Goal: Task Accomplishment & Management: Manage account settings

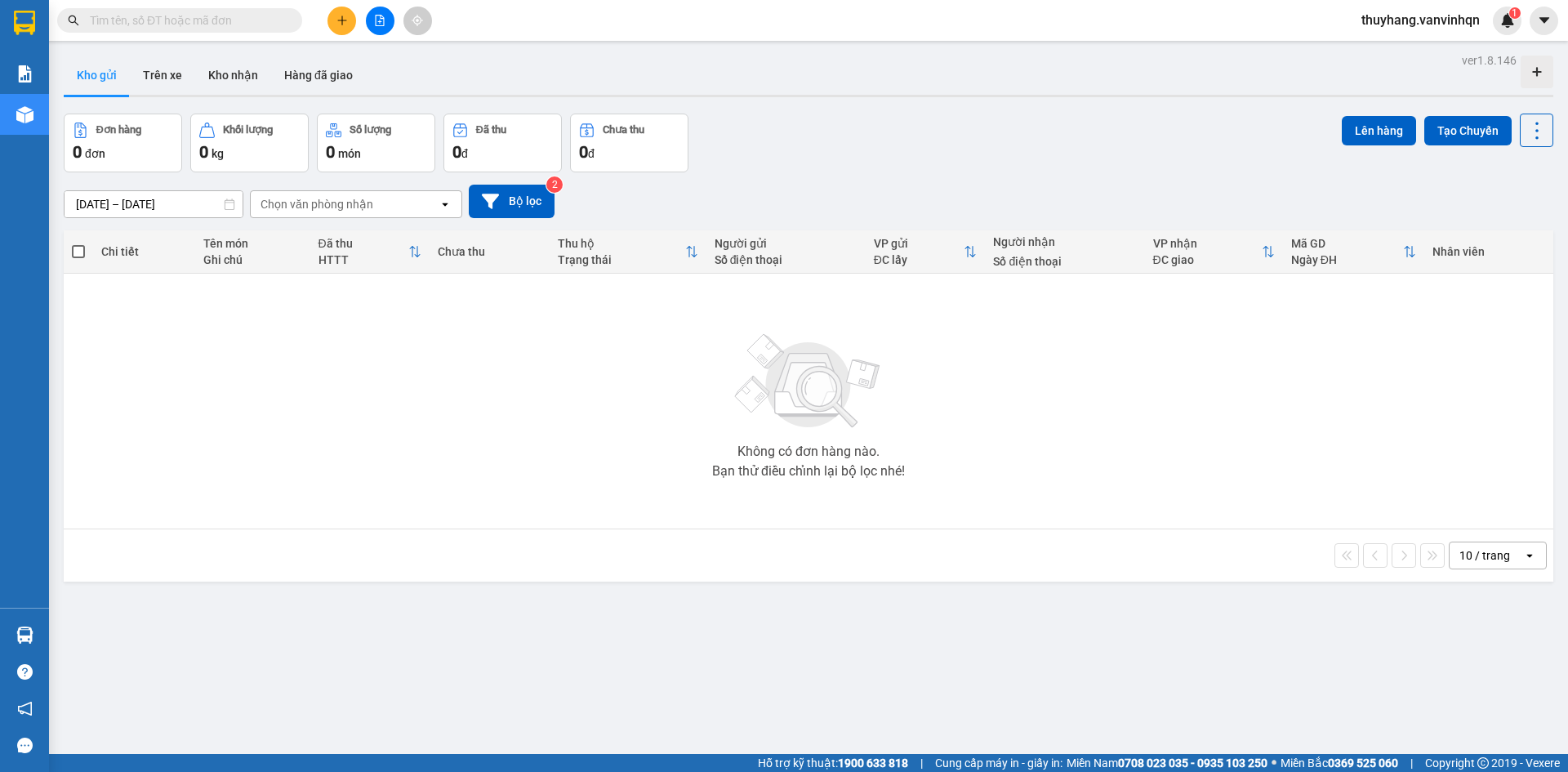
click at [437, 199] on div "Chọn văn phòng nhận" at bounding box center [344, 205] width 188 height 27
click at [434, 239] on div "Bến xe Quảng Ngãi" at bounding box center [356, 239] width 213 height 30
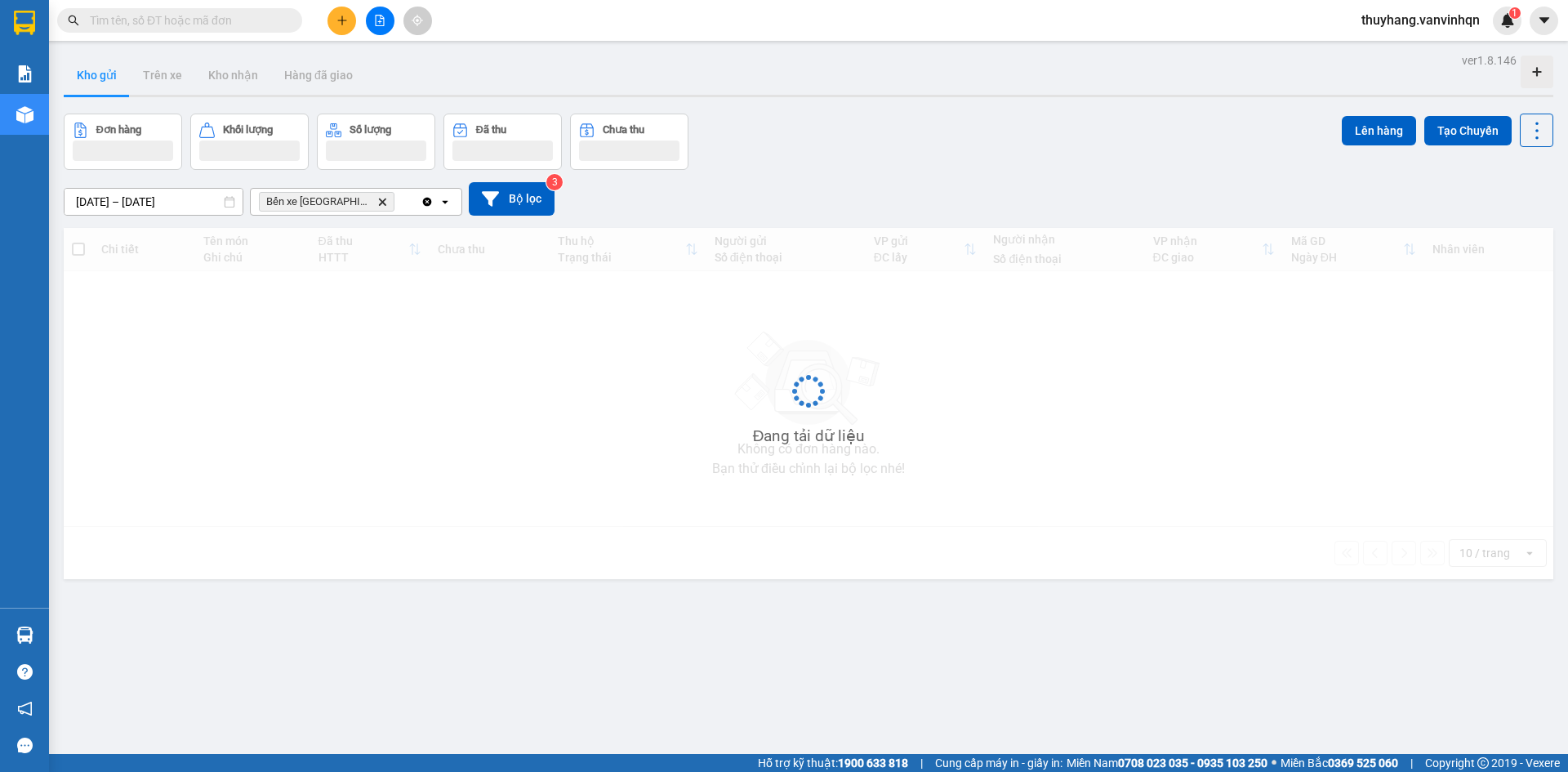
click at [445, 207] on icon "open" at bounding box center [445, 202] width 13 height 13
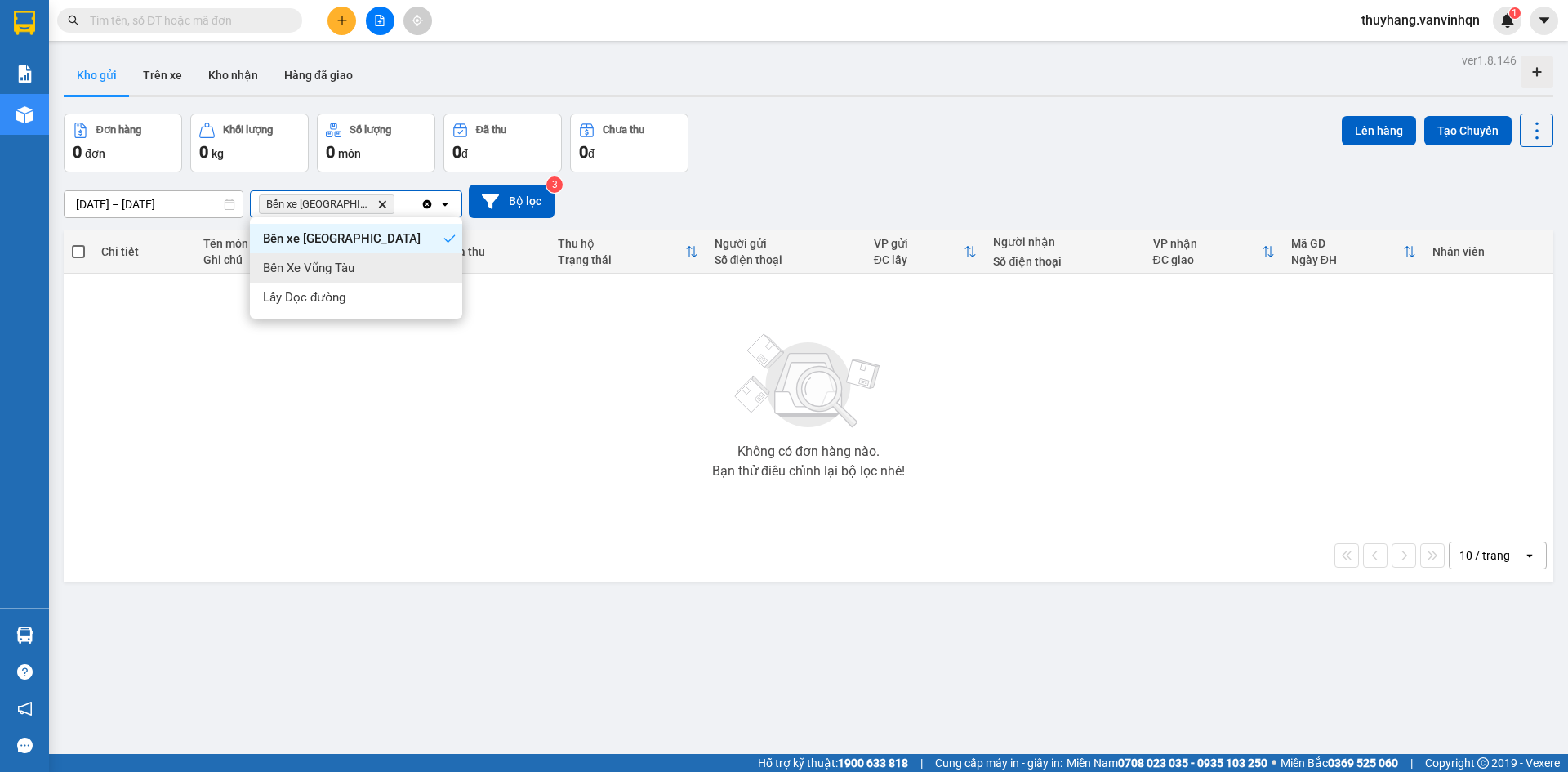
click at [446, 263] on div "Bến Xe Vũng Tàu" at bounding box center [356, 268] width 213 height 30
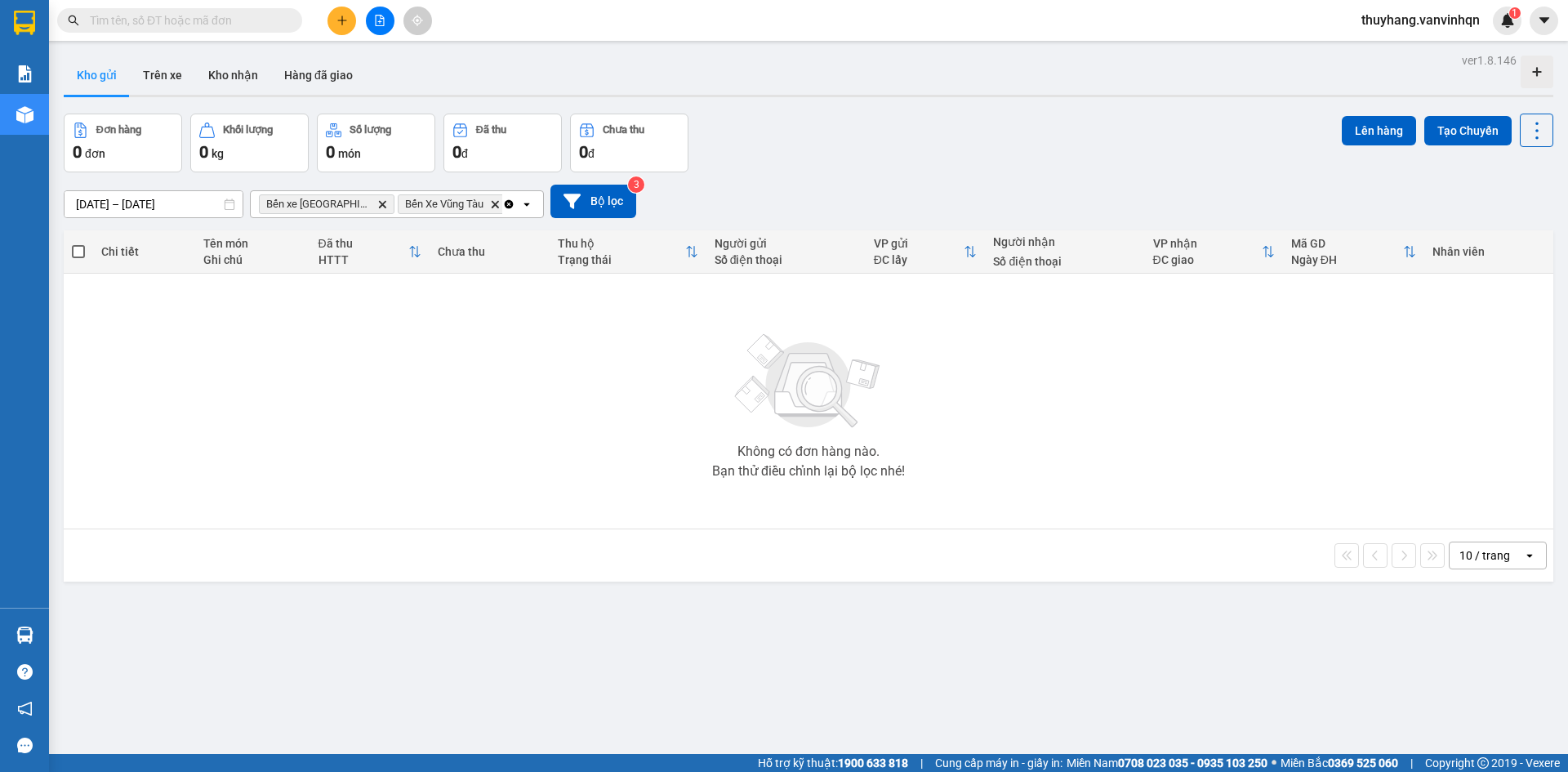
click at [528, 201] on icon "open" at bounding box center [527, 205] width 13 height 13
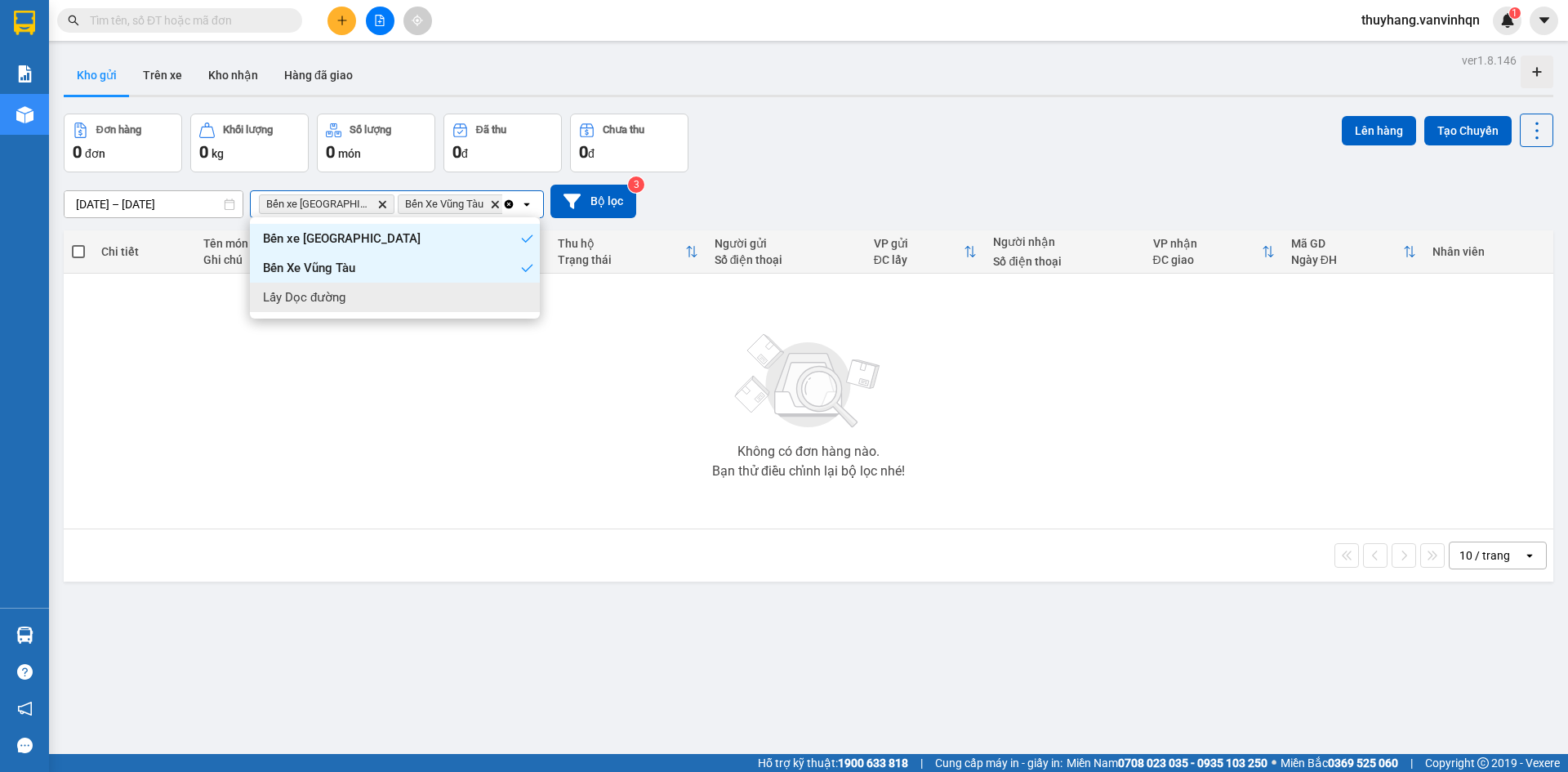
click at [512, 302] on div "Lấy Dọc đường" at bounding box center [395, 297] width 290 height 30
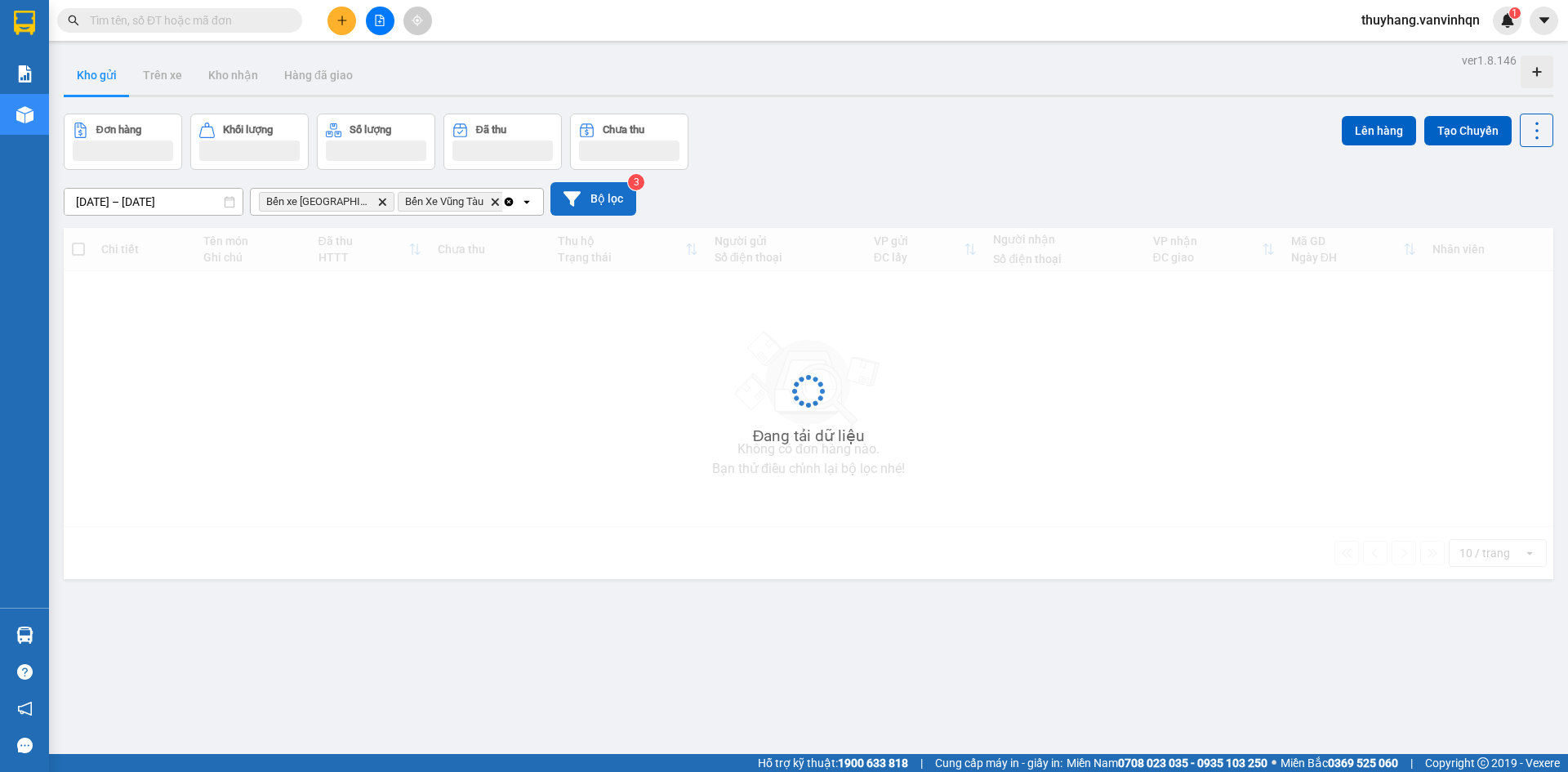
click at [598, 190] on button "Bộ lọc" at bounding box center [594, 199] width 86 height 33
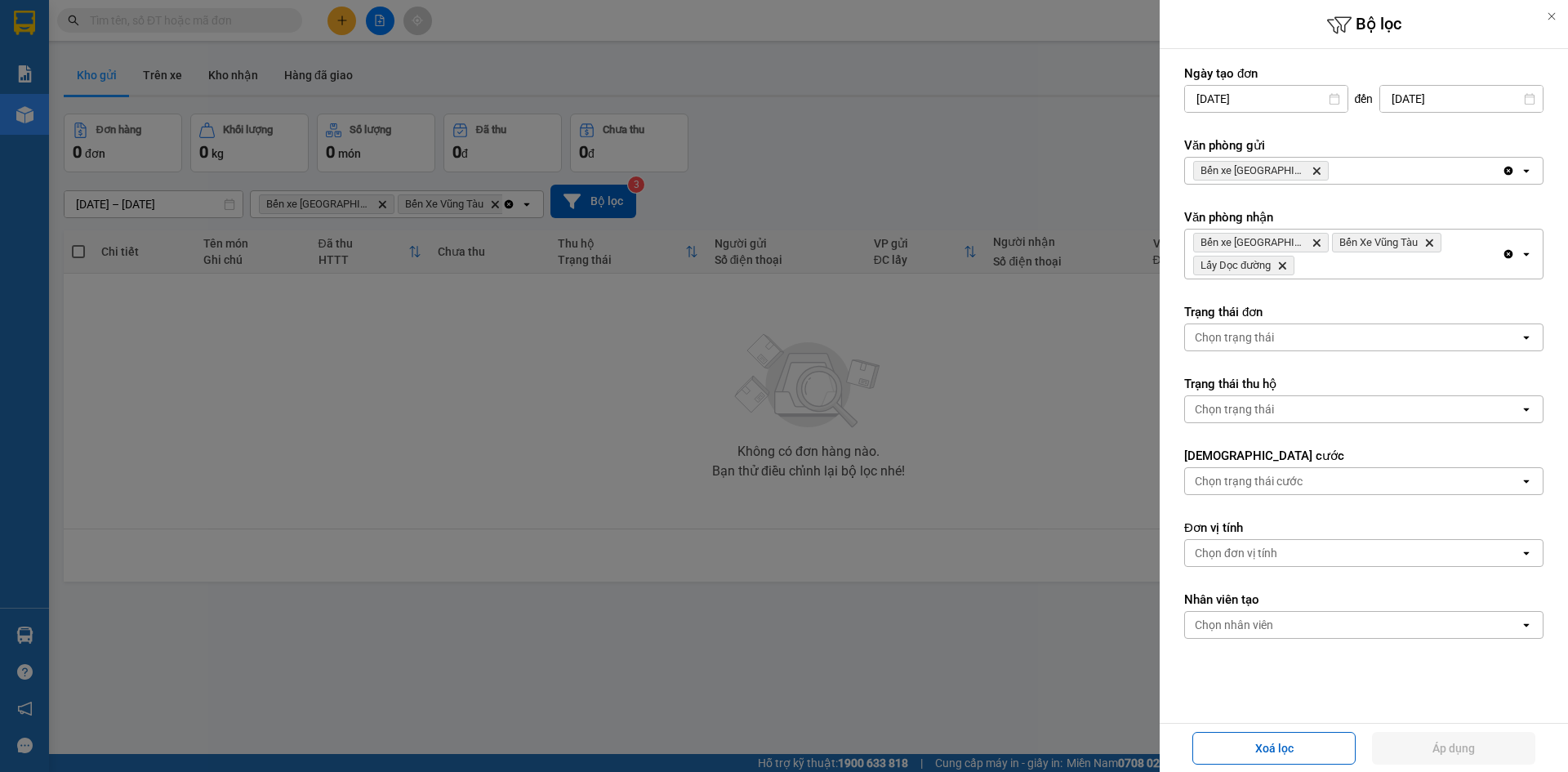
click at [1520, 172] on icon "open" at bounding box center [1527, 171] width 13 height 13
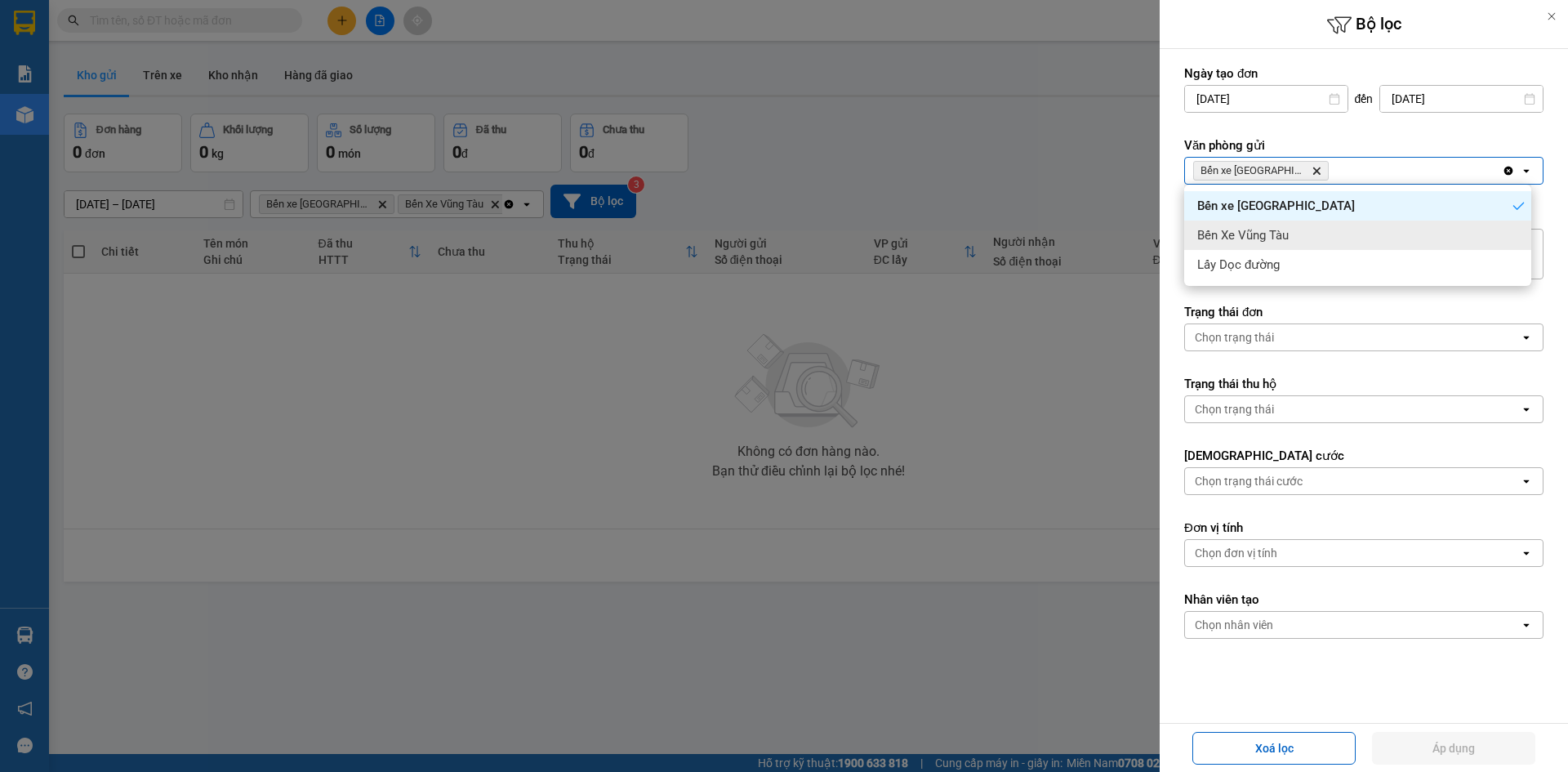
click at [1510, 223] on div "Bến Xe Vũng Tàu" at bounding box center [1358, 235] width 347 height 30
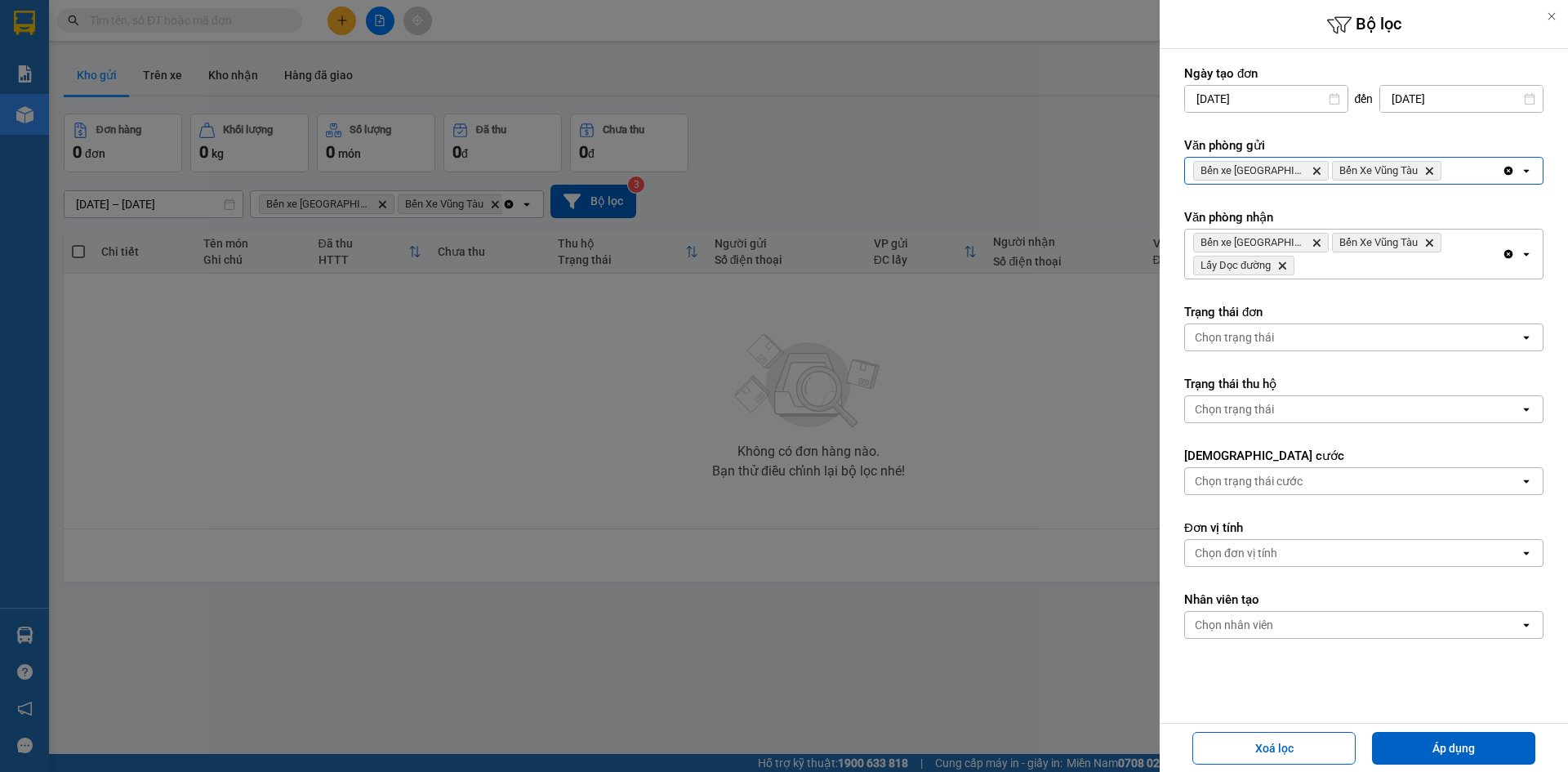
click at [1520, 177] on div "Clear all open" at bounding box center [1522, 171] width 41 height 27
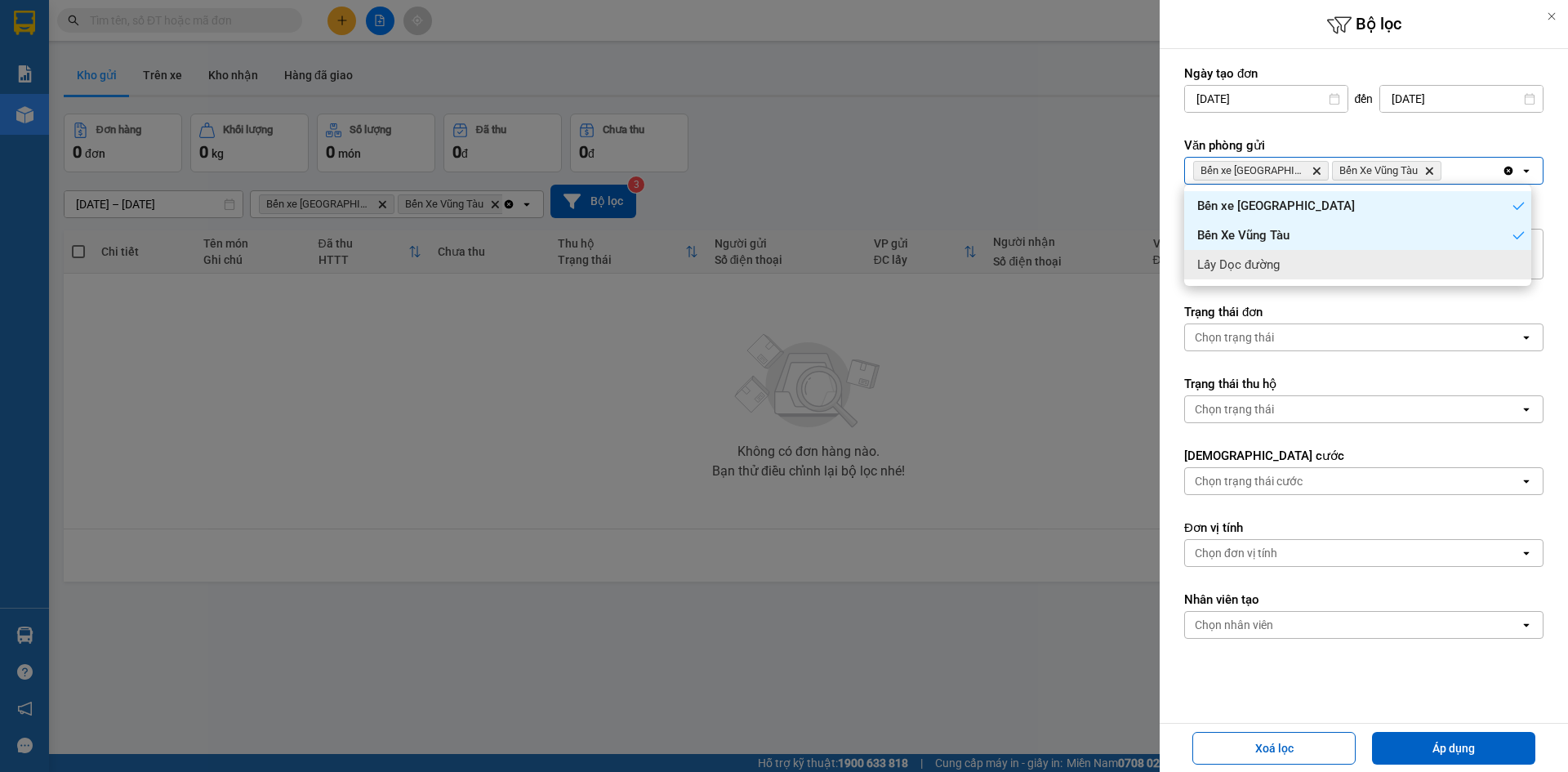
click at [1511, 266] on div "Lấy Dọc đường" at bounding box center [1358, 265] width 347 height 30
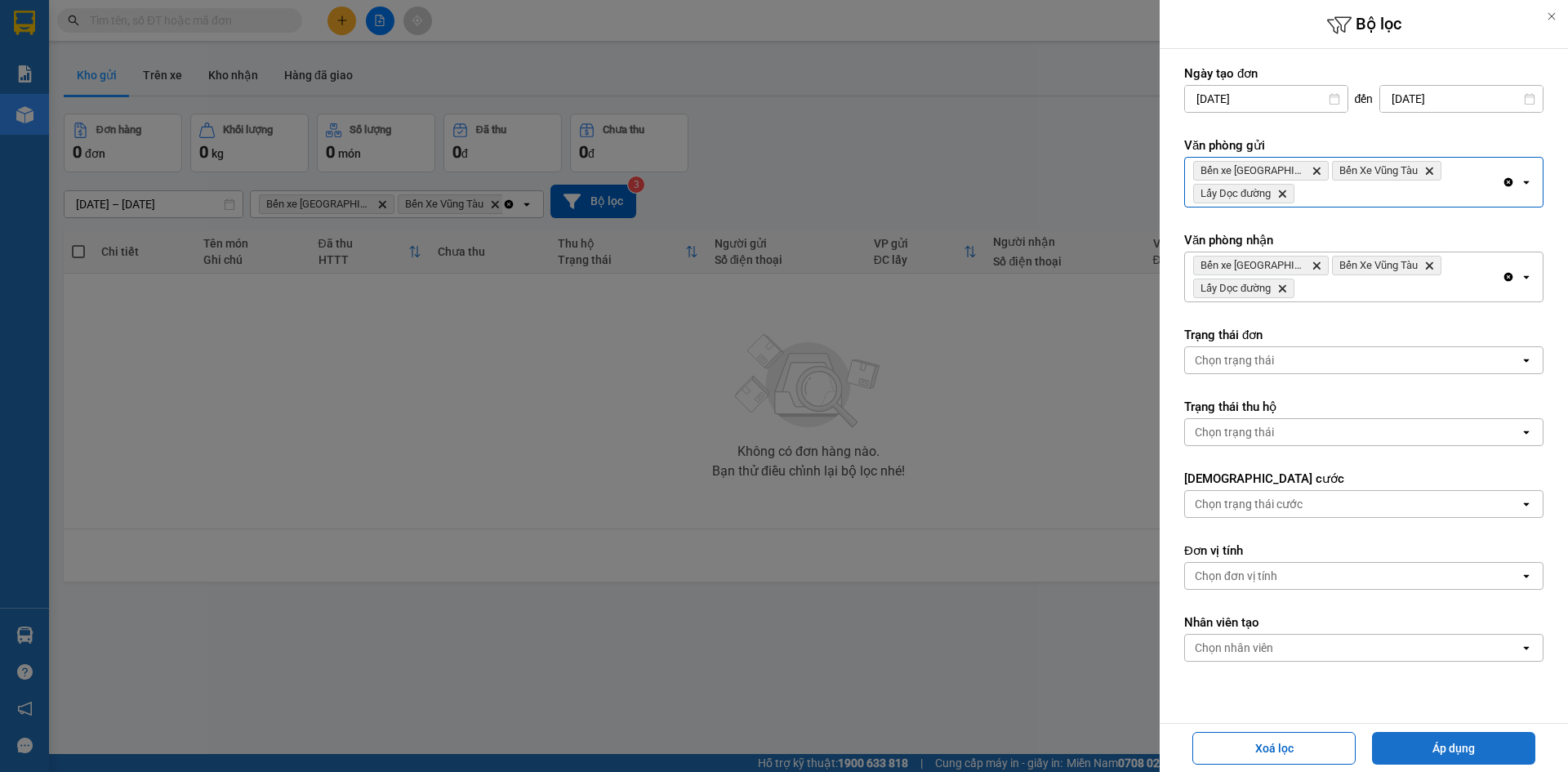
click at [1461, 755] on button "Áp dụng" at bounding box center [1454, 748] width 163 height 32
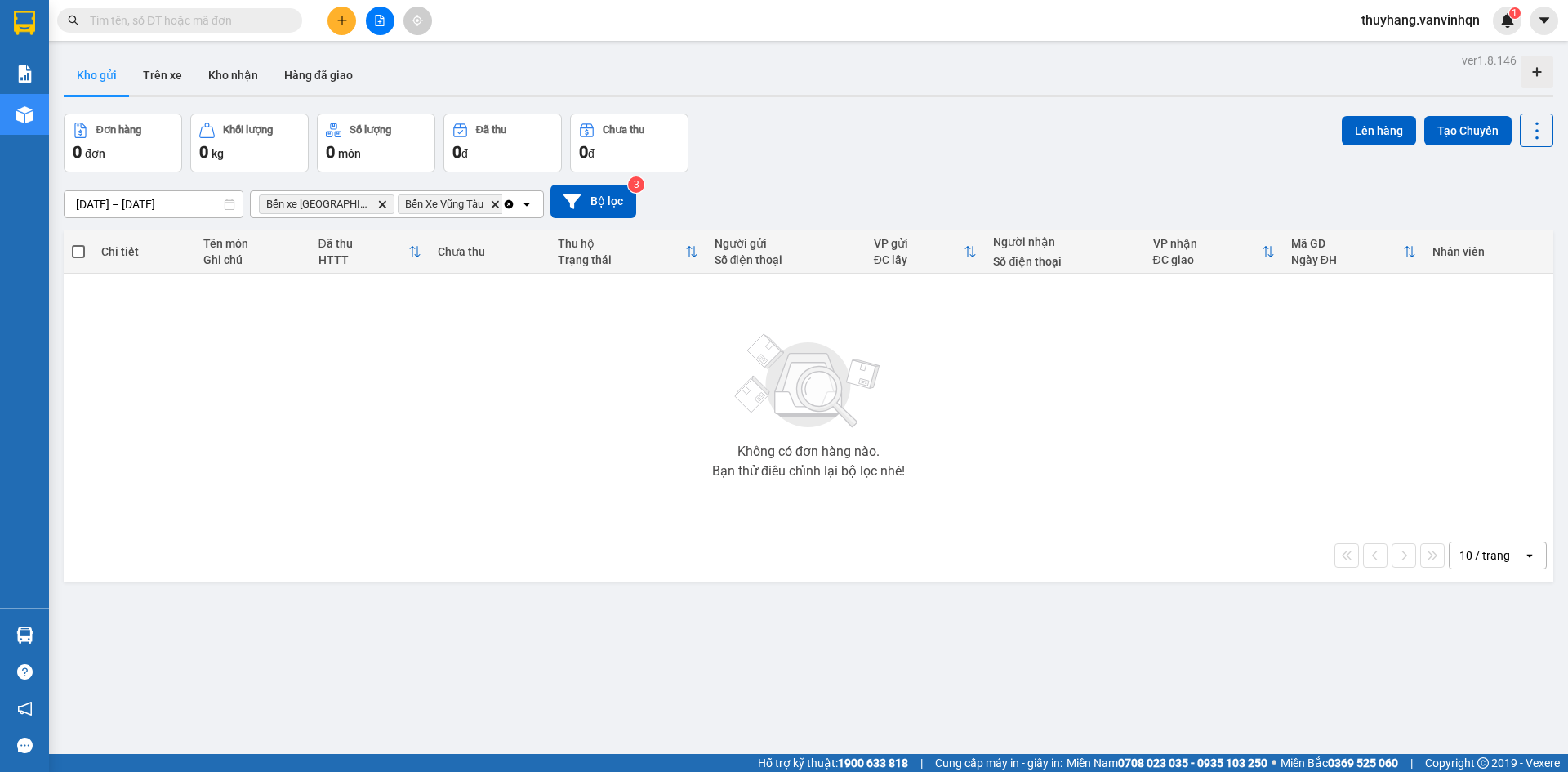
click at [413, 386] on div "Không có đơn hàng nào. Bạn thử điều chỉnh lại bộ lọc nhé!" at bounding box center [809, 401] width 1474 height 245
click at [344, 12] on button at bounding box center [342, 21] width 29 height 29
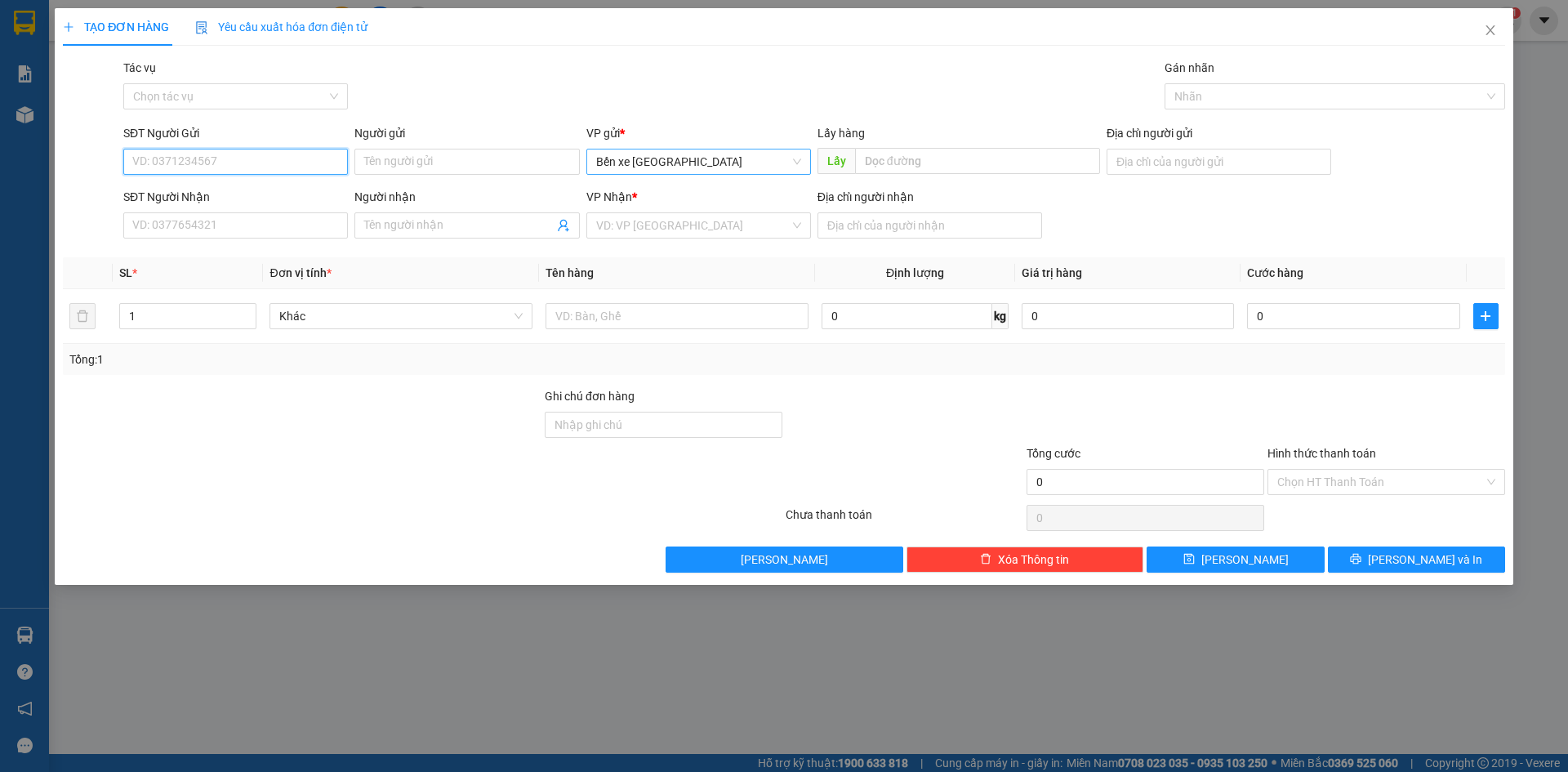
click at [683, 159] on span "Bến xe [GEOGRAPHIC_DATA]" at bounding box center [699, 162] width 205 height 25
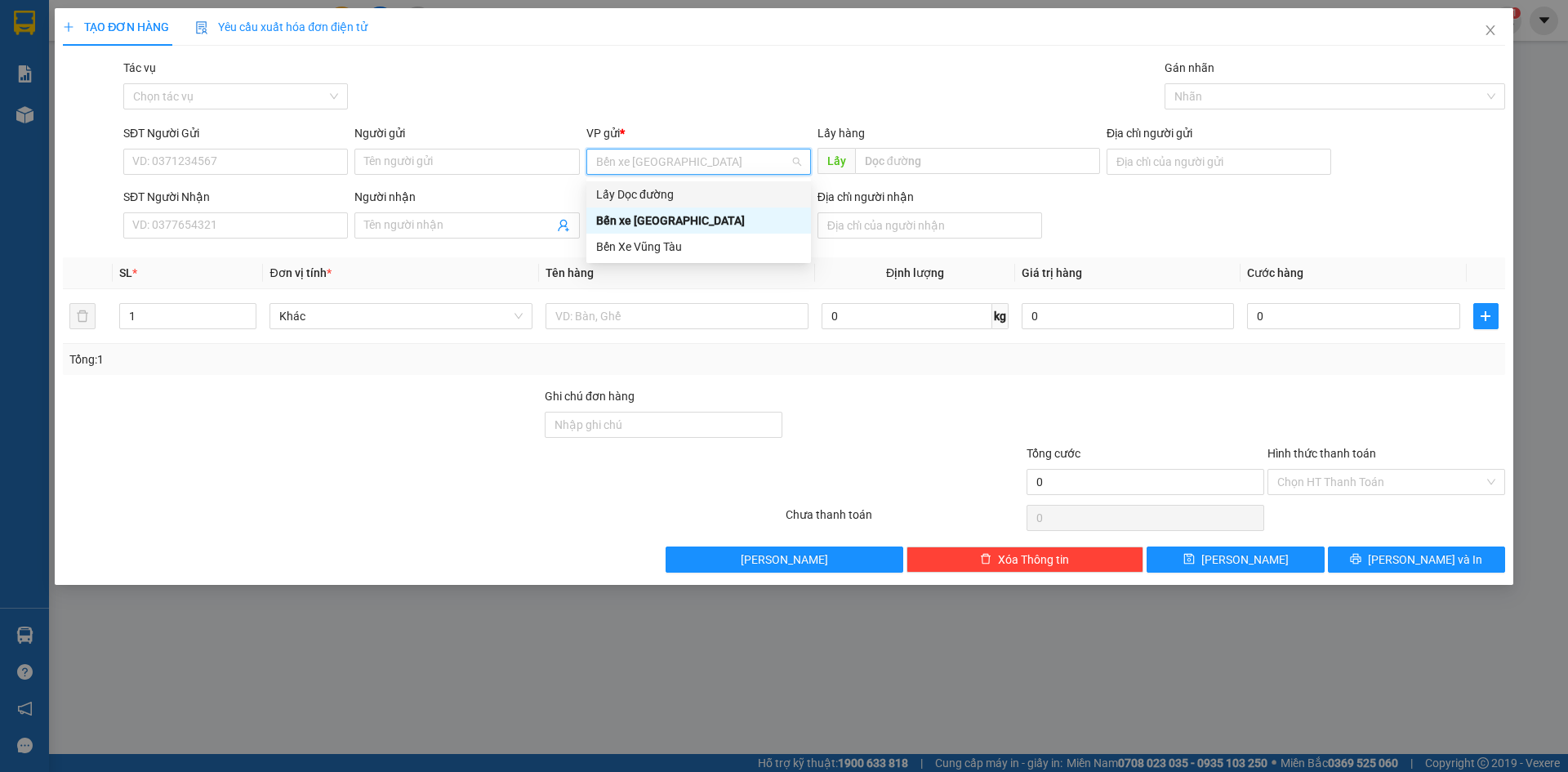
click at [678, 195] on div "Lấy Dọc đường" at bounding box center [699, 195] width 205 height 18
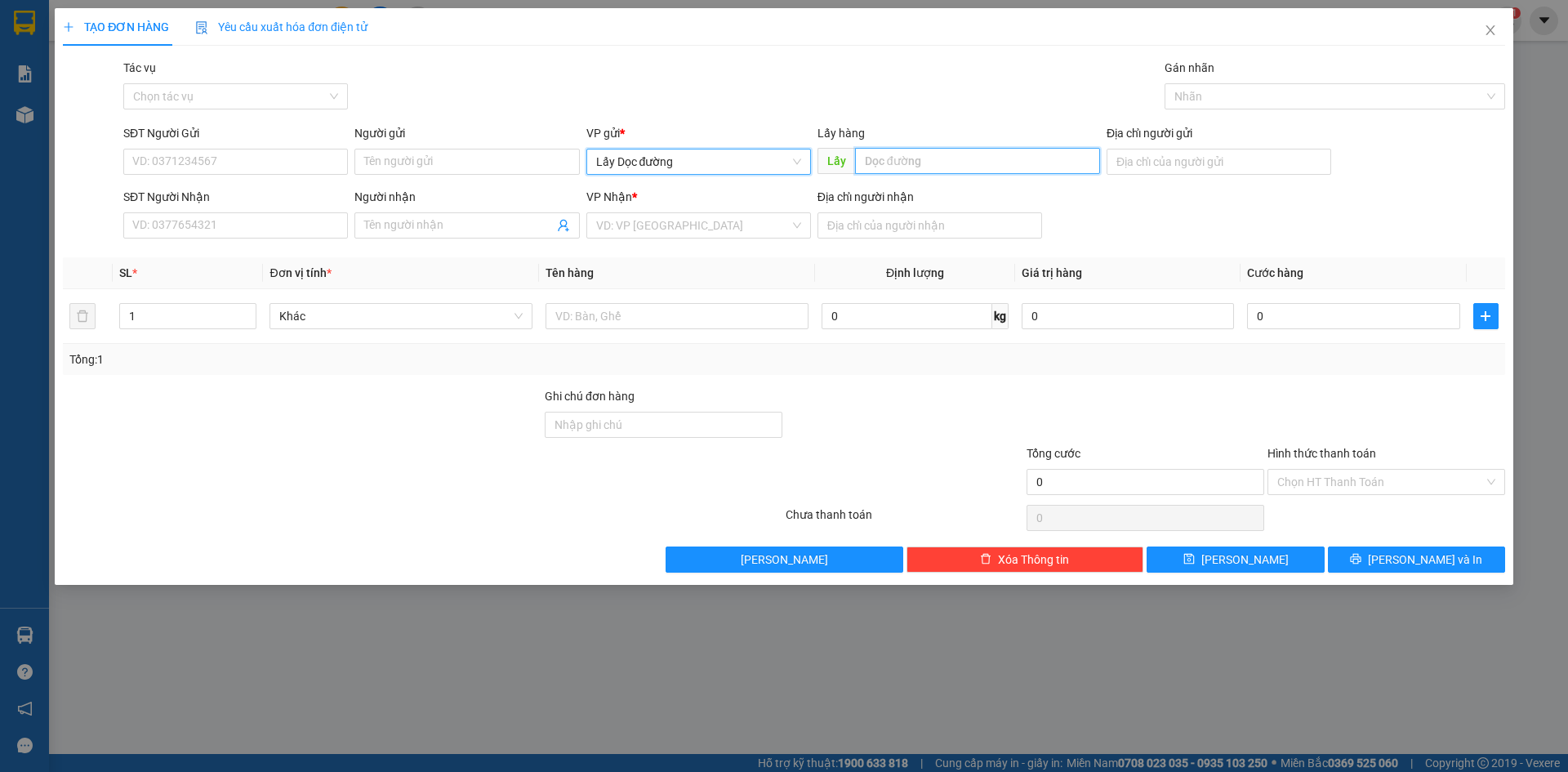
click at [935, 171] on input "text" at bounding box center [978, 162] width 245 height 27
drag, startPoint x: 609, startPoint y: 165, endPoint x: 632, endPoint y: 198, distance: 40.2
click at [609, 166] on span "Lấy Dọc đường" at bounding box center [699, 162] width 205 height 25
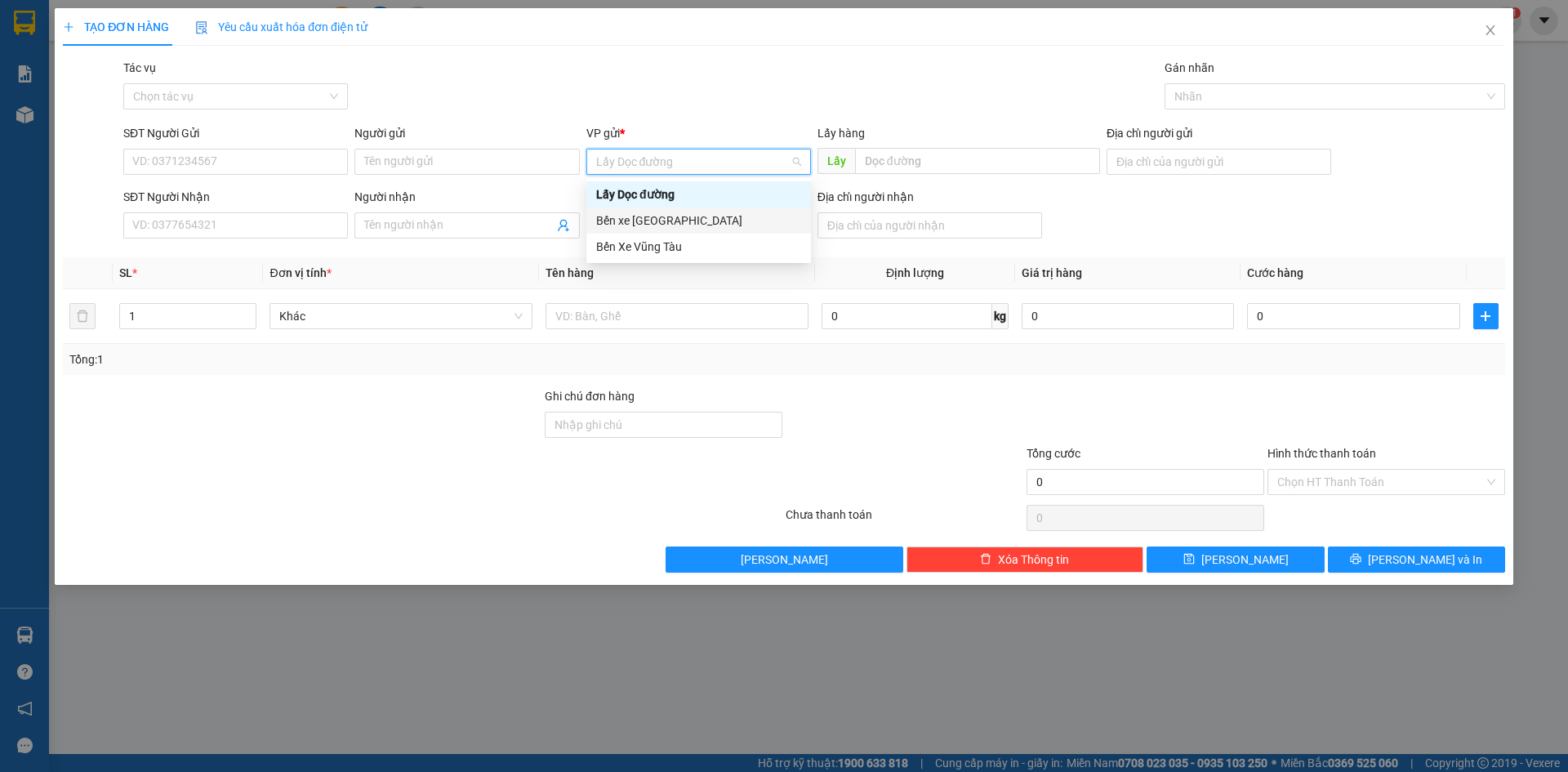
click at [653, 218] on div "Bến xe [GEOGRAPHIC_DATA]" at bounding box center [699, 221] width 205 height 18
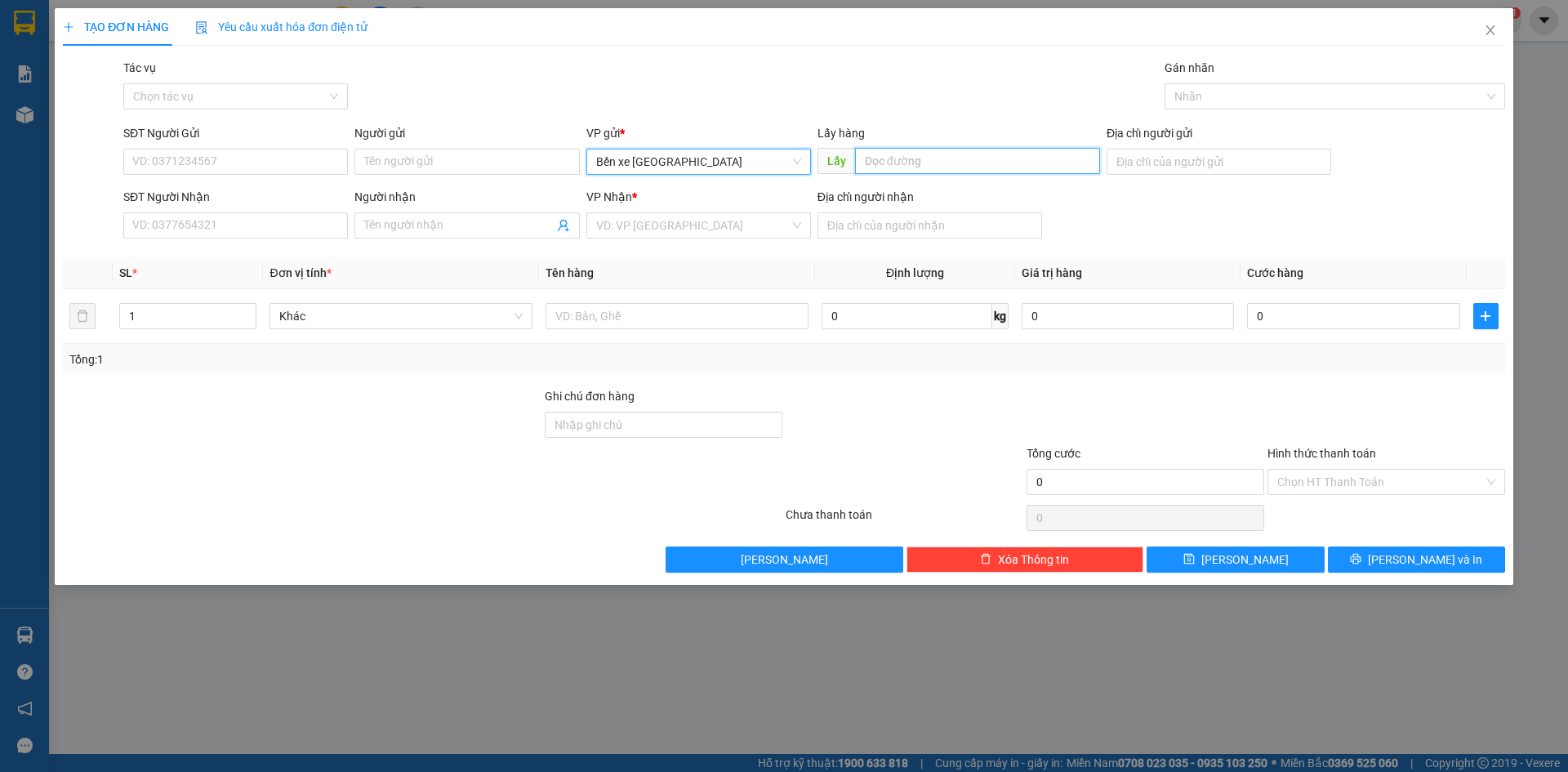
click at [941, 161] on input "text" at bounding box center [978, 162] width 245 height 27
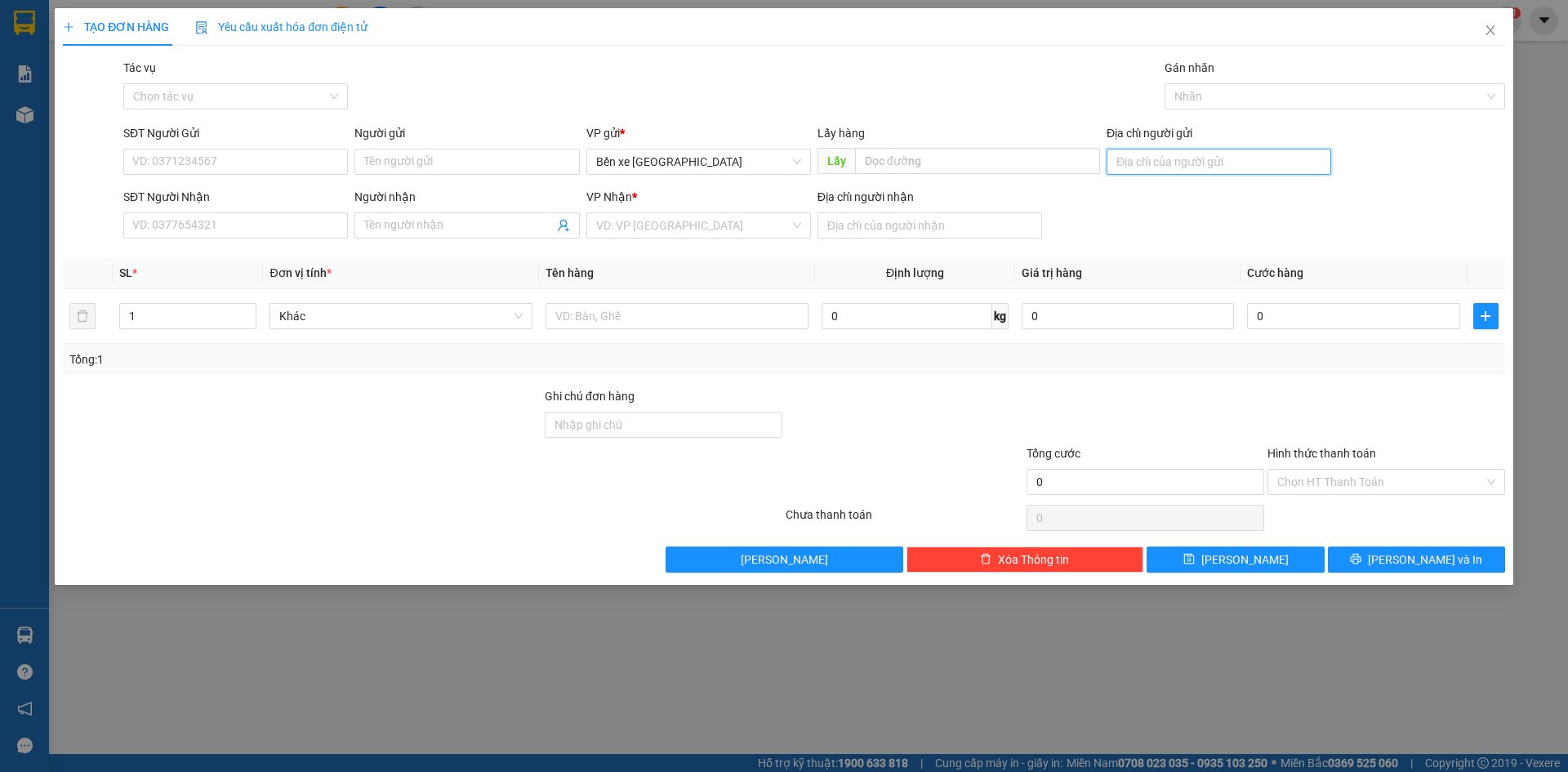
click at [1181, 154] on input "Địa chỉ người gửi" at bounding box center [1219, 162] width 224 height 27
type input "bxqn"
click at [204, 154] on input "SĐT Người Gửi" at bounding box center [235, 162] width 224 height 27
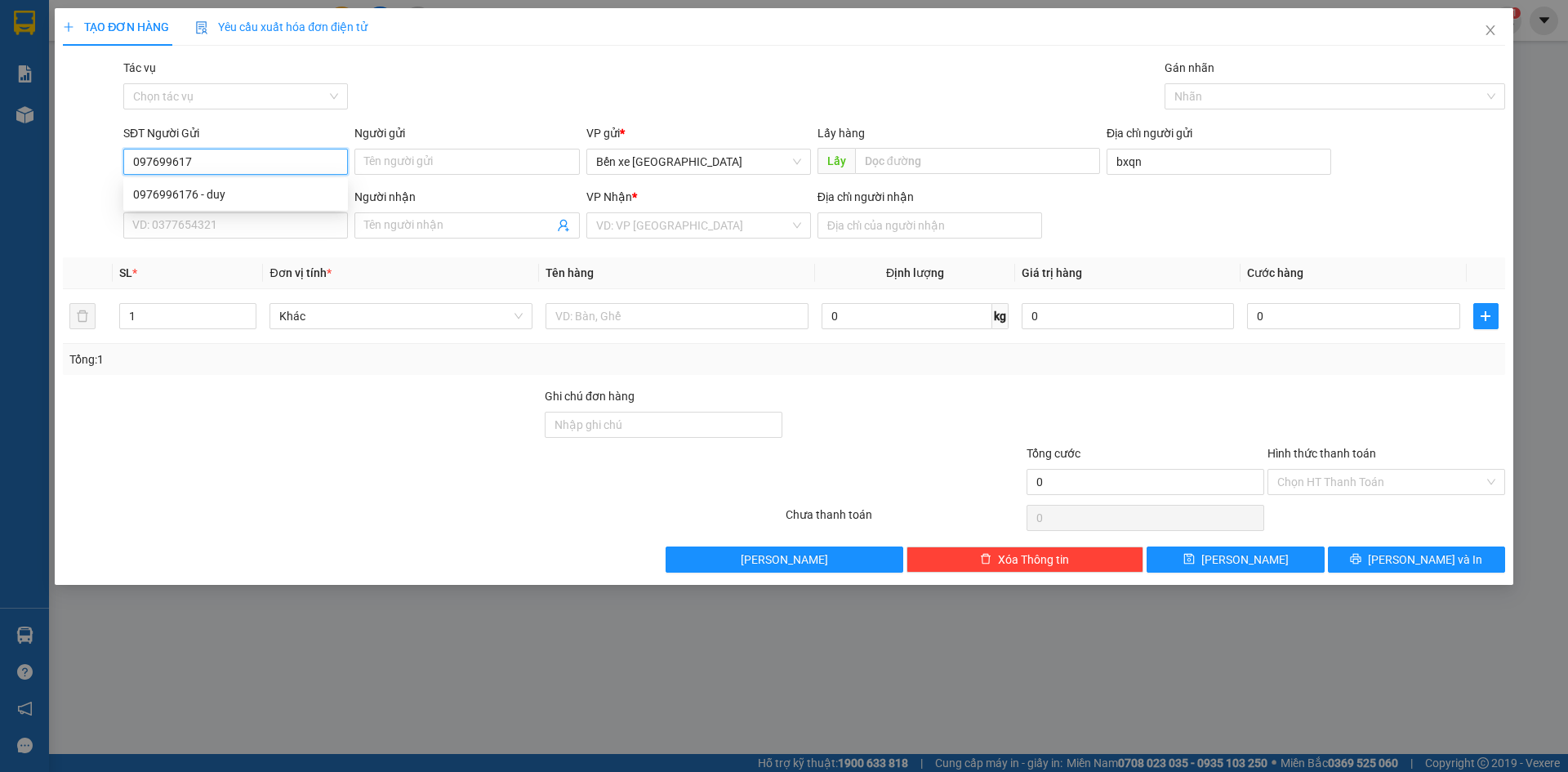
type input "0976996176"
click at [226, 189] on div "0976996176 - duy" at bounding box center [236, 195] width 205 height 18
type input "duy"
type input "BXQN"
type input "0368636486"
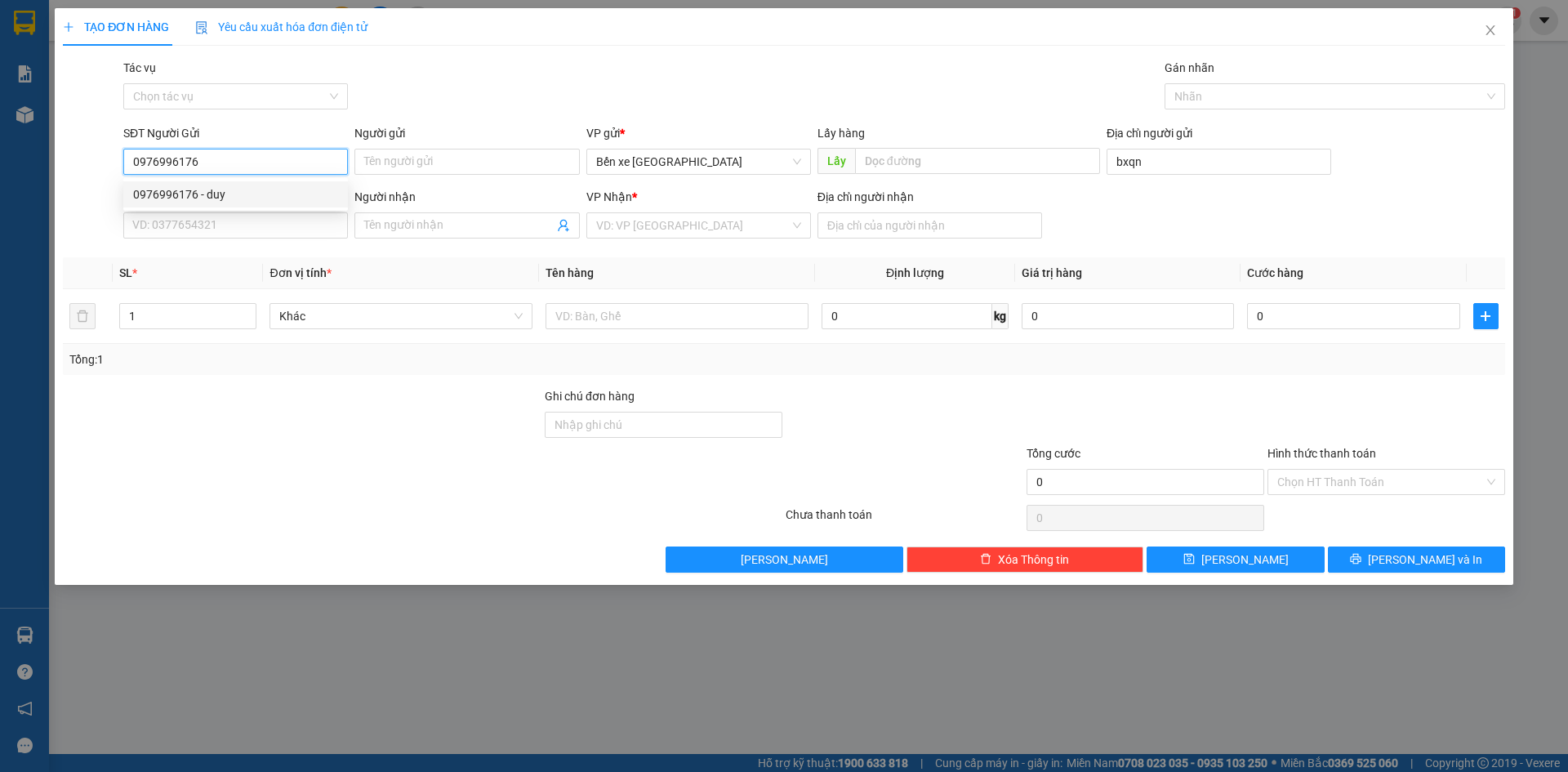
type input "phan thiết"
type input "0976996176"
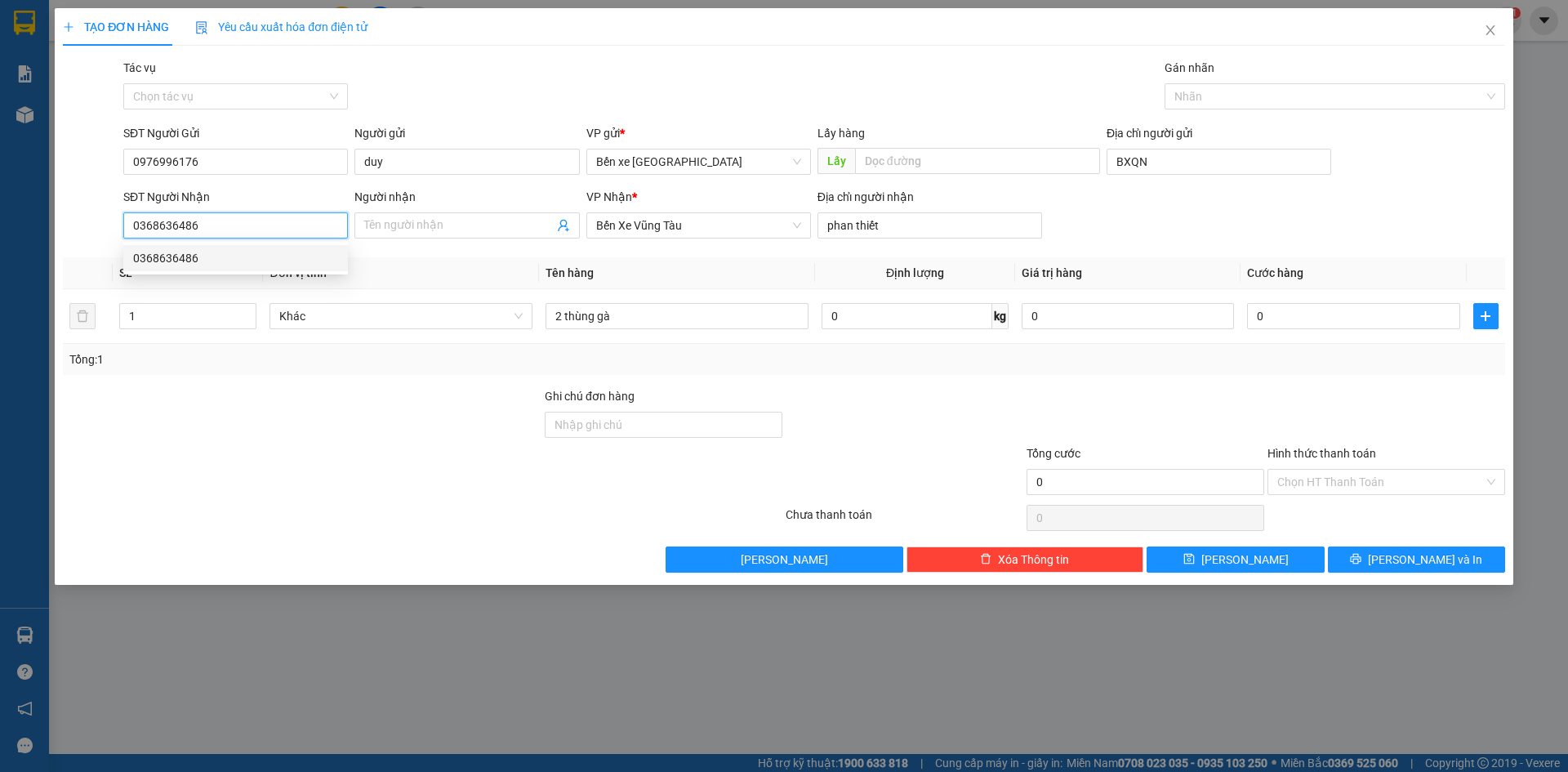
drag, startPoint x: 267, startPoint y: 233, endPoint x: 0, endPoint y: 239, distance: 267.1
click at [0, 239] on div "TẠO ĐƠN HÀNG Yêu cầu xuất hóa đơn điện tử Transit Pickup Surcharge Ids Transit …" at bounding box center [784, 386] width 1568 height 772
click at [252, 251] on div "0797445684" at bounding box center [236, 258] width 205 height 18
type input "0797445684"
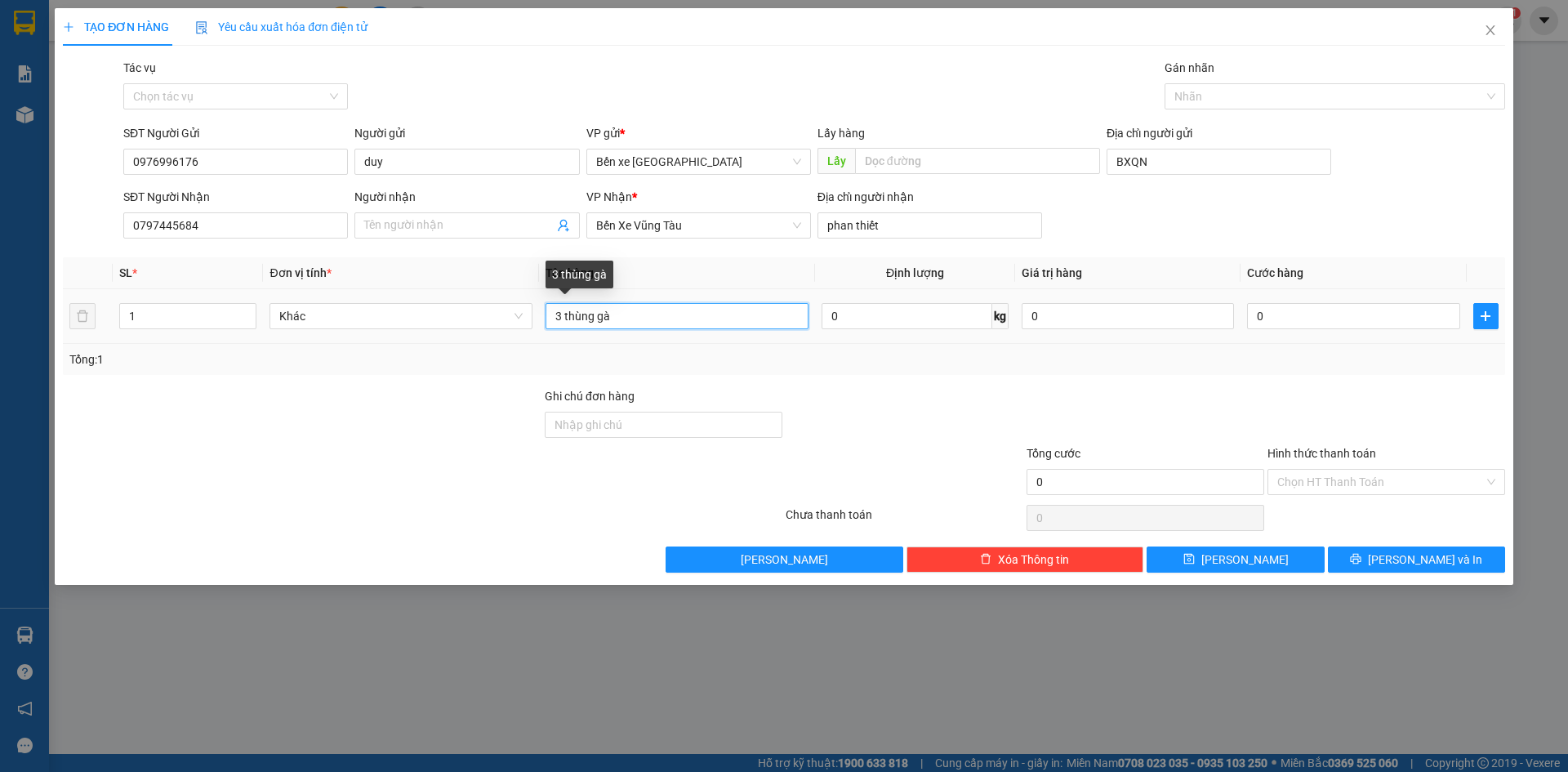
click at [735, 316] on input "3 thùng gà" at bounding box center [677, 316] width 263 height 27
click at [560, 315] on input "3 thùng gà" at bounding box center [677, 316] width 263 height 27
type input "1 thùng gà"
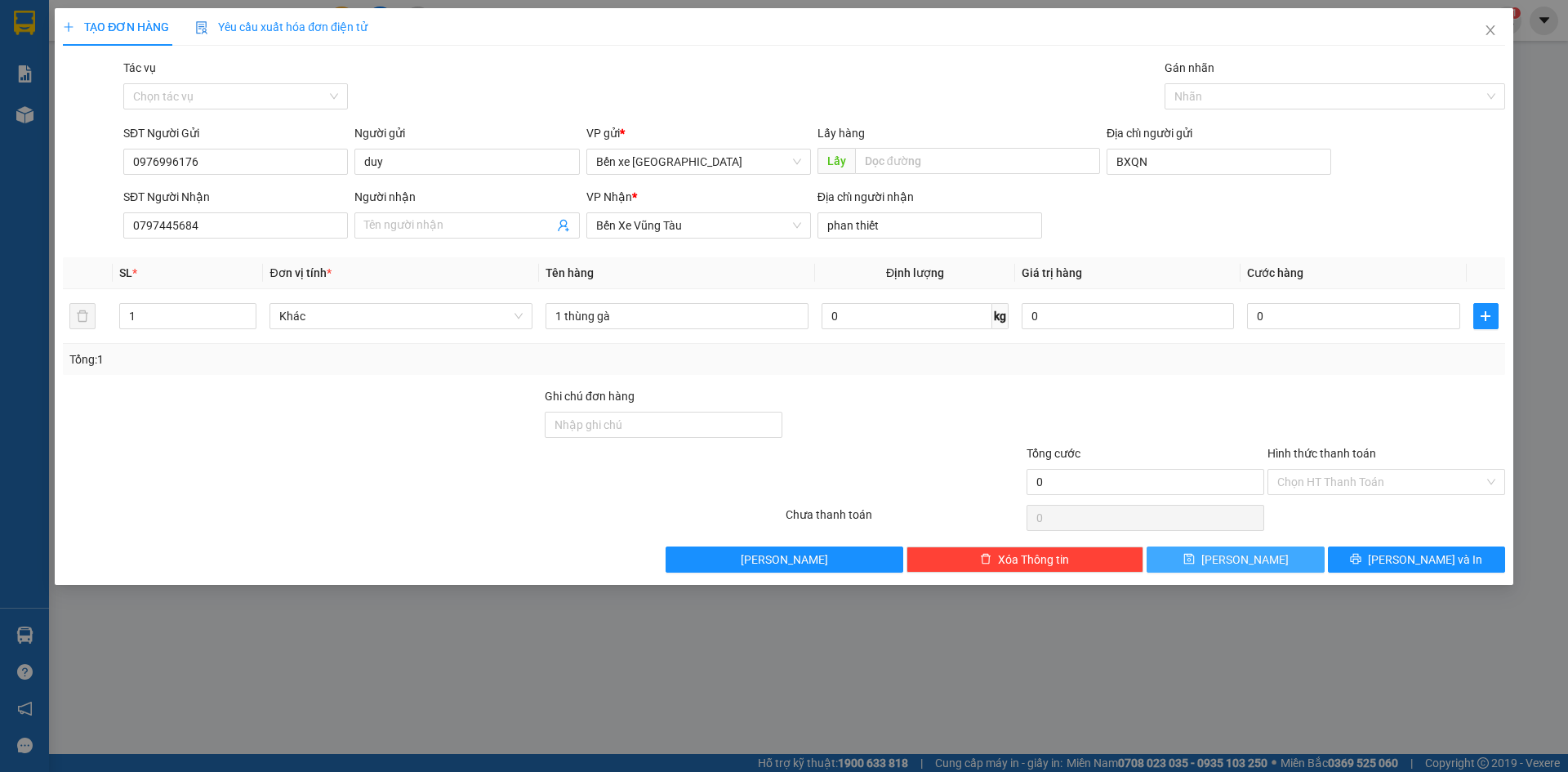
click at [1282, 560] on button "[PERSON_NAME]" at bounding box center [1235, 560] width 177 height 27
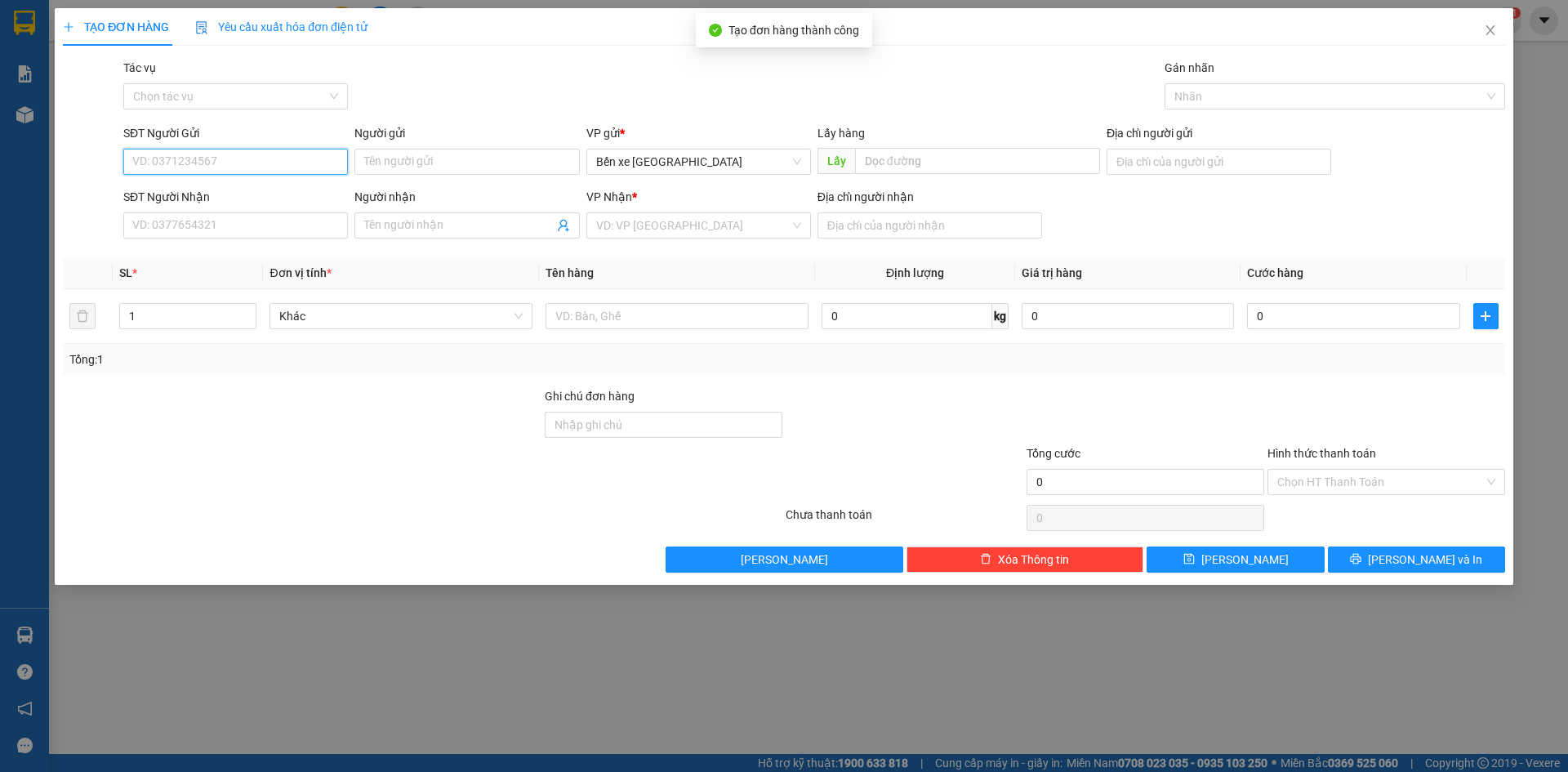
click at [182, 162] on input "SĐT Người Gửi" at bounding box center [235, 162] width 224 height 27
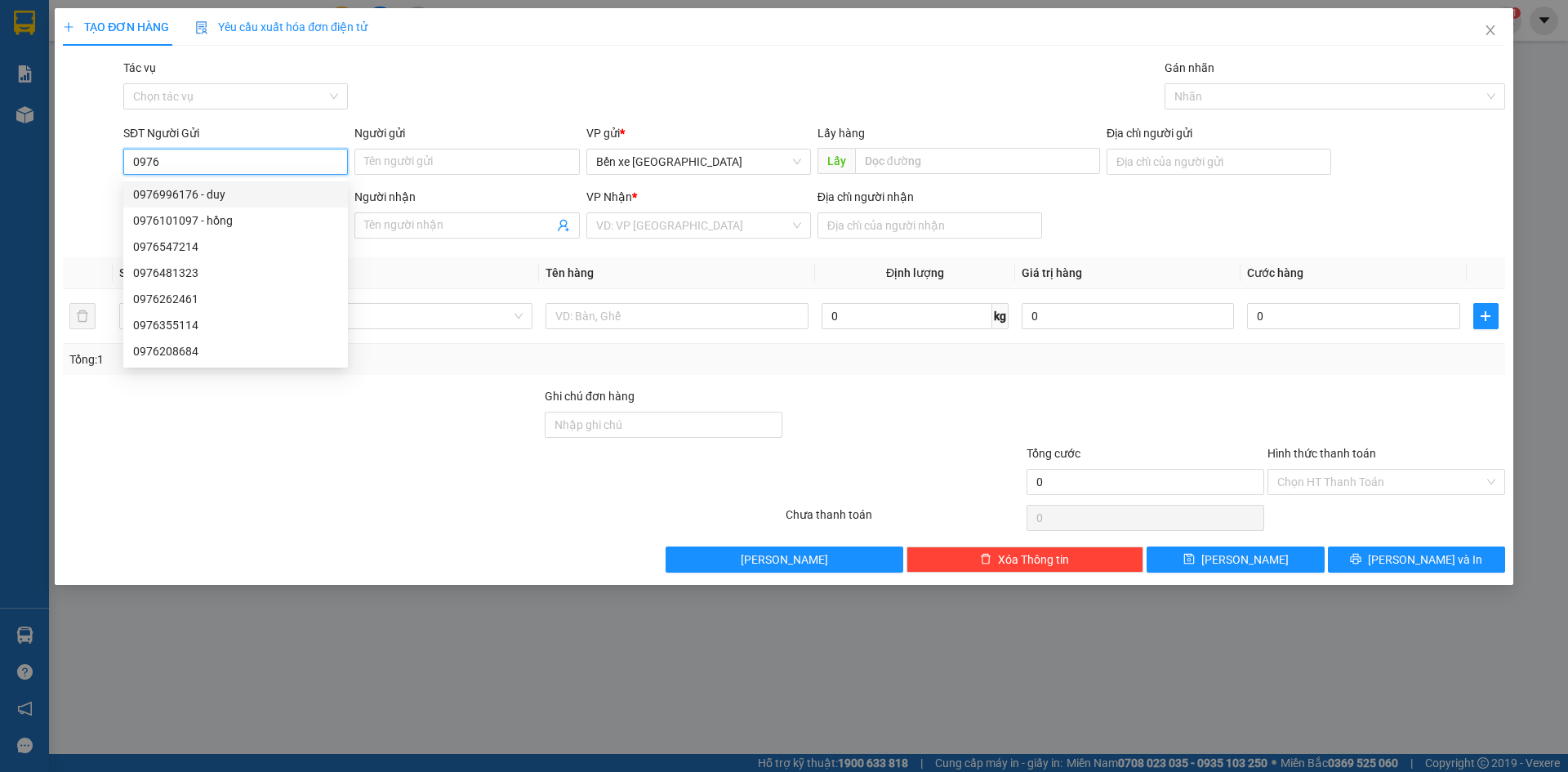
click at [214, 200] on div "0976996176 - duy" at bounding box center [236, 195] width 205 height 18
type input "0976996176"
type input "duy"
type input "BXQN"
type input "0797445684"
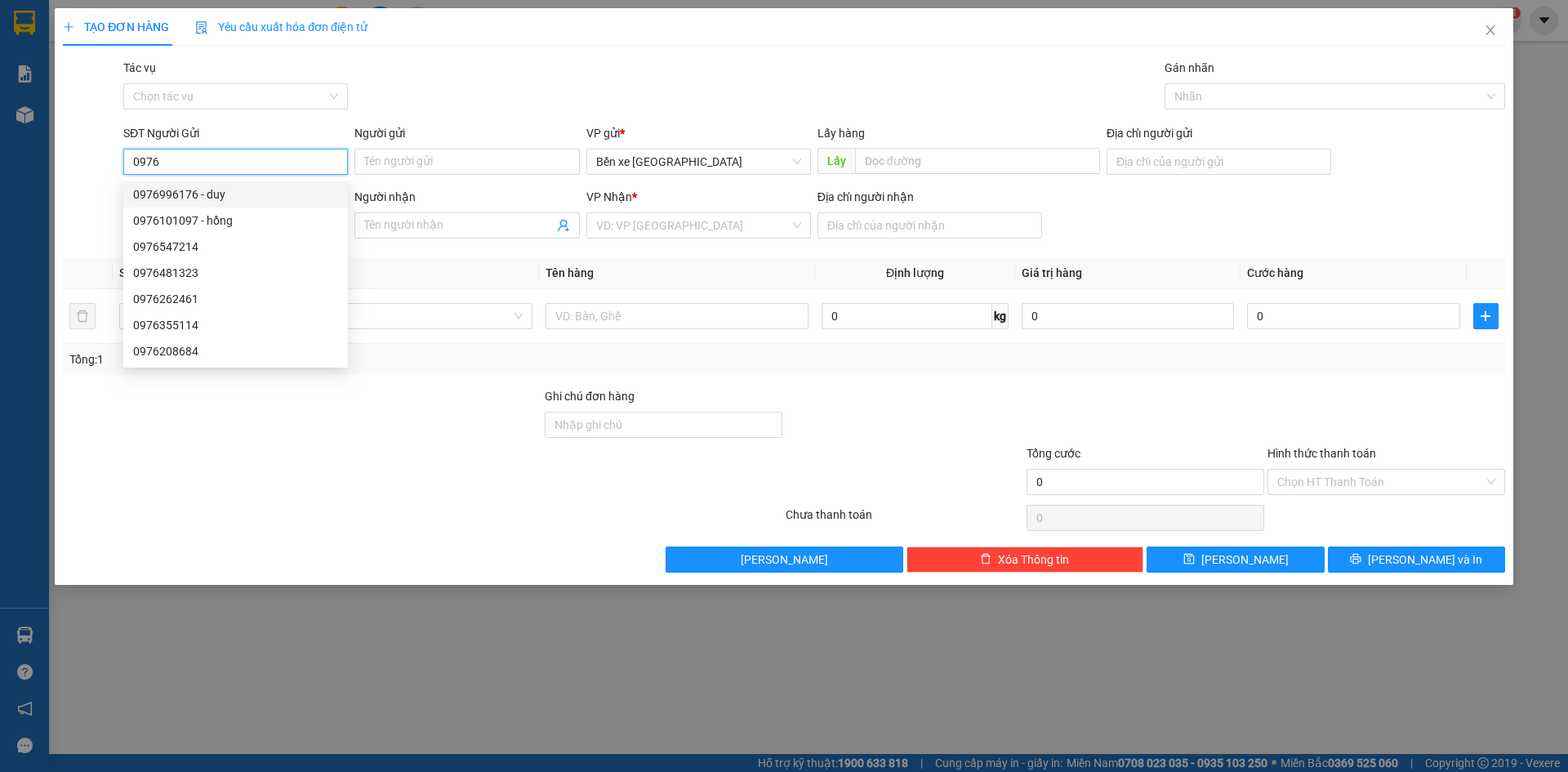
type input "phan thiết"
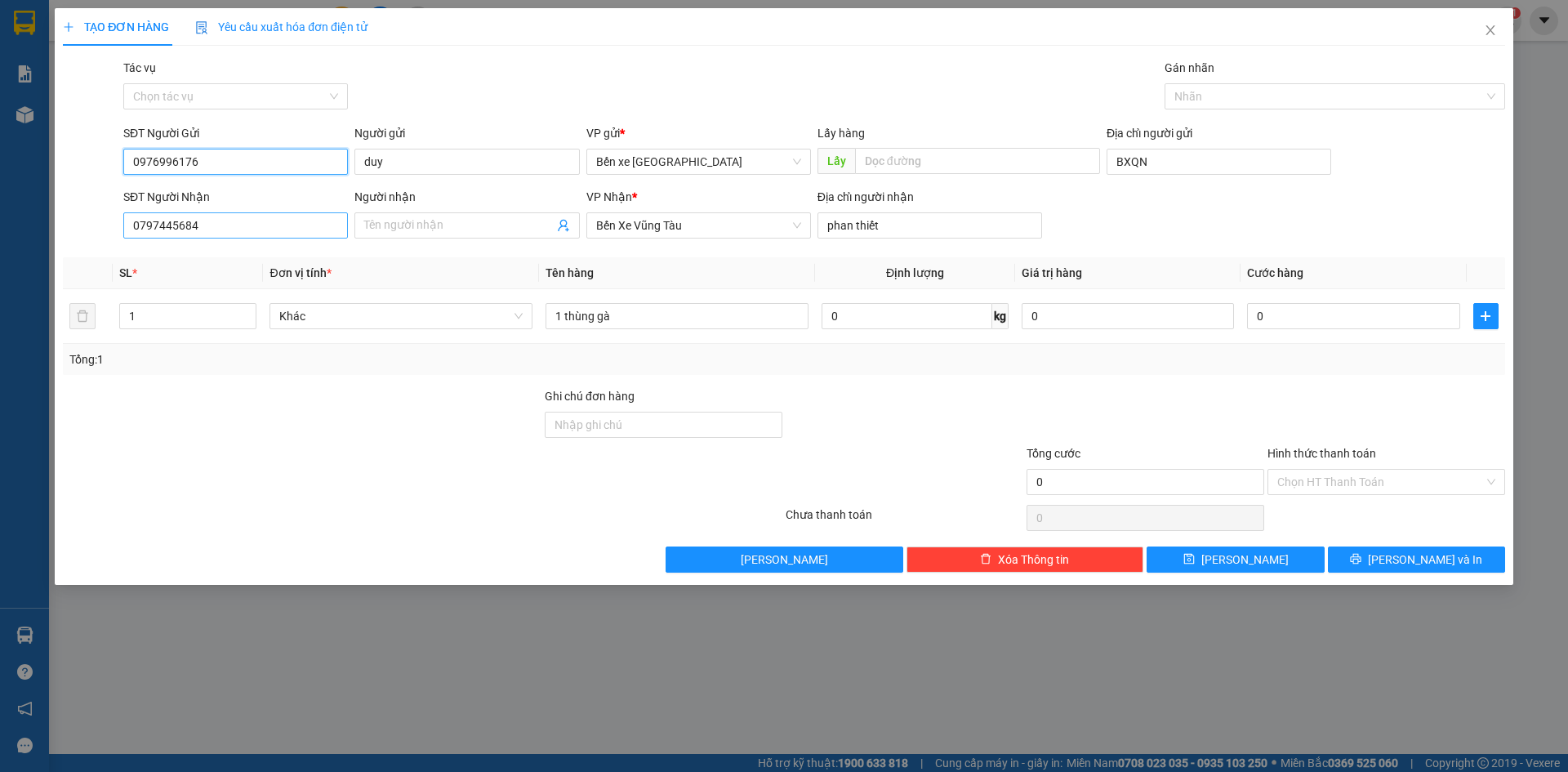
type input "0976996176"
drag, startPoint x: 277, startPoint y: 232, endPoint x: 89, endPoint y: 227, distance: 188.1
click at [91, 227] on div "SĐT Người Nhận 0797445684 Người nhận Tên người nhận VP Nhận * Bến Xe Vũng Tàu Đ…" at bounding box center [784, 216] width 1445 height 57
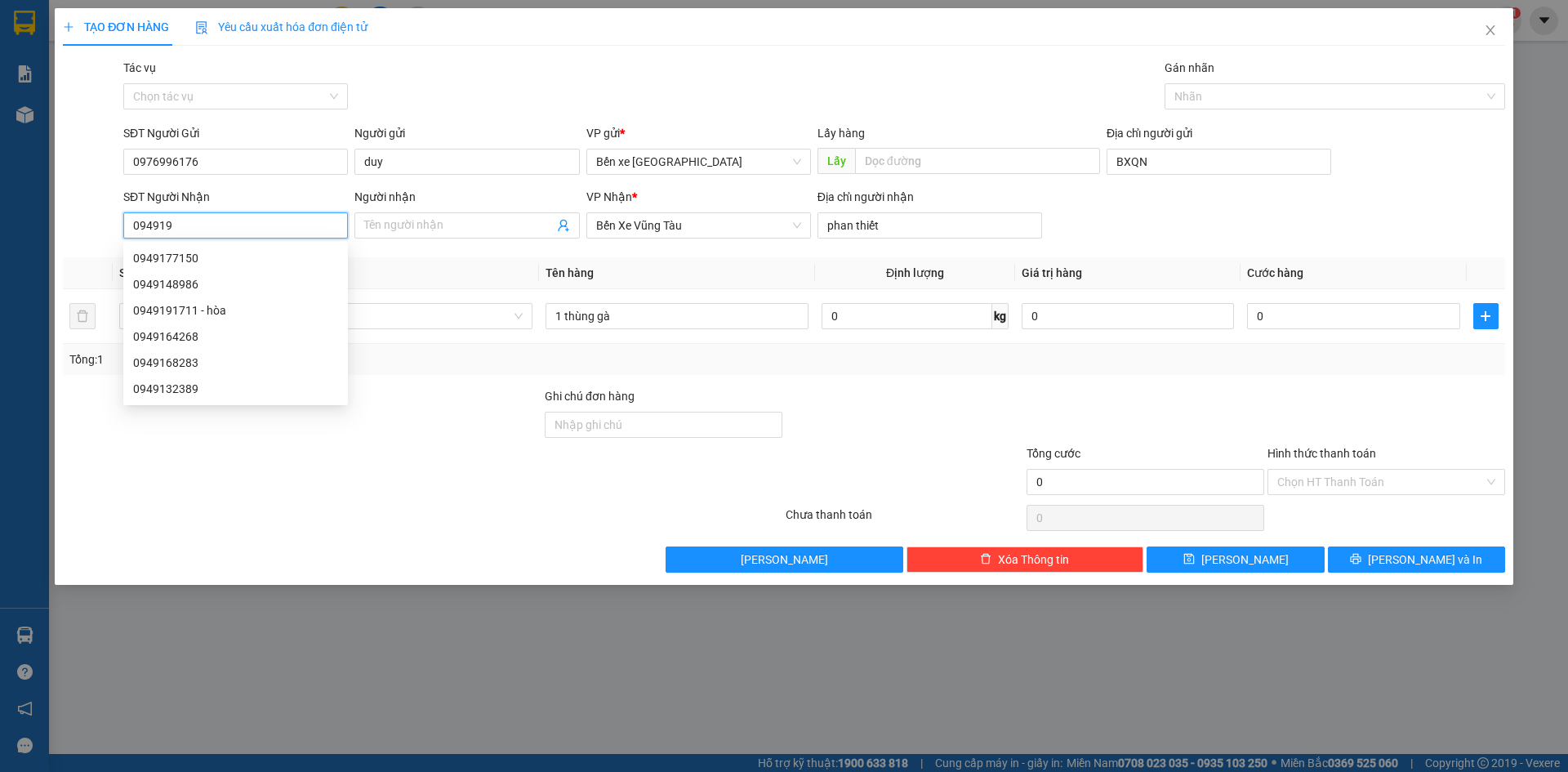
type input "0949191"
click at [176, 258] on div "0949191711 - hòa" at bounding box center [236, 258] width 205 height 18
type input "bxqn"
type input "0949191711"
type input "hòa"
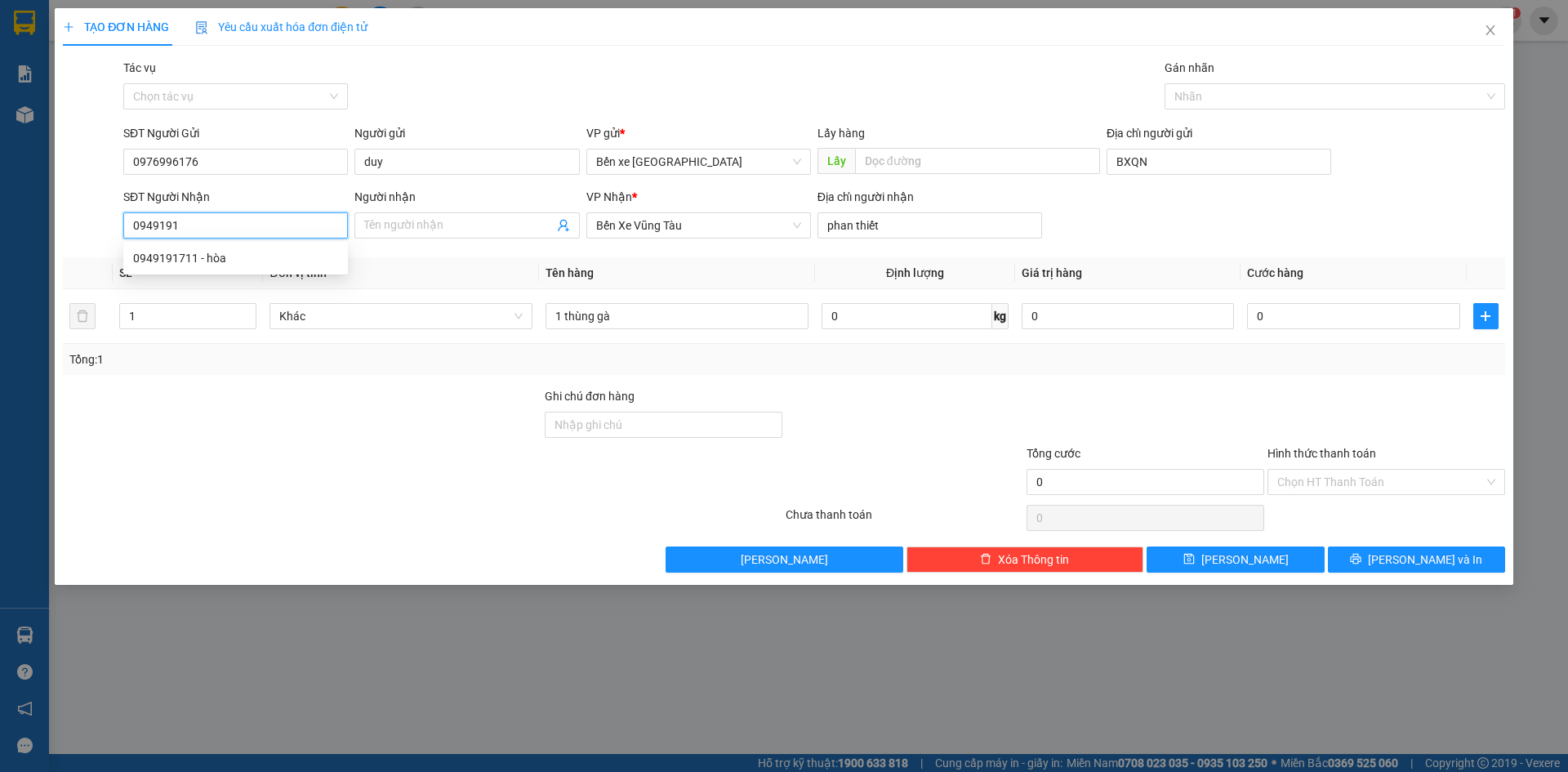
type input "cầu phú [GEOGRAPHIC_DATA]"
type input "300.000"
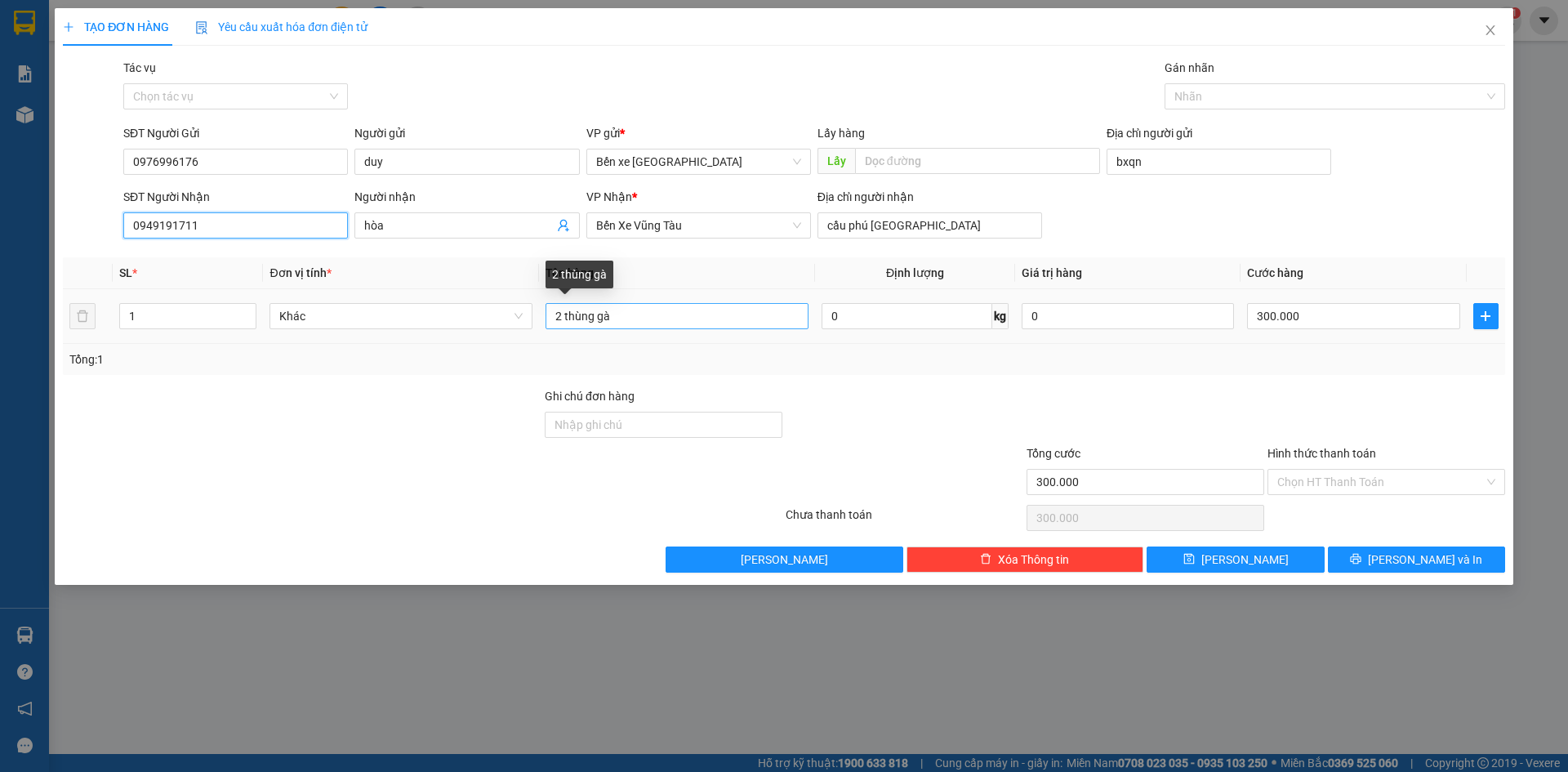
type input "0949191711"
click at [564, 316] on input "2 thùng gà" at bounding box center [677, 316] width 263 height 27
type input "1t thùng gà"
click at [1314, 316] on input "300.000" at bounding box center [1354, 316] width 213 height 27
type input "0"
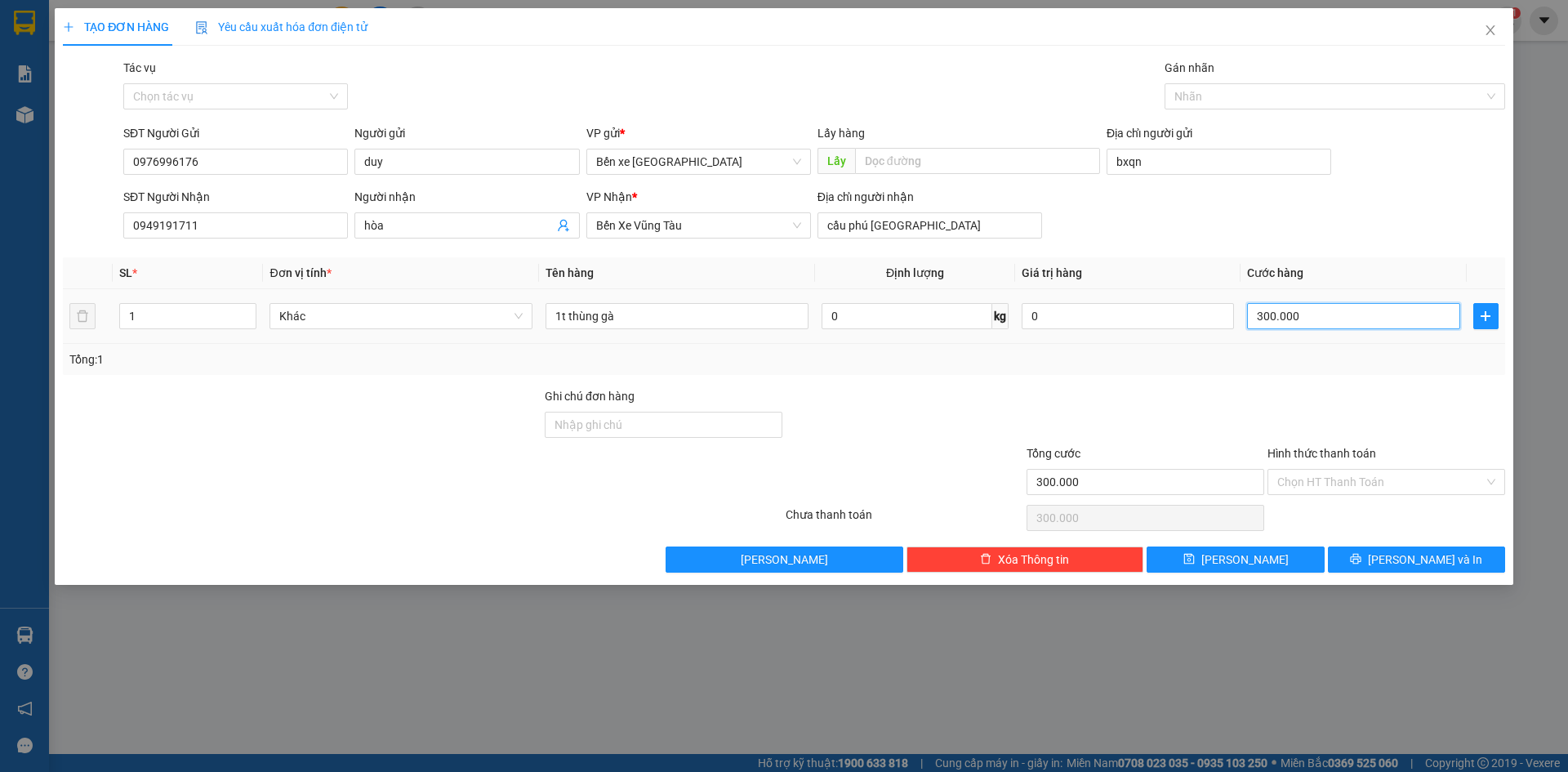
type input "0"
click at [1247, 554] on span "[PERSON_NAME]" at bounding box center [1245, 560] width 88 height 18
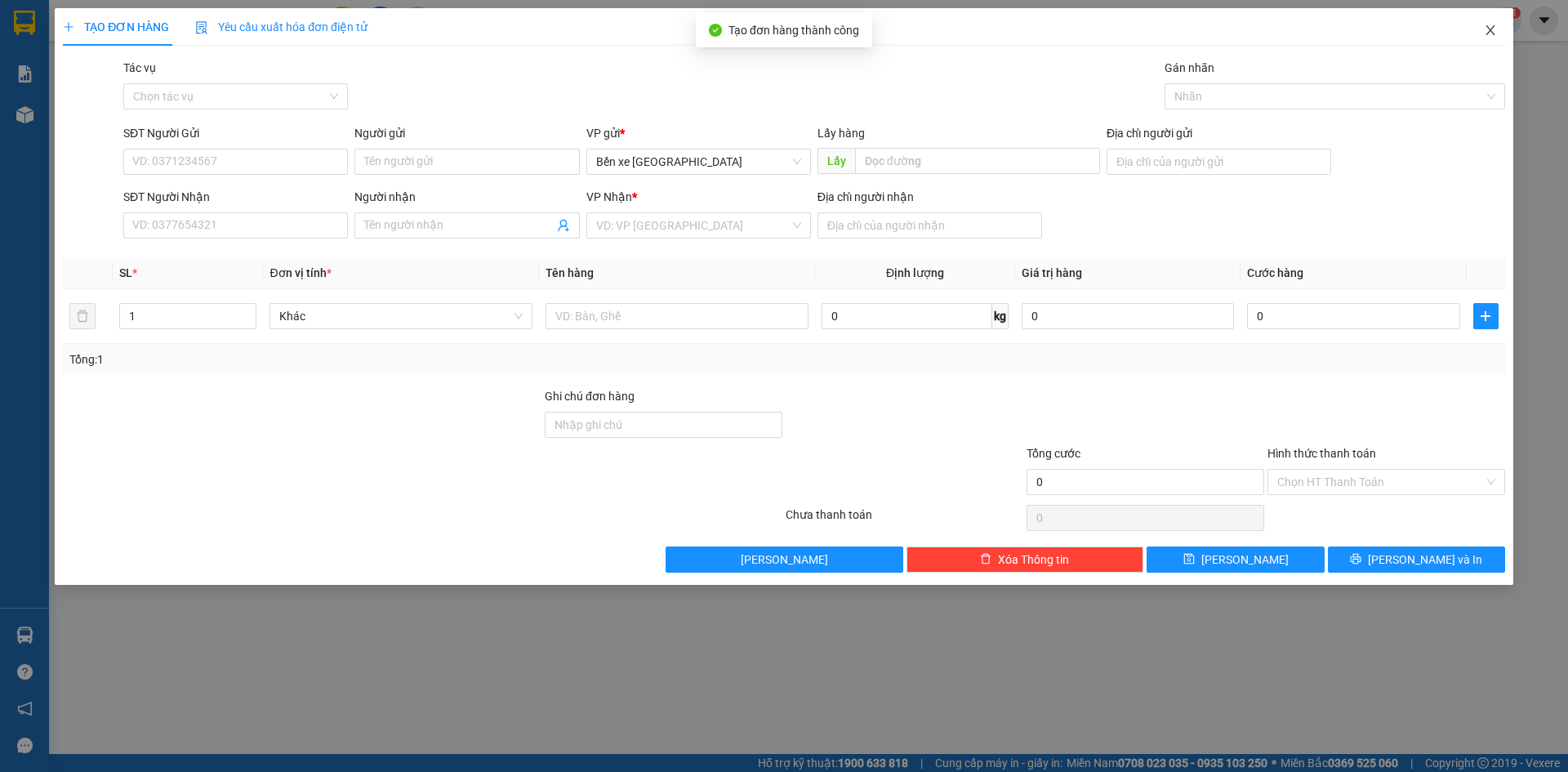
click at [1502, 28] on span "Close" at bounding box center [1490, 31] width 46 height 46
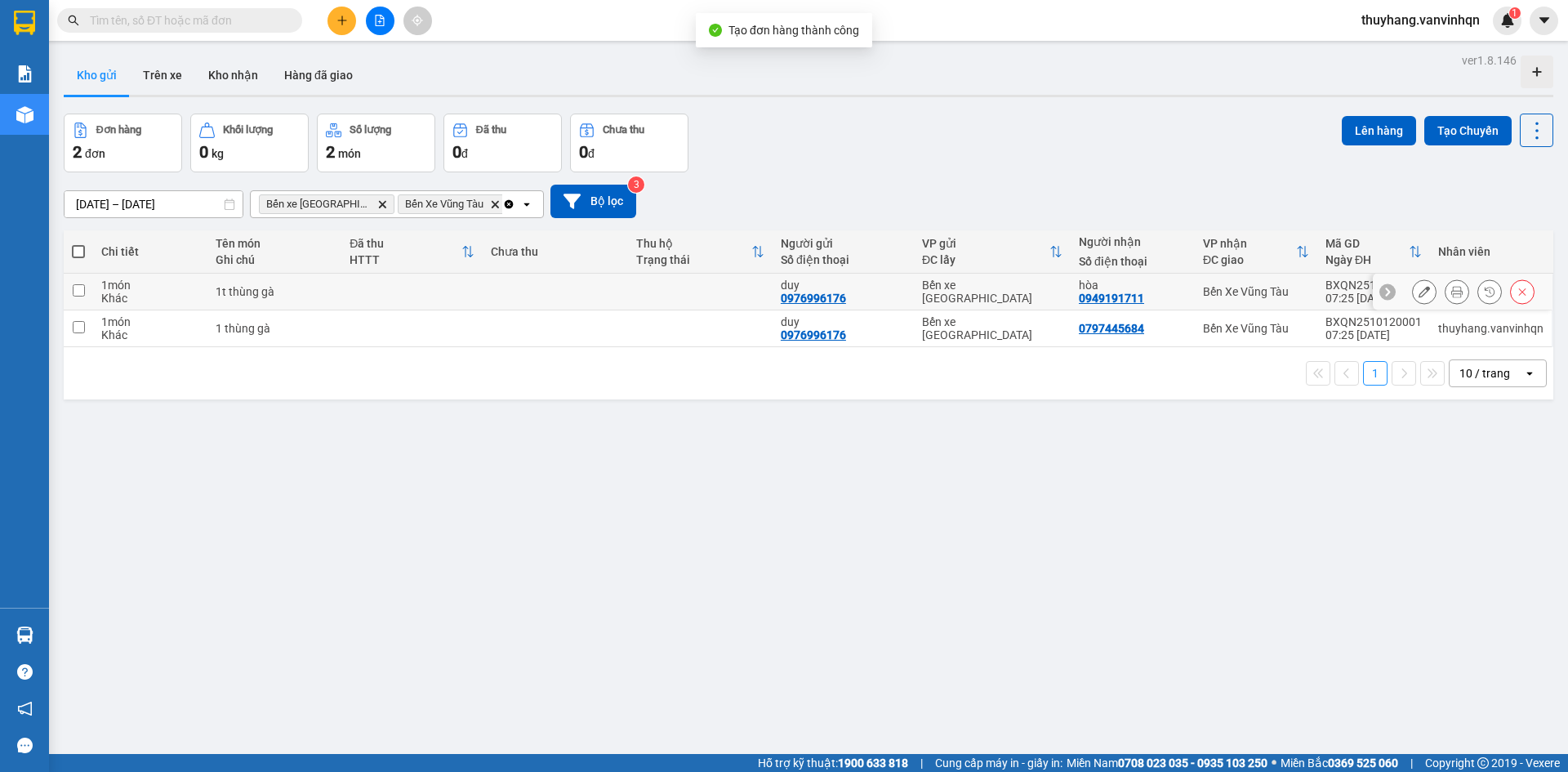
click at [348, 285] on td at bounding box center [411, 292] width 142 height 36
checkbox input "true"
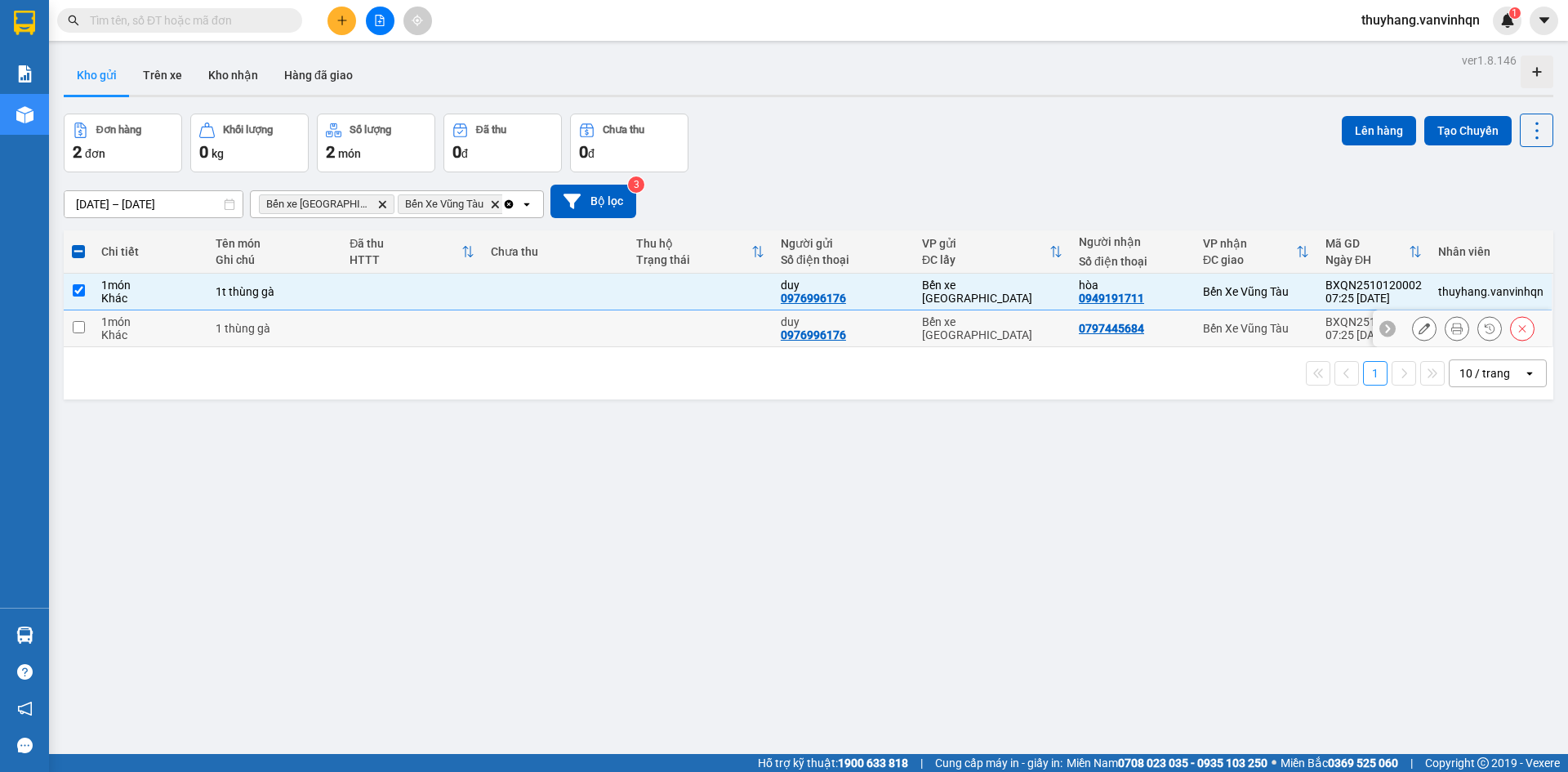
click at [493, 323] on td at bounding box center [555, 329] width 145 height 36
checkbox input "true"
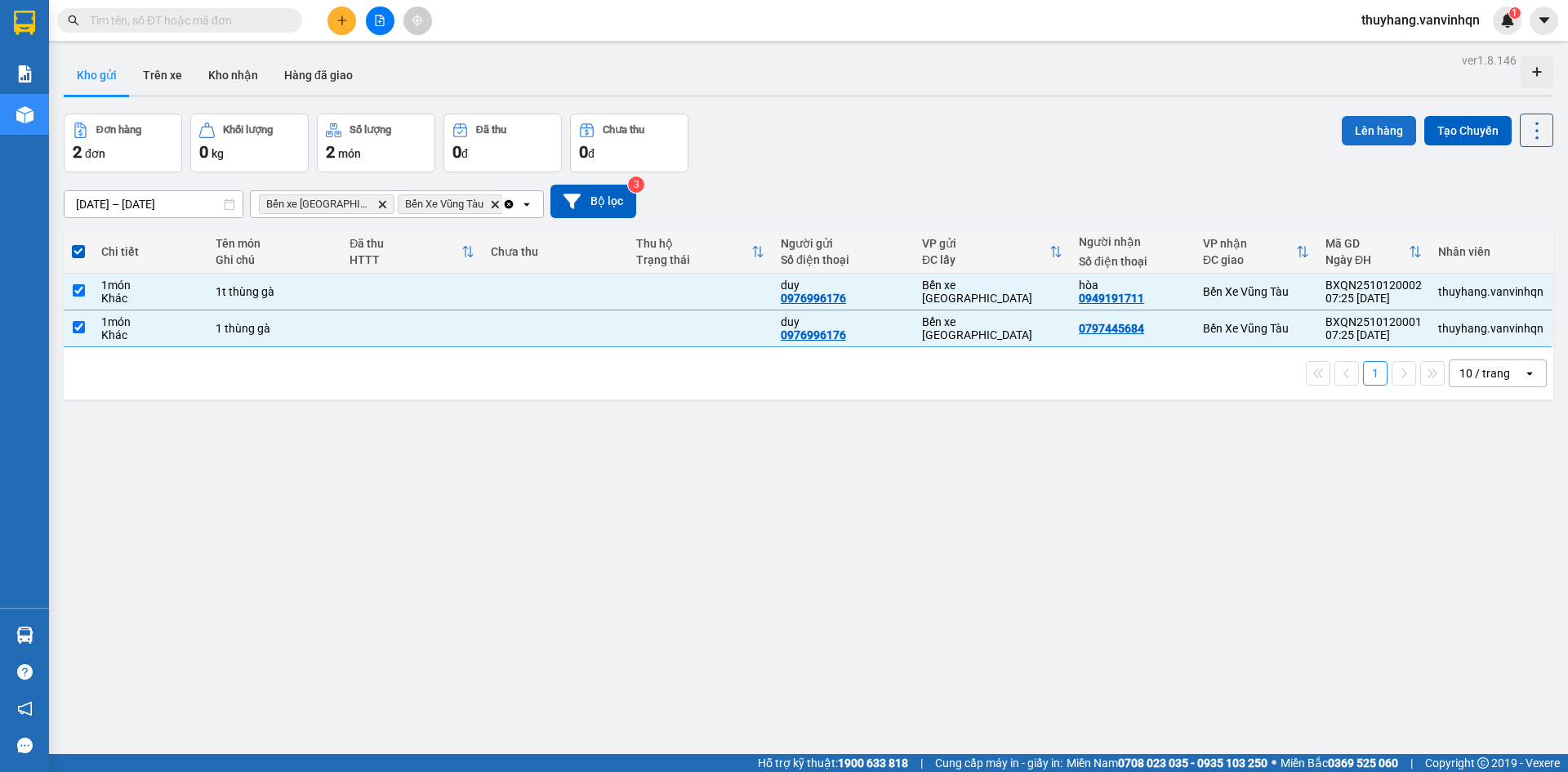
click at [1350, 130] on button "Lên hàng" at bounding box center [1379, 131] width 75 height 30
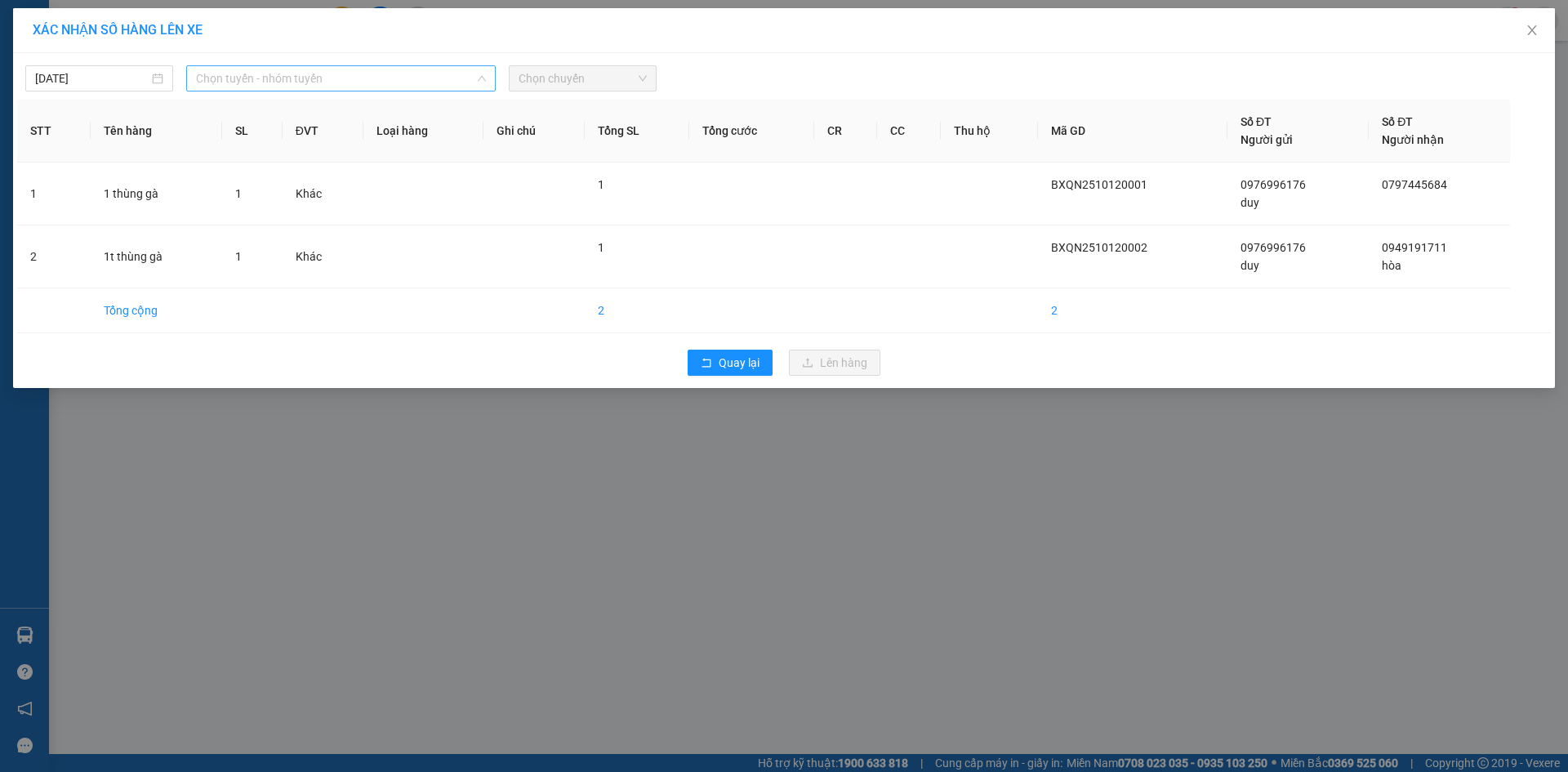
drag, startPoint x: 399, startPoint y: 76, endPoint x: 368, endPoint y: 159, distance: 88.6
click at [399, 80] on span "Chọn tuyến - nhóm tuyến" at bounding box center [341, 79] width 290 height 25
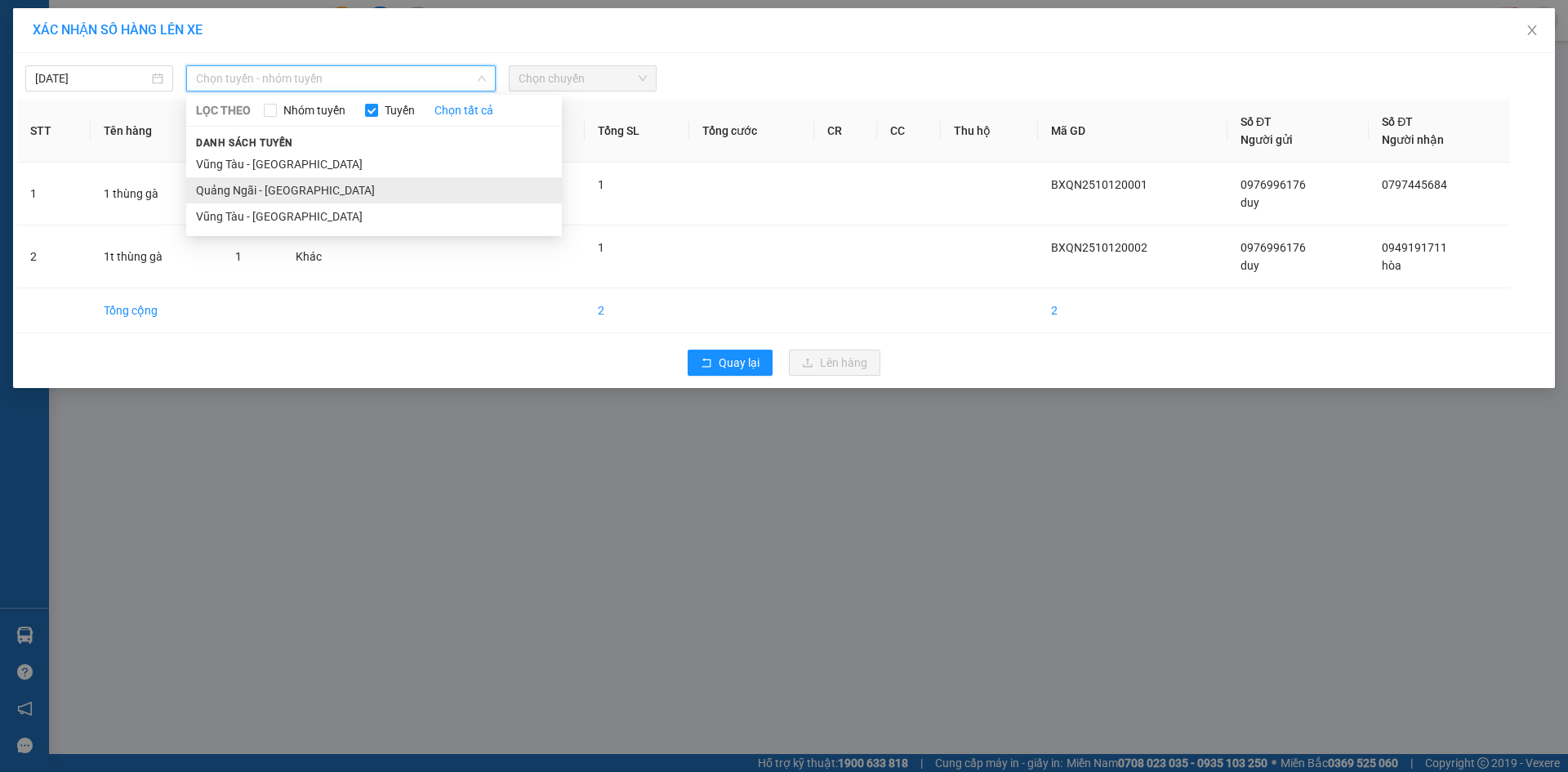
click at [366, 193] on li "Quảng Ngãi - [GEOGRAPHIC_DATA]" at bounding box center [374, 191] width 376 height 27
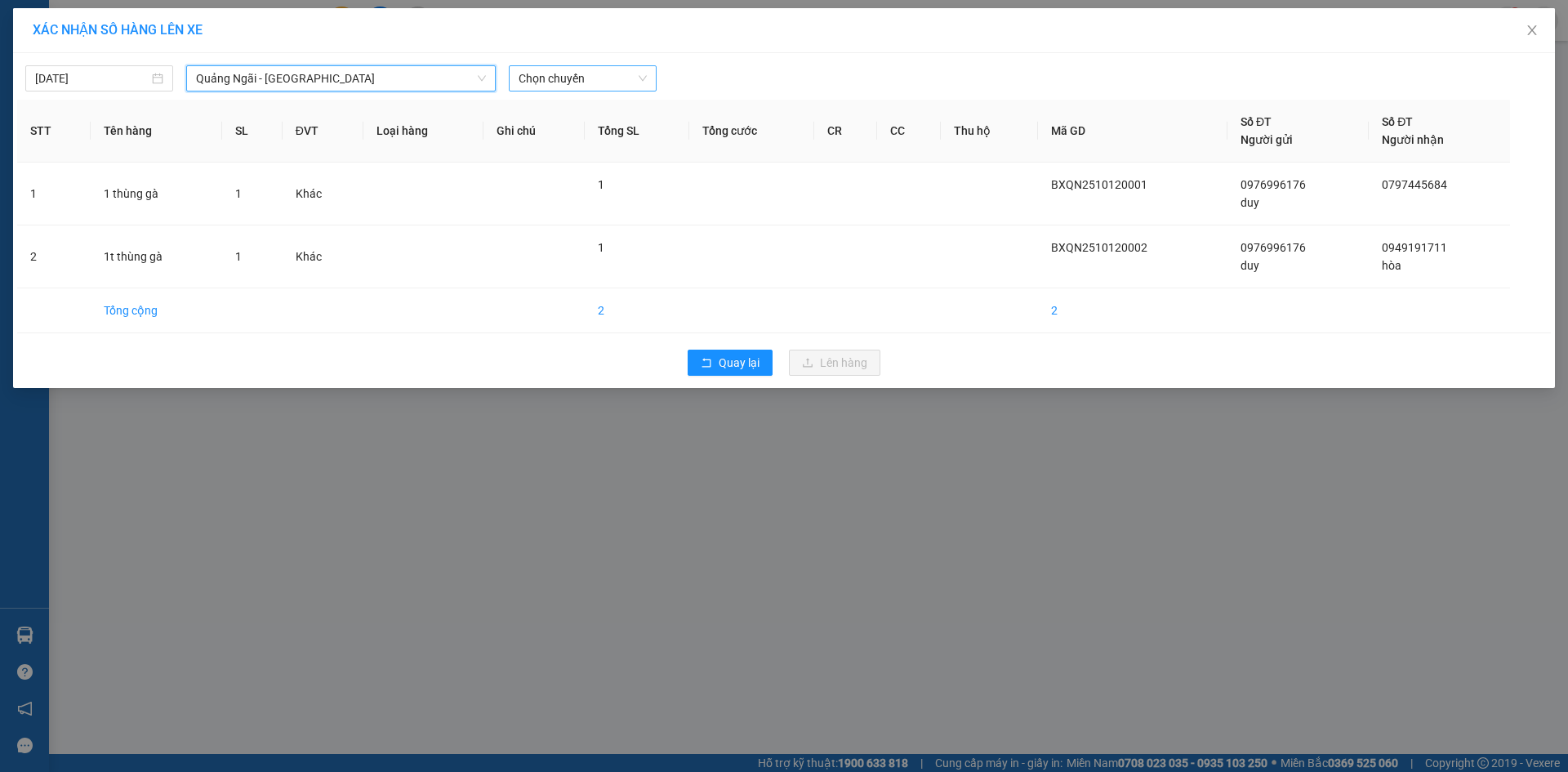
click at [589, 80] on span "Chọn chuyến" at bounding box center [583, 79] width 128 height 25
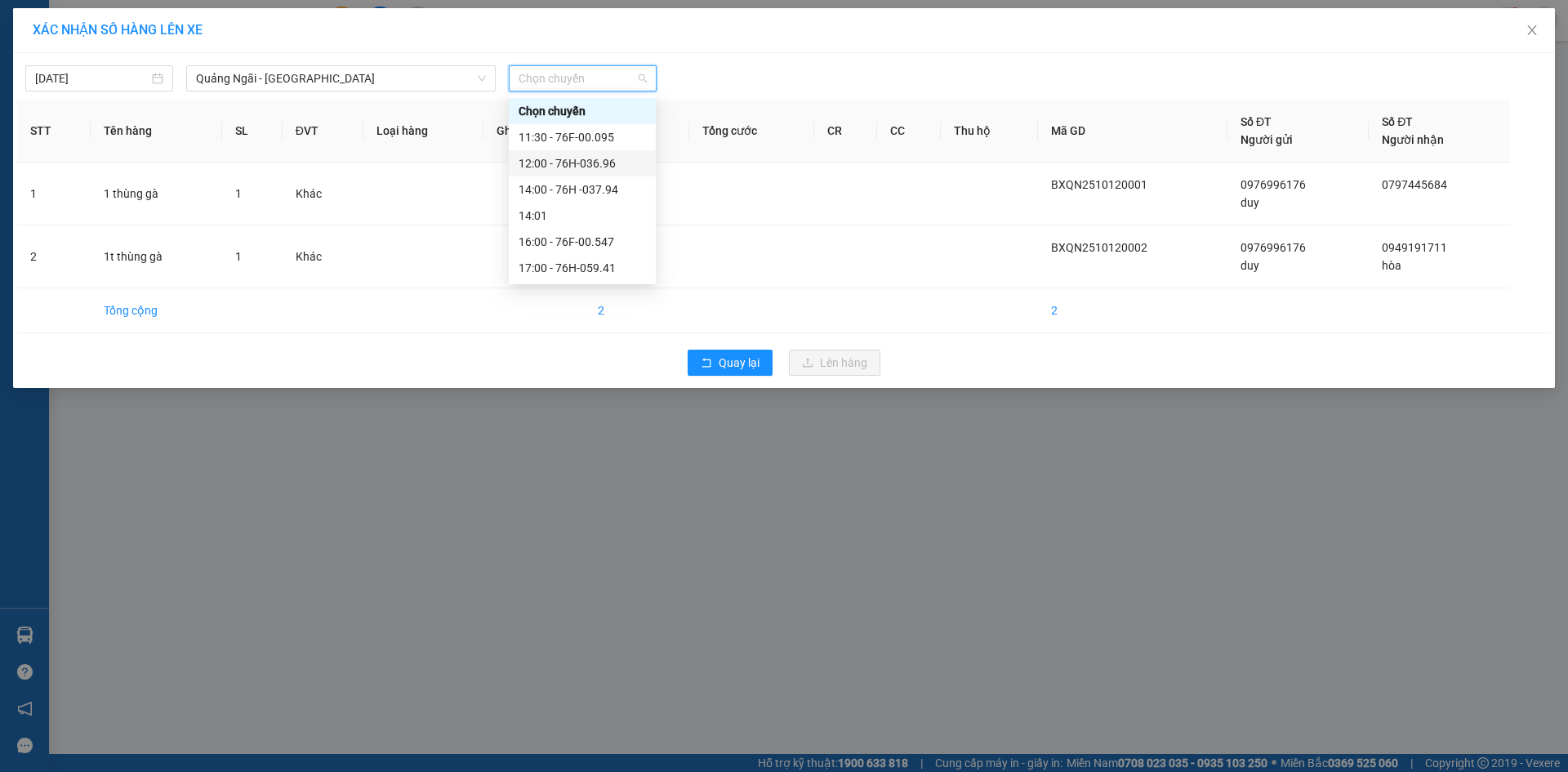
click at [618, 160] on div "12:00 - 76H-036.96" at bounding box center [583, 163] width 127 height 18
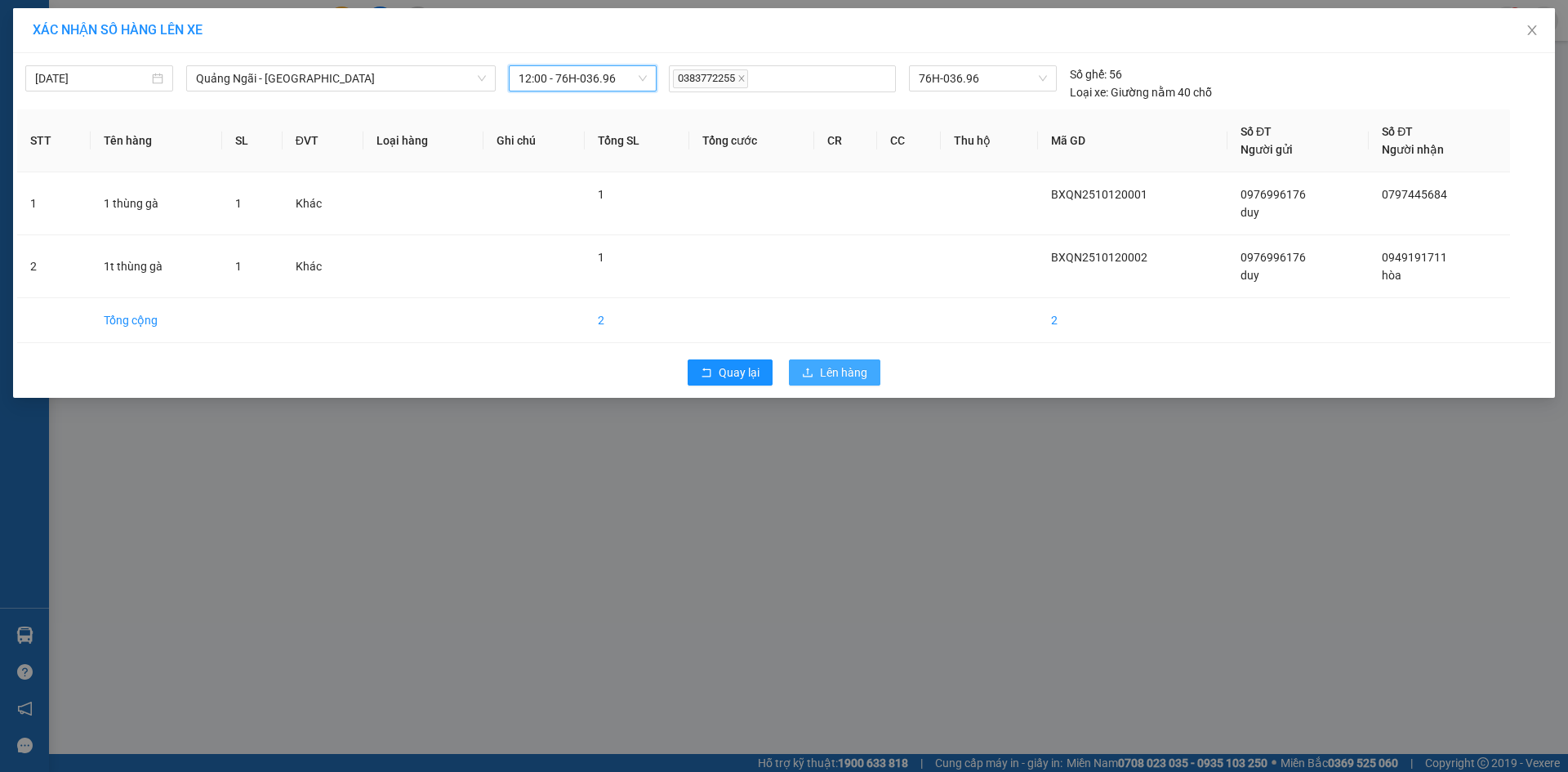
click at [854, 361] on button "Lên hàng" at bounding box center [835, 373] width 92 height 27
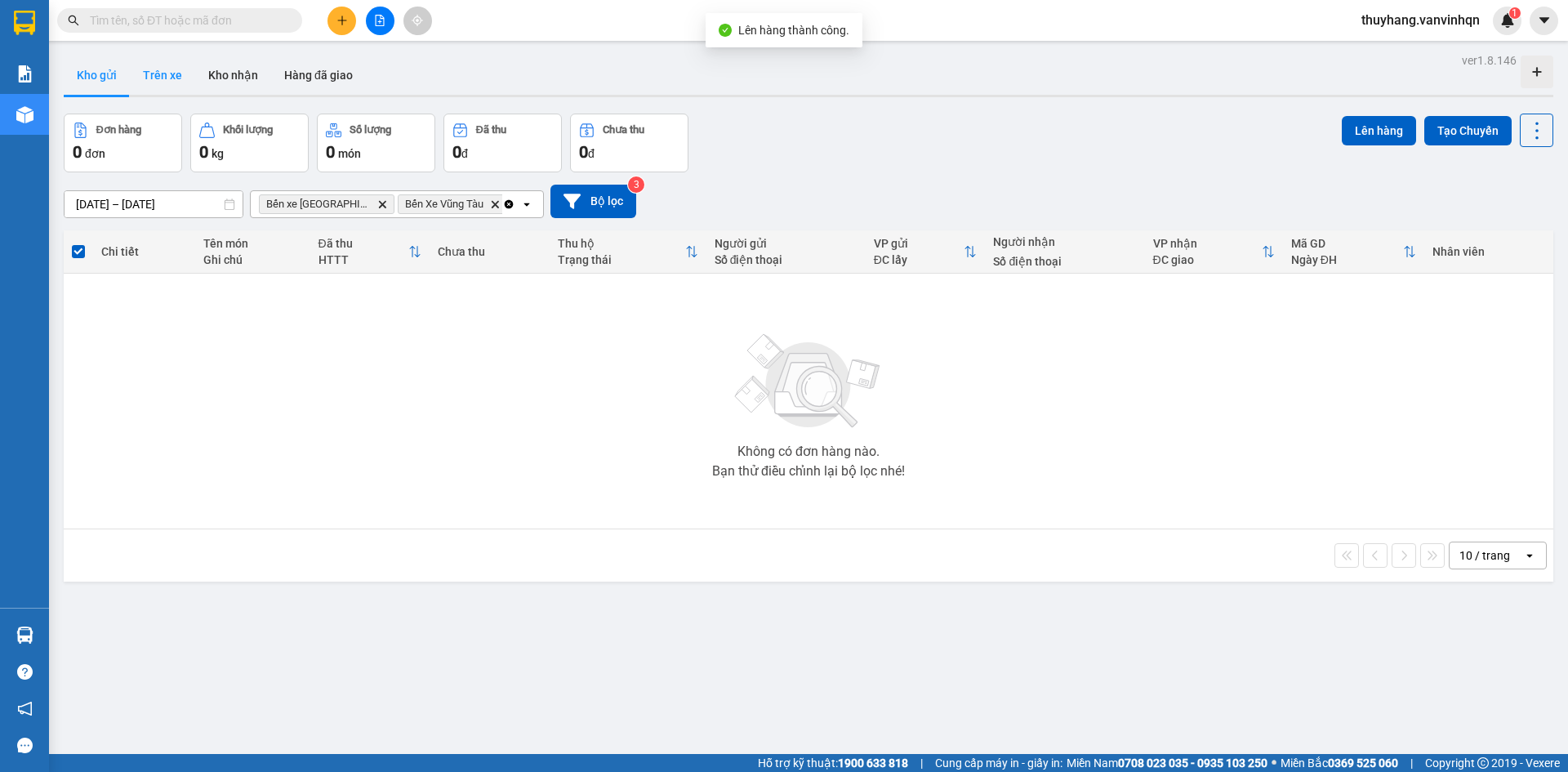
click at [173, 69] on button "Trên xe" at bounding box center [162, 75] width 65 height 39
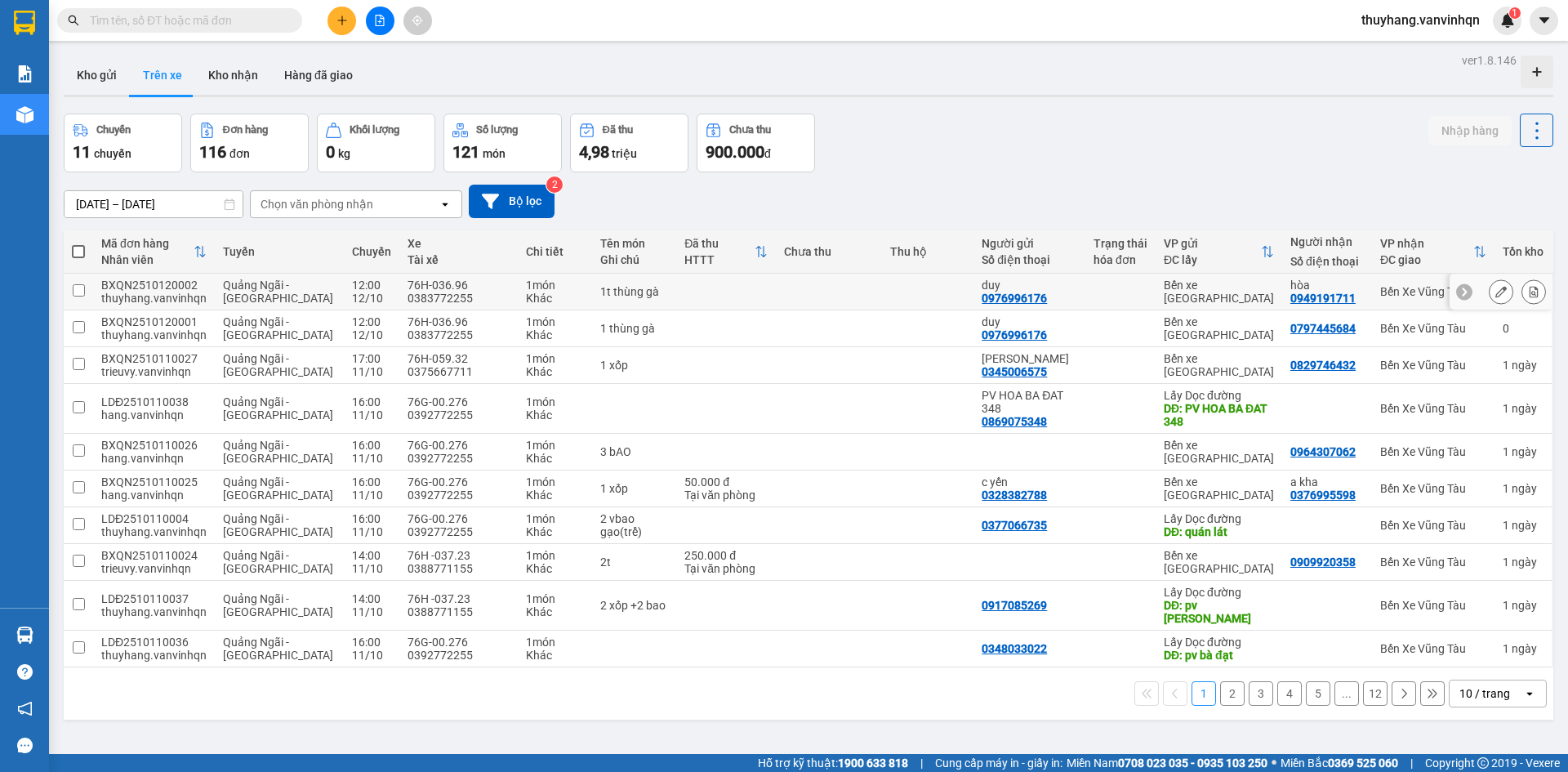
click at [1496, 293] on icon at bounding box center [1502, 292] width 12 height 12
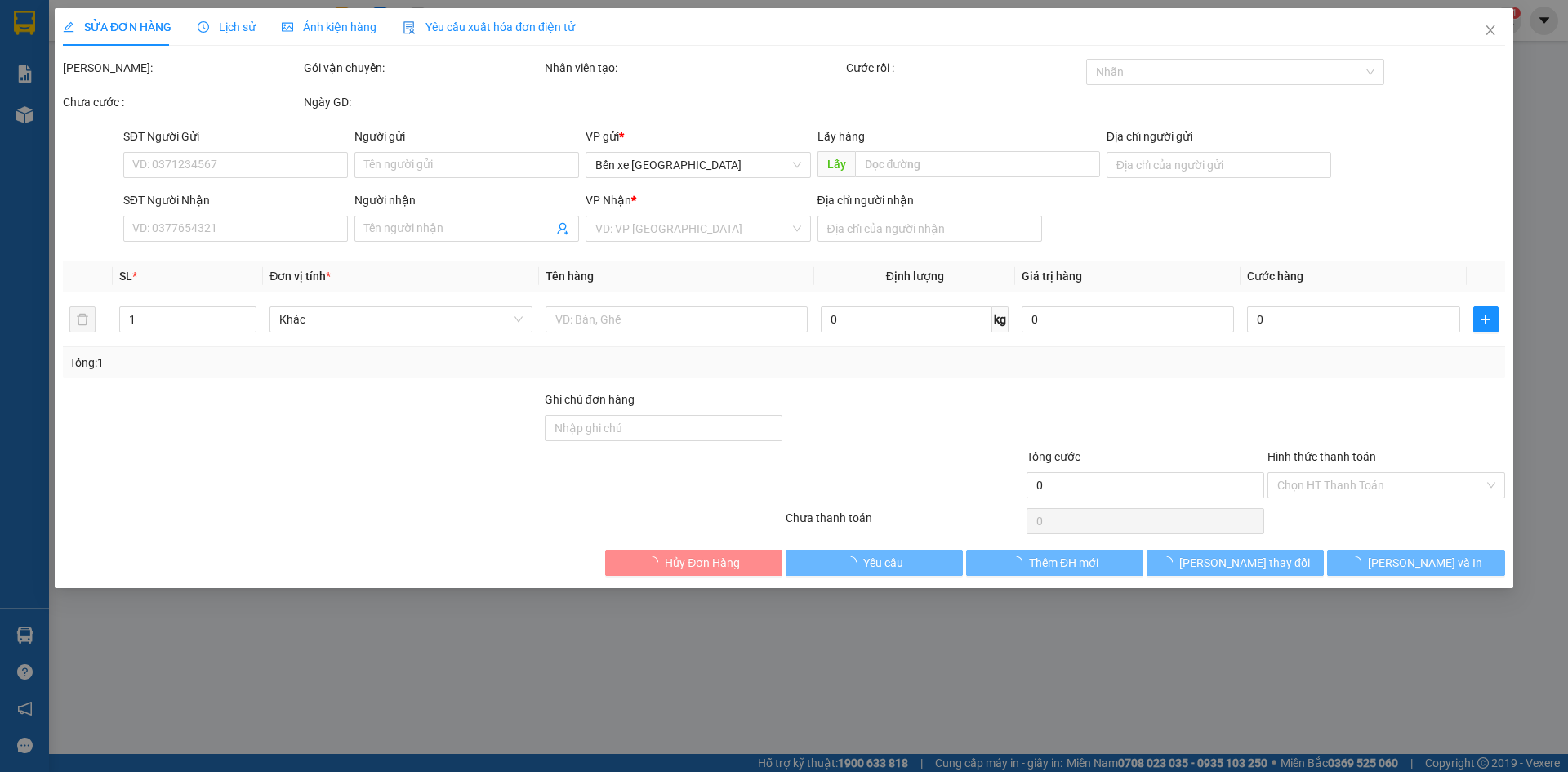
type input "0976996176"
type input "duy"
type input "bxqn"
type input "0949191711"
type input "hòa"
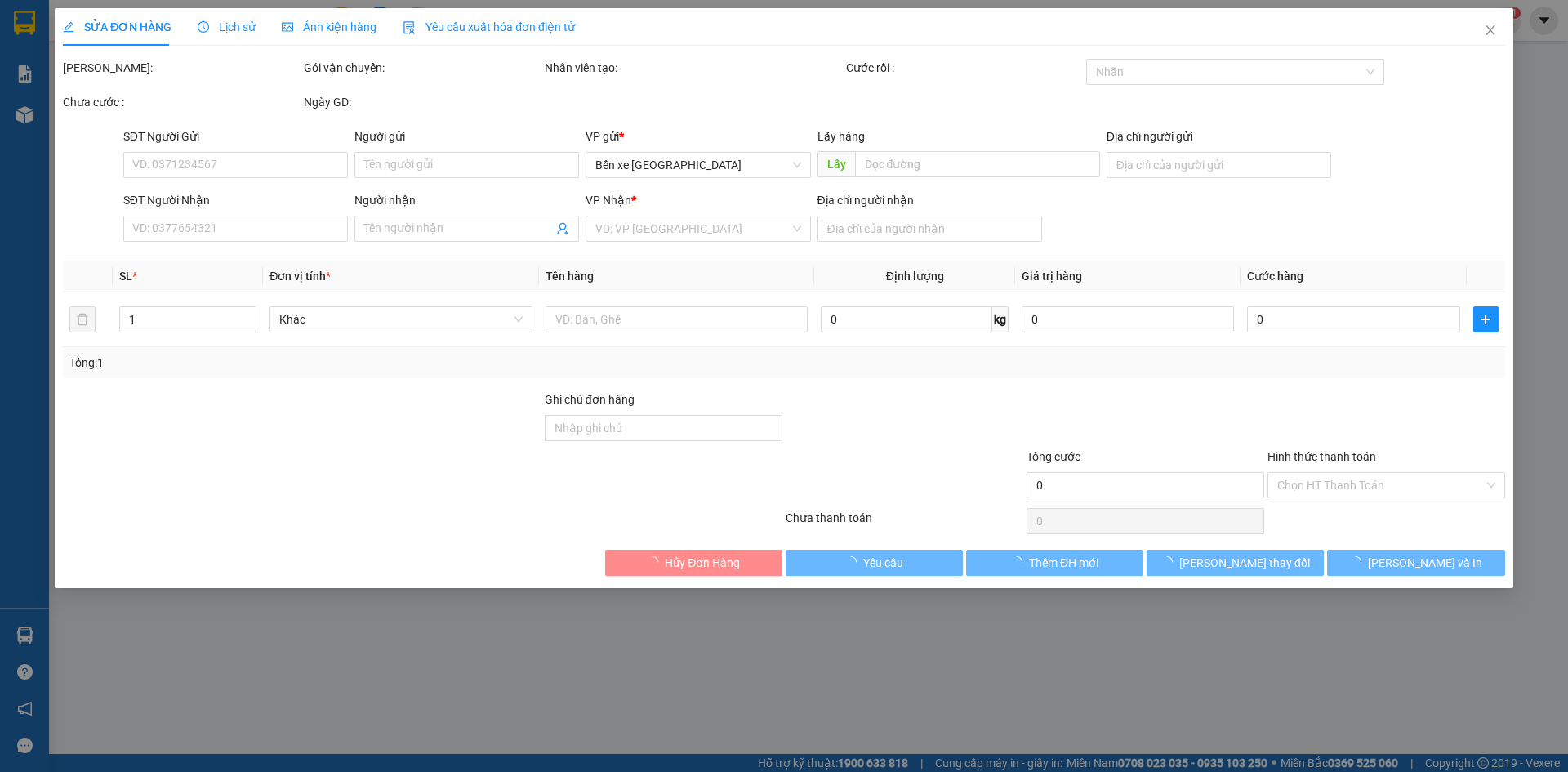
type input "cầu phú [GEOGRAPHIC_DATA]"
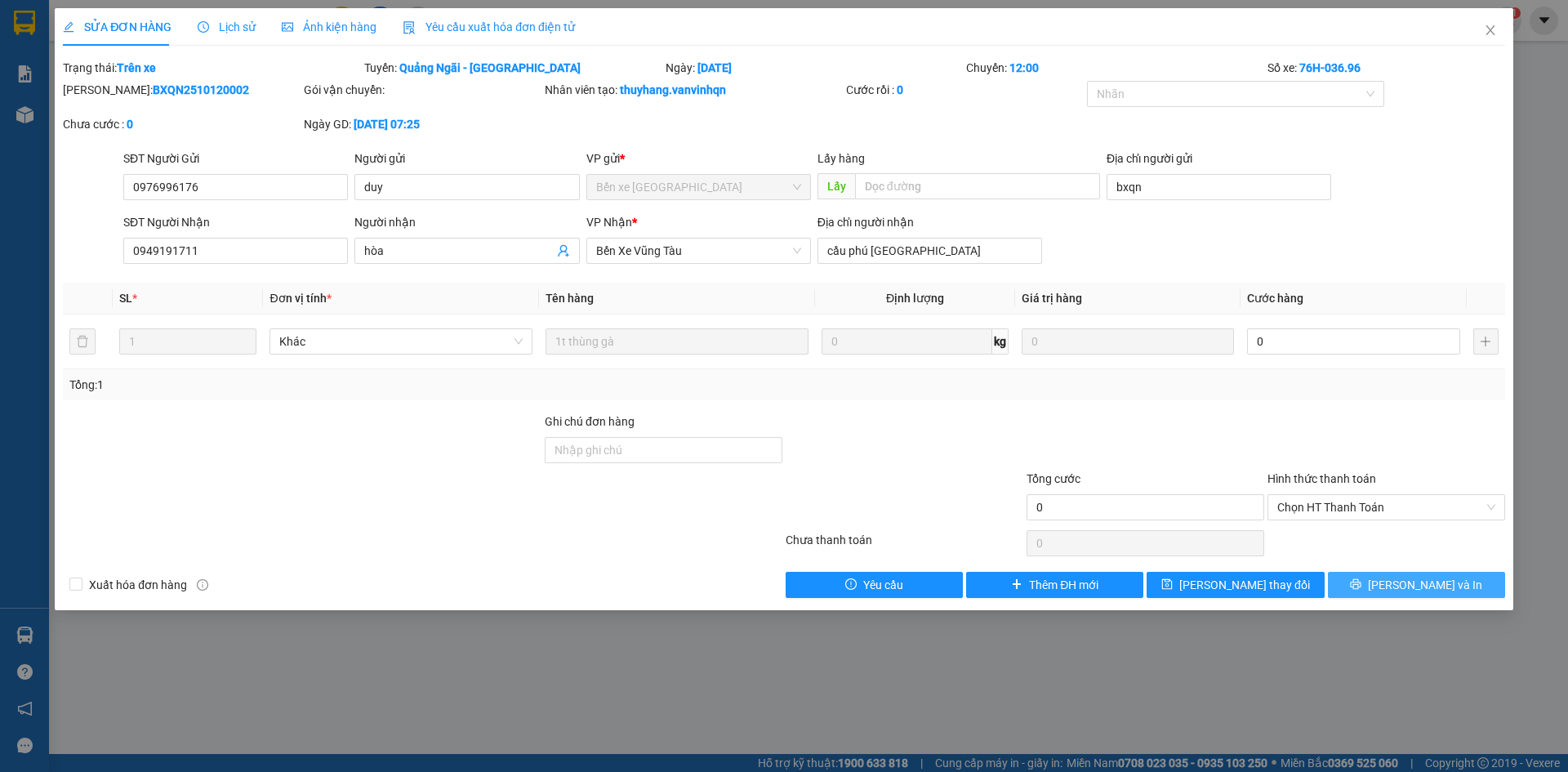
click at [1447, 577] on span "[PERSON_NAME] và In" at bounding box center [1426, 586] width 114 height 18
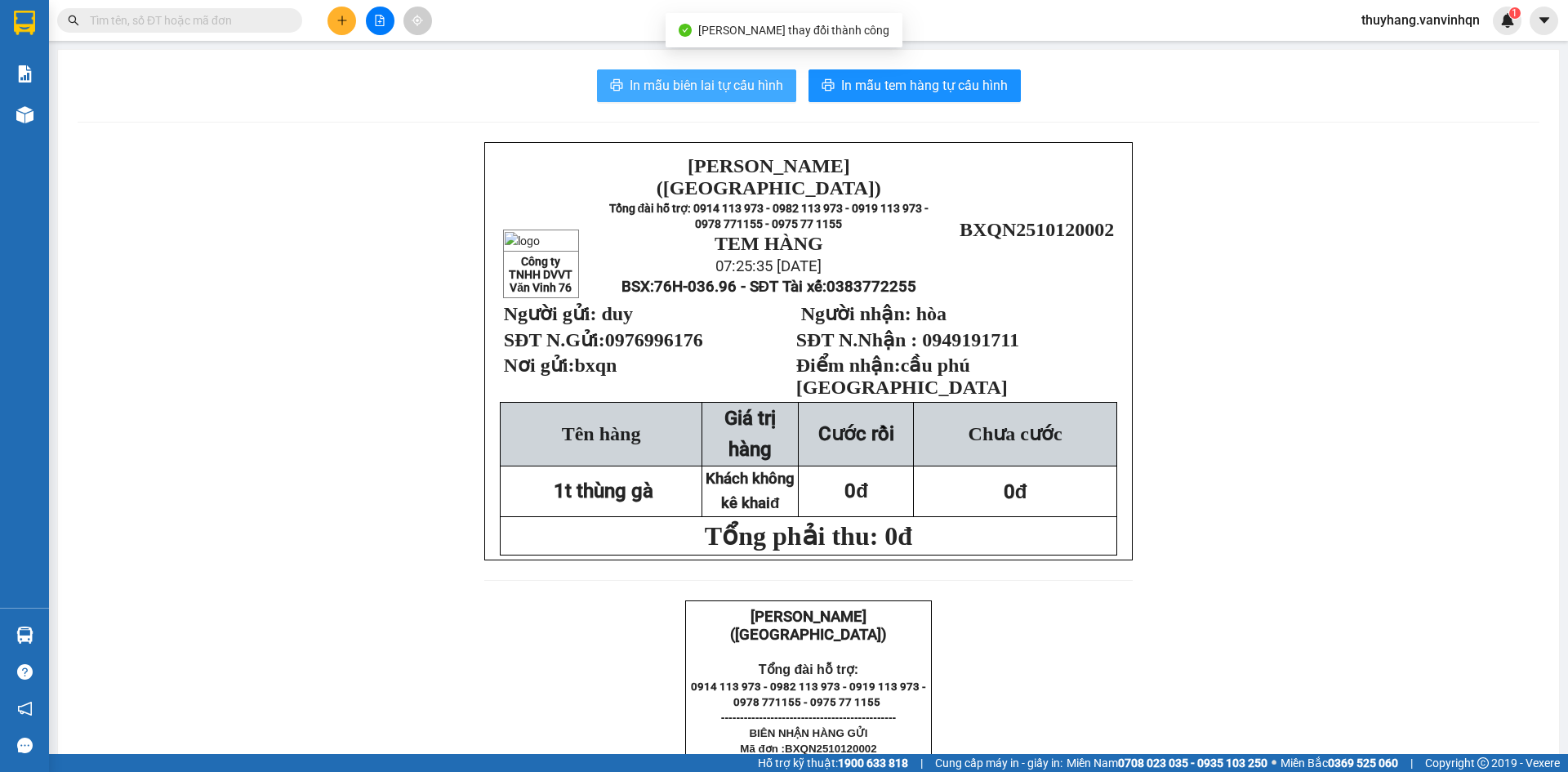
click at [744, 89] on span "In mẫu biên lai tự cấu hình" at bounding box center [706, 85] width 153 height 21
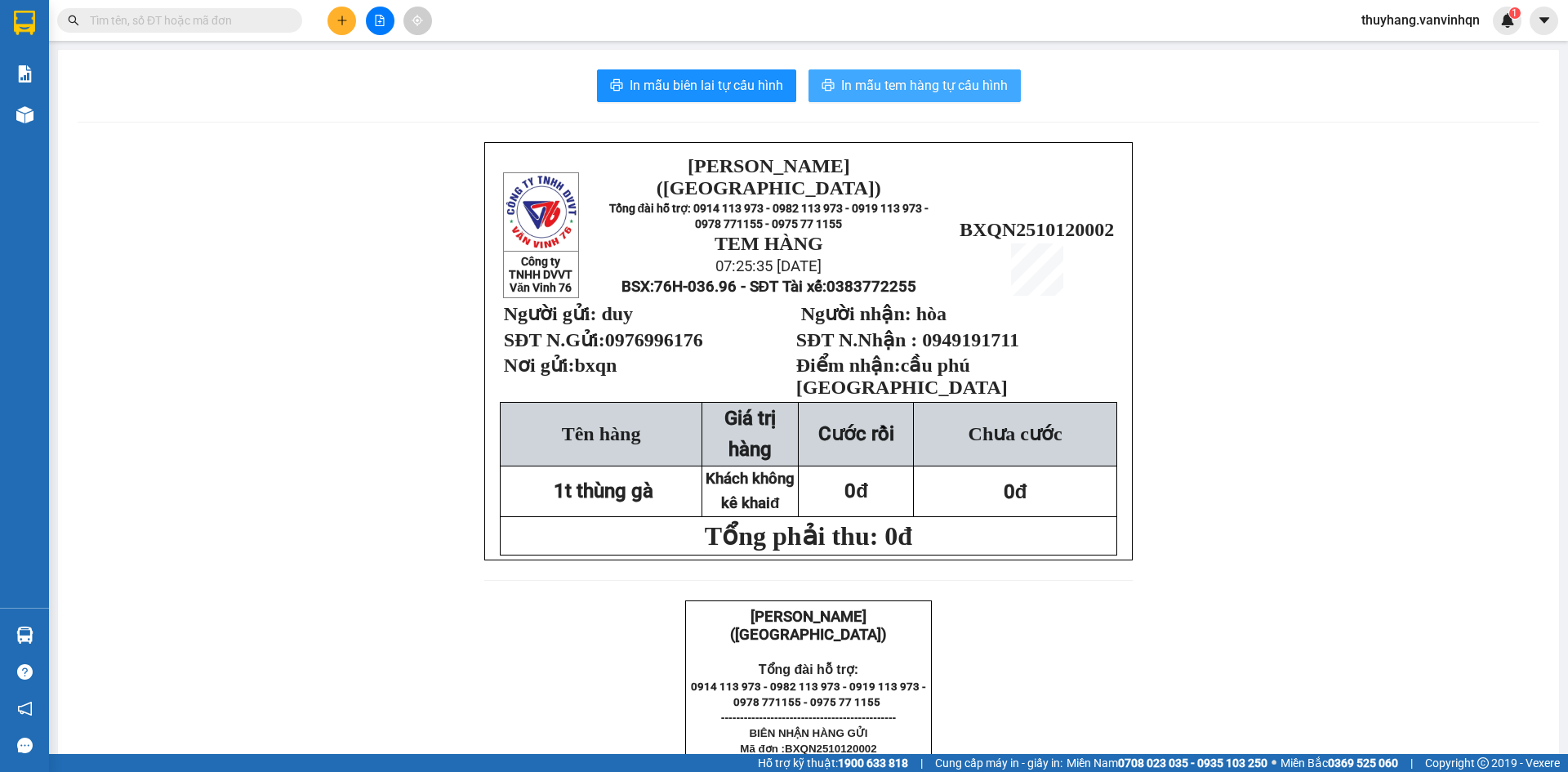
click at [976, 91] on span "In mẫu tem hàng tự cấu hình" at bounding box center [924, 85] width 166 height 21
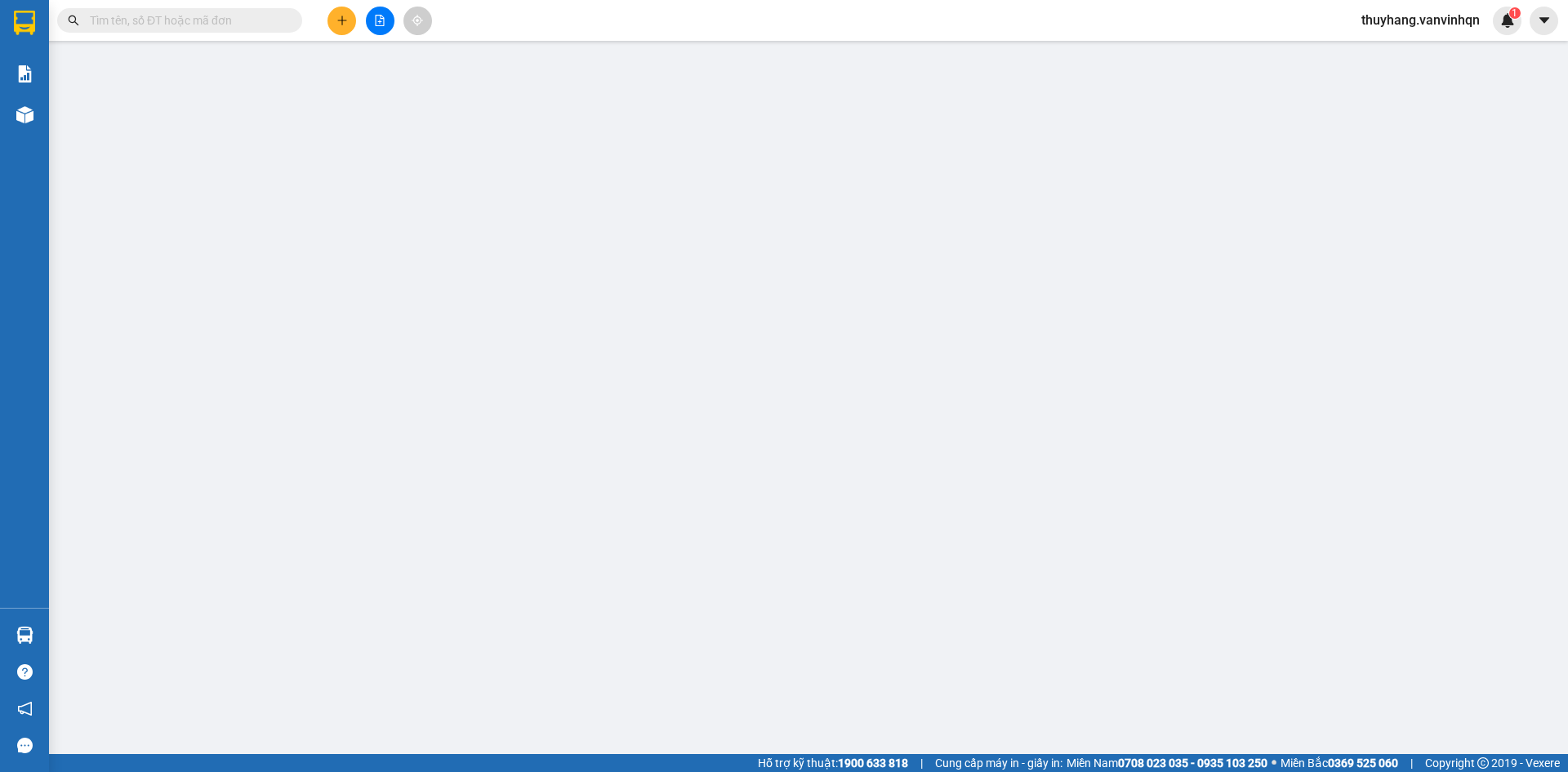
type input "0976996176"
type input "duy"
type input "bxqn"
type input "0949191711"
type input "hòa"
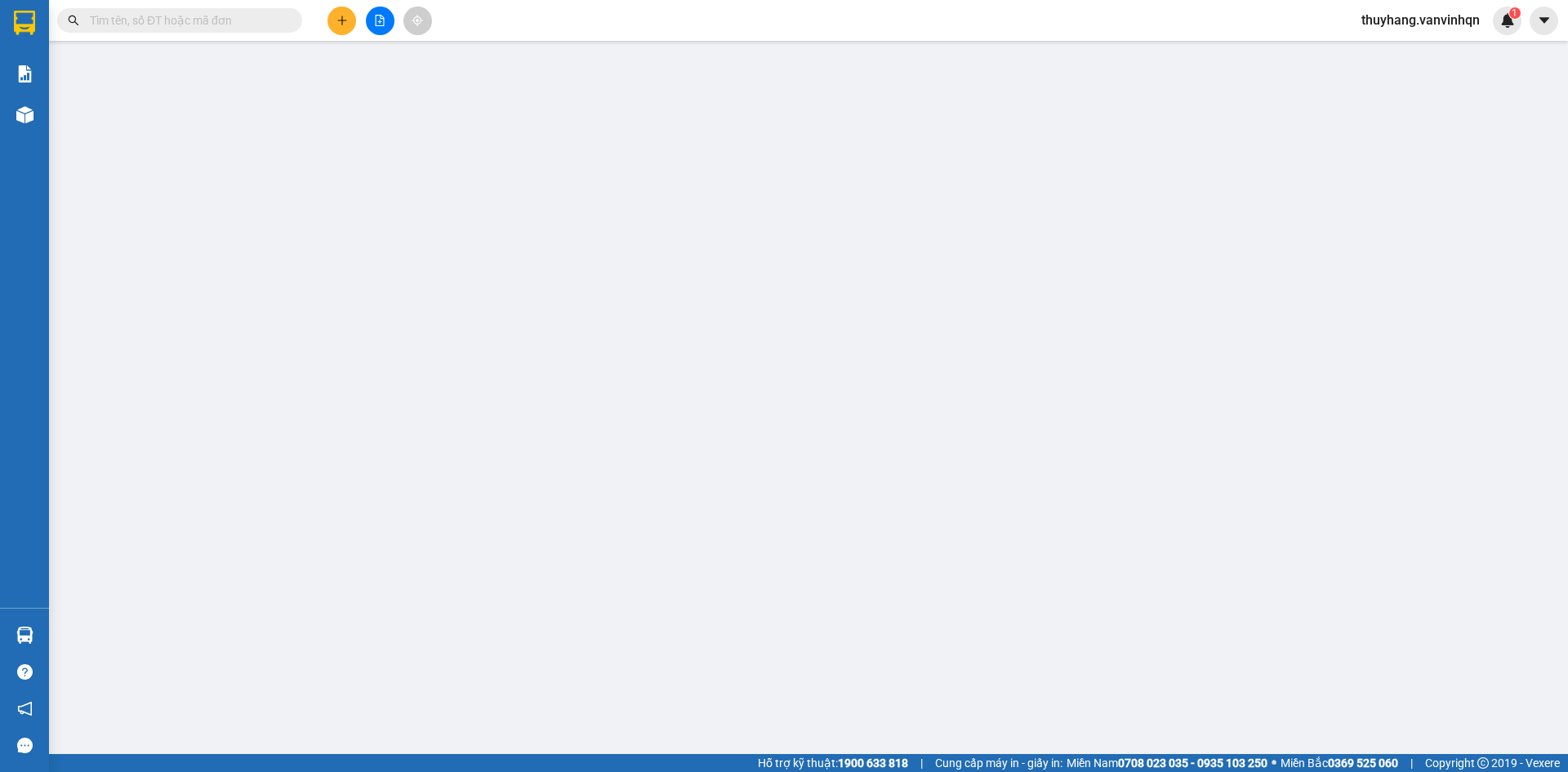
type input "cầu phú [GEOGRAPHIC_DATA]"
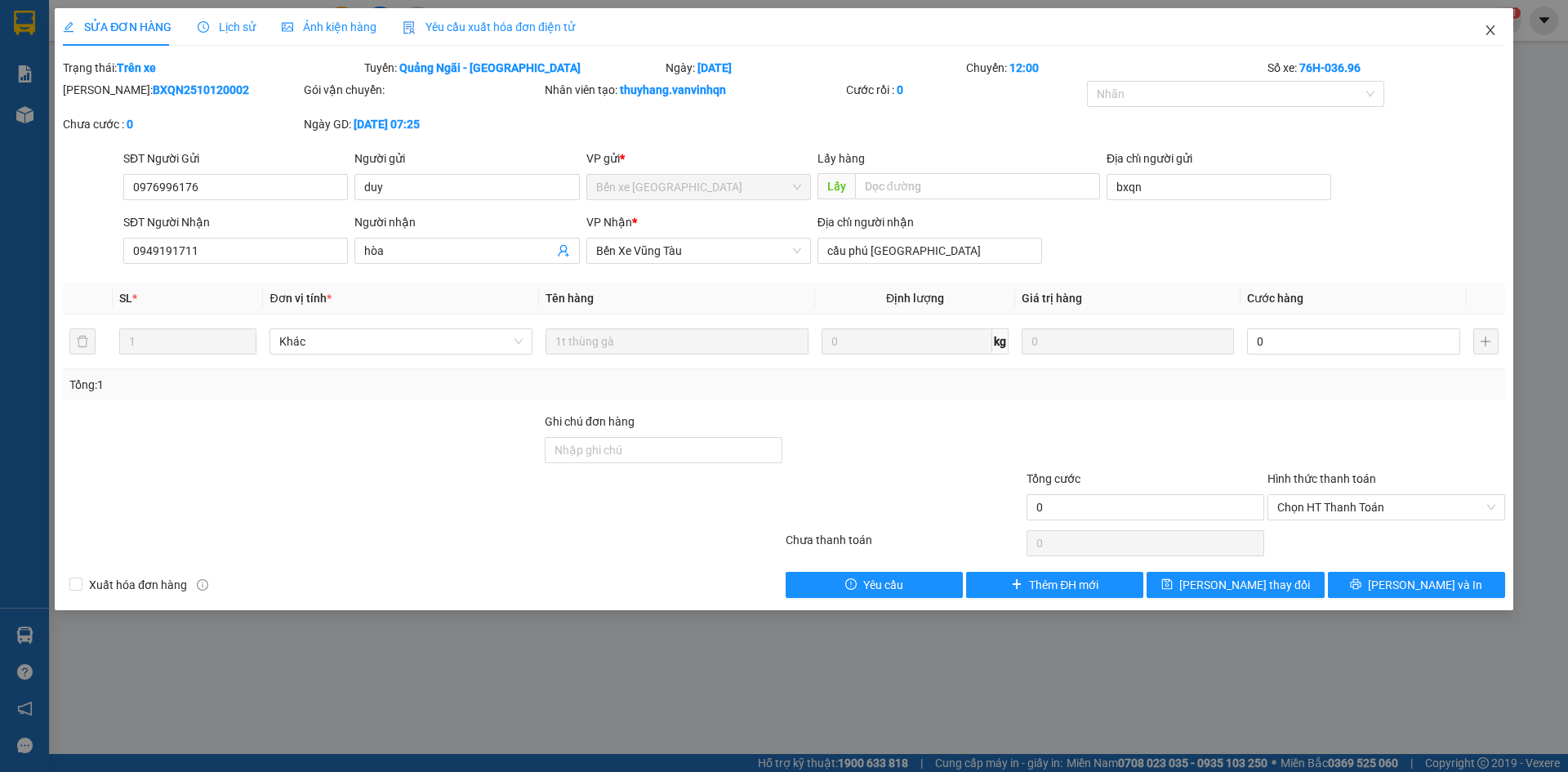
click at [1491, 33] on icon "close" at bounding box center [1491, 31] width 13 height 13
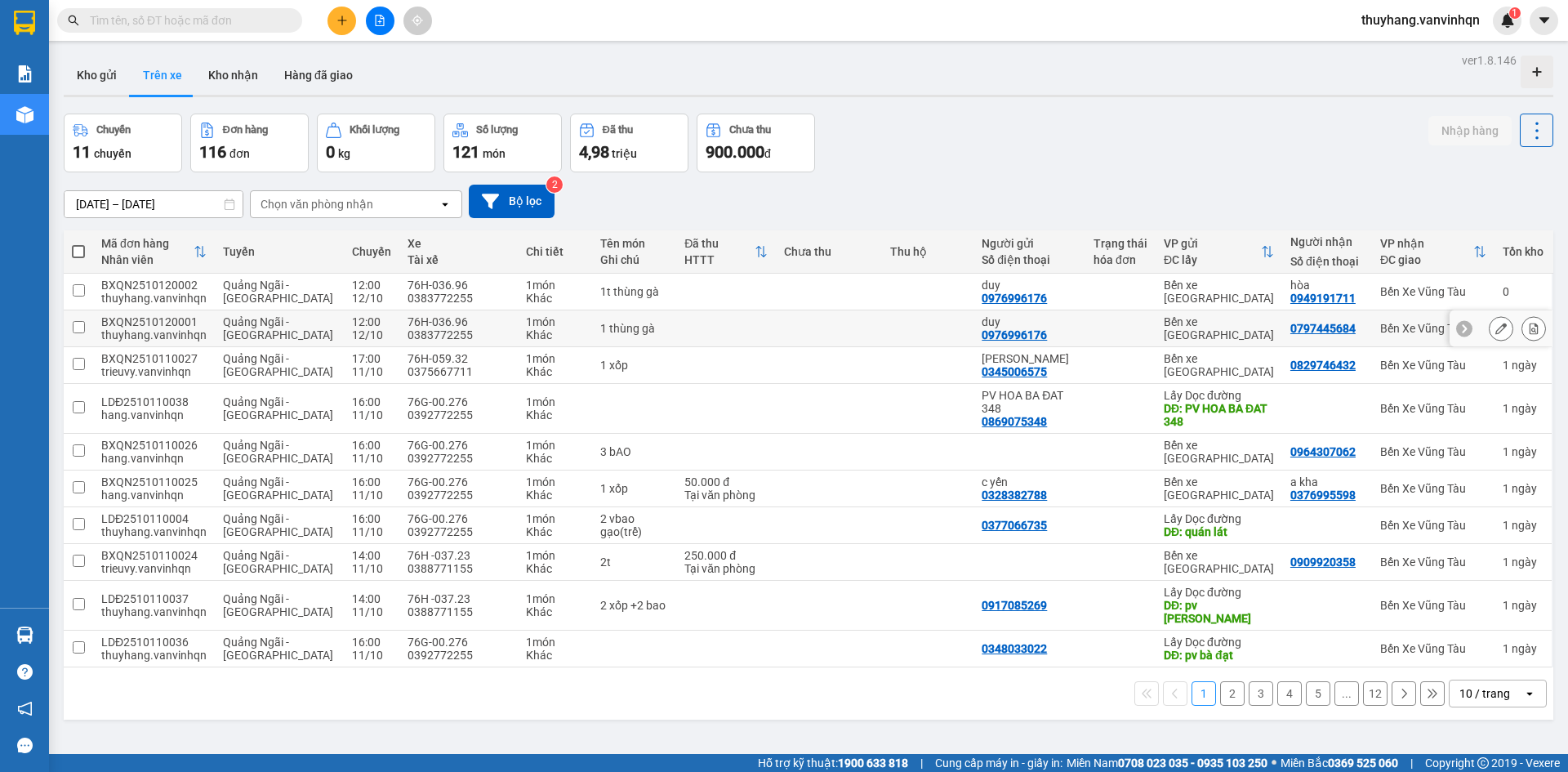
click at [1496, 332] on icon at bounding box center [1502, 329] width 12 height 12
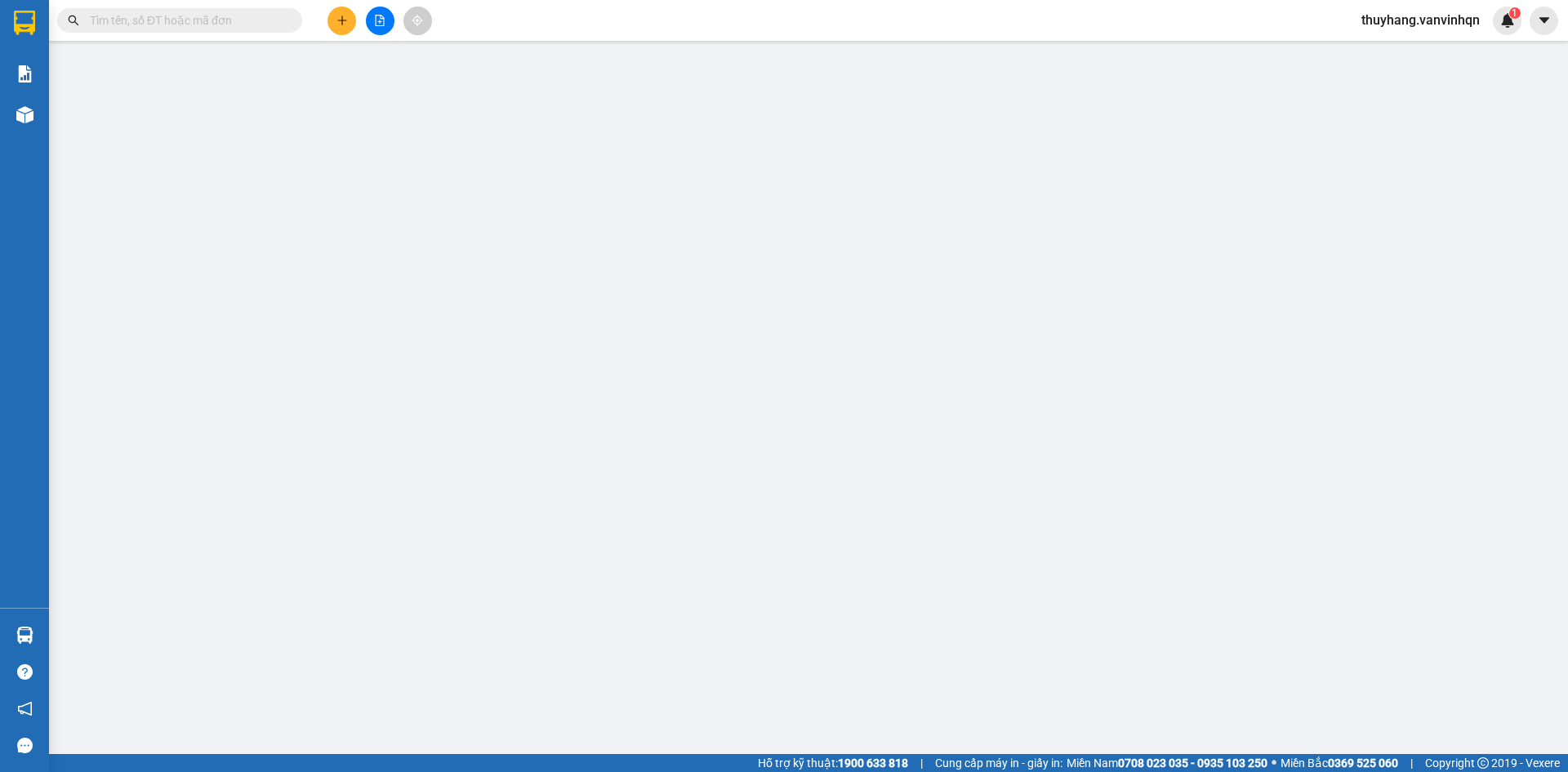
type input "0976996176"
type input "duy"
type input "BXQN"
type input "0797445684"
type input "phan thiết"
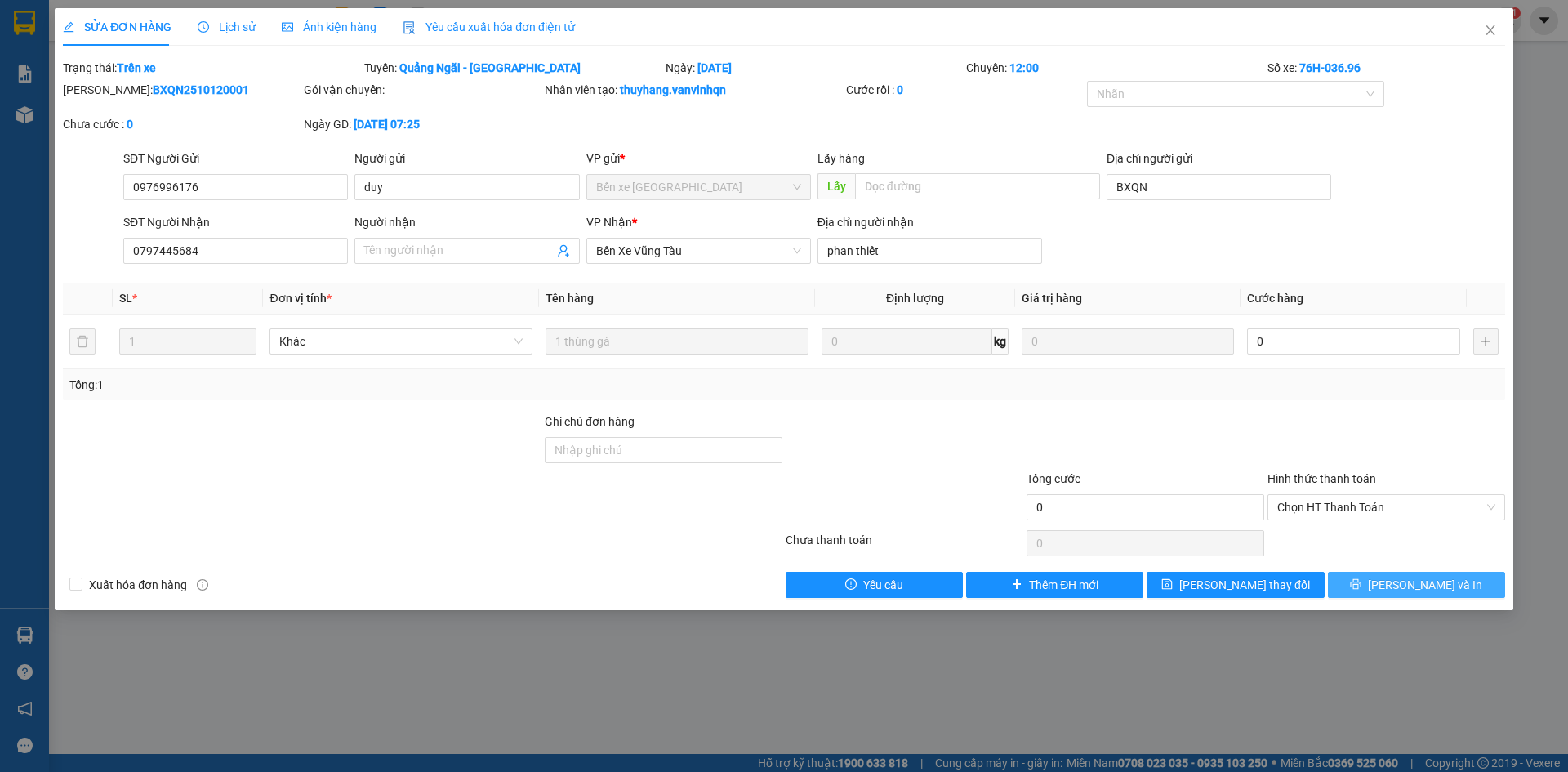
drag, startPoint x: 1474, startPoint y: 590, endPoint x: 847, endPoint y: 253, distance: 711.8
click at [1469, 587] on button "[PERSON_NAME] và In" at bounding box center [1416, 586] width 177 height 27
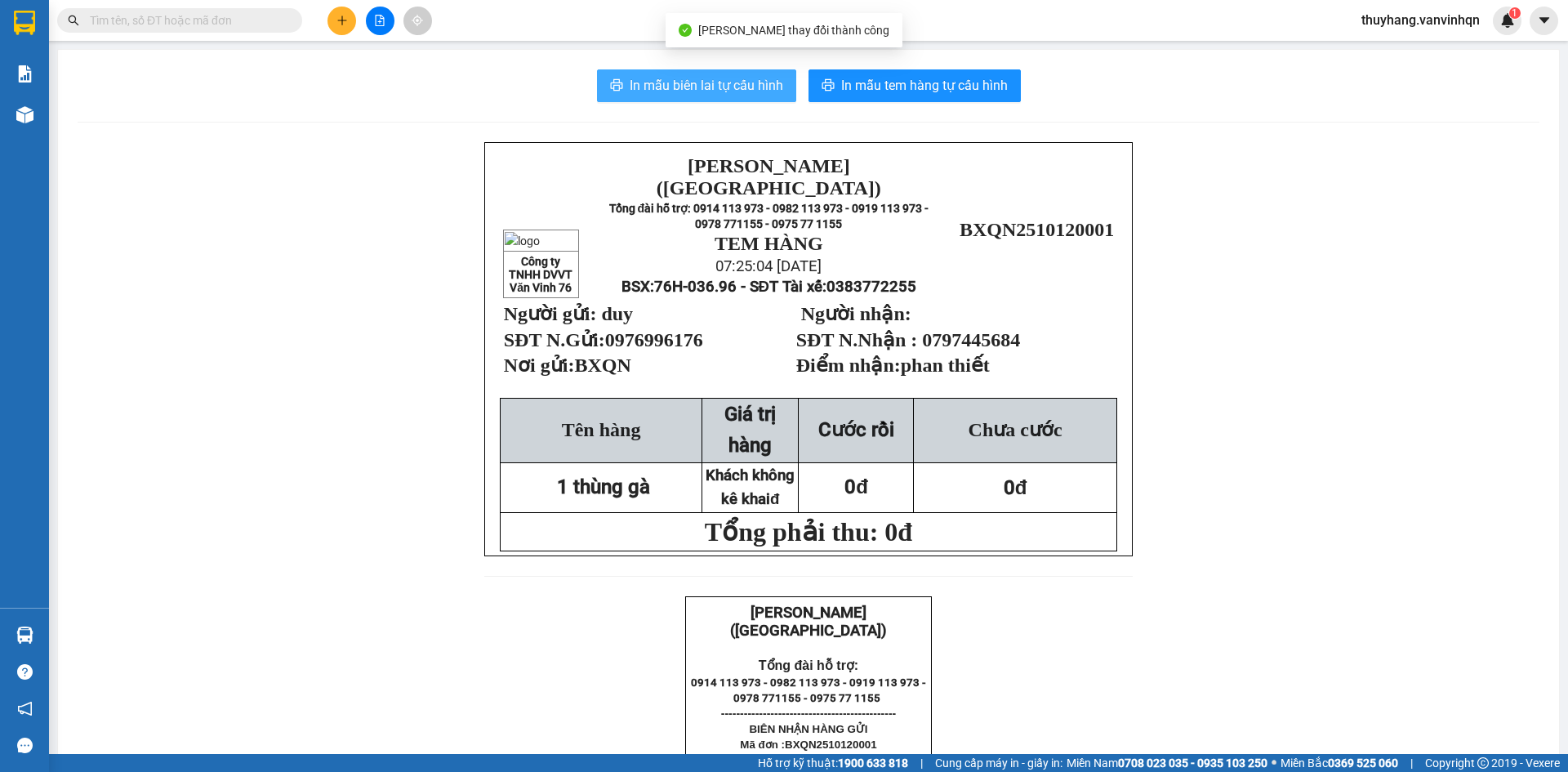
click at [637, 82] on span "In mẫu biên lai tự cấu hình" at bounding box center [706, 85] width 153 height 21
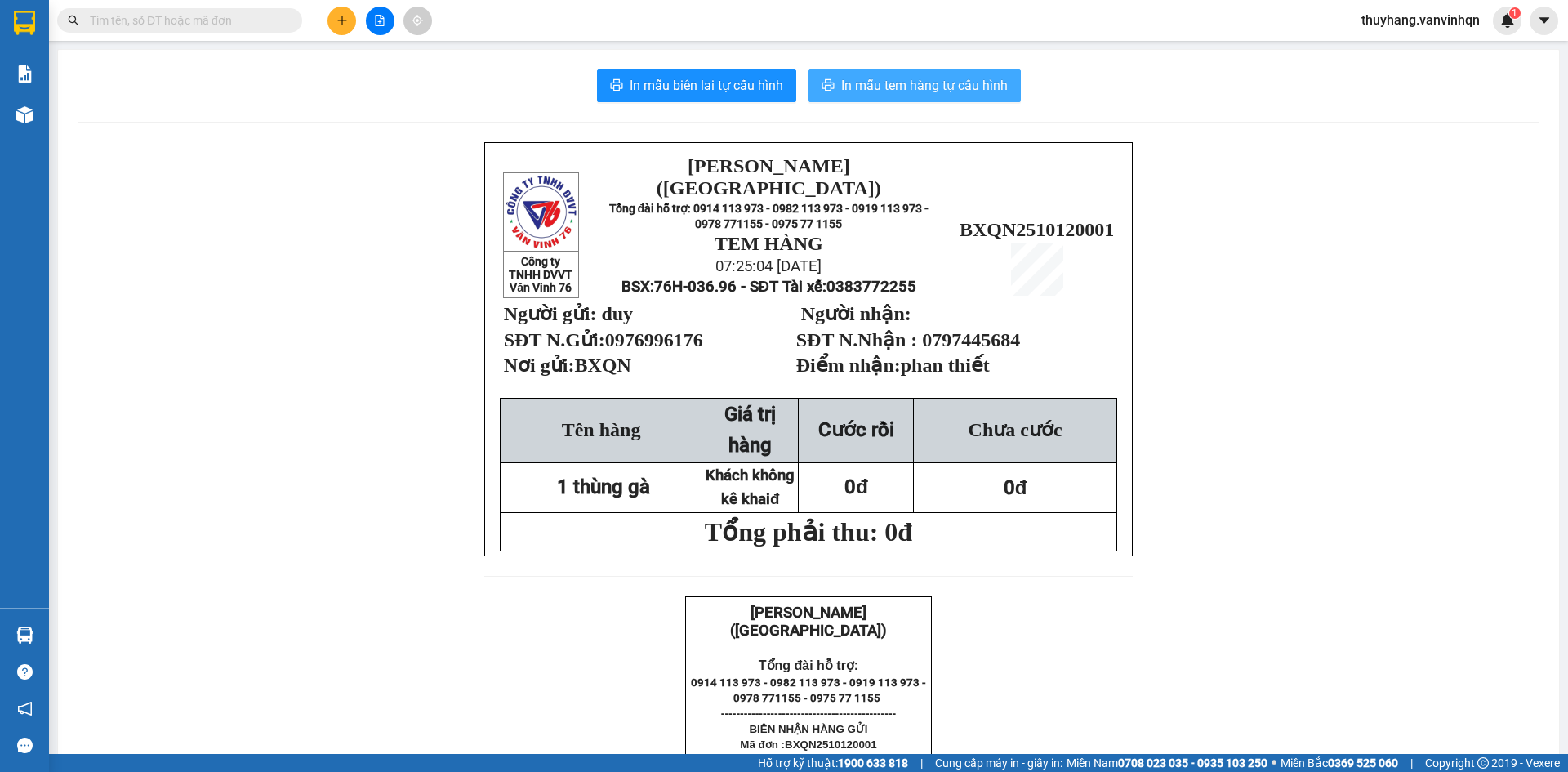
click at [860, 89] on span "In mẫu tem hàng tự cấu hình" at bounding box center [924, 85] width 166 height 21
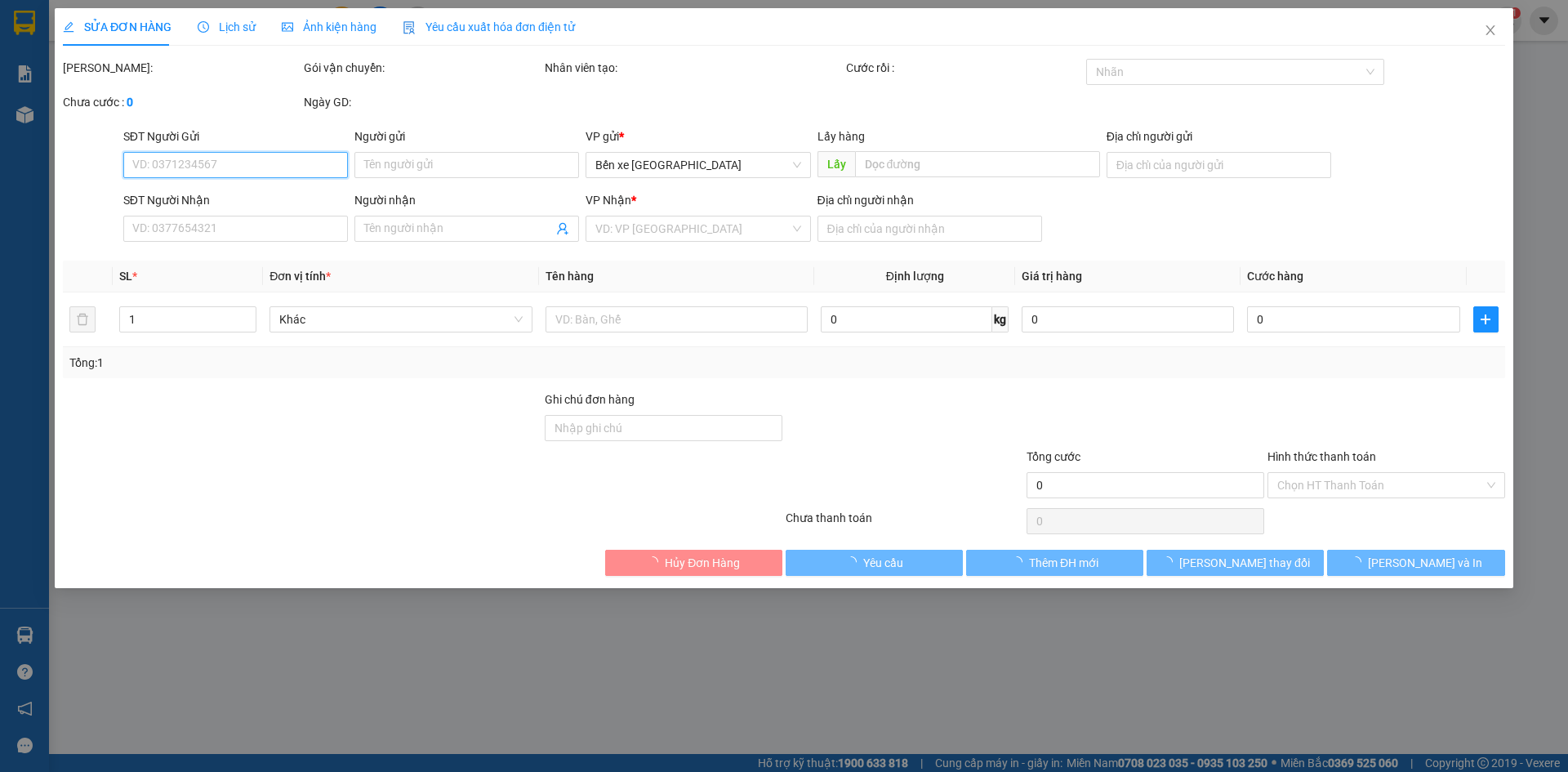
type input "0976996176"
type input "duy"
type input "BXQN"
type input "0797445684"
type input "phan thiết"
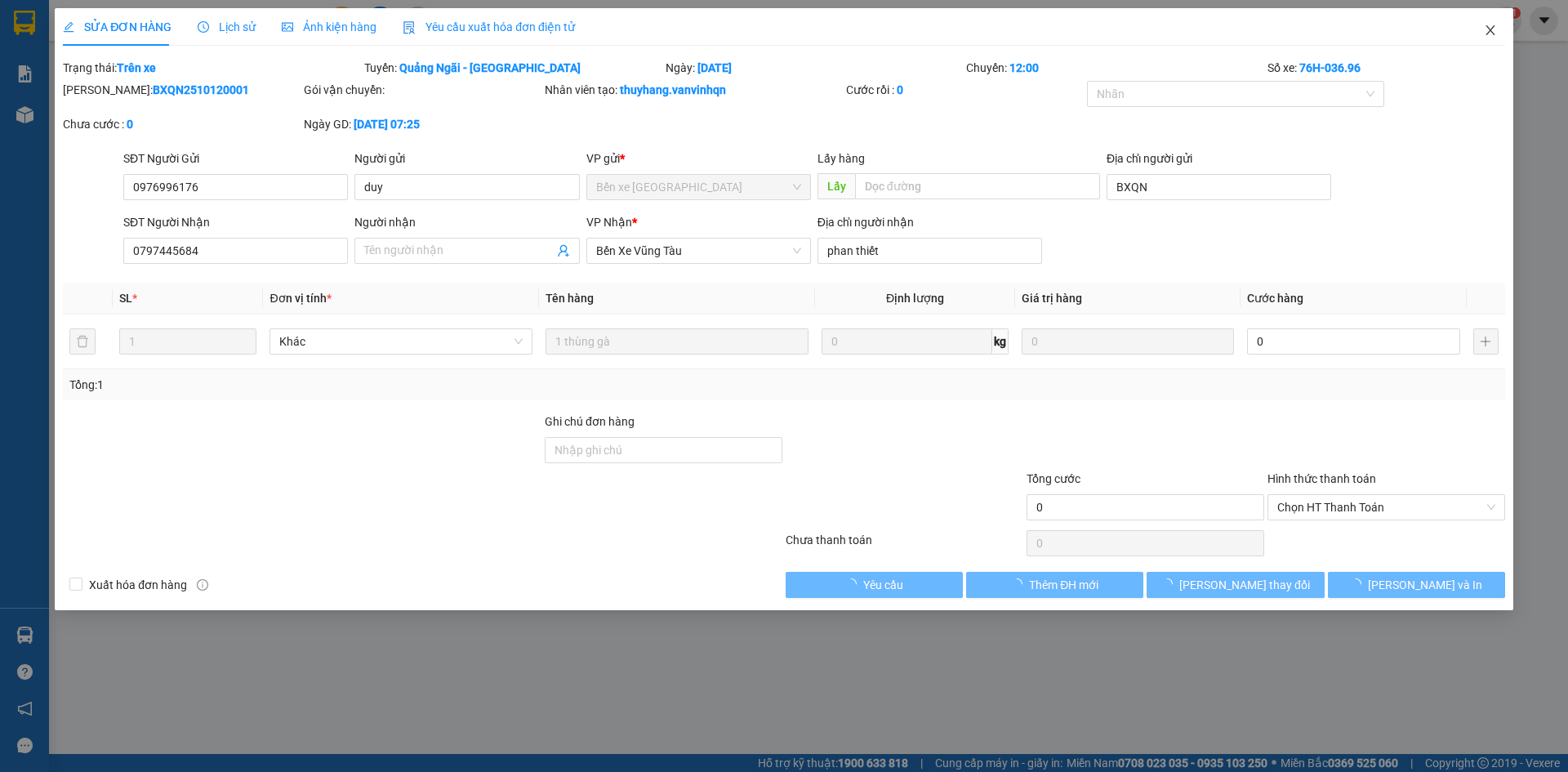
click at [1501, 27] on span "Close" at bounding box center [1490, 31] width 46 height 46
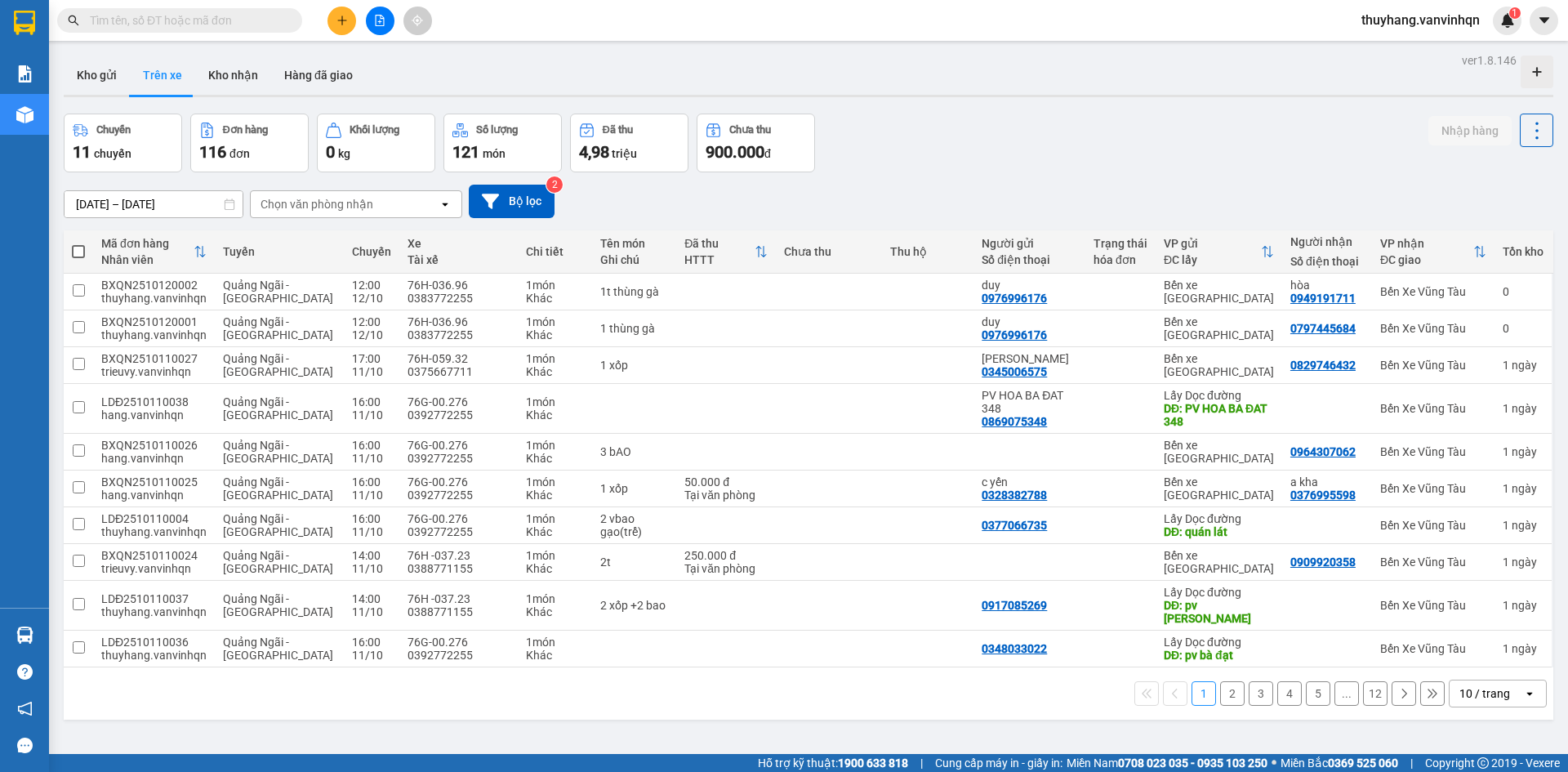
click at [349, 22] on button at bounding box center [342, 21] width 29 height 29
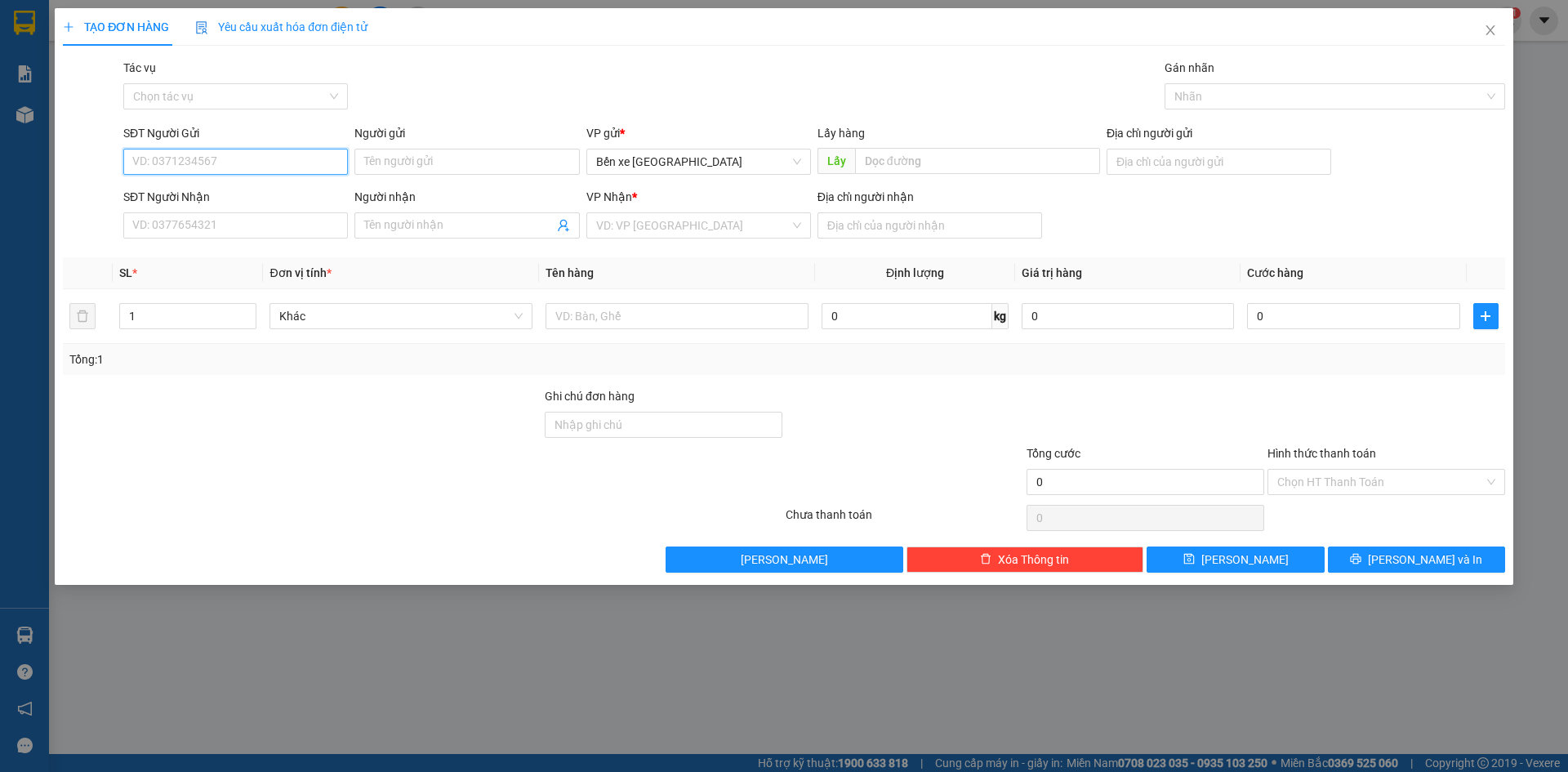
click at [305, 154] on input "SĐT Người Gửi" at bounding box center [235, 162] width 224 height 27
click at [305, 156] on input "SĐT Người Gửi" at bounding box center [235, 162] width 224 height 27
click at [661, 166] on span "Bến xe [GEOGRAPHIC_DATA]" at bounding box center [699, 162] width 205 height 25
type input "0775718106"
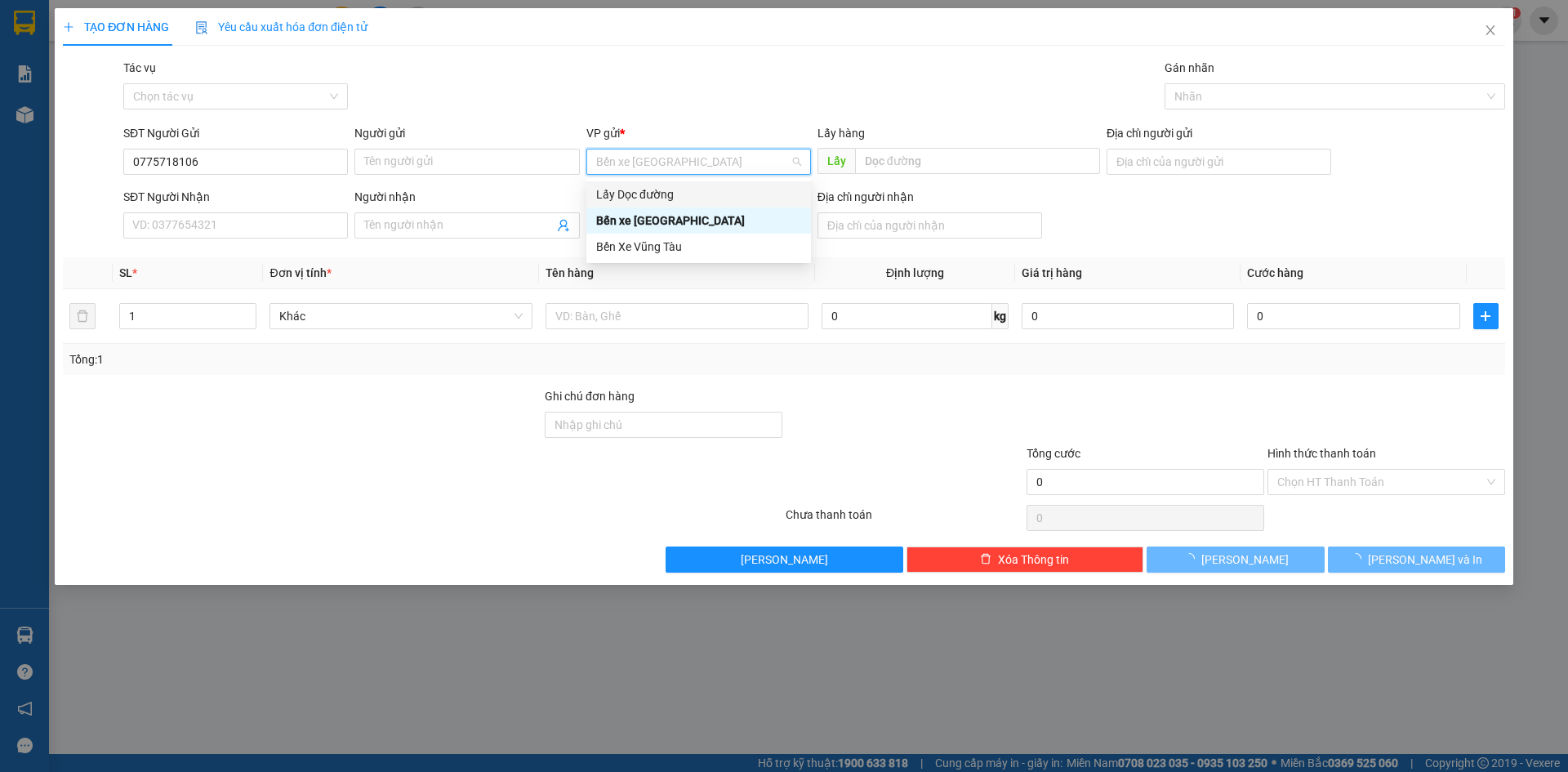
click at [664, 200] on div "Lấy Dọc đường" at bounding box center [699, 195] width 205 height 18
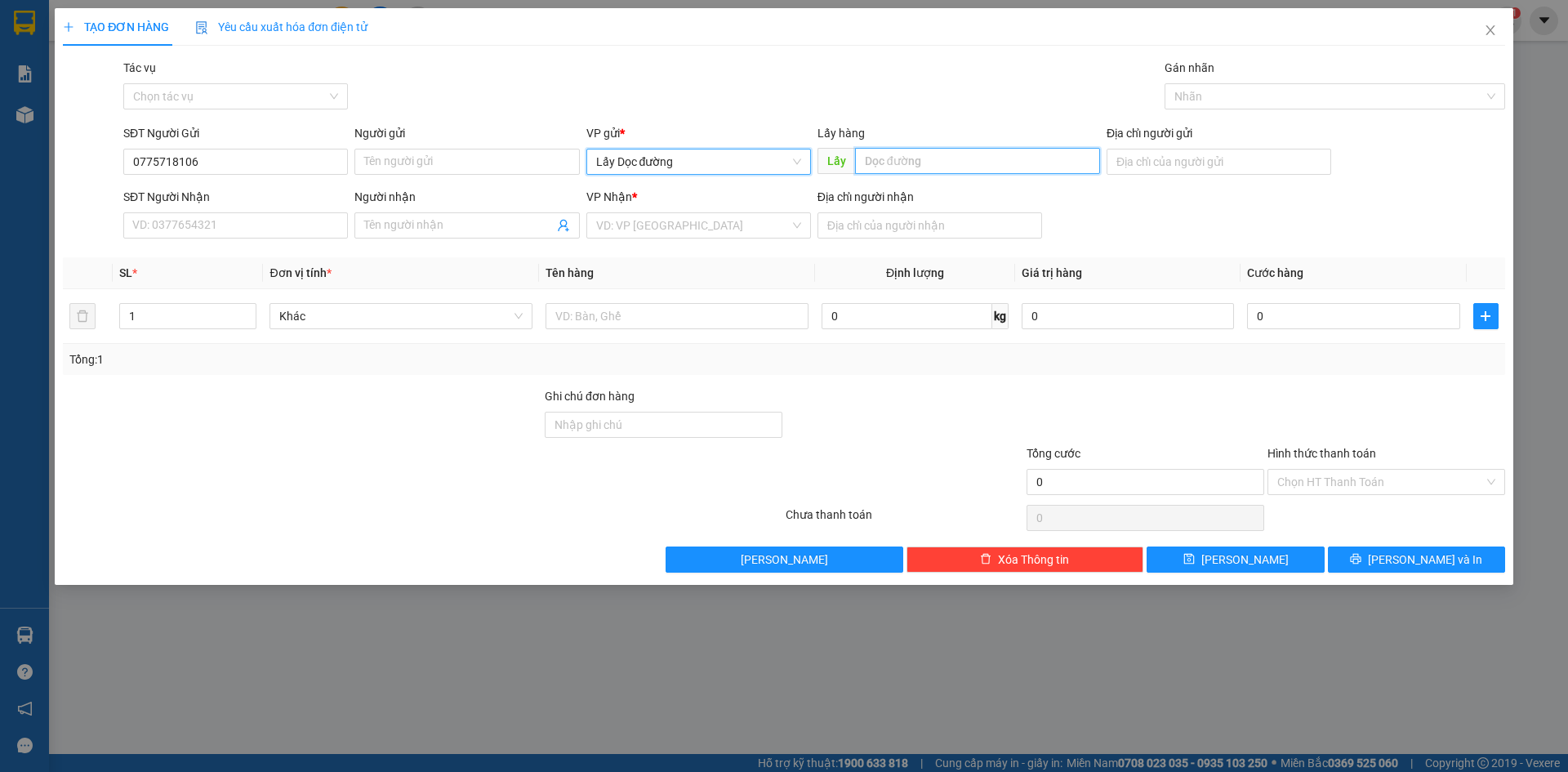
click at [887, 159] on input "text" at bounding box center [978, 162] width 245 height 27
click at [1499, 27] on span "Close" at bounding box center [1490, 31] width 46 height 46
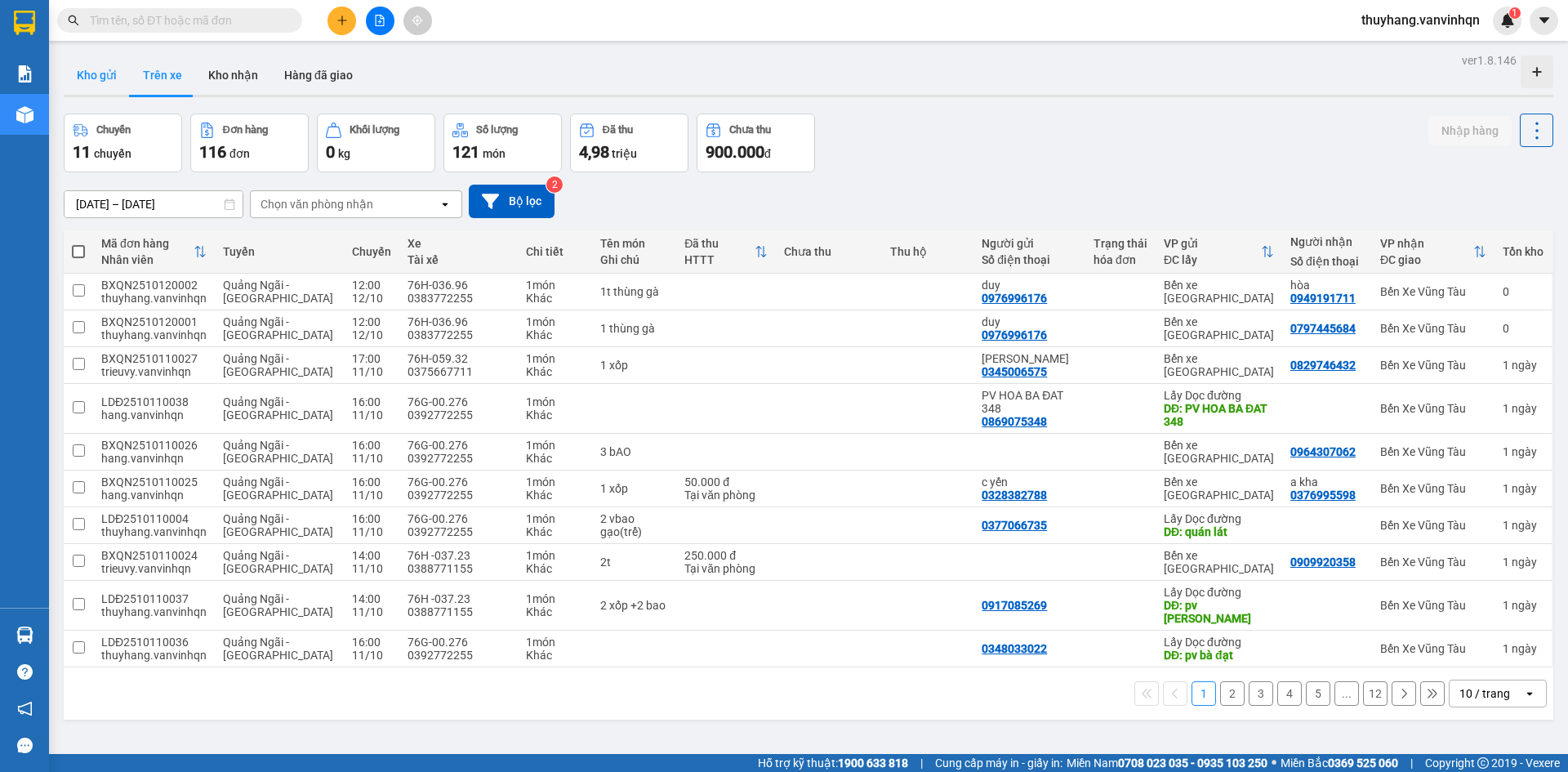
click at [114, 72] on button "Kho gửi" at bounding box center [97, 75] width 66 height 39
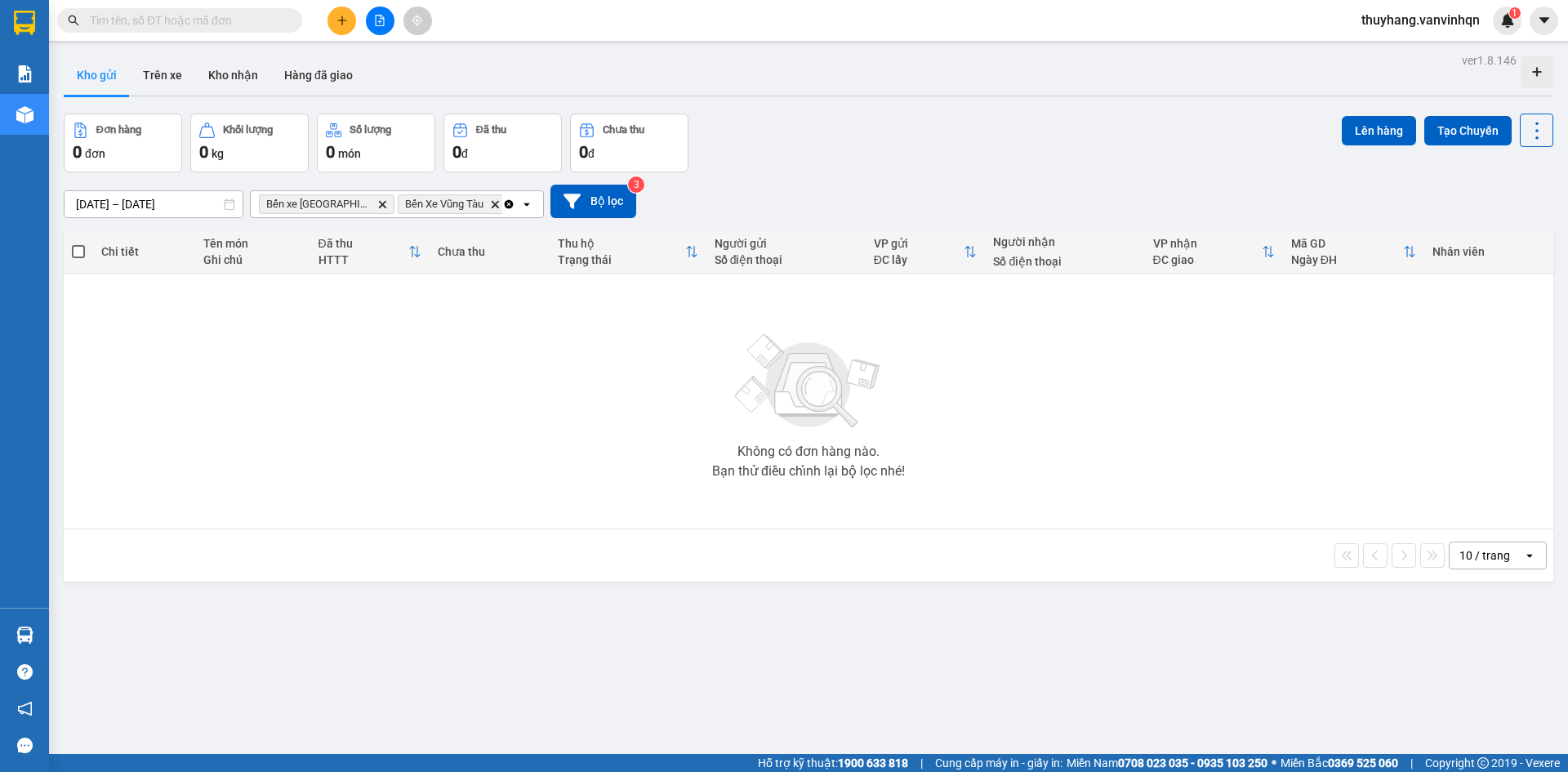
click at [1027, 157] on div "Đơn hàng 0 đơn Khối lượng 0 kg Số lượng 0 món Đã thu 0 đ Chưa thu 0 đ Lên hàng …" at bounding box center [809, 142] width 1490 height 59
click at [350, 18] on button at bounding box center [342, 21] width 29 height 29
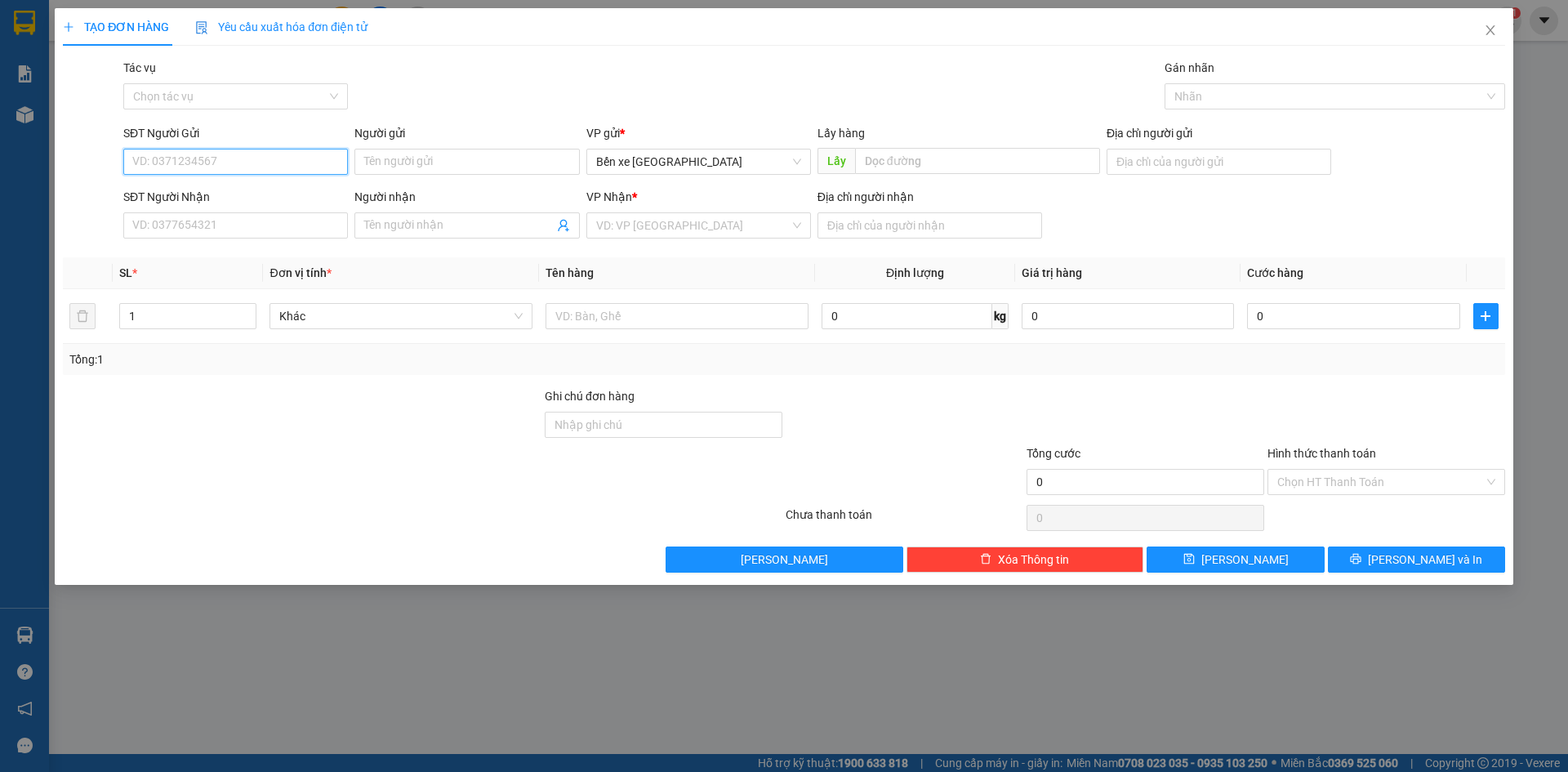
click at [285, 152] on input "SĐT Người Gửi" at bounding box center [235, 162] width 224 height 27
click at [702, 167] on span "Bến xe [GEOGRAPHIC_DATA]" at bounding box center [699, 162] width 205 height 25
type input "0775718106"
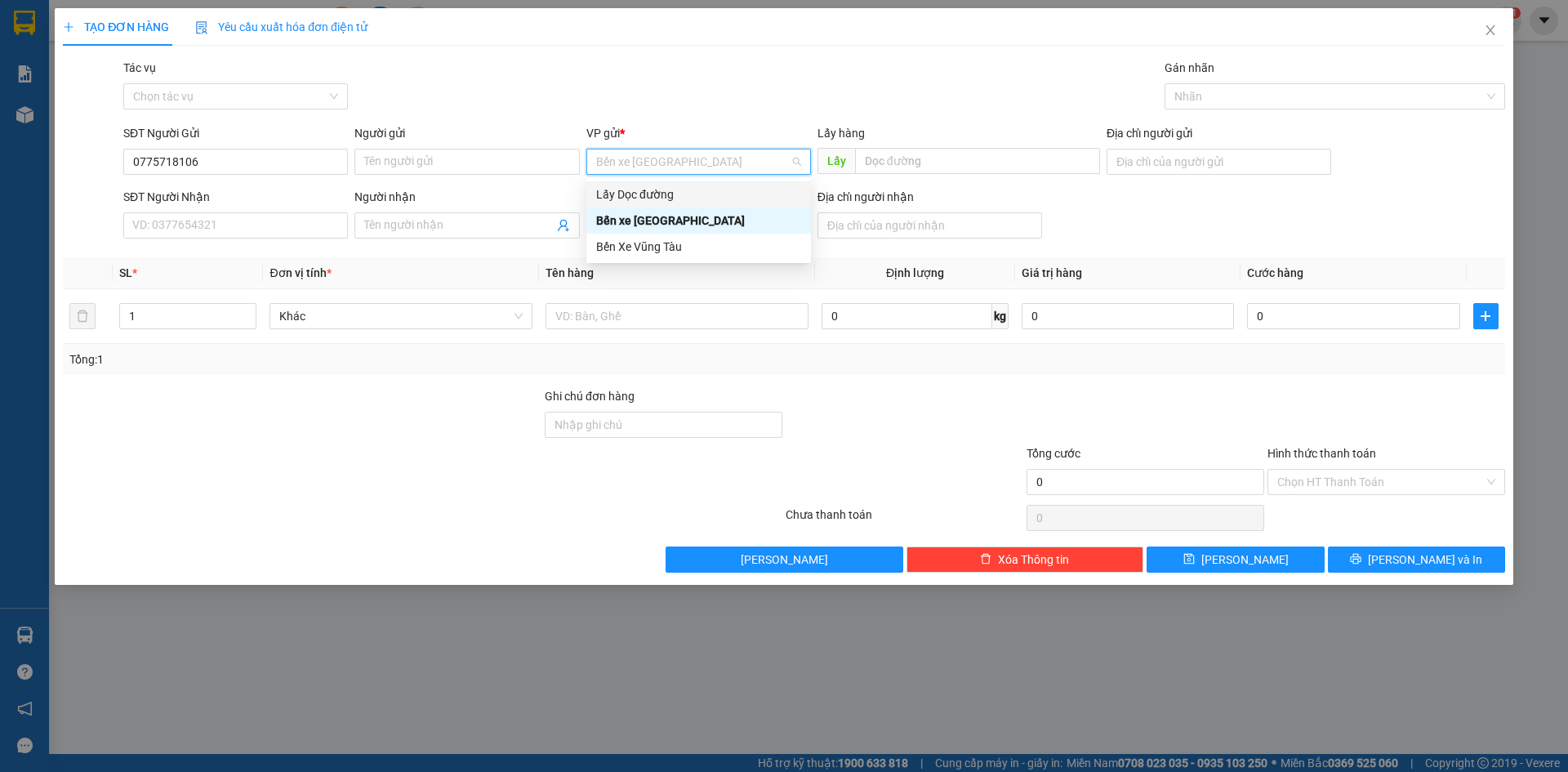
drag, startPoint x: 687, startPoint y: 201, endPoint x: 751, endPoint y: 178, distance: 68.0
click at [693, 197] on div "Lấy Dọc đường" at bounding box center [699, 195] width 205 height 18
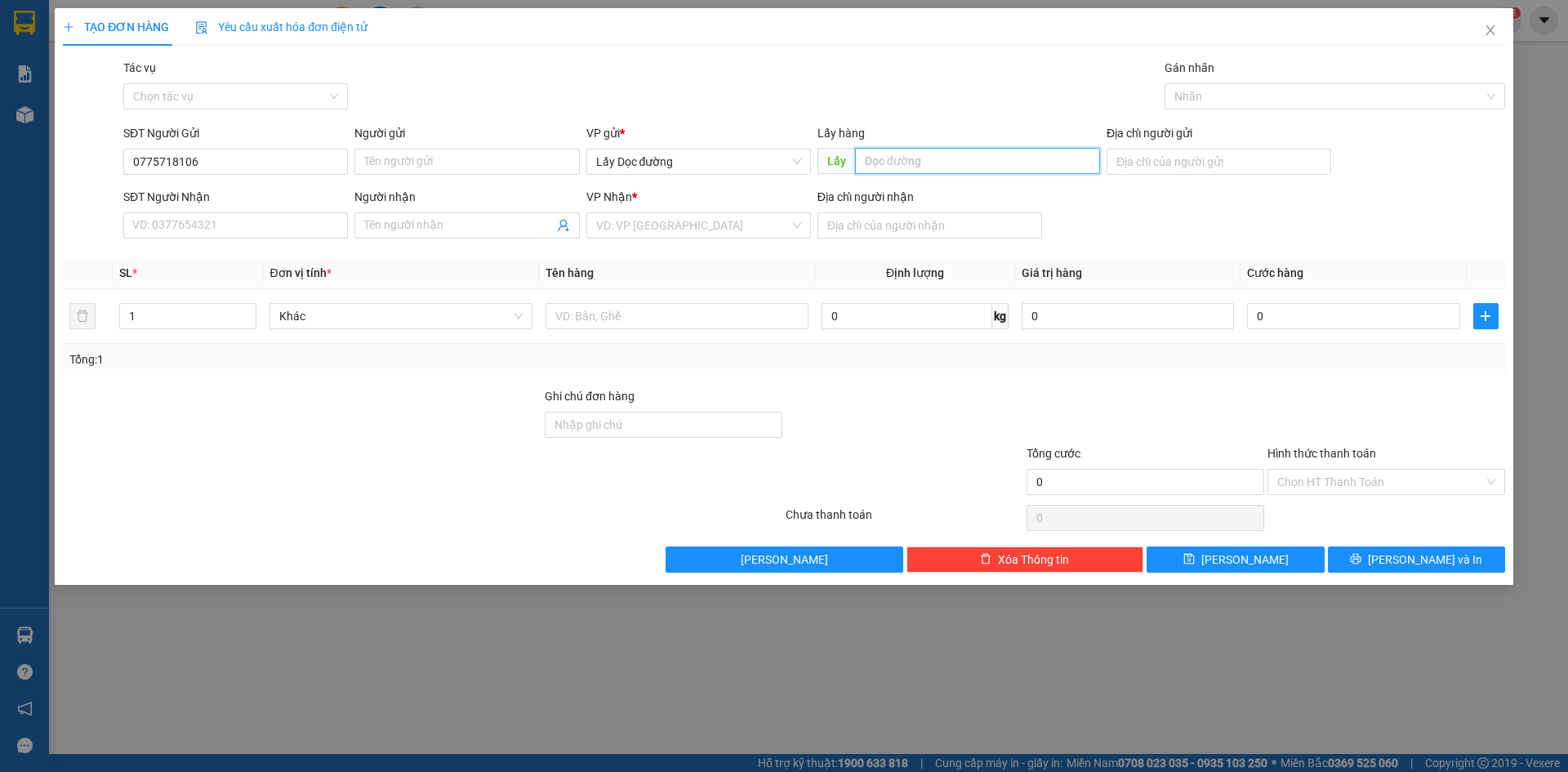
click at [909, 157] on input "text" at bounding box center [978, 162] width 245 height 27
type input "bá loan"
click at [749, 219] on input "search" at bounding box center [693, 226] width 194 height 25
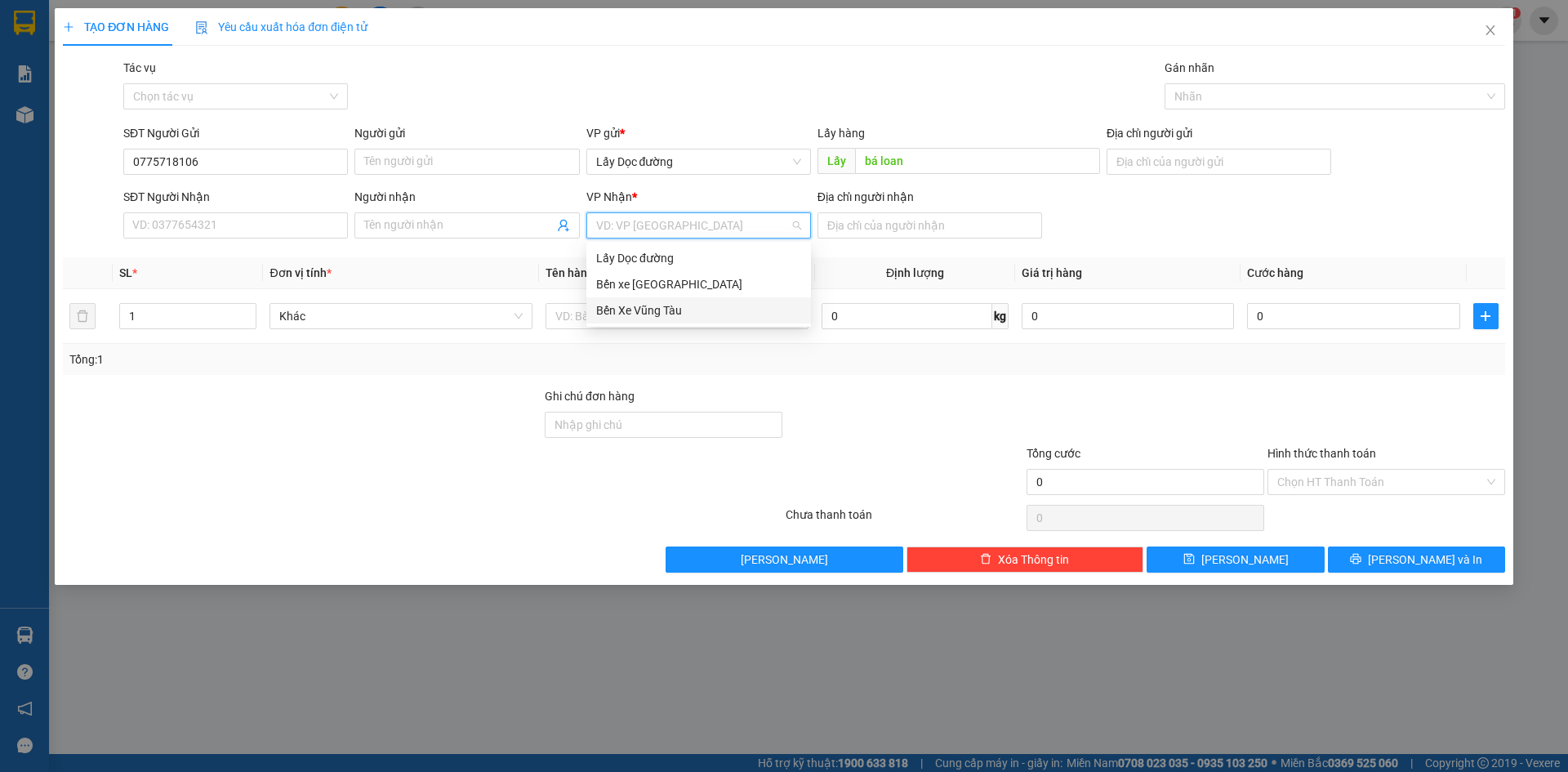
click at [719, 307] on div "Bến Xe Vũng Tàu" at bounding box center [699, 311] width 205 height 18
click at [911, 206] on div "Địa chỉ người nhận" at bounding box center [930, 200] width 224 height 25
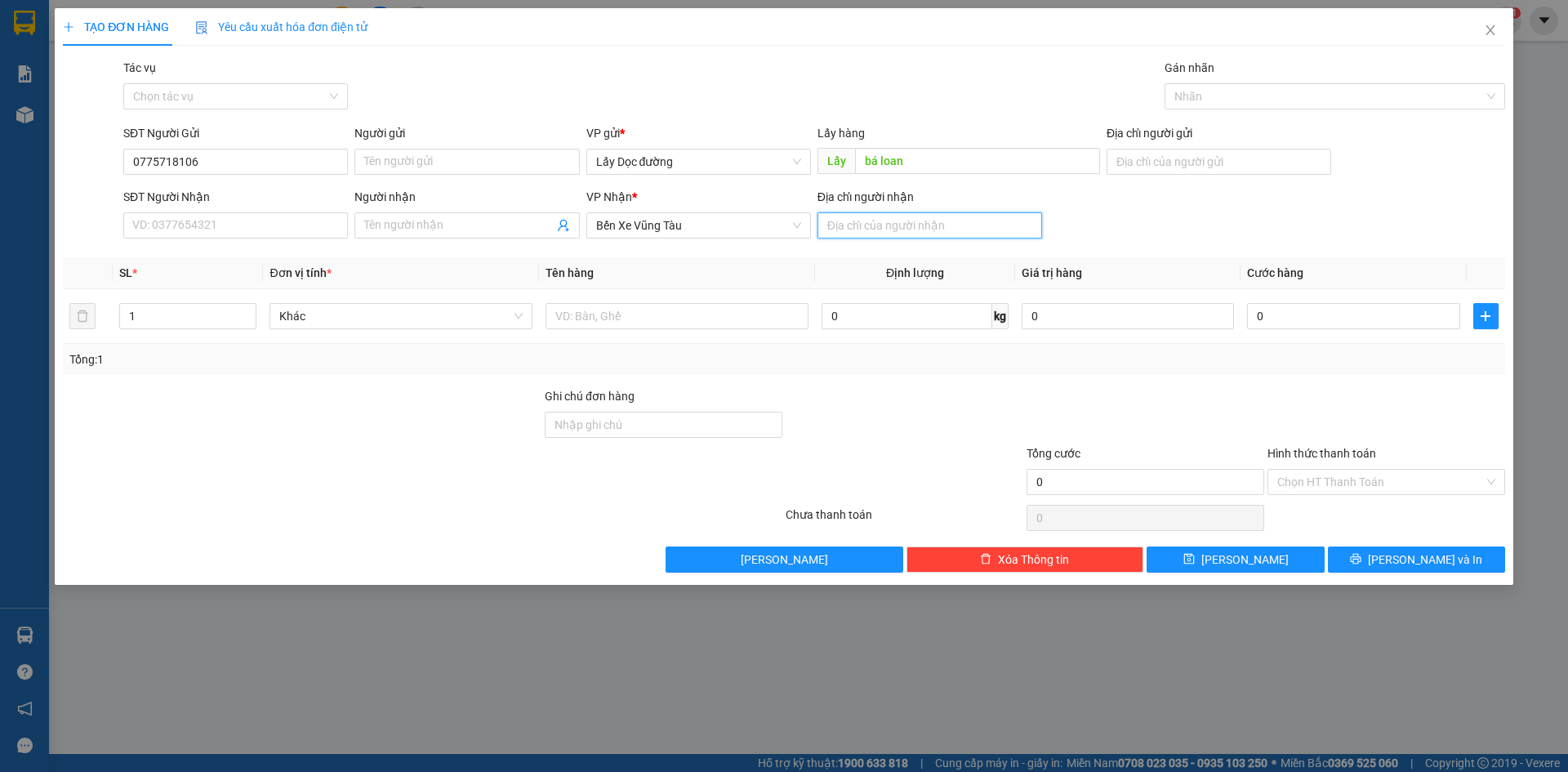
click at [892, 234] on input "Địa chỉ người nhận" at bounding box center [930, 226] width 224 height 27
type input "bà rịa"
click at [749, 318] on input "text" at bounding box center [677, 316] width 263 height 27
type input "3 bao gạo"
drag, startPoint x: 1186, startPoint y: 567, endPoint x: 441, endPoint y: 366, distance: 771.6
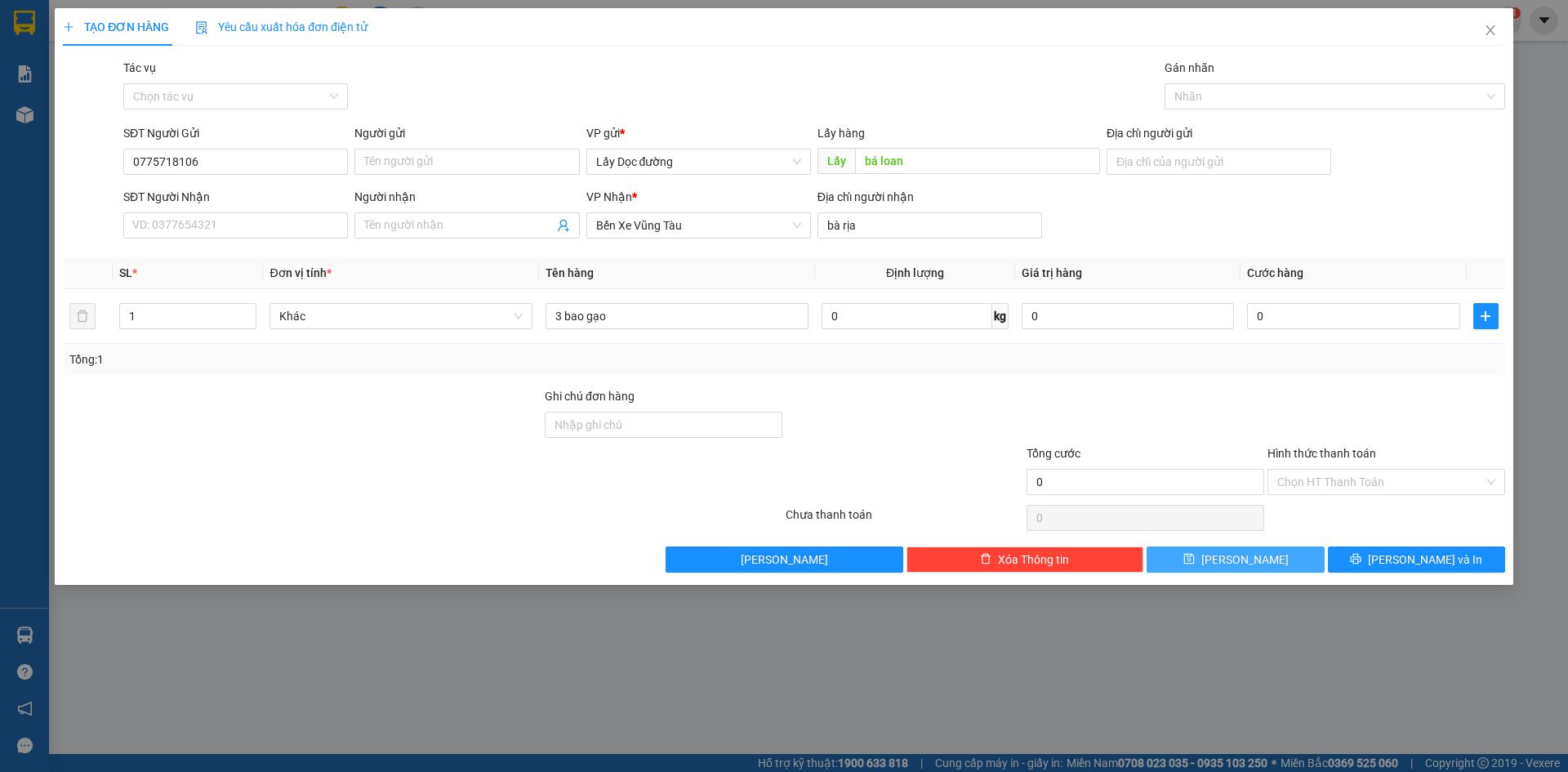
click at [1183, 561] on button "[PERSON_NAME]" at bounding box center [1235, 560] width 177 height 27
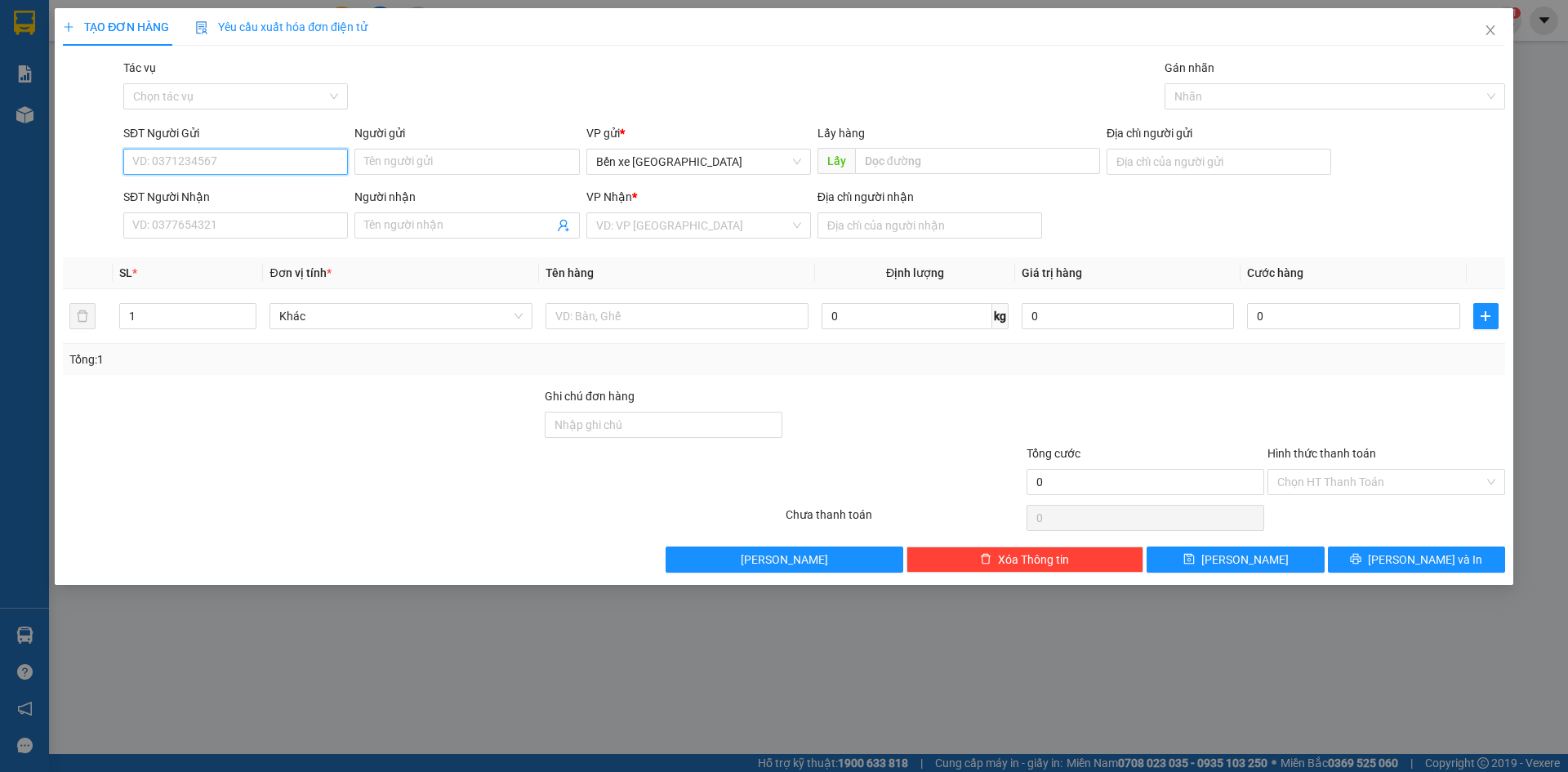
click at [268, 166] on input "SĐT Người Gửi" at bounding box center [235, 162] width 224 height 27
click at [660, 153] on span "Bến xe [GEOGRAPHIC_DATA]" at bounding box center [699, 162] width 205 height 25
type input "0336713486"
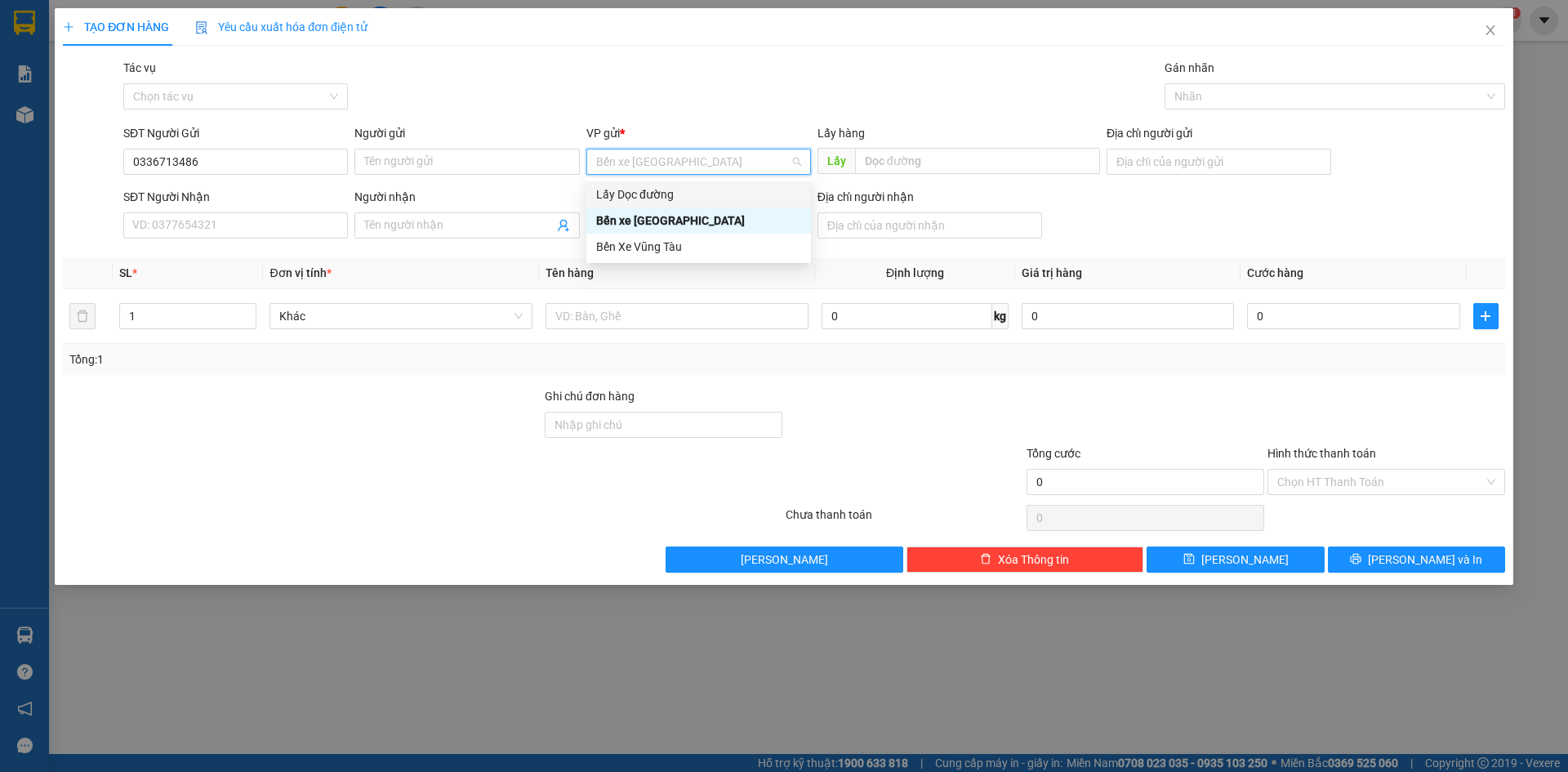
click at [674, 195] on div "Lấy Dọc đường" at bounding box center [699, 195] width 205 height 18
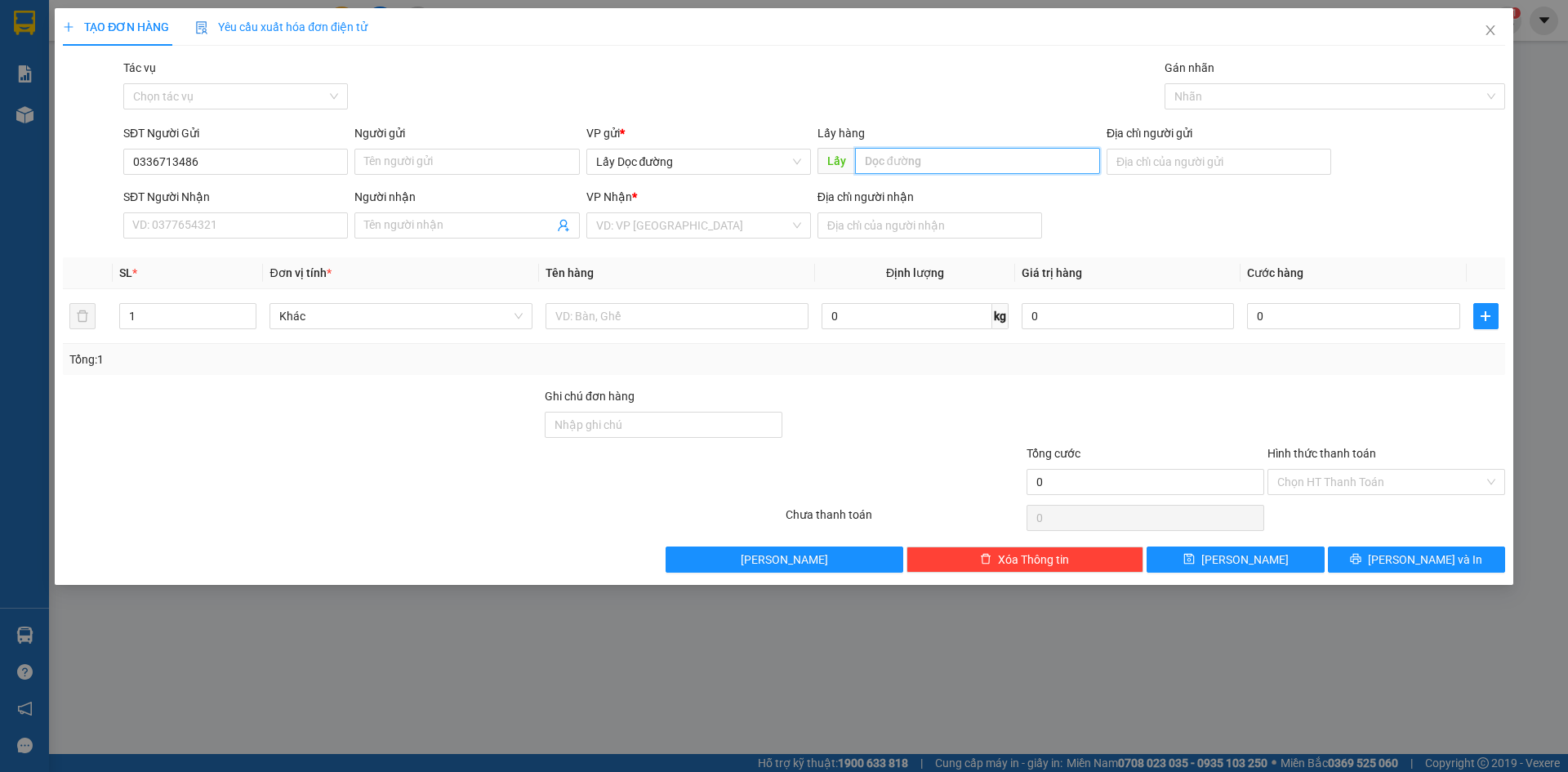
click at [892, 156] on input "text" at bounding box center [978, 162] width 245 height 27
type input "bà đạt"
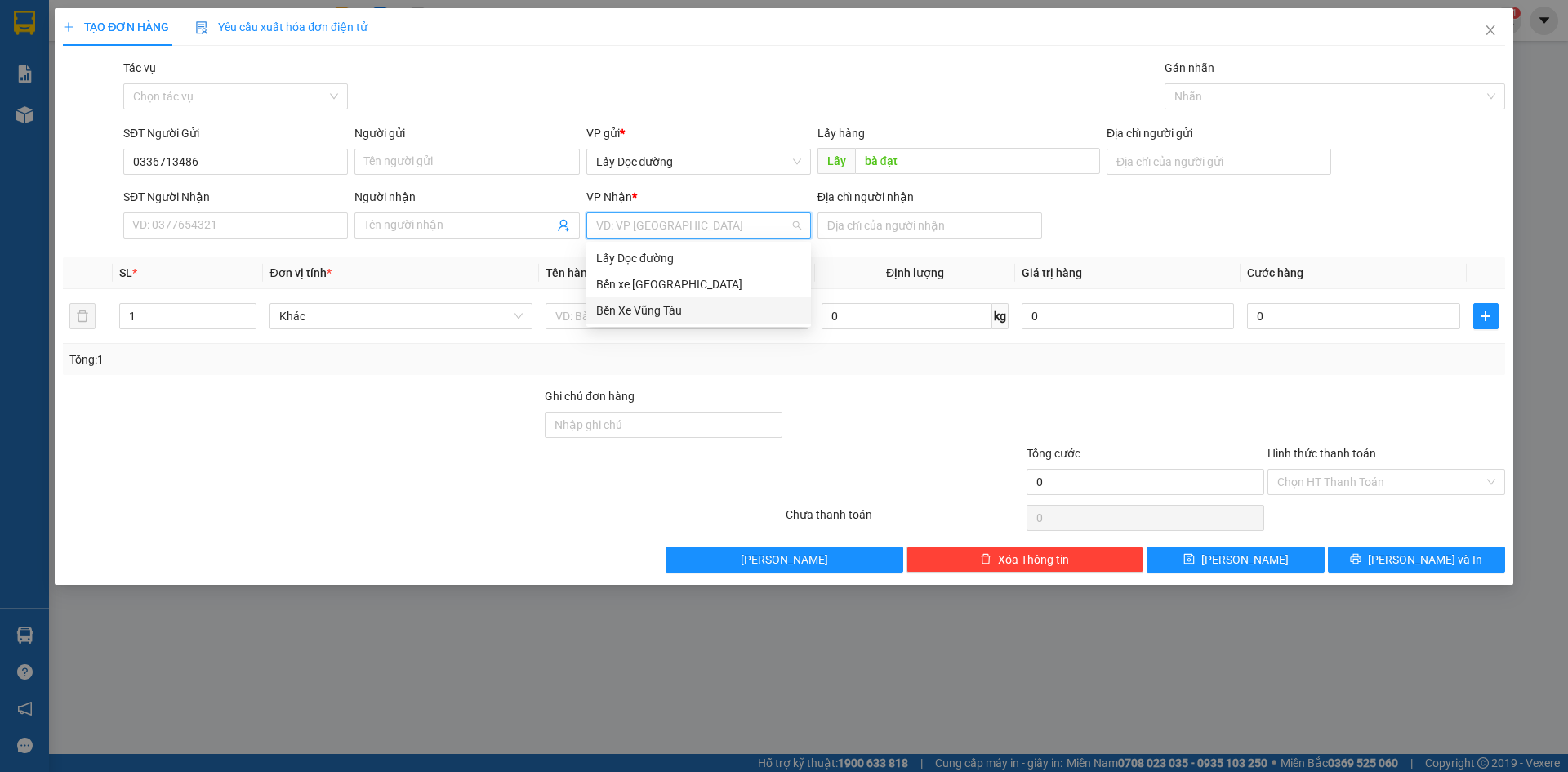
click at [767, 229] on input "search" at bounding box center [693, 226] width 194 height 25
click at [749, 315] on div "Bến Xe Vũng Tàu" at bounding box center [699, 311] width 205 height 18
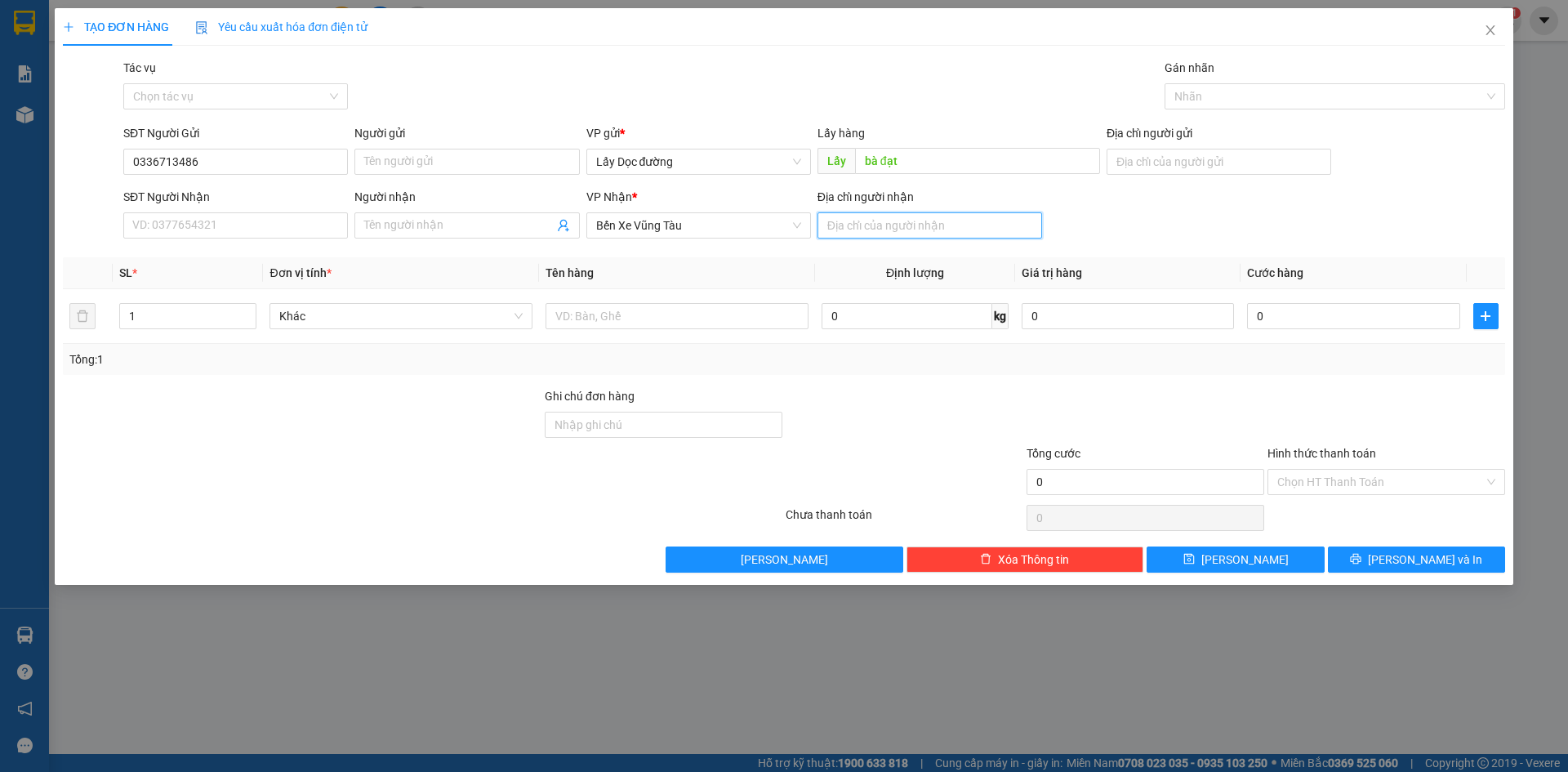
click at [908, 230] on input "Địa chỉ người nhận" at bounding box center [930, 226] width 224 height 27
type input "vũng tàu"
click at [1231, 565] on button "[PERSON_NAME]" at bounding box center [1235, 560] width 177 height 27
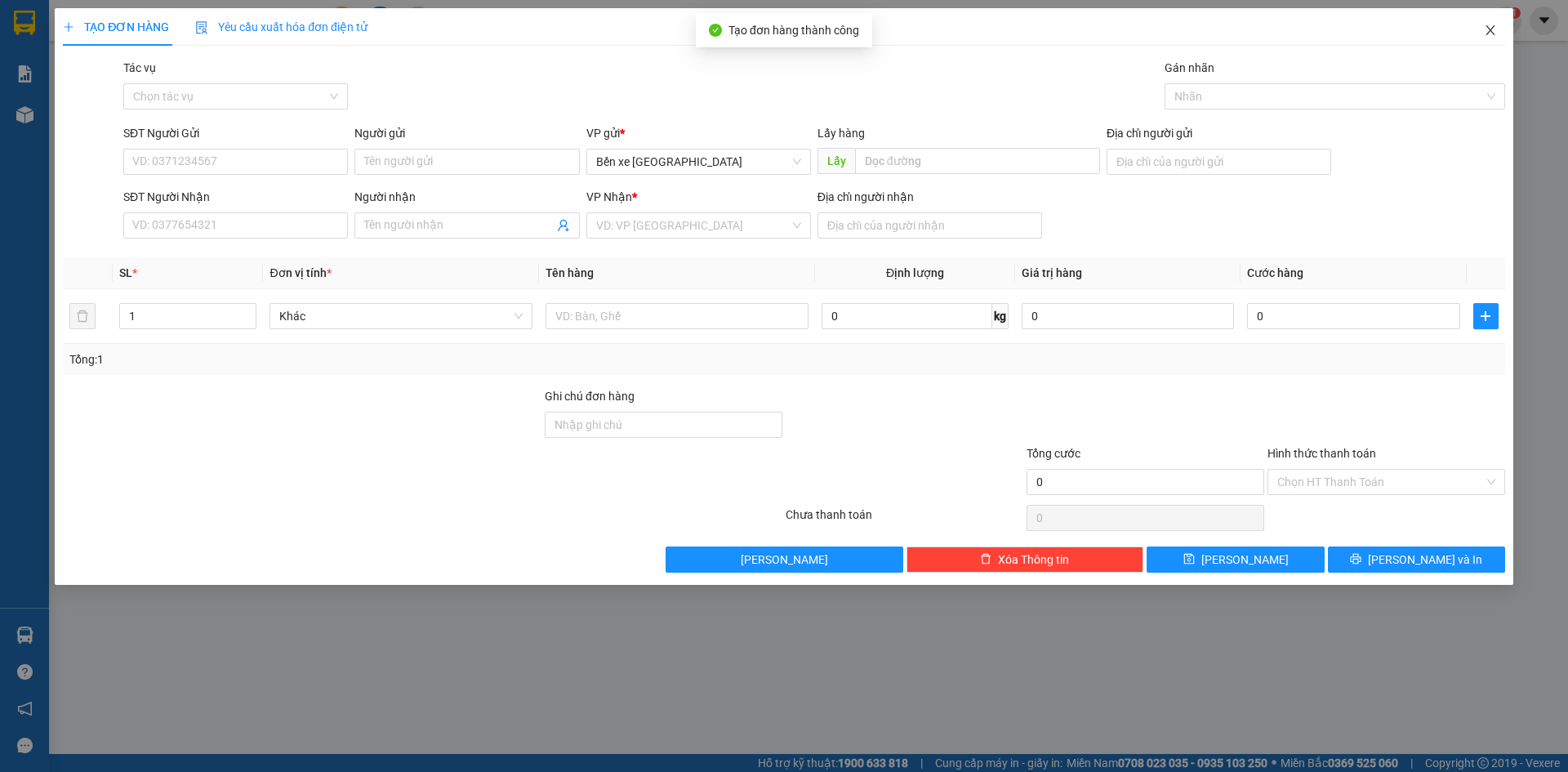
click at [1498, 22] on span "Close" at bounding box center [1490, 31] width 46 height 46
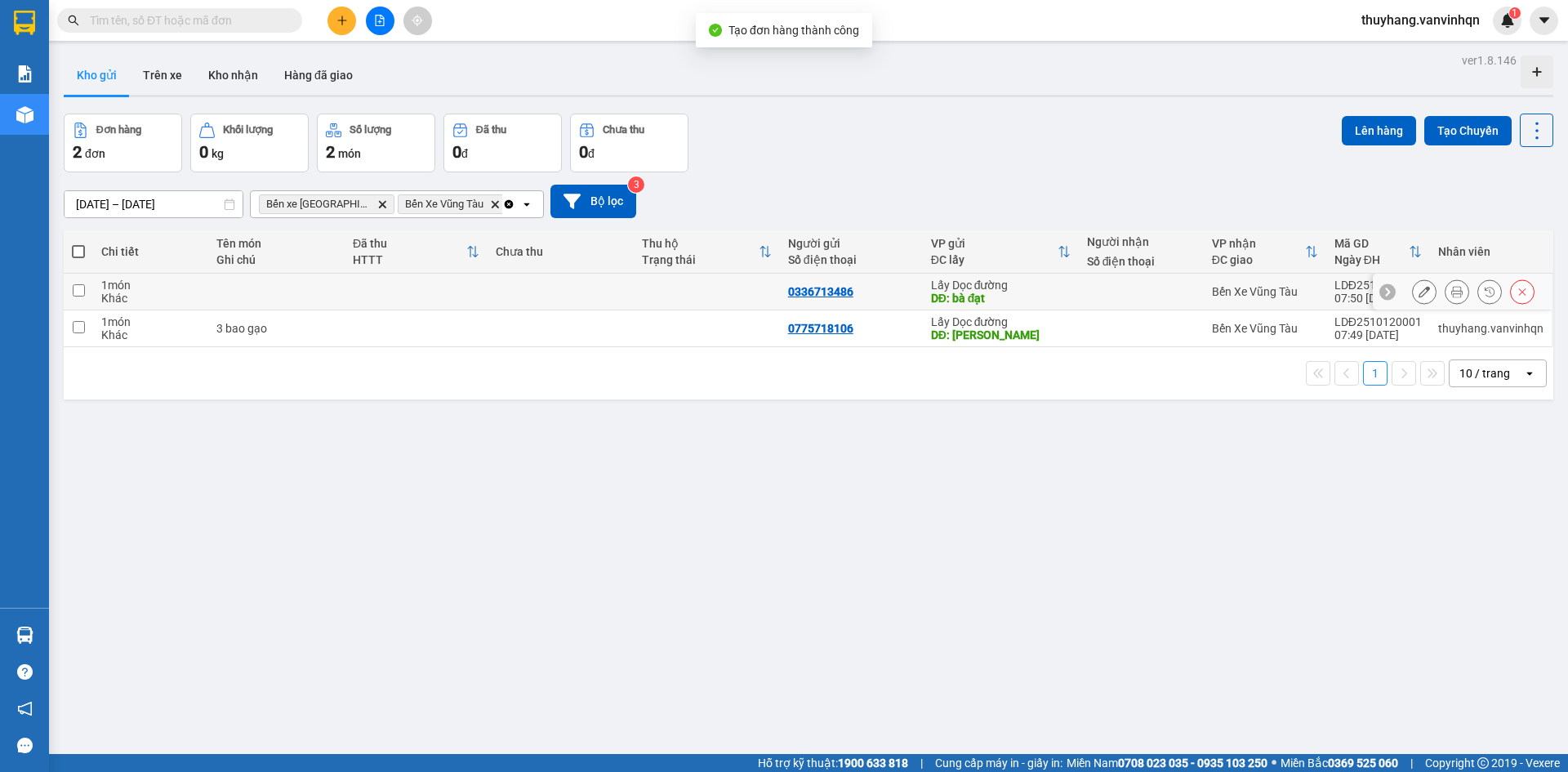
click at [218, 304] on td at bounding box center [277, 292] width 137 height 36
checkbox input "true"
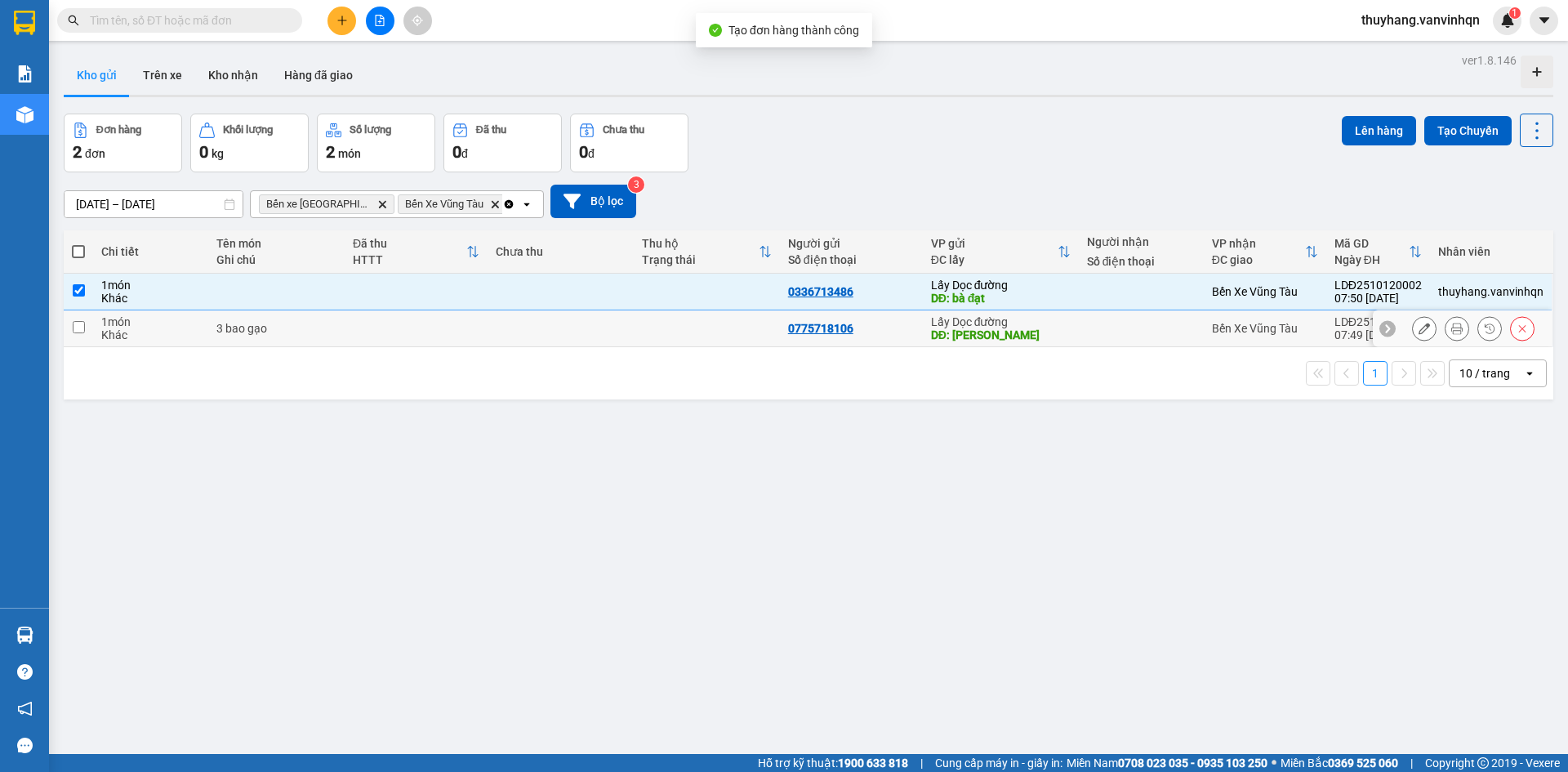
click at [219, 336] on td "3 bao gạo" at bounding box center [277, 329] width 137 height 36
checkbox input "true"
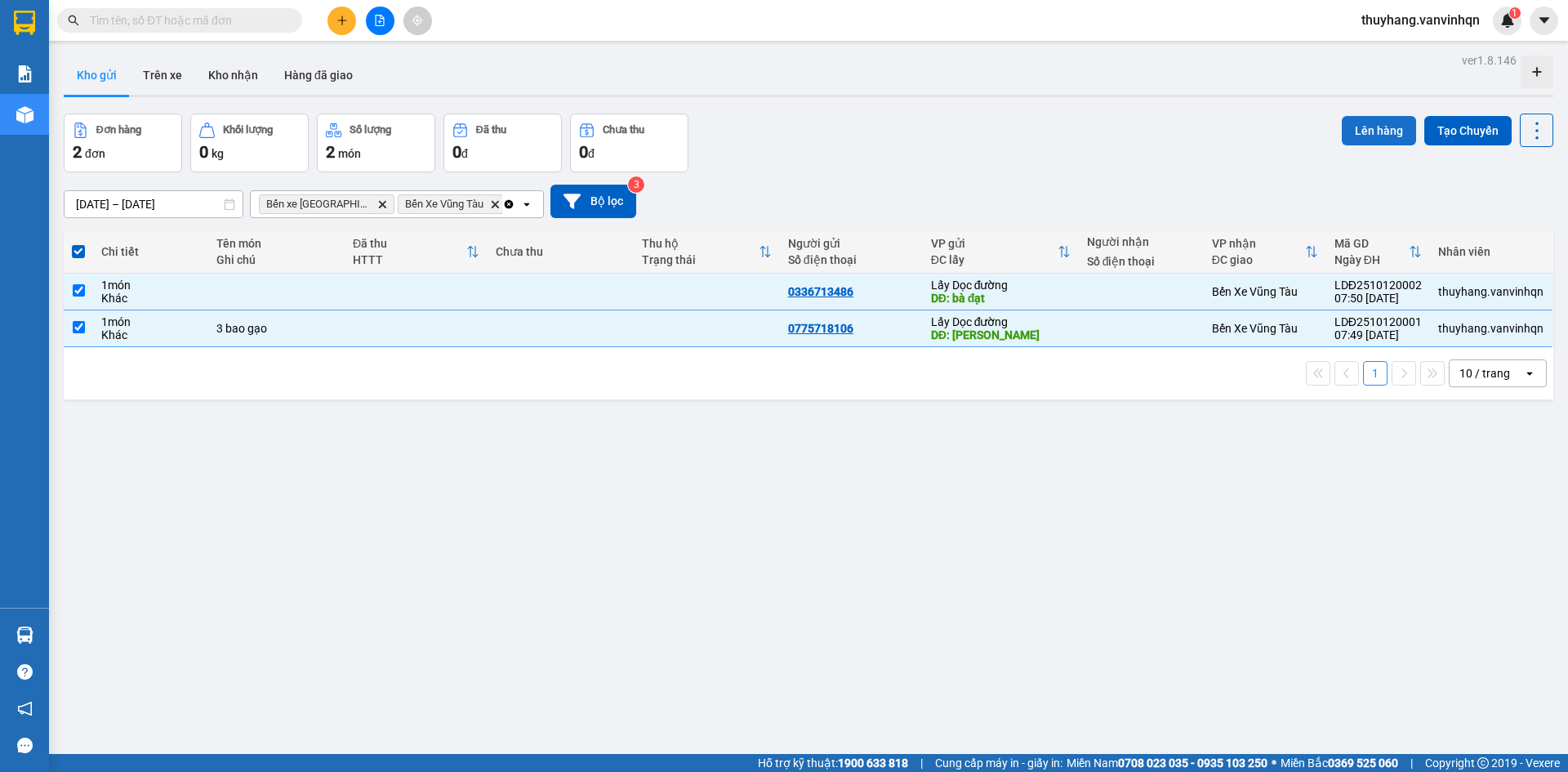
click at [1346, 129] on button "Lên hàng" at bounding box center [1379, 131] width 75 height 30
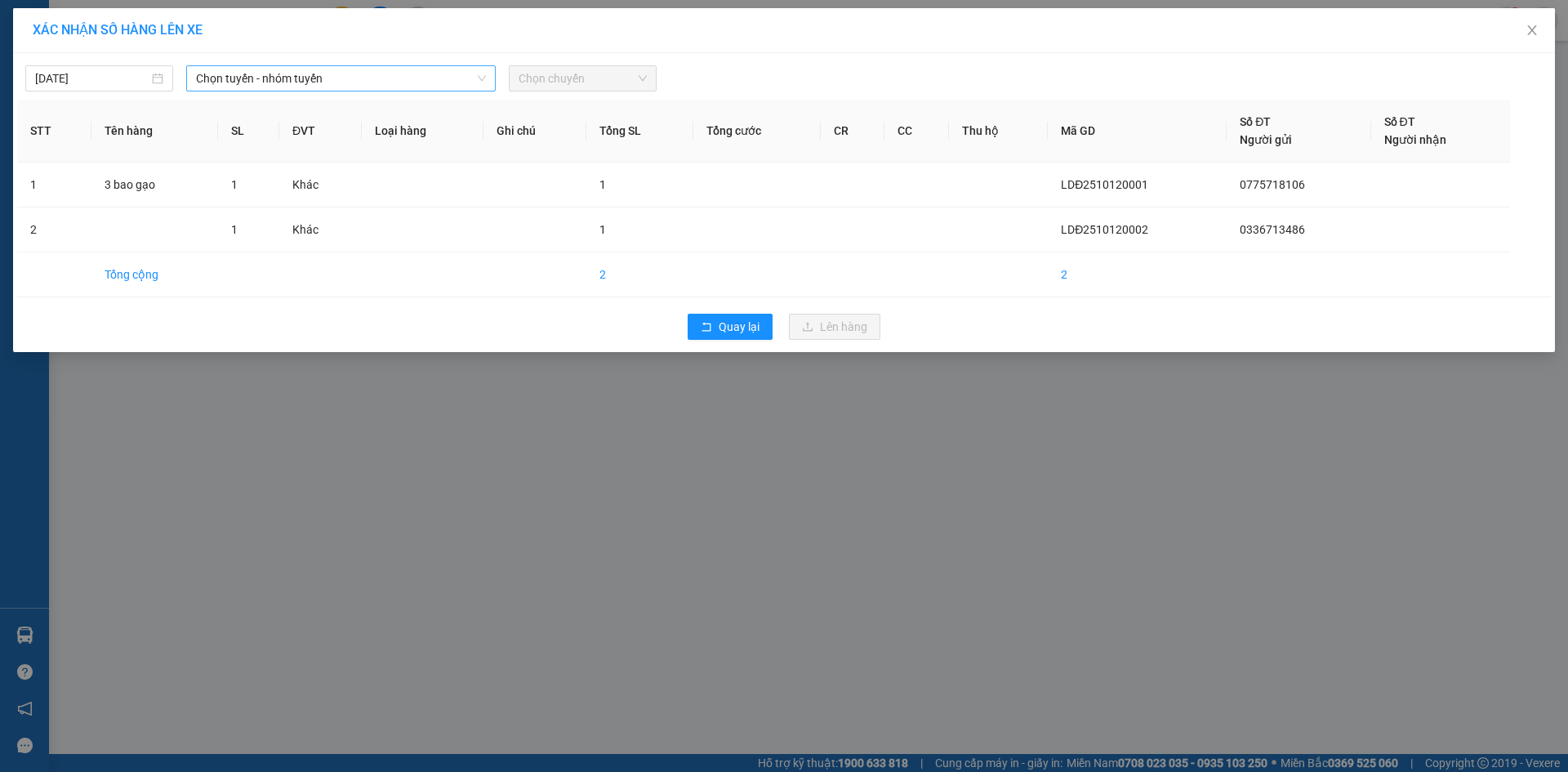
click at [248, 82] on span "Chọn tuyến - nhóm tuyến" at bounding box center [341, 79] width 290 height 25
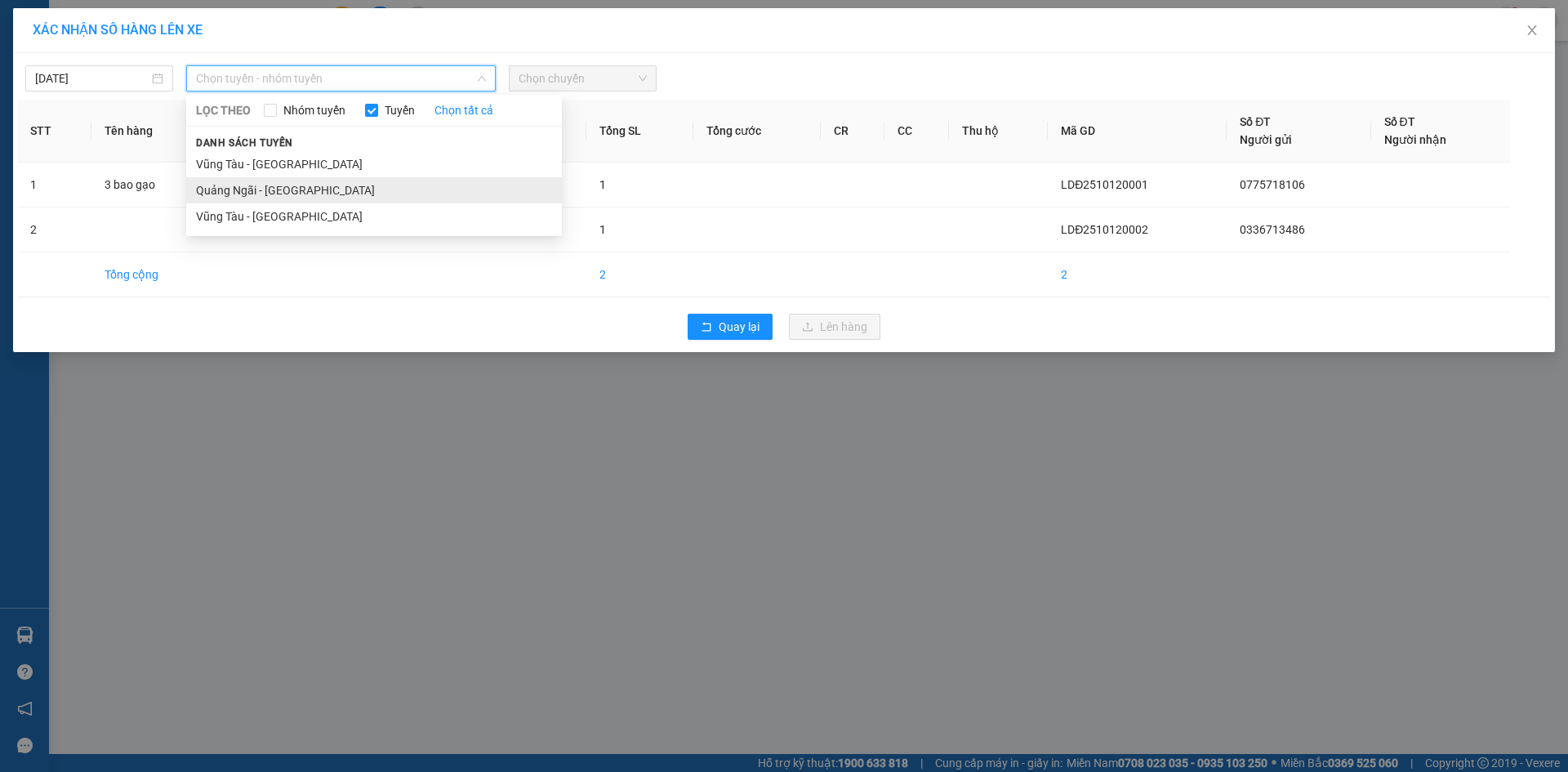
click at [301, 193] on li "Quảng Ngãi - [GEOGRAPHIC_DATA]" at bounding box center [374, 191] width 376 height 27
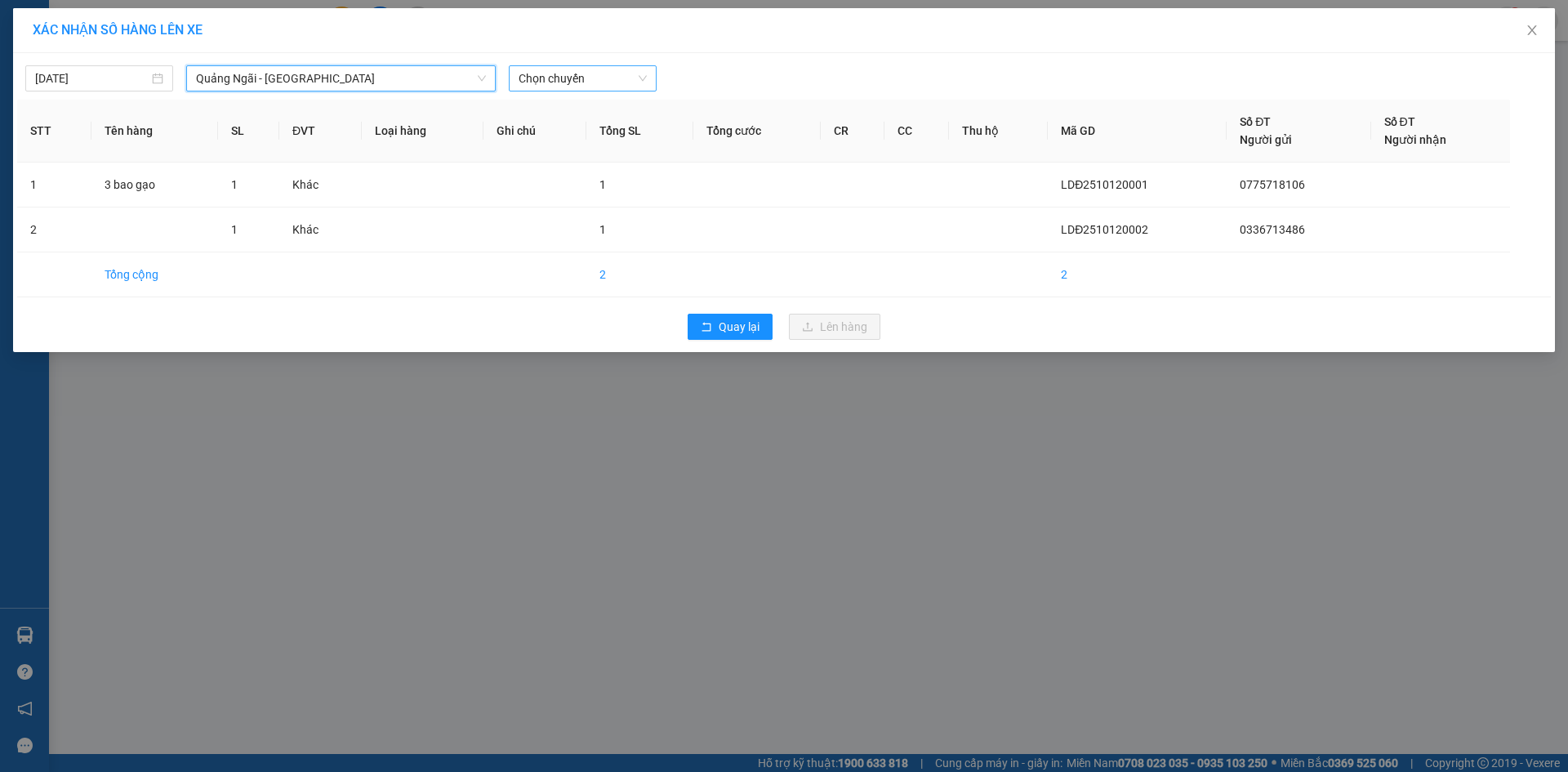
click at [642, 79] on span "Chọn chuyến" at bounding box center [583, 79] width 128 height 25
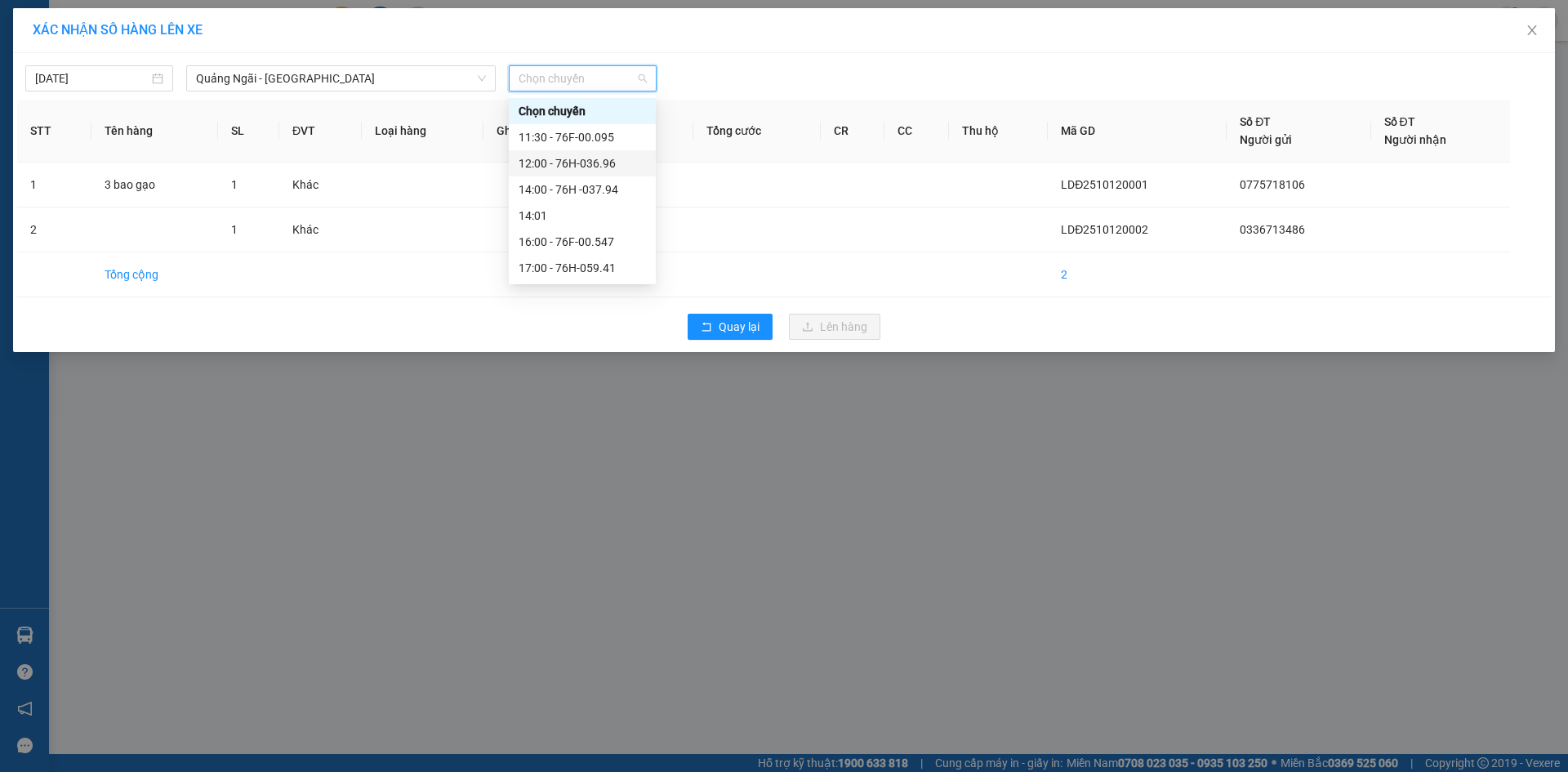
click at [642, 164] on div "12:00 - 76H-036.96" at bounding box center [583, 163] width 127 height 18
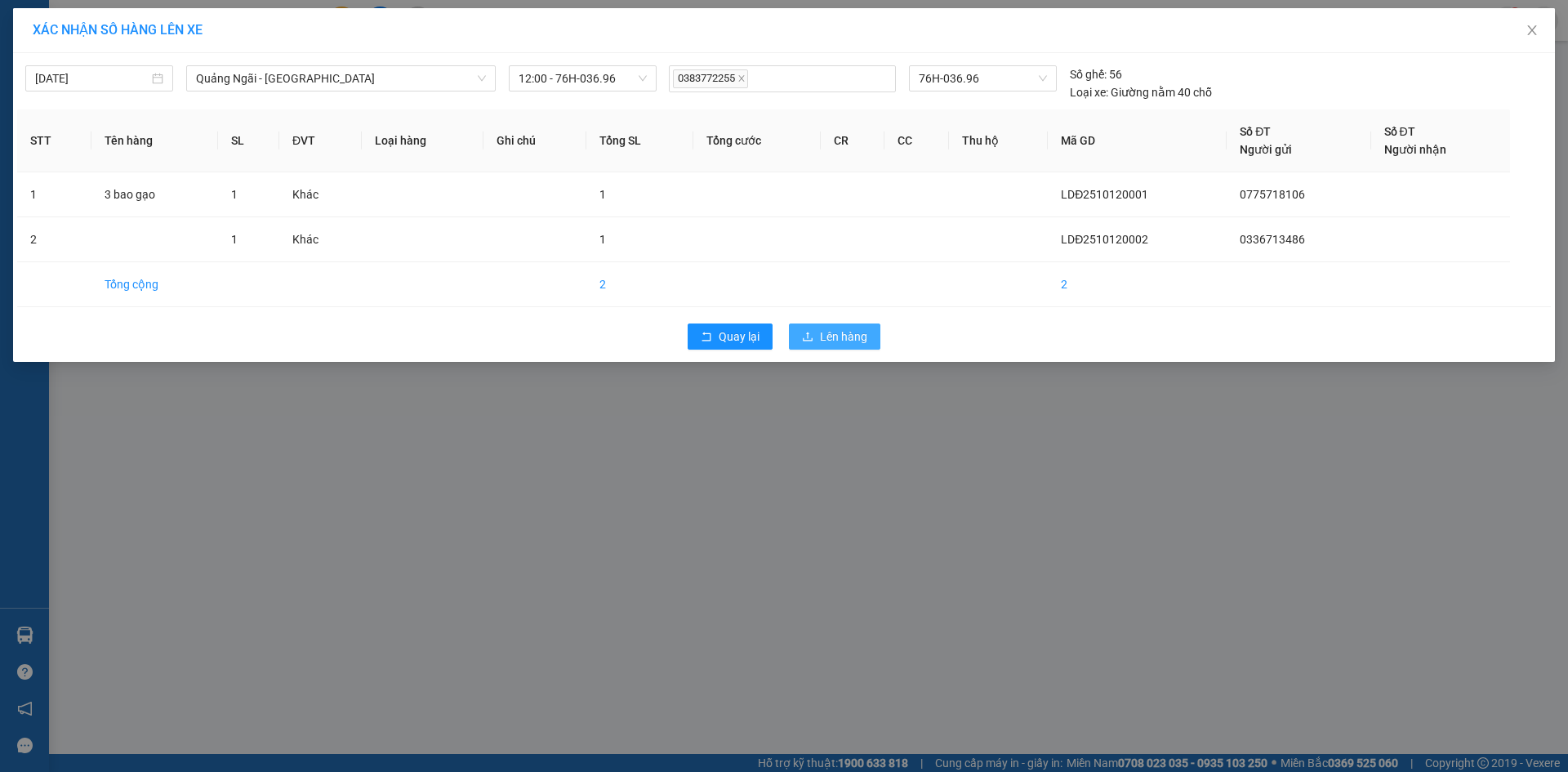
click at [833, 326] on button "Lên hàng" at bounding box center [835, 337] width 92 height 27
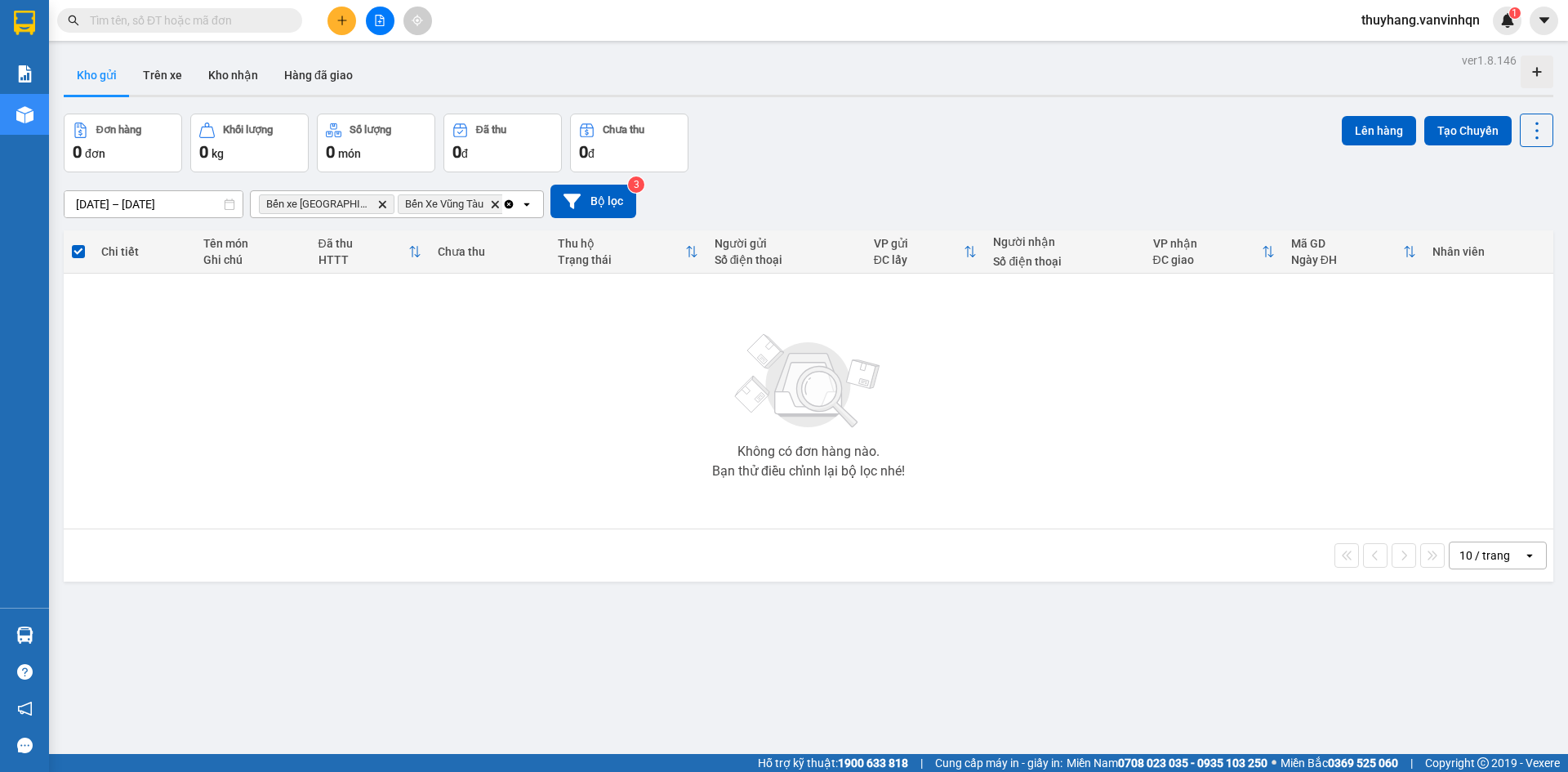
click at [344, 17] on icon "plus" at bounding box center [343, 21] width 12 height 12
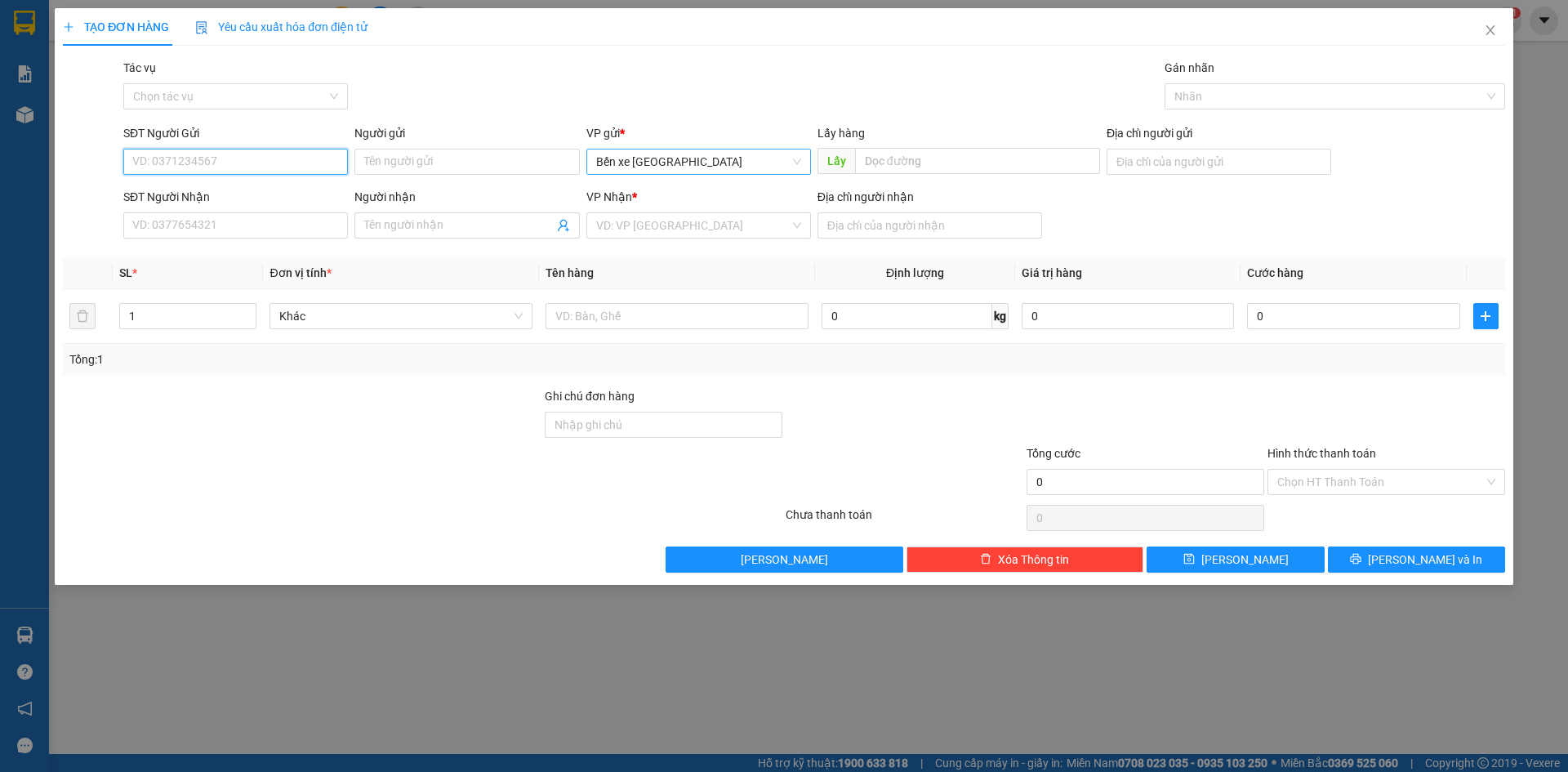
click at [671, 156] on span "Bến xe [GEOGRAPHIC_DATA]" at bounding box center [699, 162] width 205 height 25
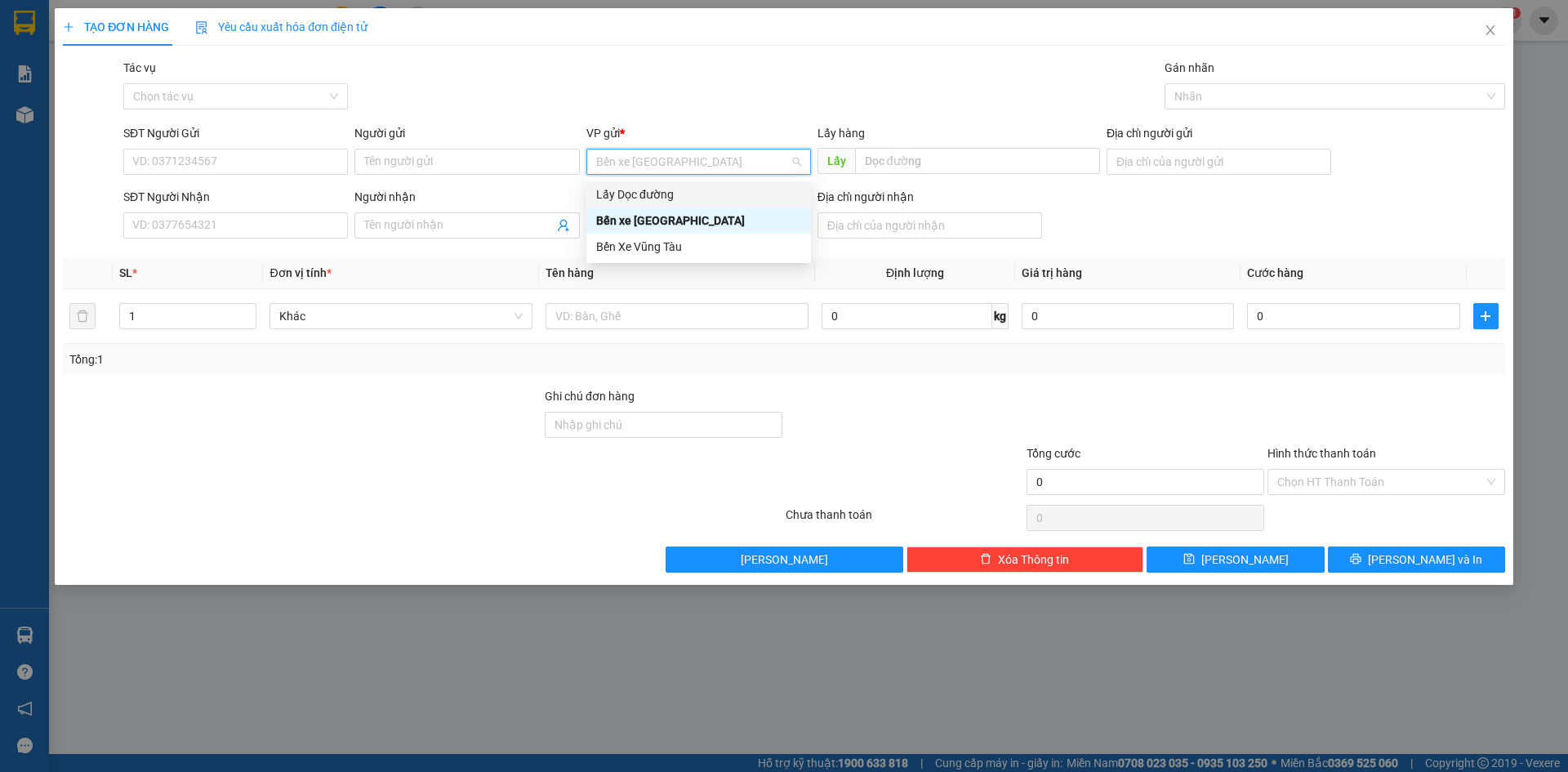
click at [682, 192] on div "Lấy Dọc đường" at bounding box center [699, 195] width 205 height 18
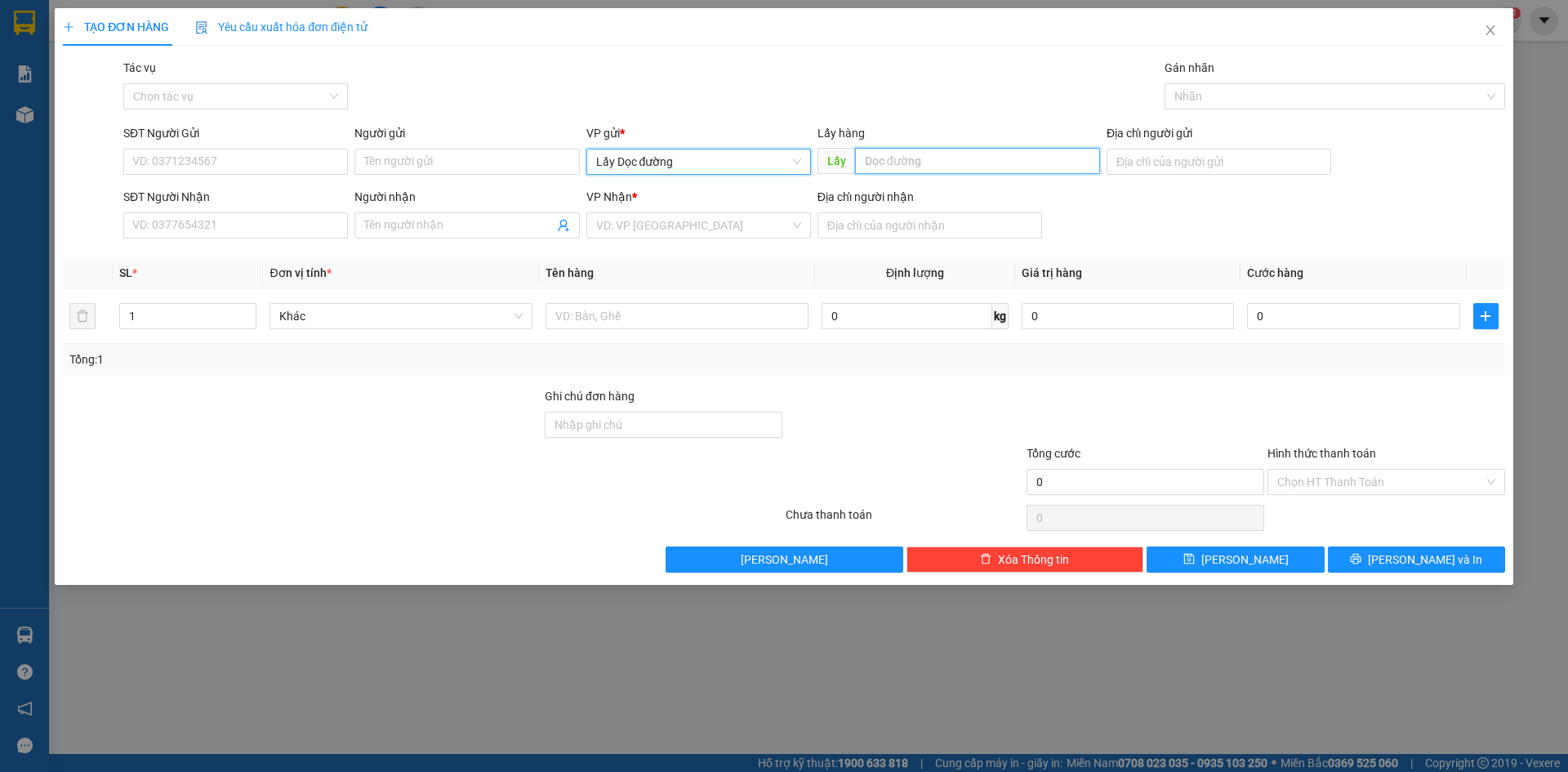
click at [909, 160] on input "text" at bounding box center [978, 162] width 245 height 27
type input "tân an"
click at [745, 228] on input "search" at bounding box center [693, 226] width 194 height 25
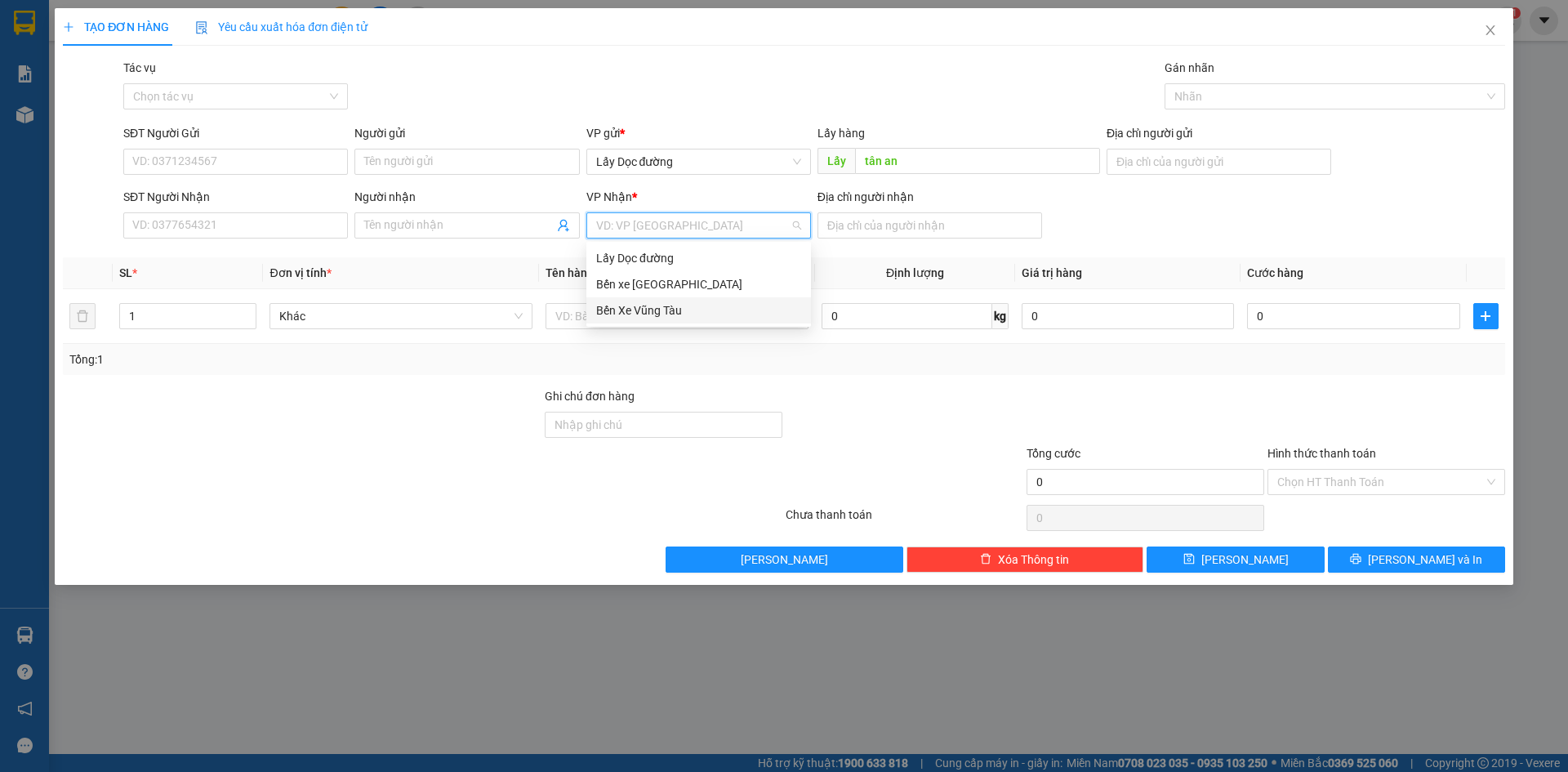
click at [709, 314] on div "Bến Xe Vũng Tàu" at bounding box center [699, 311] width 205 height 18
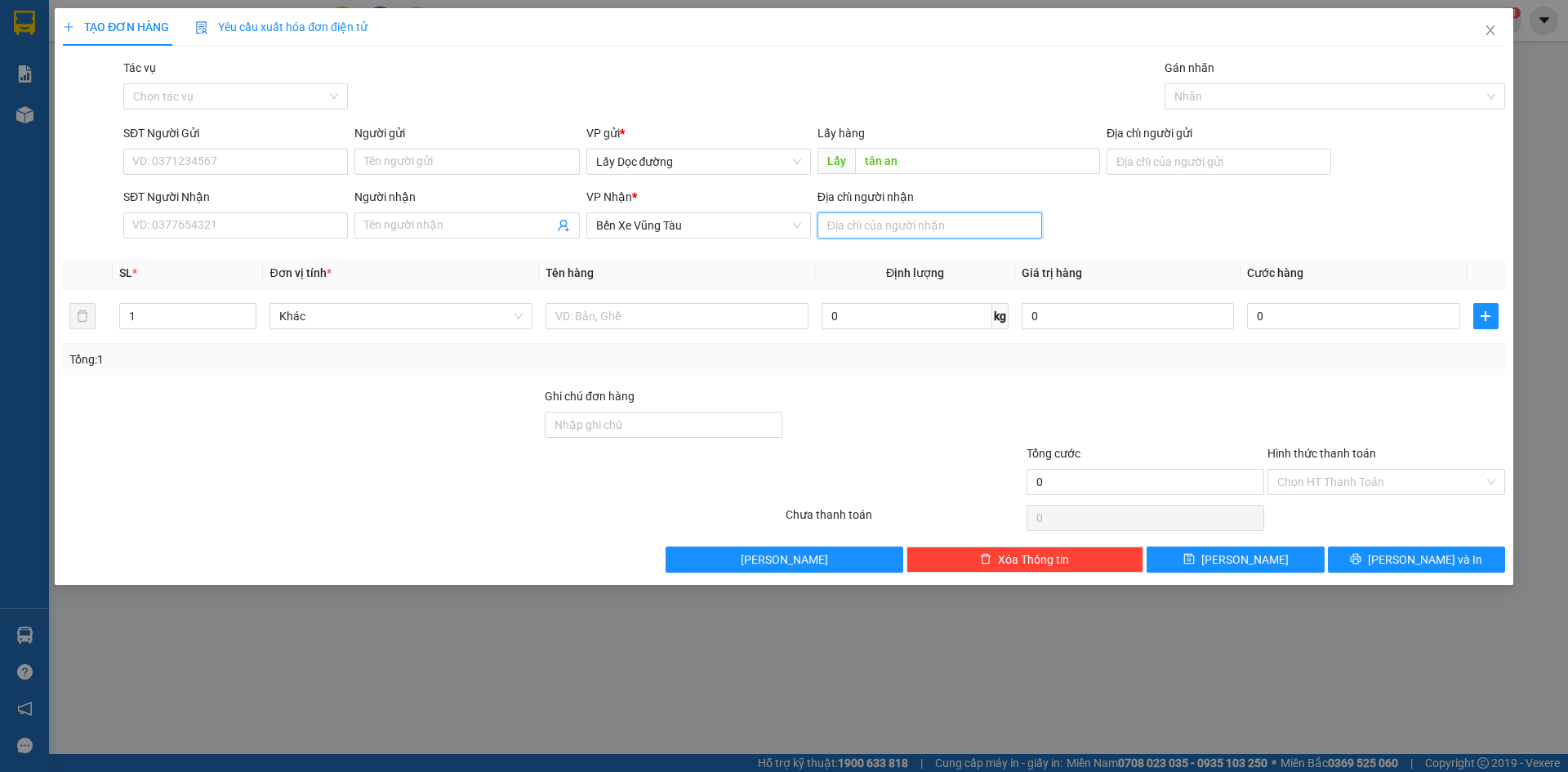
click at [858, 227] on input "Địa chỉ người nhận" at bounding box center [930, 226] width 224 height 27
type input "nhơn trạch"
click at [629, 321] on input "text" at bounding box center [677, 316] width 263 height 27
type input "2 bao"
click at [315, 162] on input "SĐT Người Gửi" at bounding box center [235, 162] width 224 height 27
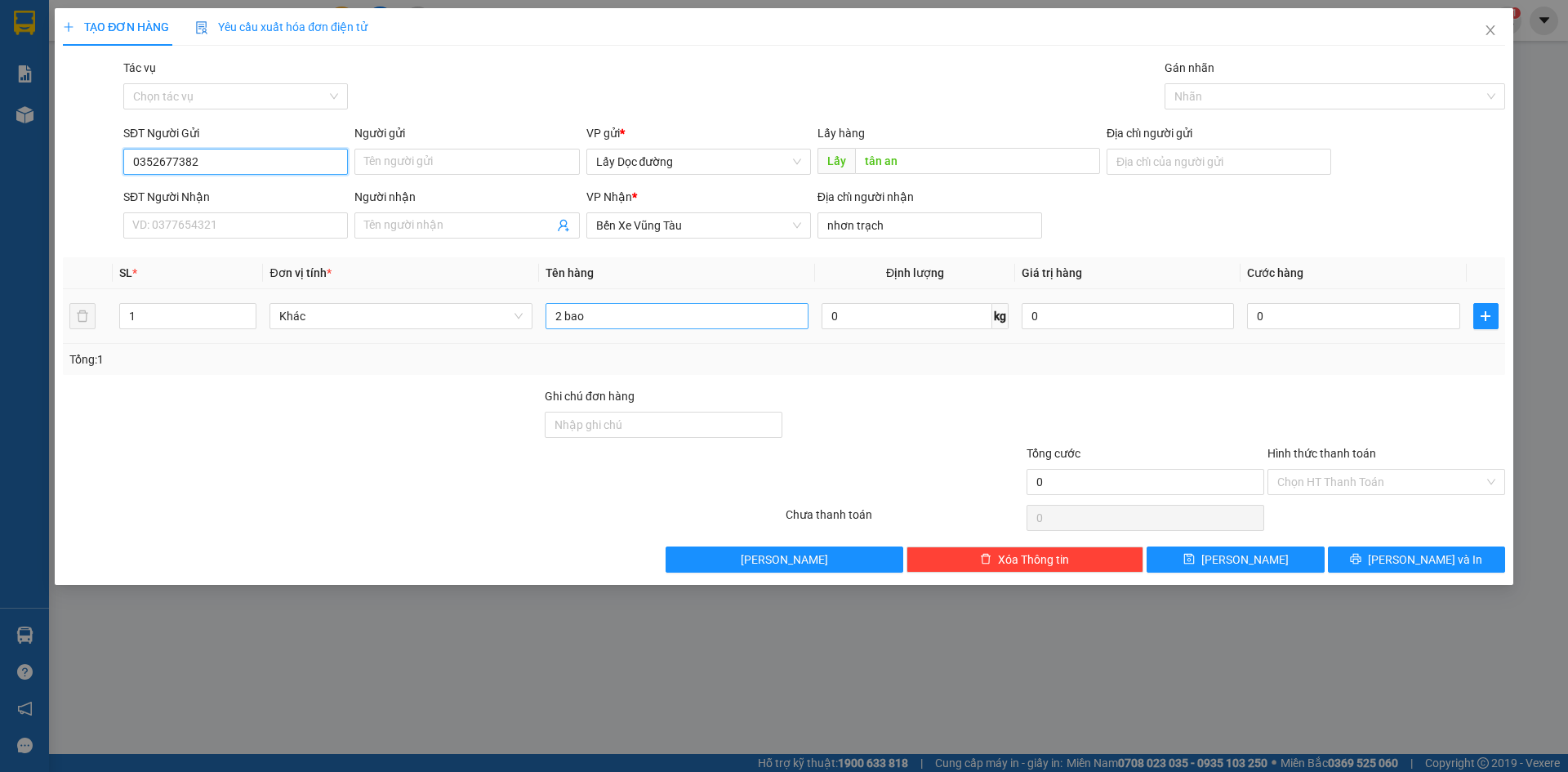
type input "0352677382"
click at [648, 320] on input "2 bao" at bounding box center [677, 316] width 263 height 27
type input "2 bao gao"
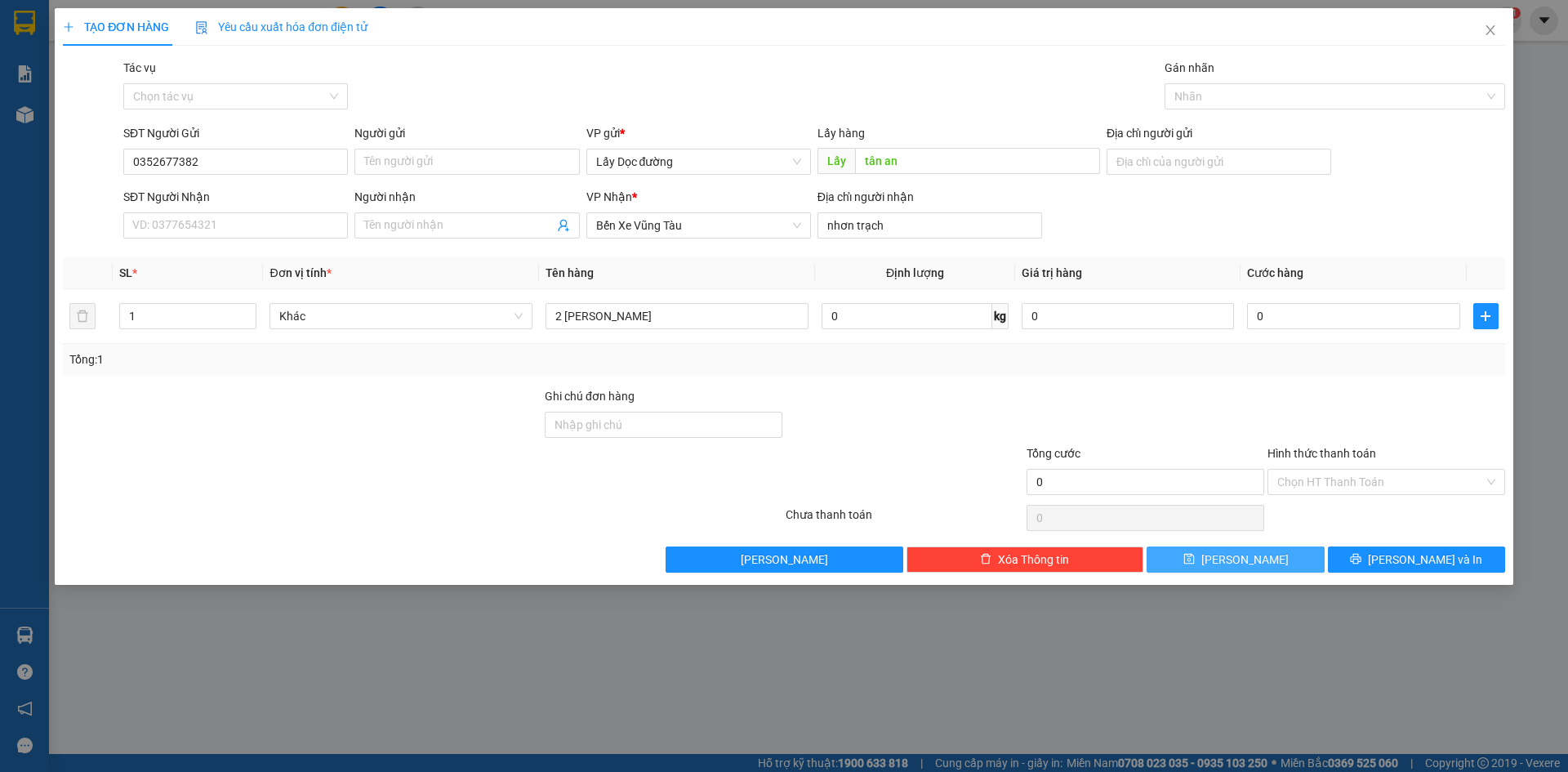
click at [1200, 566] on button "[PERSON_NAME]" at bounding box center [1235, 560] width 177 height 27
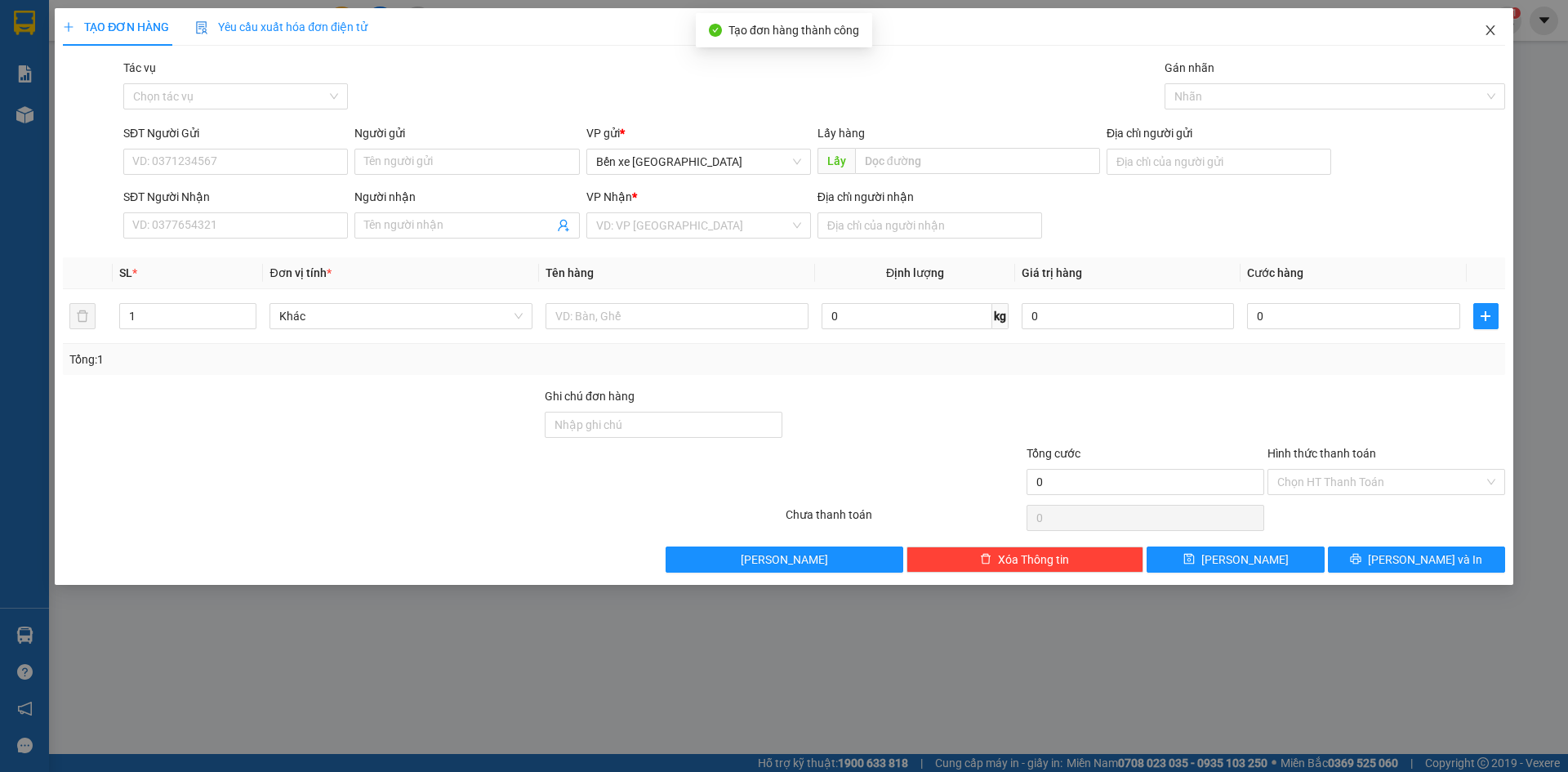
click at [1489, 36] on icon "close" at bounding box center [1491, 31] width 13 height 13
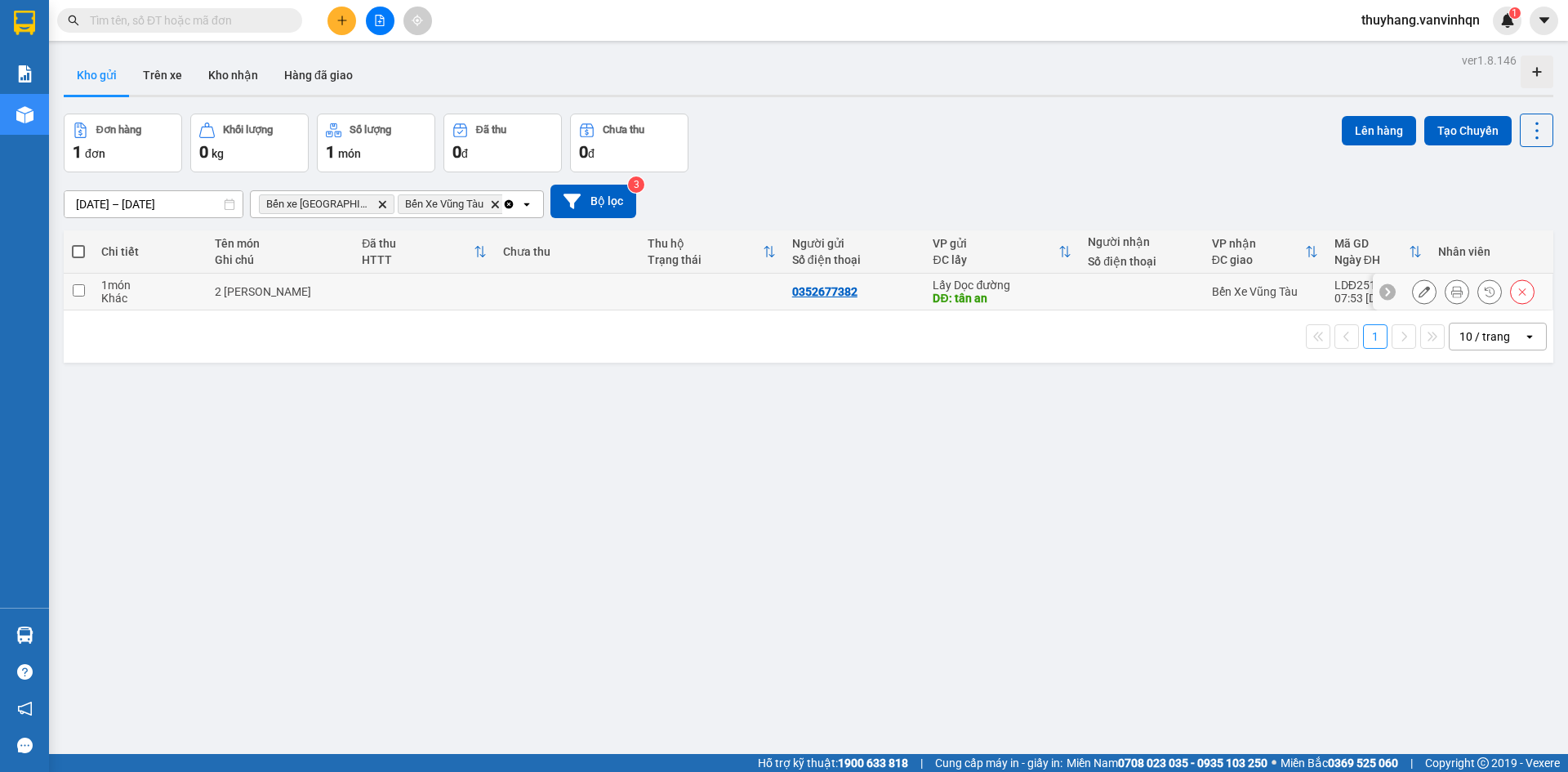
click at [421, 293] on td at bounding box center [424, 292] width 142 height 36
checkbox input "true"
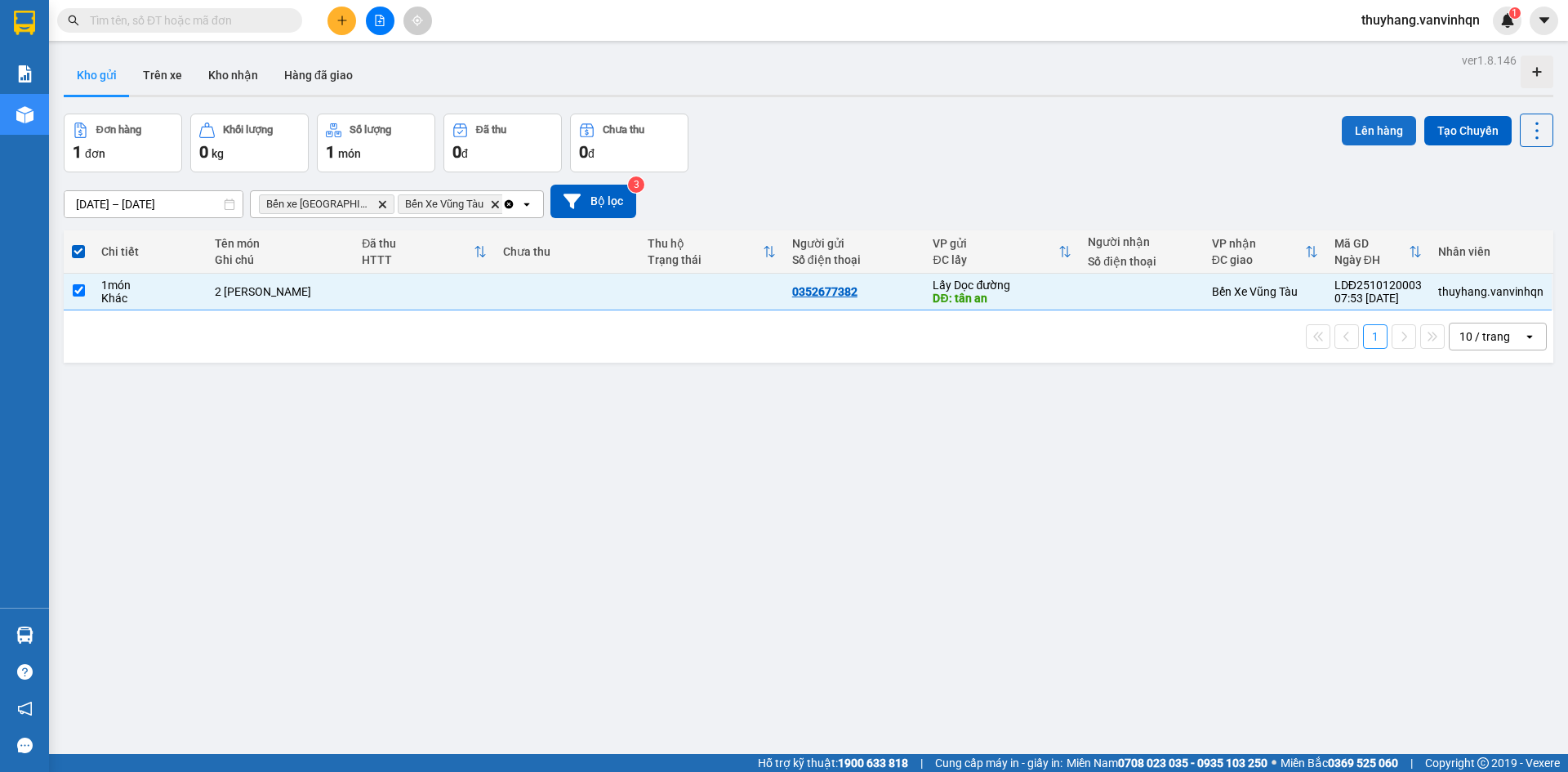
drag, startPoint x: 1349, startPoint y: 129, endPoint x: 1334, endPoint y: 131, distance: 15.1
click at [1342, 131] on button "Lên hàng" at bounding box center [1379, 131] width 75 height 30
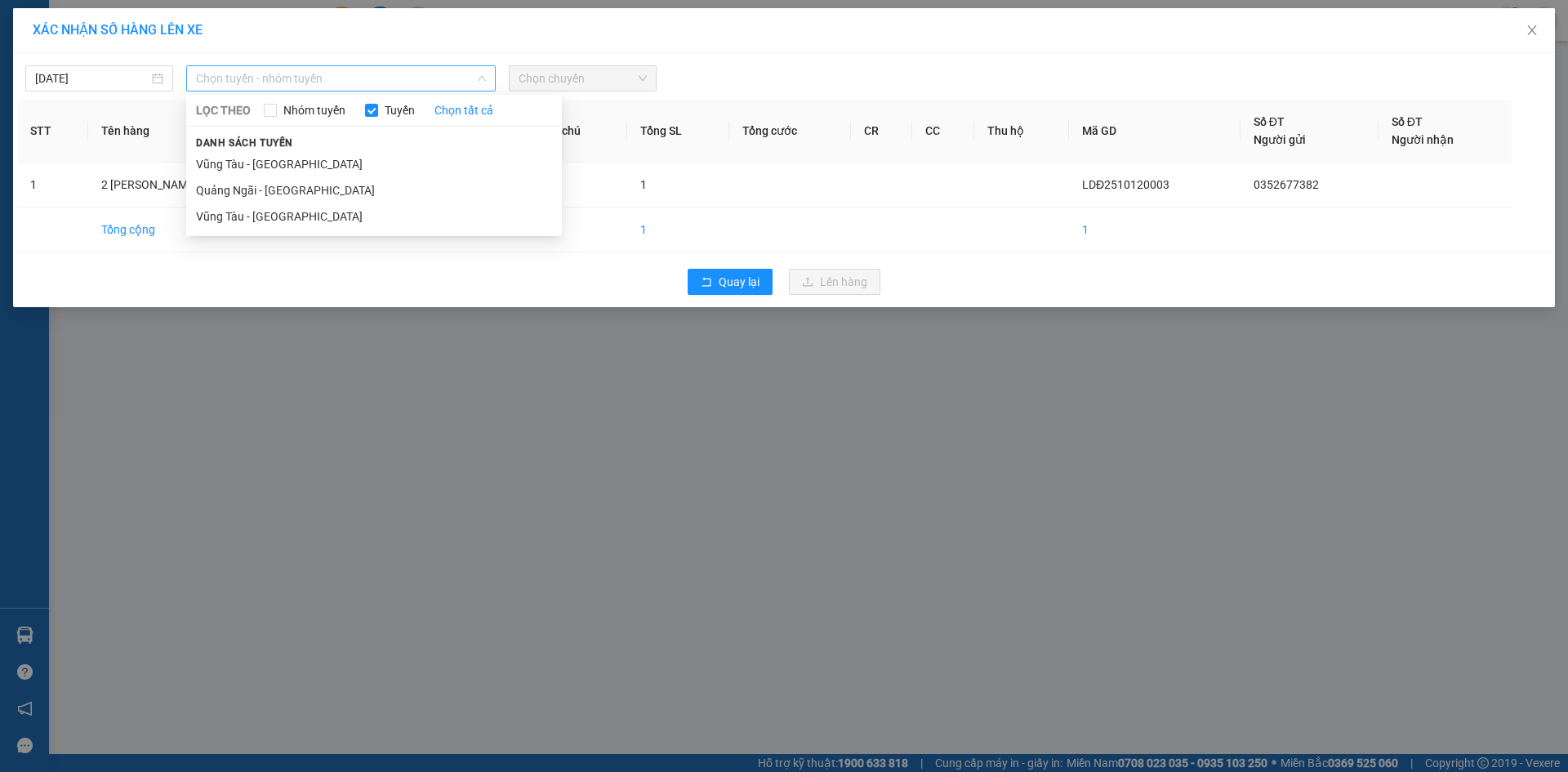
click at [325, 81] on span "Chọn tuyến - nhóm tuyến" at bounding box center [341, 79] width 290 height 25
click at [306, 188] on li "Quảng Ngãi - [GEOGRAPHIC_DATA]" at bounding box center [374, 191] width 376 height 27
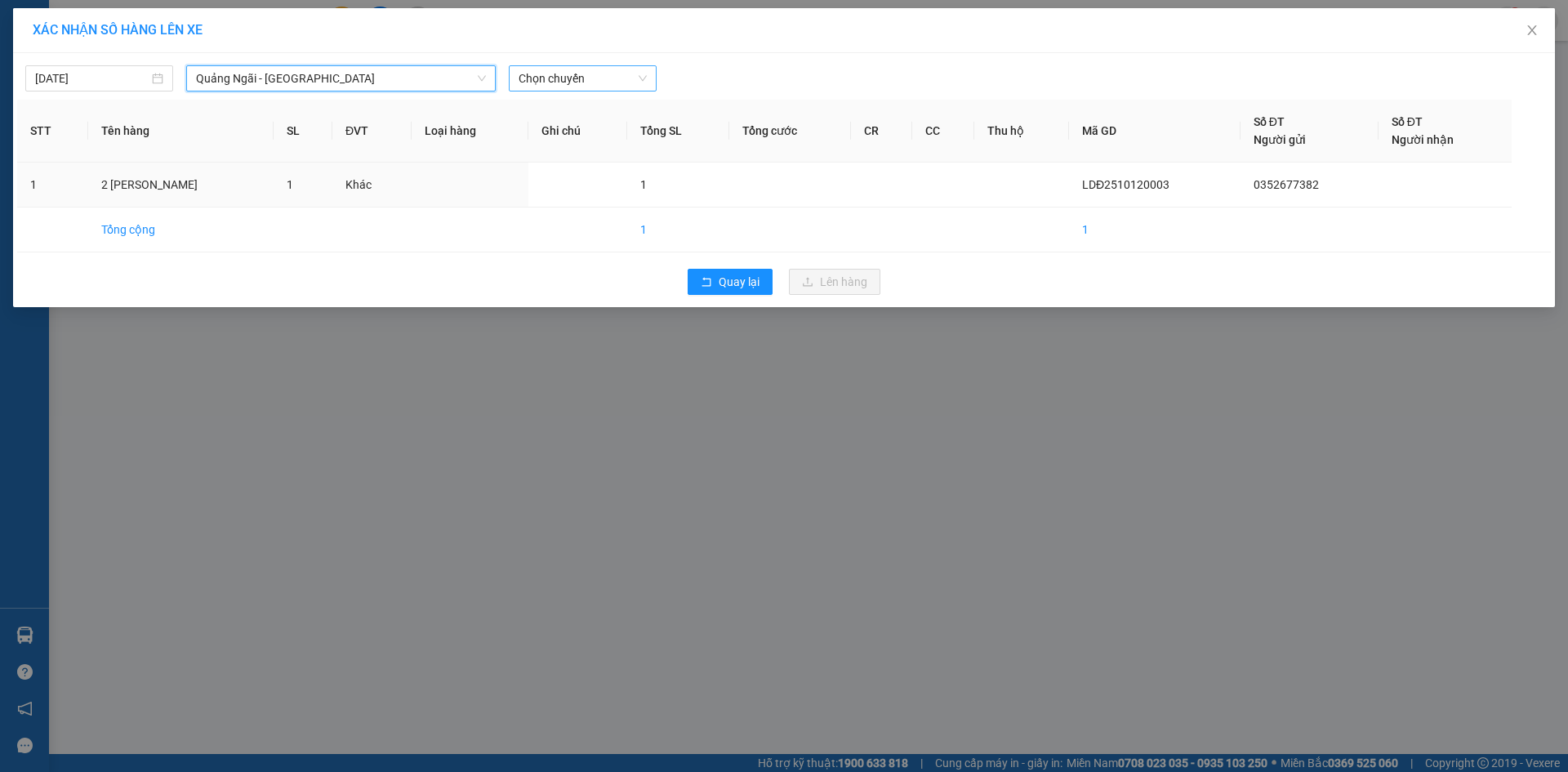
click at [584, 80] on span "Chọn chuyến" at bounding box center [583, 79] width 128 height 25
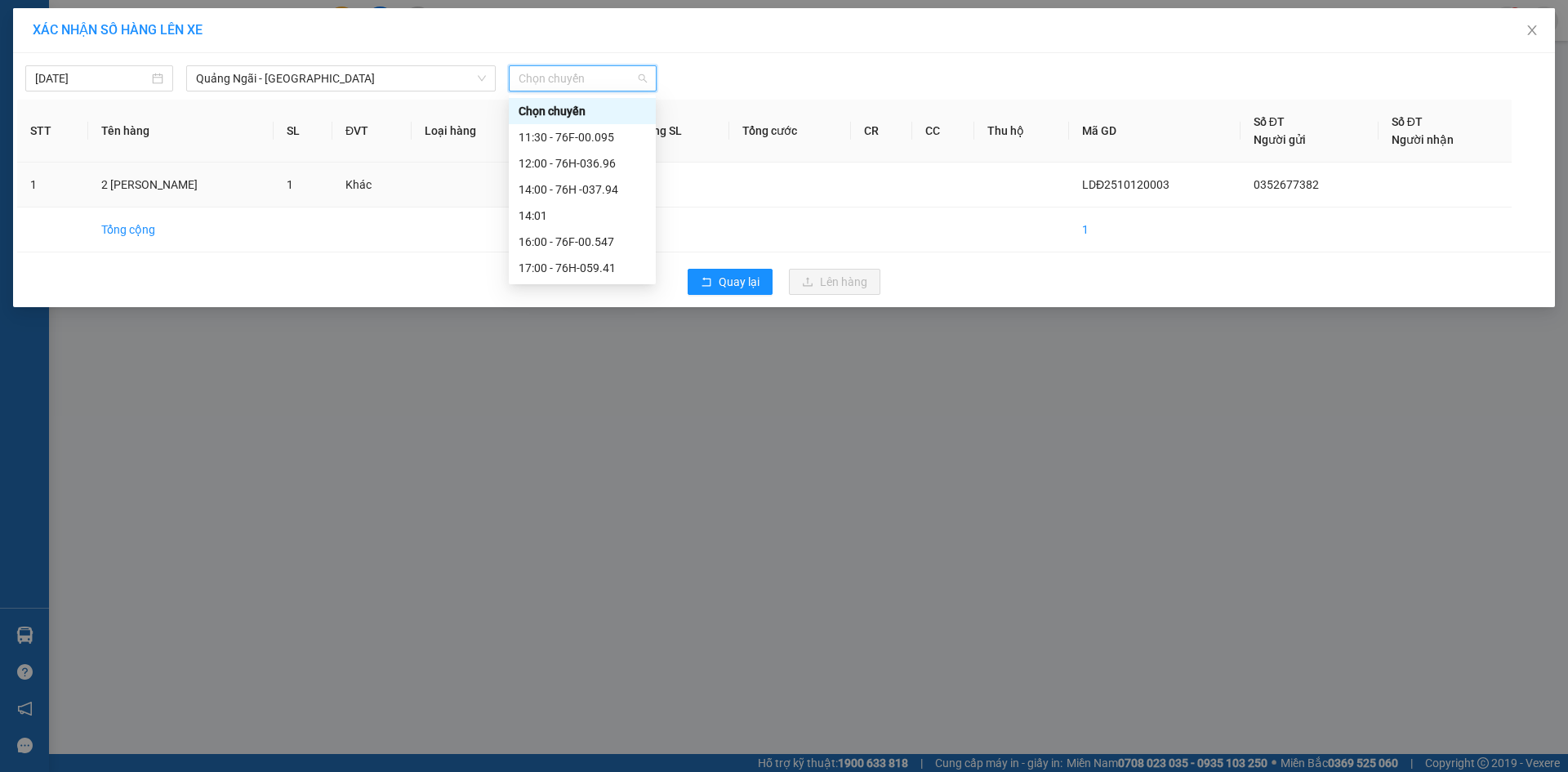
click at [584, 133] on div "11:30 - 76F-00.095" at bounding box center [583, 138] width 127 height 18
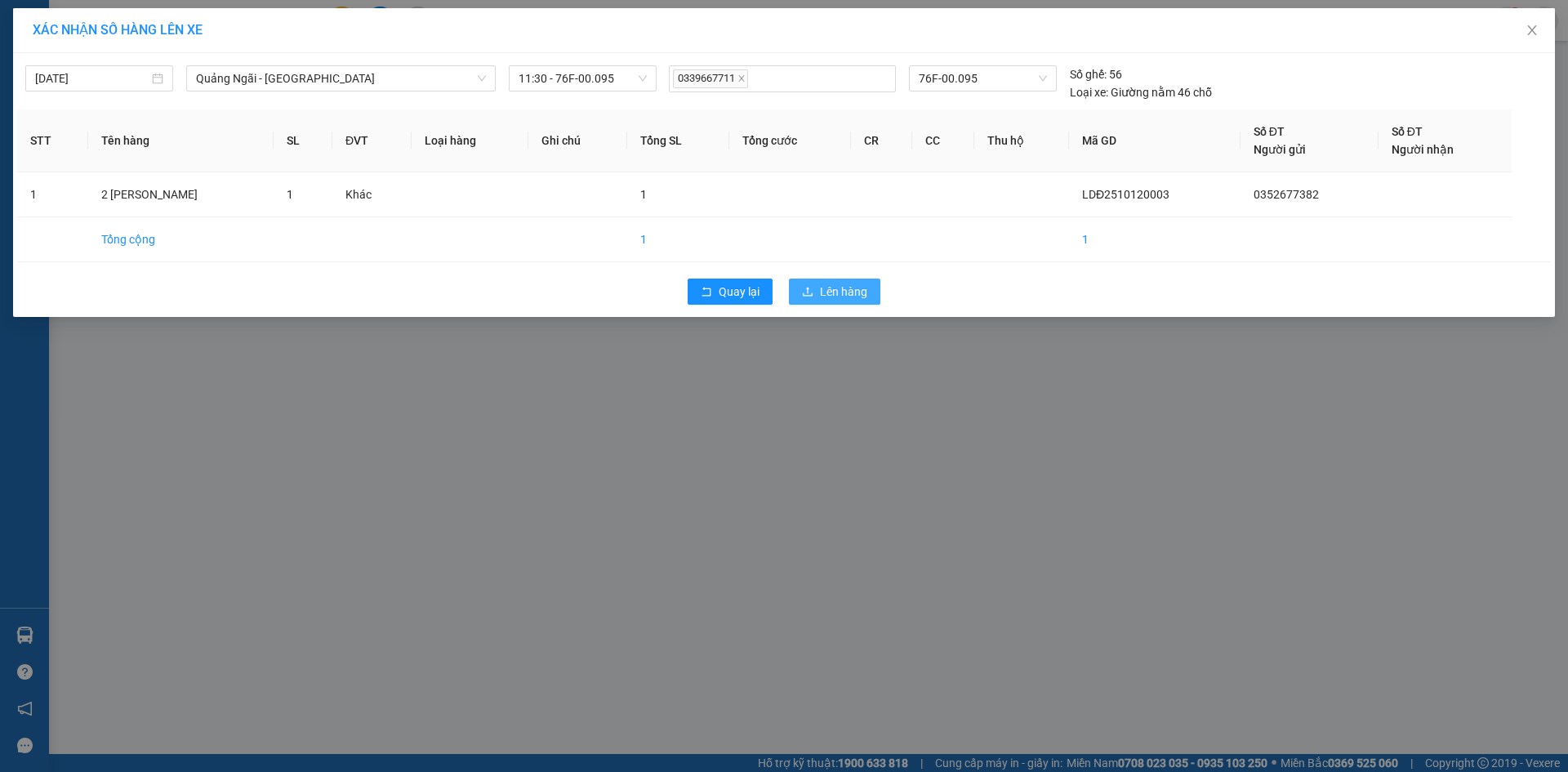
click at [851, 290] on span "Lên hàng" at bounding box center [844, 292] width 47 height 18
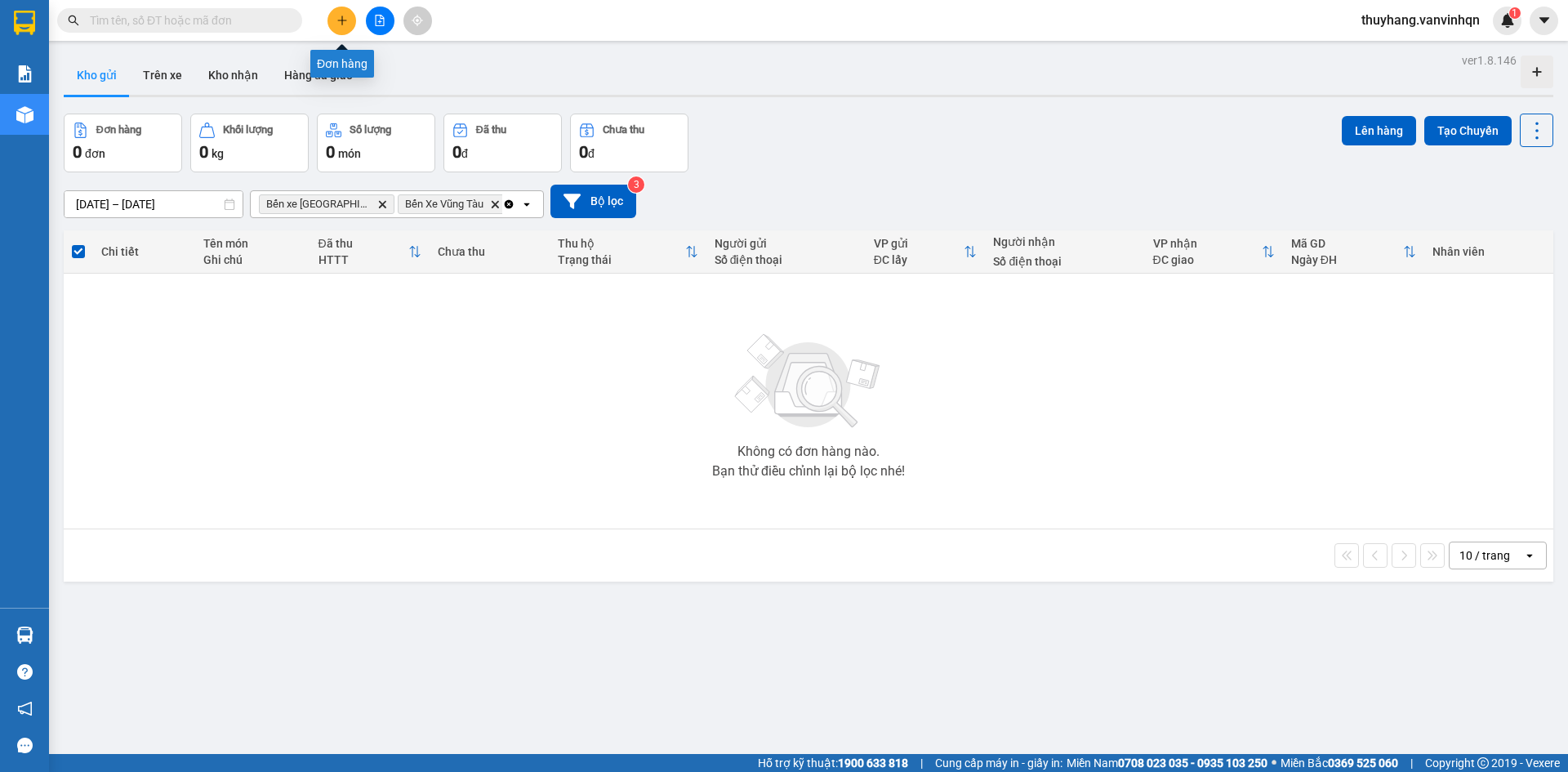
click at [344, 27] on button at bounding box center [342, 21] width 29 height 29
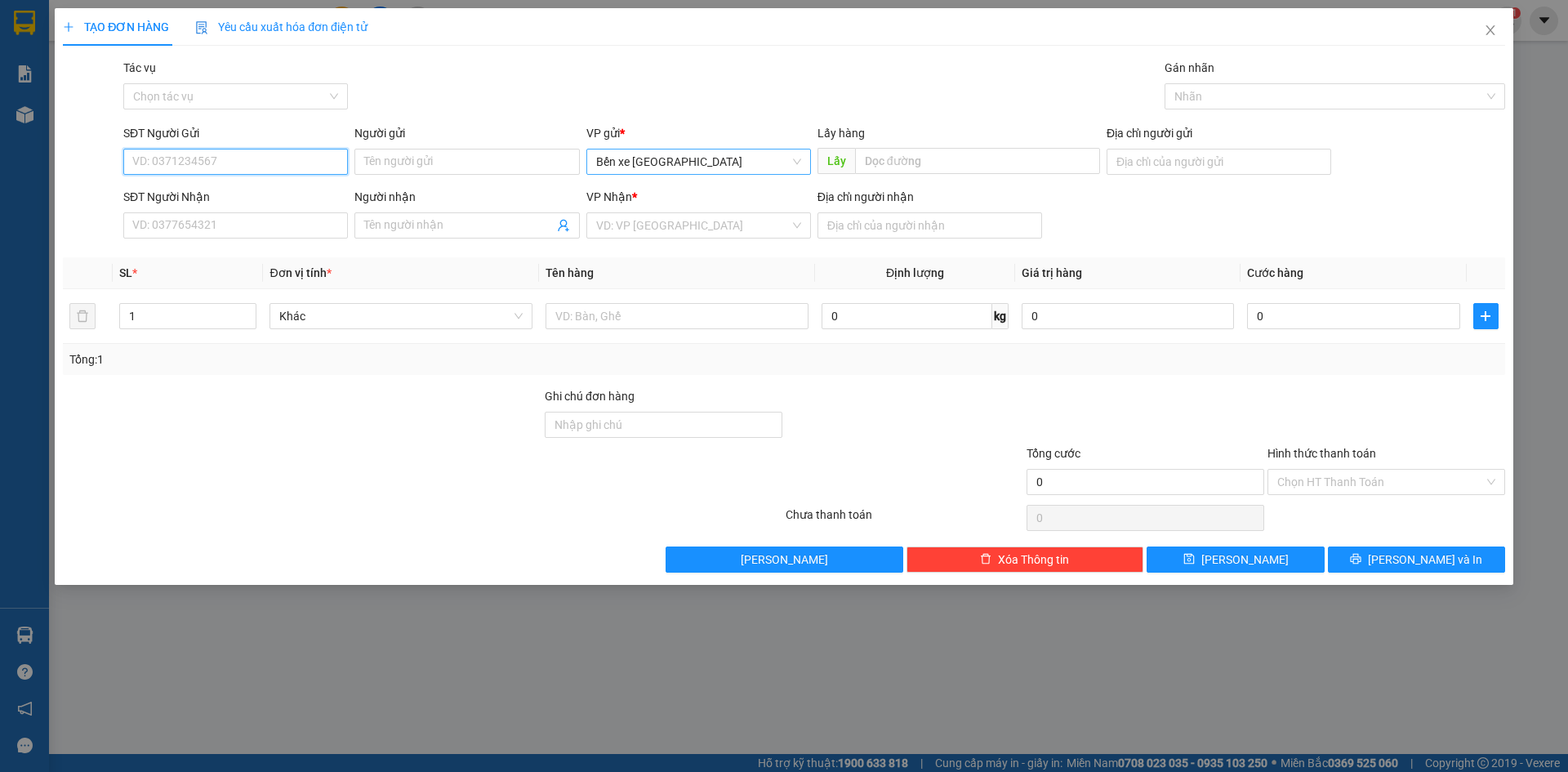
click at [738, 164] on span "Bến xe [GEOGRAPHIC_DATA]" at bounding box center [699, 162] width 205 height 25
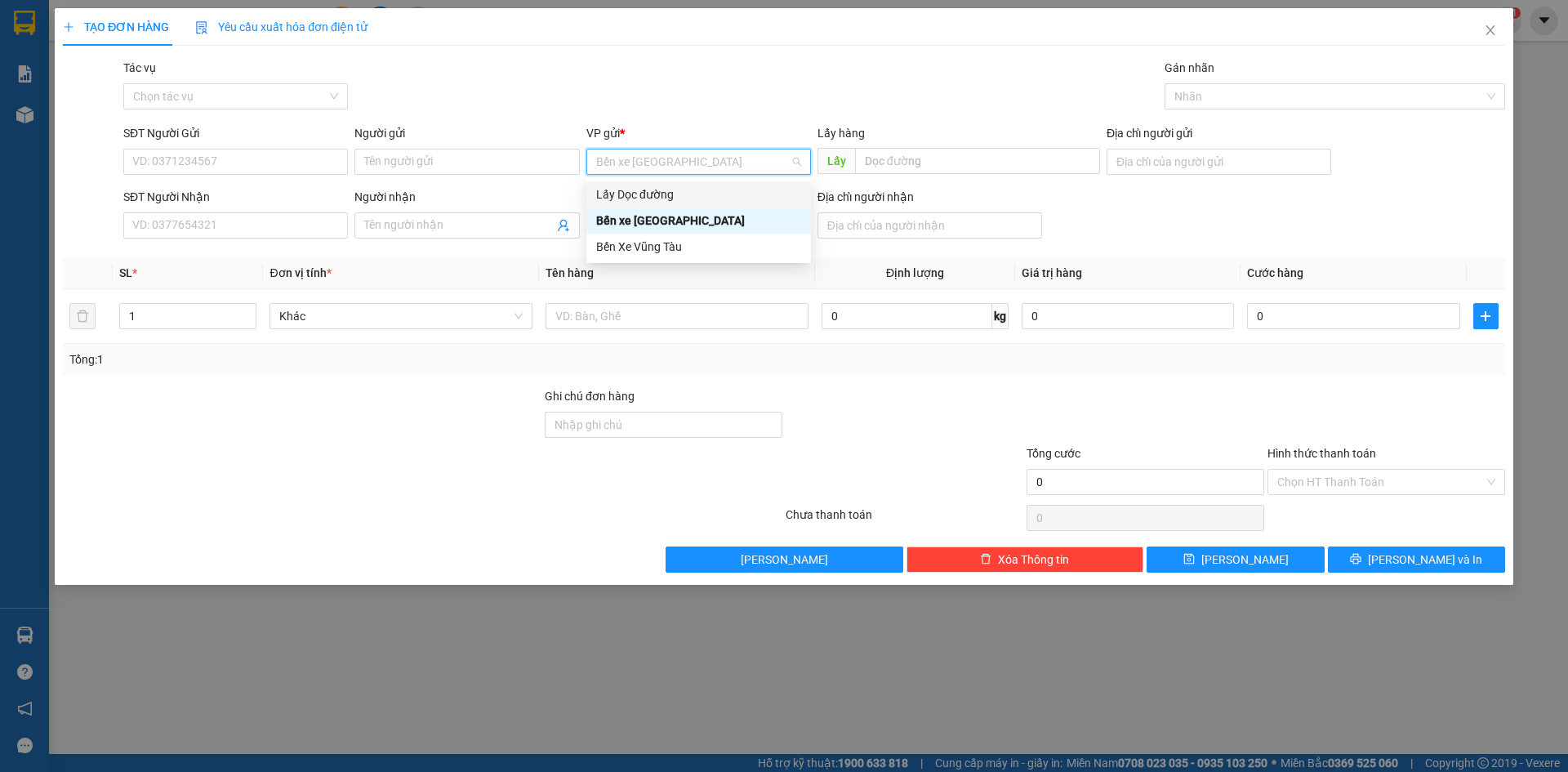
click at [705, 202] on div "Lấy Dọc đường" at bounding box center [699, 195] width 205 height 18
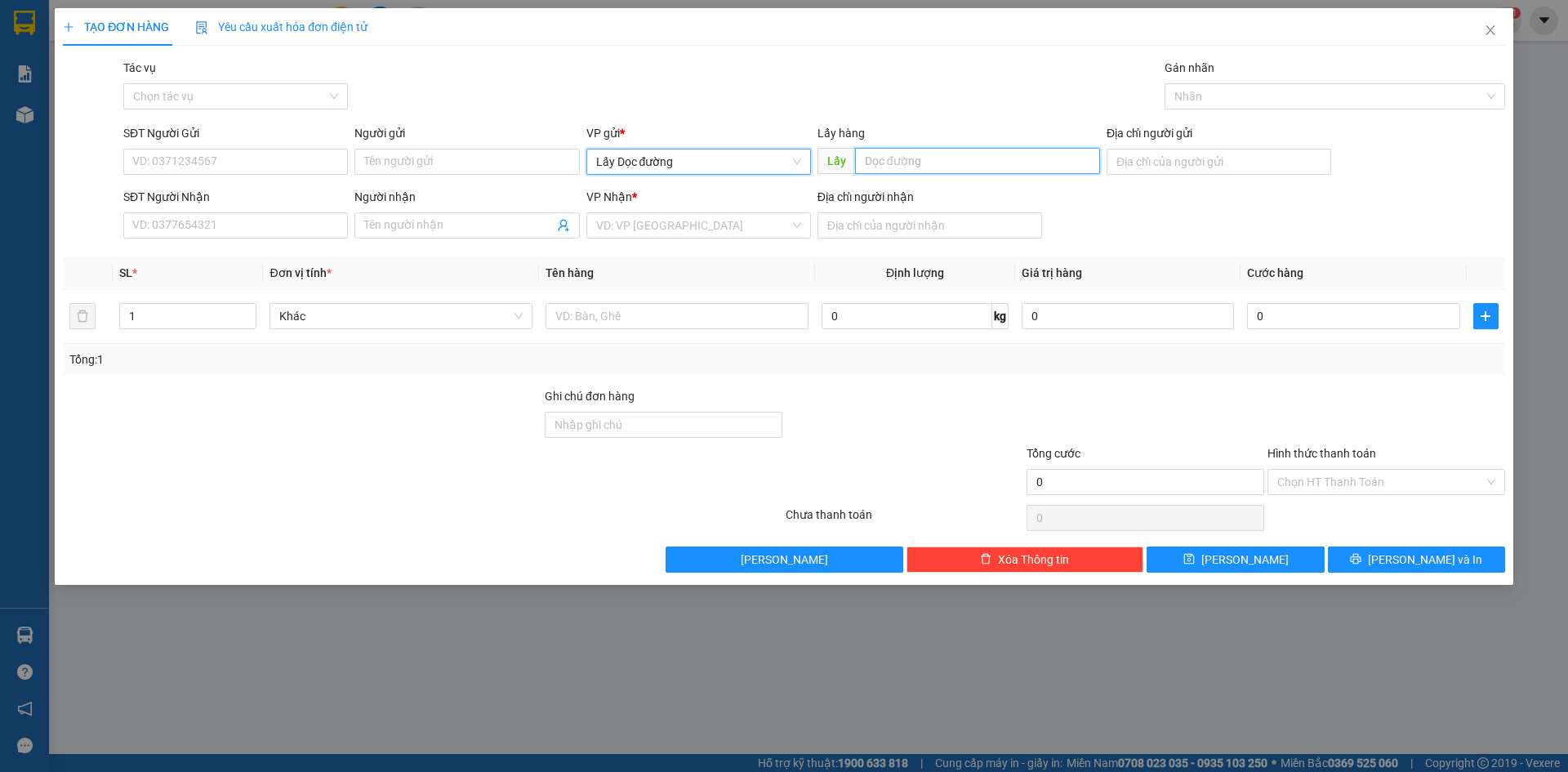
click at [935, 166] on input "text" at bounding box center [978, 162] width 245 height 27
type input "tam quan"
click at [762, 227] on input "search" at bounding box center [693, 226] width 194 height 25
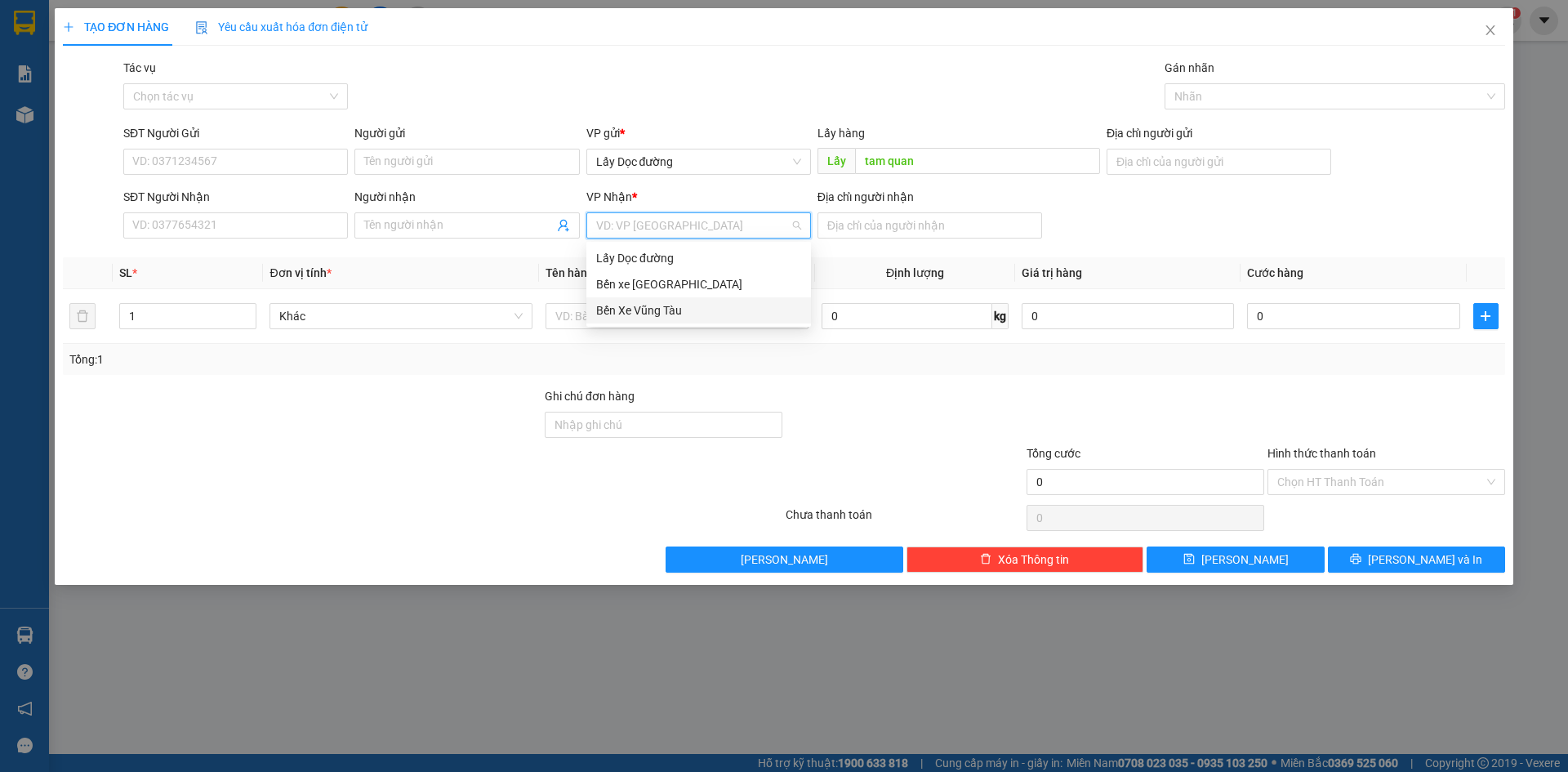
click at [729, 309] on div "Bến Xe Vũng Tàu" at bounding box center [699, 311] width 205 height 18
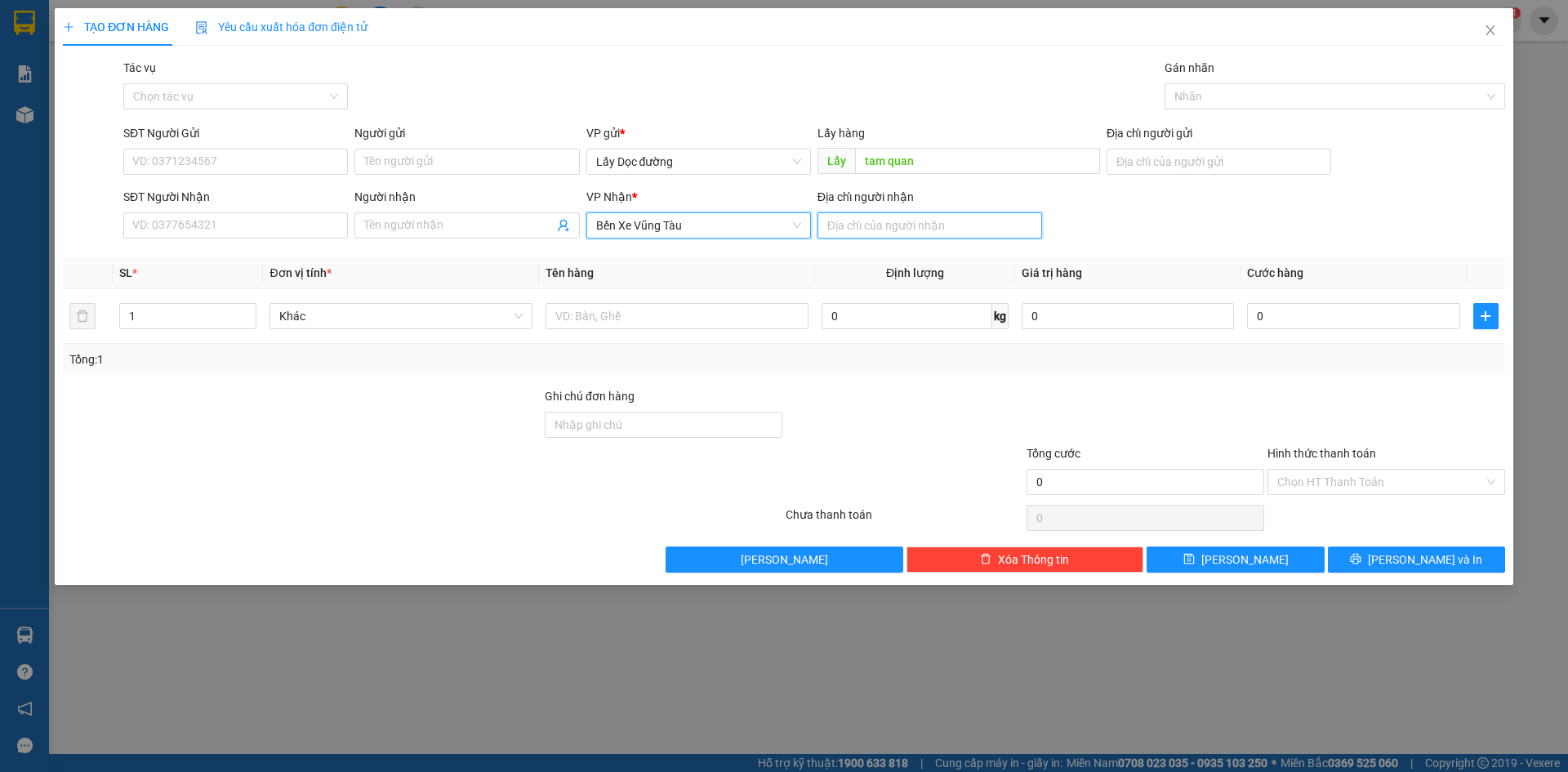
click at [936, 234] on input "Địa chỉ người nhận" at bounding box center [930, 226] width 224 height 27
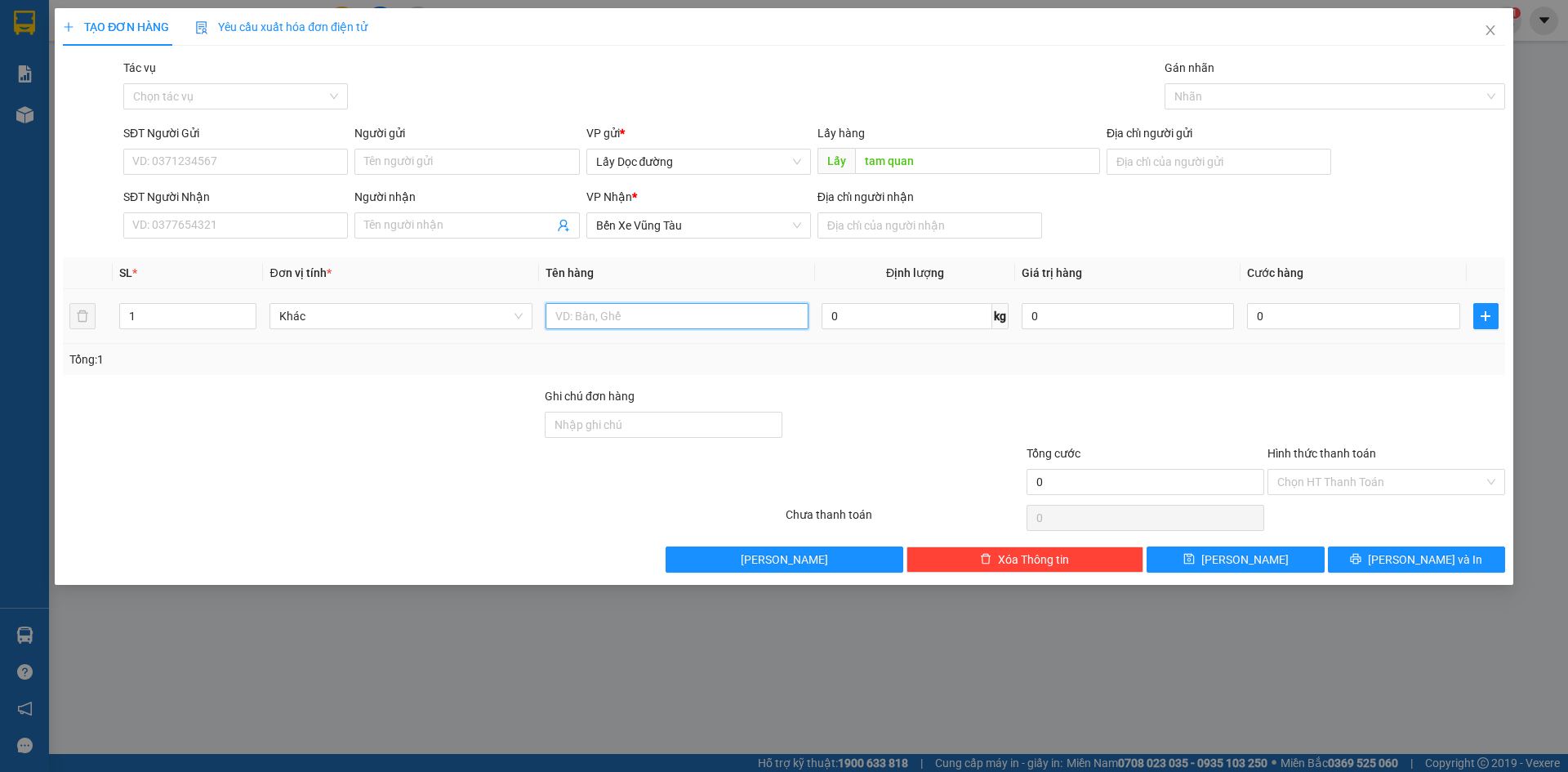
click at [772, 313] on input "text" at bounding box center [677, 316] width 263 height 27
click at [551, 311] on input "láng lớn" at bounding box center [677, 316] width 263 height 27
type input "1t láng lớn"
drag, startPoint x: 1481, startPoint y: 321, endPoint x: 1417, endPoint y: 321, distance: 64.0
click at [1479, 321] on span "plus" at bounding box center [1486, 316] width 24 height 13
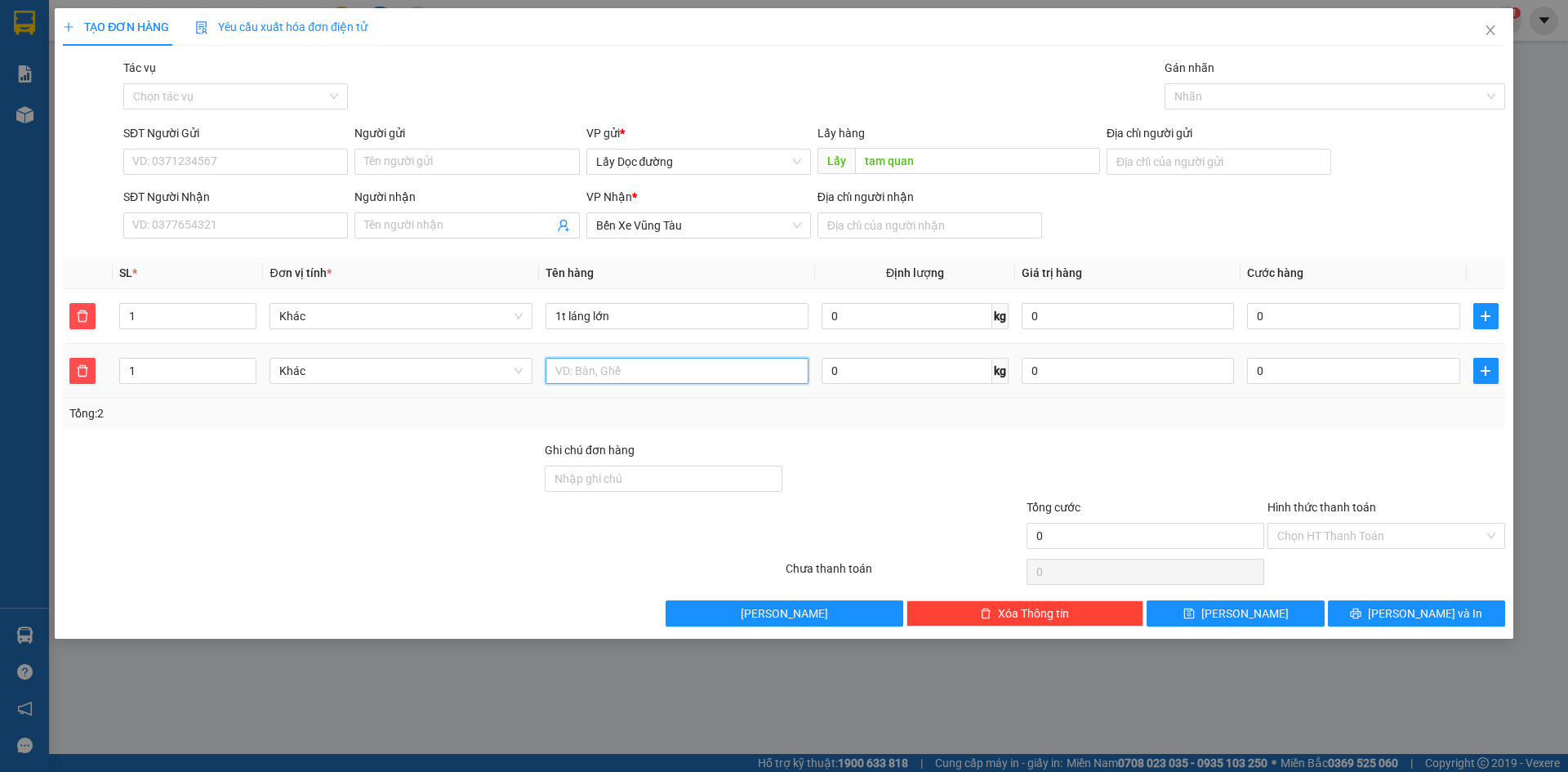
click at [628, 365] on input "text" at bounding box center [677, 371] width 263 height 27
type input "1t sông phan bình thuận"
click at [219, 162] on input "SĐT Người Gửi" at bounding box center [235, 162] width 224 height 27
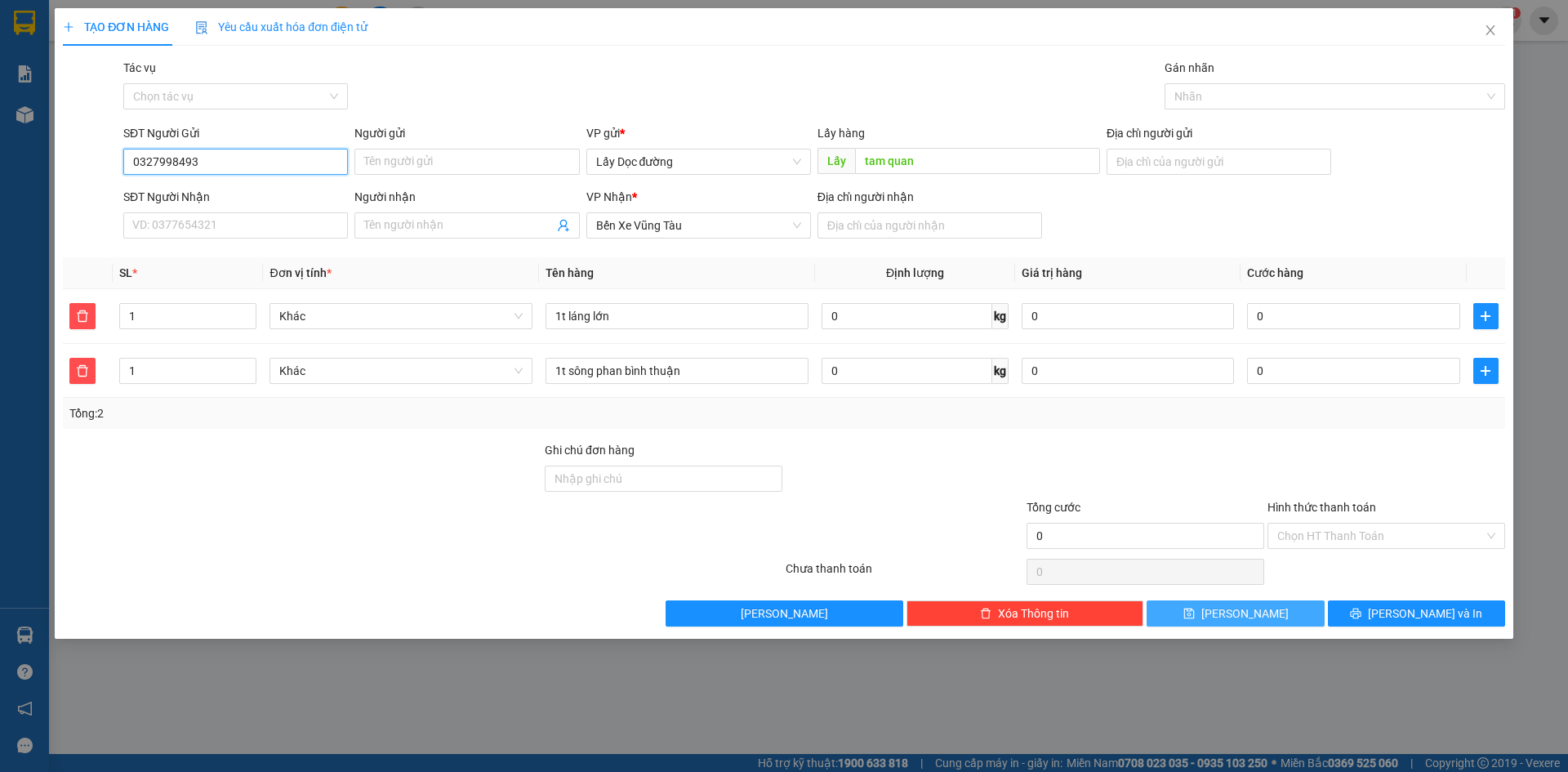
type input "0327998493"
click at [1267, 614] on button "[PERSON_NAME]" at bounding box center [1235, 614] width 177 height 27
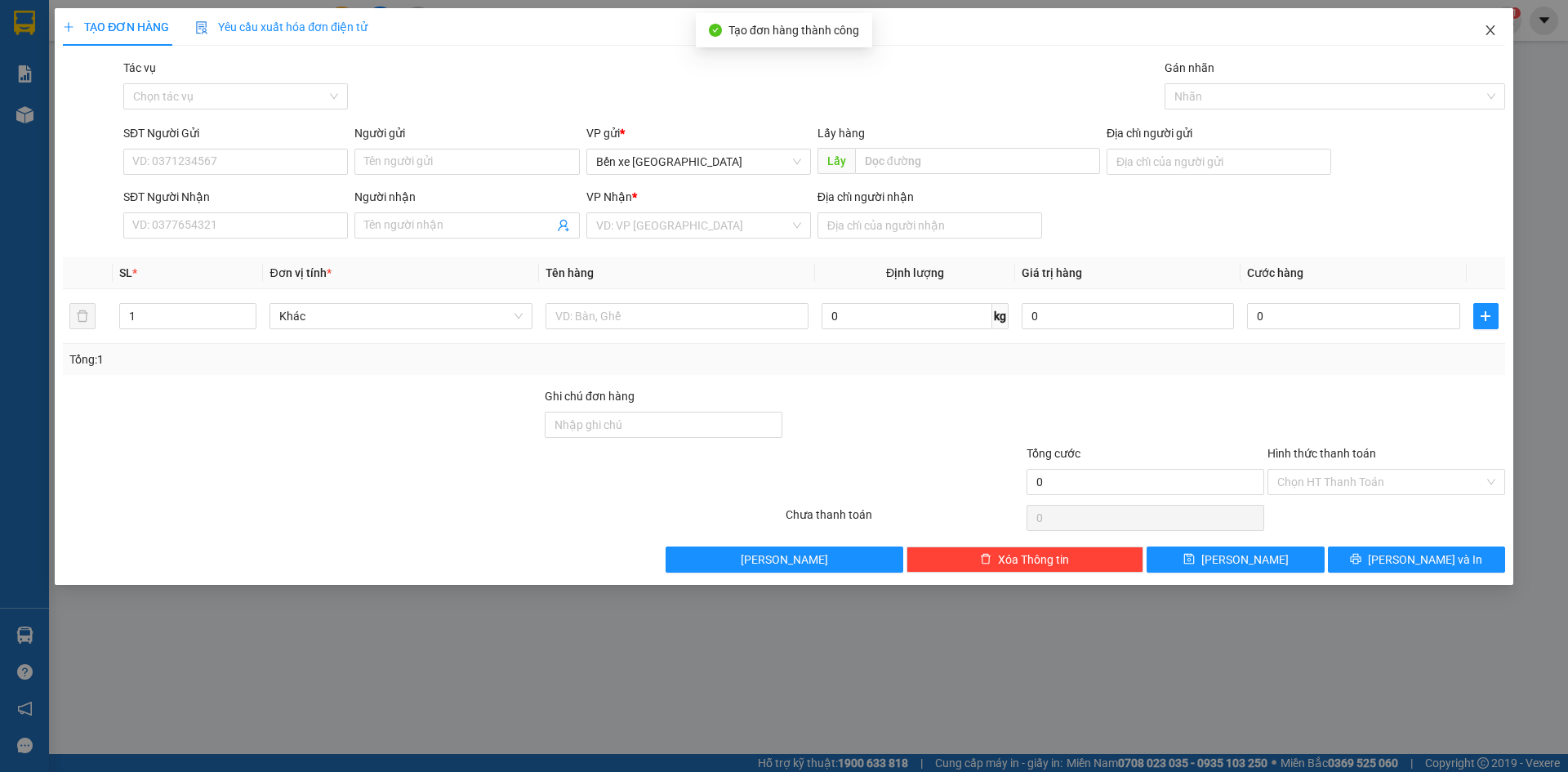
click at [1484, 32] on icon "close" at bounding box center [1491, 31] width 13 height 13
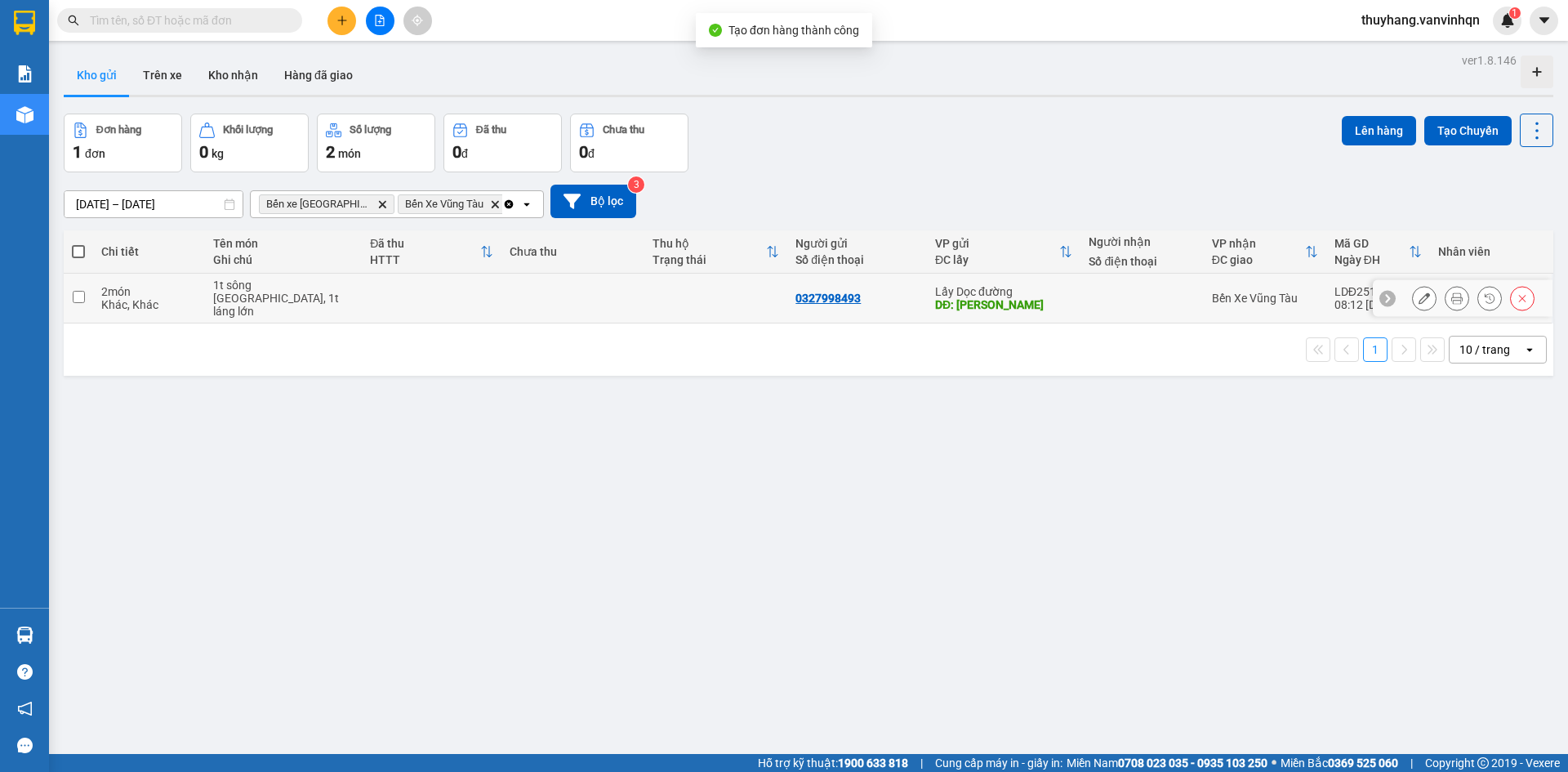
click at [363, 302] on td at bounding box center [431, 299] width 140 height 50
checkbox input "true"
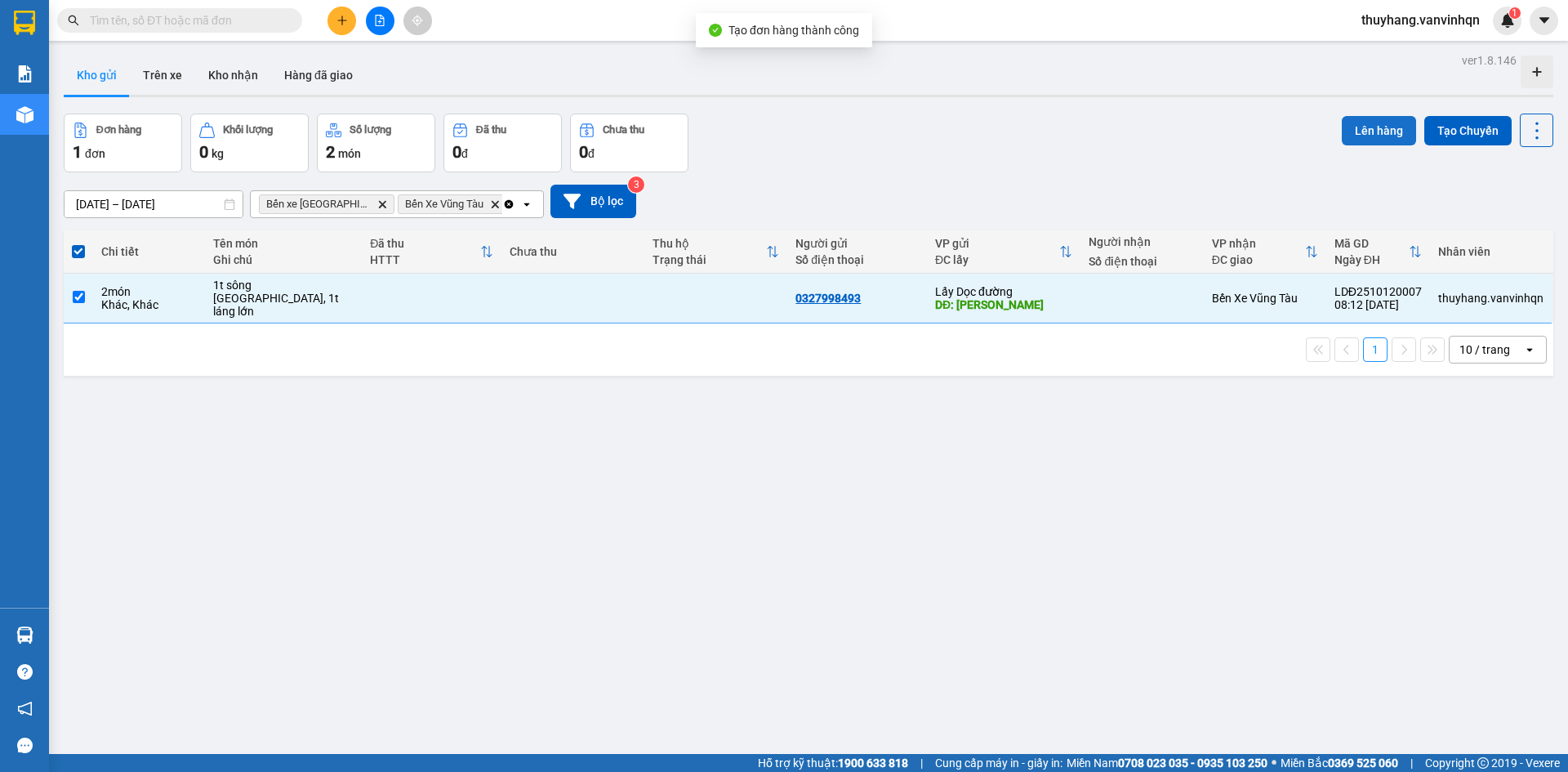
click at [1346, 118] on button "Lên hàng" at bounding box center [1379, 131] width 75 height 30
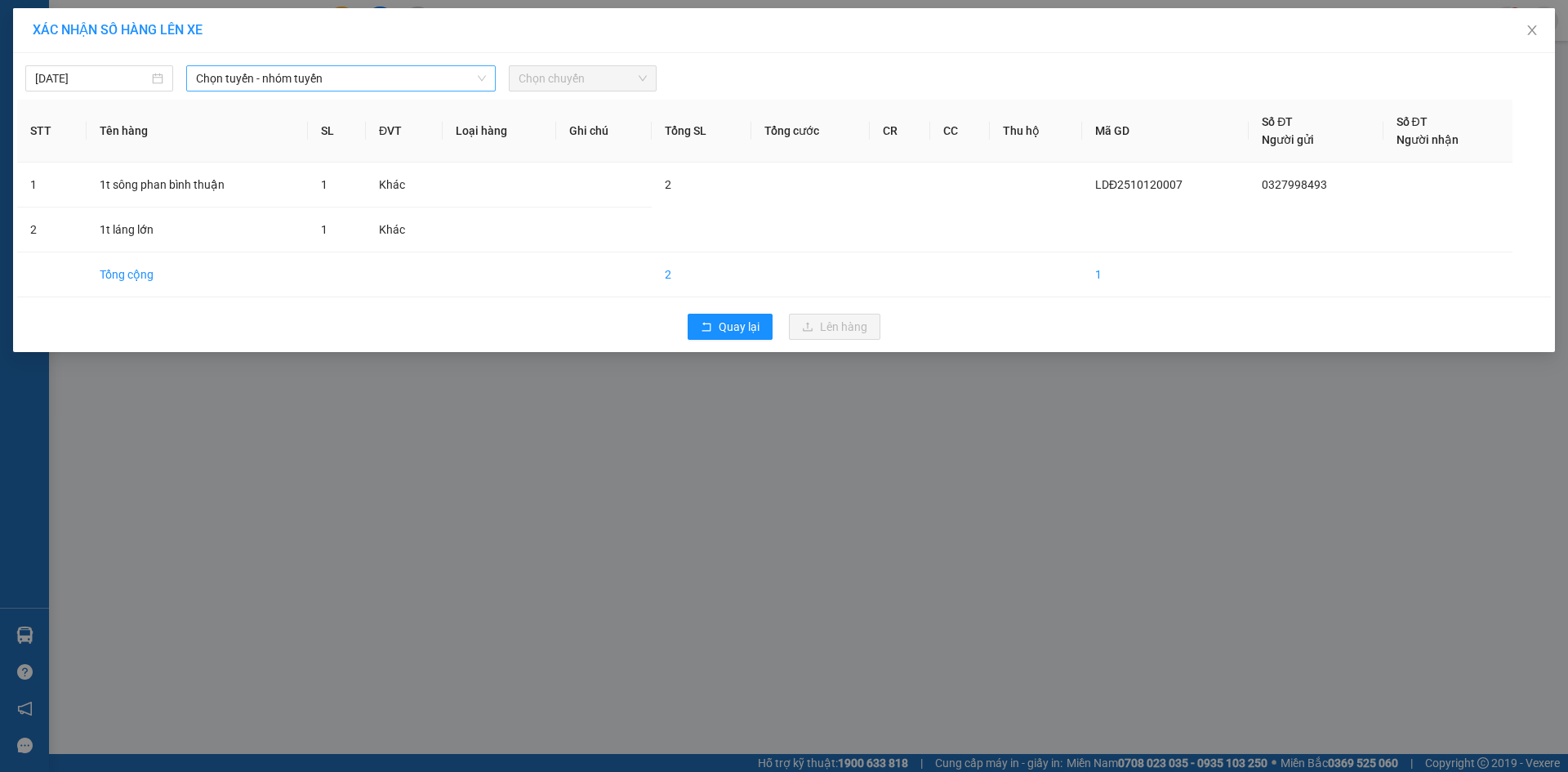
click at [344, 87] on span "Chọn tuyến - nhóm tuyến" at bounding box center [341, 79] width 290 height 25
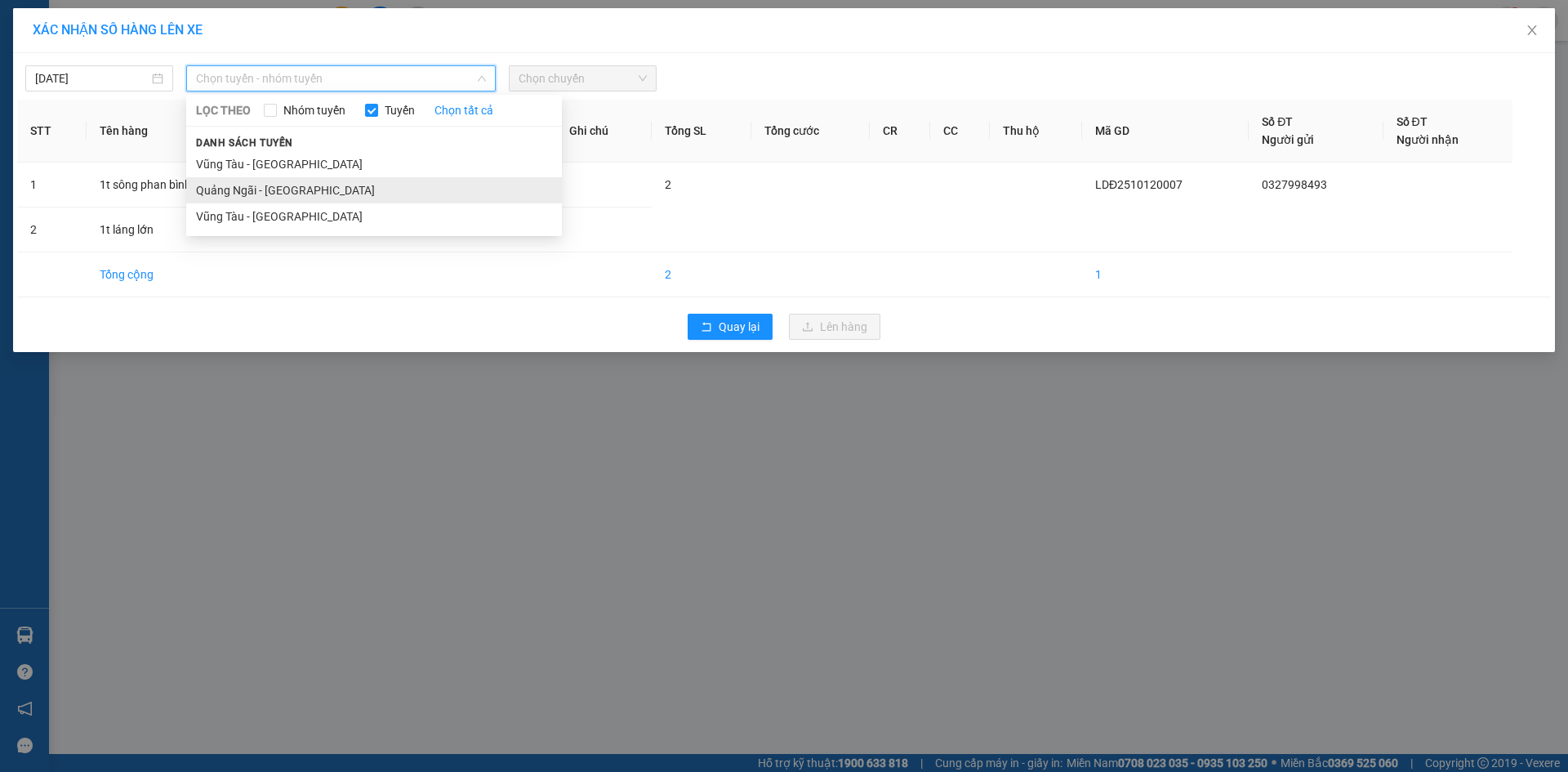
click at [331, 186] on li "Quảng Ngãi - [GEOGRAPHIC_DATA]" at bounding box center [374, 191] width 376 height 27
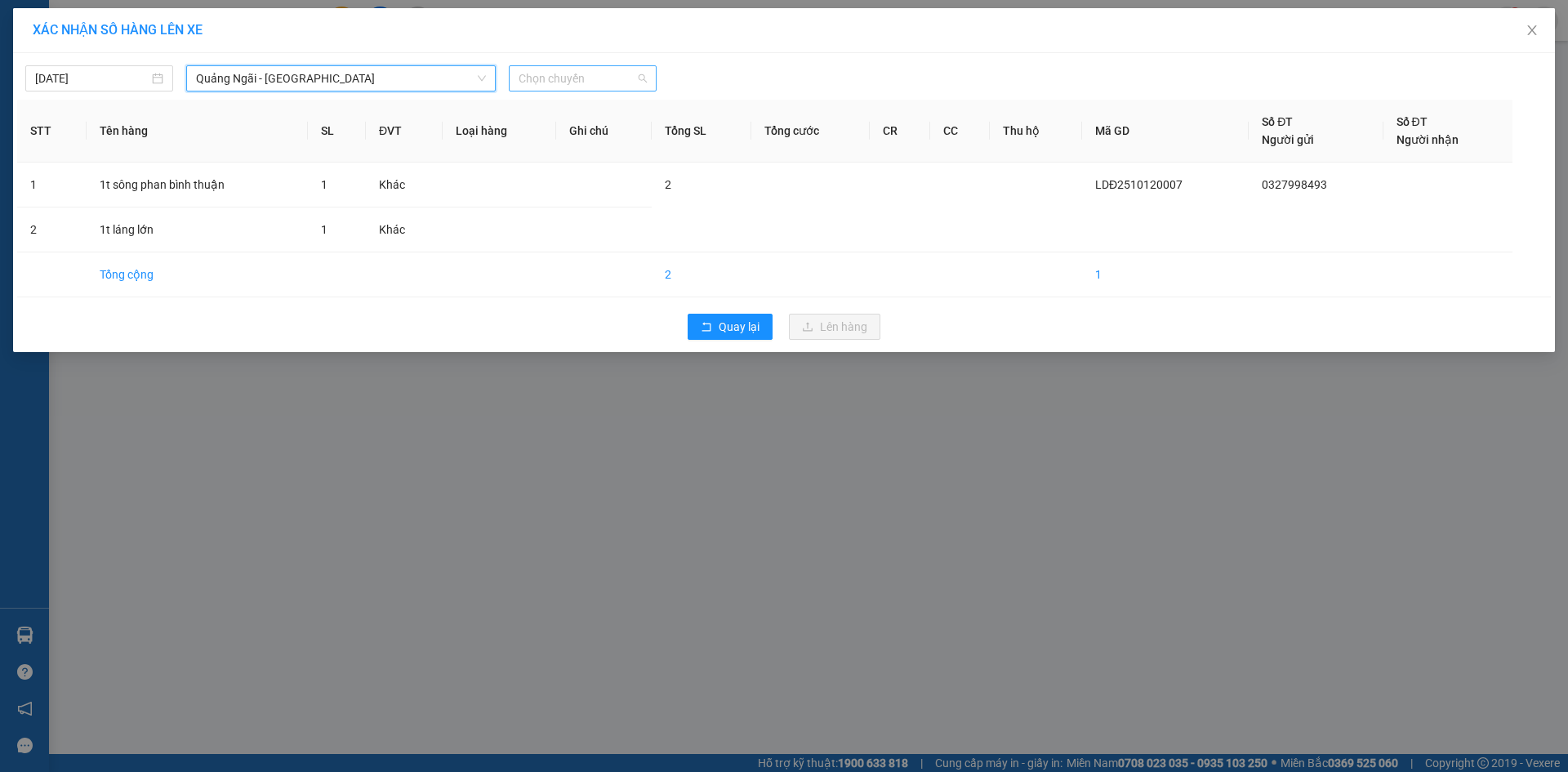
click at [548, 69] on span "Chọn chuyến" at bounding box center [583, 79] width 128 height 25
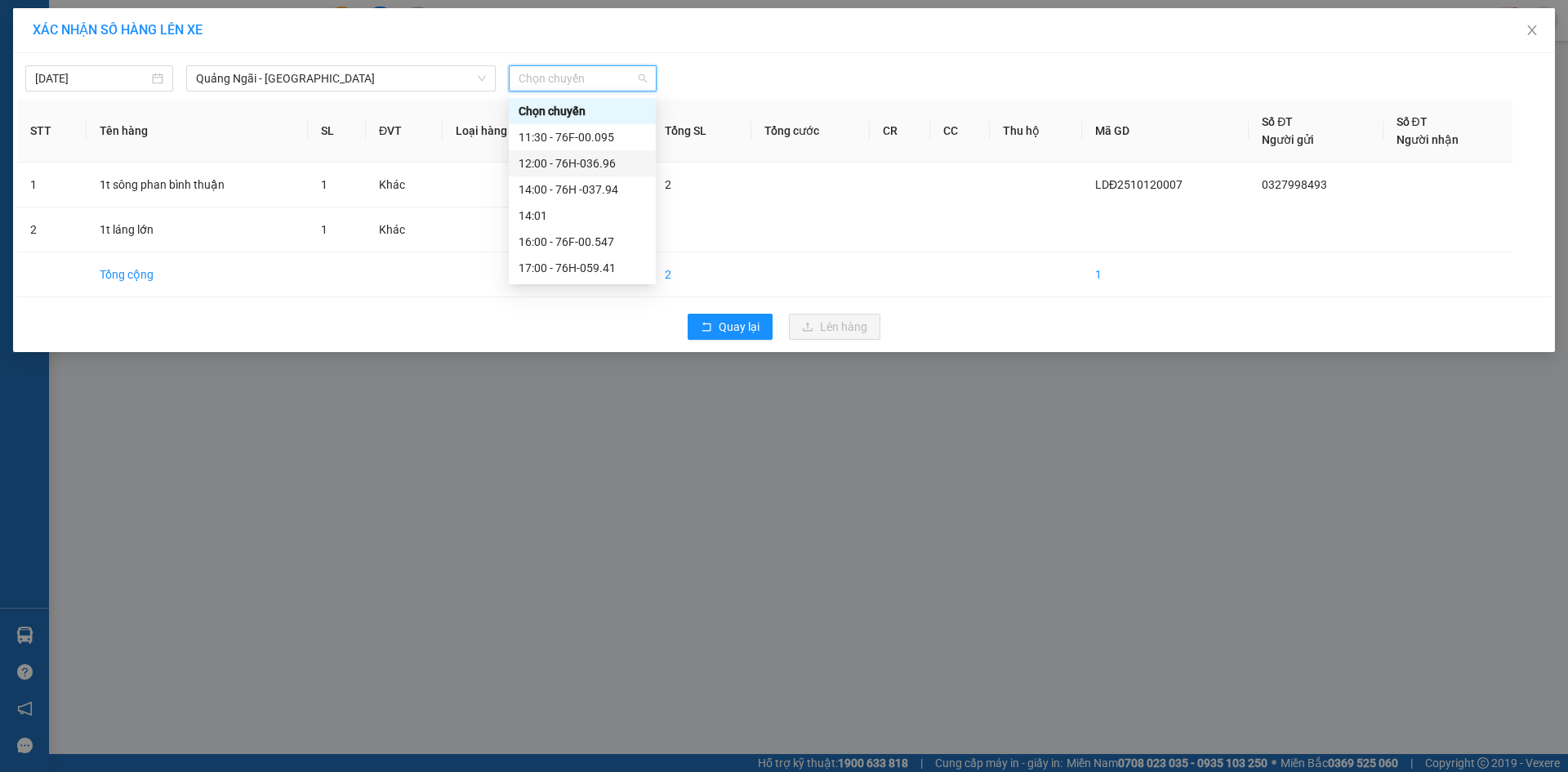
click at [608, 162] on div "12:00 - 76H-036.96" at bounding box center [583, 163] width 127 height 18
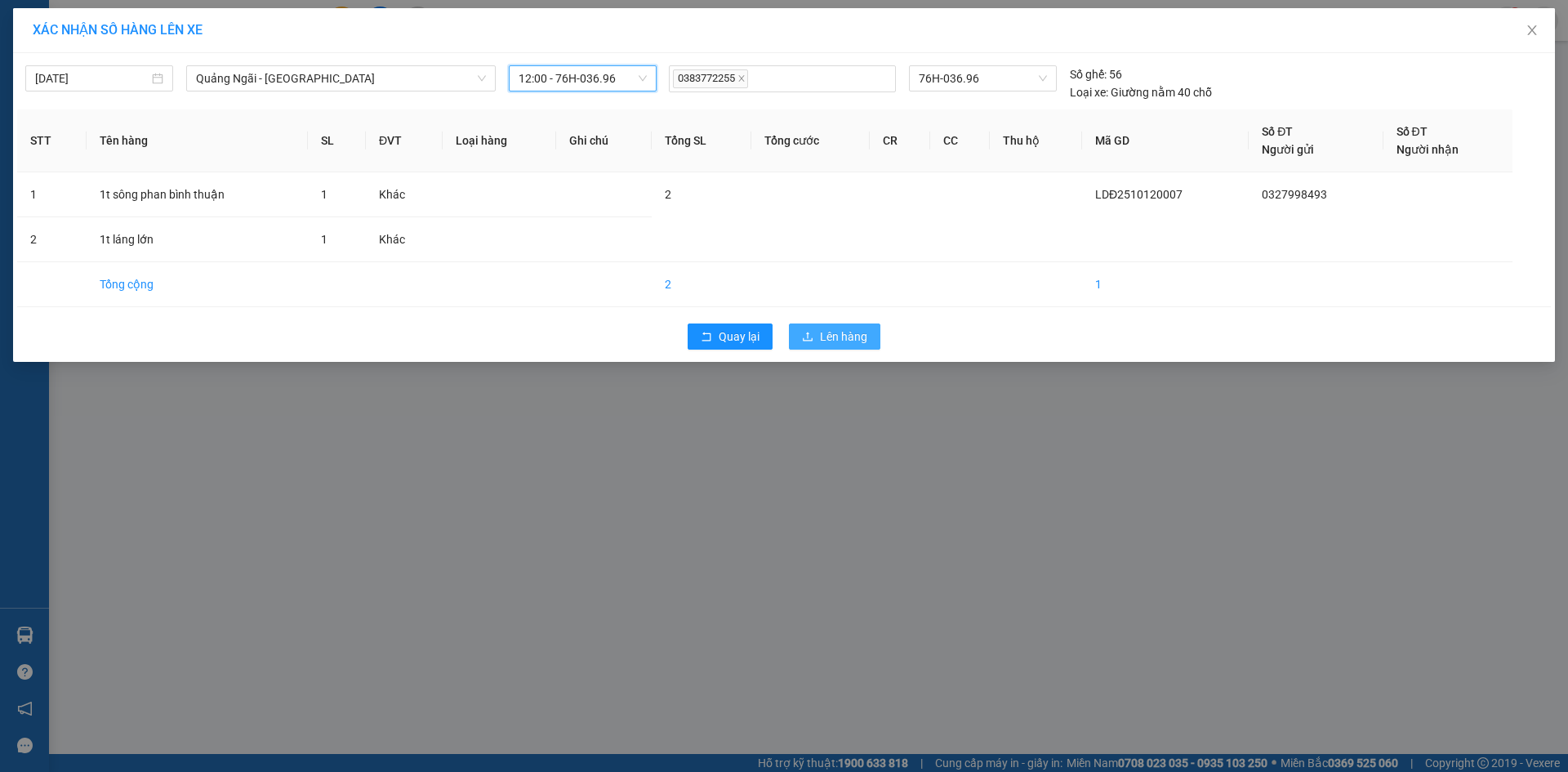
click at [820, 331] on button "Lên hàng" at bounding box center [835, 337] width 92 height 27
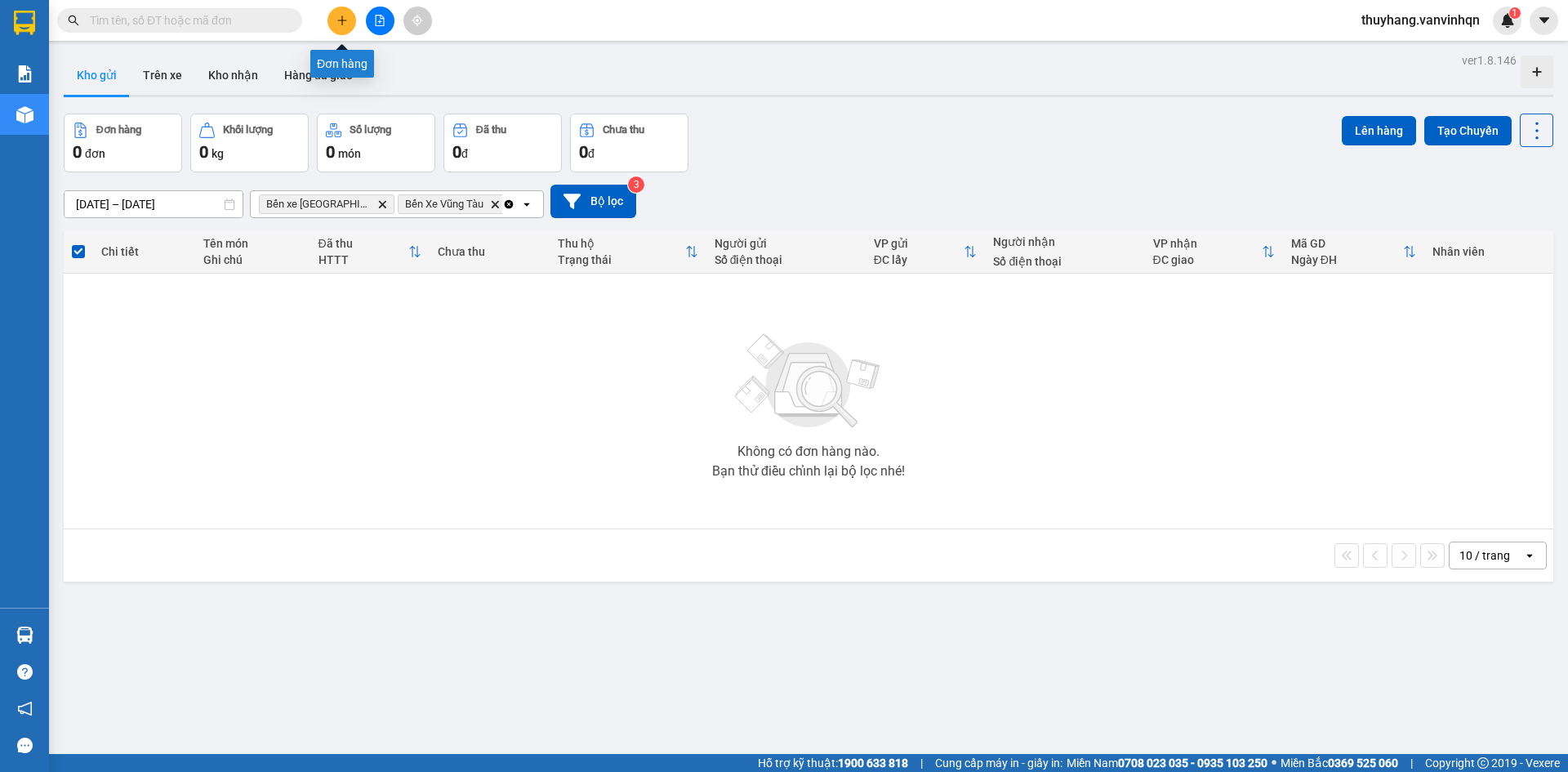
click at [344, 20] on icon "plus" at bounding box center [343, 21] width 12 height 12
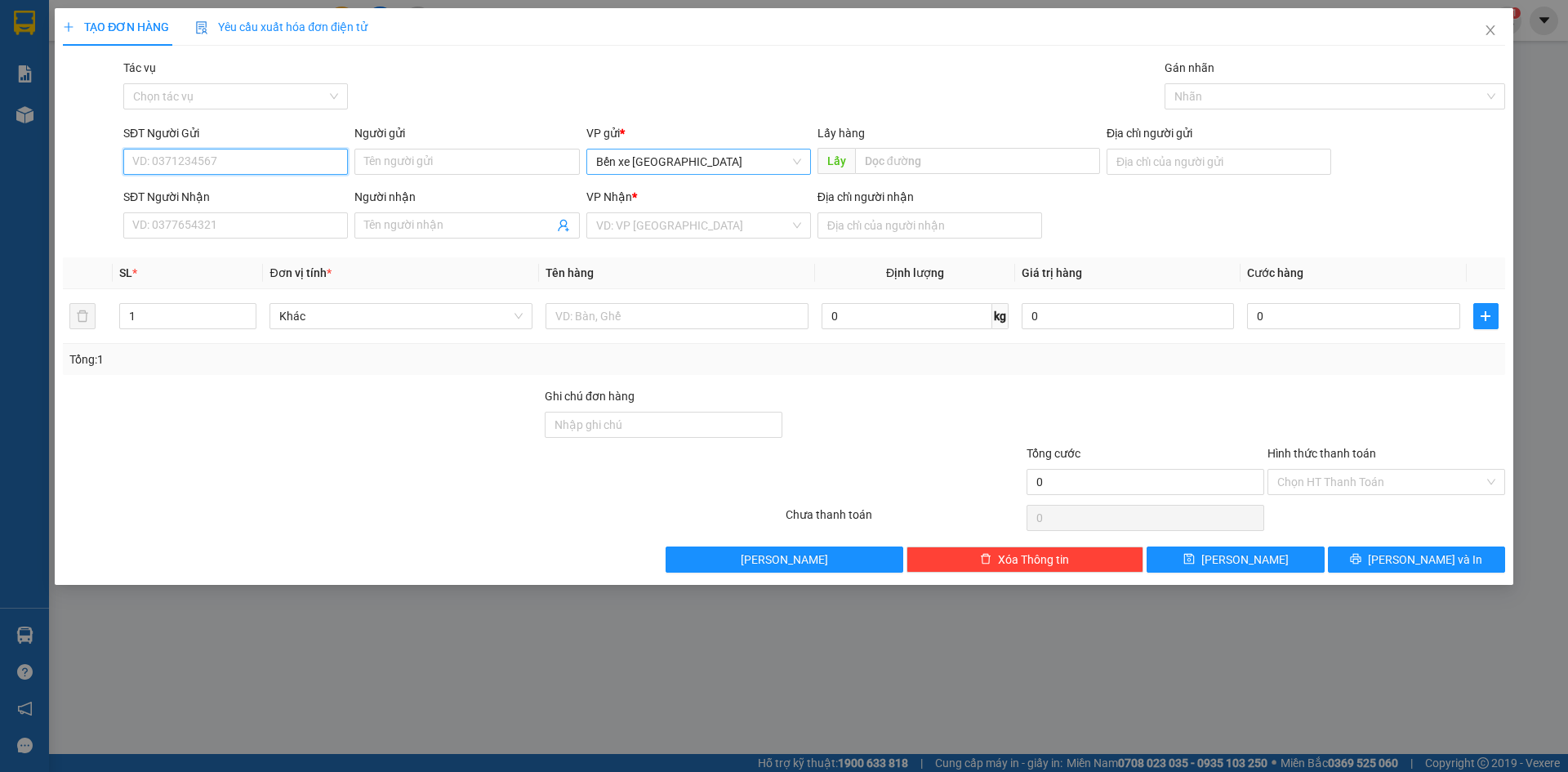
click at [690, 164] on span "Bến xe [GEOGRAPHIC_DATA]" at bounding box center [699, 162] width 205 height 25
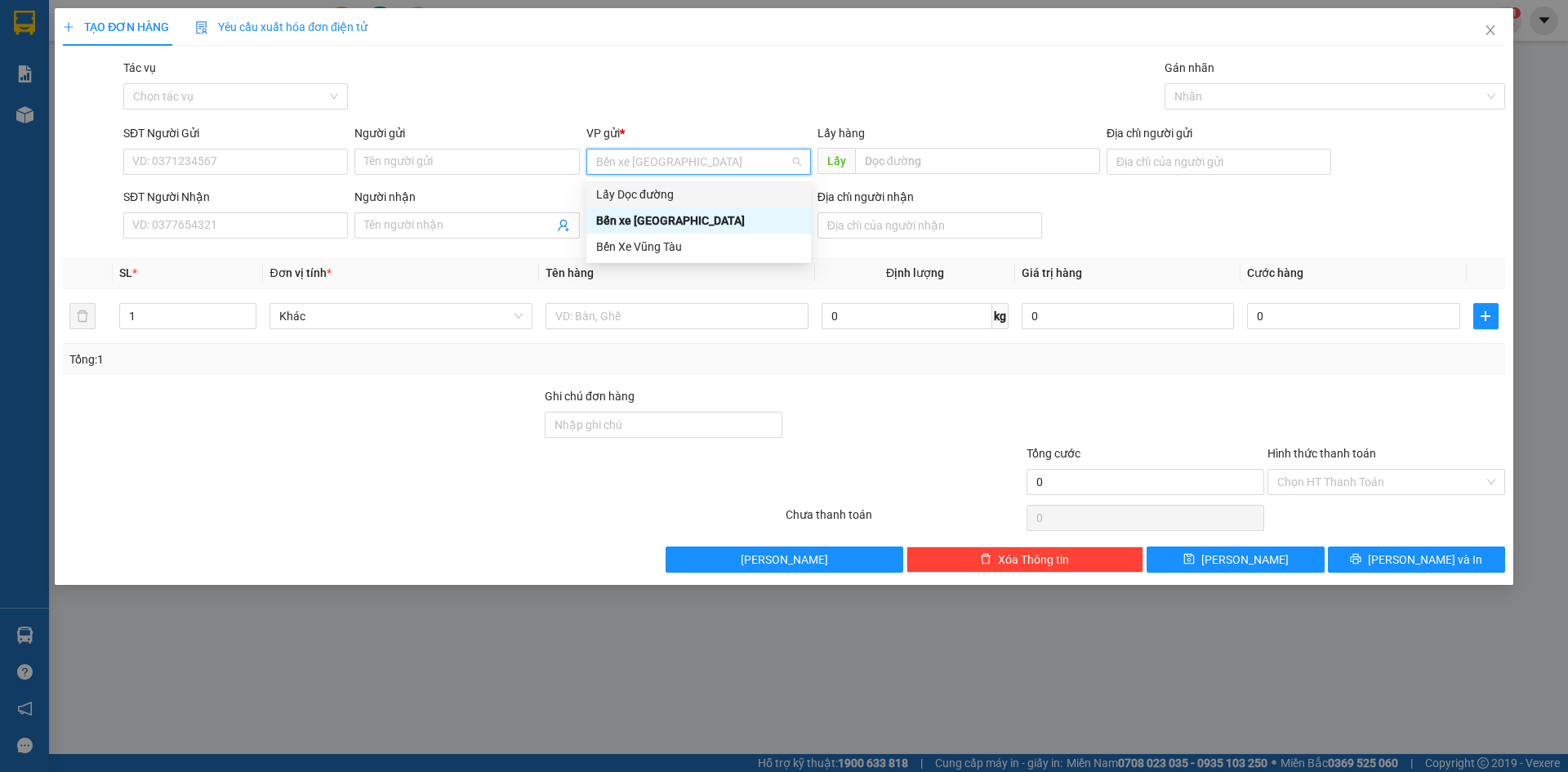
click at [690, 192] on div "Lấy Dọc đường" at bounding box center [699, 195] width 205 height 18
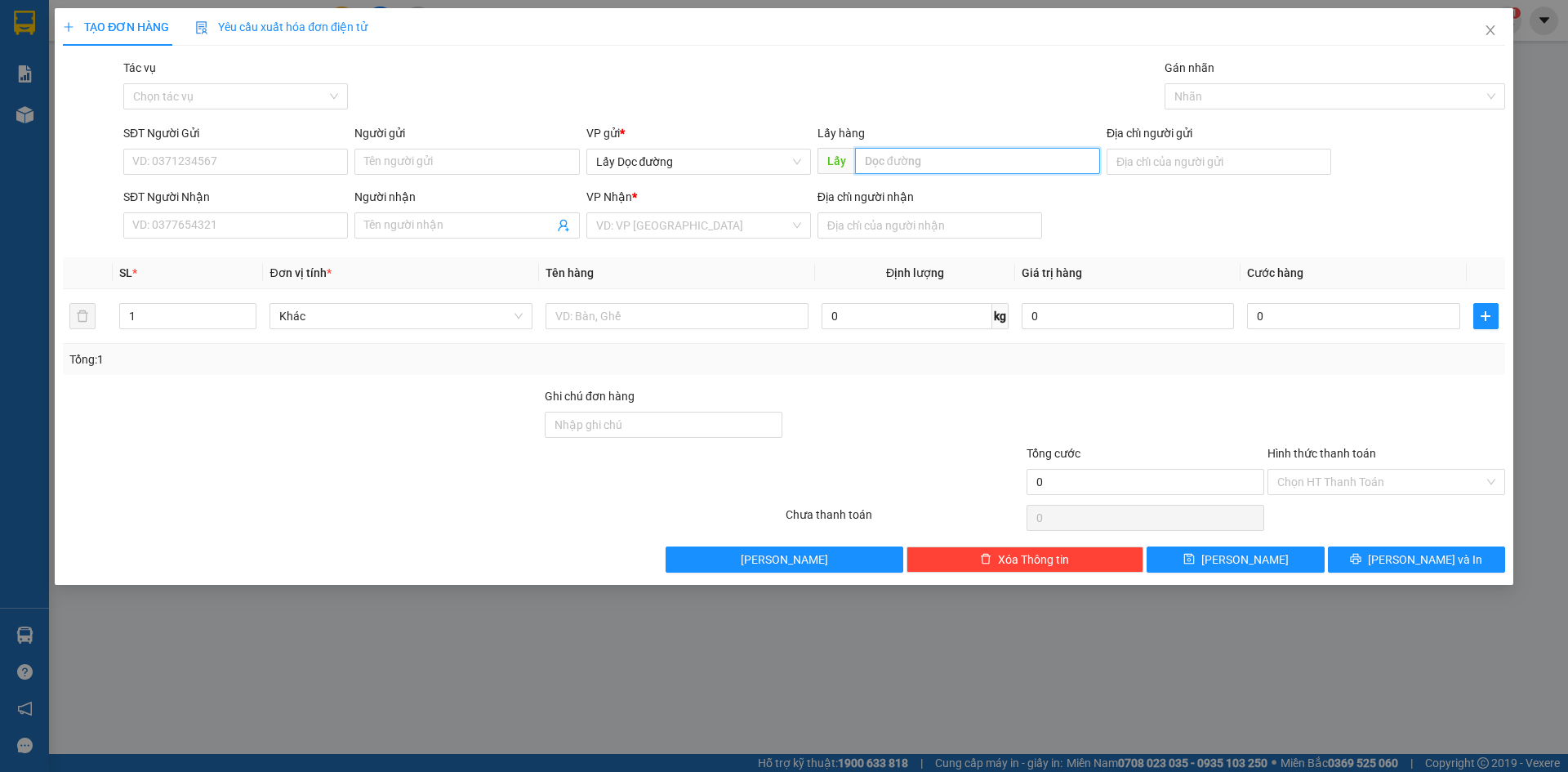
click at [905, 162] on input "text" at bounding box center [978, 162] width 245 height 27
type input "đl bình dương"
click at [756, 224] on input "search" at bounding box center [693, 226] width 194 height 25
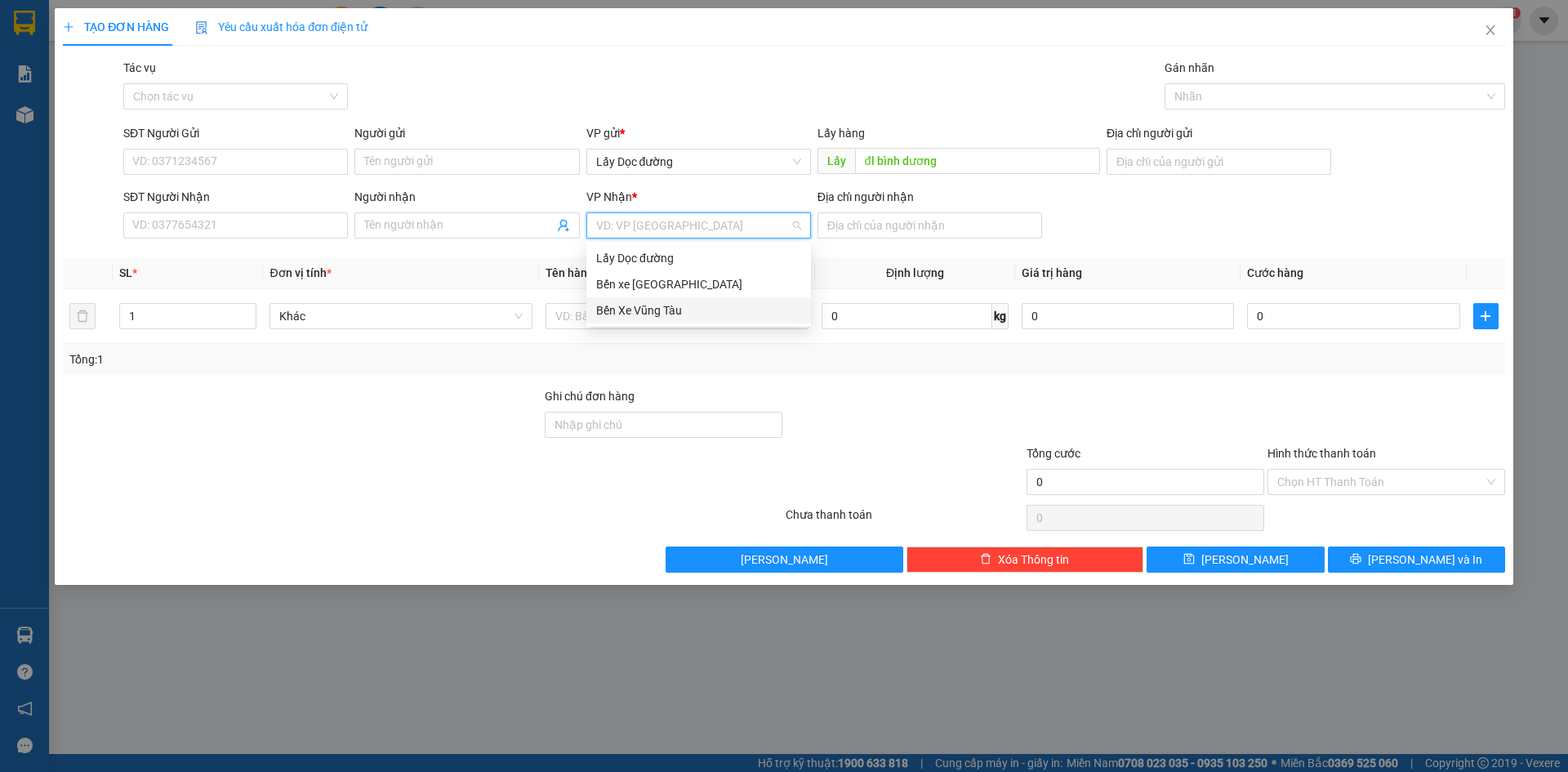
click at [719, 309] on div "Bến Xe Vũng Tàu" at bounding box center [699, 311] width 205 height 18
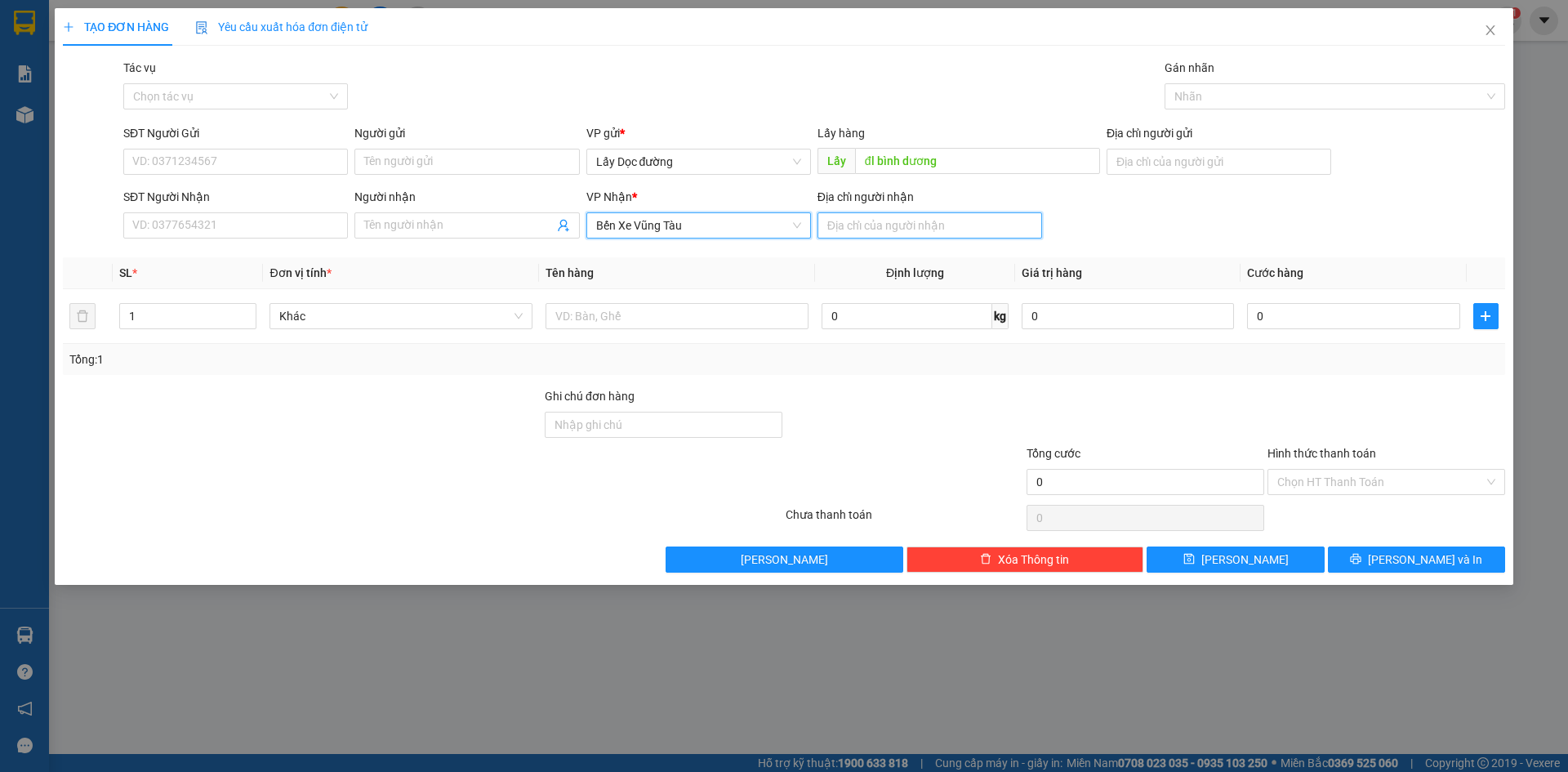
click at [837, 226] on input "Địa chỉ người nhận" at bounding box center [930, 226] width 224 height 27
type input "liên hương"
click at [301, 160] on input "SĐT Người Gửi" at bounding box center [235, 162] width 224 height 27
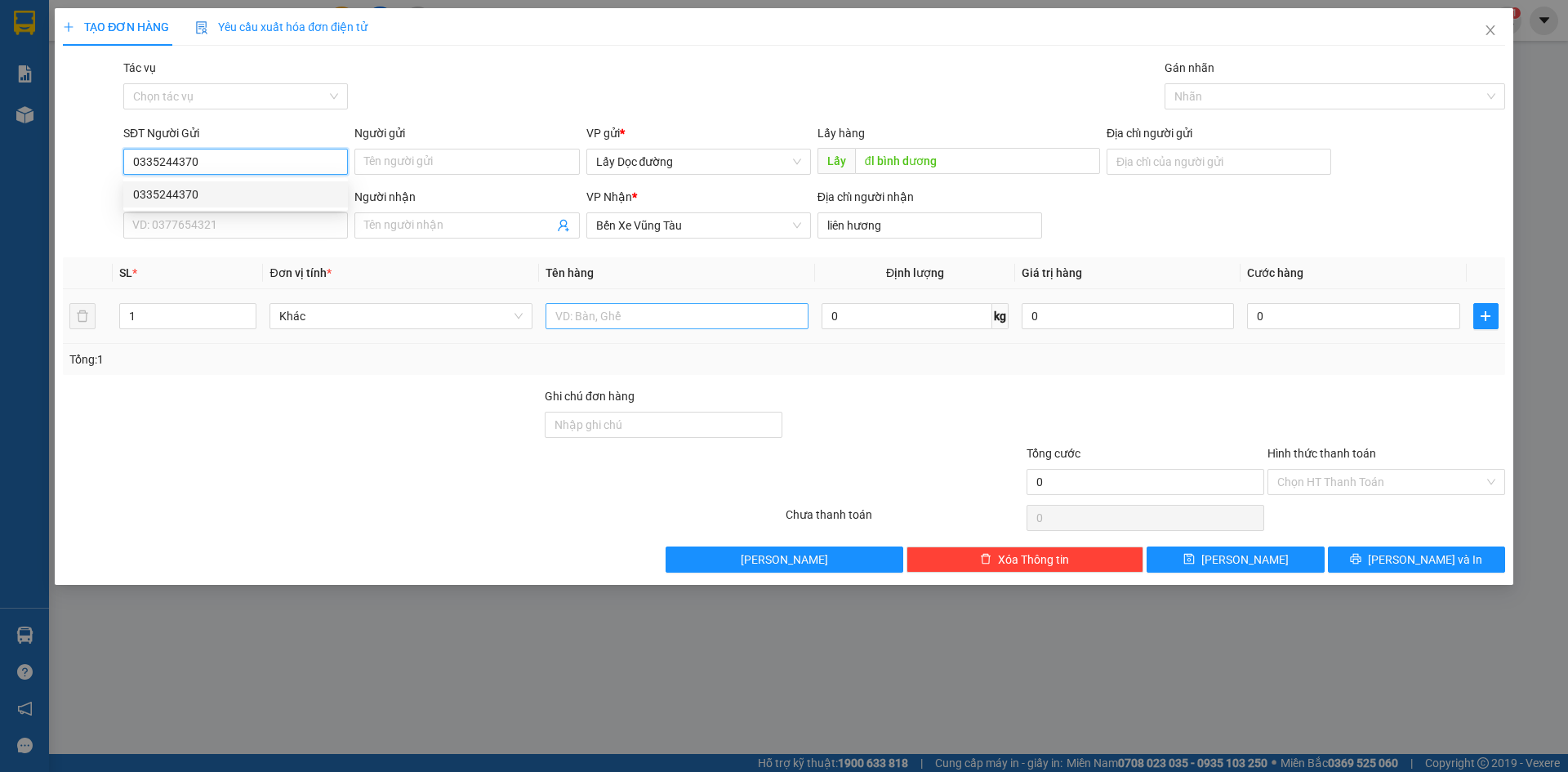
type input "0335244370"
click at [673, 321] on input "text" at bounding box center [677, 316] width 263 height 27
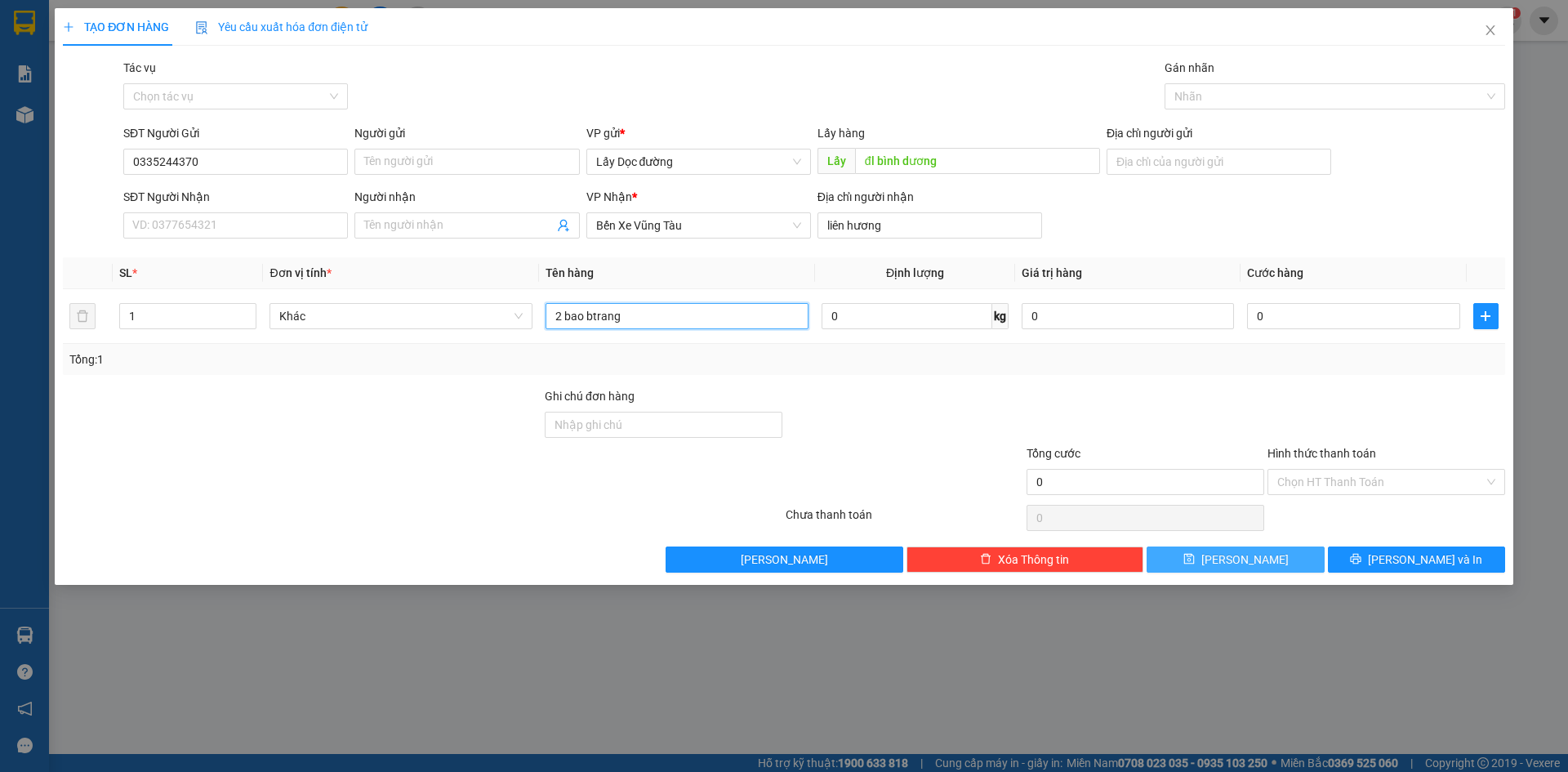
type input "2 bao btrang"
click at [1195, 562] on icon "save" at bounding box center [1190, 559] width 12 height 12
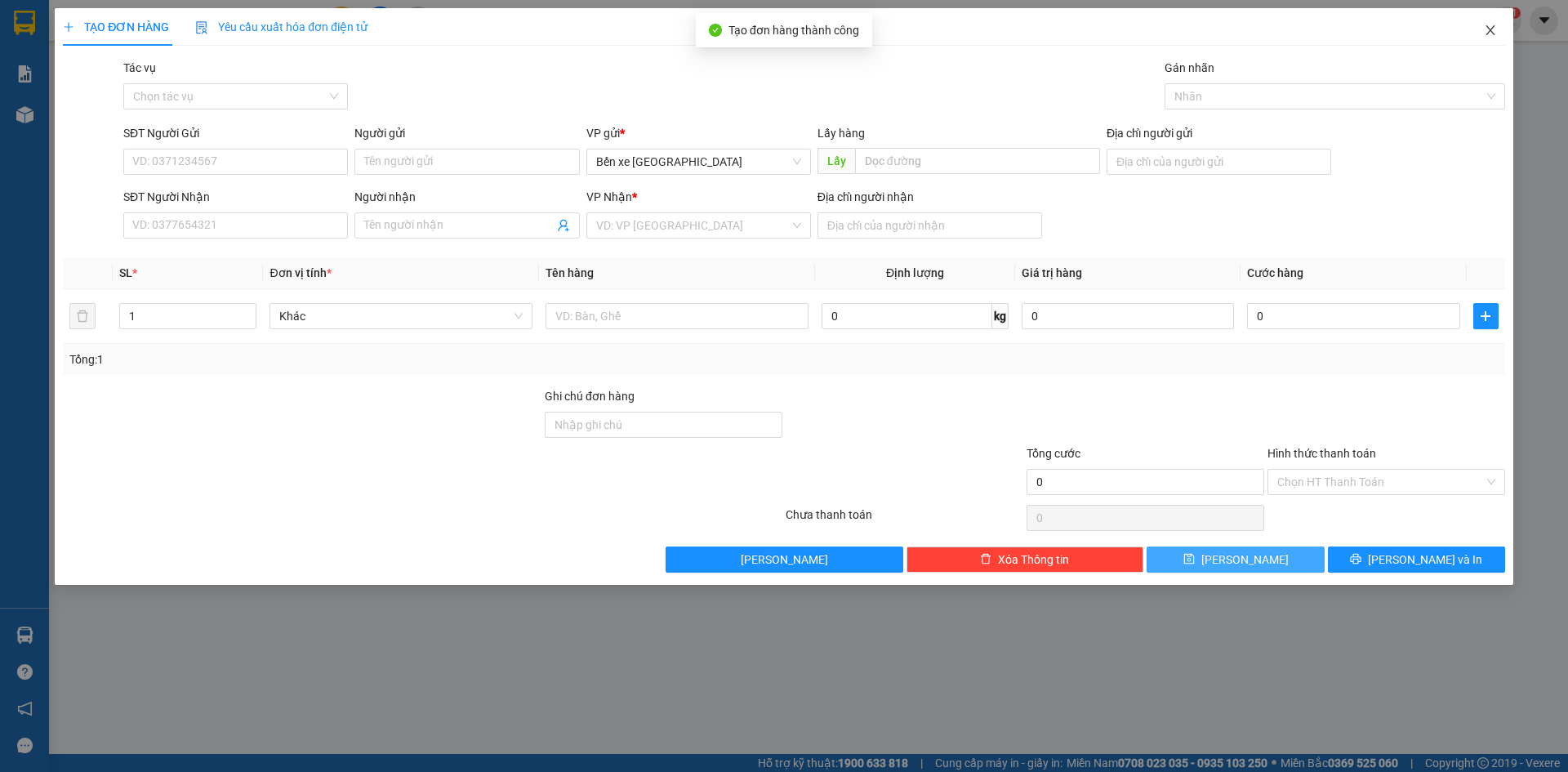
click at [1484, 27] on icon "close" at bounding box center [1491, 31] width 13 height 13
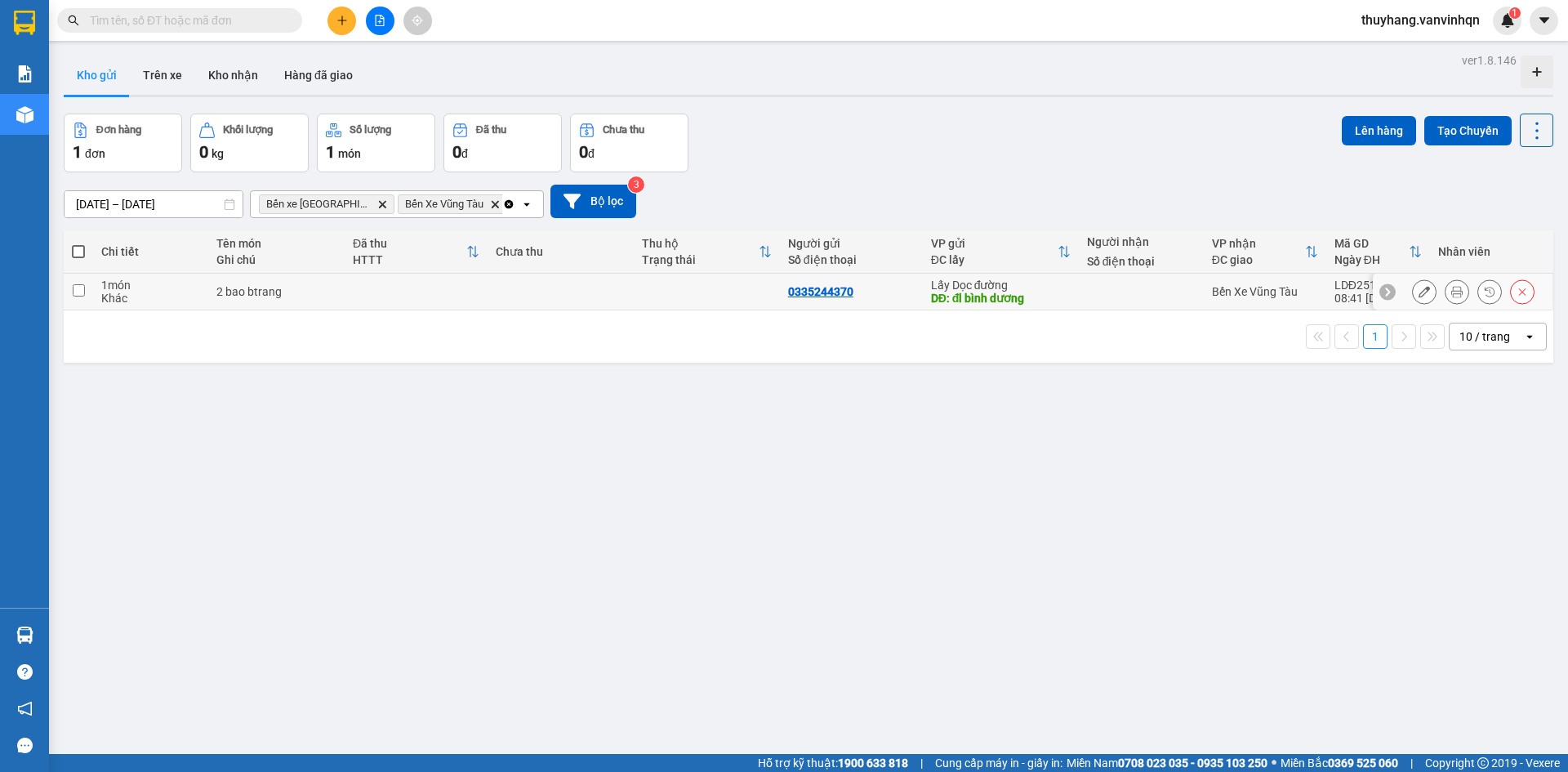
click at [303, 285] on div "2 bao btrang" at bounding box center [276, 292] width 120 height 13
checkbox input "true"
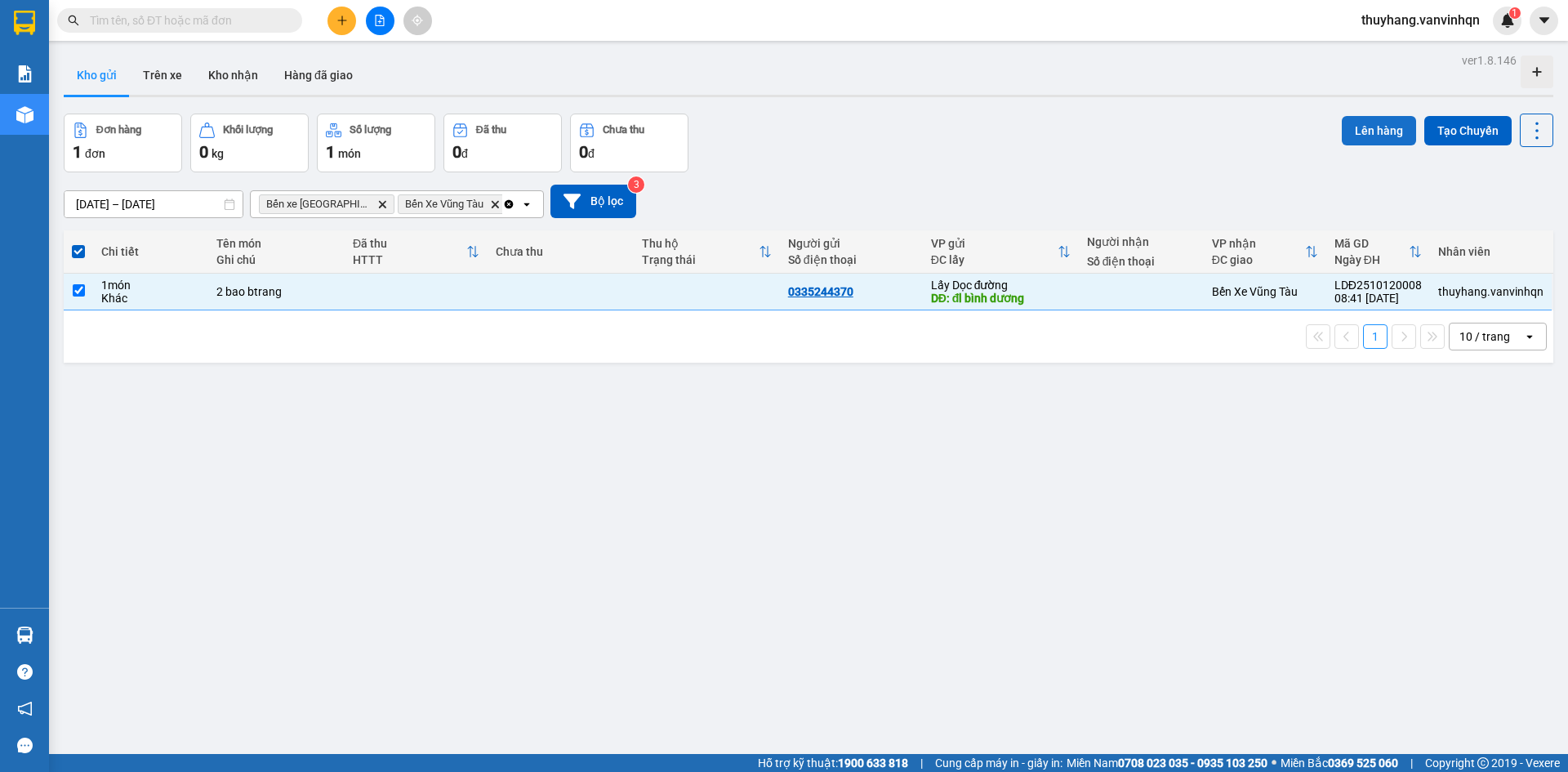
click at [1354, 125] on button "Lên hàng" at bounding box center [1379, 131] width 75 height 30
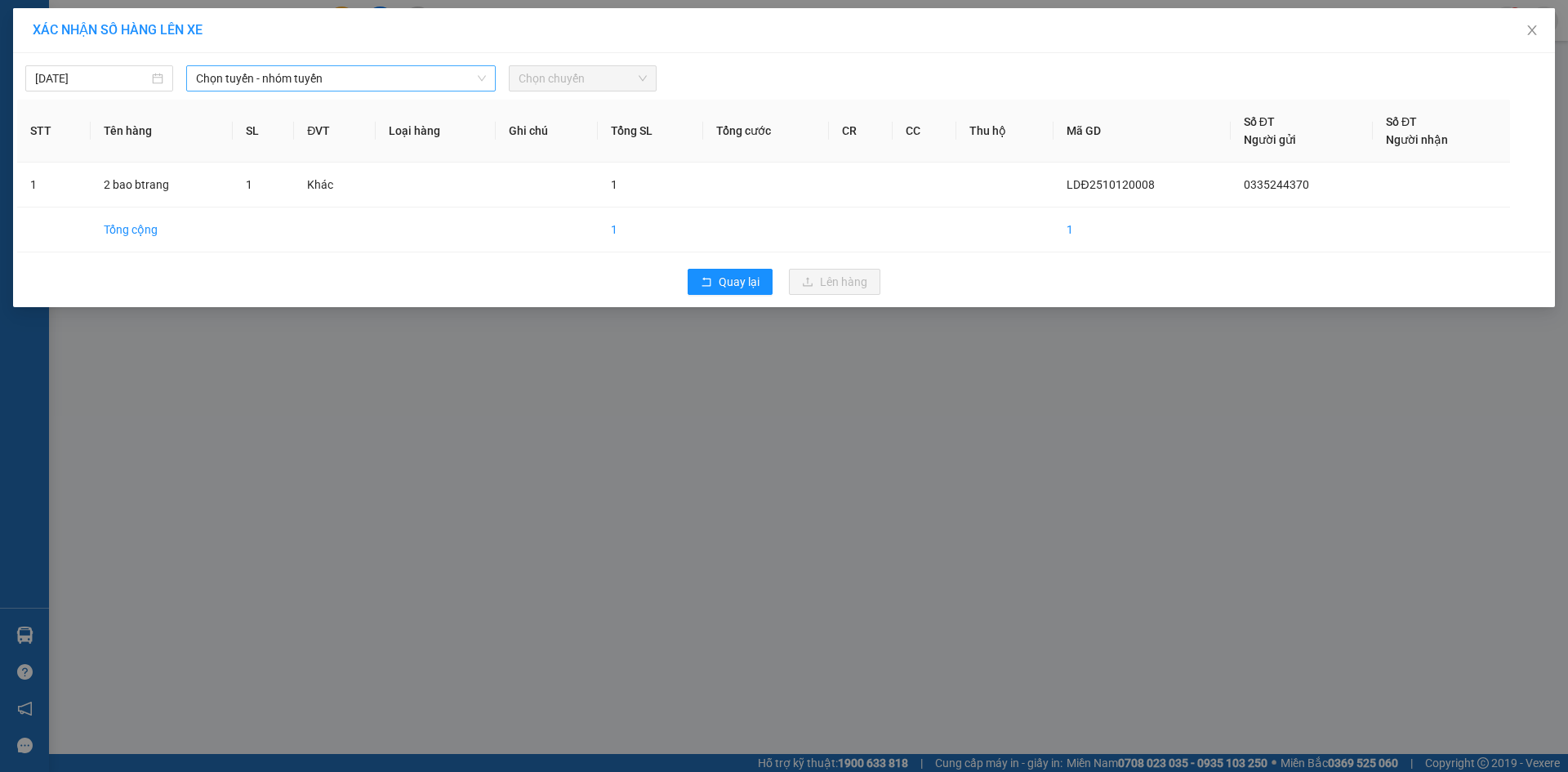
click at [226, 70] on span "Chọn tuyến - nhóm tuyến" at bounding box center [341, 79] width 290 height 25
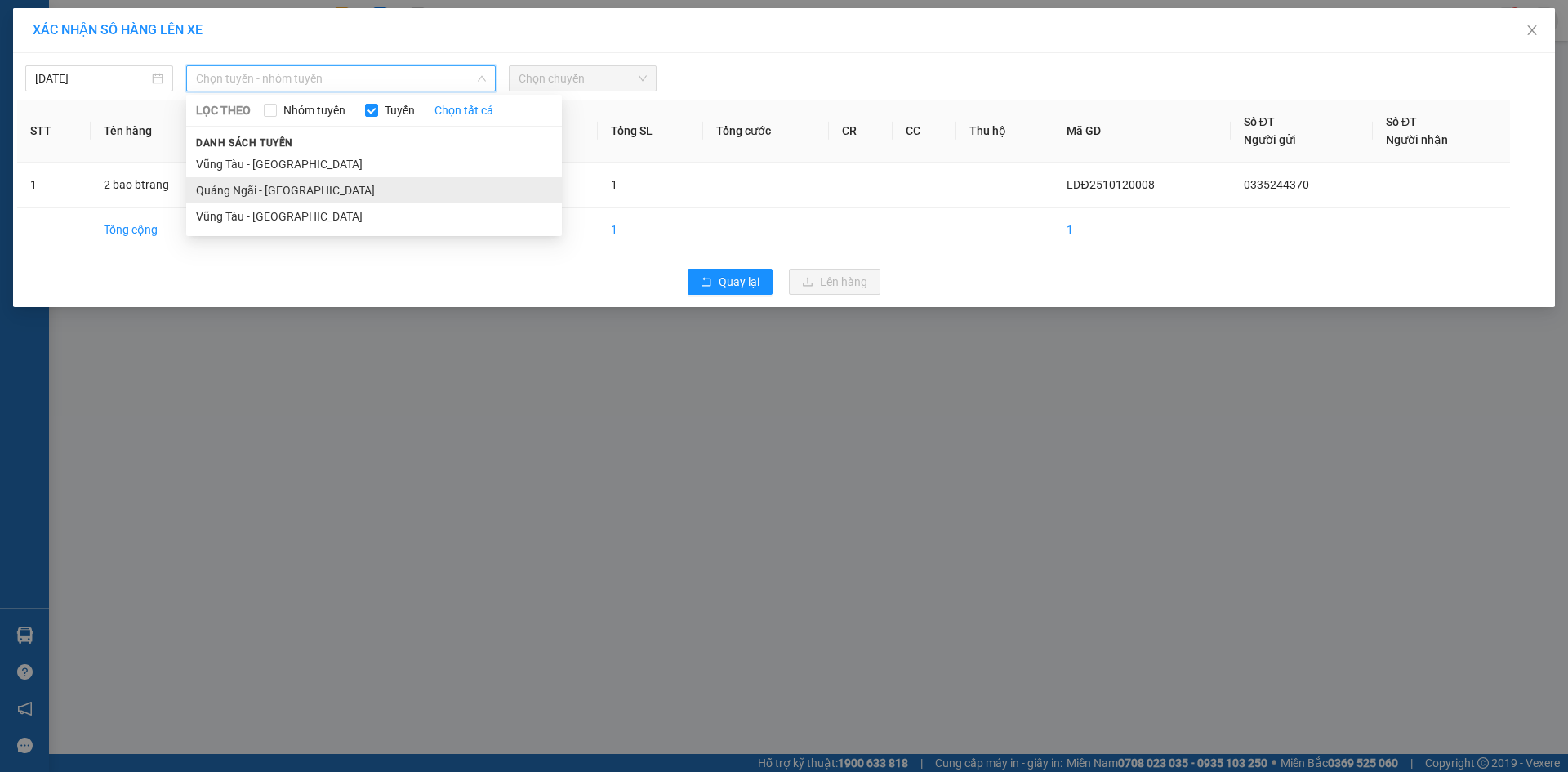
click at [278, 186] on li "Quảng Ngãi - [GEOGRAPHIC_DATA]" at bounding box center [374, 191] width 376 height 27
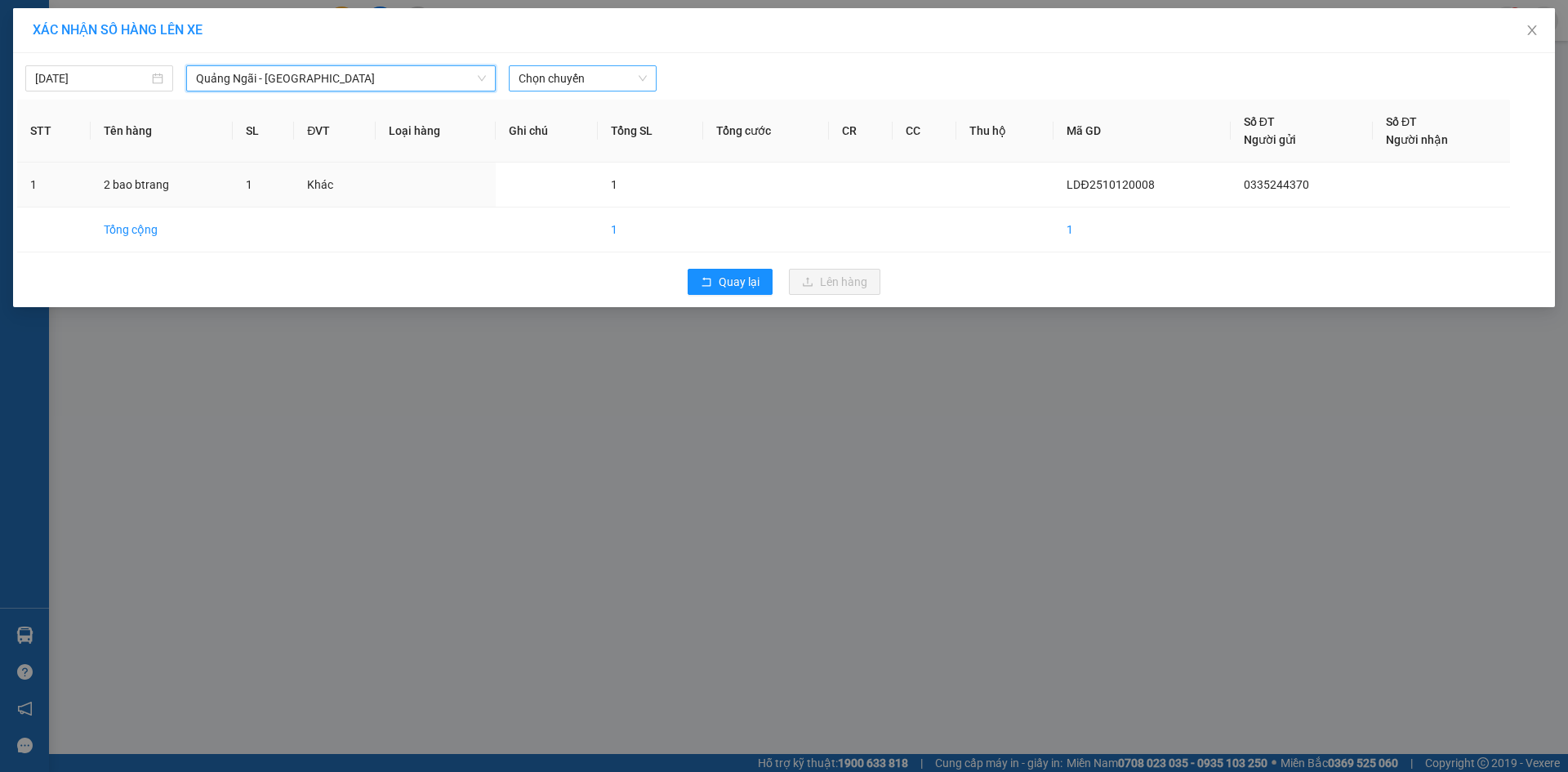
click at [575, 66] on span "Chọn chuyến" at bounding box center [583, 79] width 128 height 25
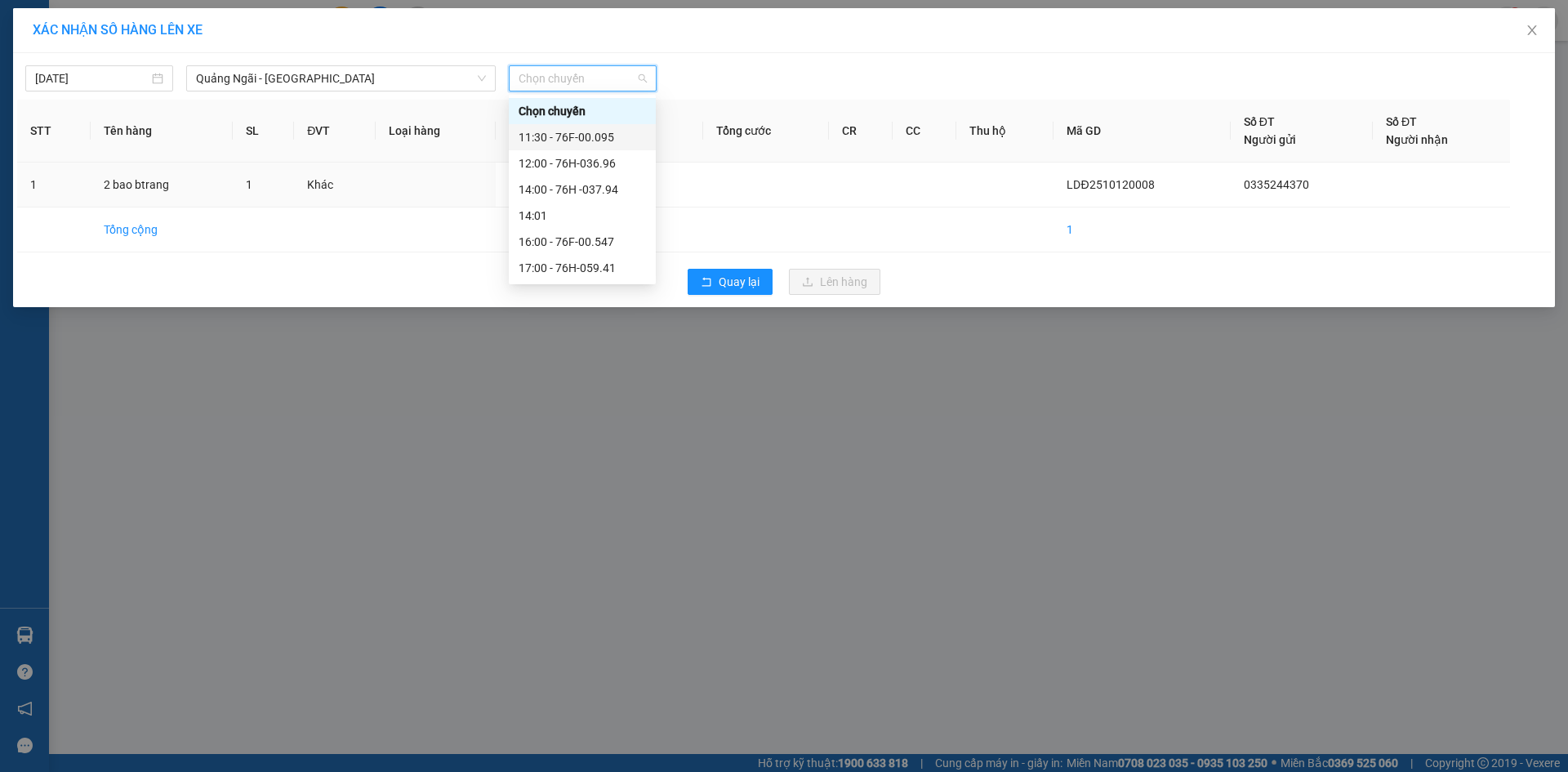
click at [618, 165] on div "12:00 - 76H-036.96" at bounding box center [583, 163] width 127 height 18
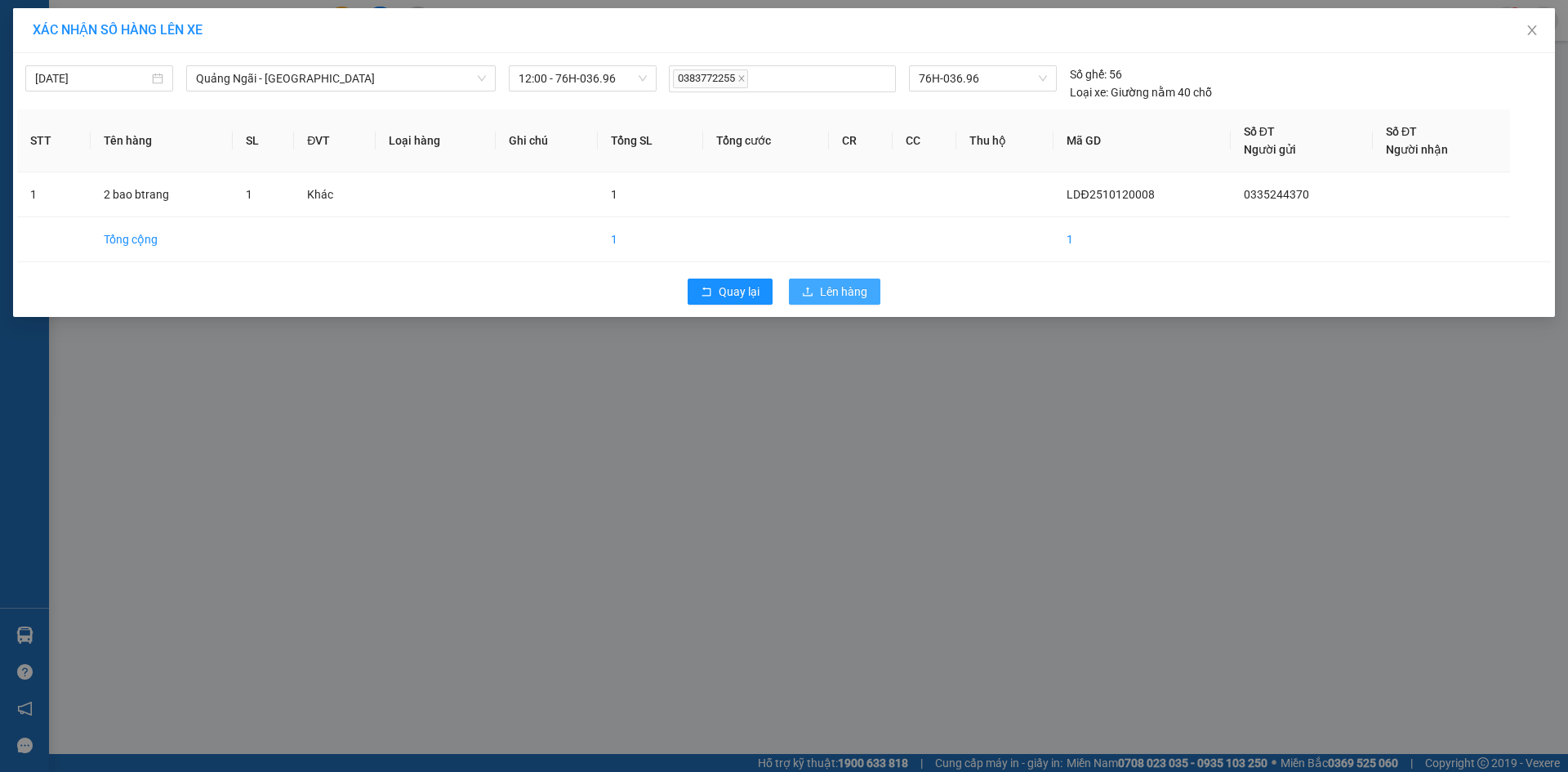
click at [849, 296] on span "Lên hàng" at bounding box center [844, 292] width 47 height 18
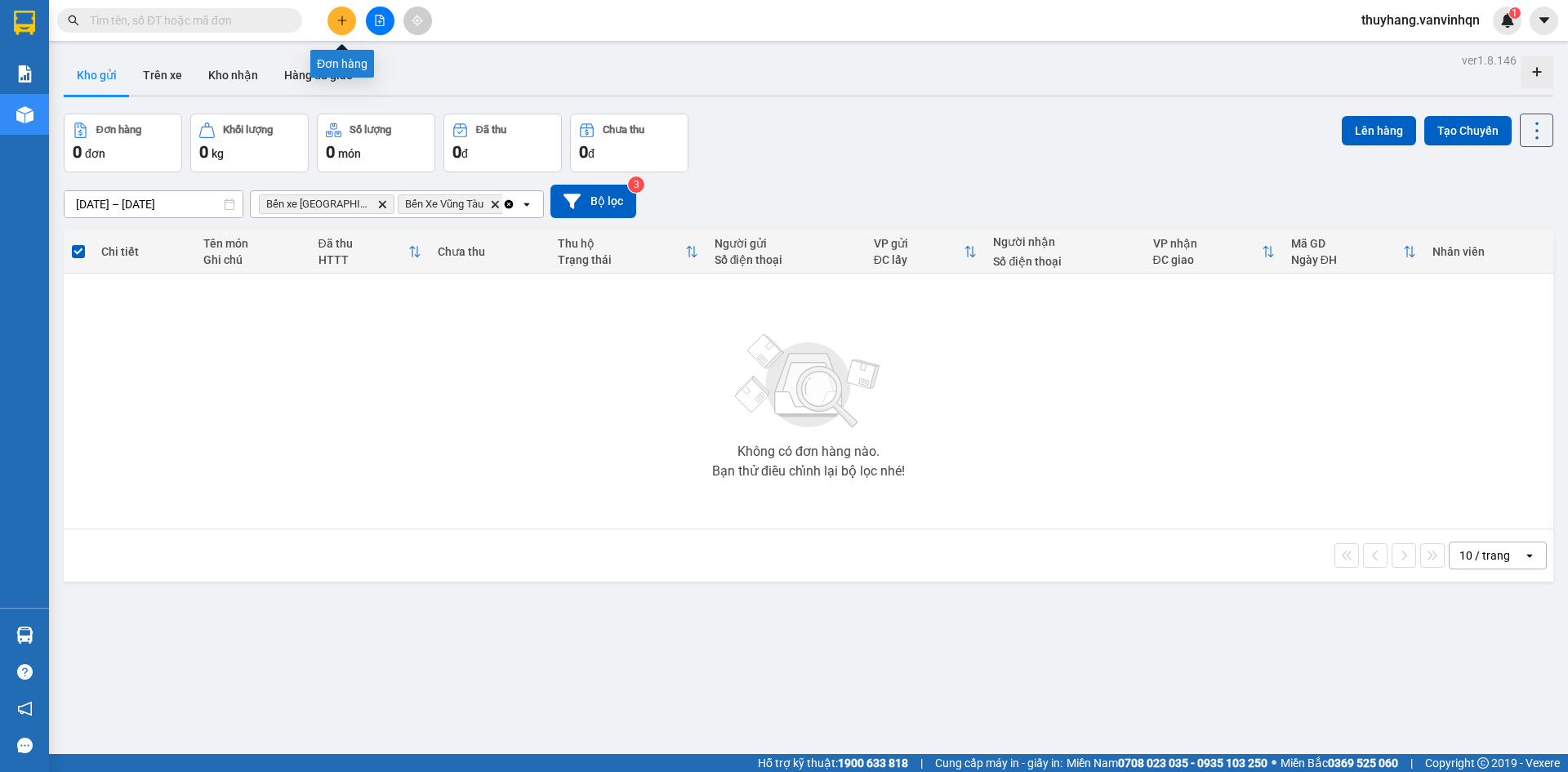
click at [341, 22] on icon "plus" at bounding box center [343, 21] width 12 height 12
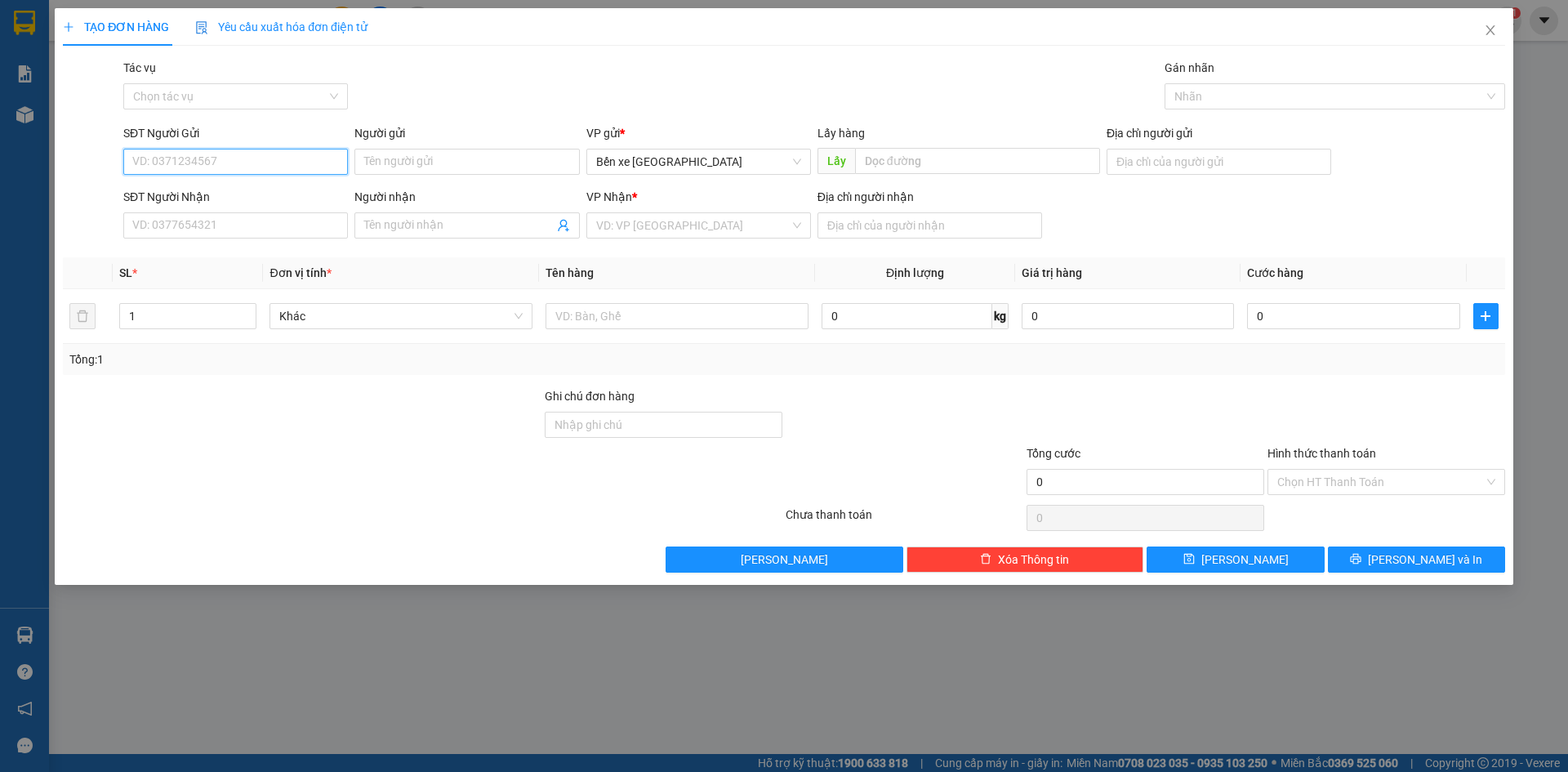
click at [311, 157] on input "SĐT Người Gửi" at bounding box center [235, 162] width 224 height 27
click at [669, 160] on span "Bến xe [GEOGRAPHIC_DATA]" at bounding box center [699, 162] width 205 height 25
type input "0795600907"
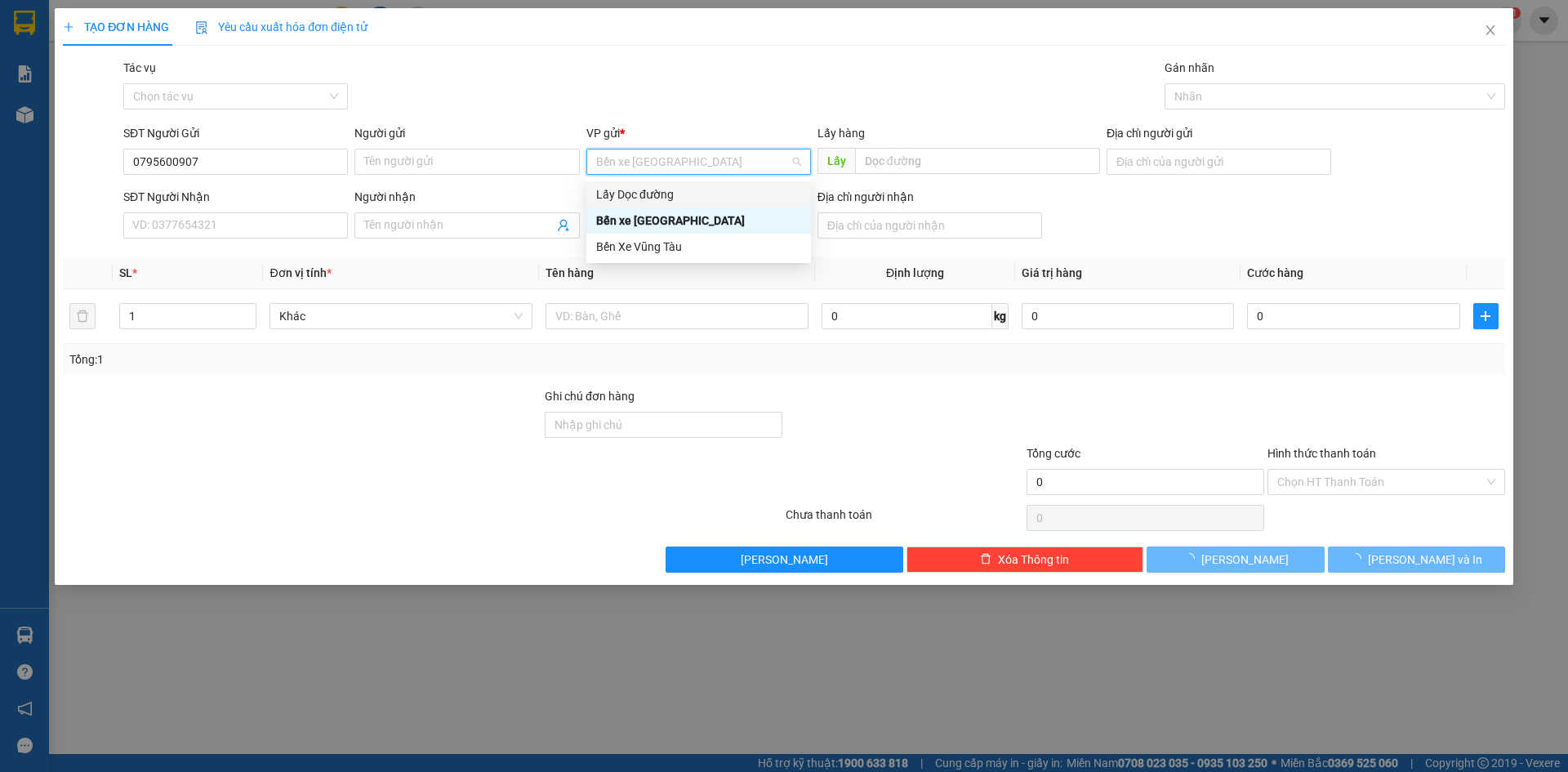
click at [667, 188] on div "Lấy Dọc đường" at bounding box center [699, 195] width 205 height 18
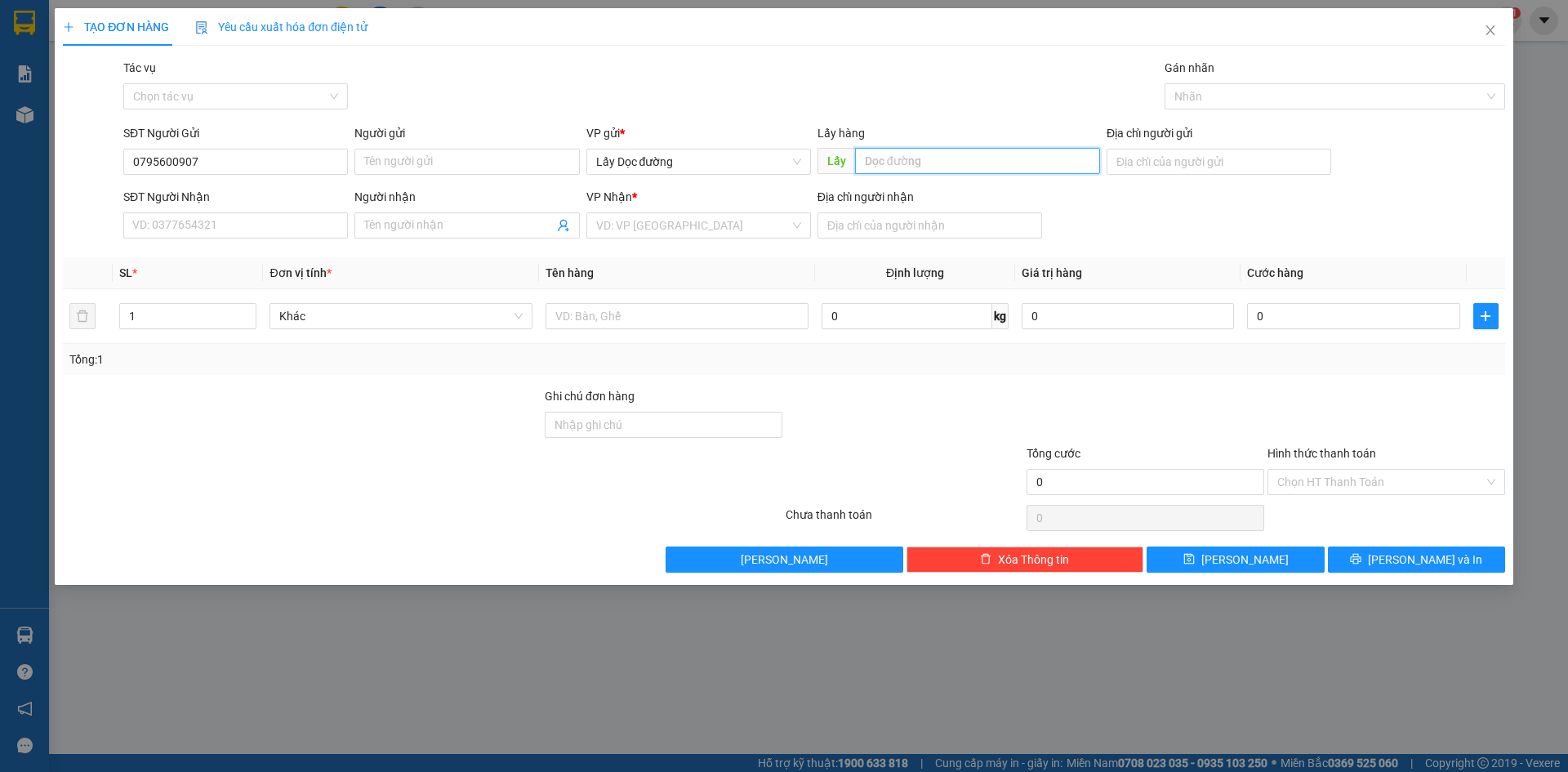
click at [915, 170] on input "text" at bounding box center [978, 162] width 245 height 27
type input "quy nhơn"
click at [767, 222] on input "search" at bounding box center [693, 226] width 194 height 25
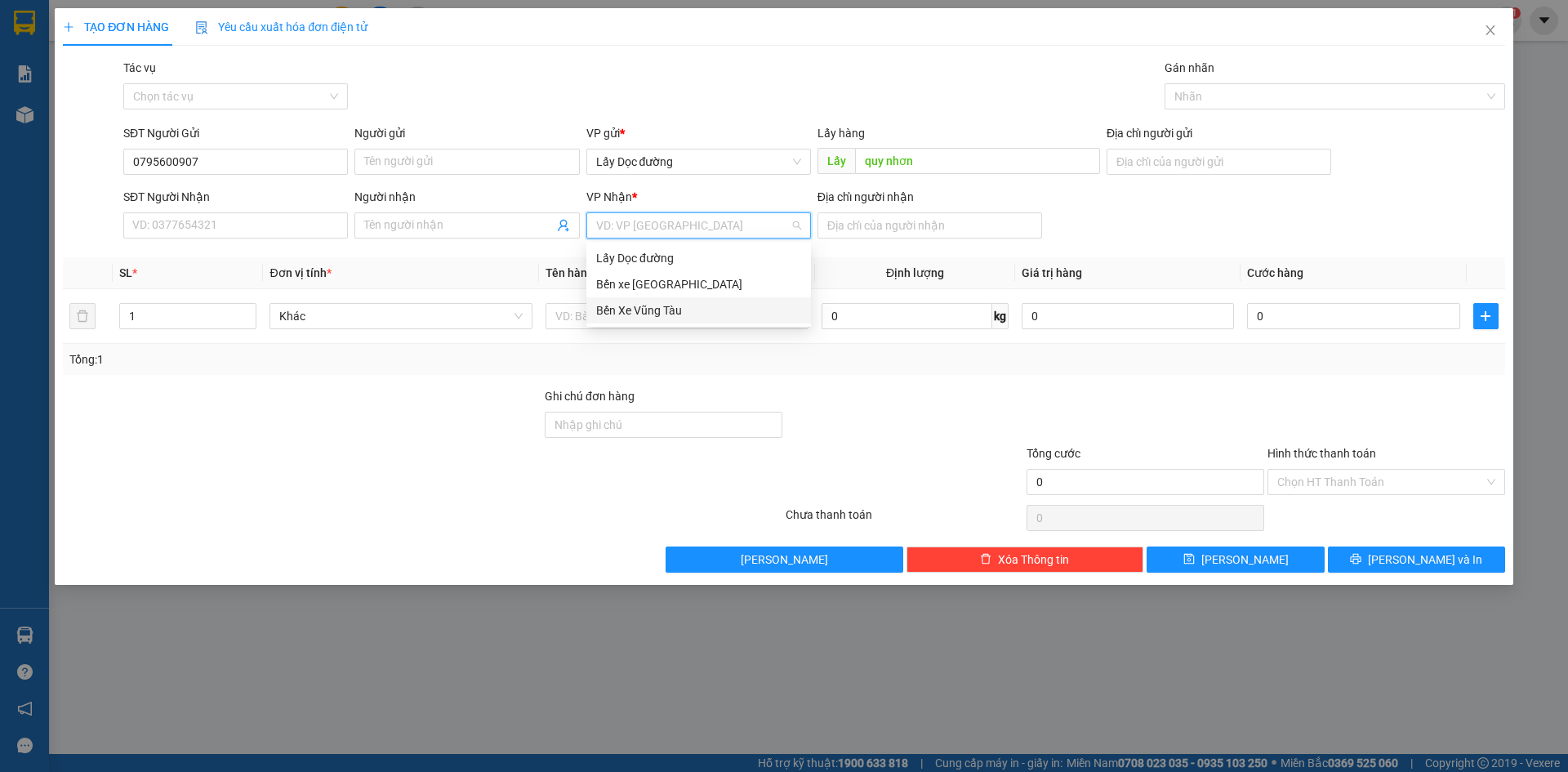
click at [725, 308] on div "Bến Xe Vũng Tàu" at bounding box center [699, 311] width 205 height 18
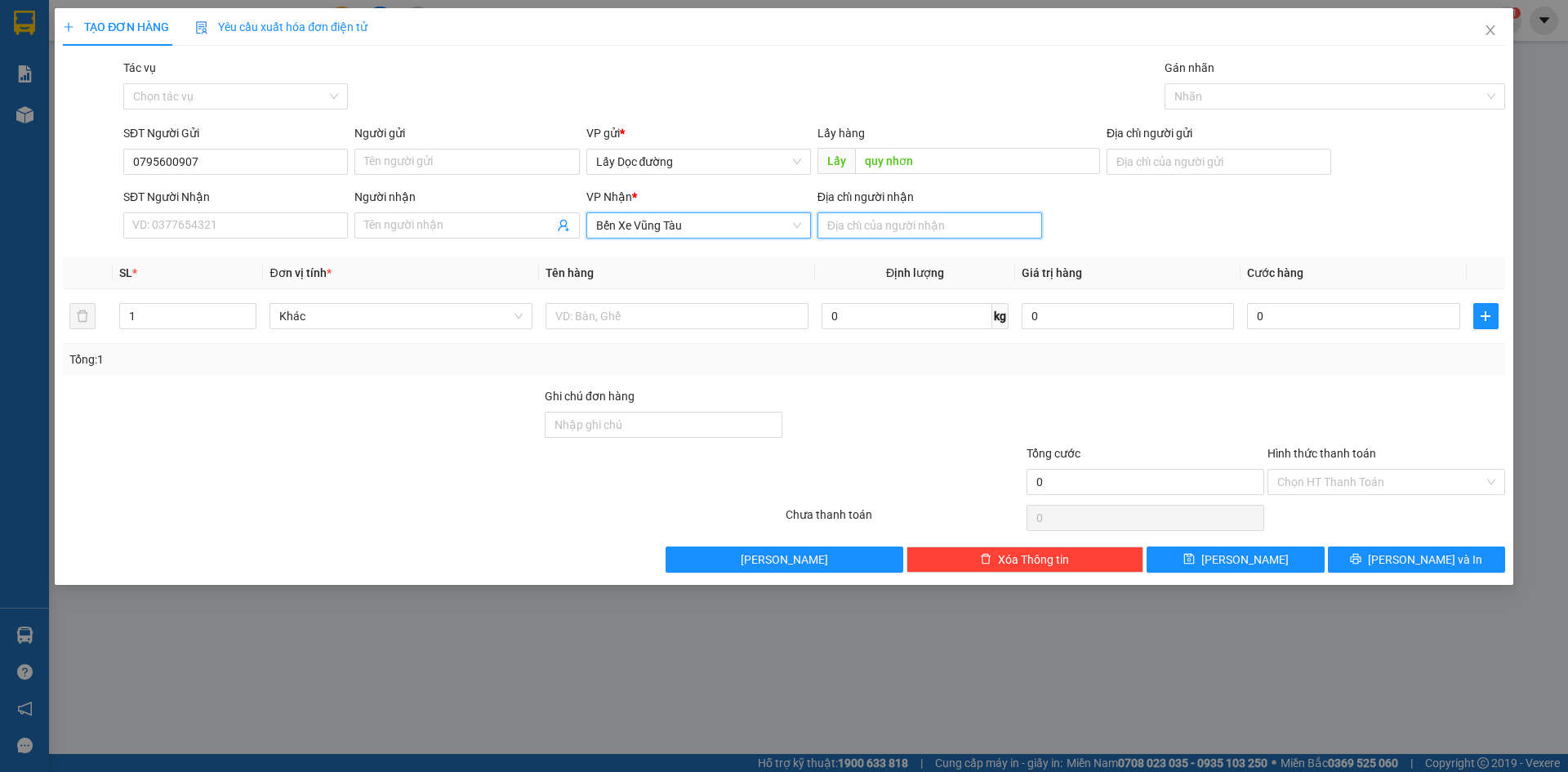
click at [886, 229] on input "Địa chỉ người nhận" at bounding box center [930, 226] width 224 height 27
type input "hách dịch"
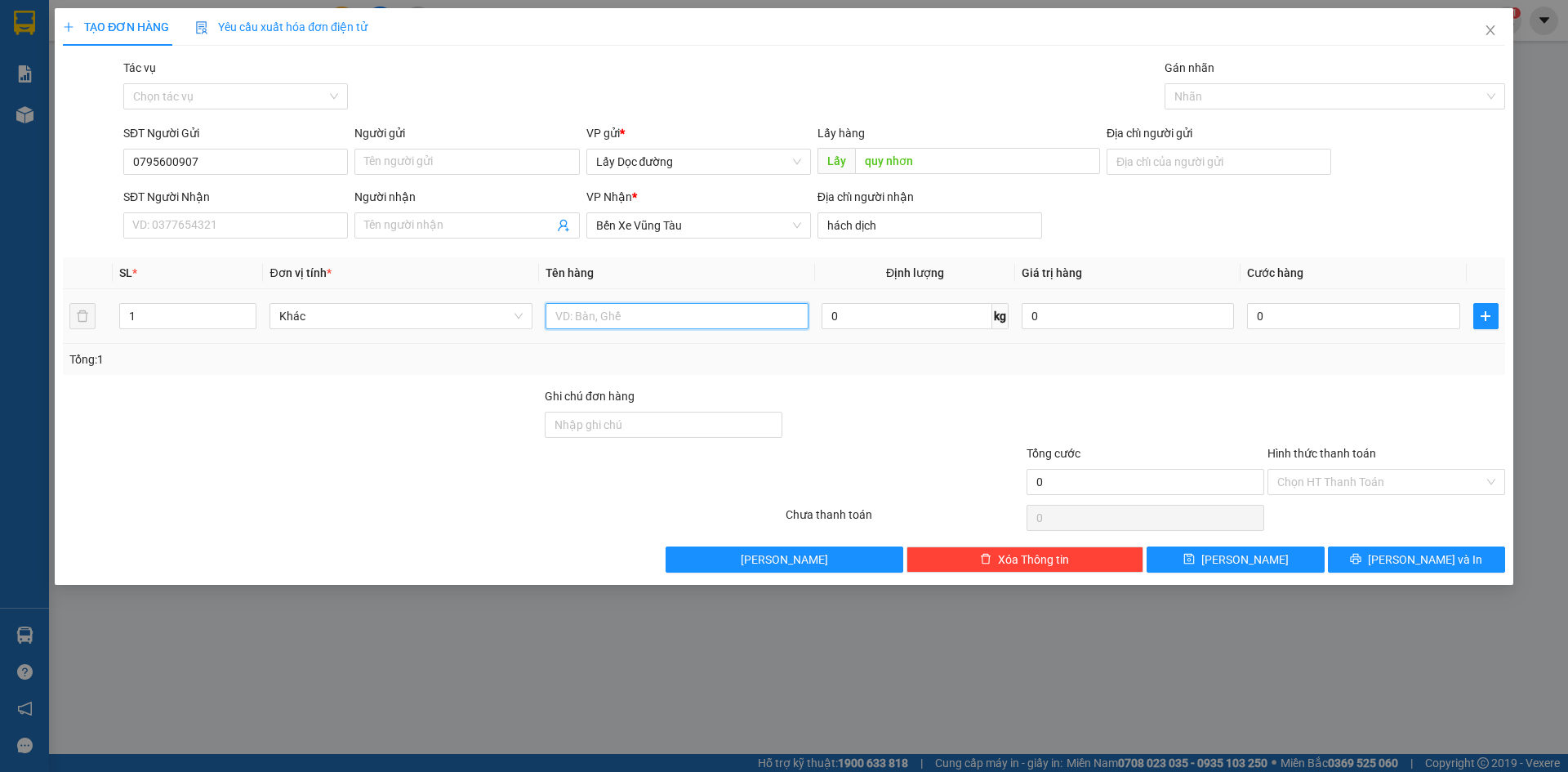
click at [748, 321] on input "text" at bounding box center [677, 316] width 263 height 27
type input "1t"
click at [1250, 551] on span "[PERSON_NAME]" at bounding box center [1245, 560] width 88 height 18
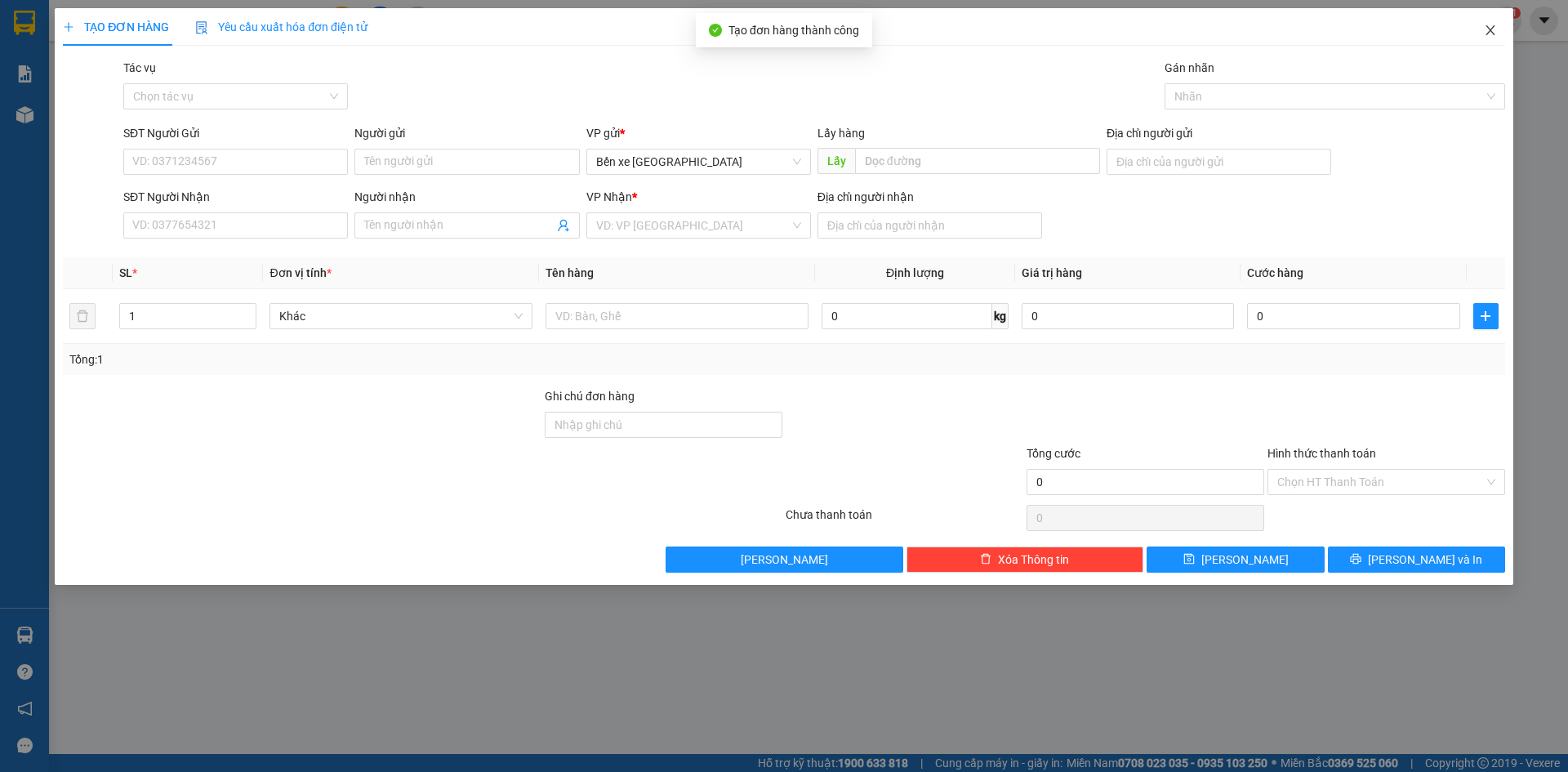
click at [1481, 34] on span "Close" at bounding box center [1490, 31] width 46 height 46
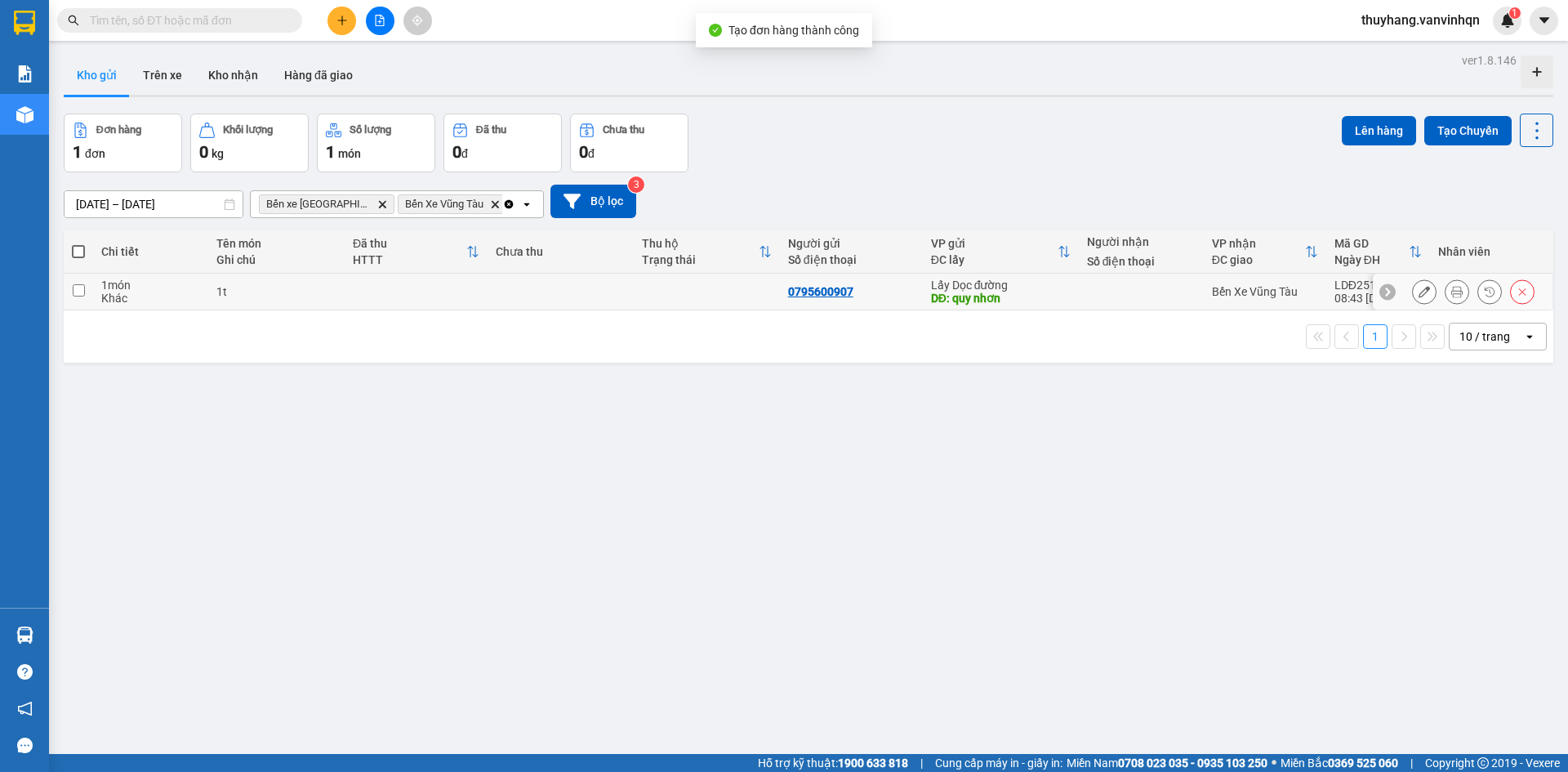
click at [506, 291] on td at bounding box center [560, 292] width 147 height 36
checkbox input "true"
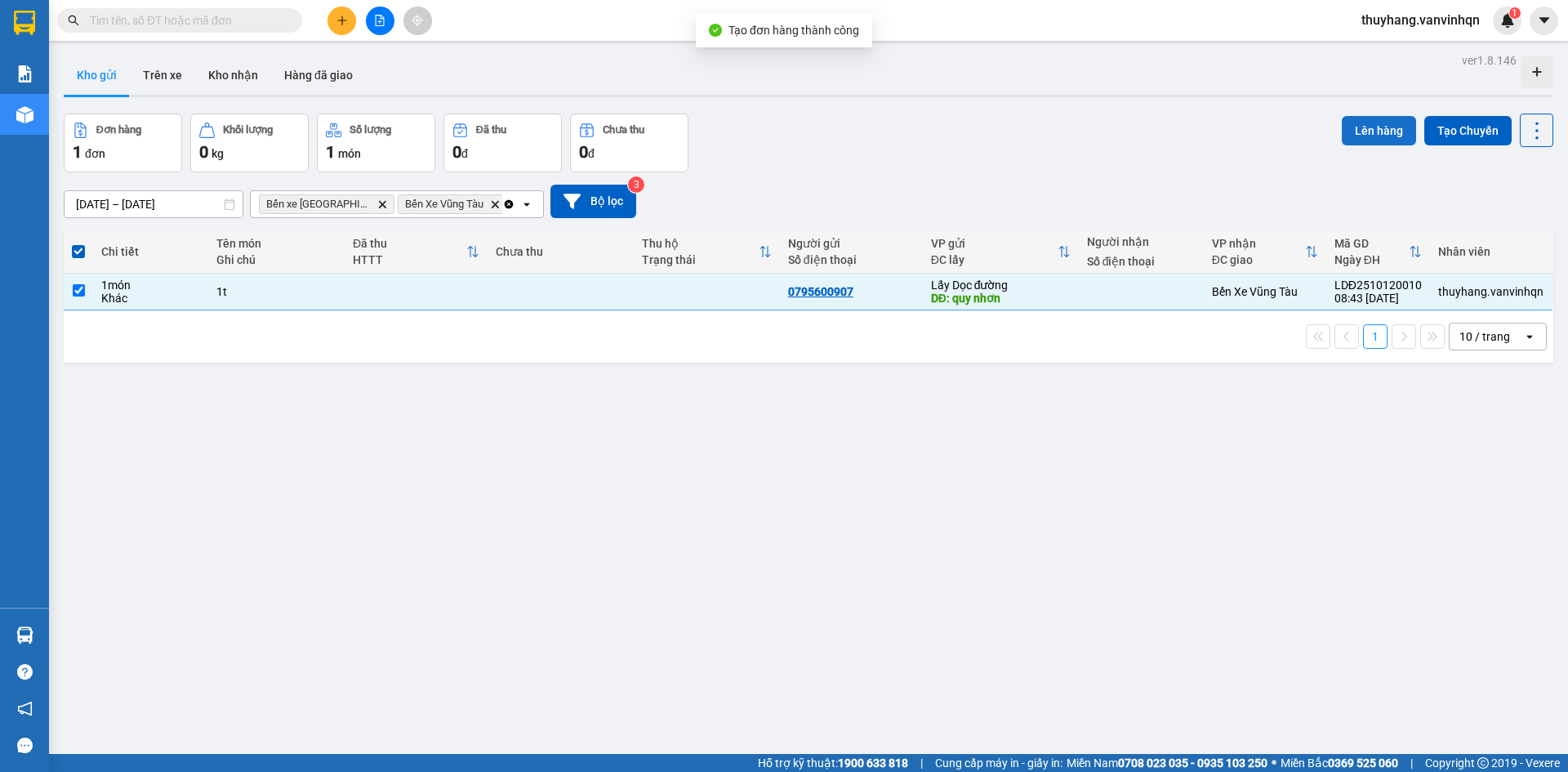
drag, startPoint x: 1350, startPoint y: 121, endPoint x: 1308, endPoint y: 130, distance: 43.0
click at [1342, 126] on button "Lên hàng" at bounding box center [1379, 131] width 75 height 30
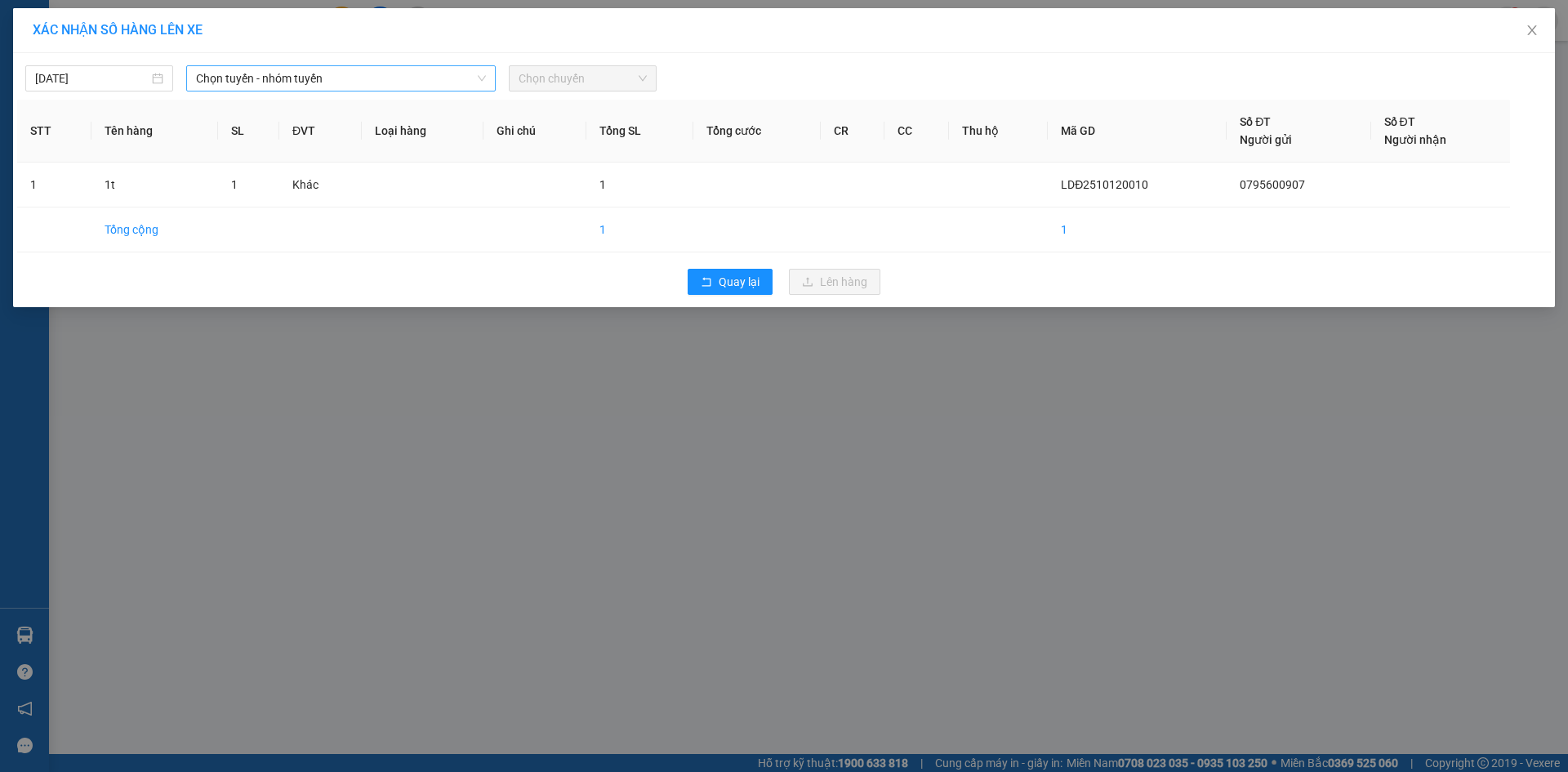
click at [404, 67] on span "Chọn tuyến - nhóm tuyến" at bounding box center [341, 79] width 290 height 25
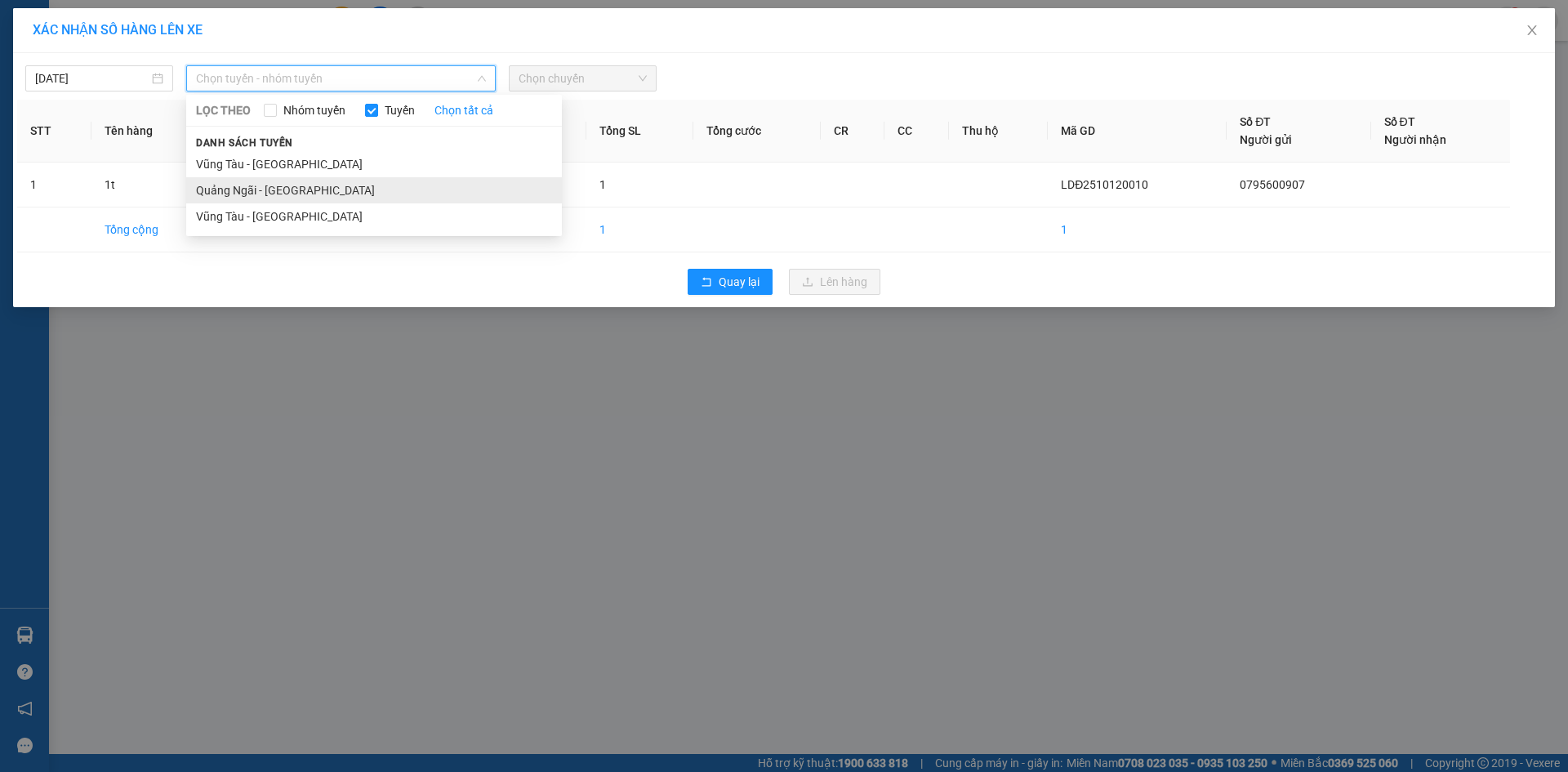
click at [358, 190] on li "Quảng Ngãi - [GEOGRAPHIC_DATA]" at bounding box center [374, 191] width 376 height 27
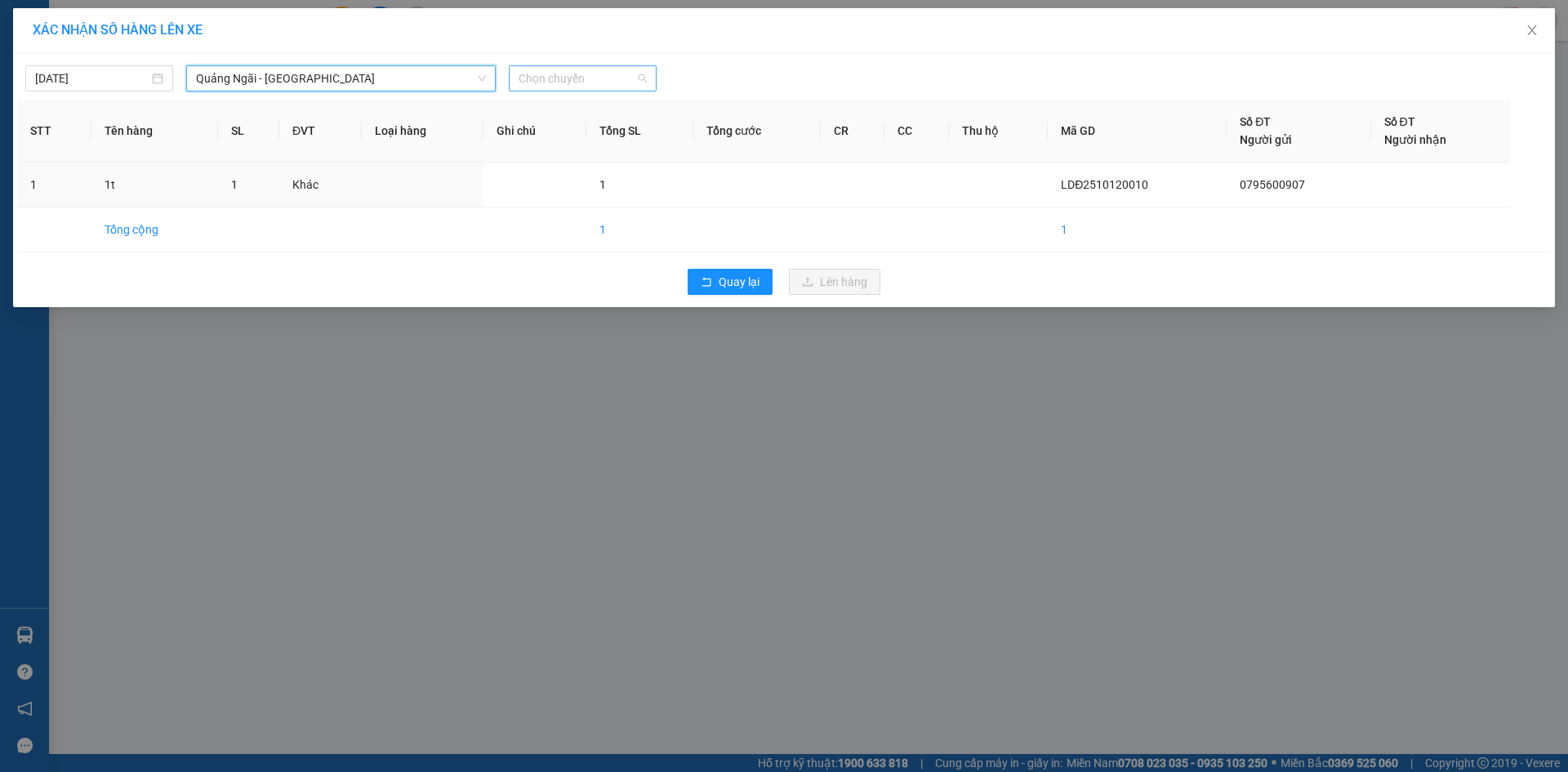
click at [624, 78] on span "Chọn chuyến" at bounding box center [583, 79] width 128 height 25
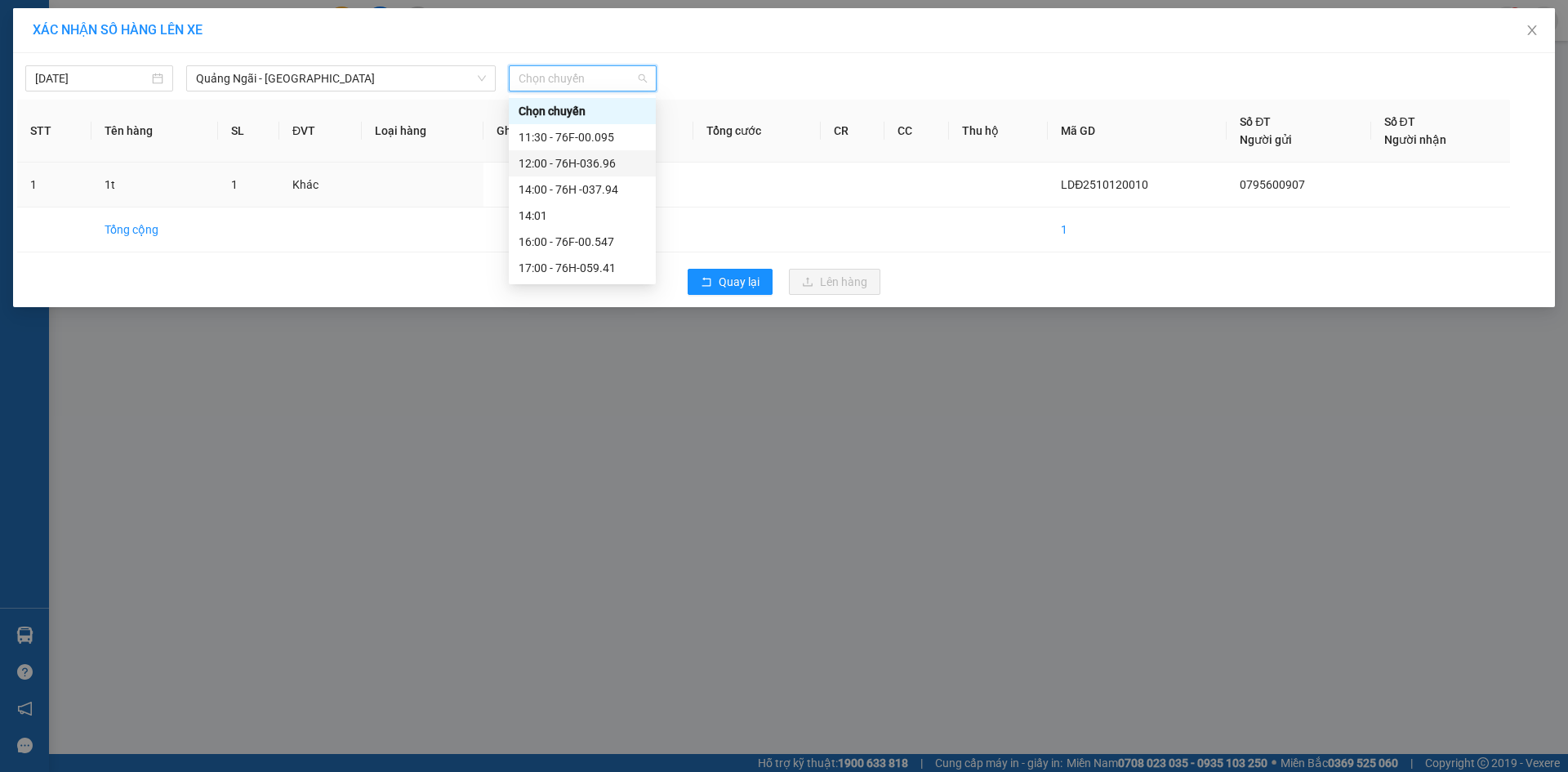
click at [610, 159] on div "12:00 - 76H-036.96" at bounding box center [583, 163] width 127 height 18
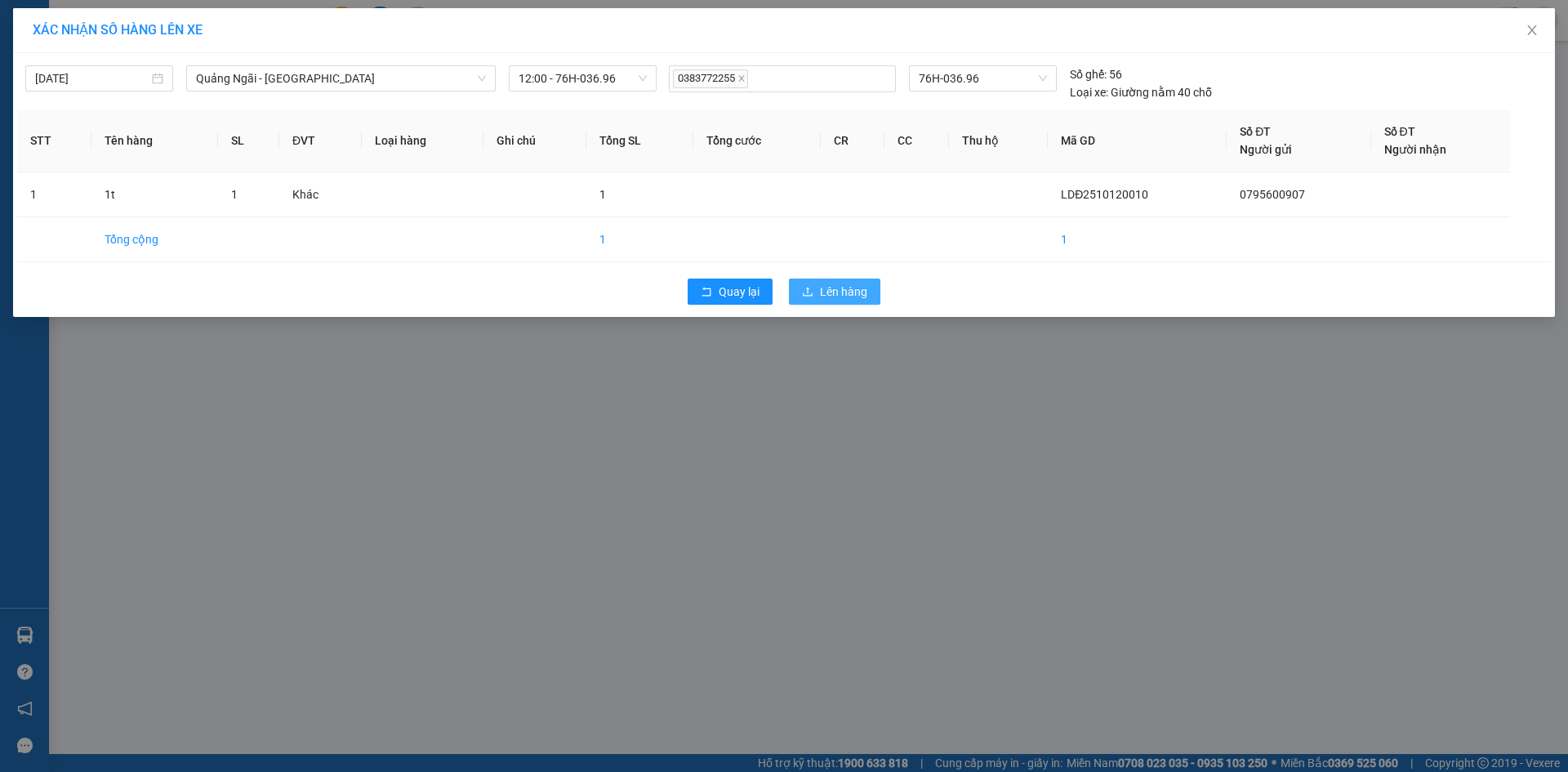
drag, startPoint x: 831, startPoint y: 291, endPoint x: 862, endPoint y: 279, distance: 33.2
click at [833, 291] on span "Lên hàng" at bounding box center [844, 292] width 47 height 18
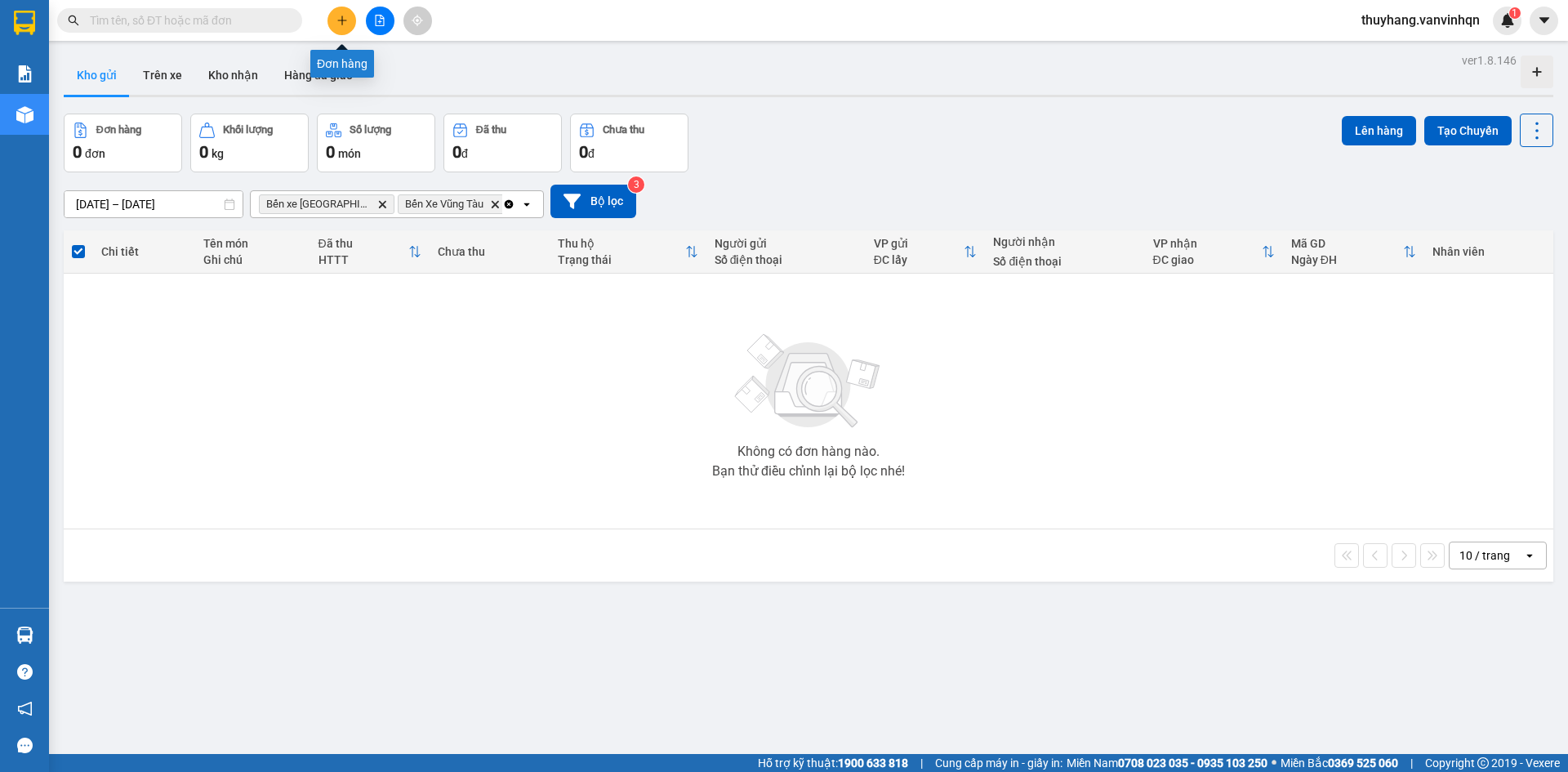
click at [352, 18] on button at bounding box center [342, 21] width 29 height 29
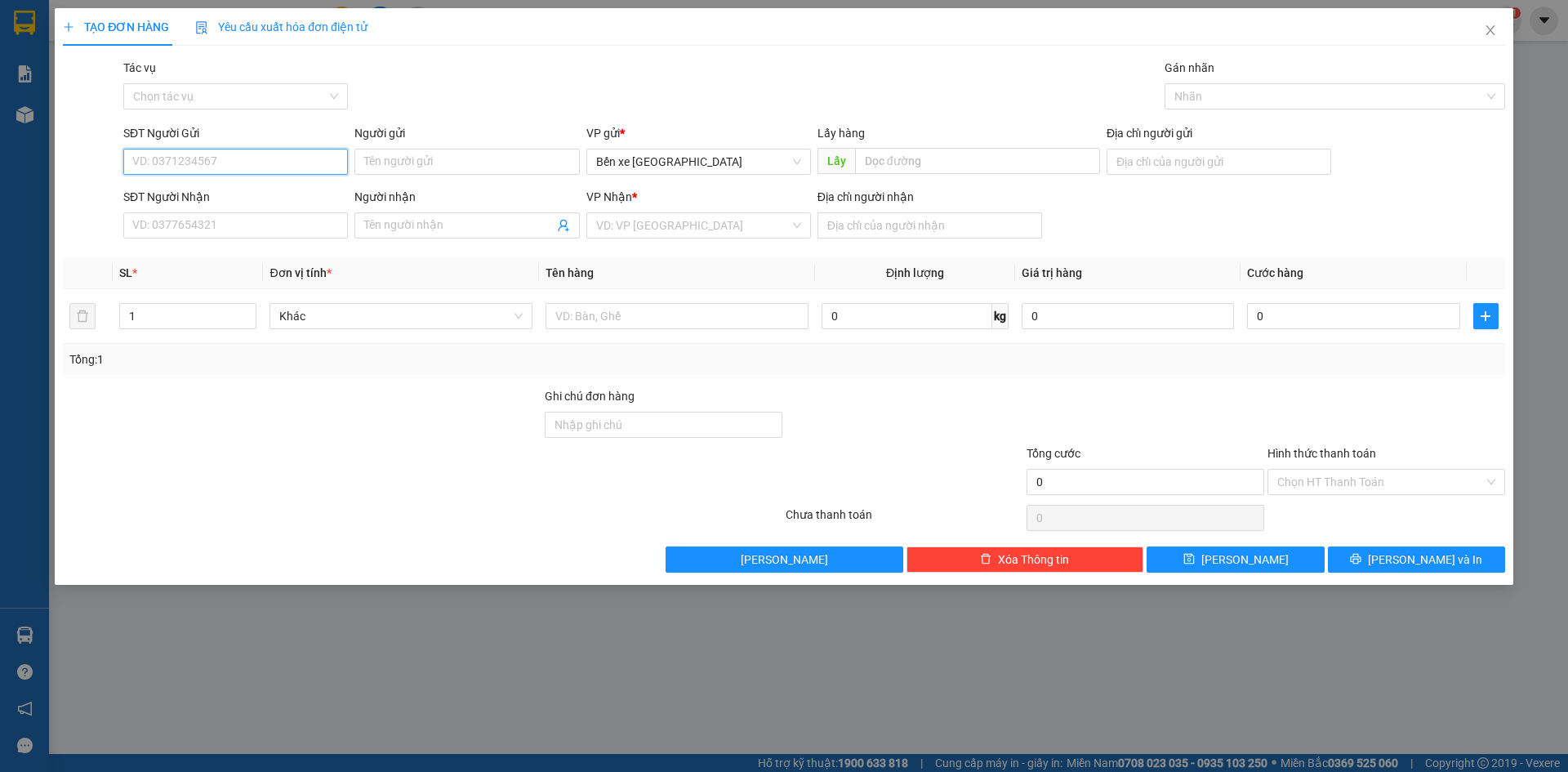
click at [191, 166] on input "SĐT Người Gửi" at bounding box center [235, 162] width 224 height 27
click at [706, 161] on span "Bến xe [GEOGRAPHIC_DATA]" at bounding box center [699, 162] width 205 height 25
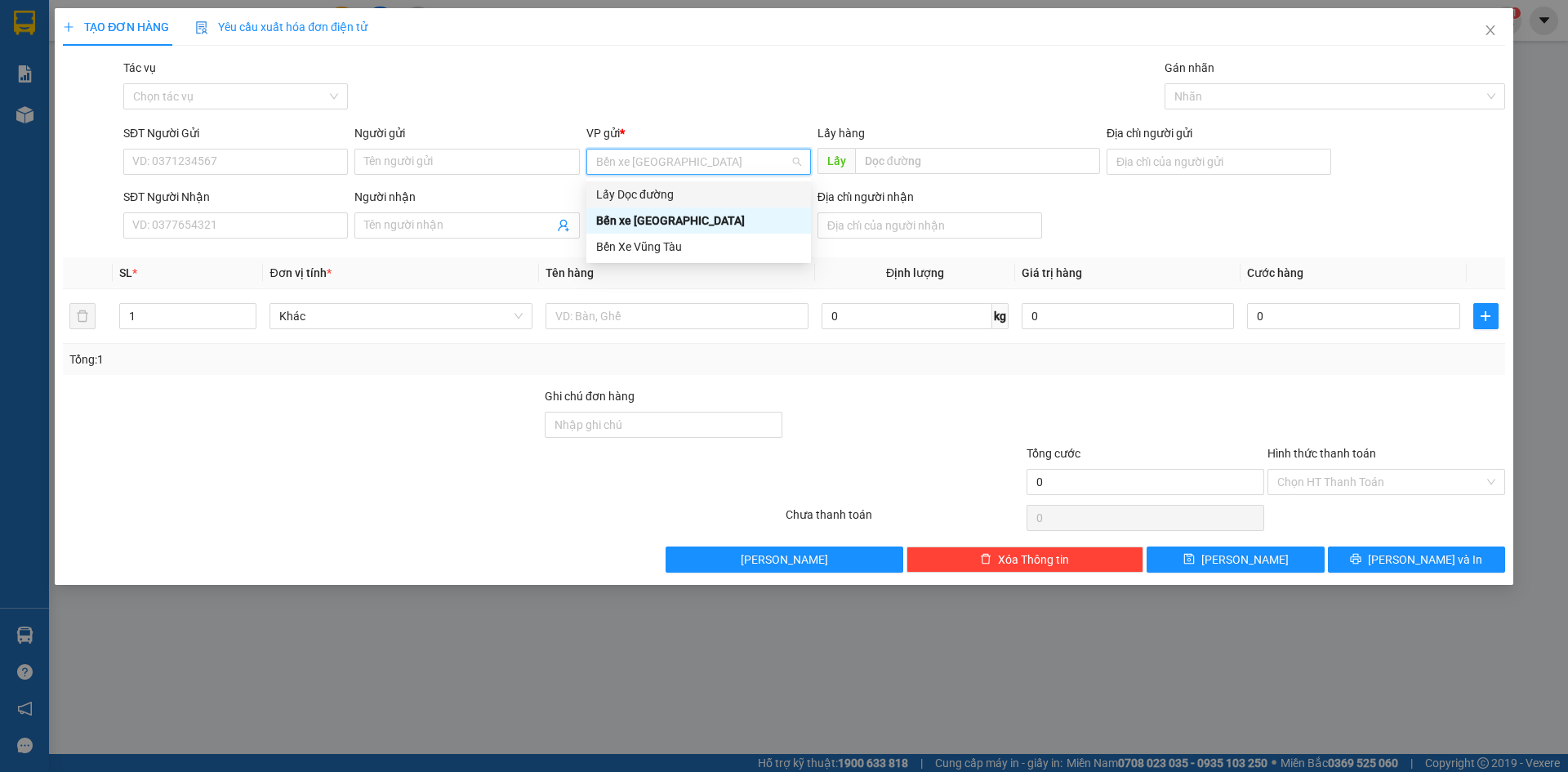
click at [698, 197] on div "Lấy Dọc đường" at bounding box center [699, 195] width 205 height 18
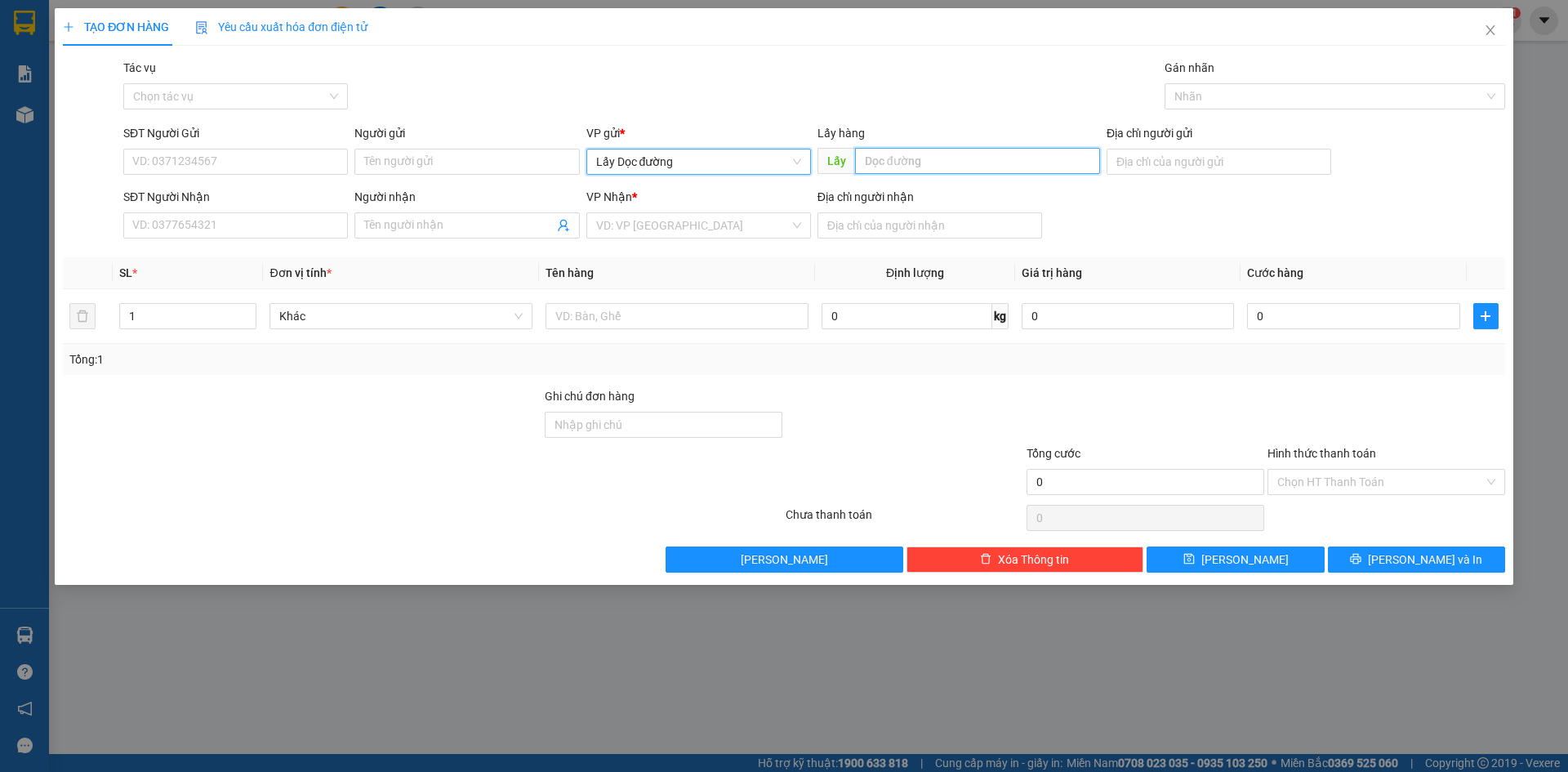
click at [969, 151] on input "text" at bounding box center [978, 162] width 245 height 27
type input "phù cát"
click at [724, 227] on input "search" at bounding box center [693, 226] width 194 height 25
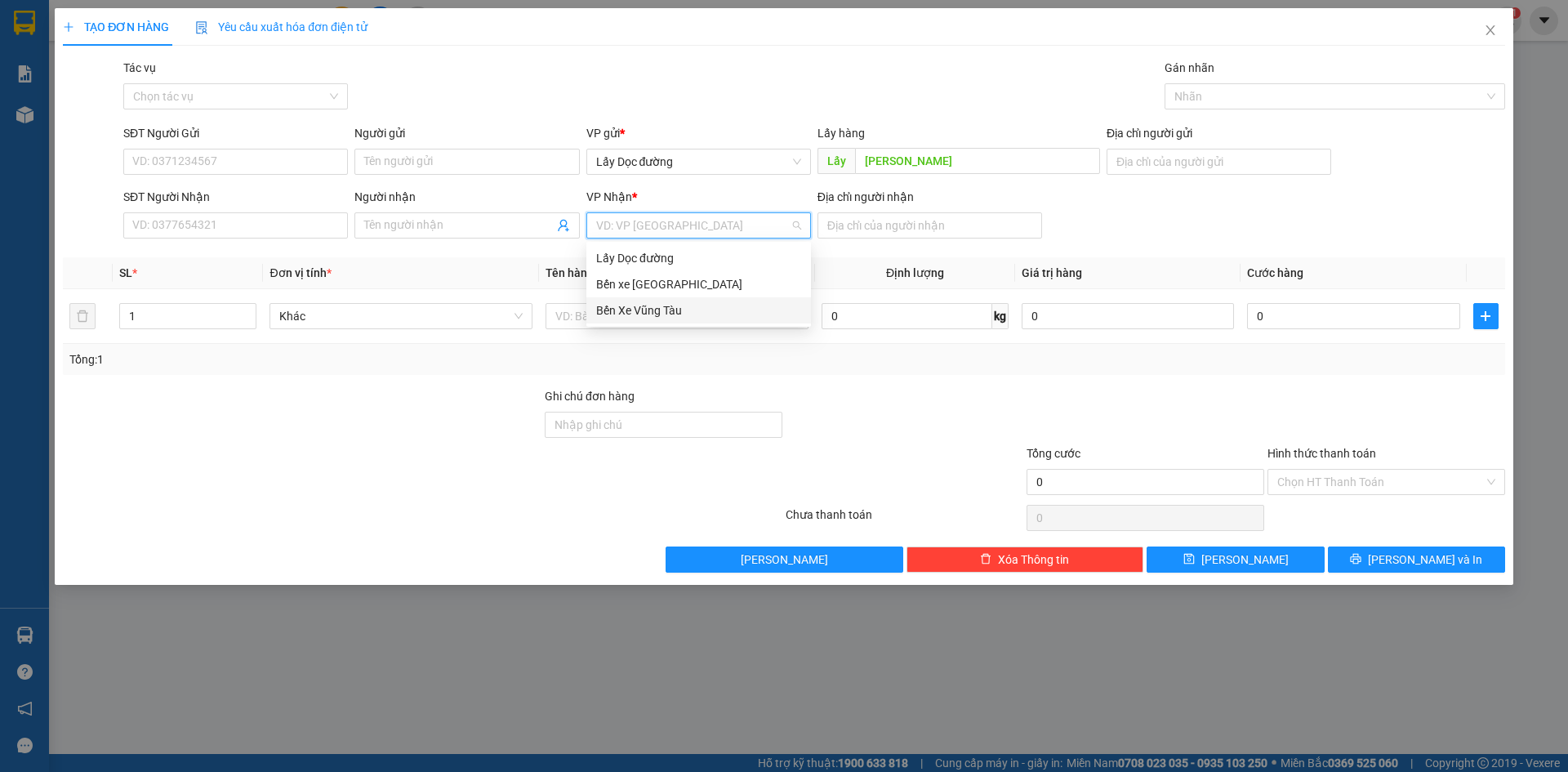
click at [725, 317] on div "Bến Xe Vũng Tàu" at bounding box center [699, 311] width 205 height 18
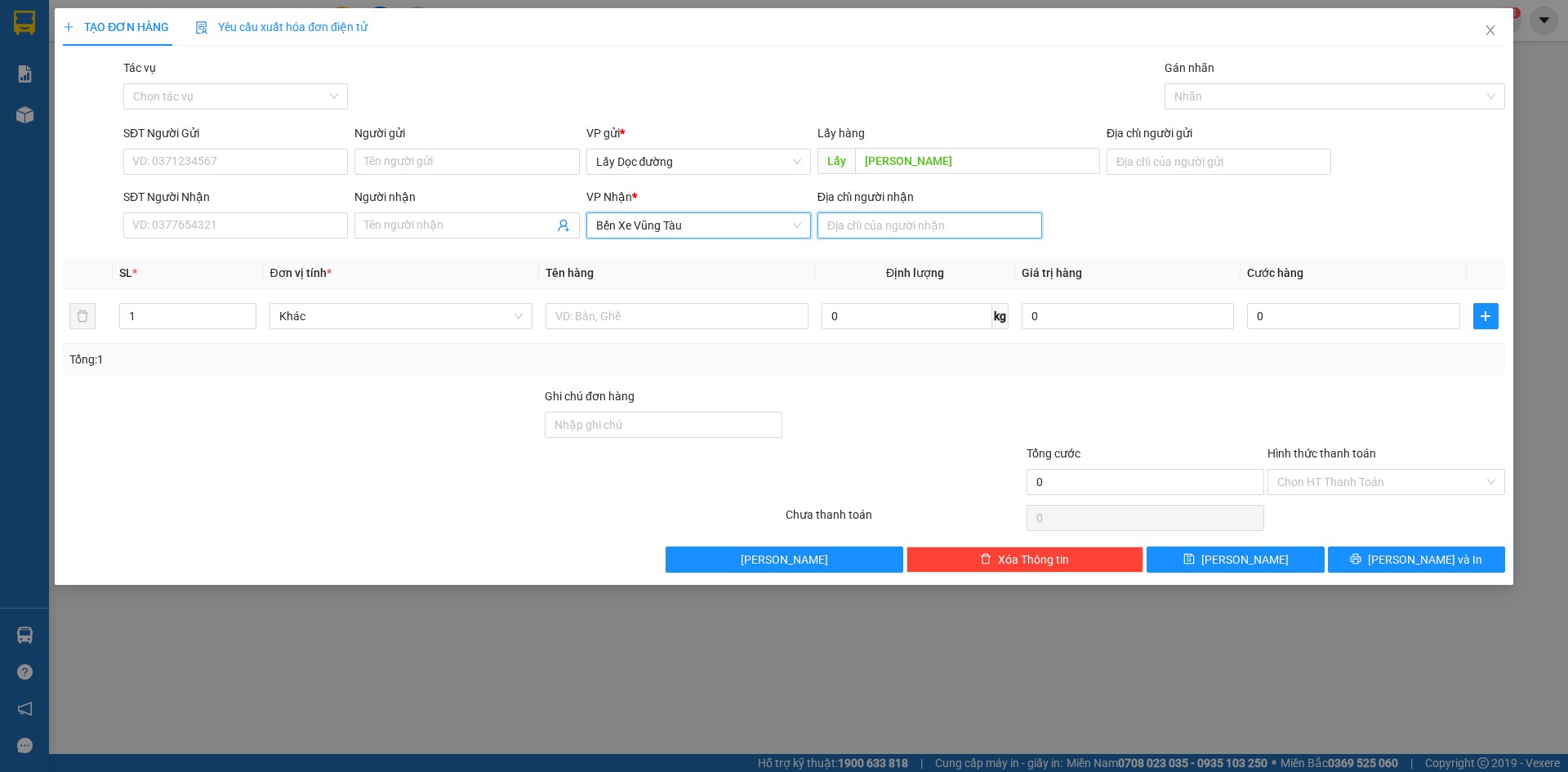
click at [865, 224] on input "Địa chỉ người nhận" at bounding box center [930, 226] width 224 height 27
type input "2 lục"
click at [264, 154] on input "SĐT Người Gửi" at bounding box center [235, 162] width 224 height 27
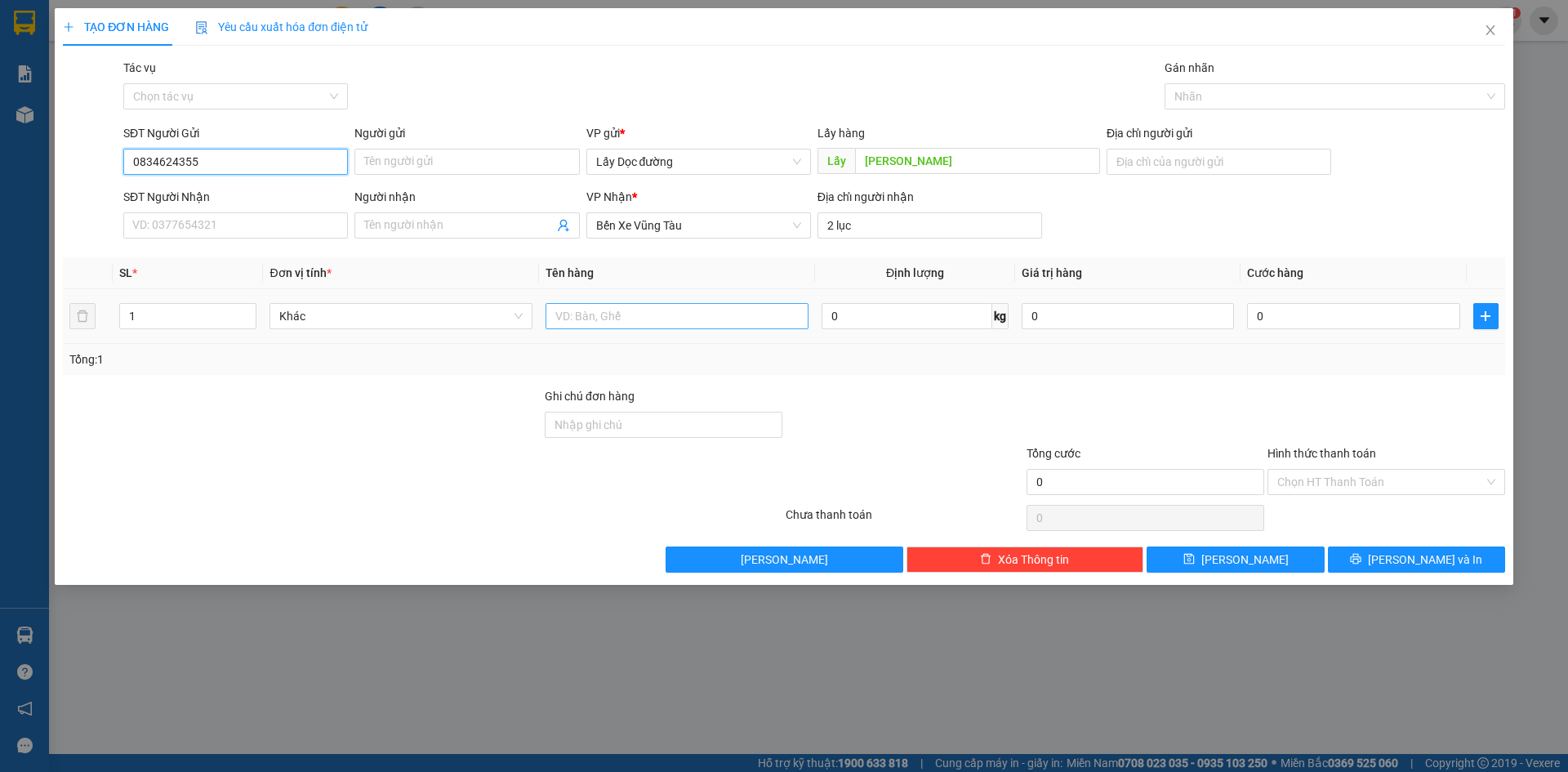
type input "0834624355"
click at [751, 306] on input "text" at bounding box center [677, 316] width 263 height 27
type input "2t chả (trể)"
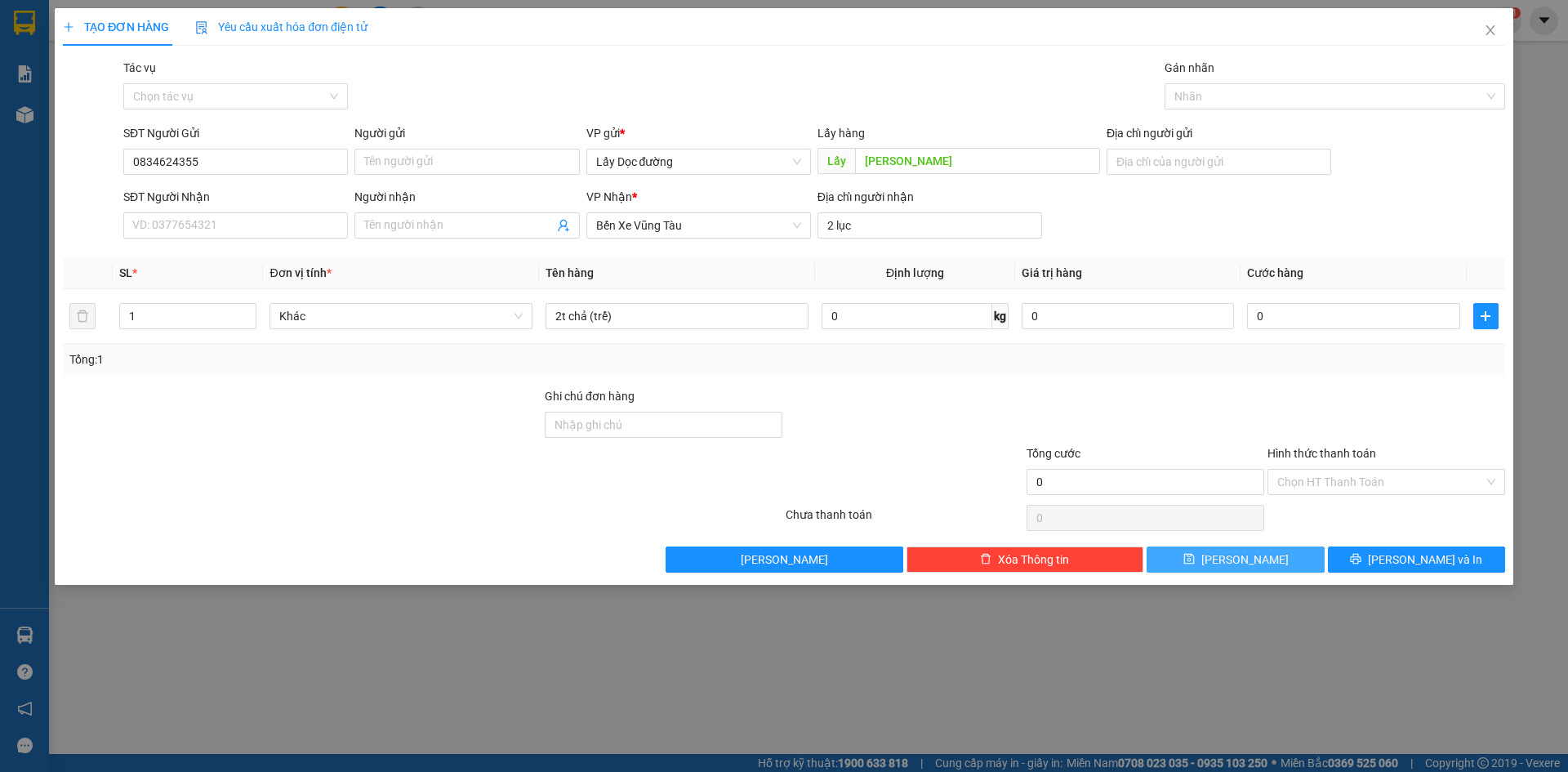
click at [1187, 555] on button "[PERSON_NAME]" at bounding box center [1235, 560] width 177 height 27
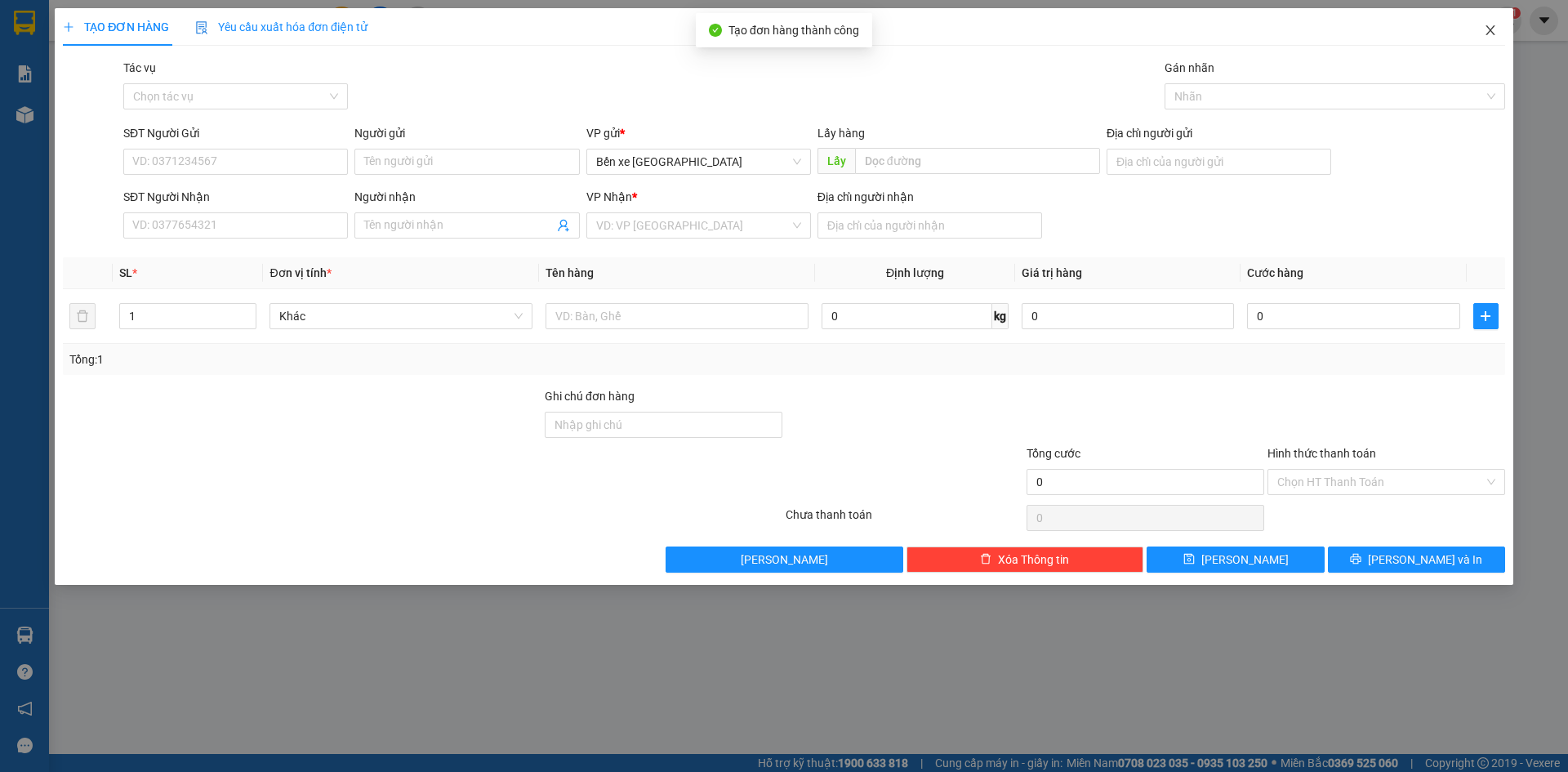
click at [1489, 27] on icon "close" at bounding box center [1491, 31] width 13 height 13
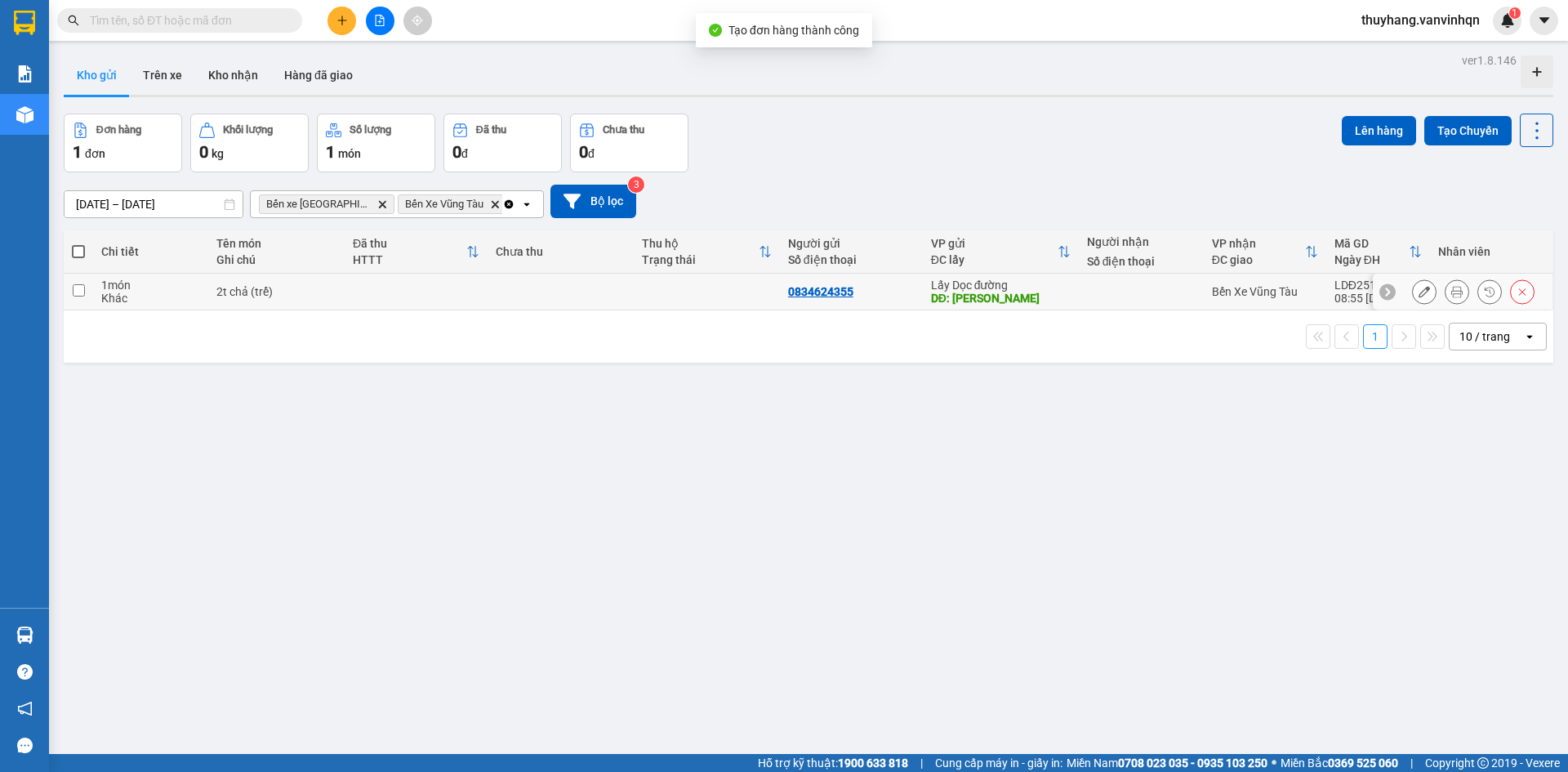
click at [480, 295] on td at bounding box center [416, 292] width 143 height 36
checkbox input "true"
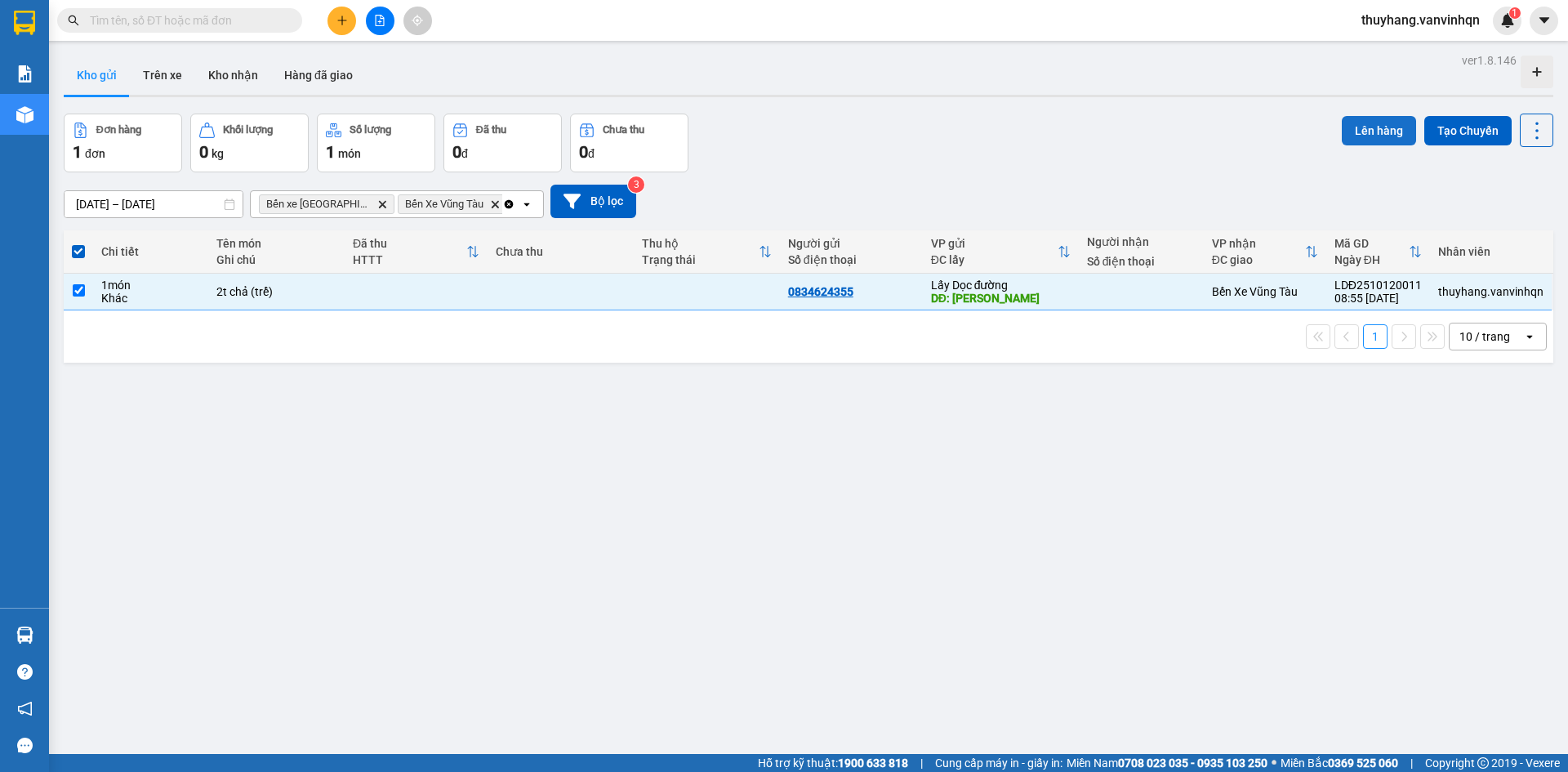
click at [1343, 130] on button "Lên hàng" at bounding box center [1379, 131] width 75 height 30
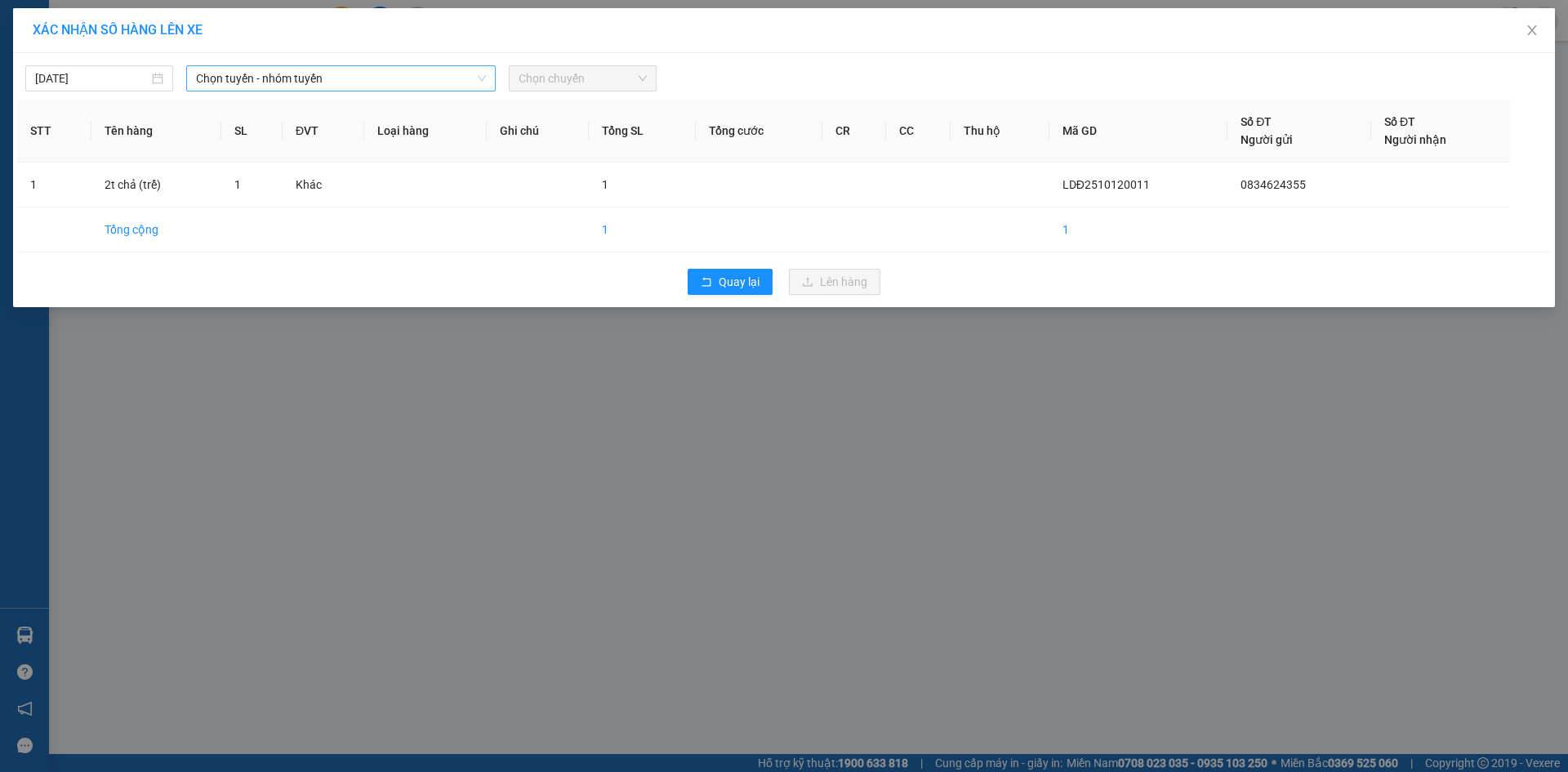
click at [382, 68] on span "Chọn tuyến - nhóm tuyến" at bounding box center [341, 79] width 290 height 25
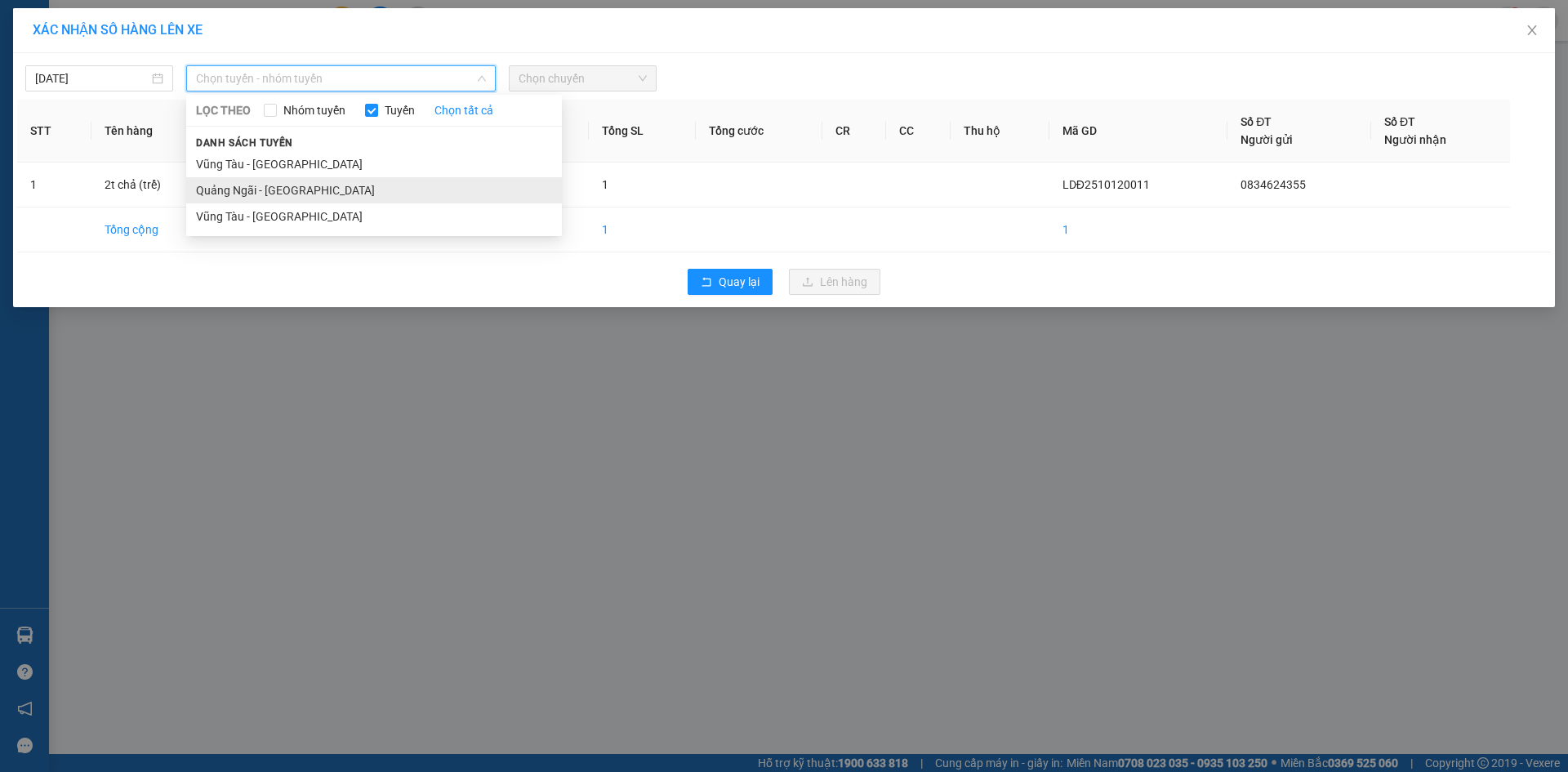
click at [359, 189] on li "Quảng Ngãi - [GEOGRAPHIC_DATA]" at bounding box center [374, 191] width 376 height 27
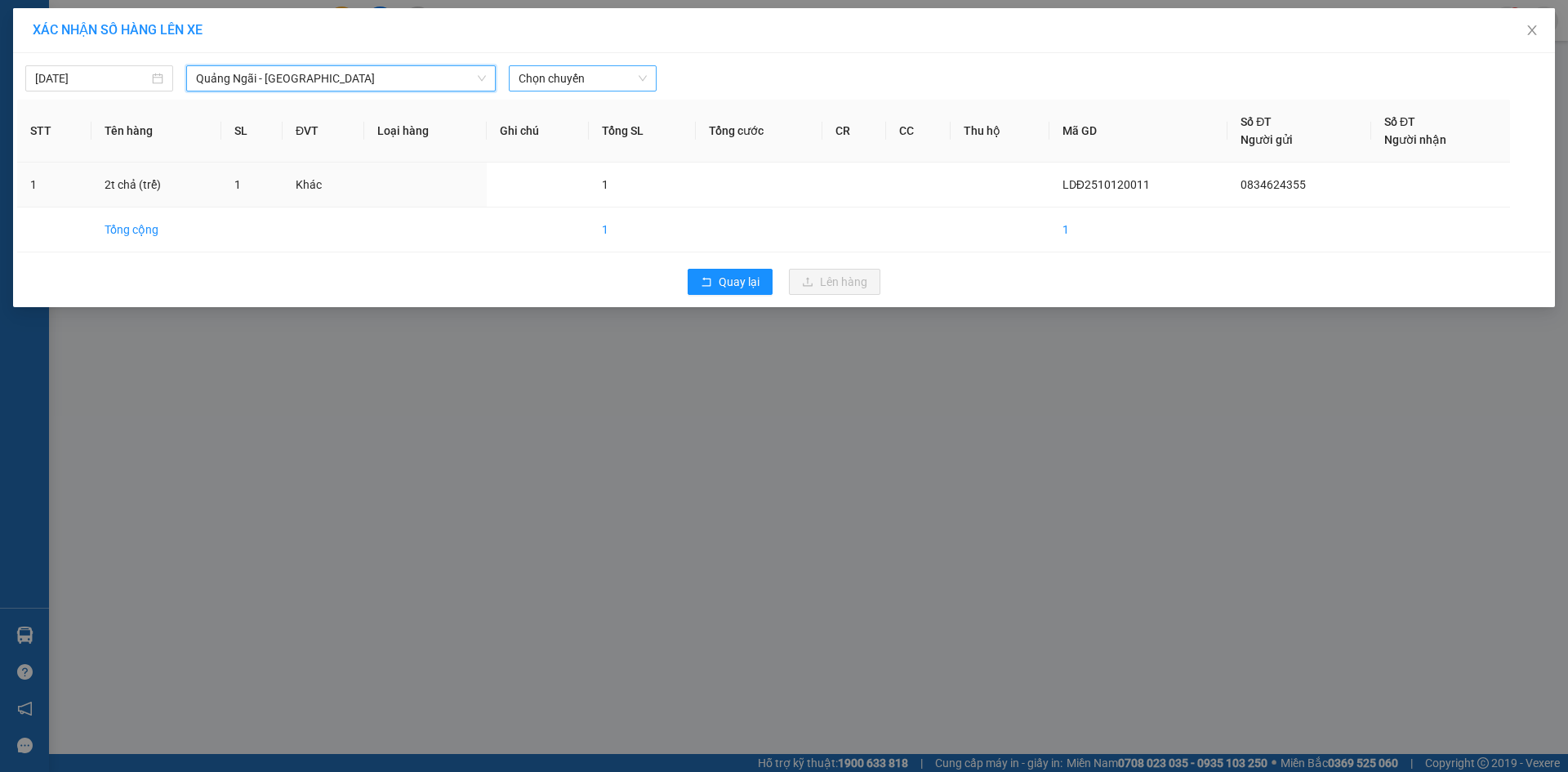
click at [546, 77] on span "Chọn chuyến" at bounding box center [583, 79] width 128 height 25
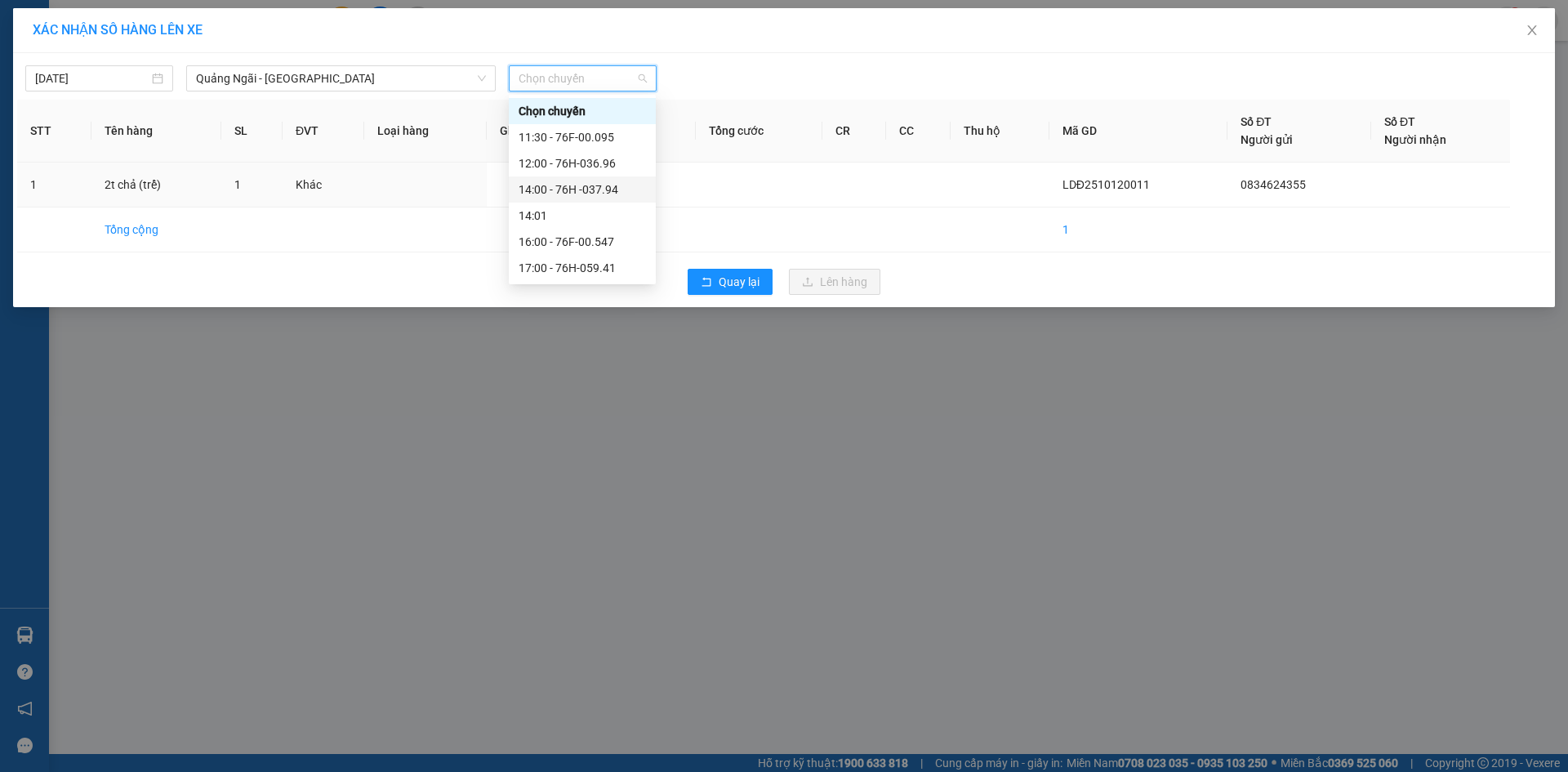
click at [603, 190] on div "14:00 - 76H -037.94" at bounding box center [583, 190] width 127 height 18
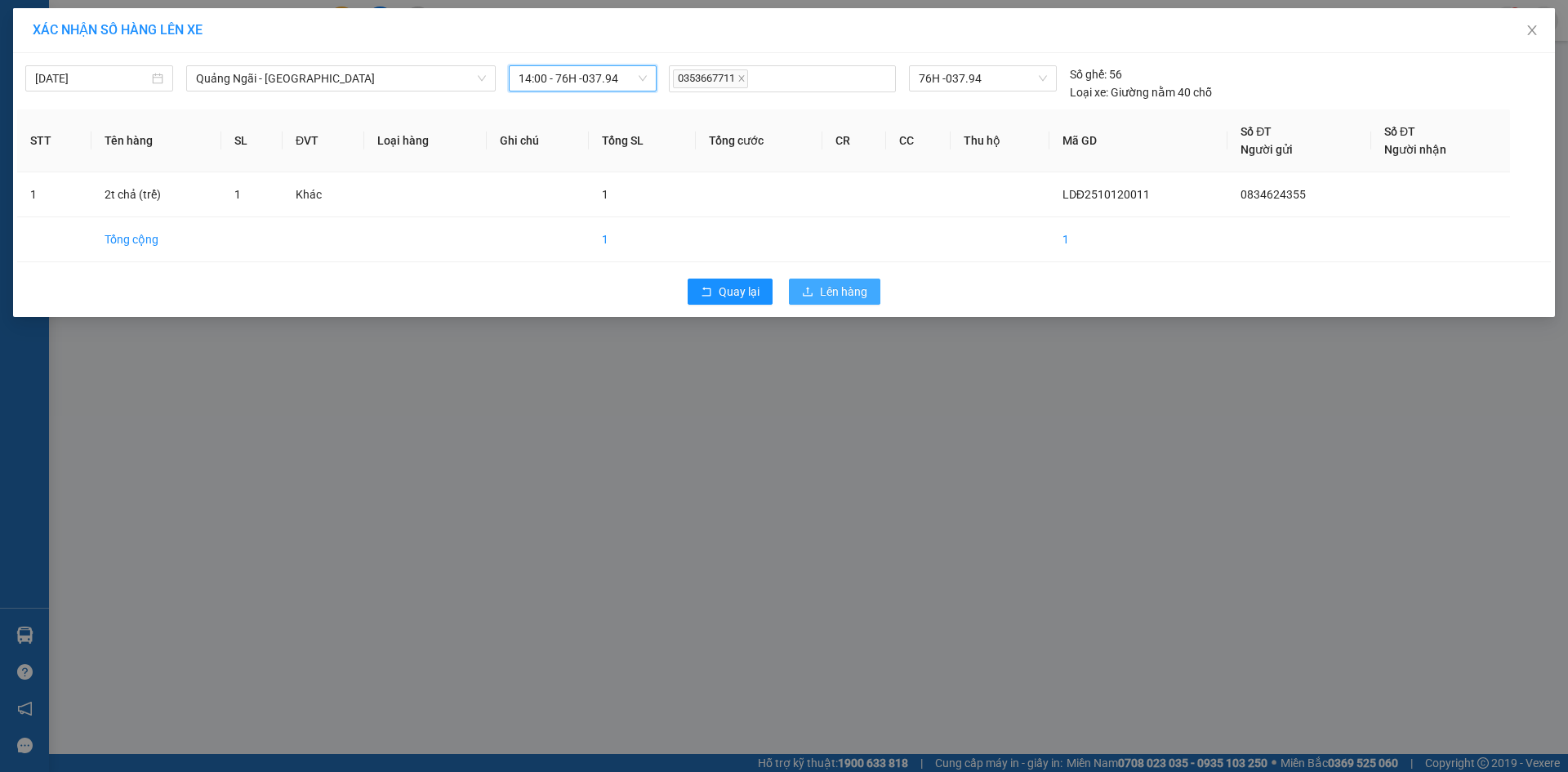
click at [825, 282] on span "Lên hàng" at bounding box center [844, 292] width 47 height 18
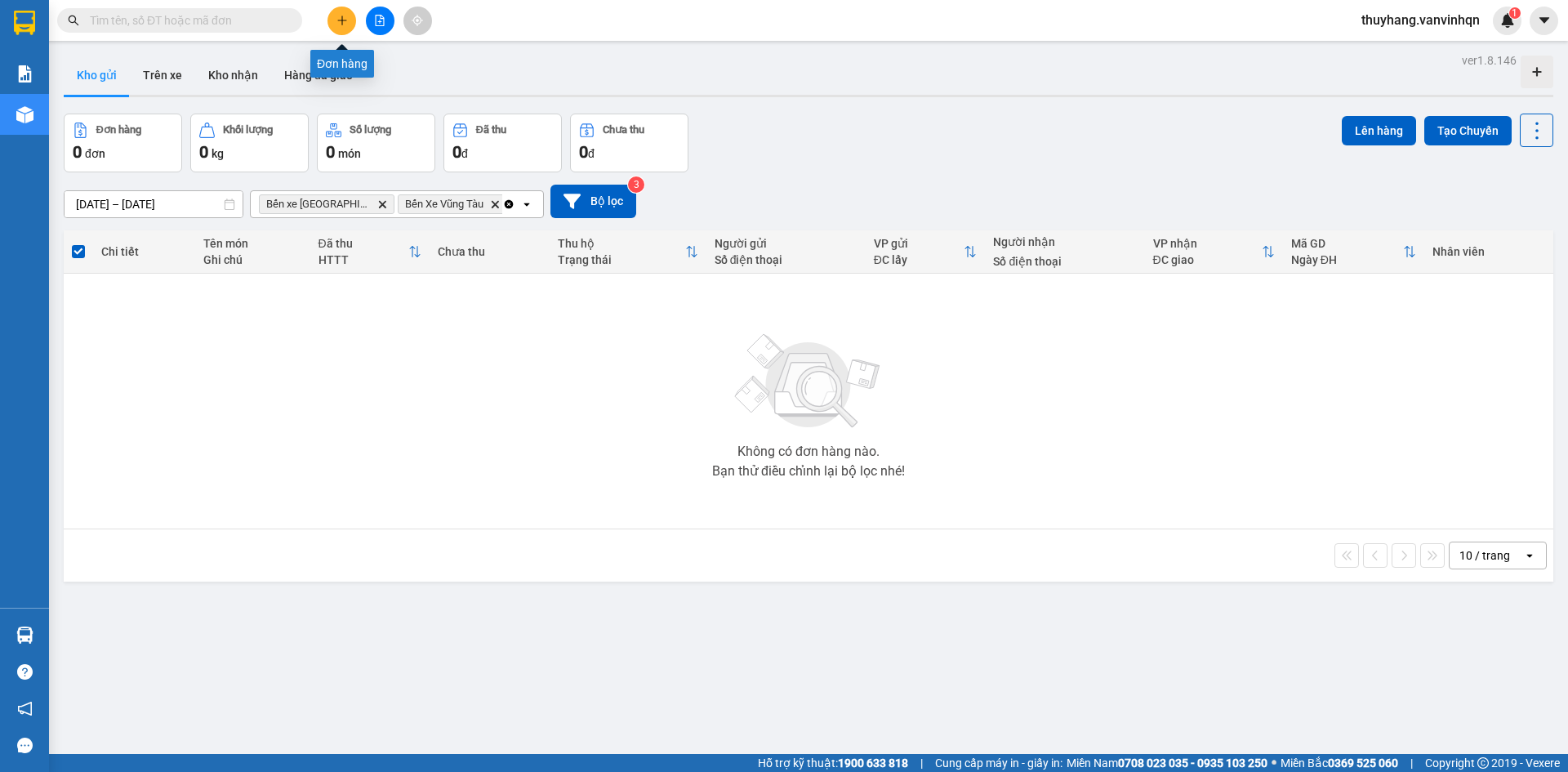
click at [344, 24] on icon "plus" at bounding box center [343, 21] width 12 height 12
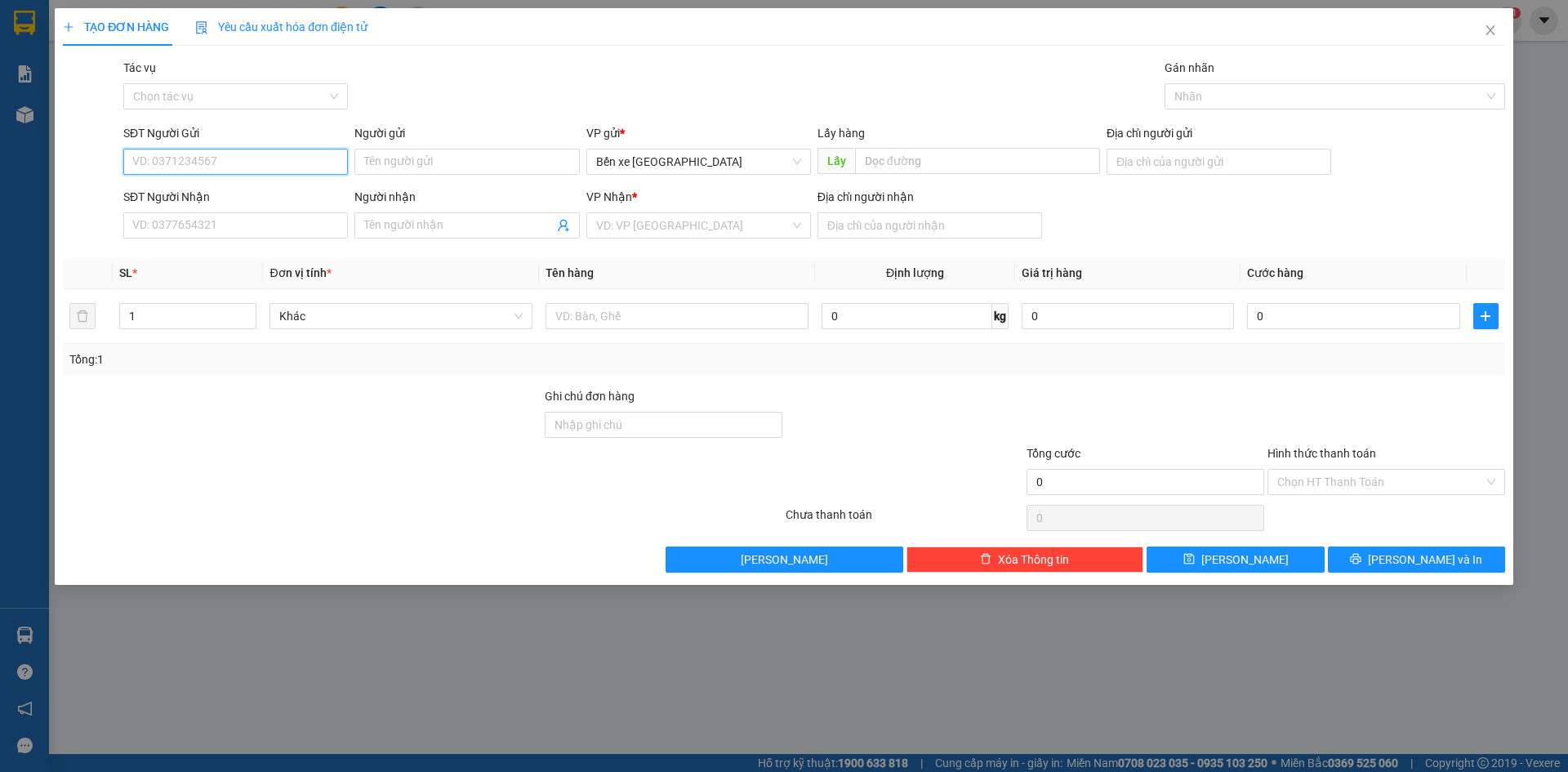
click at [228, 159] on input "SĐT Người Gửi" at bounding box center [235, 162] width 224 height 27
type input "0932463356"
click at [282, 194] on div "0932463356 - dũng" at bounding box center [236, 195] width 205 height 18
type input "dũng"
type input "BXQN"
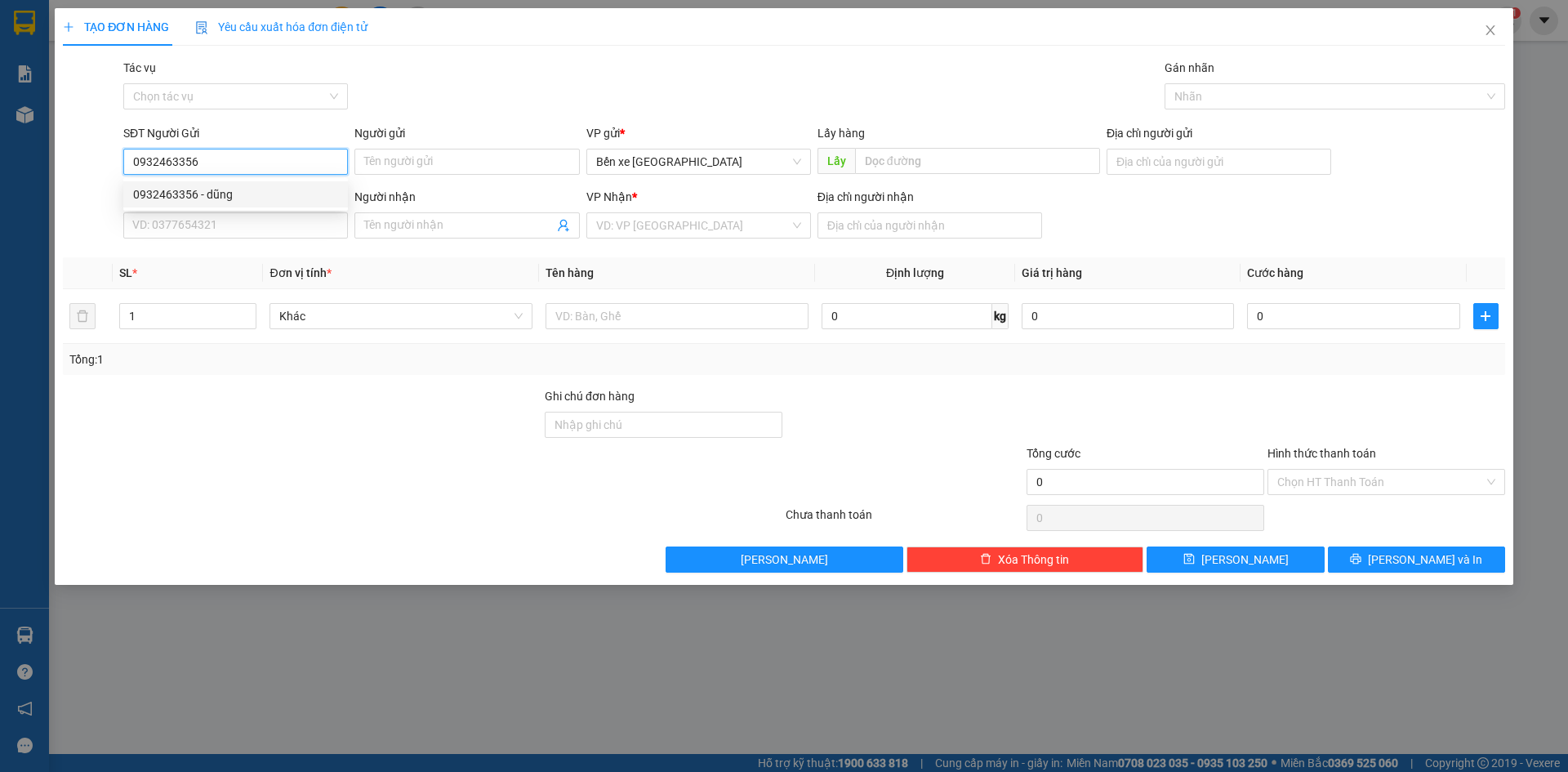
type input "0909933113"
type input "linh"
type input "[PERSON_NAME]"
type input "100.000"
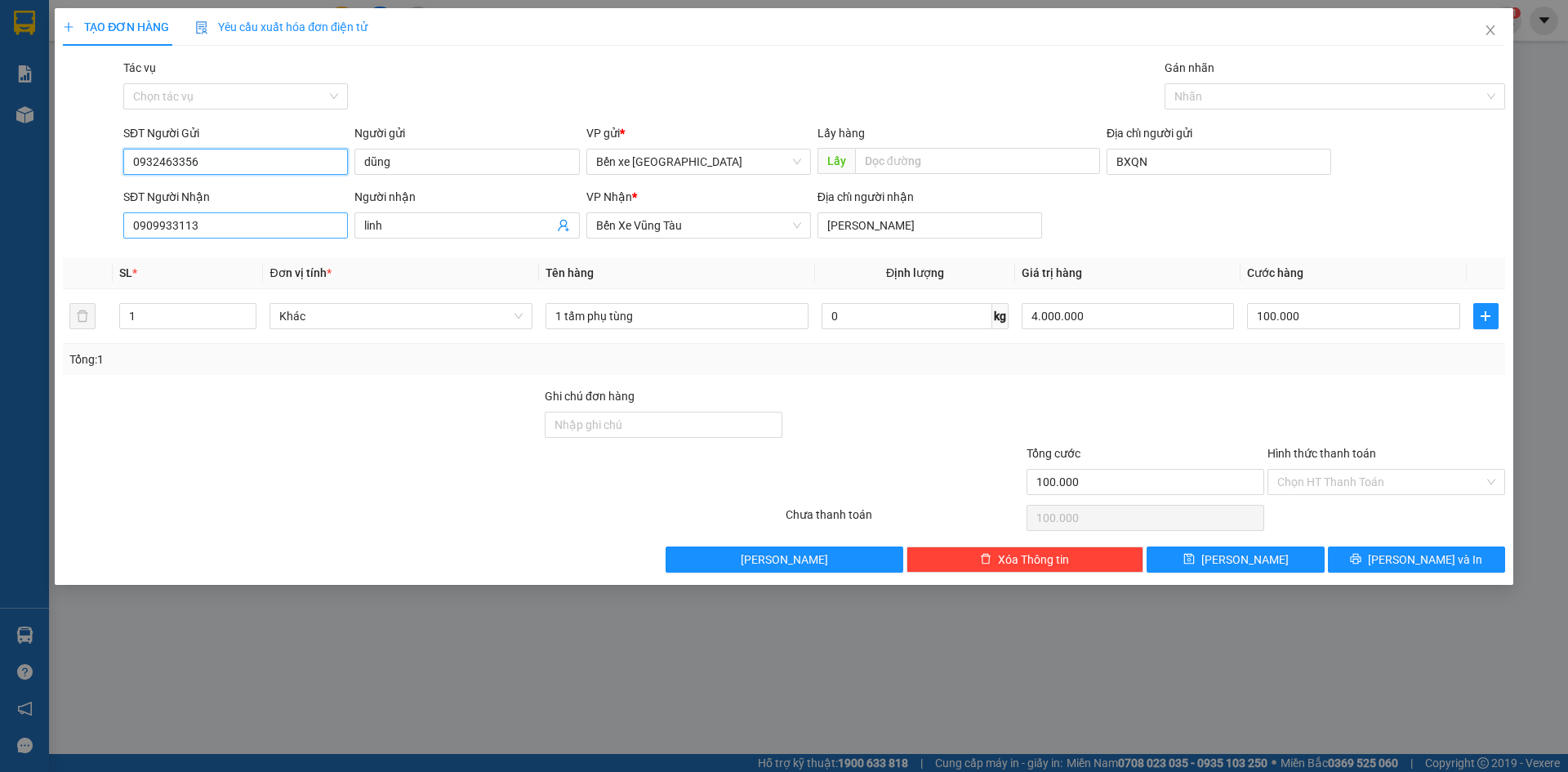
type input "0932463356"
click at [261, 227] on input "0909933113" at bounding box center [235, 226] width 224 height 27
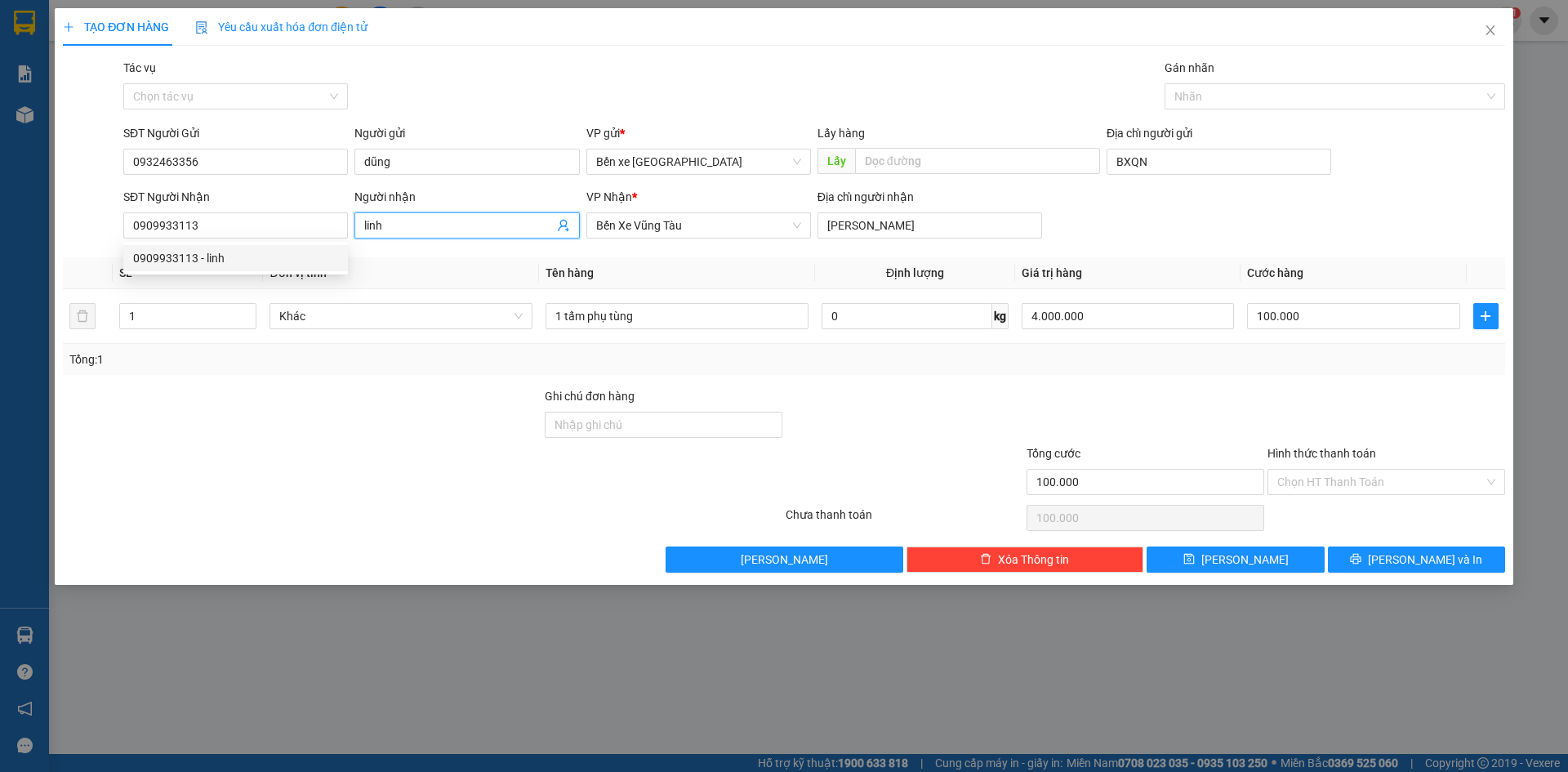
click at [402, 222] on input "linh" at bounding box center [459, 225] width 189 height 18
click at [733, 311] on input "1 tấm phụ tùng" at bounding box center [677, 316] width 263 height 27
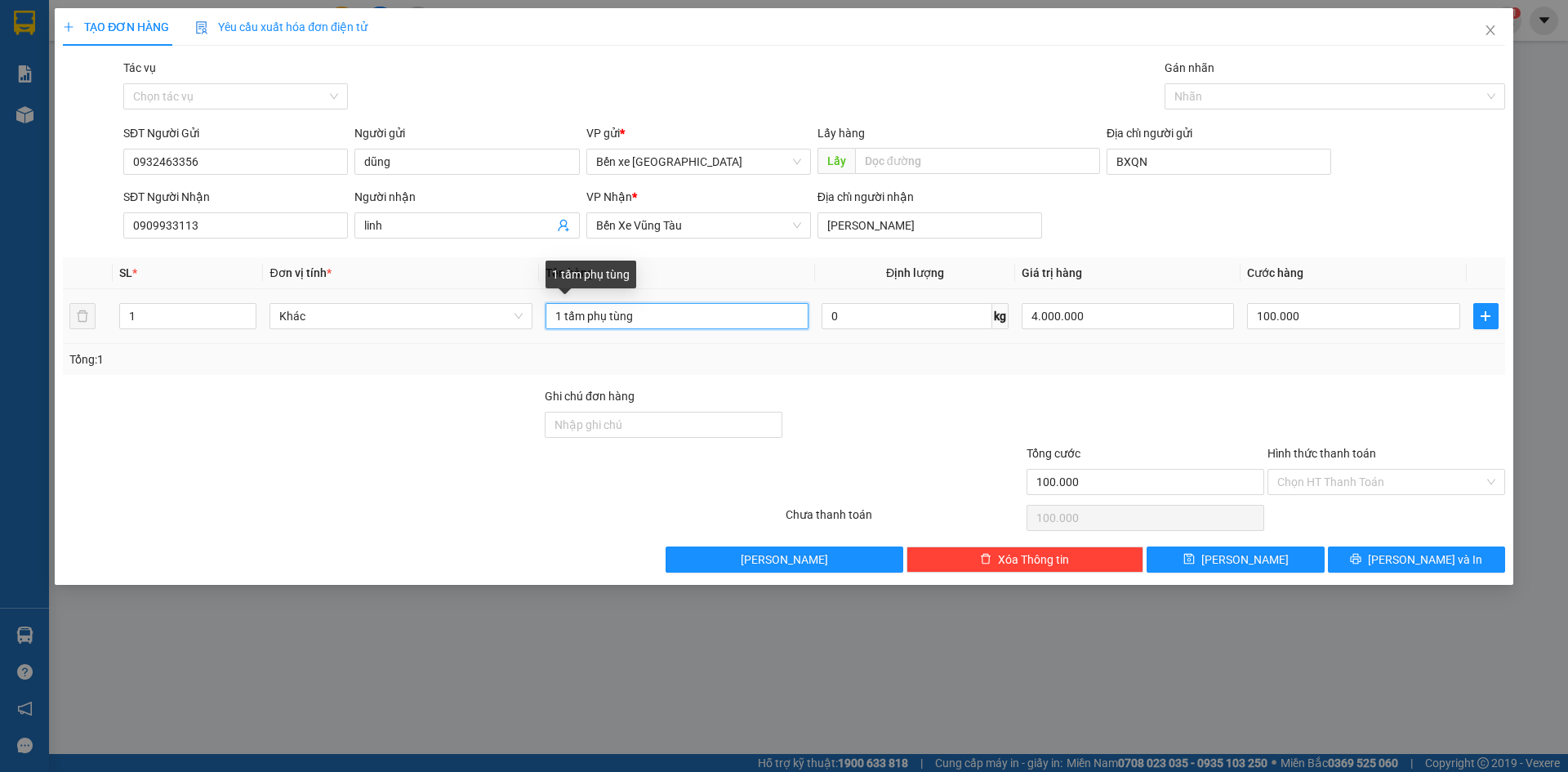
click at [584, 316] on input "1 tấm phụ tùng" at bounding box center [677, 316] width 263 height 27
click at [659, 316] on input "1 t phụ tùng" at bounding box center [677, 316] width 263 height 27
type input "1 t phụ tùng"
click at [1329, 321] on input "100.000" at bounding box center [1354, 316] width 213 height 27
type input "0"
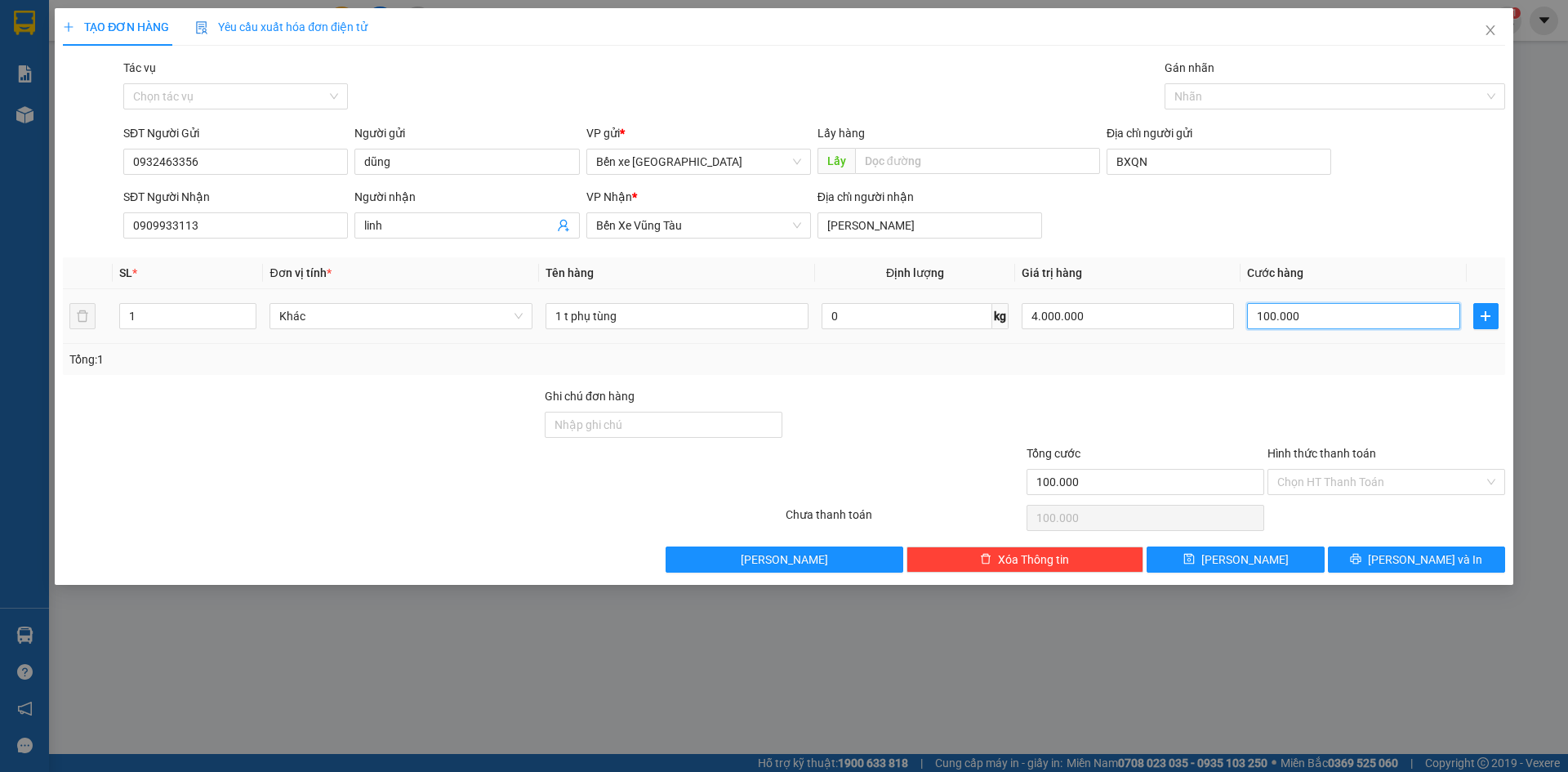
type input "0"
click at [1038, 315] on input "4.000.000" at bounding box center [1128, 316] width 213 height 27
click at [1084, 354] on div "Tổng: 1" at bounding box center [784, 359] width 1430 height 18
click at [1085, 320] on input "3.000" at bounding box center [1128, 316] width 213 height 27
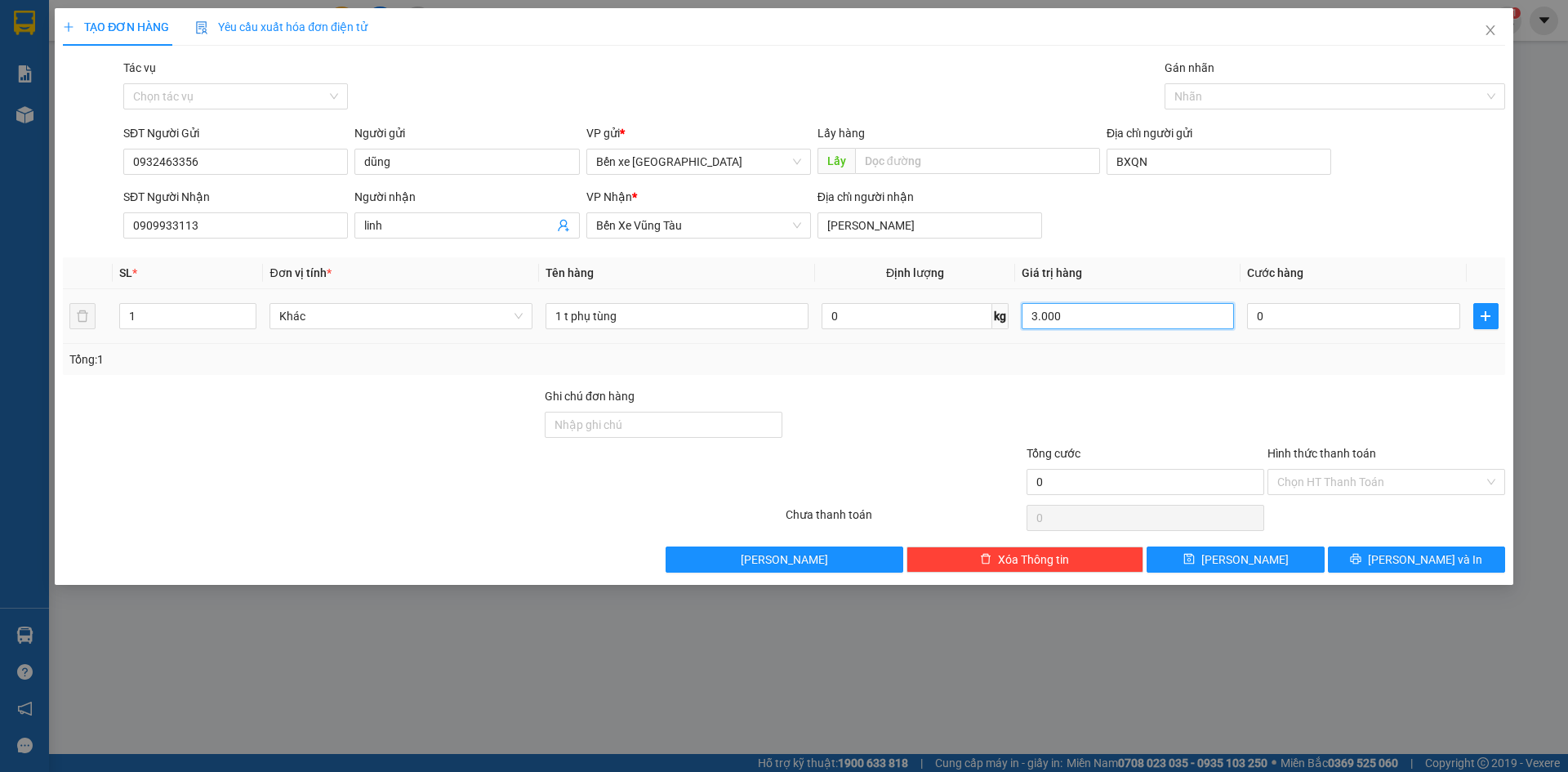
click at [1085, 320] on input "3.000" at bounding box center [1128, 316] width 213 height 27
type input "0"
click at [1246, 389] on div at bounding box center [1145, 416] width 241 height 57
click at [1212, 565] on button "[PERSON_NAME]" at bounding box center [1235, 560] width 177 height 27
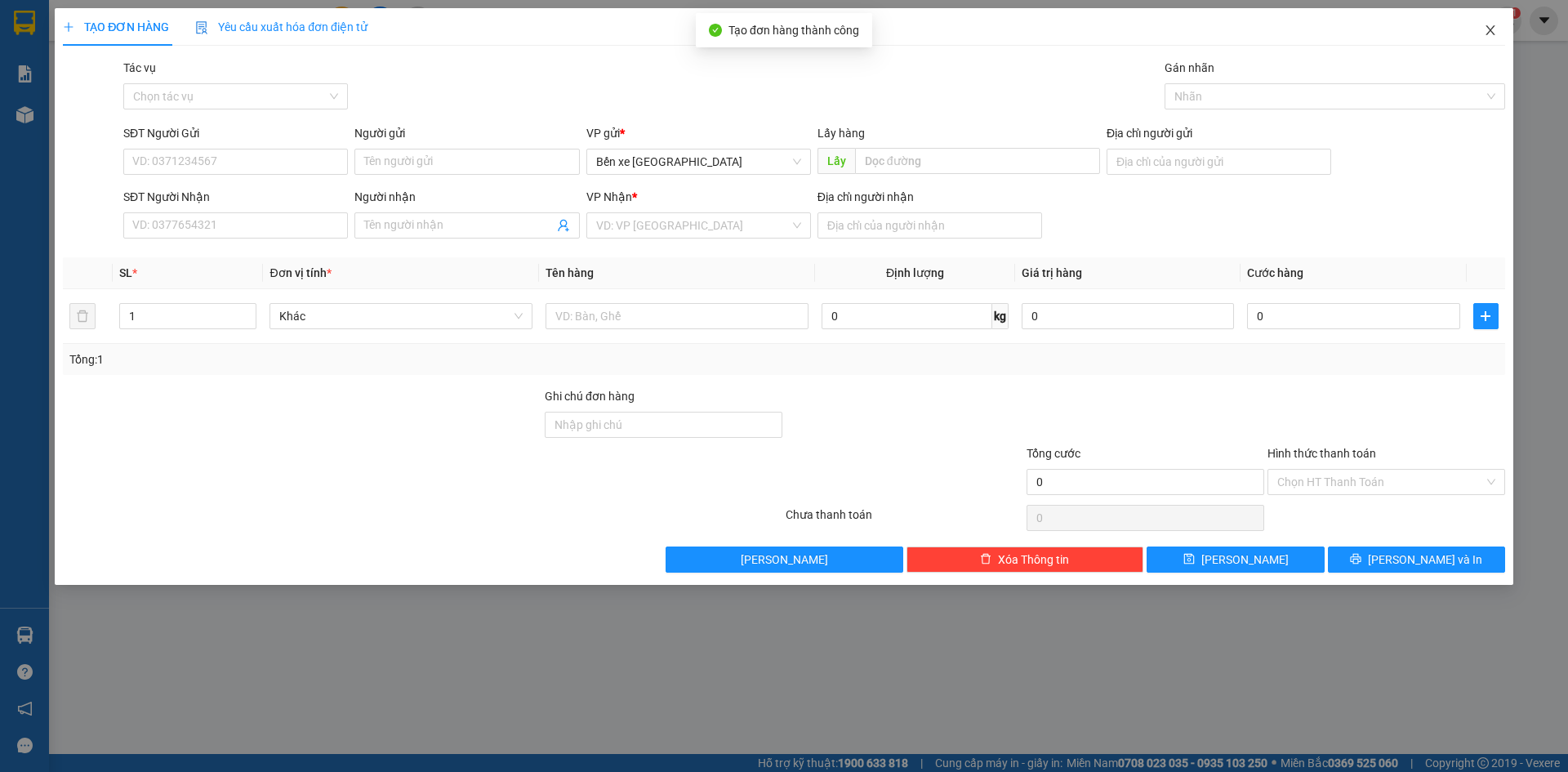
click at [1493, 31] on icon "close" at bounding box center [1491, 31] width 13 height 13
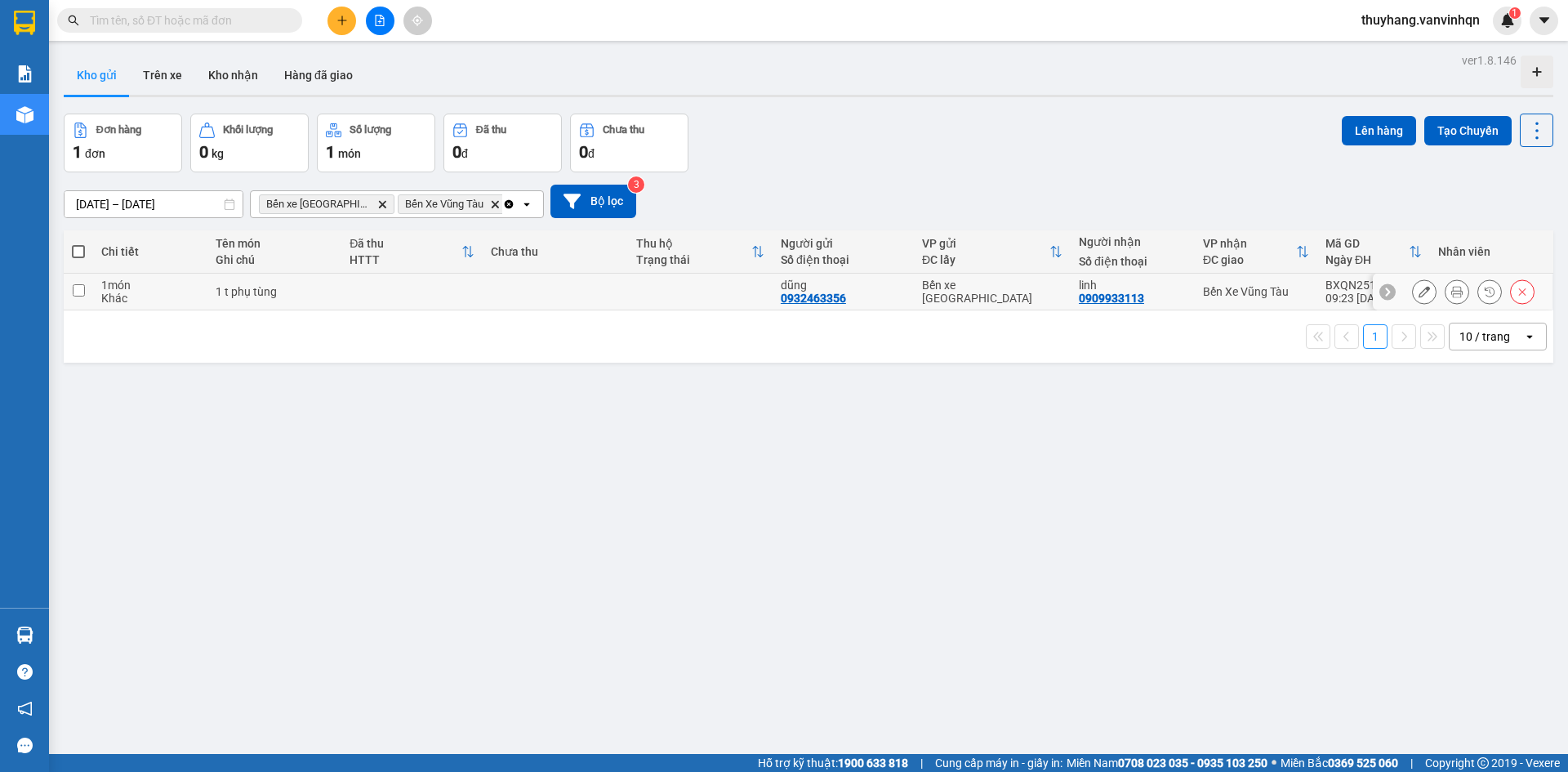
click at [1419, 293] on icon at bounding box center [1425, 292] width 12 height 12
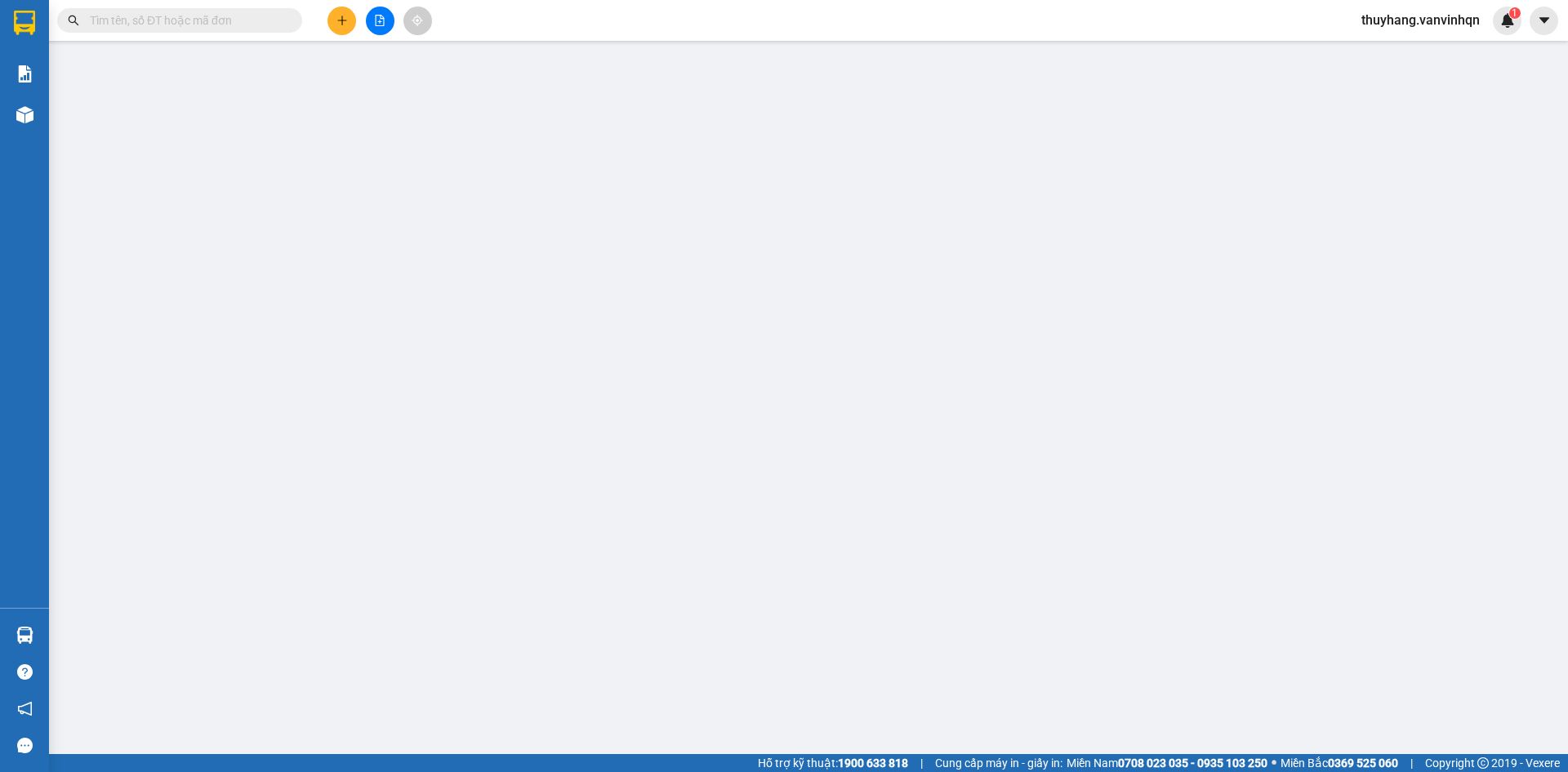
type input "0932463356"
type input "dũng"
type input "BXQN"
type input "0909933113"
type input "linh"
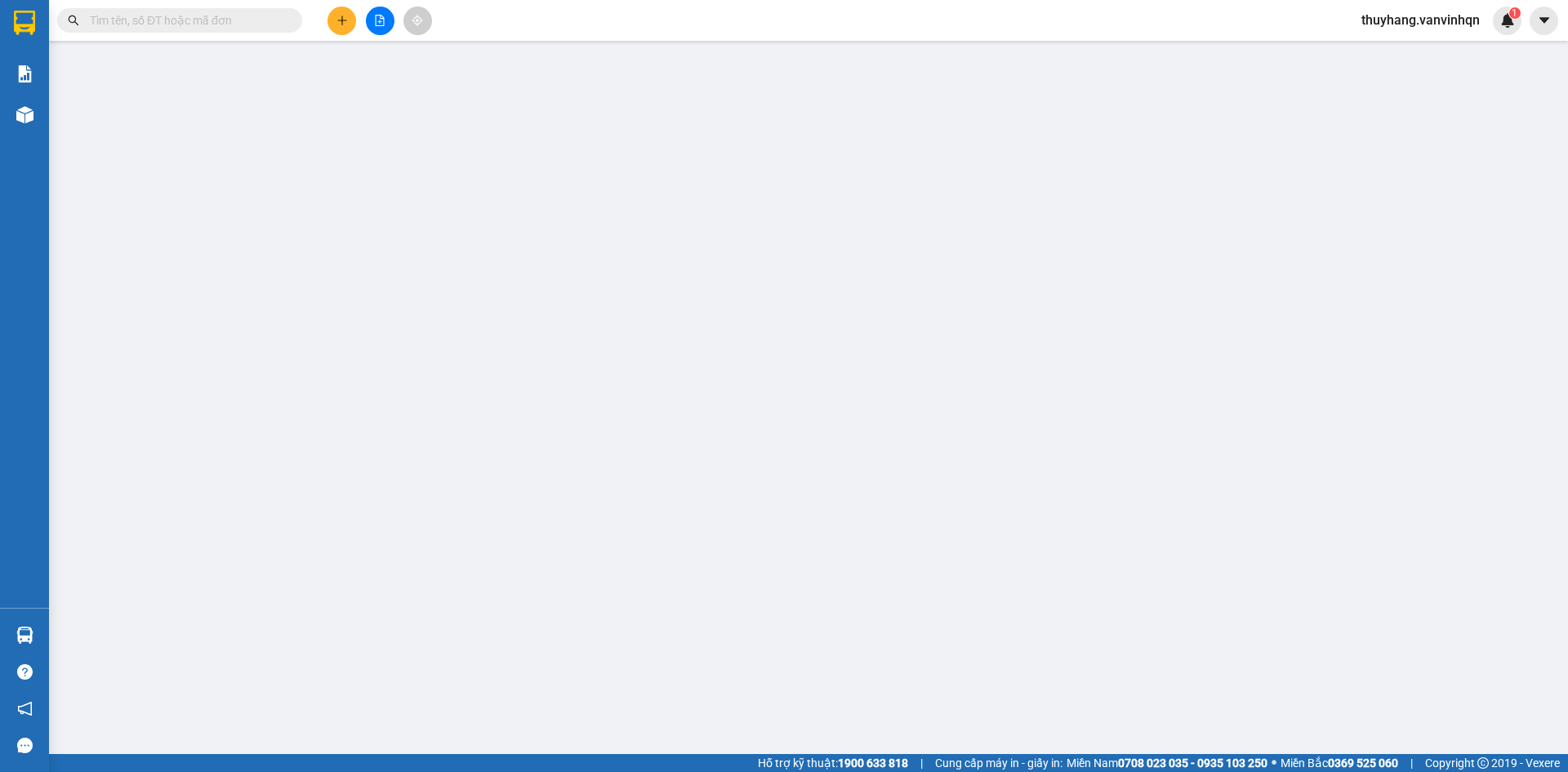
type input "[PERSON_NAME]"
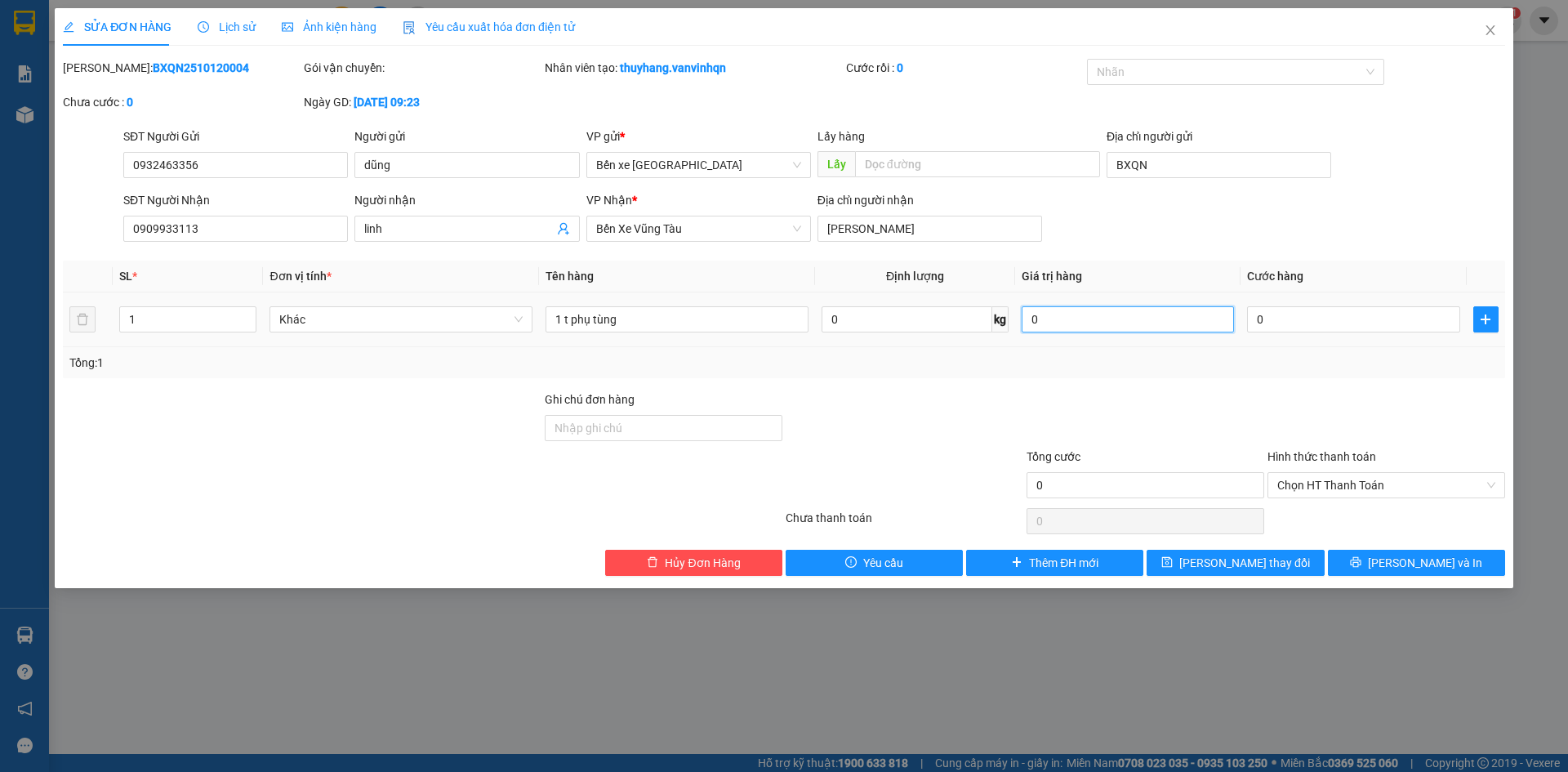
click at [1112, 311] on input "0" at bounding box center [1128, 320] width 213 height 27
type input "3.000.000"
click at [1333, 311] on input "0" at bounding box center [1354, 320] width 213 height 27
click at [1281, 567] on button "[PERSON_NAME] thay đổi" at bounding box center [1235, 563] width 177 height 27
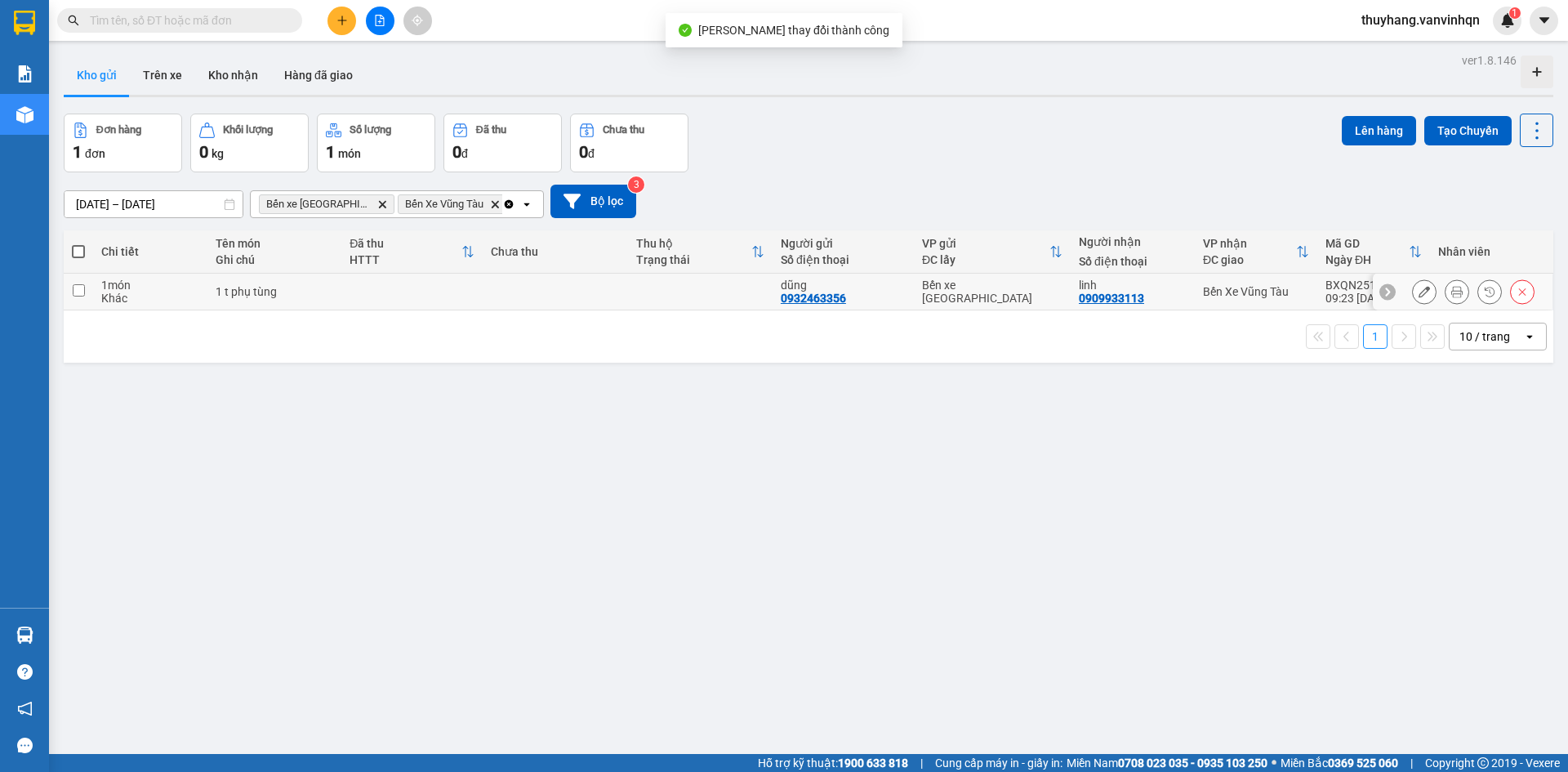
click at [556, 282] on td at bounding box center [555, 292] width 145 height 36
checkbox input "true"
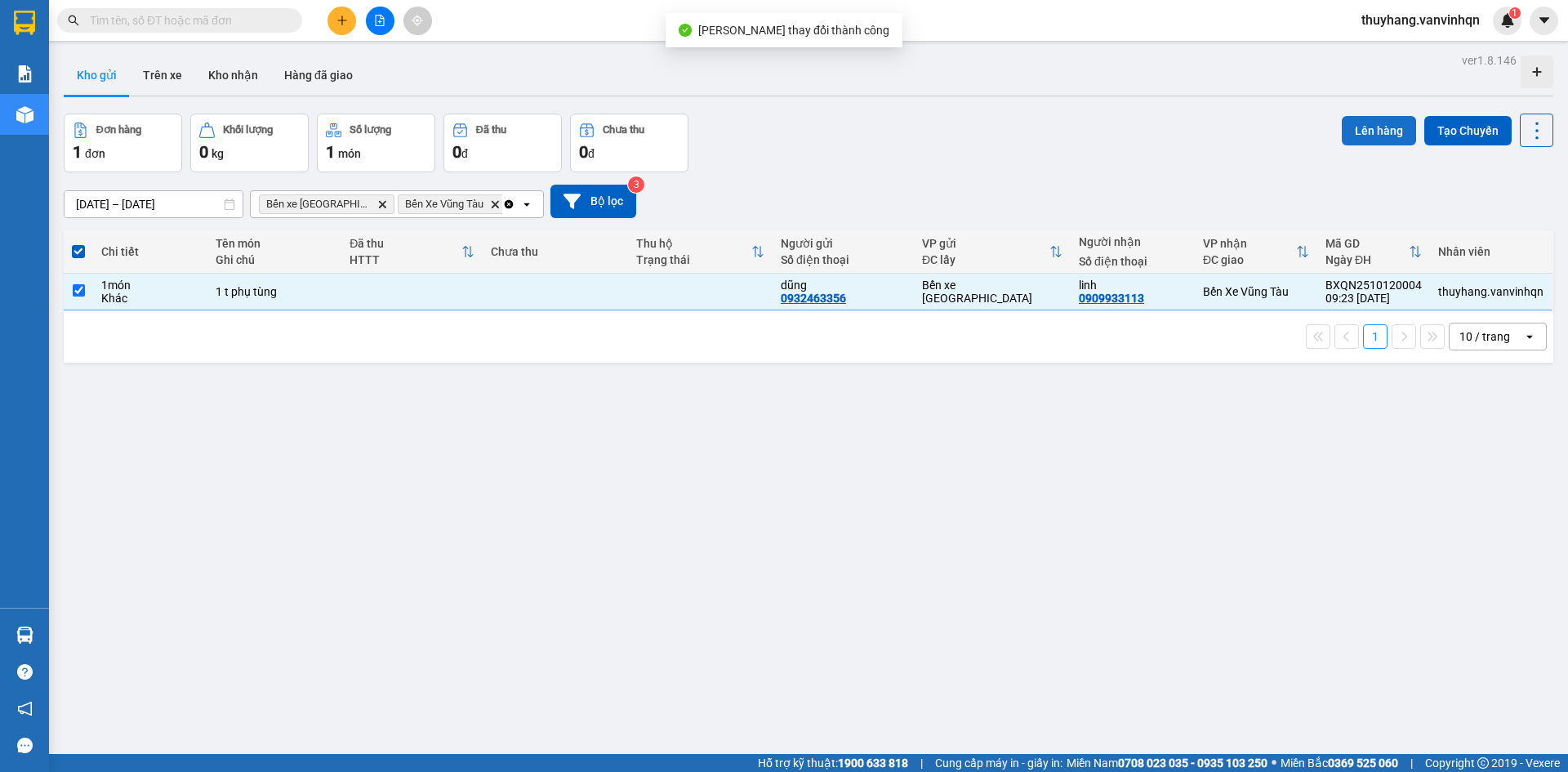
click at [1346, 131] on button "Lên hàng" at bounding box center [1379, 131] width 75 height 30
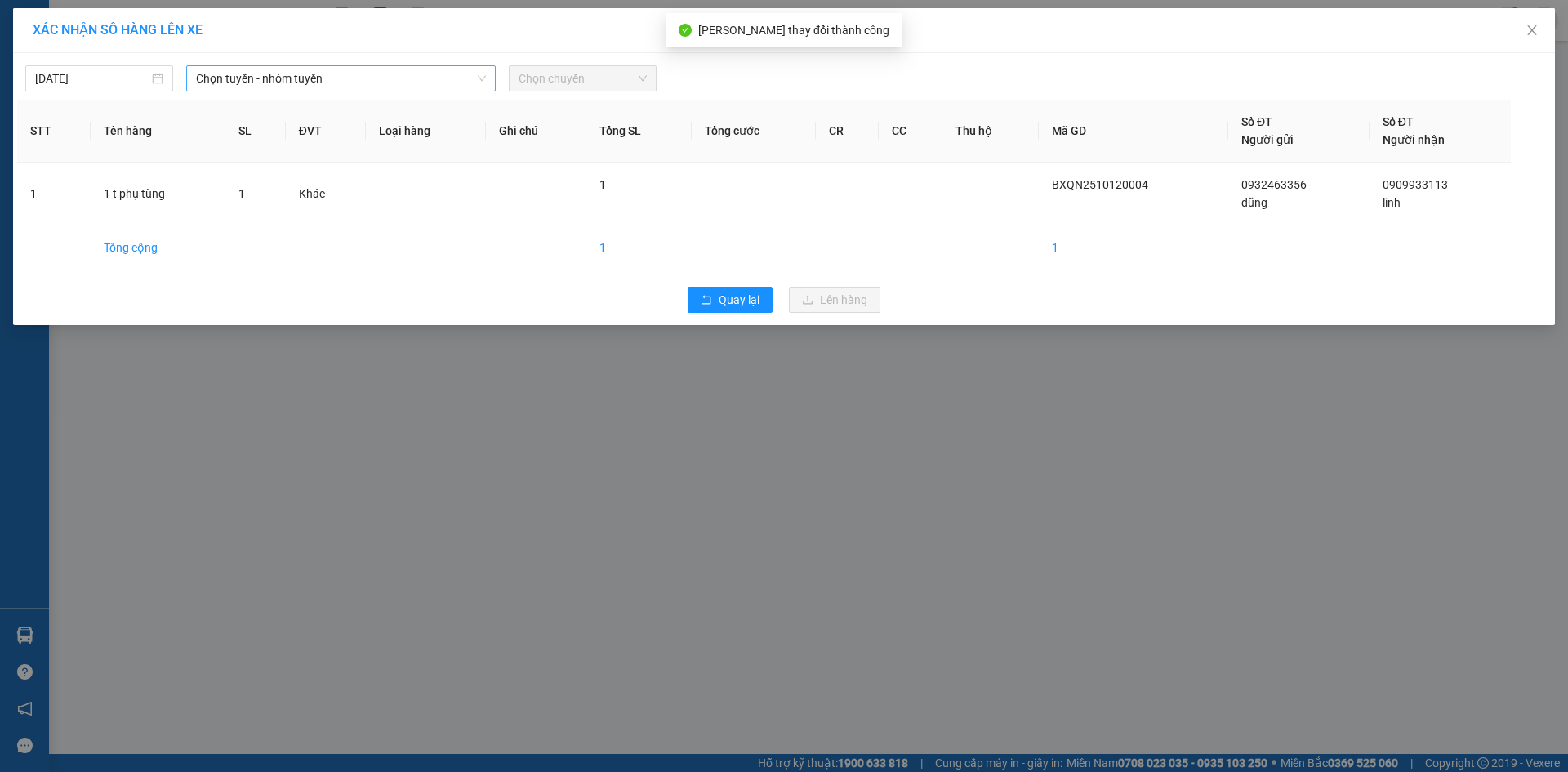
click at [430, 87] on span "Chọn tuyến - nhóm tuyến" at bounding box center [341, 79] width 290 height 25
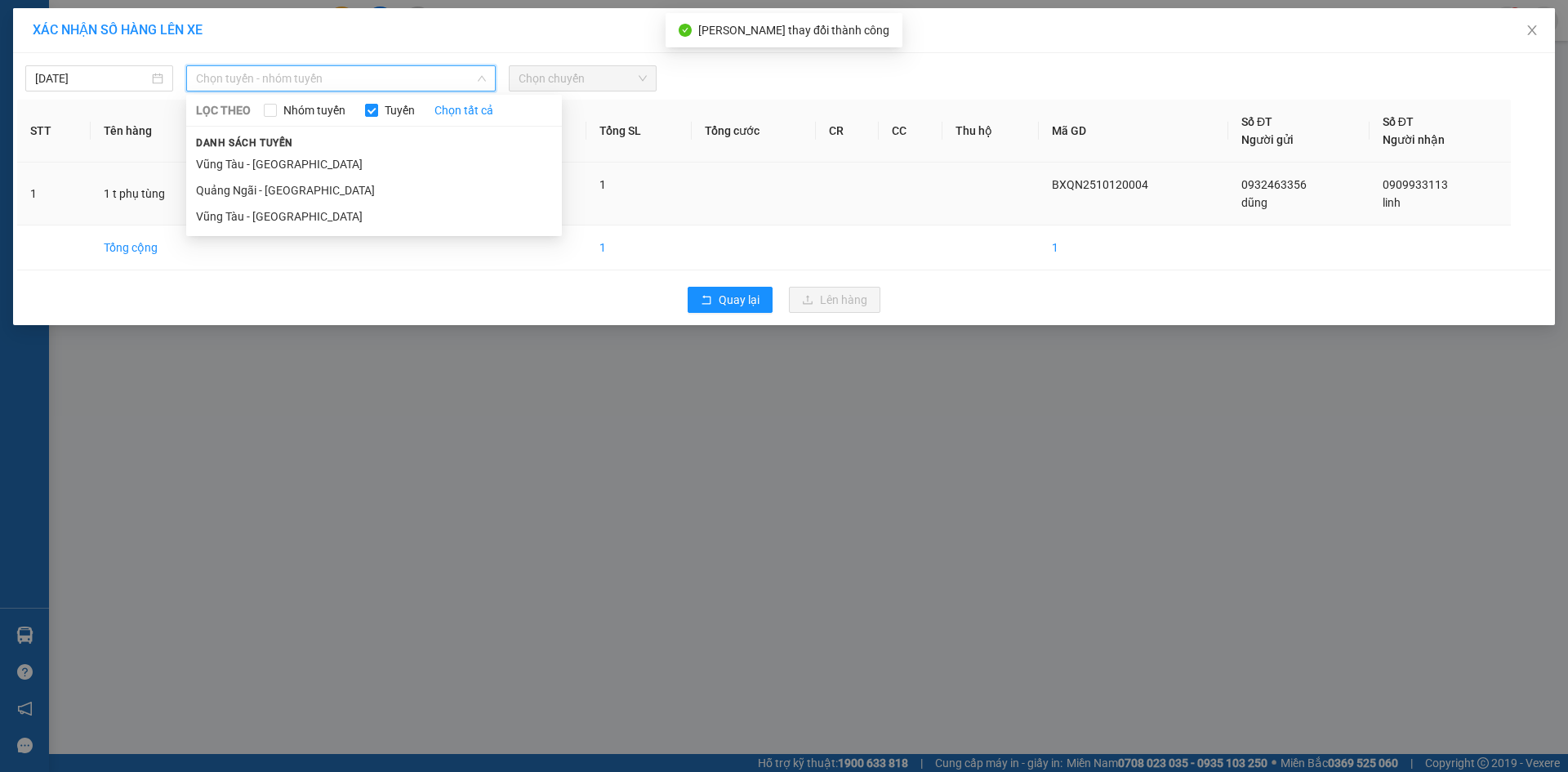
drag, startPoint x: 366, startPoint y: 195, endPoint x: 374, endPoint y: 178, distance: 18.8
click at [366, 195] on li "Quảng Ngãi - [GEOGRAPHIC_DATA]" at bounding box center [374, 191] width 376 height 27
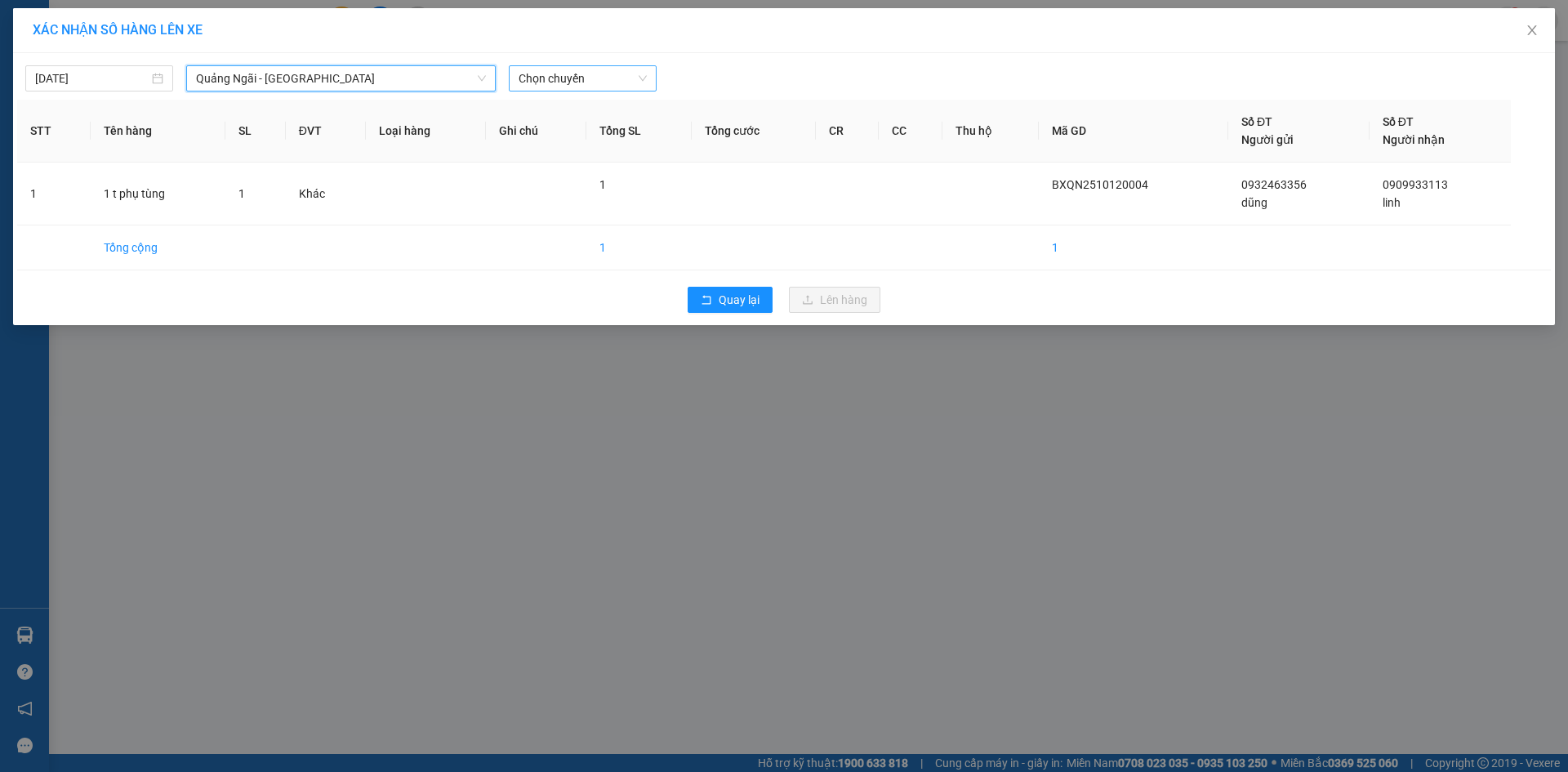
click at [555, 75] on span "Chọn chuyến" at bounding box center [583, 79] width 128 height 25
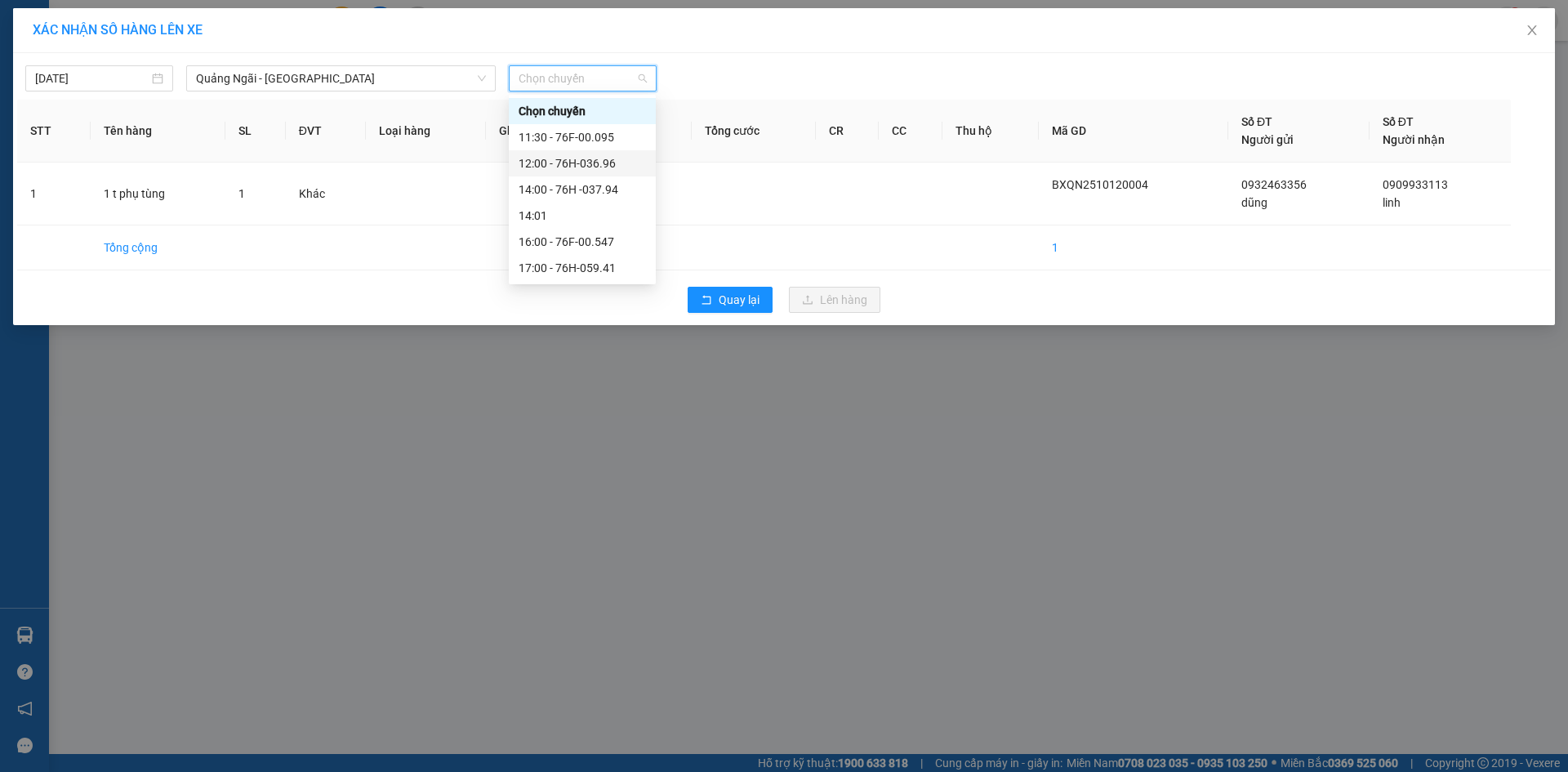
click at [605, 159] on div "12:00 - 76H-036.96" at bounding box center [583, 163] width 127 height 18
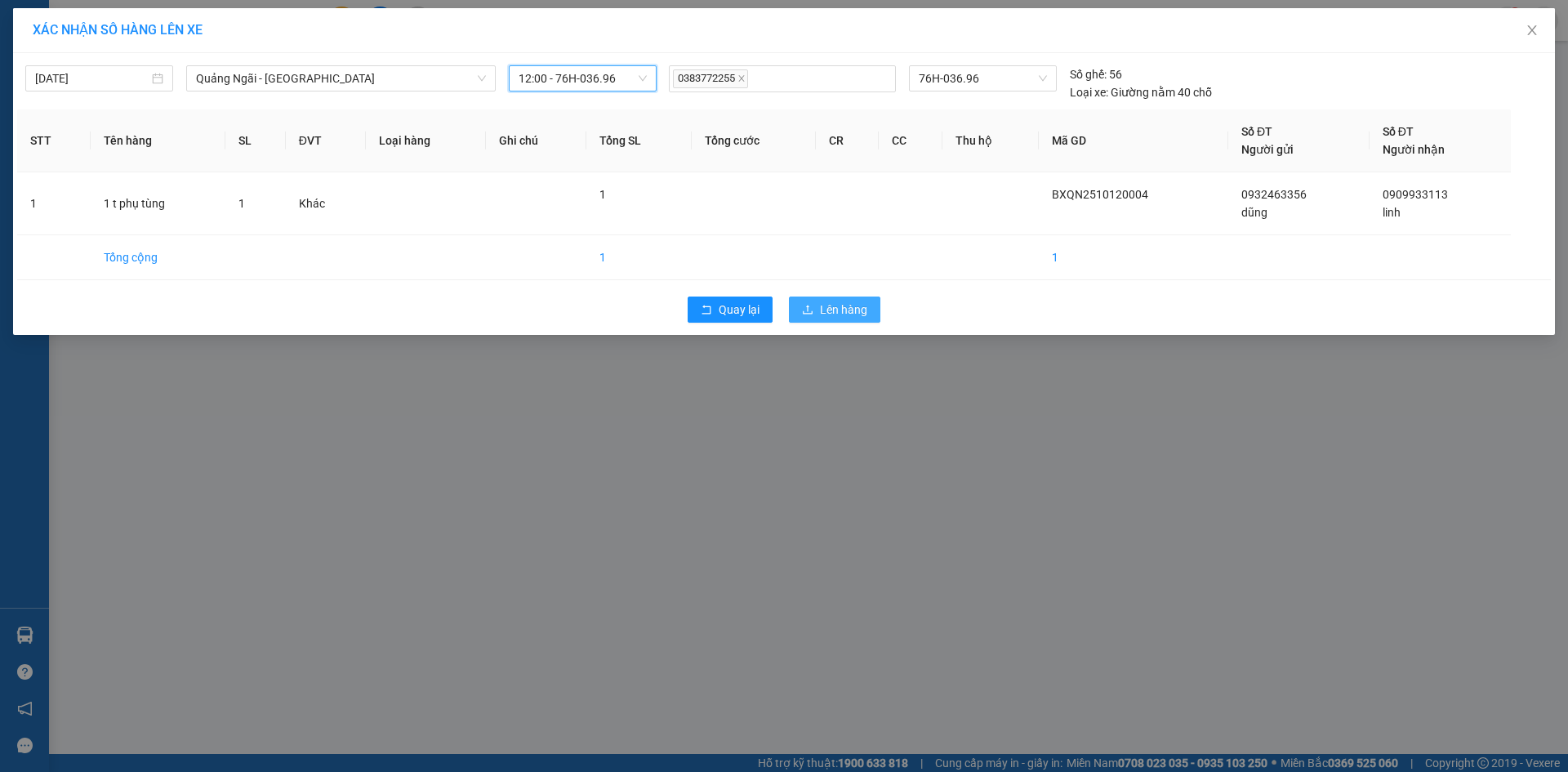
click at [853, 306] on span "Lên hàng" at bounding box center [844, 310] width 47 height 18
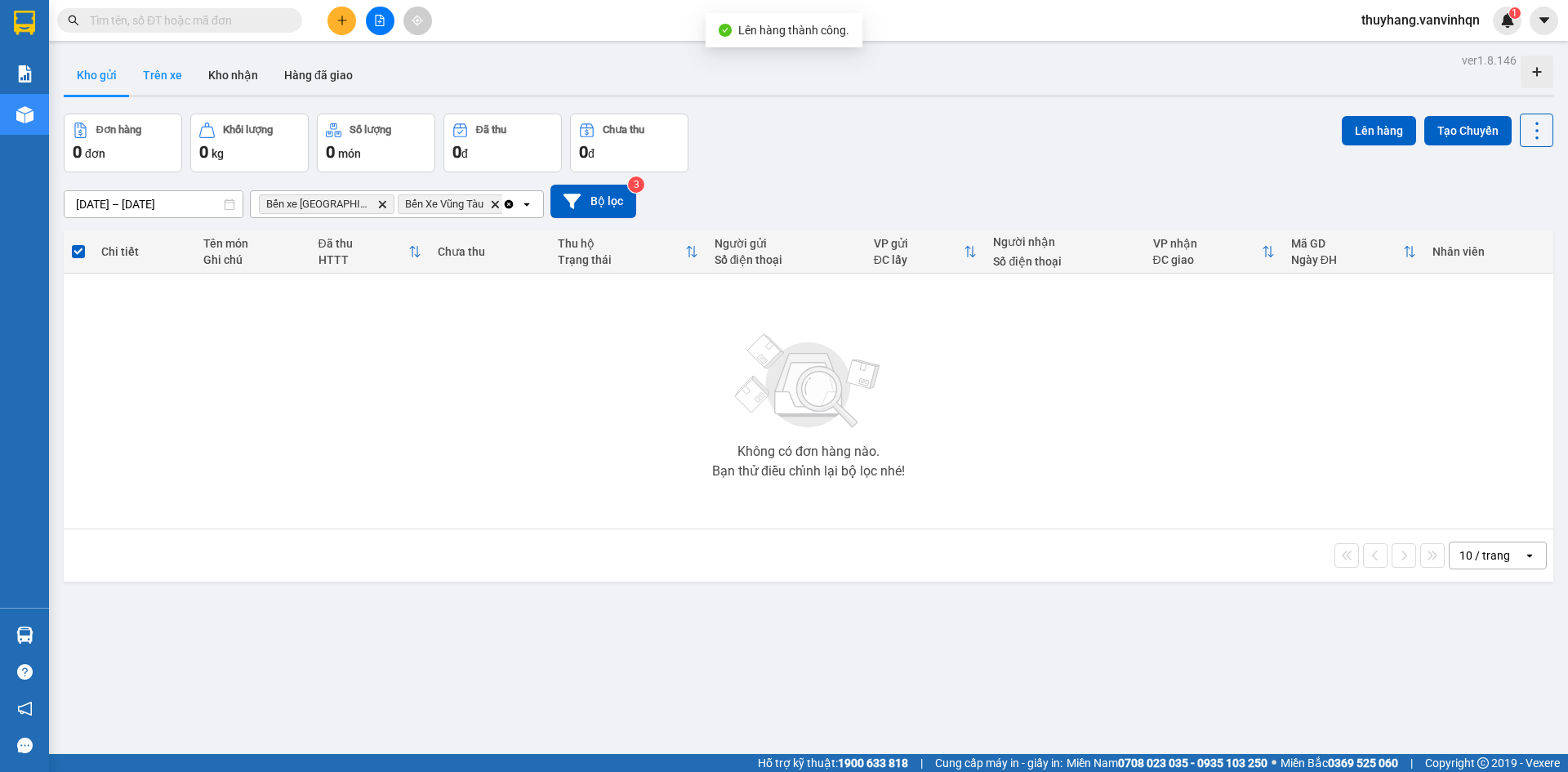
click at [159, 74] on button "Trên xe" at bounding box center [162, 75] width 65 height 39
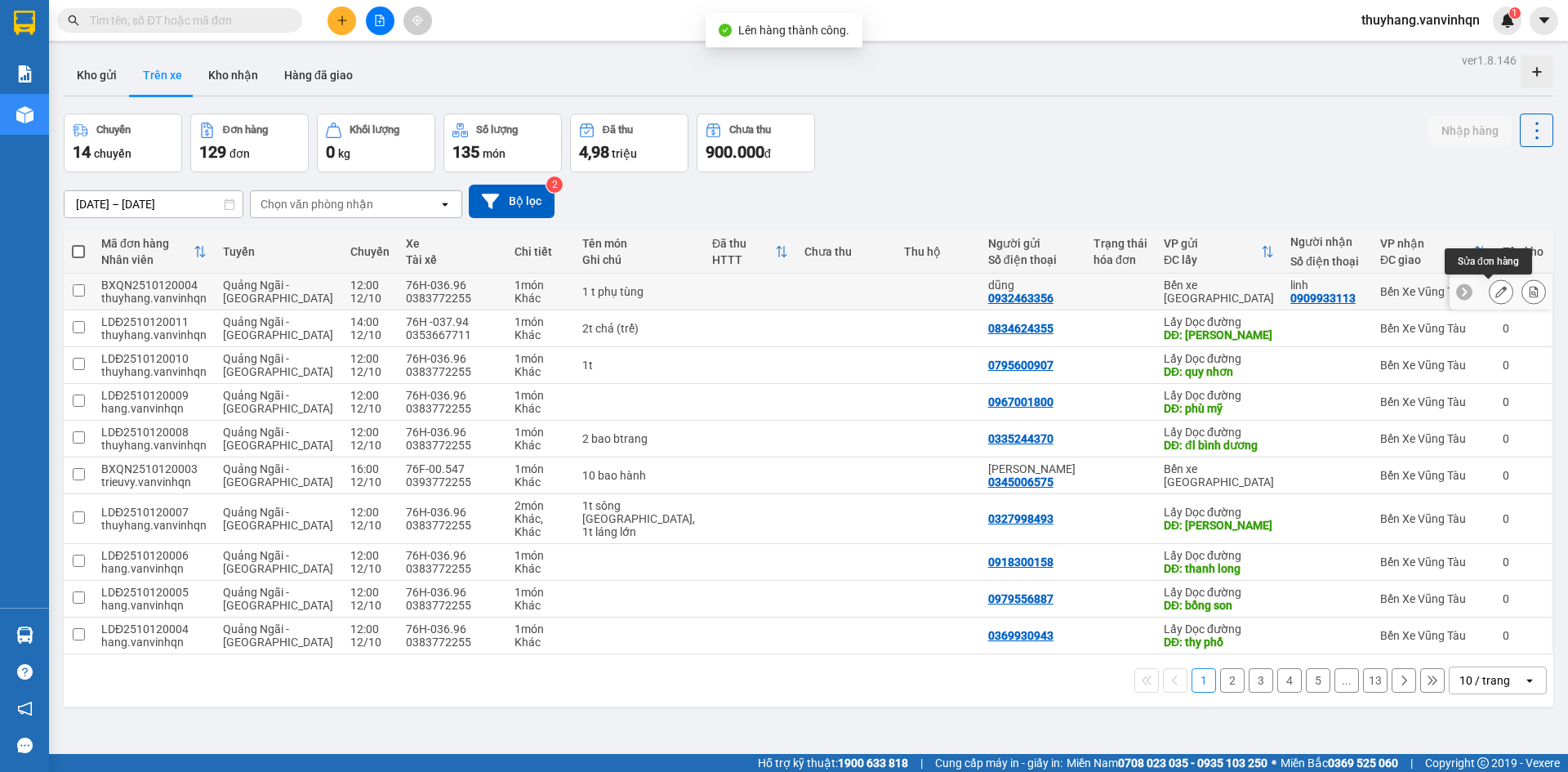
click at [1497, 288] on button at bounding box center [1502, 292] width 23 height 29
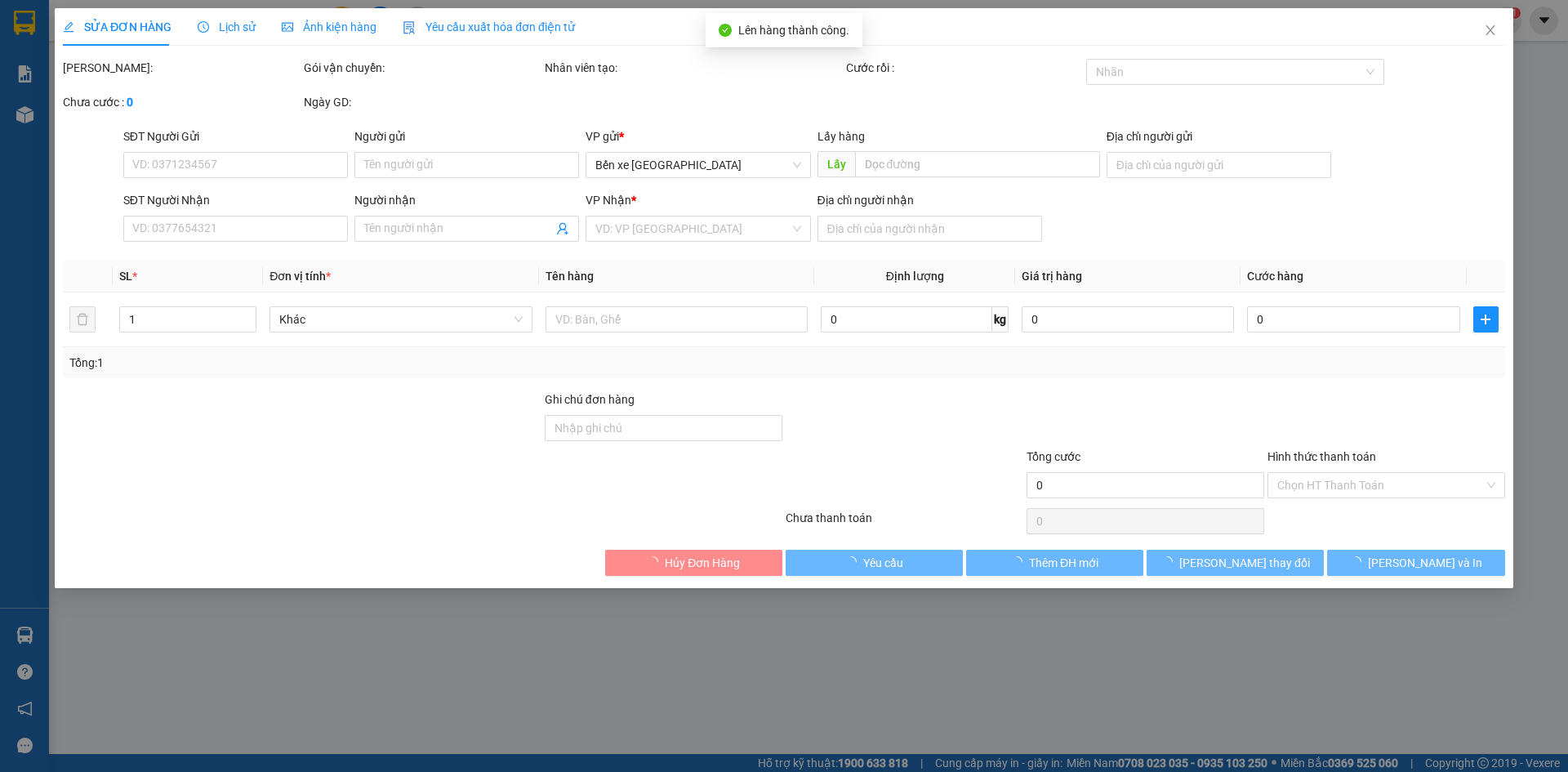
type input "0932463356"
type input "dũng"
type input "BXQN"
type input "0909933113"
type input "linh"
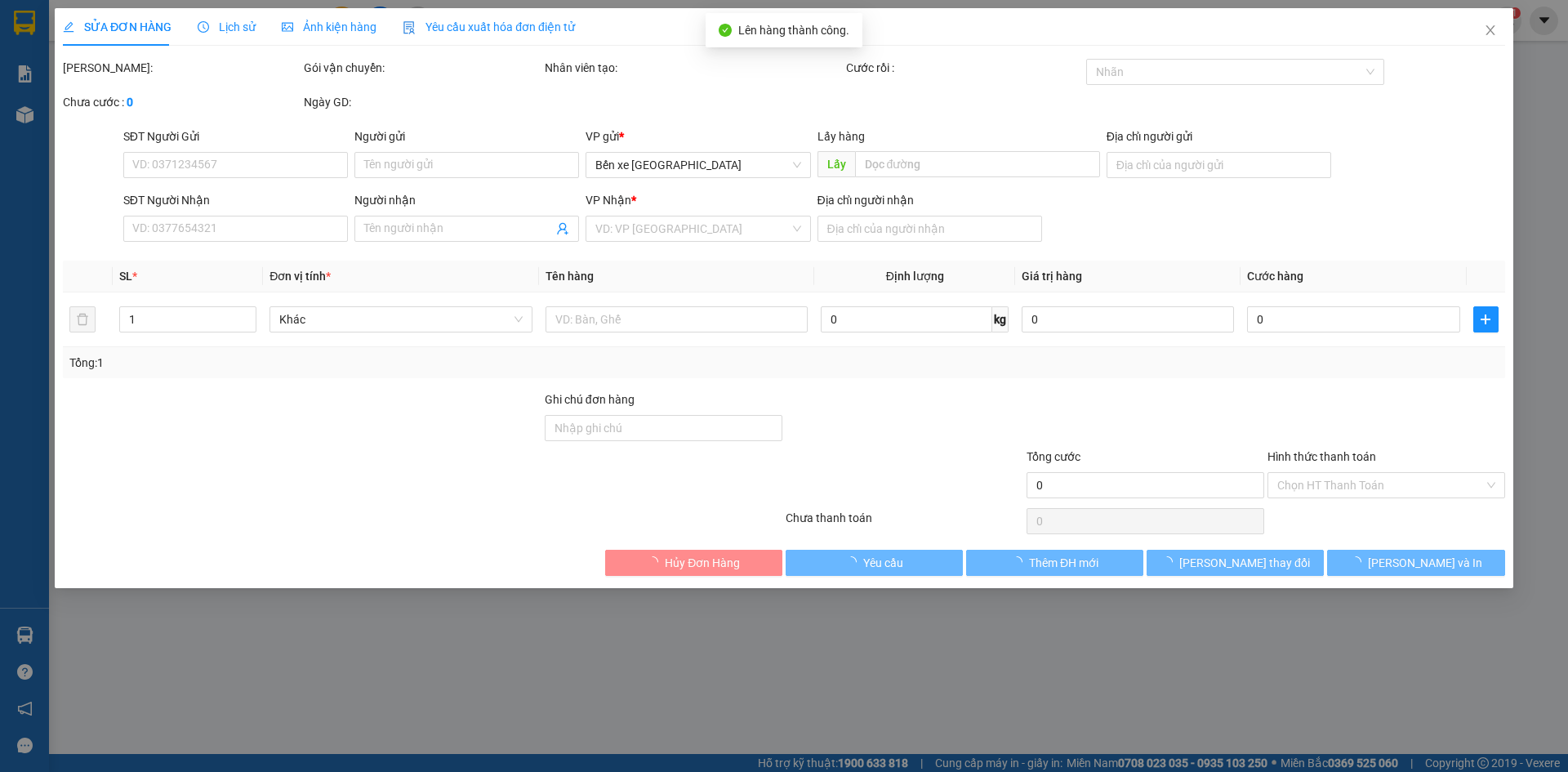
type input "[PERSON_NAME]"
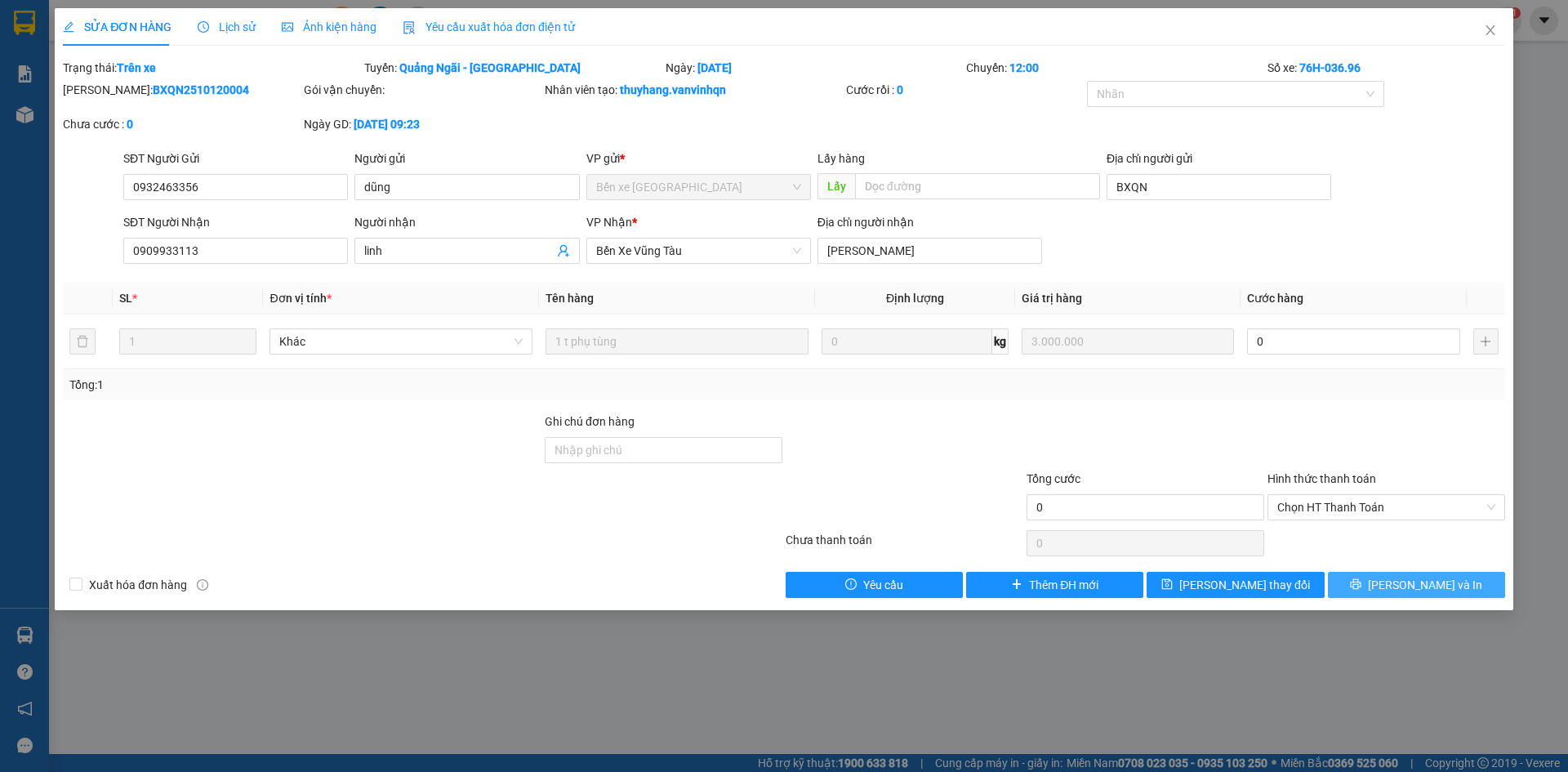
click at [1451, 584] on button "[PERSON_NAME] và In" at bounding box center [1416, 586] width 177 height 27
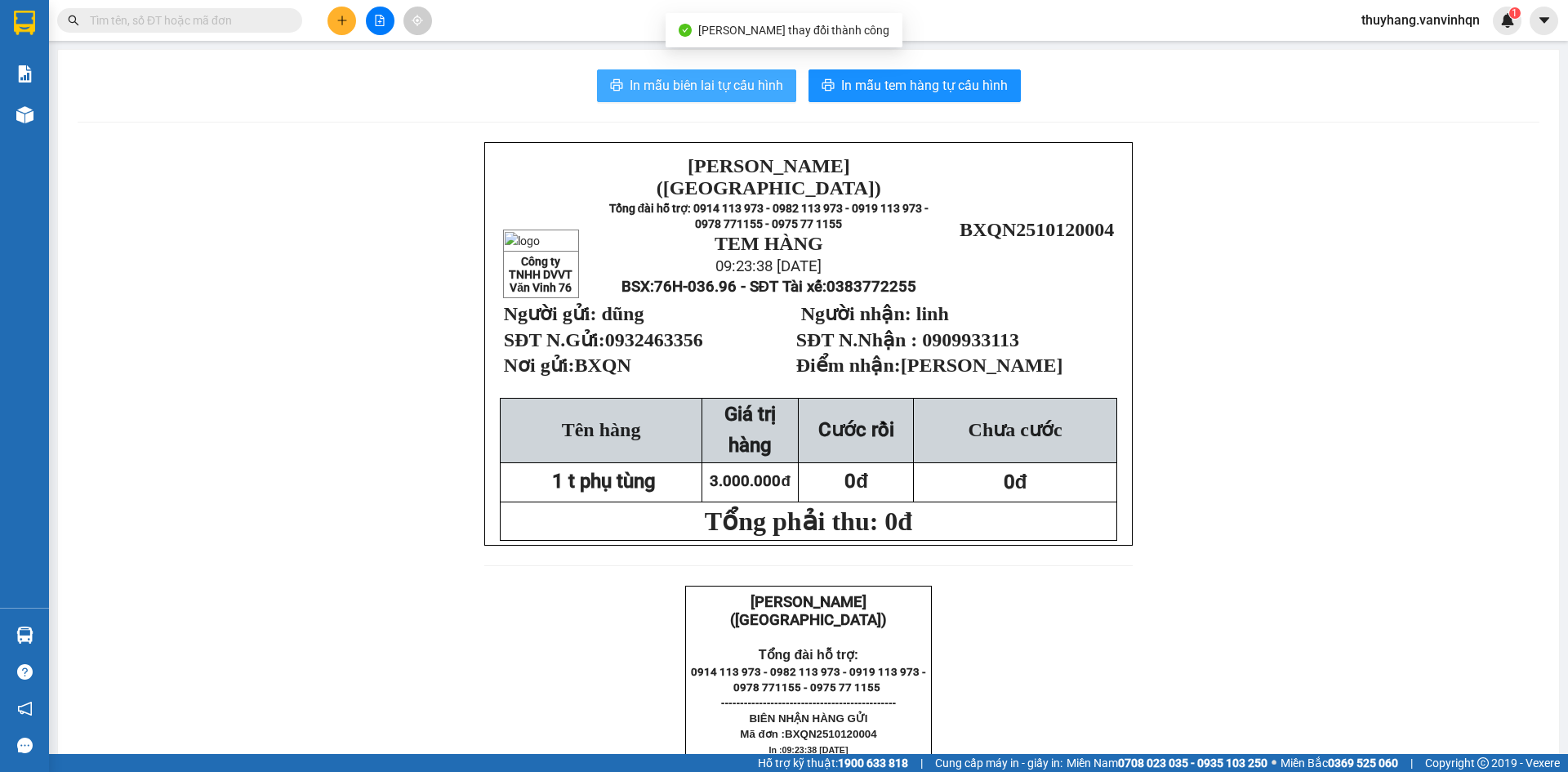
click at [619, 87] on button "In mẫu biên lai tự cấu hình" at bounding box center [696, 85] width 200 height 32
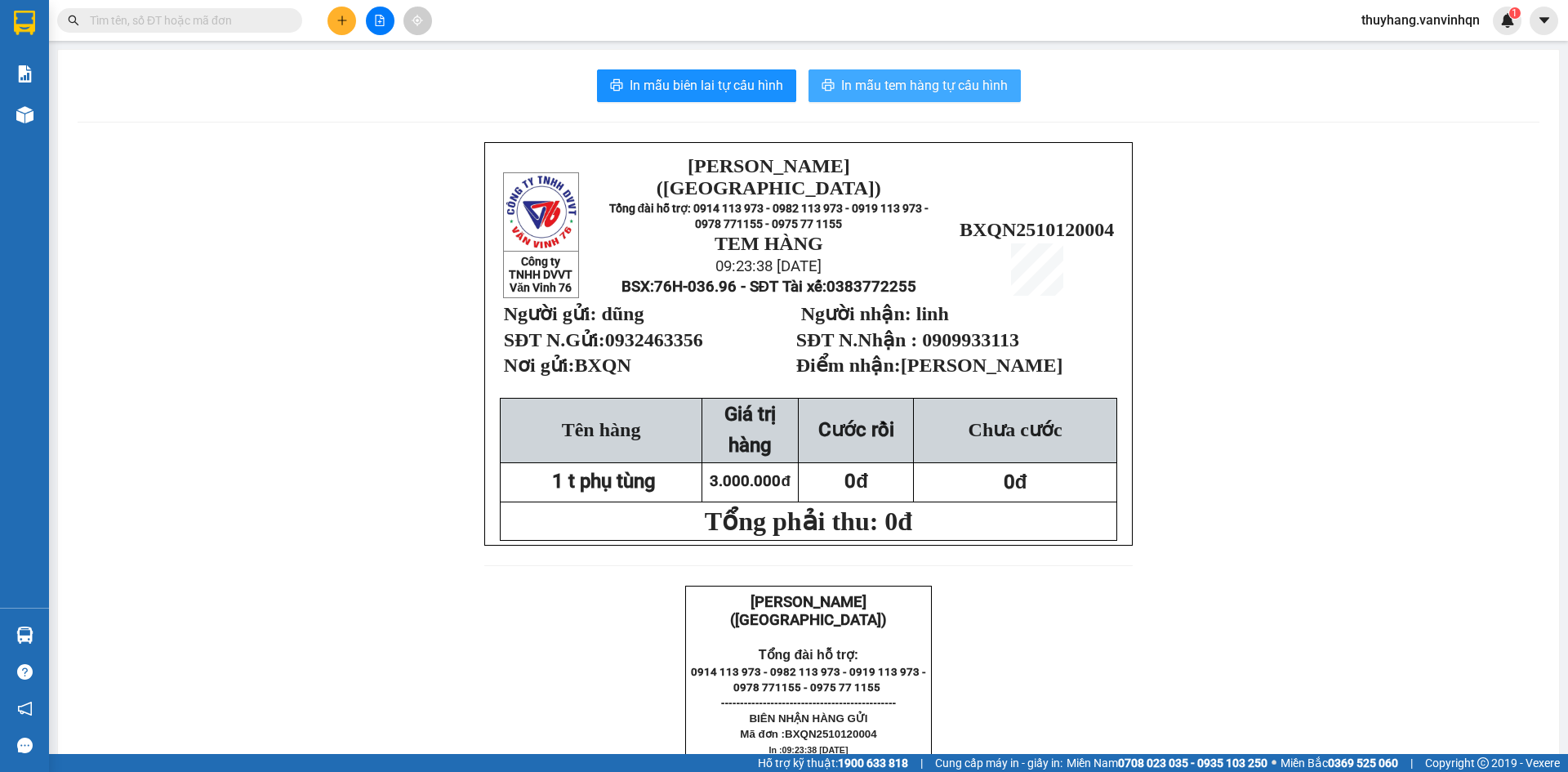
click at [873, 84] on span "In mẫu tem hàng tự cấu hình" at bounding box center [924, 85] width 166 height 21
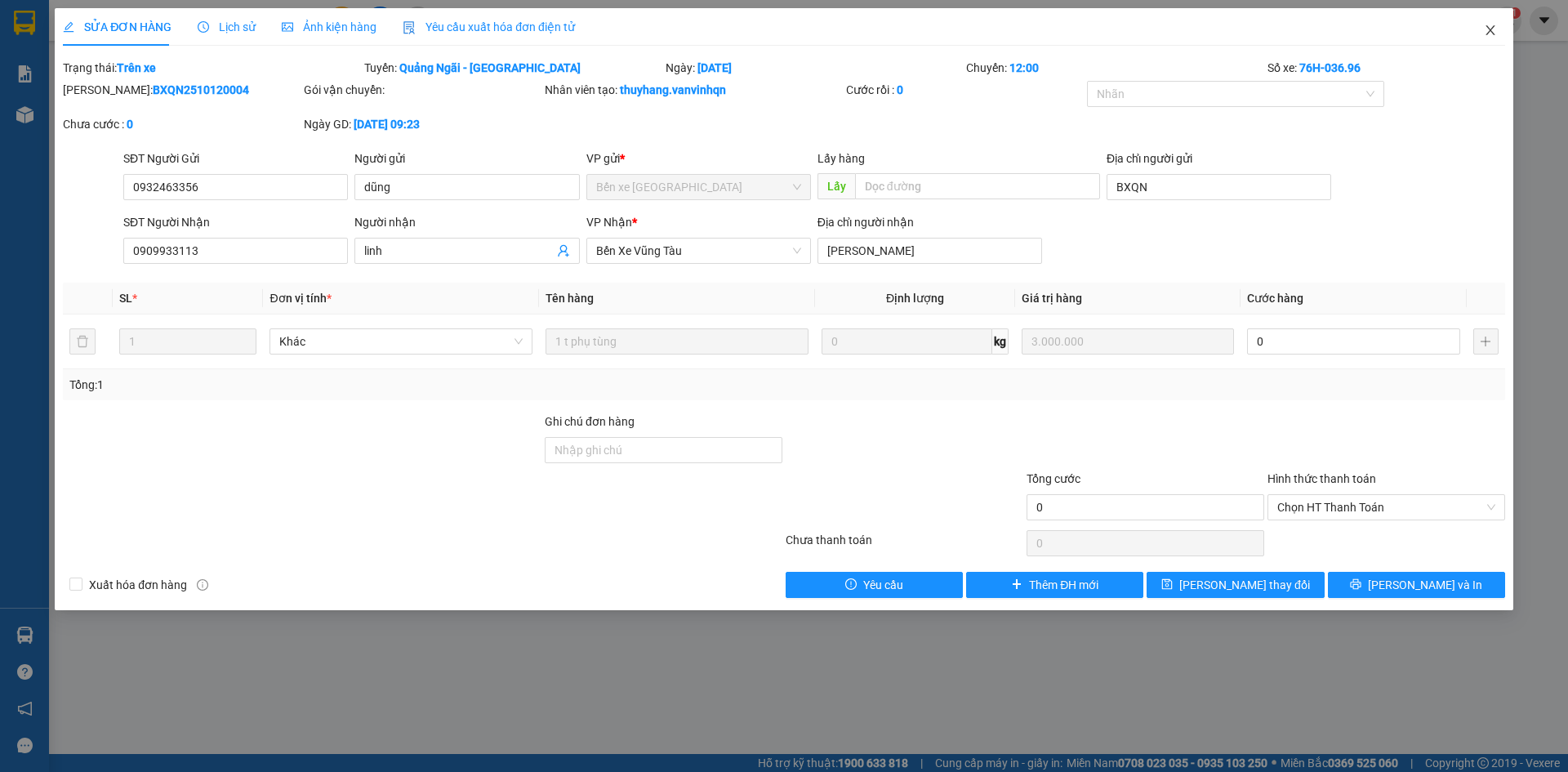
click at [1486, 31] on icon "close" at bounding box center [1491, 31] width 13 height 13
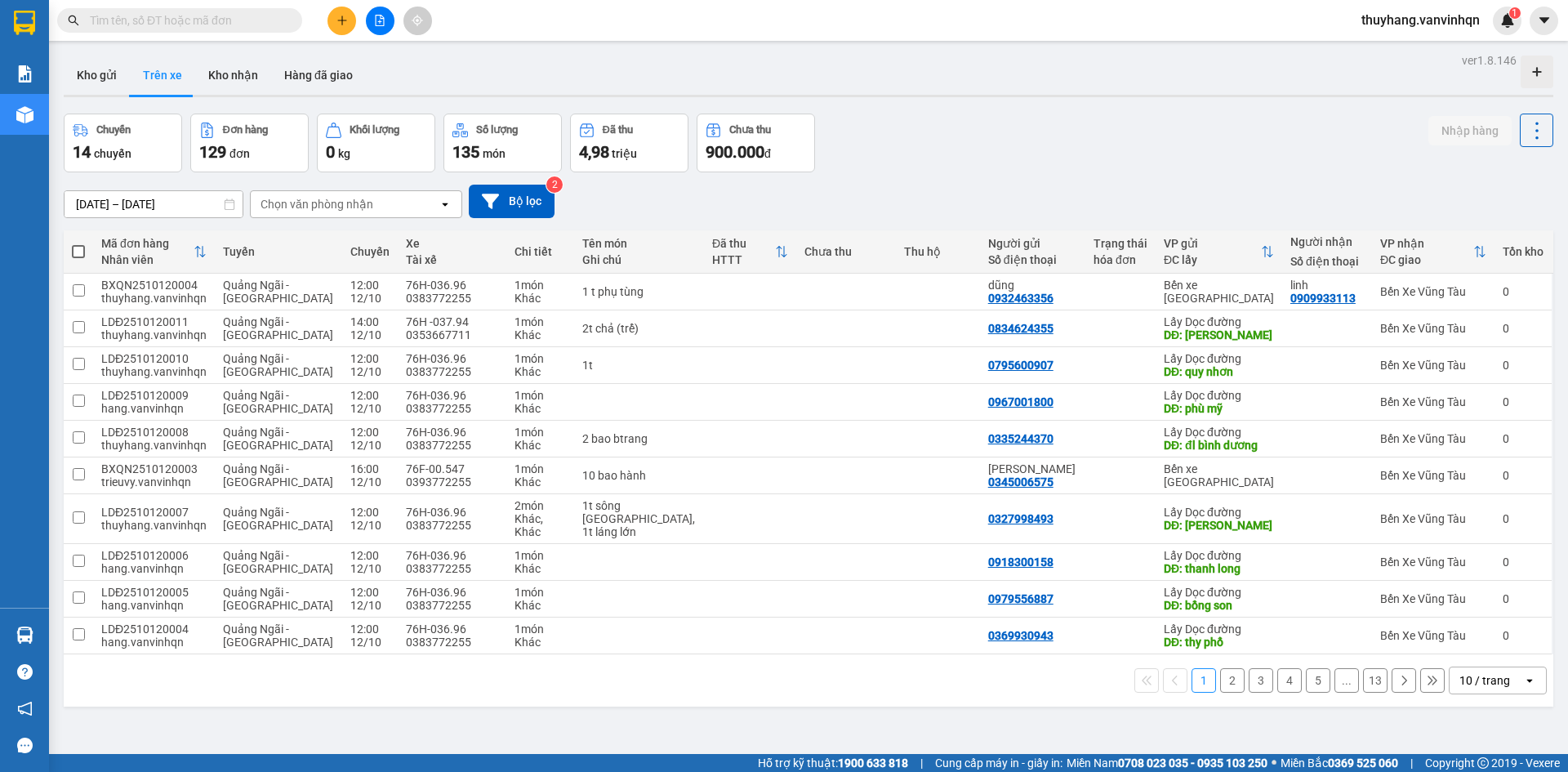
click at [386, 27] on button at bounding box center [380, 21] width 29 height 29
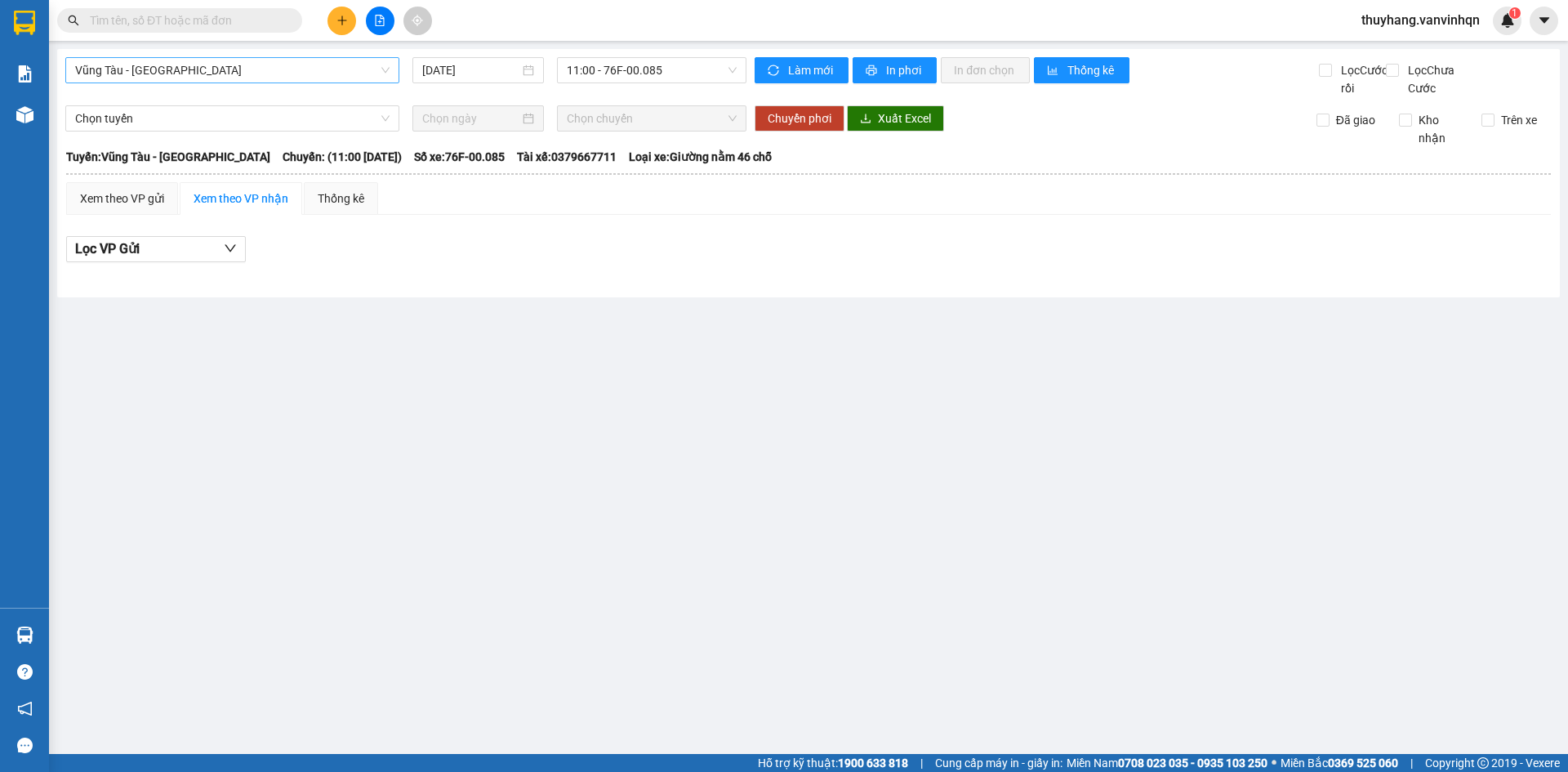
click at [223, 76] on span "Vũng Tàu - [GEOGRAPHIC_DATA]" at bounding box center [233, 70] width 315 height 25
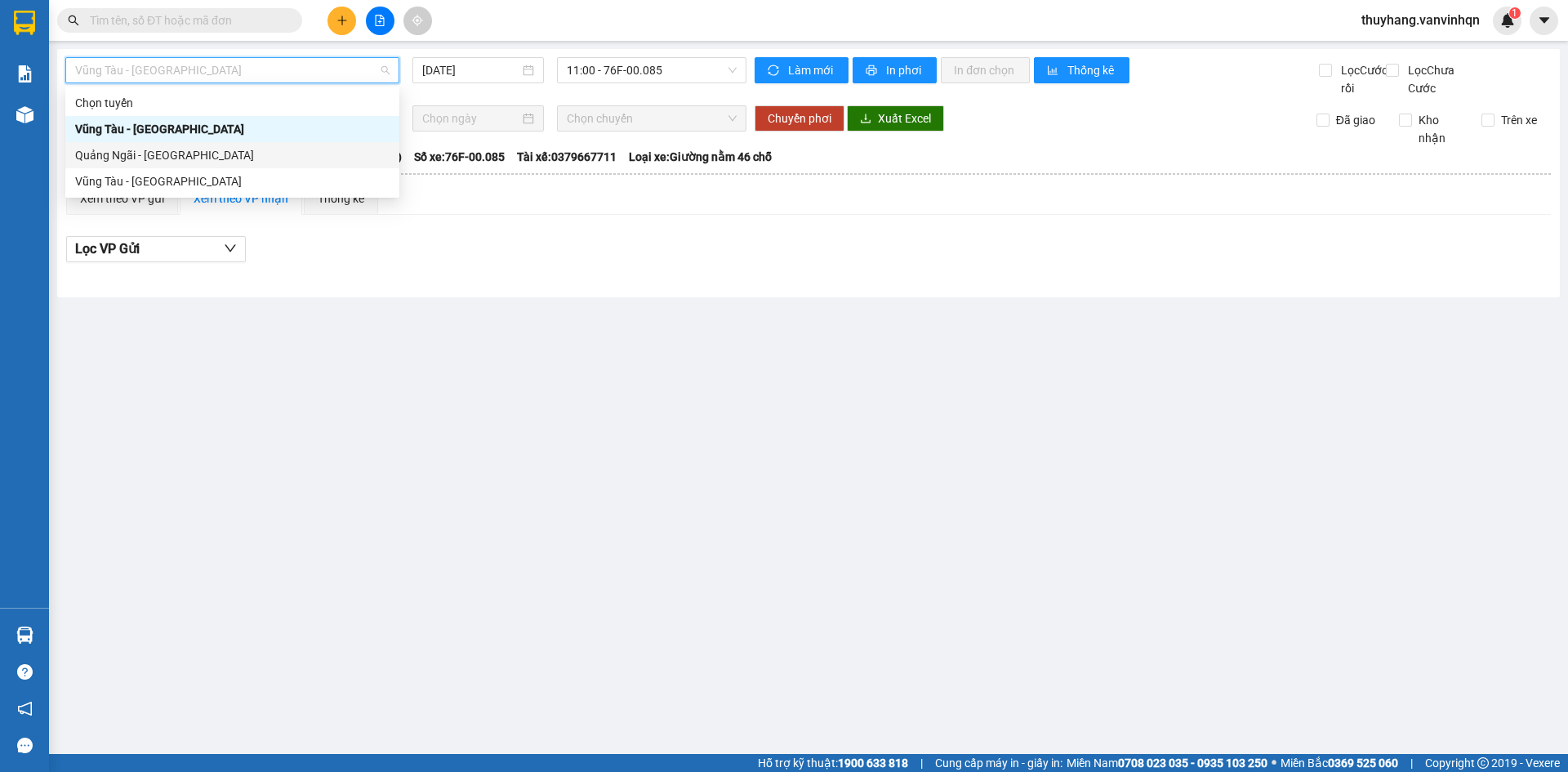
click at [210, 153] on div "Quảng Ngãi - [GEOGRAPHIC_DATA]" at bounding box center [233, 156] width 315 height 18
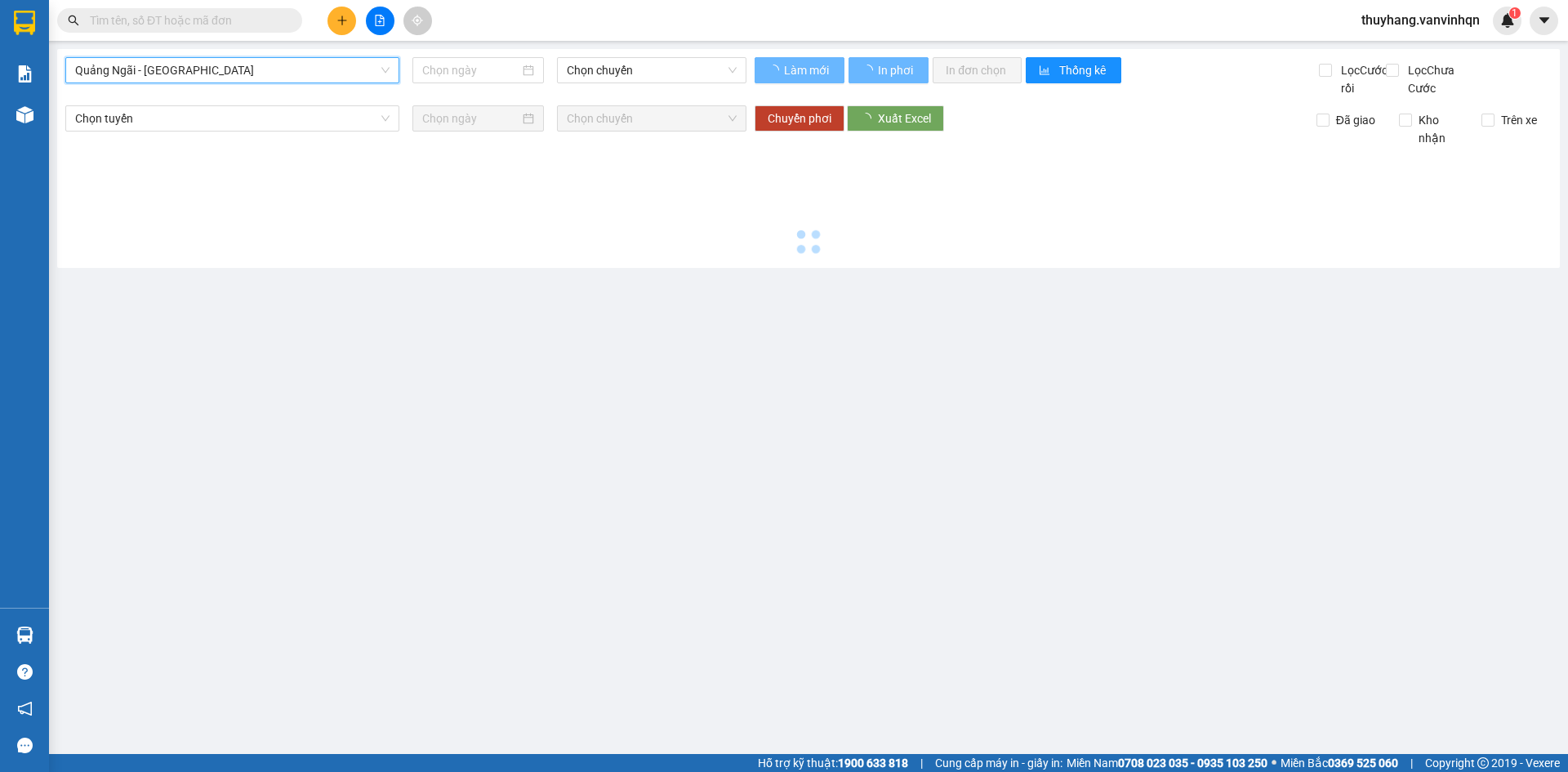
type input "[DATE]"
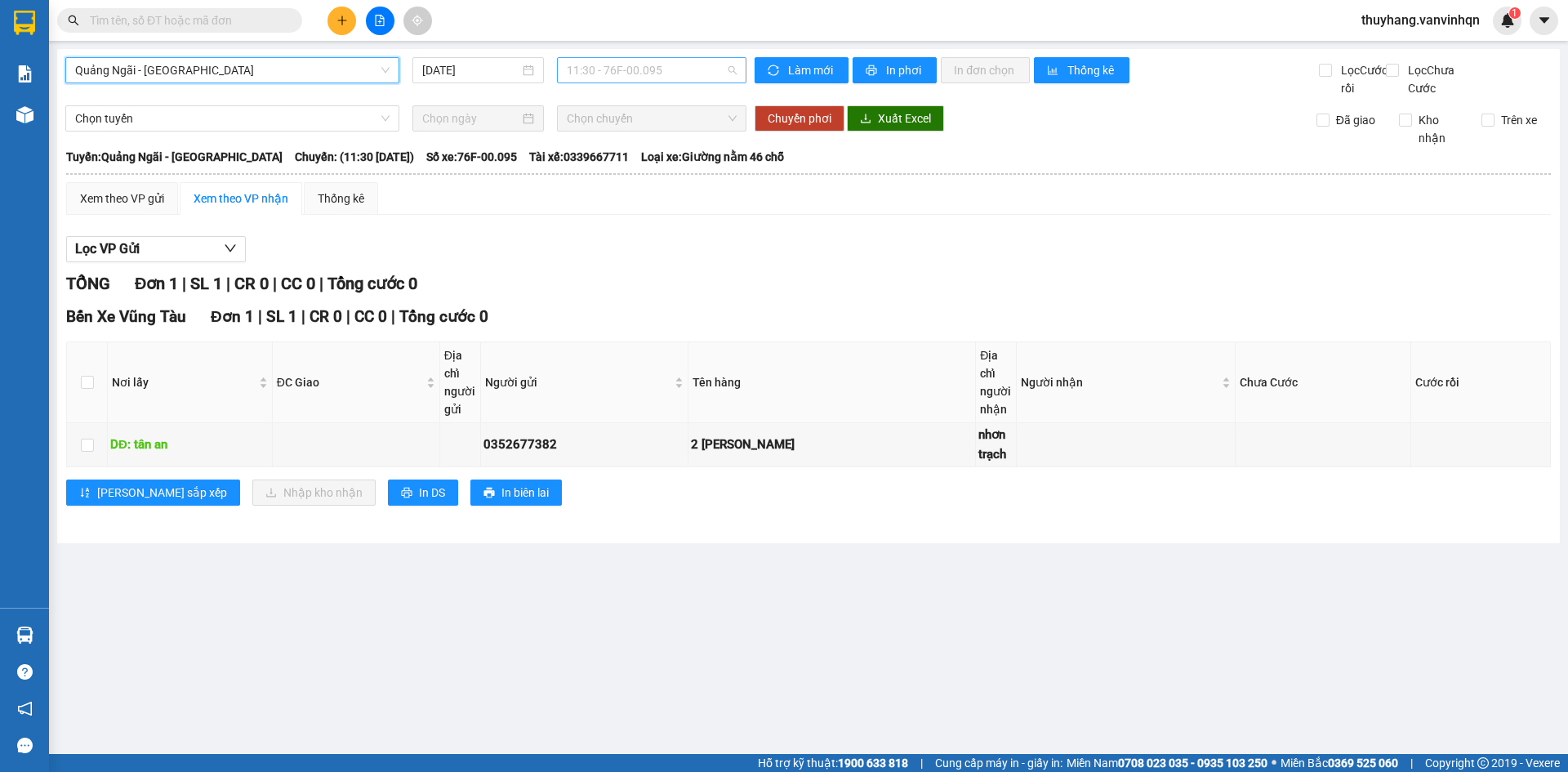
click at [632, 70] on span "11:30 - 76F-00.095" at bounding box center [652, 70] width 170 height 25
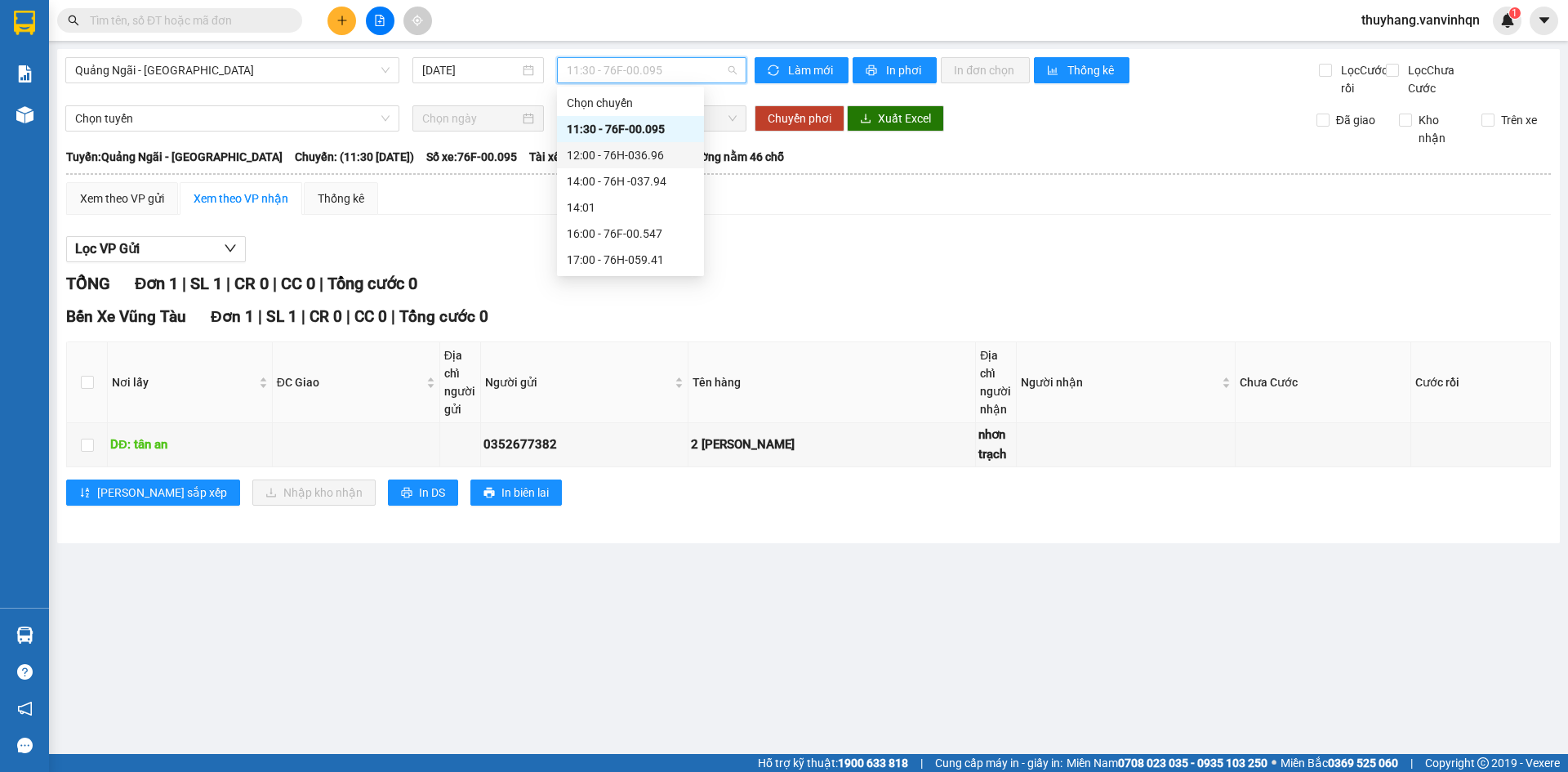
click at [681, 152] on div "12:00 - 76H-036.96" at bounding box center [631, 156] width 127 height 18
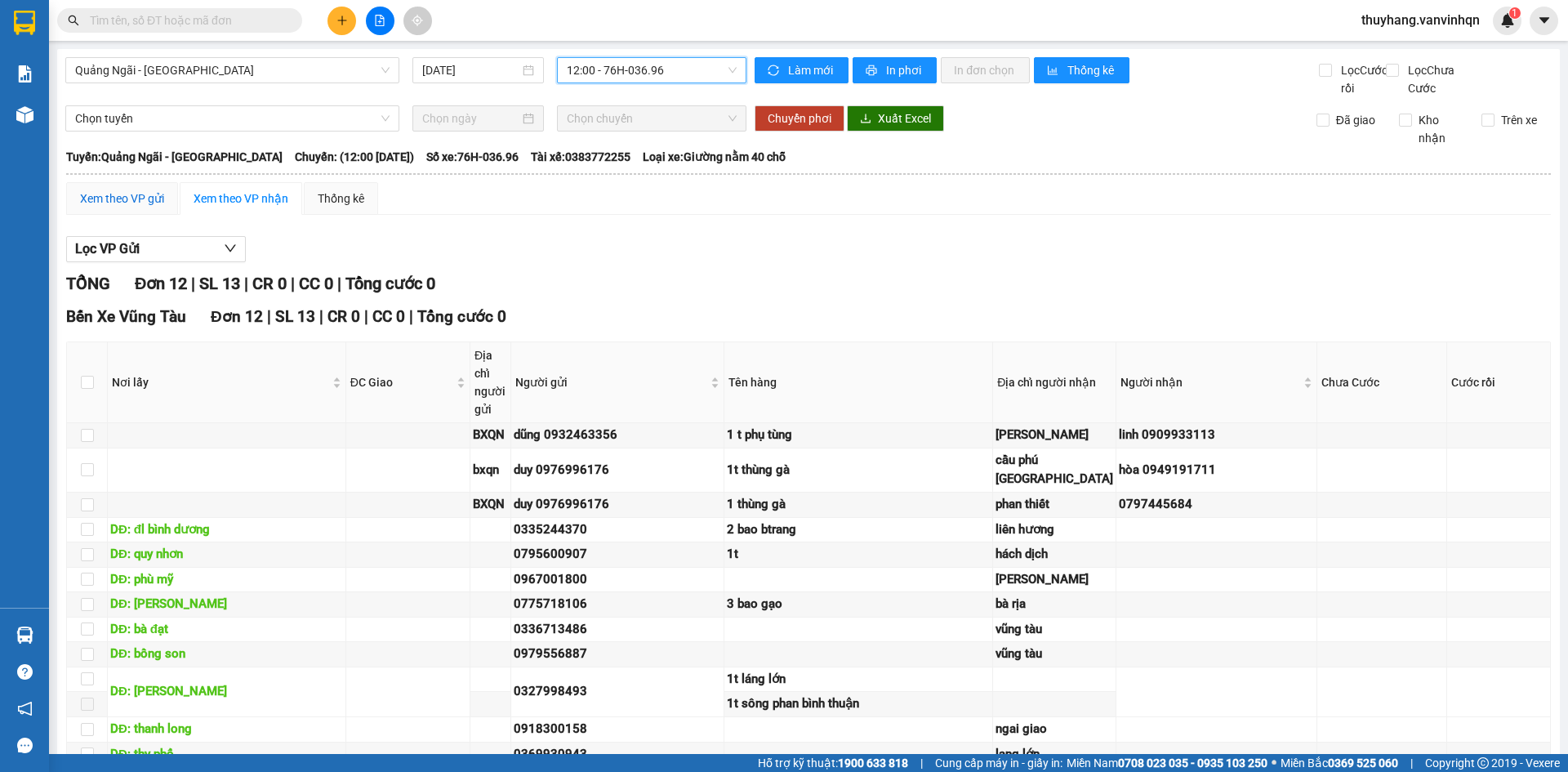
click at [98, 208] on div "Xem theo VP gửi" at bounding box center [123, 199] width 84 height 18
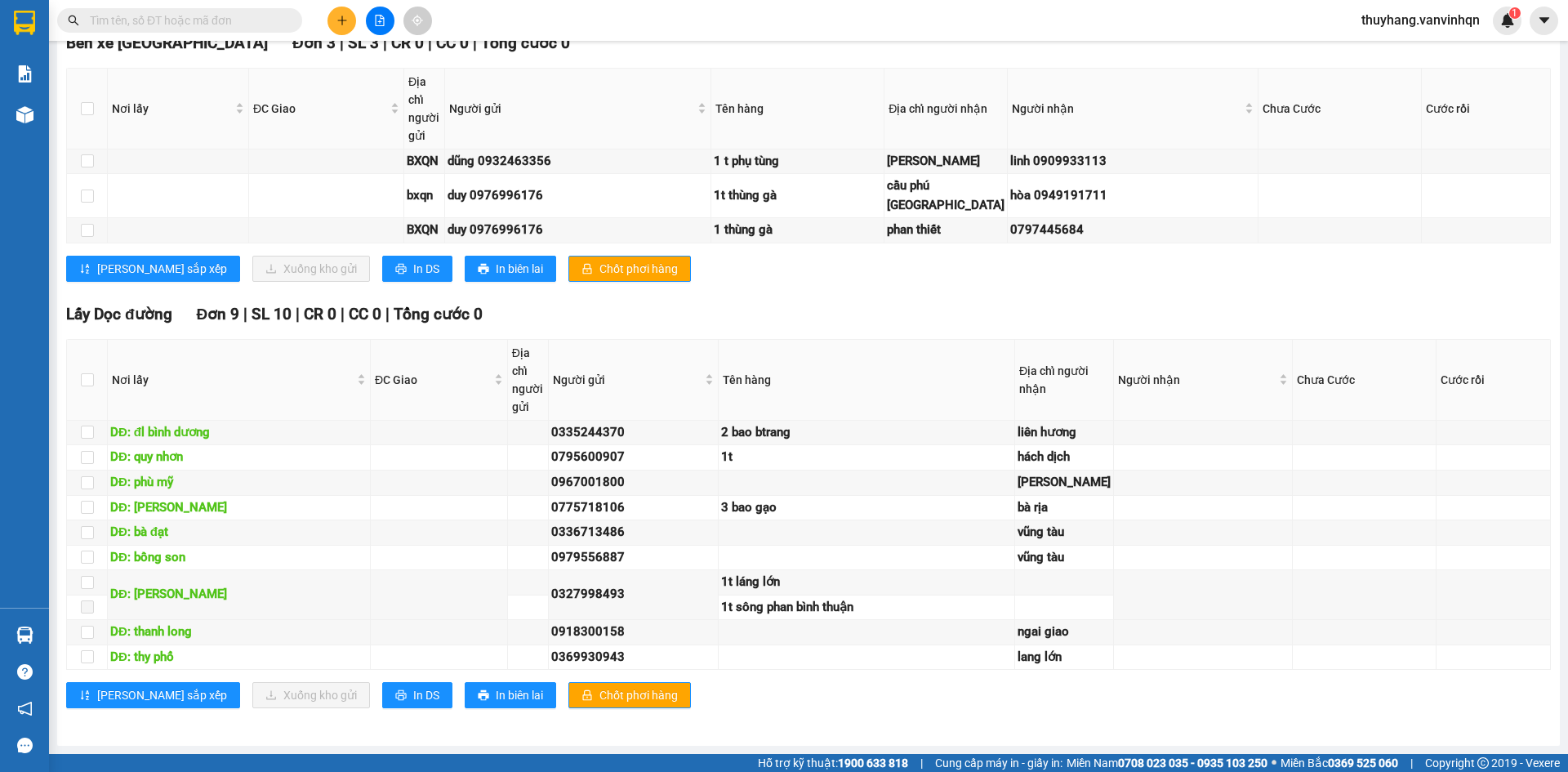
scroll to position [818, 0]
click at [90, 167] on input "checkbox" at bounding box center [88, 161] width 13 height 13
checkbox input "true"
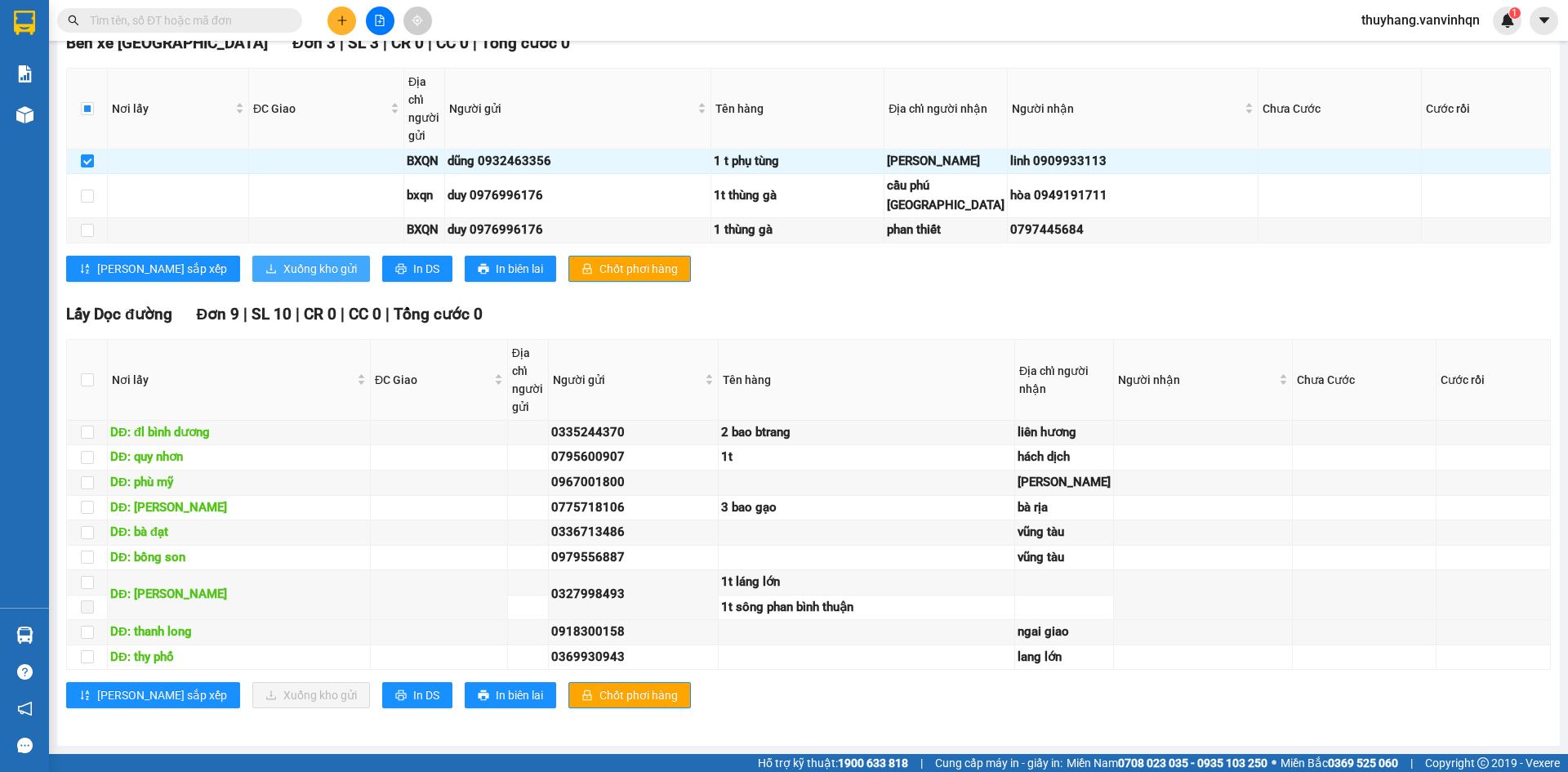
click at [286, 277] on span "Xuống kho gửi" at bounding box center [320, 269] width 74 height 18
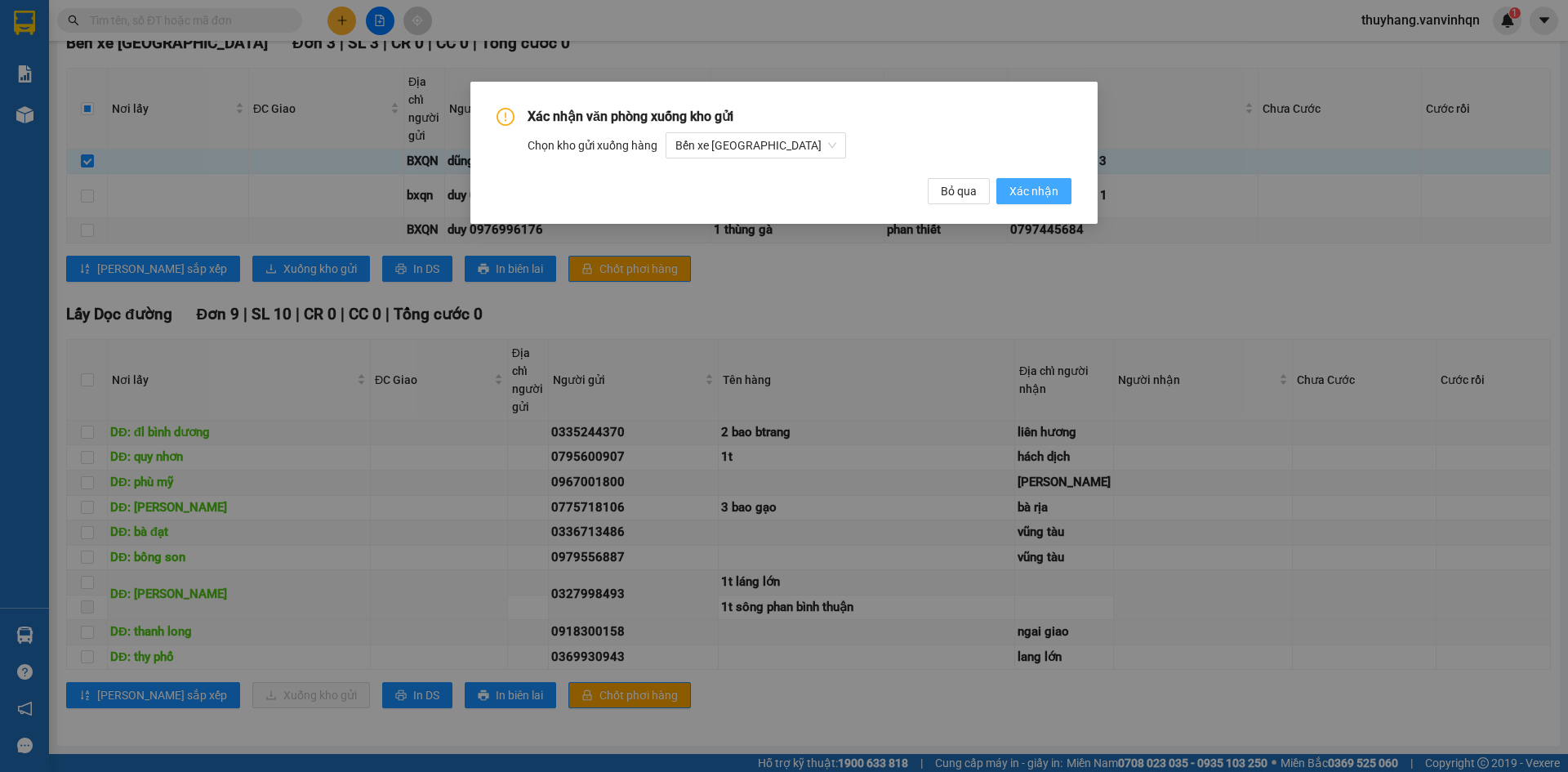
click at [1003, 186] on button "Xác nhận" at bounding box center [1034, 191] width 75 height 27
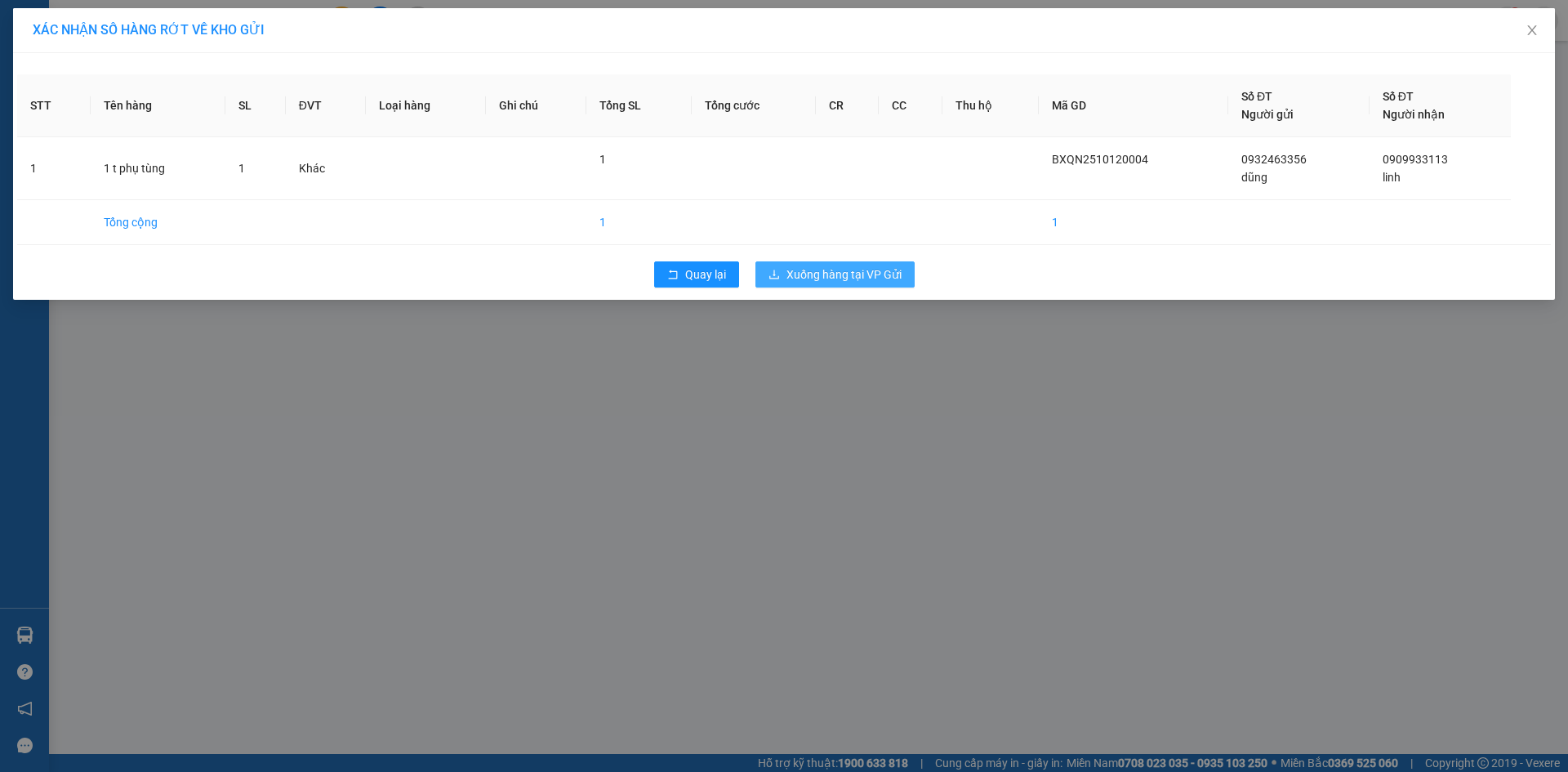
click at [904, 263] on button "Xuống hàng tại VP Gửi" at bounding box center [835, 275] width 159 height 27
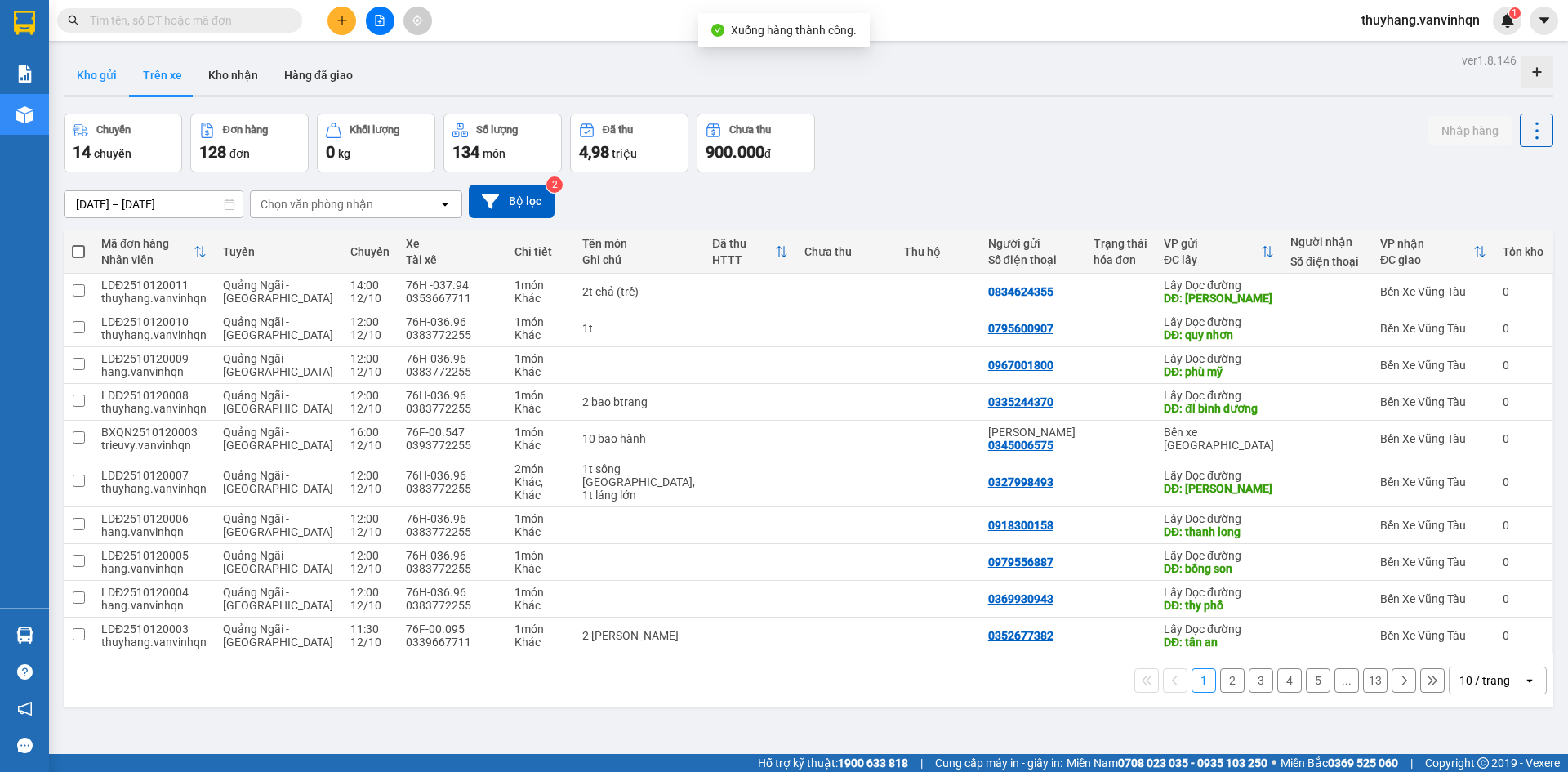
click at [103, 75] on button "Kho gửi" at bounding box center [97, 75] width 66 height 39
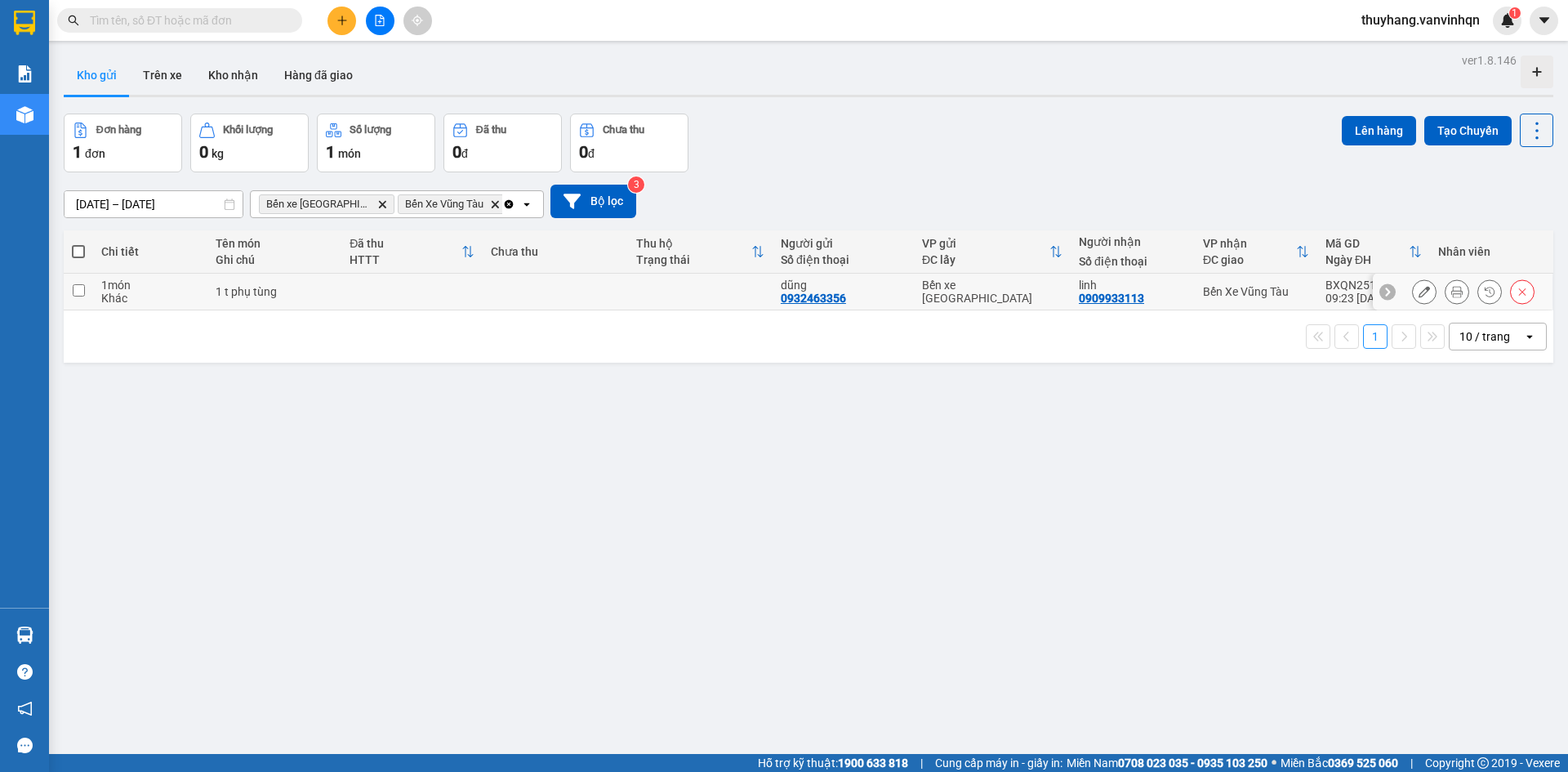
click at [1419, 292] on icon at bounding box center [1425, 292] width 12 height 12
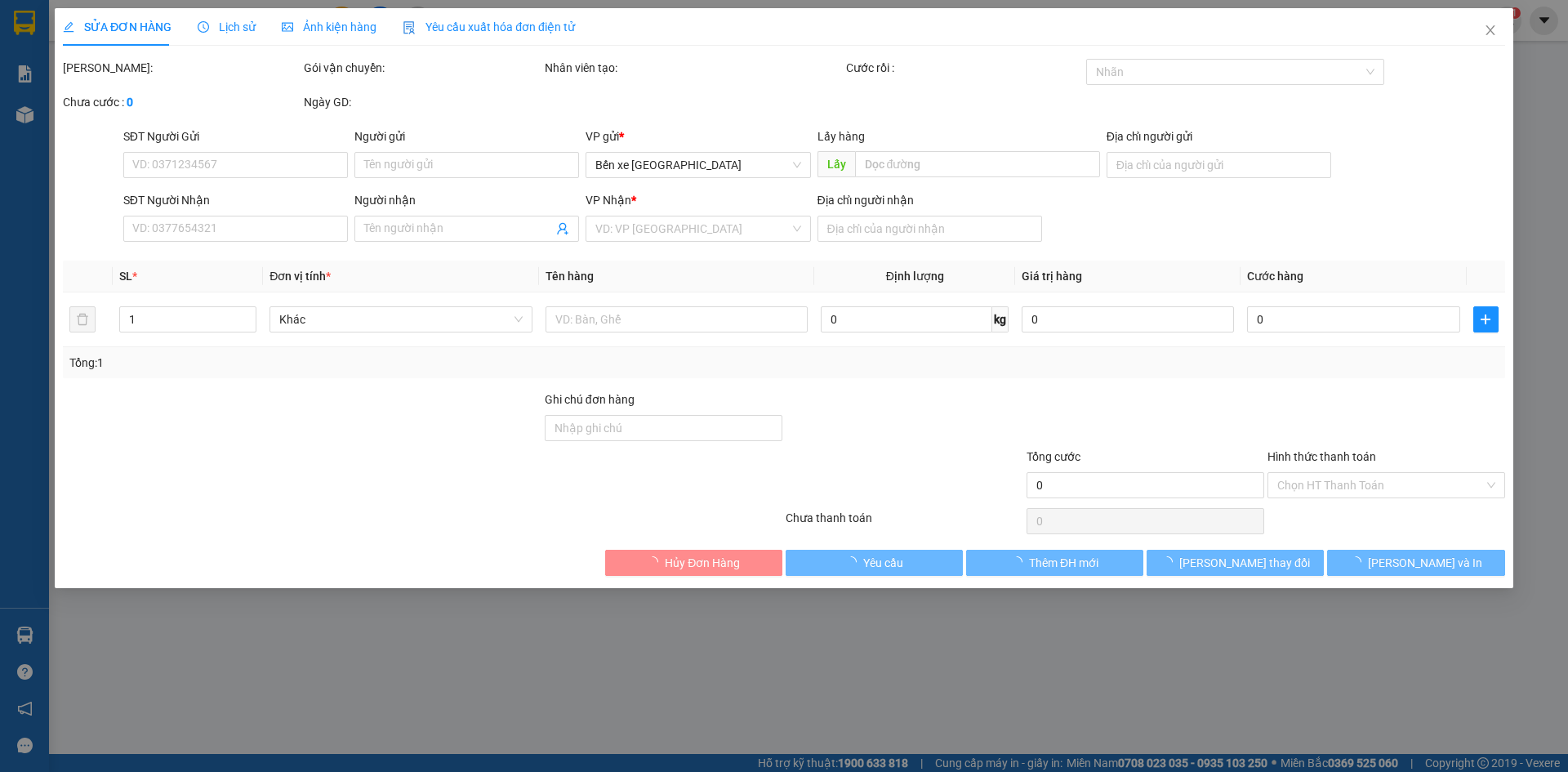
type input "0932463356"
type input "dũng"
type input "BXQN"
type input "0909933113"
type input "linh"
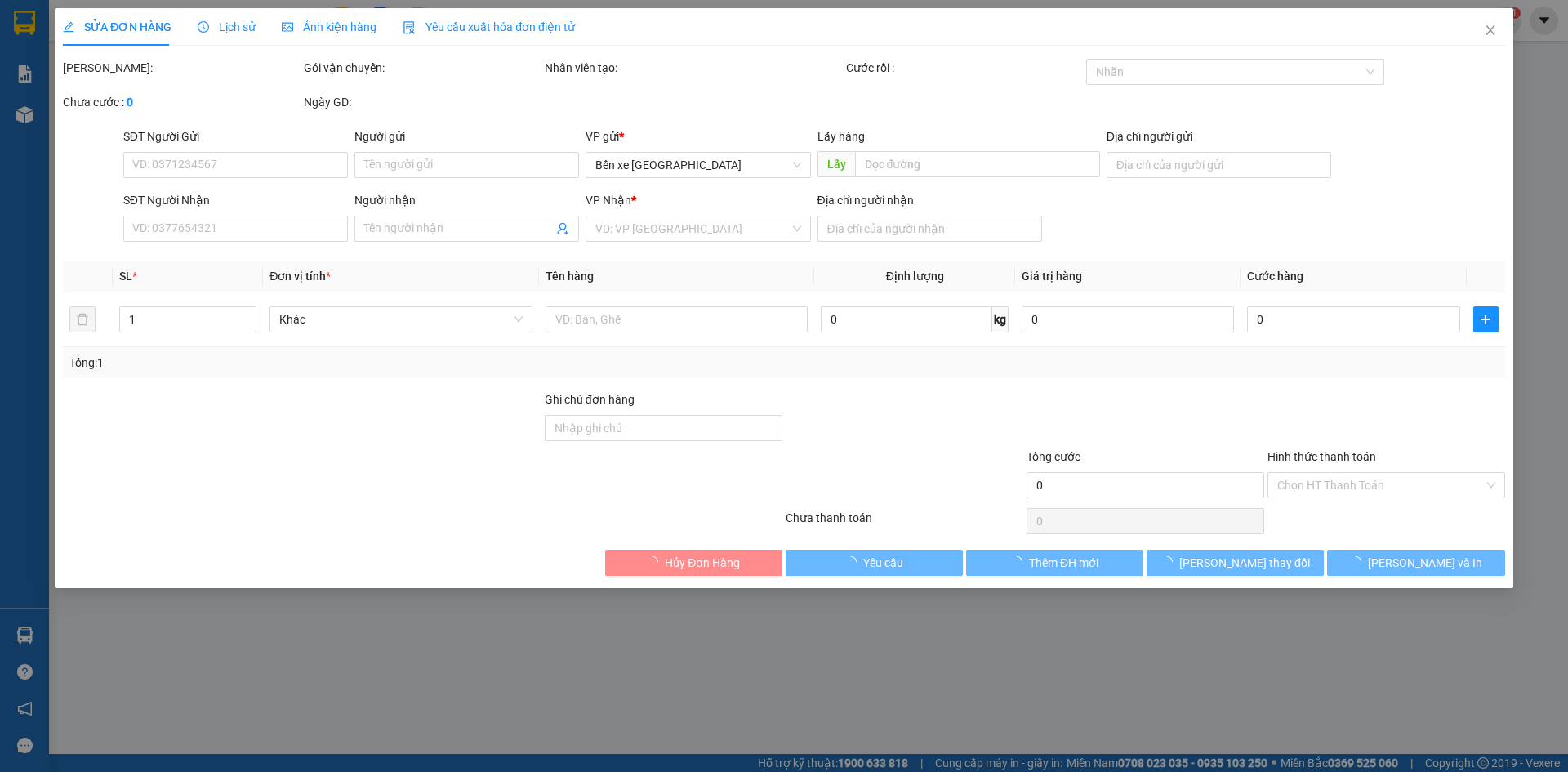
type input "[PERSON_NAME]"
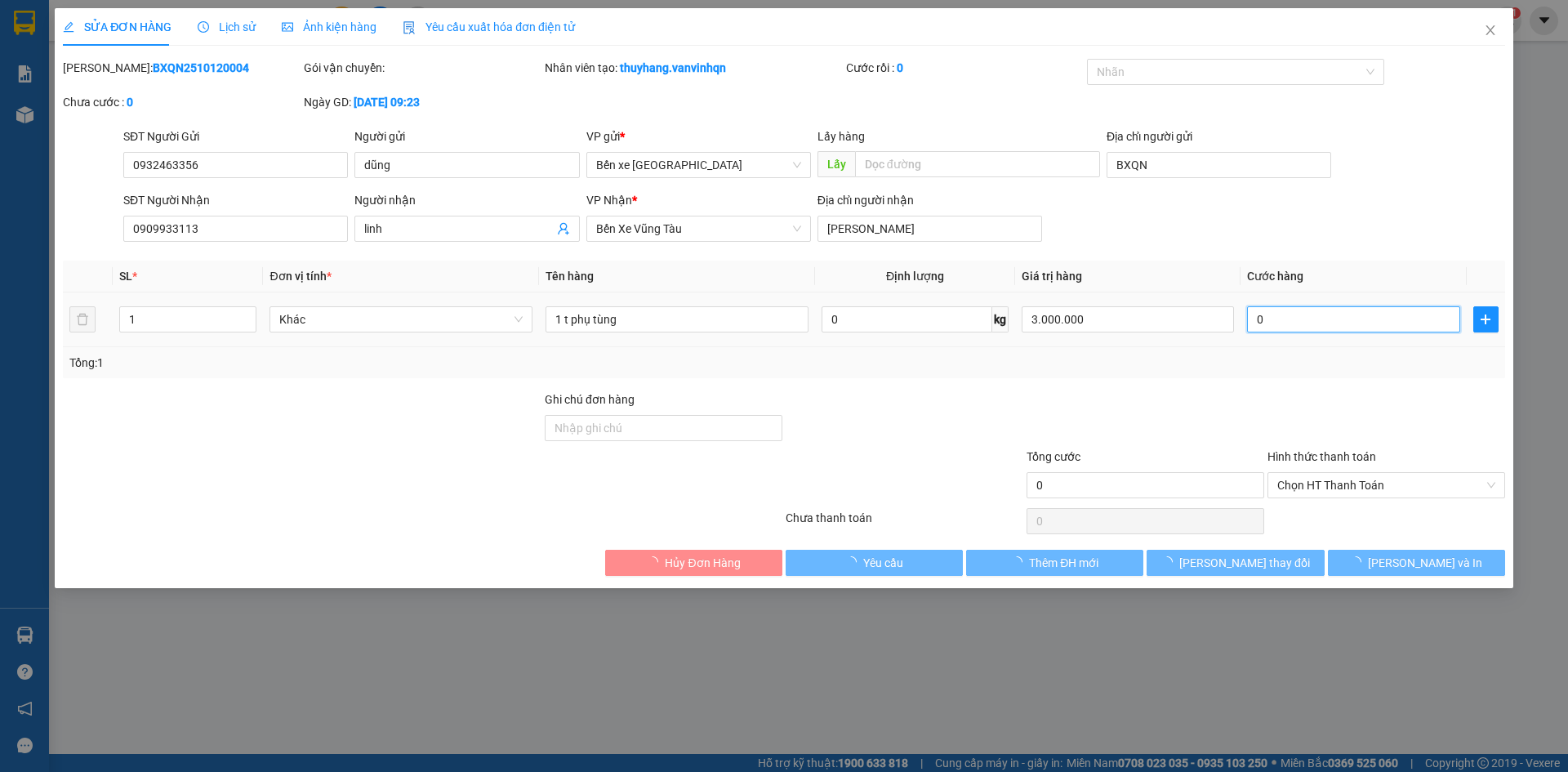
click at [1296, 324] on input "0" at bounding box center [1354, 320] width 213 height 27
type input "1"
type input "001"
type input "10"
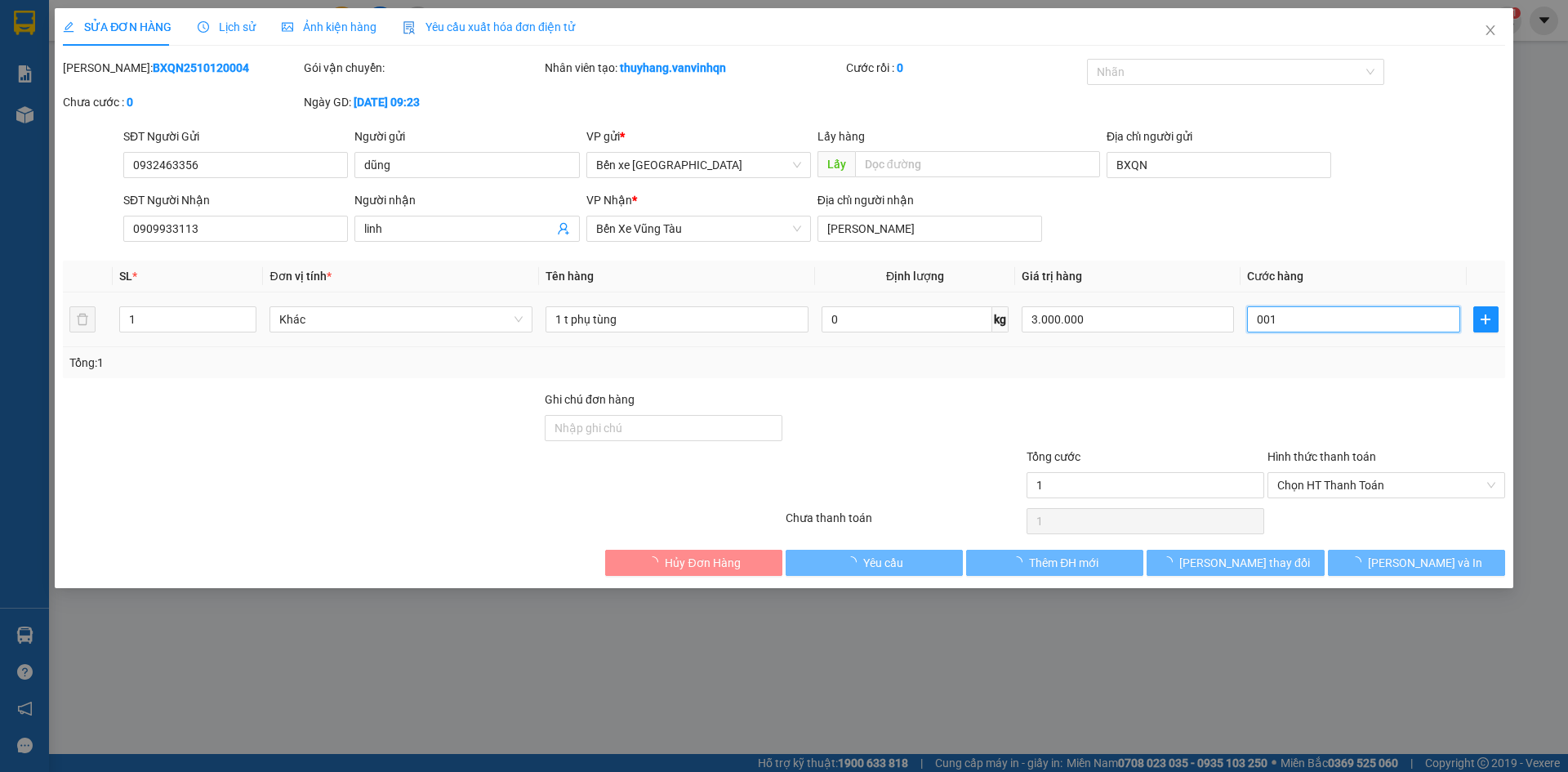
type input "10"
type input "0.010"
type input "100"
type input "00.100"
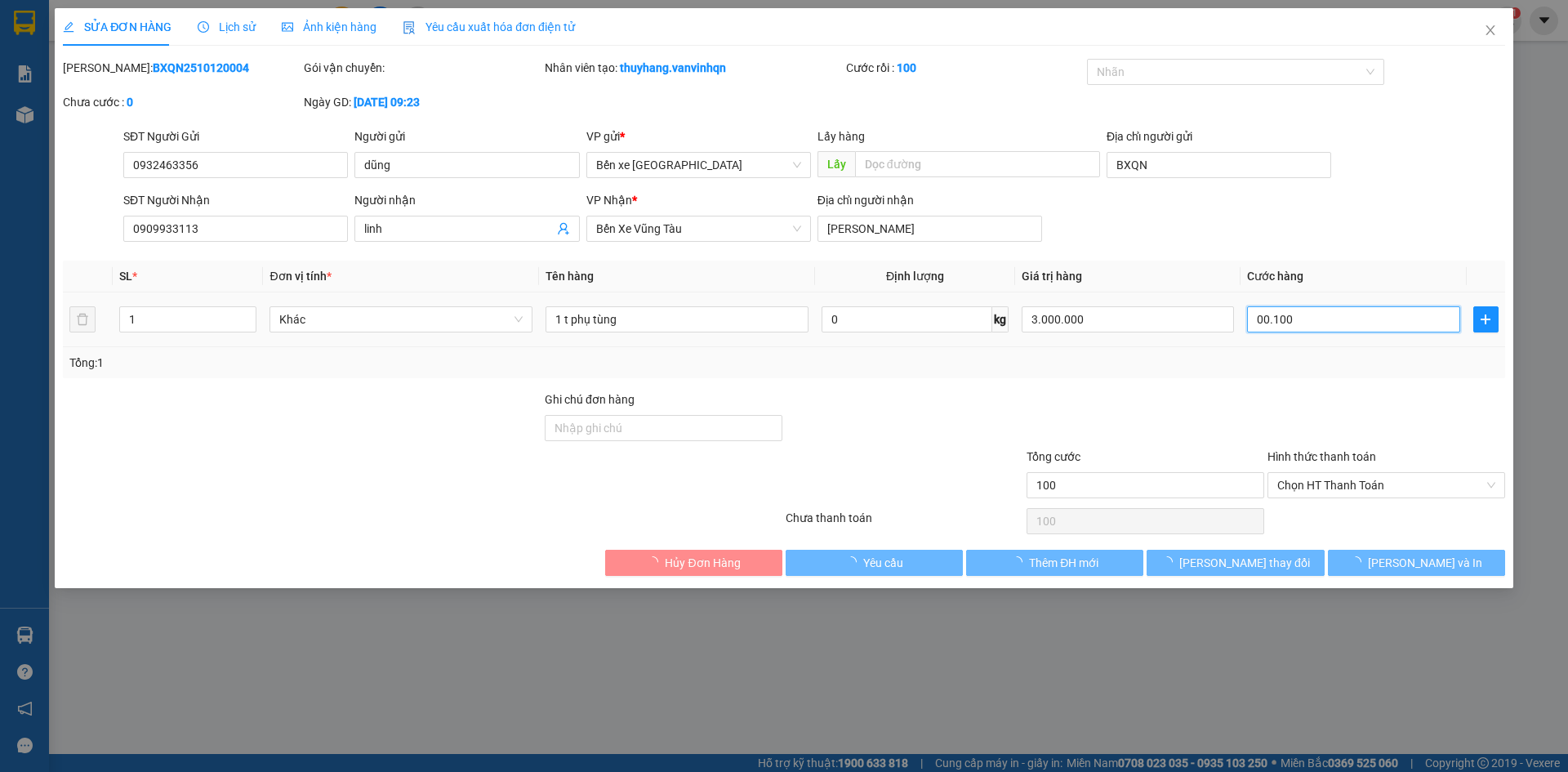
type input "1.000"
type input "00.001.000"
type input "1.000"
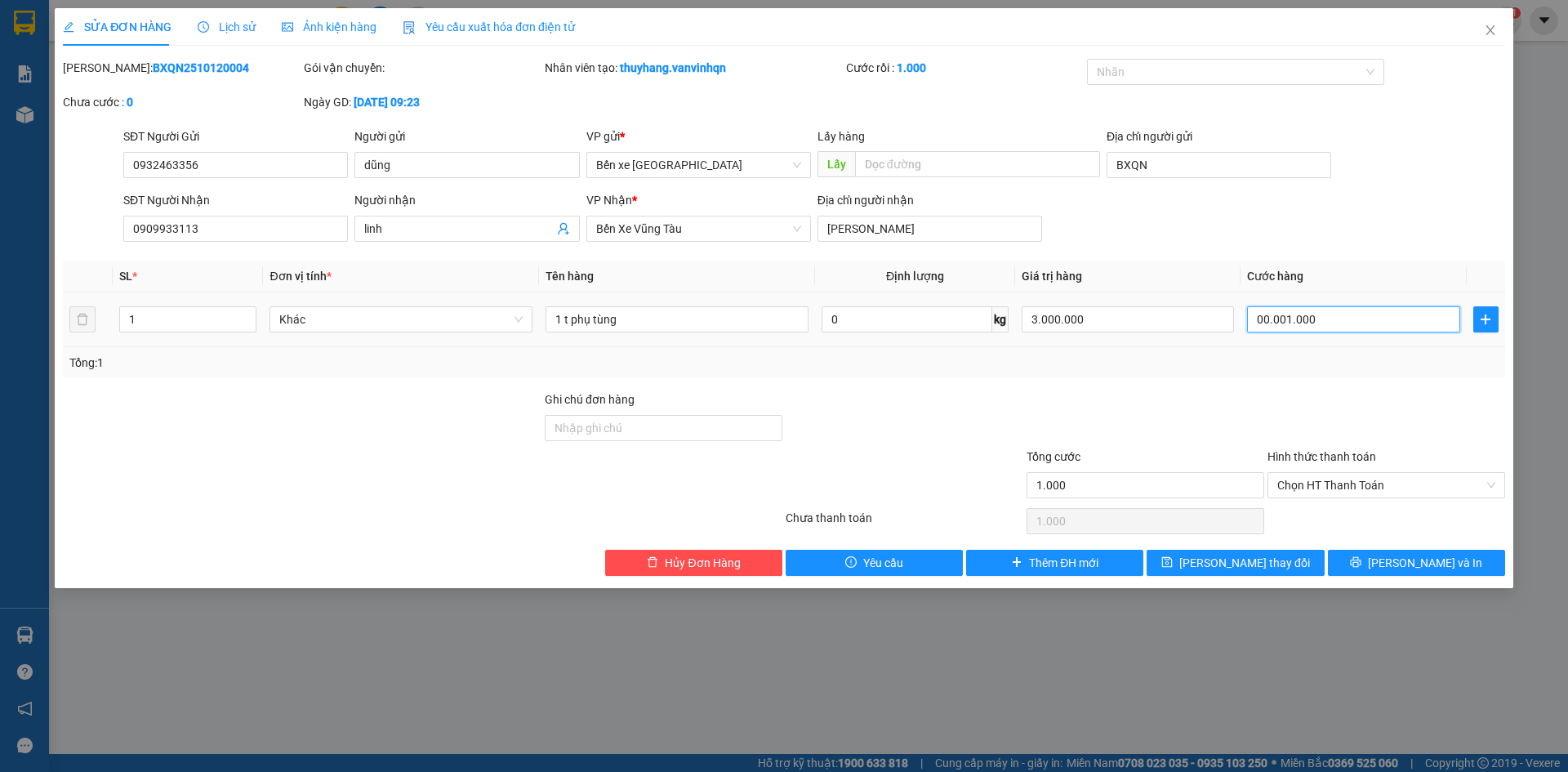
type input "100"
type input "0.000.100"
type input "100.000"
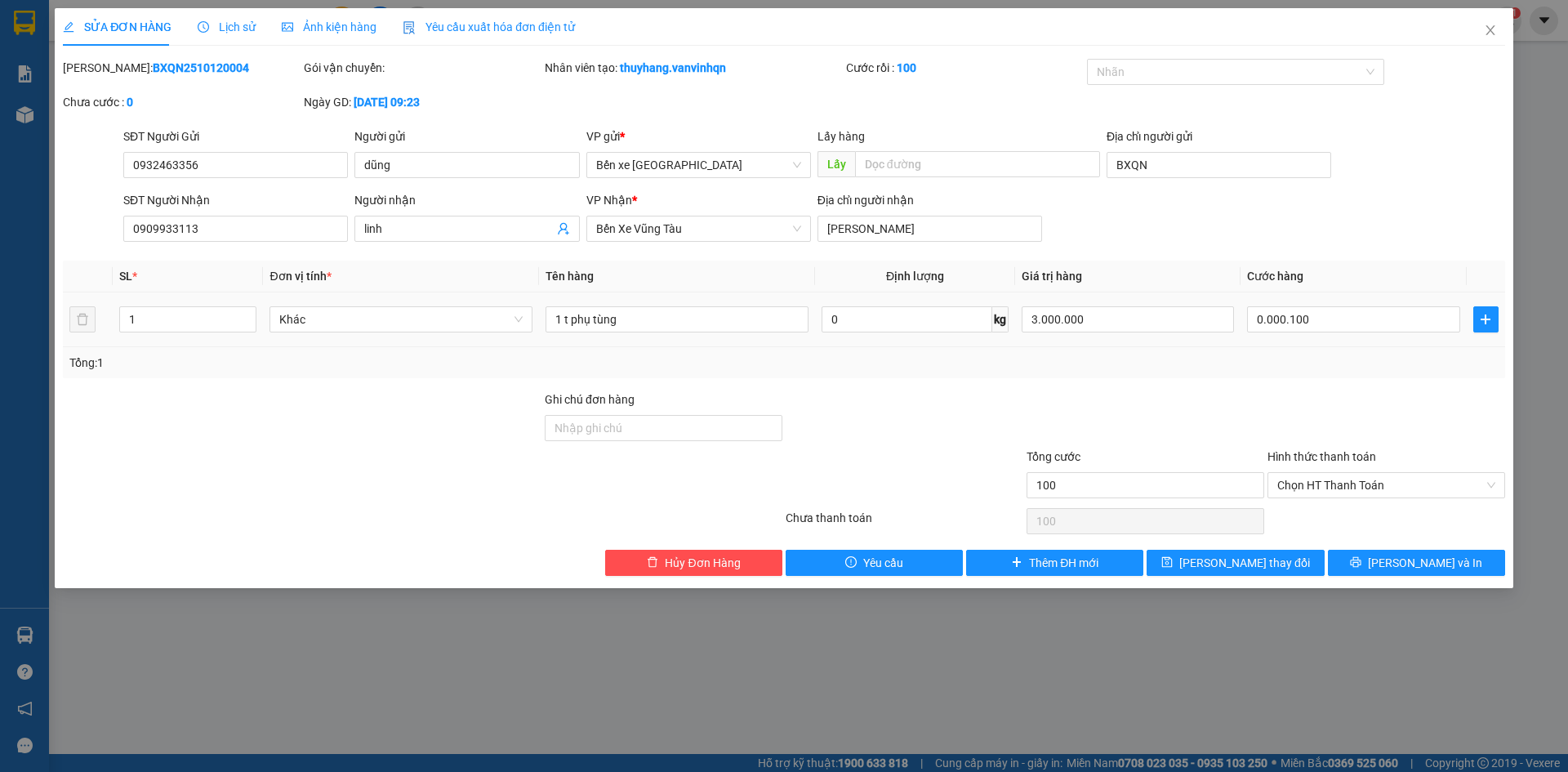
type input "100.000"
click at [1313, 333] on div "100.000" at bounding box center [1354, 319] width 213 height 32
click at [1250, 562] on span "[PERSON_NAME] thay đổi" at bounding box center [1245, 563] width 131 height 18
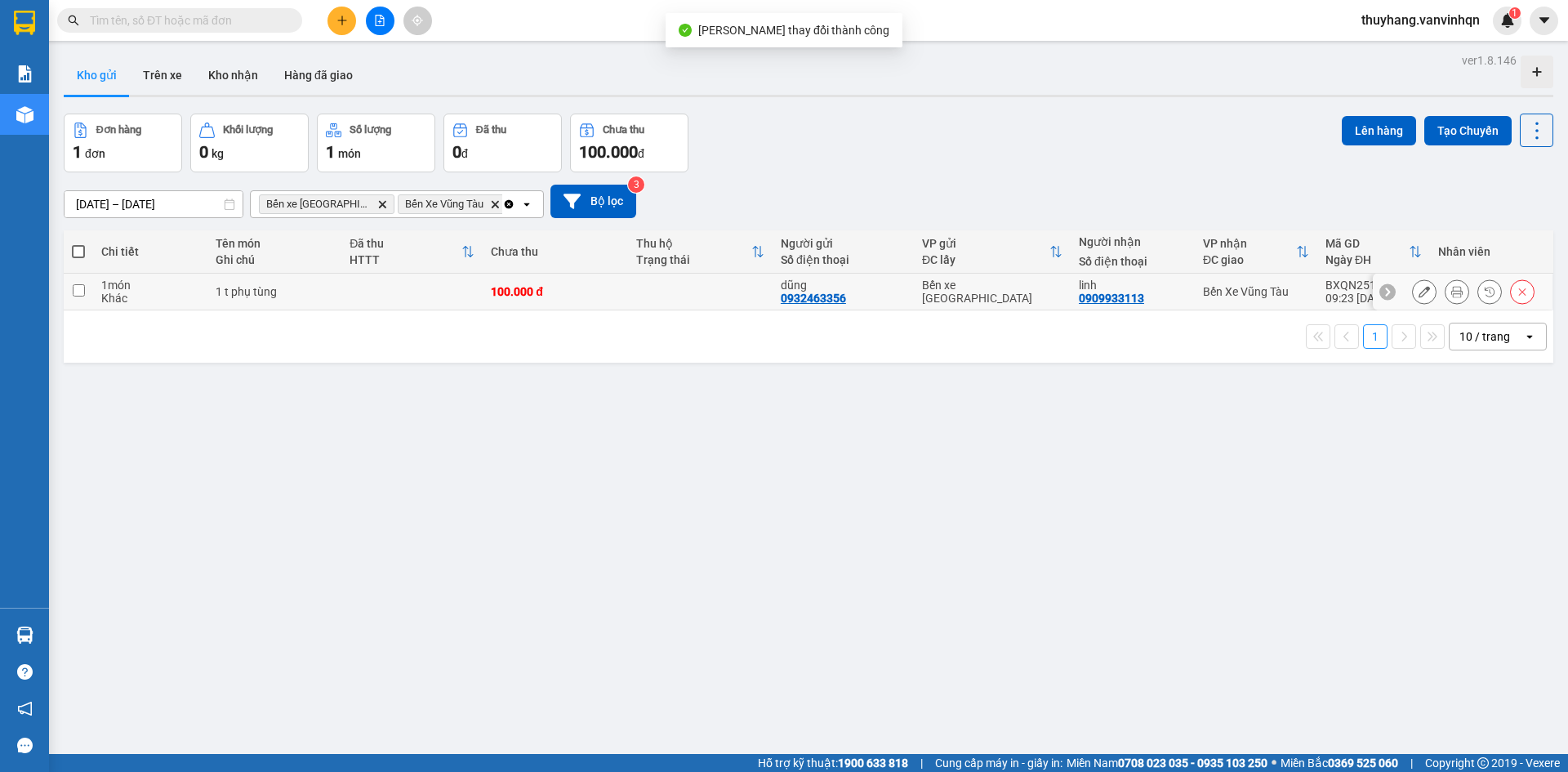
click at [666, 294] on td at bounding box center [700, 292] width 145 height 36
checkbox input "true"
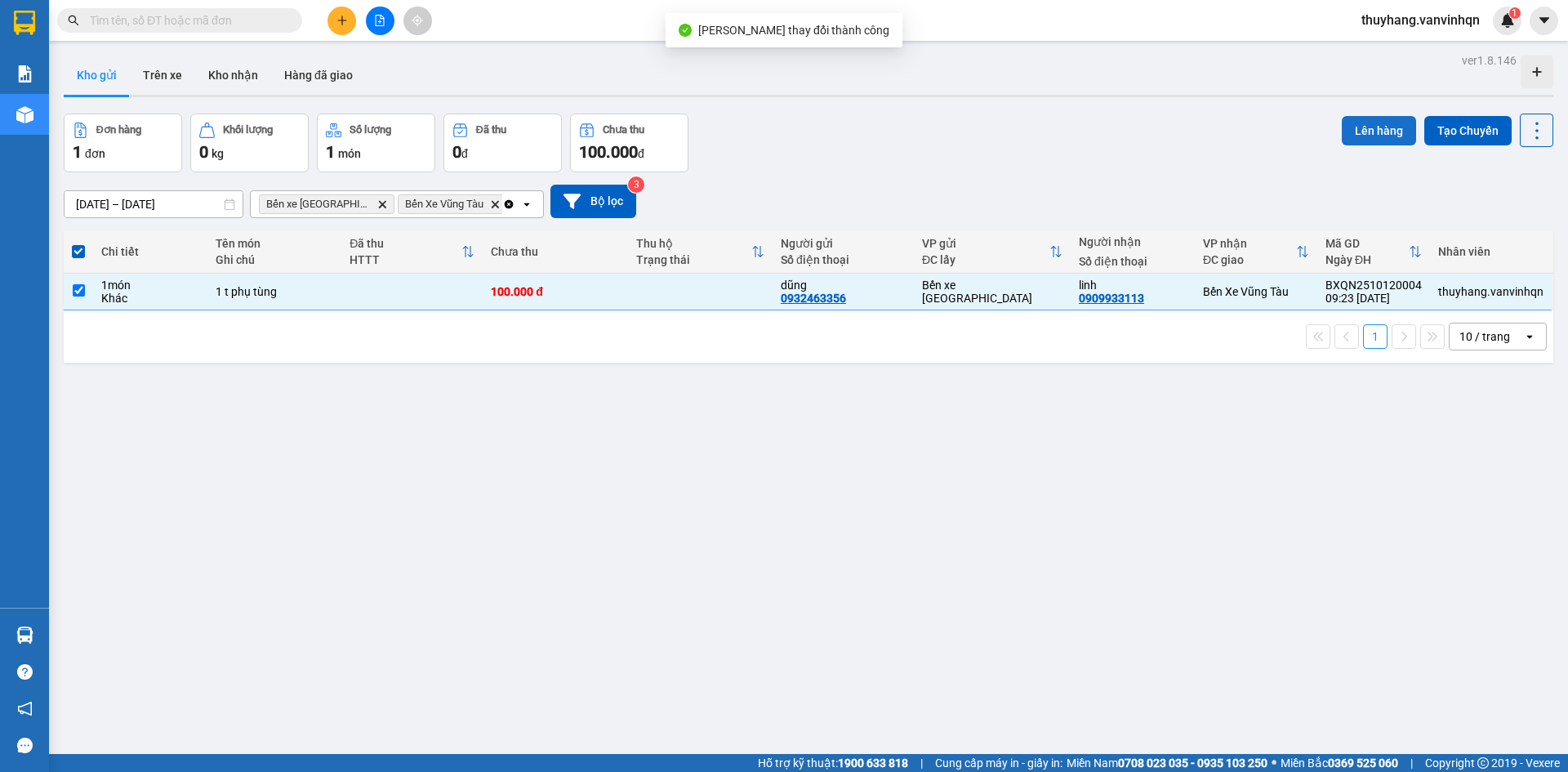
click at [1378, 127] on button "Lên hàng" at bounding box center [1379, 131] width 75 height 30
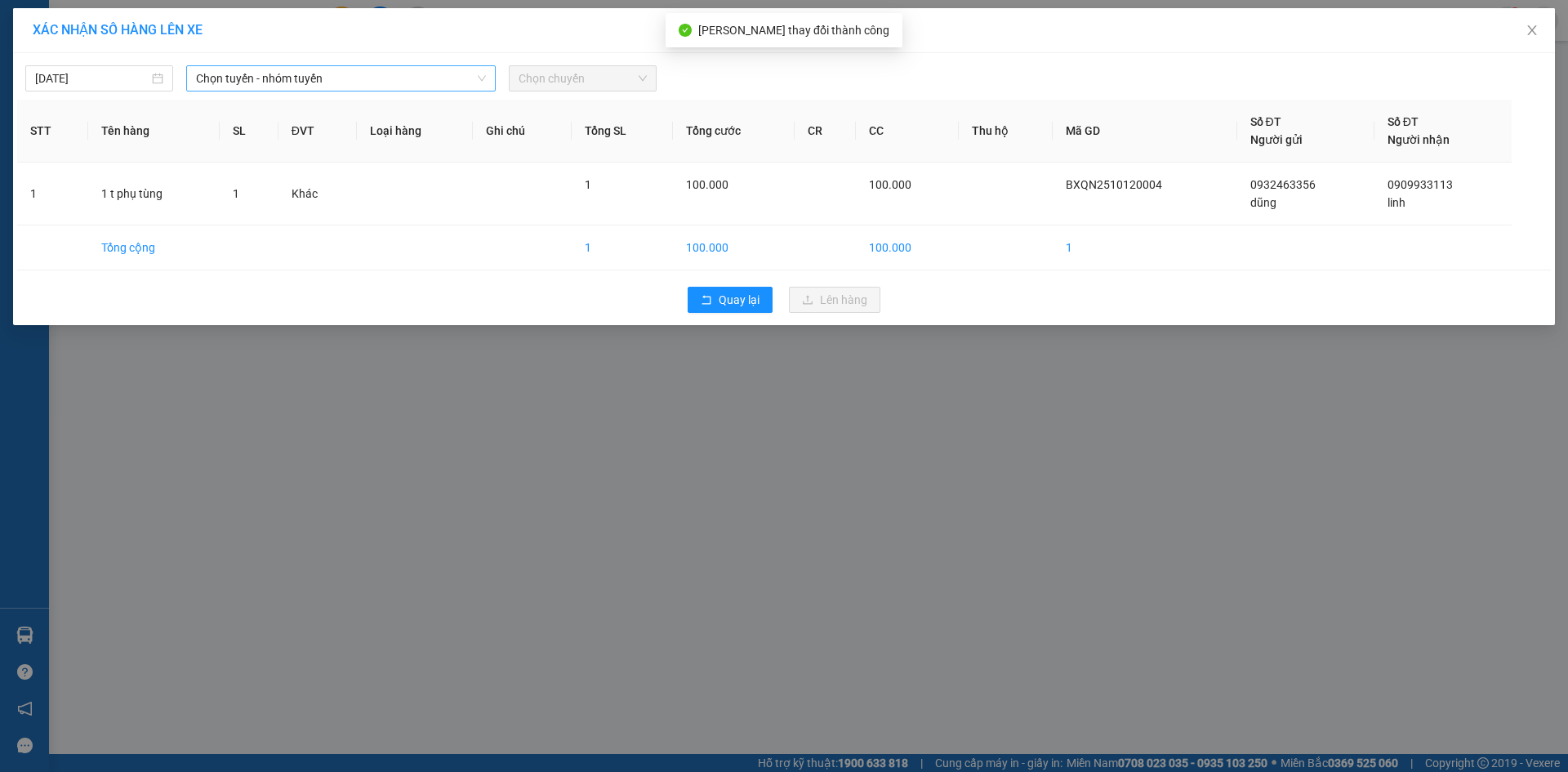
click at [329, 87] on span "Chọn tuyến - nhóm tuyến" at bounding box center [341, 79] width 290 height 25
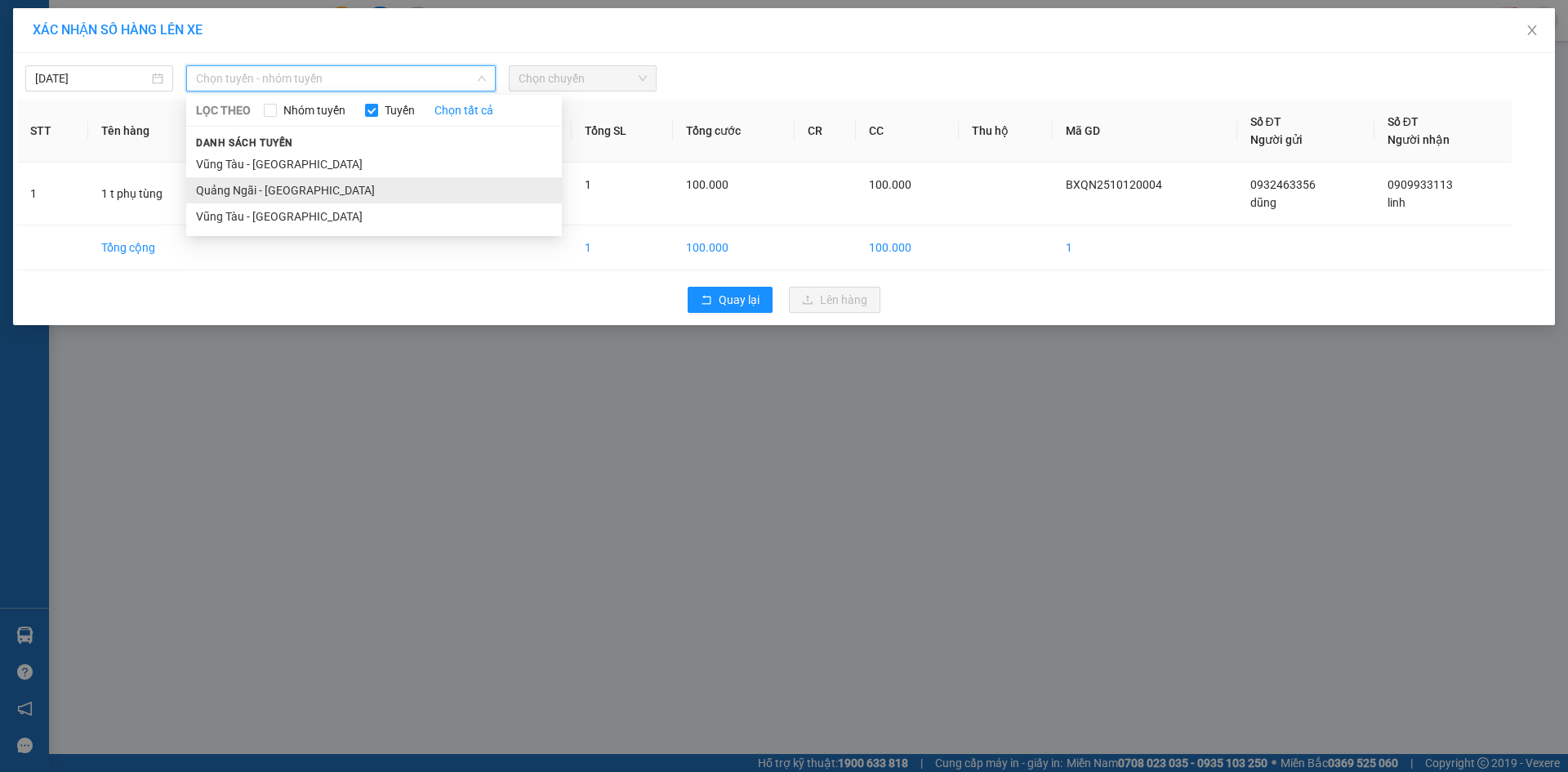
click at [313, 187] on li "Quảng Ngãi - [GEOGRAPHIC_DATA]" at bounding box center [374, 191] width 376 height 27
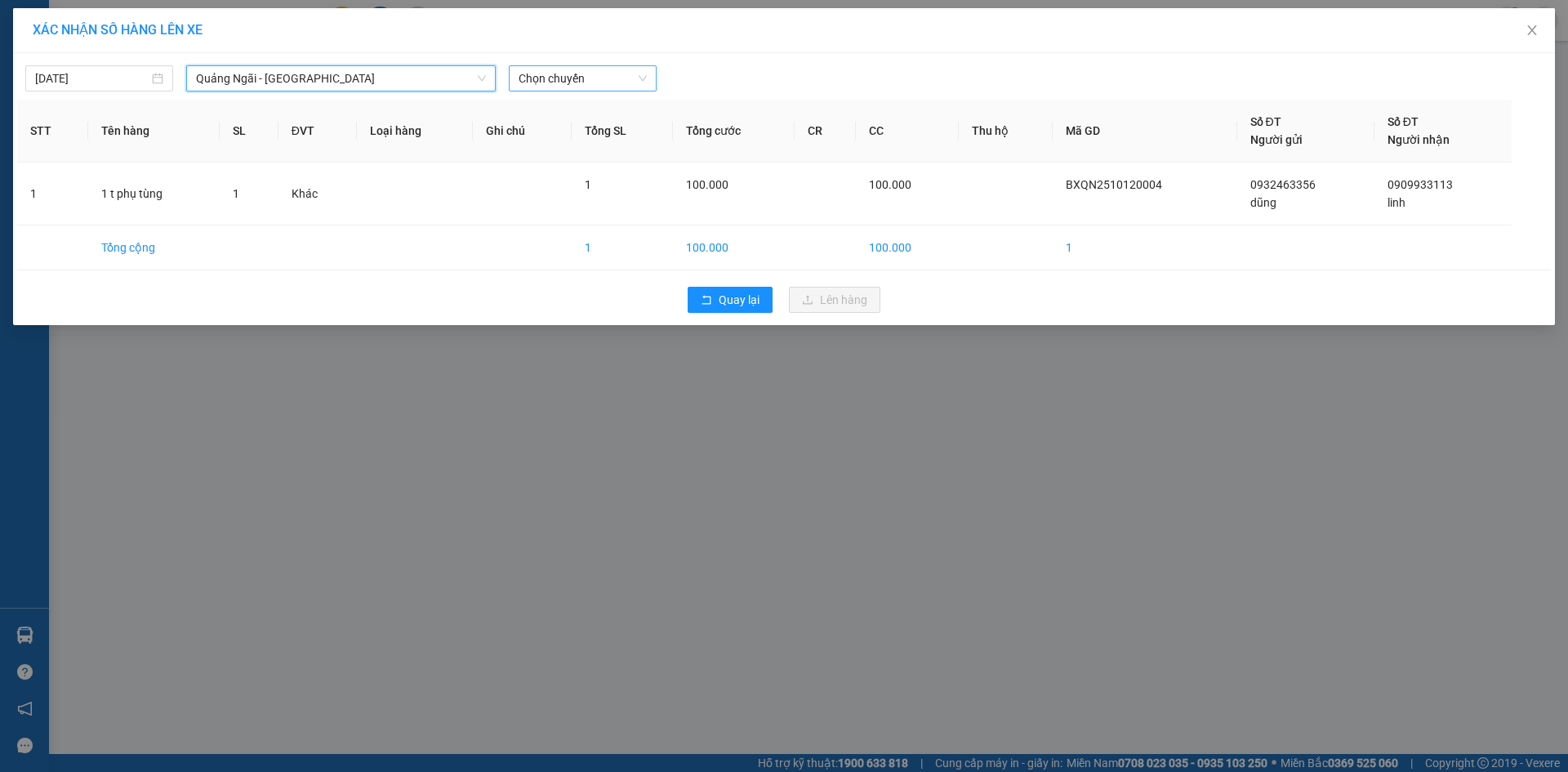
click at [584, 78] on span "Chọn chuyến" at bounding box center [583, 79] width 128 height 25
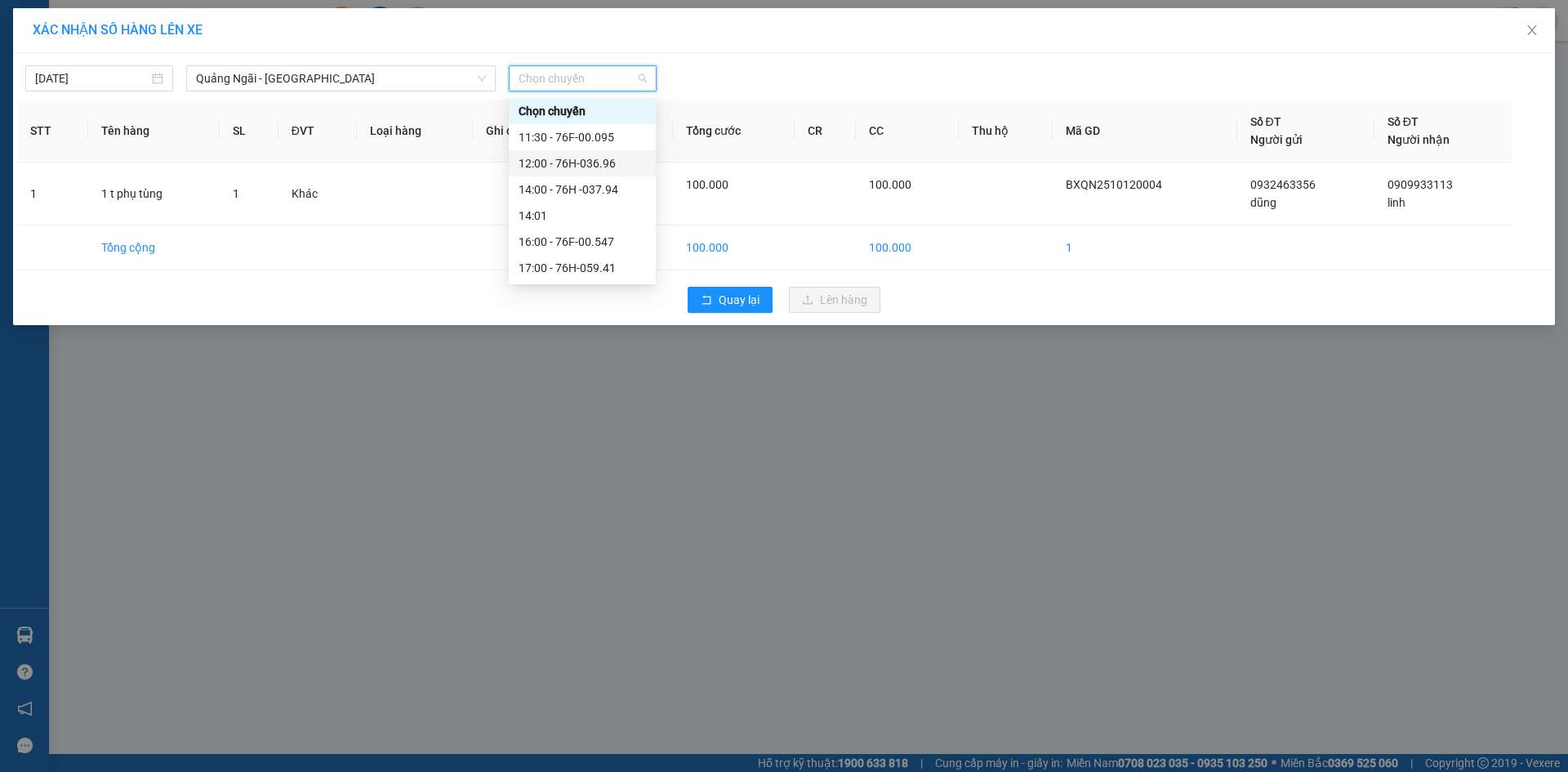
click at [611, 159] on div "12:00 - 76H-036.96" at bounding box center [583, 163] width 127 height 18
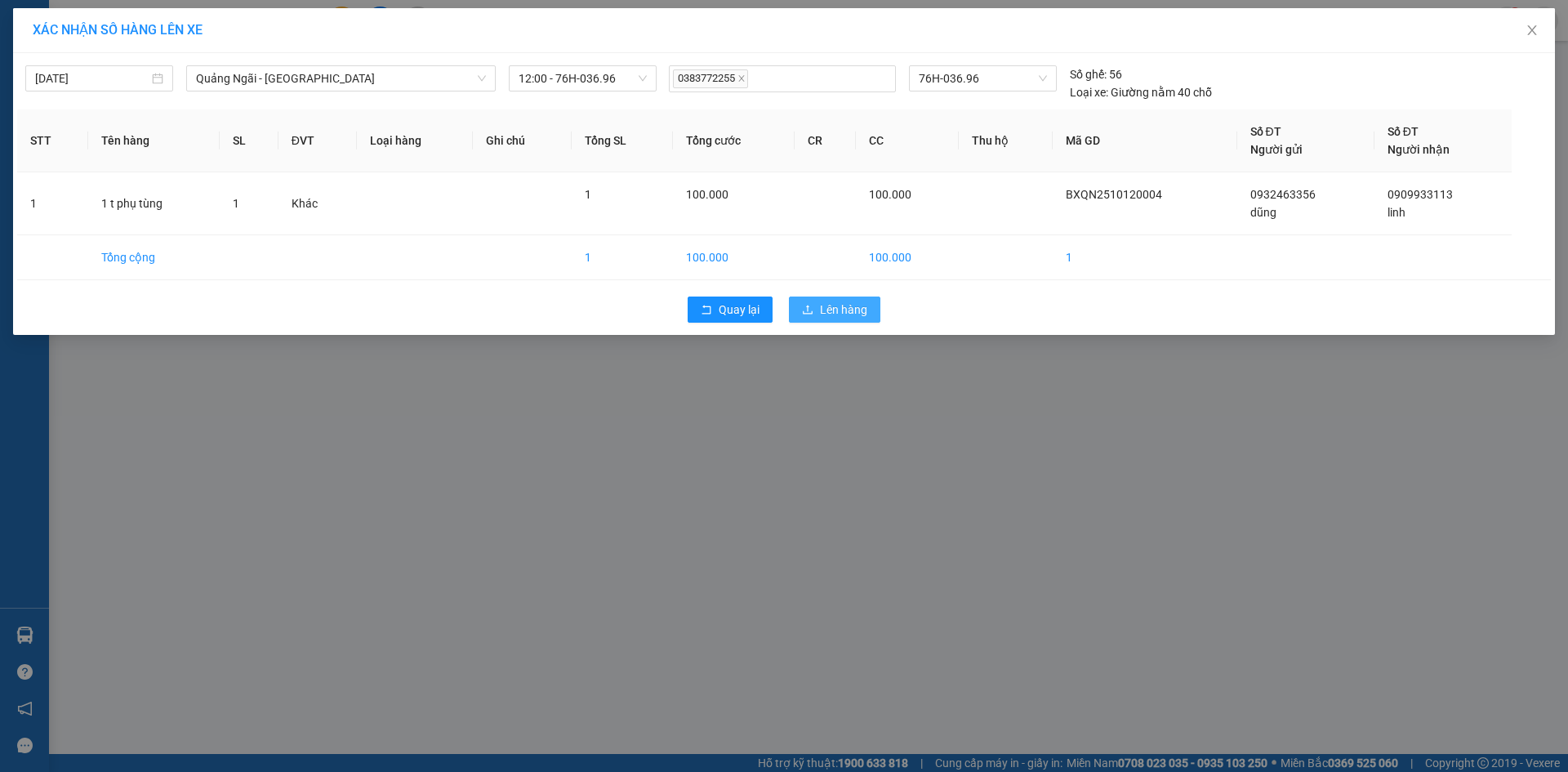
click at [810, 302] on button "Lên hàng" at bounding box center [835, 310] width 92 height 27
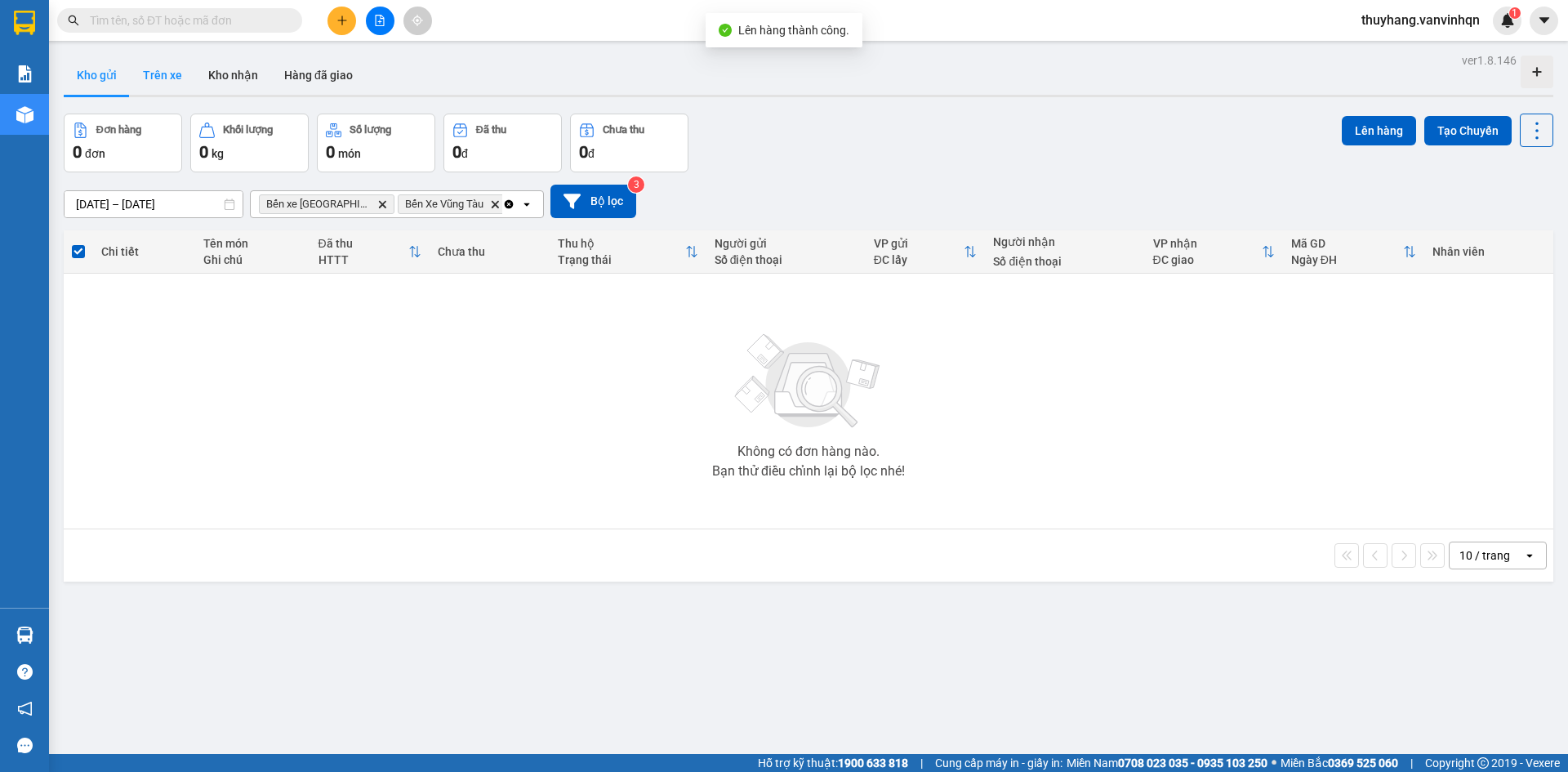
click at [169, 70] on button "Trên xe" at bounding box center [162, 75] width 65 height 39
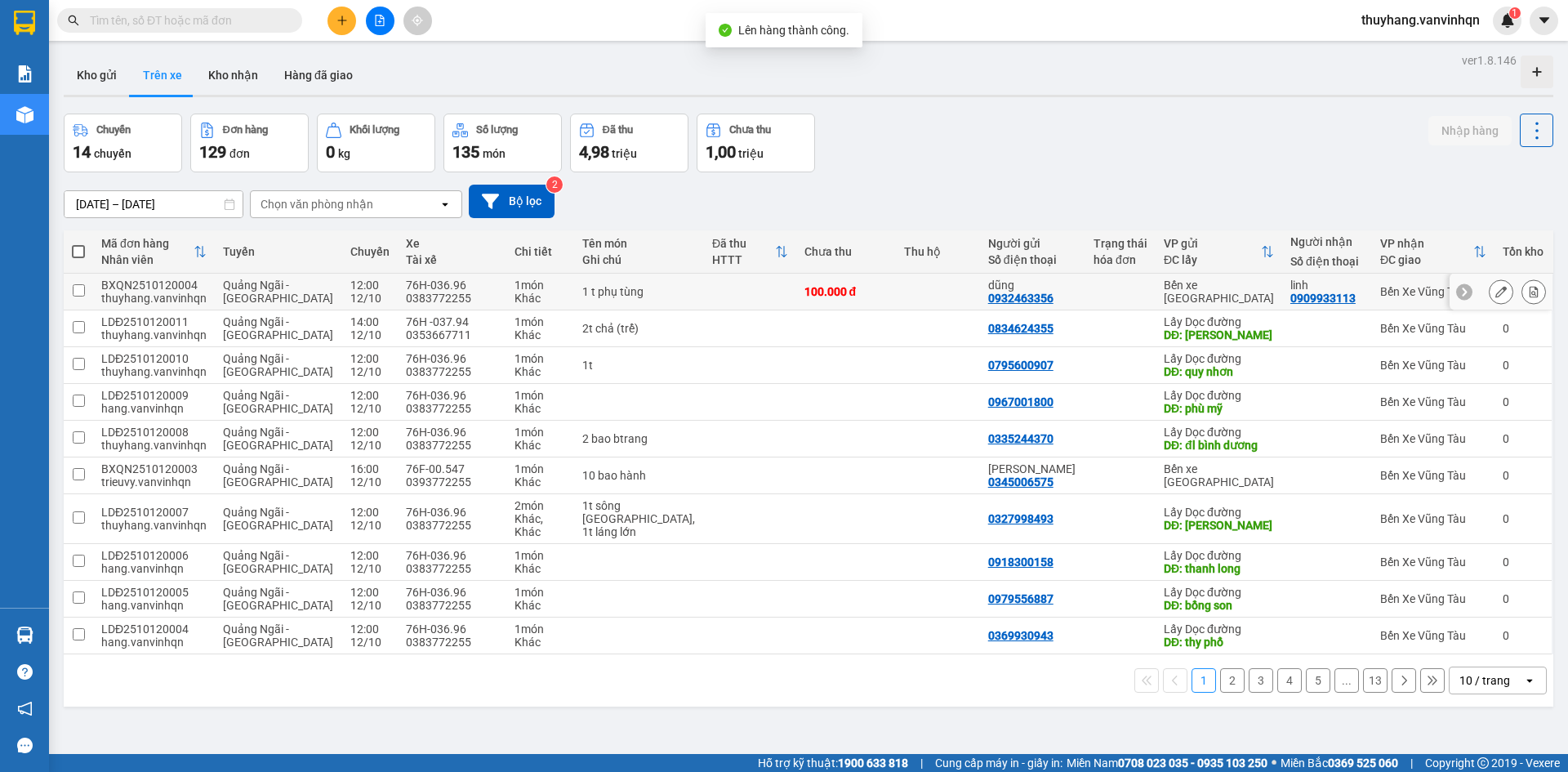
click at [1490, 293] on button at bounding box center [1502, 292] width 23 height 29
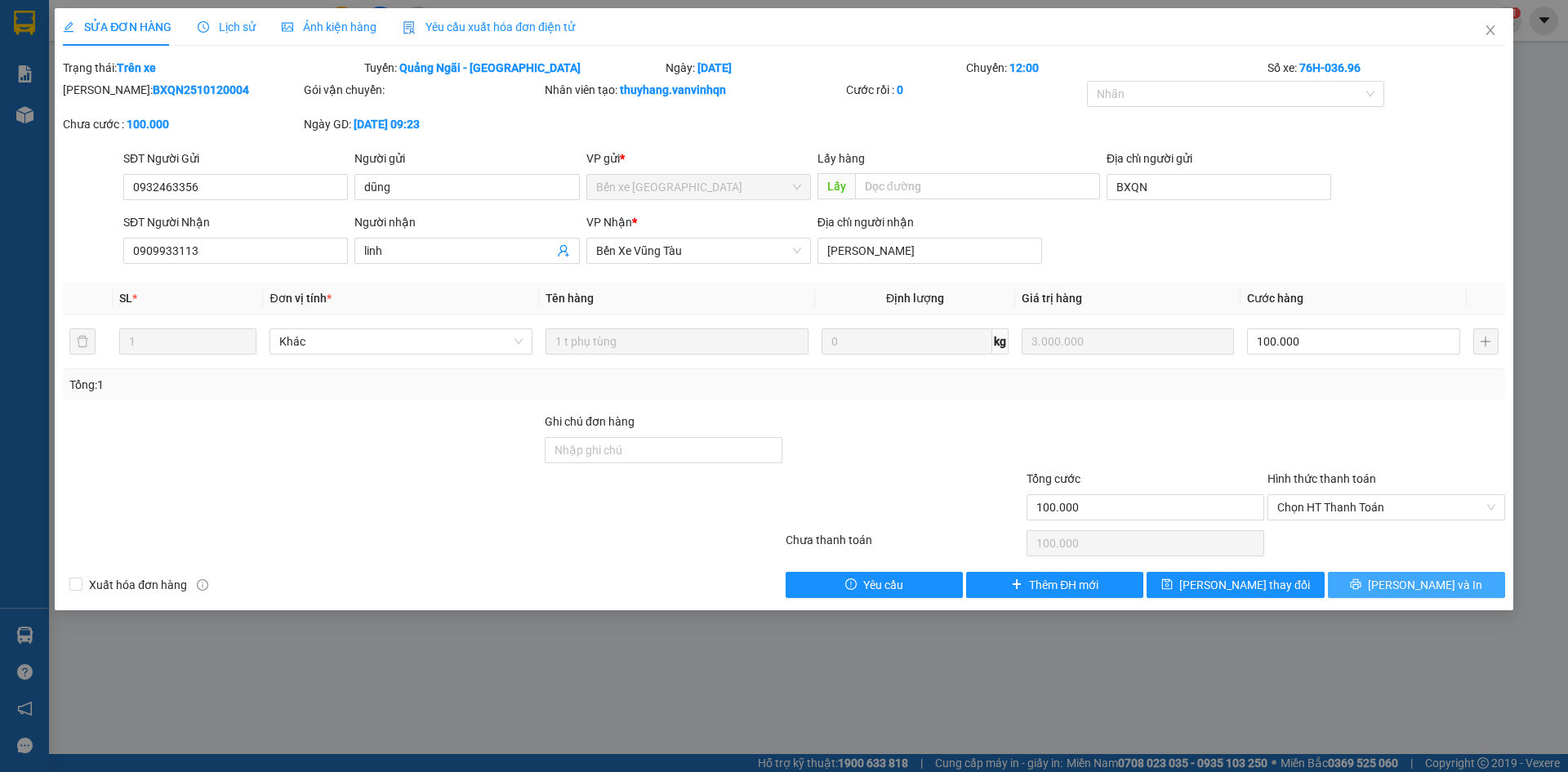
click at [1407, 585] on span "[PERSON_NAME] và In" at bounding box center [1426, 586] width 114 height 18
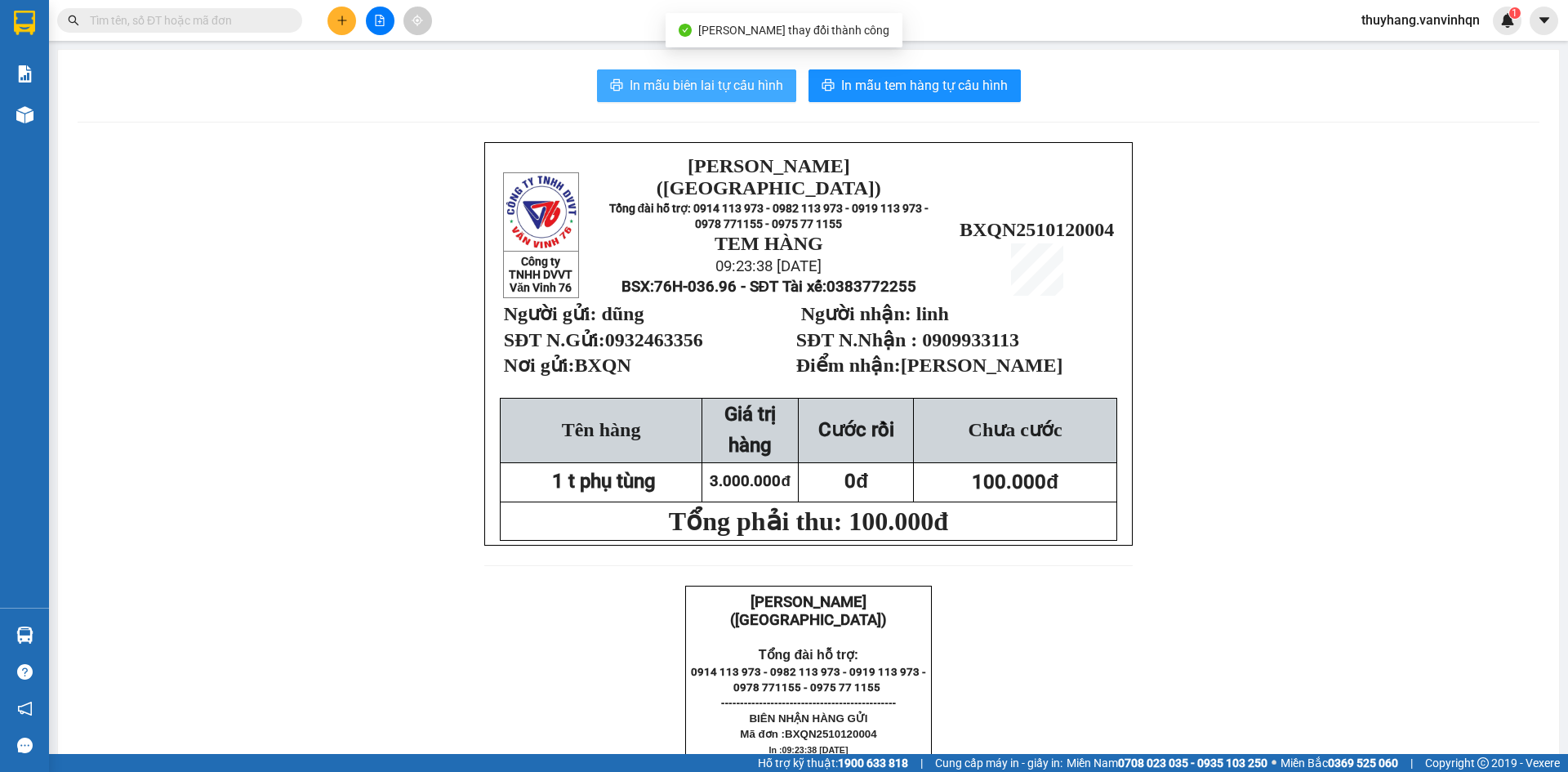
click at [730, 81] on span "In mẫu biên lai tự cấu hình" at bounding box center [706, 85] width 153 height 21
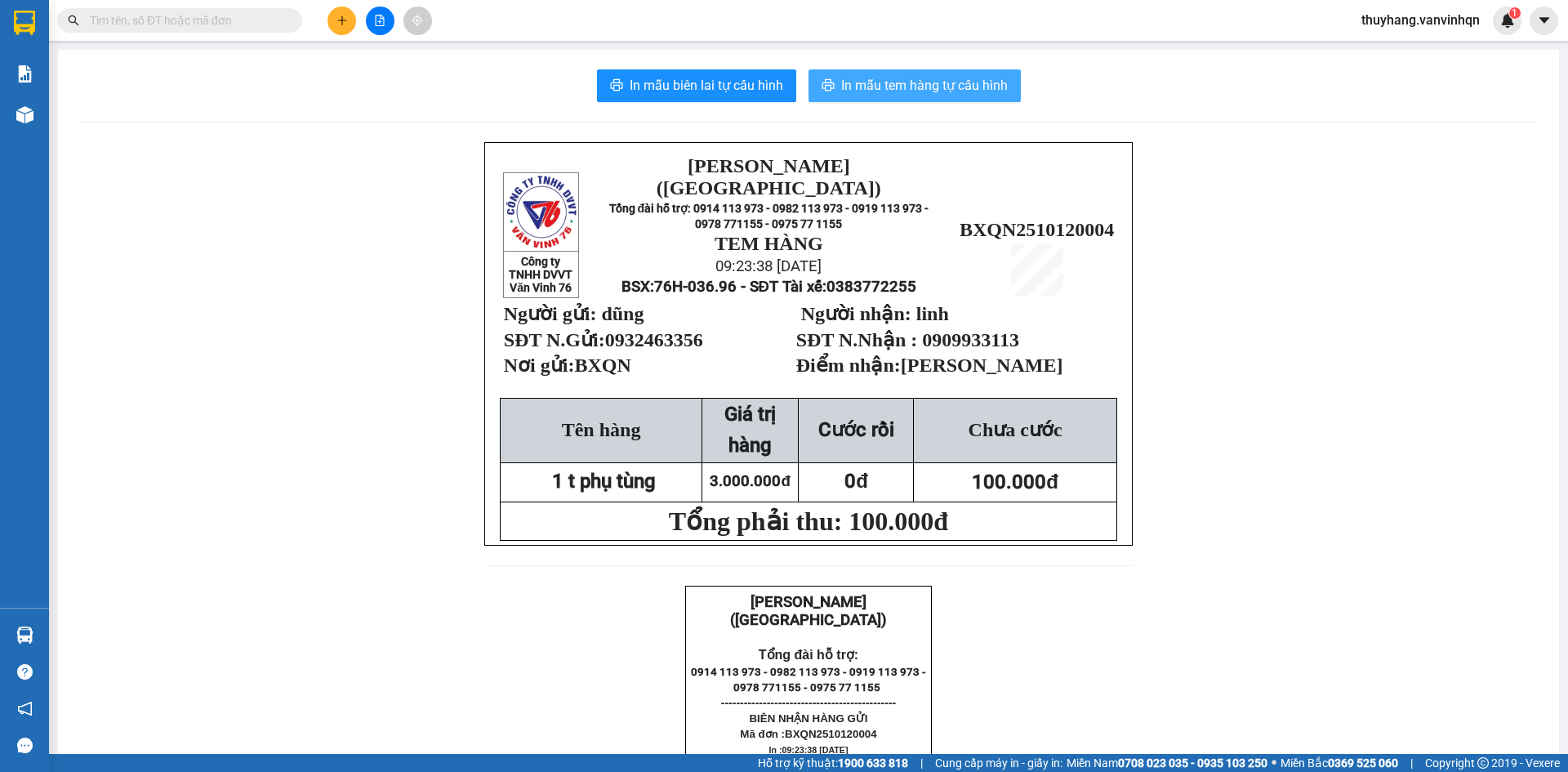
click at [994, 80] on span "In mẫu tem hàng tự cấu hình" at bounding box center [924, 85] width 166 height 21
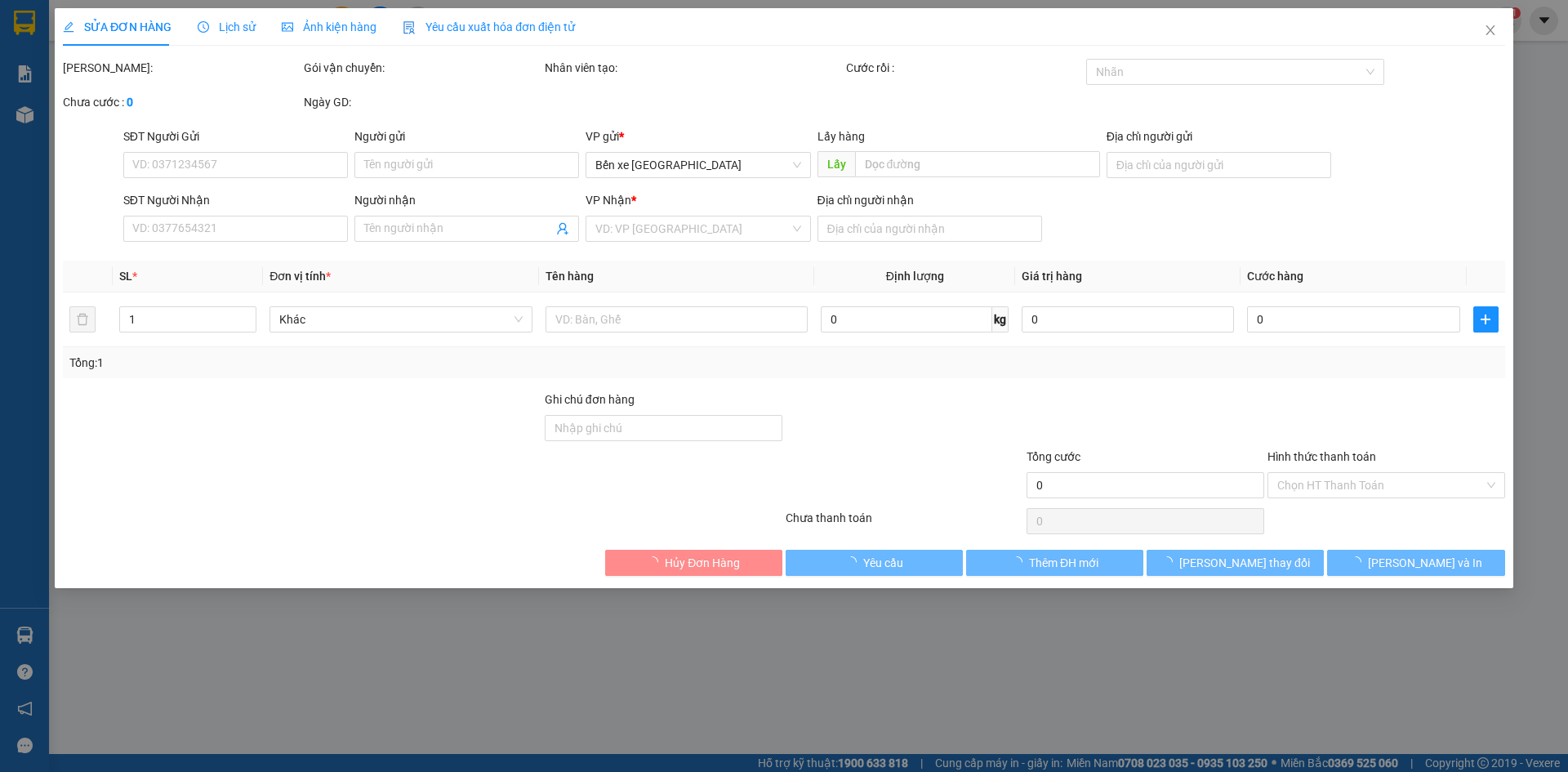
type input "0932463356"
type input "dũng"
type input "BXQN"
type input "0909933113"
type input "linh"
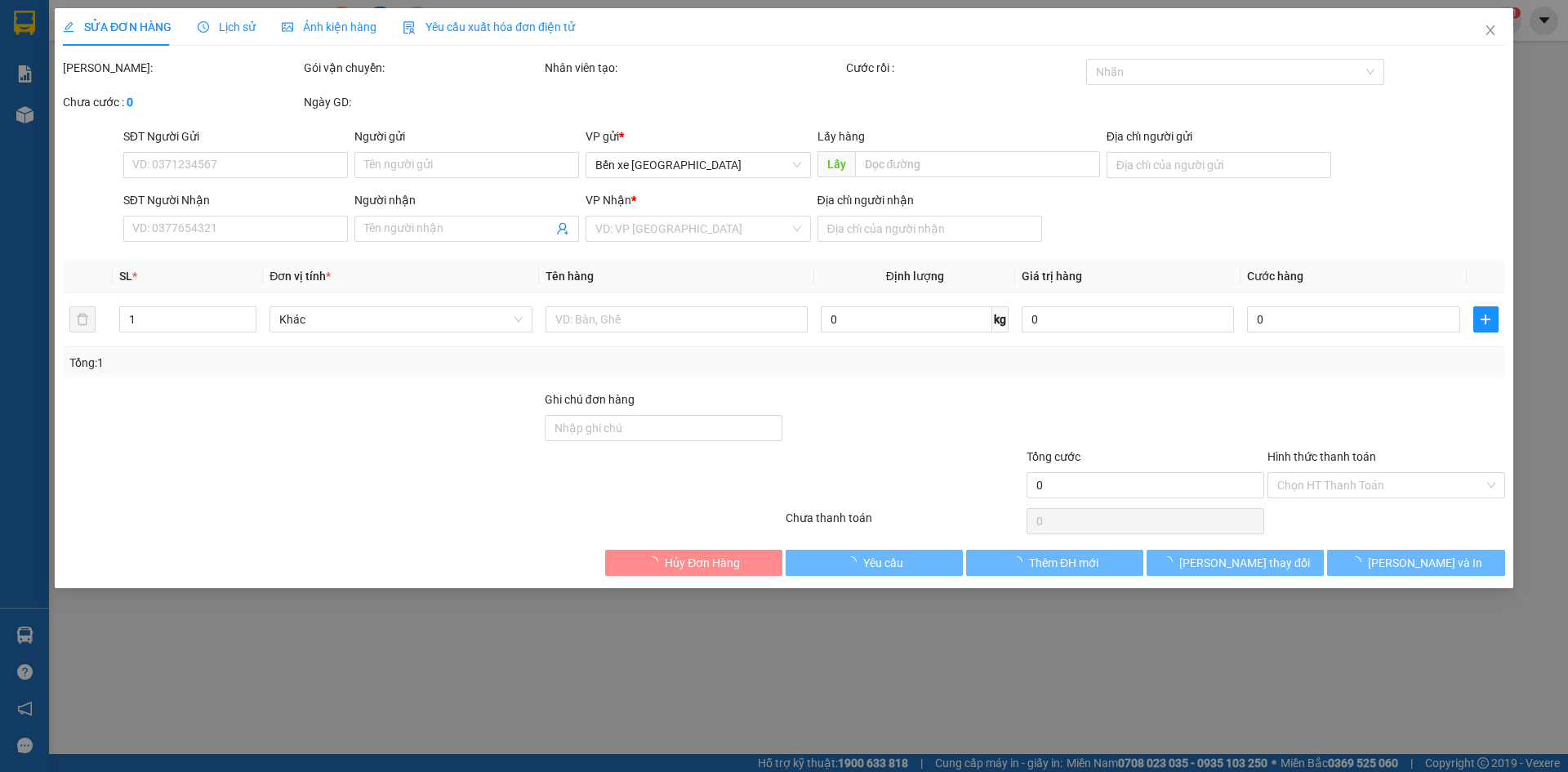
type input "[PERSON_NAME]"
type input "100.000"
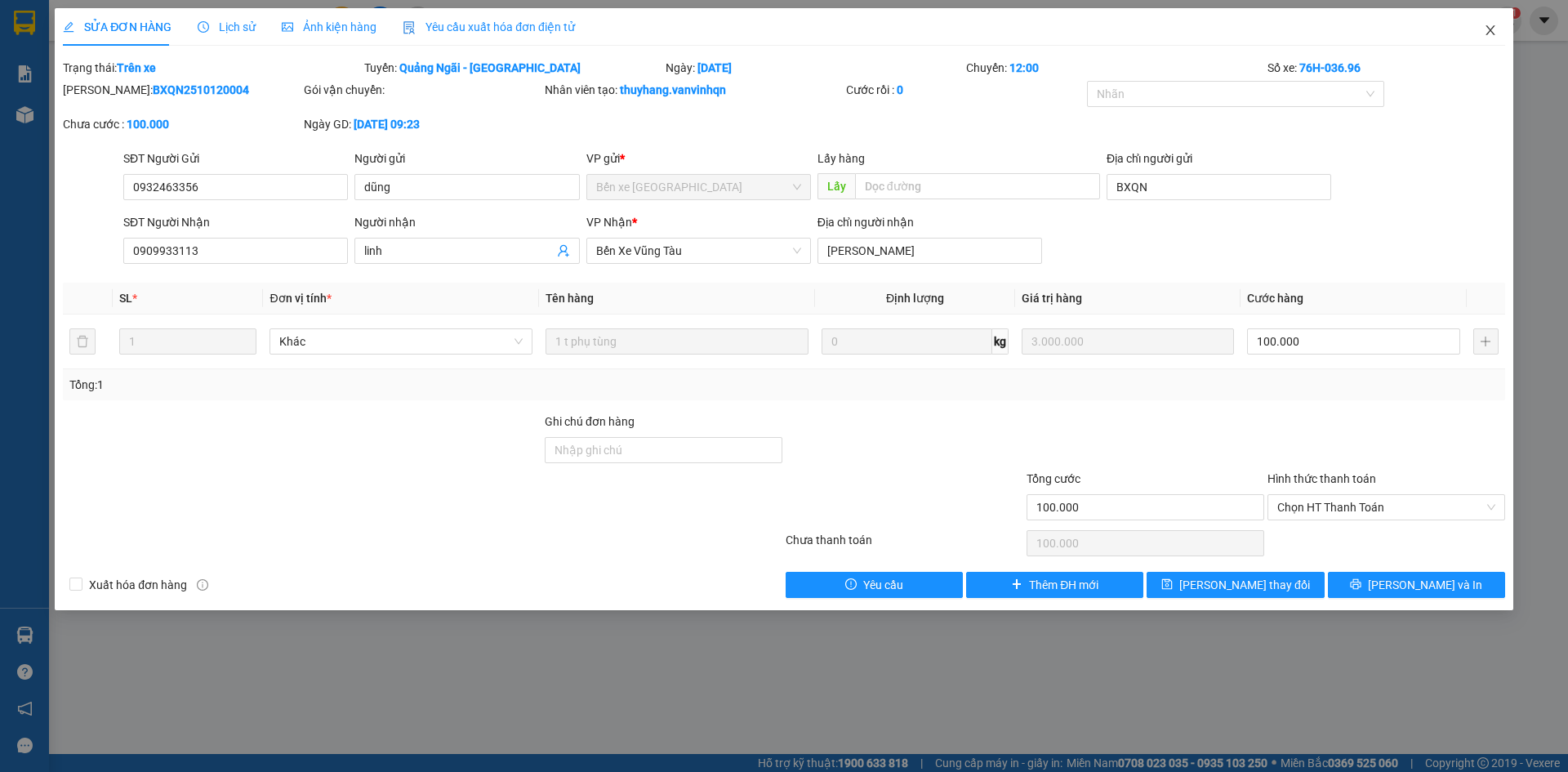
drag, startPoint x: 1490, startPoint y: 32, endPoint x: 1567, endPoint y: 4, distance: 81.9
click at [1491, 32] on icon "close" at bounding box center [1491, 31] width 13 height 13
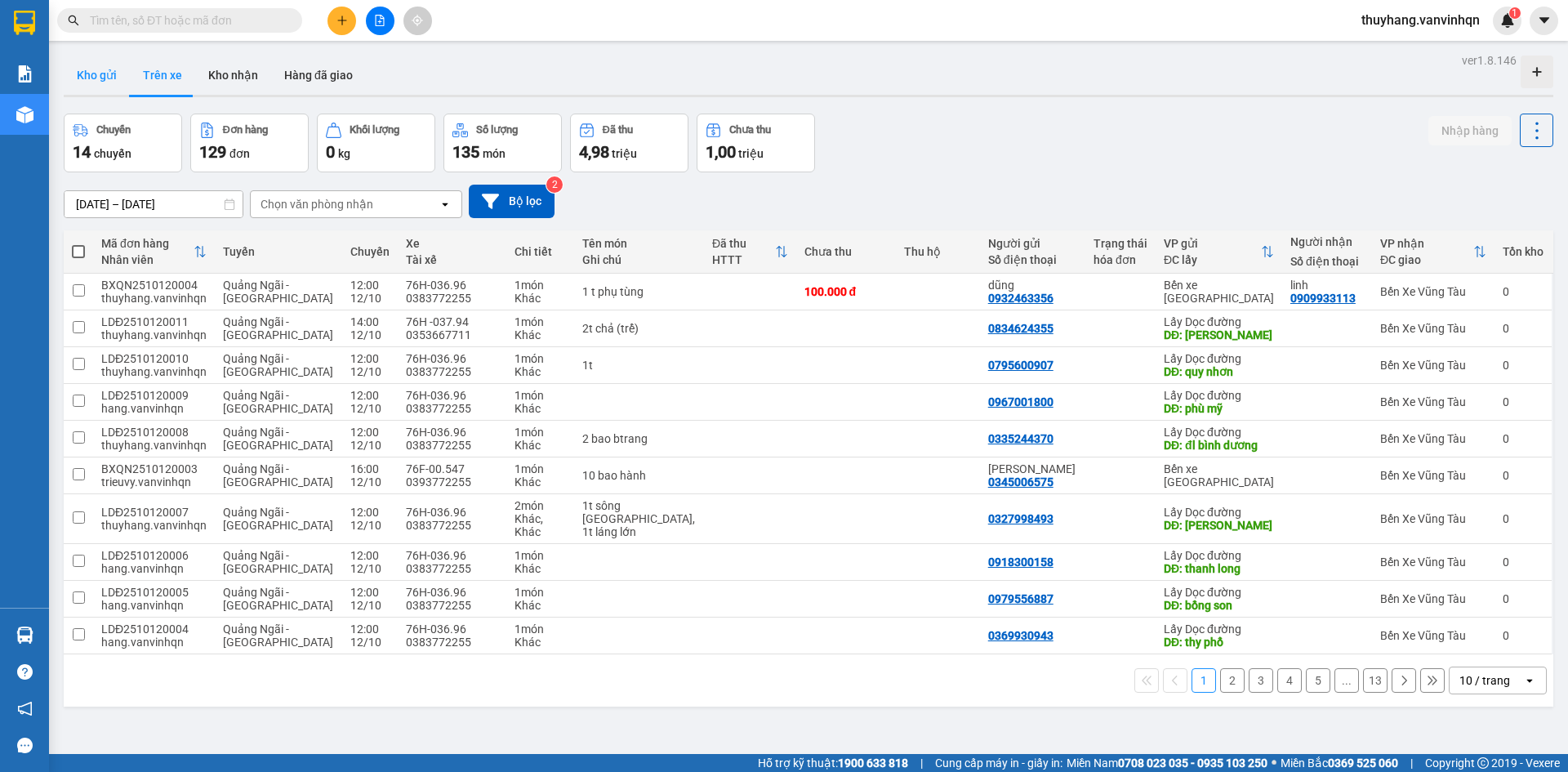
click at [113, 72] on button "Kho gửi" at bounding box center [97, 75] width 66 height 39
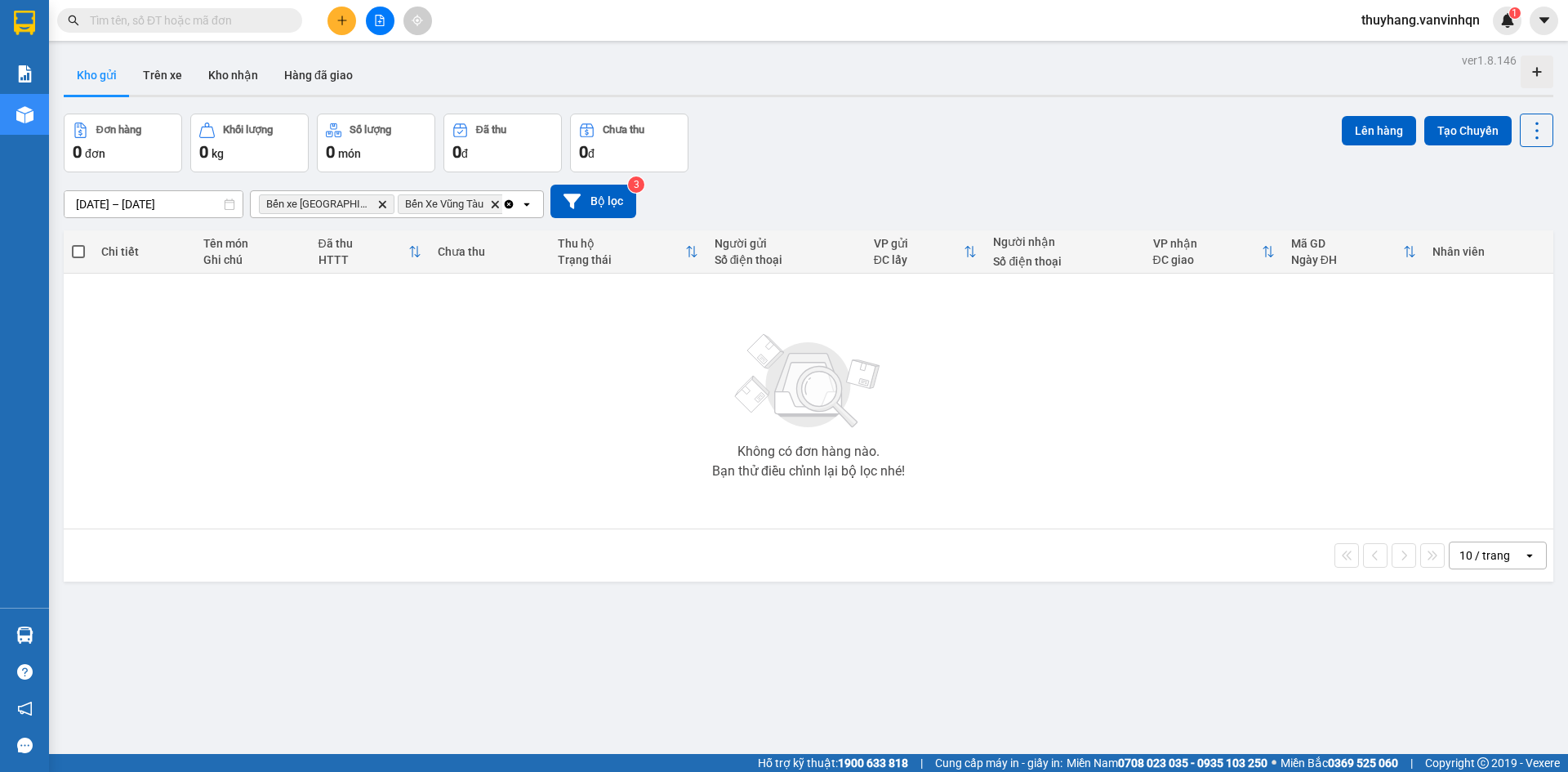
click at [340, 20] on icon "plus" at bounding box center [343, 21] width 12 height 12
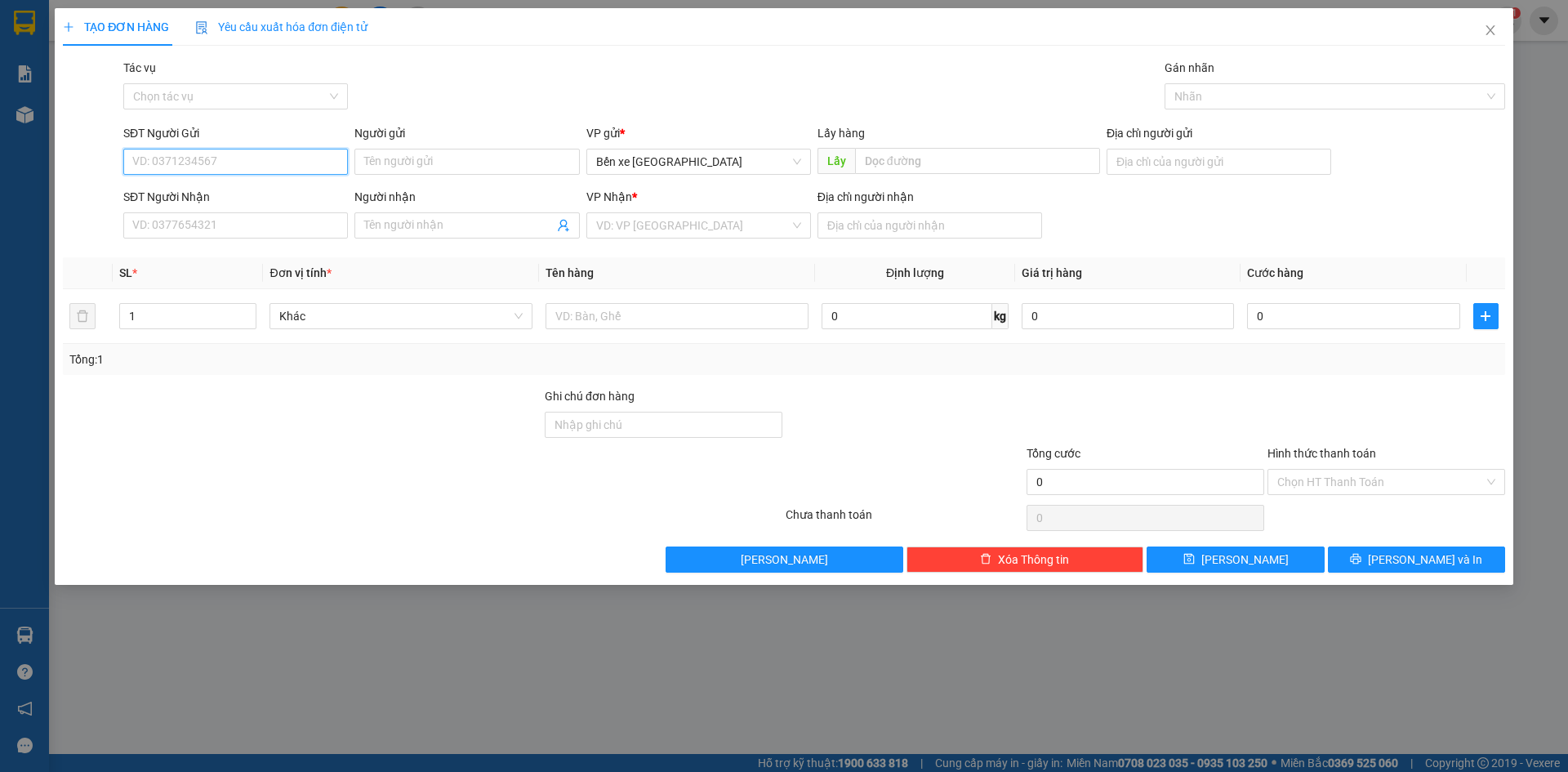
click at [305, 166] on input "SĐT Người Gửi" at bounding box center [235, 162] width 224 height 27
click at [682, 160] on span "Bến xe [GEOGRAPHIC_DATA]" at bounding box center [699, 162] width 205 height 25
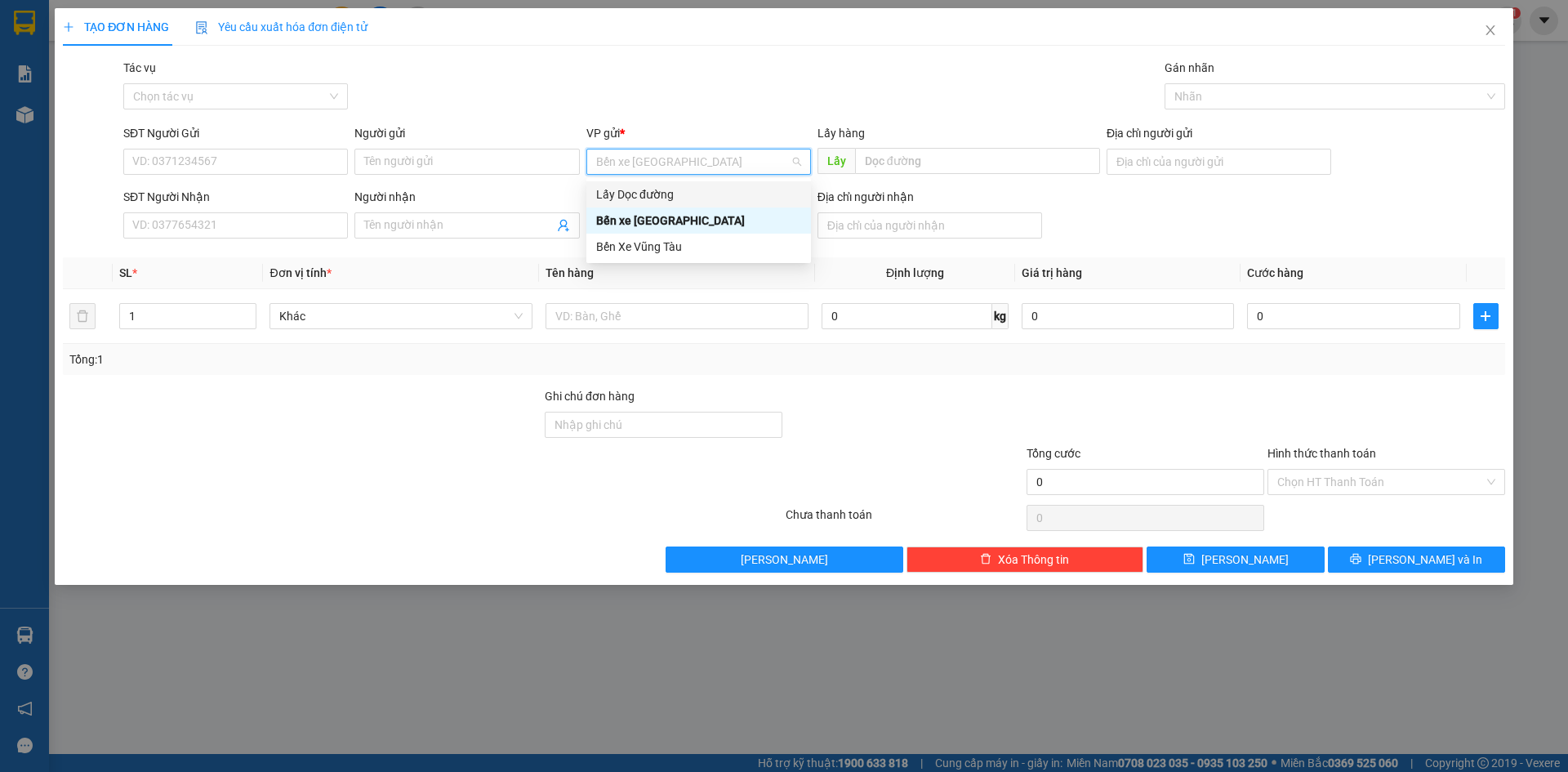
click at [683, 195] on div "Lấy Dọc đường" at bounding box center [699, 195] width 205 height 18
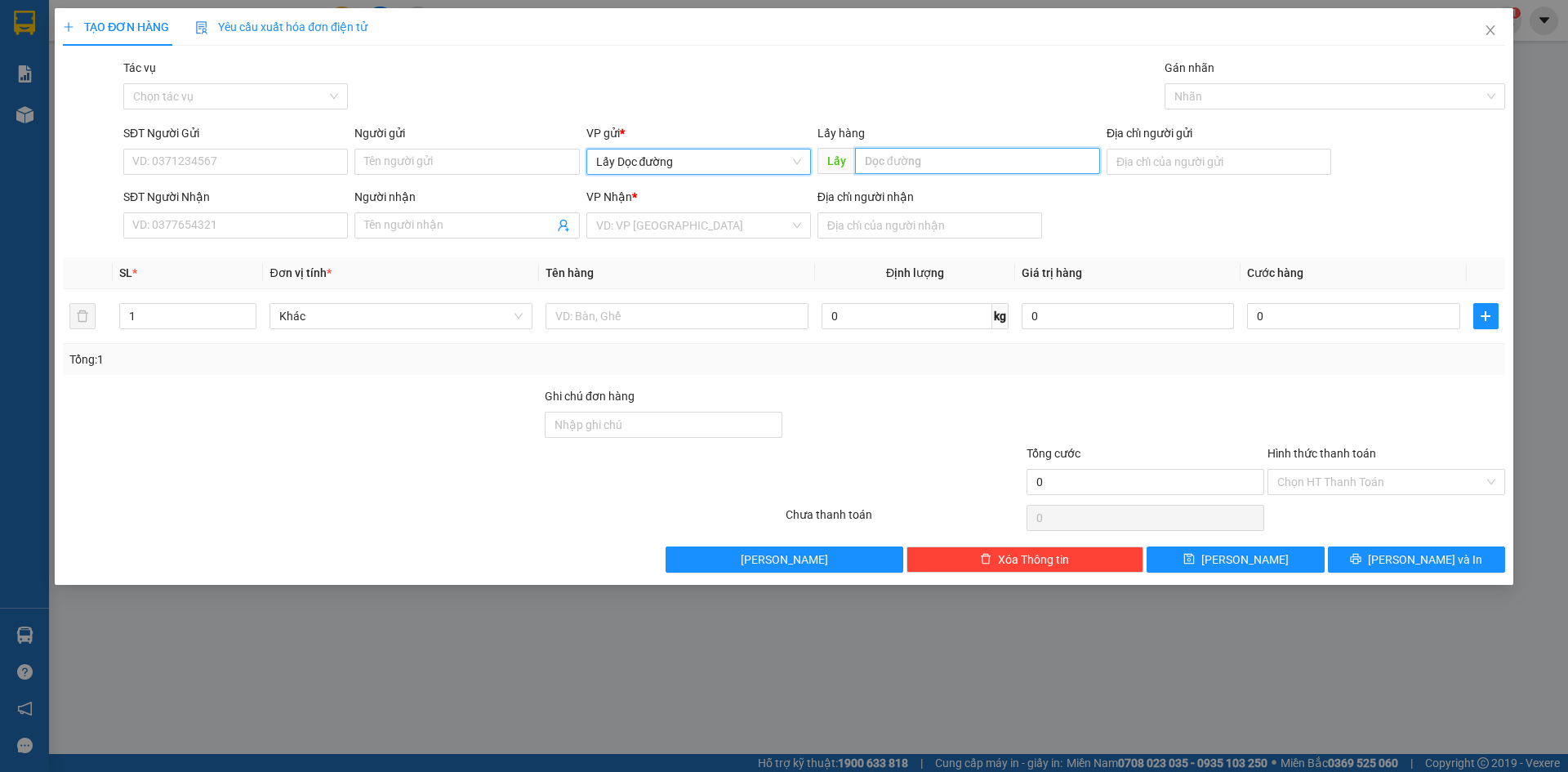
click at [916, 161] on input "text" at bounding box center [978, 162] width 245 height 27
type input "đập đá"
click at [698, 230] on input "search" at bounding box center [693, 226] width 194 height 25
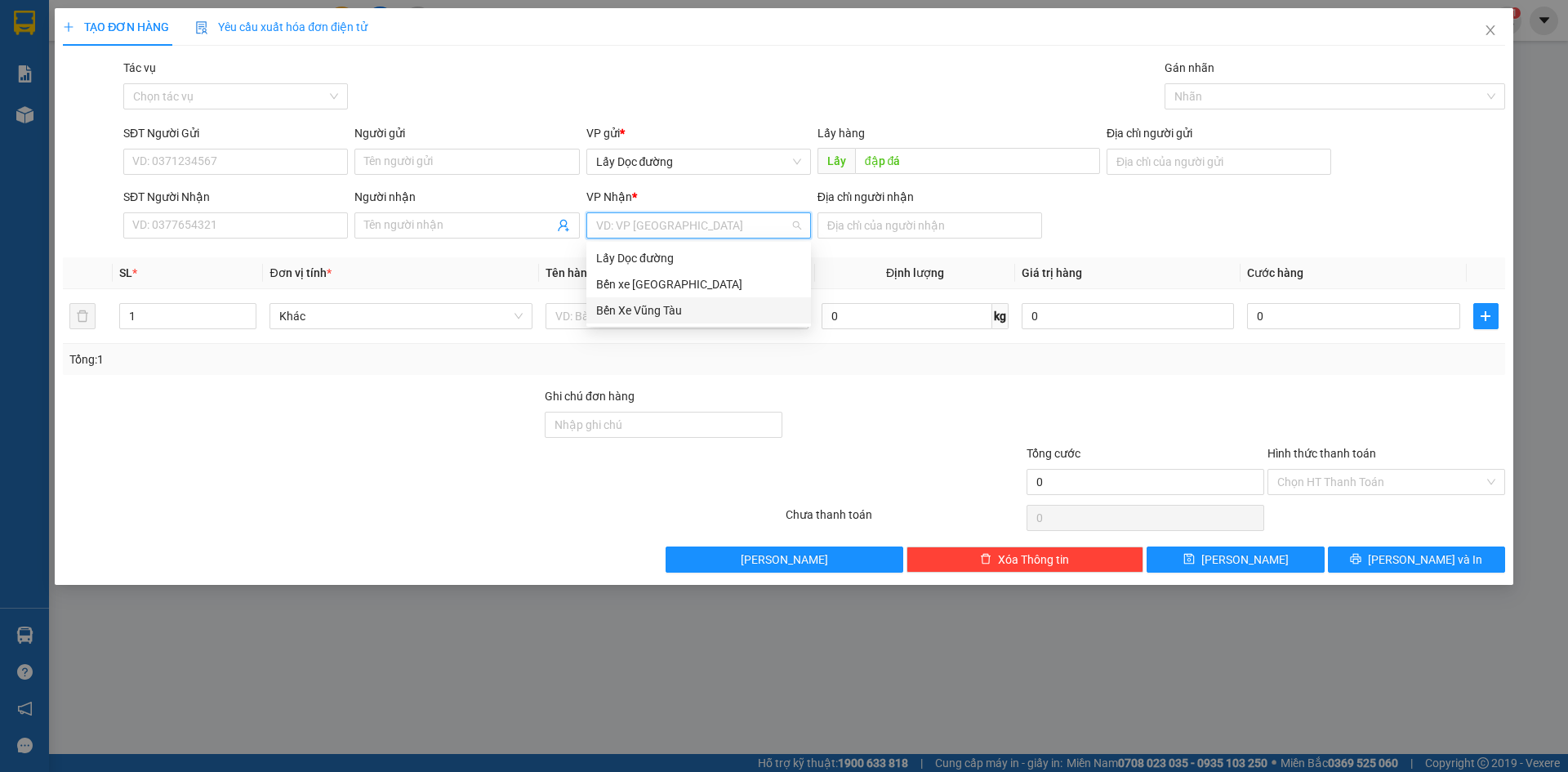
click at [668, 318] on div "Bến Xe Vũng Tàu" at bounding box center [699, 311] width 205 height 18
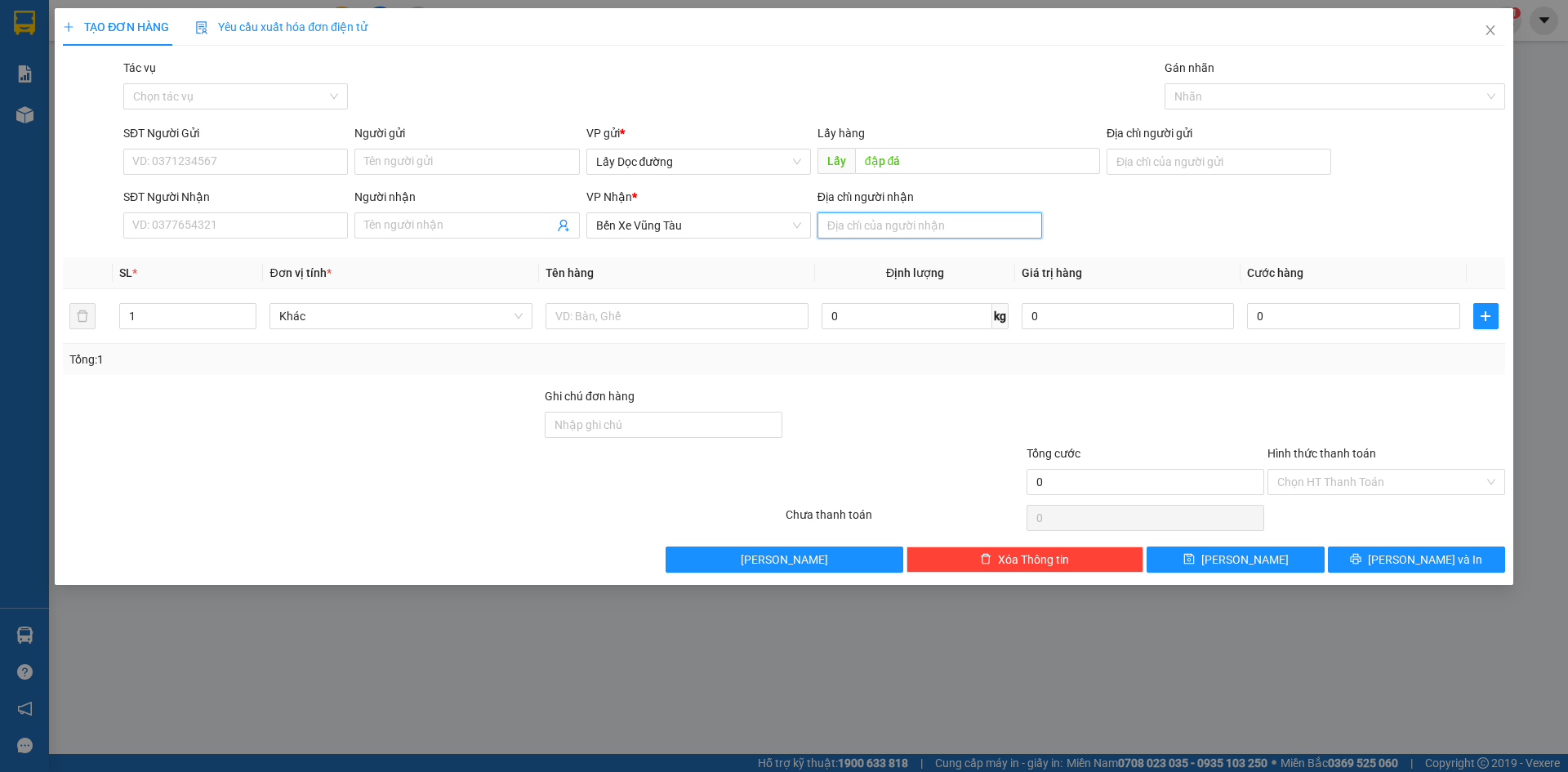
click at [855, 225] on input "Địa chỉ người nhận" at bounding box center [930, 226] width 224 height 27
type input "đại [PERSON_NAME]"
click at [758, 314] on input "text" at bounding box center [677, 316] width 263 height 27
click at [277, 152] on input "SĐT Người Gửi" at bounding box center [235, 162] width 224 height 27
click at [647, 319] on input "text" at bounding box center [677, 316] width 263 height 27
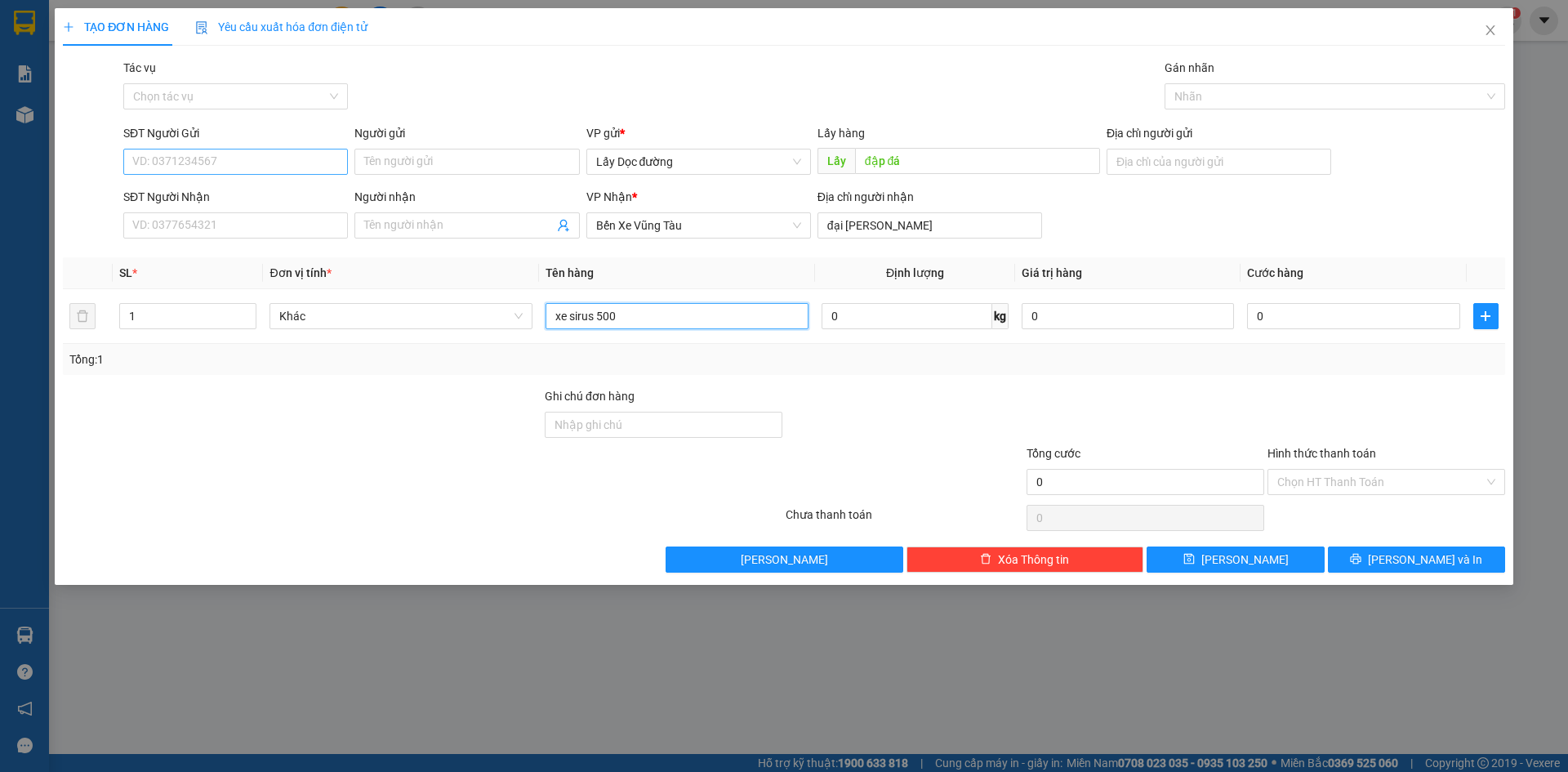
type input "xe sirus 500"
click at [295, 153] on input "SĐT Người Gửi" at bounding box center [235, 162] width 224 height 27
type input "0935254339"
click at [663, 312] on input "xe sirus 500" at bounding box center [677, 316] width 263 height 27
type input "xe sirus 450"
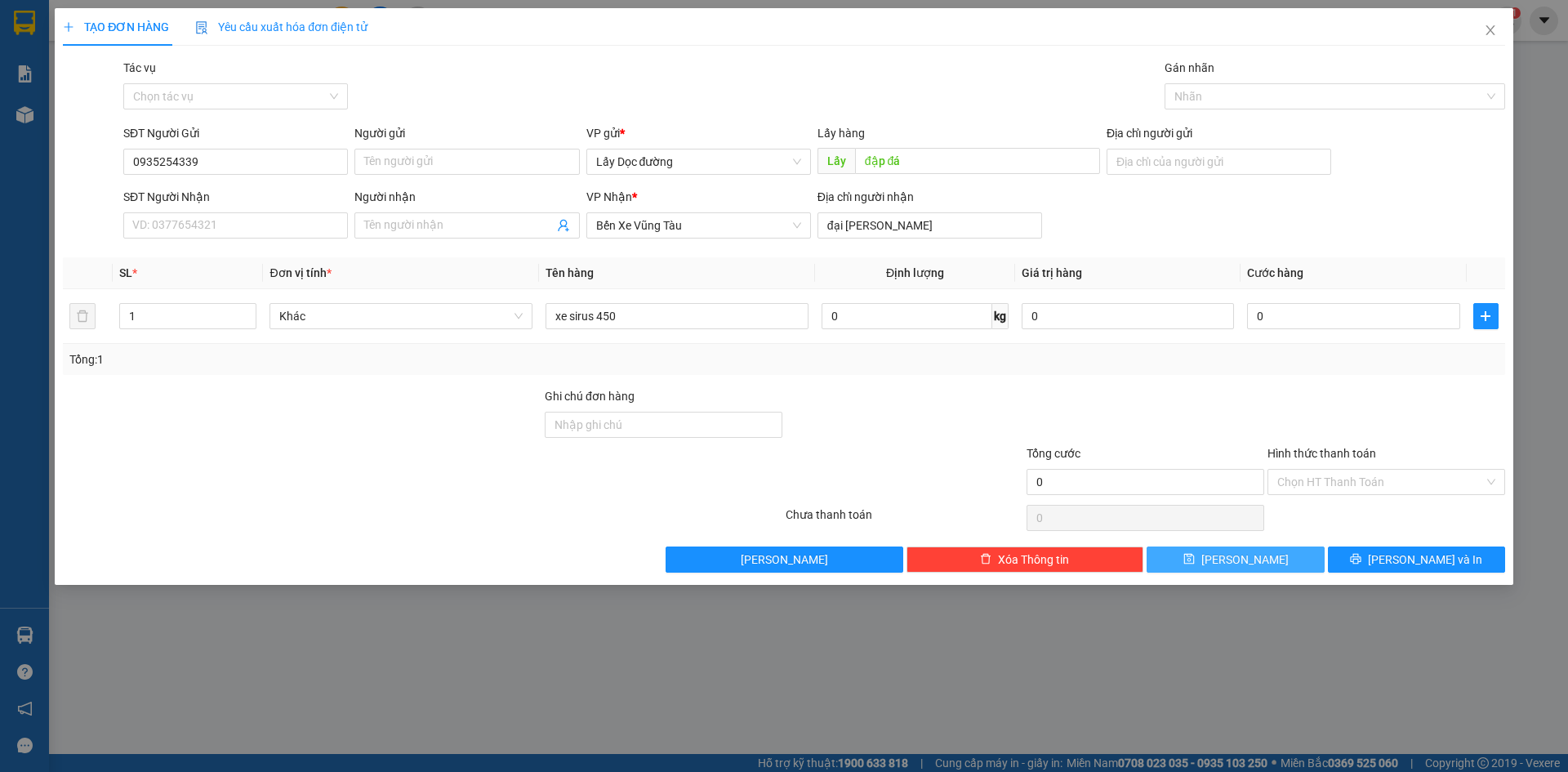
click at [1211, 566] on button "[PERSON_NAME]" at bounding box center [1235, 560] width 177 height 27
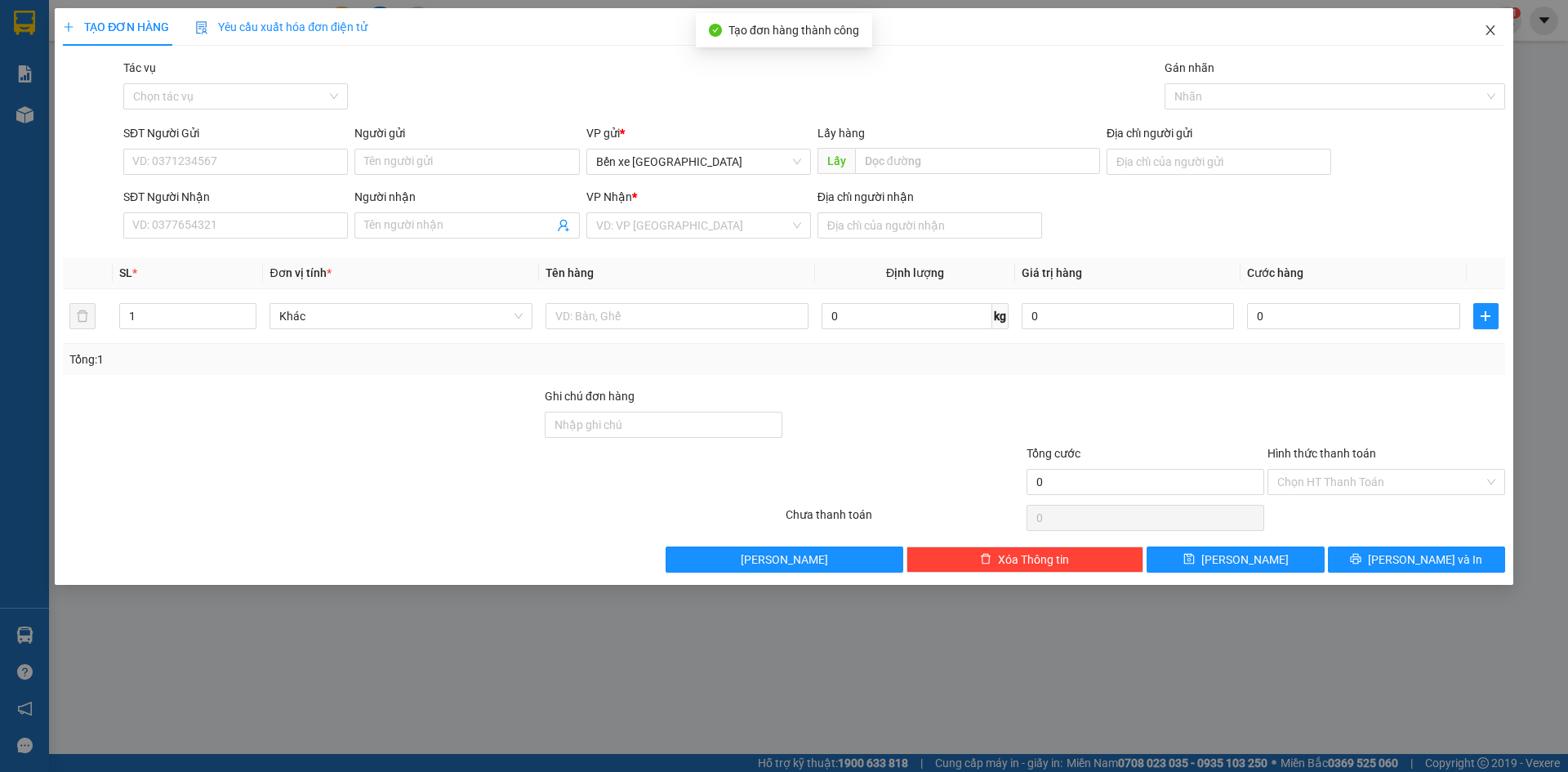
click at [1491, 27] on icon "close" at bounding box center [1491, 31] width 13 height 13
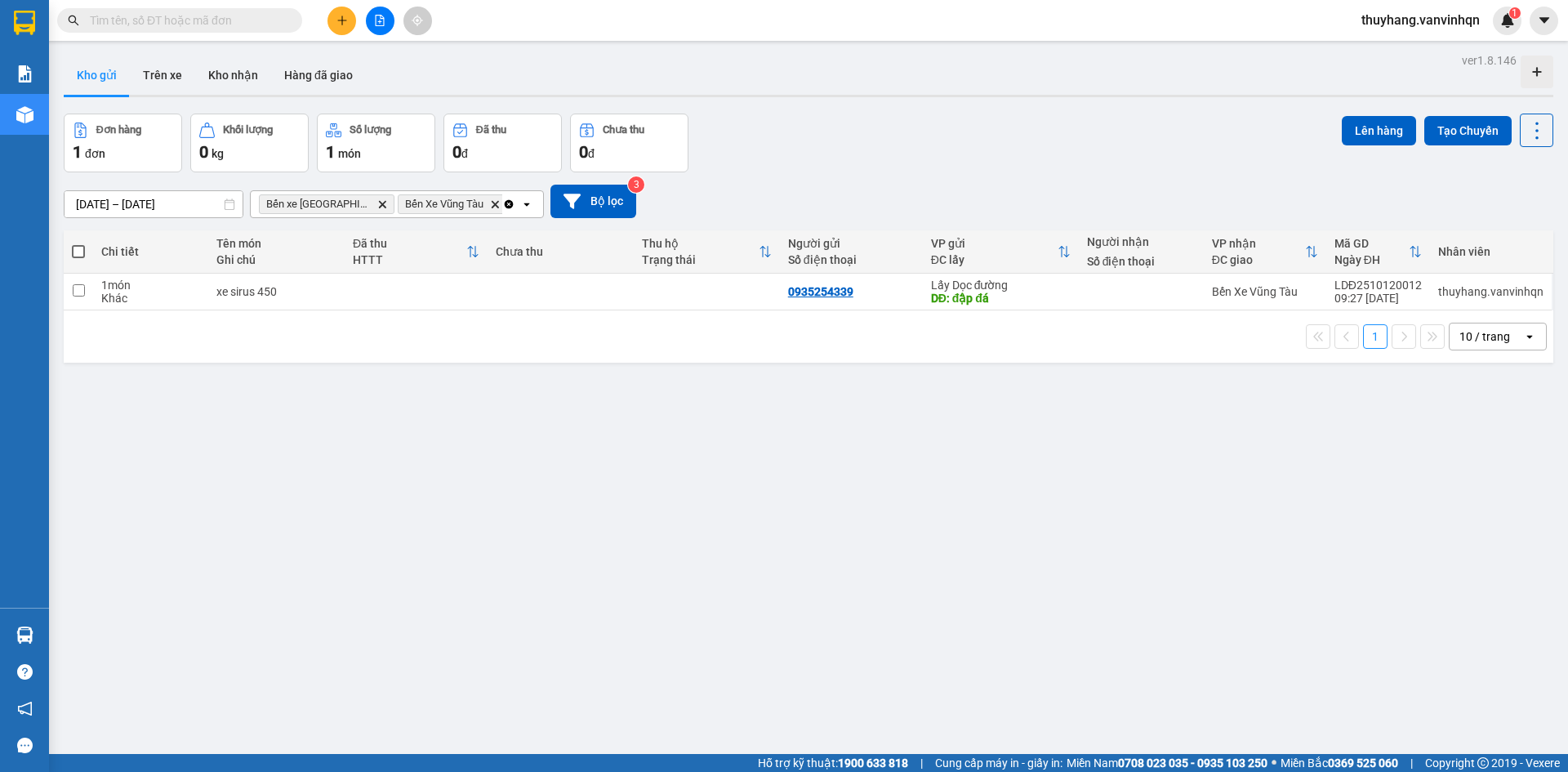
click at [337, 26] on icon "plus" at bounding box center [343, 21] width 12 height 12
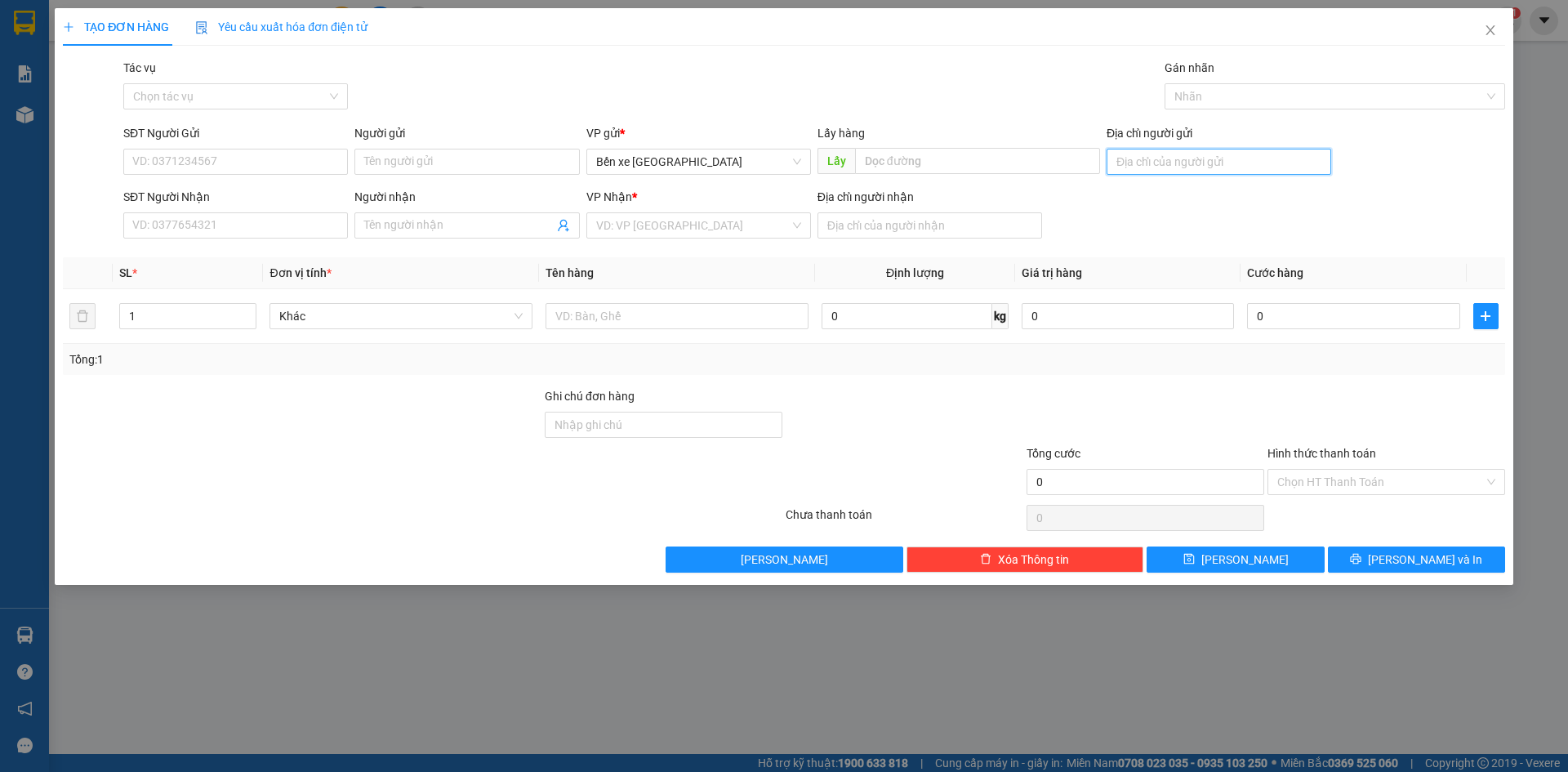
click at [1165, 164] on input "Địa chỉ người gửi" at bounding box center [1219, 162] width 224 height 27
click at [736, 239] on div "VP Nhận * VD: VP Sài Gòn" at bounding box center [698, 216] width 224 height 57
click at [717, 227] on input "search" at bounding box center [693, 226] width 194 height 25
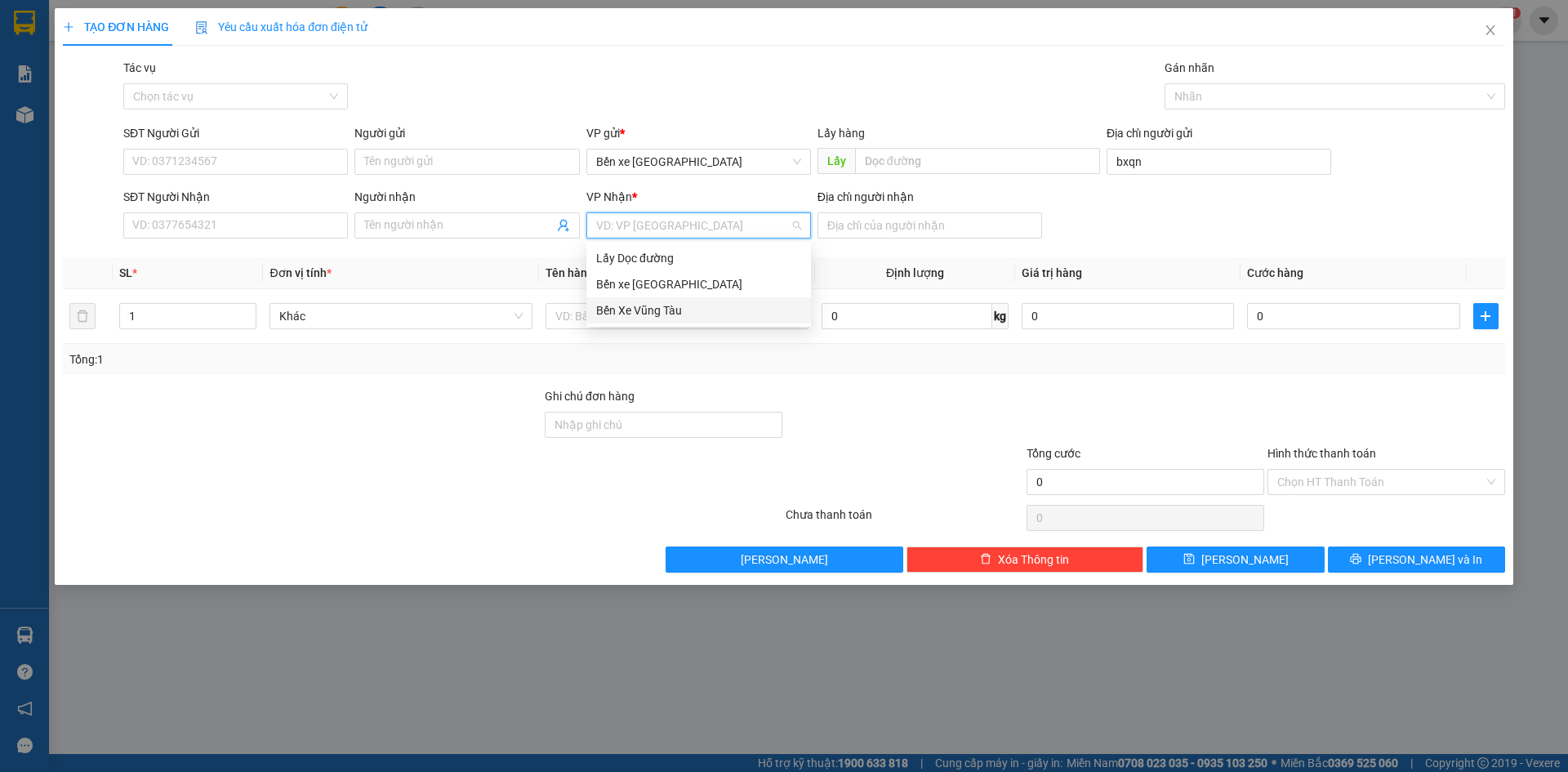
click at [730, 313] on div "Bến Xe Vũng Tàu" at bounding box center [699, 311] width 205 height 18
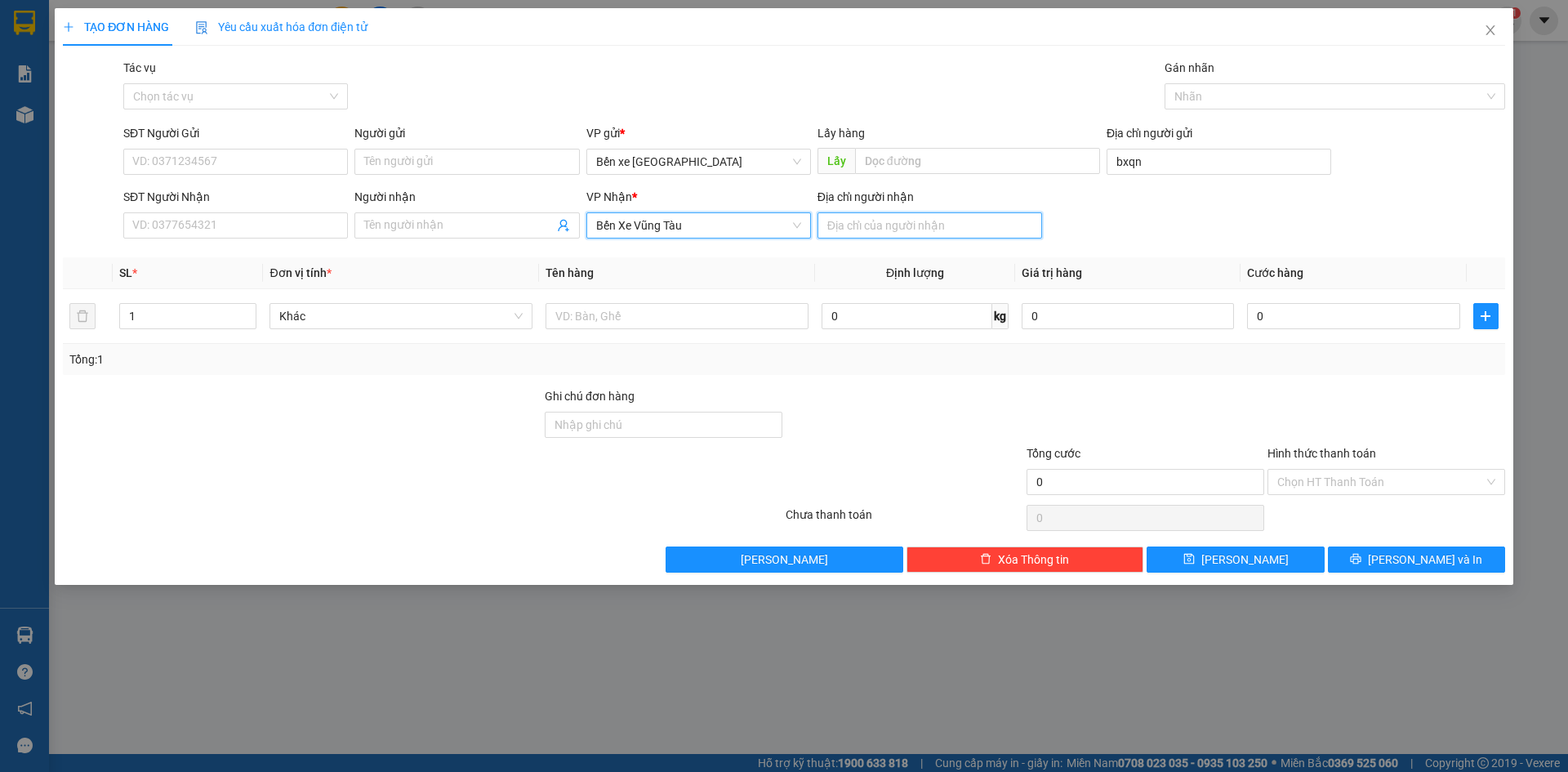
click at [903, 228] on input "Địa chỉ người nhận" at bounding box center [930, 226] width 224 height 27
click at [194, 150] on input "SĐT Người Gửi" at bounding box center [235, 162] width 224 height 27
click at [242, 216] on input "SĐT Người Nhận" at bounding box center [235, 226] width 224 height 27
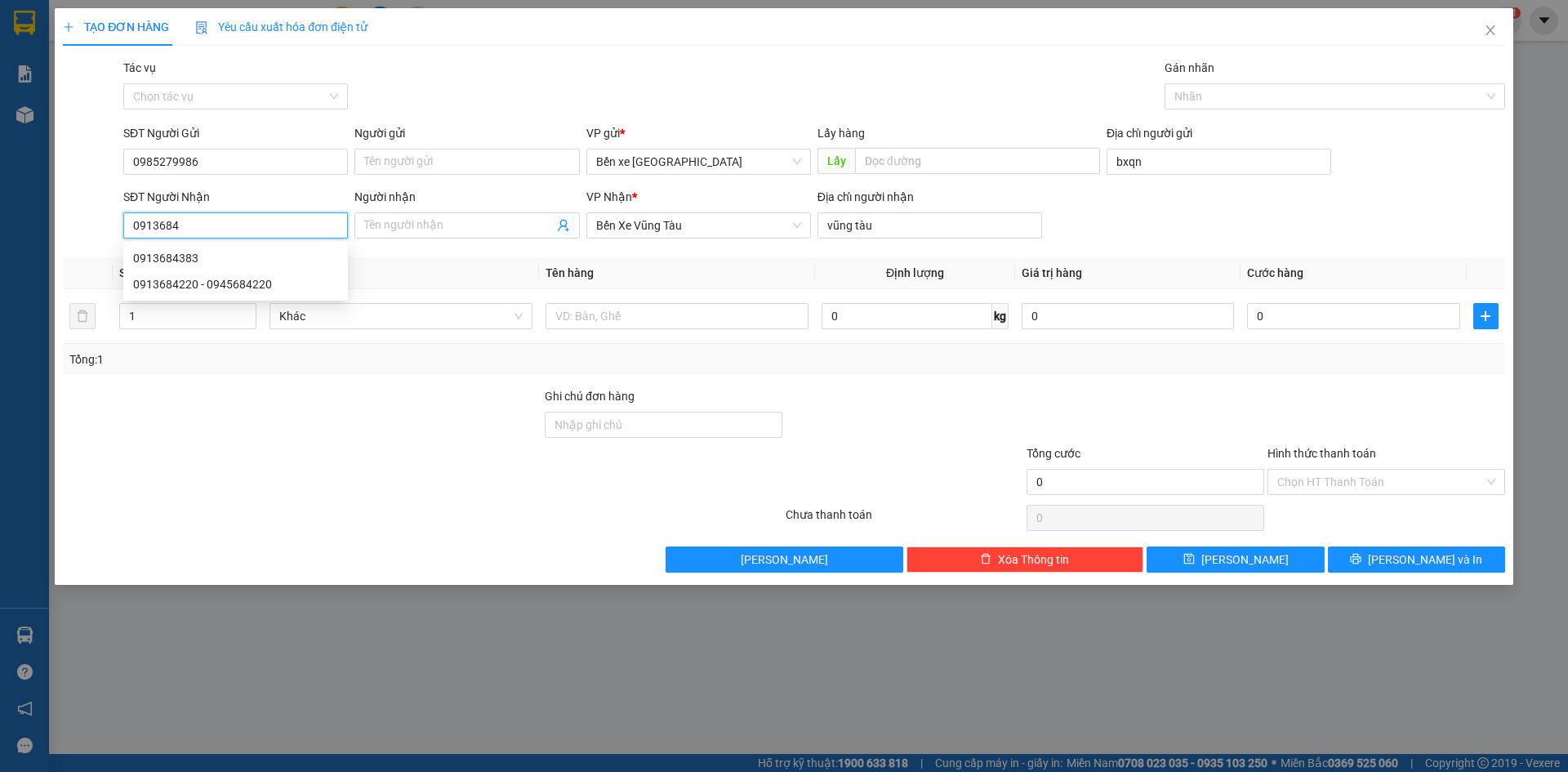
click at [208, 259] on div "0913684383" at bounding box center [236, 258] width 205 height 18
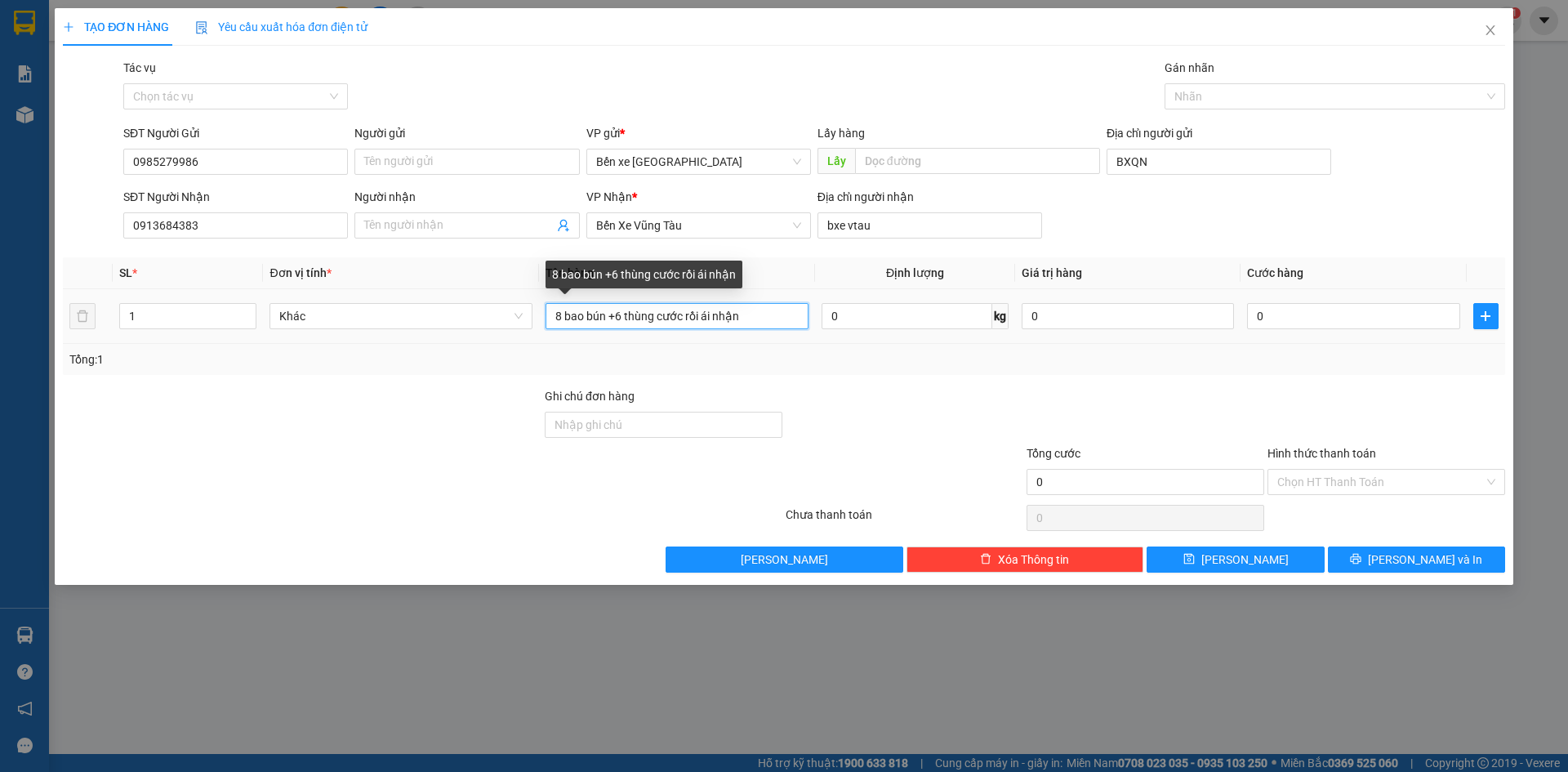
drag, startPoint x: 752, startPoint y: 317, endPoint x: 414, endPoint y: 369, distance: 342.0
click at [417, 378] on div "Transit Pickup Surcharge Ids Transit Deliver Surcharge Ids Transit Deliver Surc…" at bounding box center [784, 316] width 1443 height 514
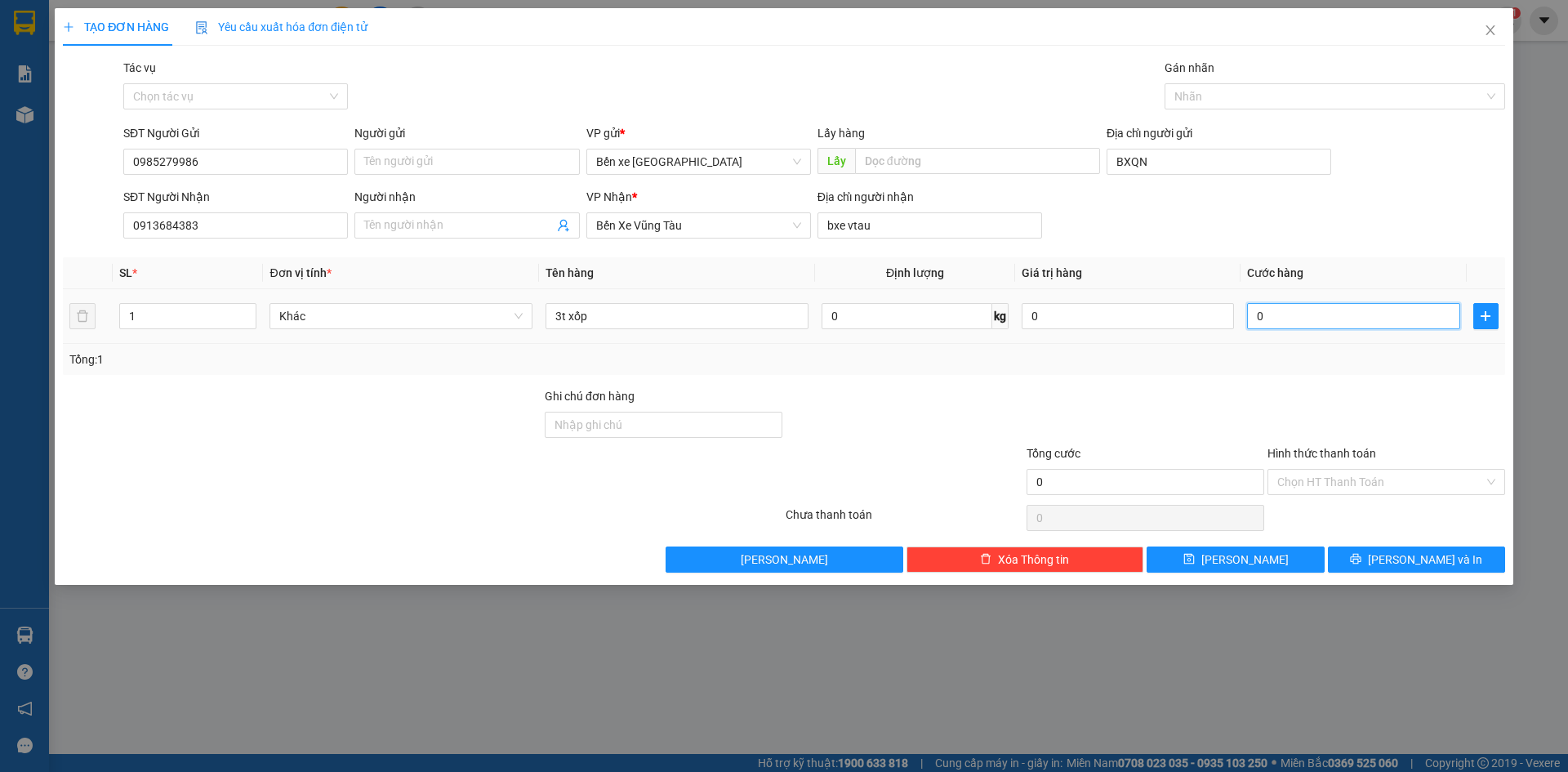
click at [1301, 320] on input "0" at bounding box center [1354, 316] width 213 height 27
click at [595, 316] on input "3t xốp" at bounding box center [677, 316] width 263 height 27
click at [1303, 324] on input "0" at bounding box center [1354, 316] width 213 height 27
click at [637, 317] on input "3t xốp" at bounding box center [677, 316] width 263 height 27
click at [1333, 329] on input "0" at bounding box center [1354, 316] width 213 height 27
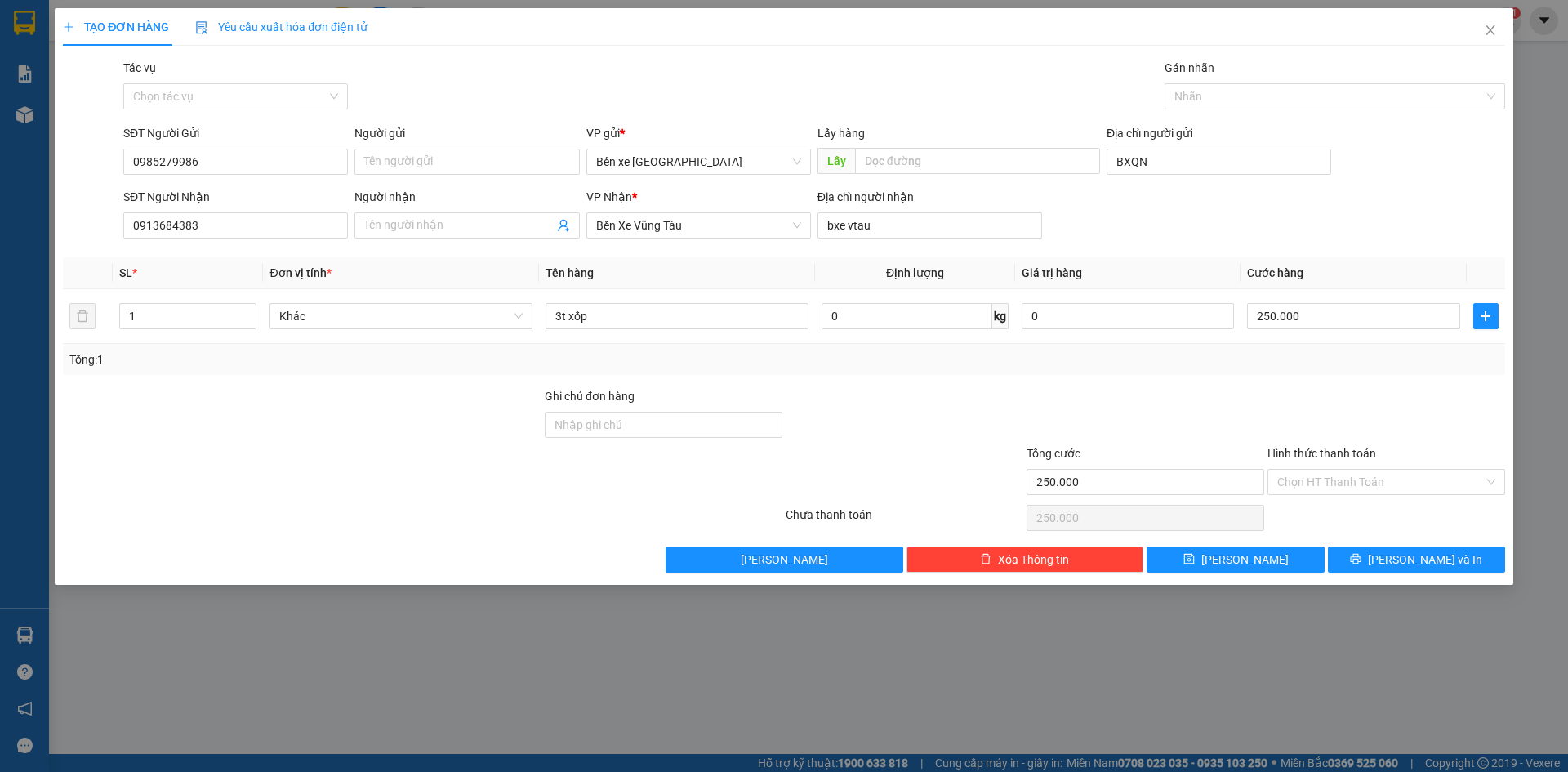
click at [1346, 363] on div "Tổng: 1" at bounding box center [784, 359] width 1430 height 18
drag, startPoint x: 1213, startPoint y: 557, endPoint x: 1218, endPoint y: 533, distance: 24.5
click at [1213, 557] on button "[PERSON_NAME]" at bounding box center [1235, 560] width 177 height 27
click at [1500, 26] on span "Close" at bounding box center [1490, 31] width 46 height 46
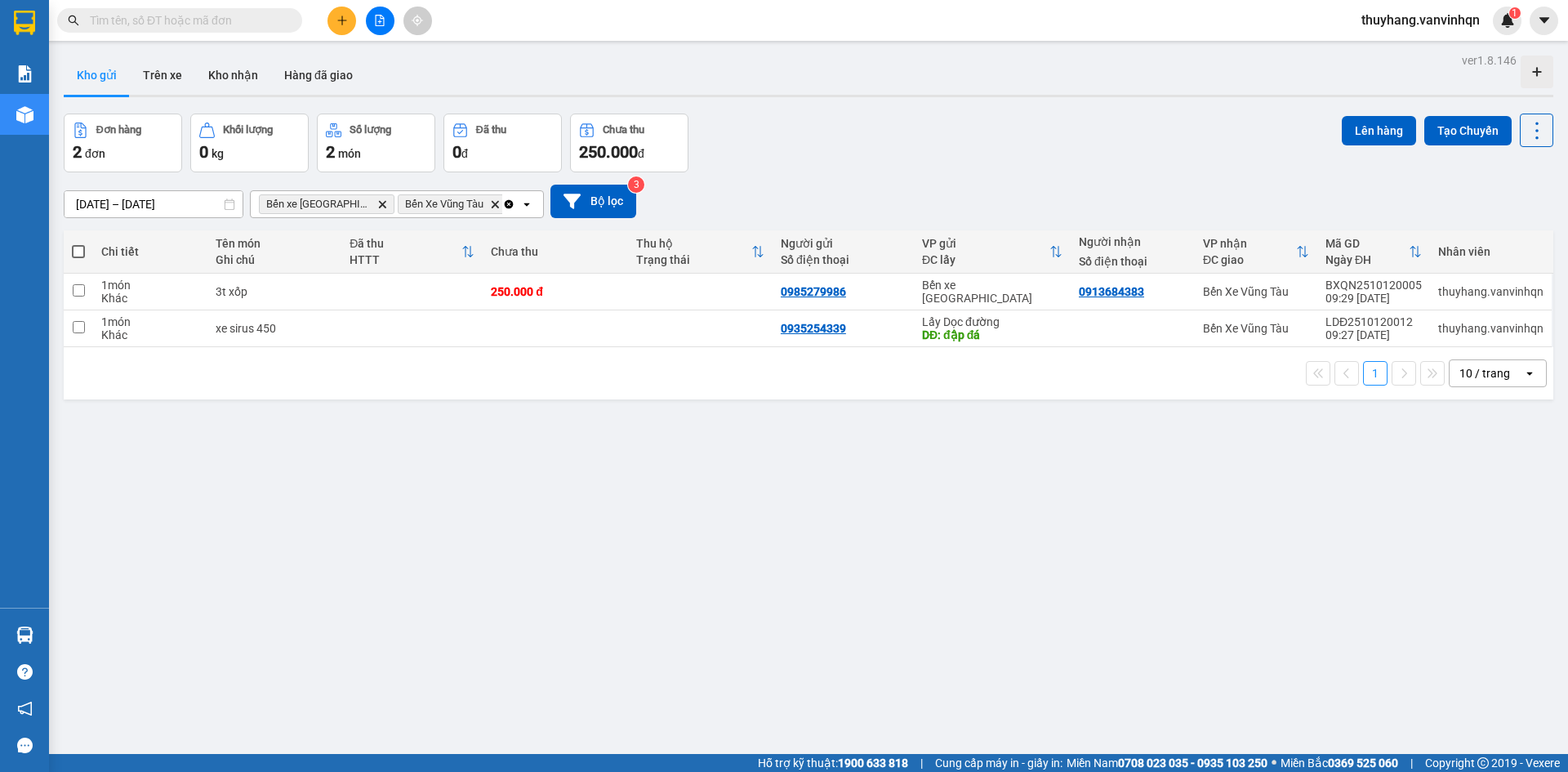
click at [1044, 503] on div "ver 1.8.146 Kho gửi Trên xe Kho nhận Hàng đã giao Đơn hàng 2 đơn Khối lượng 0 k…" at bounding box center [809, 435] width 1503 height 772
click at [1419, 289] on icon at bounding box center [1425, 292] width 12 height 12
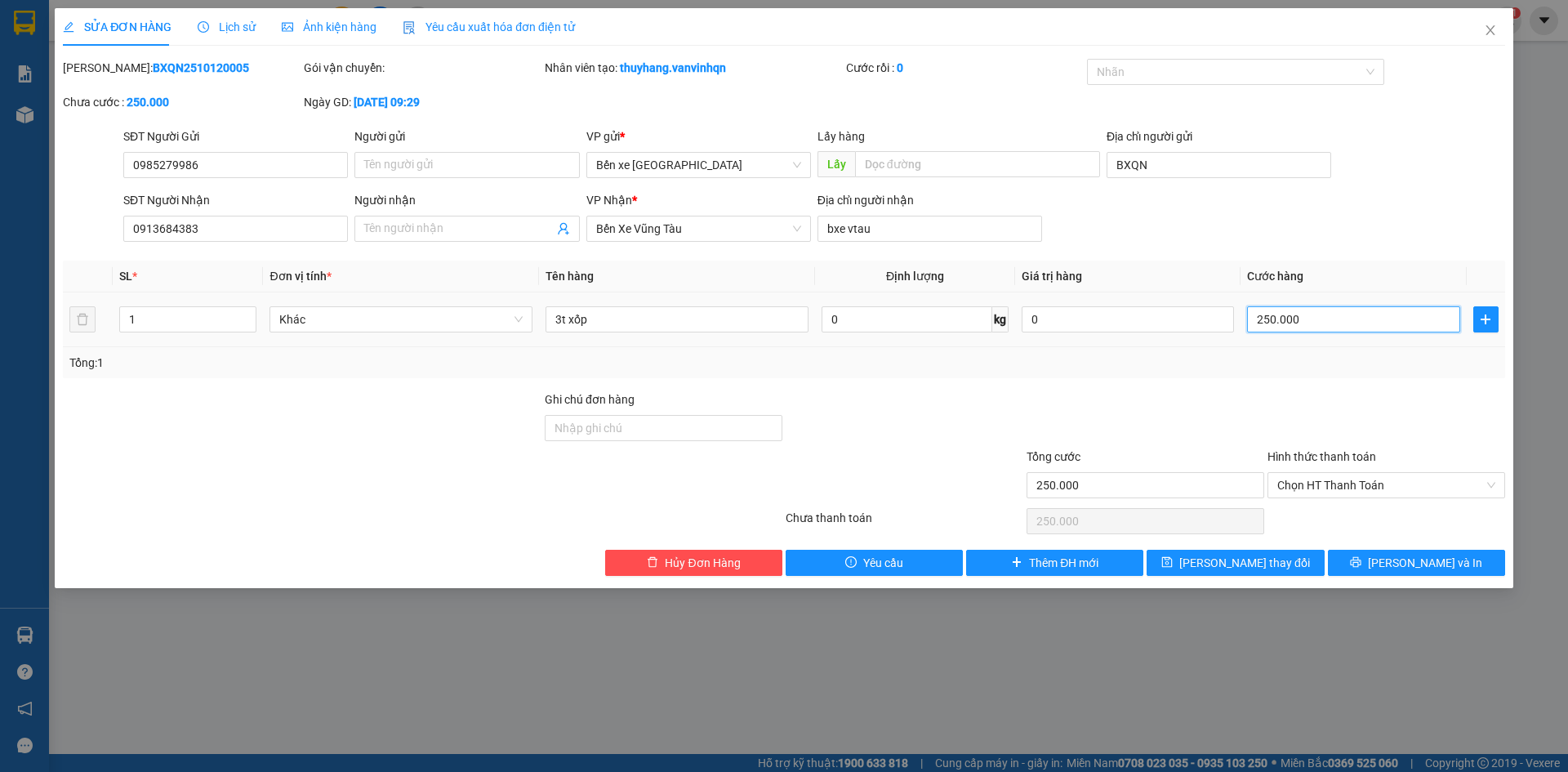
click at [1329, 320] on input "250.000" at bounding box center [1354, 320] width 213 height 27
click at [1327, 321] on input "250.000" at bounding box center [1354, 320] width 213 height 27
click at [1312, 322] on input "250.000" at bounding box center [1354, 320] width 213 height 27
click at [1291, 357] on div "Tổng: 1" at bounding box center [784, 363] width 1430 height 18
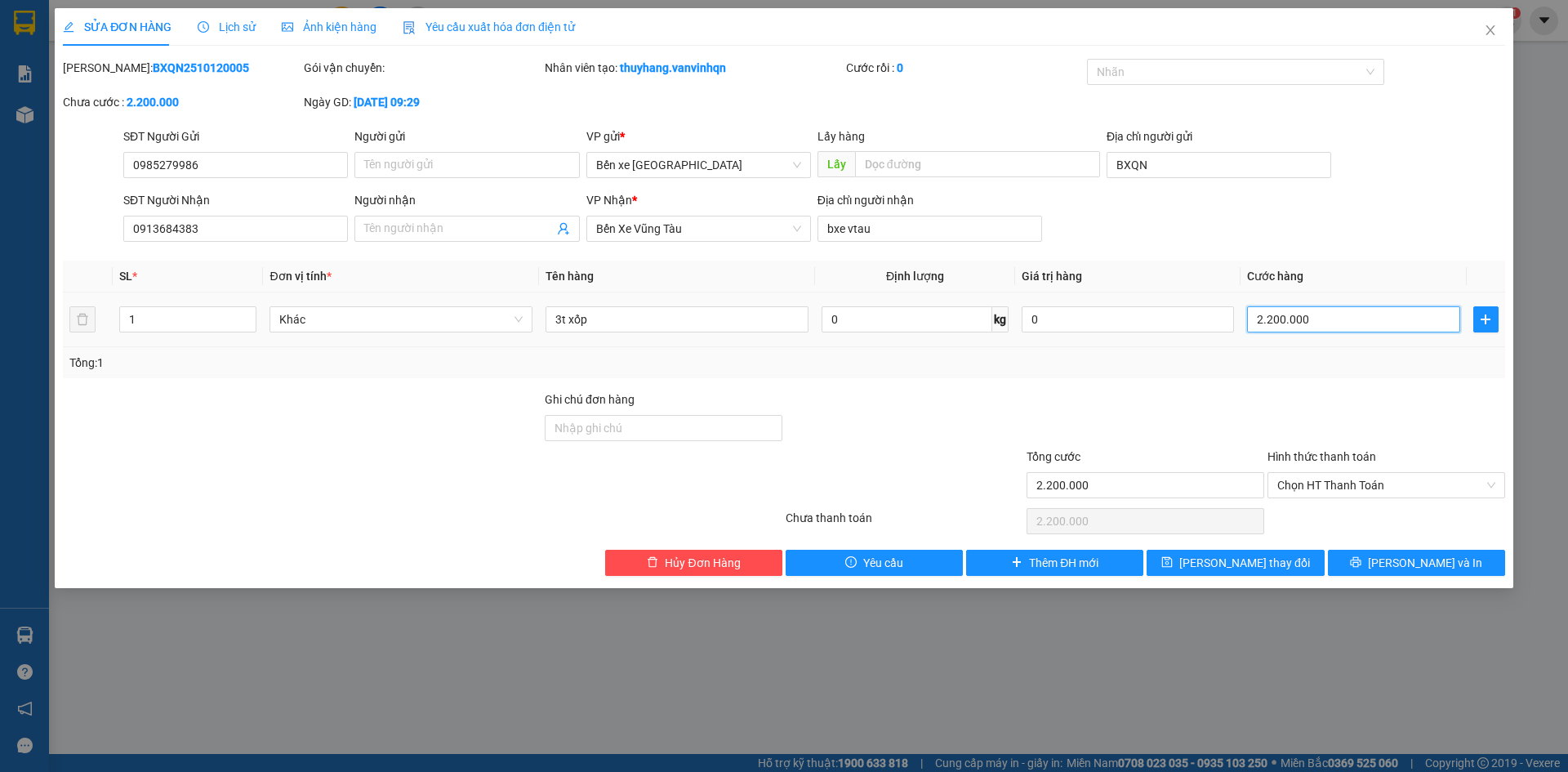
click at [1307, 319] on input "2.200.000" at bounding box center [1354, 320] width 213 height 27
click at [1305, 385] on div "Total Paid Fee 0 Total UnPaid Fee 250.000 Cash Collection Total Fee Mã ĐH: BXQN…" at bounding box center [784, 317] width 1443 height 518
click at [1319, 326] on input "2.000.000" at bounding box center [1354, 320] width 213 height 27
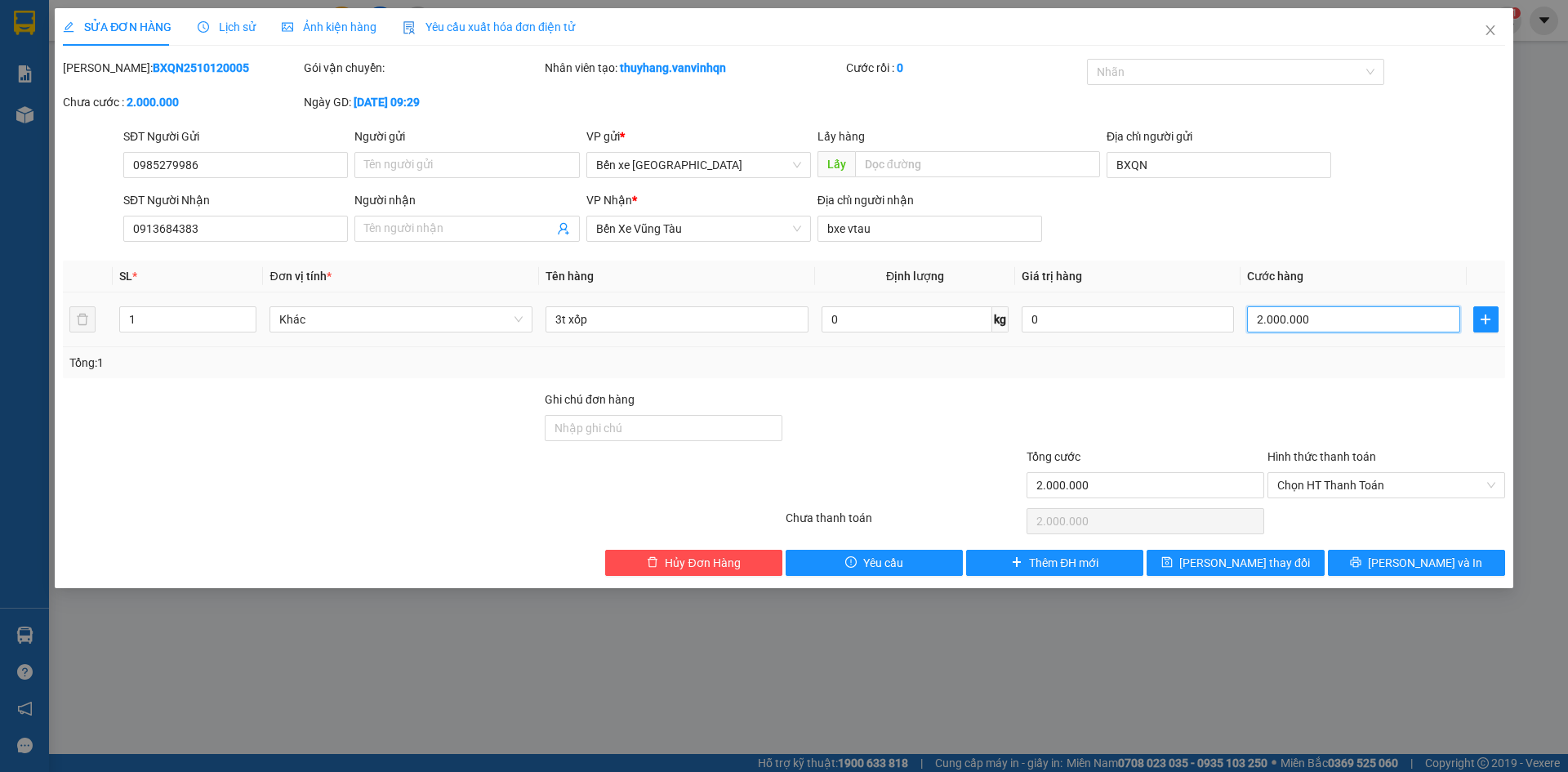
click at [1319, 326] on input "2.000.000" at bounding box center [1354, 320] width 213 height 27
click at [1319, 324] on input "2.000.000" at bounding box center [1354, 320] width 213 height 27
click at [1330, 370] on div "Tổng: 1" at bounding box center [784, 363] width 1430 height 18
click at [1390, 490] on span "Chọn HT Thanh Toán" at bounding box center [1386, 485] width 218 height 25
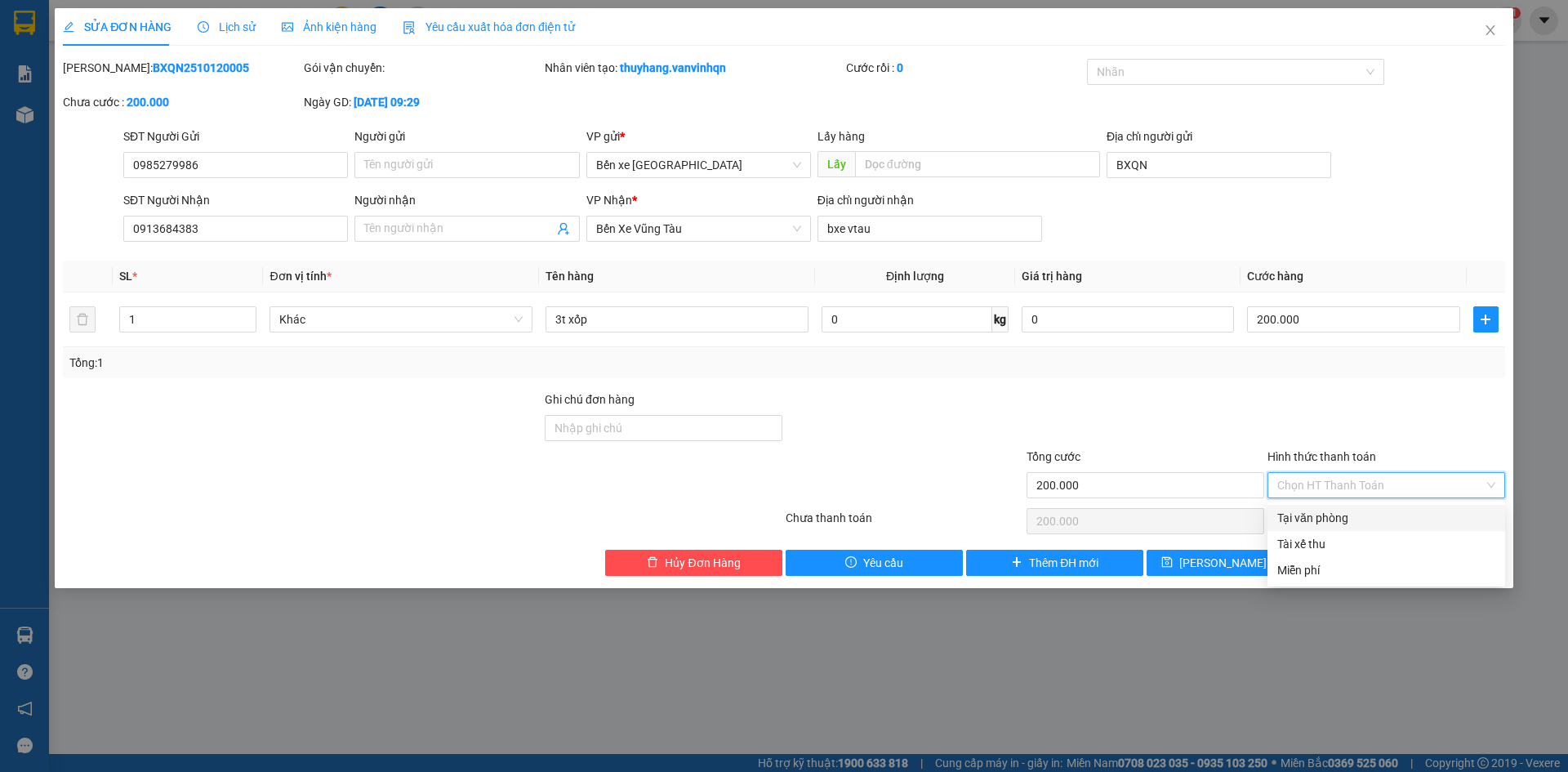
click at [1366, 522] on div "Tại văn phòng" at bounding box center [1386, 519] width 218 height 18
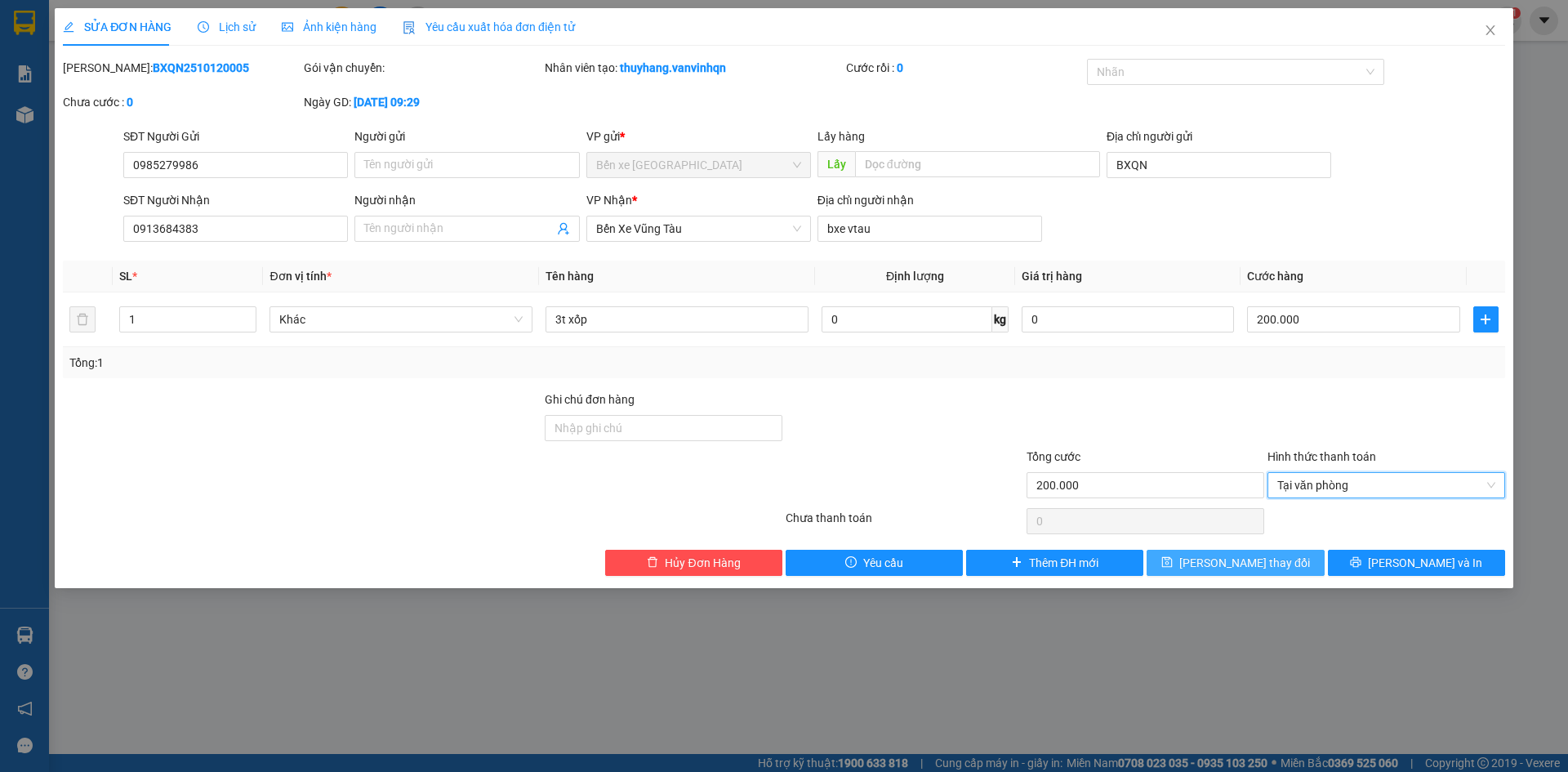
click at [1228, 566] on span "[PERSON_NAME] thay đổi" at bounding box center [1245, 563] width 131 height 18
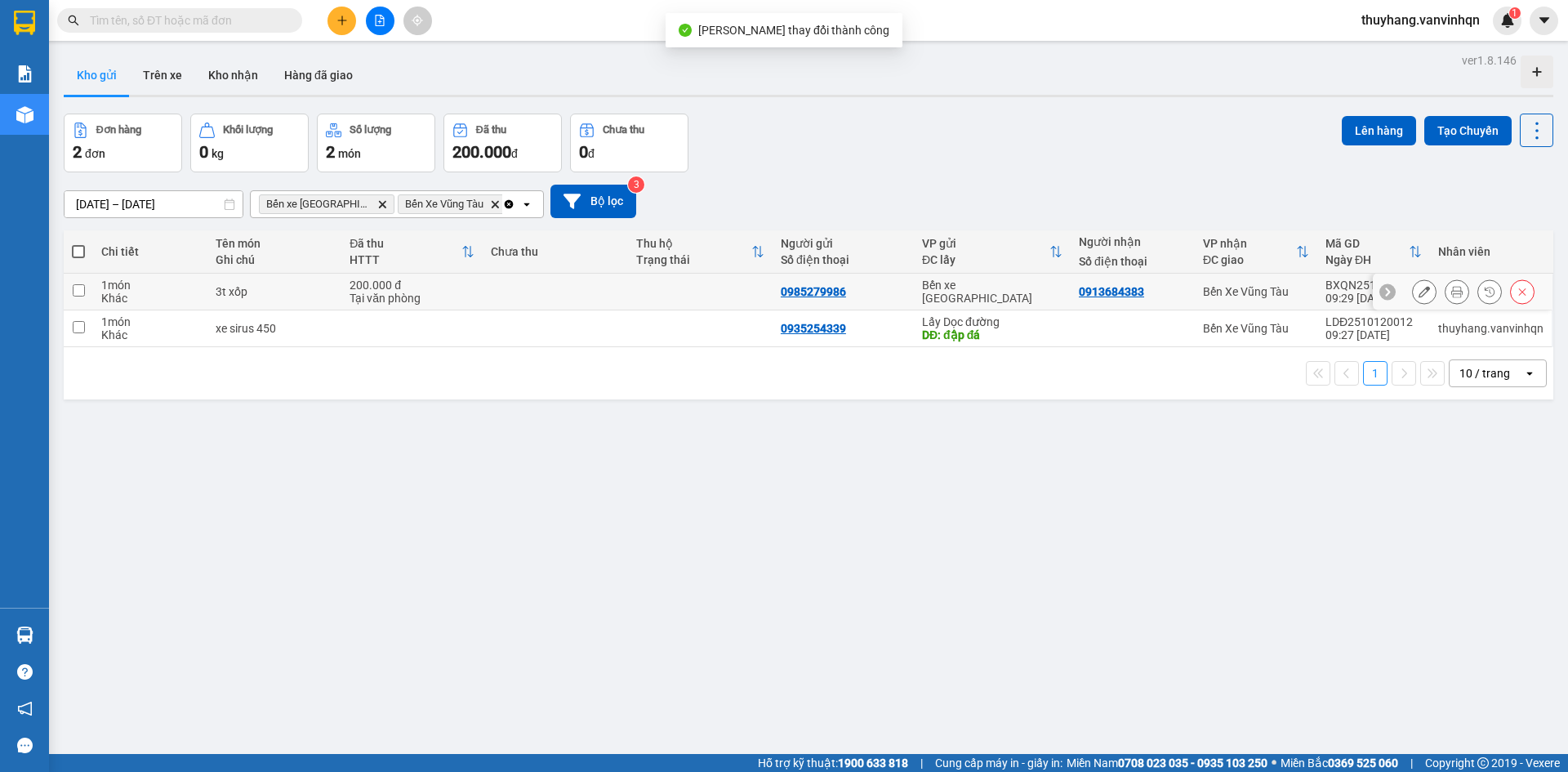
click at [461, 297] on div "Tại văn phòng" at bounding box center [411, 298] width 125 height 13
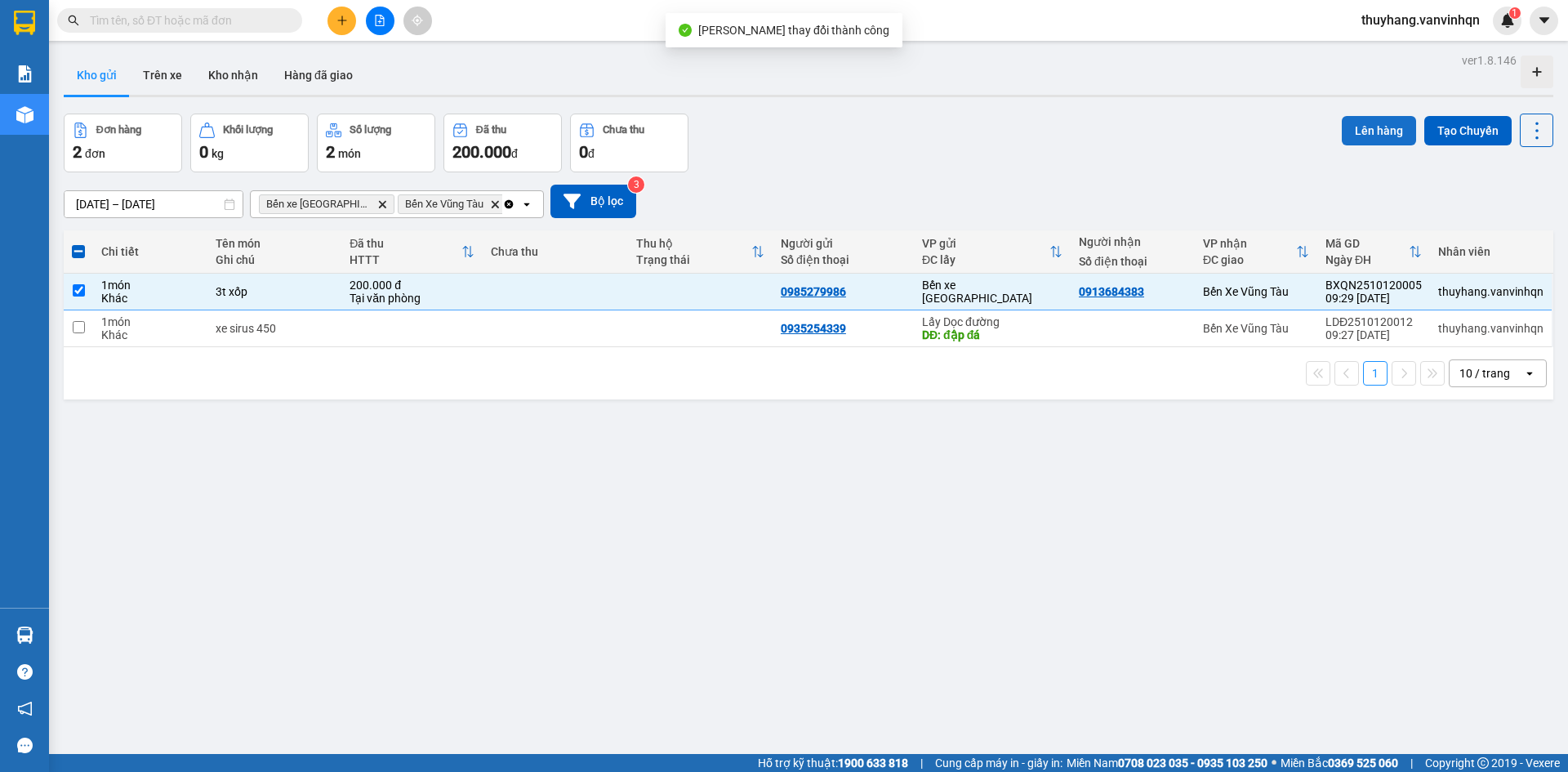
click at [1351, 129] on button "Lên hàng" at bounding box center [1379, 131] width 75 height 30
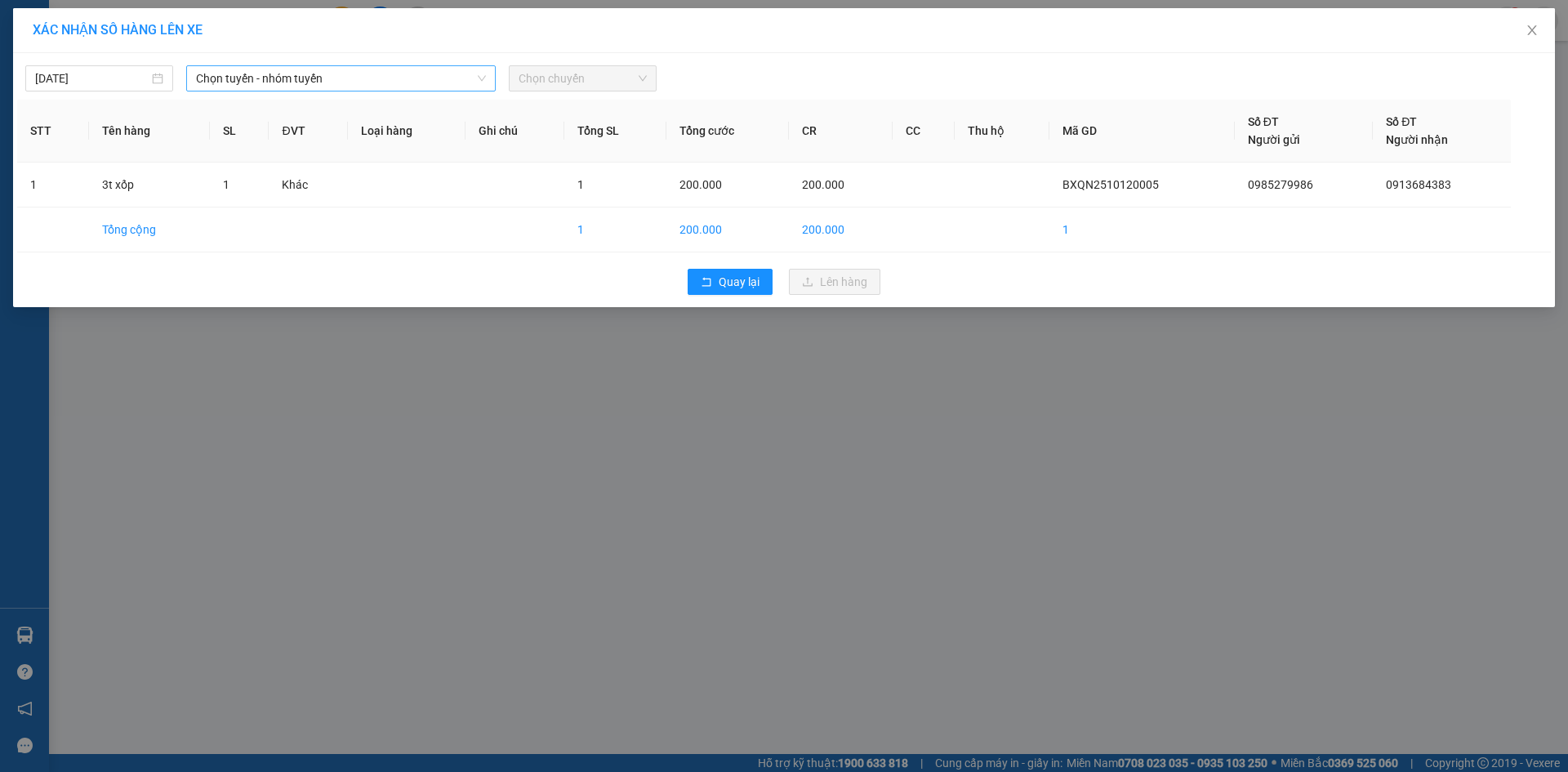
click at [327, 77] on span "Chọn tuyến - nhóm tuyến" at bounding box center [341, 79] width 290 height 25
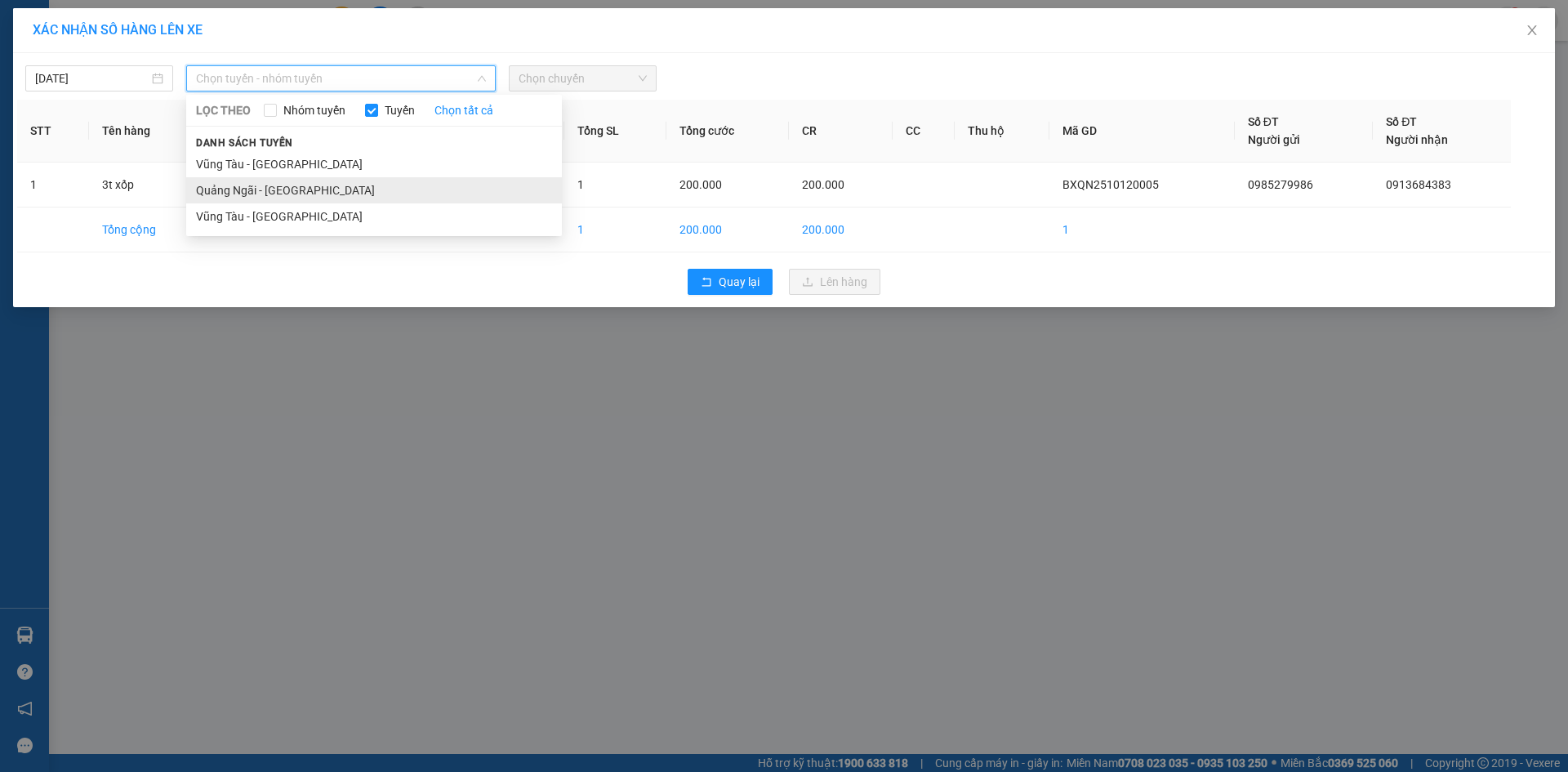
click at [334, 180] on li "Quảng Ngãi - [GEOGRAPHIC_DATA]" at bounding box center [374, 191] width 376 height 27
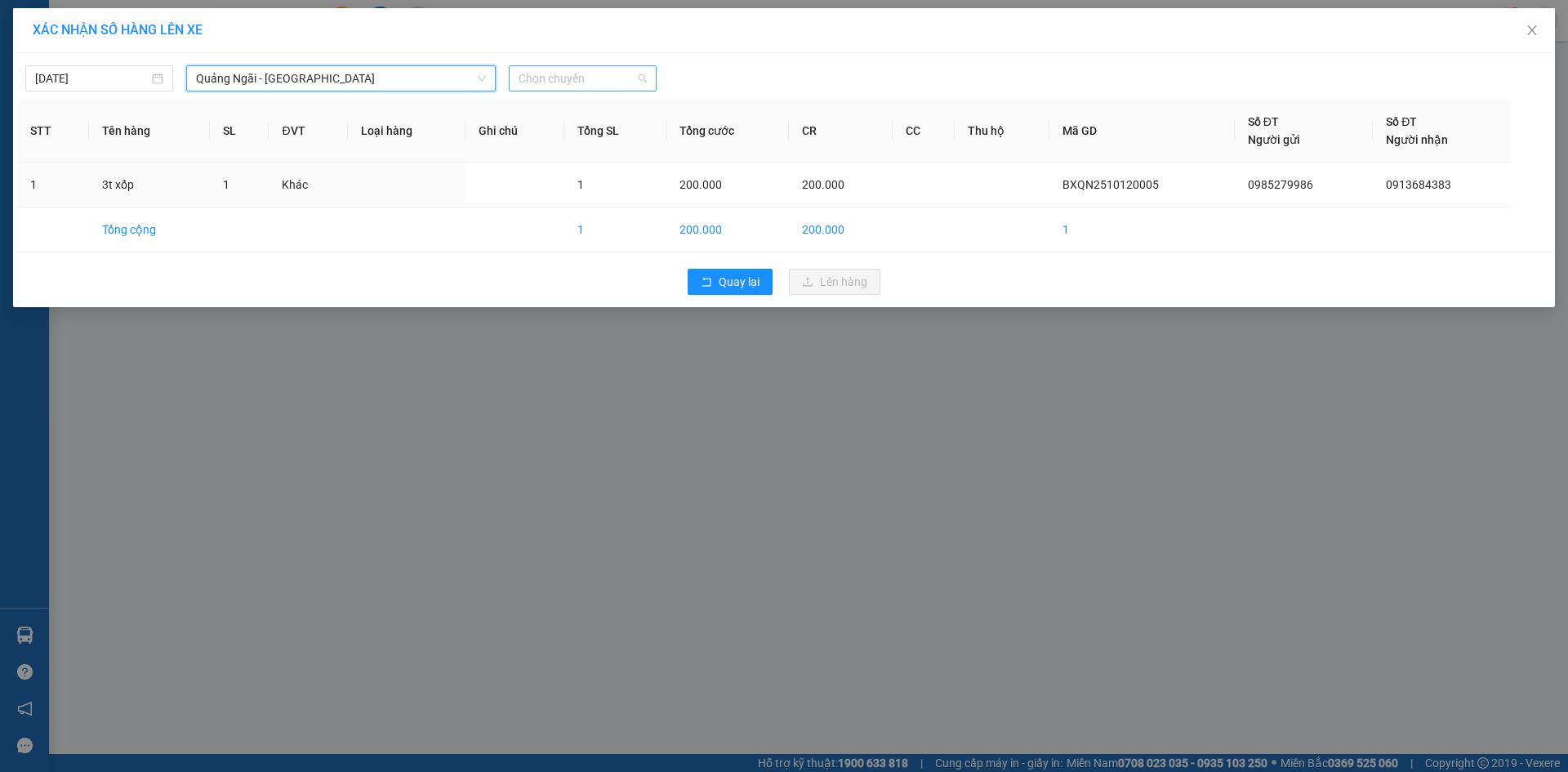
click at [589, 78] on span "Chọn chuyến" at bounding box center [583, 79] width 128 height 25
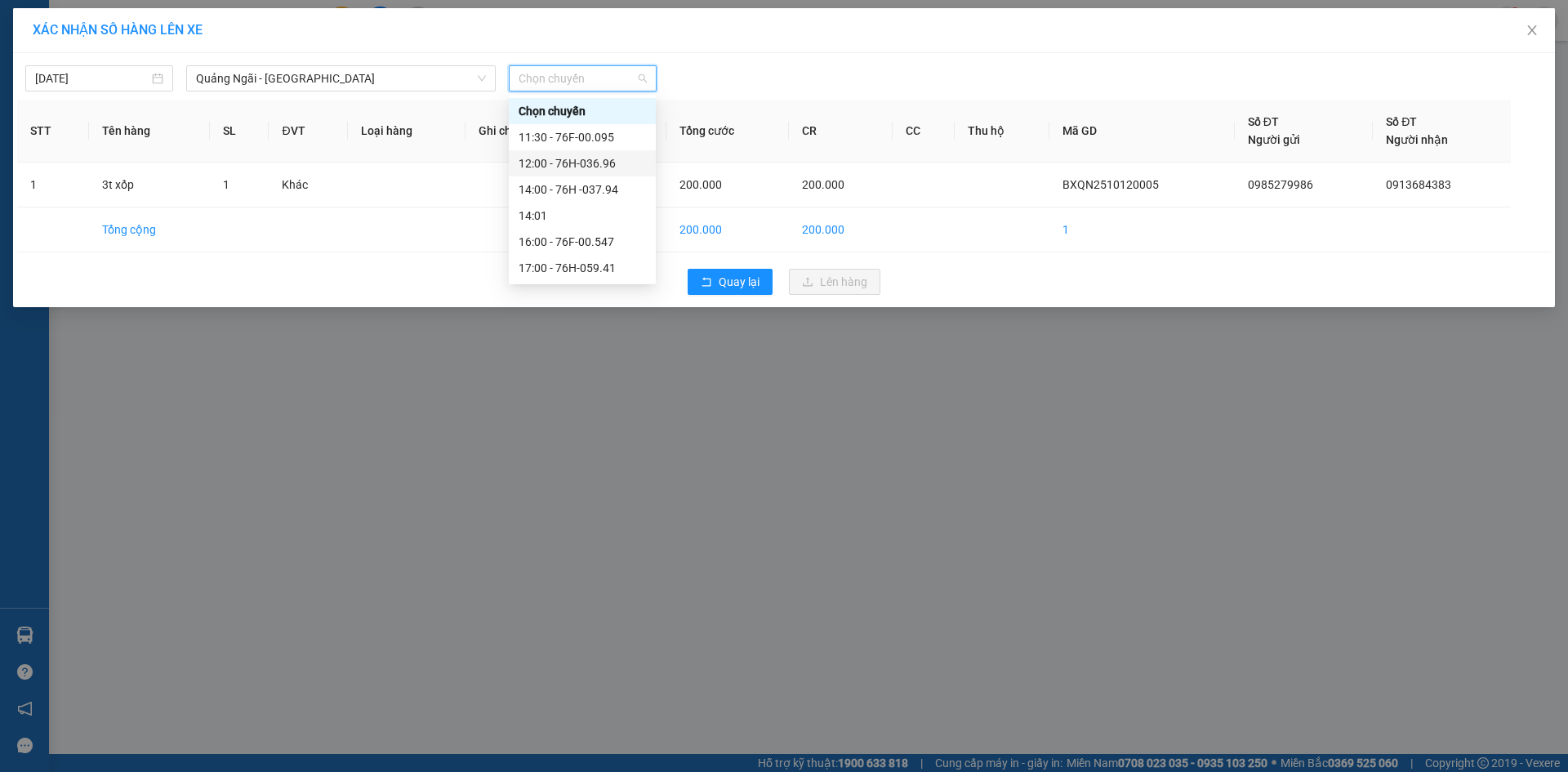
click at [624, 162] on div "12:00 - 76H-036.96" at bounding box center [583, 163] width 127 height 18
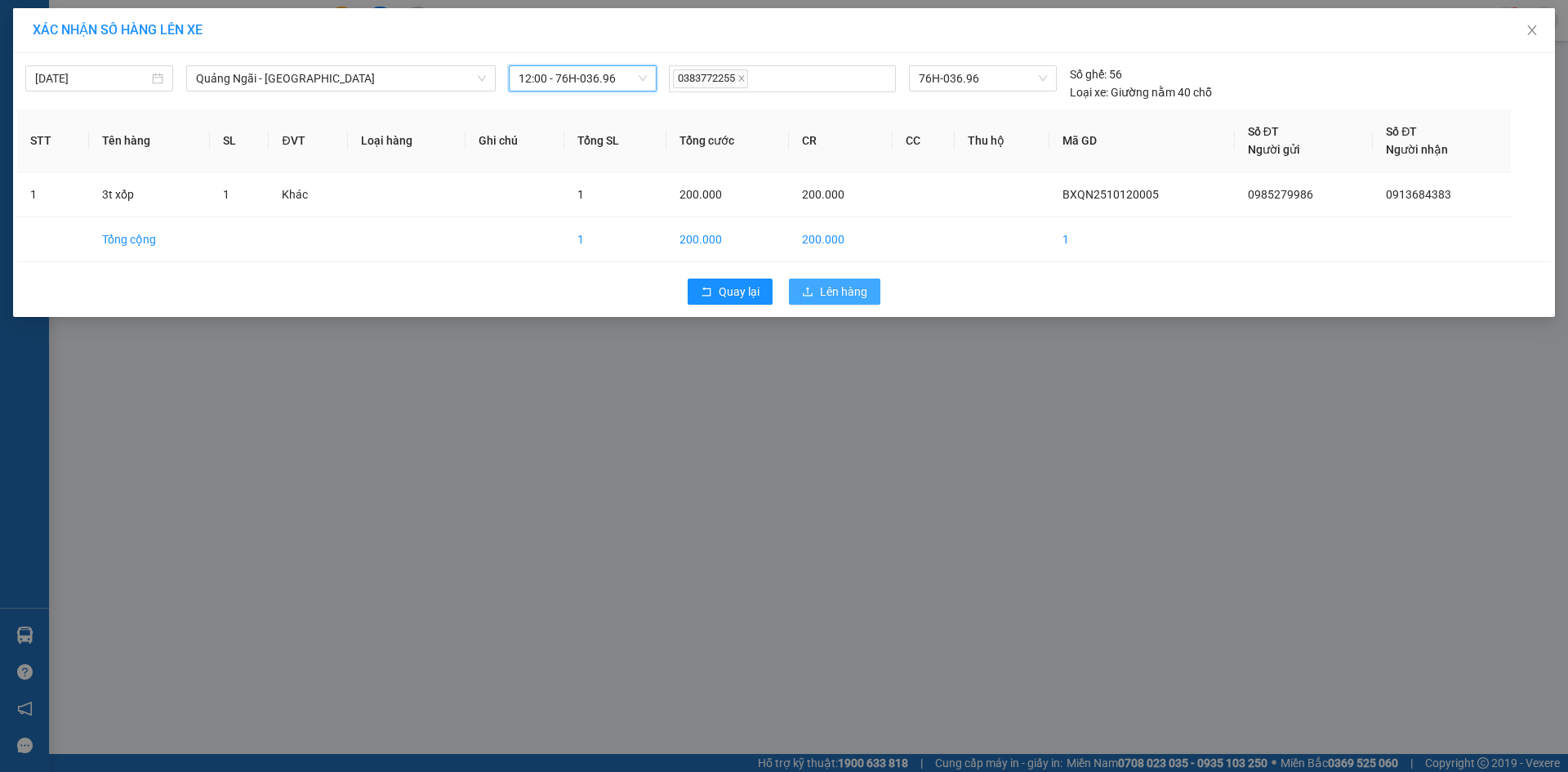
click at [858, 286] on span "Lên hàng" at bounding box center [844, 292] width 47 height 18
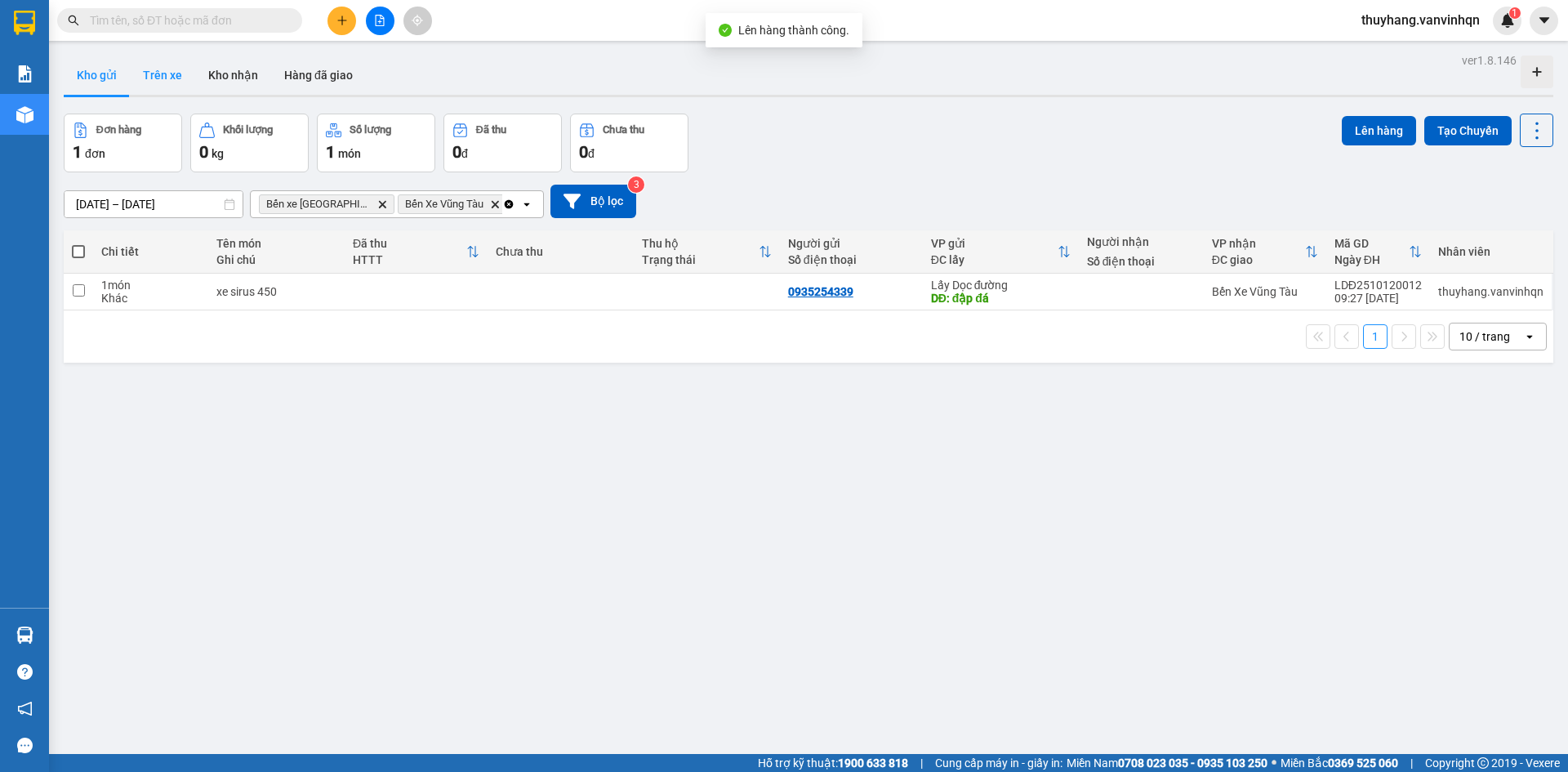
click at [146, 73] on button "Trên xe" at bounding box center [162, 75] width 65 height 39
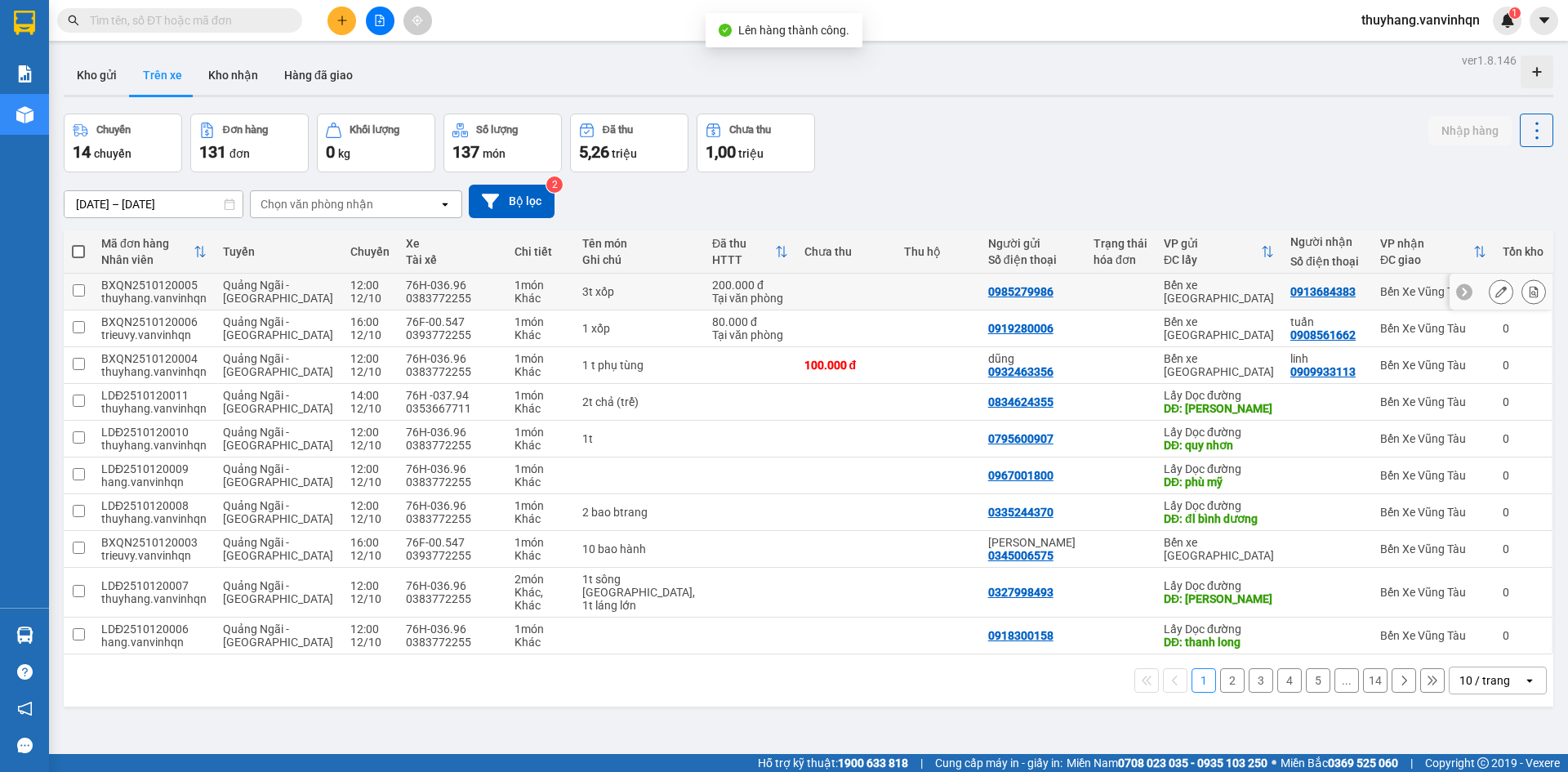
click at [1496, 295] on icon at bounding box center [1502, 292] width 12 height 12
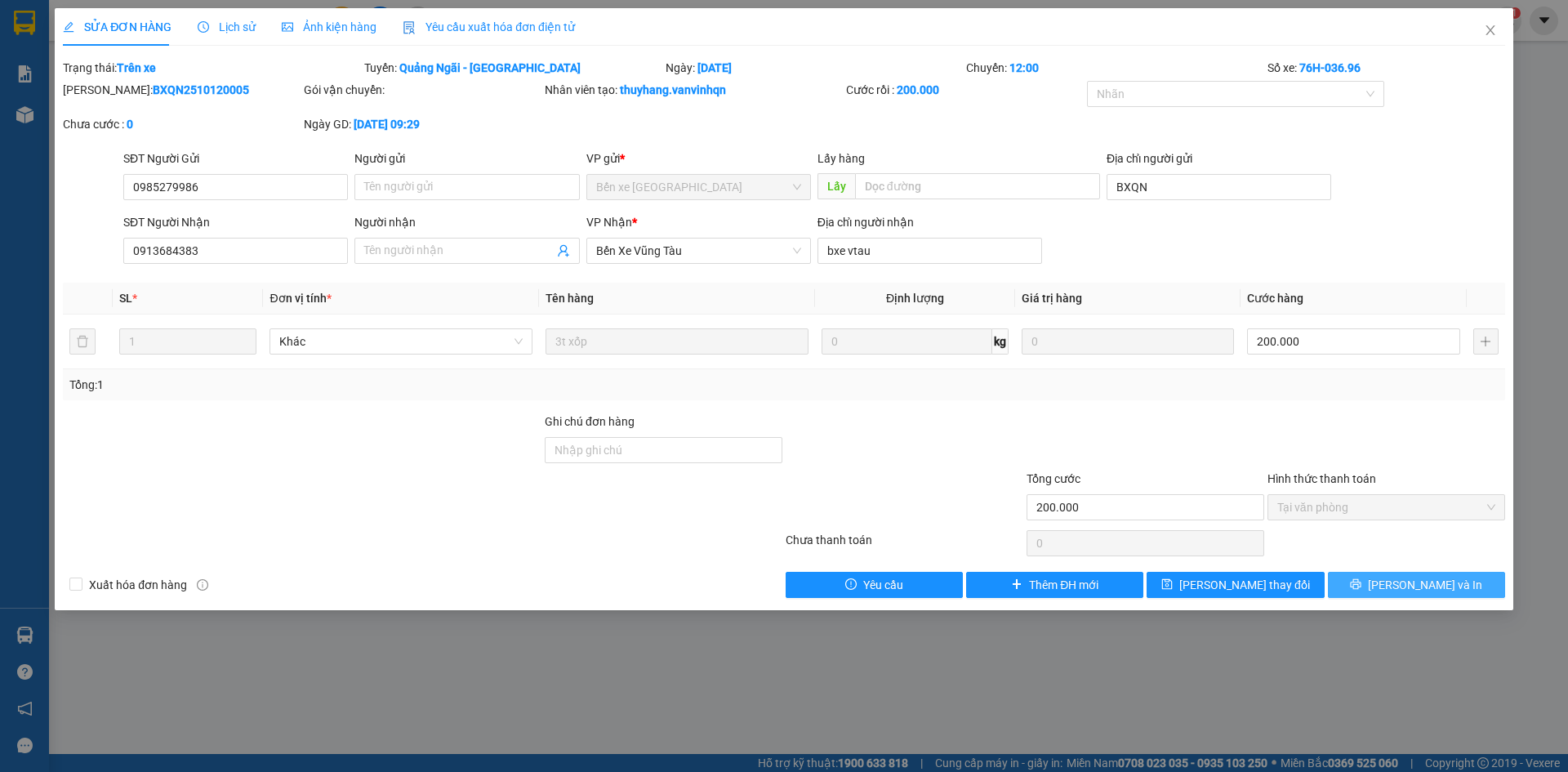
click at [1412, 582] on span "[PERSON_NAME] và In" at bounding box center [1426, 586] width 114 height 18
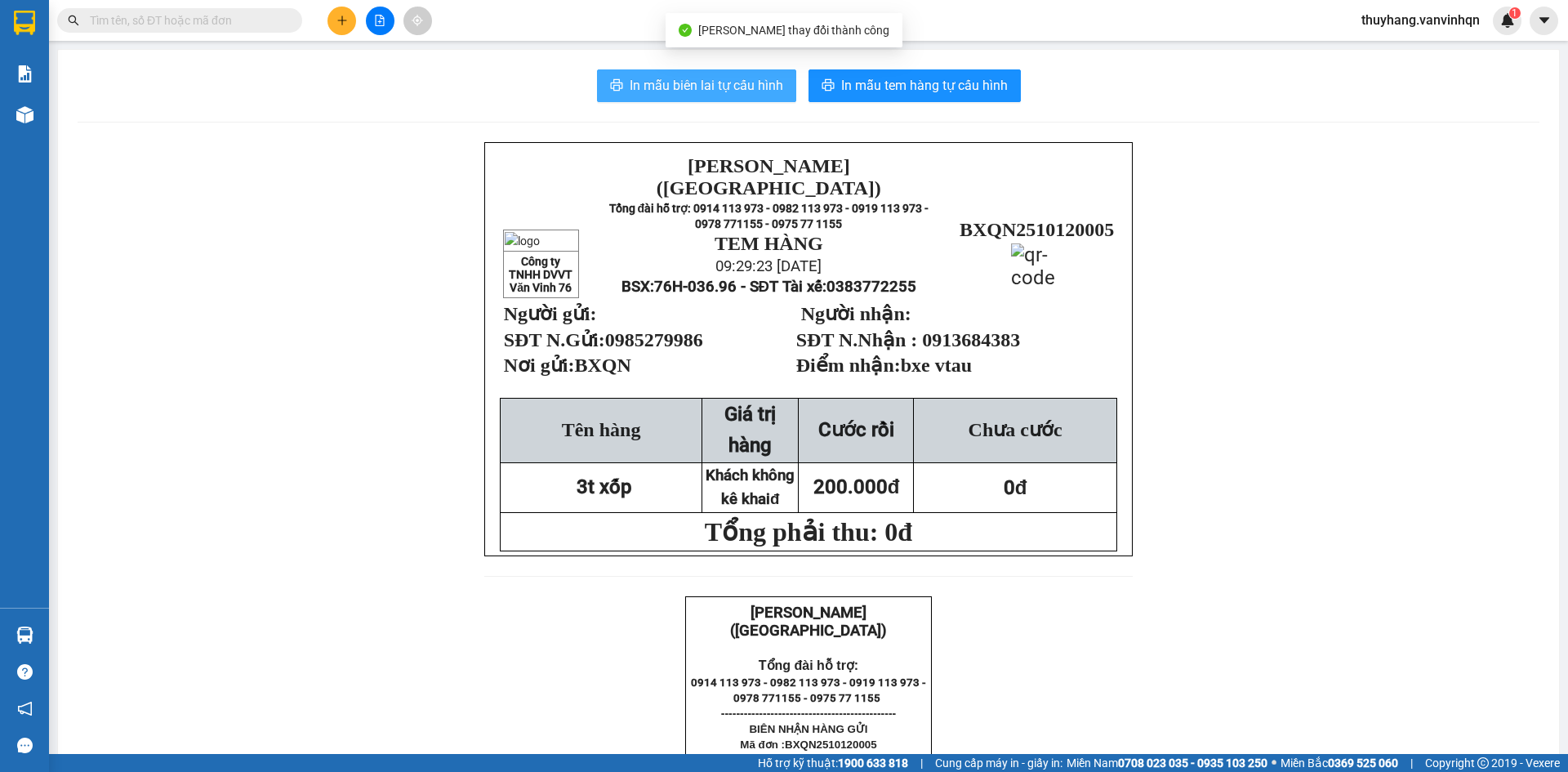
click at [746, 76] on span "In mẫu biên lai tự cấu hình" at bounding box center [706, 85] width 153 height 21
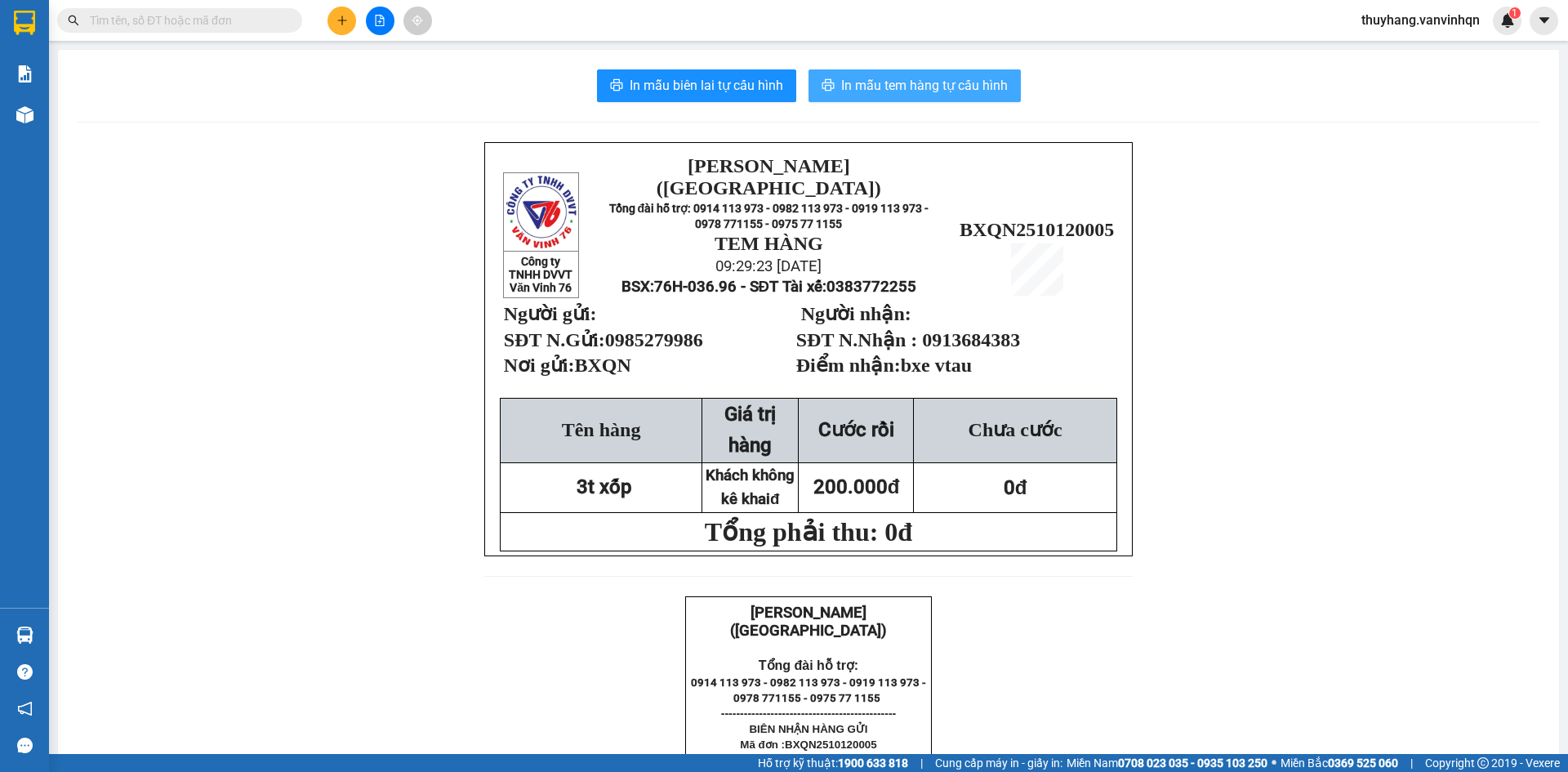
click at [974, 81] on span "In mẫu tem hàng tự cấu hình" at bounding box center [924, 85] width 166 height 21
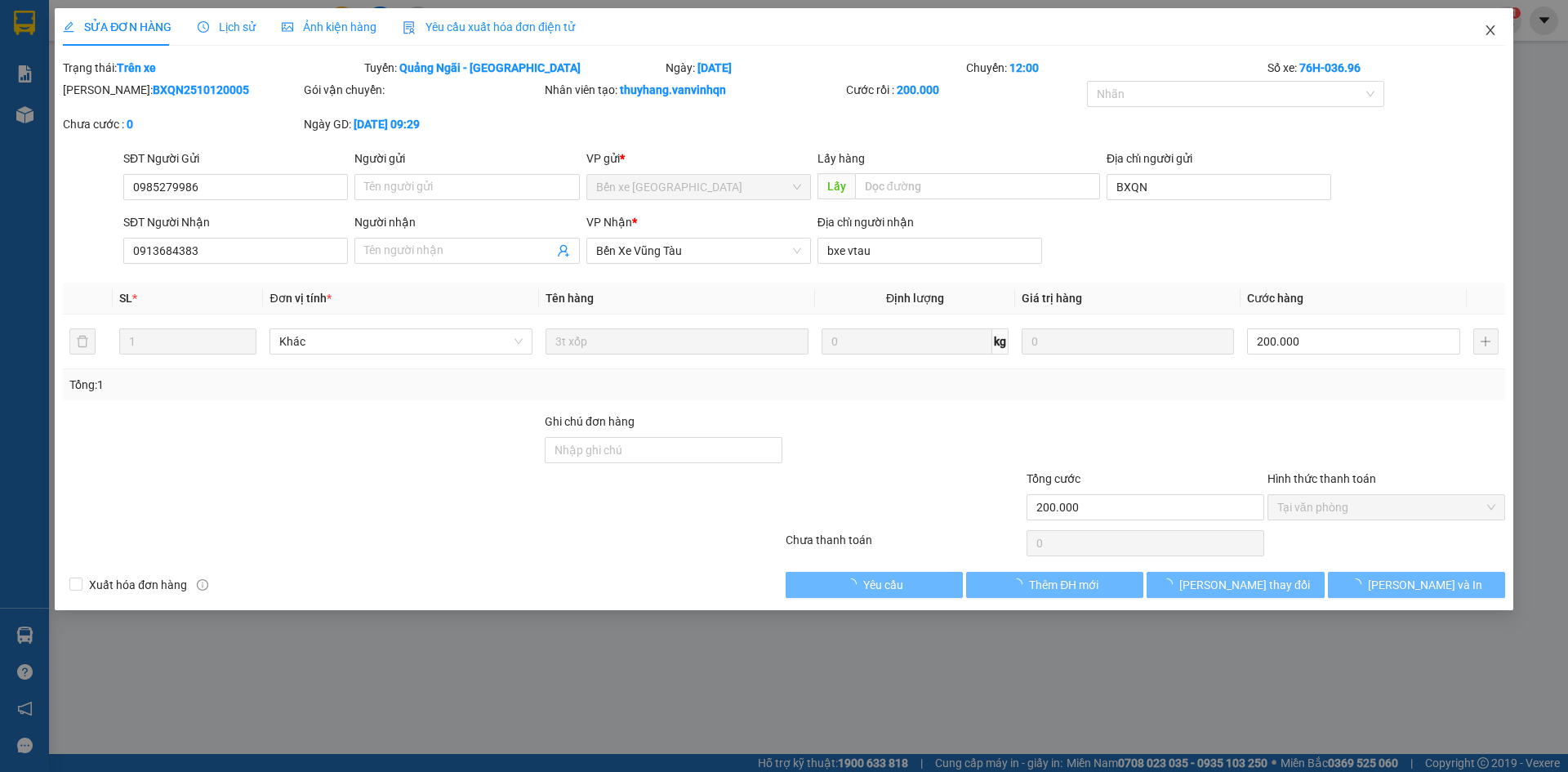
click at [1491, 24] on span "Close" at bounding box center [1490, 31] width 46 height 46
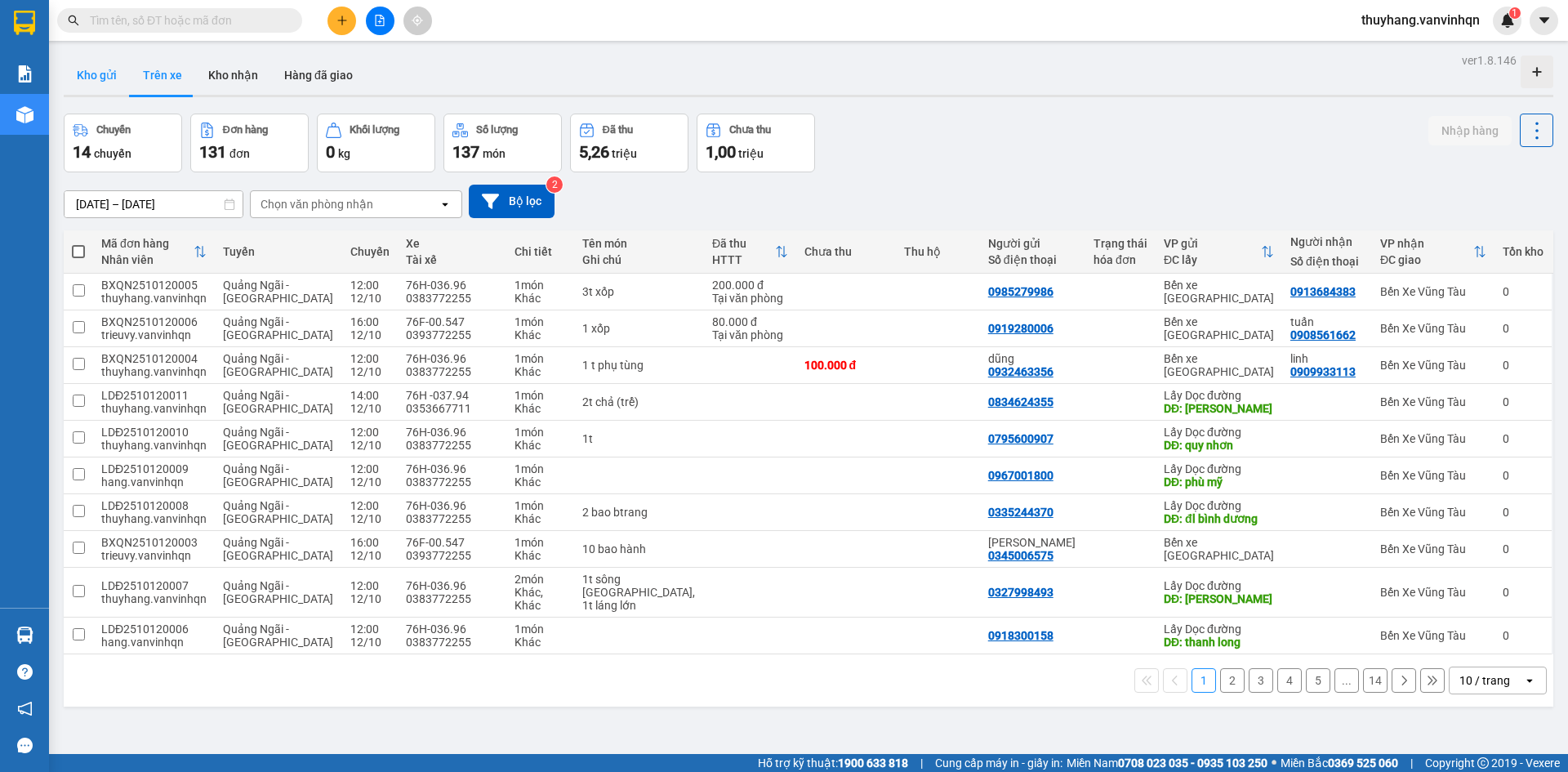
click at [107, 68] on button "Kho gửi" at bounding box center [97, 75] width 66 height 39
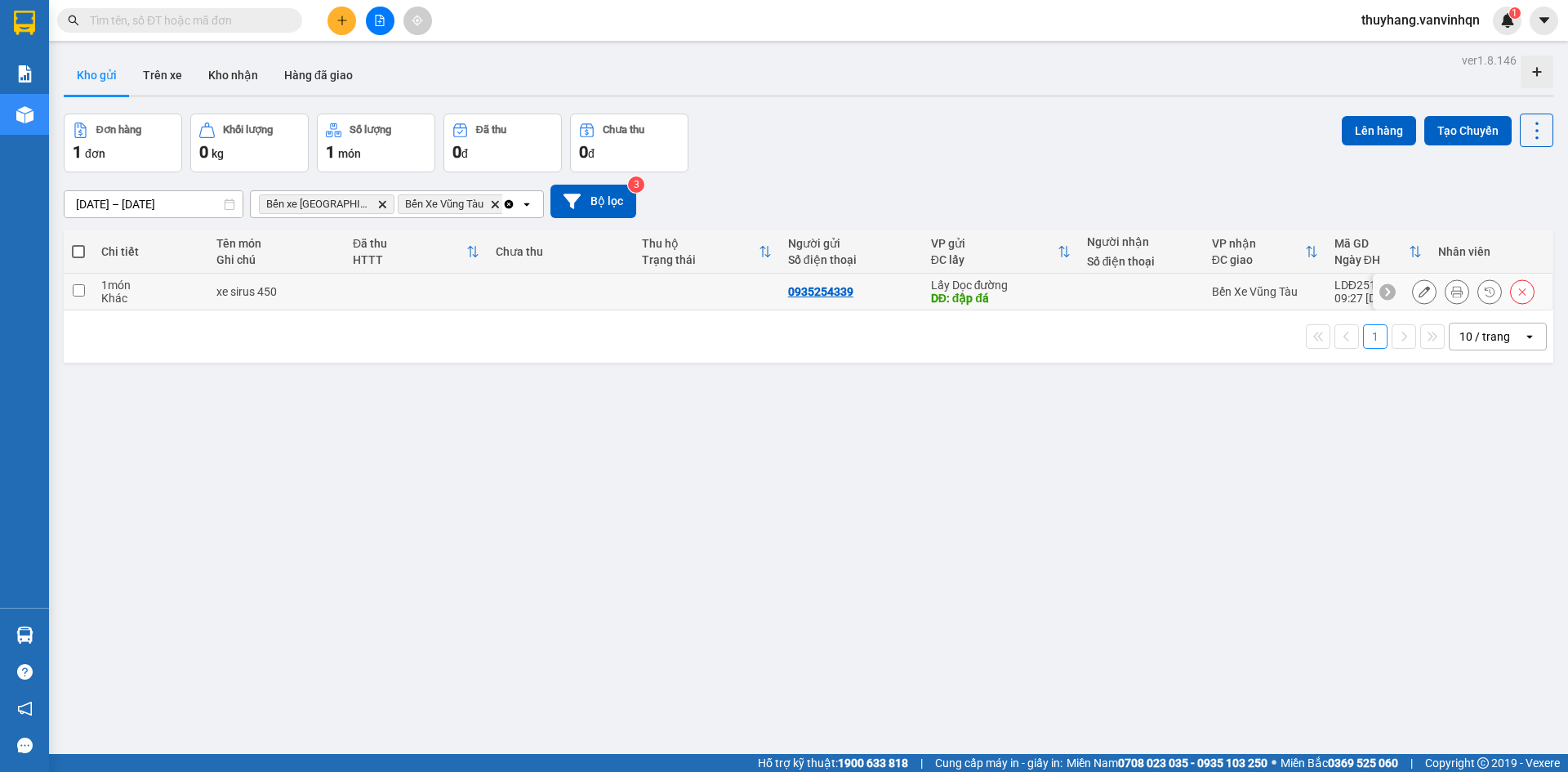
click at [582, 286] on td at bounding box center [560, 292] width 147 height 36
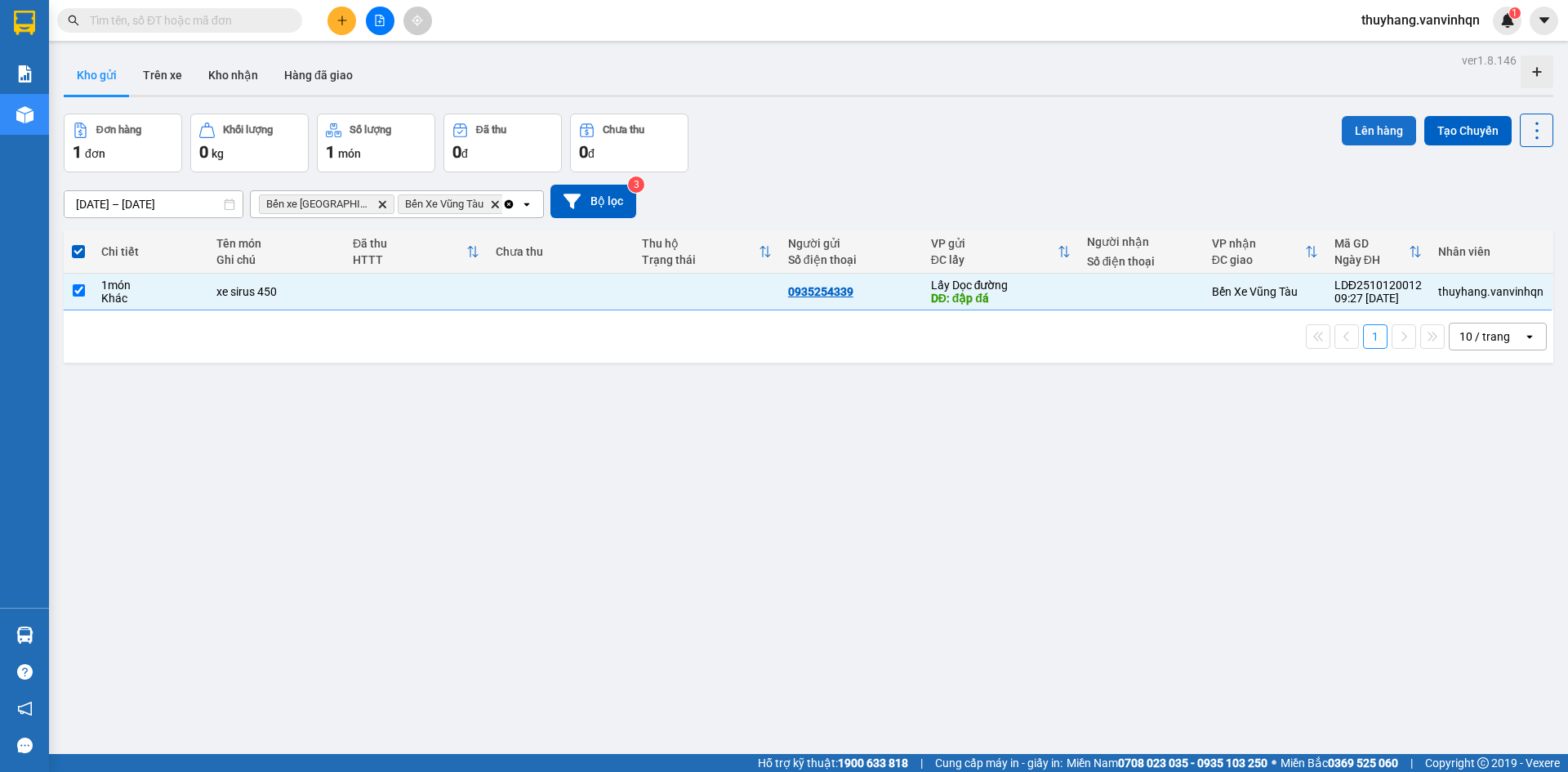
click at [1346, 128] on button "Lên hàng" at bounding box center [1379, 131] width 75 height 30
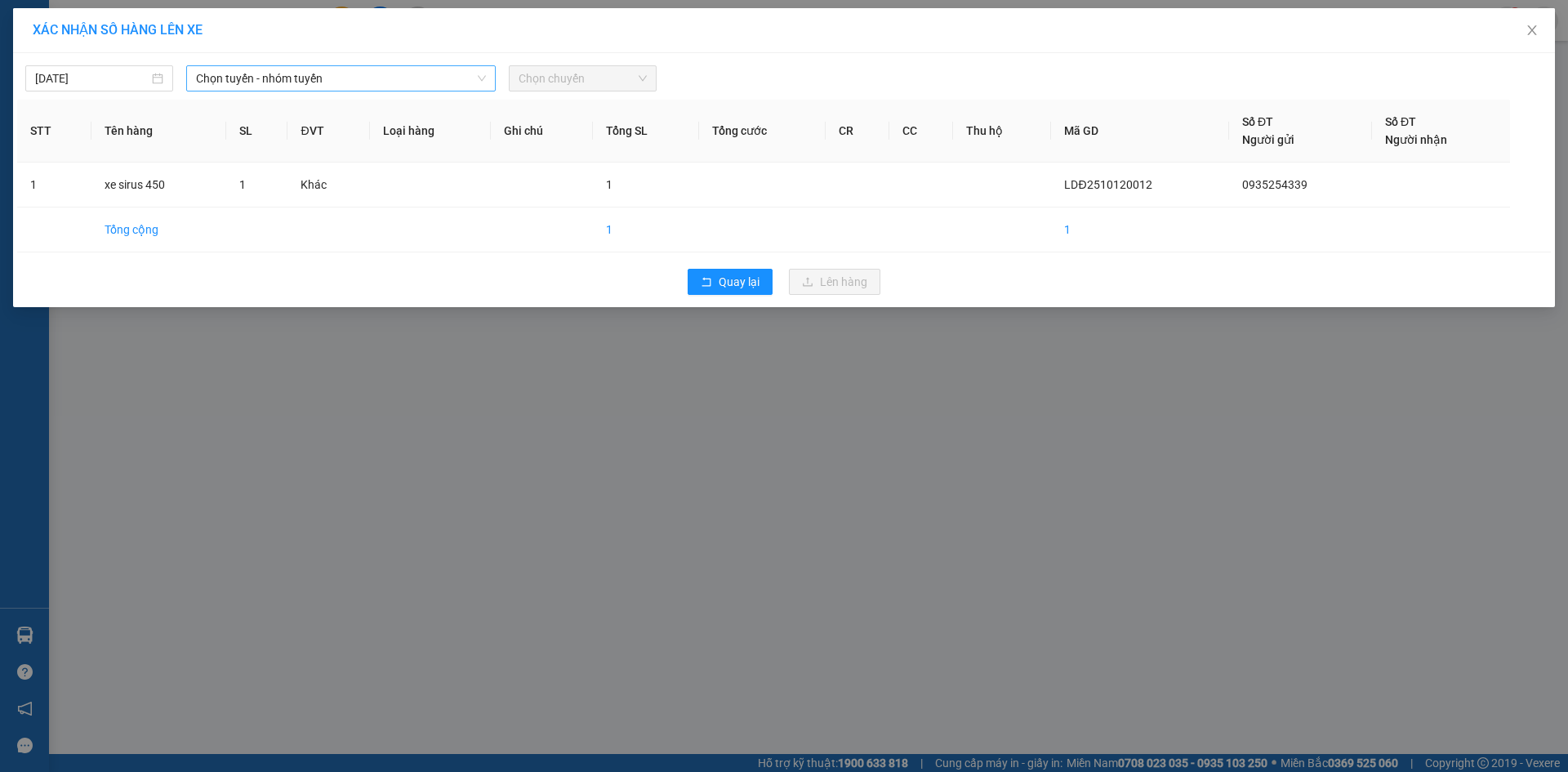
click at [455, 73] on span "Chọn tuyến - nhóm tuyến" at bounding box center [341, 79] width 290 height 25
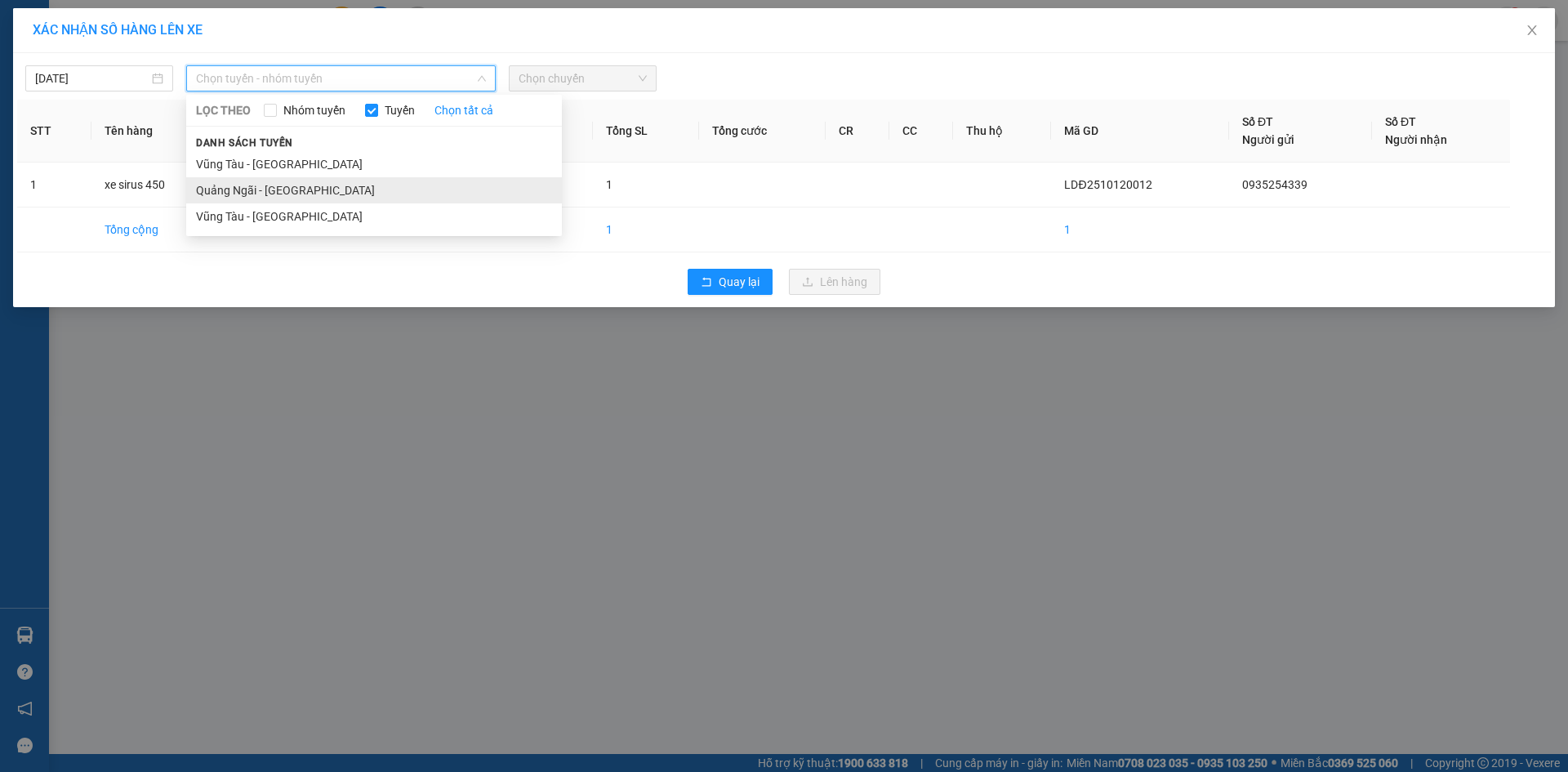
click at [415, 183] on li "Quảng Ngãi - [GEOGRAPHIC_DATA]" at bounding box center [374, 191] width 376 height 27
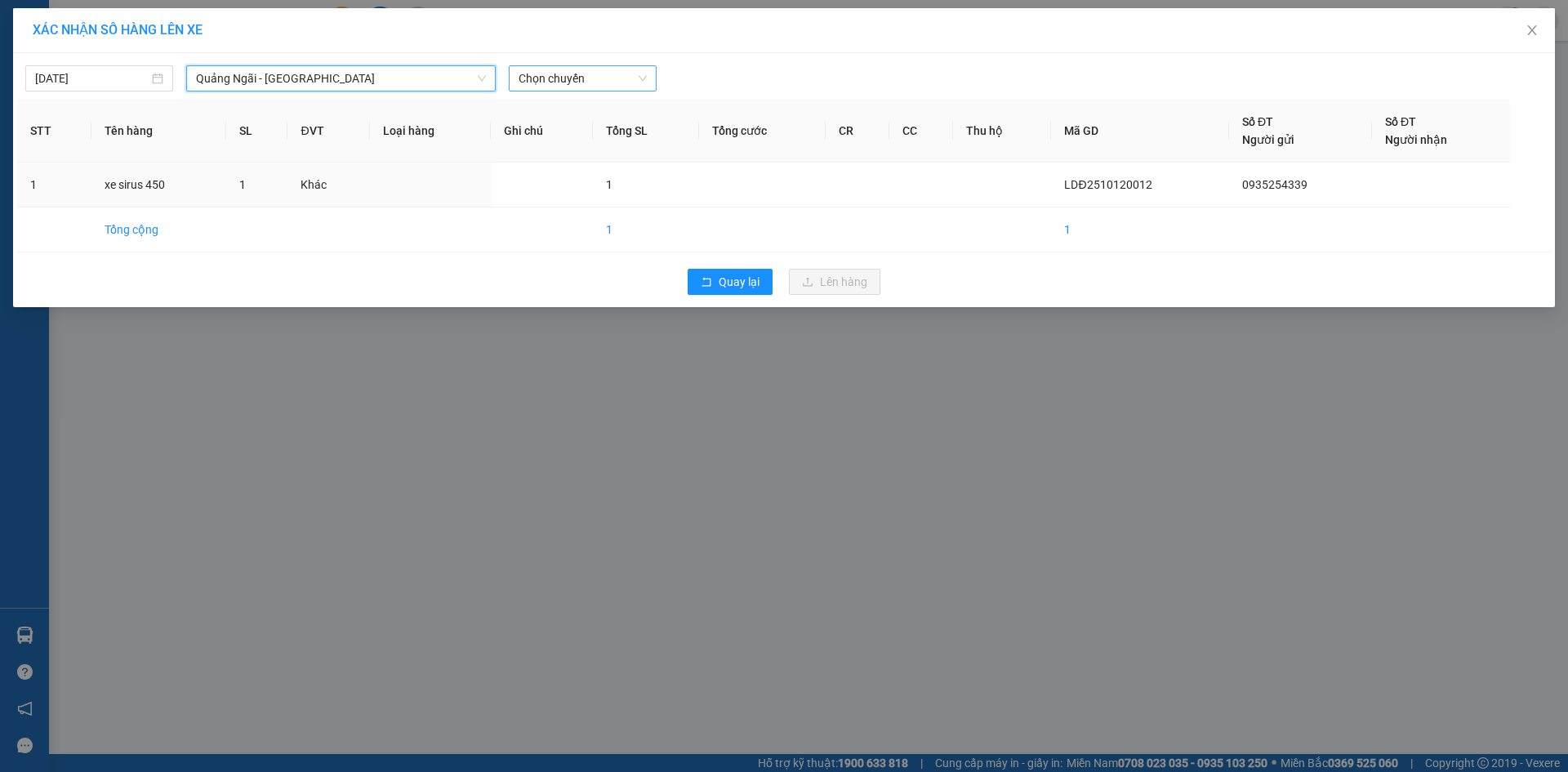
click at [641, 72] on span "Chọn chuyến" at bounding box center [583, 79] width 128 height 25
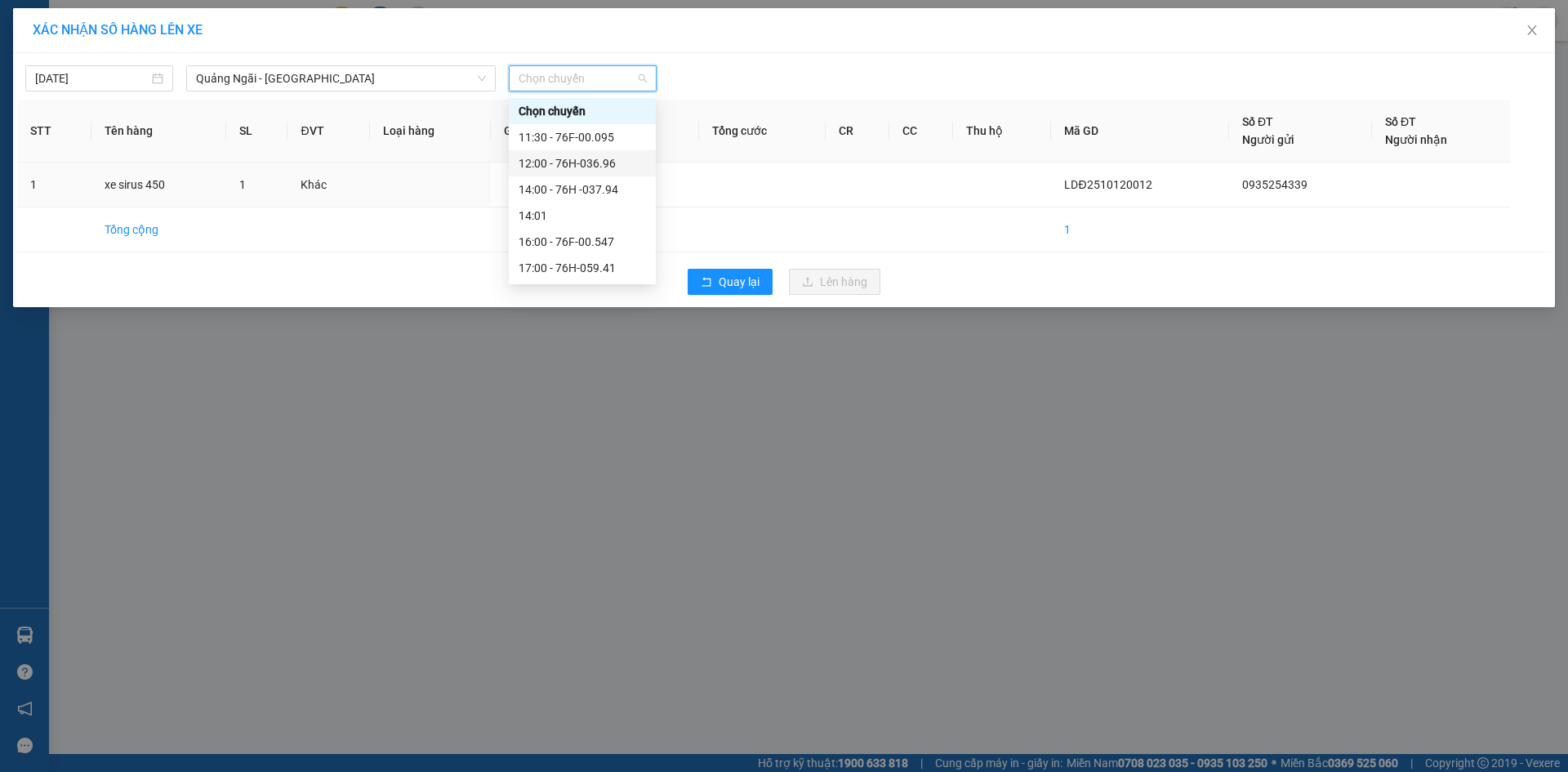
click at [640, 168] on div "12:00 - 76H-036.96" at bounding box center [583, 163] width 127 height 18
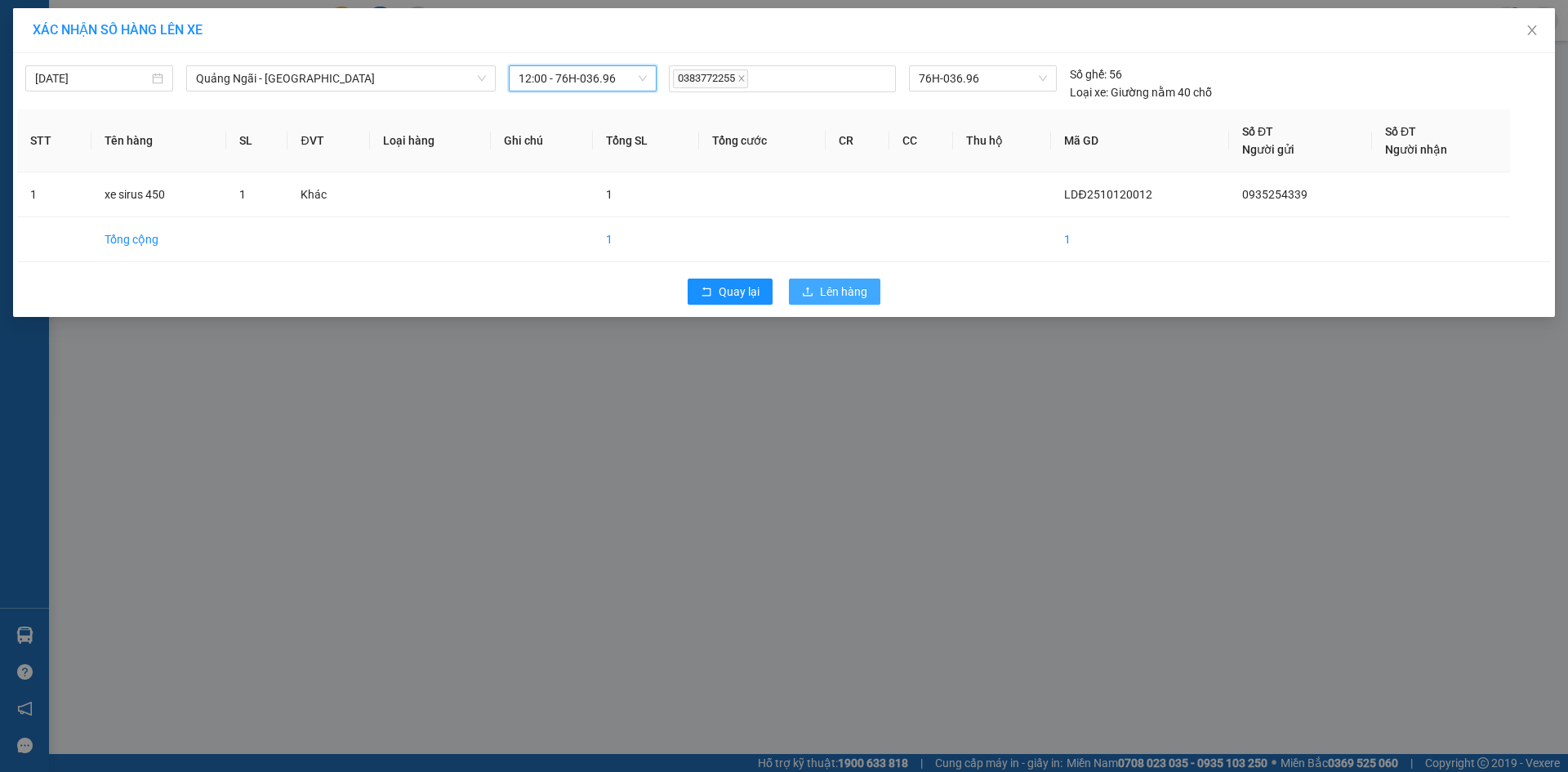
click at [830, 295] on span "Lên hàng" at bounding box center [844, 292] width 47 height 18
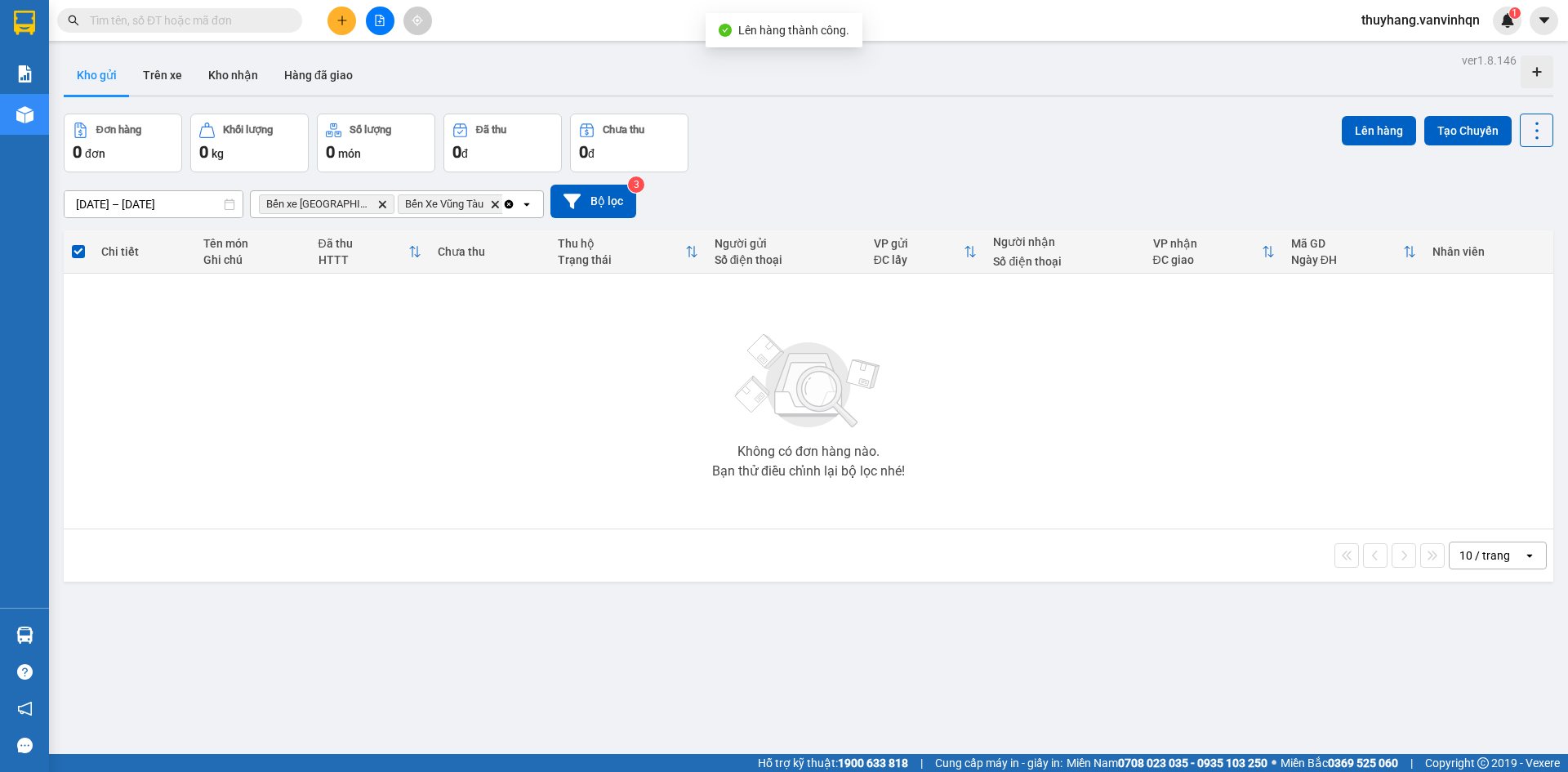
click at [376, 29] on button at bounding box center [380, 21] width 29 height 29
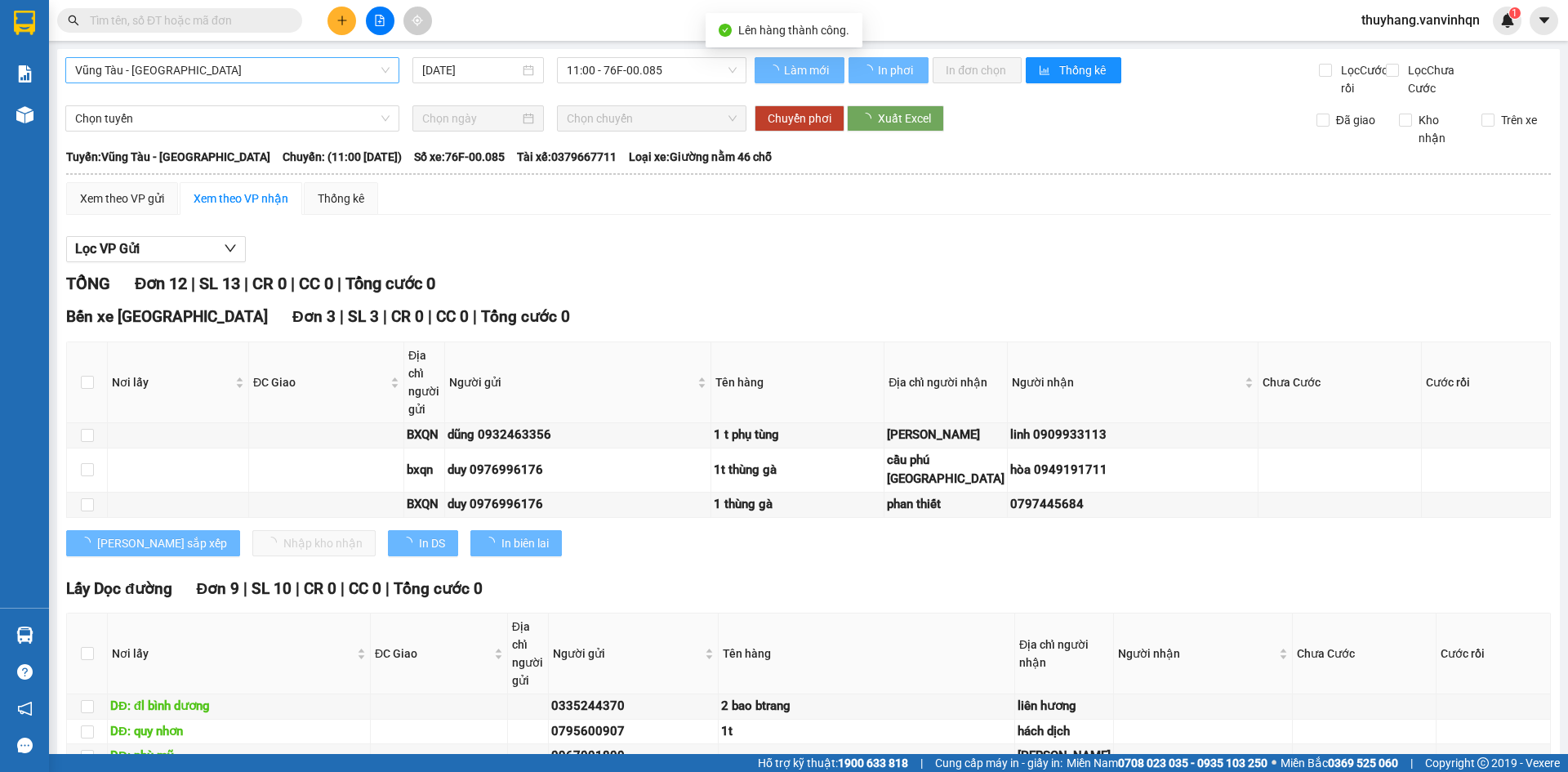
click at [245, 70] on span "Vũng Tàu - [GEOGRAPHIC_DATA]" at bounding box center [233, 70] width 315 height 25
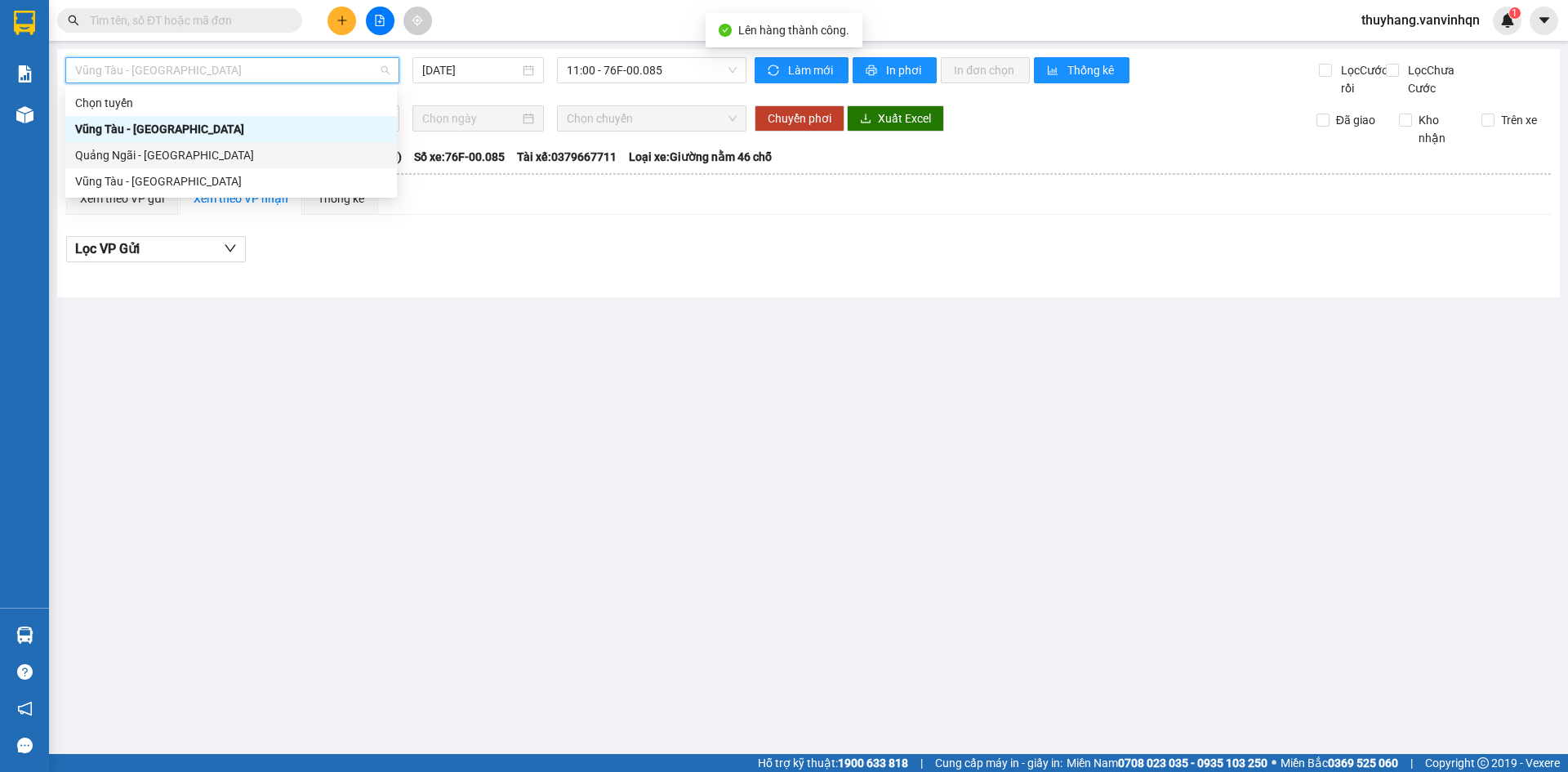
click at [252, 153] on div "Quảng Ngãi - [GEOGRAPHIC_DATA]" at bounding box center [231, 156] width 312 height 18
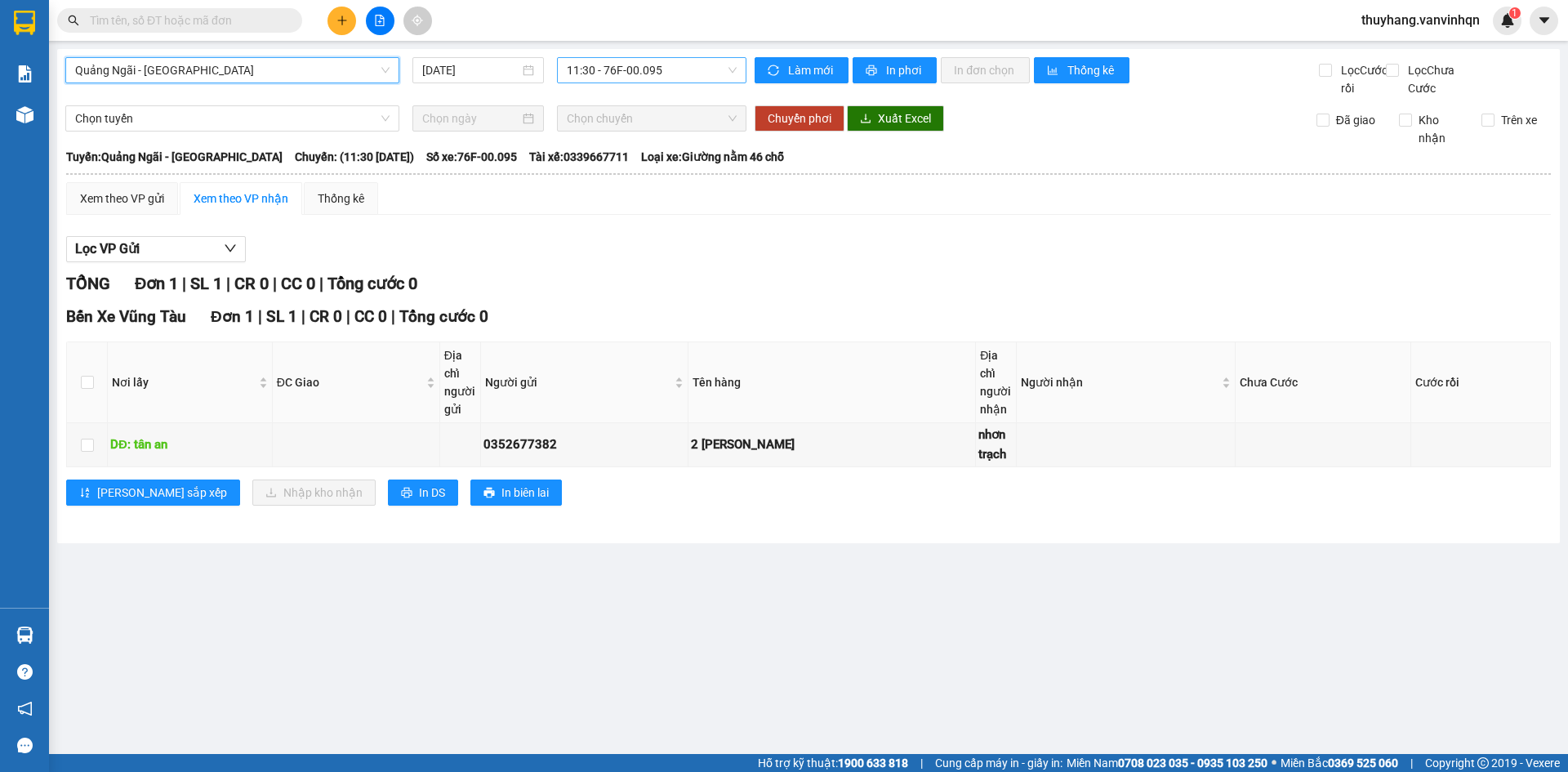
click at [605, 60] on span "11:30 - 76F-00.095" at bounding box center [652, 70] width 170 height 25
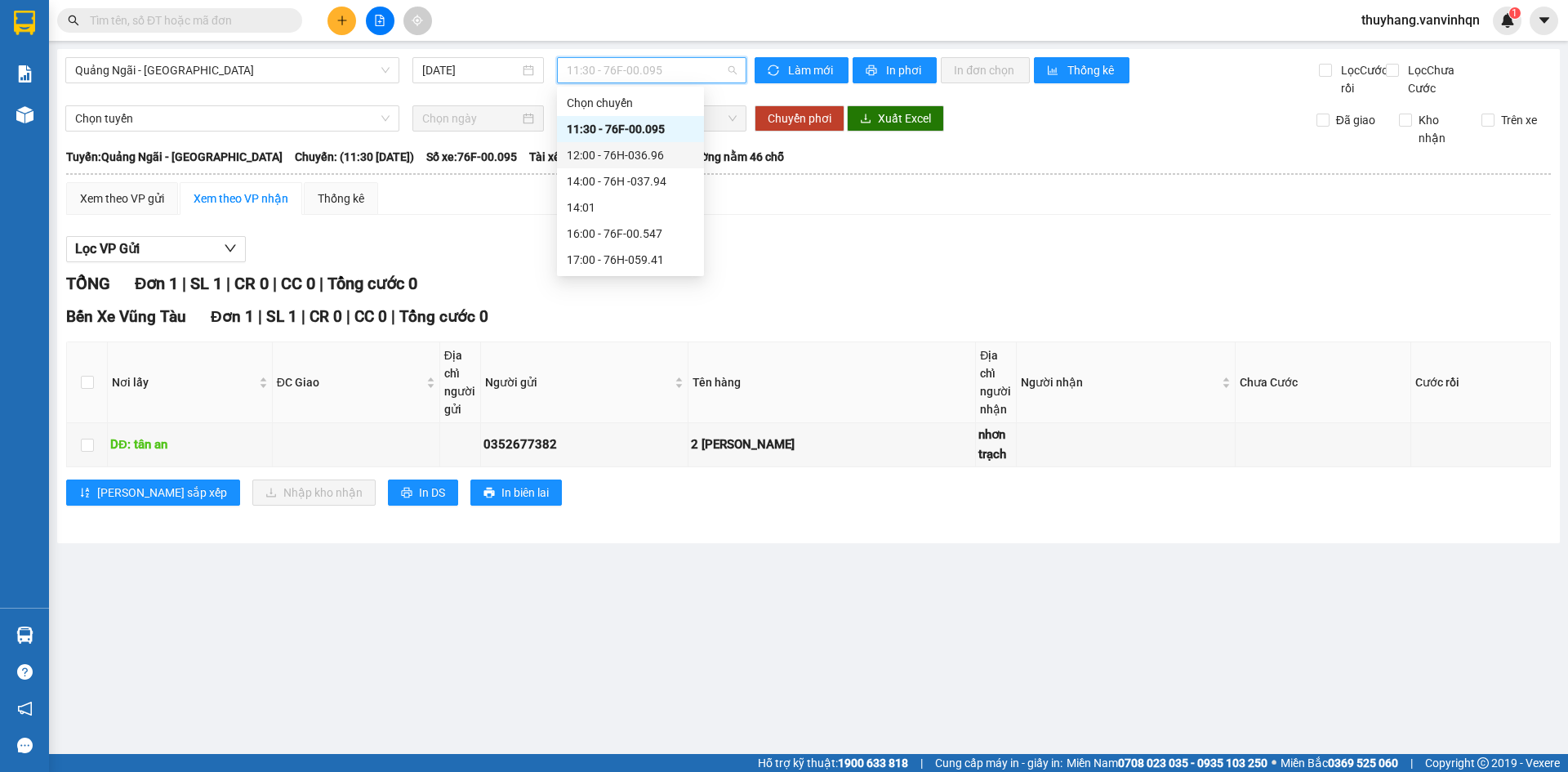
click at [633, 149] on div "12:00 - 76H-036.96" at bounding box center [631, 156] width 127 height 18
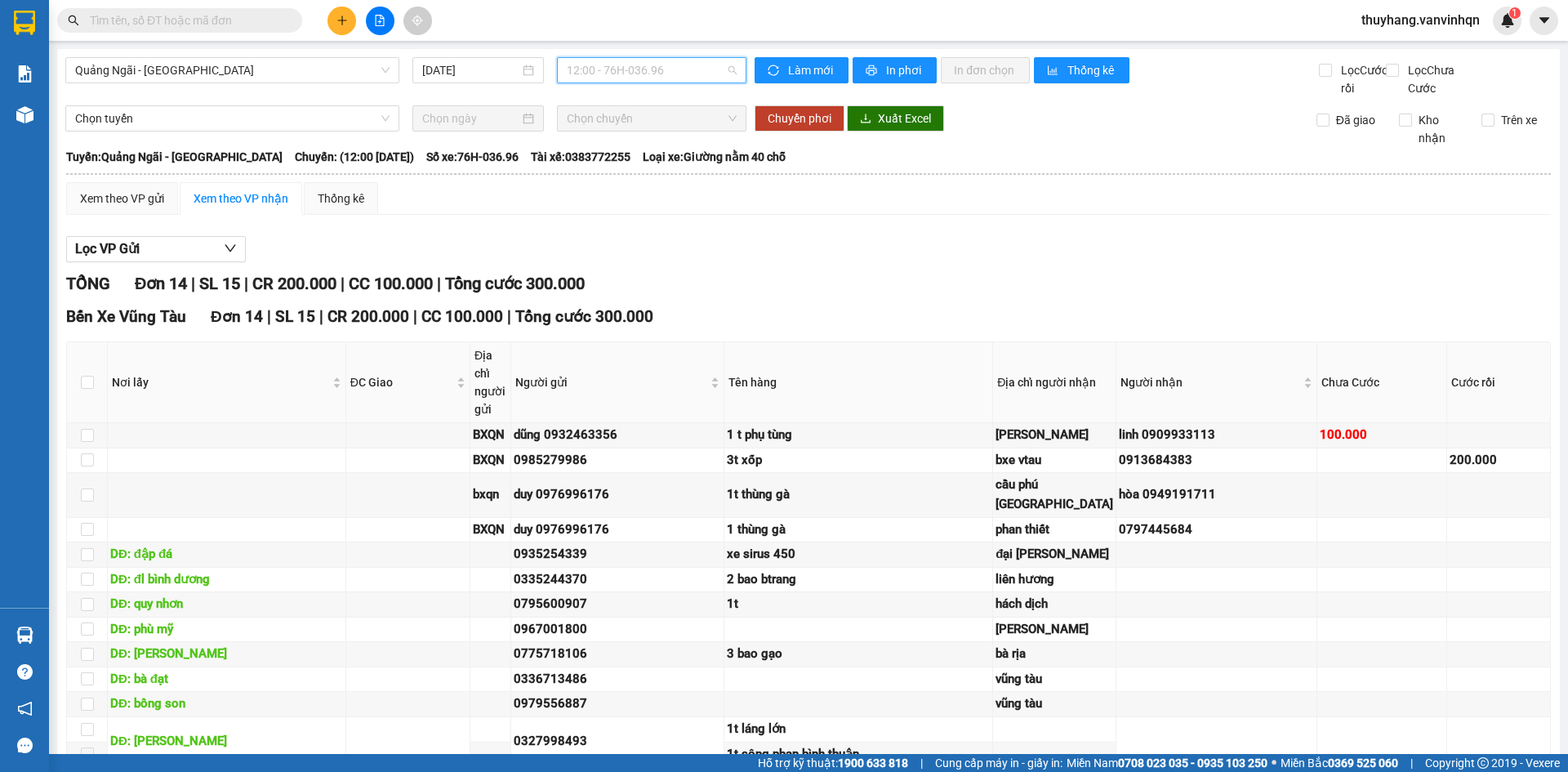
click at [719, 72] on span "12:00 - 76H-036.96" at bounding box center [652, 70] width 170 height 25
click at [666, 180] on div "14:00 - 76H -037.94" at bounding box center [627, 181] width 127 height 18
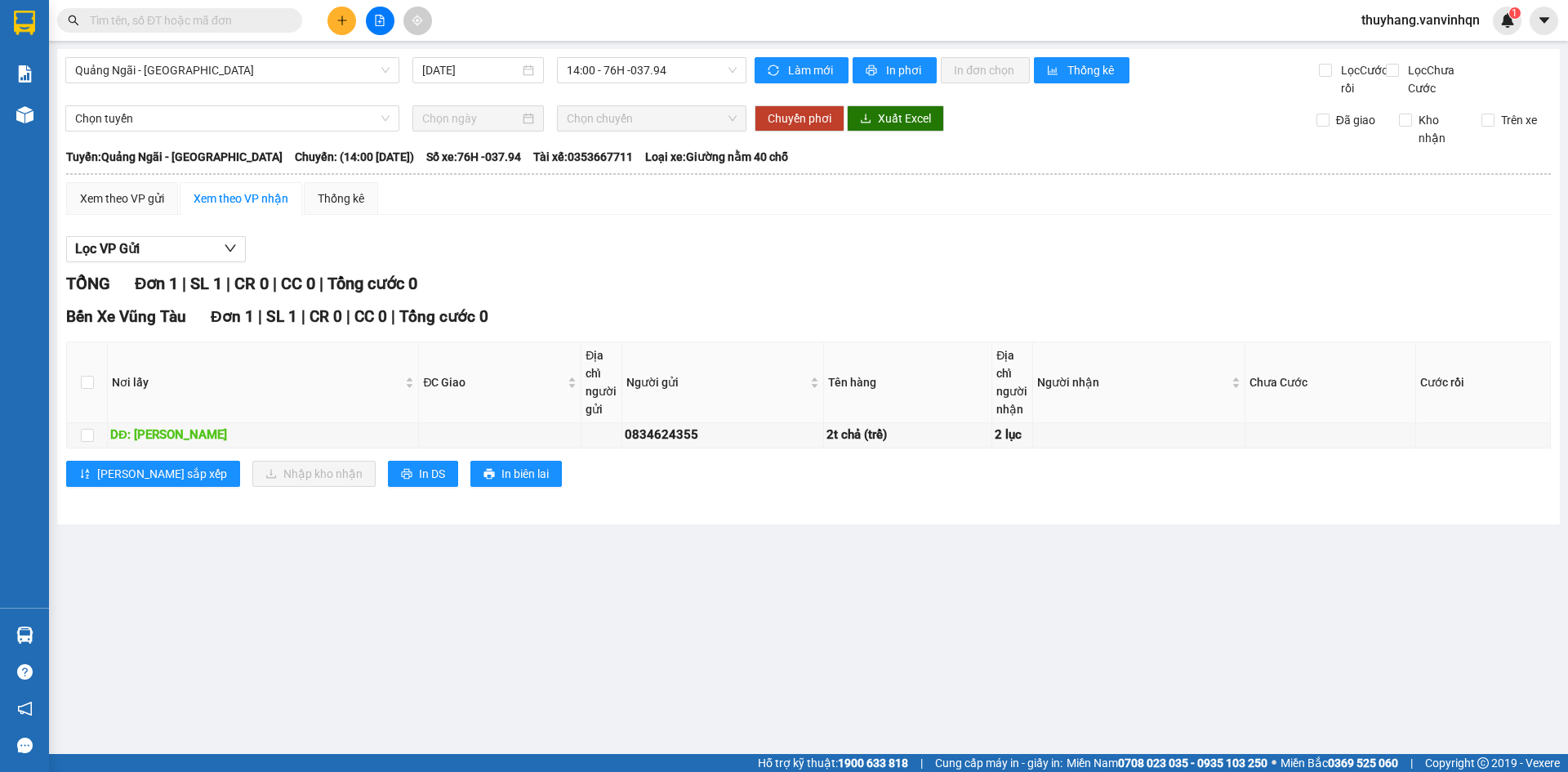
click at [808, 297] on div "TỔNG Đơn 1 | SL 1 | CR 0 | CC 0 | Tổng cước 0" at bounding box center [809, 284] width 1485 height 26
click at [623, 69] on span "14:00 - 76H -037.94" at bounding box center [652, 70] width 170 height 25
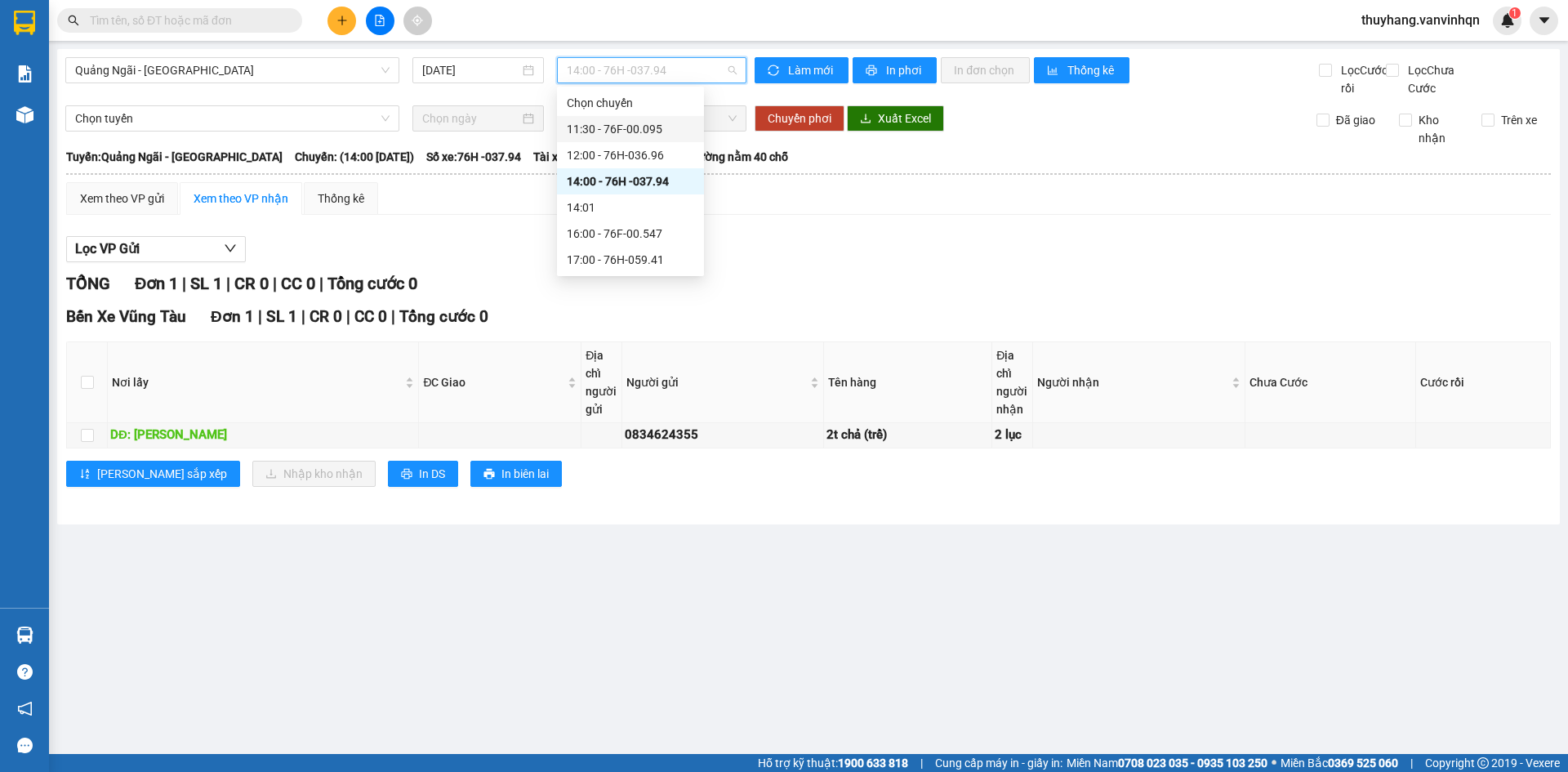
click at [650, 133] on div "11:30 - 76F-00.095" at bounding box center [631, 129] width 127 height 18
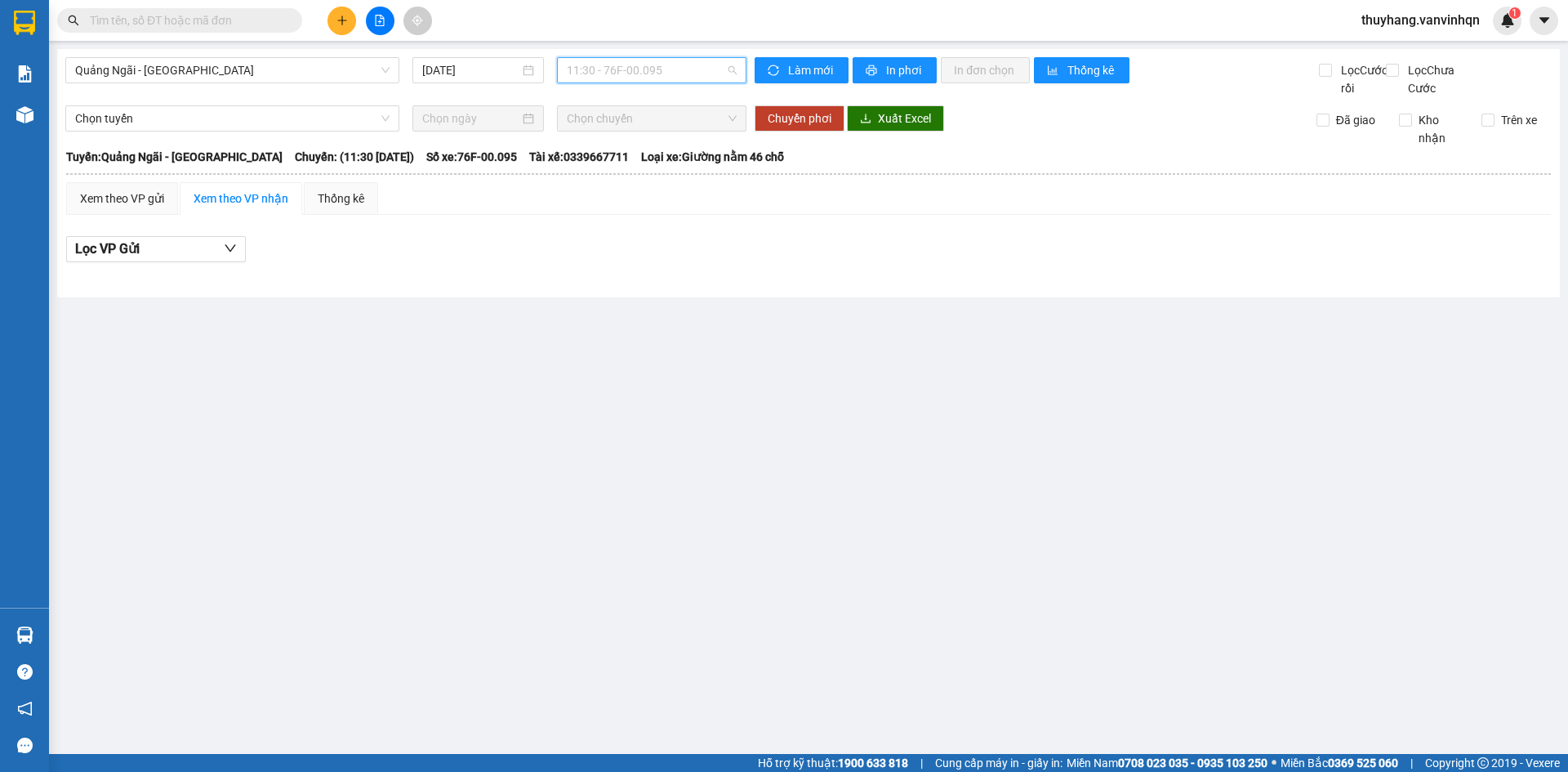
click at [655, 70] on span "11:30 - 76F-00.095" at bounding box center [652, 70] width 170 height 25
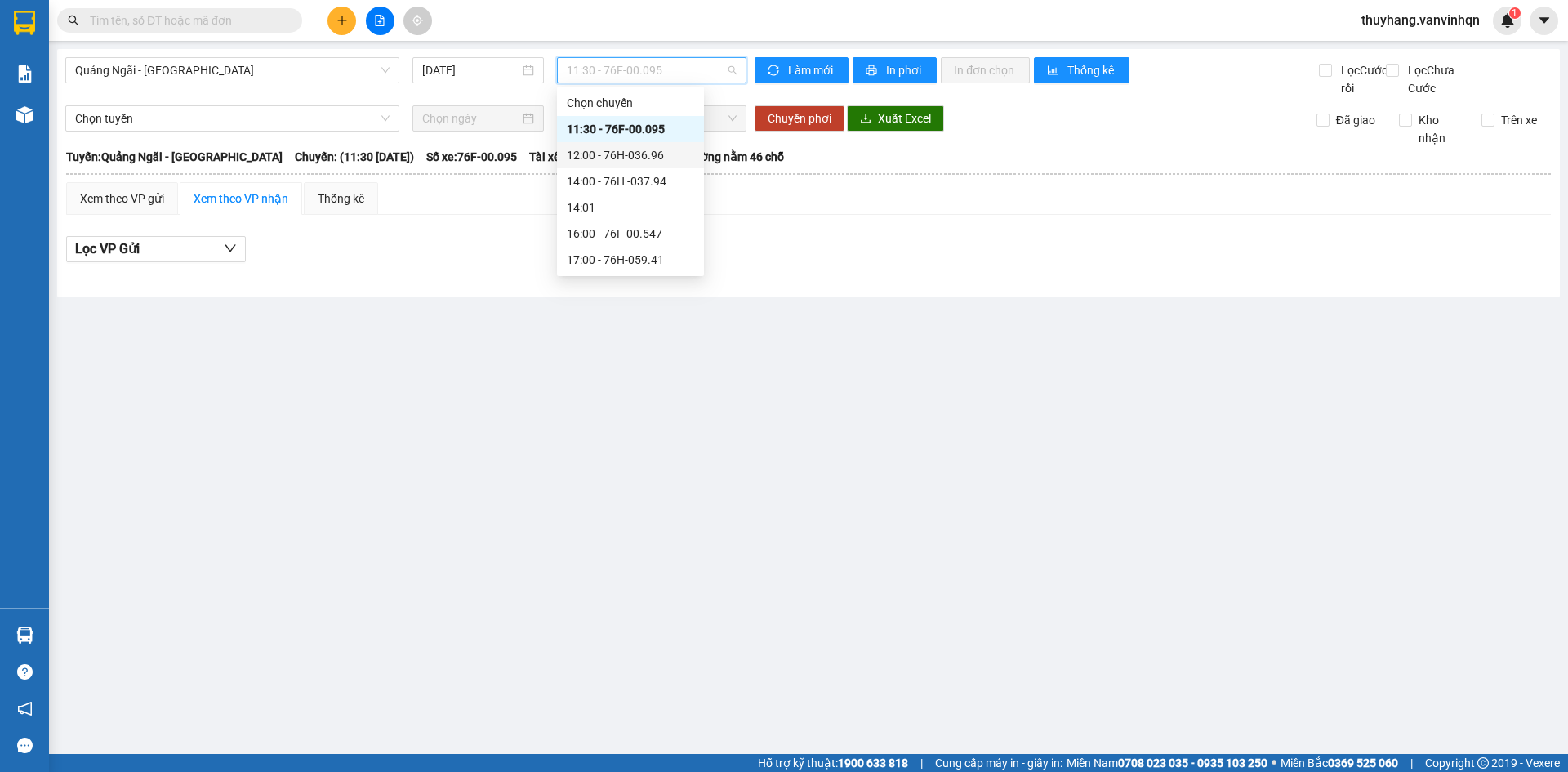
click at [663, 158] on div "12:00 - 76H-036.96" at bounding box center [631, 156] width 127 height 18
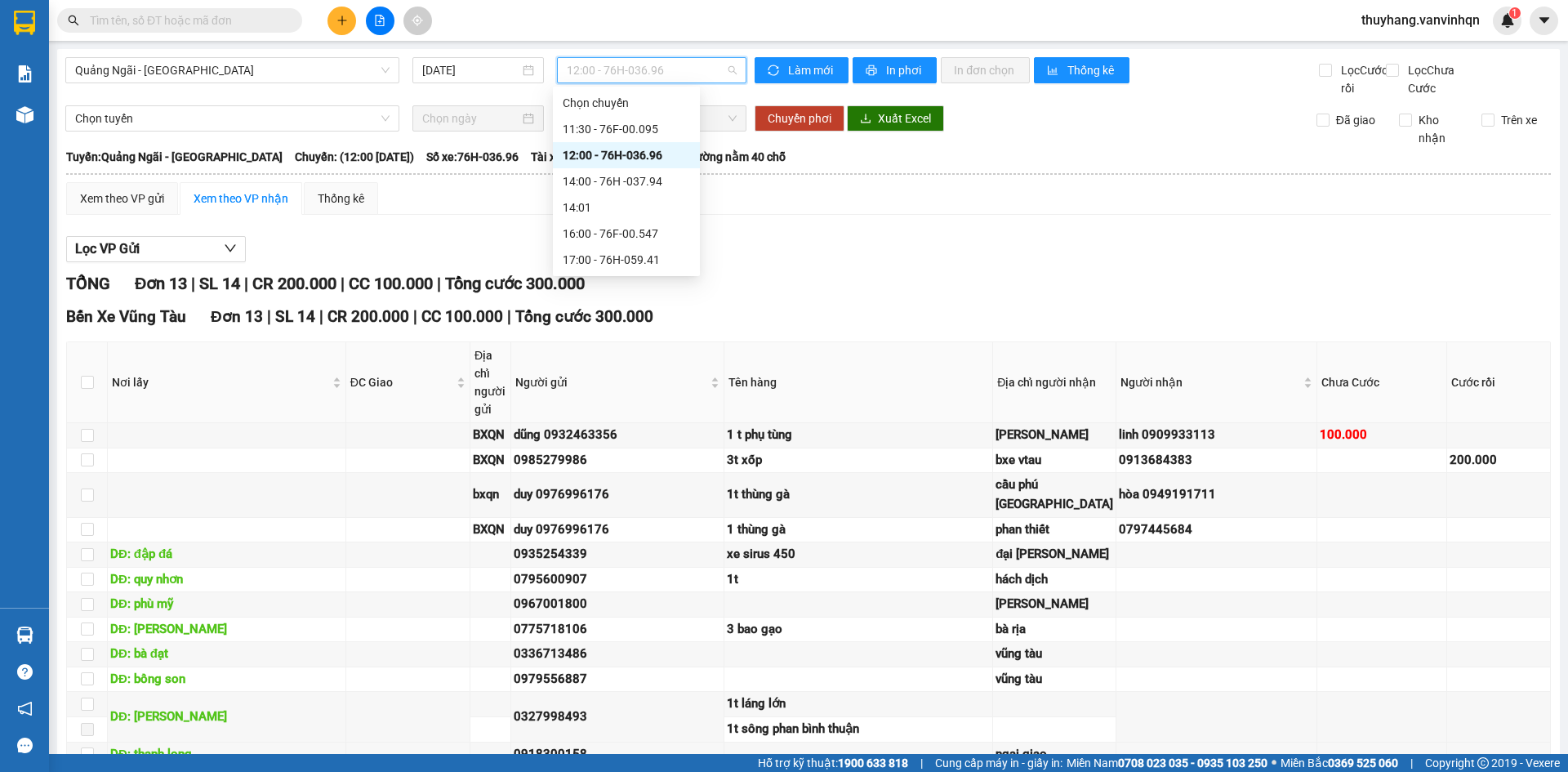
click at [603, 67] on span "12:00 - 76H-036.96" at bounding box center [652, 70] width 170 height 25
click at [622, 128] on div "11:30 - 76F-00.095" at bounding box center [627, 129] width 127 height 18
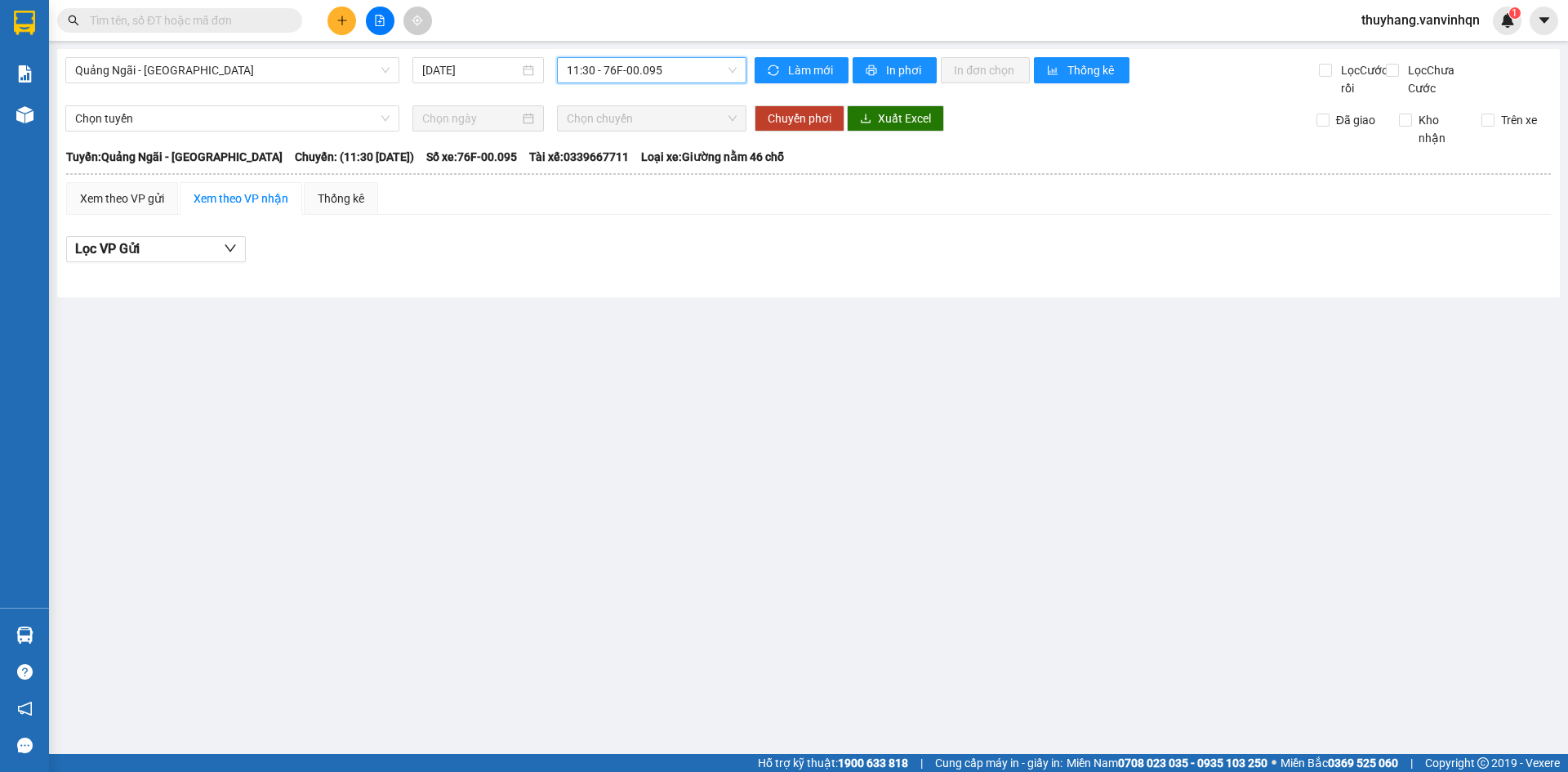
click at [634, 71] on span "11:30 - 76F-00.095" at bounding box center [652, 70] width 170 height 25
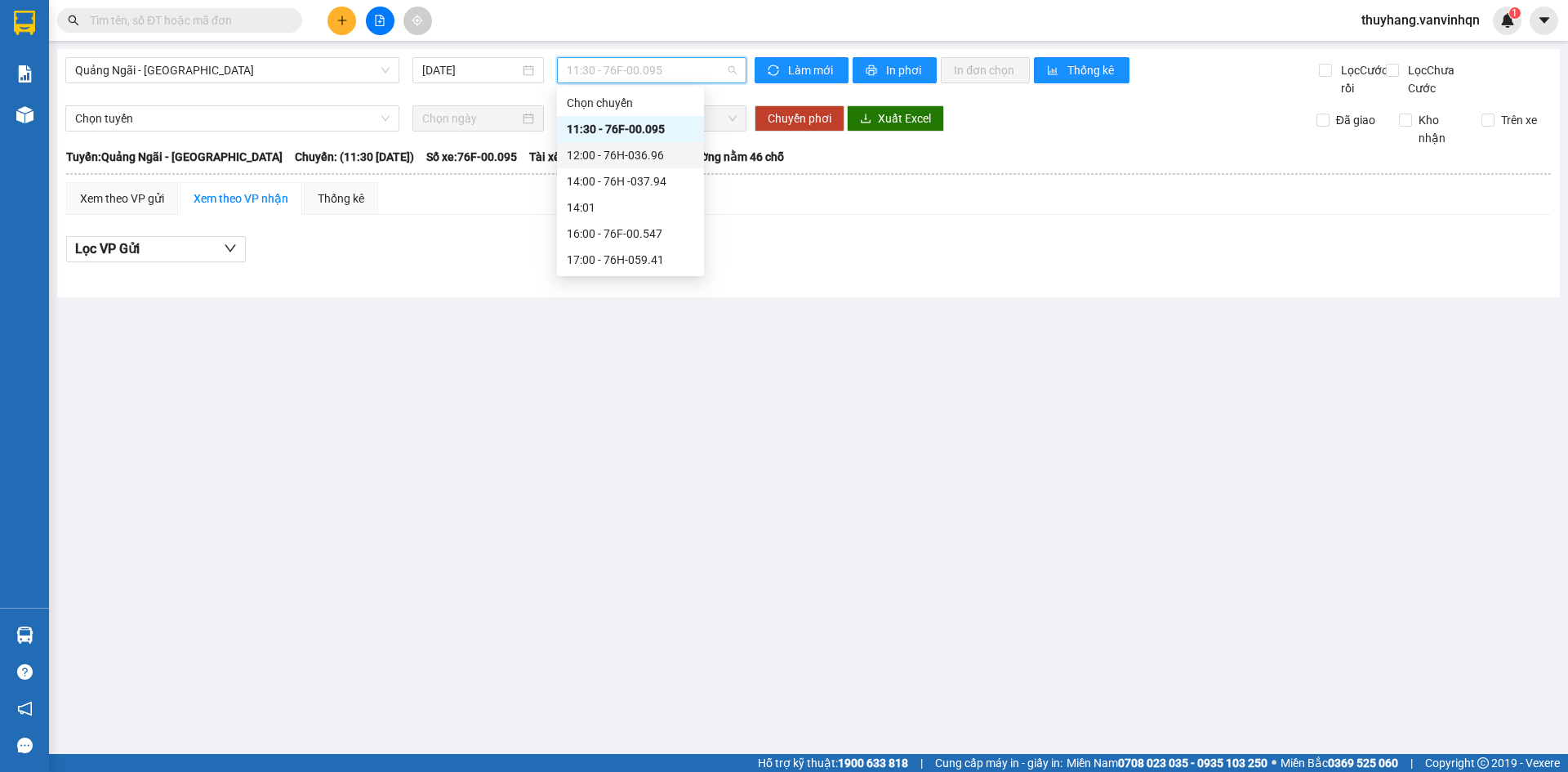
click at [645, 180] on div "14:00 - 76H -037.94" at bounding box center [631, 181] width 127 height 18
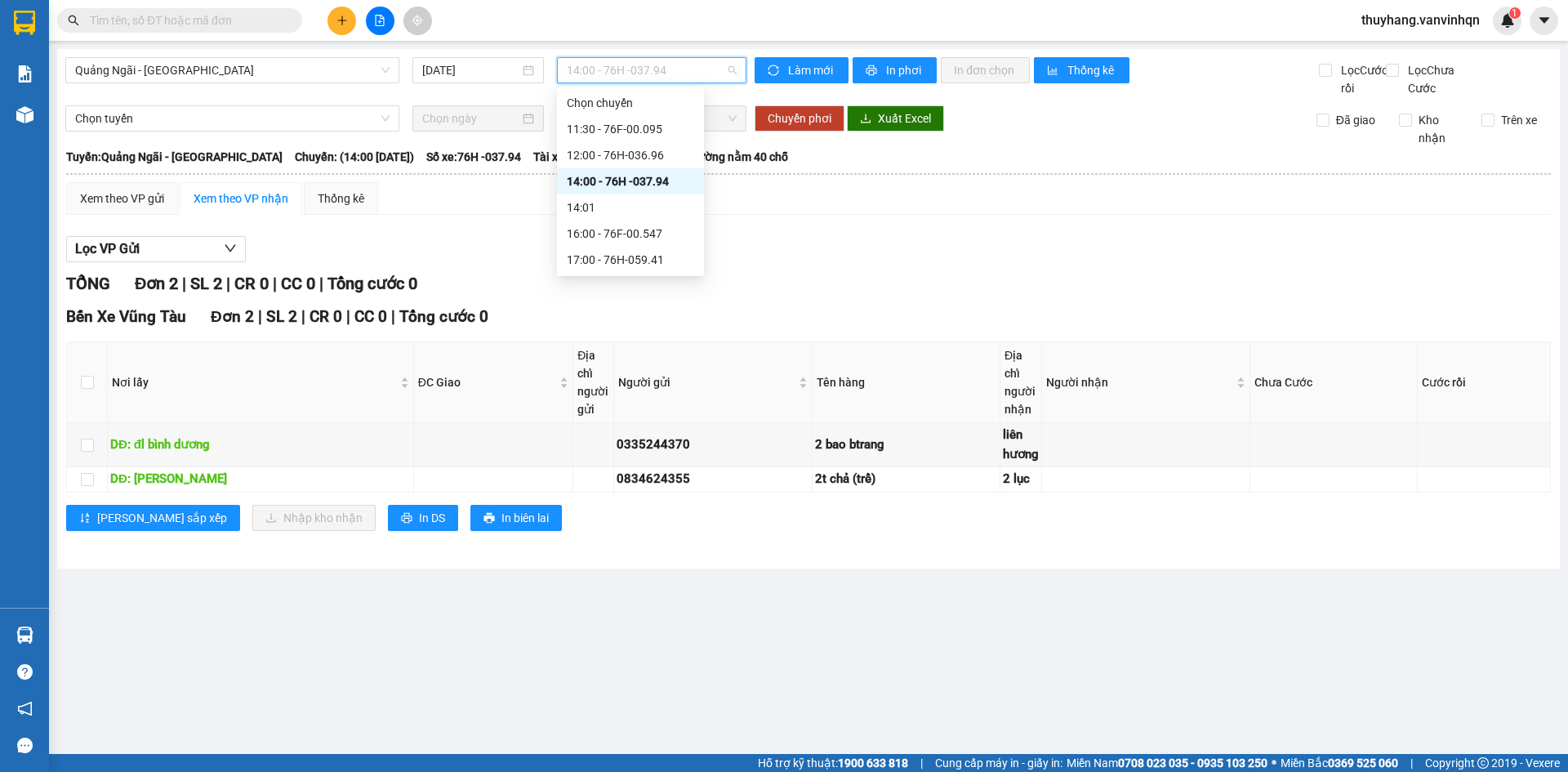
click at [604, 61] on span "14:00 - 76H -037.94" at bounding box center [652, 70] width 170 height 25
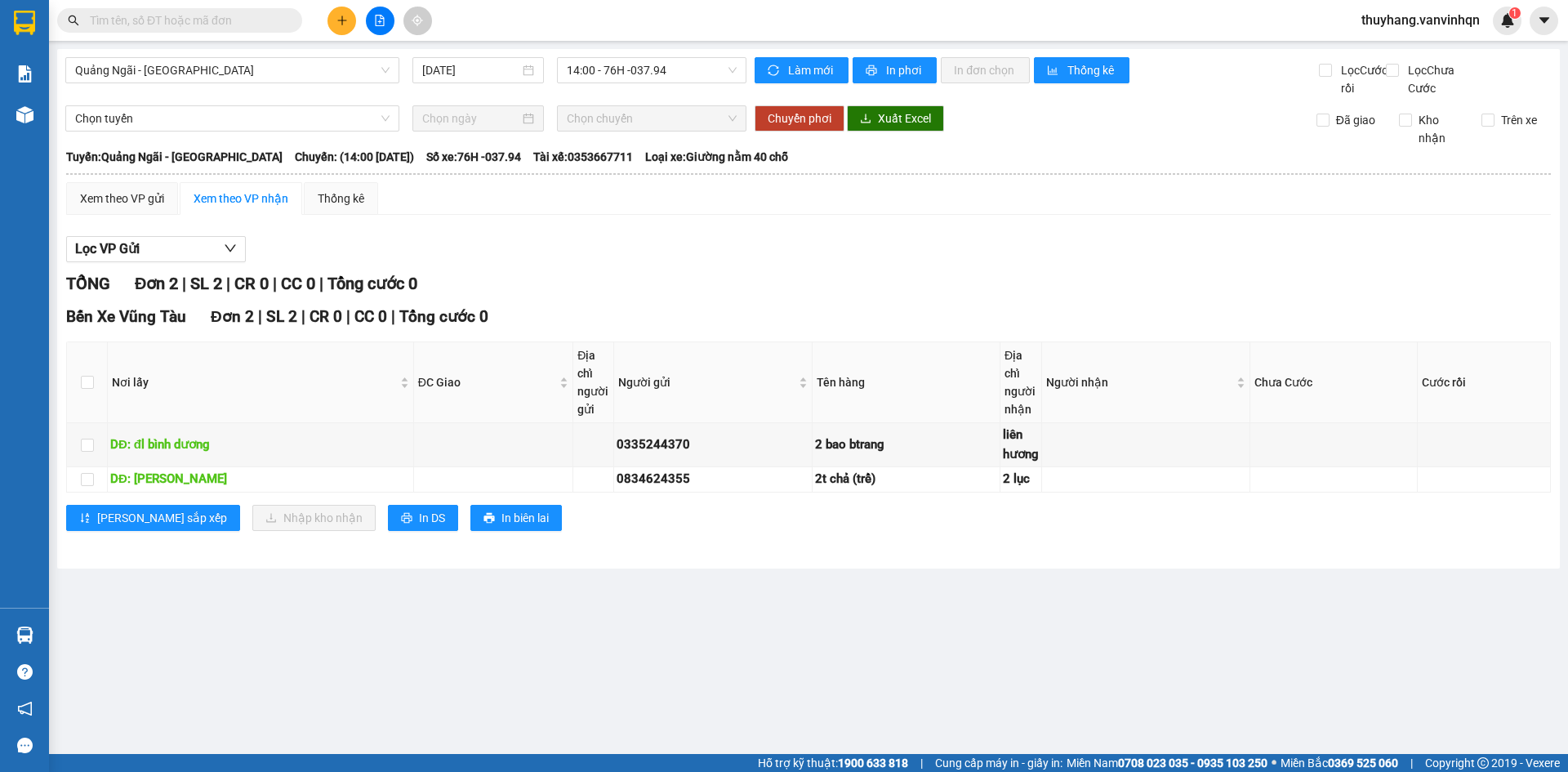
click at [775, 252] on div "Lọc VP Gửi TỔNG Đơn 2 | SL 2 | CR 0 | CC 0 | Tổng cước 0 Bến Xe Vũng Tàu Đơn 2…" at bounding box center [809, 389] width 1485 height 324
drag, startPoint x: 775, startPoint y: 252, endPoint x: 690, endPoint y: 220, distance: 90.8
click at [767, 248] on div "Lọc VP Gửi TỔNG Đơn 2 | SL 2 | CR 0 | CC 0 | Tổng cước 0 Bến Xe Vũng Tàu Đơn 2…" at bounding box center [809, 389] width 1485 height 324
click at [683, 73] on span "14:00 - 76H -037.94" at bounding box center [652, 70] width 170 height 25
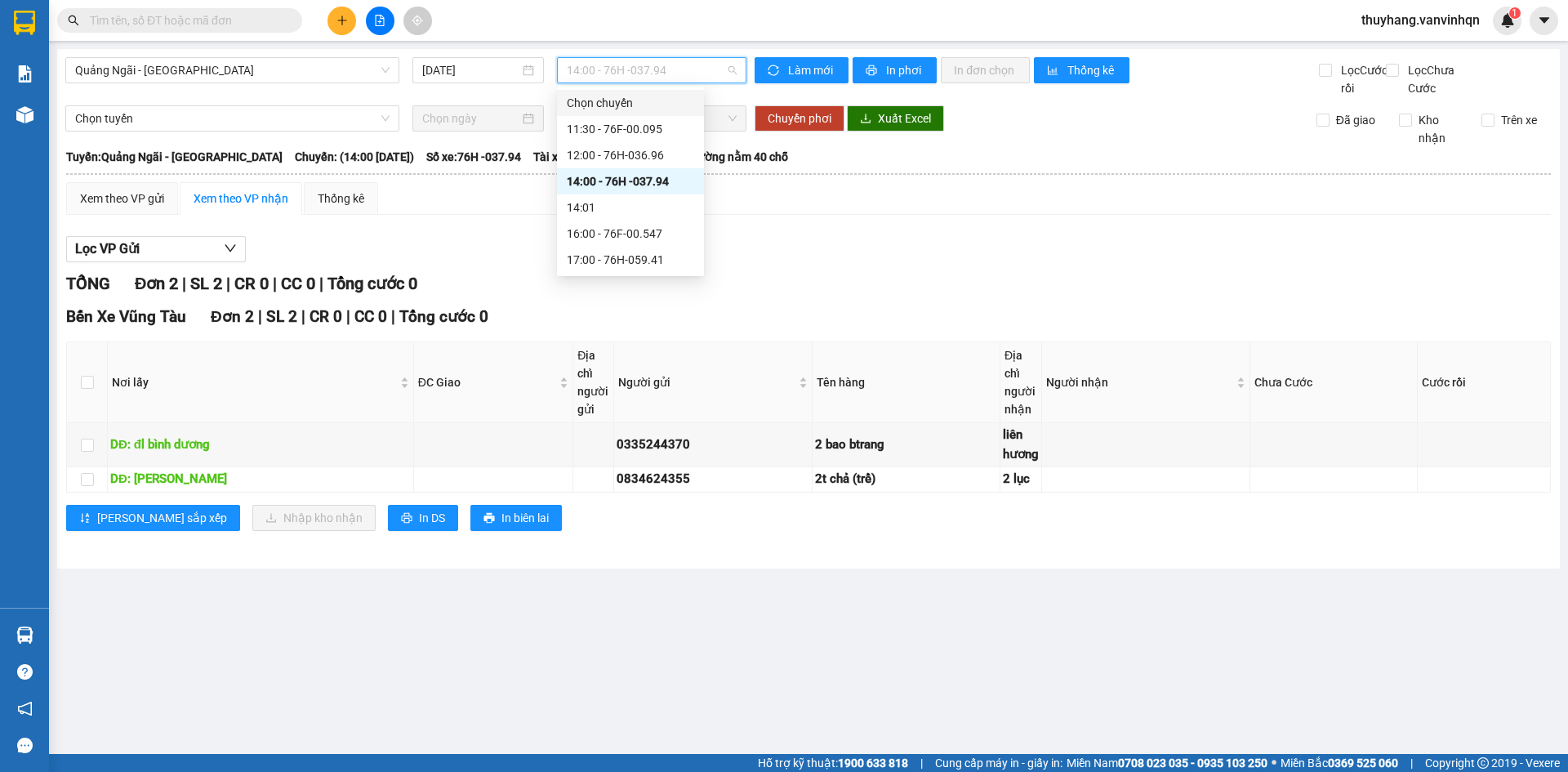
click at [710, 287] on div "Lọc VP Gửi TỔNG Đơn 2 | SL 2 | CR 0 | CC 0 | Tổng cước 0 Bến Xe Vũng Tàu Đơn 2…" at bounding box center [809, 389] width 1485 height 324
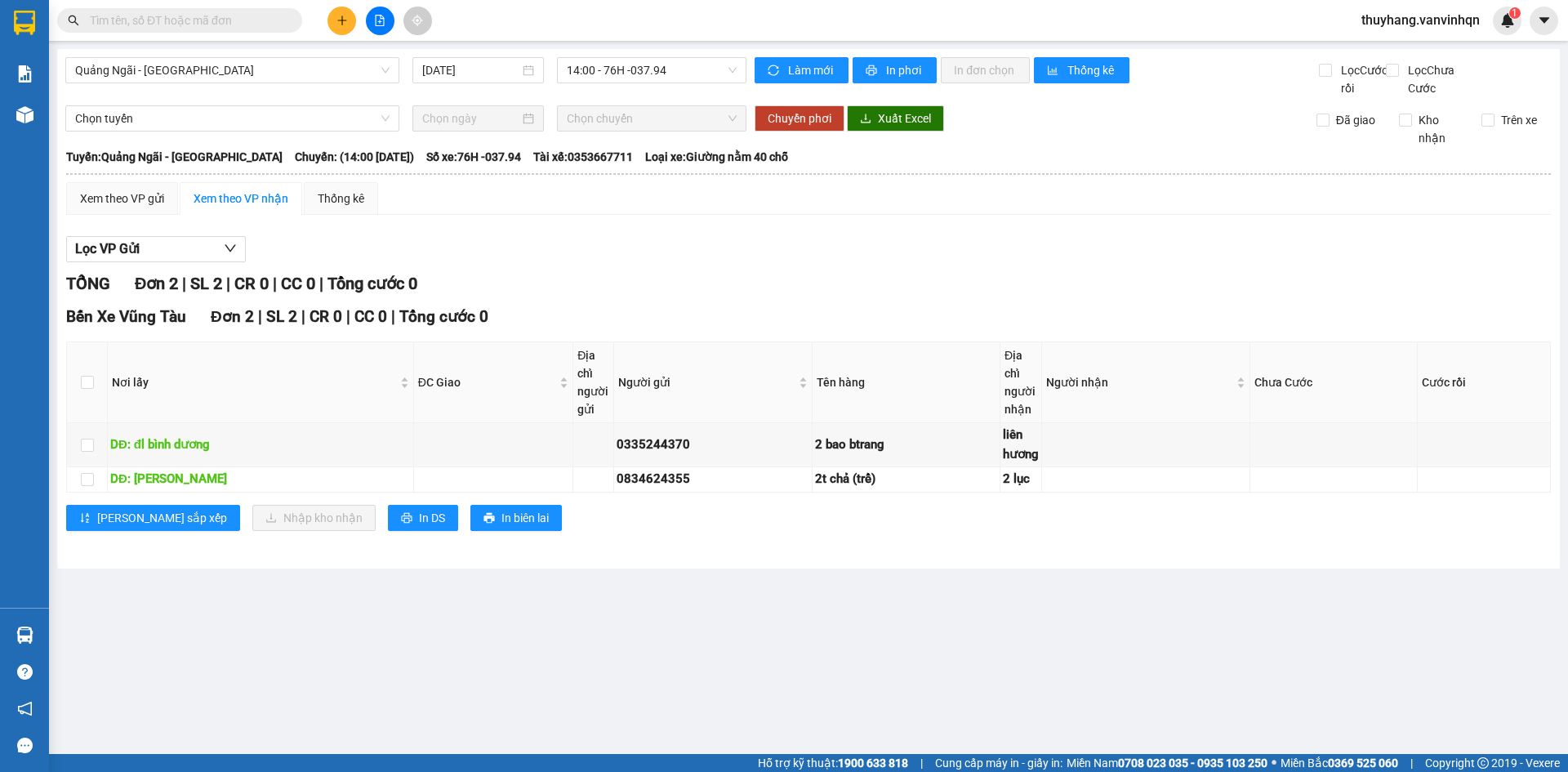
click at [342, 16] on icon "plus" at bounding box center [343, 21] width 12 height 12
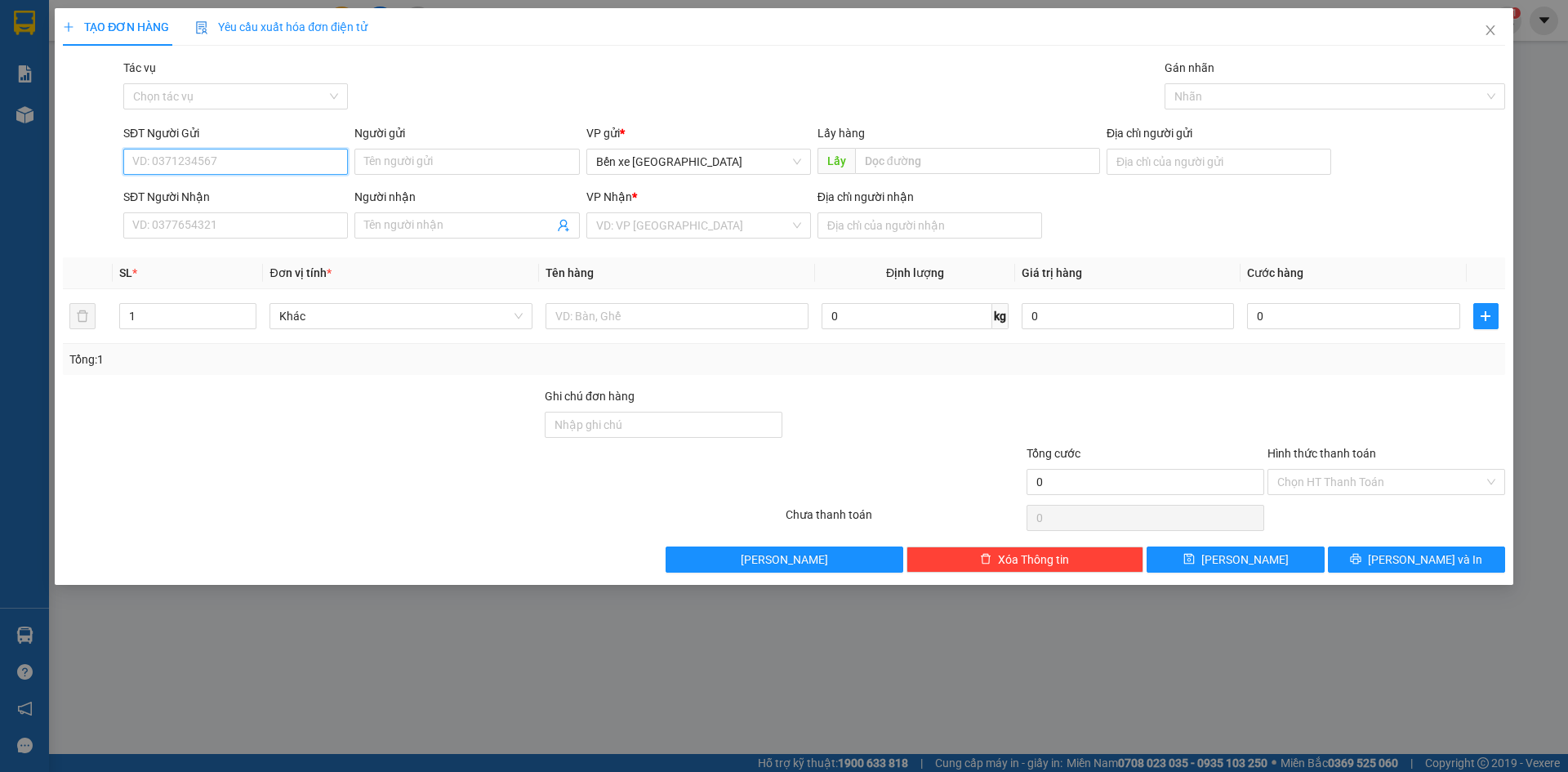
click at [293, 162] on input "SĐT Người Gửi" at bounding box center [235, 162] width 224 height 27
click at [627, 161] on span "Bến xe [GEOGRAPHIC_DATA]" at bounding box center [699, 162] width 205 height 25
type input "0356708299"
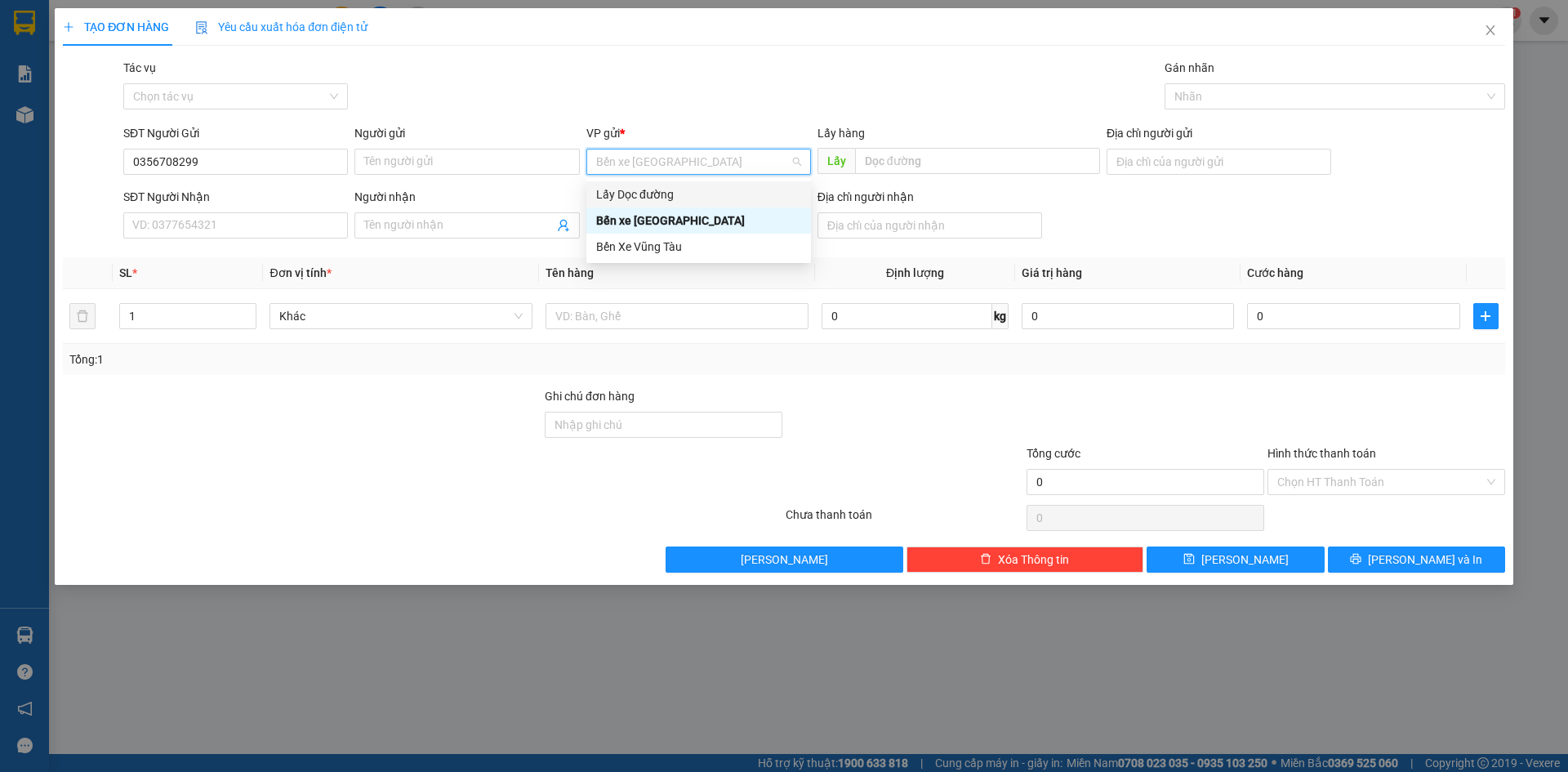
drag, startPoint x: 666, startPoint y: 194, endPoint x: 833, endPoint y: 174, distance: 168.2
click at [668, 194] on div "Lấy Dọc đường" at bounding box center [699, 195] width 205 height 18
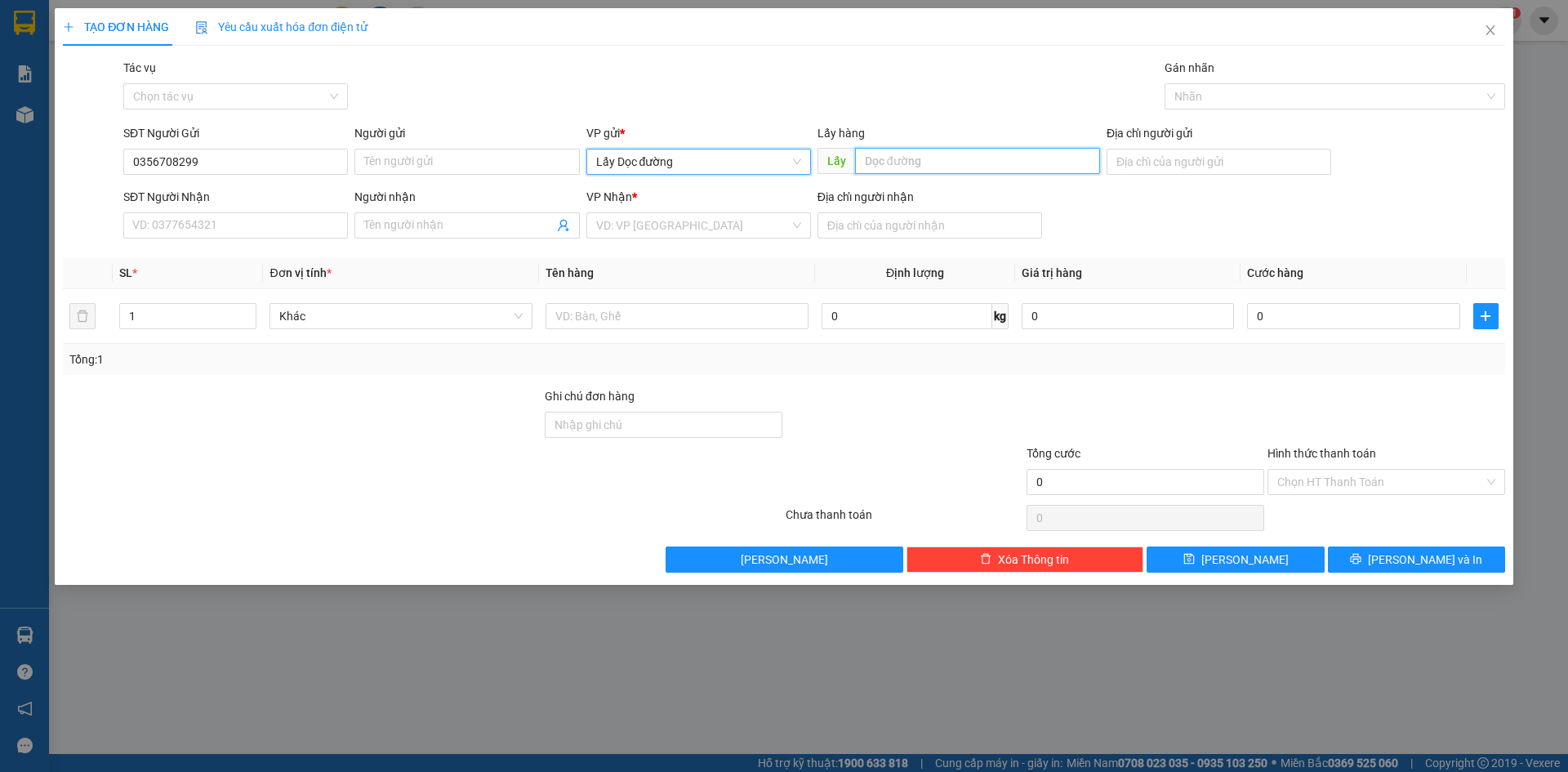
drag, startPoint x: 893, startPoint y: 157, endPoint x: 878, endPoint y: 156, distance: 15.0
click at [890, 157] on input "text" at bounding box center [978, 162] width 245 height 27
type input "DƯA LEO"
click at [652, 220] on input "search" at bounding box center [693, 226] width 194 height 25
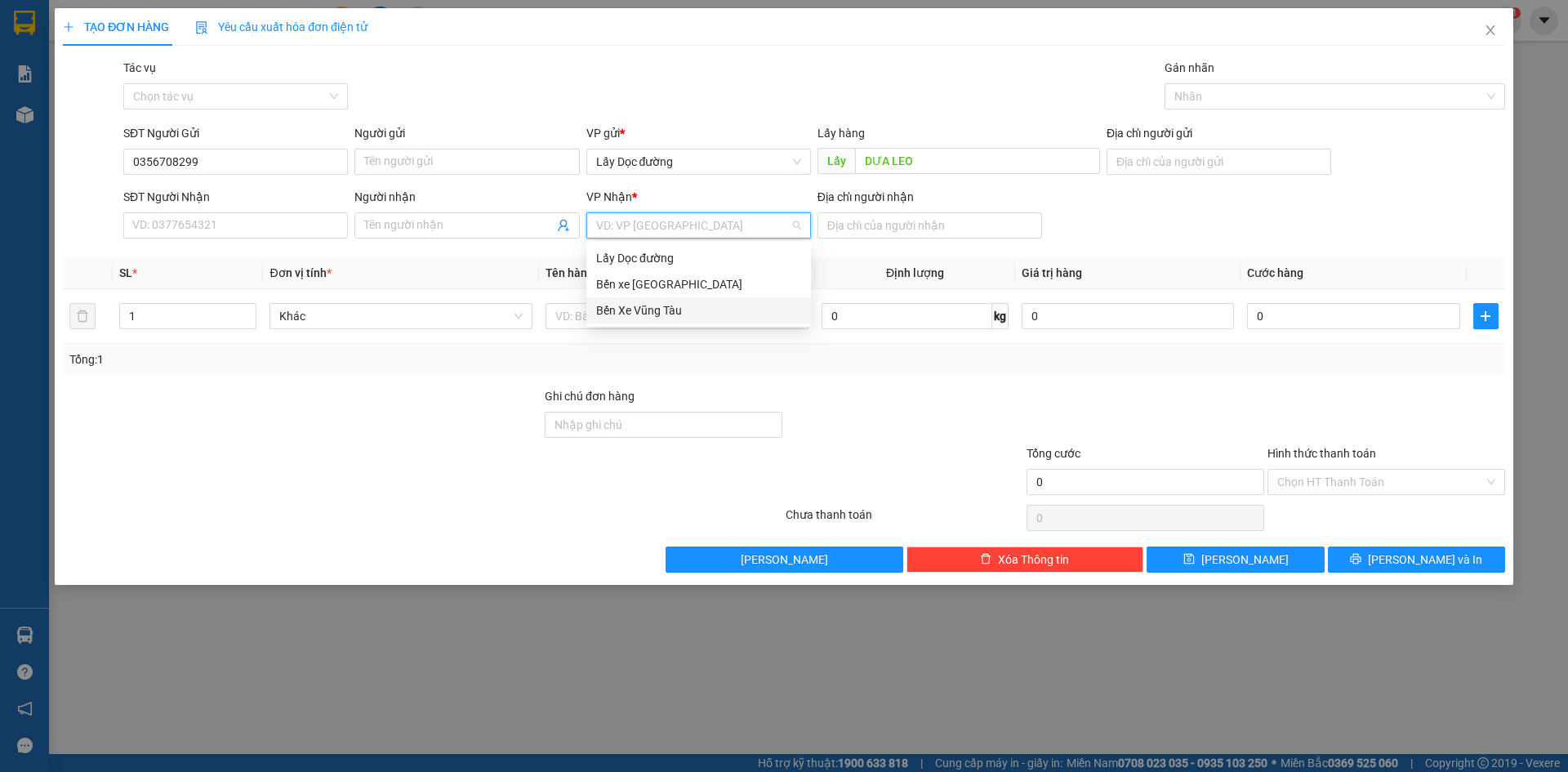
click at [636, 311] on div "Bến Xe Vũng Tàu" at bounding box center [699, 311] width 205 height 18
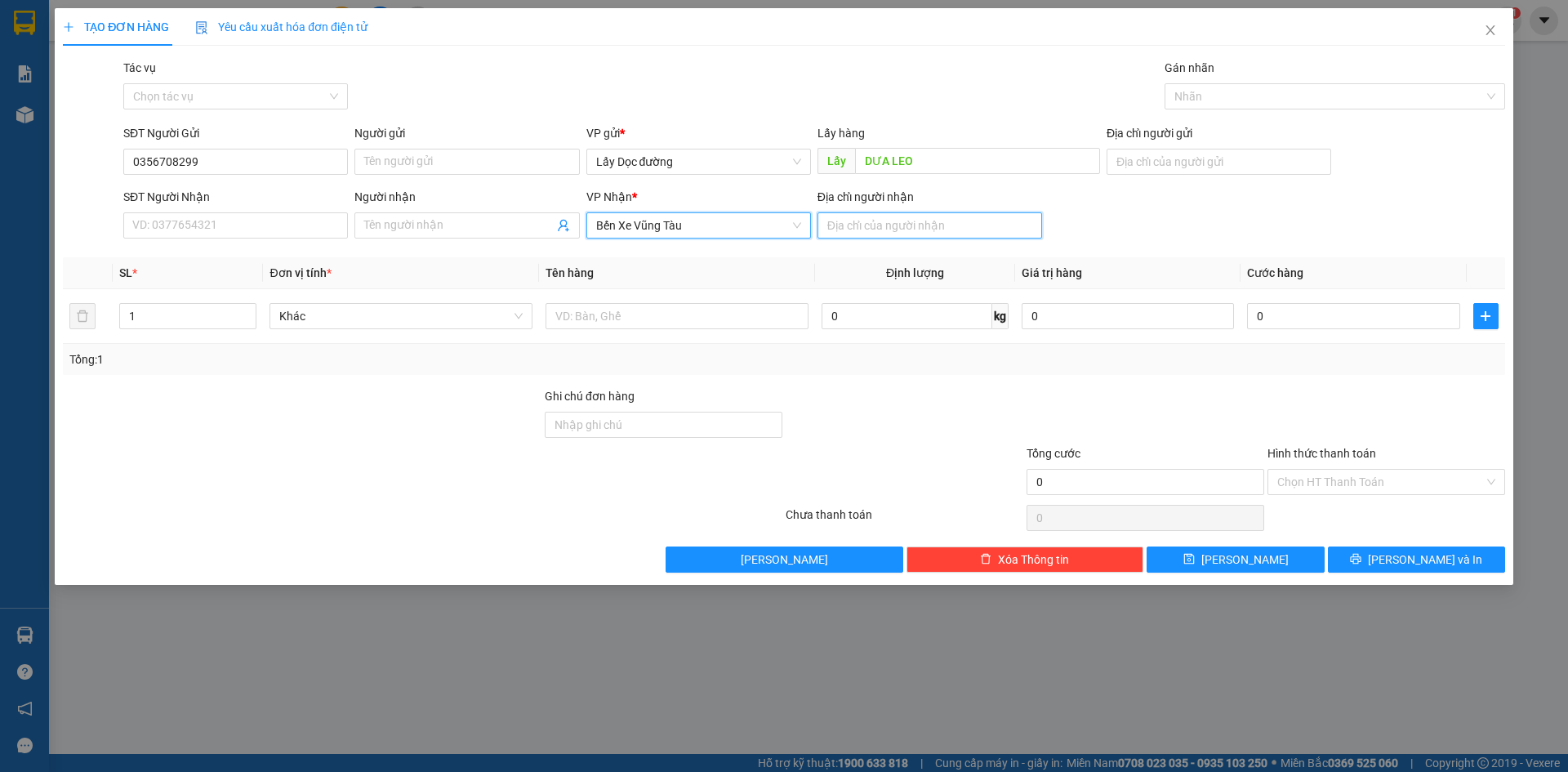
drag, startPoint x: 843, startPoint y: 216, endPoint x: 806, endPoint y: 210, distance: 37.5
click at [841, 216] on input "Địa chỉ người nhận" at bounding box center [930, 226] width 224 height 27
type input "Lagi"
click at [1195, 555] on icon "save" at bounding box center [1189, 559] width 11 height 11
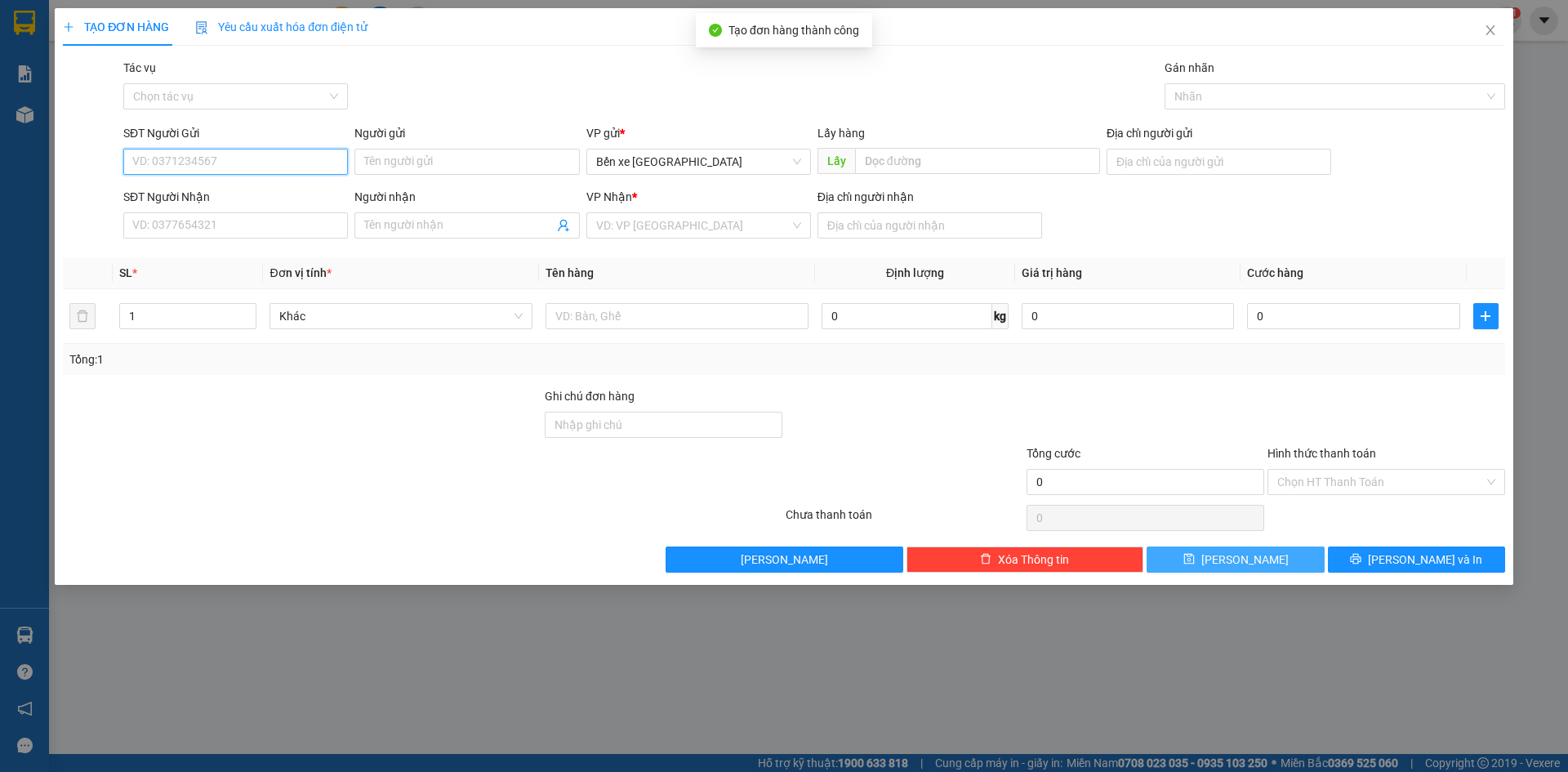
click at [289, 159] on input "SĐT Người Gửi" at bounding box center [235, 162] width 224 height 27
click at [309, 159] on input "SĐT Người Gửi" at bounding box center [235, 162] width 224 height 27
click at [736, 155] on span "Bến xe [GEOGRAPHIC_DATA]" at bounding box center [699, 162] width 205 height 25
type input "0984263809"
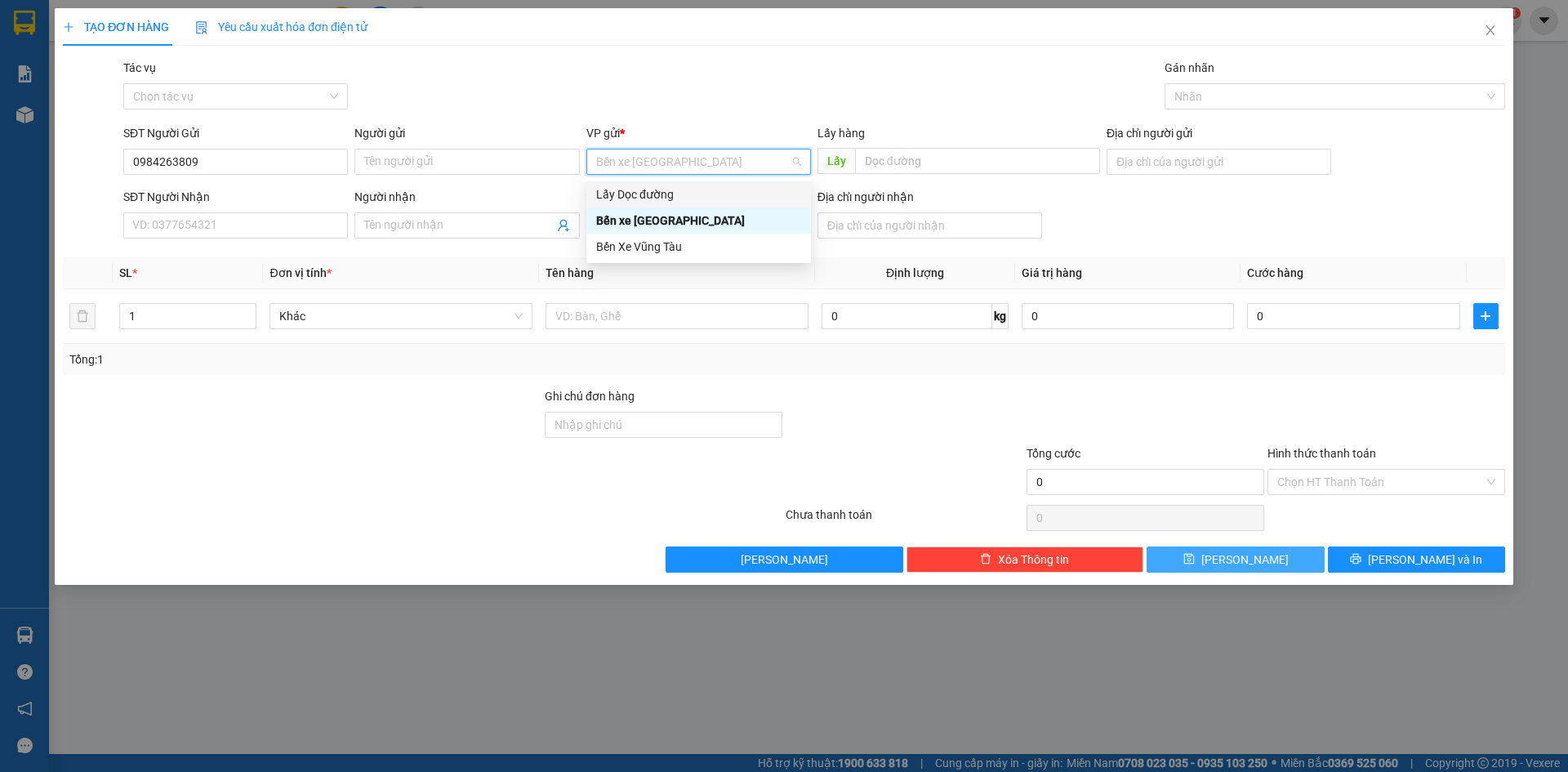
click at [697, 200] on div "Lấy Dọc đường" at bounding box center [699, 195] width 205 height 18
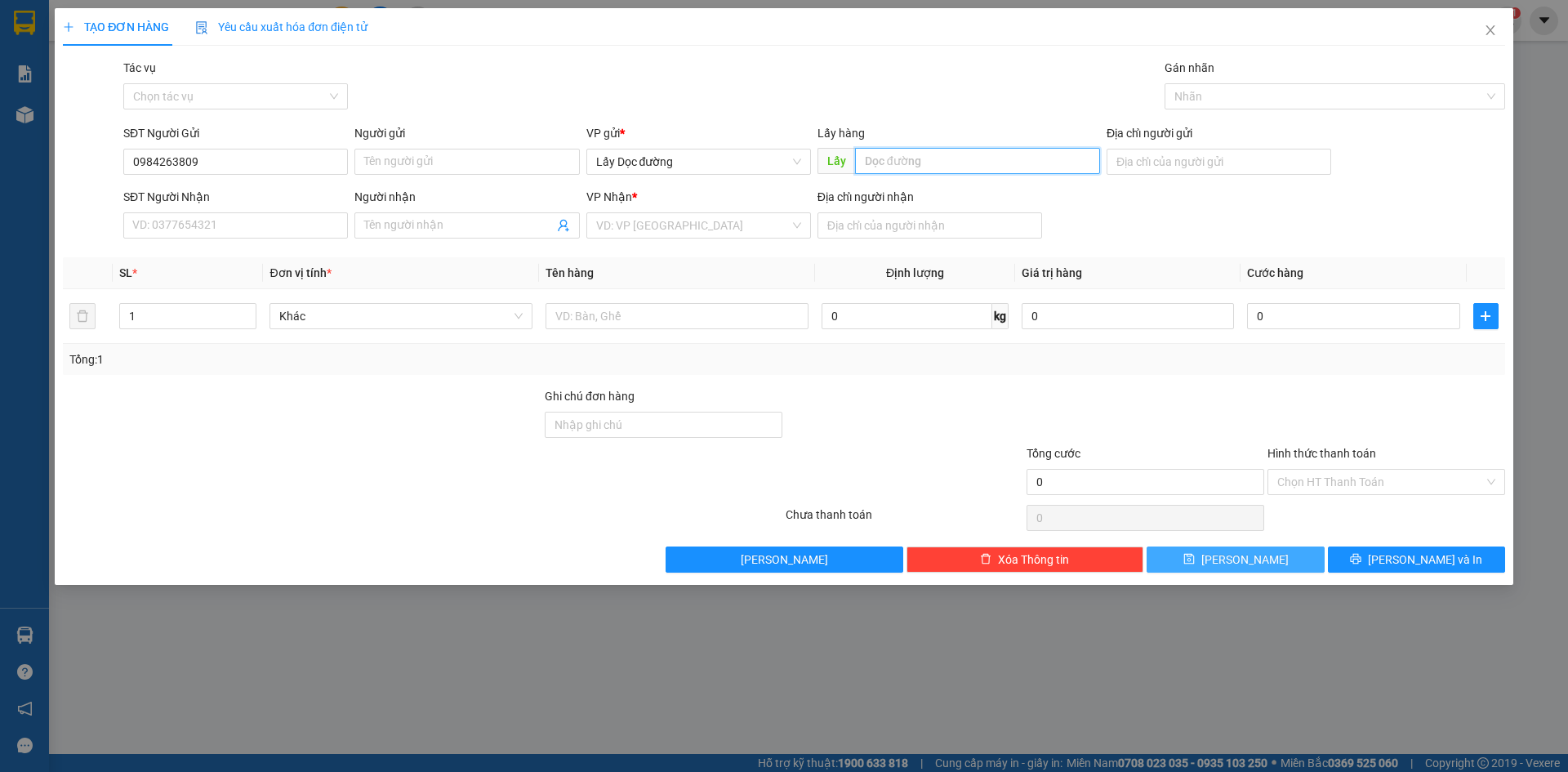
click at [921, 153] on input "text" at bounding box center [978, 162] width 245 height 27
type input "đl vạn giã"
drag, startPoint x: 754, startPoint y: 236, endPoint x: 745, endPoint y: 242, distance: 10.8
click at [749, 238] on div "VD: VP [GEOGRAPHIC_DATA]" at bounding box center [698, 226] width 224 height 27
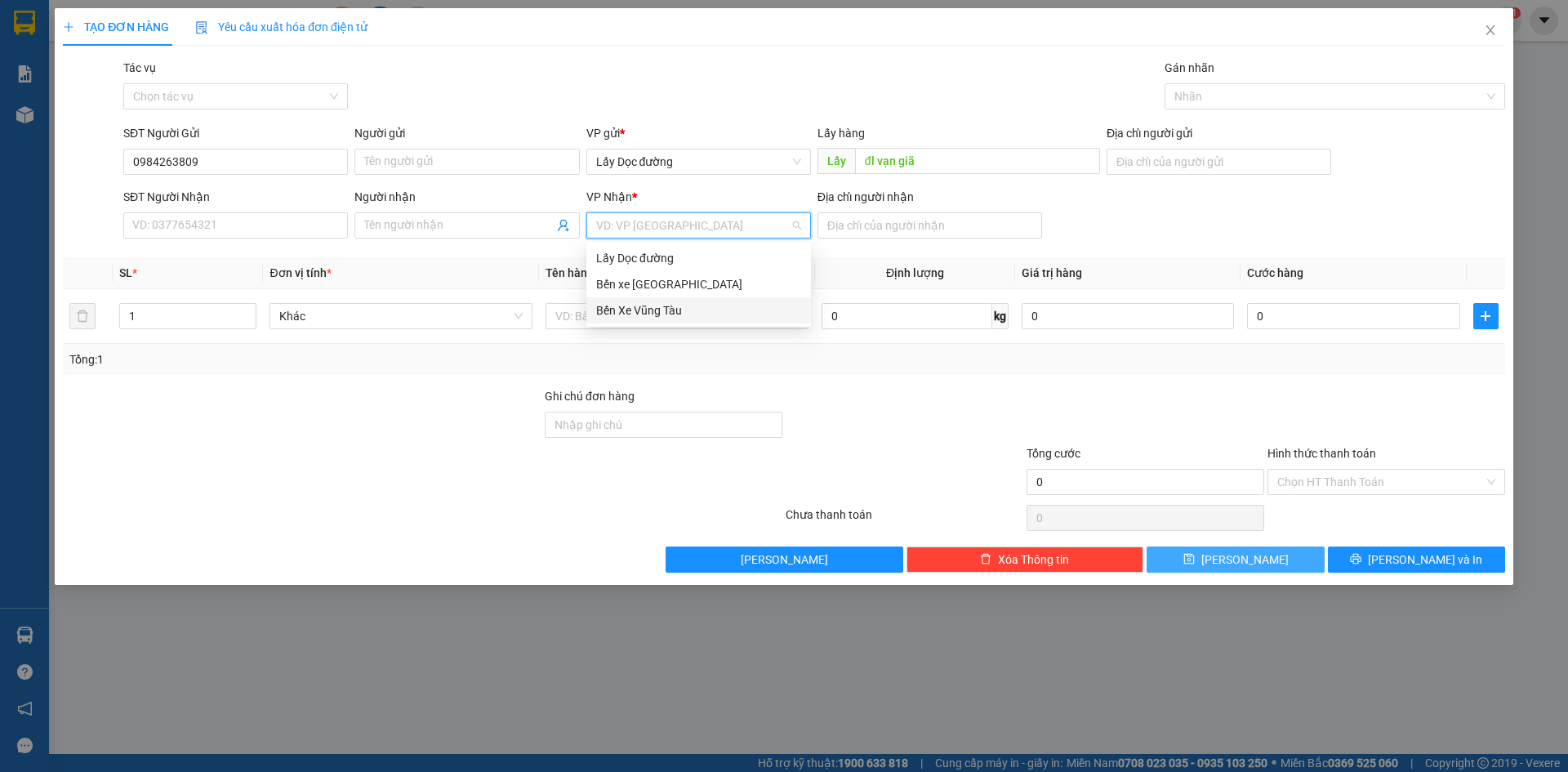
click at [724, 311] on div "Bến Xe Vũng Tàu" at bounding box center [699, 311] width 205 height 18
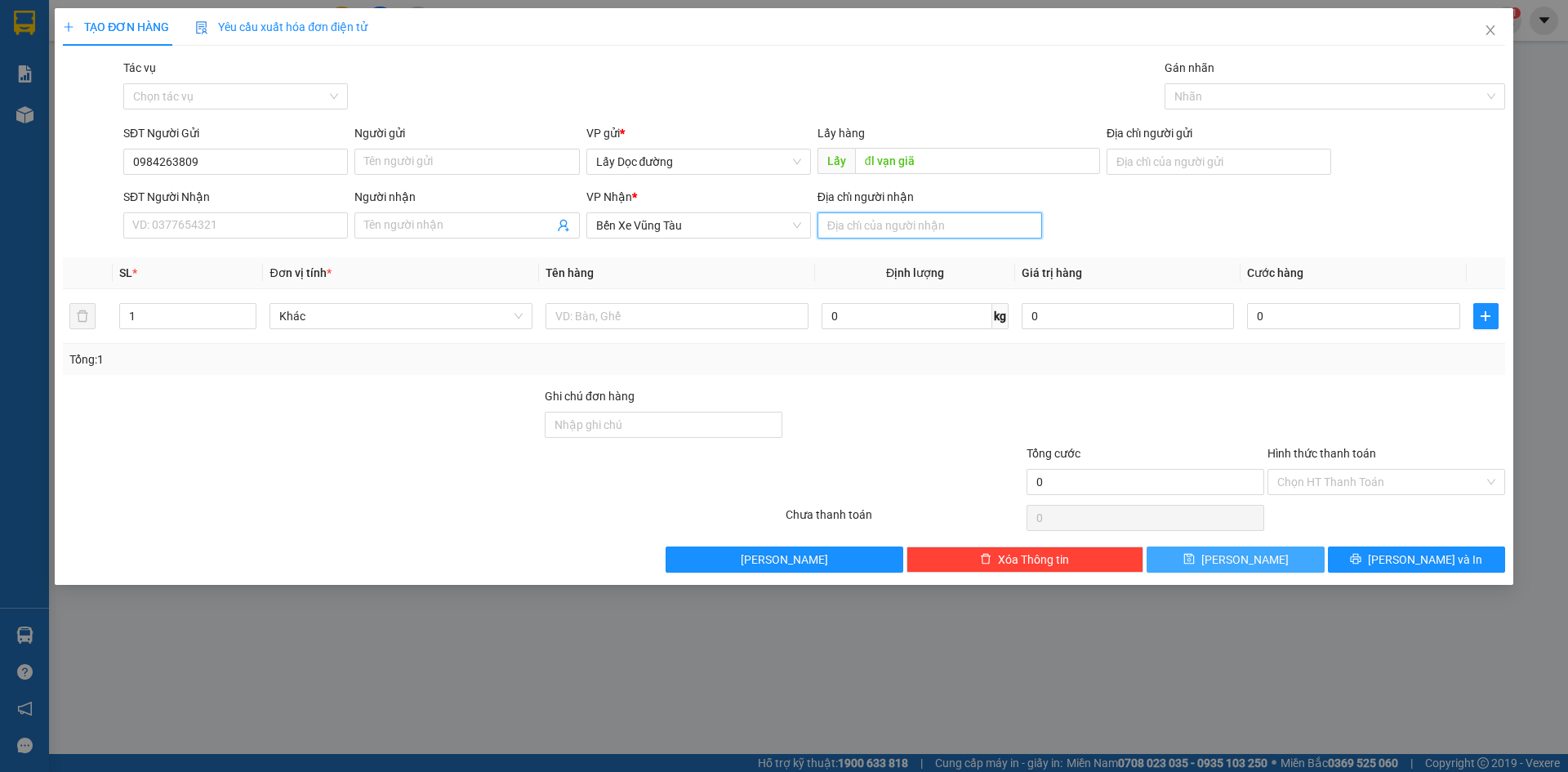
click at [871, 216] on input "Địa chỉ người nhận" at bounding box center [930, 226] width 224 height 27
type input "bà rịa"
click at [786, 320] on input "text" at bounding box center [677, 316] width 263 height 27
type input "2T"
click at [1233, 560] on button "[PERSON_NAME]" at bounding box center [1235, 560] width 177 height 27
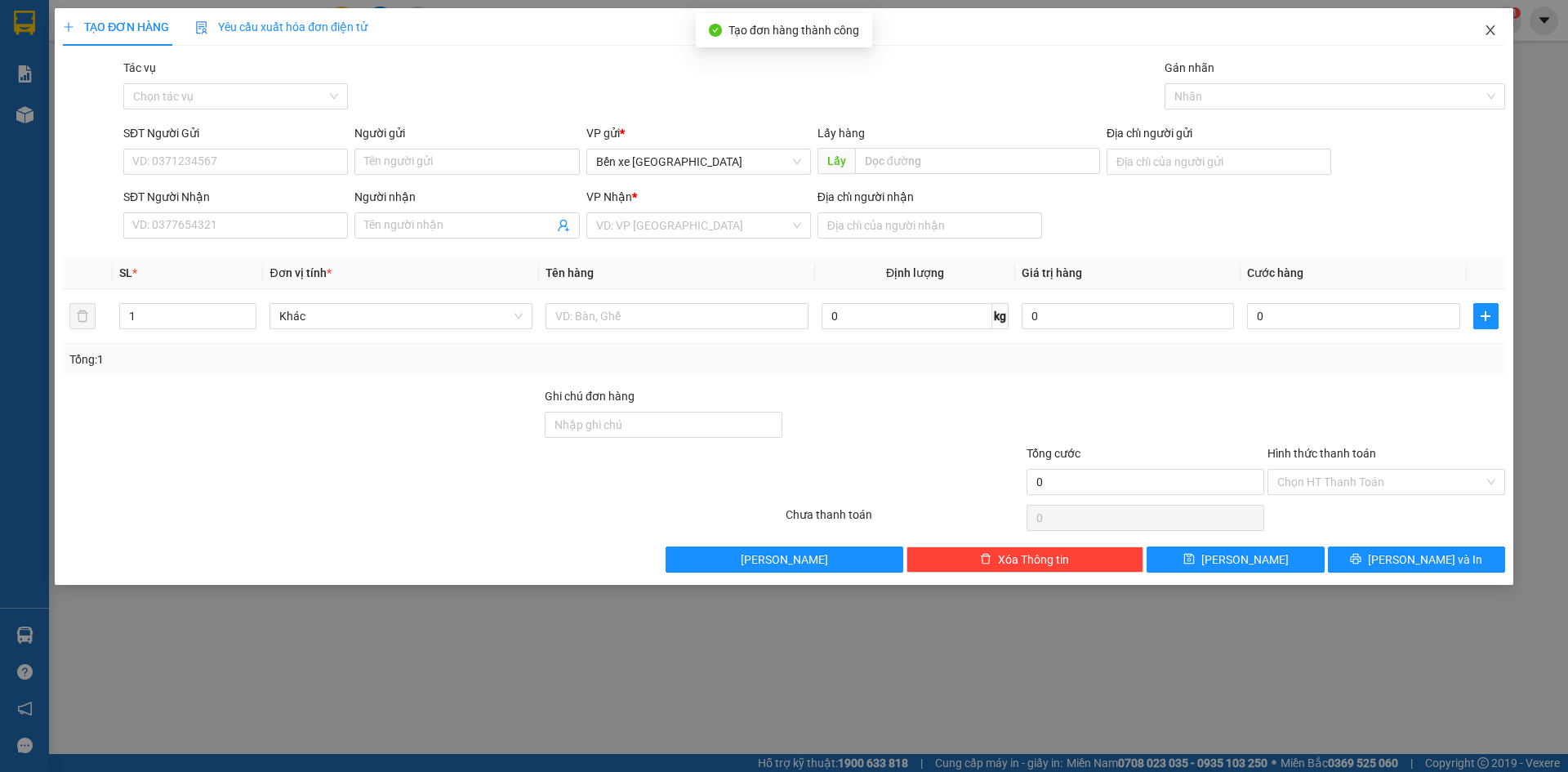
click at [1485, 36] on icon "close" at bounding box center [1491, 31] width 13 height 13
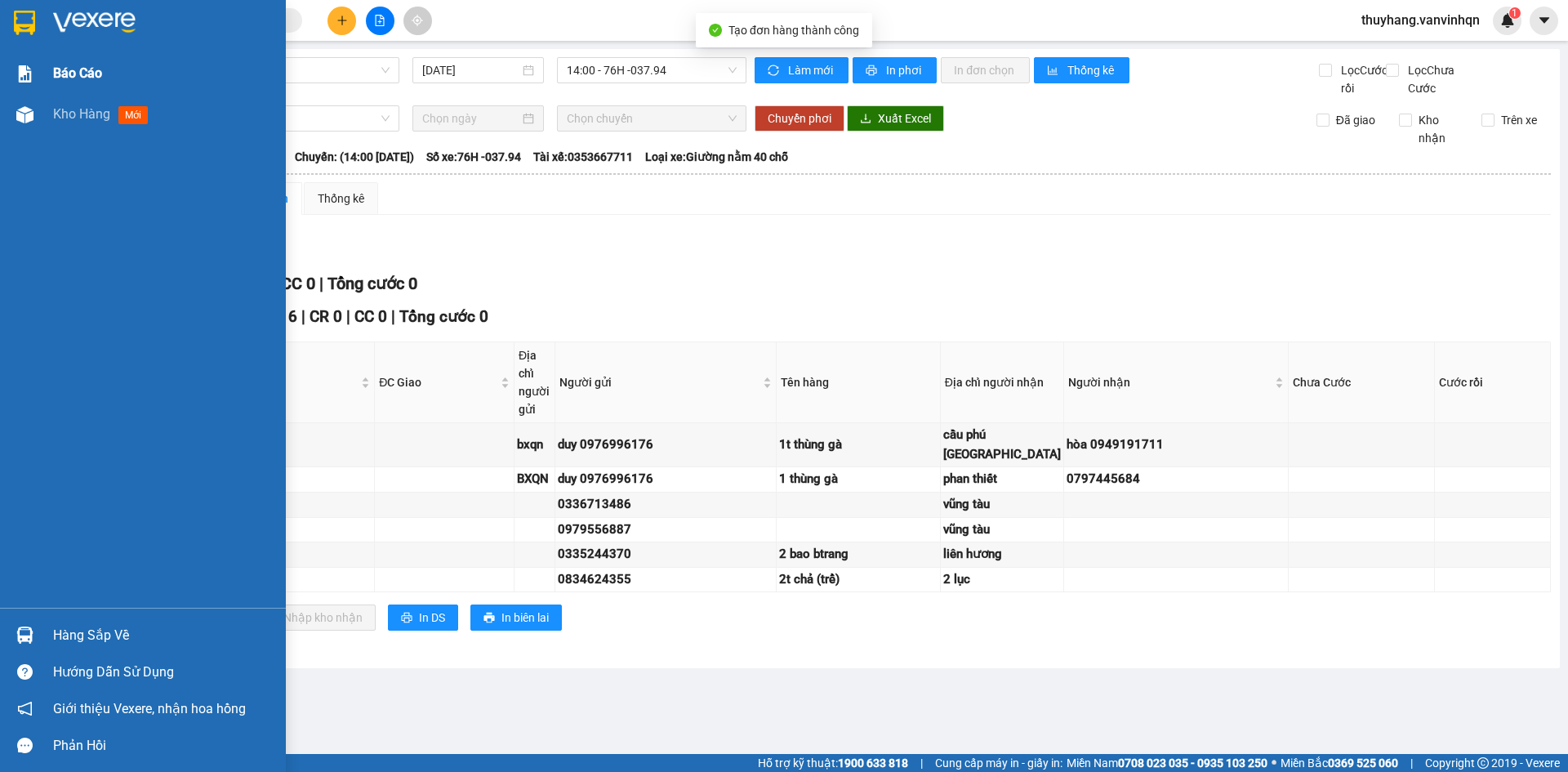
click at [31, 90] on div "Báo cáo" at bounding box center [142, 73] width 286 height 41
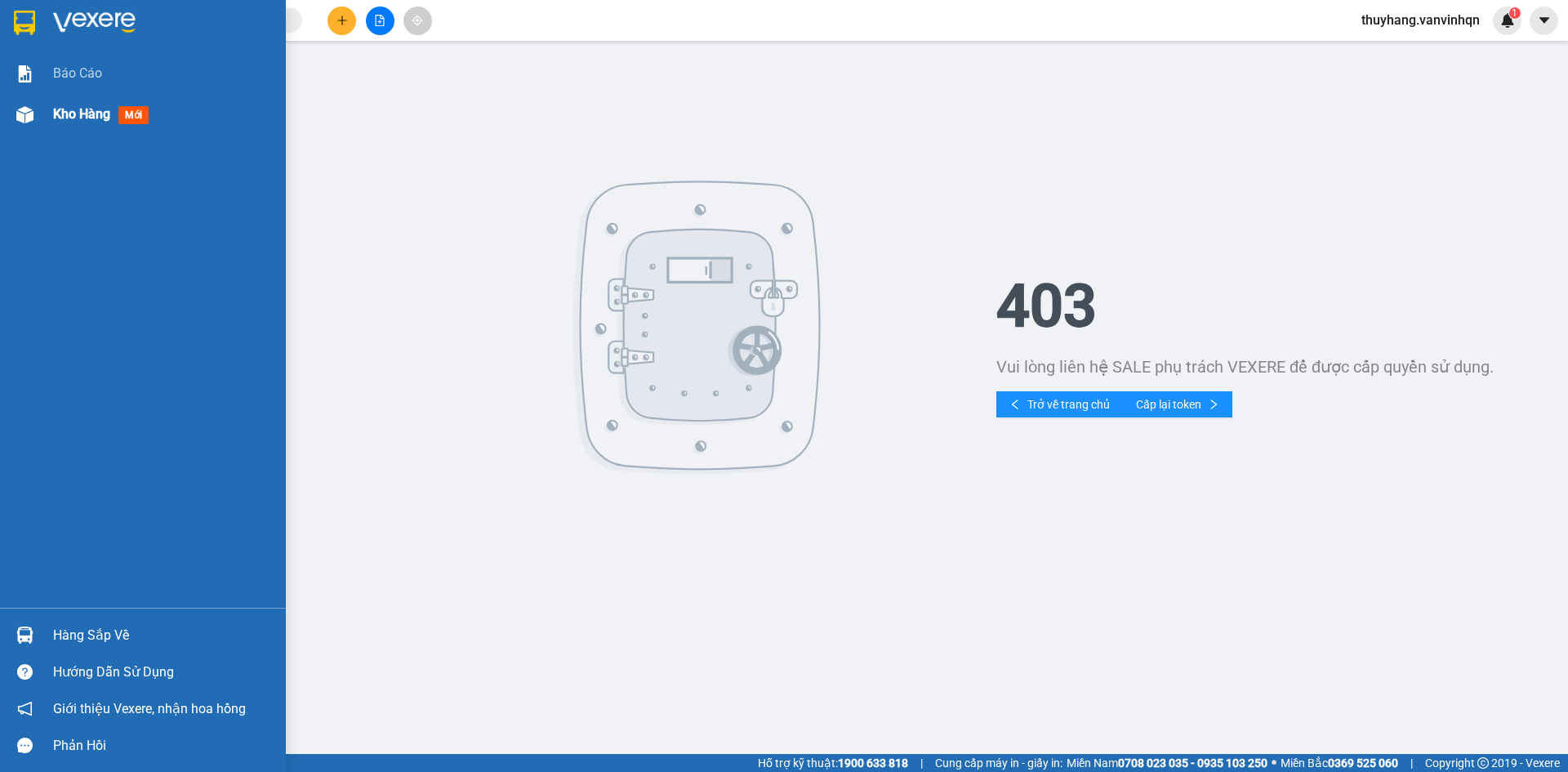
click at [34, 111] on div at bounding box center [25, 114] width 29 height 29
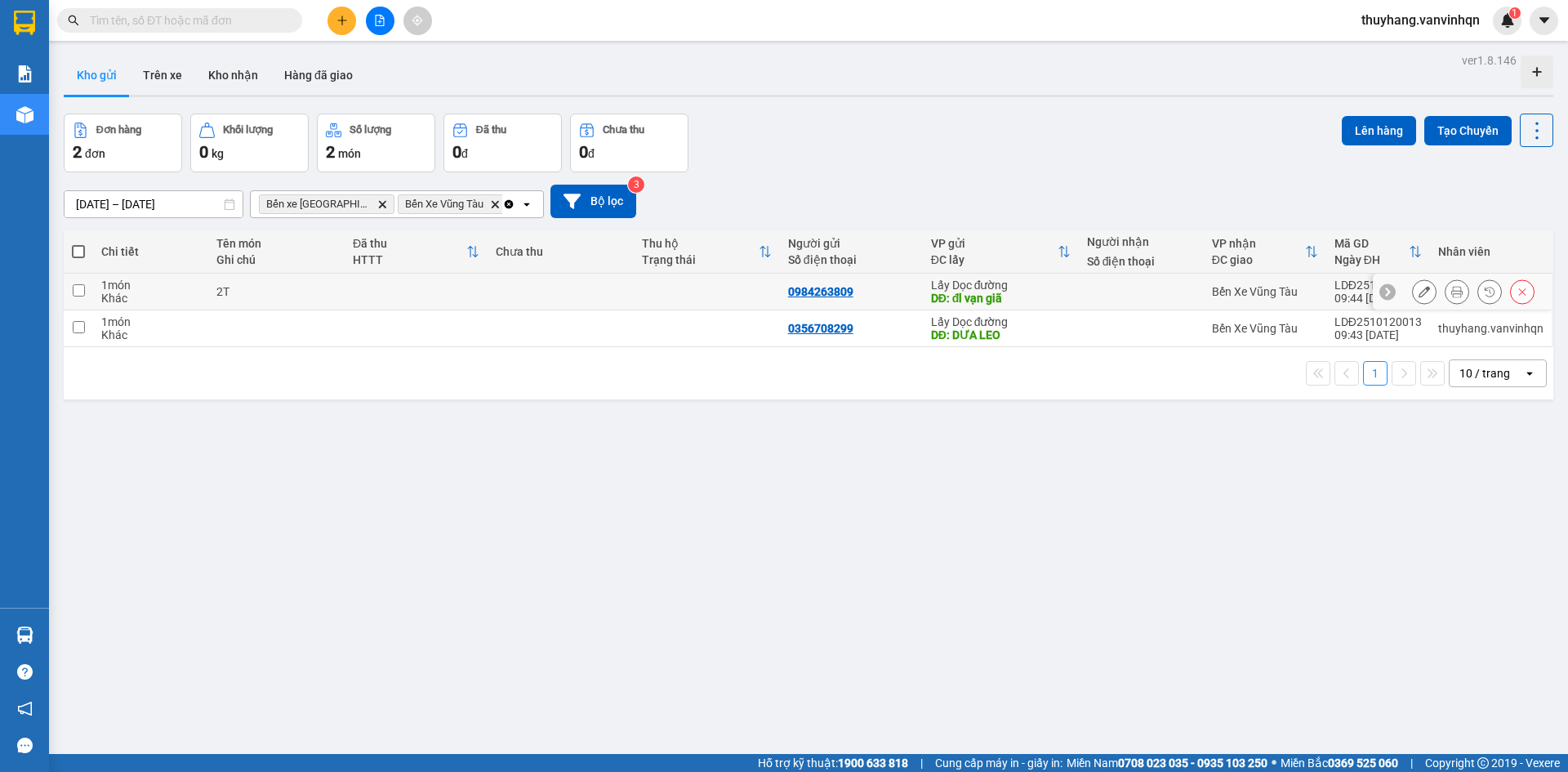
click at [517, 283] on td at bounding box center [560, 292] width 147 height 36
checkbox input "true"
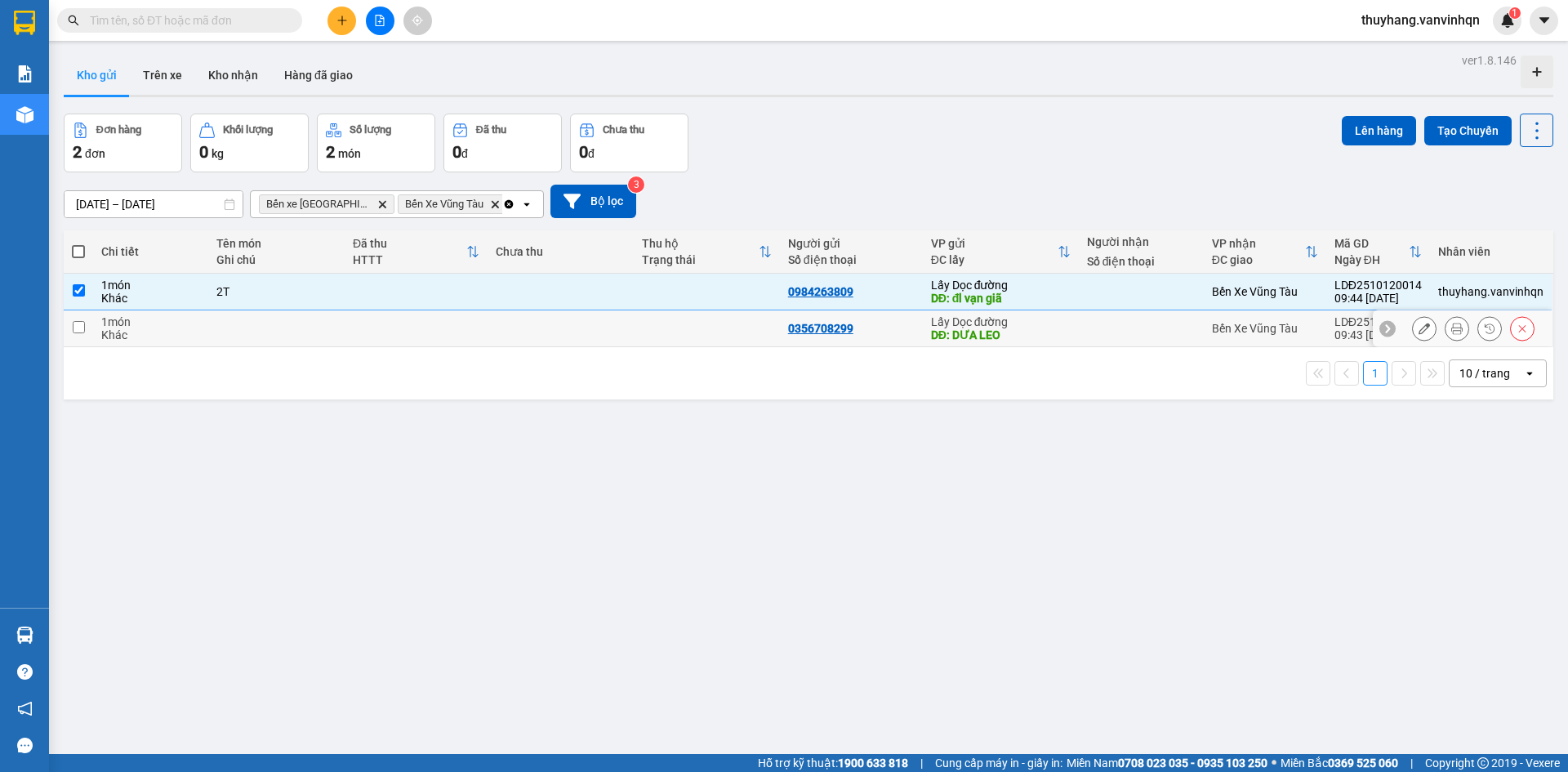
click at [505, 313] on td at bounding box center [560, 329] width 147 height 36
checkbox input "true"
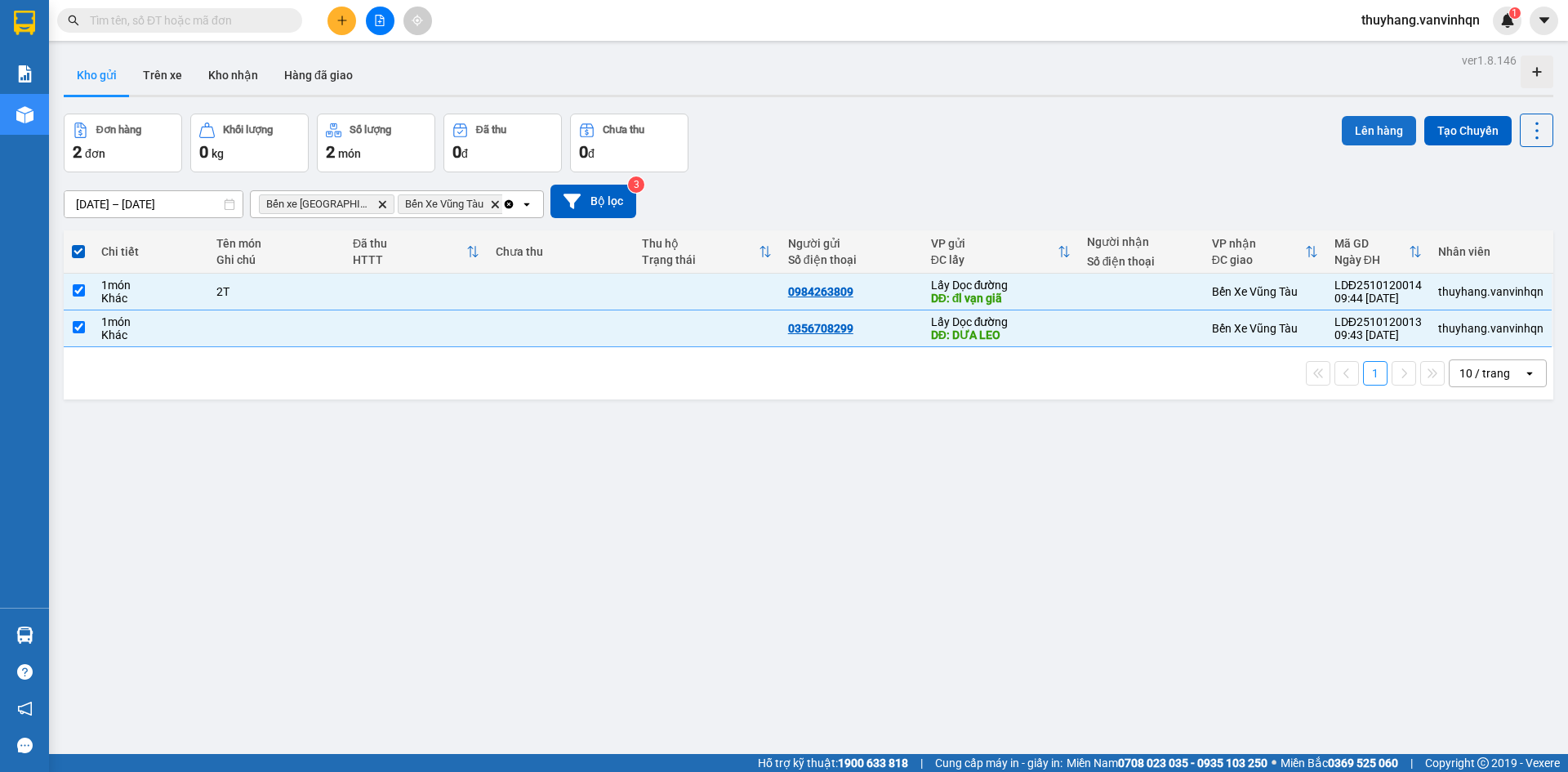
click at [1350, 133] on button "Lên hàng" at bounding box center [1379, 131] width 75 height 30
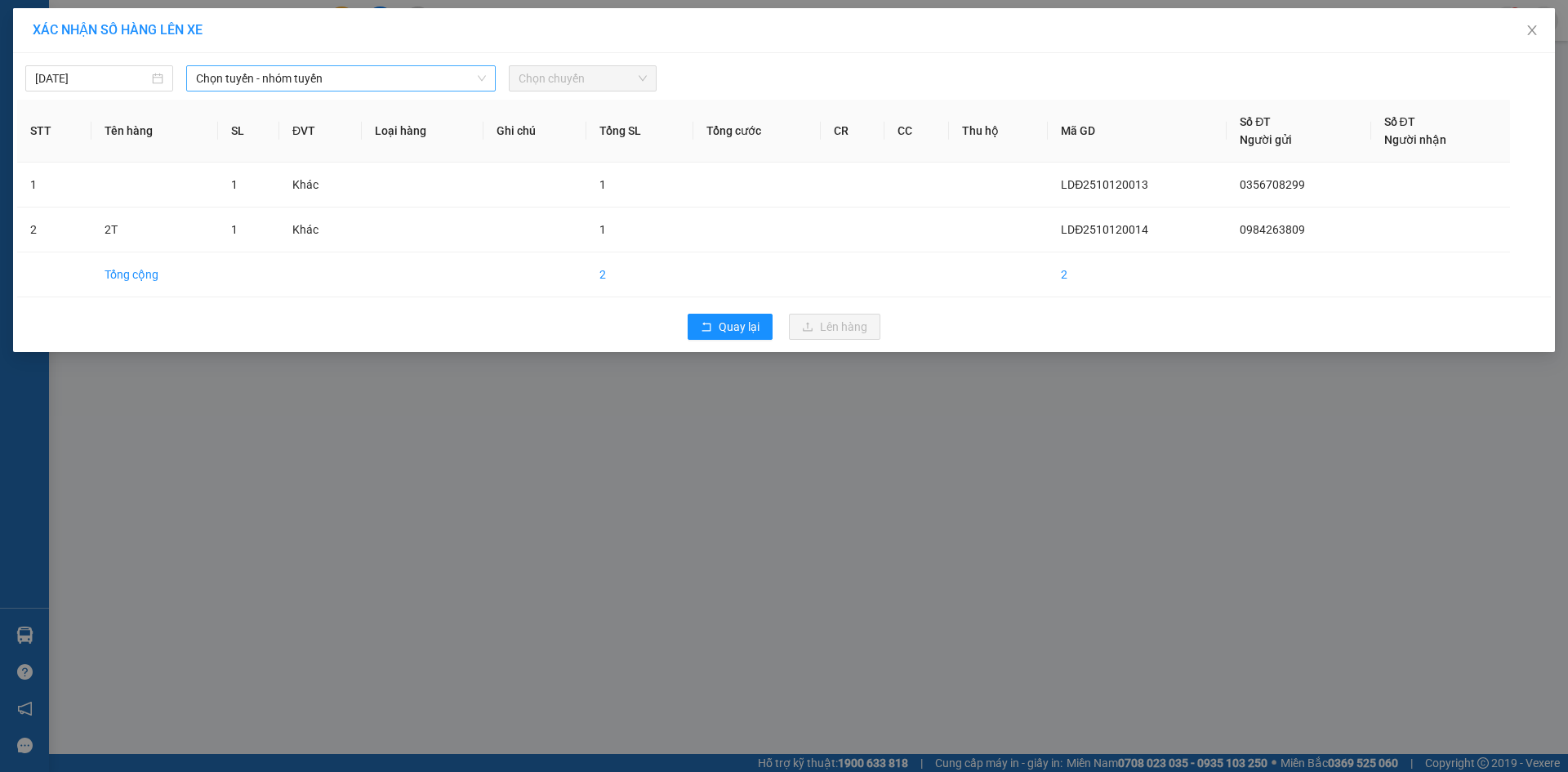
click at [383, 80] on span "Chọn tuyến - nhóm tuyến" at bounding box center [341, 79] width 290 height 25
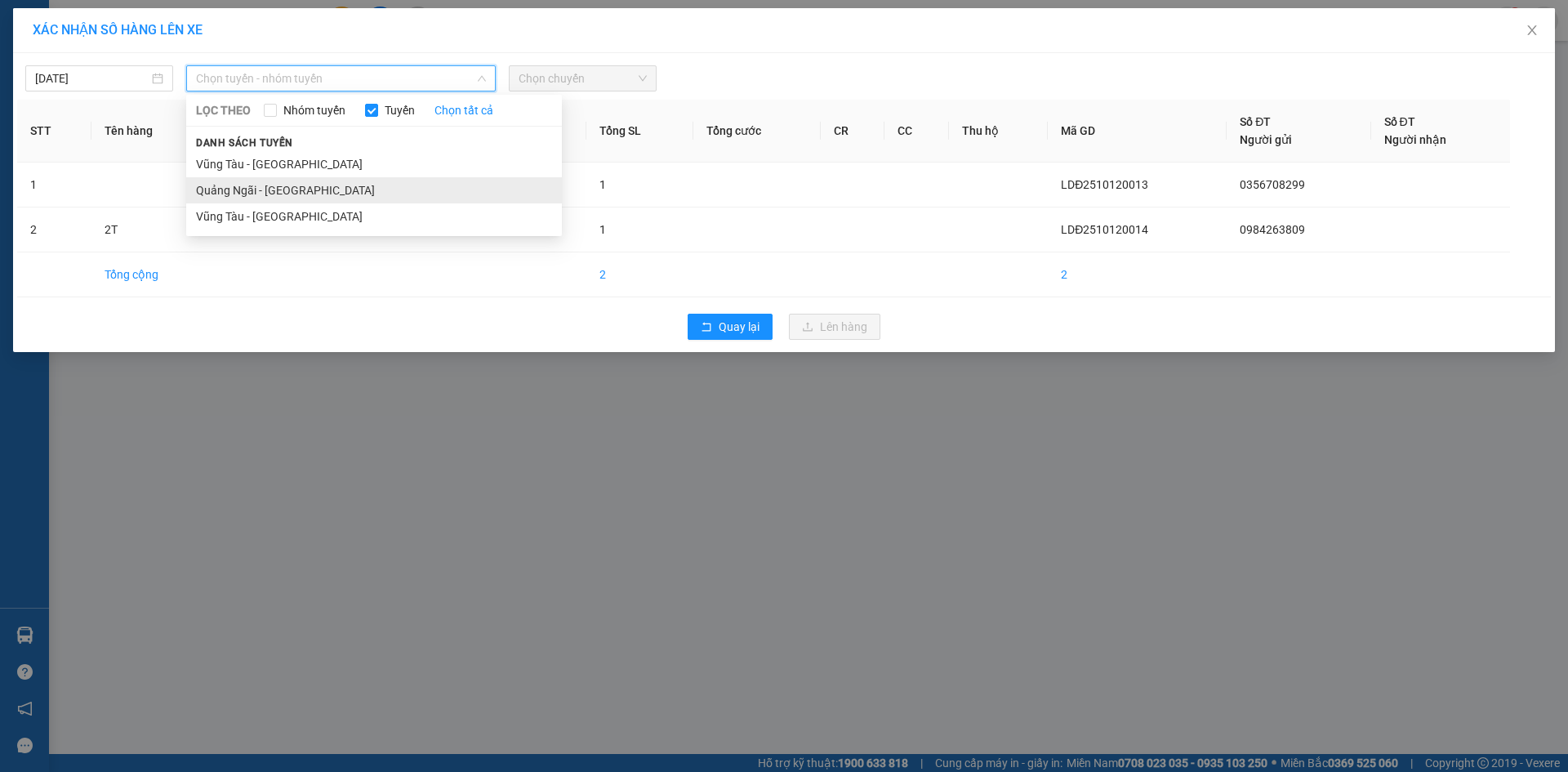
click at [354, 200] on li "Quảng Ngãi - [GEOGRAPHIC_DATA]" at bounding box center [374, 191] width 376 height 27
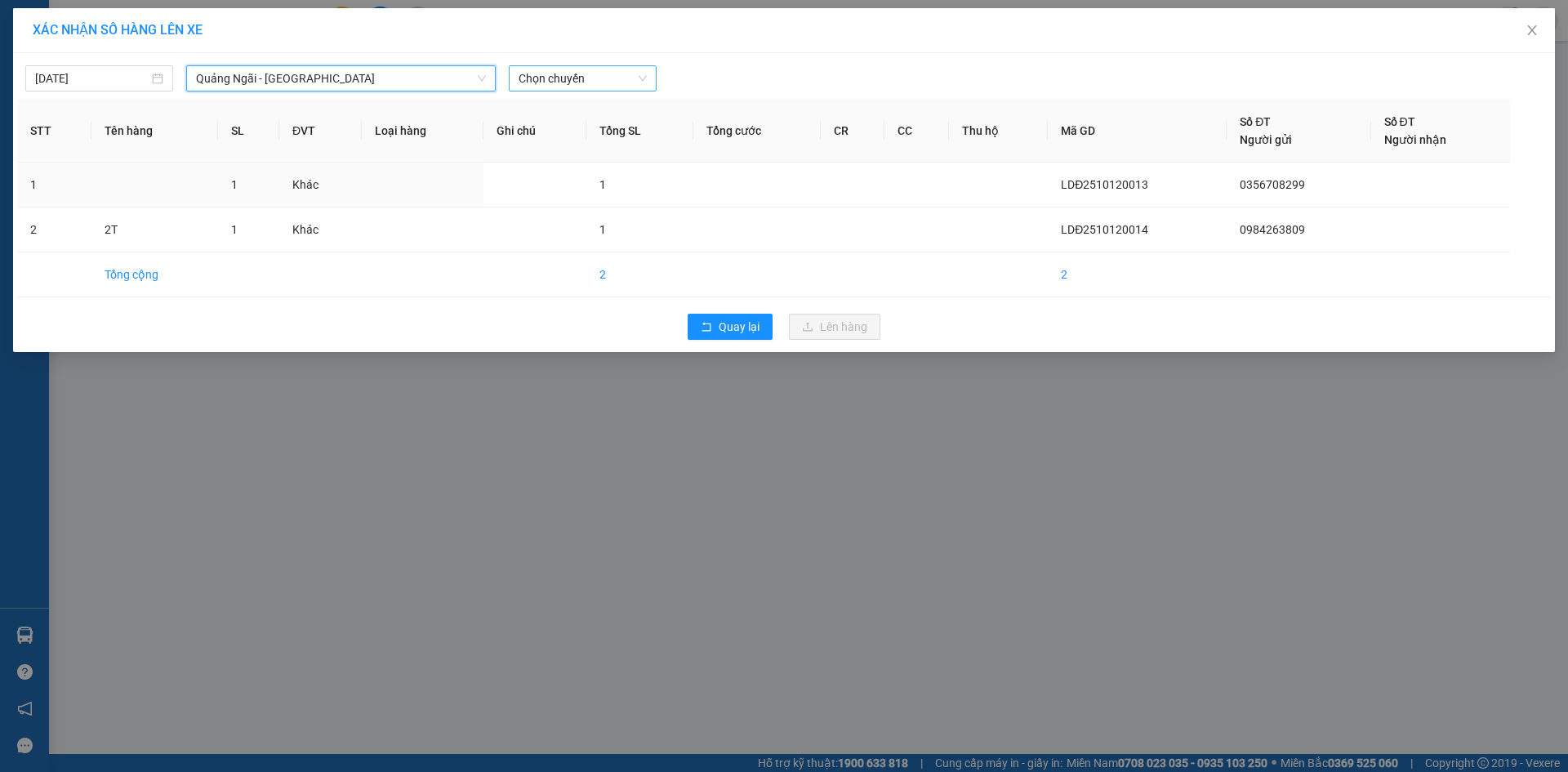
click at [587, 65] on div "Chọn chuyến" at bounding box center [583, 79] width 148 height 27
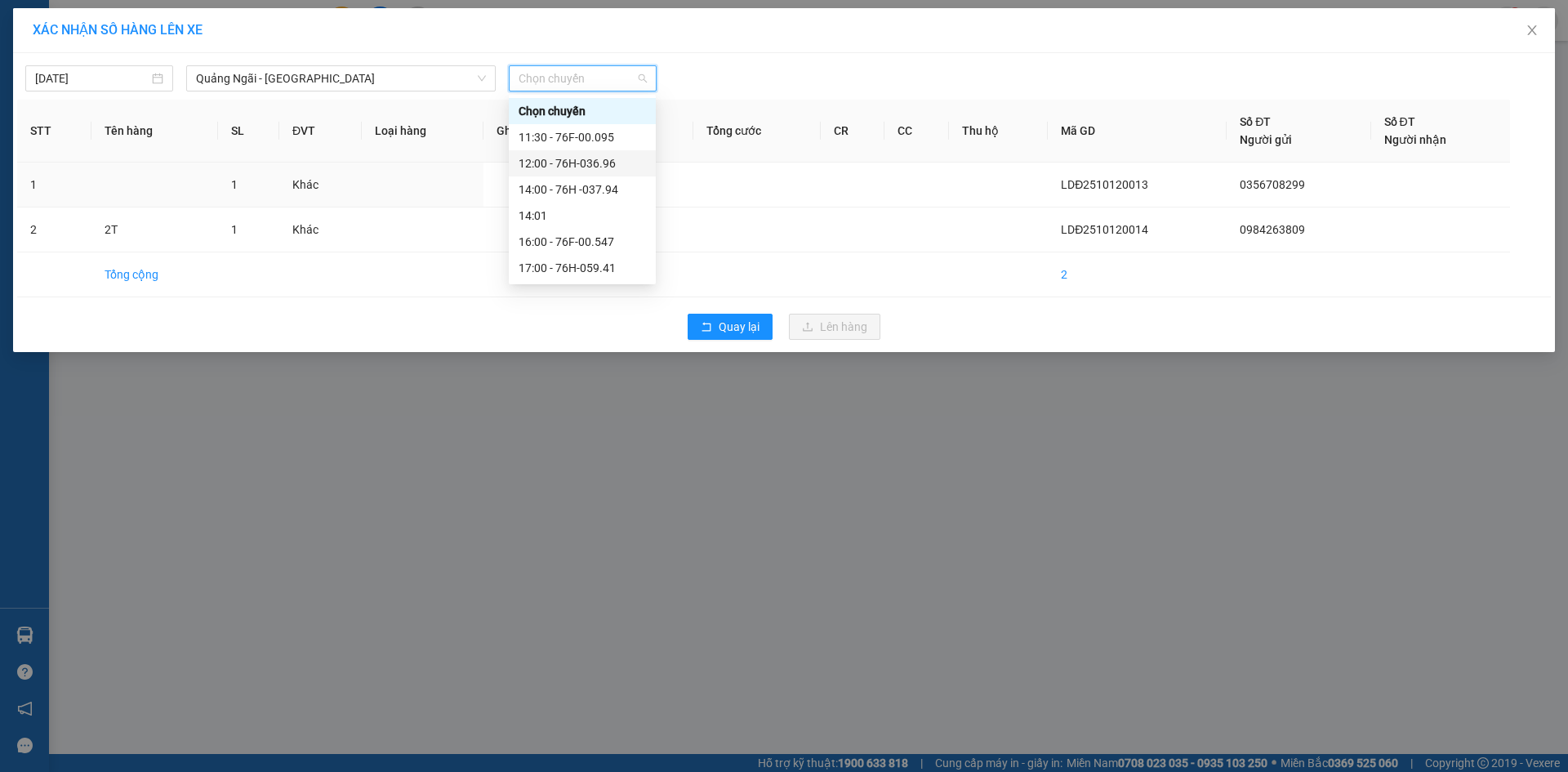
click at [643, 159] on div "12:00 - 76H-036.96" at bounding box center [583, 163] width 127 height 18
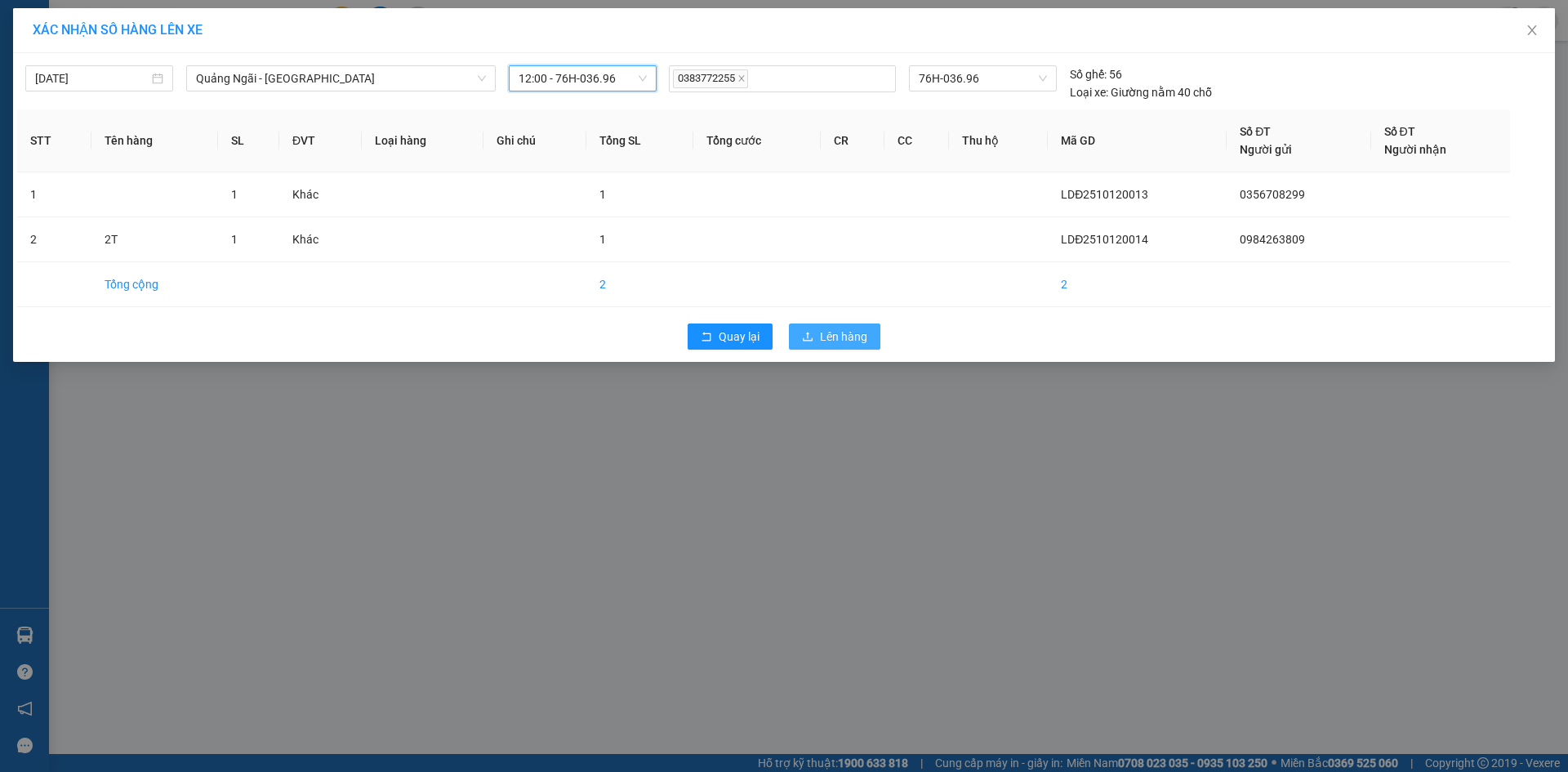
click at [840, 335] on span "Lên hàng" at bounding box center [844, 337] width 47 height 18
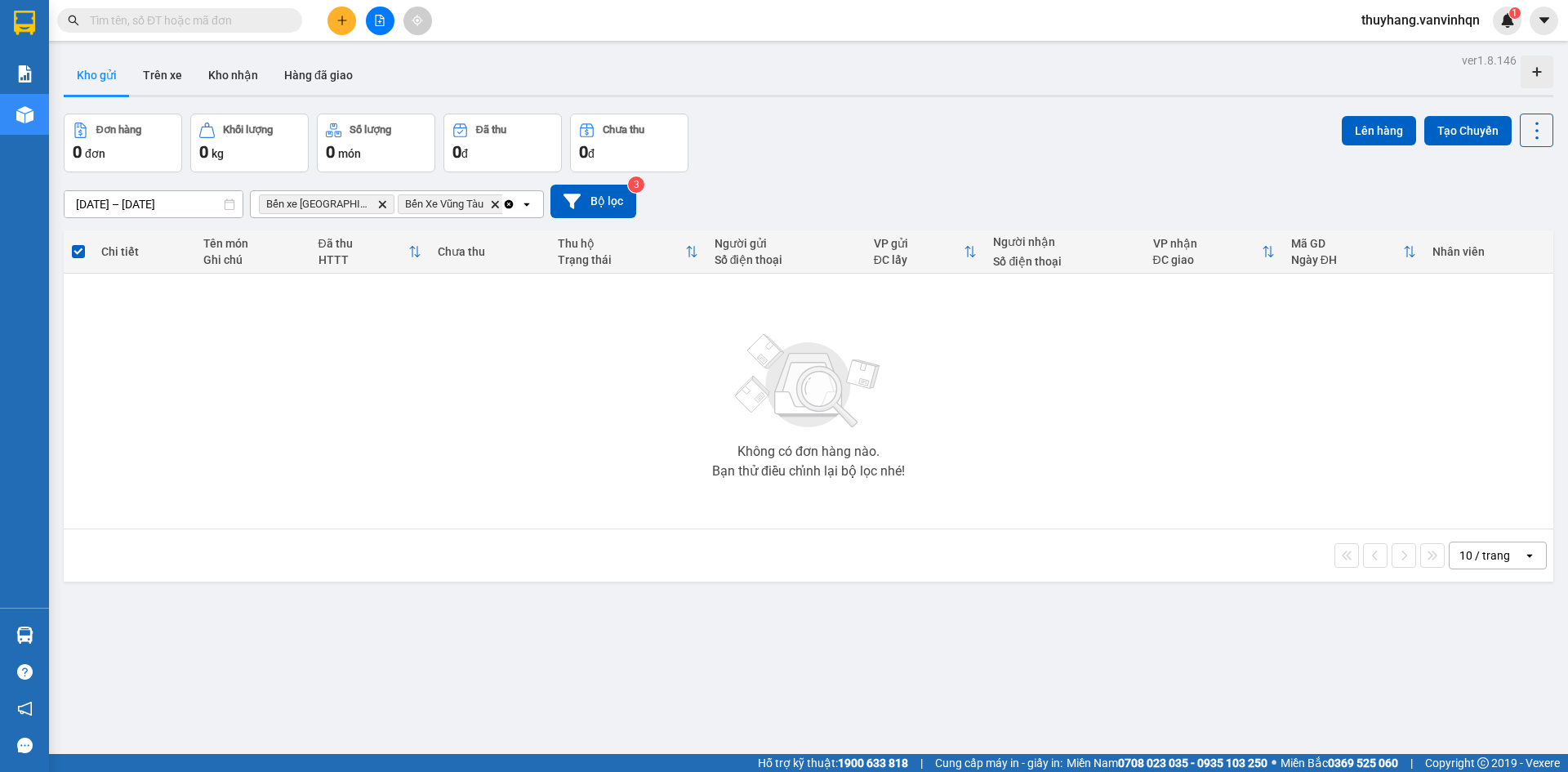
click at [339, 22] on icon "plus" at bounding box center [343, 21] width 12 height 12
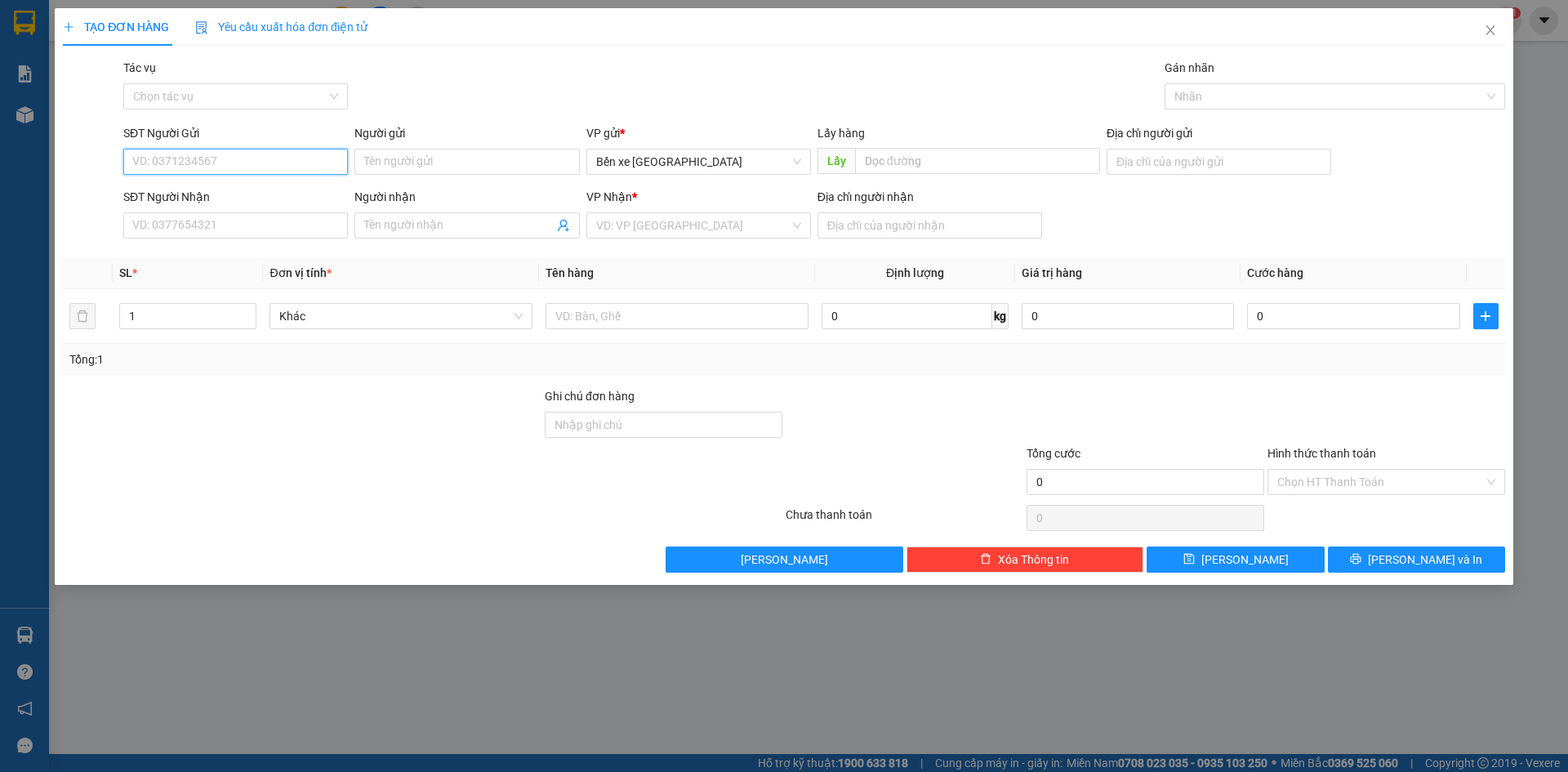
click at [232, 157] on input "SĐT Người Gửi" at bounding box center [235, 162] width 224 height 27
type input "0369727950"
drag, startPoint x: 460, startPoint y: 158, endPoint x: 446, endPoint y: 155, distance: 14.3
click at [459, 158] on input "Người gửi" at bounding box center [466, 162] width 224 height 27
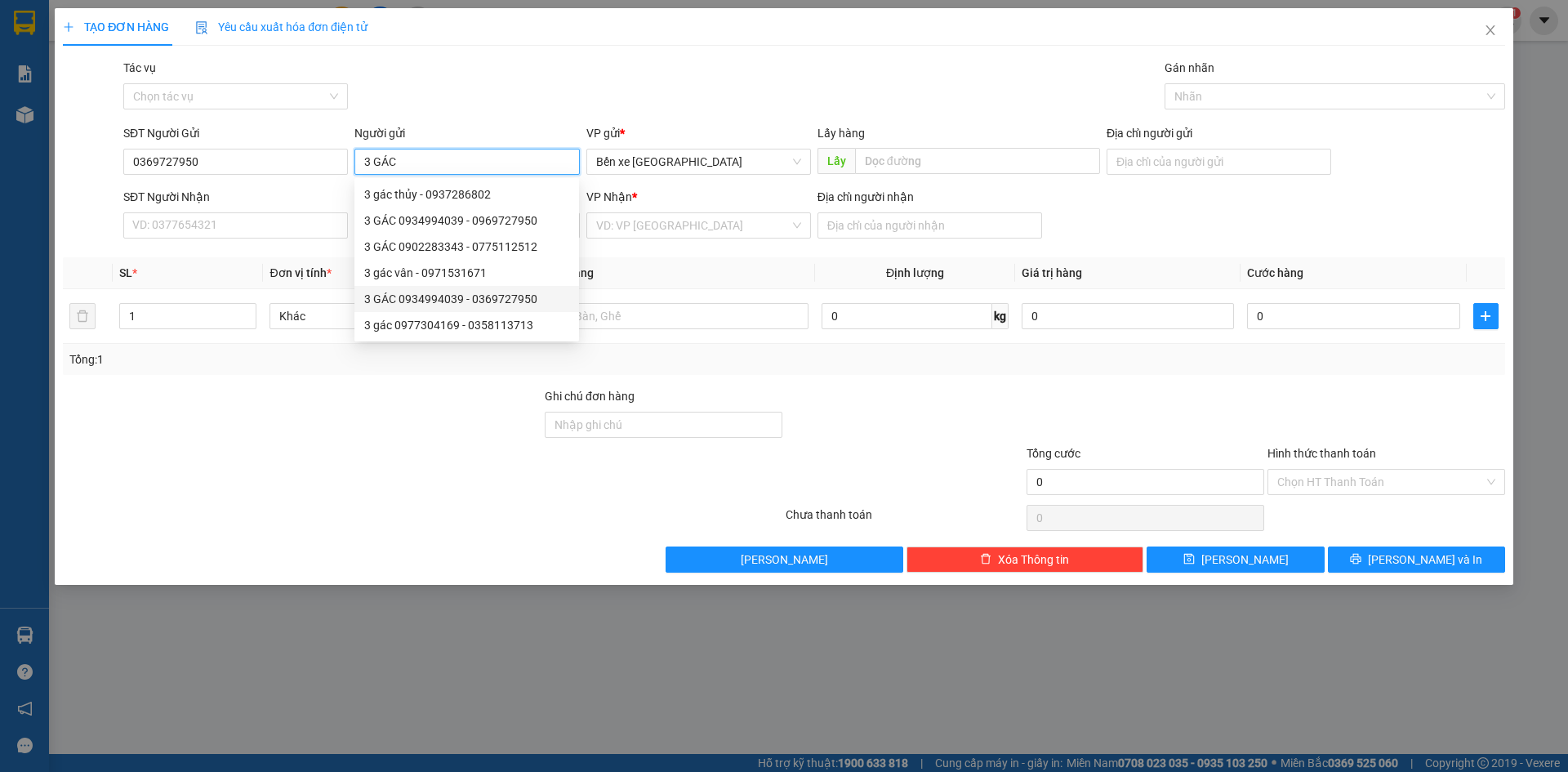
click at [533, 303] on div "3 GÁC 0934994039 - 0369727950" at bounding box center [467, 299] width 205 height 18
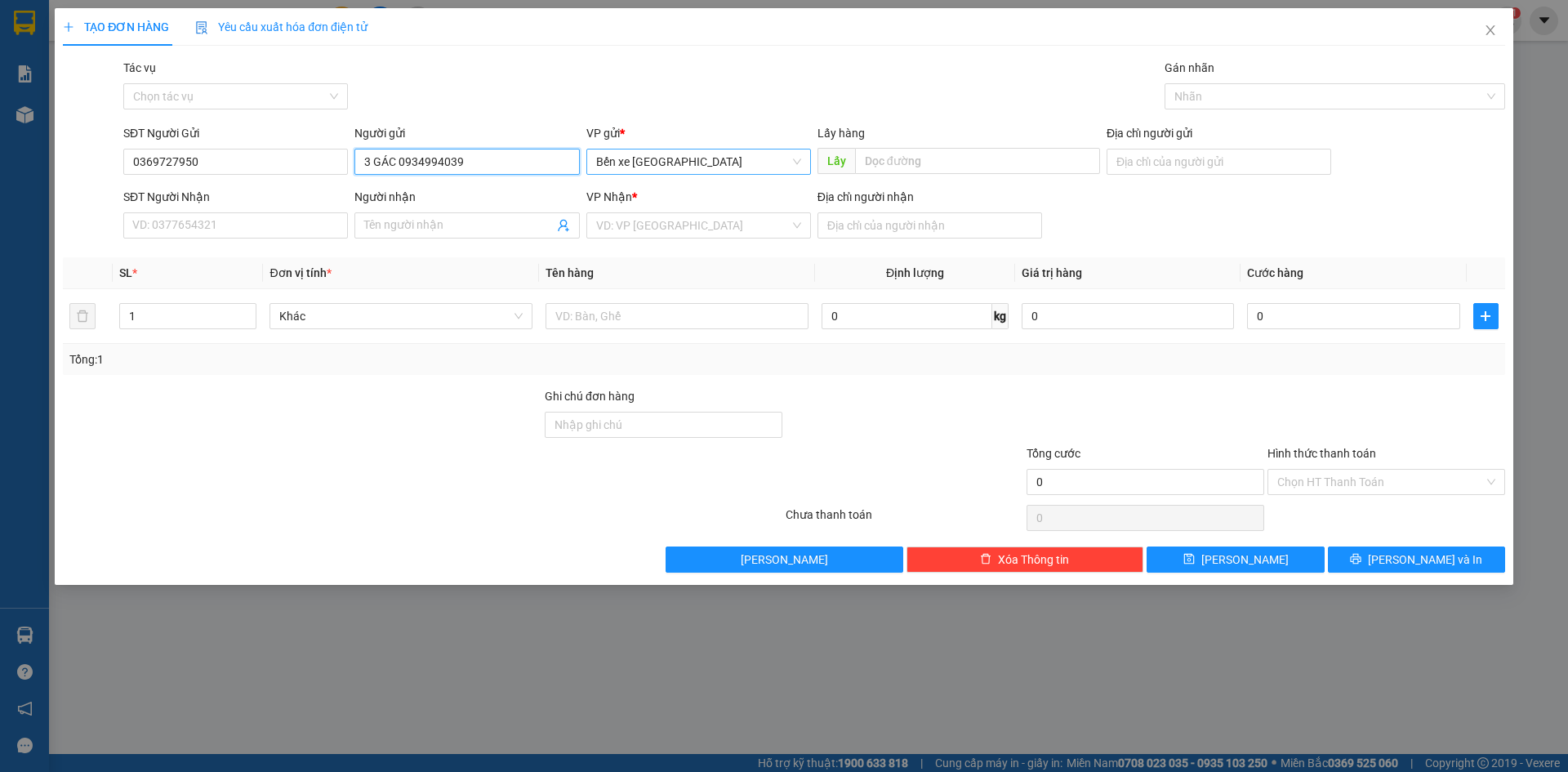
click at [729, 166] on span "Bến xe [GEOGRAPHIC_DATA]" at bounding box center [699, 162] width 205 height 25
type input "3 GÁC 0934994039"
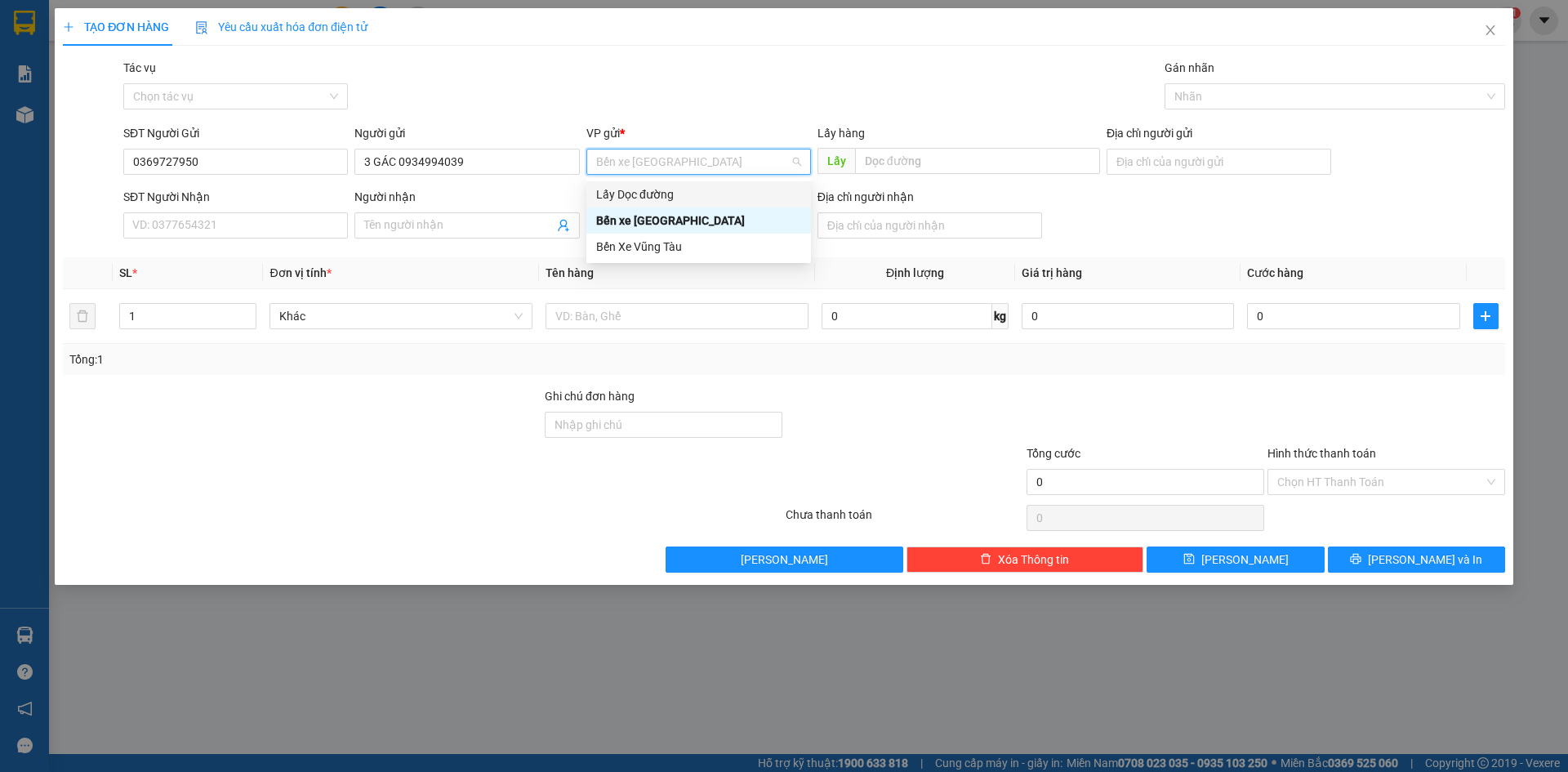
click at [702, 192] on div "Lấy Dọc đường" at bounding box center [699, 195] width 205 height 18
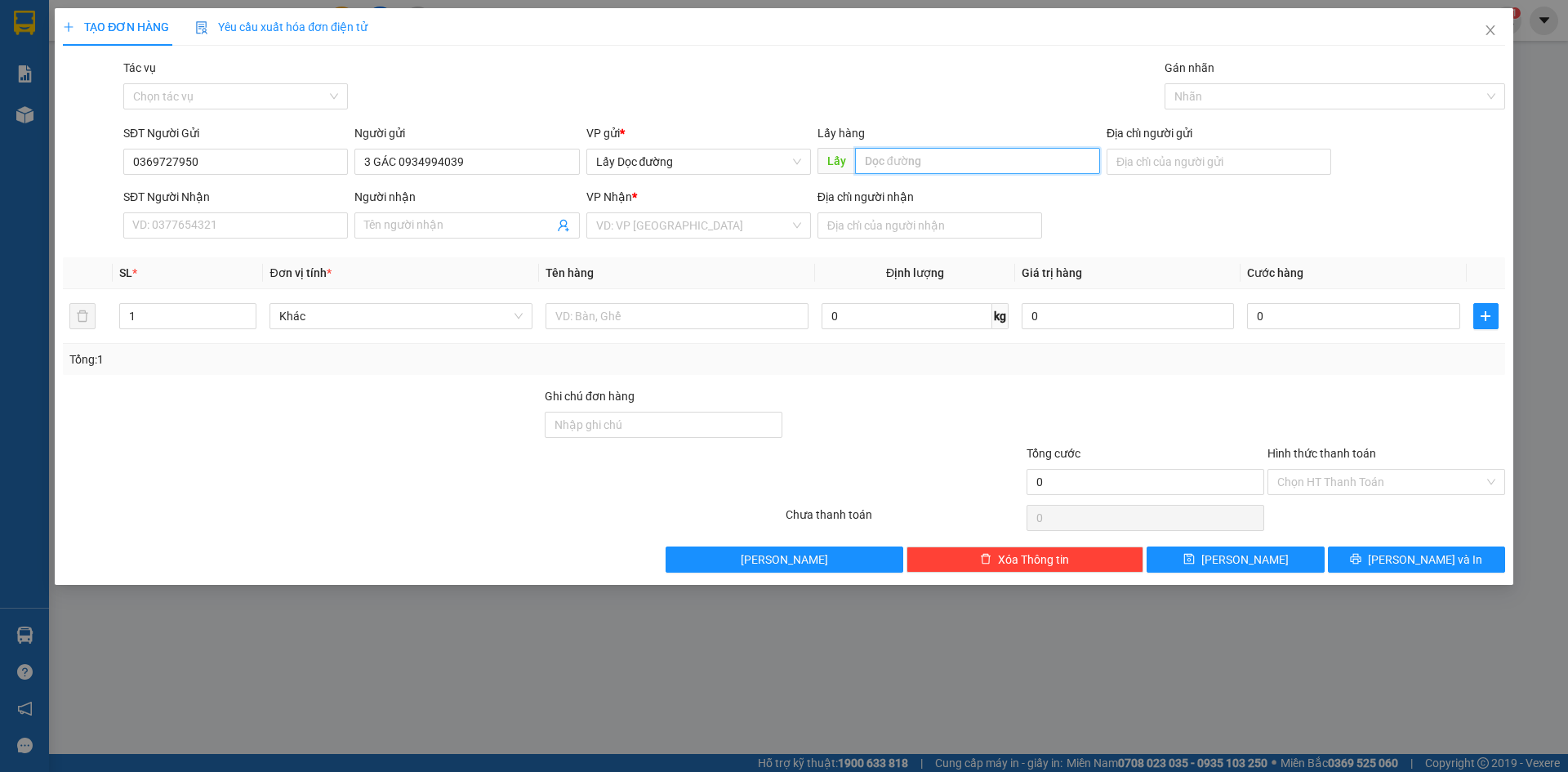
click at [913, 157] on input "text" at bounding box center [978, 162] width 245 height 27
type input "Ông đô"
click at [697, 225] on input "search" at bounding box center [693, 226] width 194 height 25
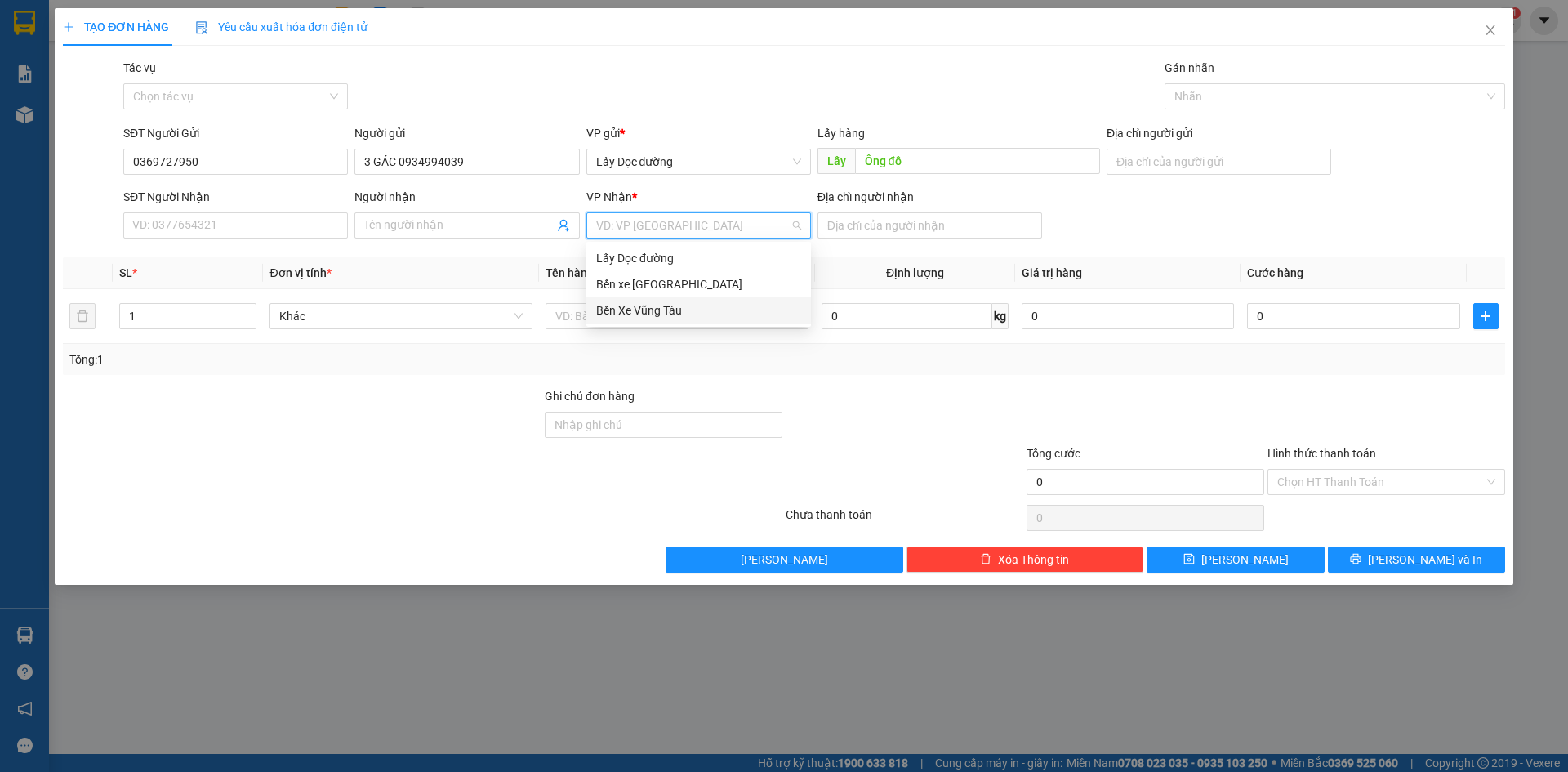
click at [698, 307] on div "Bến Xe Vũng Tàu" at bounding box center [699, 311] width 205 height 18
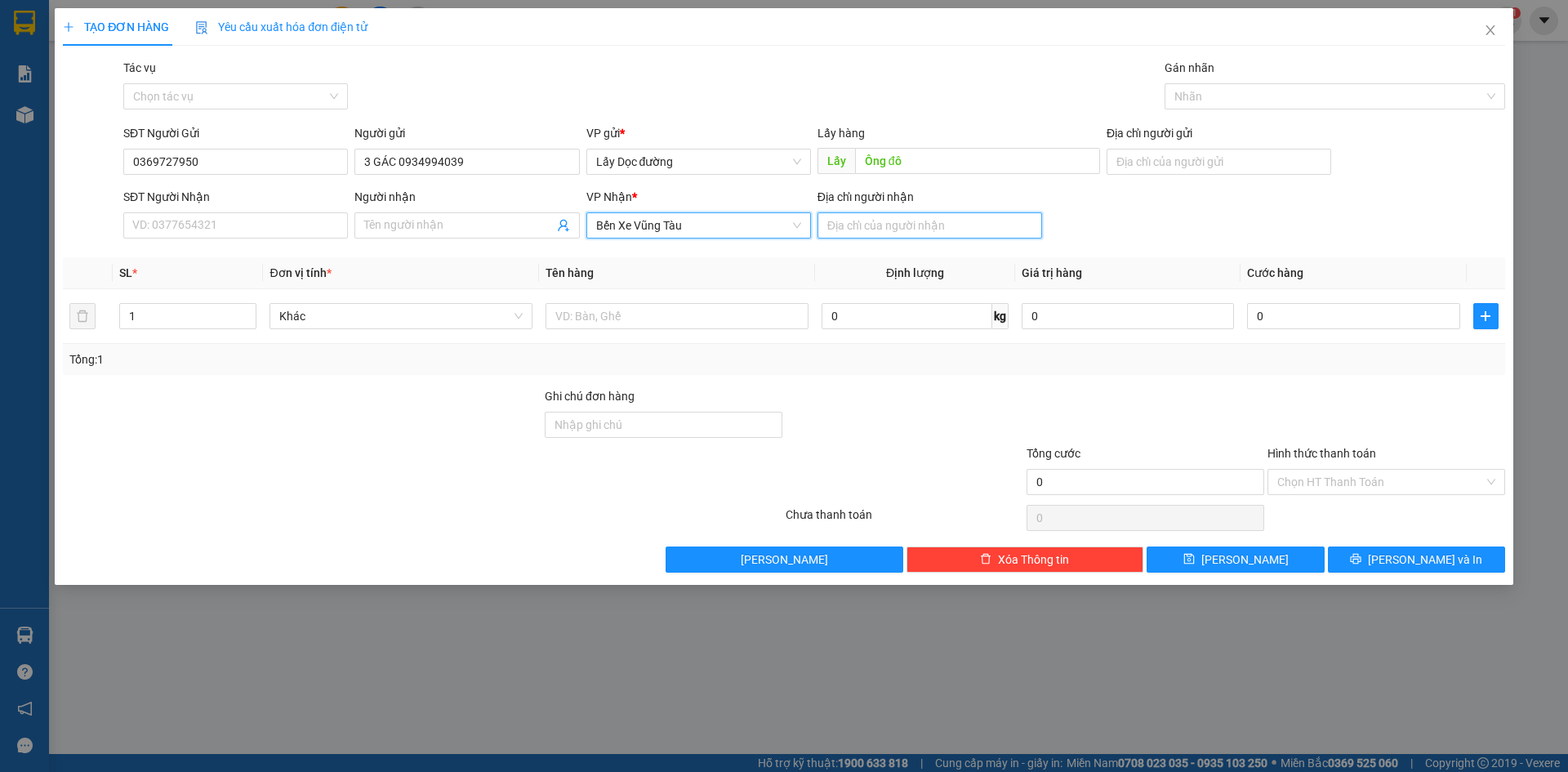
click at [873, 219] on input "Địa chỉ người nhận" at bounding box center [930, 226] width 224 height 27
type input "phước hải"
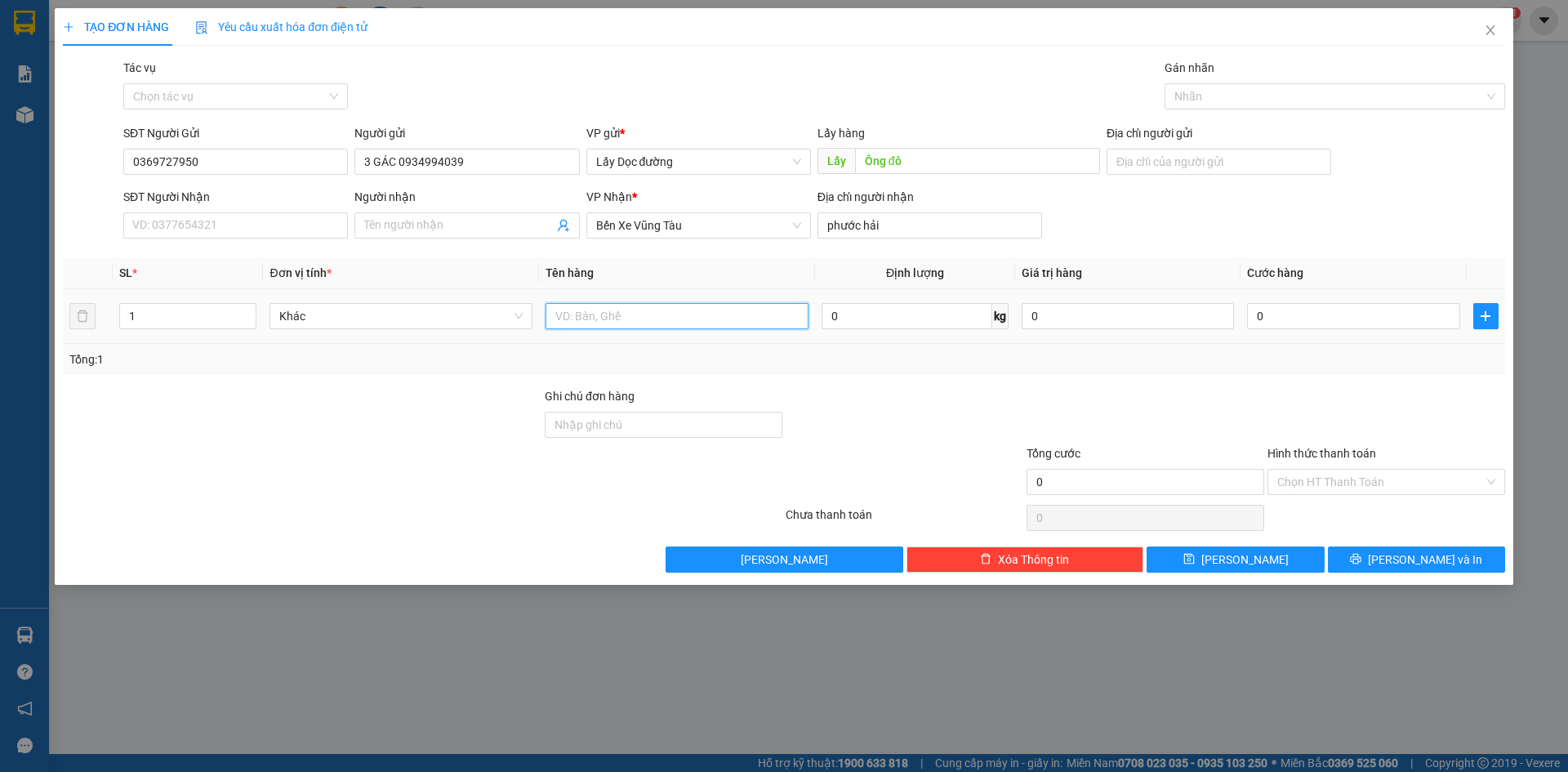
click at [760, 320] on input "text" at bounding box center [677, 316] width 263 height 27
type input "1T"
click at [1184, 566] on button "[PERSON_NAME]" at bounding box center [1235, 560] width 177 height 27
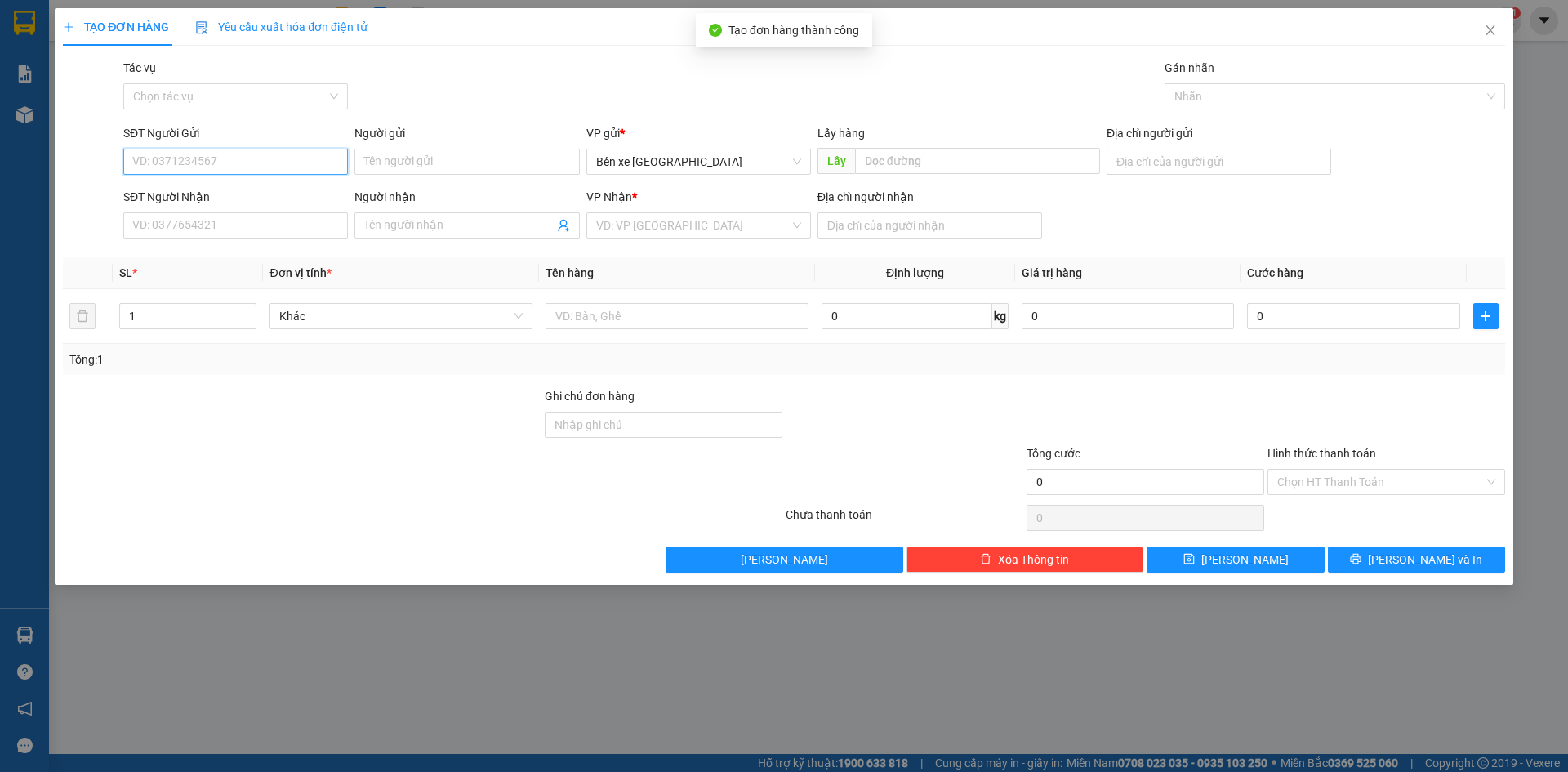
click at [224, 162] on input "SĐT Người Gửi" at bounding box center [235, 162] width 224 height 27
click at [693, 164] on span "Bến xe [GEOGRAPHIC_DATA]" at bounding box center [699, 162] width 205 height 25
type input "0349357034"
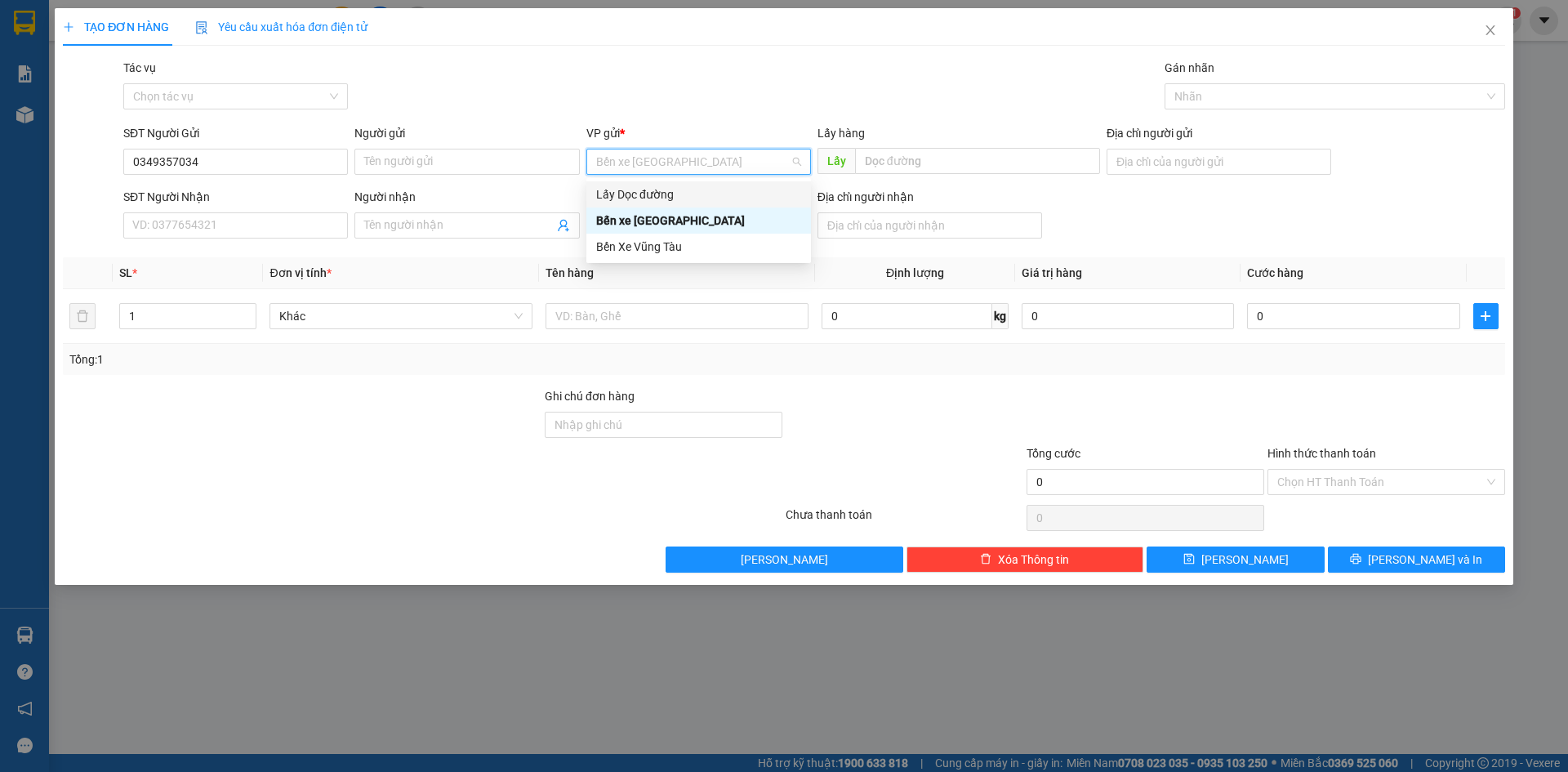
click at [662, 195] on div "Lấy Dọc đường" at bounding box center [699, 195] width 205 height 18
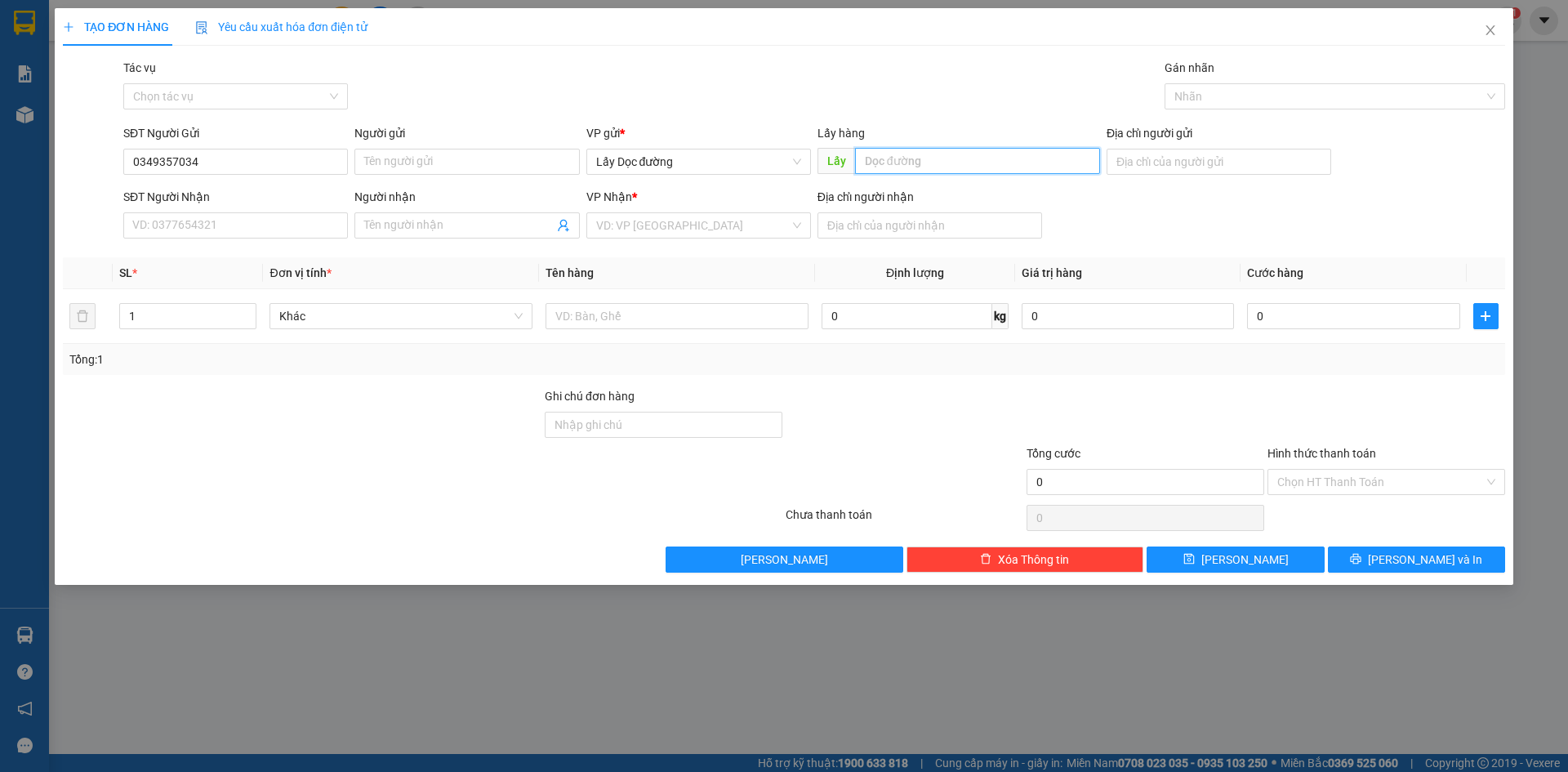
click at [863, 165] on input "text" at bounding box center [978, 162] width 245 height 27
click at [906, 161] on input "ÔNG" at bounding box center [978, 162] width 245 height 27
click at [926, 165] on input "ÔNG" at bounding box center [978, 162] width 245 height 27
click at [945, 166] on input "ÔNG" at bounding box center [978, 162] width 245 height 27
type input "Ô"
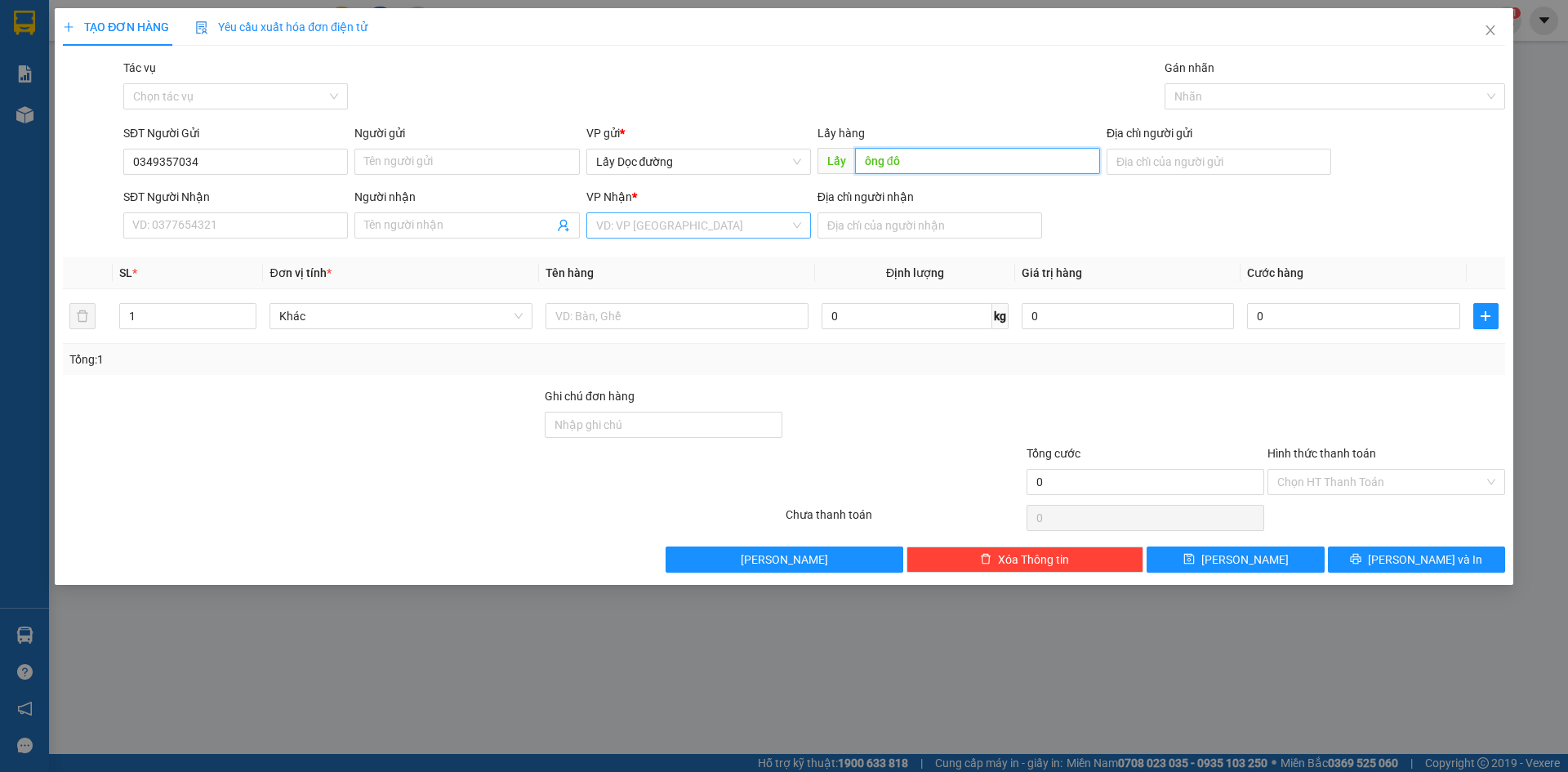
type input "ông đô"
click at [701, 229] on input "search" at bounding box center [693, 226] width 194 height 25
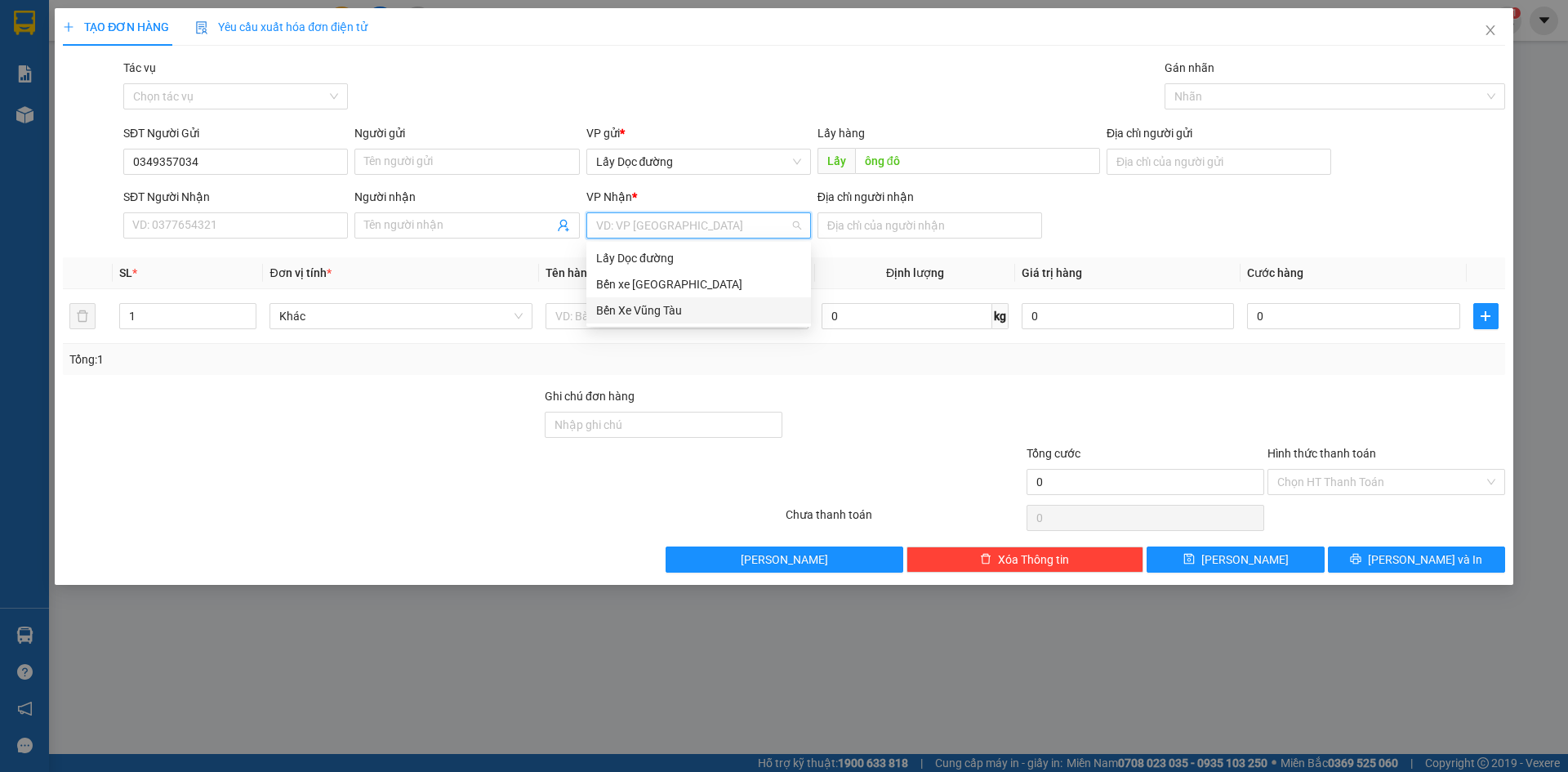
click at [678, 318] on div "Bến Xe Vũng Tàu" at bounding box center [699, 311] width 205 height 18
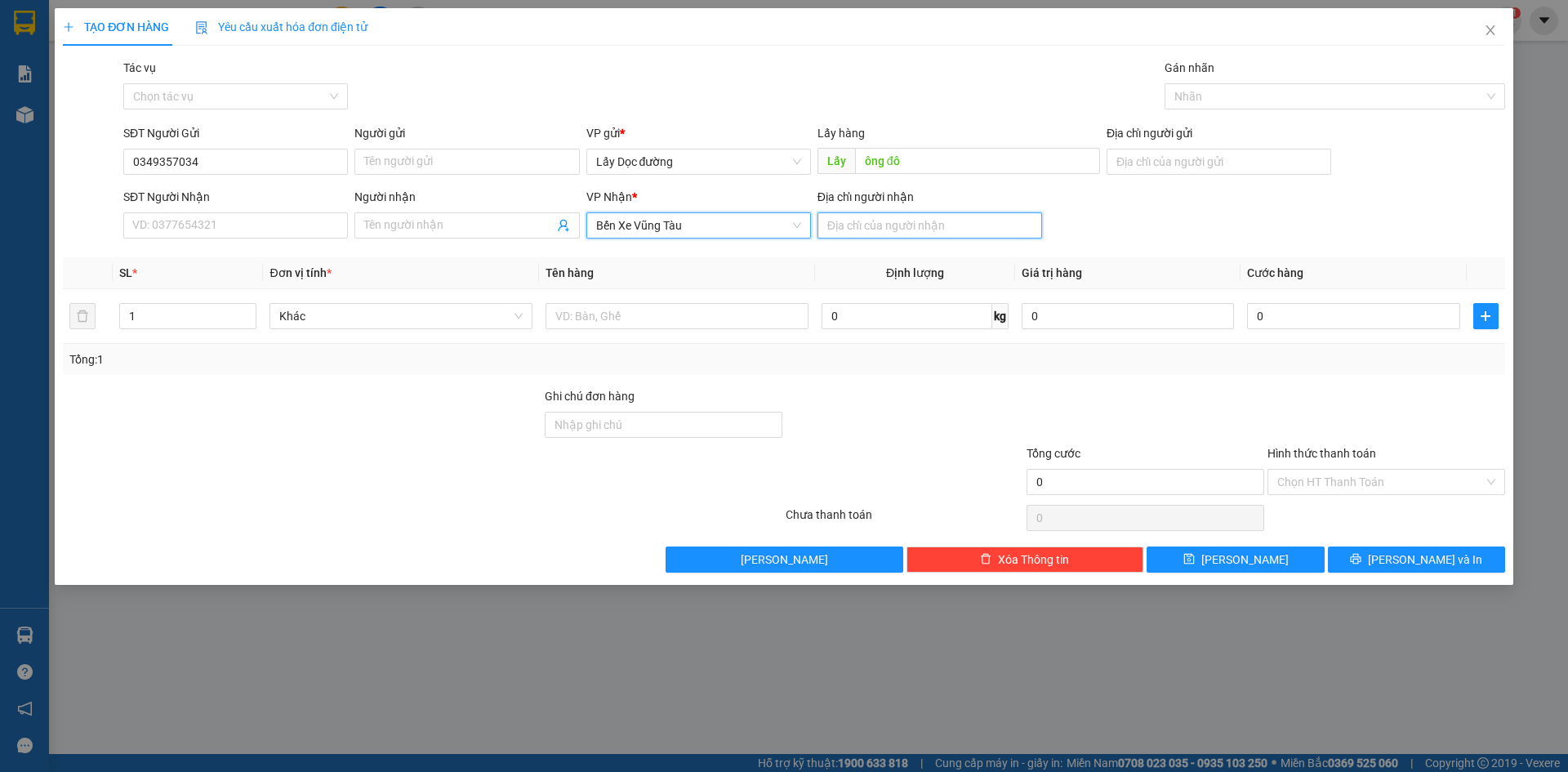
click at [874, 225] on input "Địa chỉ người nhận" at bounding box center [930, 226] width 224 height 27
type input "long hải"
click at [1166, 572] on button "[PERSON_NAME]" at bounding box center [1235, 560] width 177 height 27
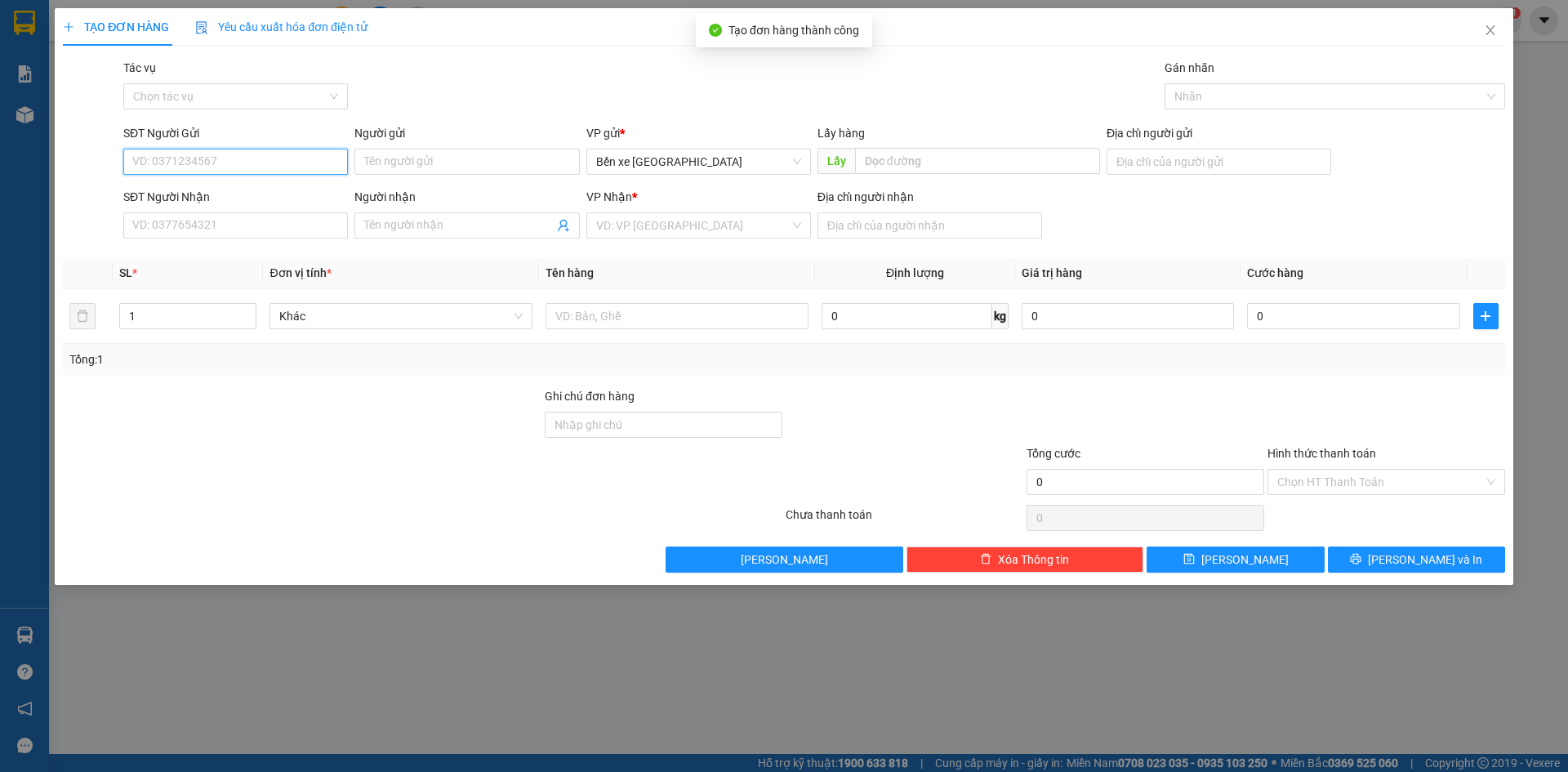
click at [264, 153] on input "SĐT Người Gửi" at bounding box center [235, 162] width 224 height 27
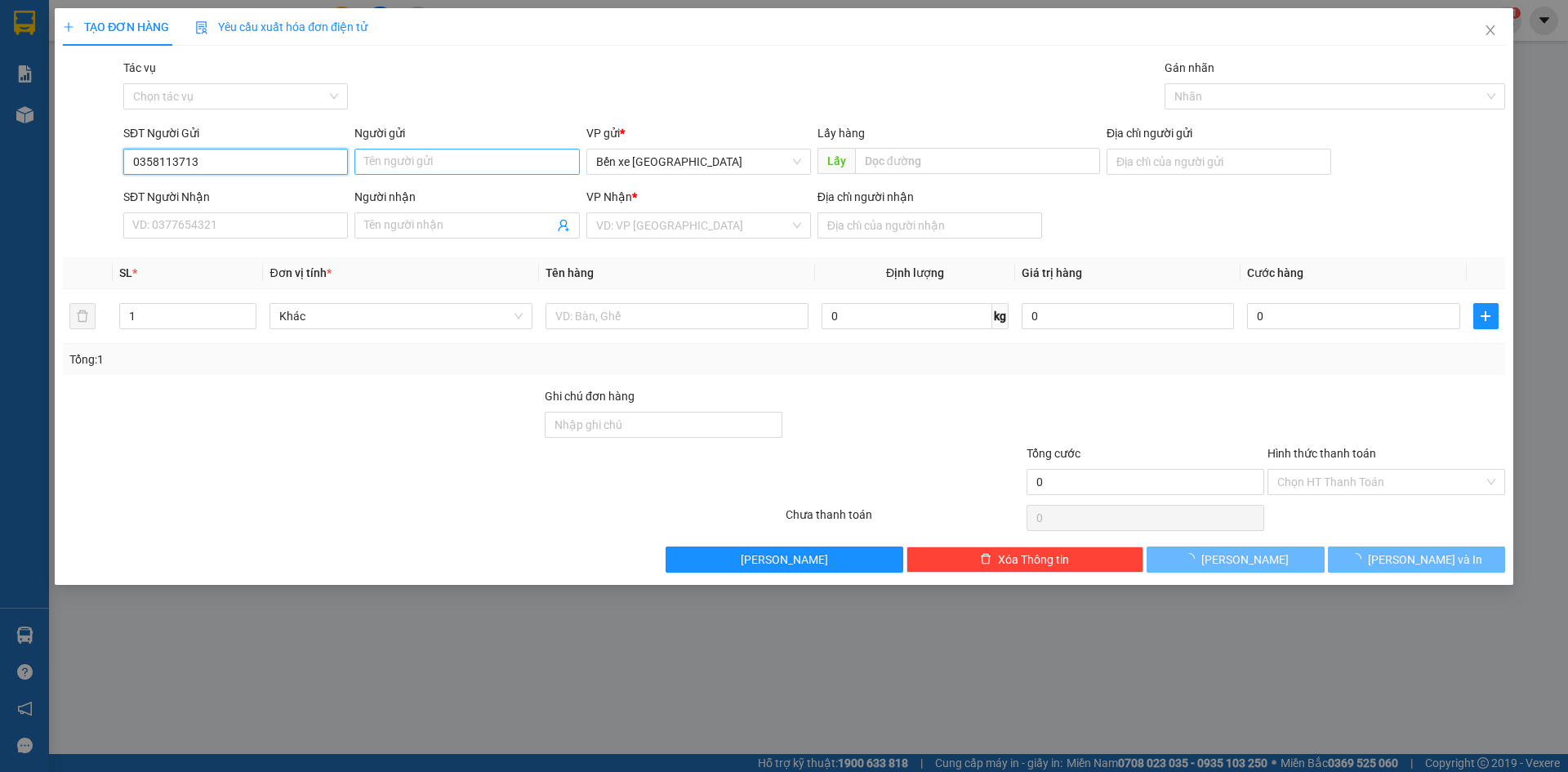
type input "0358113713"
click at [387, 168] on input "Người gửi" at bounding box center [466, 162] width 224 height 27
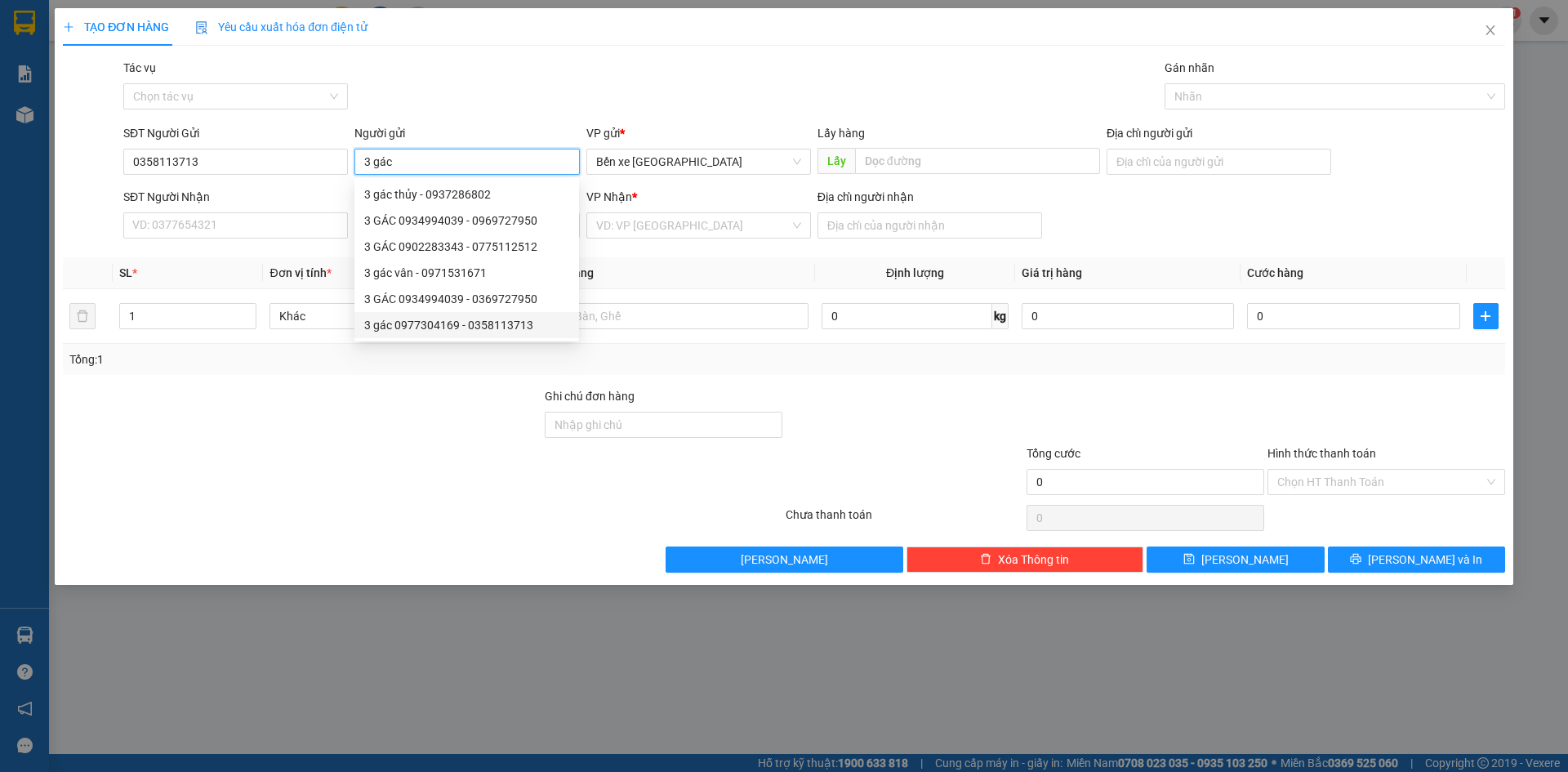
click at [474, 324] on div "3 gác 0977304169 - 0358113713" at bounding box center [467, 326] width 205 height 18
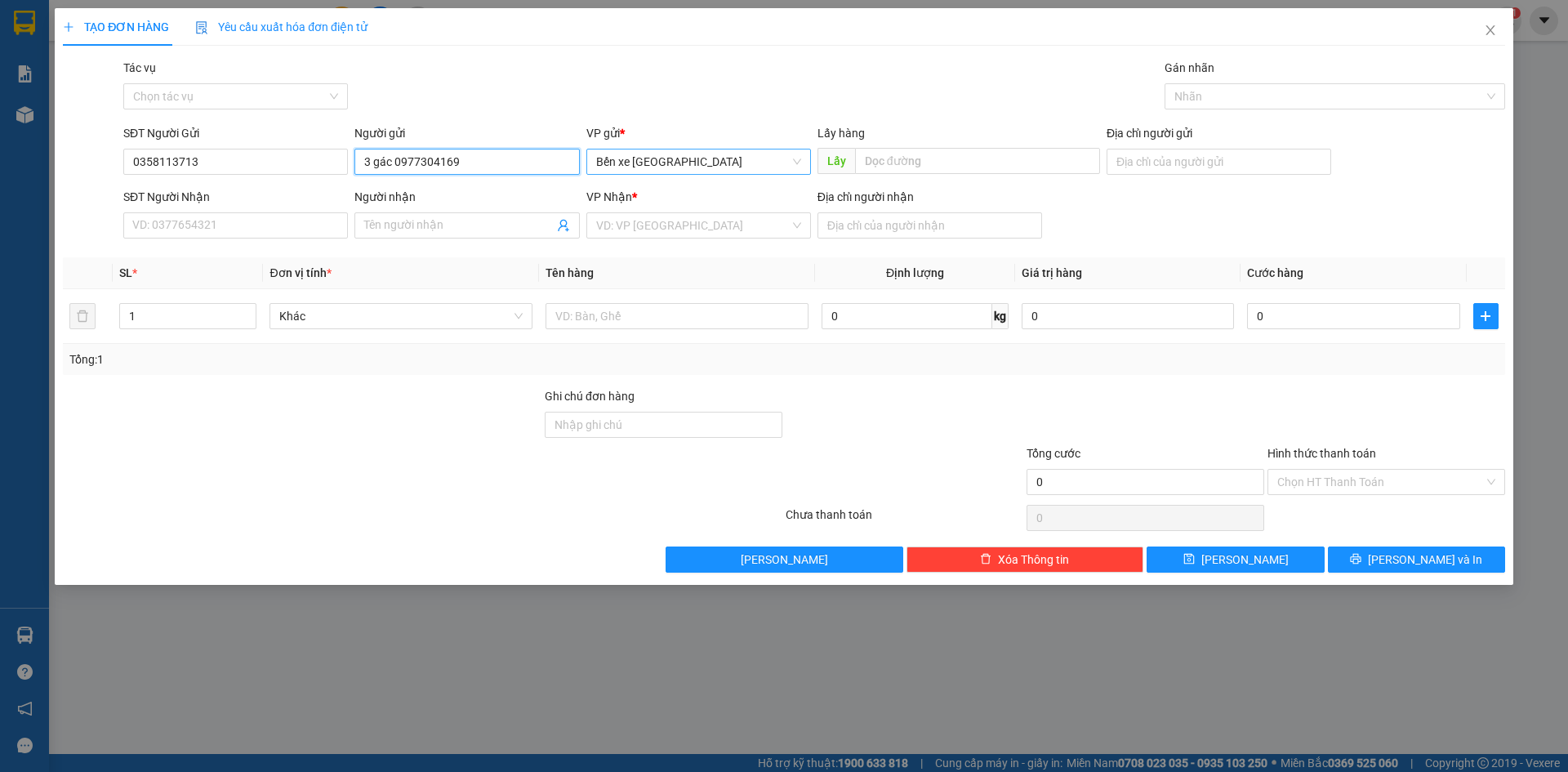
click at [685, 160] on span "Bến xe [GEOGRAPHIC_DATA]" at bounding box center [699, 162] width 205 height 25
type input "3 gác 0977304169"
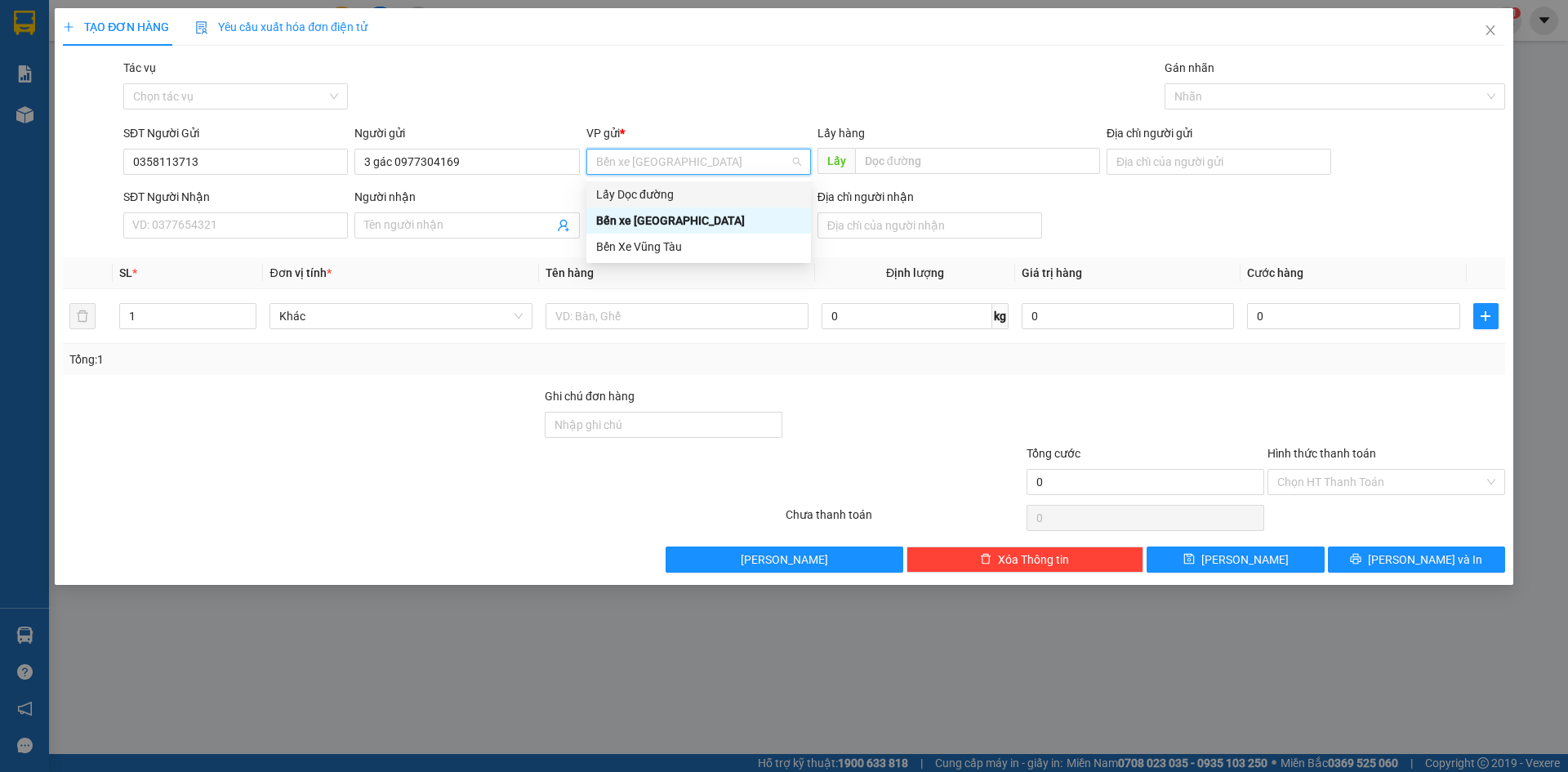
click at [687, 195] on div "Lấy Dọc đường" at bounding box center [699, 195] width 205 height 18
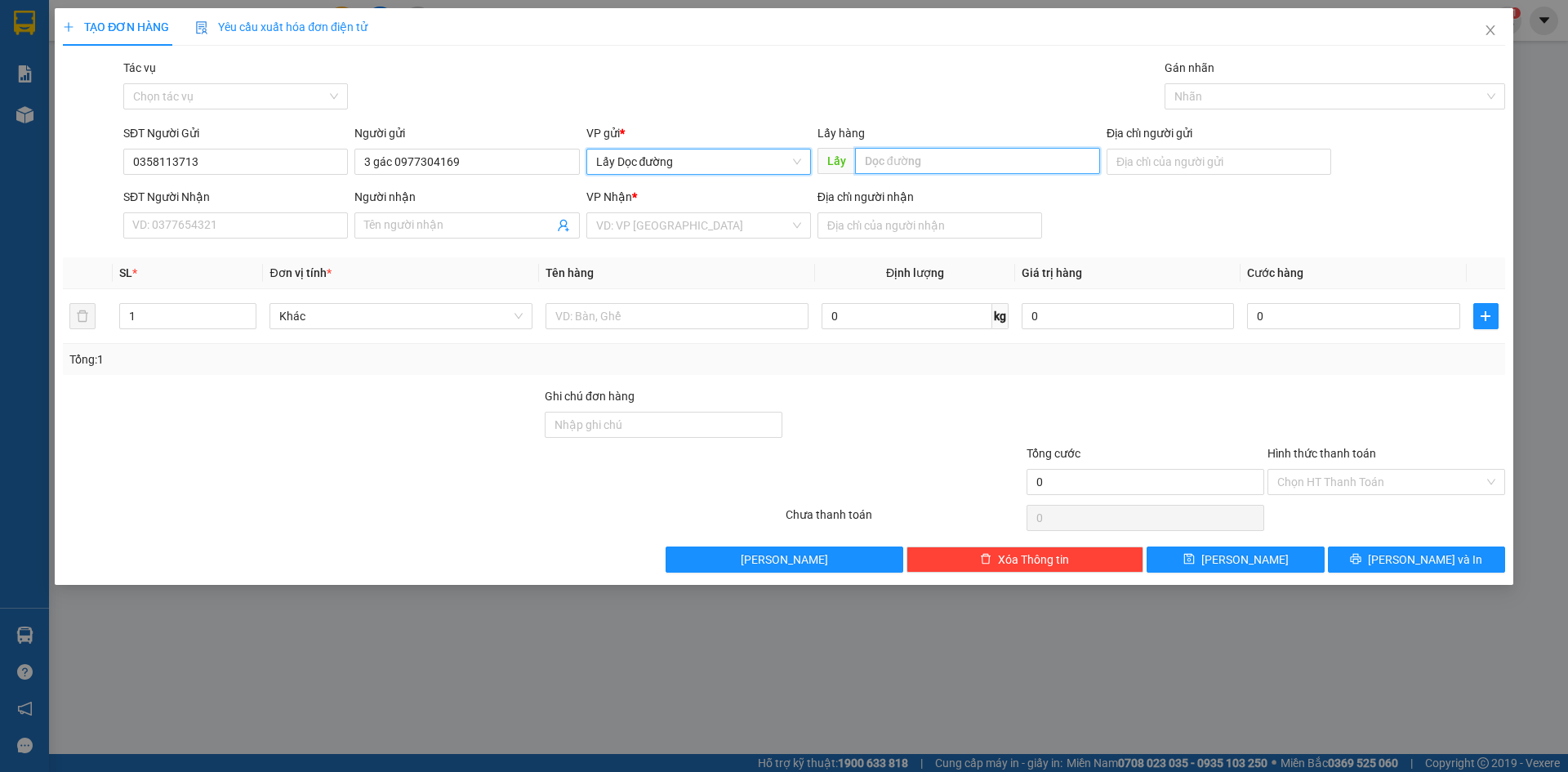
click at [952, 163] on input "text" at bounding box center [978, 162] width 245 height 27
type input "ông đô"
click at [752, 229] on input "search" at bounding box center [693, 226] width 194 height 25
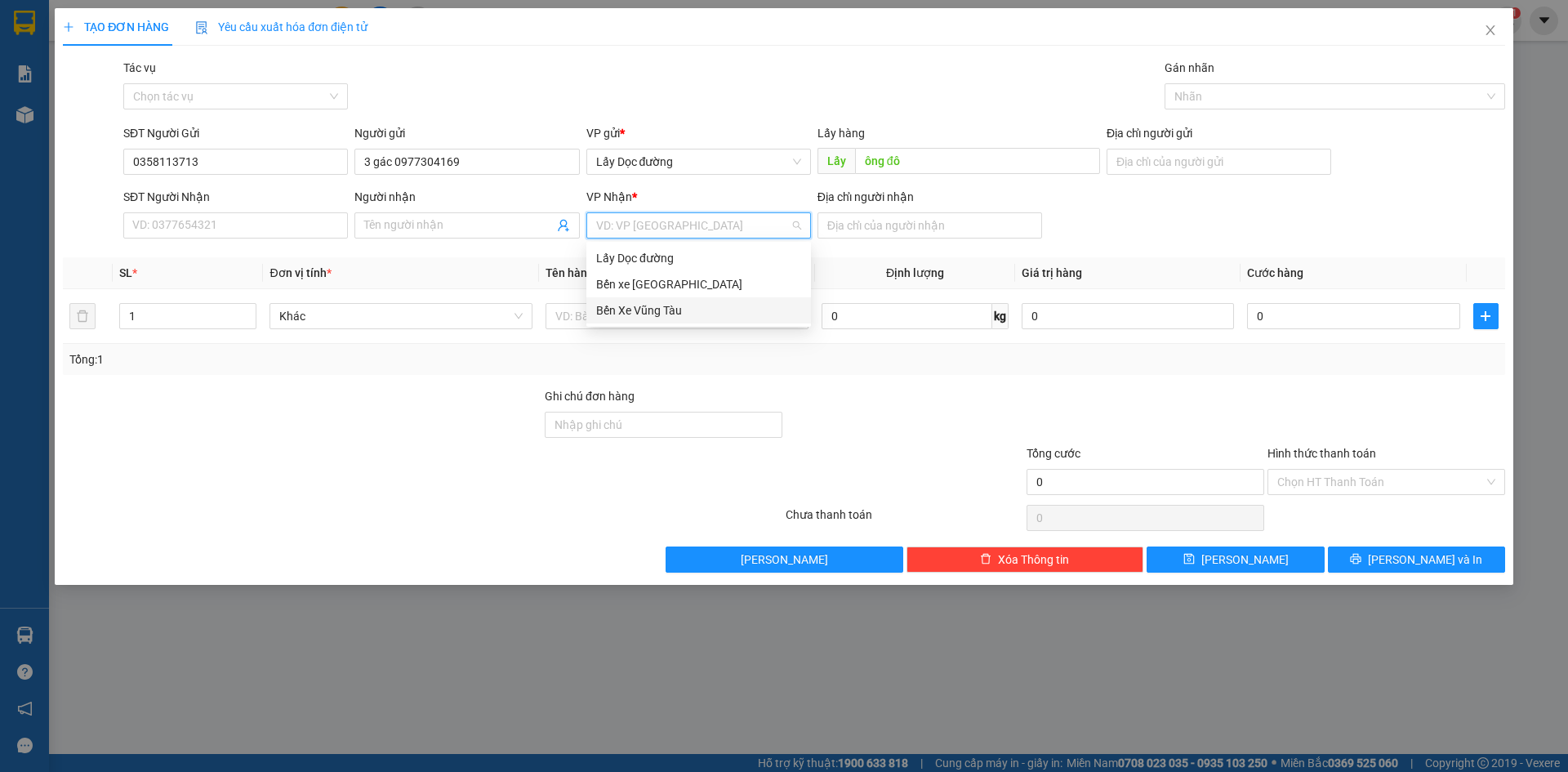
click at [727, 307] on div "Bến Xe Vũng Tàu" at bounding box center [699, 311] width 205 height 18
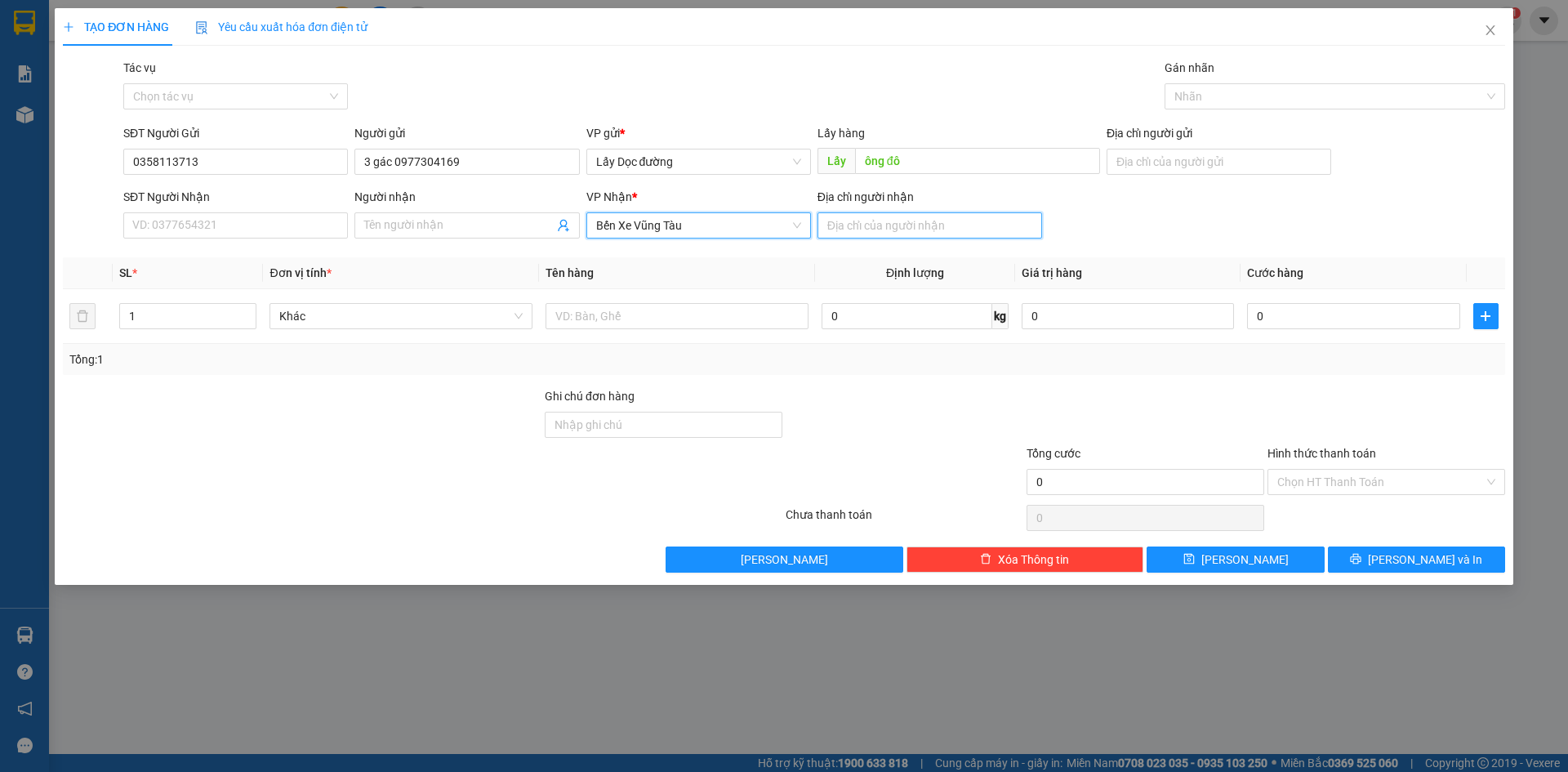
click at [916, 224] on input "Địa chỉ người nhận" at bounding box center [930, 226] width 224 height 27
click at [926, 224] on input "Địa chỉ người nhận" at bounding box center [930, 226] width 224 height 27
type input "long hải"
click at [1268, 561] on button "[PERSON_NAME]" at bounding box center [1235, 560] width 177 height 27
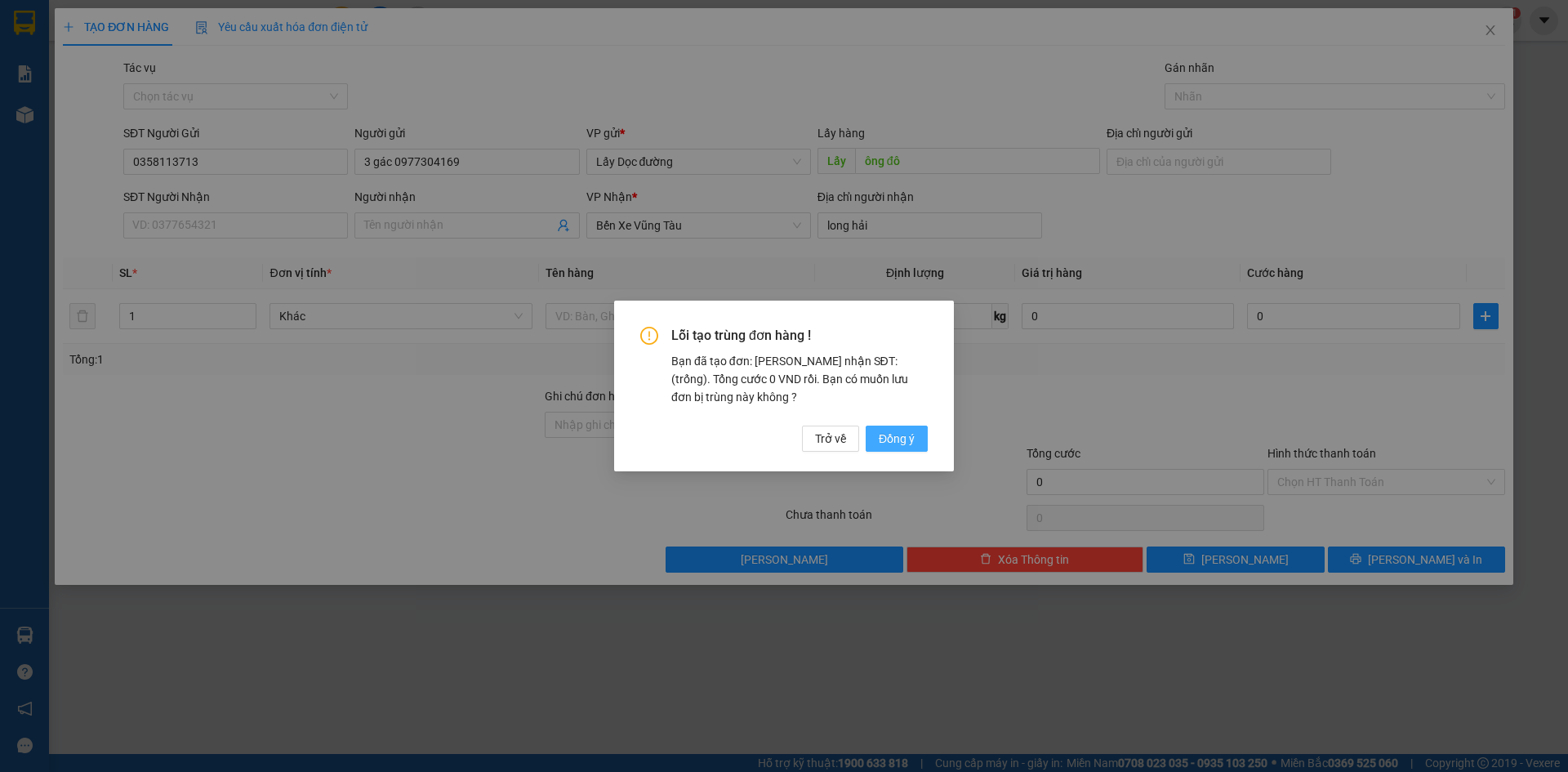
click at [900, 433] on span "Đồng ý" at bounding box center [897, 439] width 36 height 18
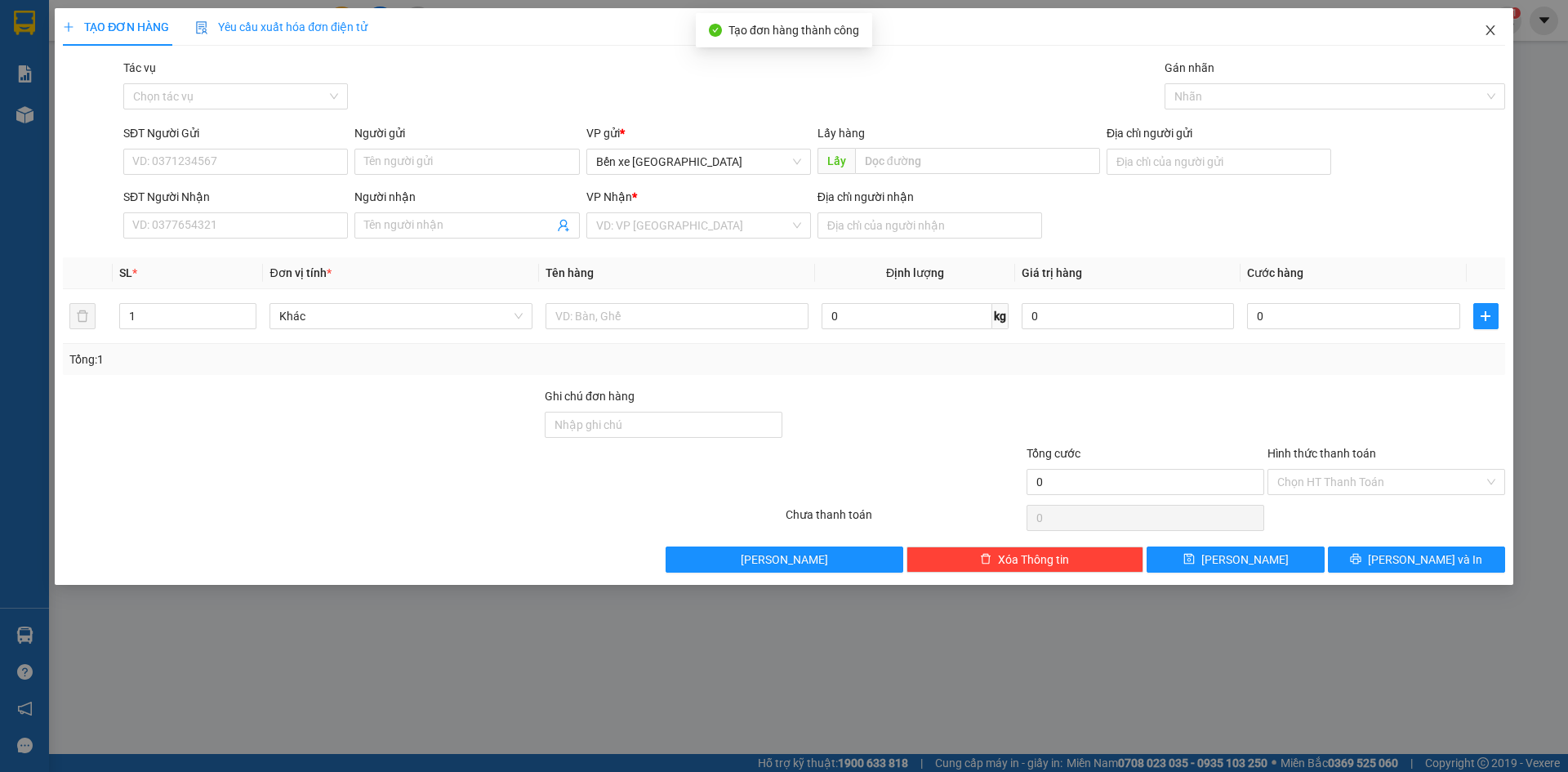
drag, startPoint x: 1488, startPoint y: 31, endPoint x: 836, endPoint y: 0, distance: 652.7
click at [1483, 29] on span "Close" at bounding box center [1490, 31] width 46 height 46
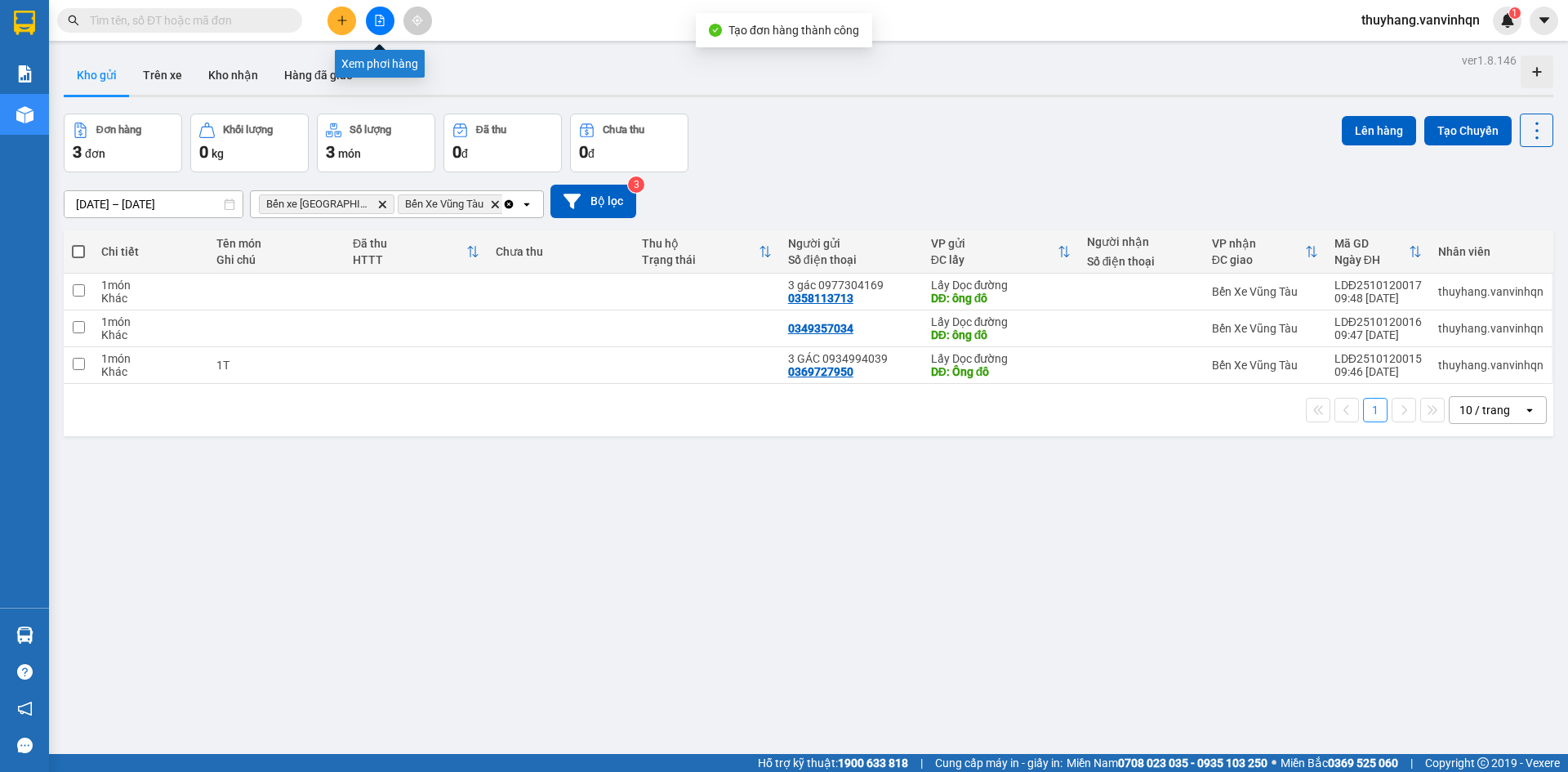
click at [382, 14] on button at bounding box center [380, 21] width 29 height 29
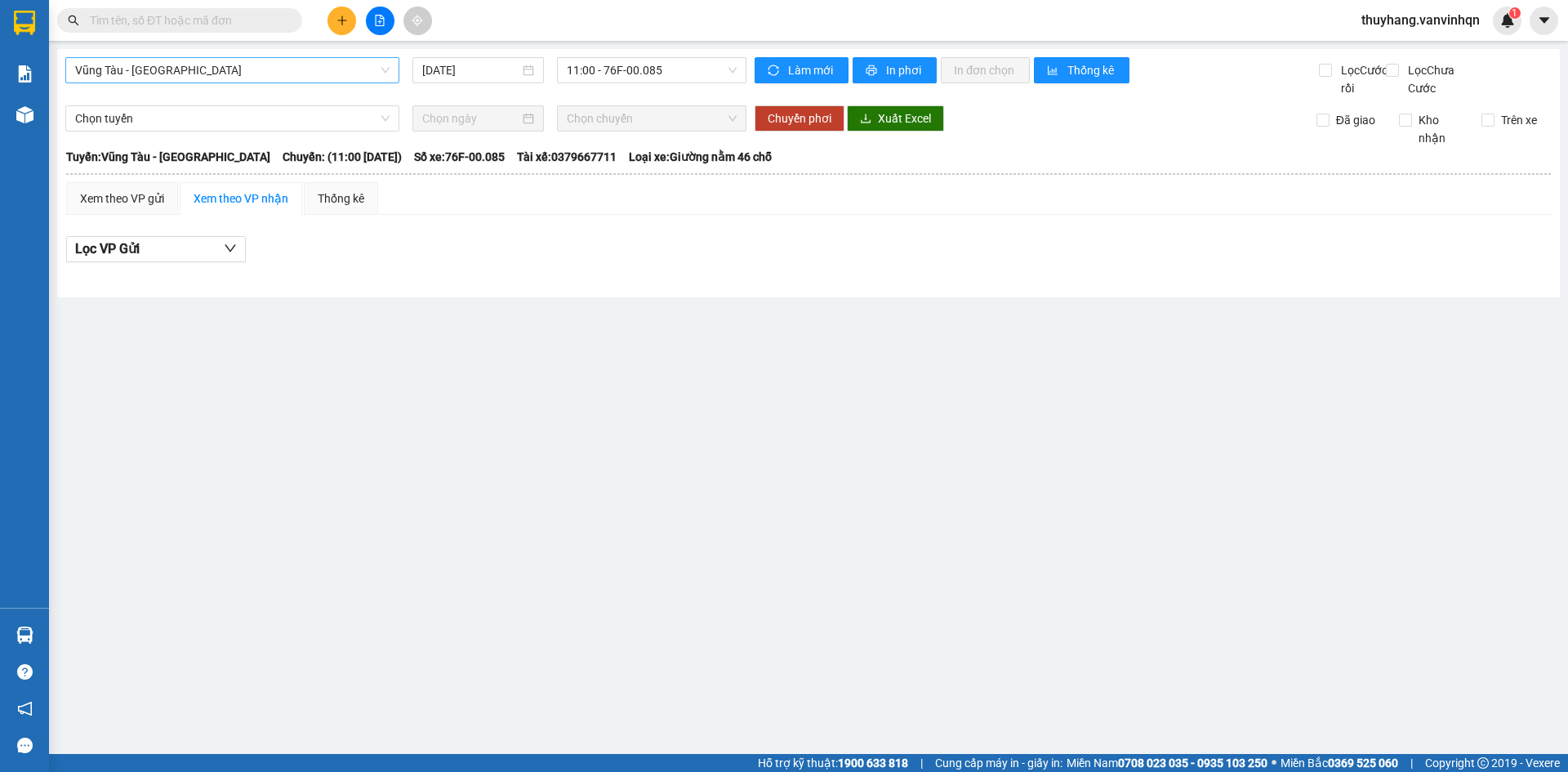
click at [202, 61] on span "Vũng Tàu - [GEOGRAPHIC_DATA]" at bounding box center [233, 70] width 315 height 25
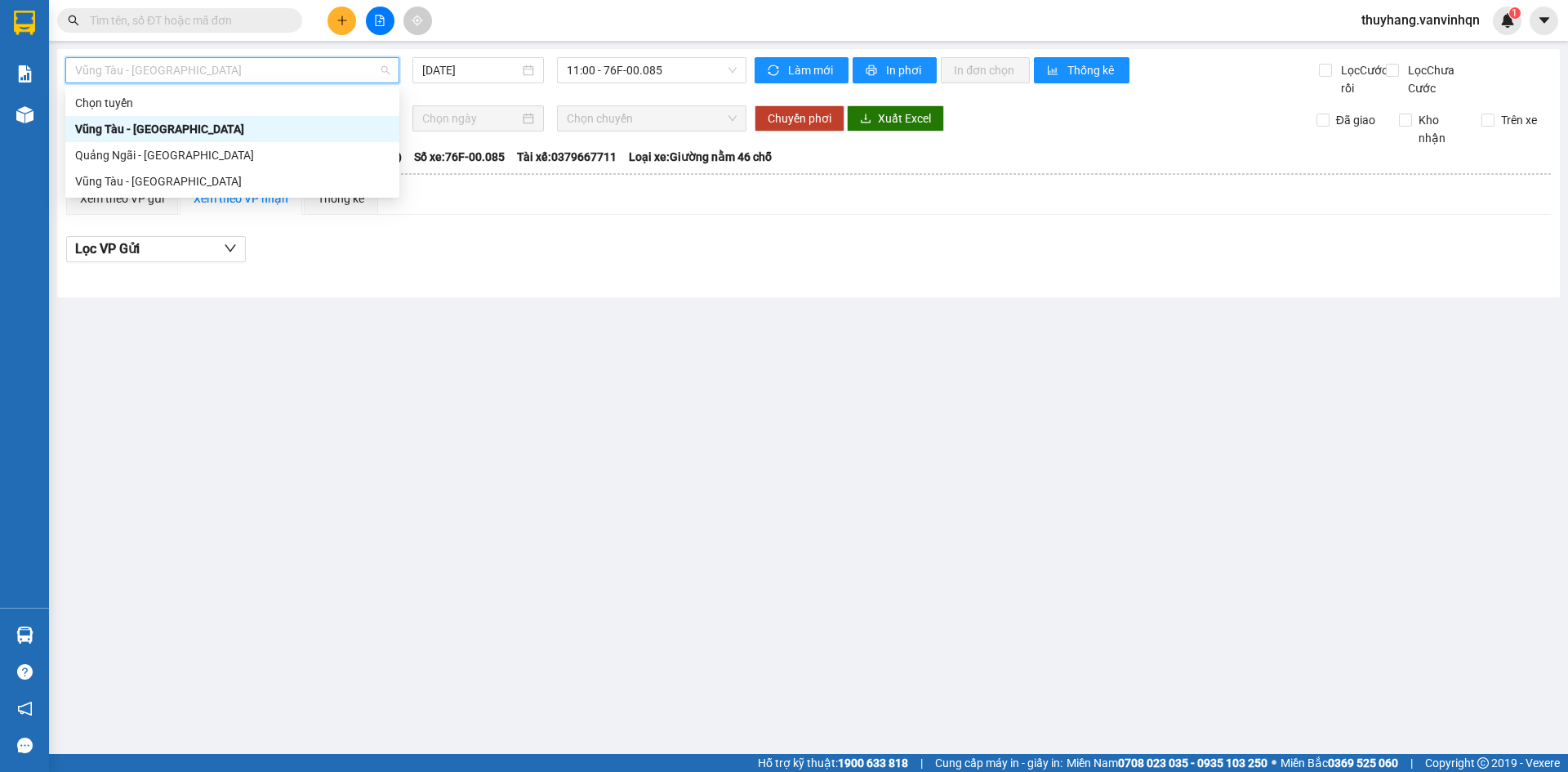
click at [195, 145] on div "Quảng Ngãi - [GEOGRAPHIC_DATA]" at bounding box center [233, 156] width 334 height 27
type input "[DATE]"
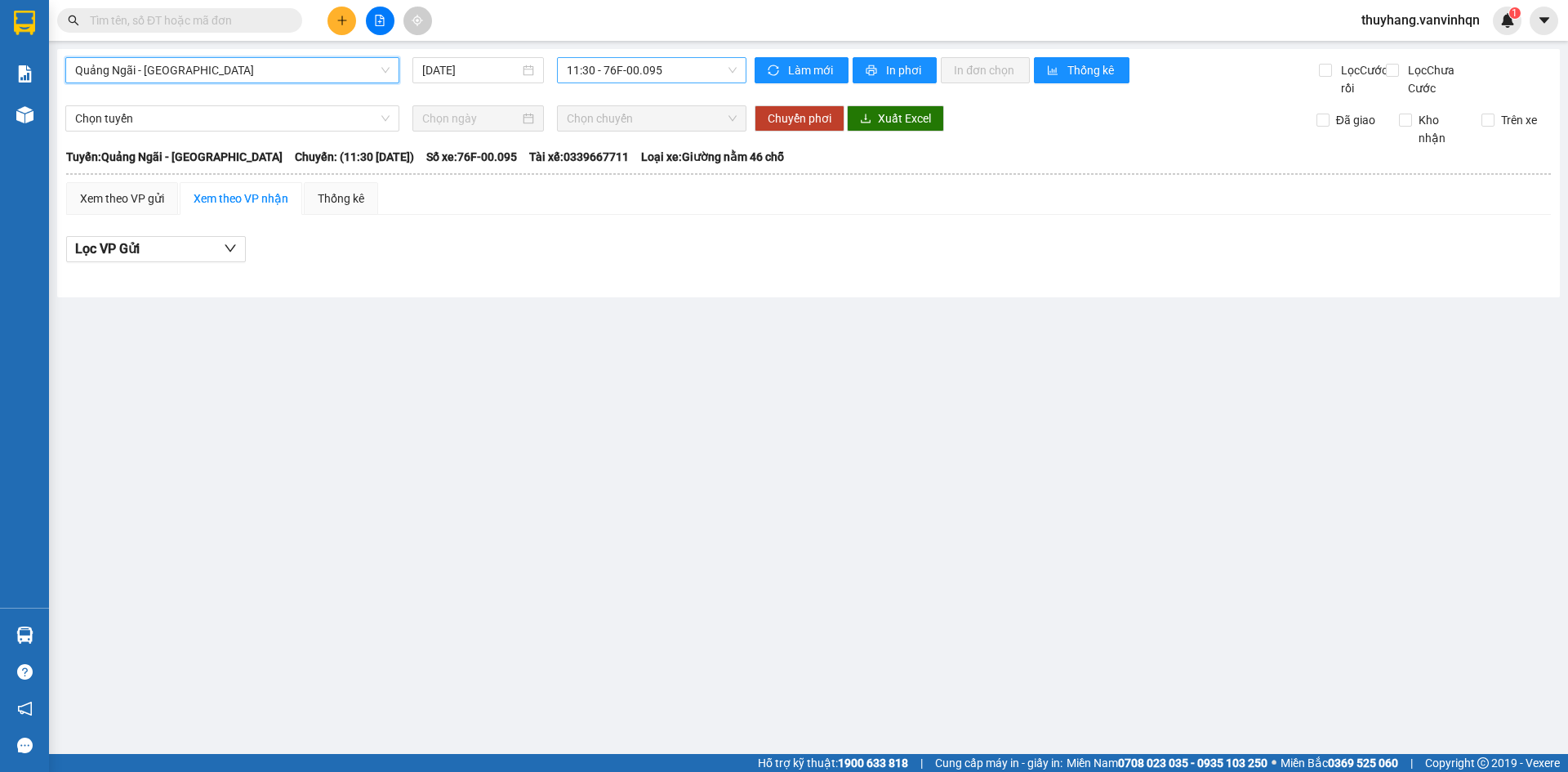
click at [693, 82] on span "11:30 - 76F-00.095" at bounding box center [652, 70] width 170 height 25
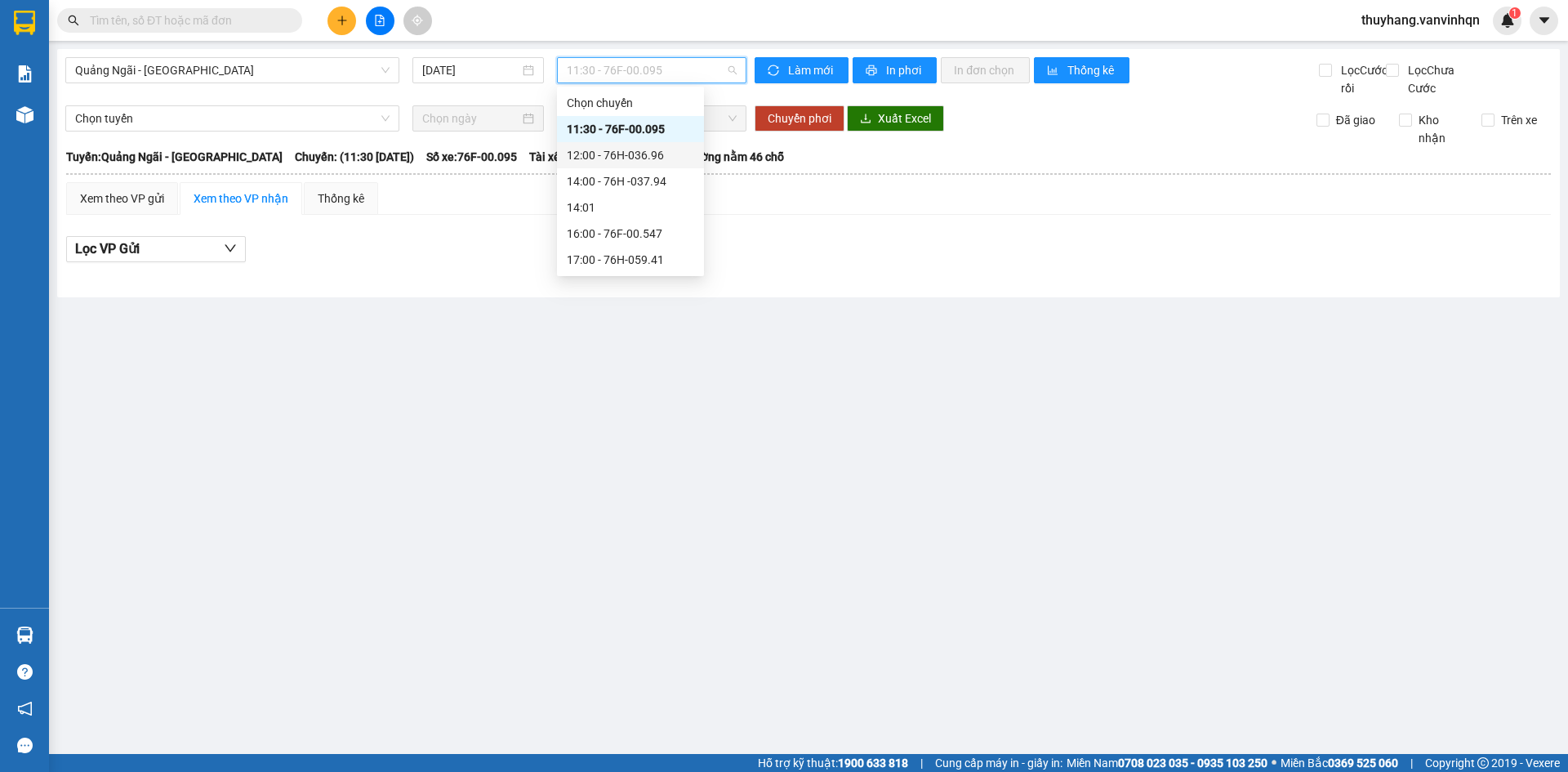
drag, startPoint x: 657, startPoint y: 157, endPoint x: 467, endPoint y: 162, distance: 190.1
click at [656, 157] on div "12:00 - 76H-036.96" at bounding box center [631, 156] width 127 height 18
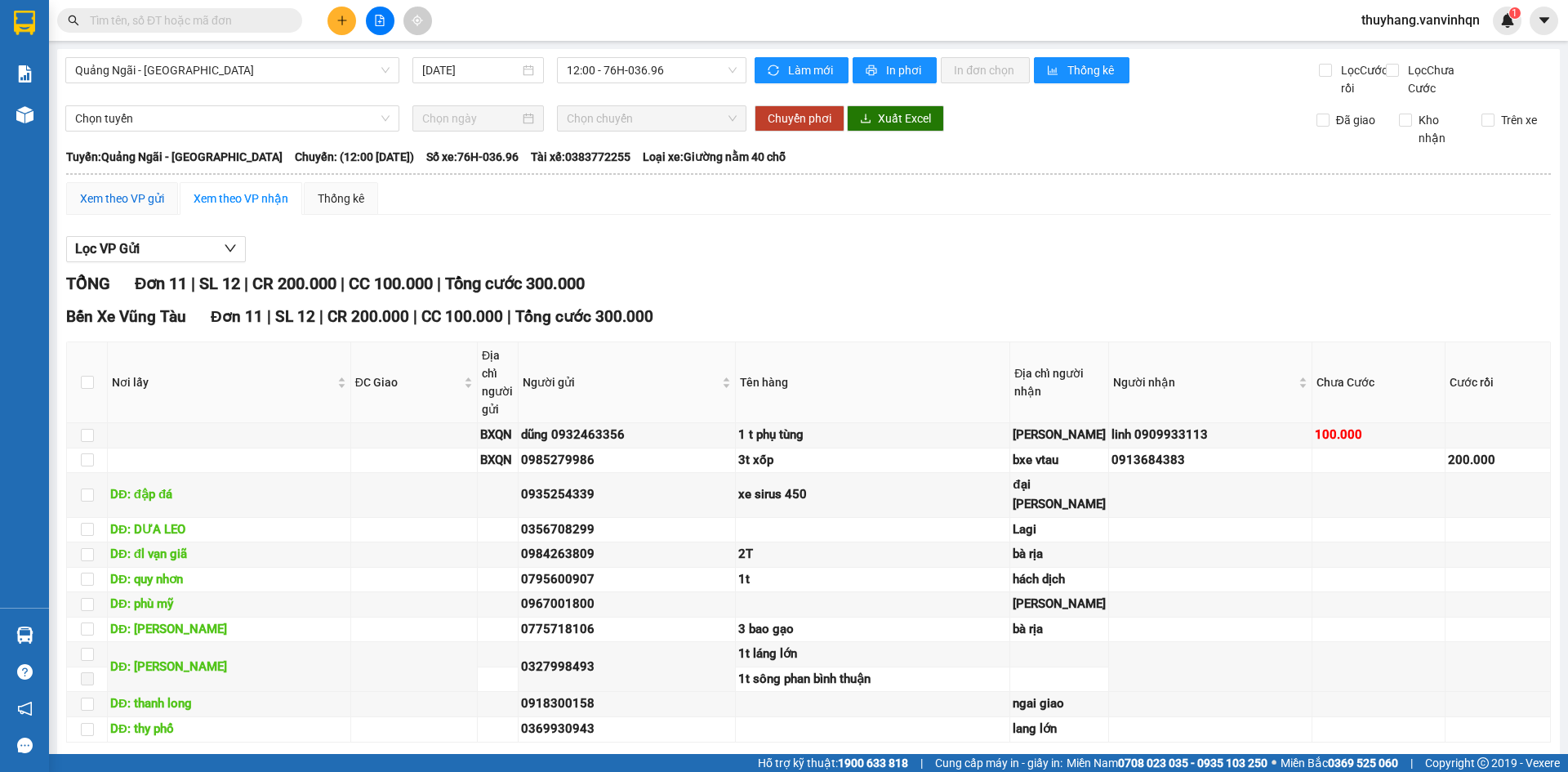
click at [115, 208] on div "Xem theo VP gửi" at bounding box center [123, 199] width 84 height 18
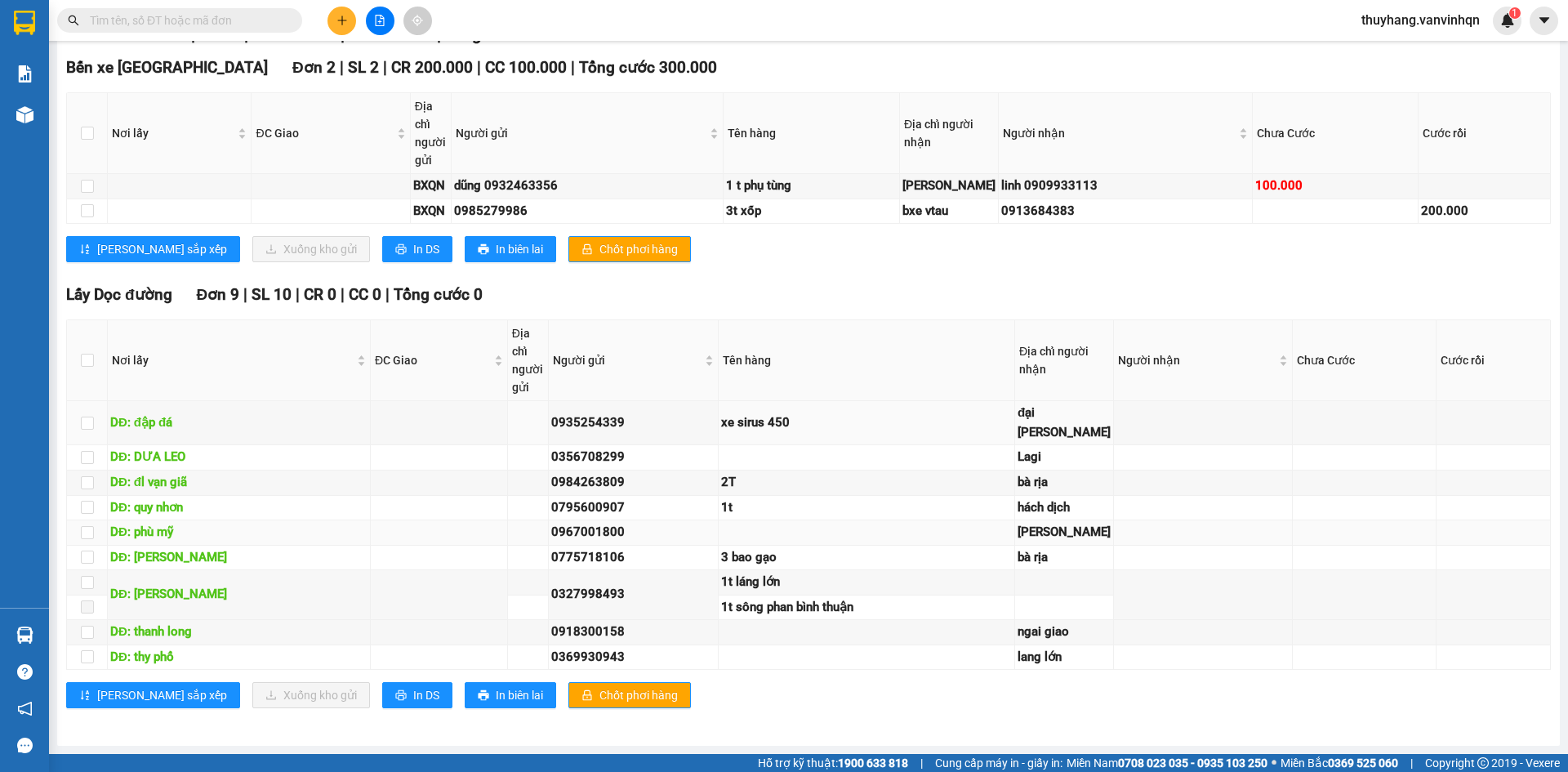
scroll to position [953, 0]
click at [88, 417] on input "checkbox" at bounding box center [88, 423] width 13 height 13
checkbox input "true"
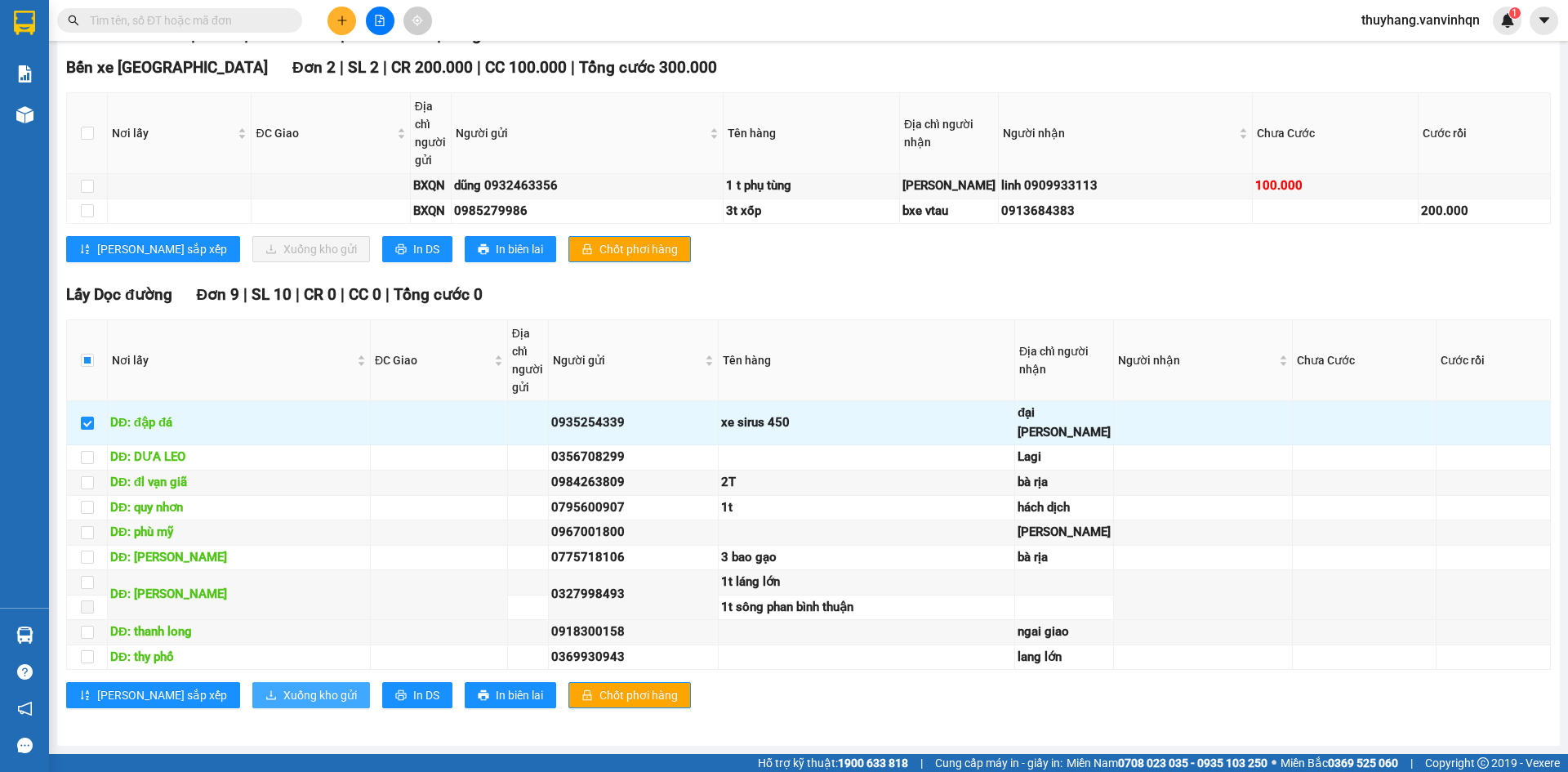
click at [286, 693] on span "Xuống kho gửi" at bounding box center [320, 696] width 74 height 18
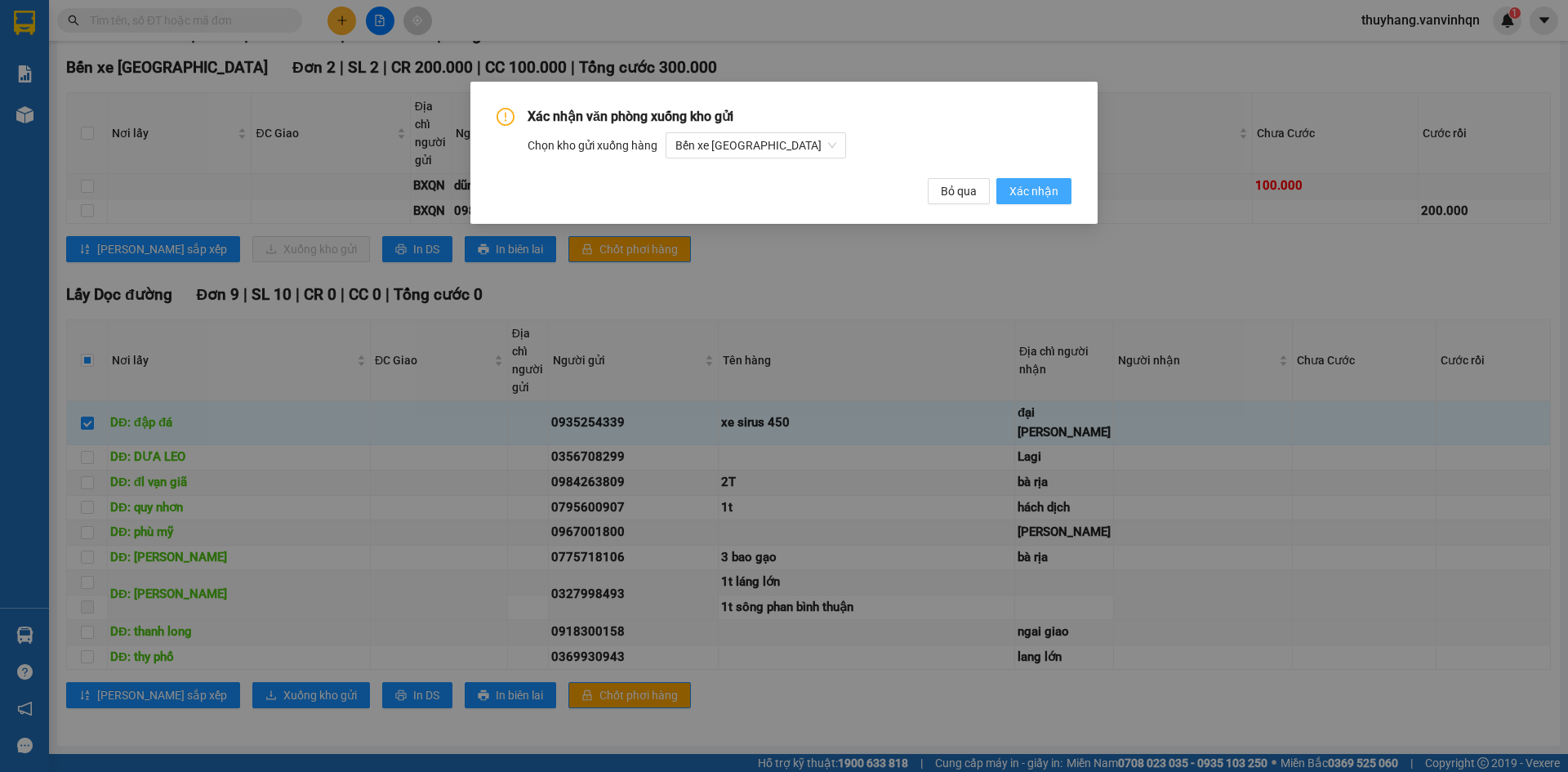
click at [1054, 189] on span "Xác nhận" at bounding box center [1034, 191] width 49 height 18
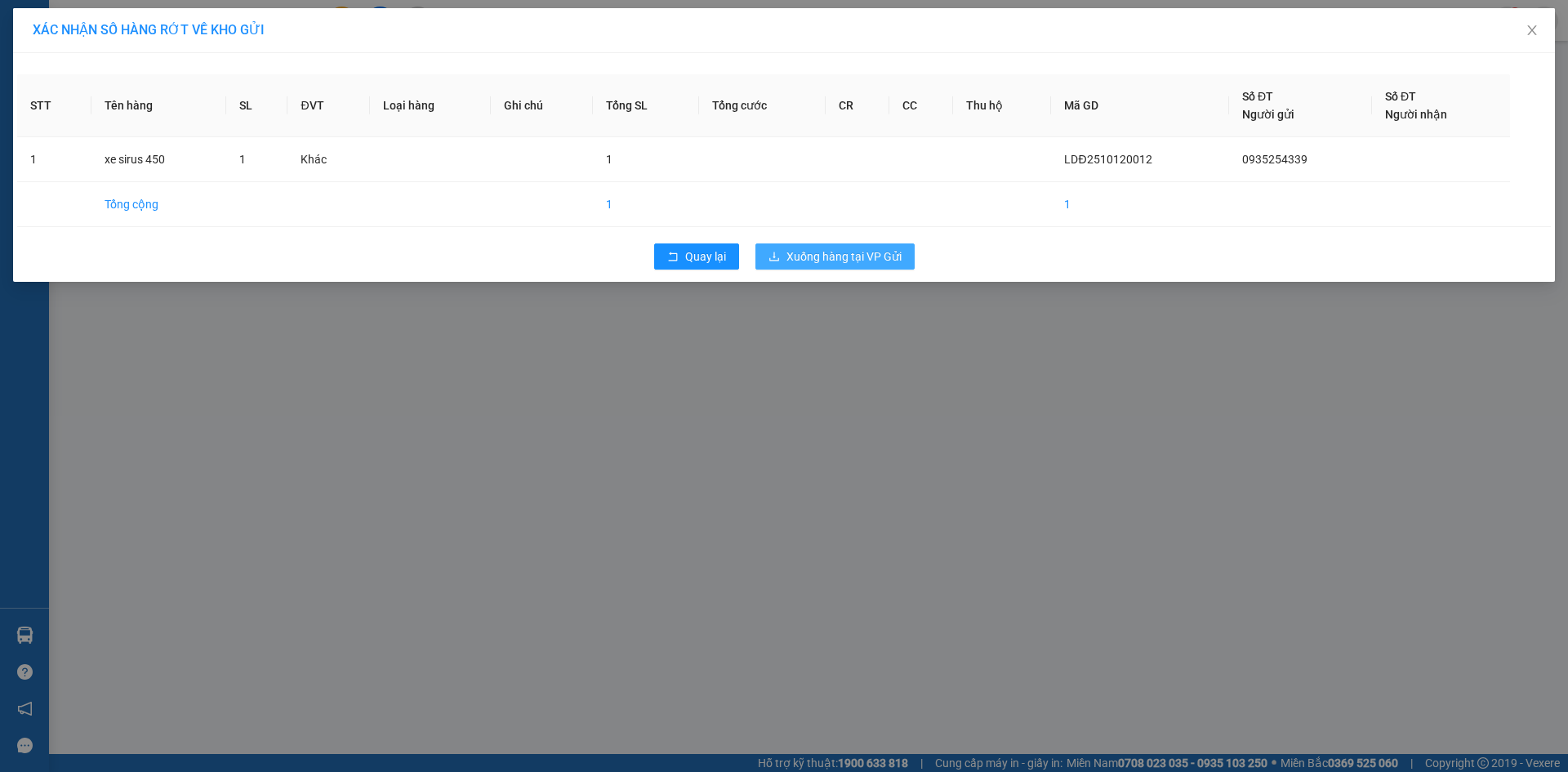
click at [856, 258] on span "Xuống hàng tại VP Gửi" at bounding box center [844, 257] width 115 height 18
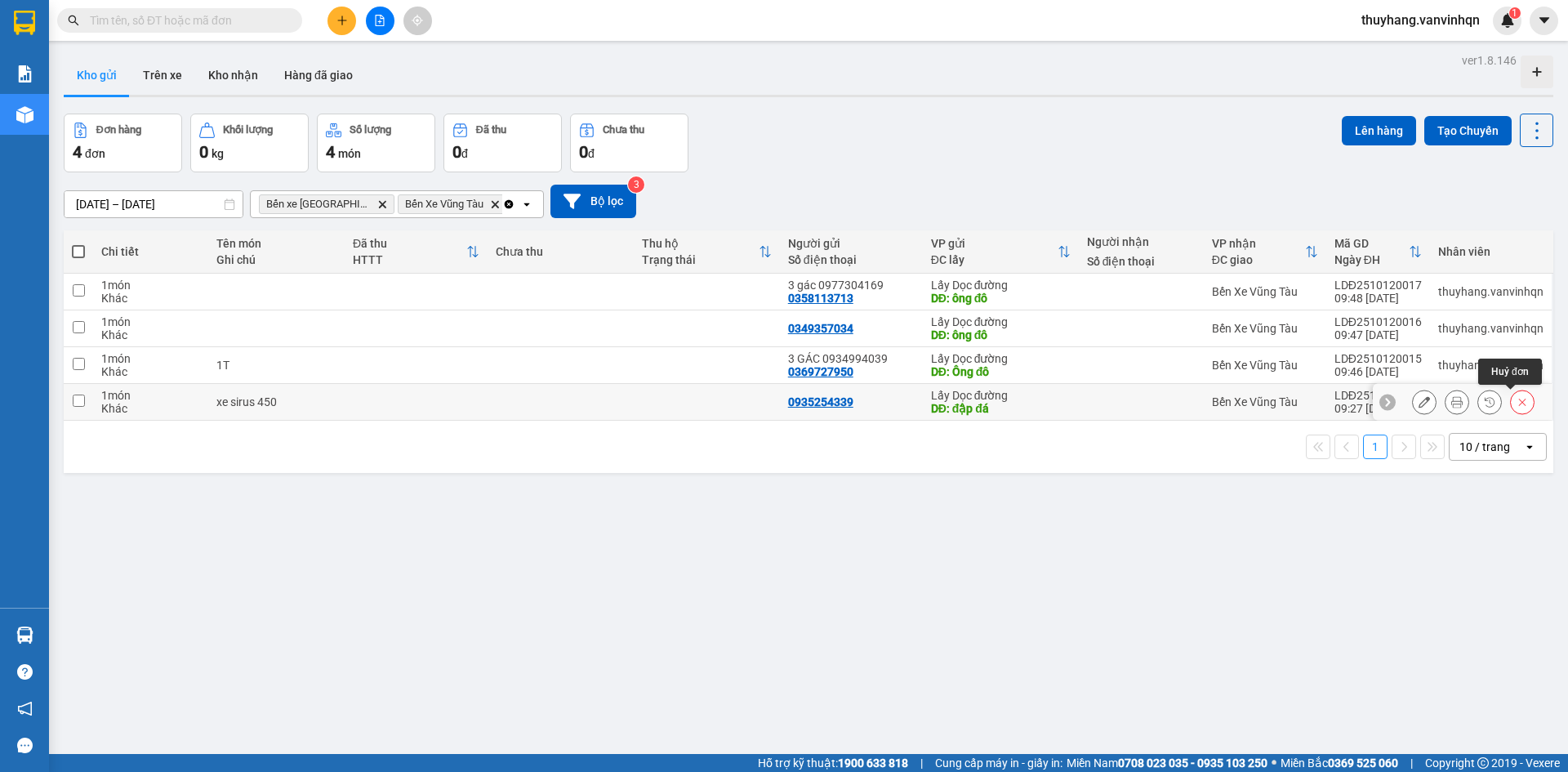
click at [1517, 402] on button at bounding box center [1522, 403] width 23 height 29
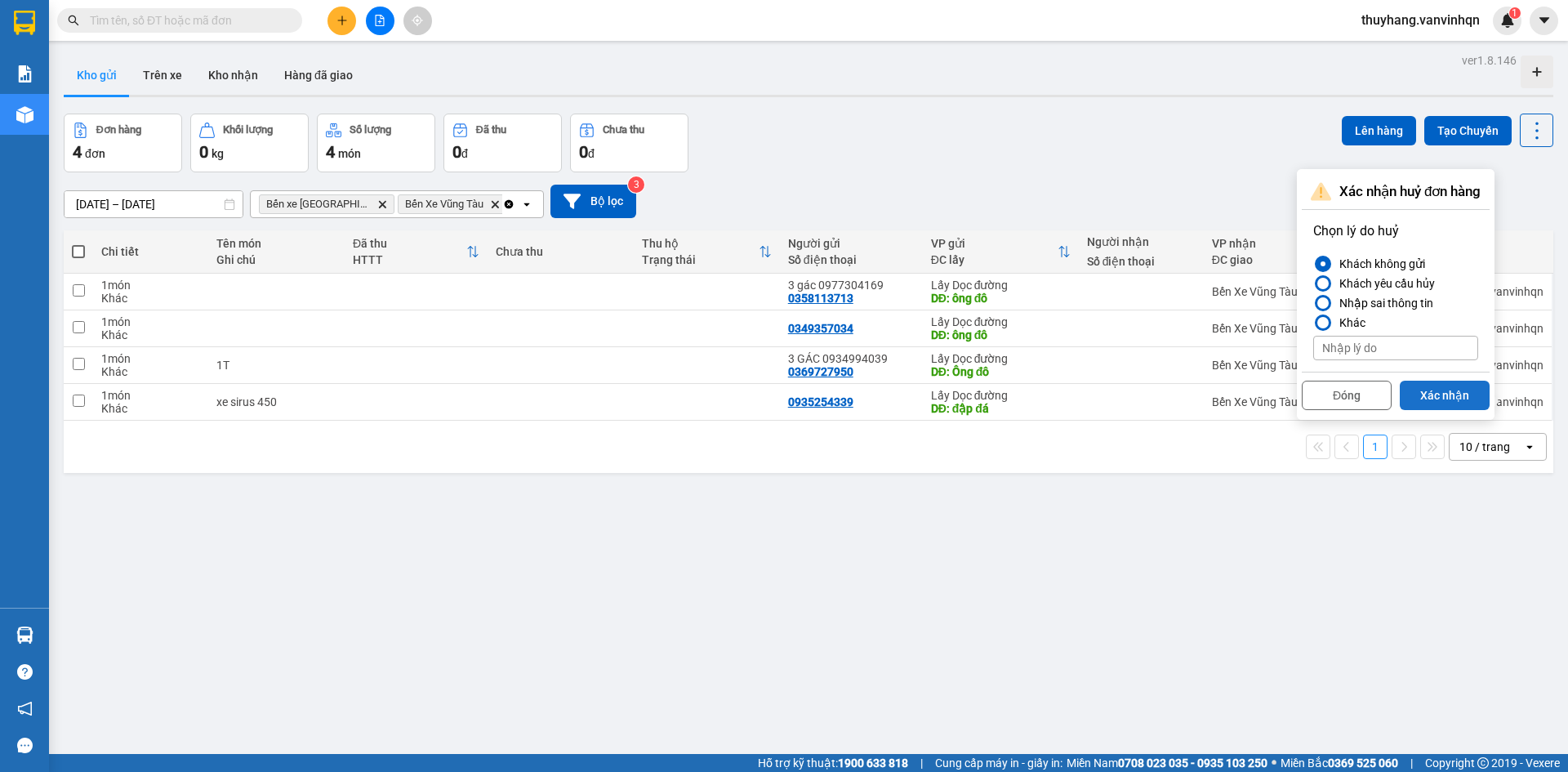
click at [1467, 395] on button "Xác nhận" at bounding box center [1445, 396] width 90 height 30
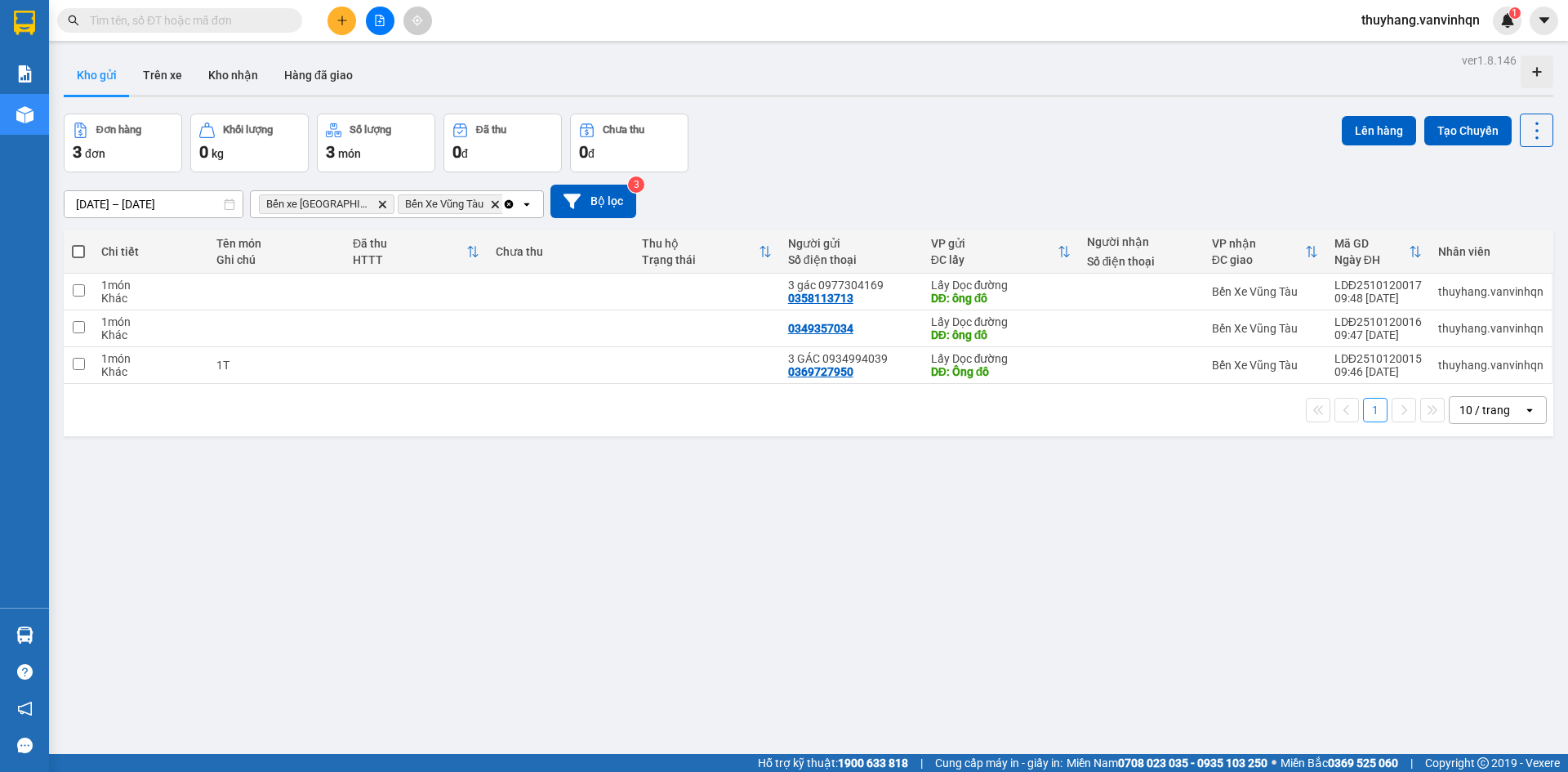
click at [340, 26] on icon "plus" at bounding box center [343, 21] width 12 height 12
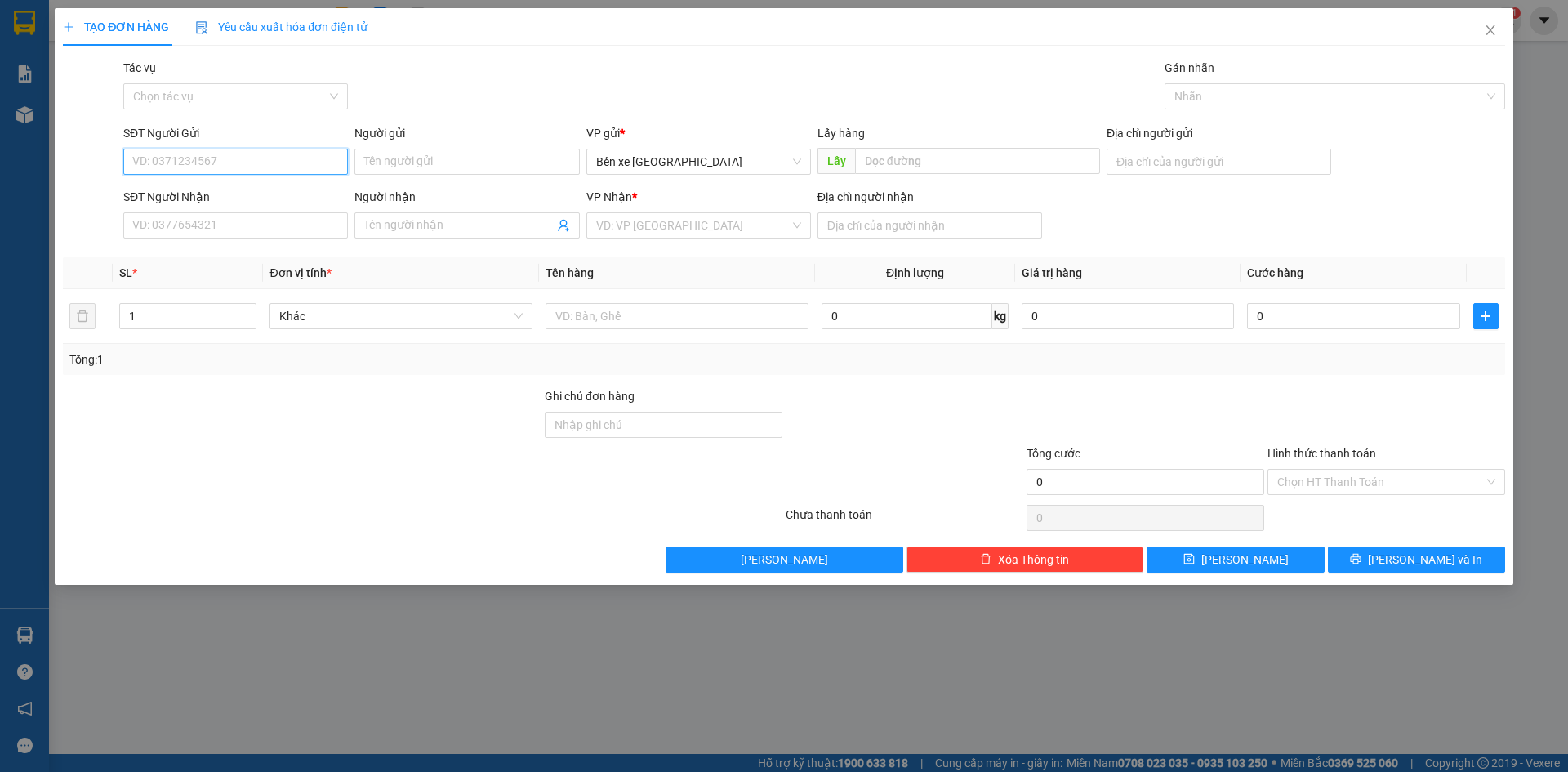
click at [261, 157] on input "SĐT Người Gửi" at bounding box center [235, 162] width 224 height 27
click at [617, 165] on span "Bến xe [GEOGRAPHIC_DATA]" at bounding box center [699, 162] width 205 height 25
type input "0356128248"
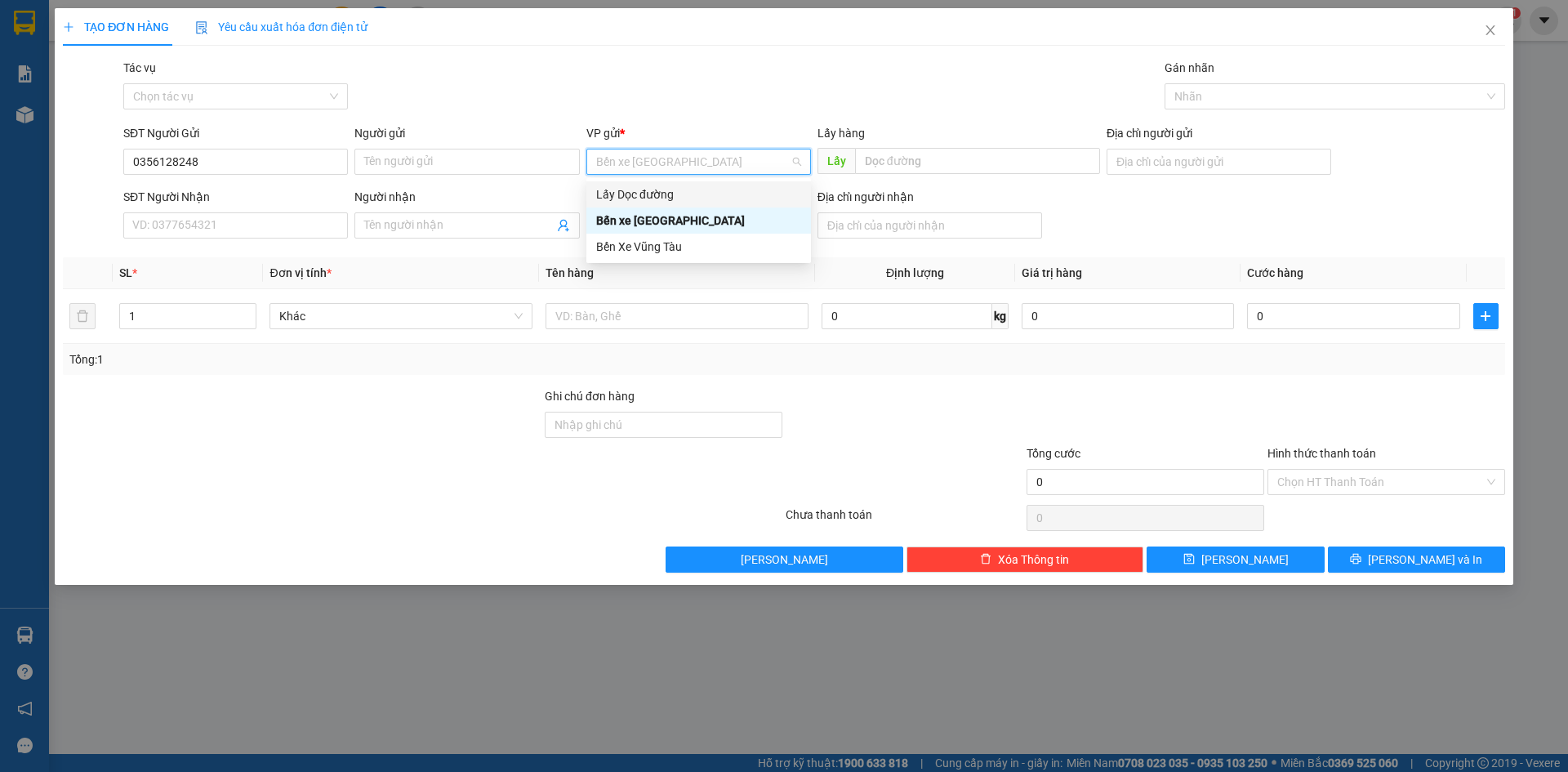
click at [638, 195] on div "Lấy Dọc đường" at bounding box center [699, 195] width 205 height 18
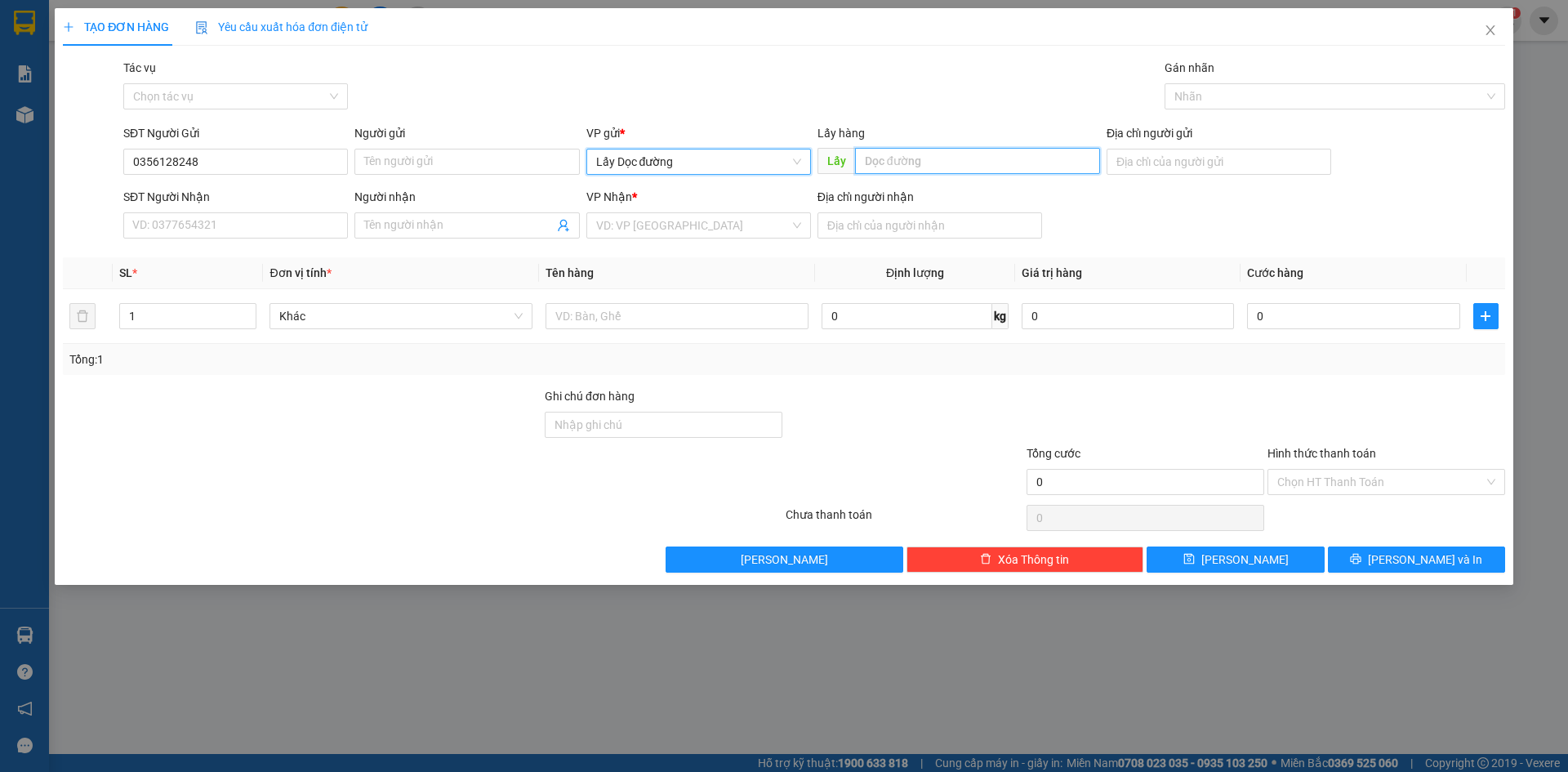
click at [909, 158] on input "text" at bounding box center [978, 162] width 245 height 27
type input "phù ly"
click at [647, 214] on input "search" at bounding box center [693, 226] width 194 height 25
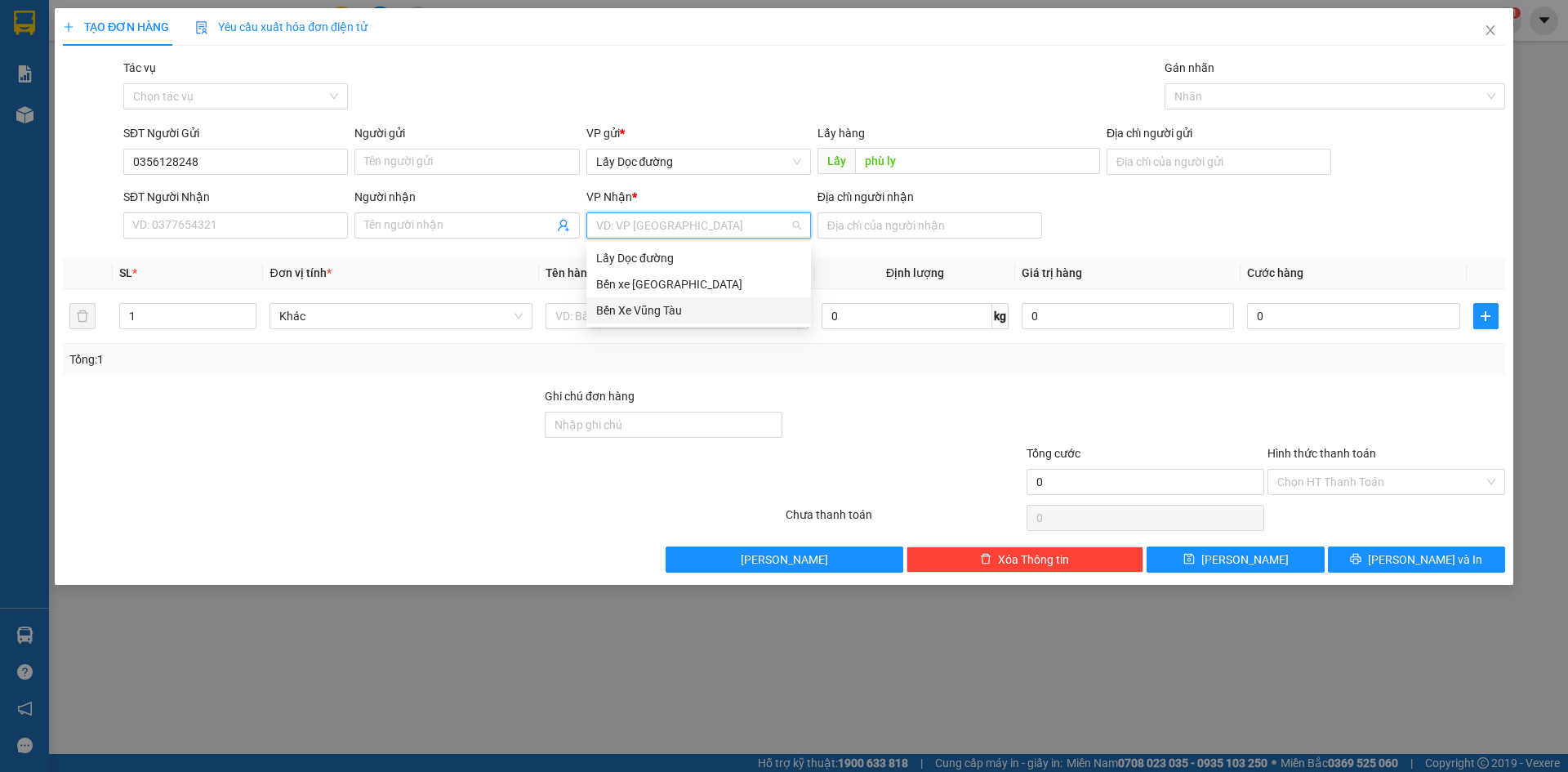
click at [642, 314] on div "Bến Xe Vũng Tàu" at bounding box center [699, 311] width 205 height 18
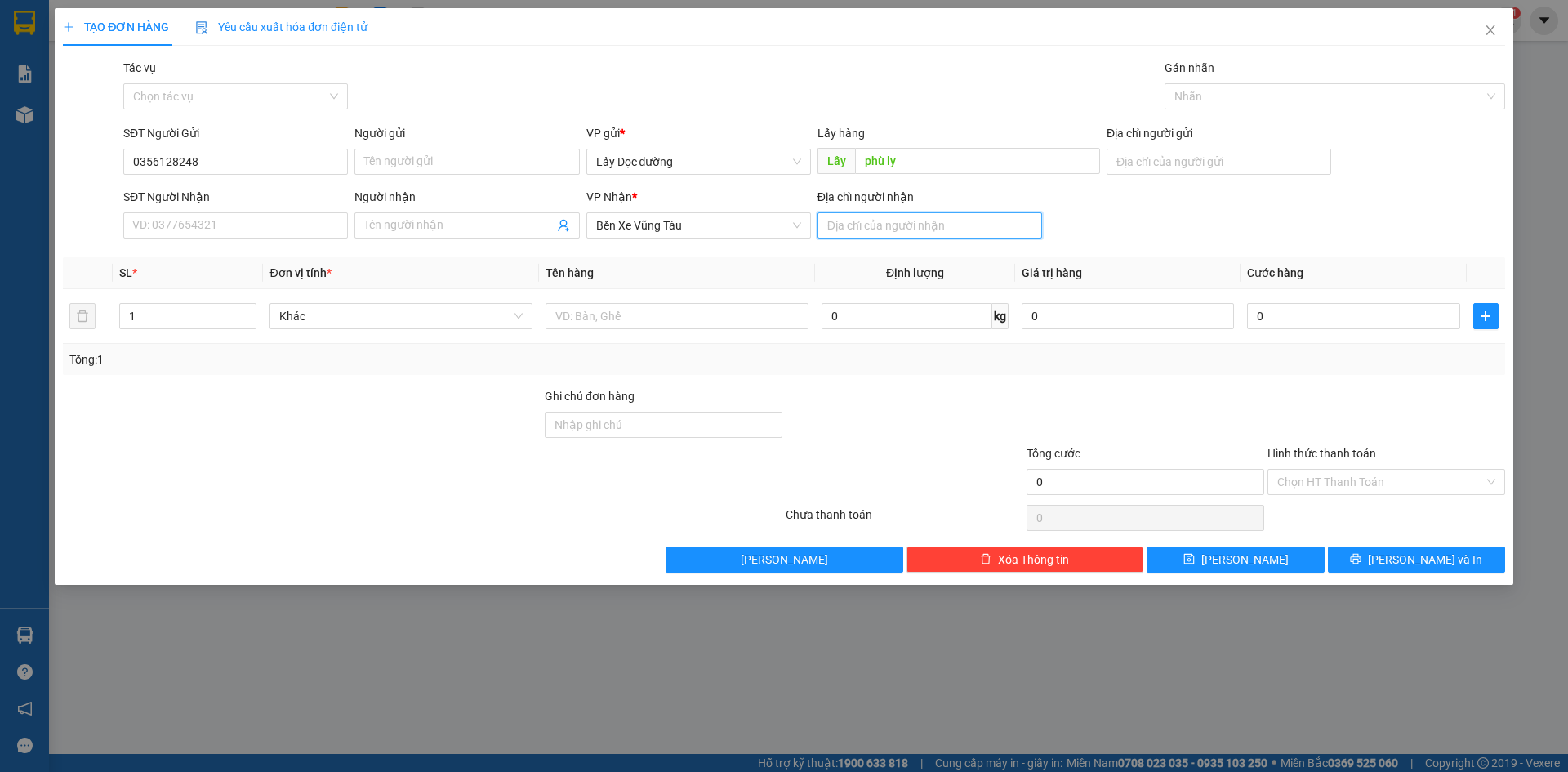
click at [855, 224] on input "Địa chỉ người nhận" at bounding box center [930, 226] width 224 height 27
type input "lagi"
click at [715, 317] on input "text" at bounding box center [677, 316] width 263 height 27
type input "15 bị"
click at [1194, 569] on button "[PERSON_NAME]" at bounding box center [1235, 560] width 177 height 27
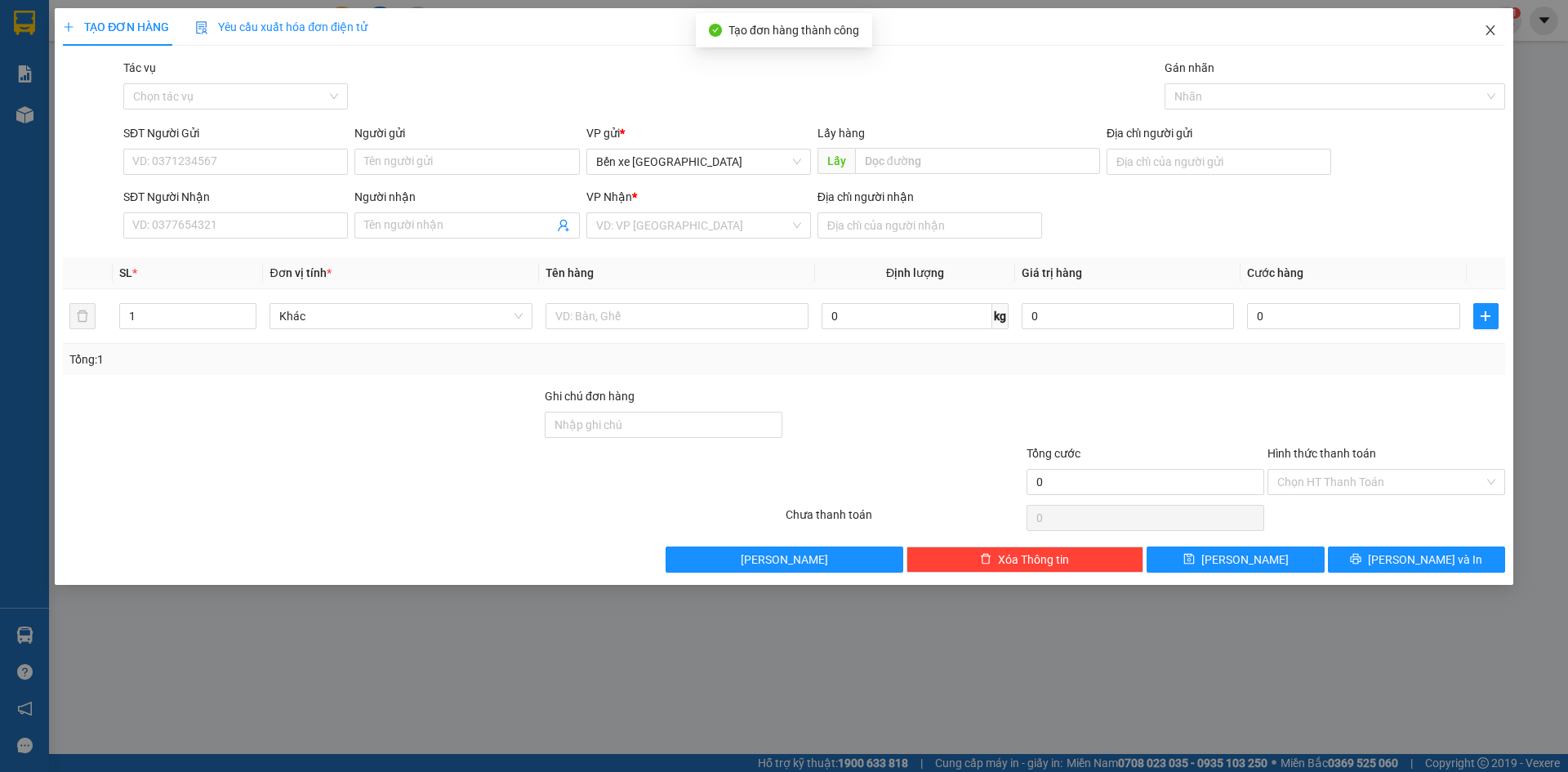
click at [1496, 42] on span "Close" at bounding box center [1490, 31] width 46 height 46
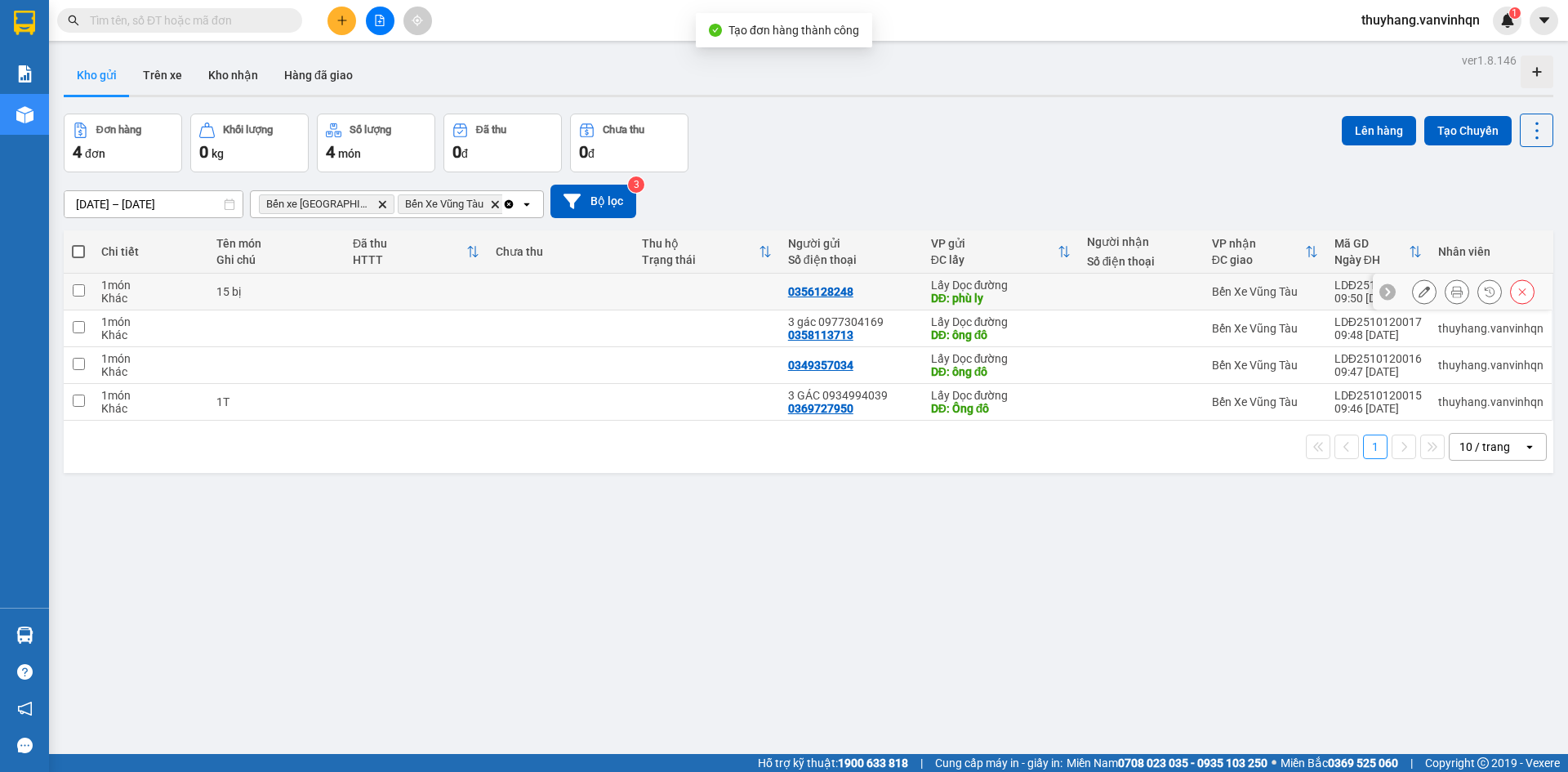
click at [210, 292] on td "15 bị" at bounding box center [277, 292] width 137 height 36
checkbox input "true"
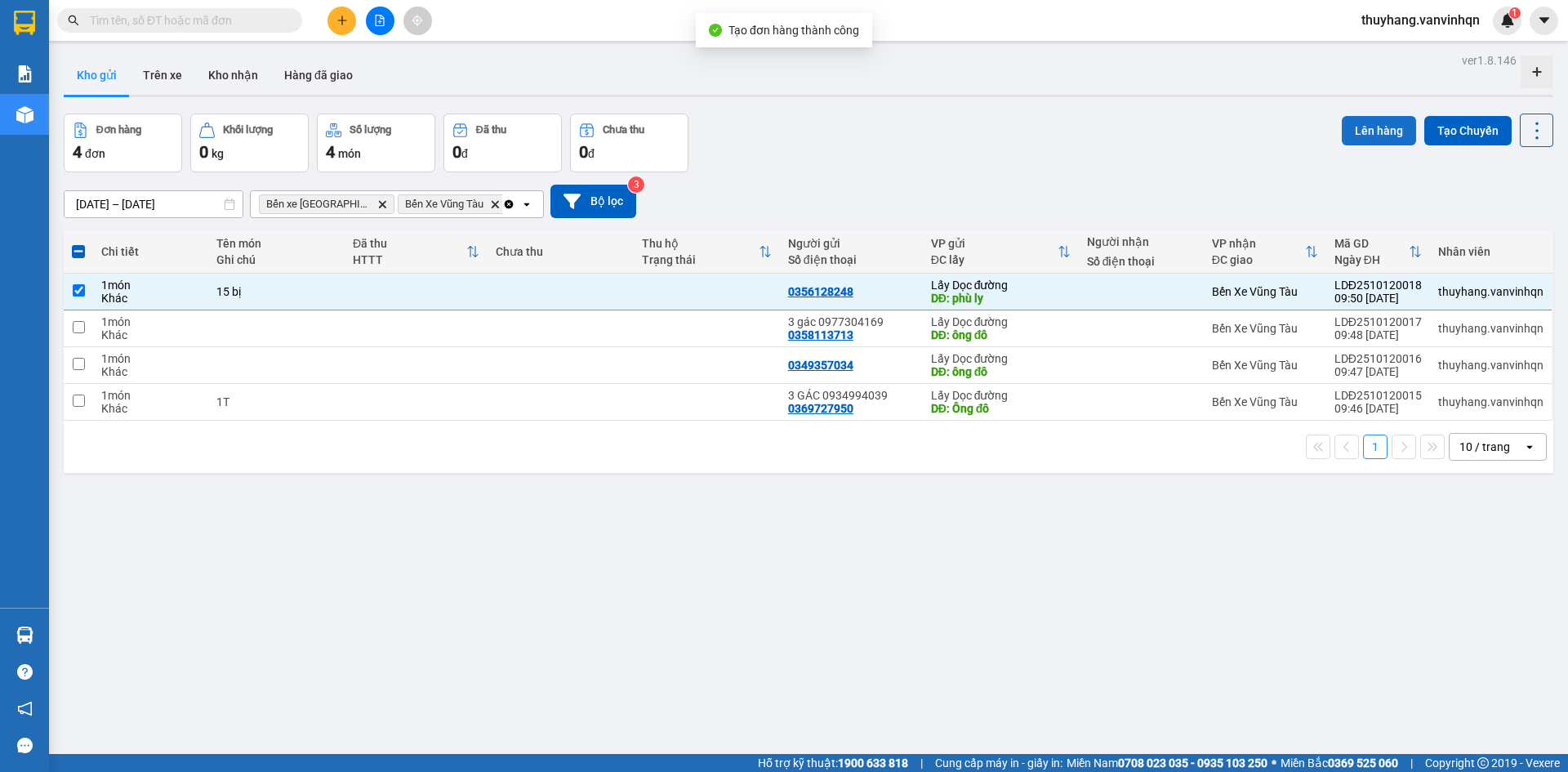
click at [1359, 127] on button "Lên hàng" at bounding box center [1379, 131] width 75 height 30
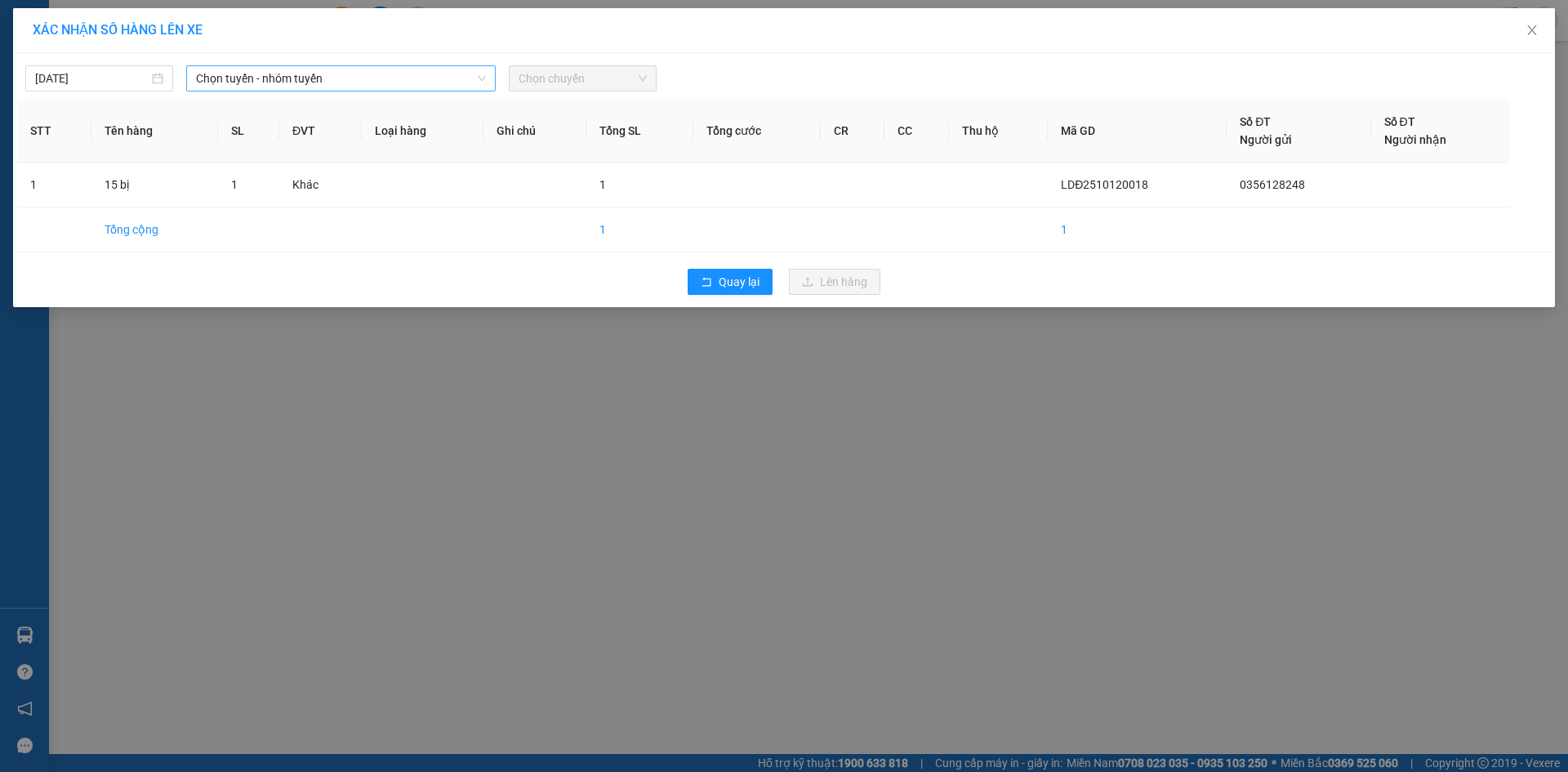
click at [365, 77] on span "Chọn tuyến - nhóm tuyến" at bounding box center [341, 79] width 290 height 25
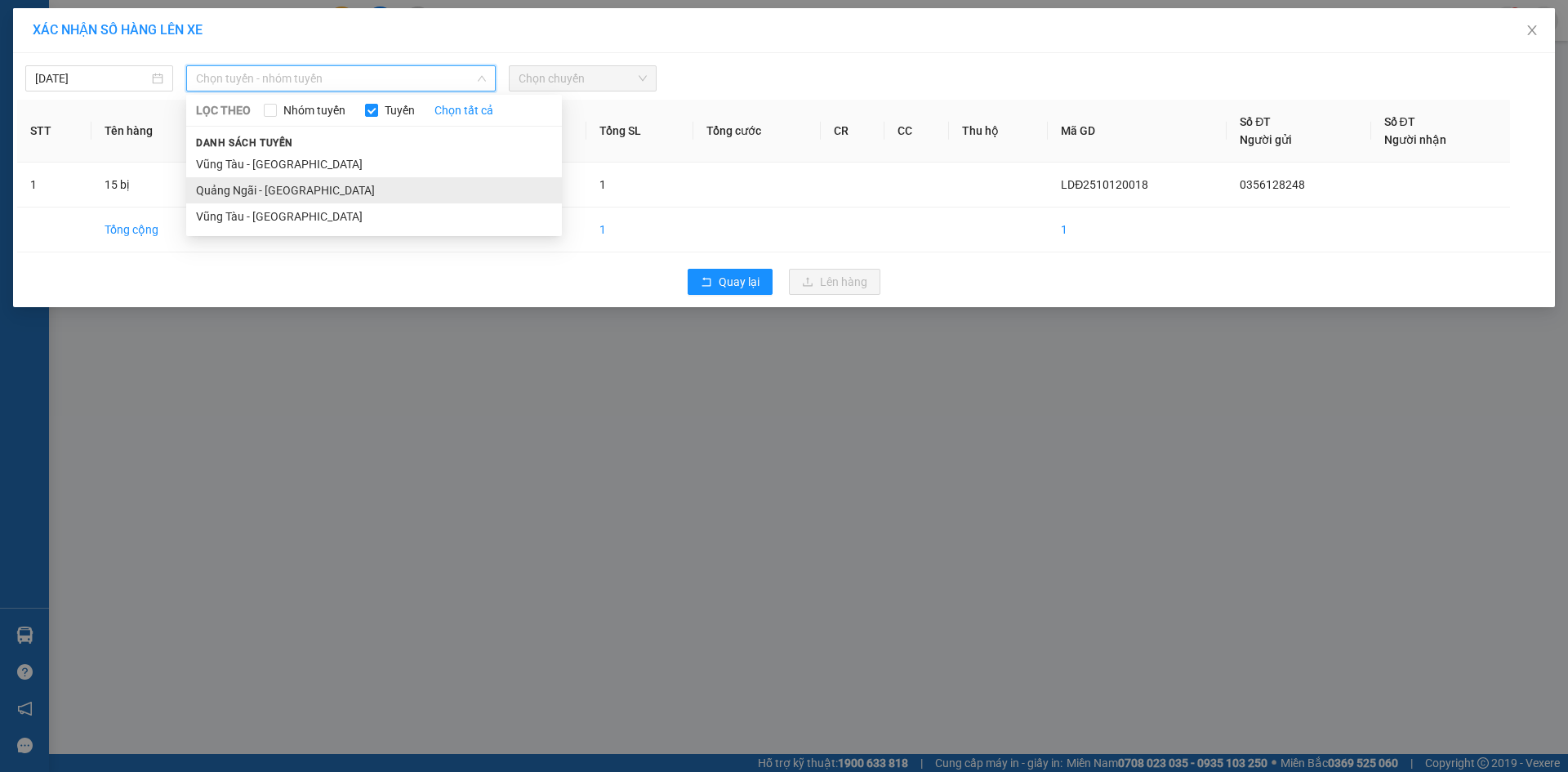
click at [370, 185] on li "Quảng Ngãi - [GEOGRAPHIC_DATA]" at bounding box center [374, 191] width 376 height 27
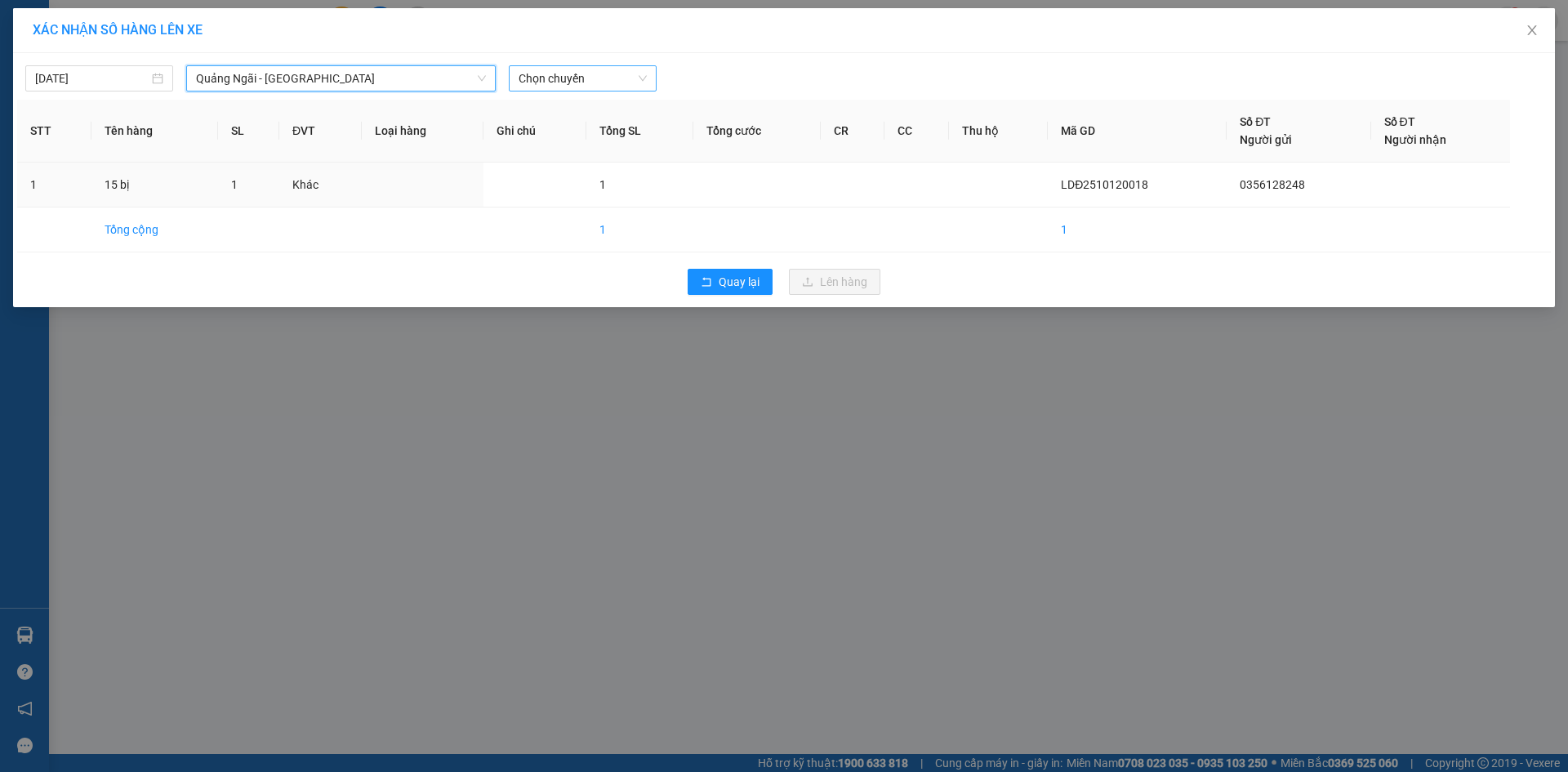
click at [570, 76] on span "Chọn chuyến" at bounding box center [583, 79] width 128 height 25
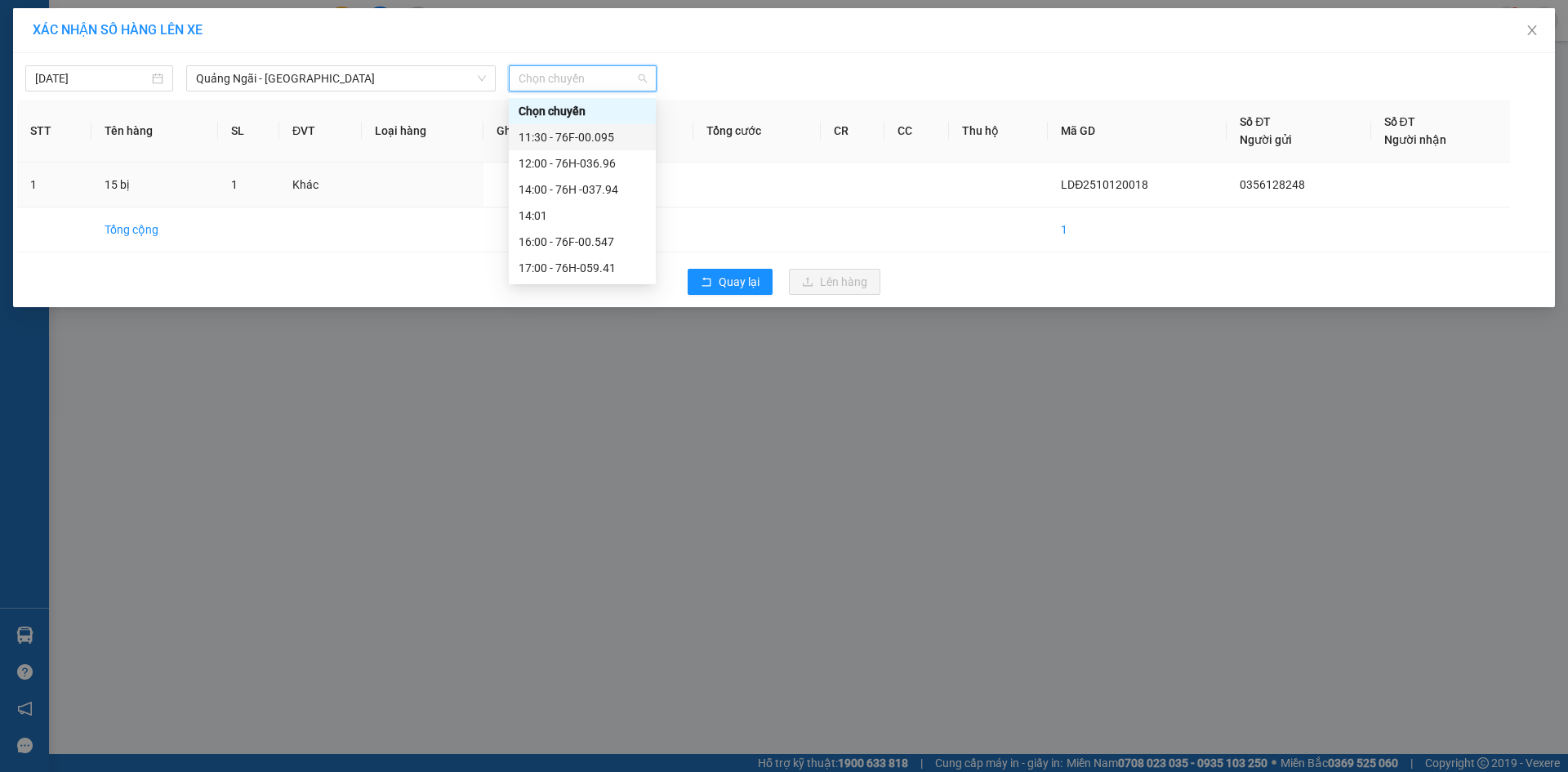
click at [603, 136] on div "11:30 - 76F-00.095" at bounding box center [583, 138] width 127 height 18
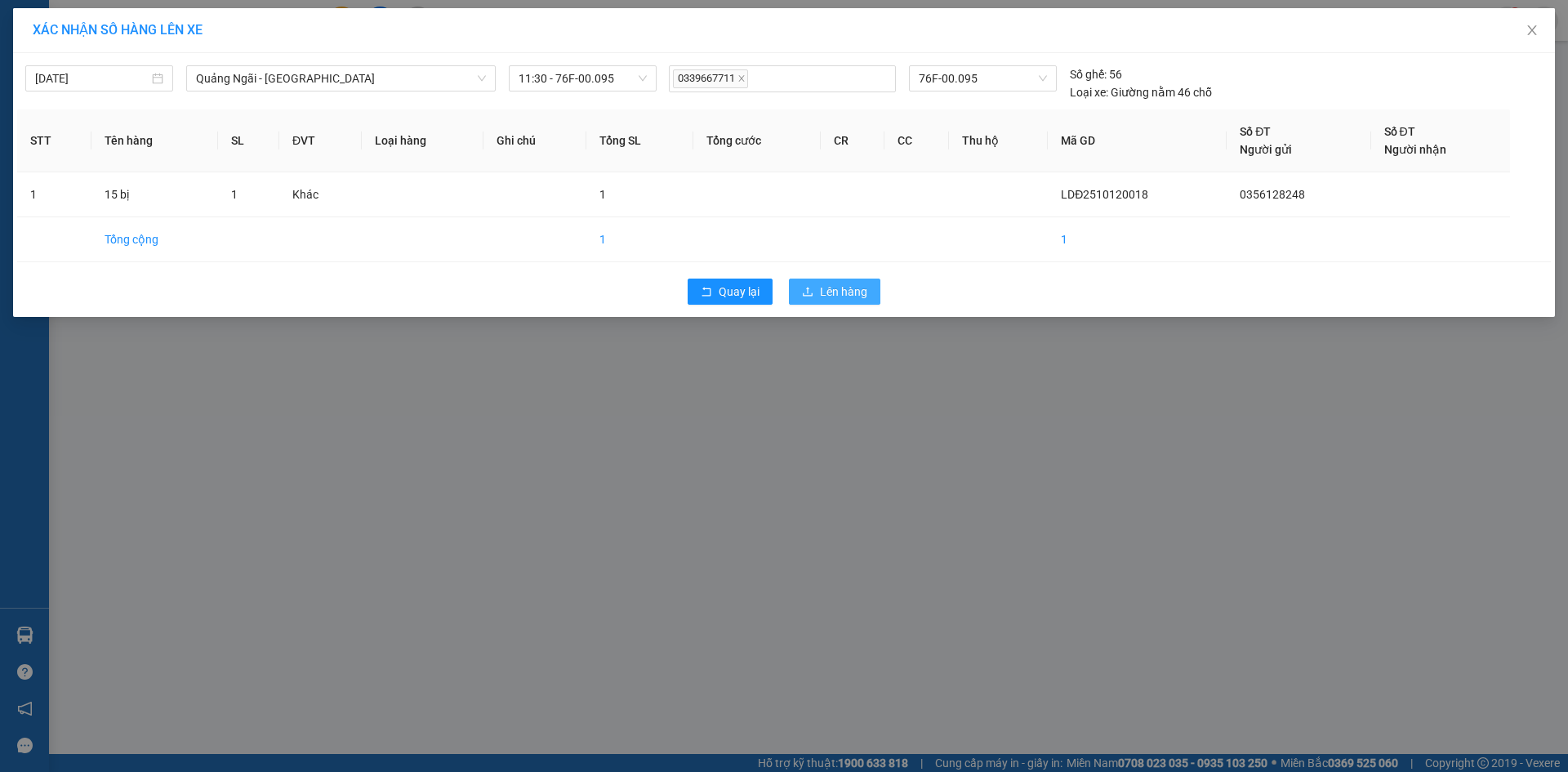
click at [852, 297] on span "Lên hàng" at bounding box center [844, 292] width 47 height 18
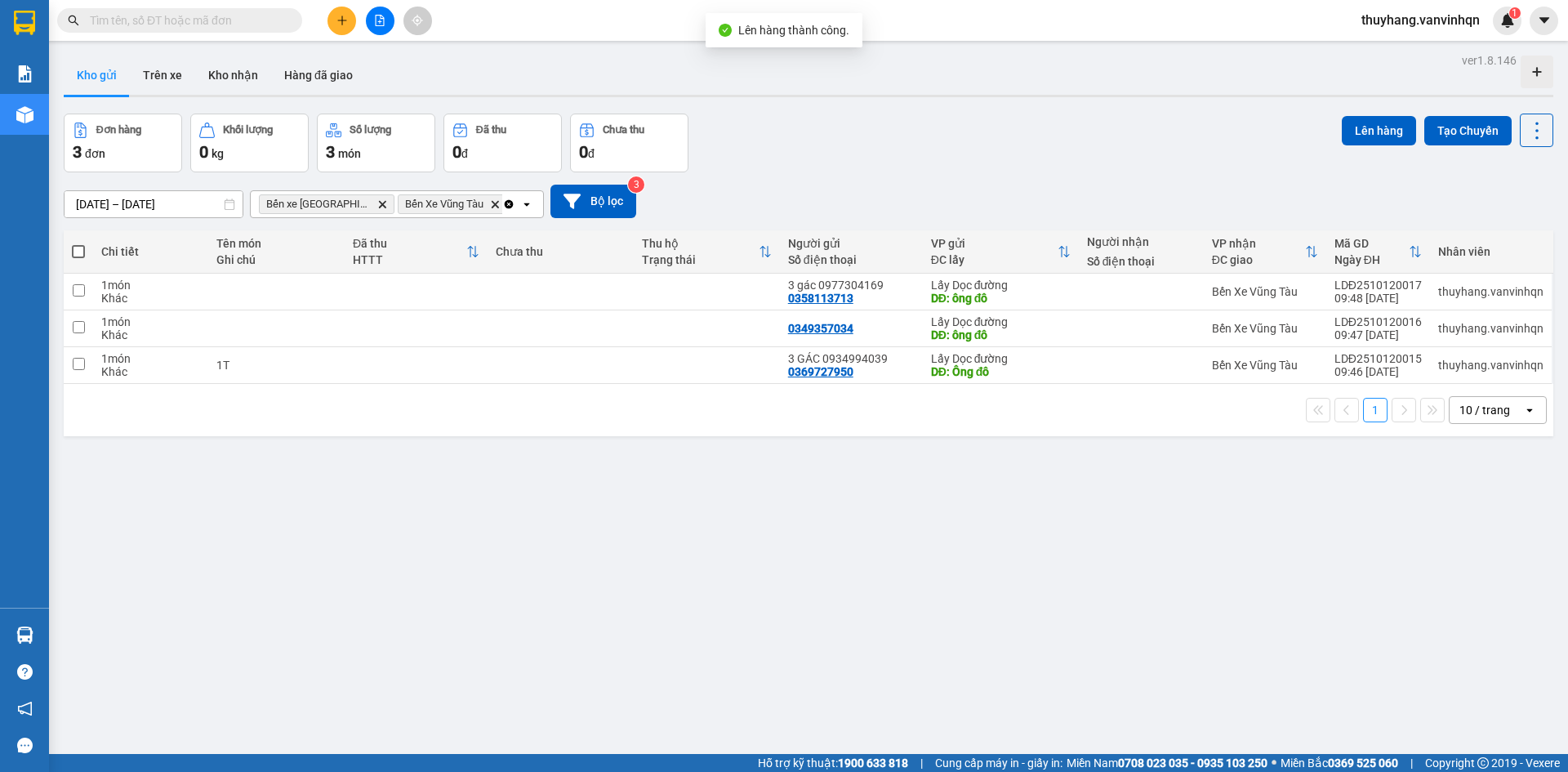
click at [391, 31] on div at bounding box center [380, 21] width 123 height 29
click at [368, 27] on button at bounding box center [380, 21] width 29 height 29
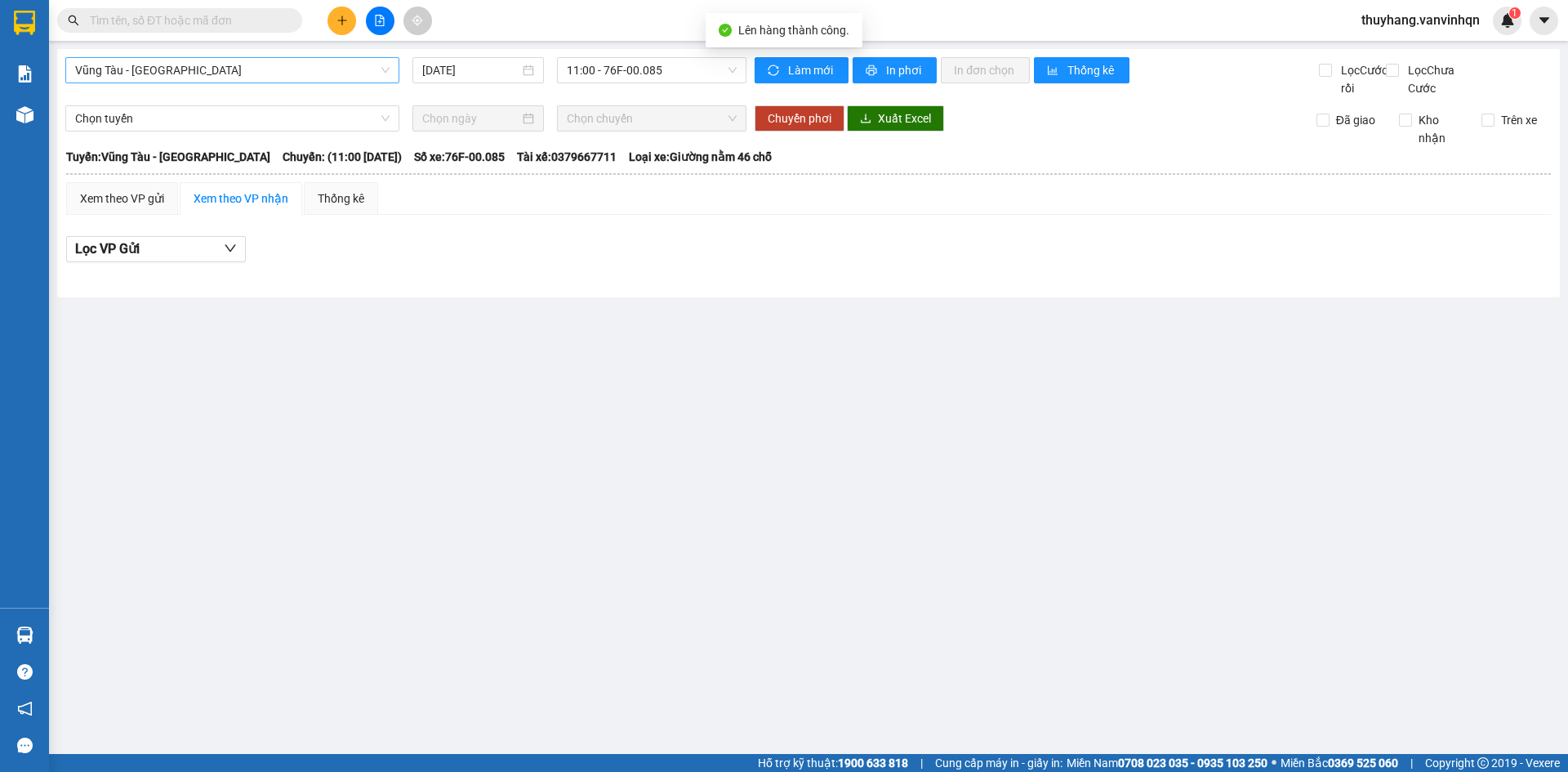
click at [249, 70] on span "Vũng Tàu - [GEOGRAPHIC_DATA]" at bounding box center [233, 70] width 315 height 25
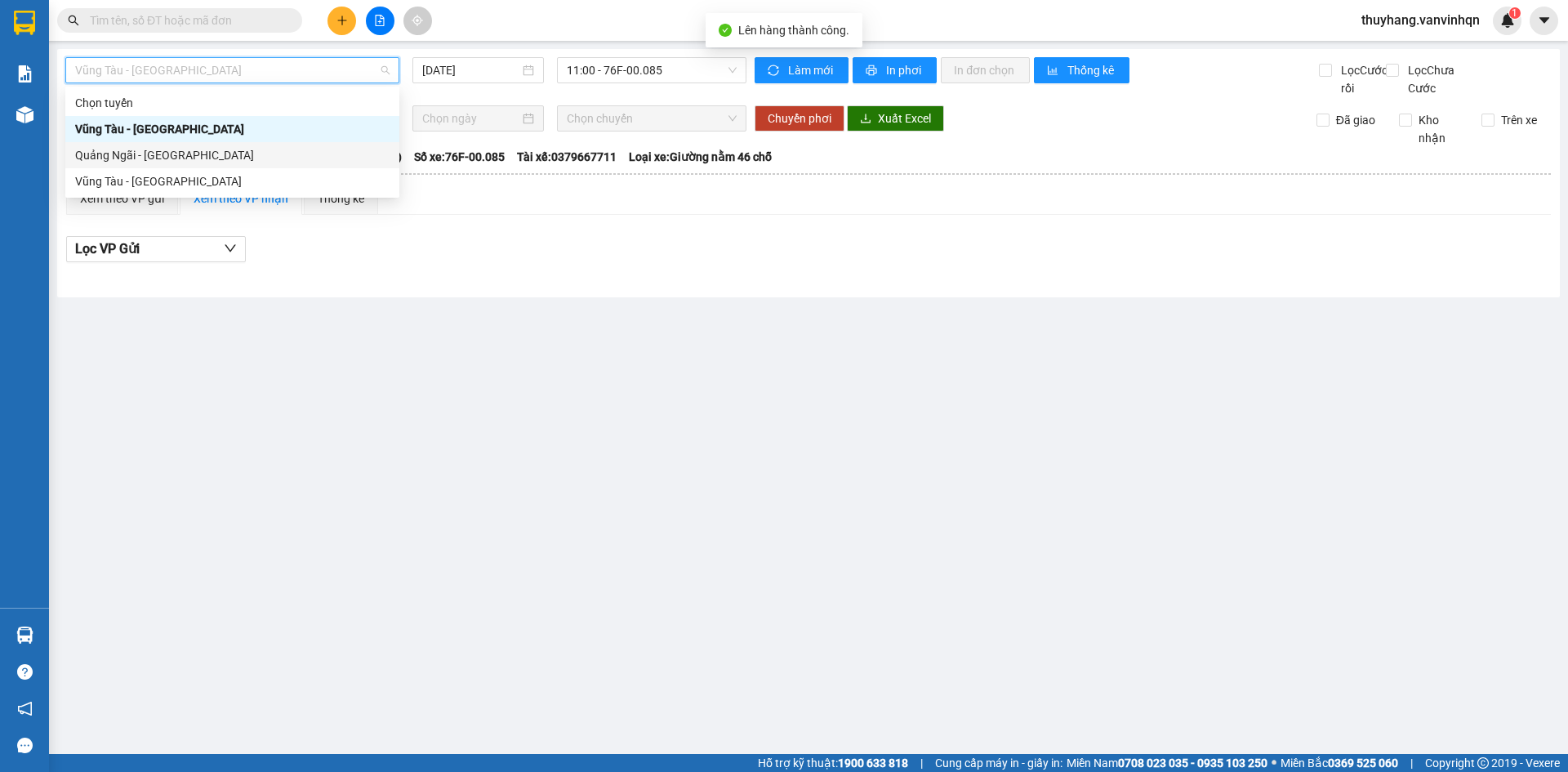
click at [225, 153] on div "Quảng Ngãi - [GEOGRAPHIC_DATA]" at bounding box center [233, 156] width 315 height 18
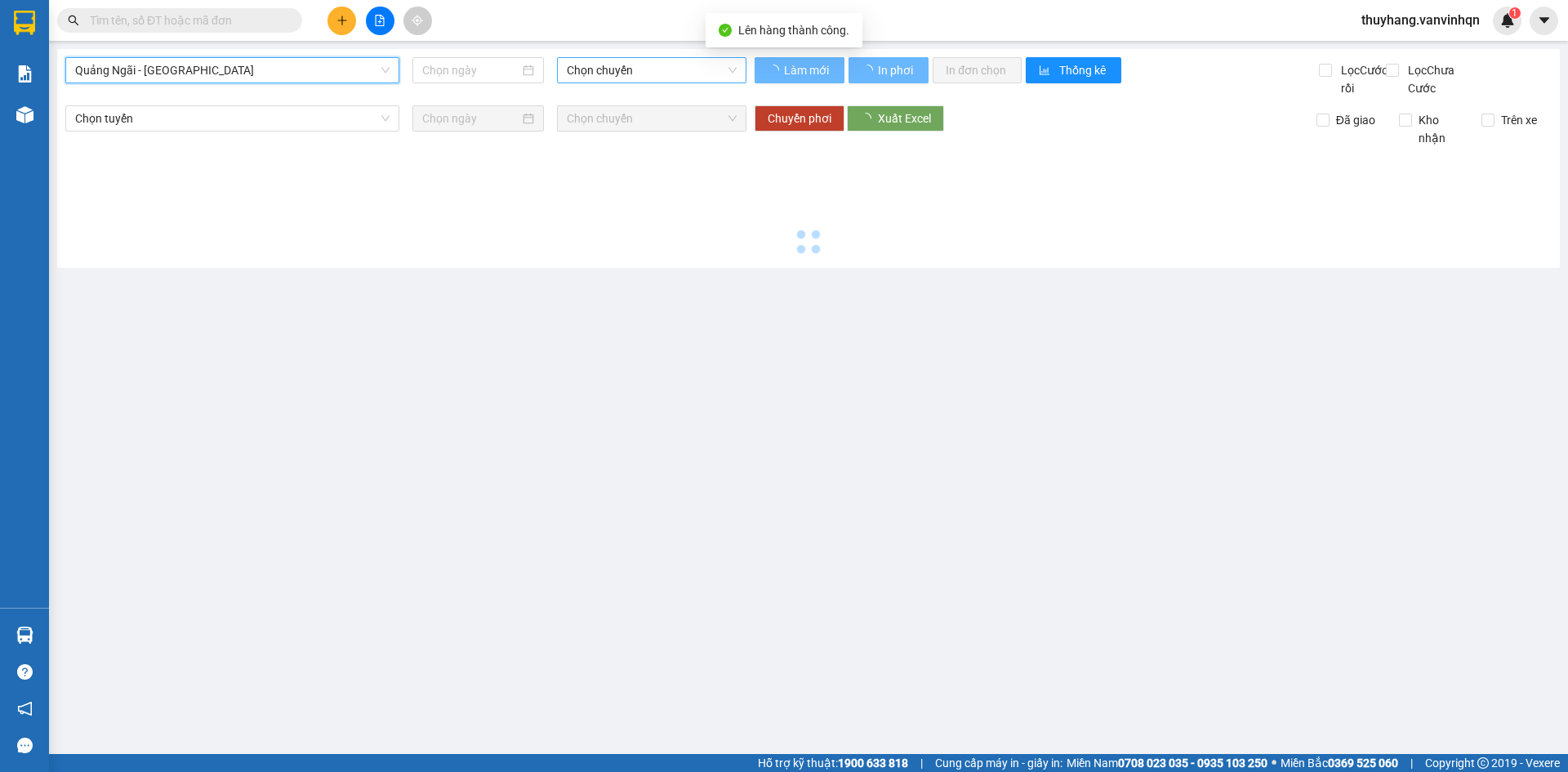
type input "[DATE]"
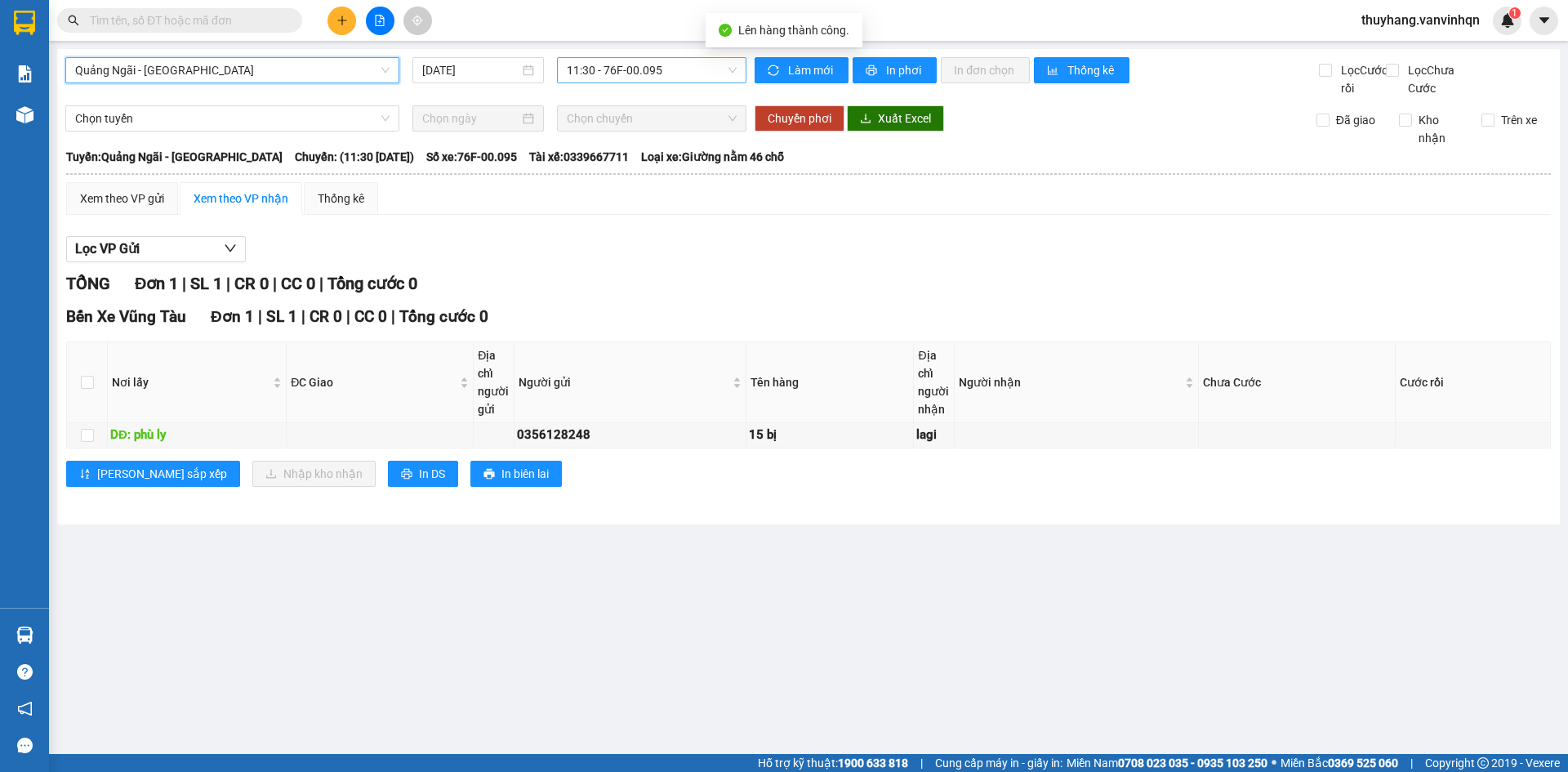
click at [662, 72] on span "11:30 - 76F-00.095" at bounding box center [652, 70] width 170 height 25
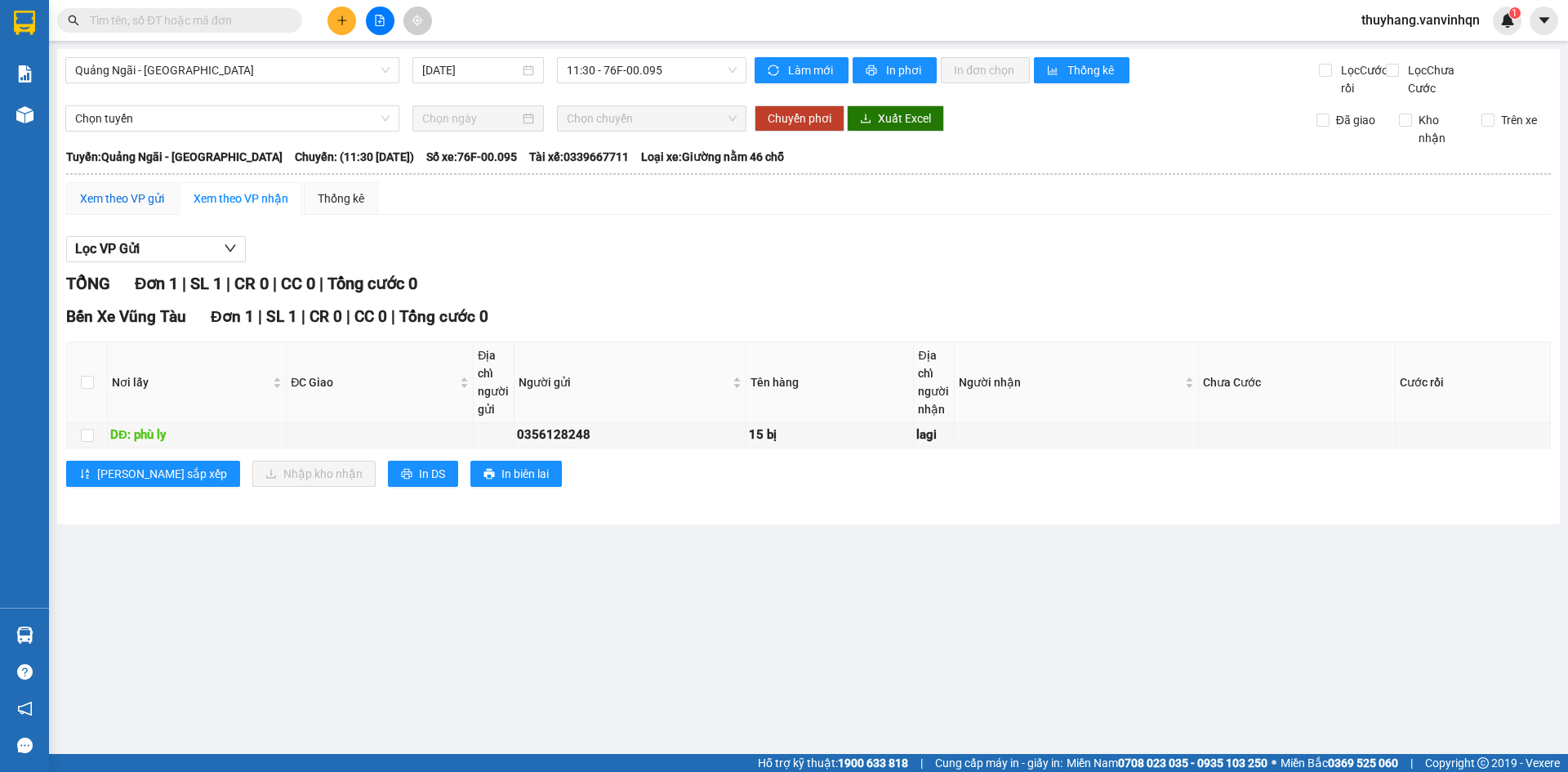
click at [92, 208] on div "Xem theo VP gửi" at bounding box center [123, 199] width 84 height 18
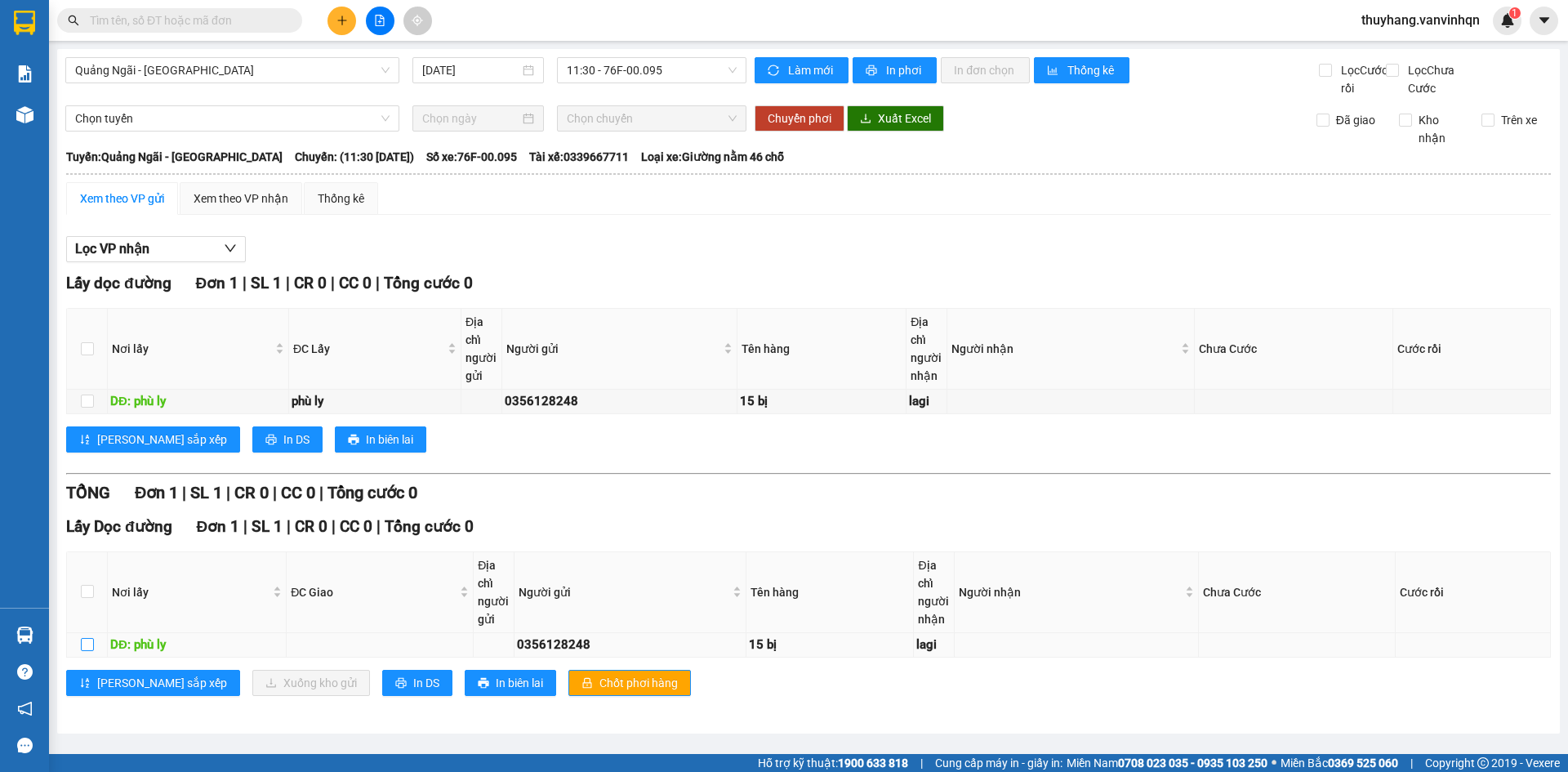
click at [84, 651] on input "checkbox" at bounding box center [88, 645] width 13 height 13
checkbox input "true"
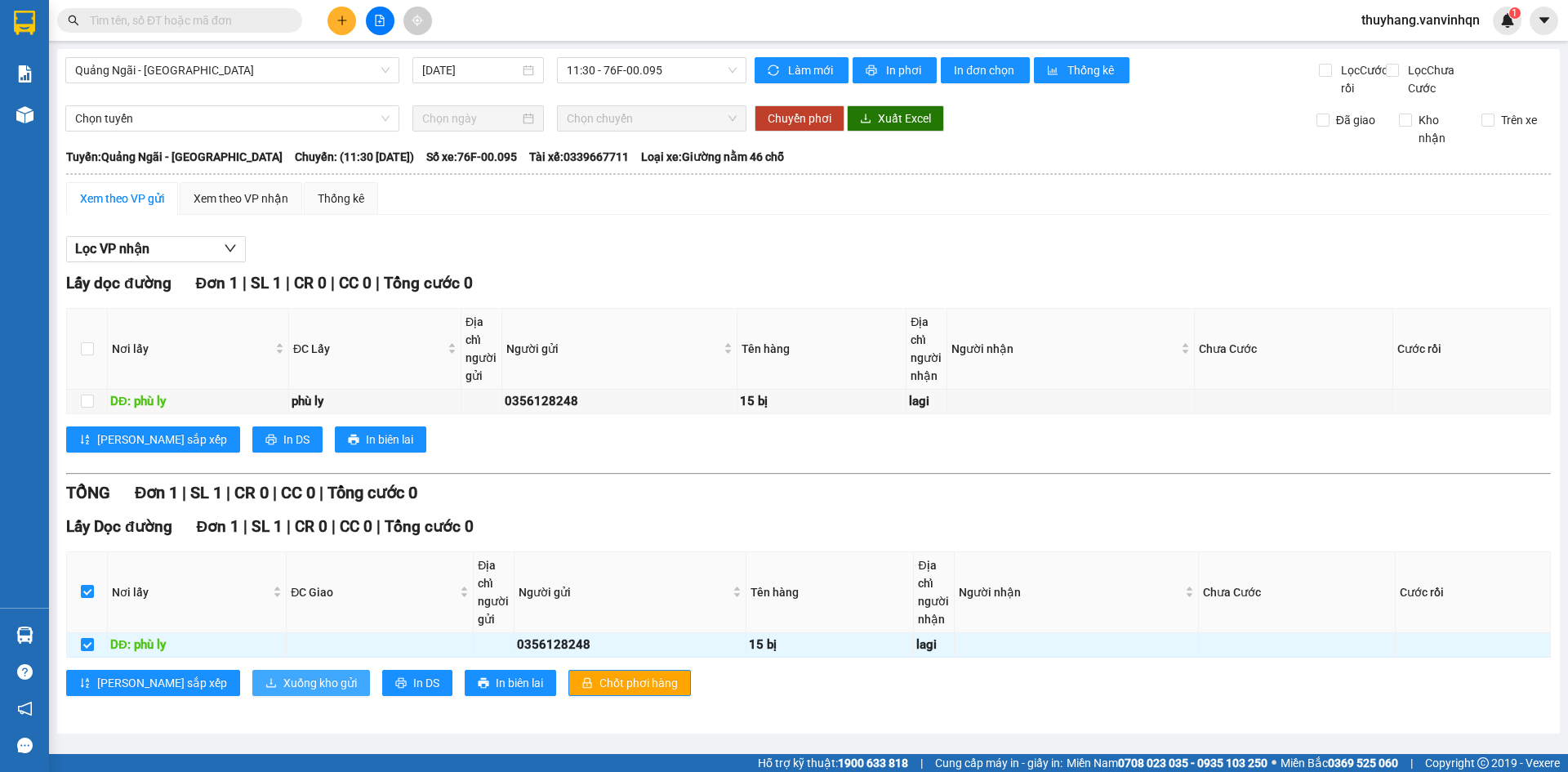
click at [283, 692] on span "Xuống kho gửi" at bounding box center [320, 683] width 74 height 18
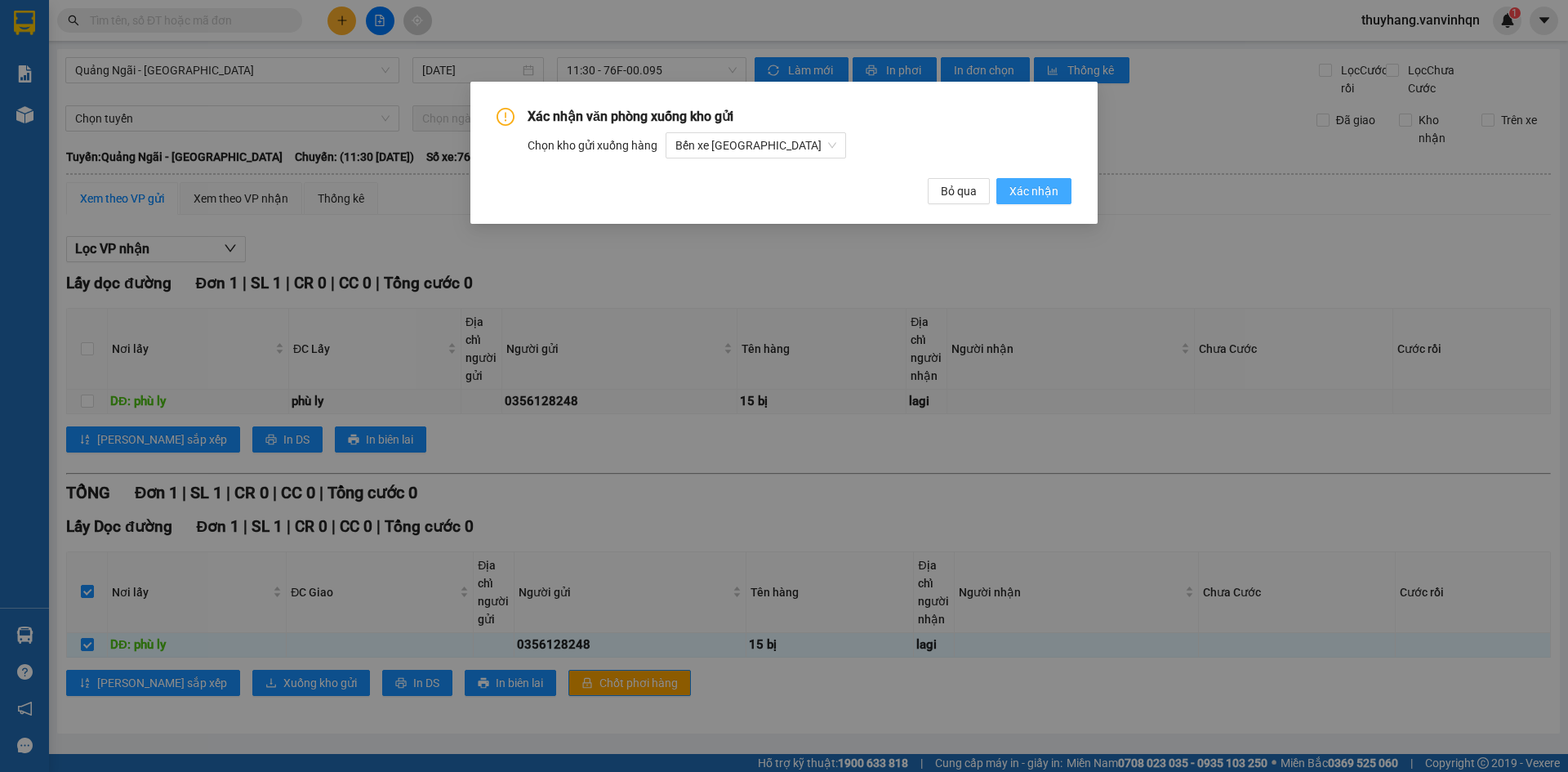
click at [1053, 195] on span "Xác nhận" at bounding box center [1034, 191] width 49 height 18
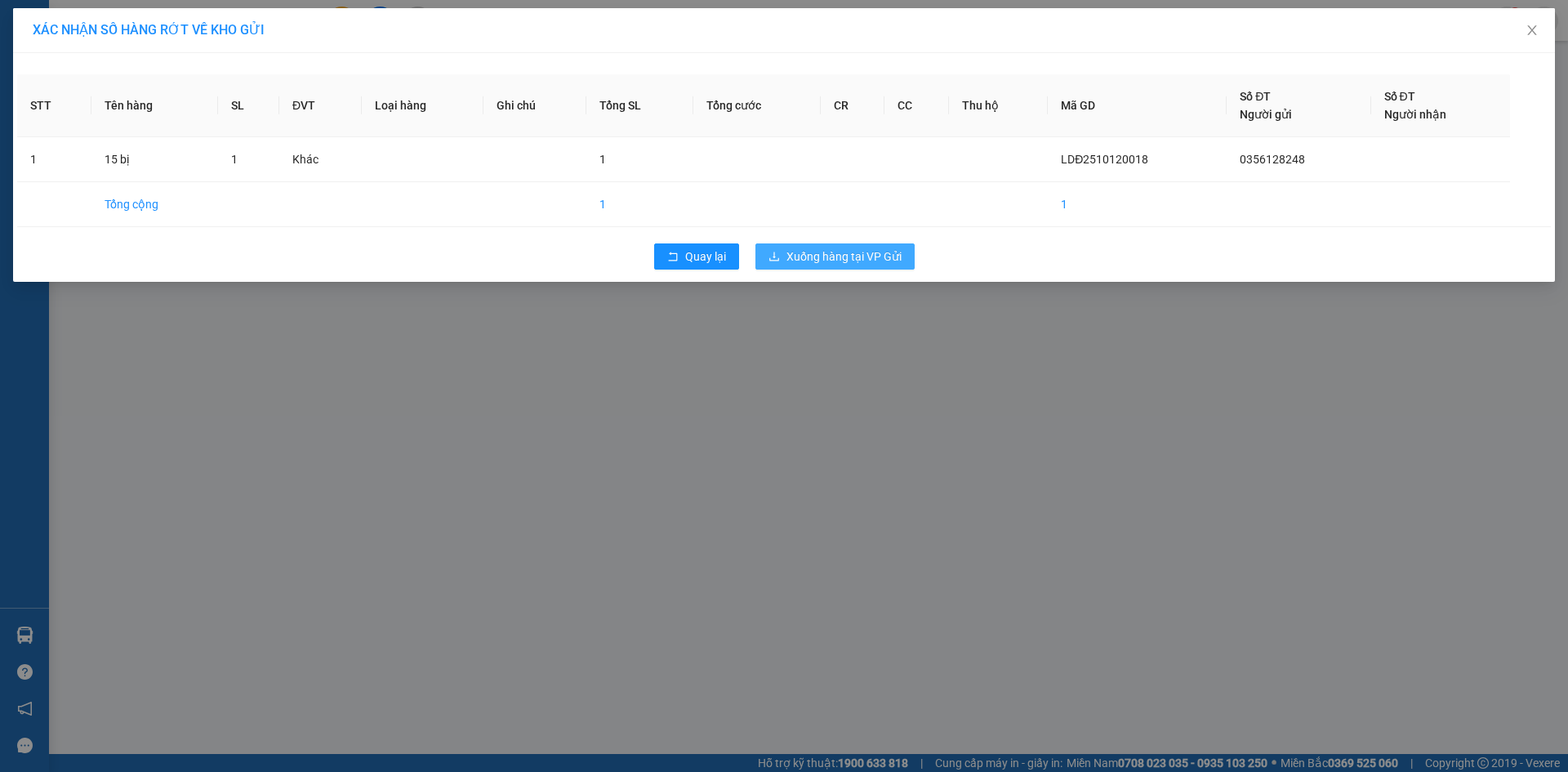
click at [822, 255] on span "Xuống hàng tại VP Gửi" at bounding box center [844, 257] width 115 height 18
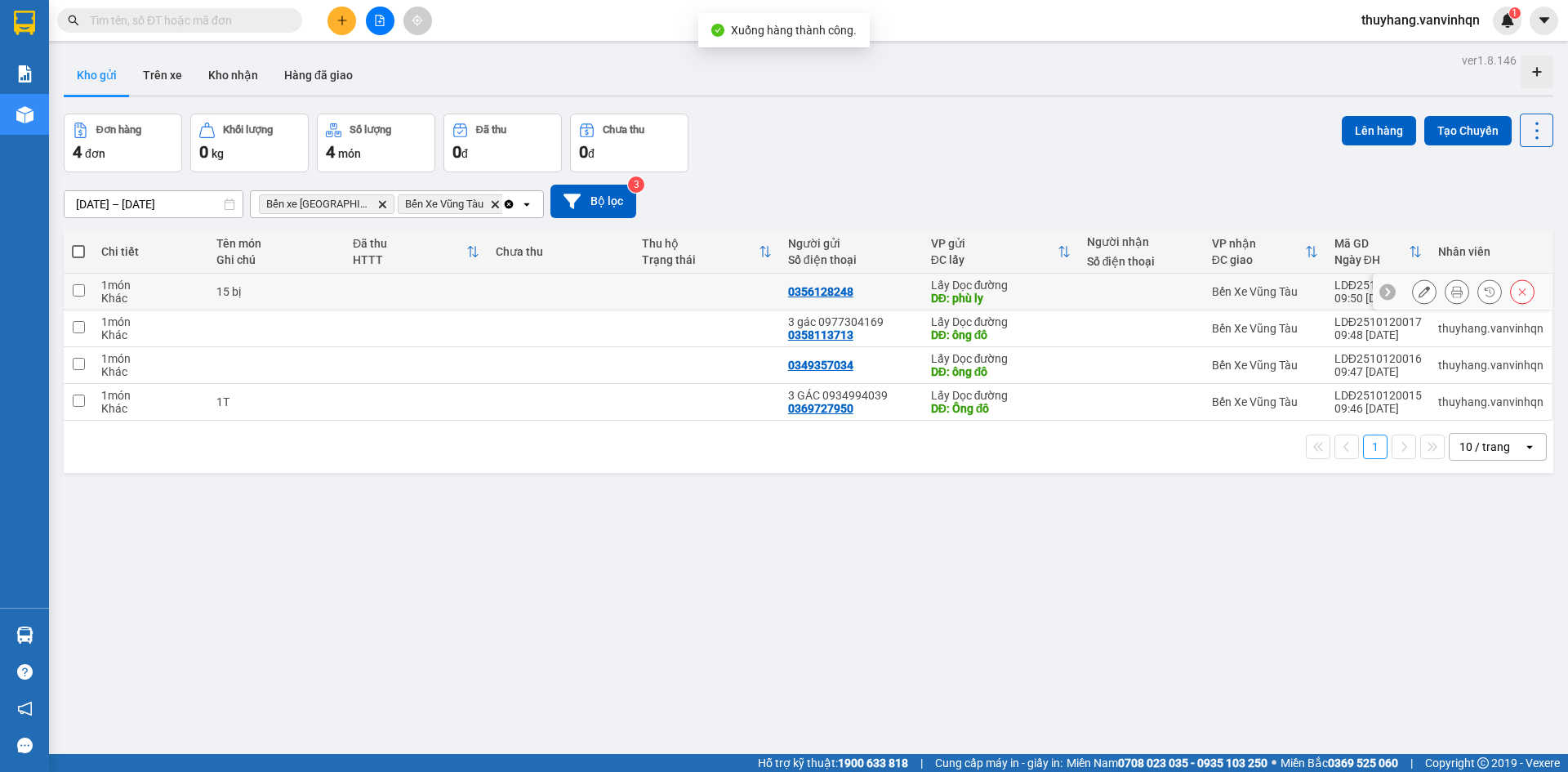
click at [354, 289] on td at bounding box center [416, 292] width 143 height 36
checkbox input "true"
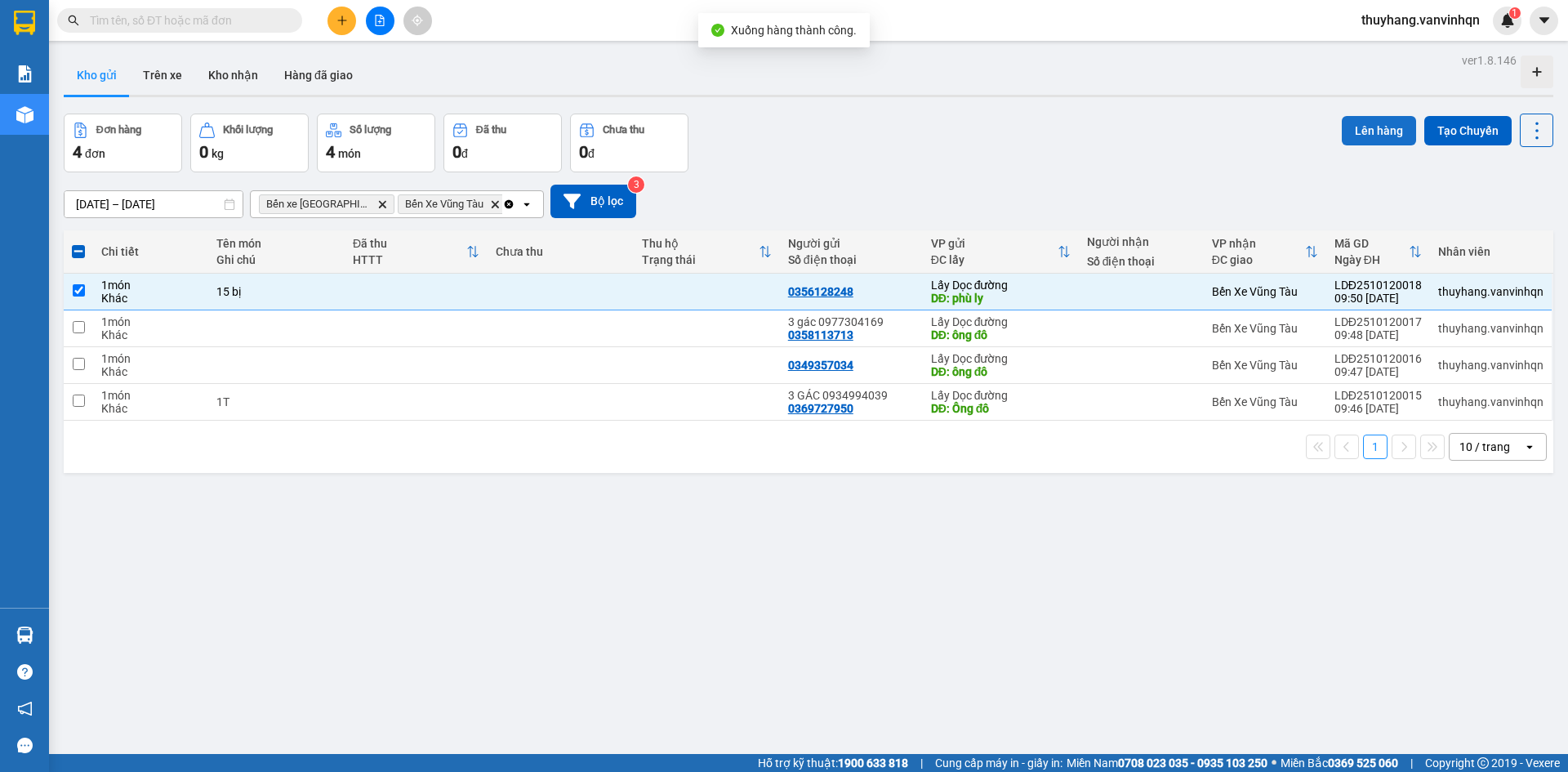
click at [1392, 123] on button "Lên hàng" at bounding box center [1379, 131] width 75 height 30
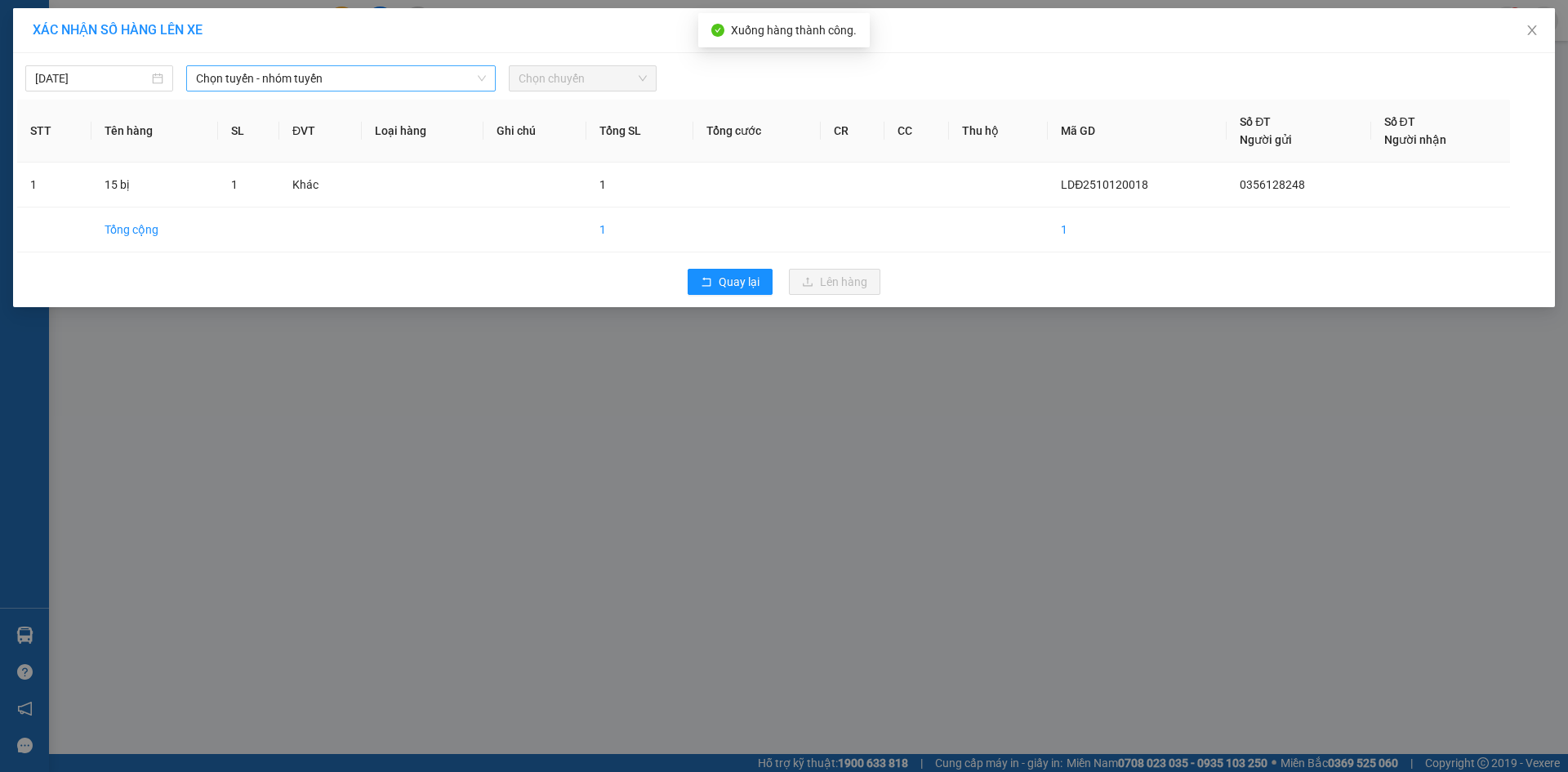
click at [435, 84] on span "Chọn tuyến - nhóm tuyến" at bounding box center [341, 79] width 290 height 25
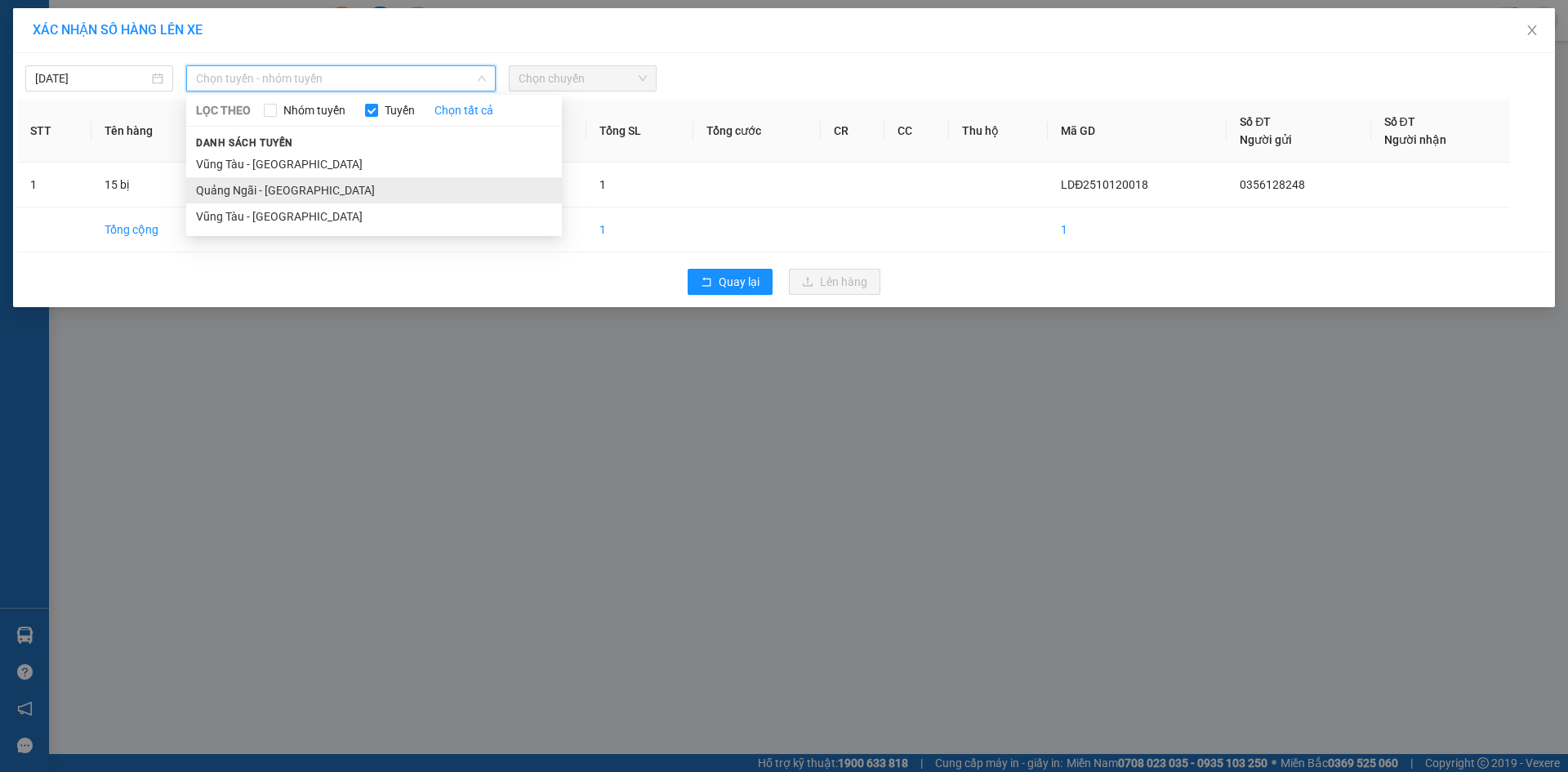
click at [354, 190] on li "Quảng Ngãi - [GEOGRAPHIC_DATA]" at bounding box center [374, 191] width 376 height 27
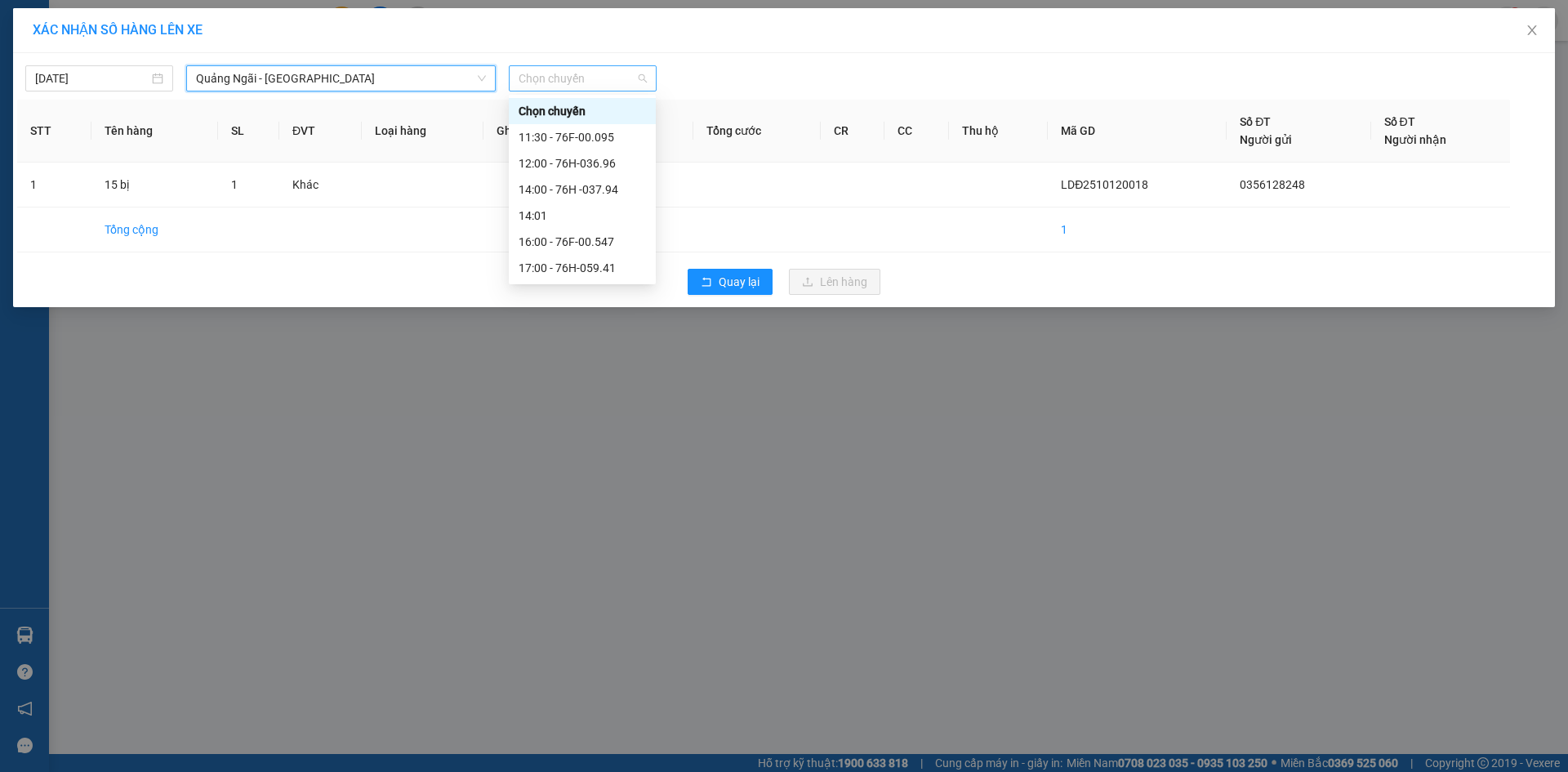
click at [594, 70] on span "Chọn chuyến" at bounding box center [583, 79] width 128 height 25
click at [617, 169] on div "12:00 - 76H-036.96" at bounding box center [583, 163] width 127 height 18
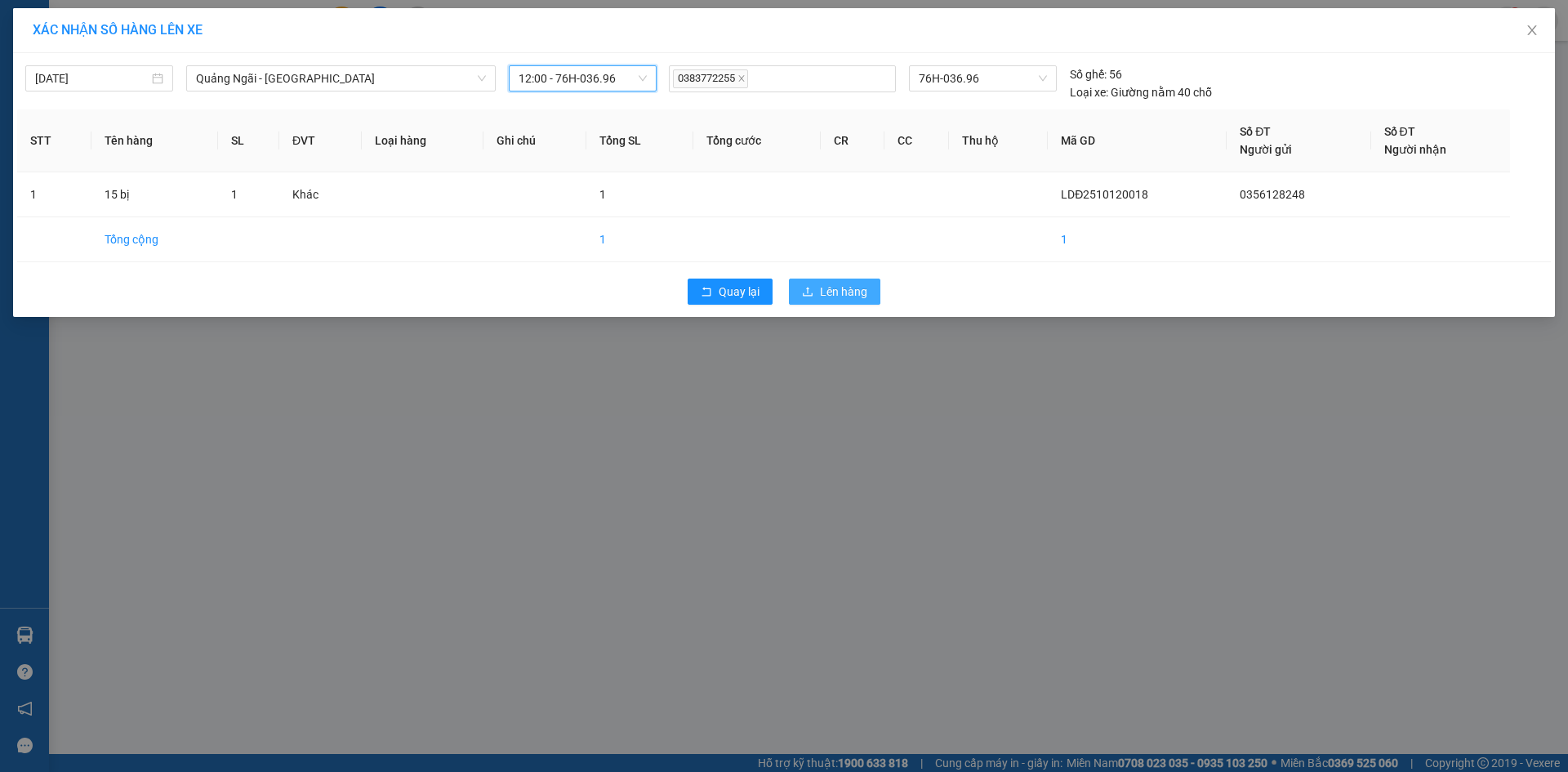
click at [864, 299] on span "Lên hàng" at bounding box center [844, 292] width 47 height 18
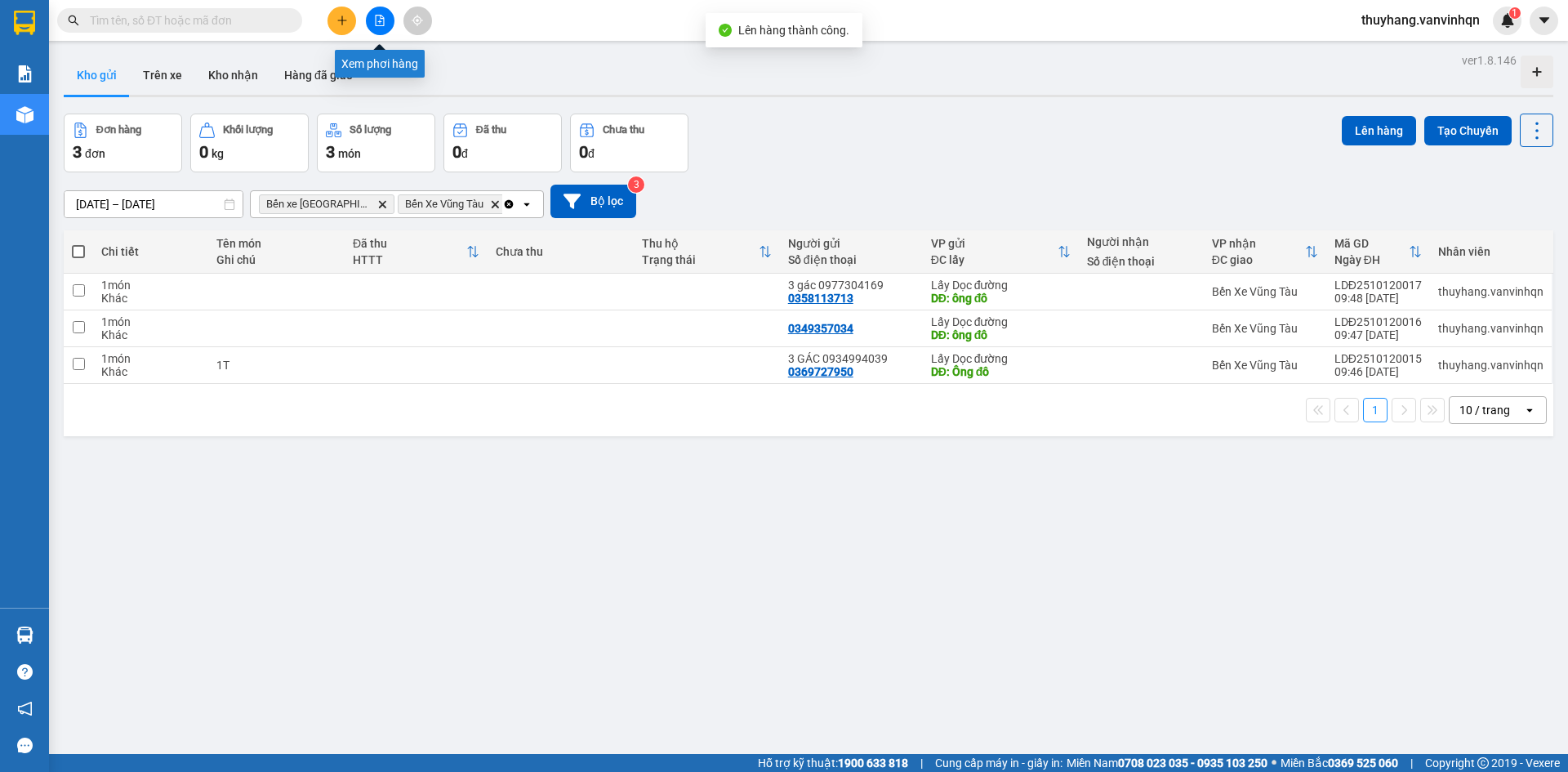
click at [380, 21] on icon "file-add" at bounding box center [380, 21] width 9 height 12
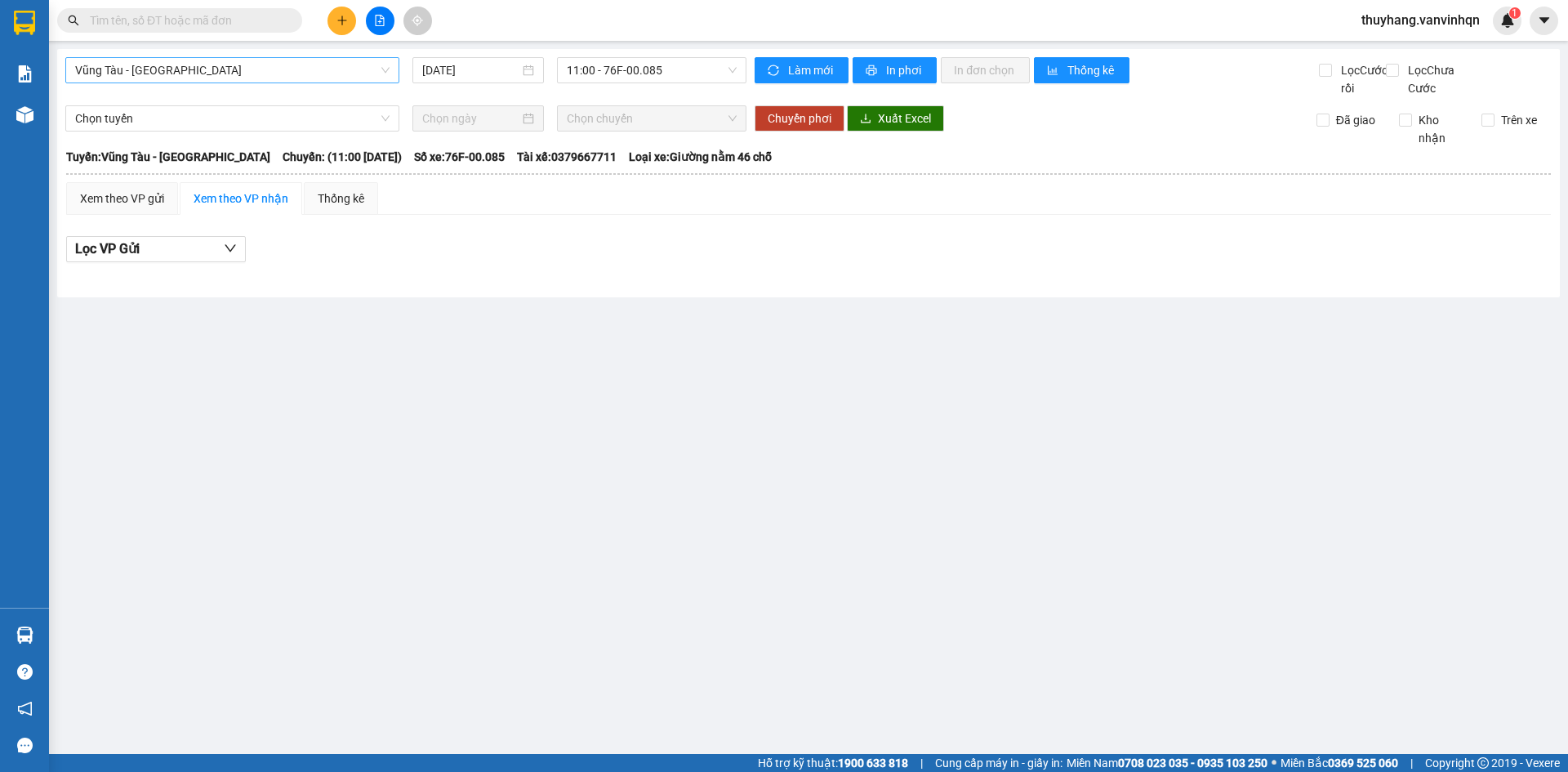
click at [264, 72] on span "Vũng Tàu - [GEOGRAPHIC_DATA]" at bounding box center [233, 70] width 315 height 25
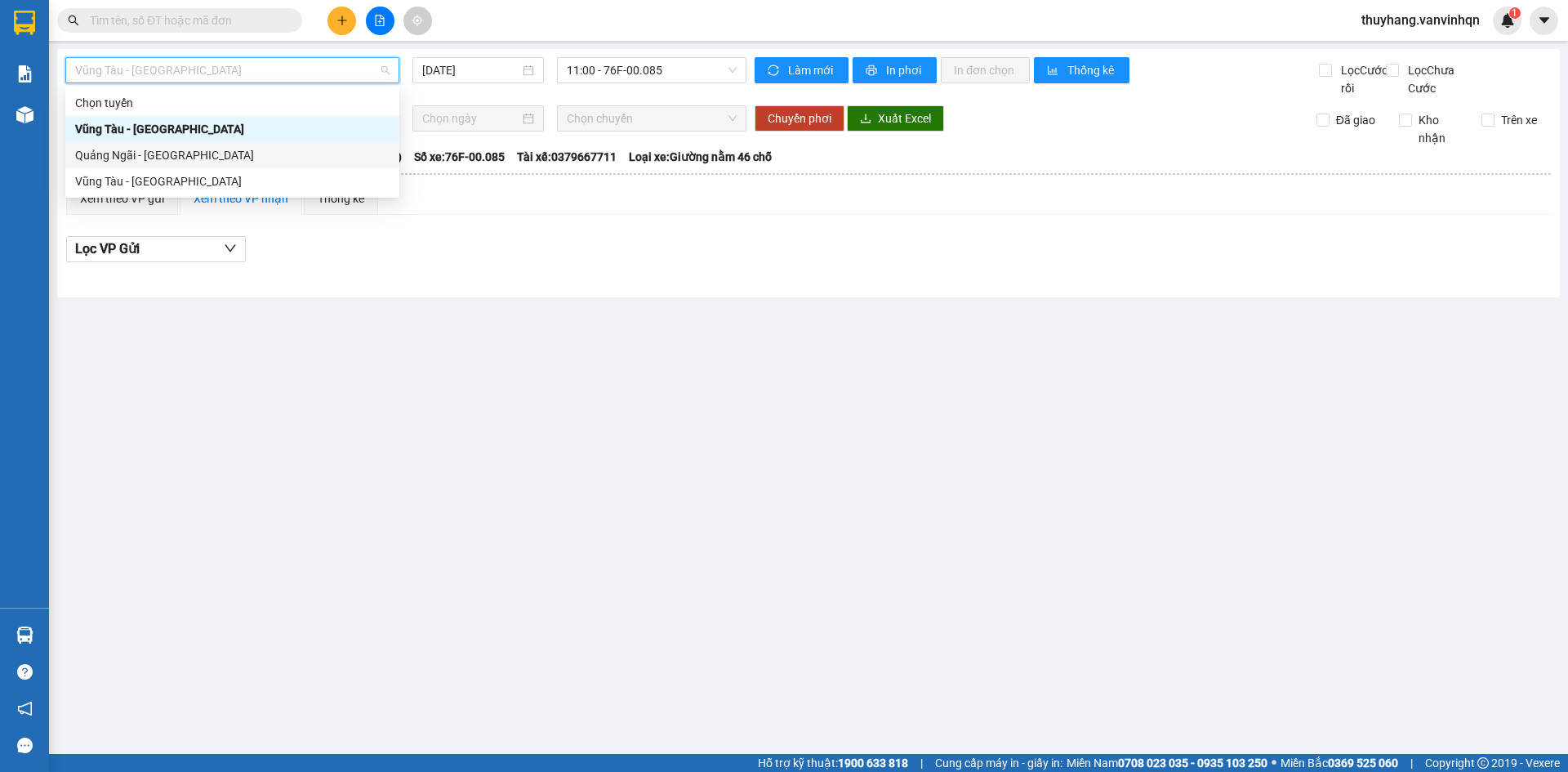
click at [247, 156] on div "Quảng Ngãi - [GEOGRAPHIC_DATA]" at bounding box center [233, 156] width 315 height 18
type input "[DATE]"
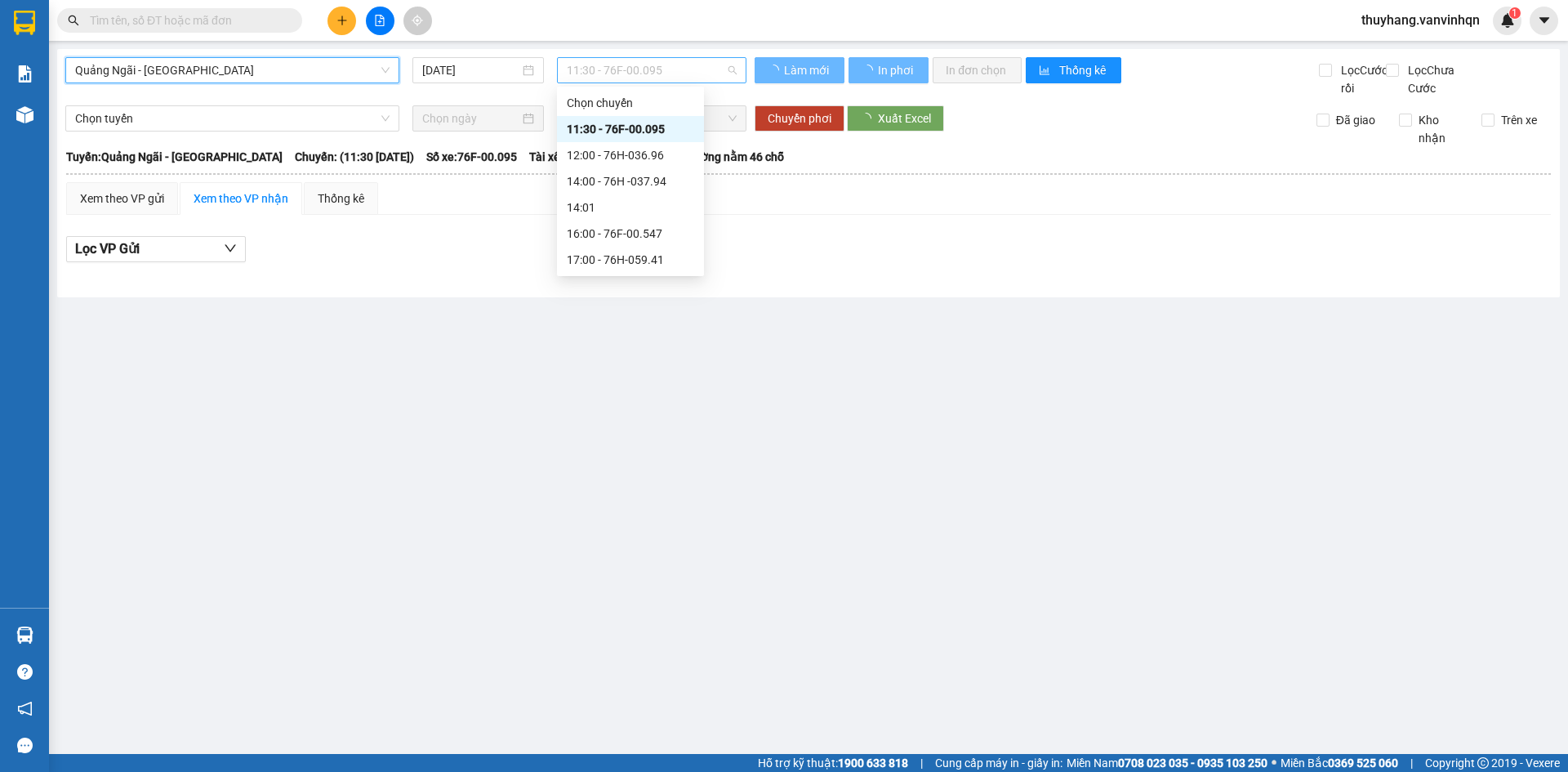
click at [674, 70] on span "11:30 - 76F-00.095" at bounding box center [652, 70] width 170 height 25
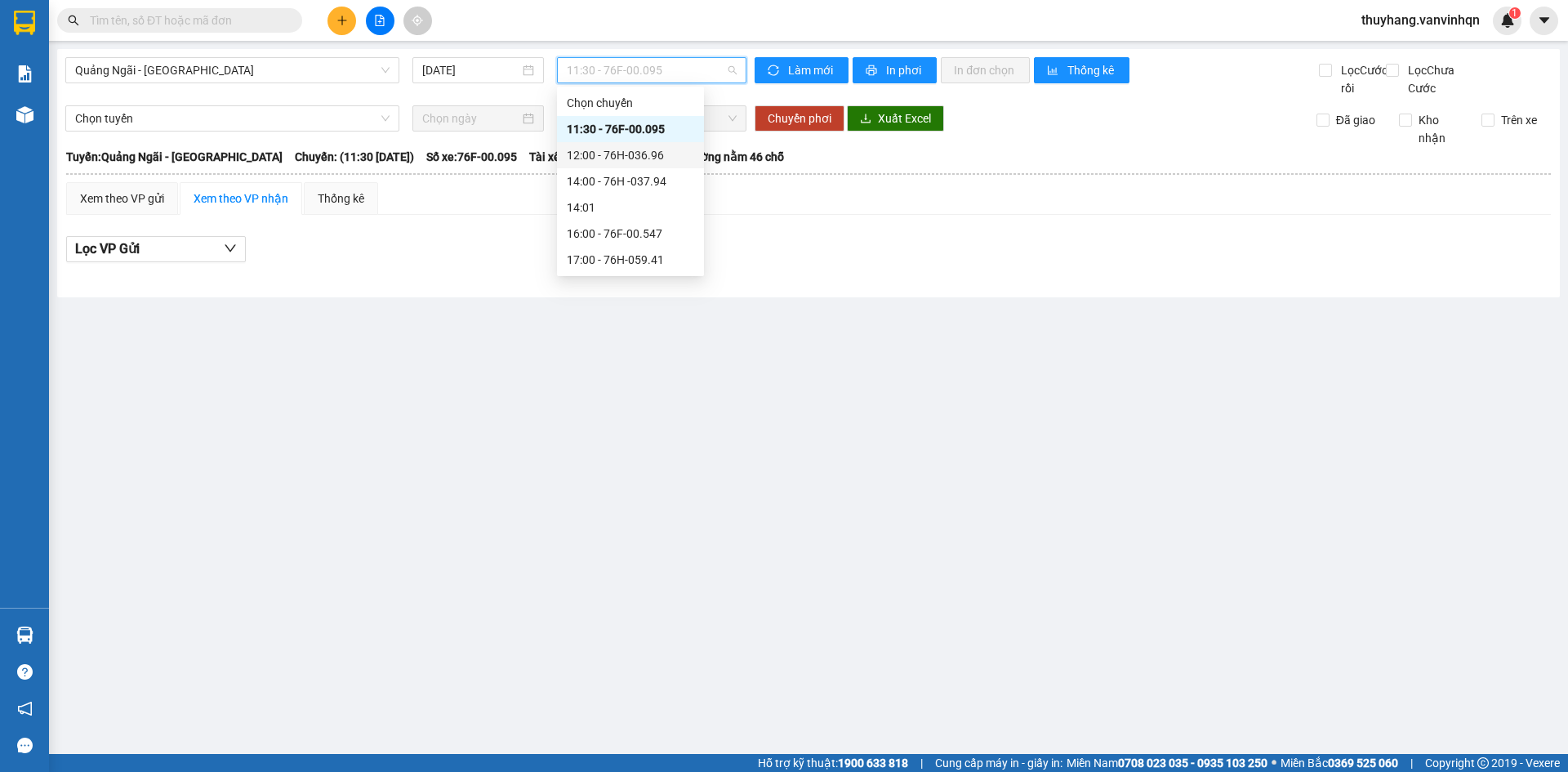
click at [657, 151] on div "12:00 - 76H-036.96" at bounding box center [631, 156] width 127 height 18
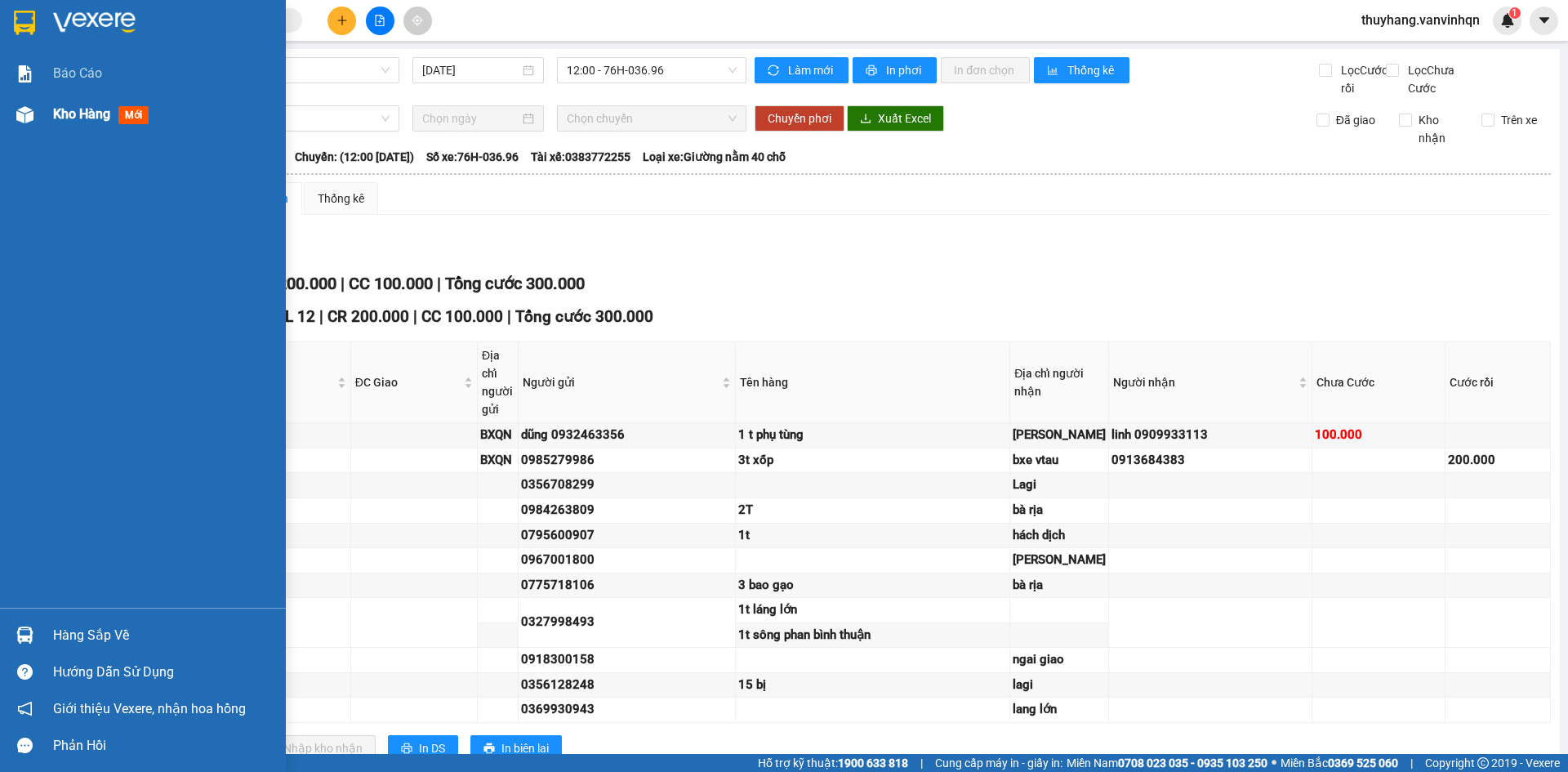
click at [31, 114] on img at bounding box center [25, 114] width 17 height 17
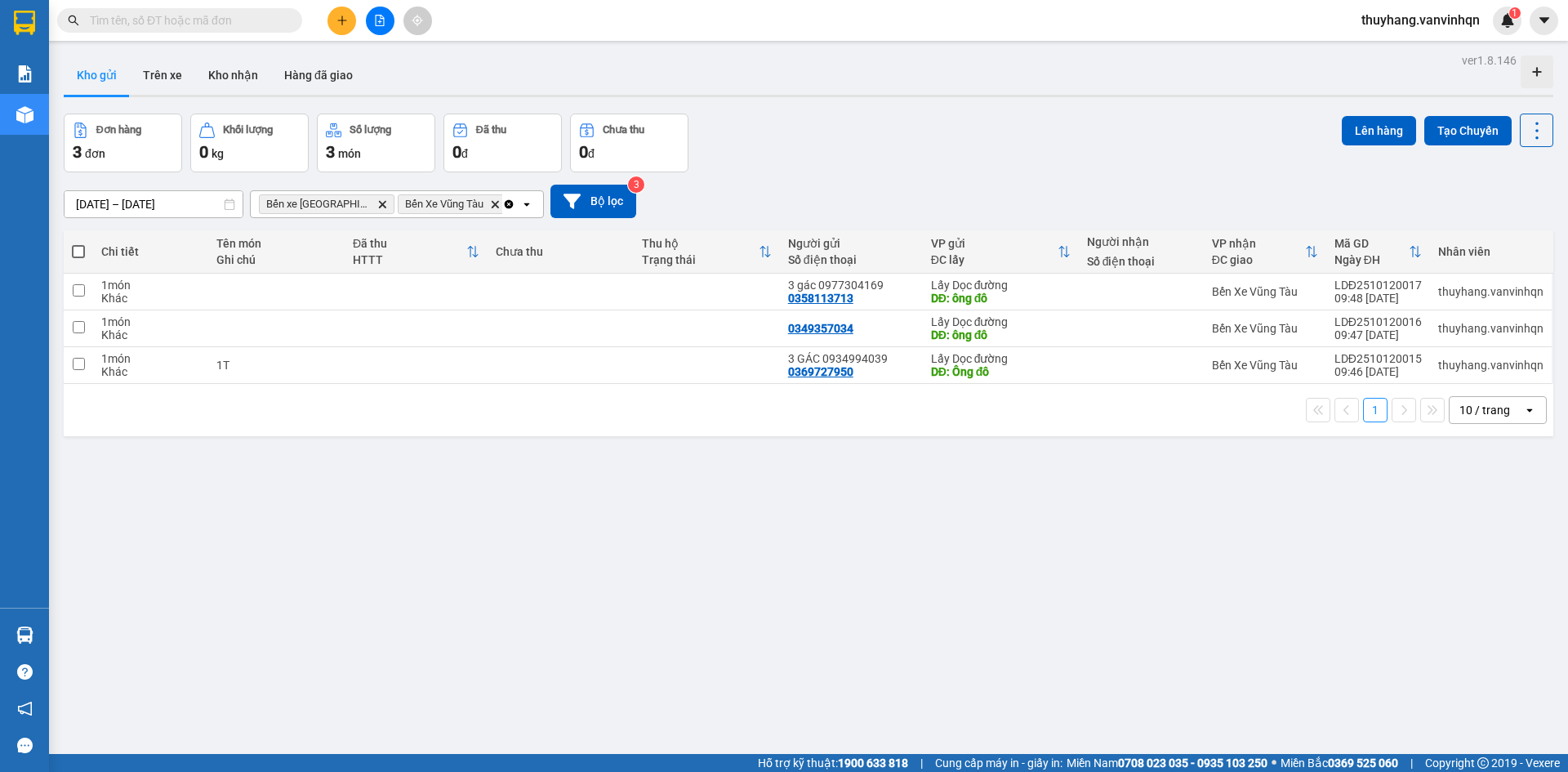
click at [338, 18] on icon "plus" at bounding box center [343, 21] width 12 height 12
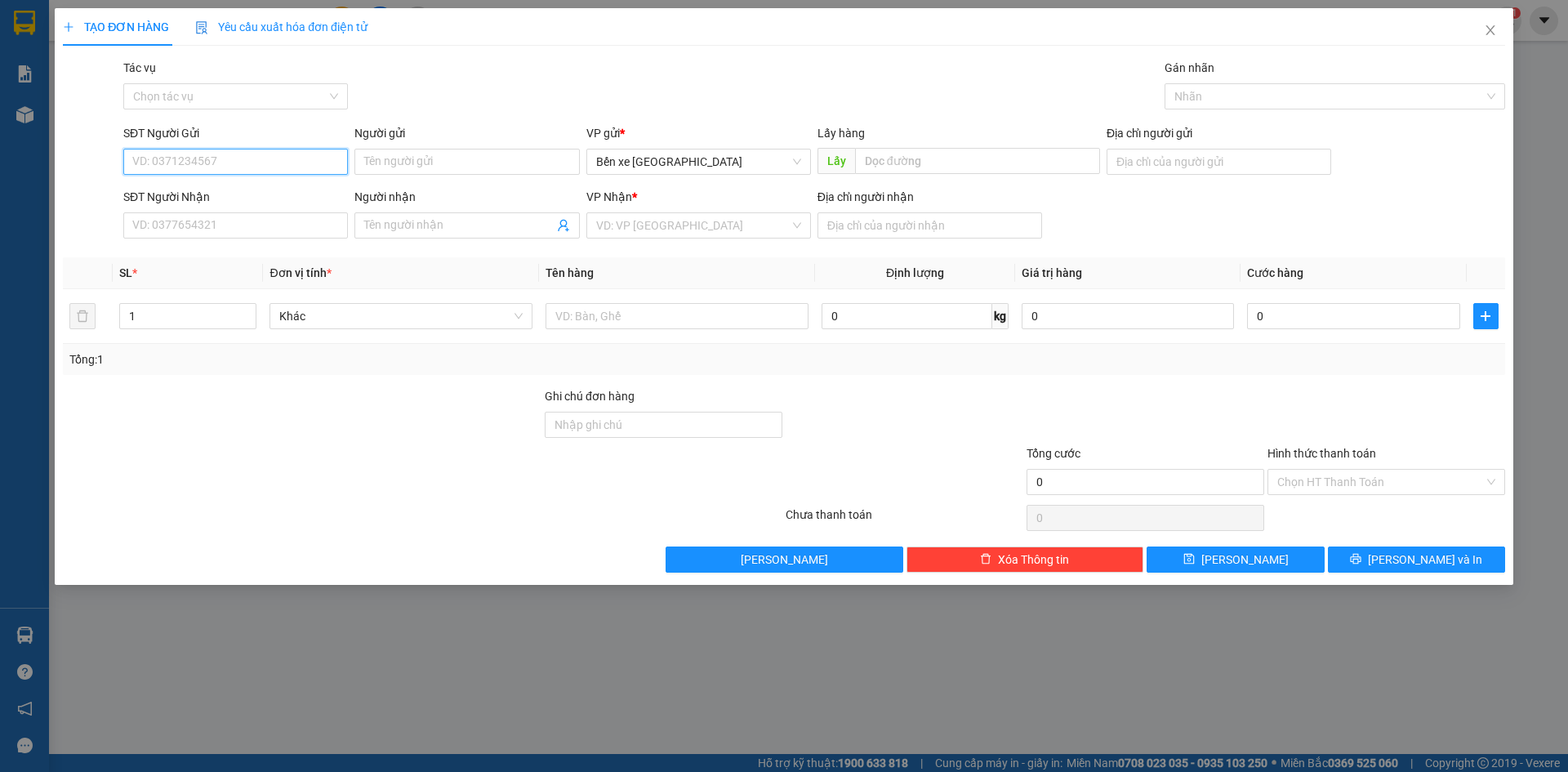
click at [328, 160] on input "SĐT Người Gửi" at bounding box center [235, 162] width 224 height 27
click at [630, 163] on span "Bến xe [GEOGRAPHIC_DATA]" at bounding box center [699, 162] width 205 height 25
type input "0334402130"
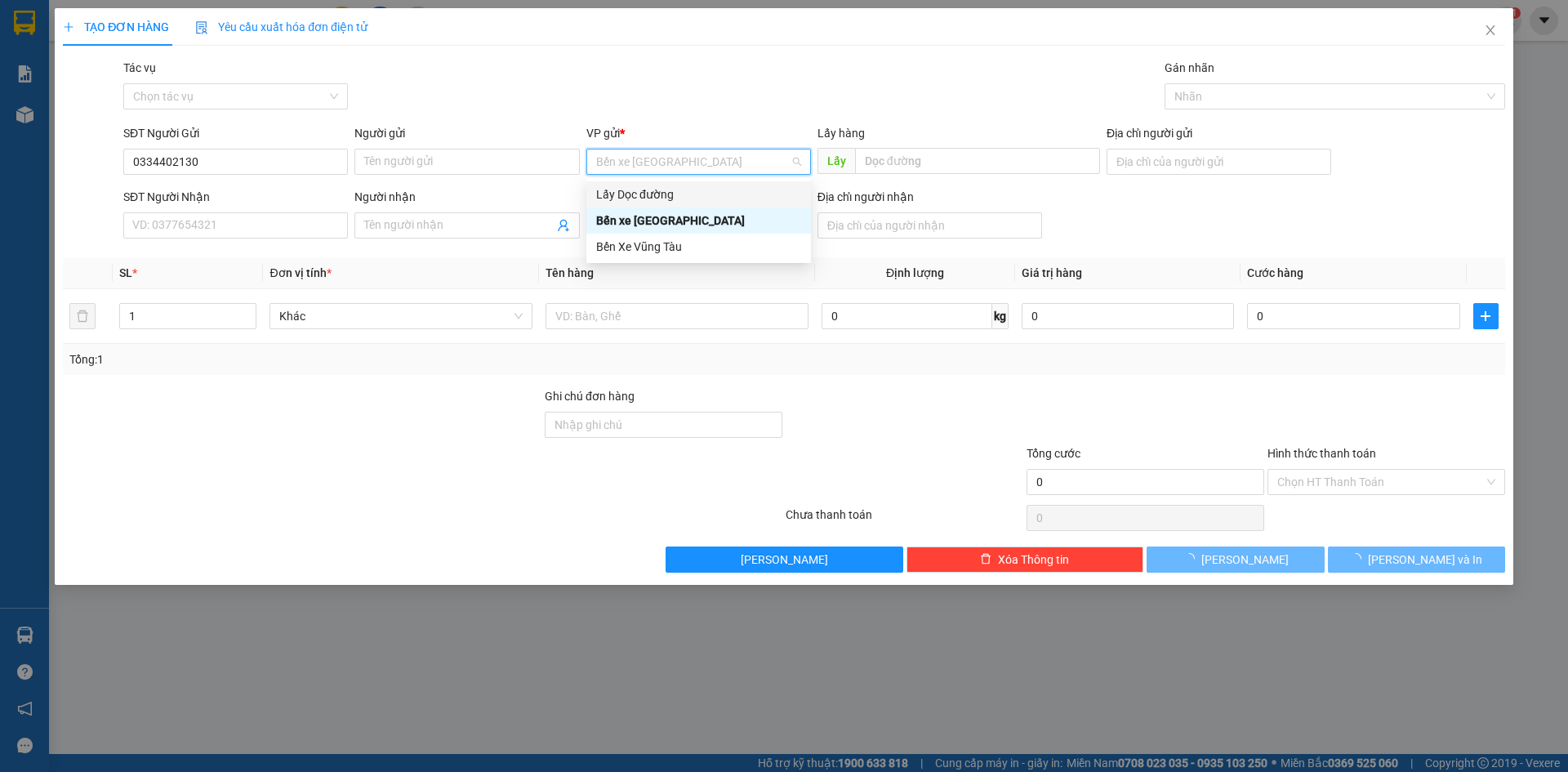
drag, startPoint x: 644, startPoint y: 198, endPoint x: 659, endPoint y: 193, distance: 15.8
click at [645, 198] on div "Lấy Dọc đường" at bounding box center [699, 195] width 205 height 18
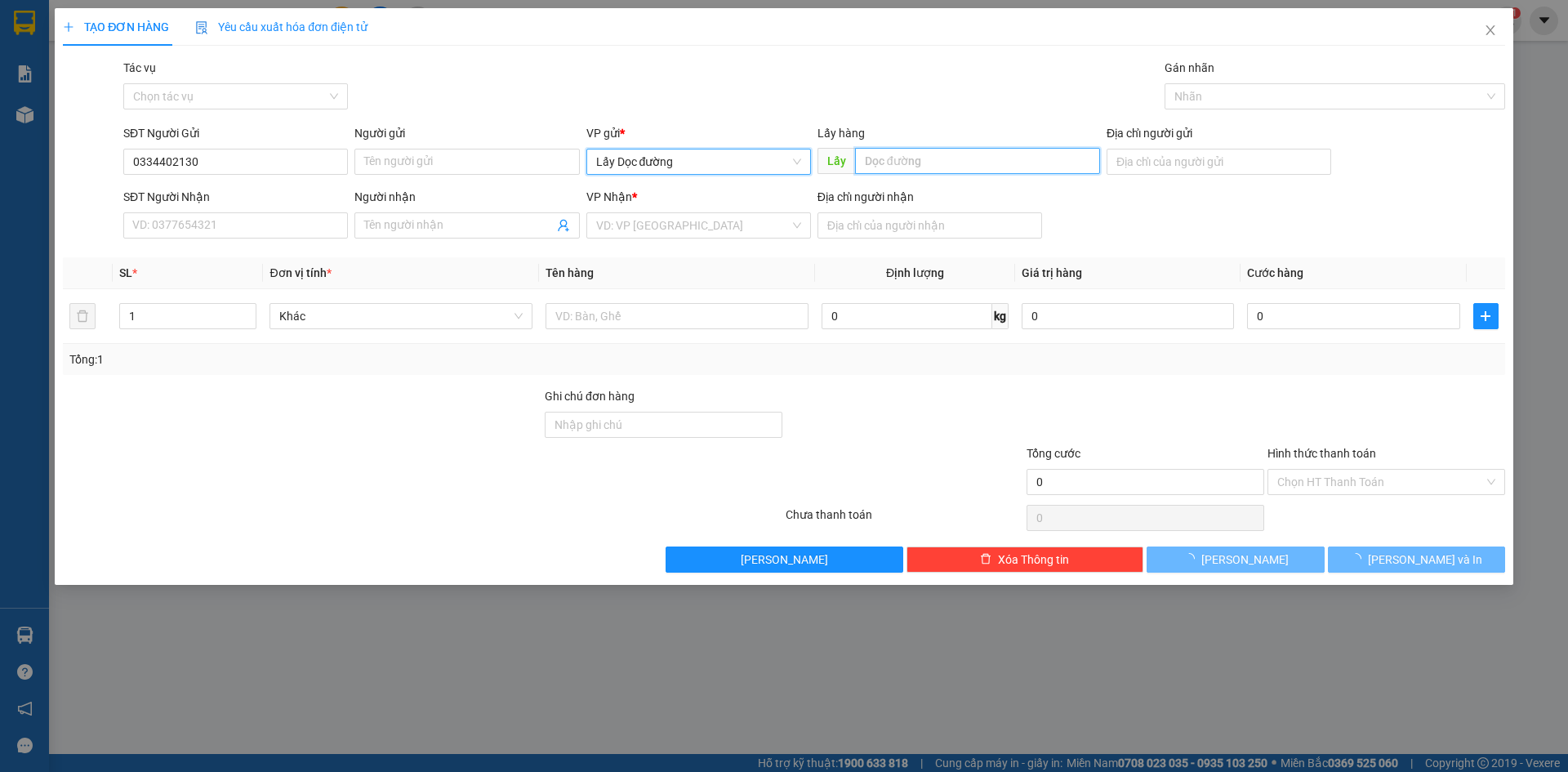
click at [890, 159] on input "text" at bounding box center [978, 162] width 245 height 27
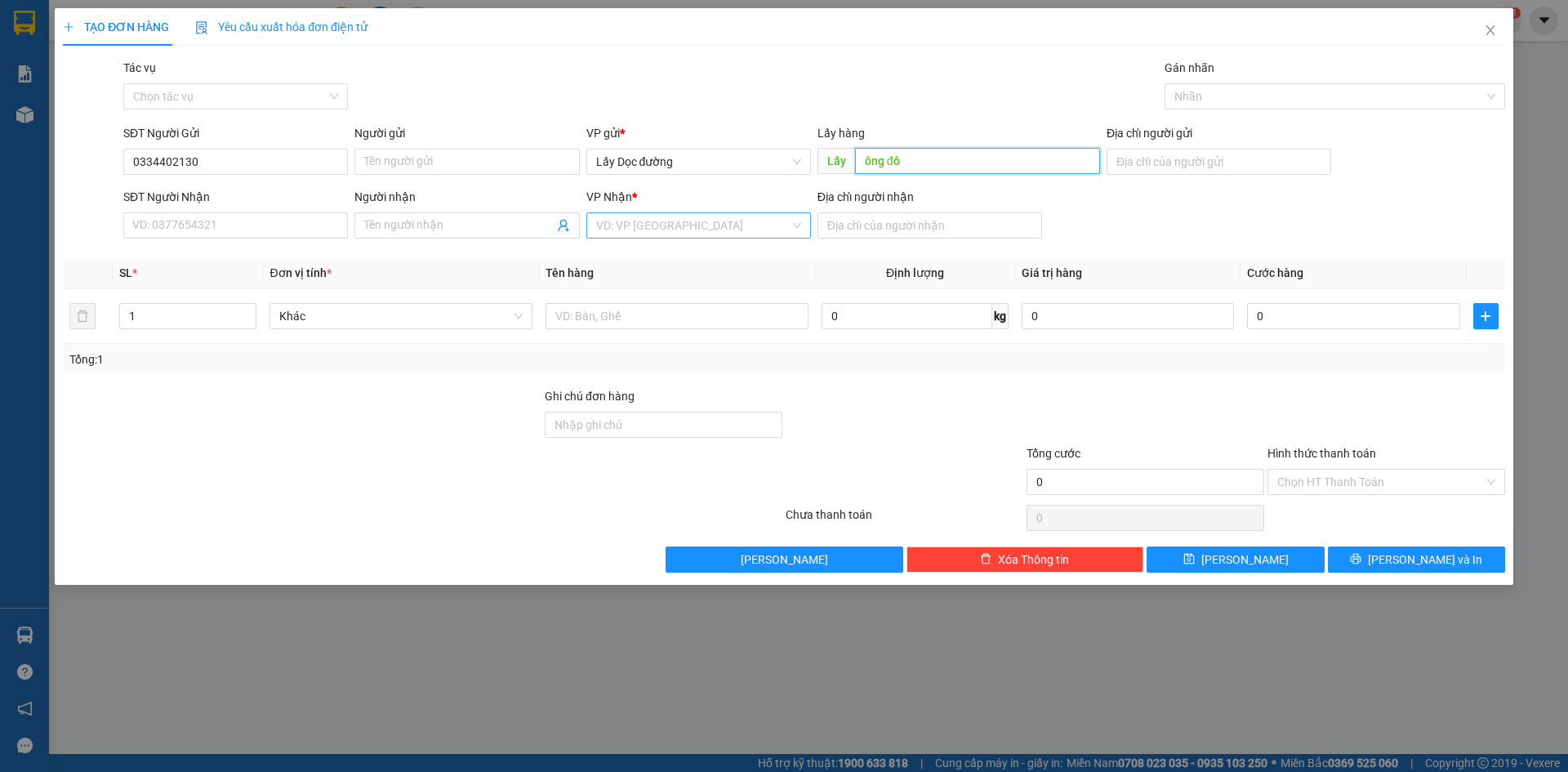
type input "ông đô"
click at [772, 222] on input "search" at bounding box center [693, 226] width 194 height 25
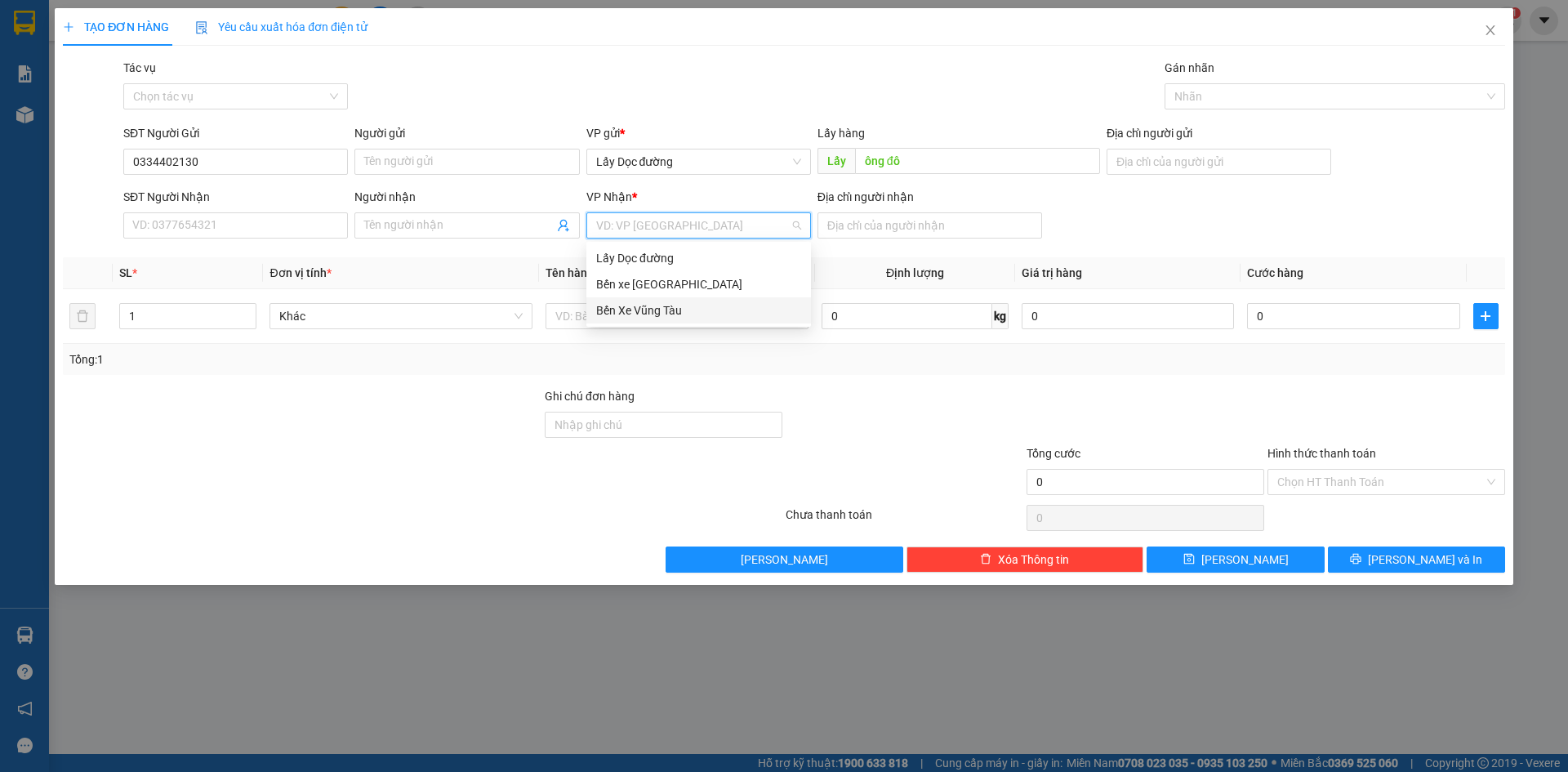
click at [723, 315] on div "Bến Xe Vũng Tàu" at bounding box center [699, 311] width 205 height 18
click at [726, 313] on input "text" at bounding box center [677, 316] width 263 height 27
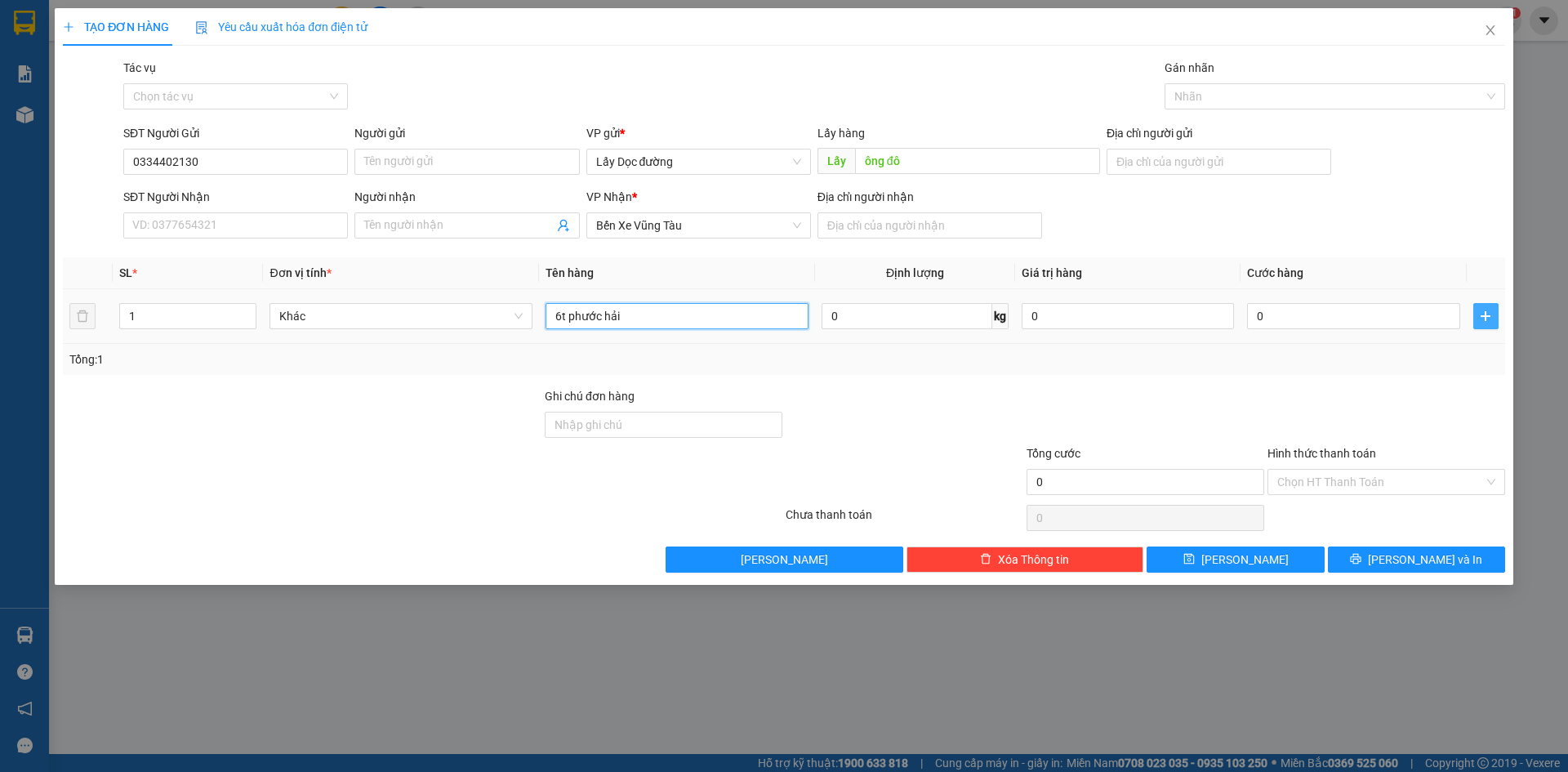
type input "6t phước hải"
click at [1493, 316] on span "plus" at bounding box center [1486, 316] width 24 height 13
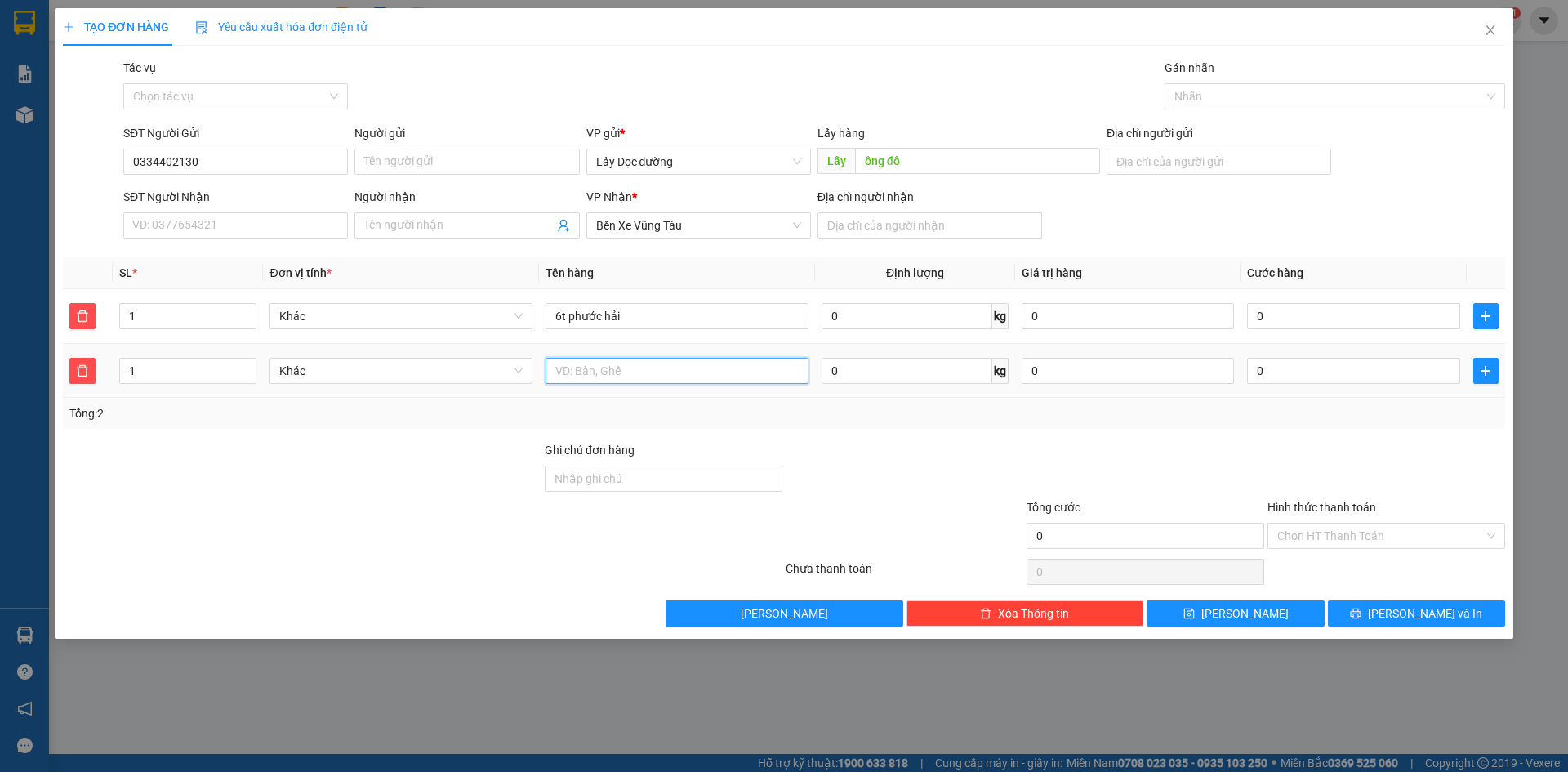
click at [642, 370] on input "text" at bounding box center [677, 371] width 263 height 27
type input "1t long hải"
click at [1163, 601] on button "[PERSON_NAME]" at bounding box center [1235, 614] width 177 height 27
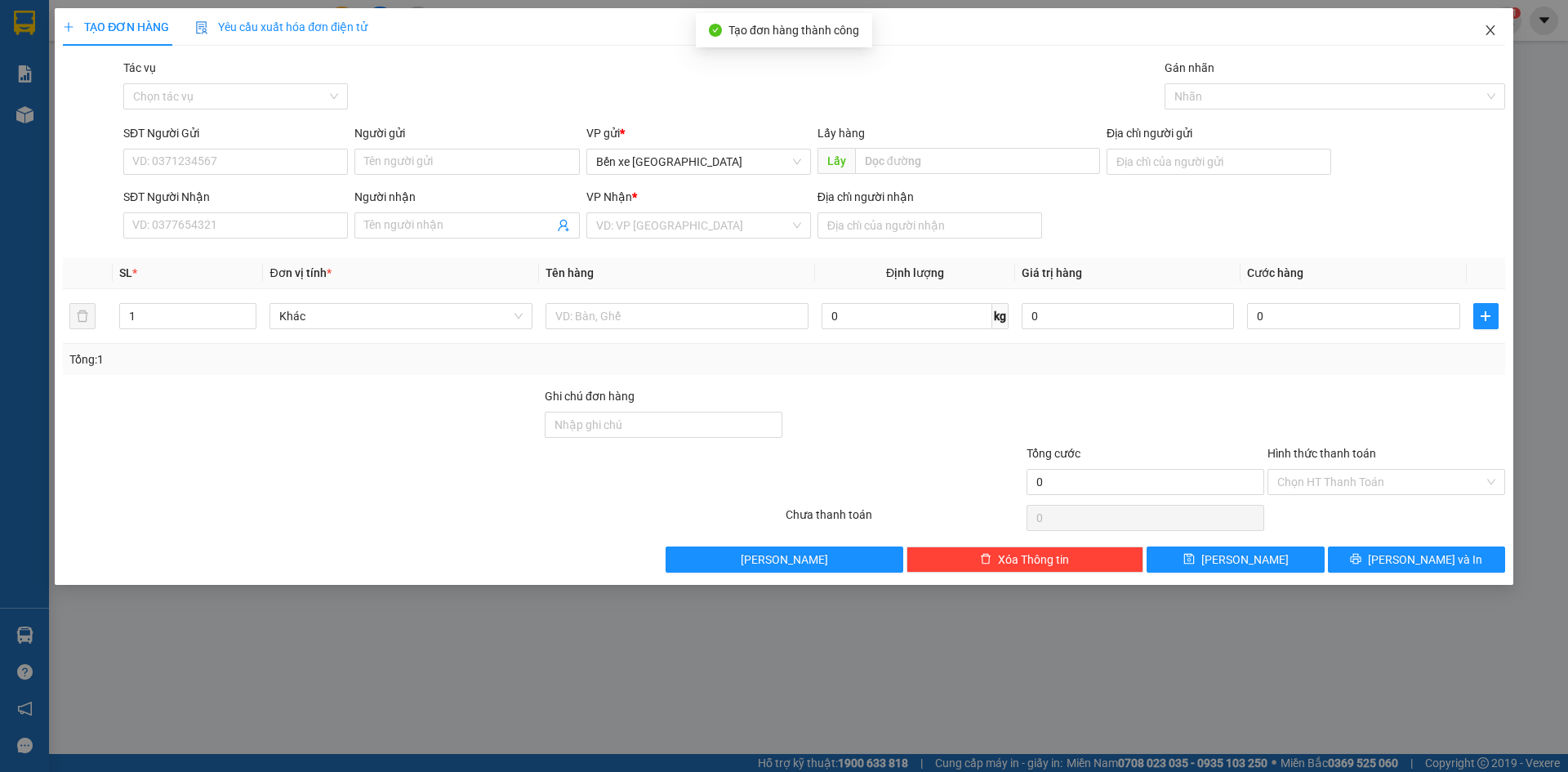
click at [1508, 26] on span "Close" at bounding box center [1490, 31] width 46 height 46
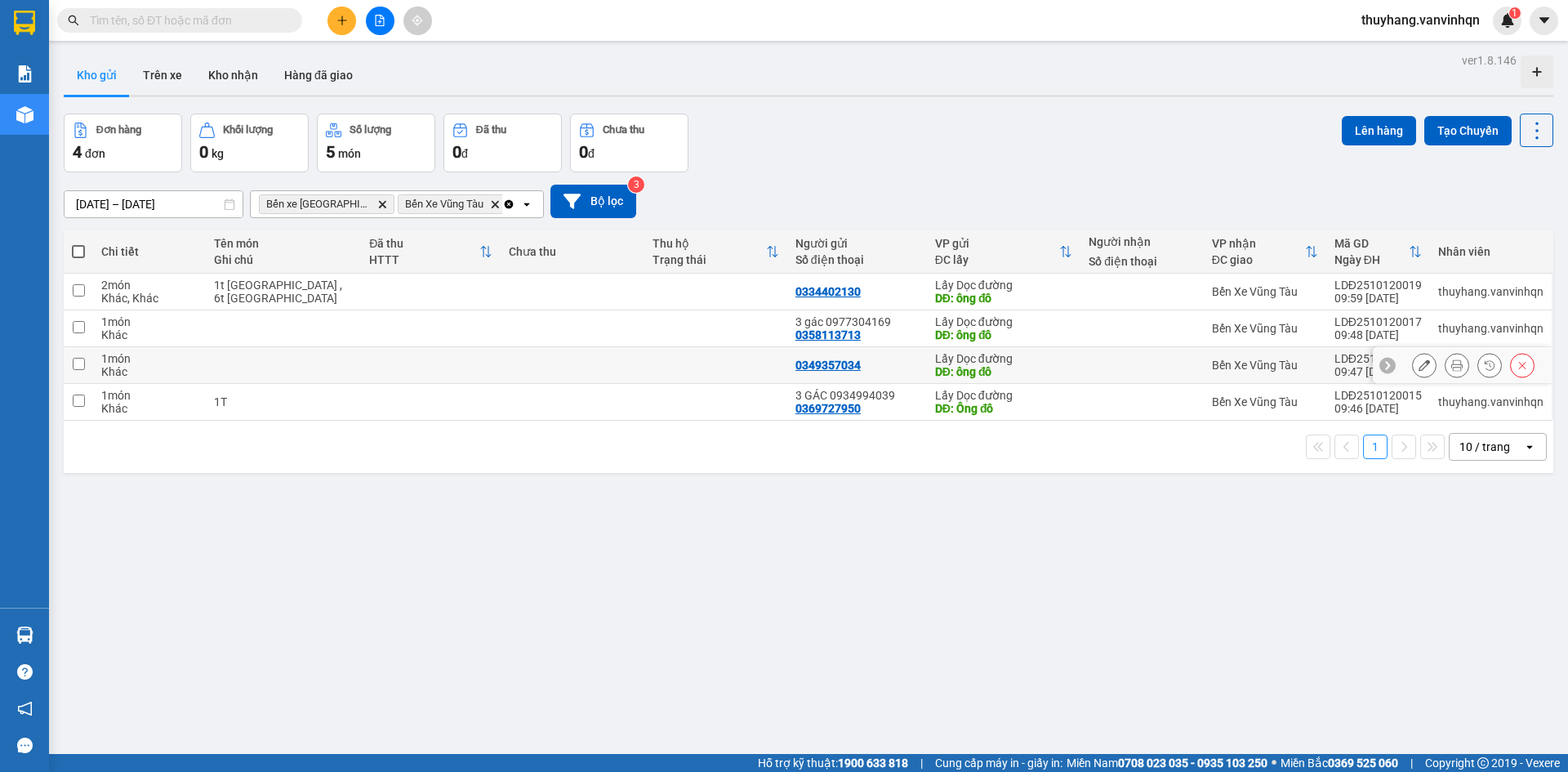
click at [1419, 368] on icon at bounding box center [1425, 365] width 12 height 12
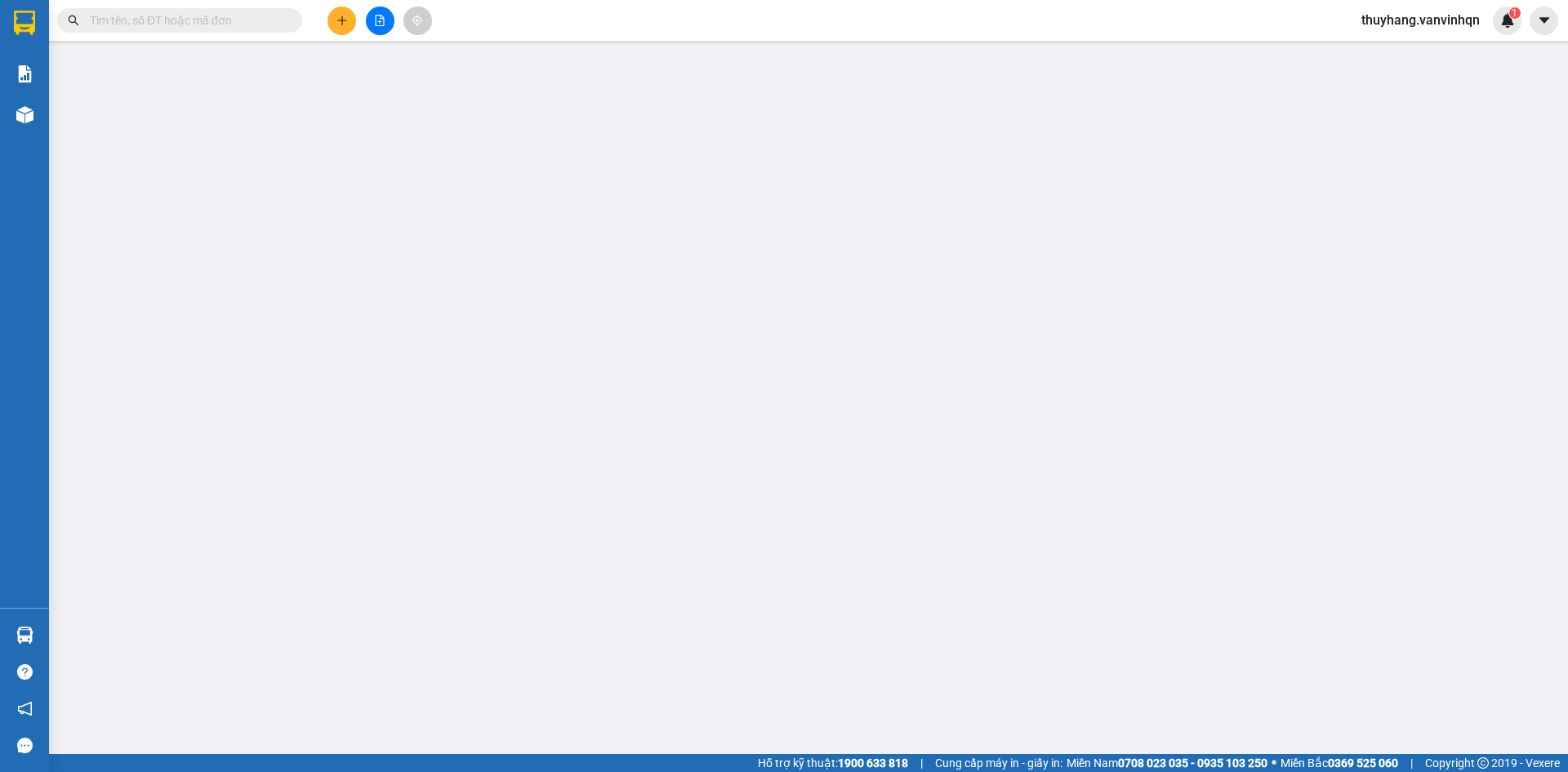
type input "0349357034"
type input "ông đô"
type input "long hải"
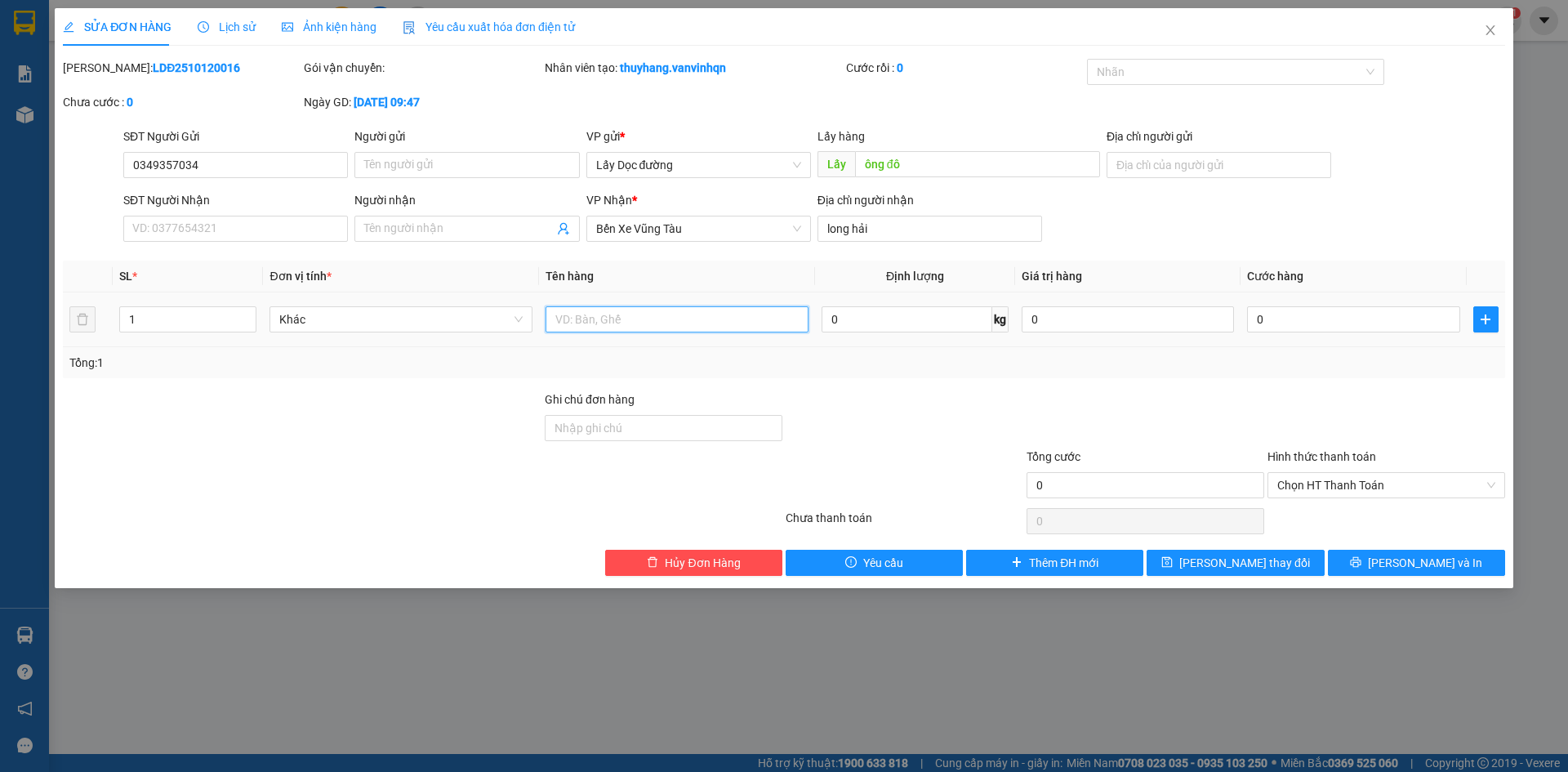
click at [623, 318] on input "text" at bounding box center [677, 320] width 263 height 27
type input "3t"
click at [1187, 564] on button "[PERSON_NAME] thay đổi" at bounding box center [1235, 563] width 177 height 27
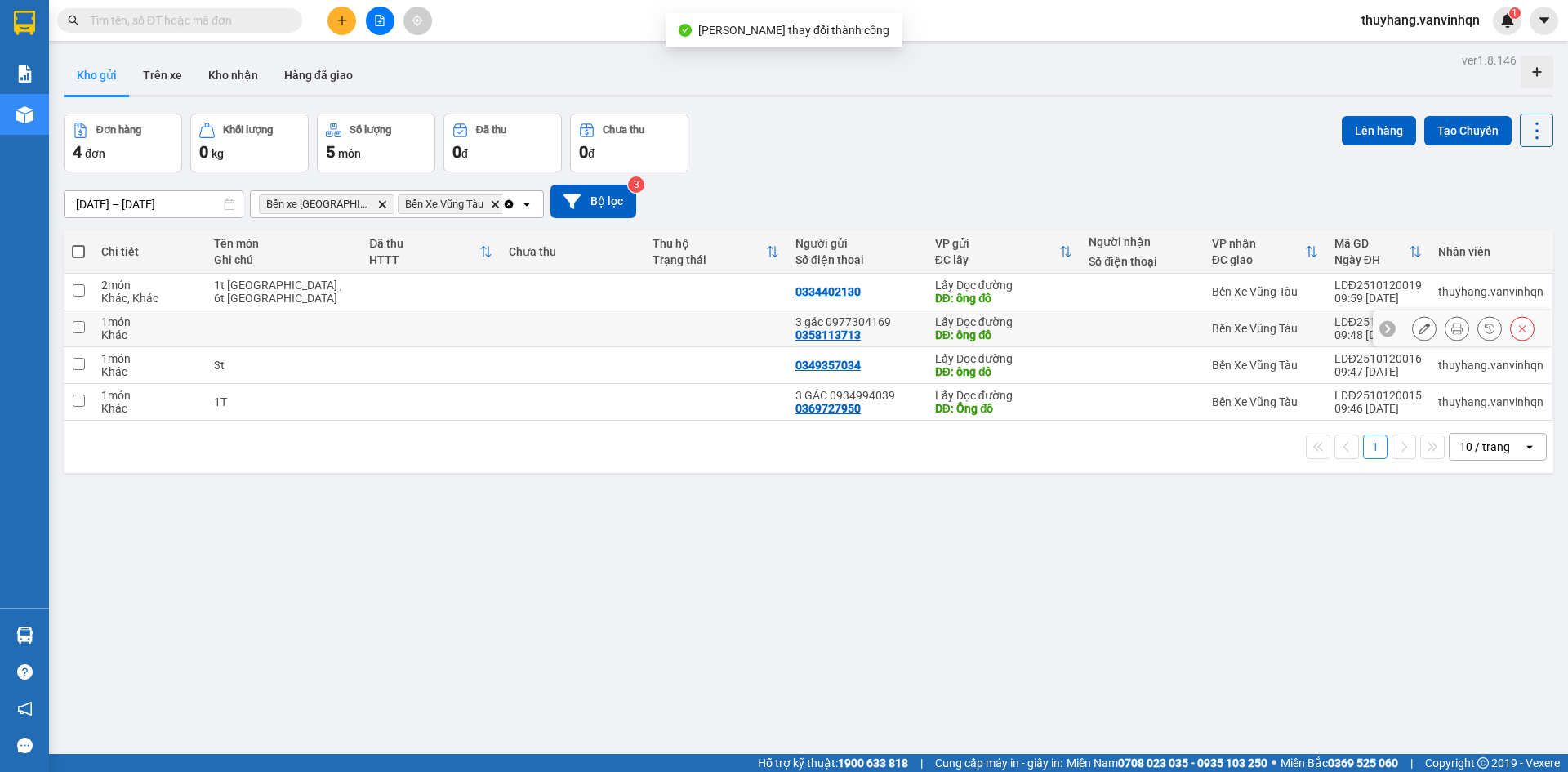
click at [1419, 328] on icon at bounding box center [1425, 329] width 12 height 12
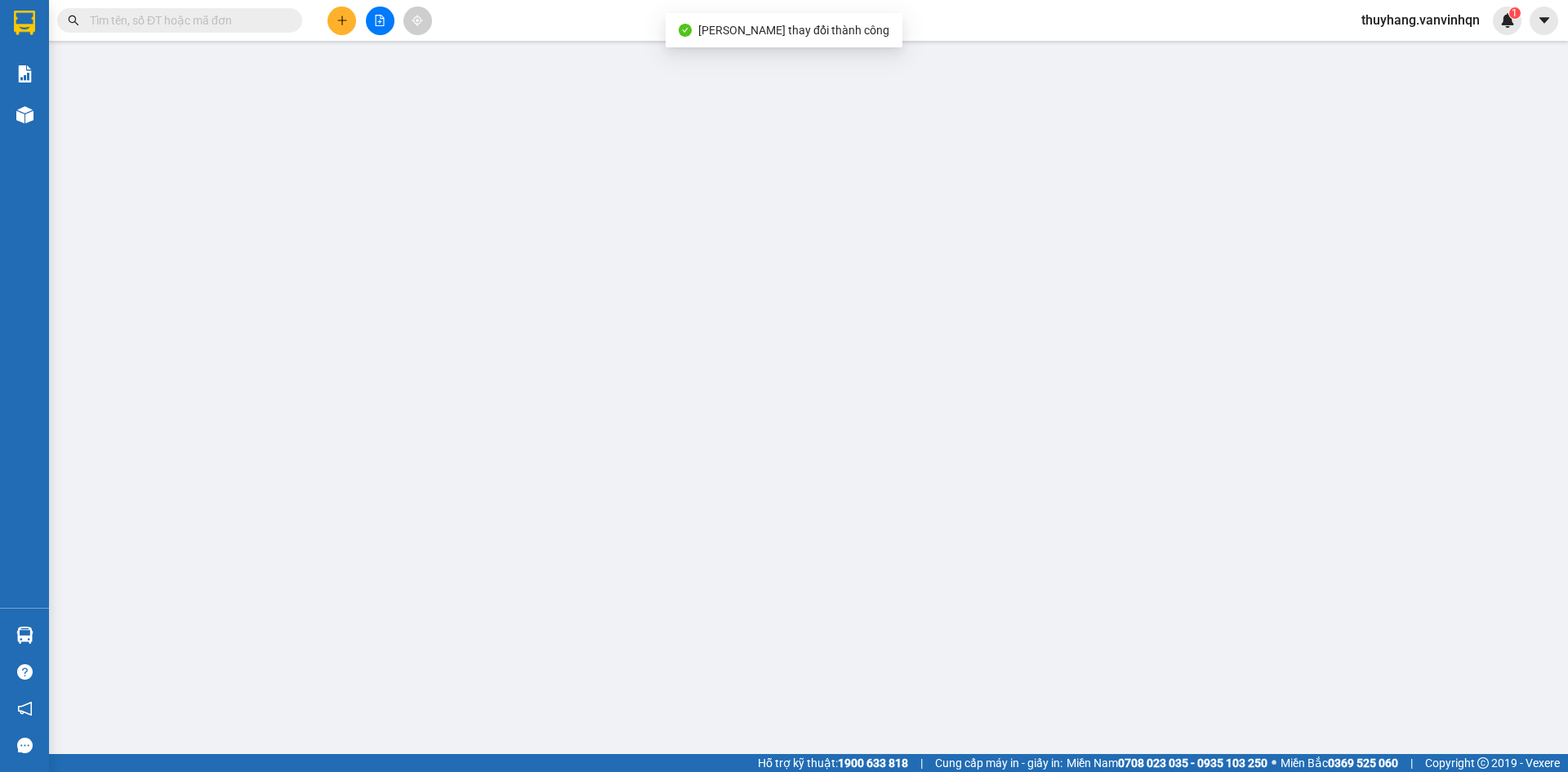
type input "0358113713"
type input "3 gác 0977304169"
type input "ông đô"
type input "long hải"
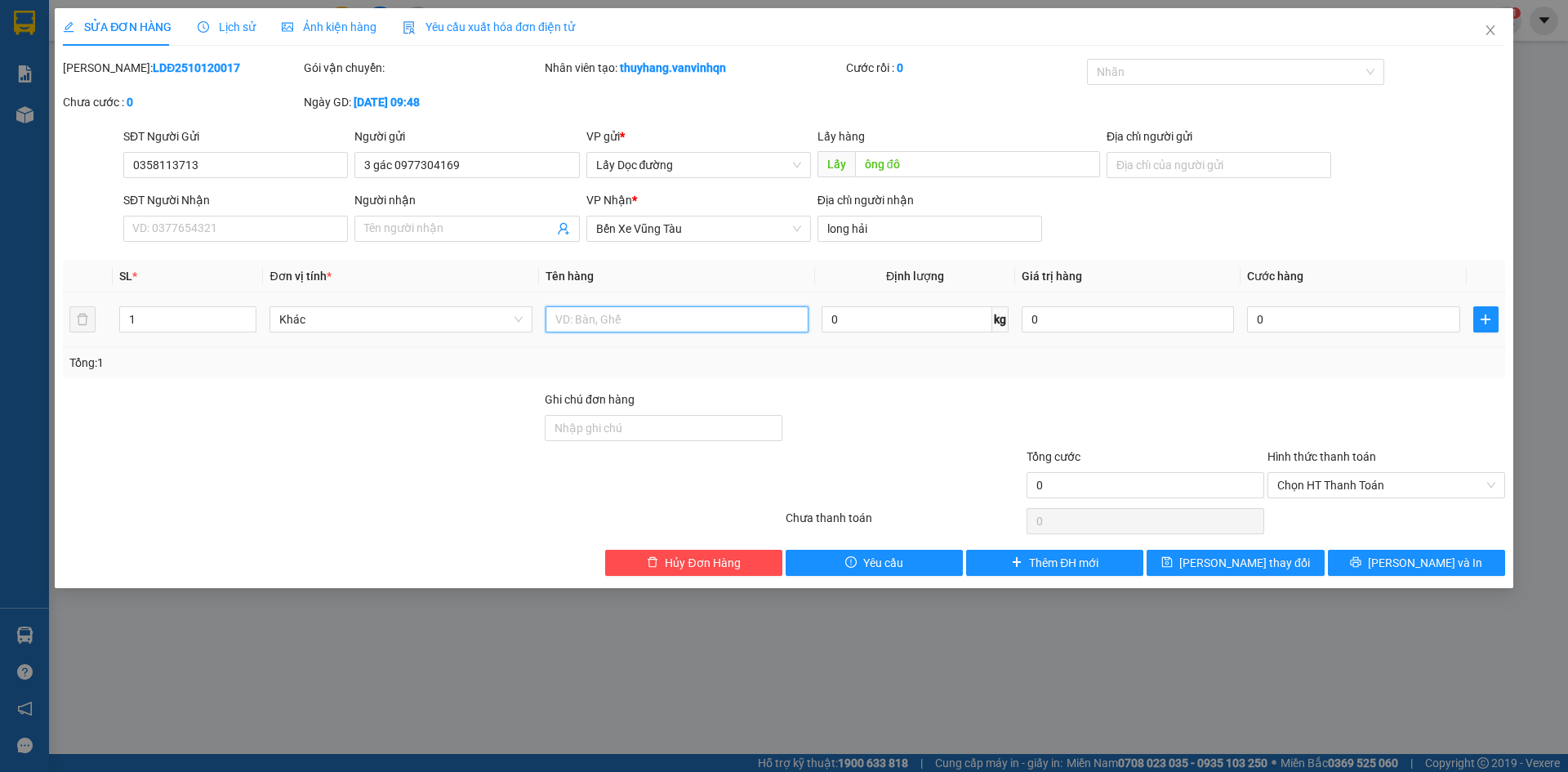
click at [750, 314] on input "text" at bounding box center [677, 320] width 263 height 27
type input "2T"
click at [1277, 559] on button "[PERSON_NAME] thay đổi" at bounding box center [1235, 563] width 177 height 27
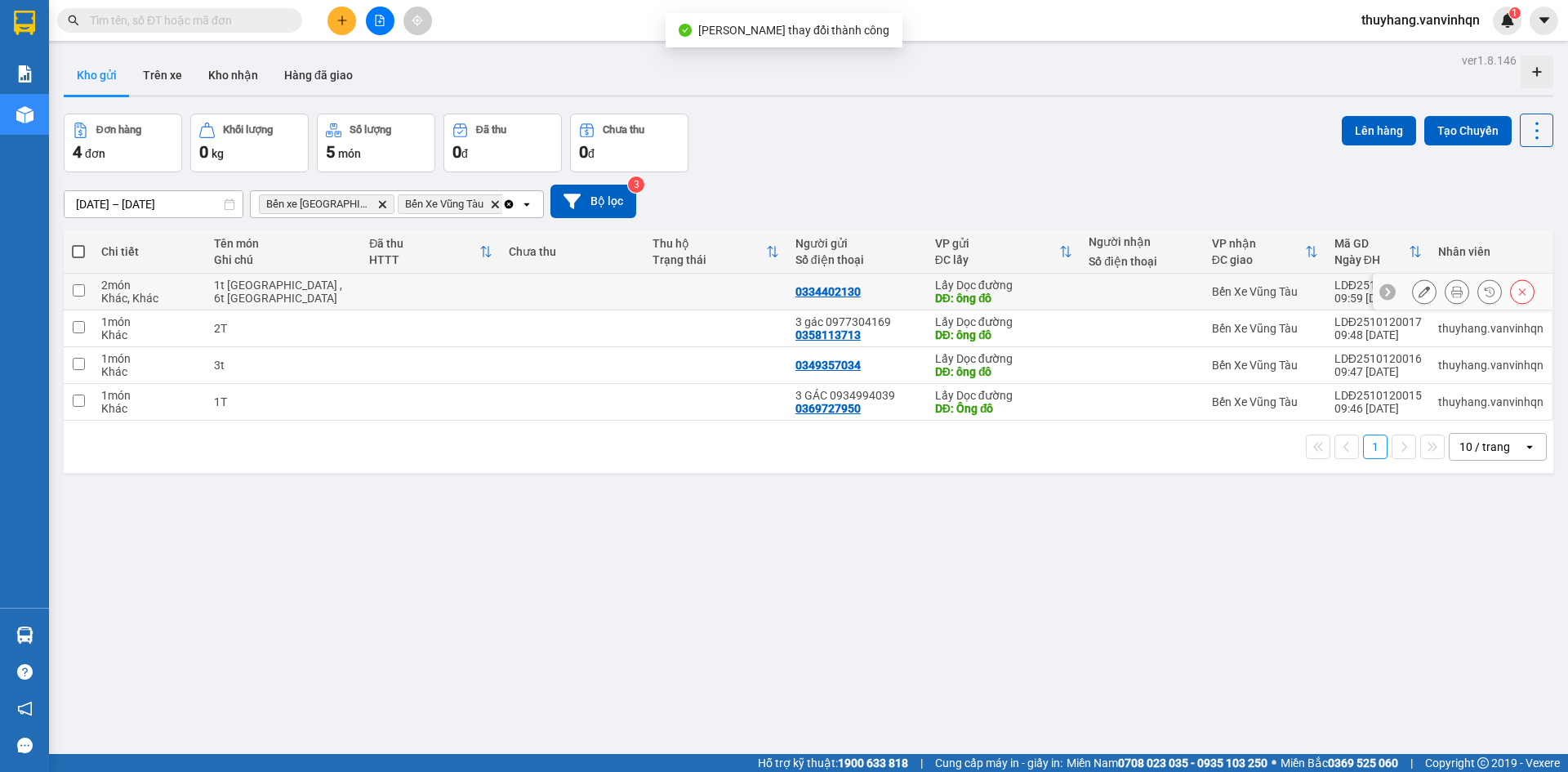
click at [309, 291] on div "1t [GEOGRAPHIC_DATA] , 6t [GEOGRAPHIC_DATA]" at bounding box center [284, 292] width 140 height 27
checkbox input "true"
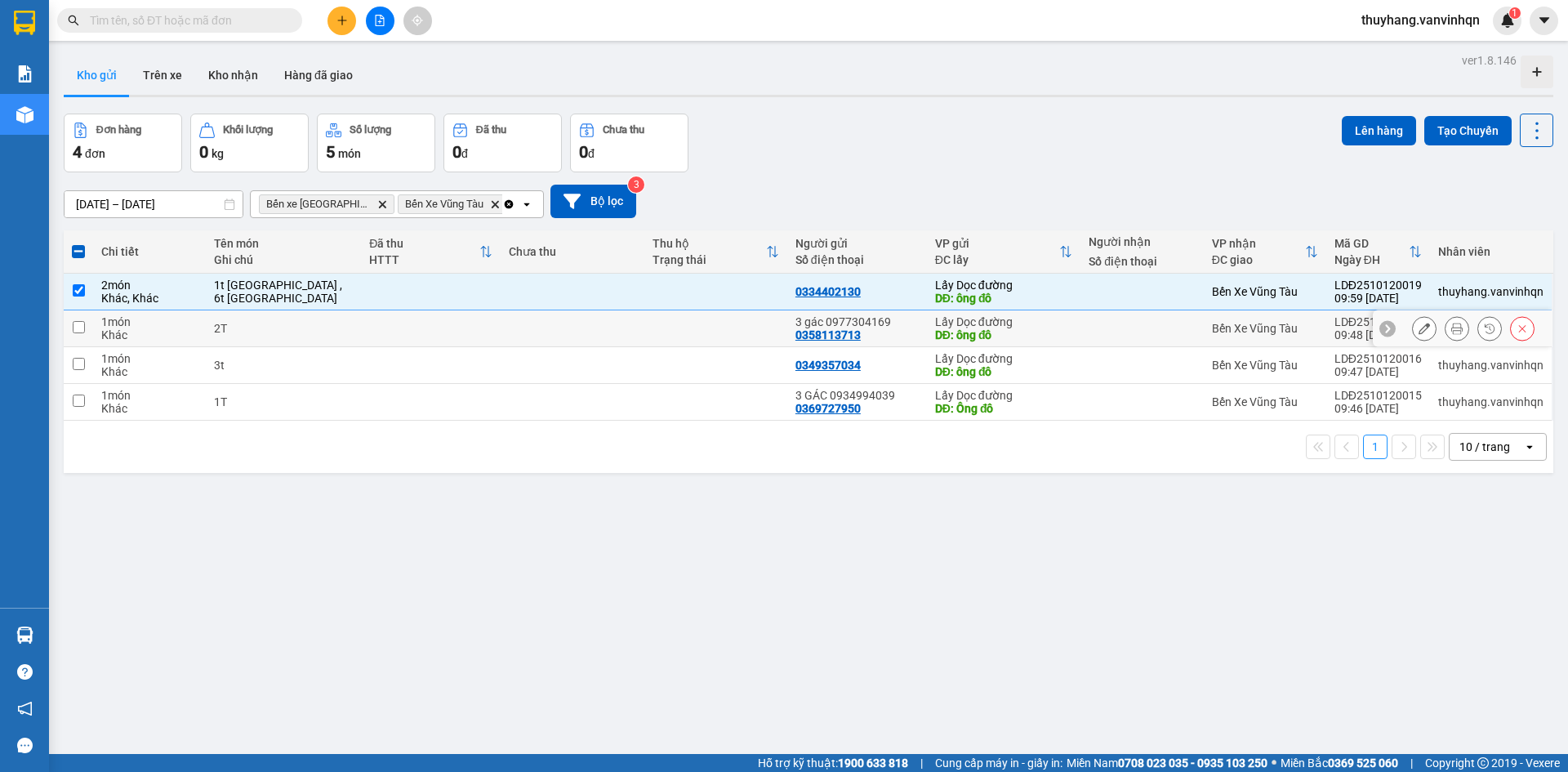
click at [281, 333] on div "2T" at bounding box center [284, 329] width 140 height 13
checkbox input "true"
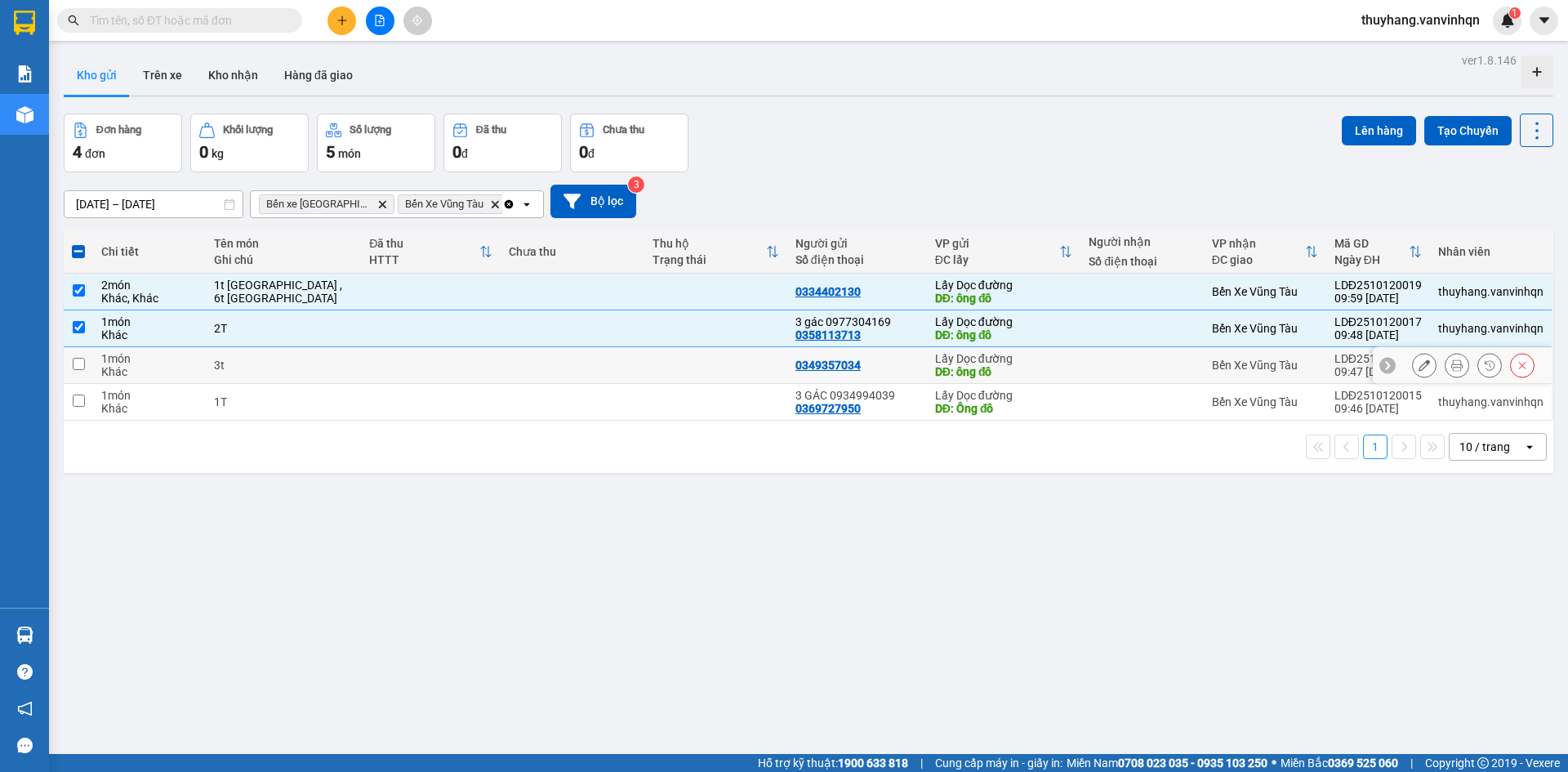
click at [265, 367] on div "3t" at bounding box center [284, 365] width 140 height 13
checkbox input "true"
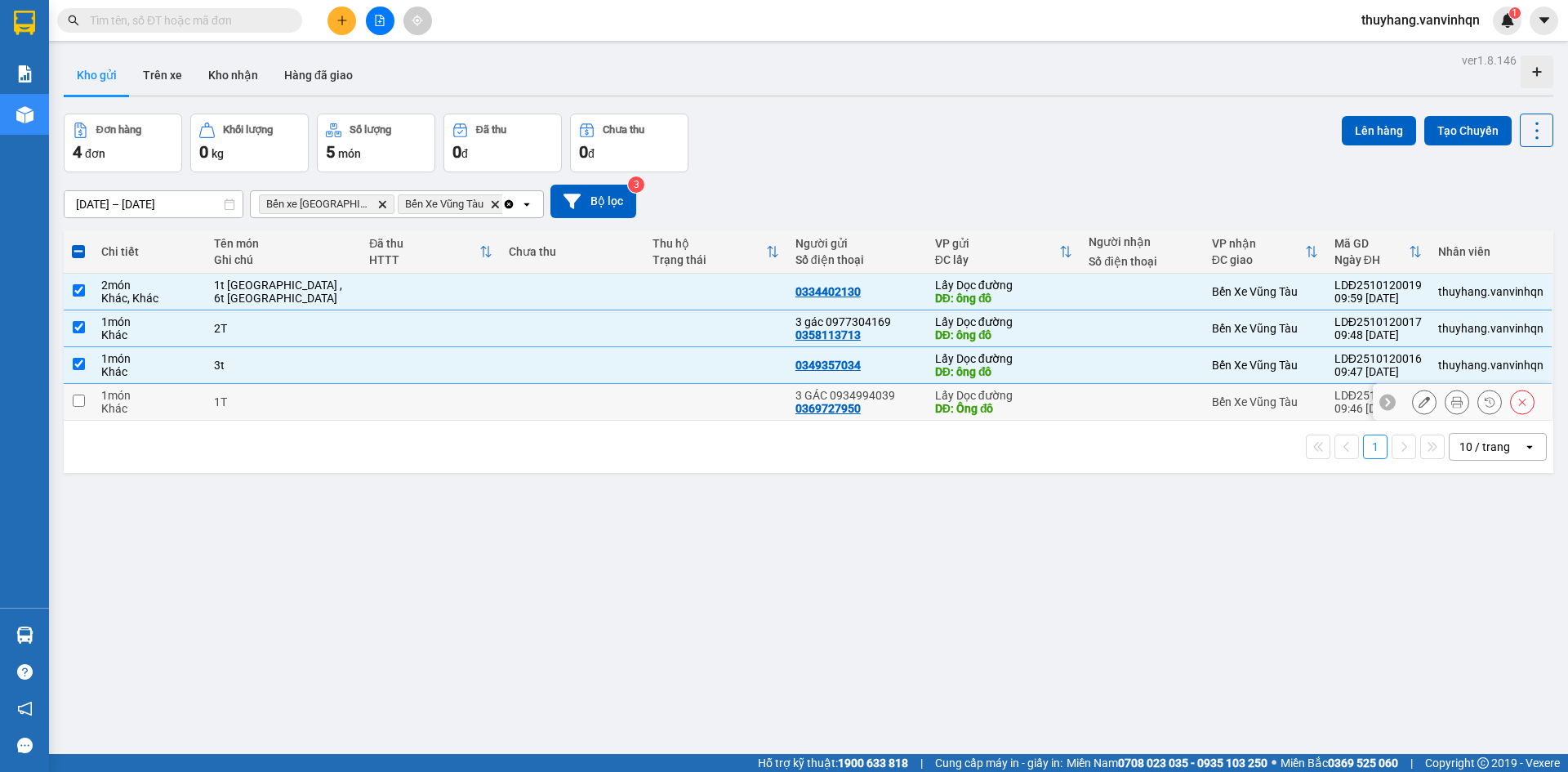
click at [257, 411] on td "1T" at bounding box center [284, 403] width 156 height 36
checkbox input "true"
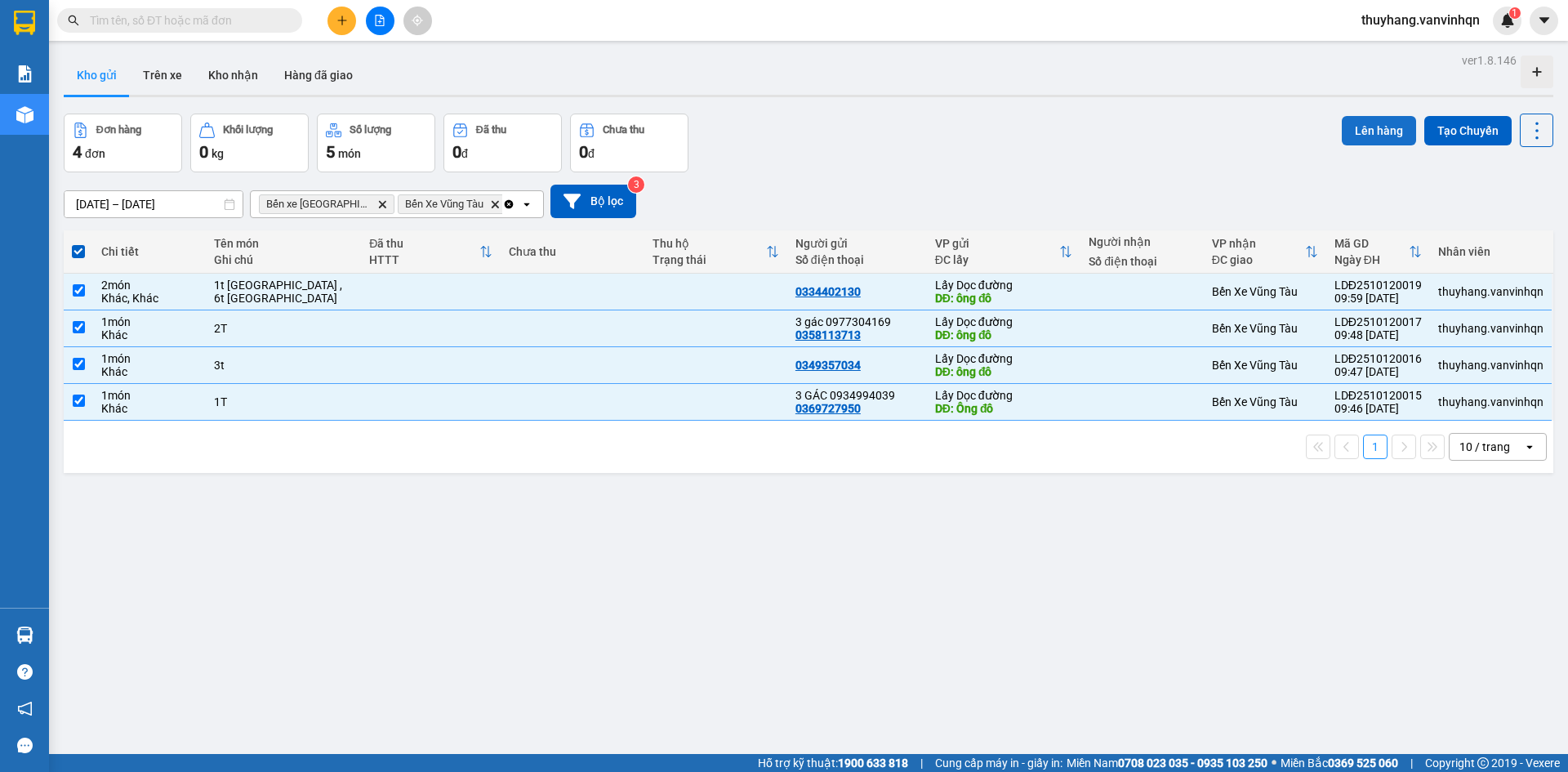
click at [1374, 128] on button "Lên hàng" at bounding box center [1379, 131] width 75 height 30
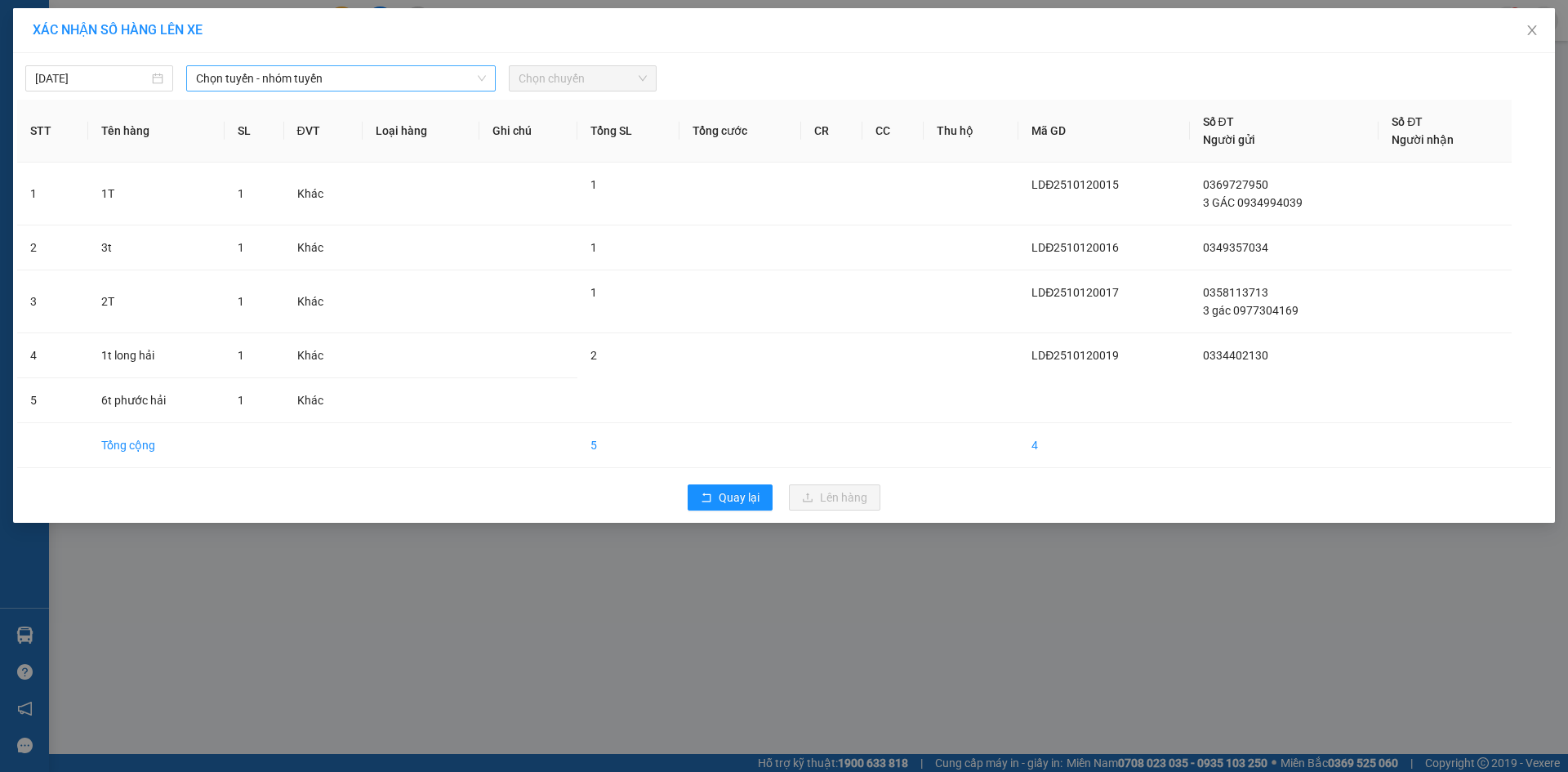
click at [314, 75] on span "Chọn tuyến - nhóm tuyến" at bounding box center [341, 79] width 290 height 25
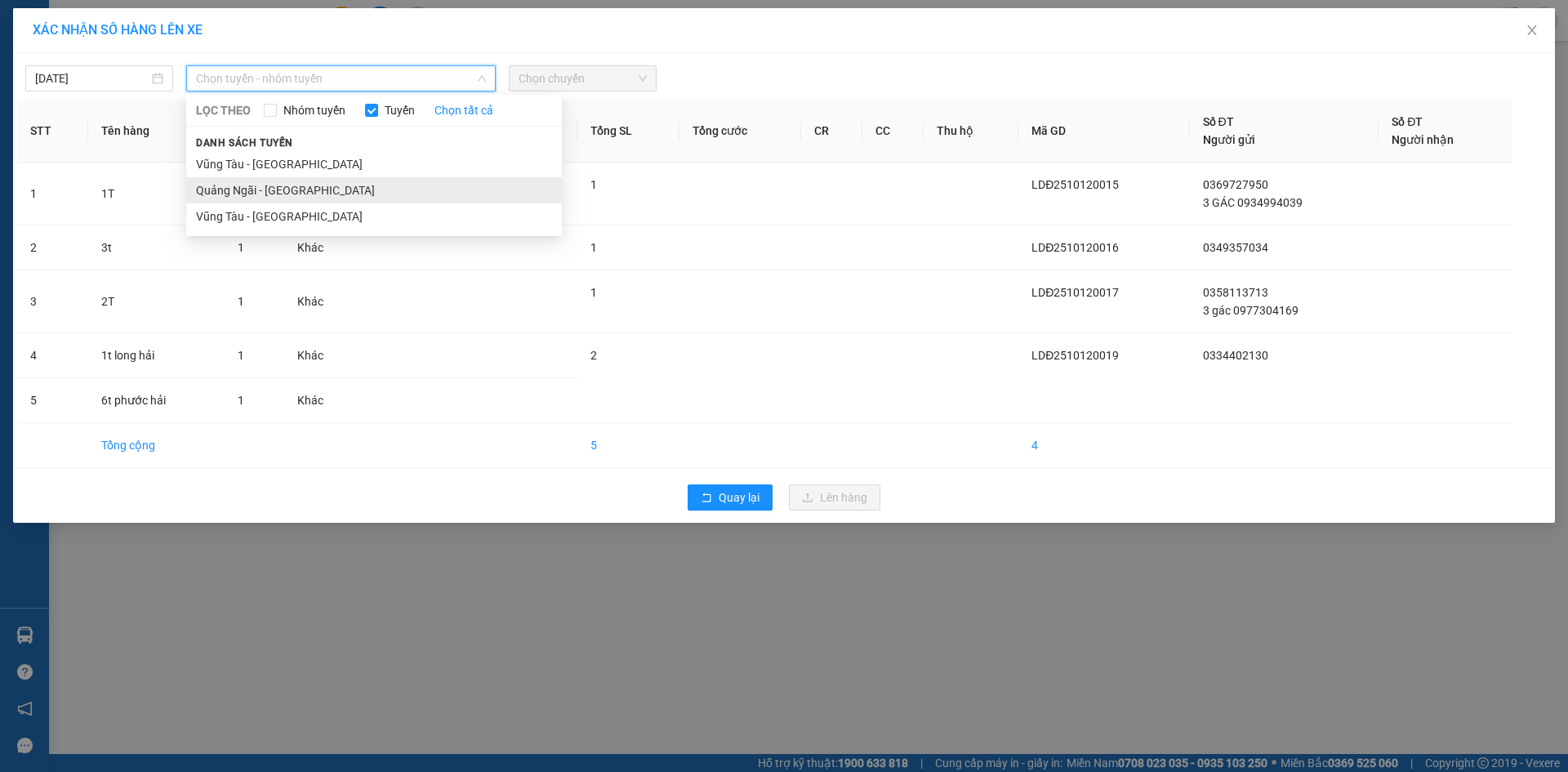
click at [314, 185] on li "Quảng Ngãi - [GEOGRAPHIC_DATA]" at bounding box center [374, 191] width 376 height 27
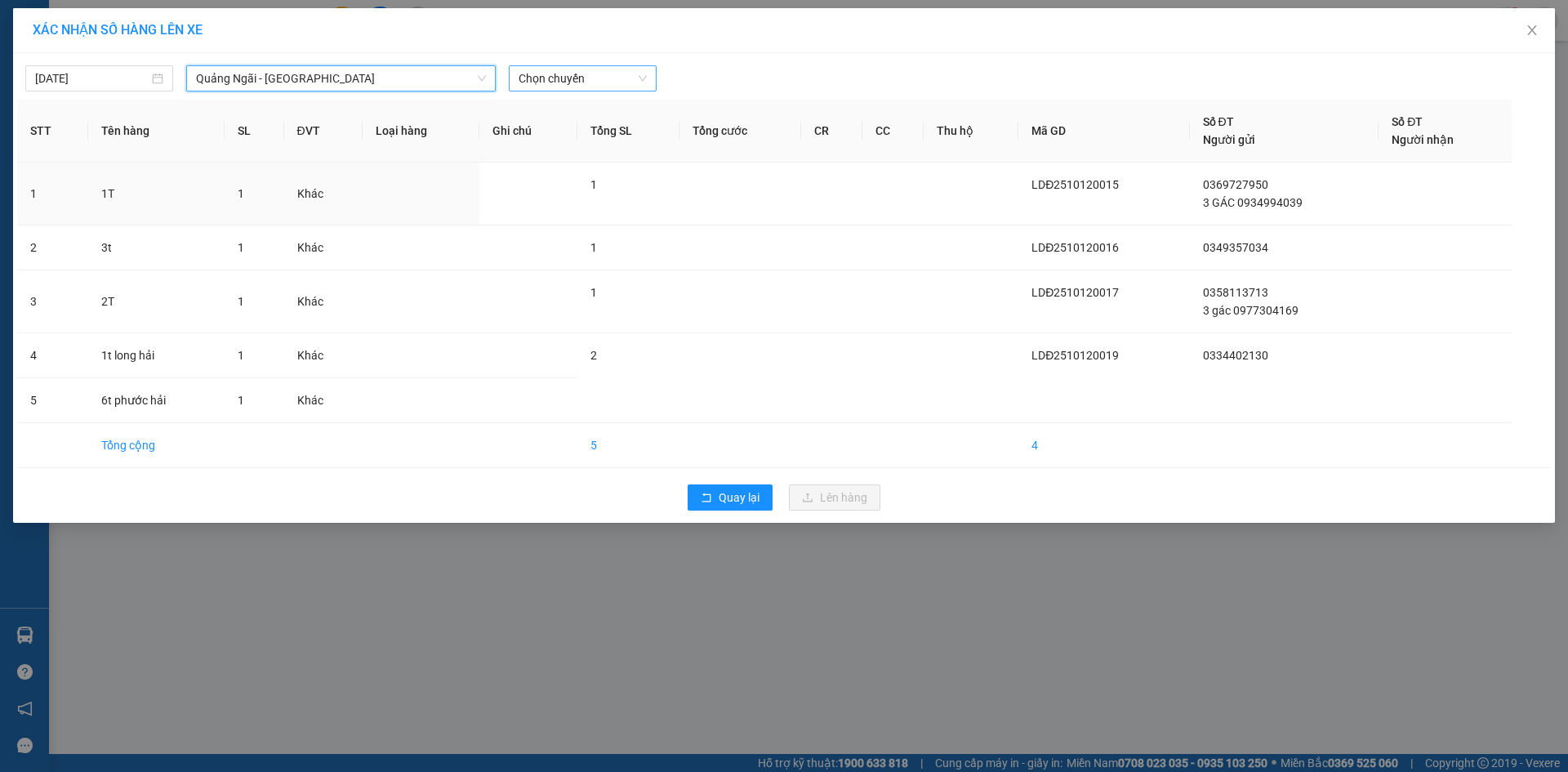
click at [613, 75] on span "Chọn chuyến" at bounding box center [583, 79] width 128 height 25
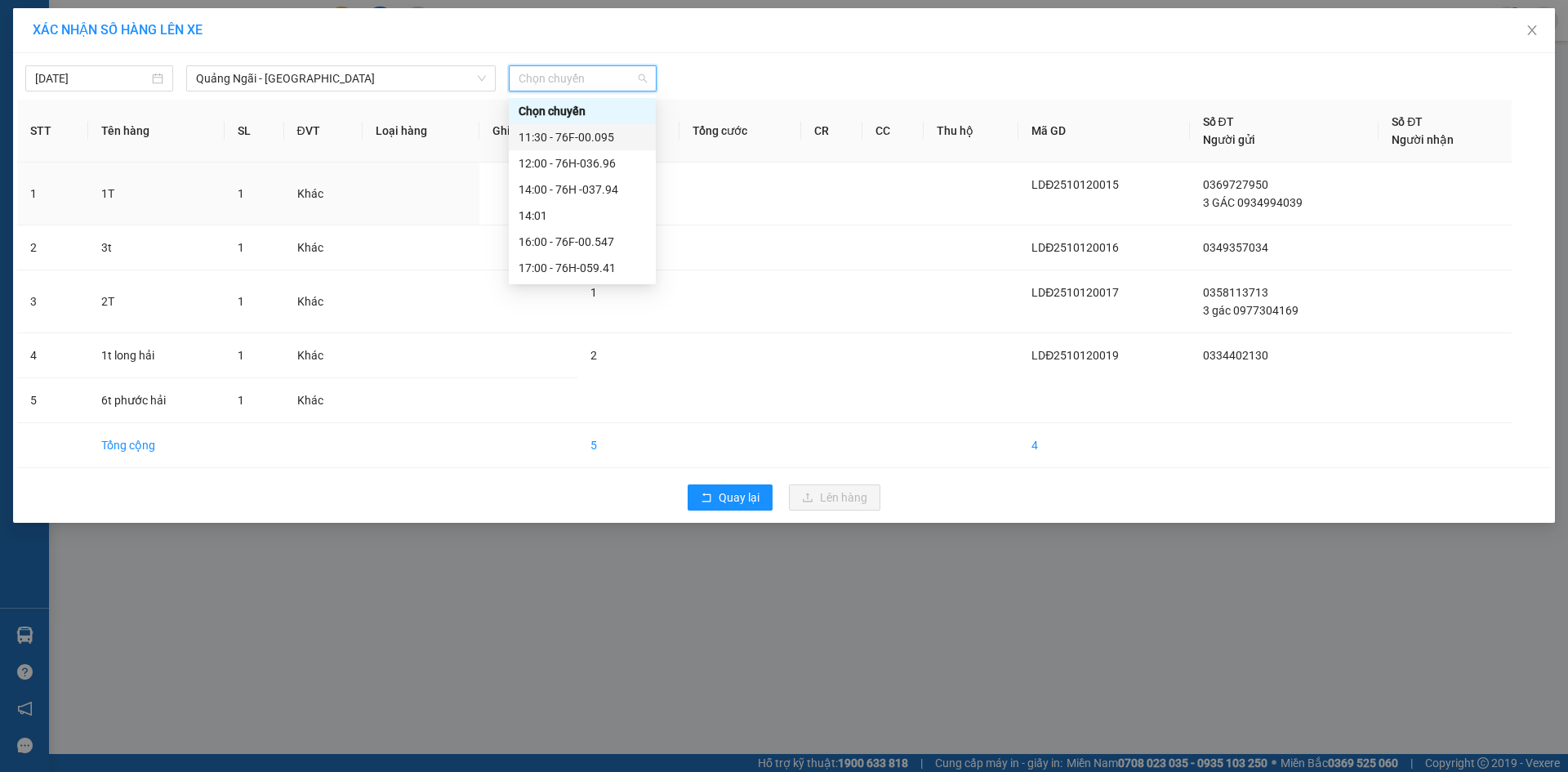
click at [594, 133] on div "11:30 - 76F-00.095" at bounding box center [583, 138] width 127 height 18
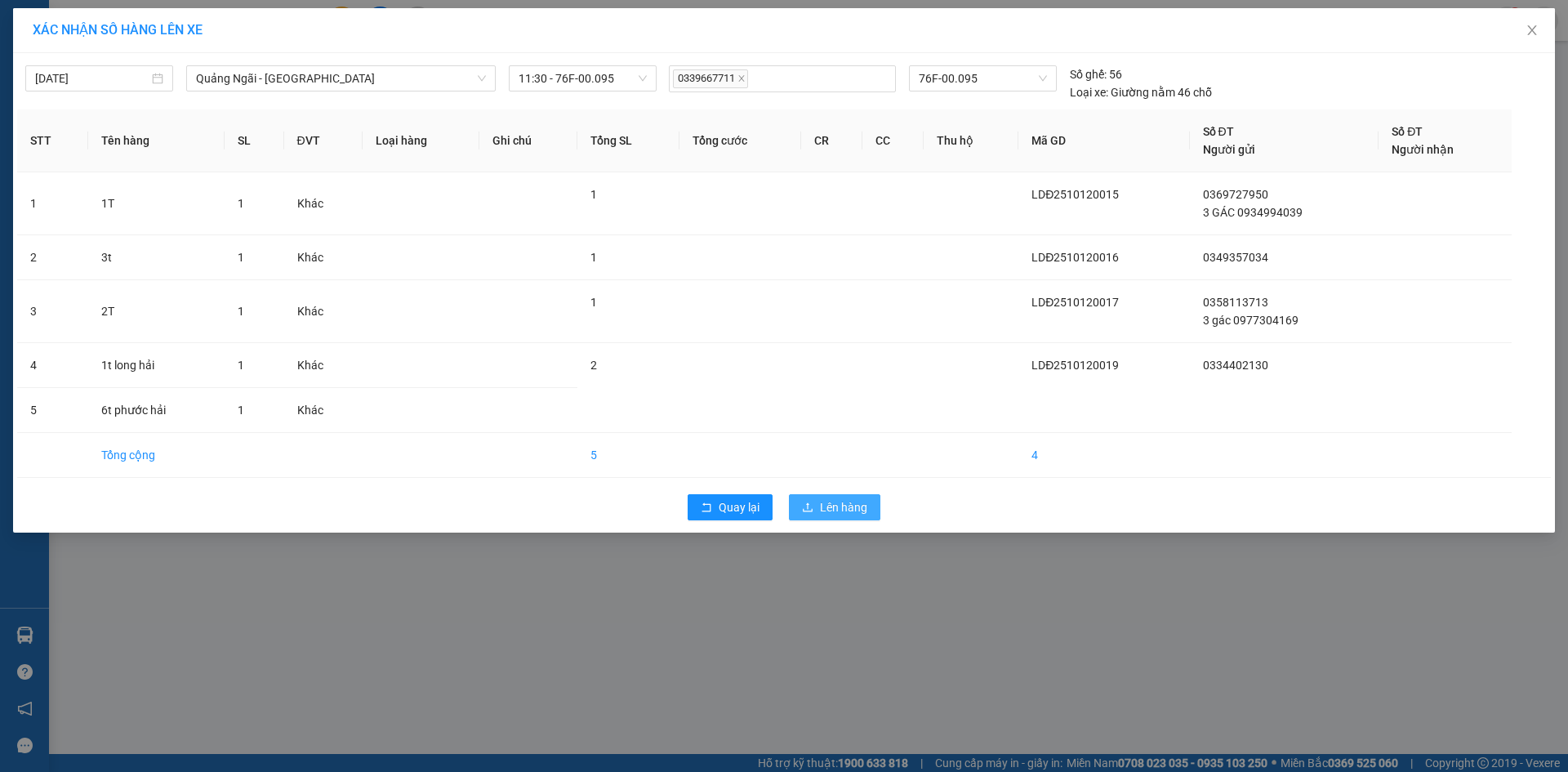
drag, startPoint x: 856, startPoint y: 505, endPoint x: 1567, endPoint y: 113, distance: 811.9
click at [861, 505] on span "Lên hàng" at bounding box center [844, 508] width 47 height 18
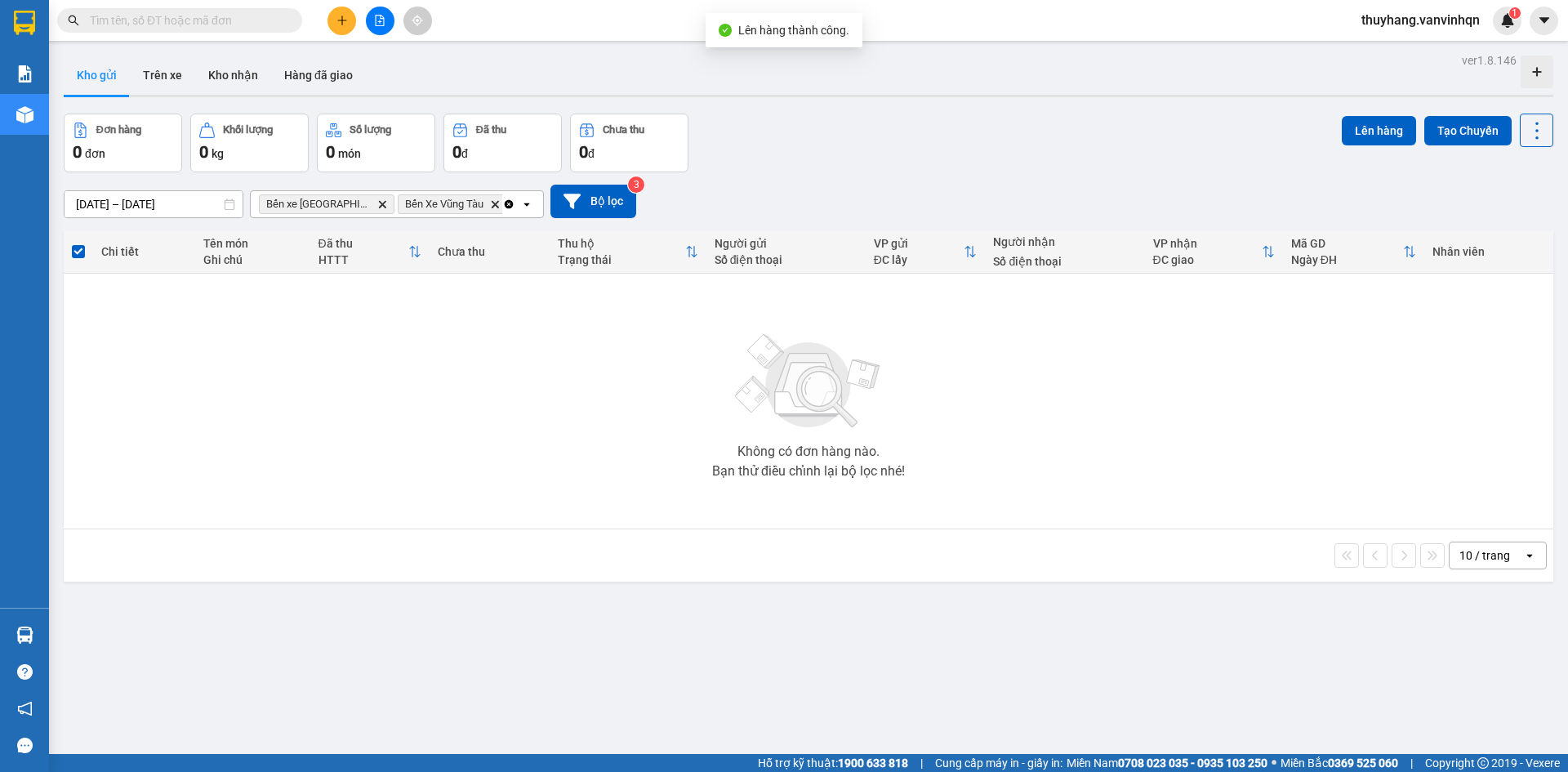
click at [375, 26] on icon "file-add" at bounding box center [380, 21] width 12 height 12
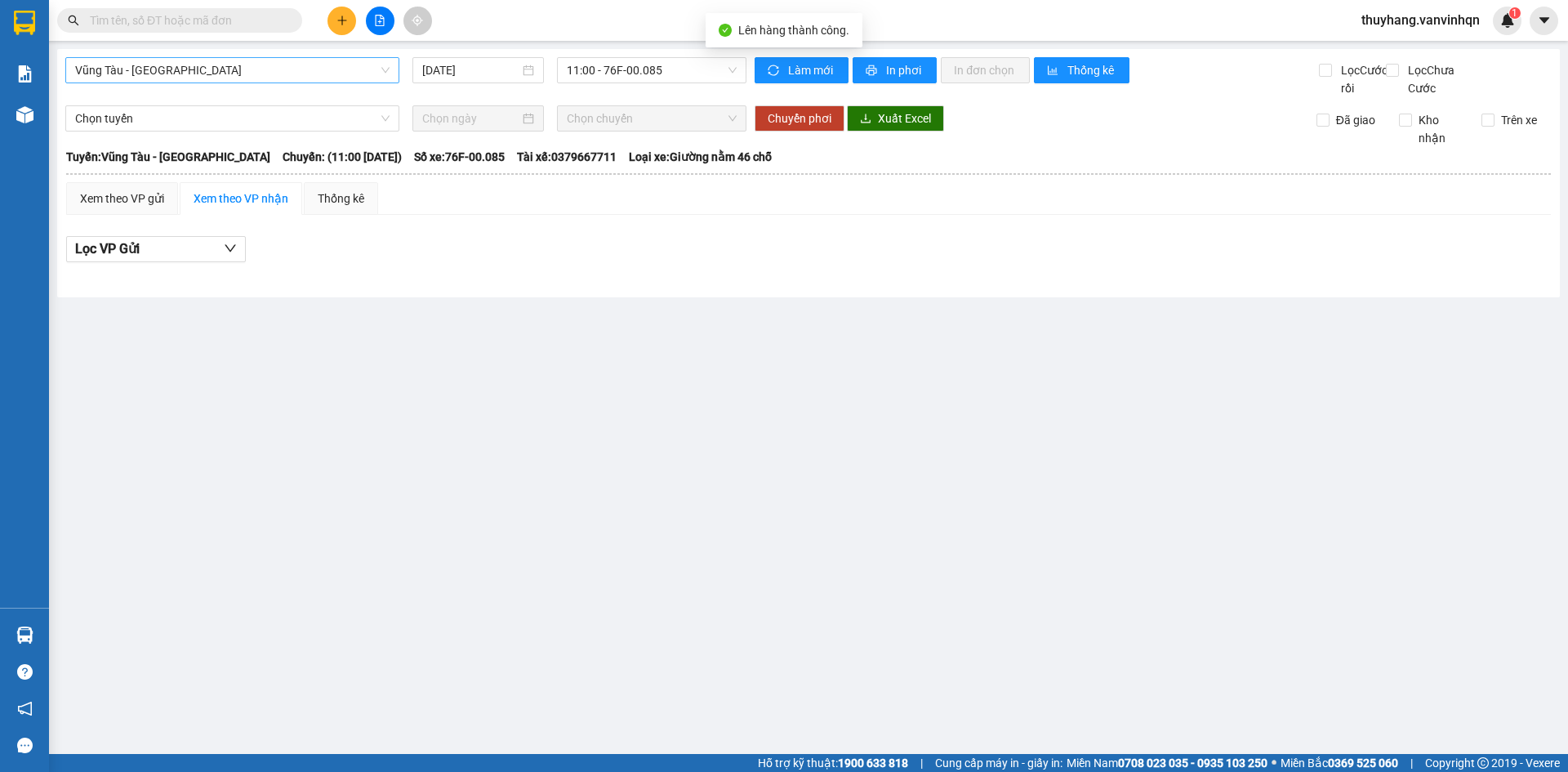
click at [245, 82] on span "Vũng Tàu - [GEOGRAPHIC_DATA]" at bounding box center [233, 70] width 315 height 25
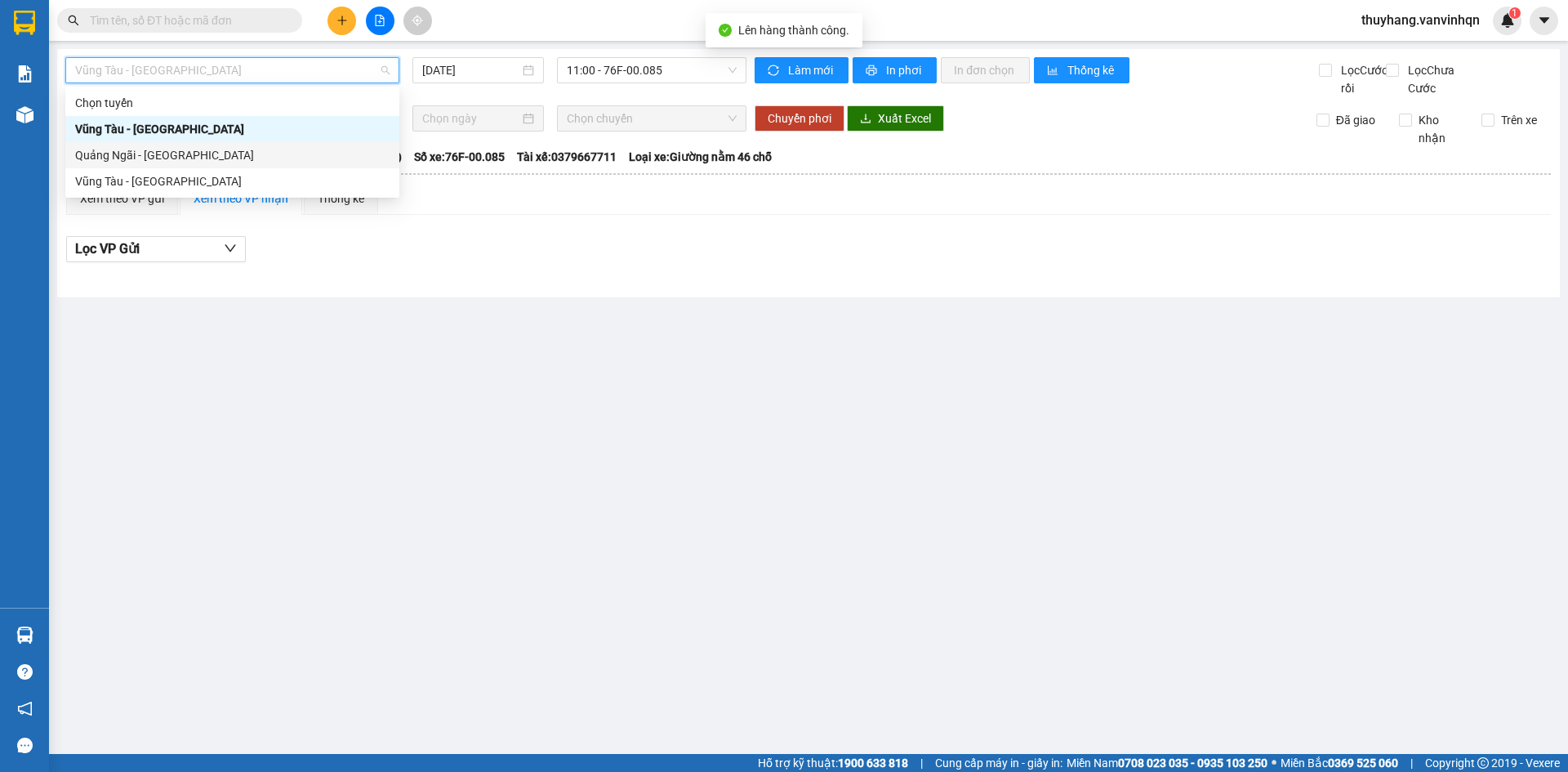
click at [248, 153] on div "Quảng Ngãi - [GEOGRAPHIC_DATA]" at bounding box center [233, 156] width 315 height 18
type input "[DATE]"
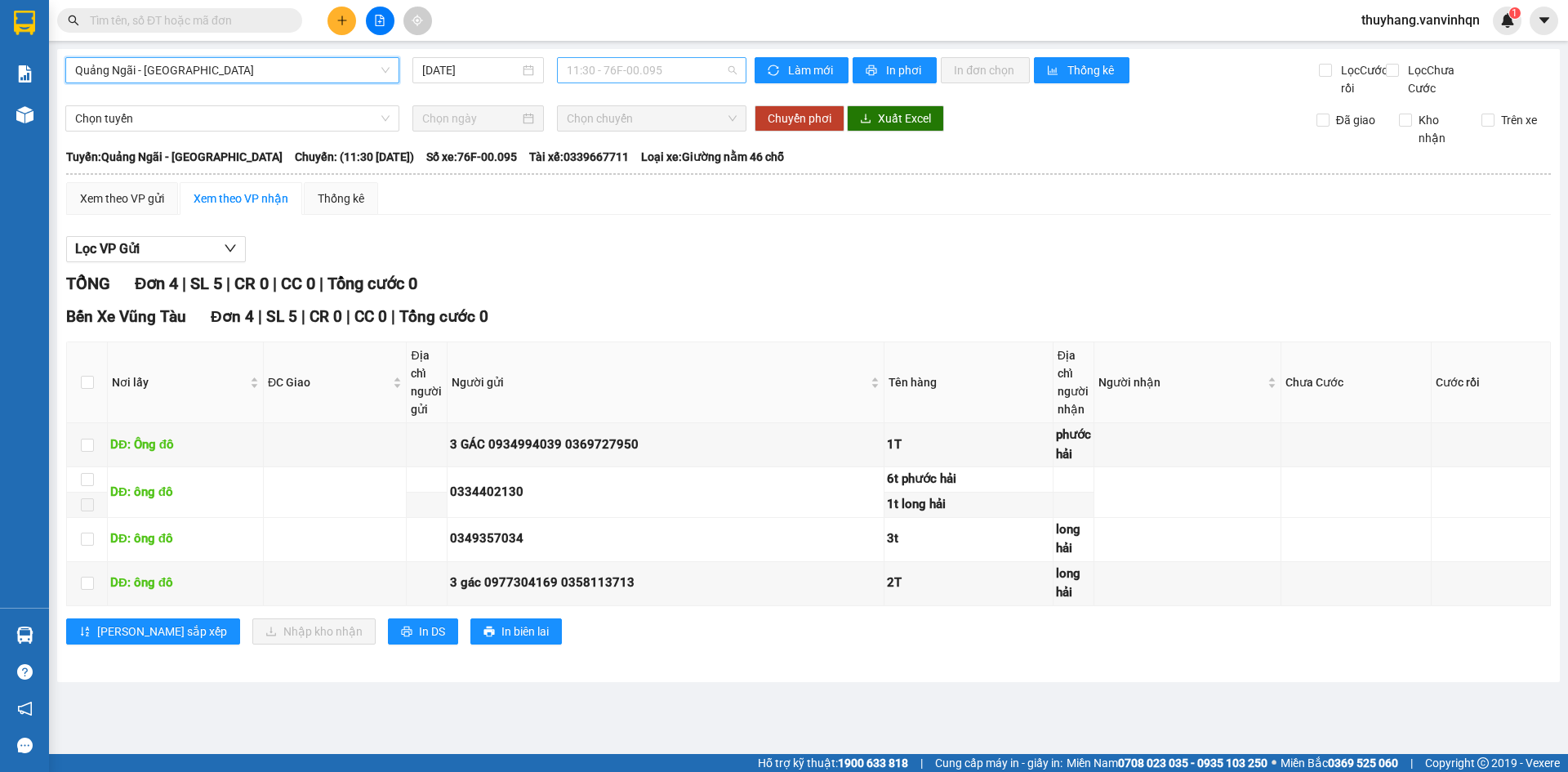
click at [592, 78] on span "11:30 - 76F-00.095" at bounding box center [652, 70] width 170 height 25
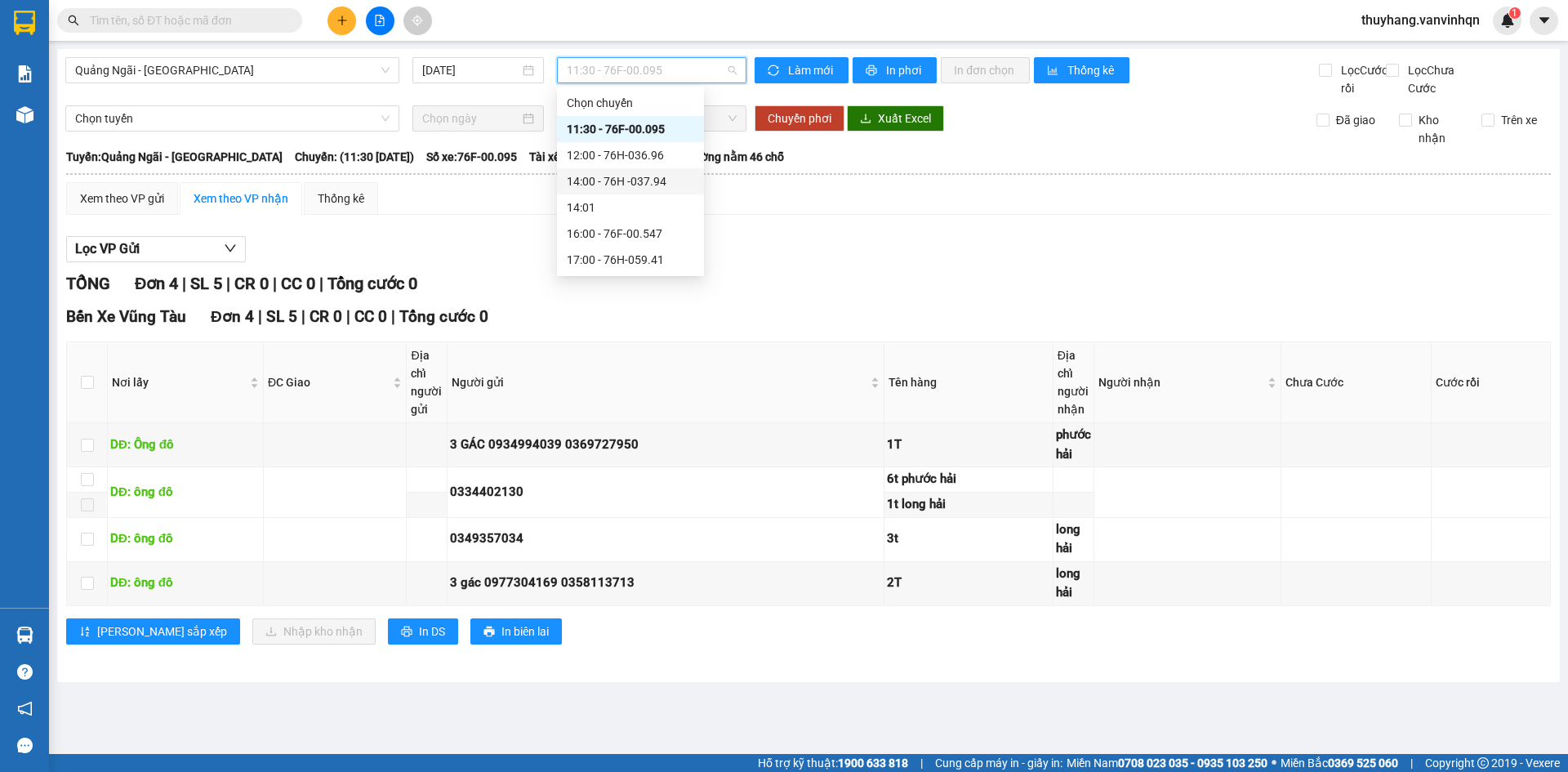
click at [639, 182] on div "14:00 - 76H -037.94" at bounding box center [631, 181] width 127 height 18
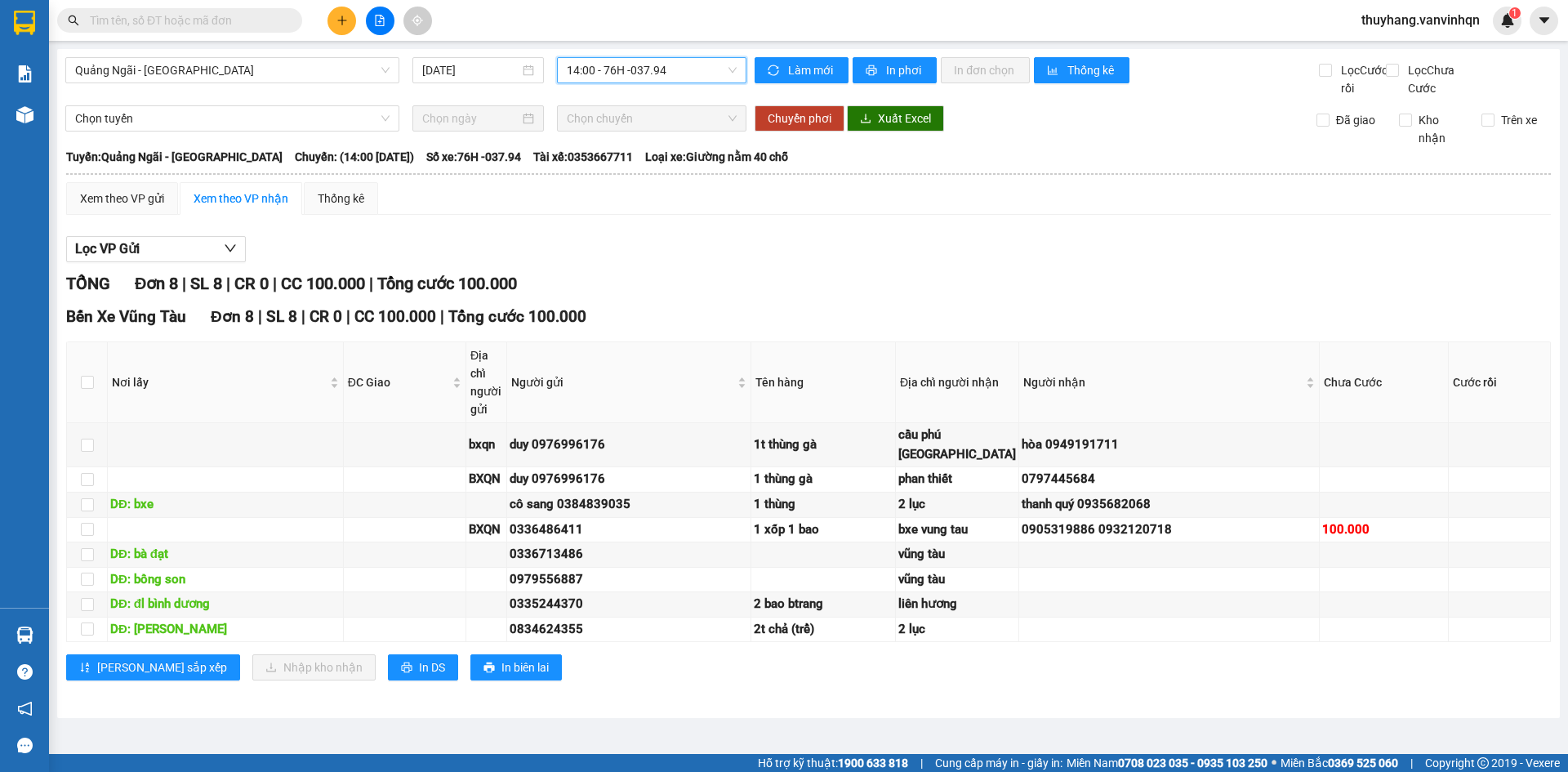
click at [348, 26] on button at bounding box center [342, 21] width 29 height 29
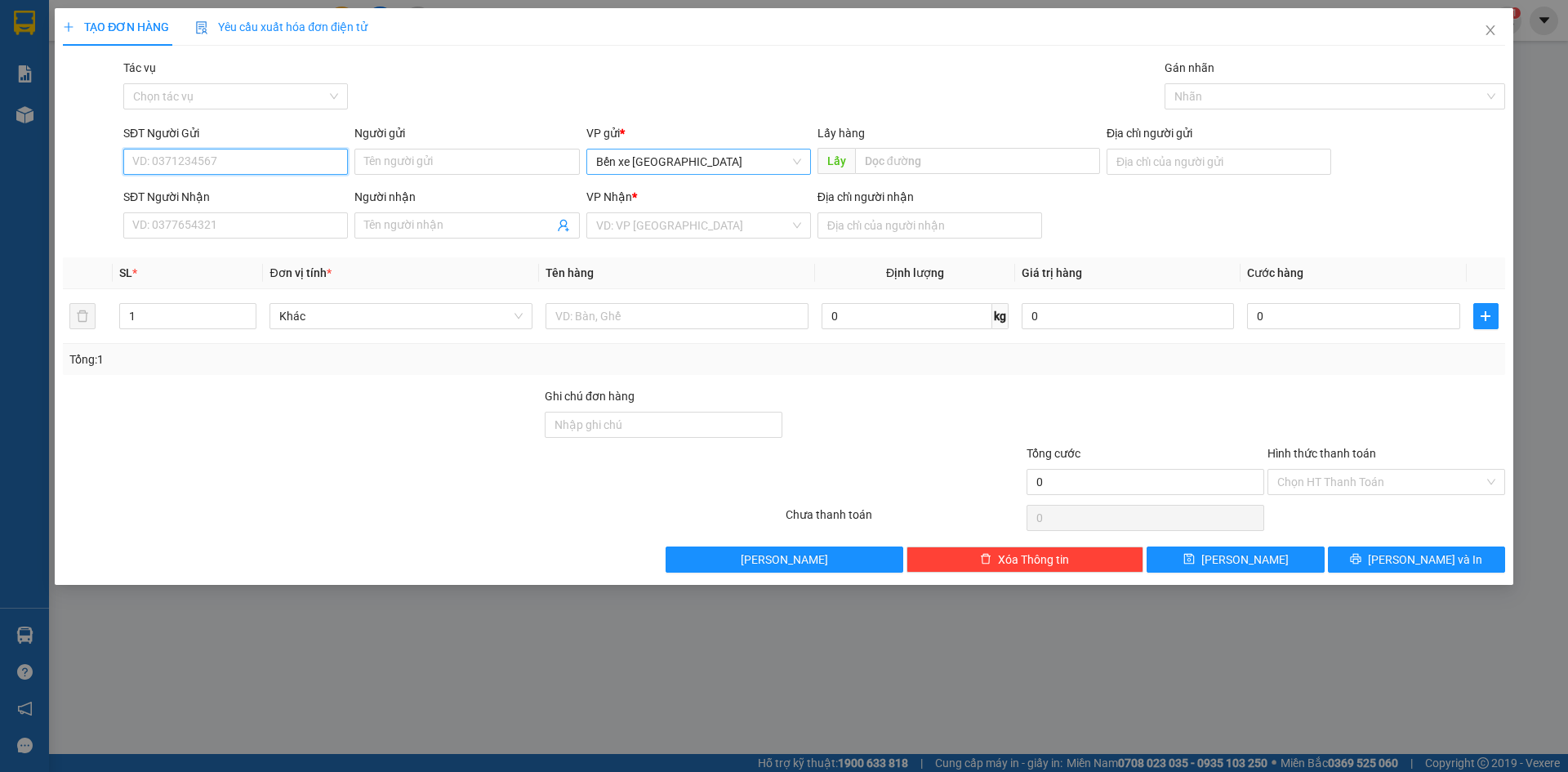
click at [667, 162] on span "Bến xe [GEOGRAPHIC_DATA]" at bounding box center [699, 162] width 205 height 25
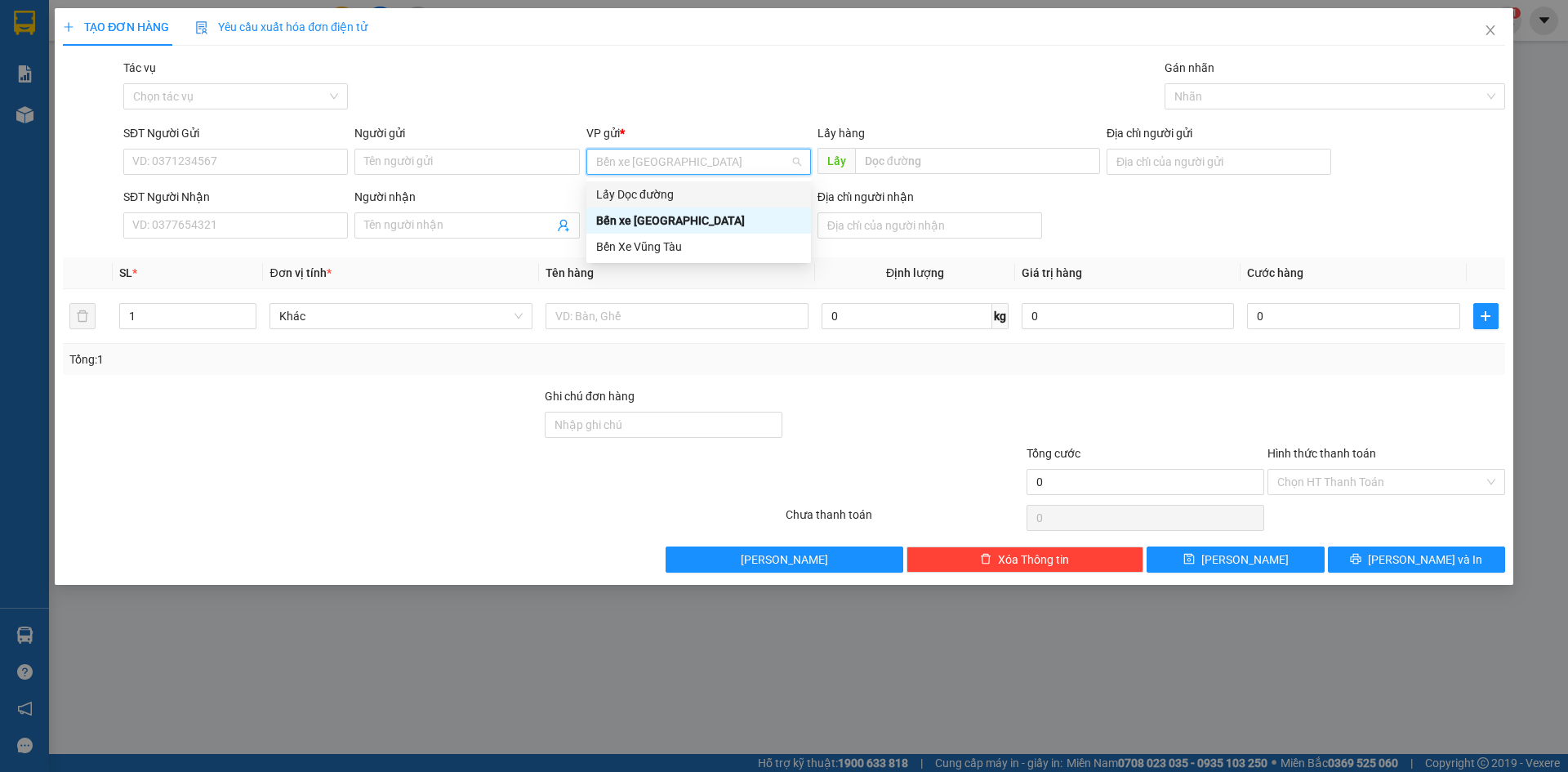
click at [671, 195] on div "Lấy Dọc đường" at bounding box center [699, 195] width 205 height 18
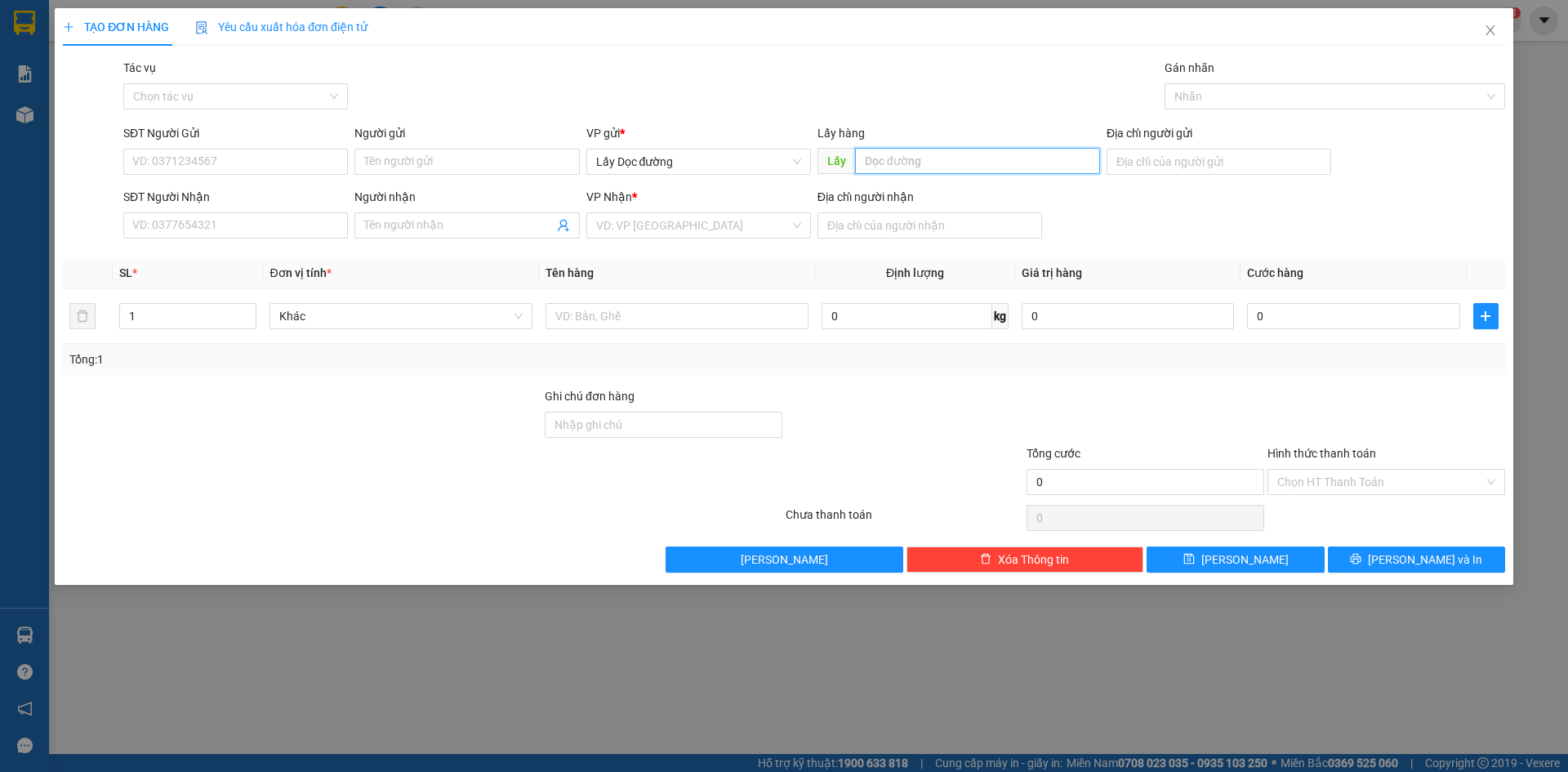
click at [912, 166] on input "text" at bounding box center [978, 162] width 245 height 27
type input "ĐỨC PHỔ"
click at [745, 229] on input "search" at bounding box center [693, 226] width 194 height 25
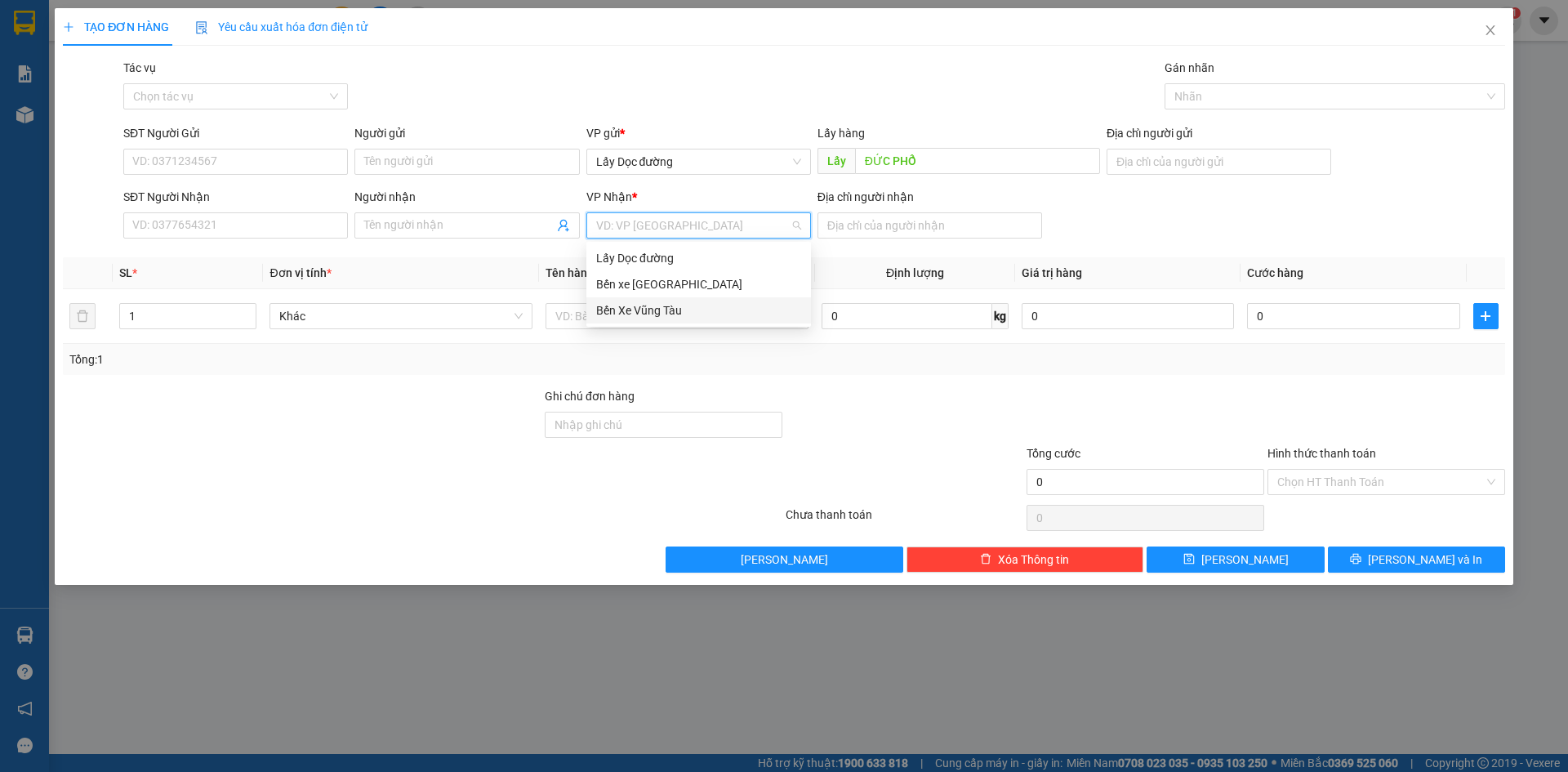
click at [727, 315] on div "Bến Xe Vũng Tàu" at bounding box center [699, 311] width 205 height 18
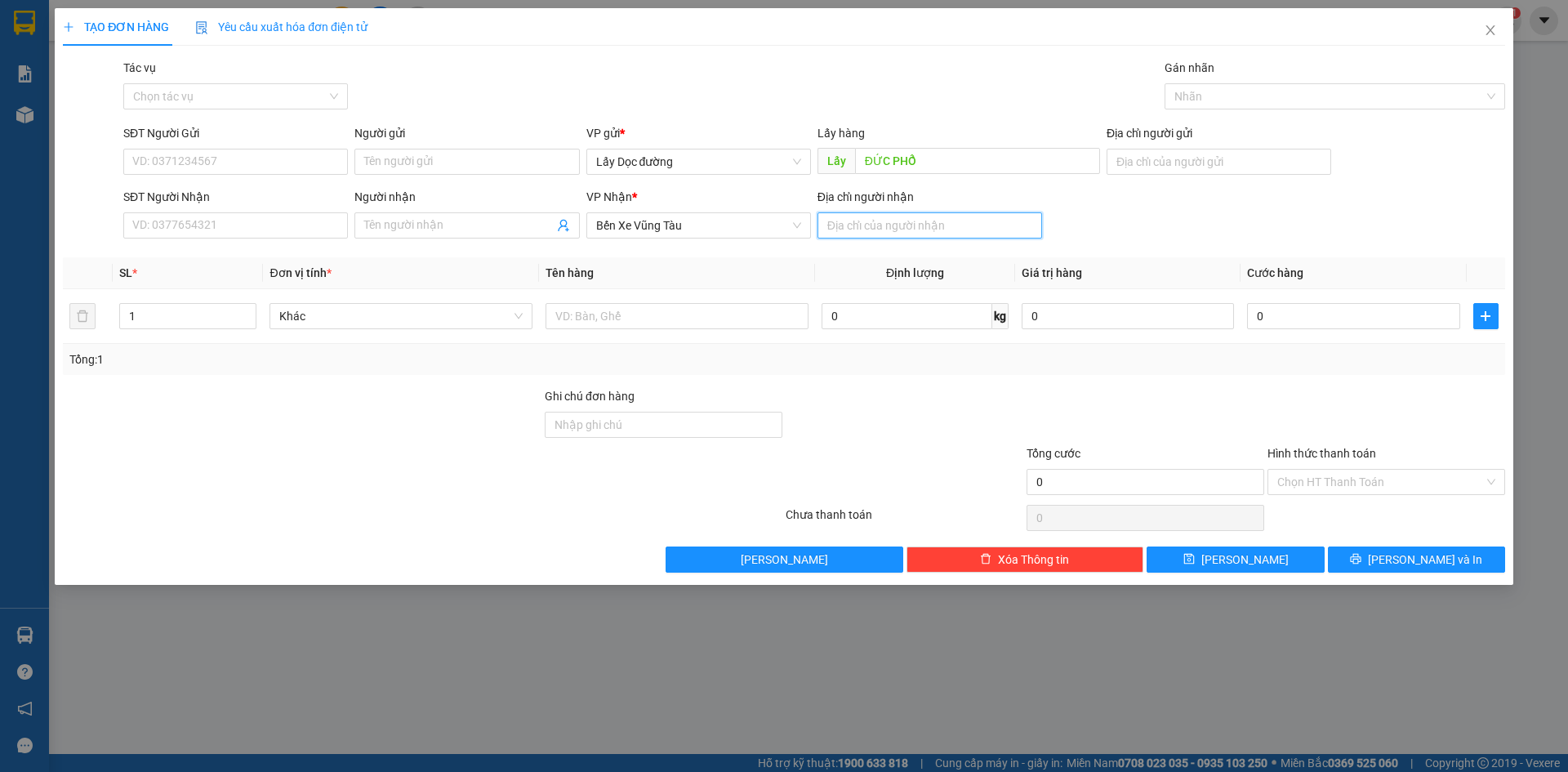
click at [869, 227] on input "Địa chỉ người nhận" at bounding box center [930, 226] width 224 height 27
click at [705, 322] on input "text" at bounding box center [677, 316] width 263 height 27
type input "Xe dream 500"
click at [860, 228] on input "Địa chỉ người nhận" at bounding box center [930, 226] width 224 height 27
drag, startPoint x: 890, startPoint y: 220, endPoint x: 899, endPoint y: 230, distance: 13.5
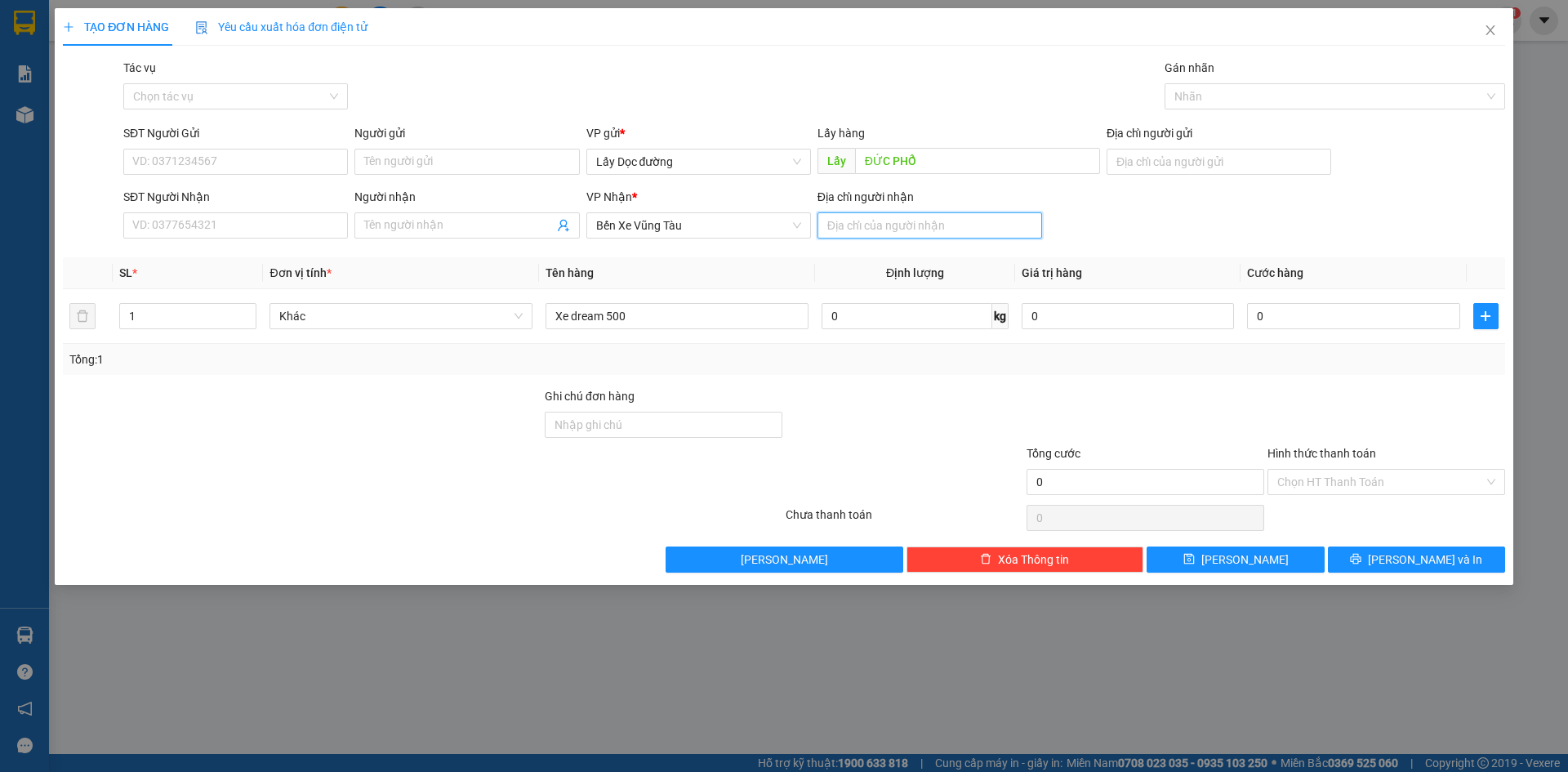
click at [890, 220] on input "Địa chỉ người nhận" at bounding box center [930, 226] width 224 height 27
type input "vũng tàu"
click at [183, 163] on input "SĐT Người Gửi" at bounding box center [235, 162] width 224 height 27
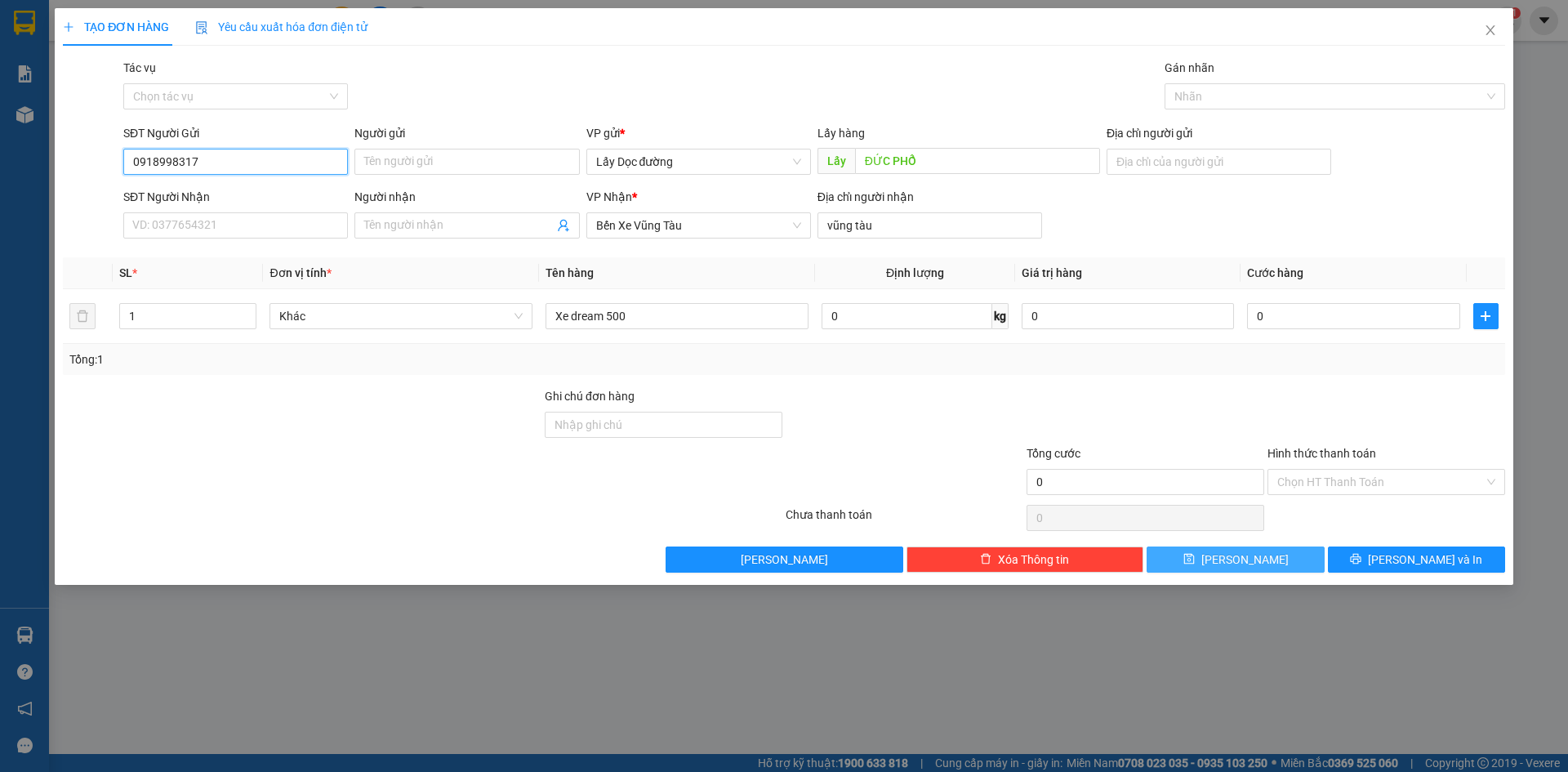
type input "0918998317"
drag, startPoint x: 1219, startPoint y: 562, endPoint x: 1234, endPoint y: 533, distance: 32.6
click at [1195, 562] on icon "save" at bounding box center [1190, 559] width 12 height 12
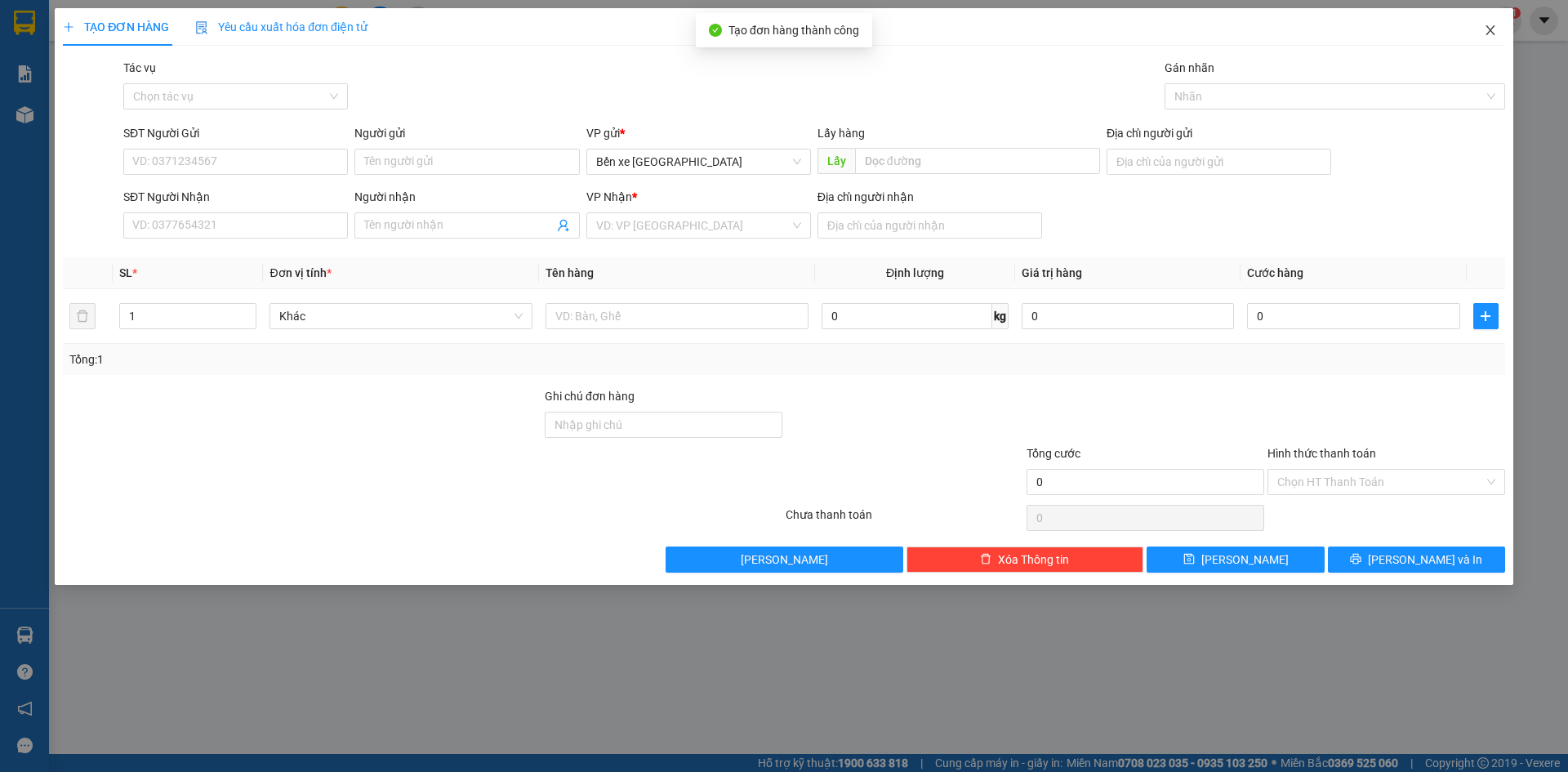
click at [1504, 29] on span "Close" at bounding box center [1490, 31] width 46 height 46
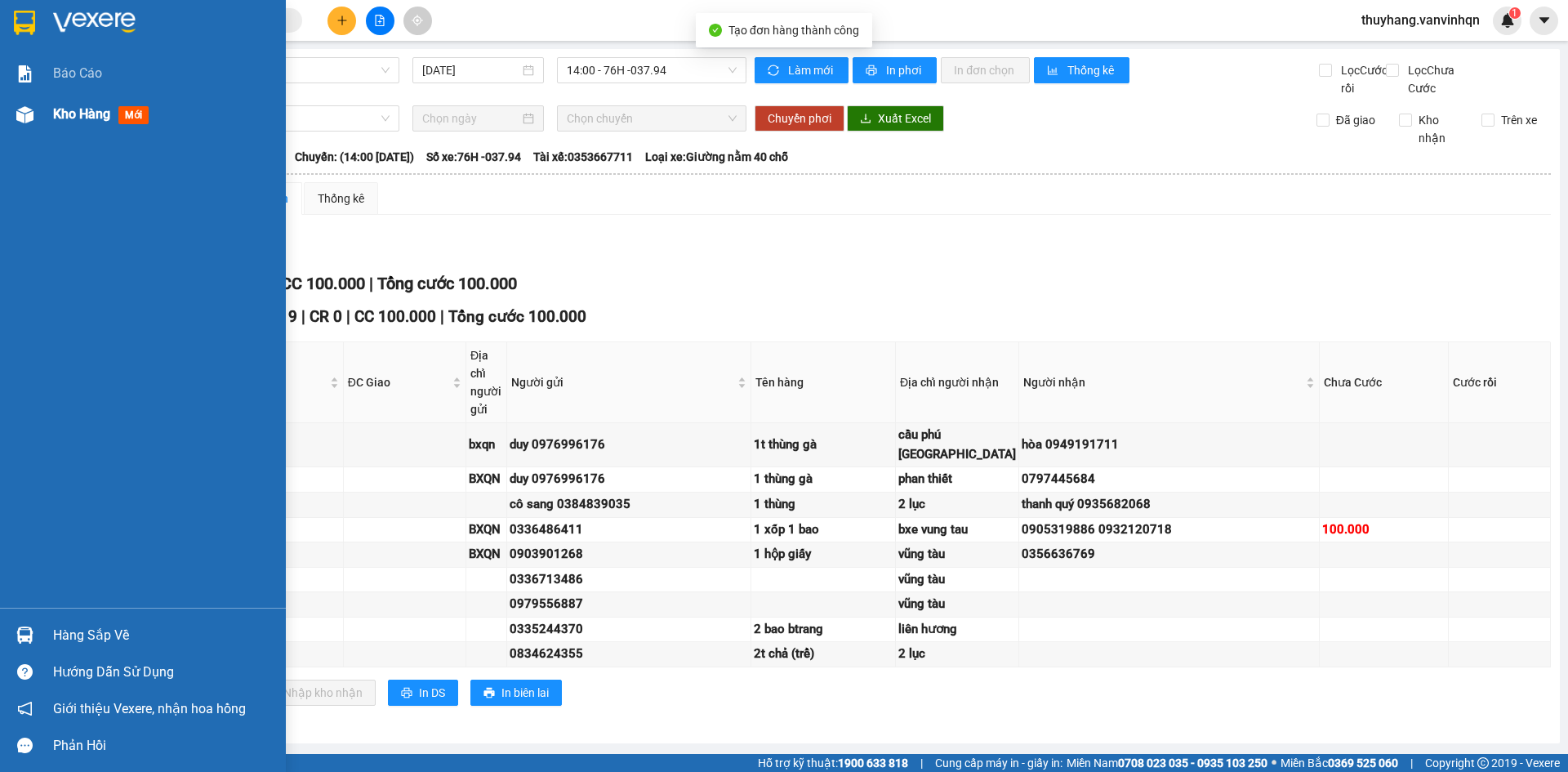
click at [41, 106] on div "Kho hàng mới" at bounding box center [142, 113] width 286 height 41
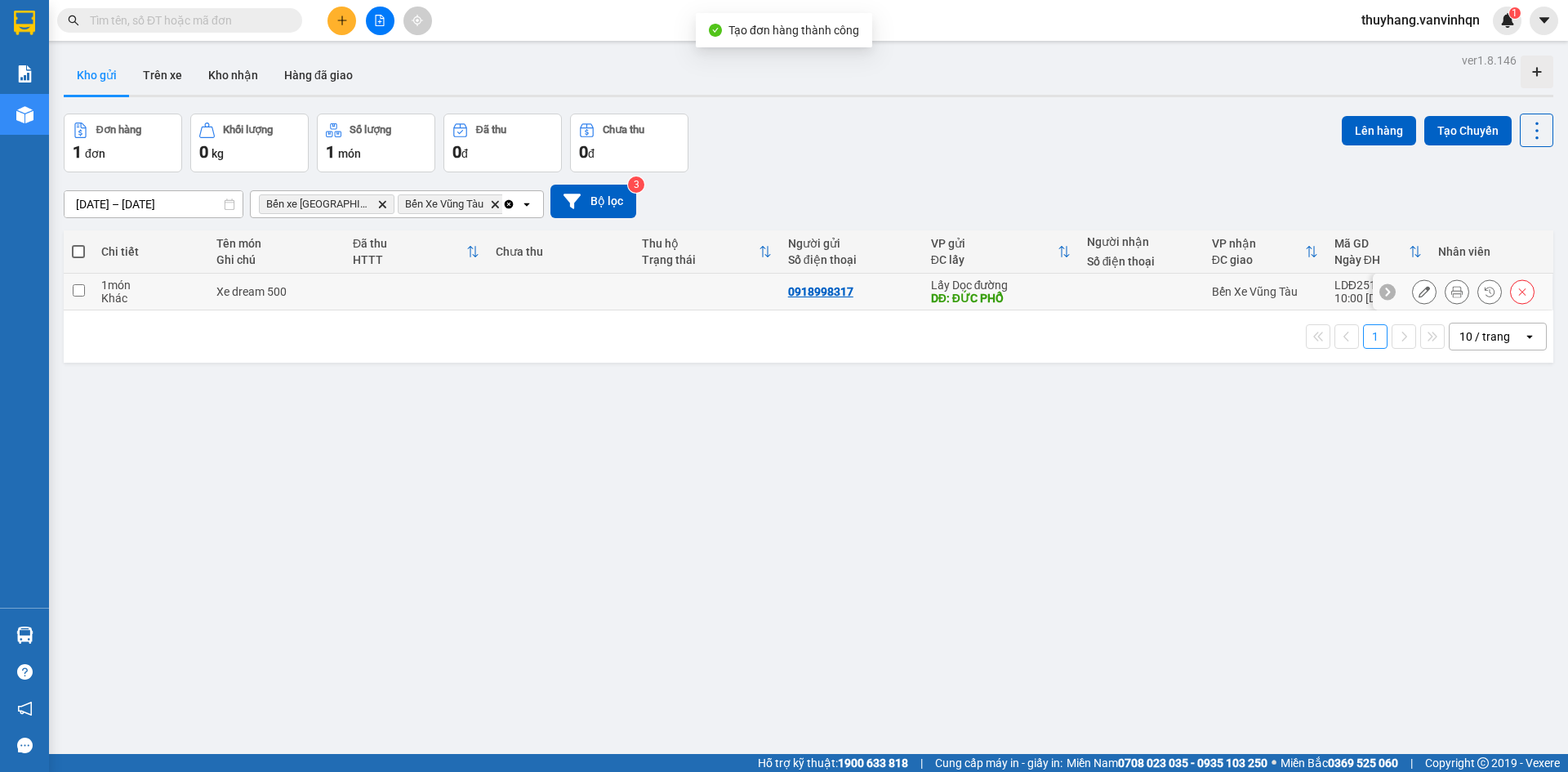
click at [462, 295] on td at bounding box center [416, 292] width 143 height 36
checkbox input "true"
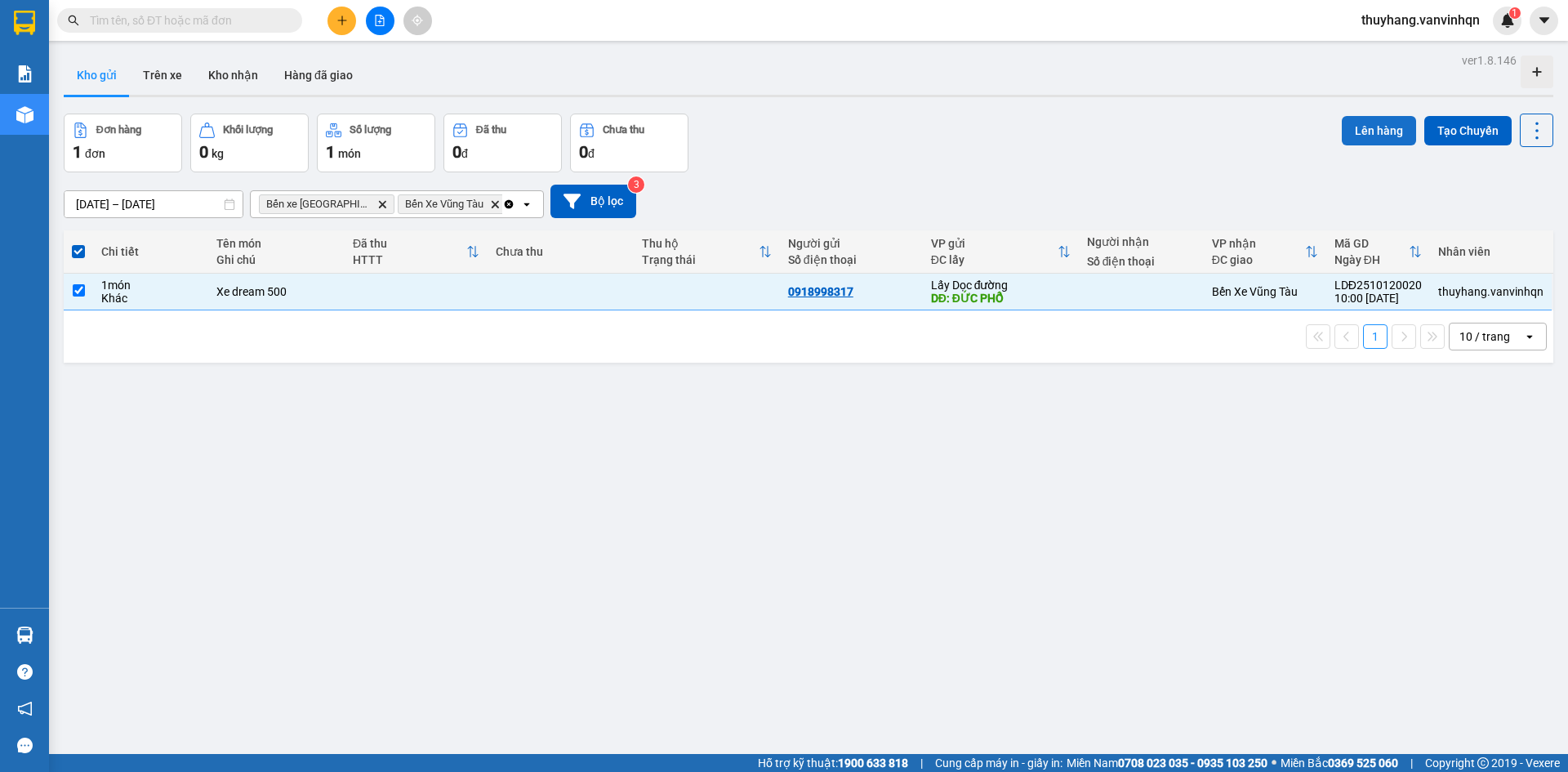
click at [1344, 128] on button "Lên hàng" at bounding box center [1379, 131] width 75 height 30
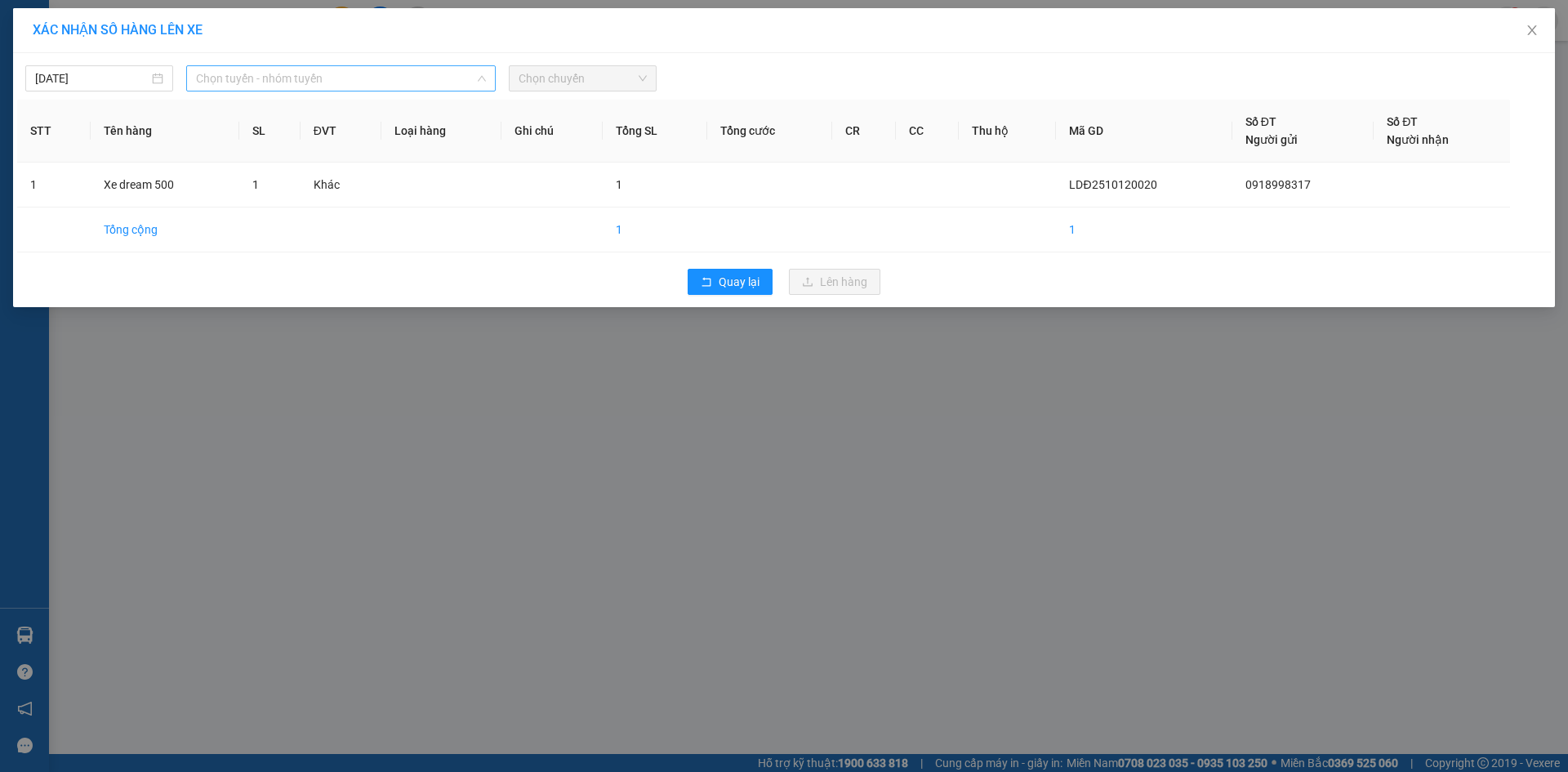
click at [307, 77] on span "Chọn tuyến - nhóm tuyến" at bounding box center [341, 79] width 290 height 25
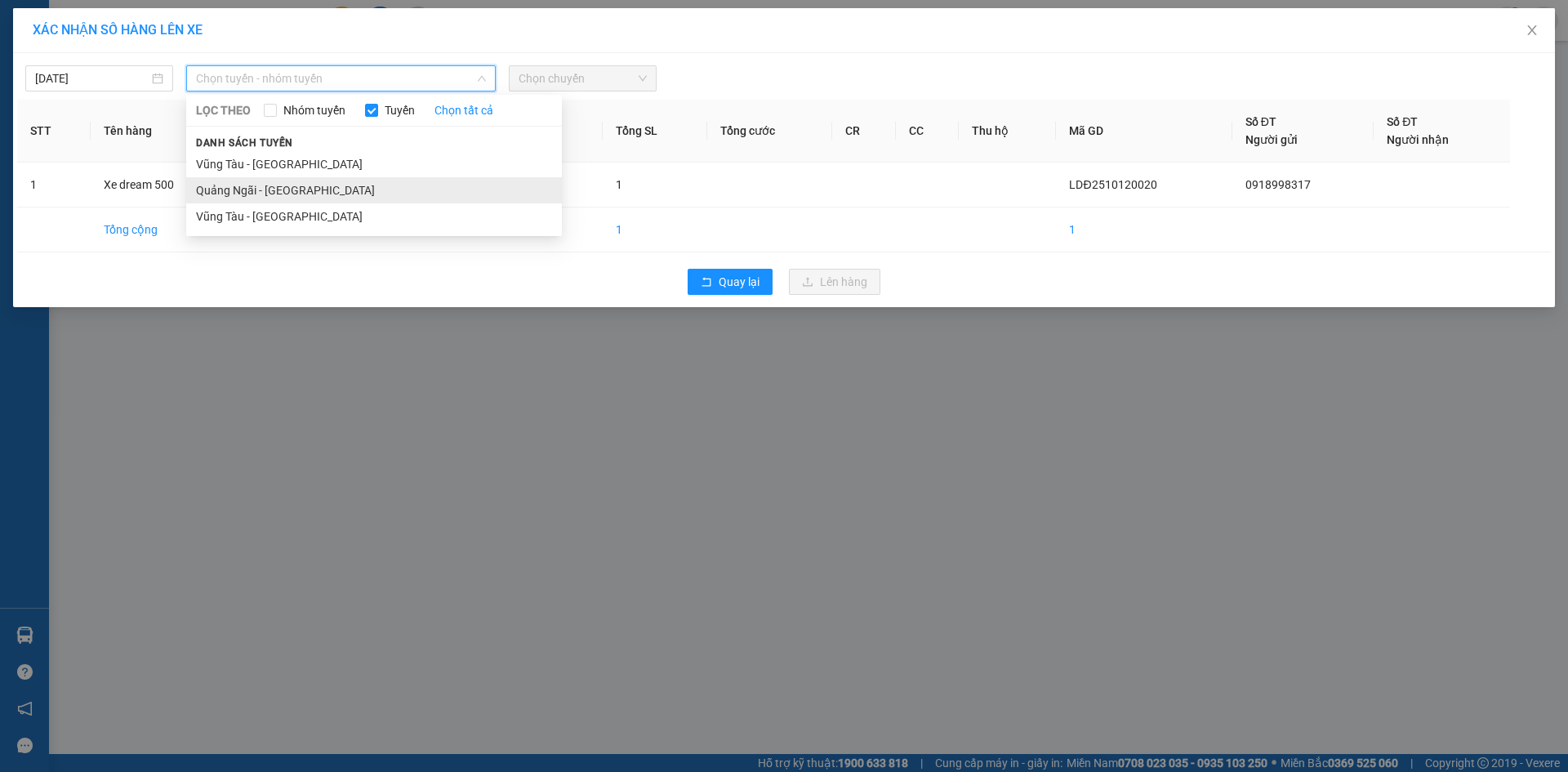
click at [291, 189] on li "Quảng Ngãi - [GEOGRAPHIC_DATA]" at bounding box center [374, 191] width 376 height 27
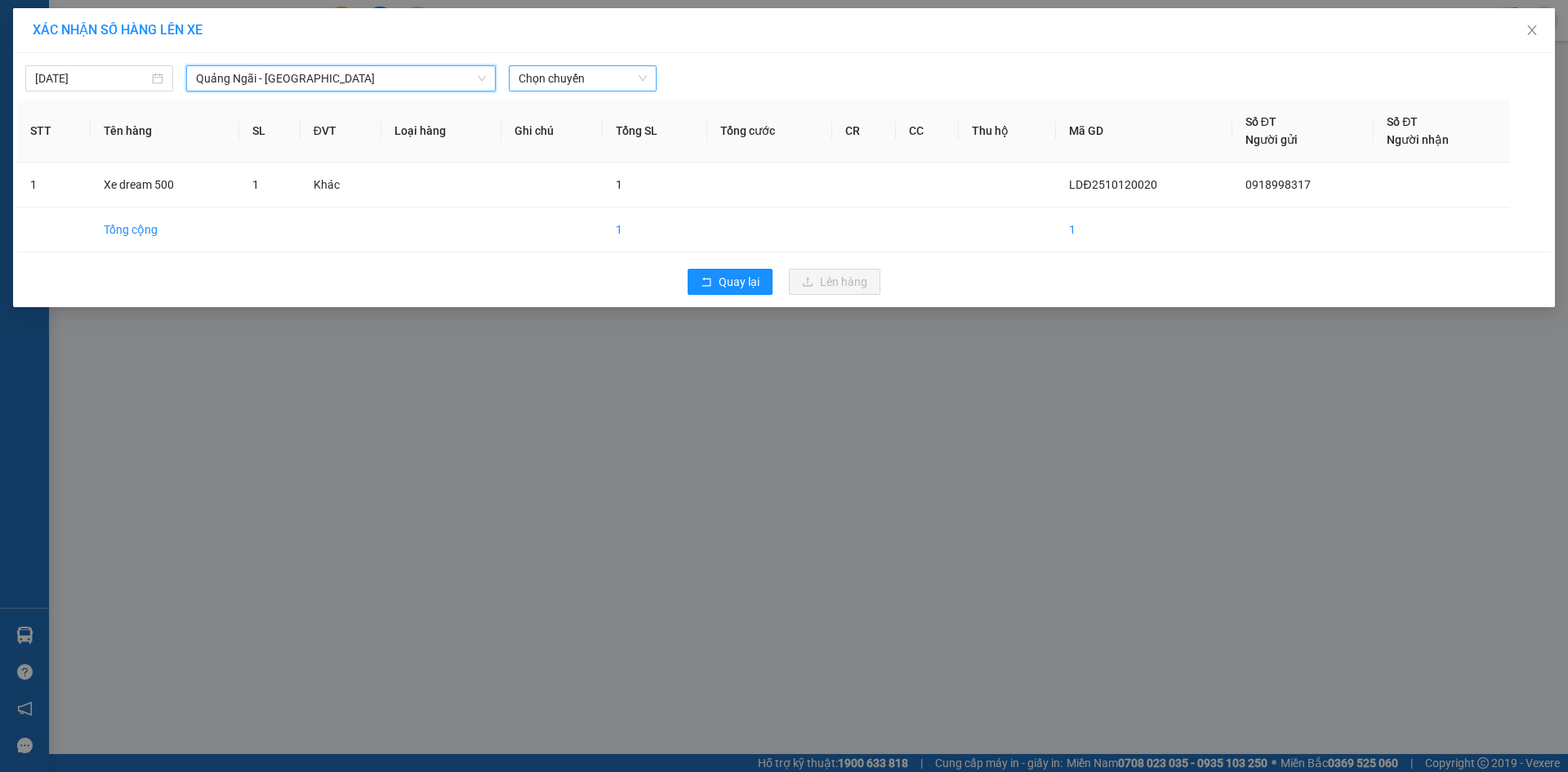
click at [552, 75] on span "Chọn chuyến" at bounding box center [583, 79] width 128 height 25
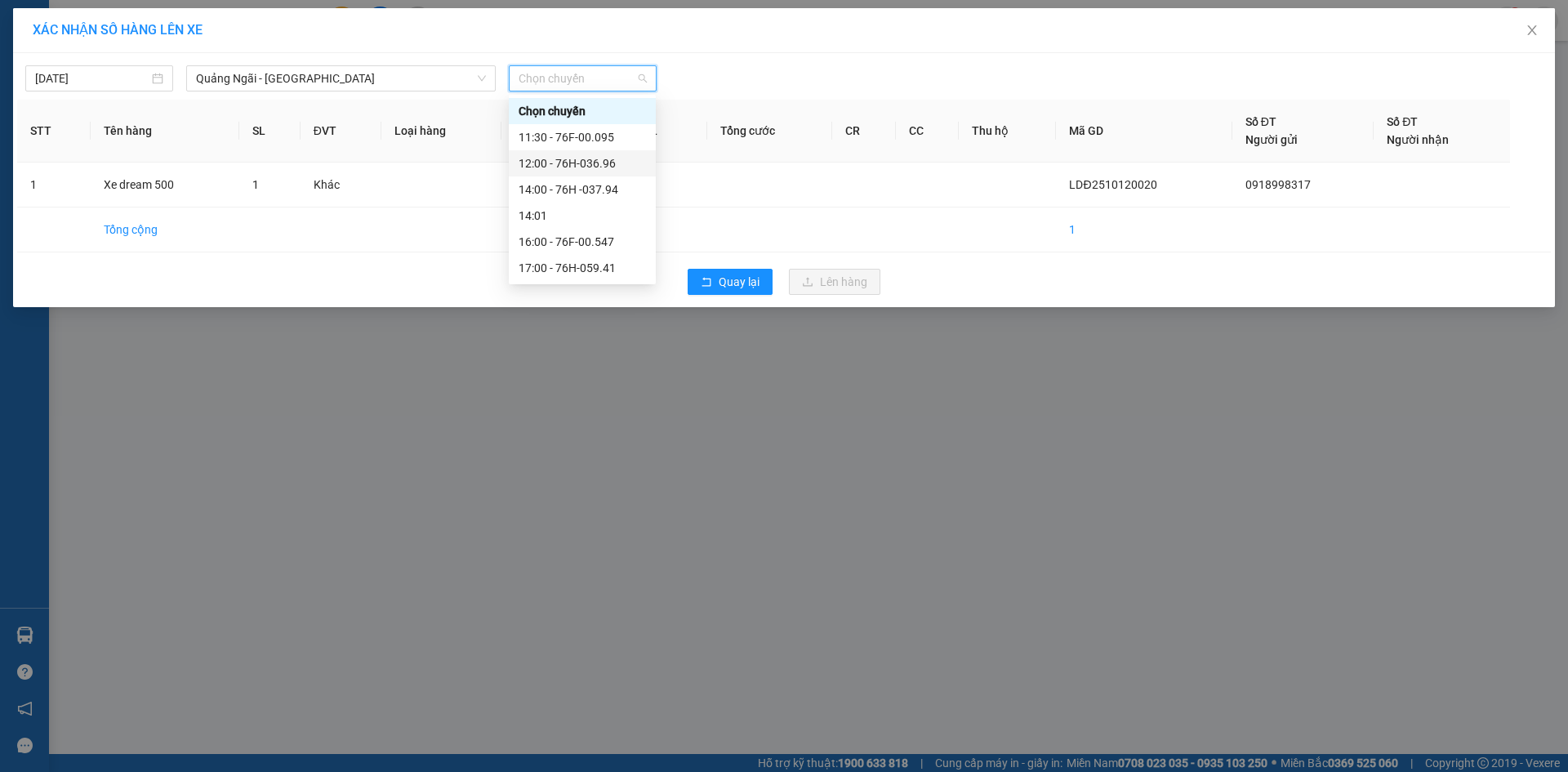
click at [591, 155] on div "12:00 - 76H-036.96" at bounding box center [583, 163] width 127 height 18
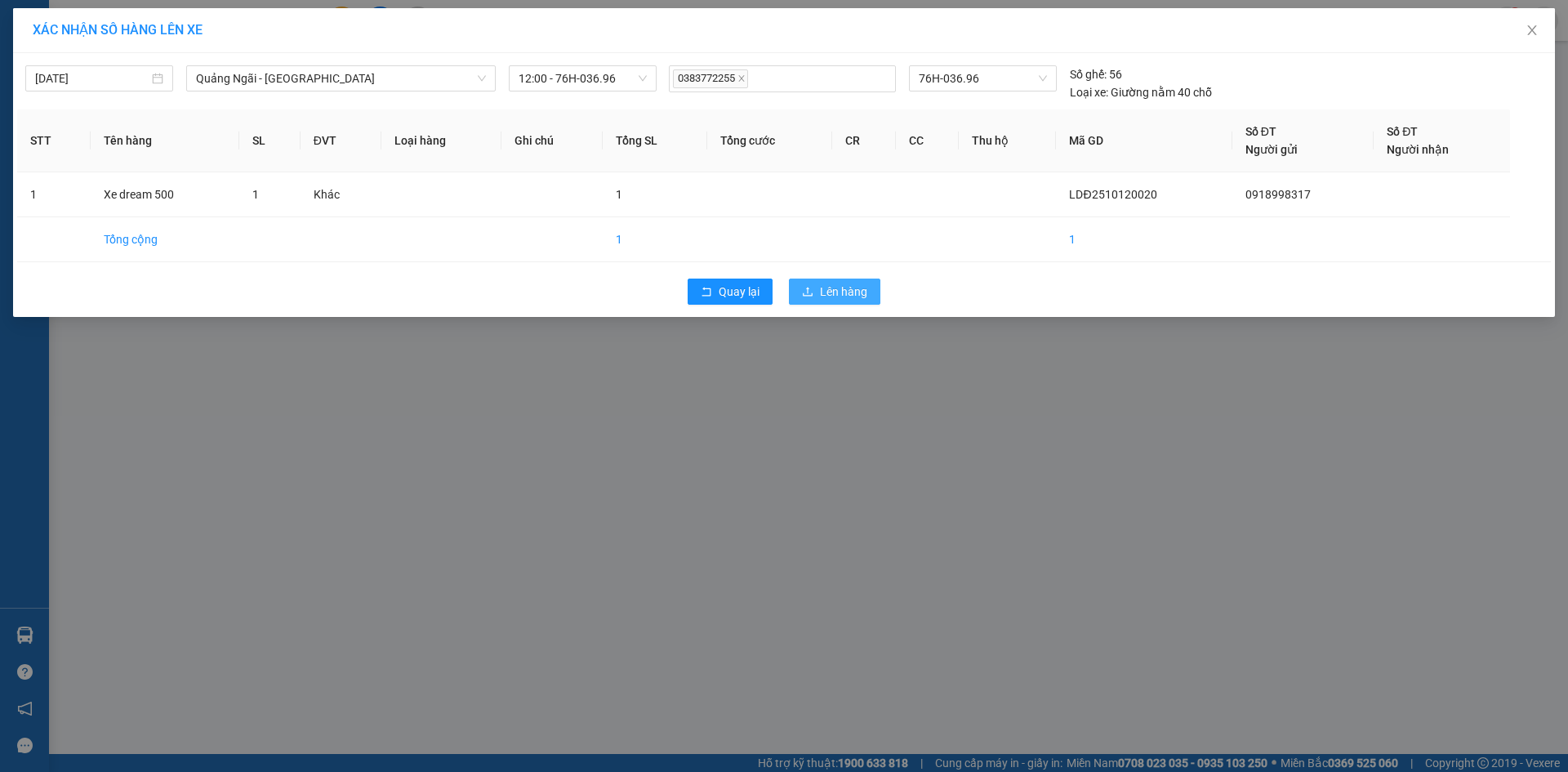
click at [849, 282] on span "Lên hàng" at bounding box center [844, 292] width 47 height 18
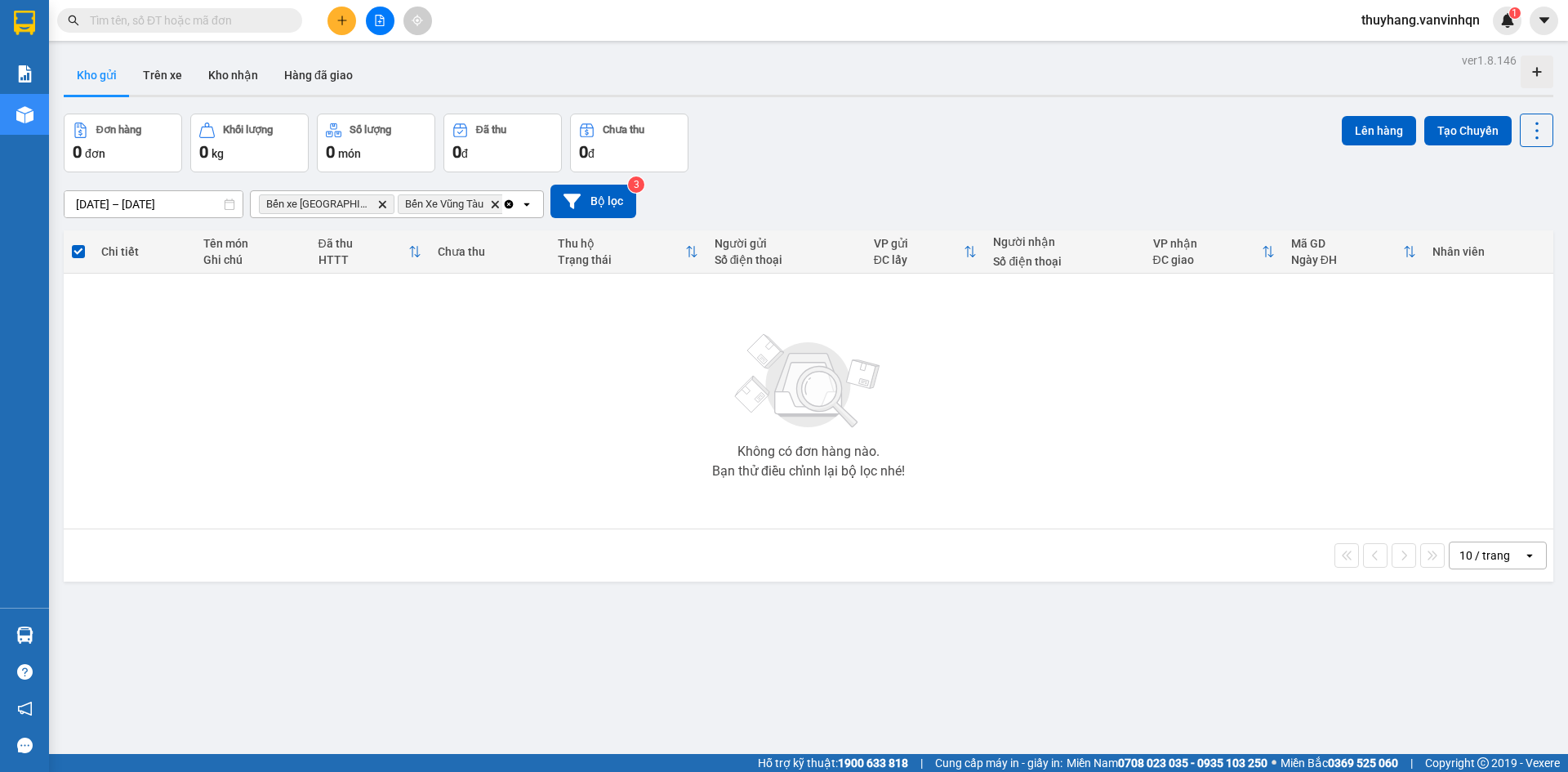
click at [341, 32] on button at bounding box center [342, 21] width 29 height 29
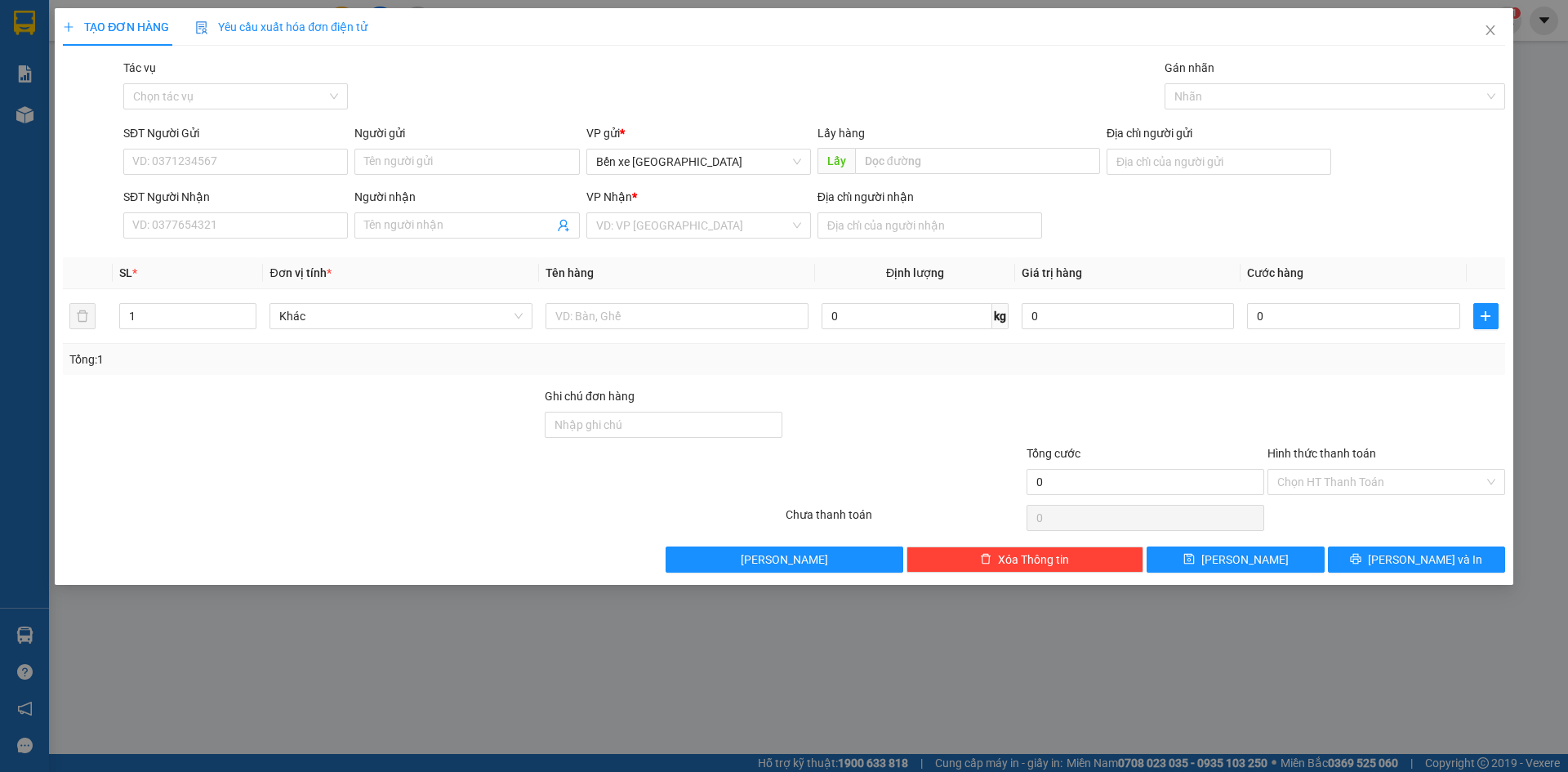
click at [283, 148] on div "SĐT Người Gửi" at bounding box center [235, 137] width 224 height 25
click at [277, 171] on input "SĐT Người Gửi" at bounding box center [235, 162] width 224 height 27
click at [721, 157] on span "Bến xe [GEOGRAPHIC_DATA]" at bounding box center [699, 162] width 205 height 25
type input "0917388960"
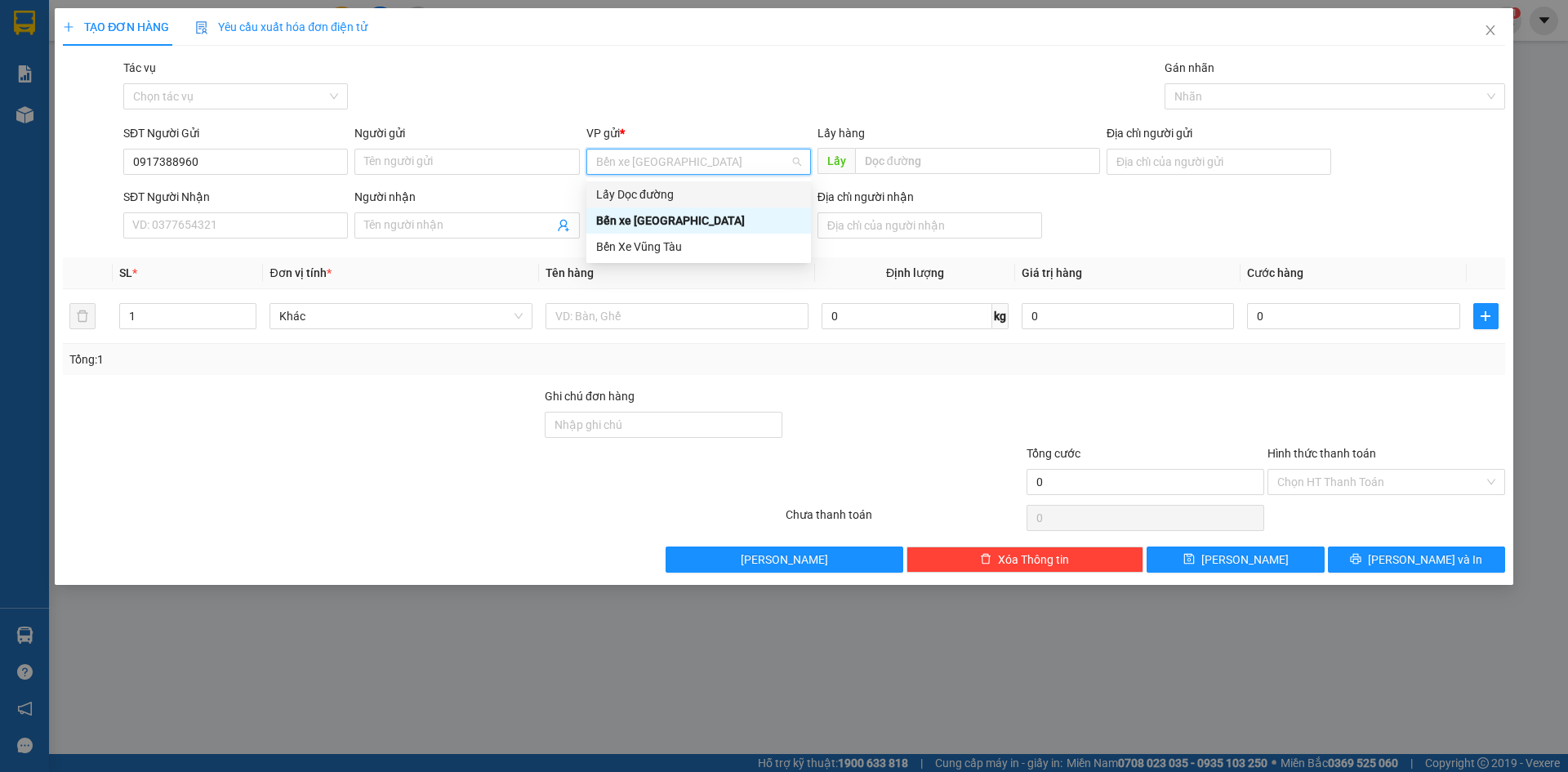
click at [679, 197] on div "Lấy Dọc đường" at bounding box center [699, 195] width 205 height 18
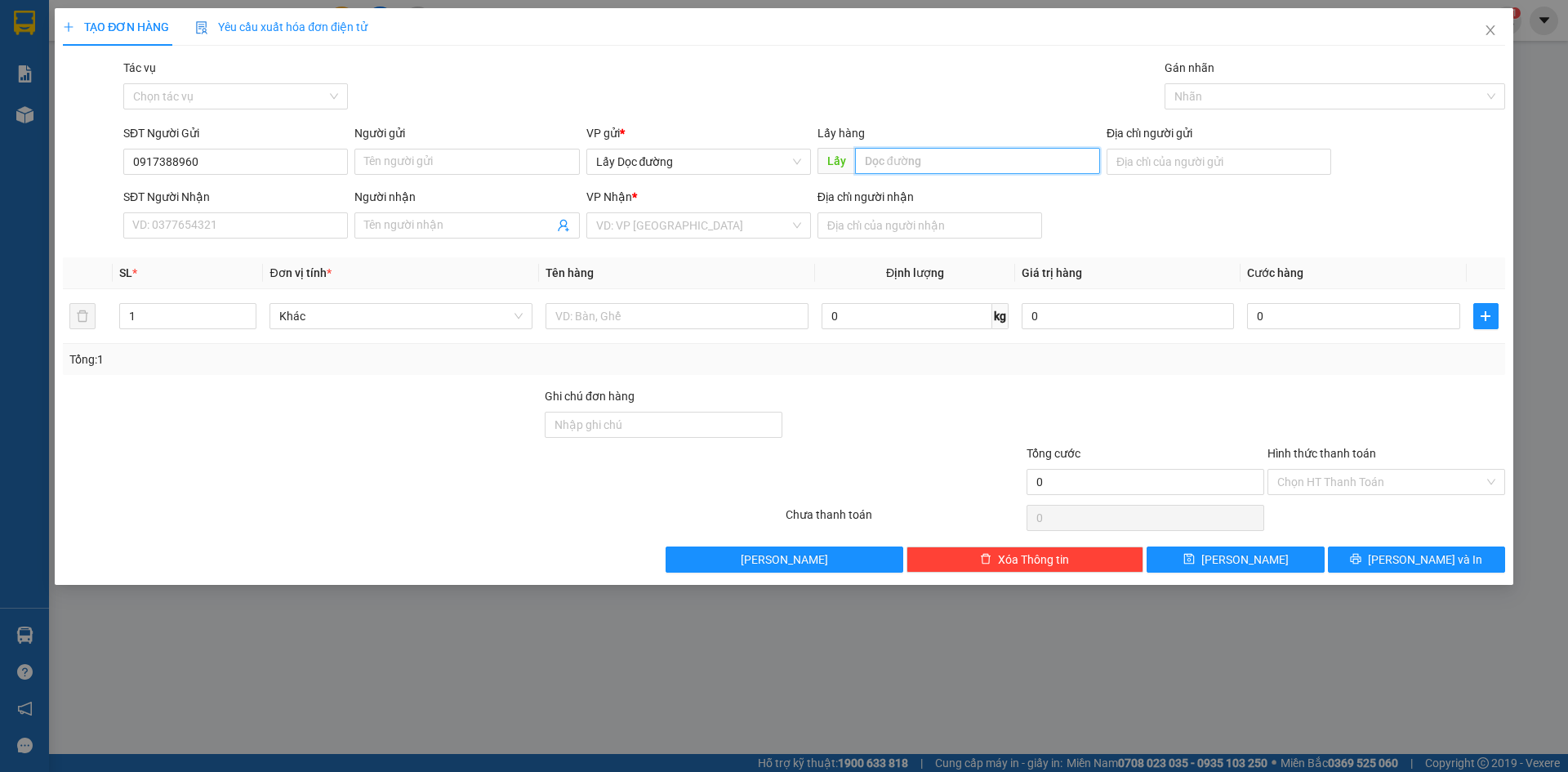
click at [929, 155] on input "text" at bounding box center [978, 162] width 245 height 27
type input "pv quán hồng"
click at [733, 233] on input "search" at bounding box center [693, 226] width 194 height 25
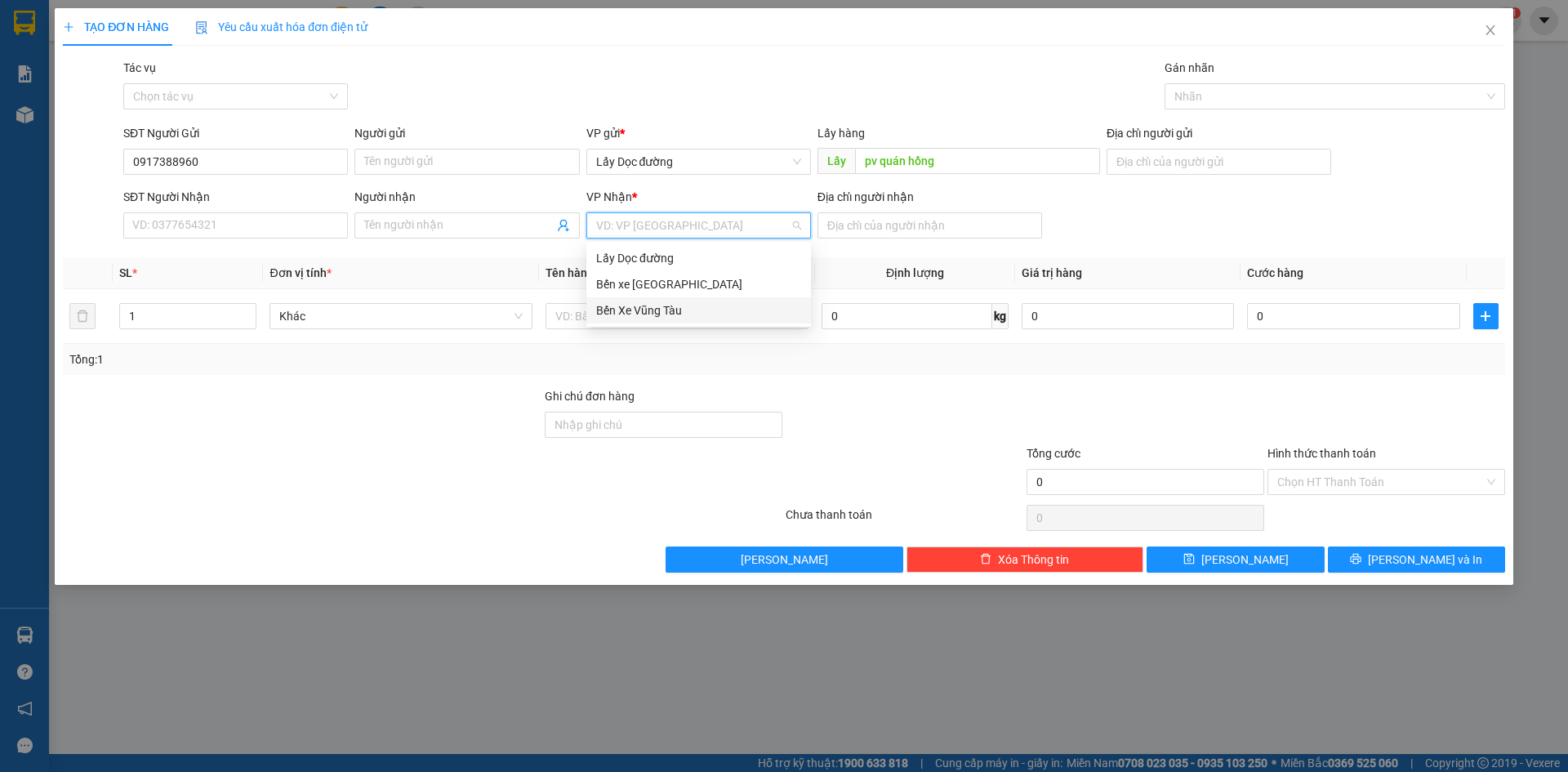
click at [694, 322] on div "Bến Xe Vũng Tàu" at bounding box center [698, 311] width 224 height 27
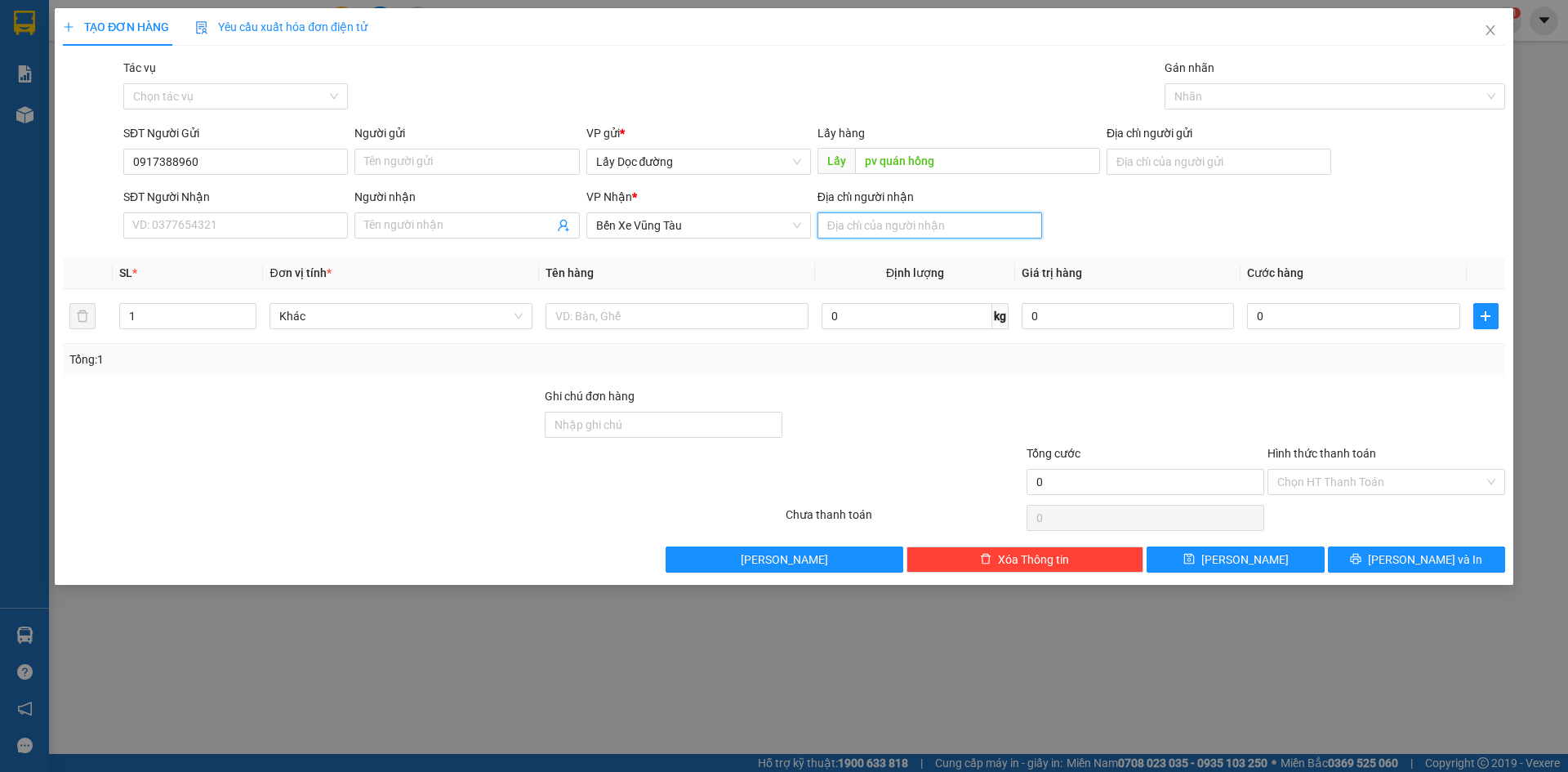
click at [902, 220] on input "Địa chỉ người nhận" at bounding box center [930, 226] width 224 height 27
type input "2 cây phượng"
click at [749, 307] on input "text" at bounding box center [677, 316] width 263 height 27
type input "1t"
click at [940, 154] on input "pv quán hồng" at bounding box center [978, 162] width 245 height 27
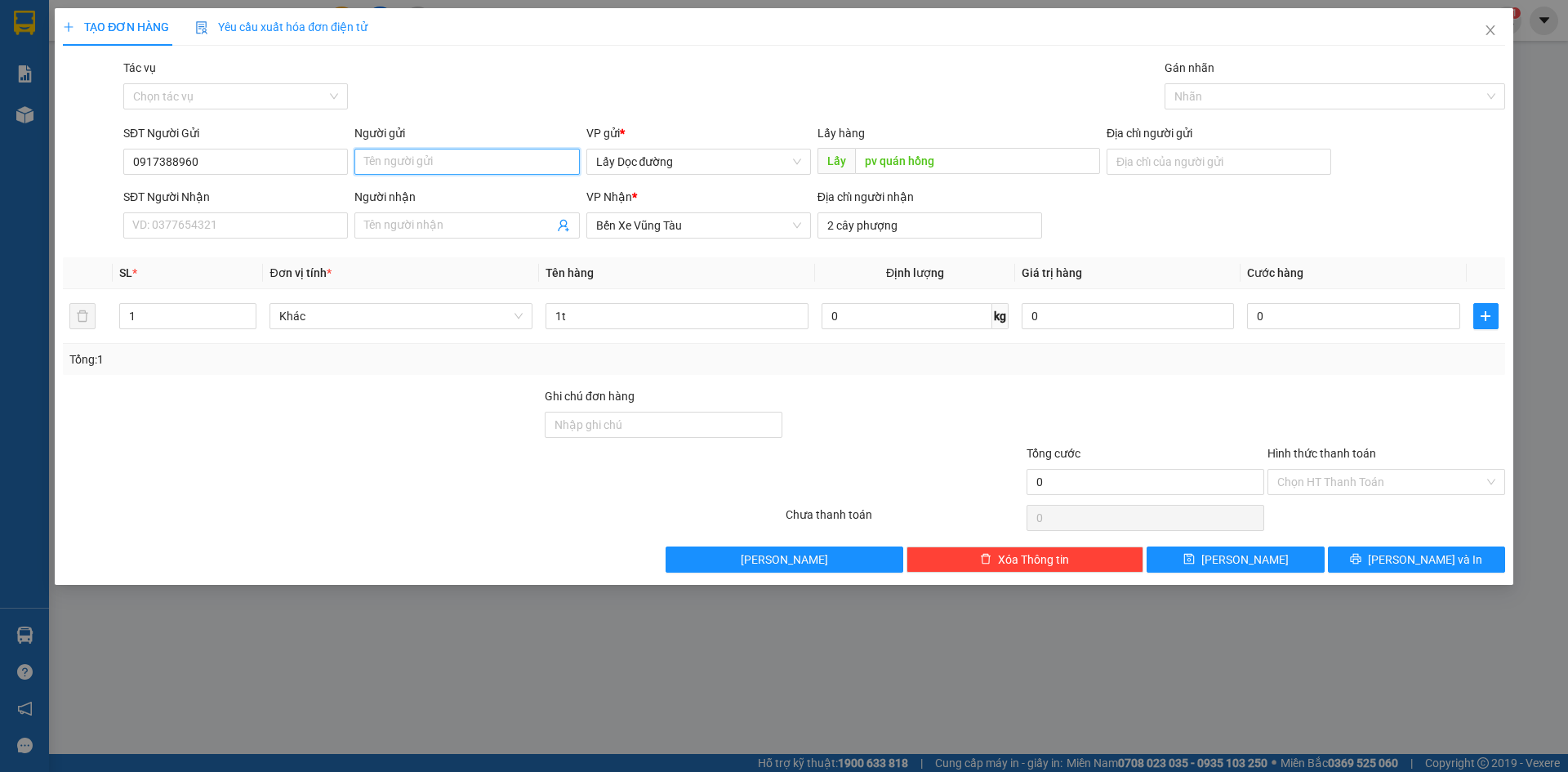
click at [464, 157] on input "Người gửi" at bounding box center [466, 162] width 224 height 27
type input "960"
click at [960, 155] on input "pv quán hồng" at bounding box center [978, 162] width 245 height 27
click at [984, 162] on input "pv quán hồng" at bounding box center [978, 162] width 245 height 27
click at [1214, 559] on button "[PERSON_NAME]" at bounding box center [1235, 560] width 177 height 27
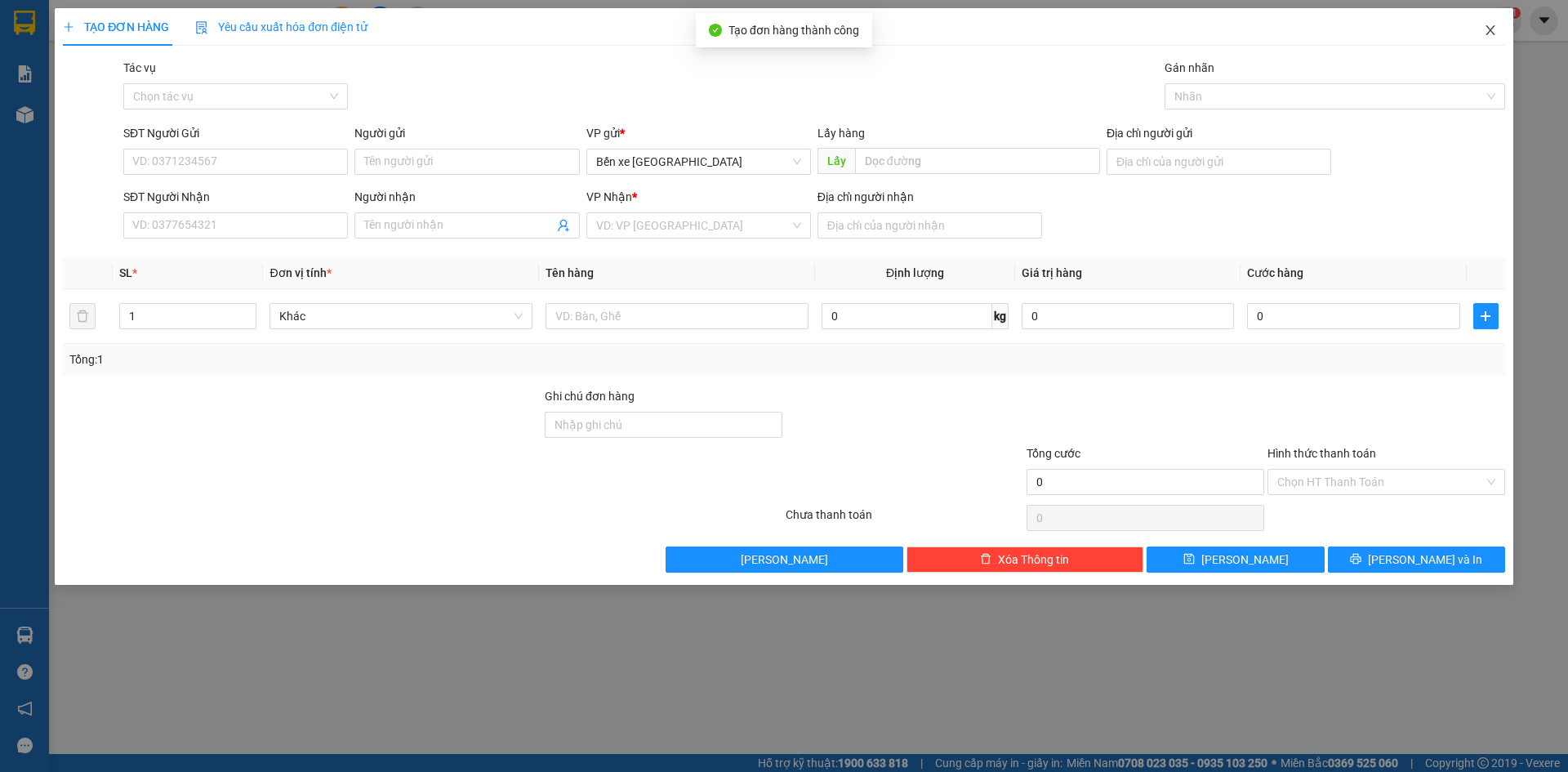
click at [1484, 31] on icon "close" at bounding box center [1491, 31] width 13 height 13
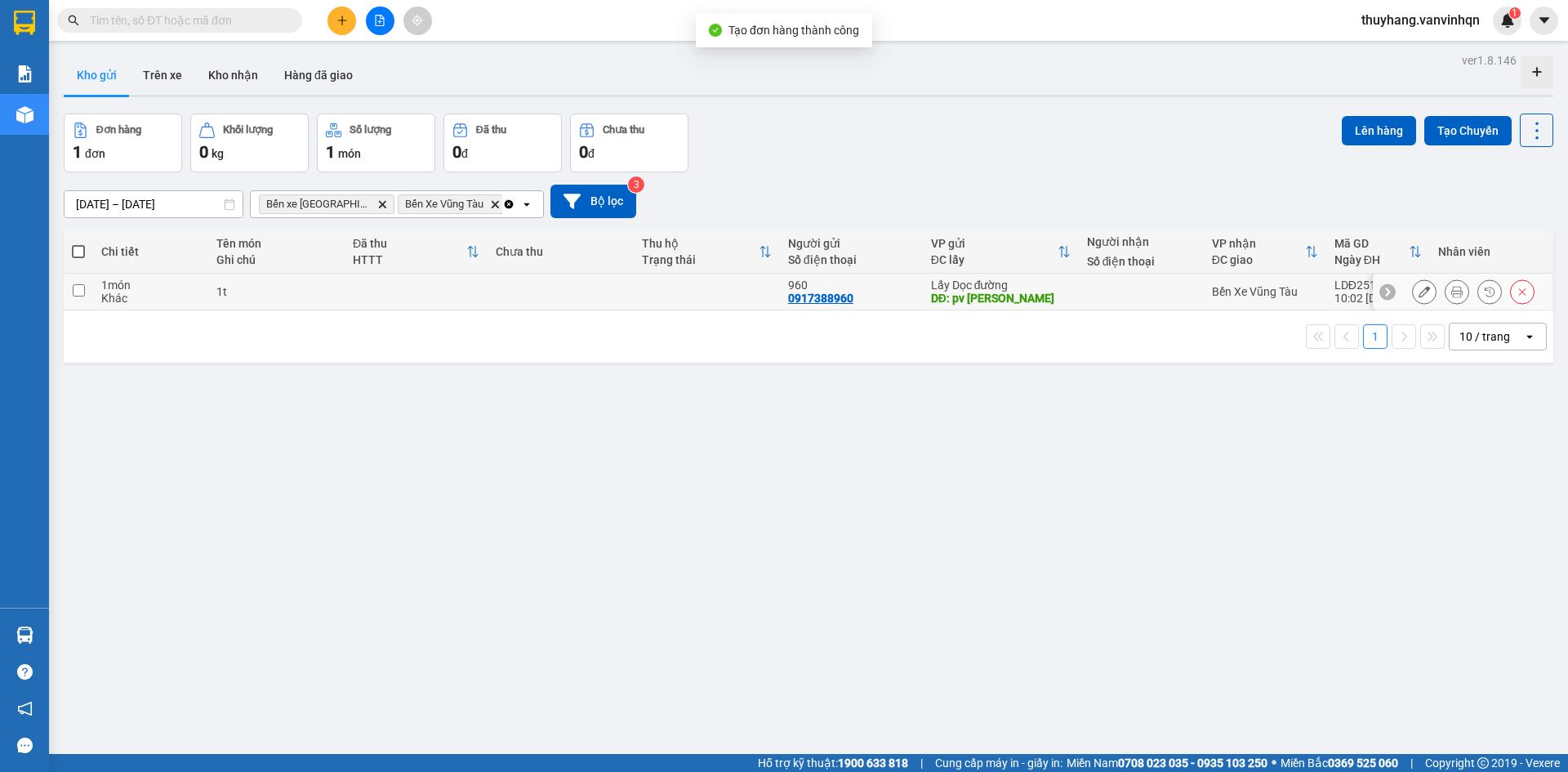
click at [342, 294] on td "1t" at bounding box center [277, 292] width 137 height 36
checkbox input "true"
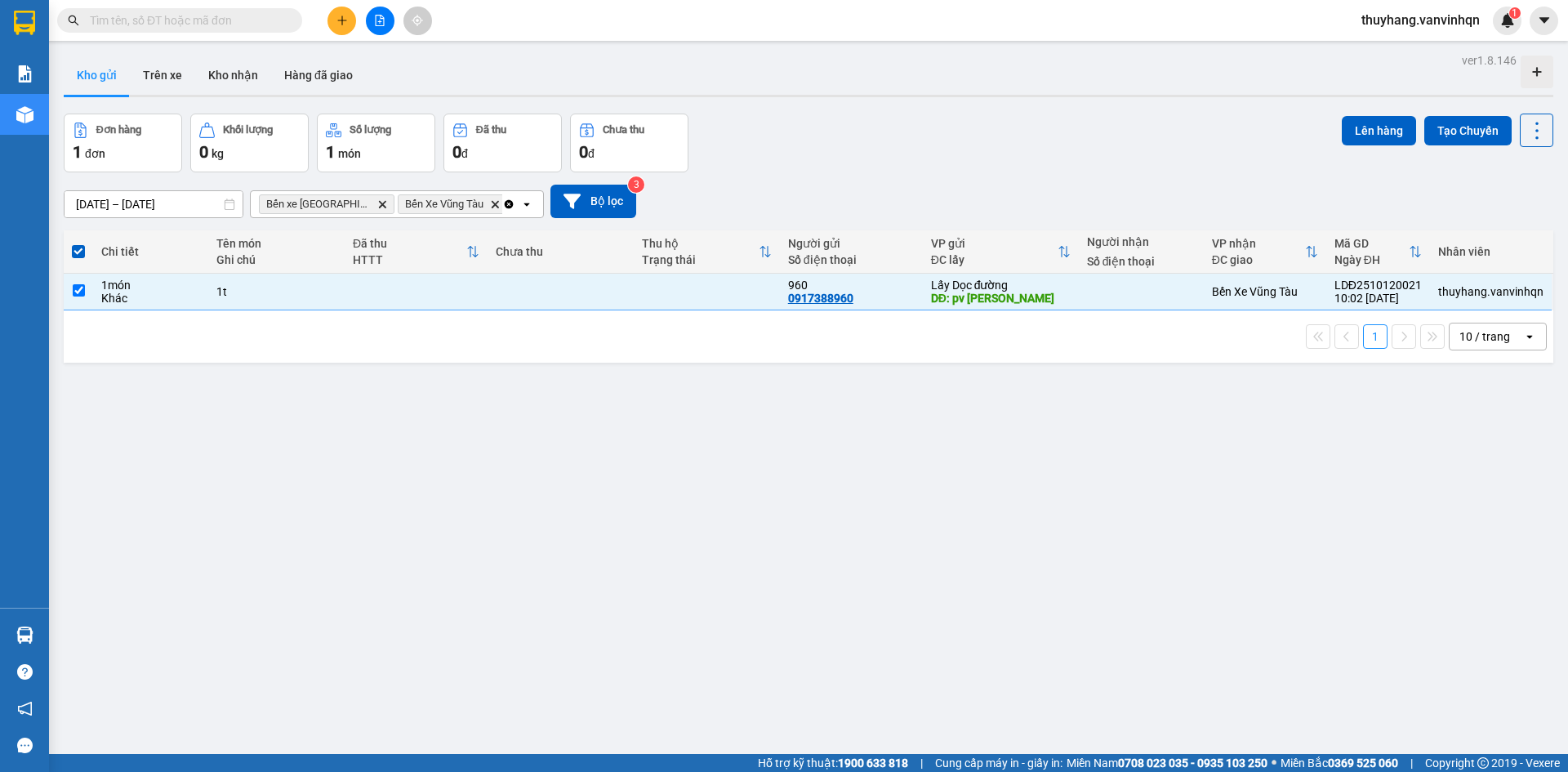
drag, startPoint x: 1346, startPoint y: 125, endPoint x: 1326, endPoint y: 131, distance: 20.9
click at [1342, 129] on button "Lên hàng" at bounding box center [1379, 131] width 75 height 30
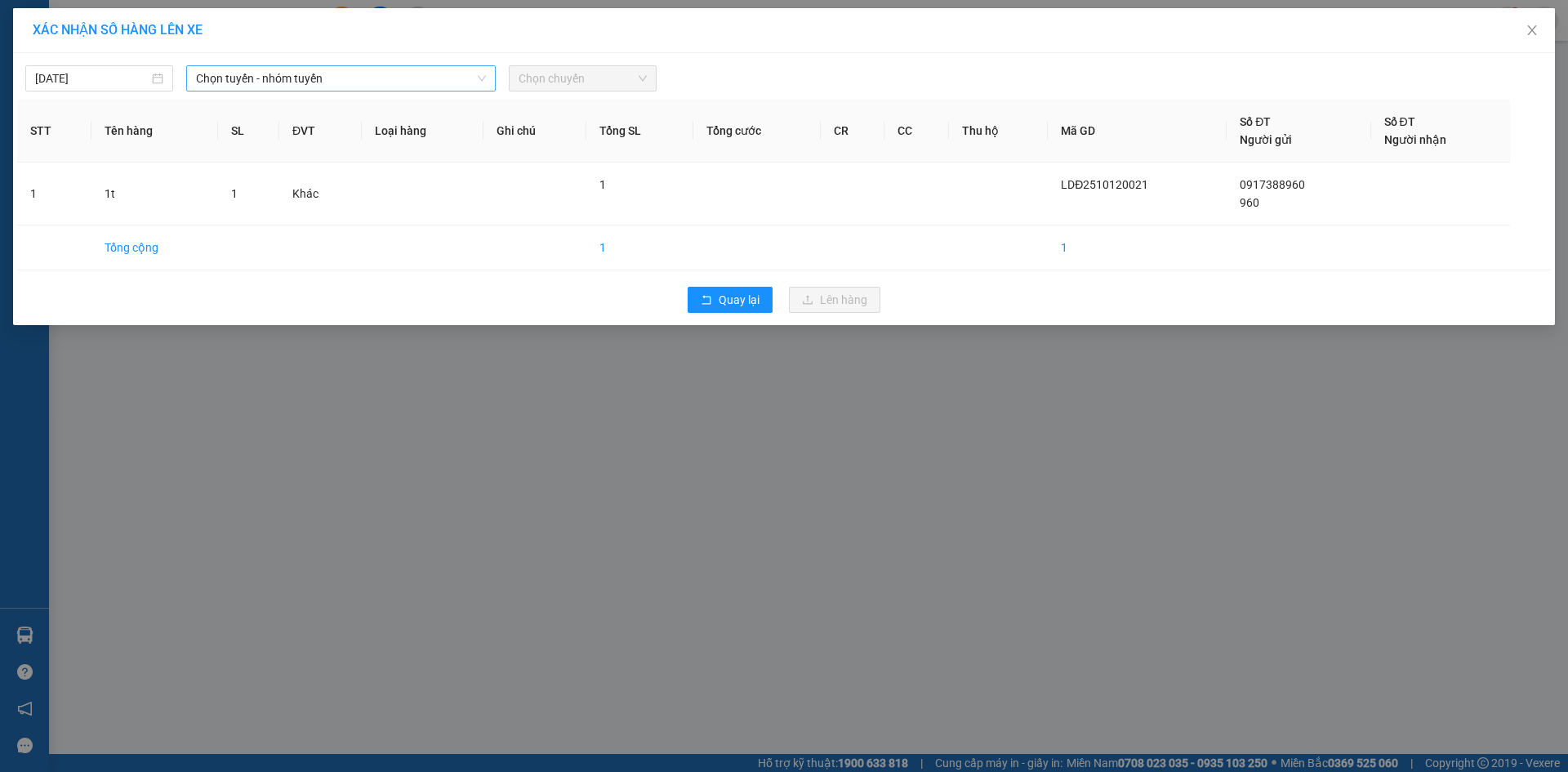
click at [283, 72] on span "Chọn tuyến - nhóm tuyến" at bounding box center [341, 79] width 290 height 25
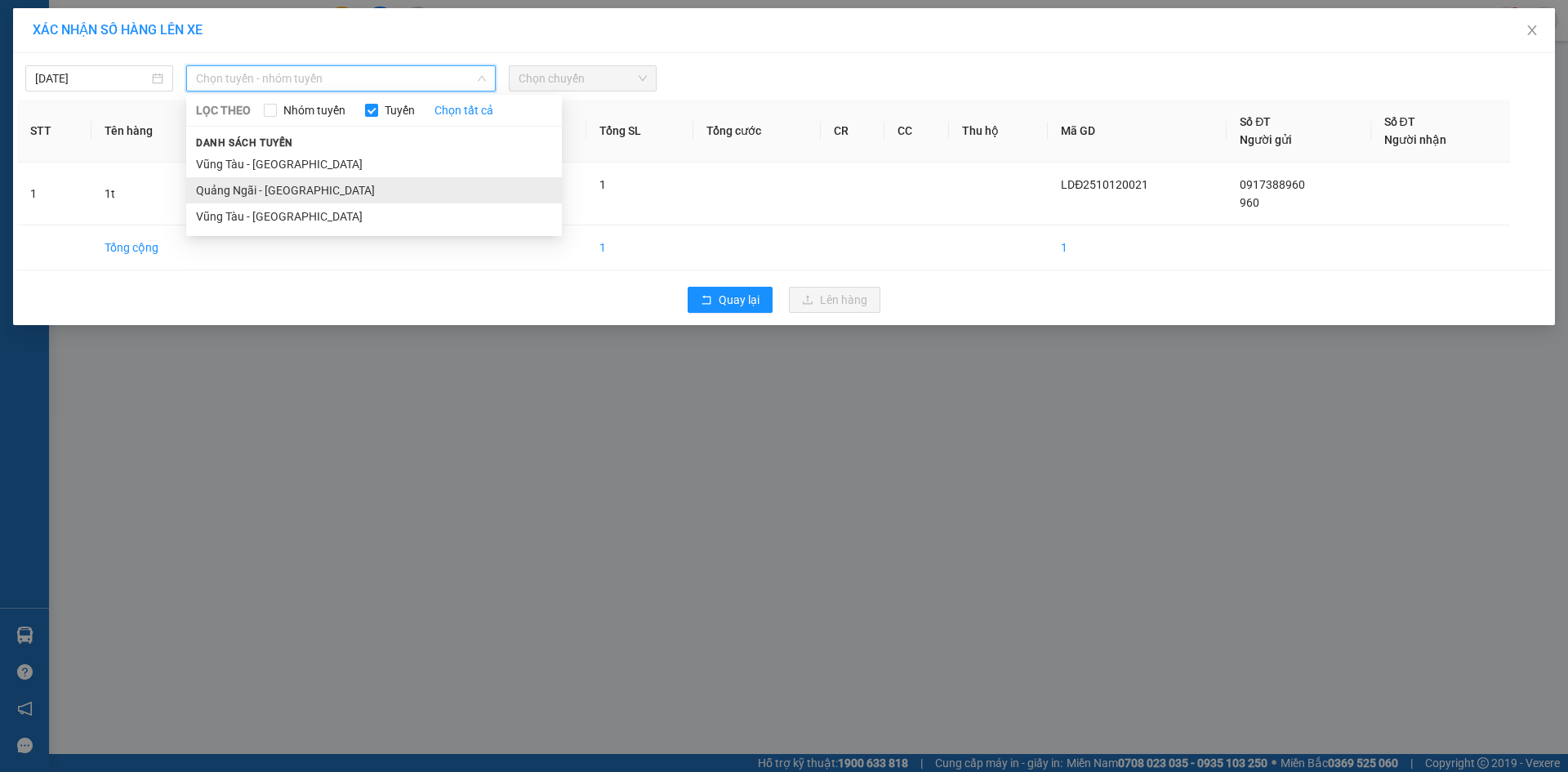
click at [281, 191] on li "Quảng Ngãi - [GEOGRAPHIC_DATA]" at bounding box center [374, 191] width 376 height 27
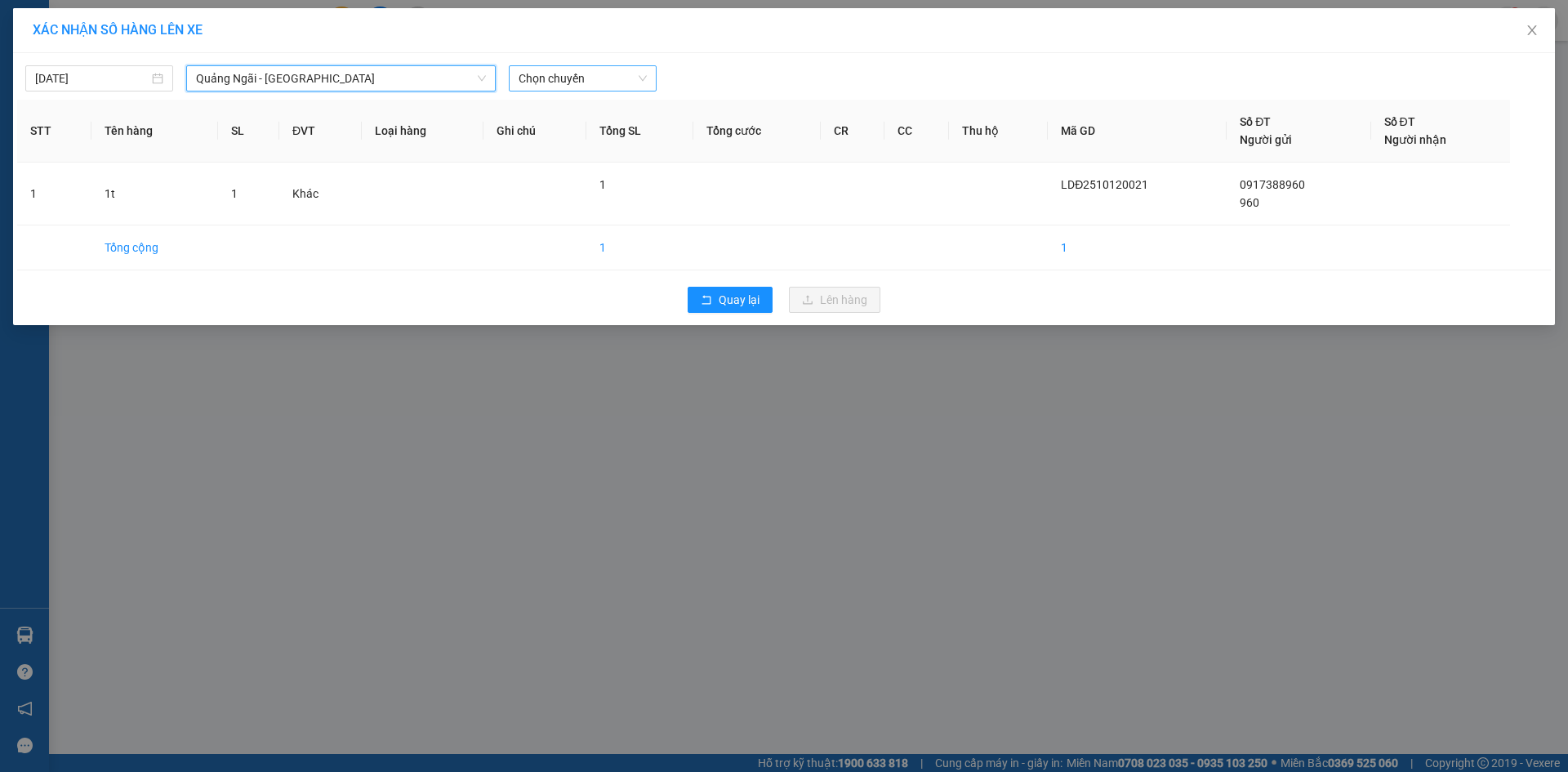
click at [582, 76] on span "Chọn chuyến" at bounding box center [583, 79] width 128 height 25
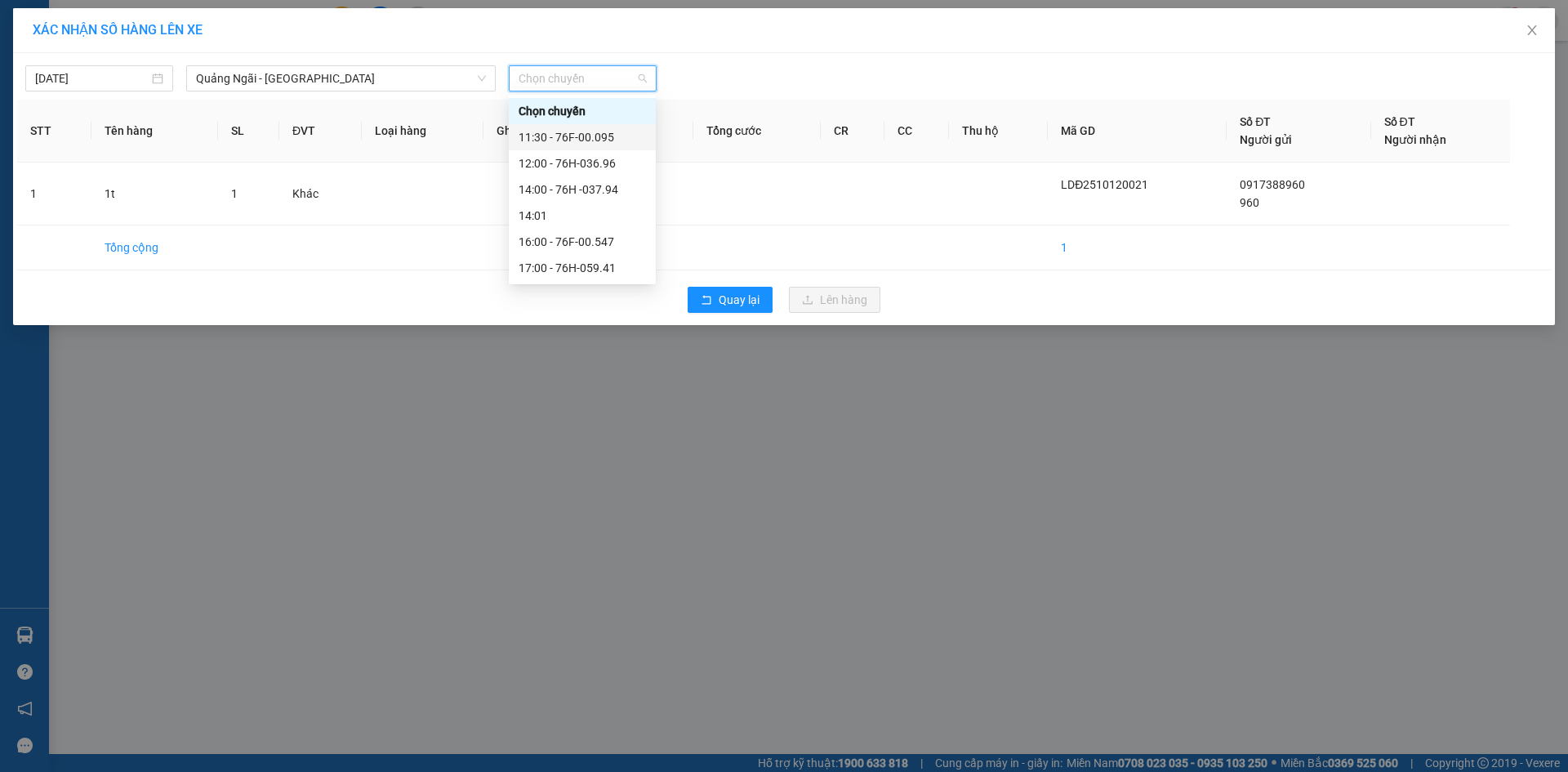
click at [603, 157] on div "12:00 - 76H-036.96" at bounding box center [583, 163] width 127 height 18
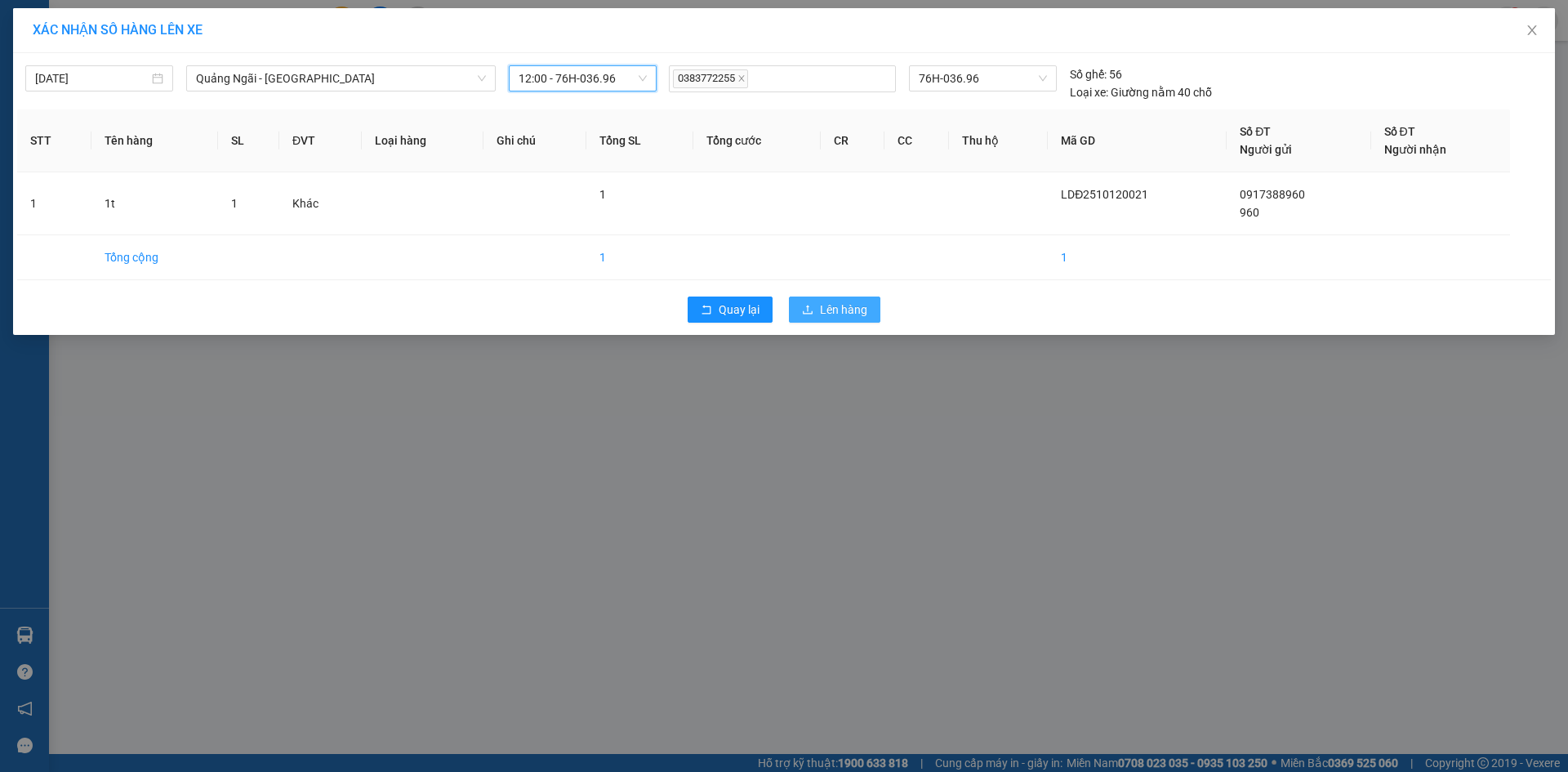
click at [848, 308] on span "Lên hàng" at bounding box center [844, 310] width 47 height 18
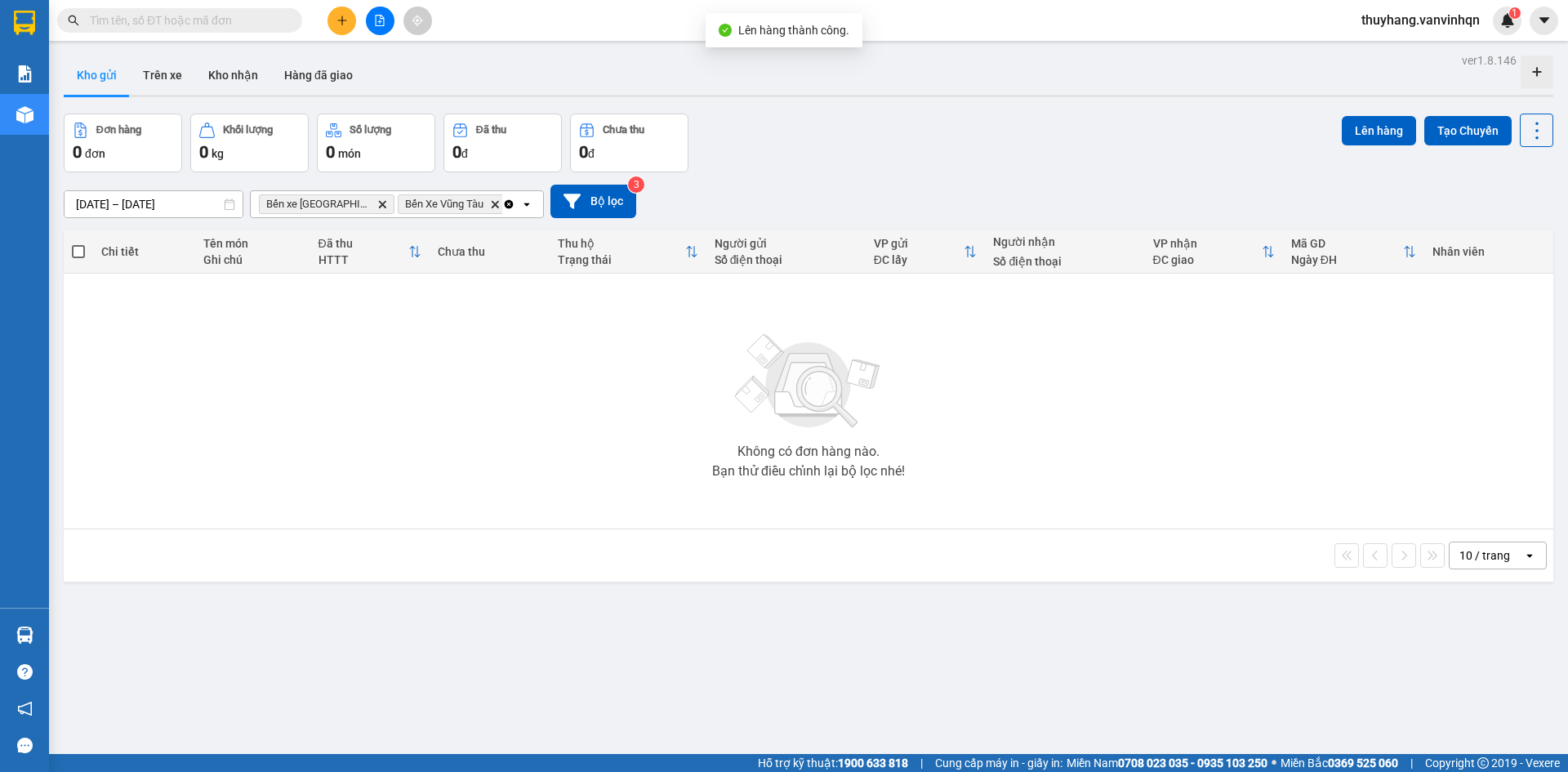
click at [378, 15] on icon "file-add" at bounding box center [380, 21] width 9 height 12
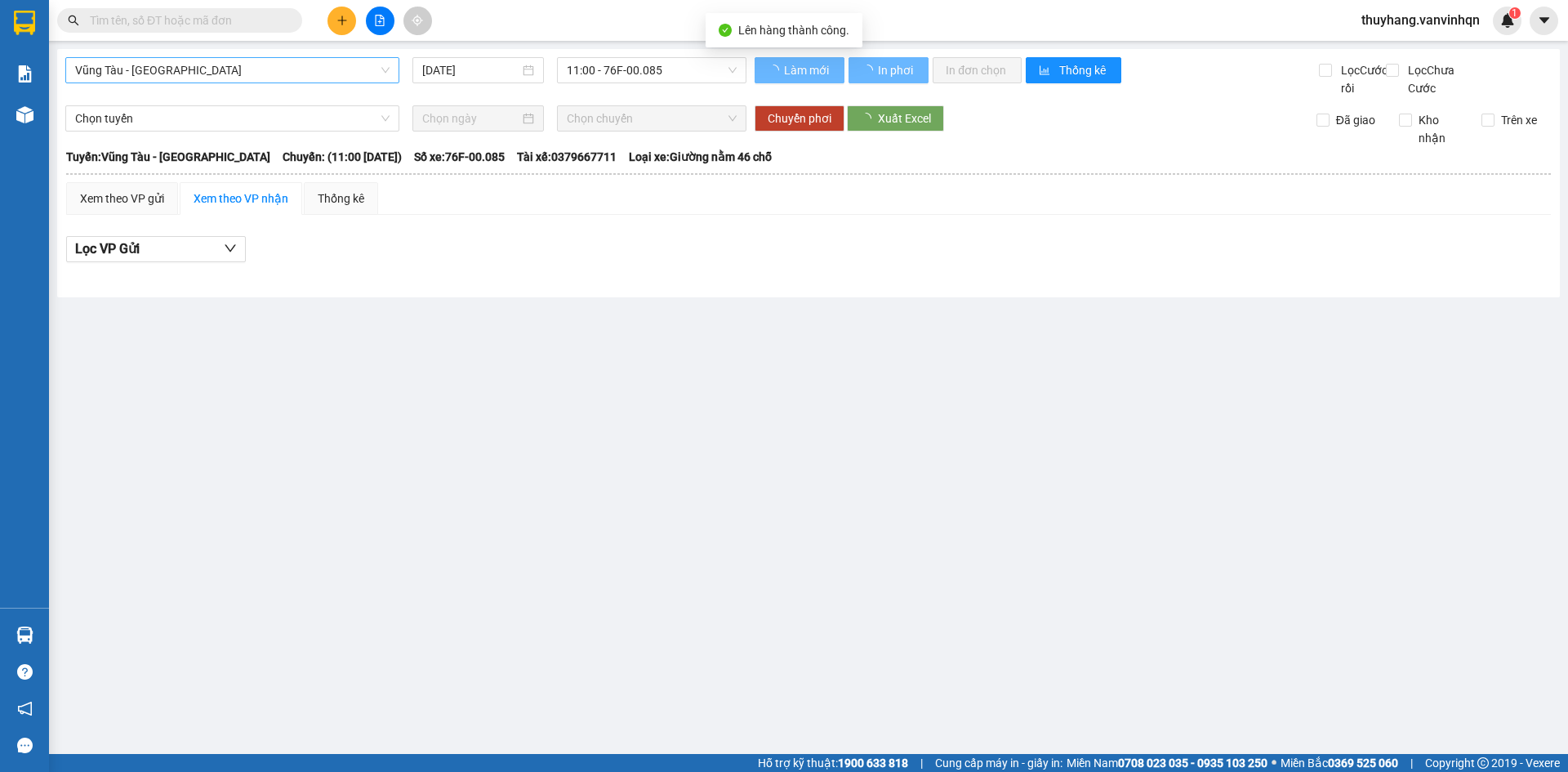
click at [282, 71] on span "Vũng Tàu - [GEOGRAPHIC_DATA]" at bounding box center [233, 70] width 315 height 25
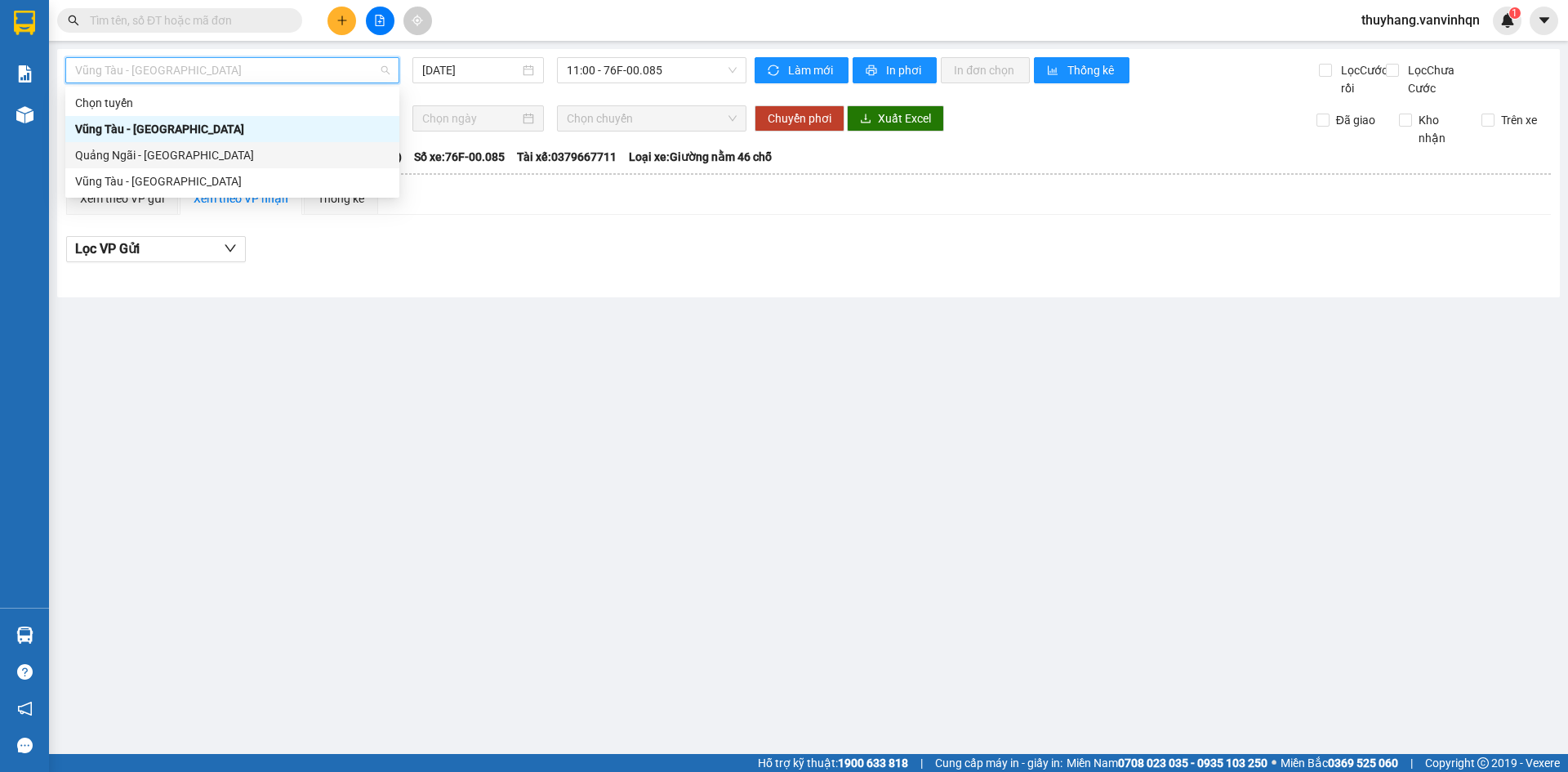
click at [285, 161] on div "Quảng Ngãi - [GEOGRAPHIC_DATA]" at bounding box center [233, 156] width 315 height 18
type input "[DATE]"
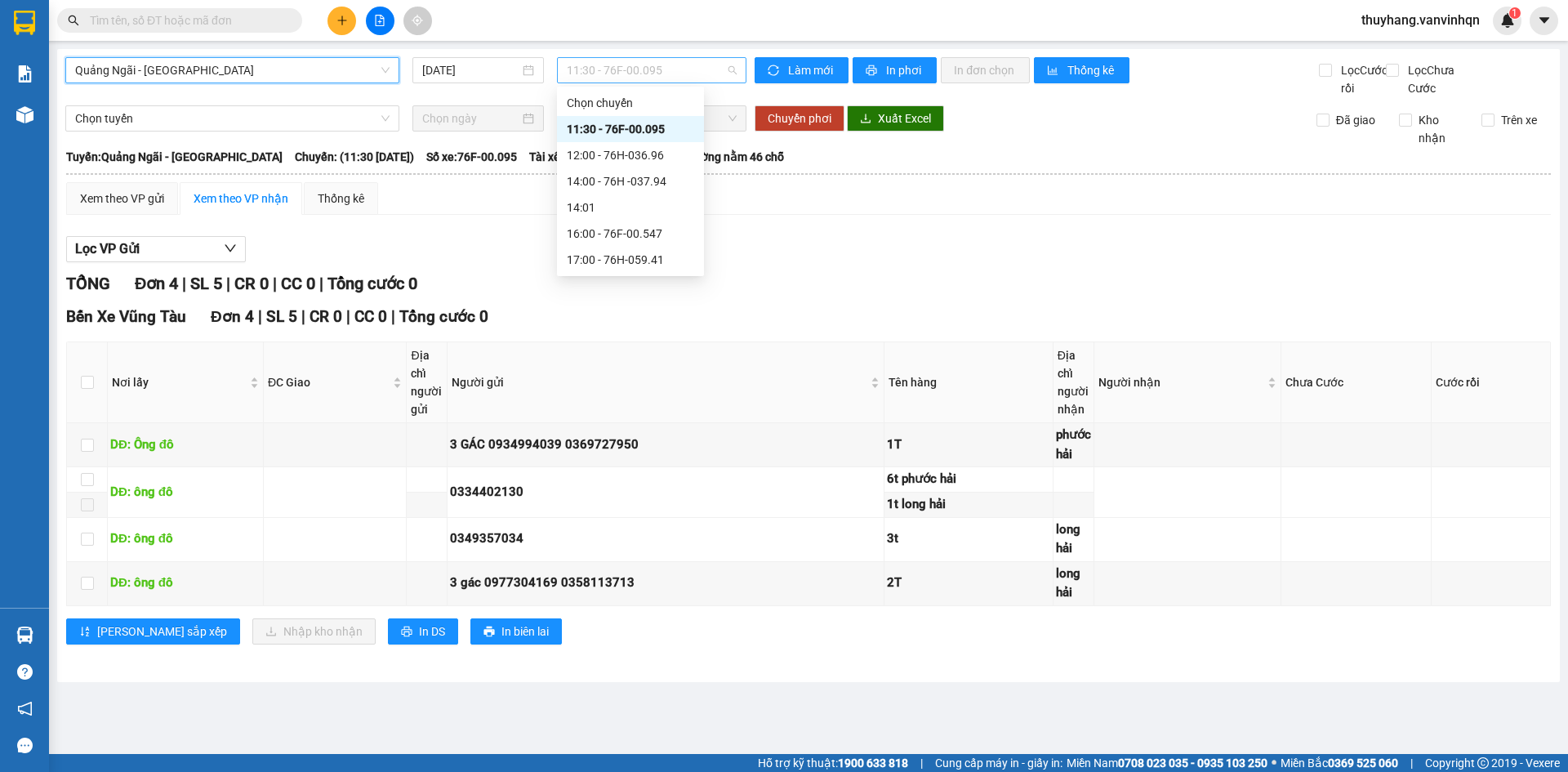
click at [652, 69] on span "11:30 - 76F-00.095" at bounding box center [652, 70] width 170 height 25
click at [669, 157] on div "12:00 - 76H-036.96" at bounding box center [631, 156] width 127 height 18
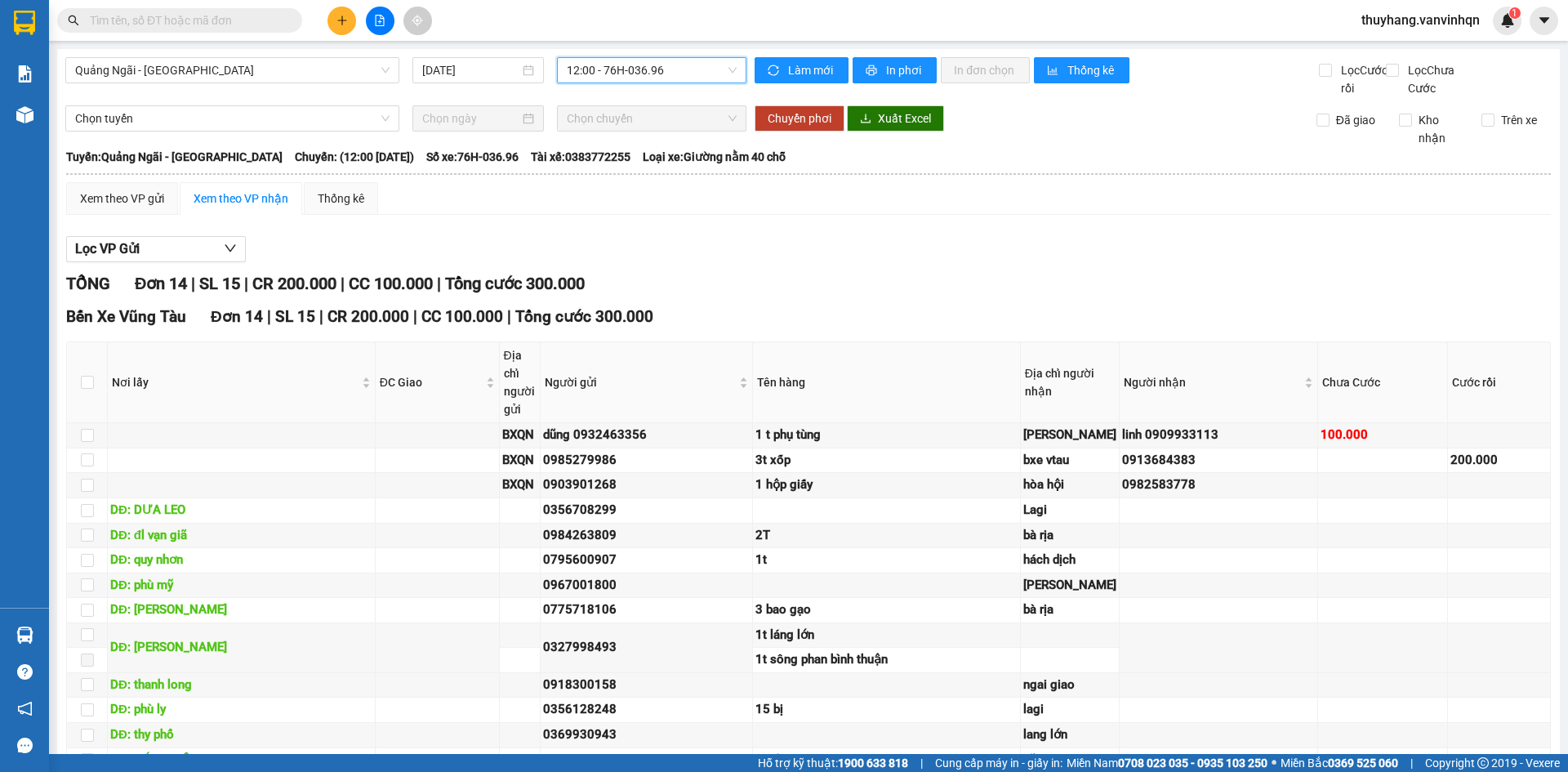
click at [684, 70] on span "12:00 - 76H-036.96" at bounding box center [652, 70] width 170 height 25
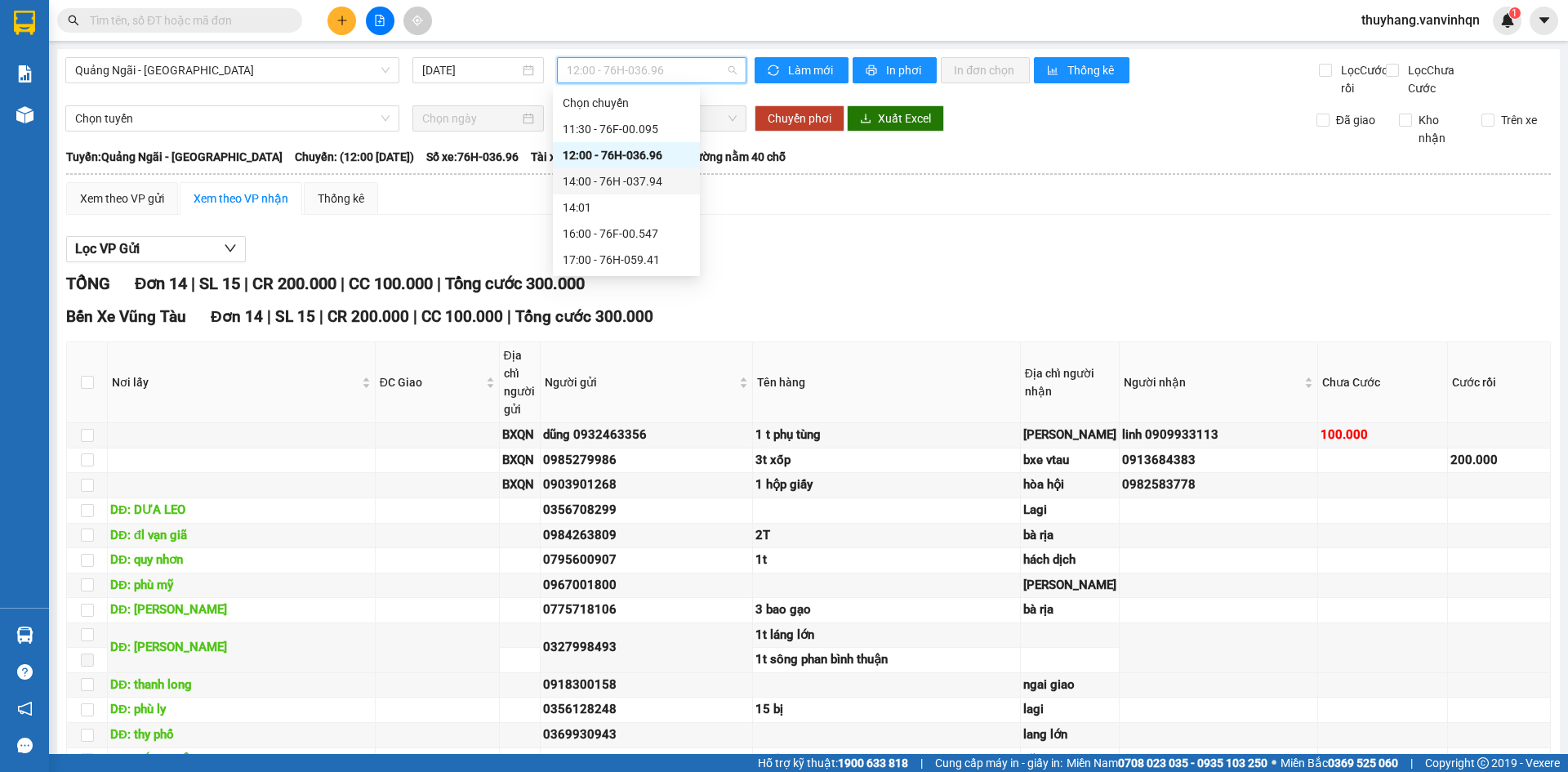
click at [667, 180] on div "14:00 - 76H -037.94" at bounding box center [627, 181] width 127 height 18
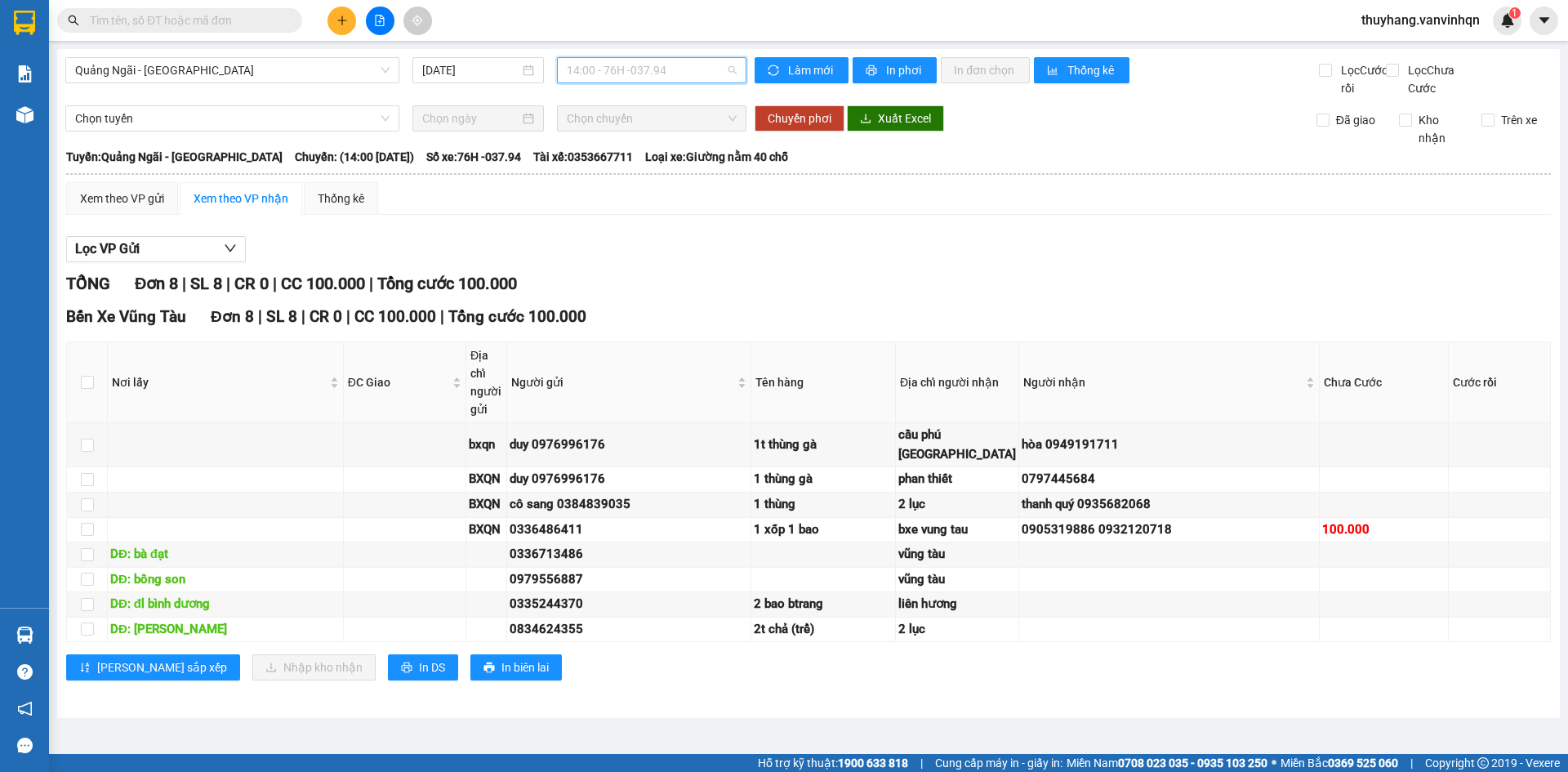
click at [657, 62] on span "14:00 - 76H -037.94" at bounding box center [652, 70] width 170 height 25
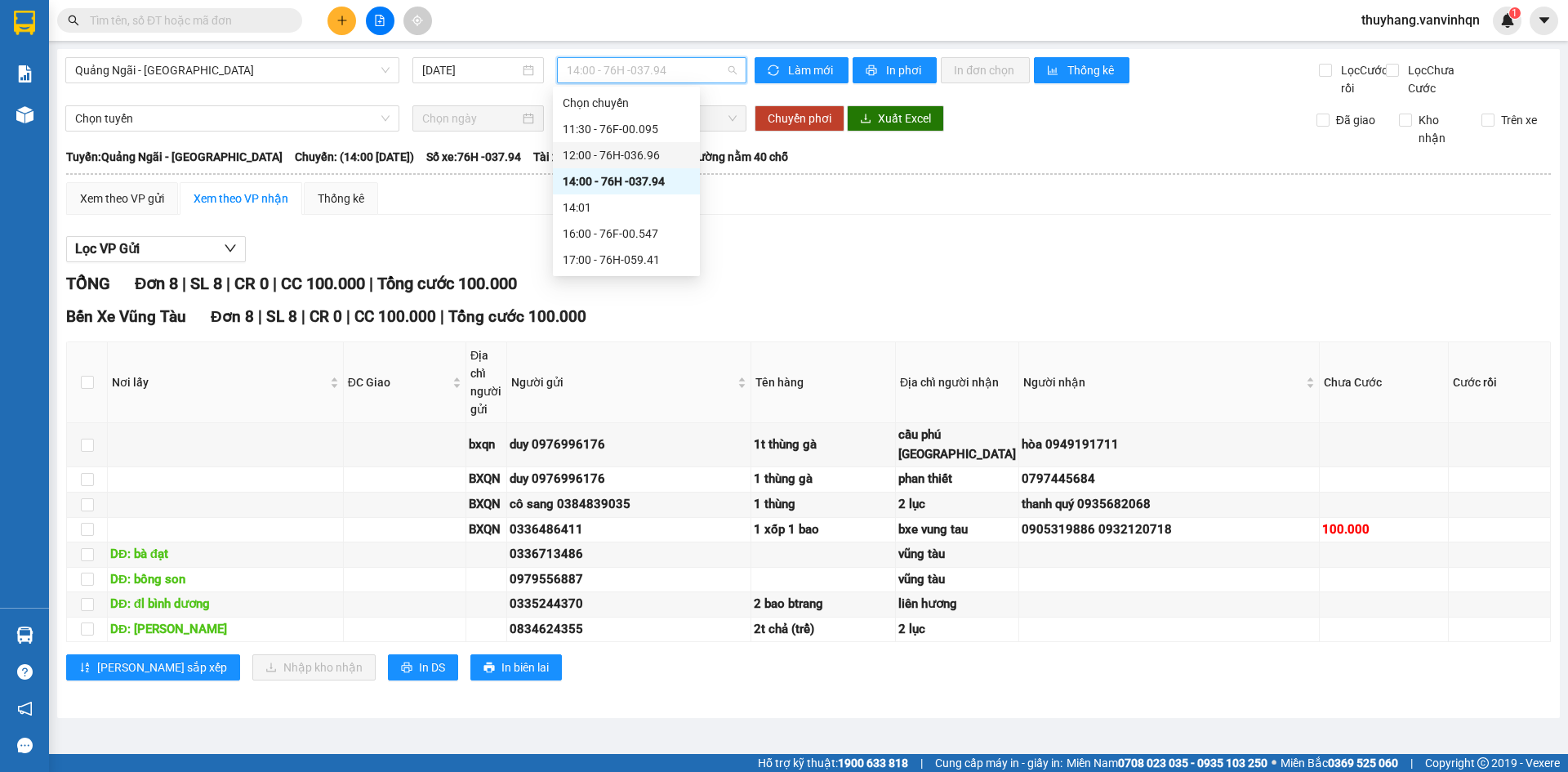
click at [666, 152] on div "12:00 - 76H-036.96" at bounding box center [627, 156] width 127 height 18
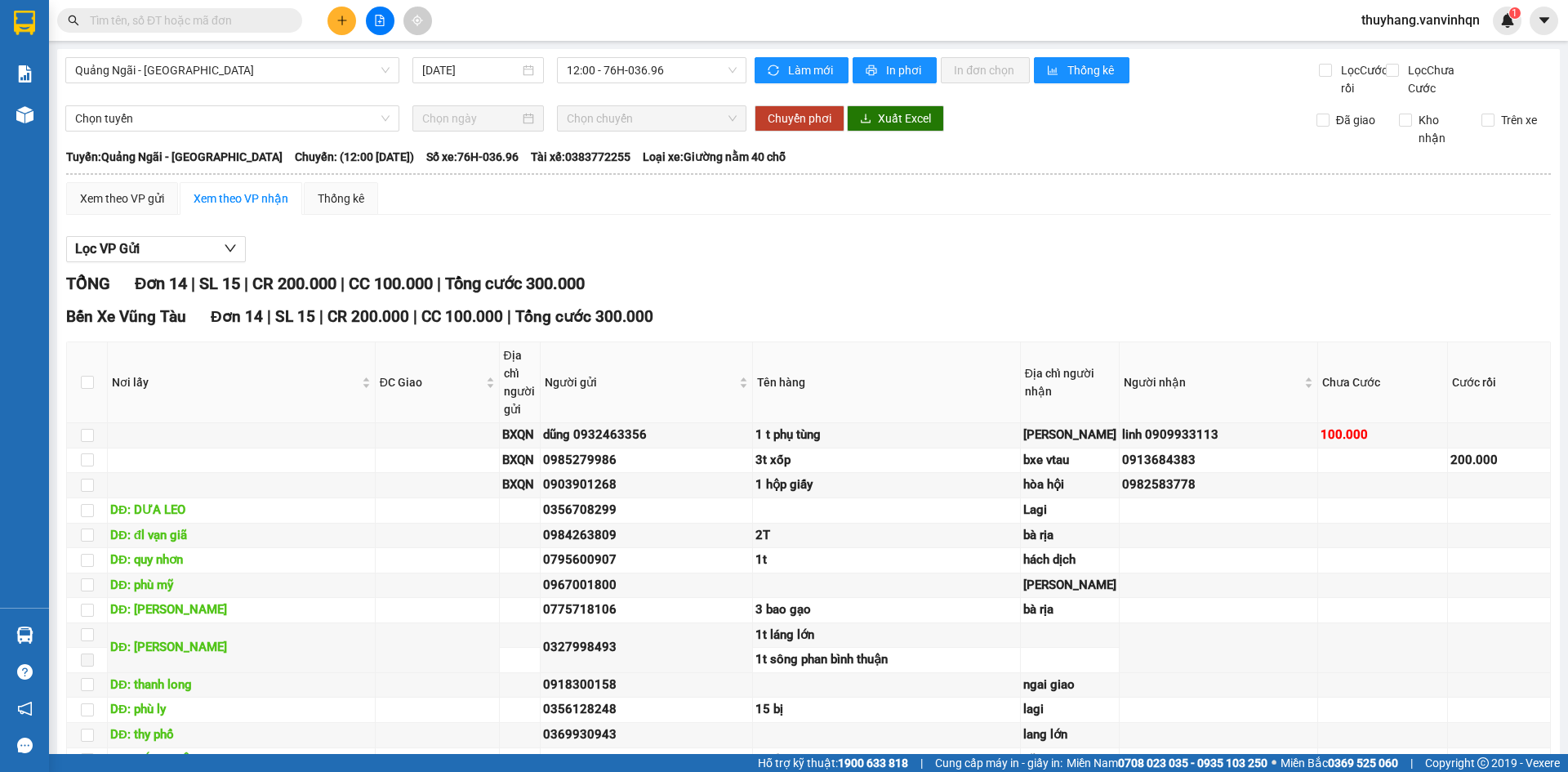
click at [856, 322] on div "TỔNG Đơn 14 | SL 15 | CR 200.000 | CC 100.000 | Tổng cước 300.000 Bến Xe Vũng T…" at bounding box center [809, 564] width 1485 height 586
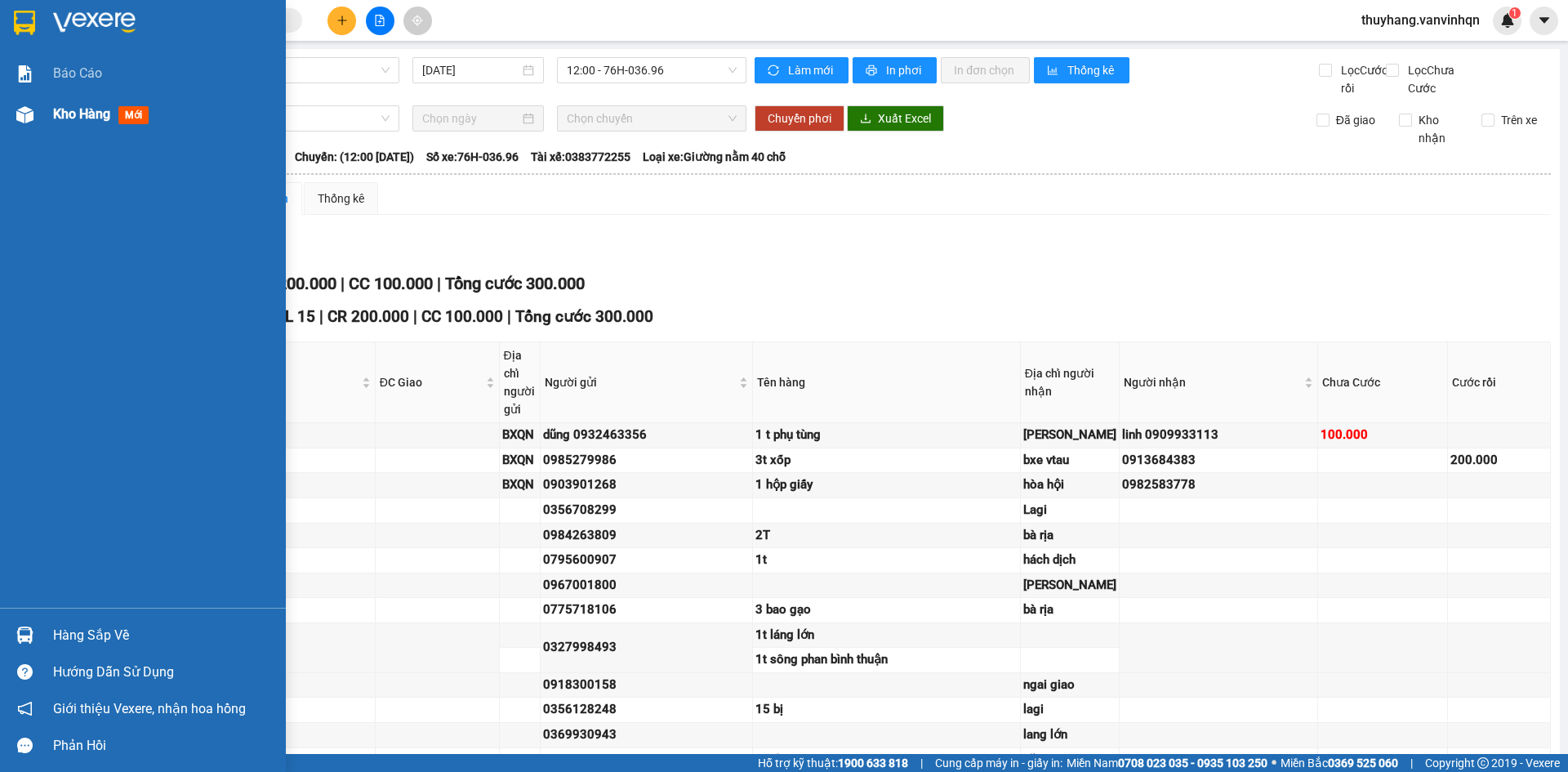
click at [46, 112] on div "Kho hàng mới" at bounding box center [142, 113] width 286 height 41
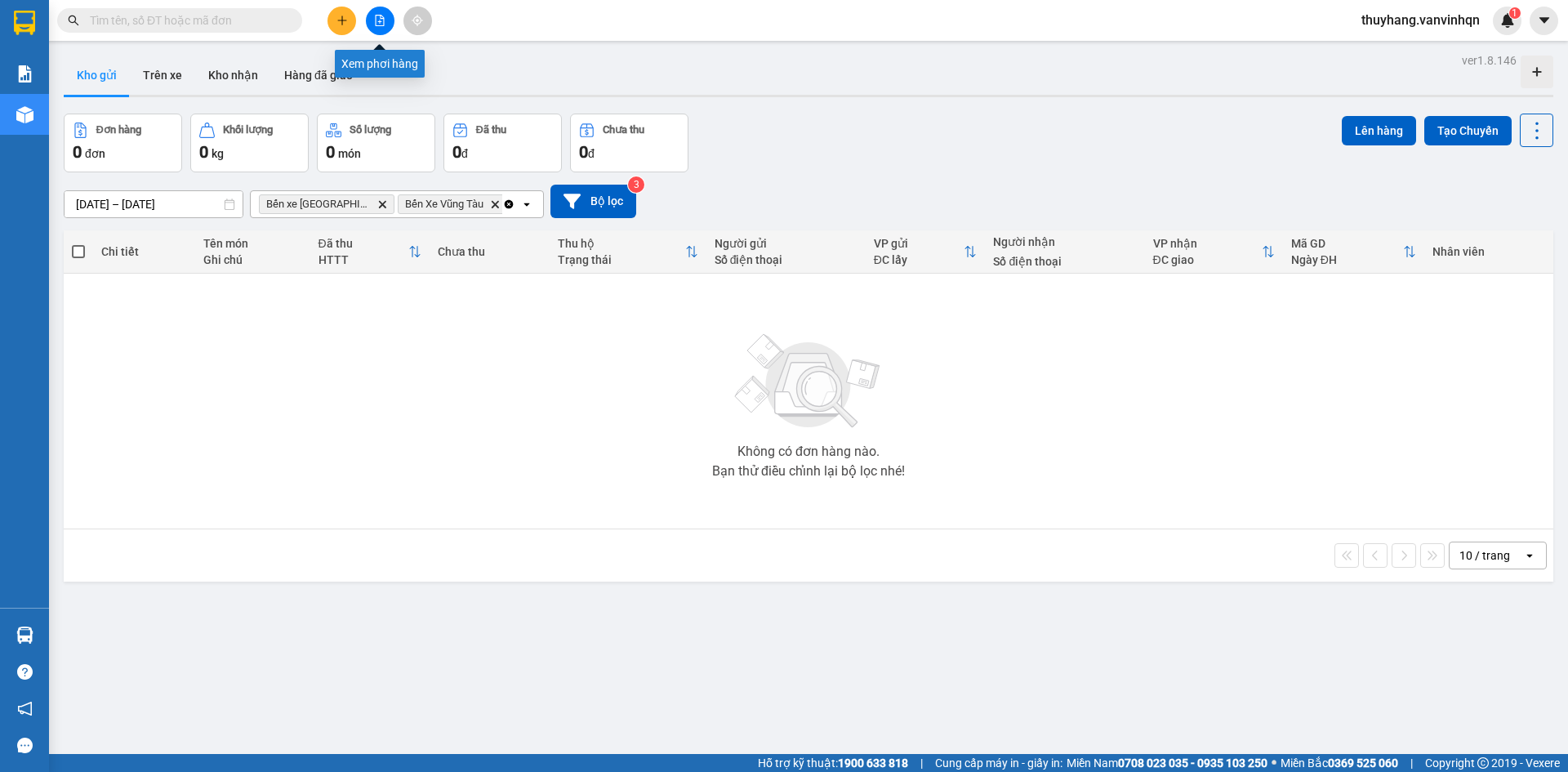
click at [338, 25] on icon "plus" at bounding box center [343, 21] width 12 height 12
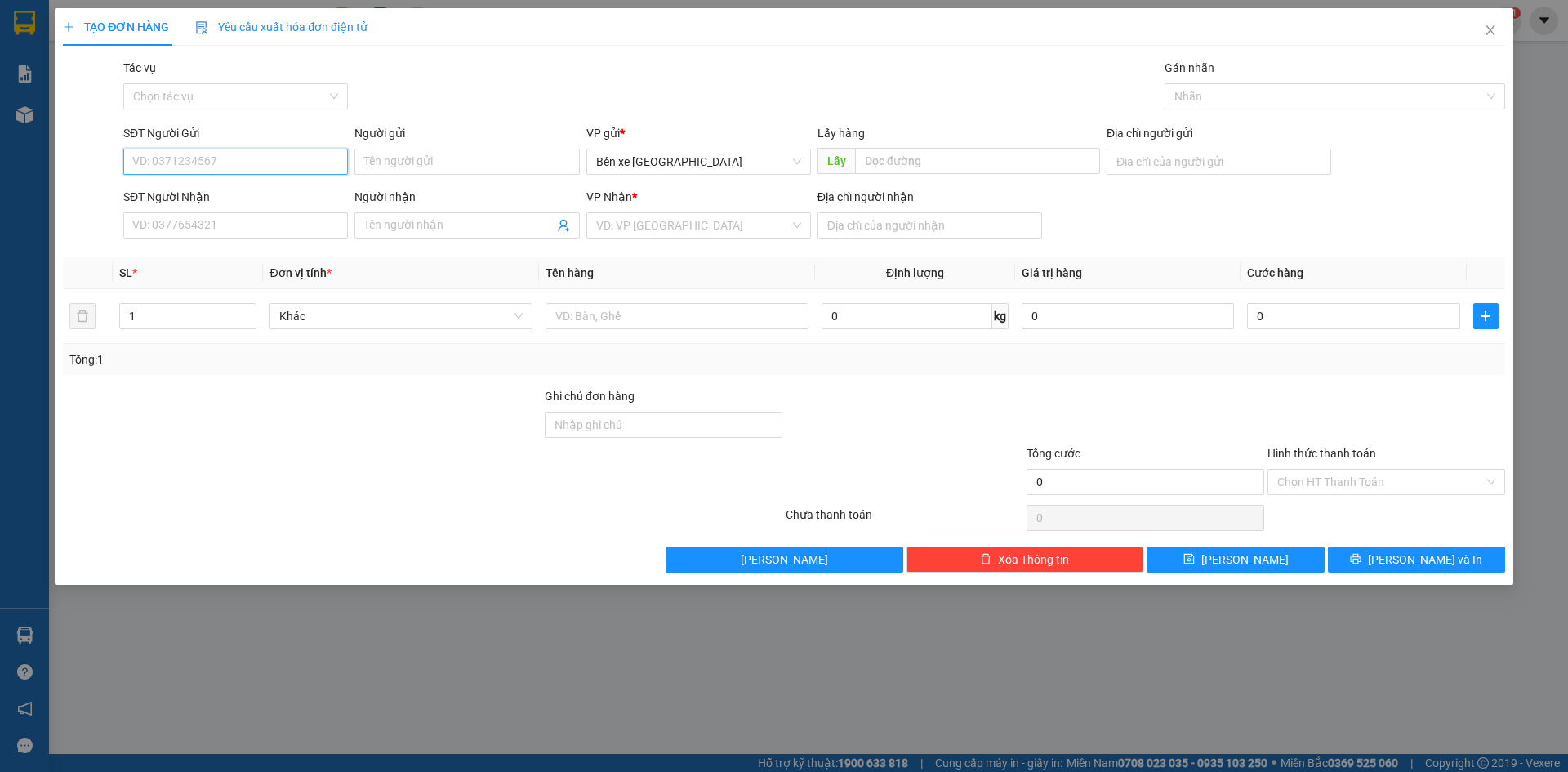
click at [264, 162] on input "SĐT Người Gửi" at bounding box center [235, 162] width 224 height 27
click at [695, 166] on span "Bến xe [GEOGRAPHIC_DATA]" at bounding box center [699, 162] width 205 height 25
type input "0773305809"
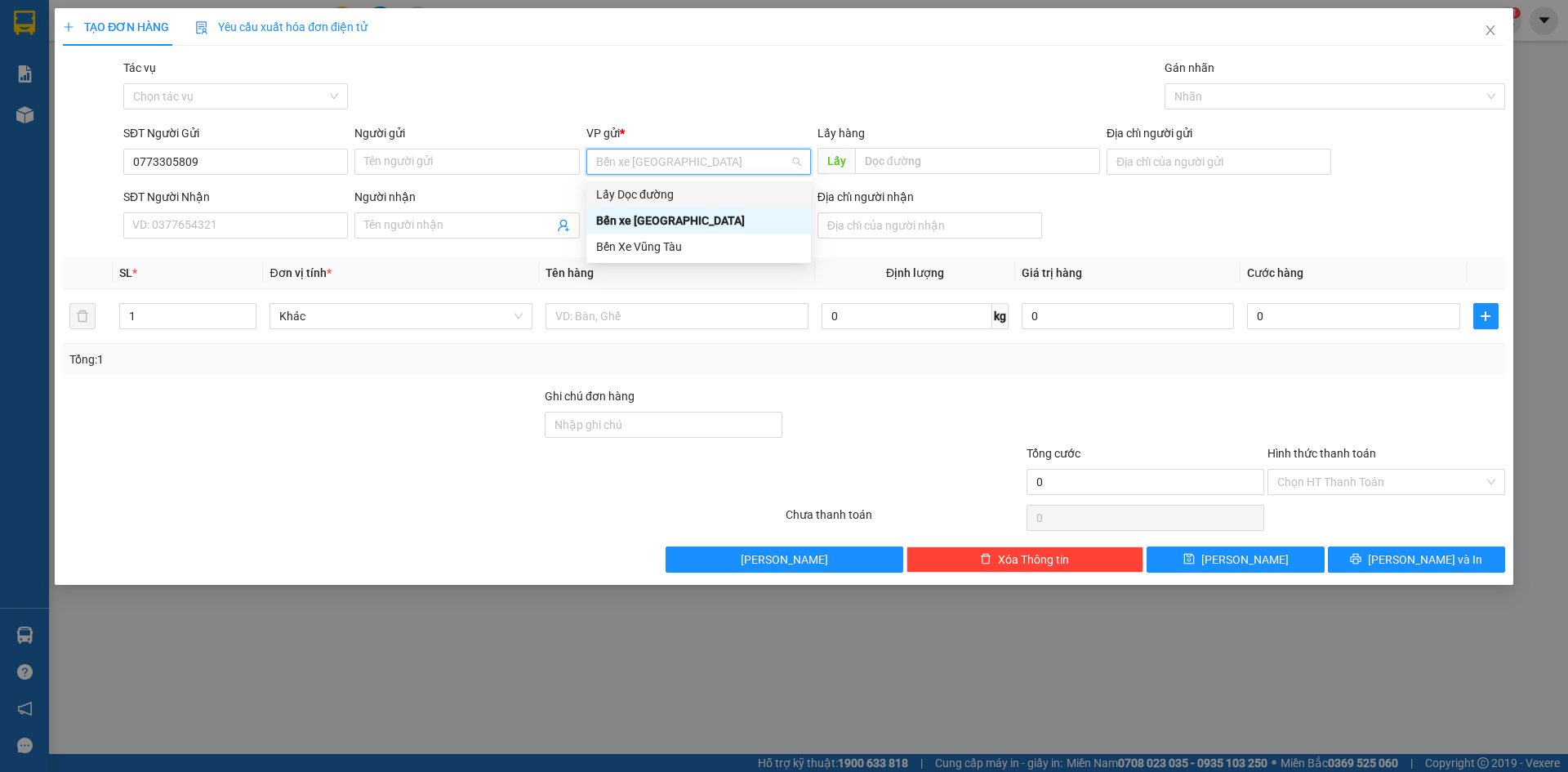
click at [672, 197] on div "Lấy Dọc đường" at bounding box center [699, 195] width 205 height 18
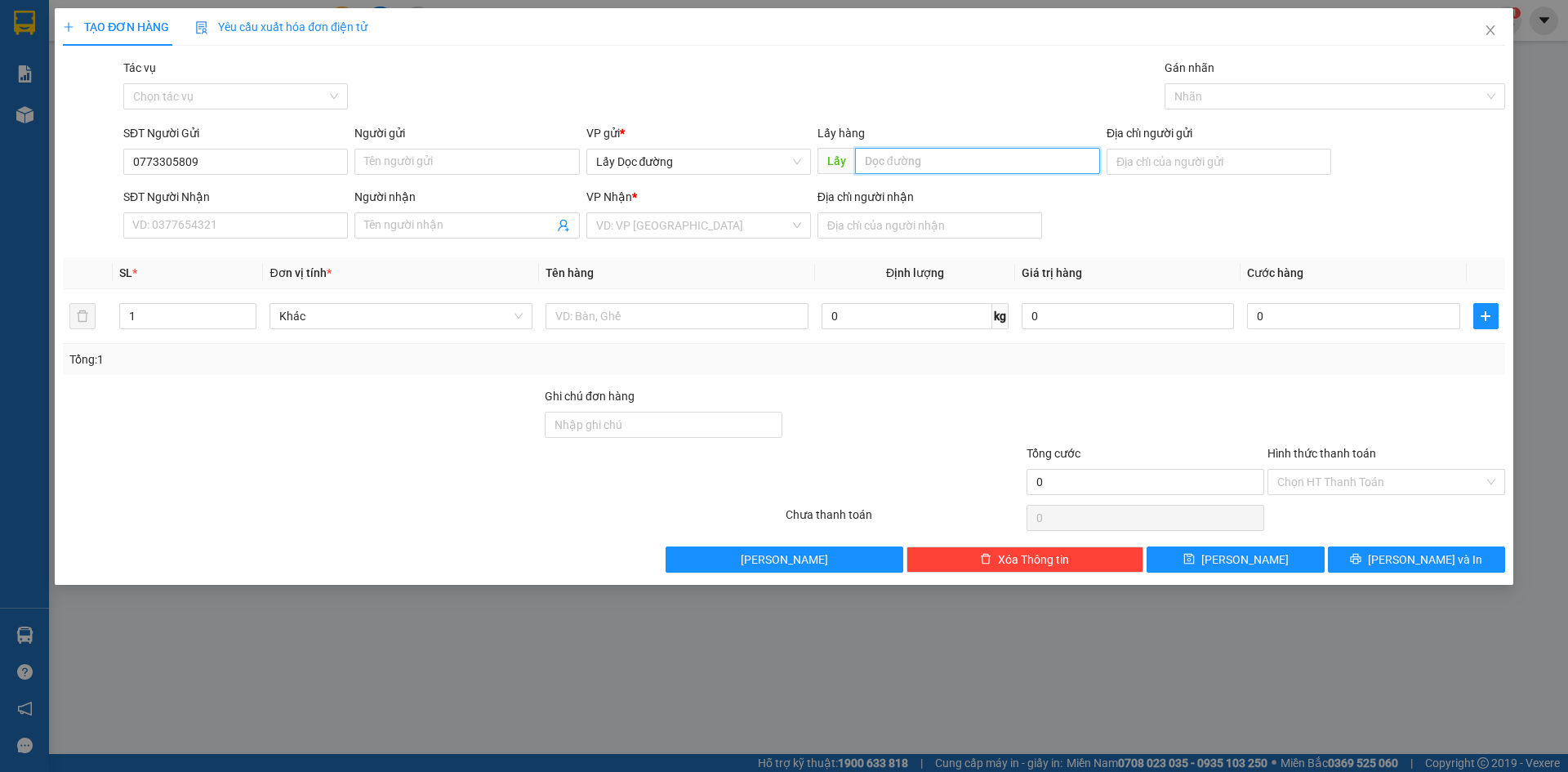
click at [911, 165] on input "text" at bounding box center [978, 162] width 245 height 27
type input "ông đô"
click at [776, 218] on input "search" at bounding box center [693, 226] width 194 height 25
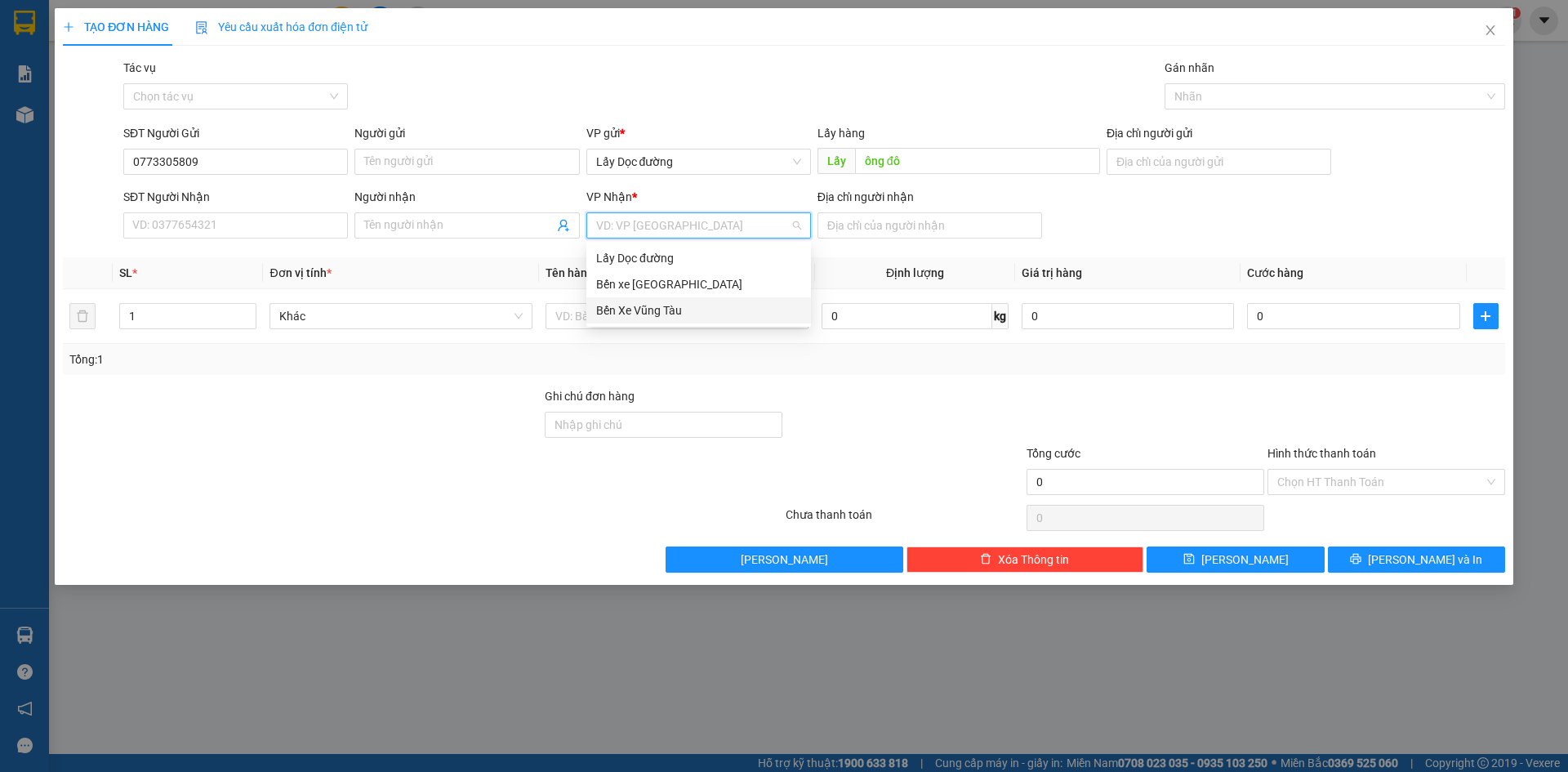
click at [722, 315] on div "Bến Xe Vũng Tàu" at bounding box center [699, 311] width 205 height 18
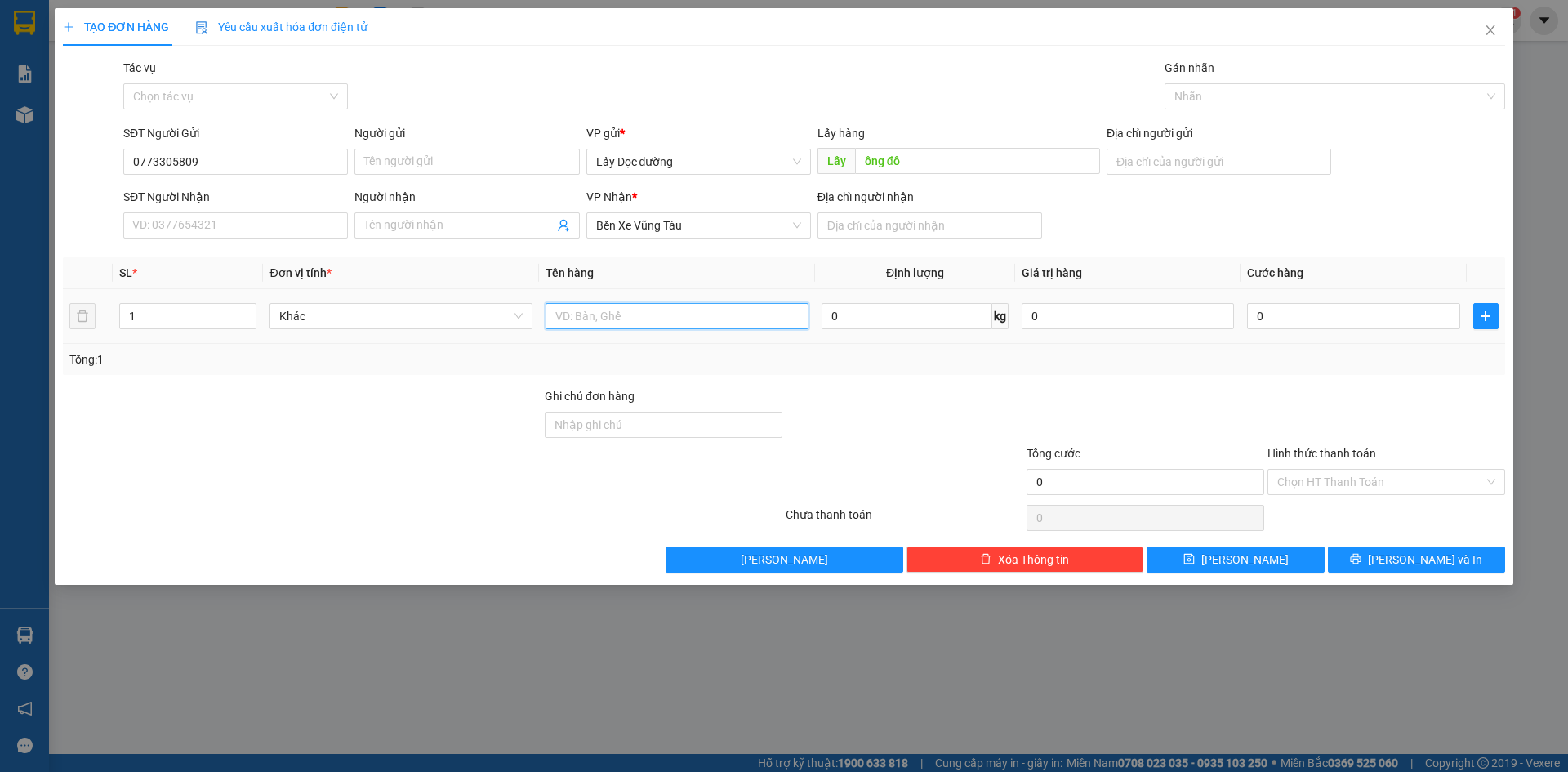
click at [736, 306] on input "text" at bounding box center [677, 316] width 263 height 27
type input "4t long hải"
click at [1474, 315] on span "plus" at bounding box center [1486, 316] width 24 height 13
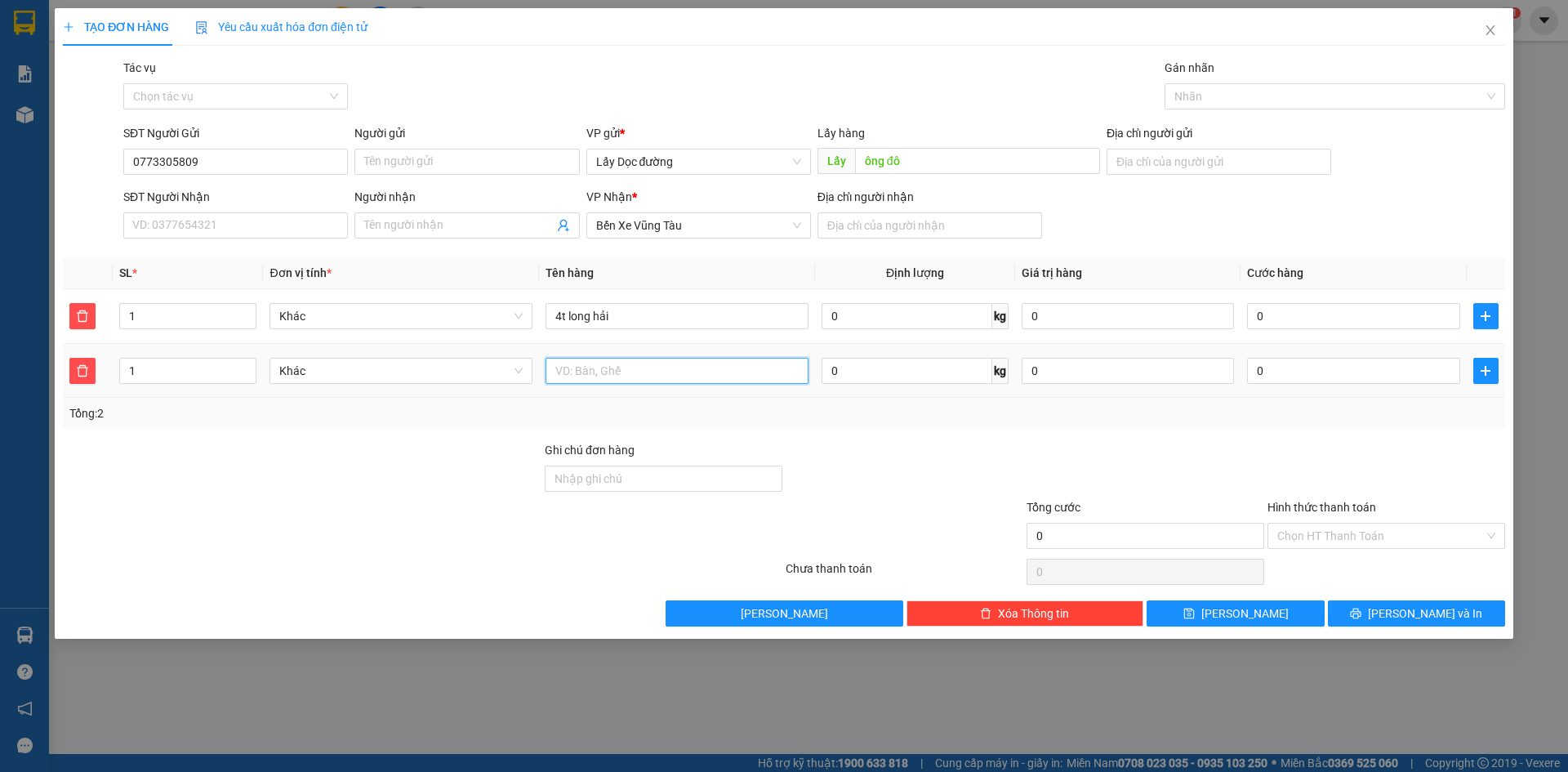
click at [699, 376] on input "text" at bounding box center [677, 371] width 263 height 27
type input "1t phước hải"
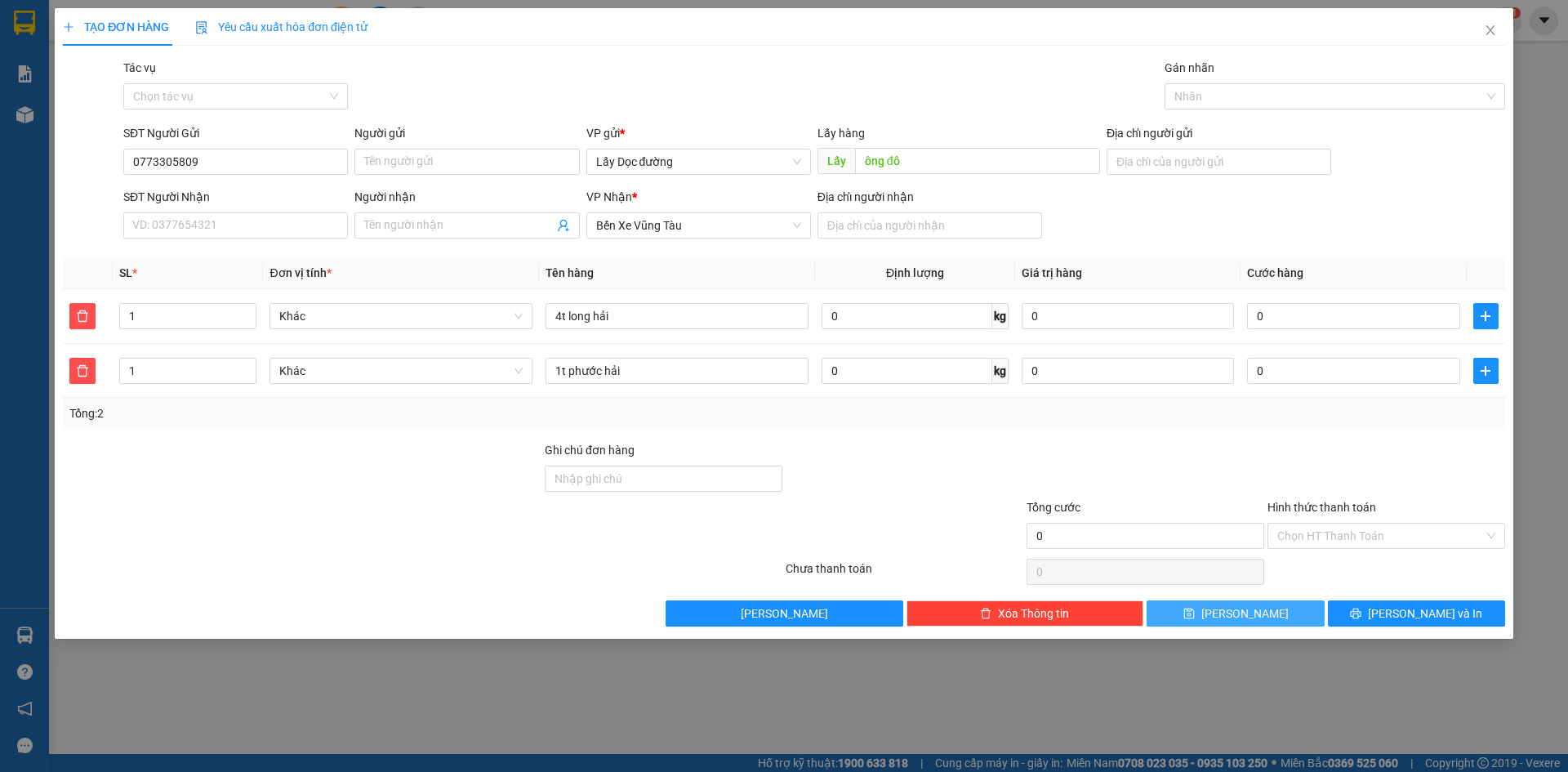
click at [1291, 614] on button "[PERSON_NAME]" at bounding box center [1235, 614] width 177 height 27
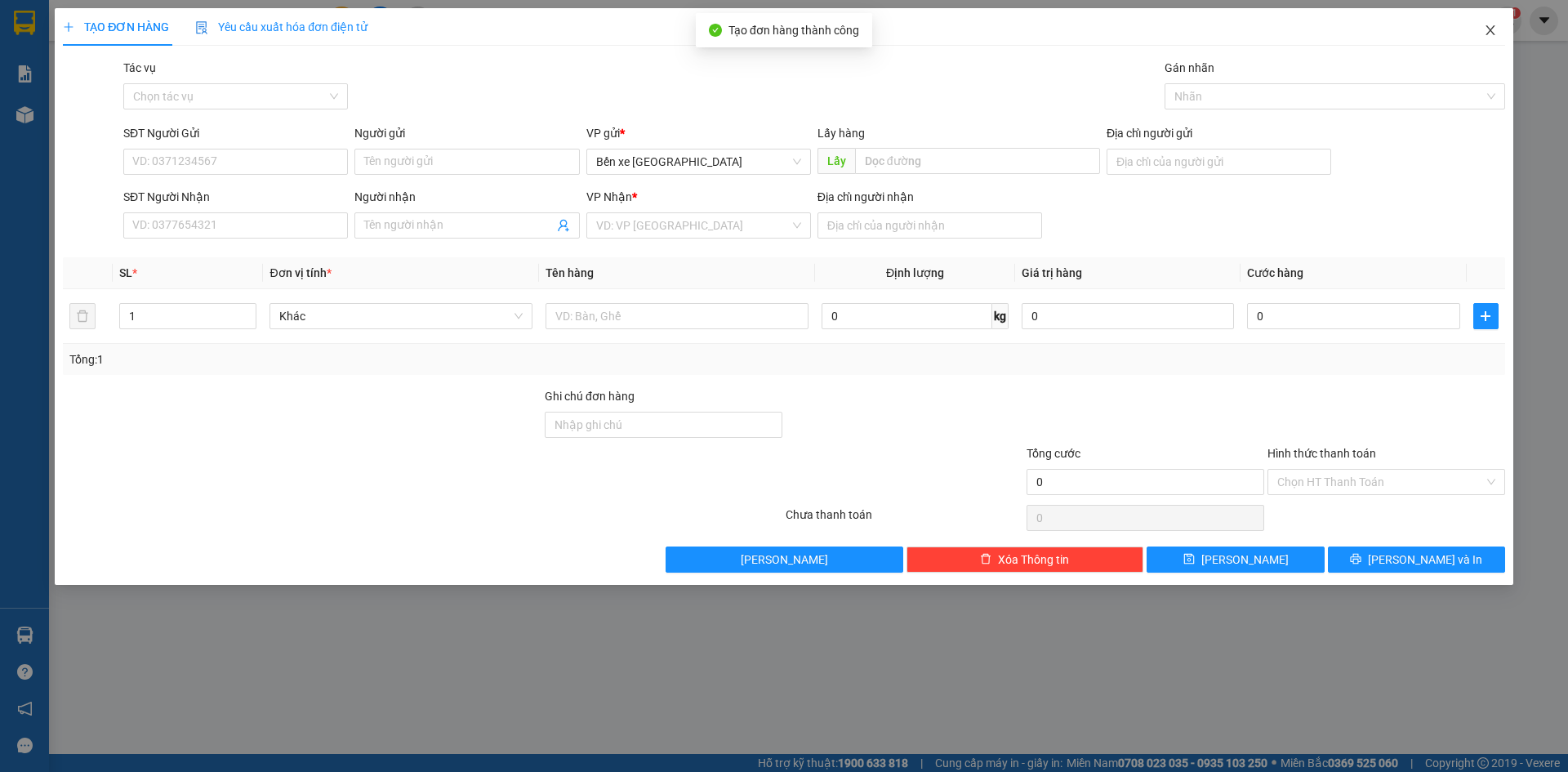
click at [1494, 25] on icon "close" at bounding box center [1491, 31] width 13 height 13
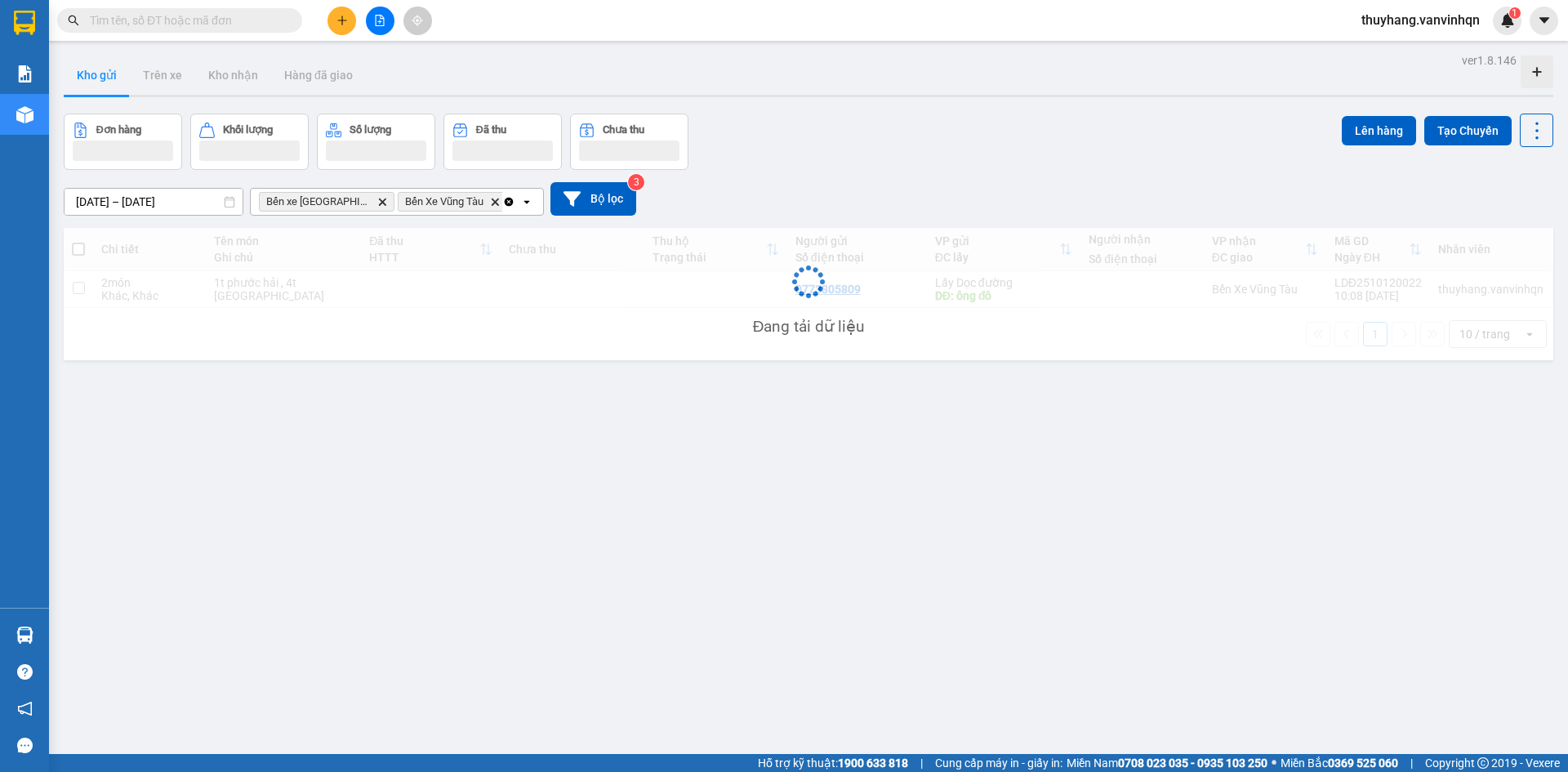
click at [442, 290] on td at bounding box center [430, 290] width 140 height 36
checkbox input "true"
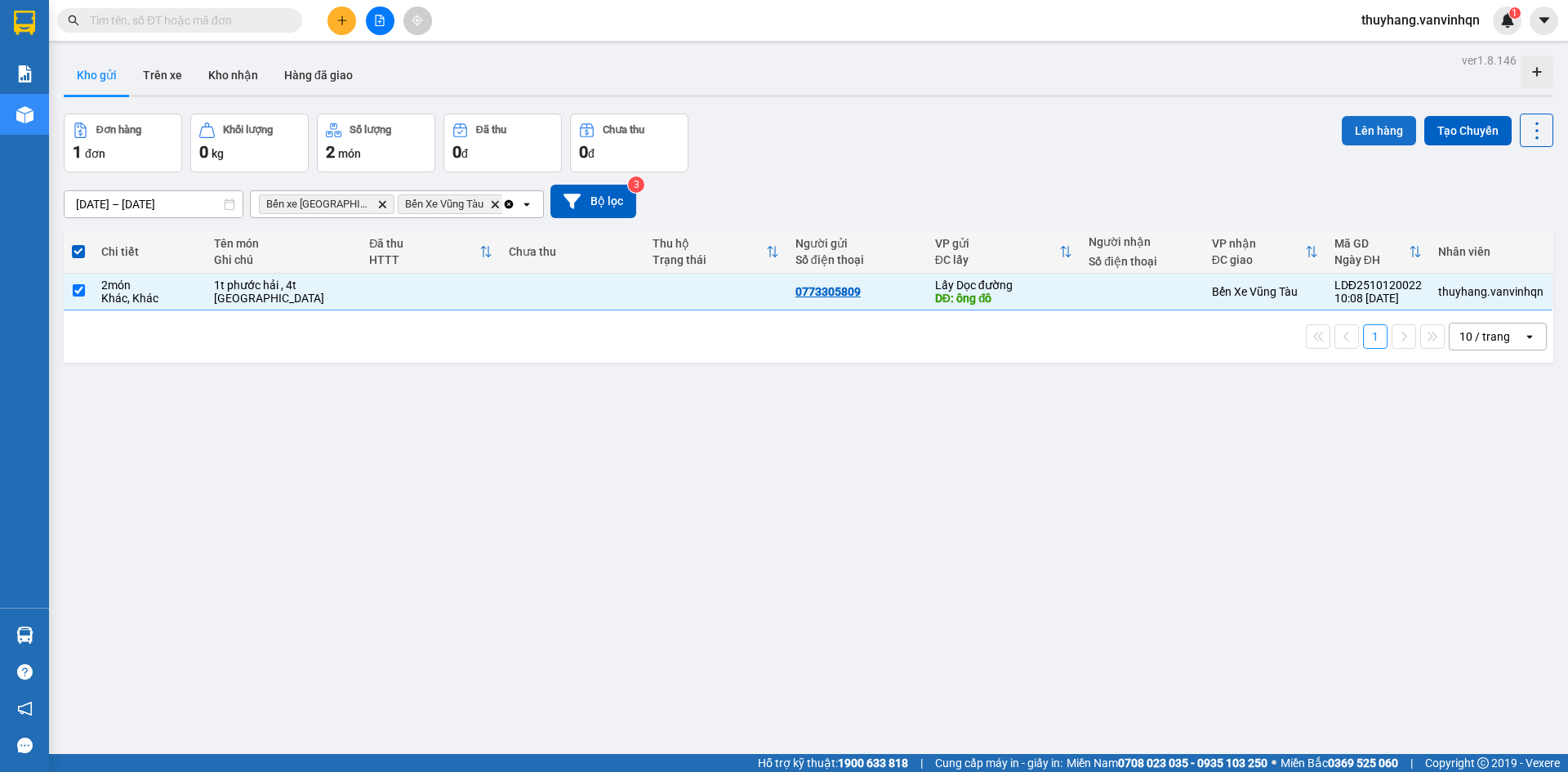
click at [1378, 130] on button "Lên hàng" at bounding box center [1379, 131] width 75 height 30
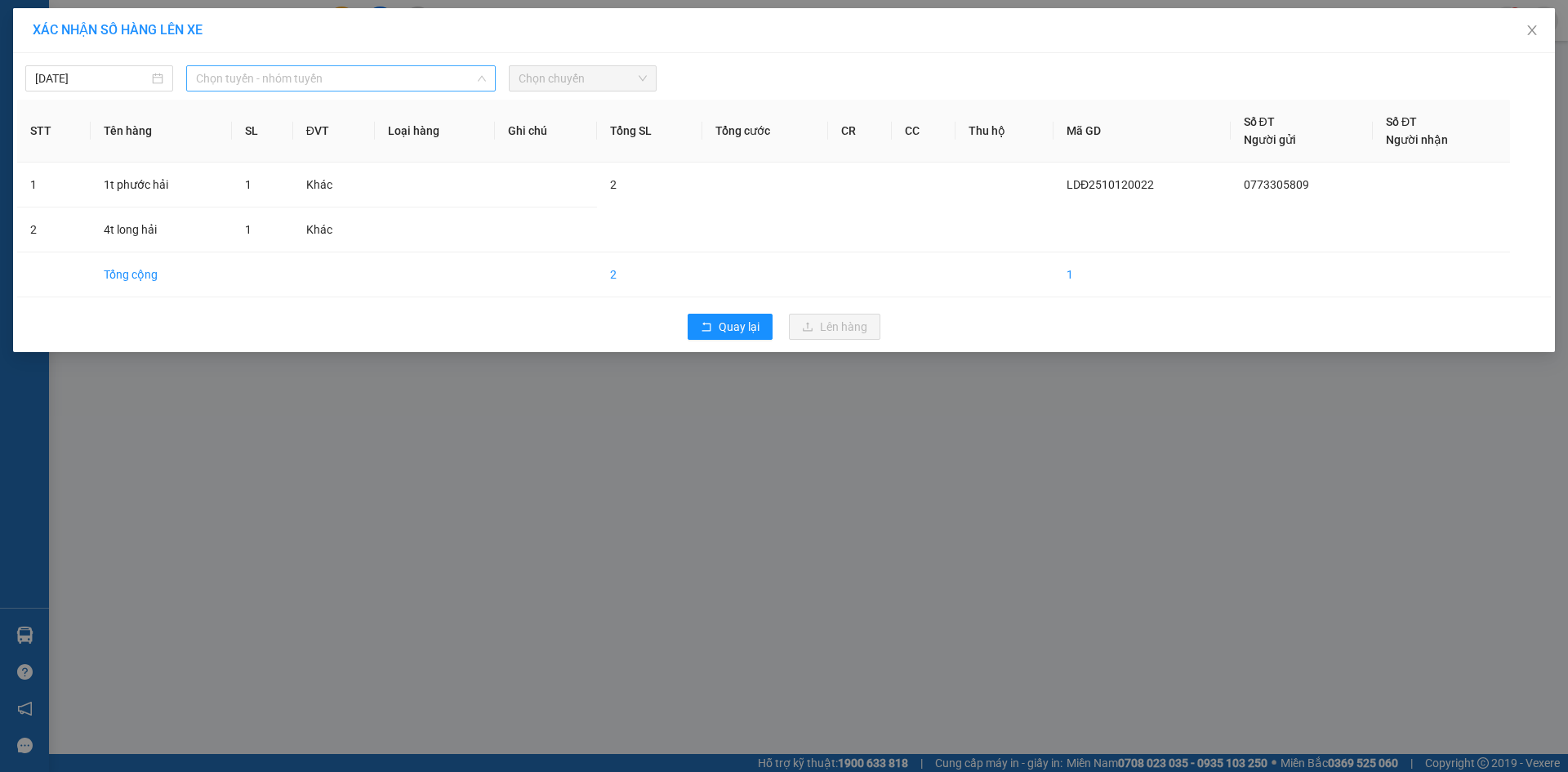
click at [262, 73] on span "Chọn tuyến - nhóm tuyến" at bounding box center [341, 79] width 290 height 25
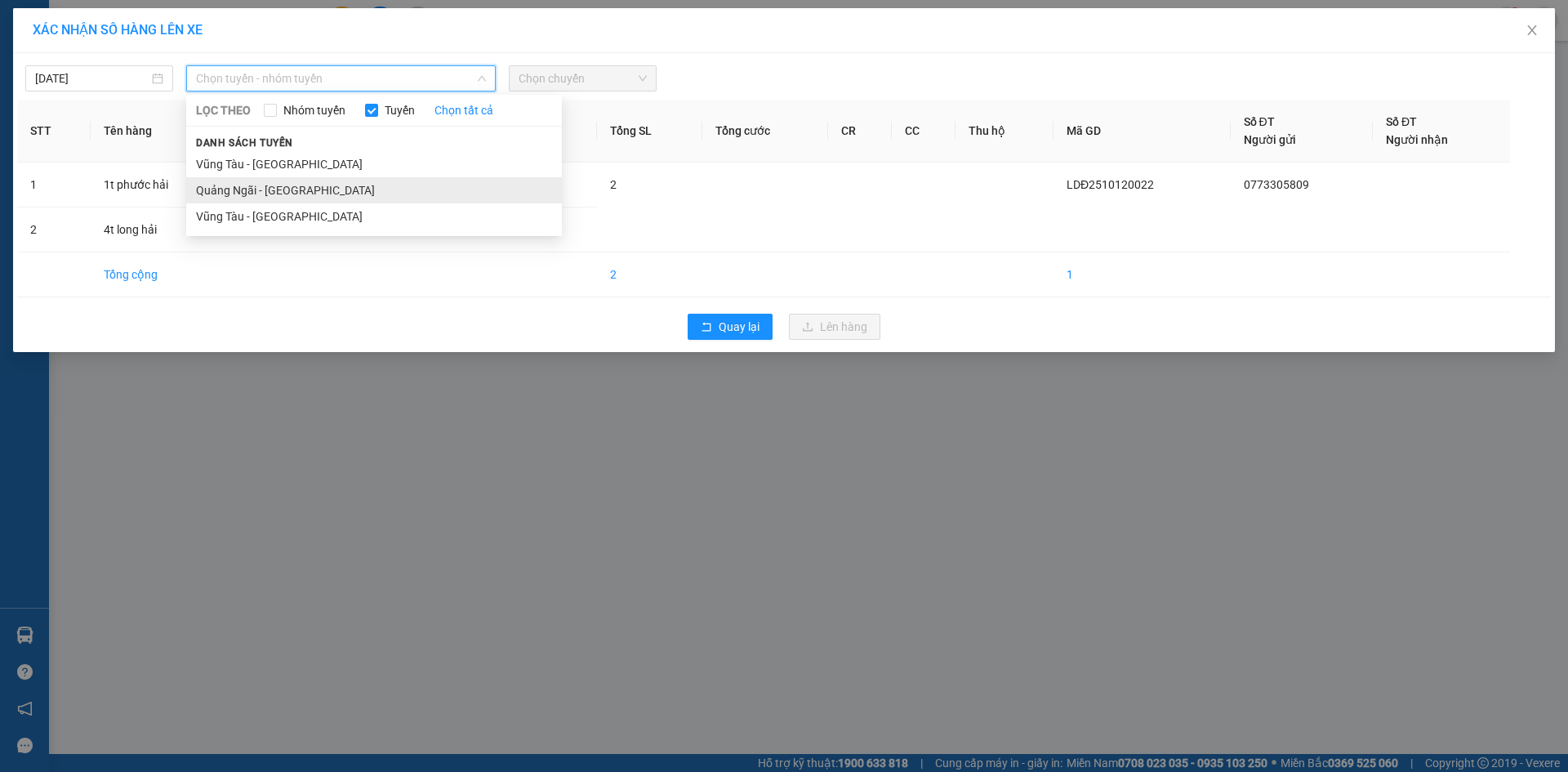
click at [250, 189] on li "Quảng Ngãi - [GEOGRAPHIC_DATA]" at bounding box center [374, 191] width 376 height 27
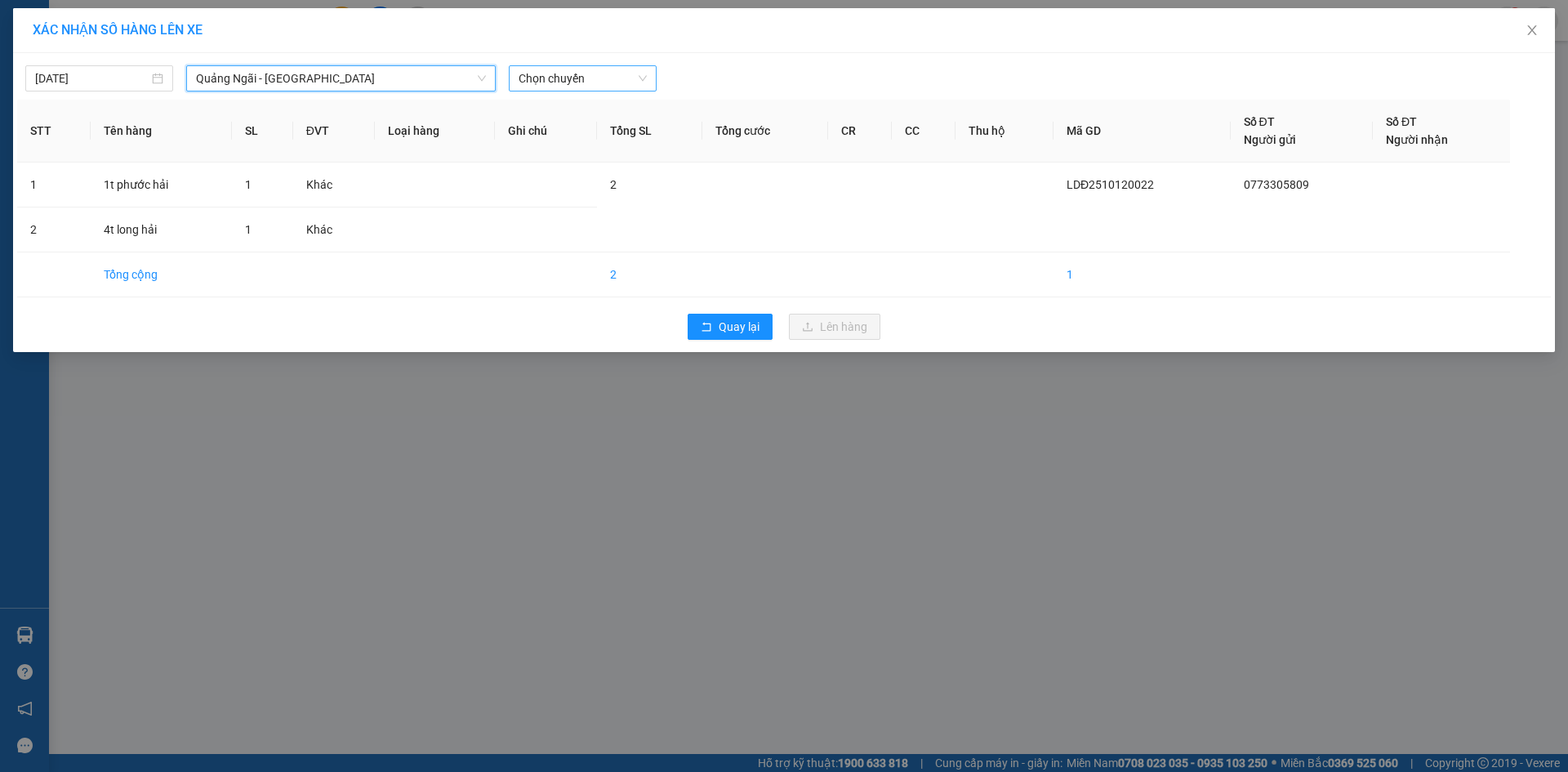
click at [596, 76] on span "Chọn chuyến" at bounding box center [583, 79] width 128 height 25
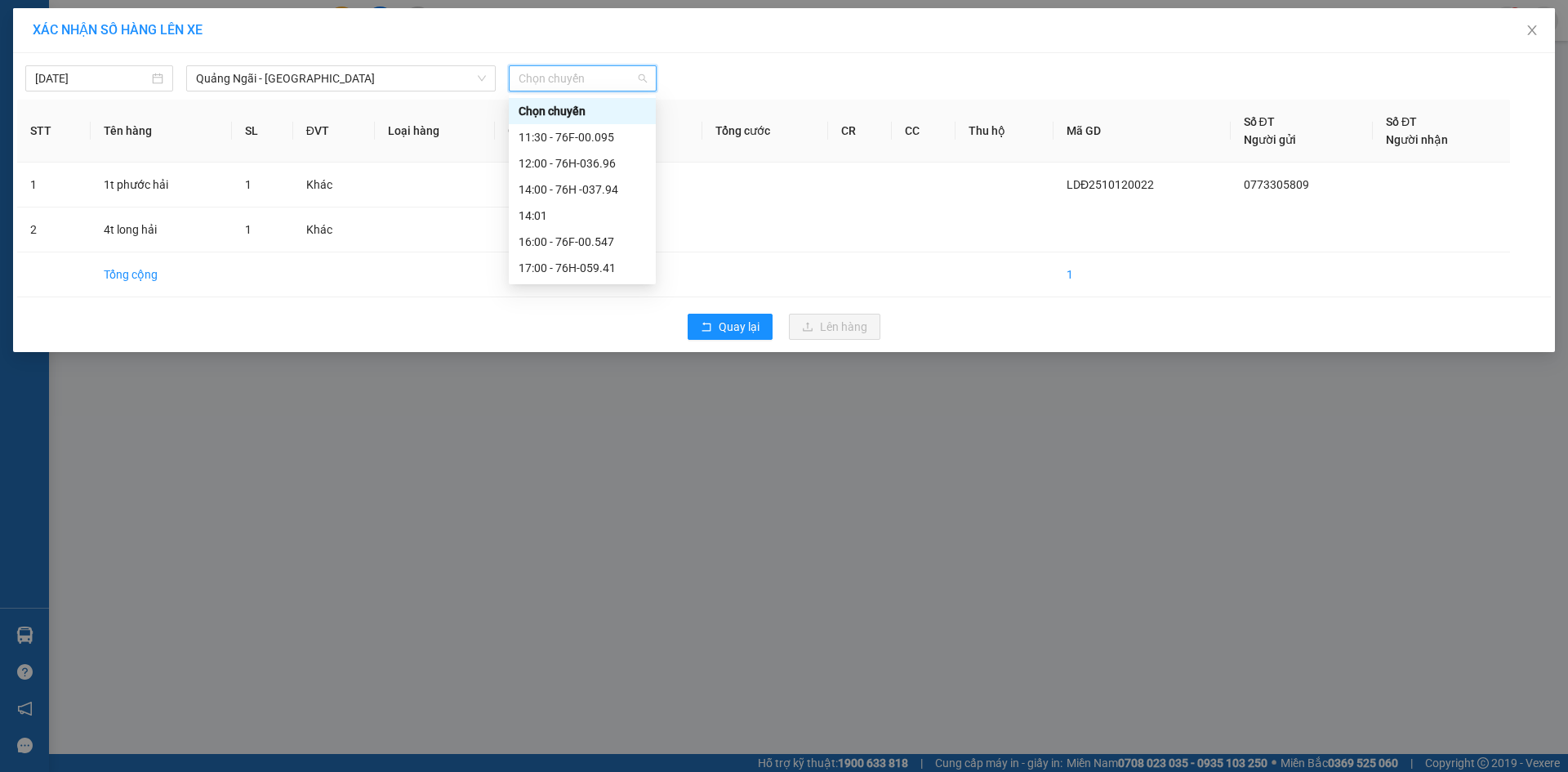
click at [600, 134] on div "11:30 - 76F-00.095" at bounding box center [583, 138] width 127 height 18
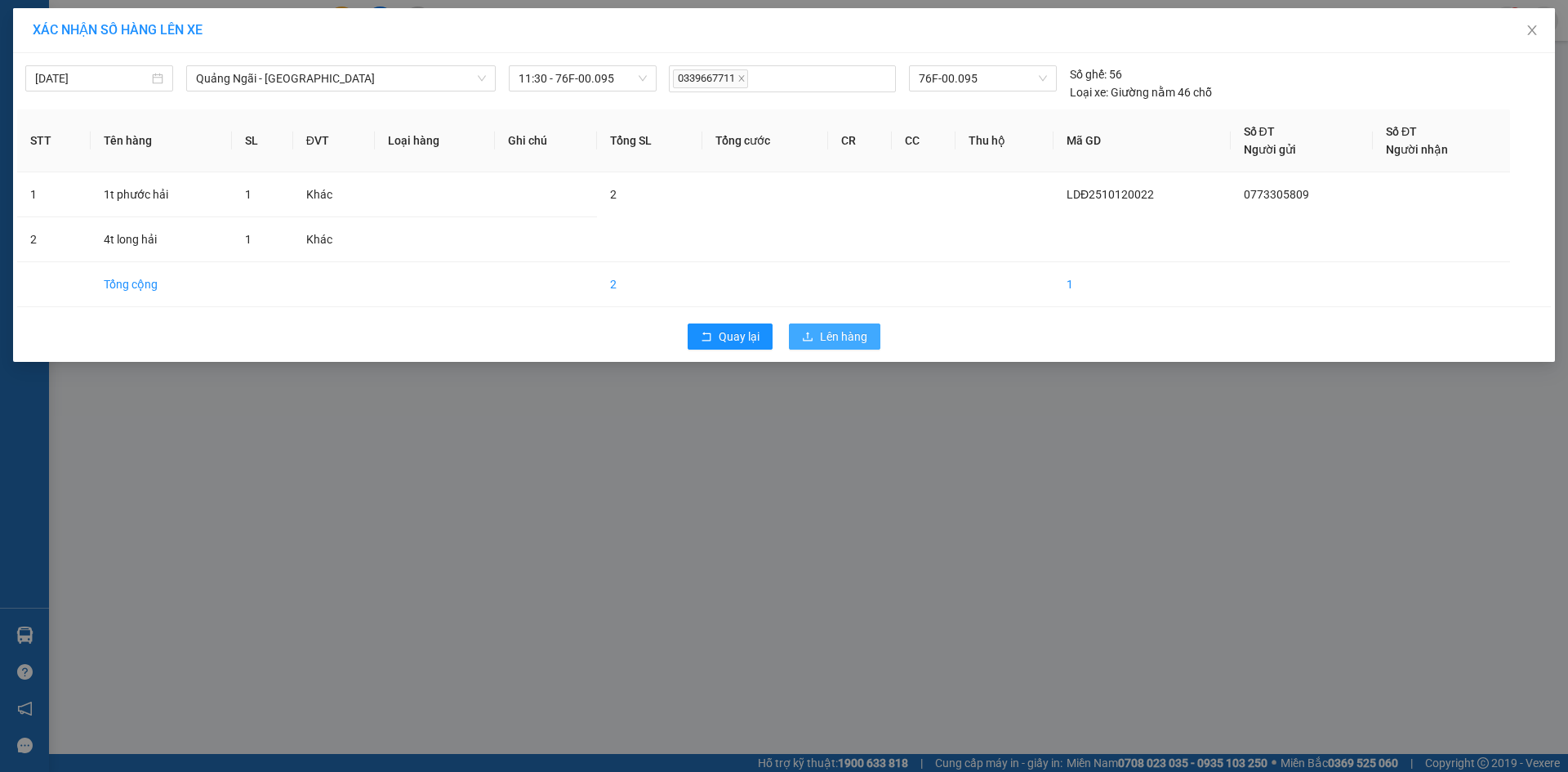
click at [844, 332] on span "Lên hàng" at bounding box center [844, 337] width 47 height 18
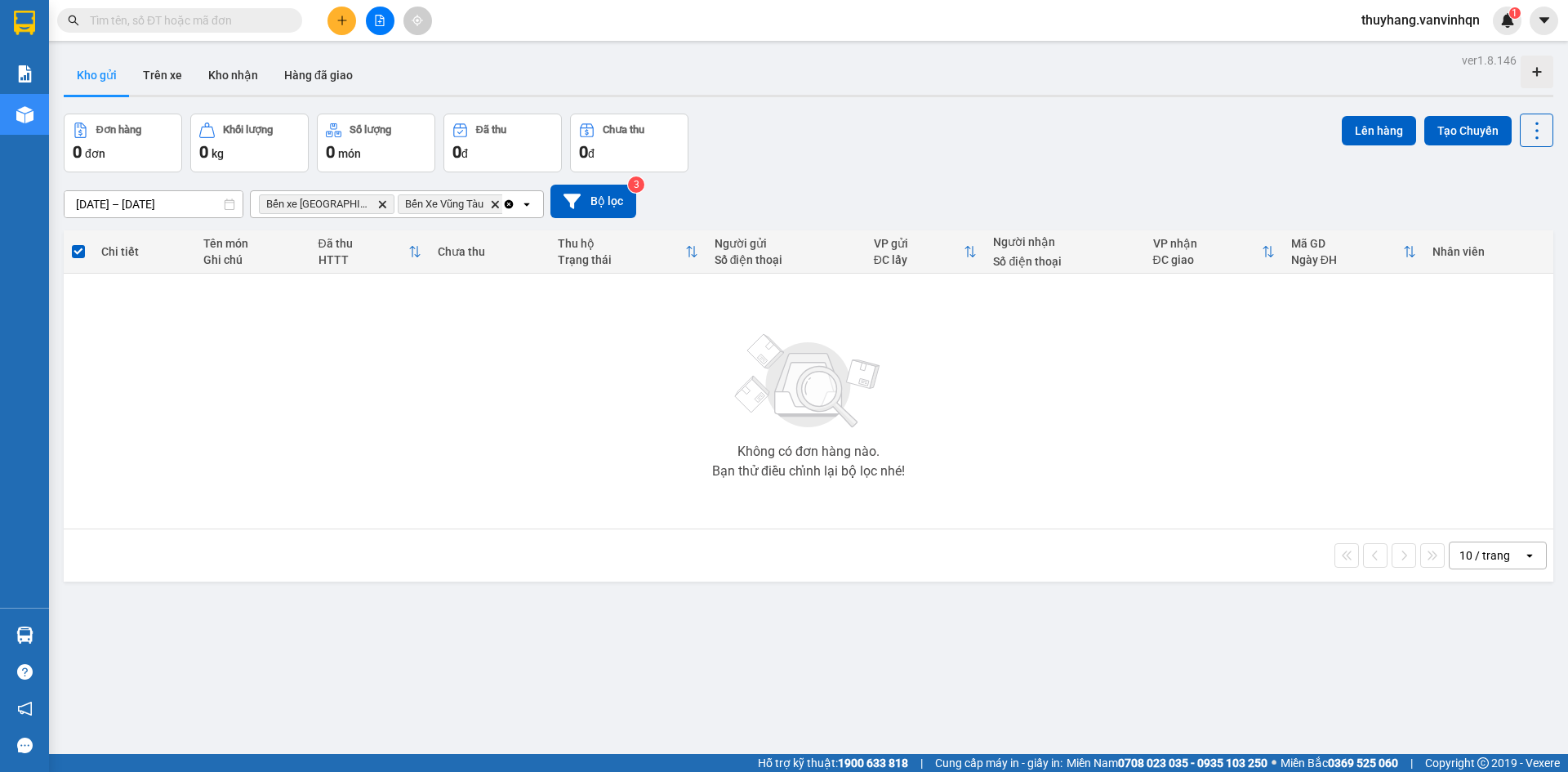
click at [386, 18] on button at bounding box center [380, 21] width 29 height 29
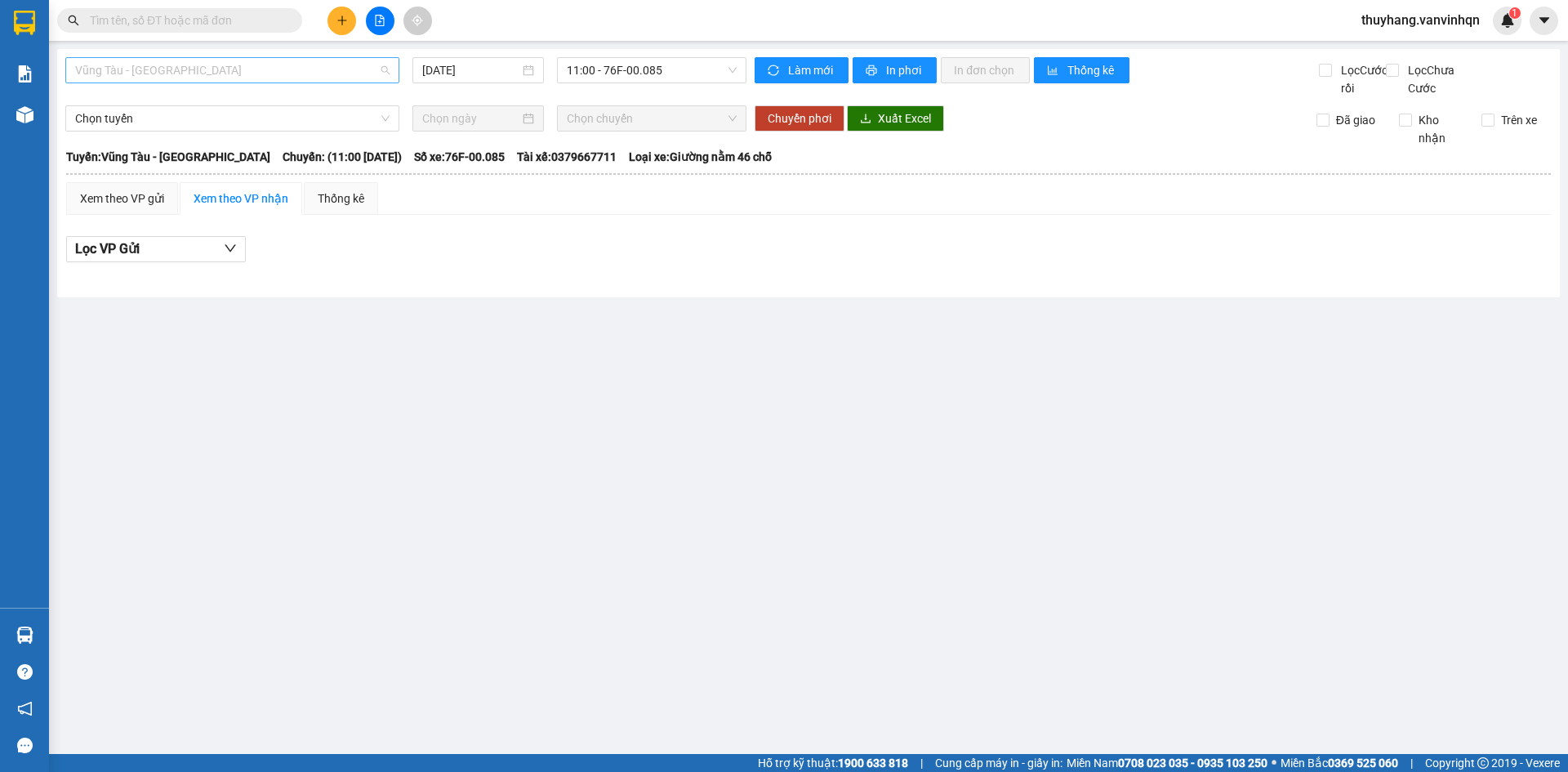
click at [271, 83] on div "Vũng Tàu - [GEOGRAPHIC_DATA]" at bounding box center [233, 70] width 334 height 27
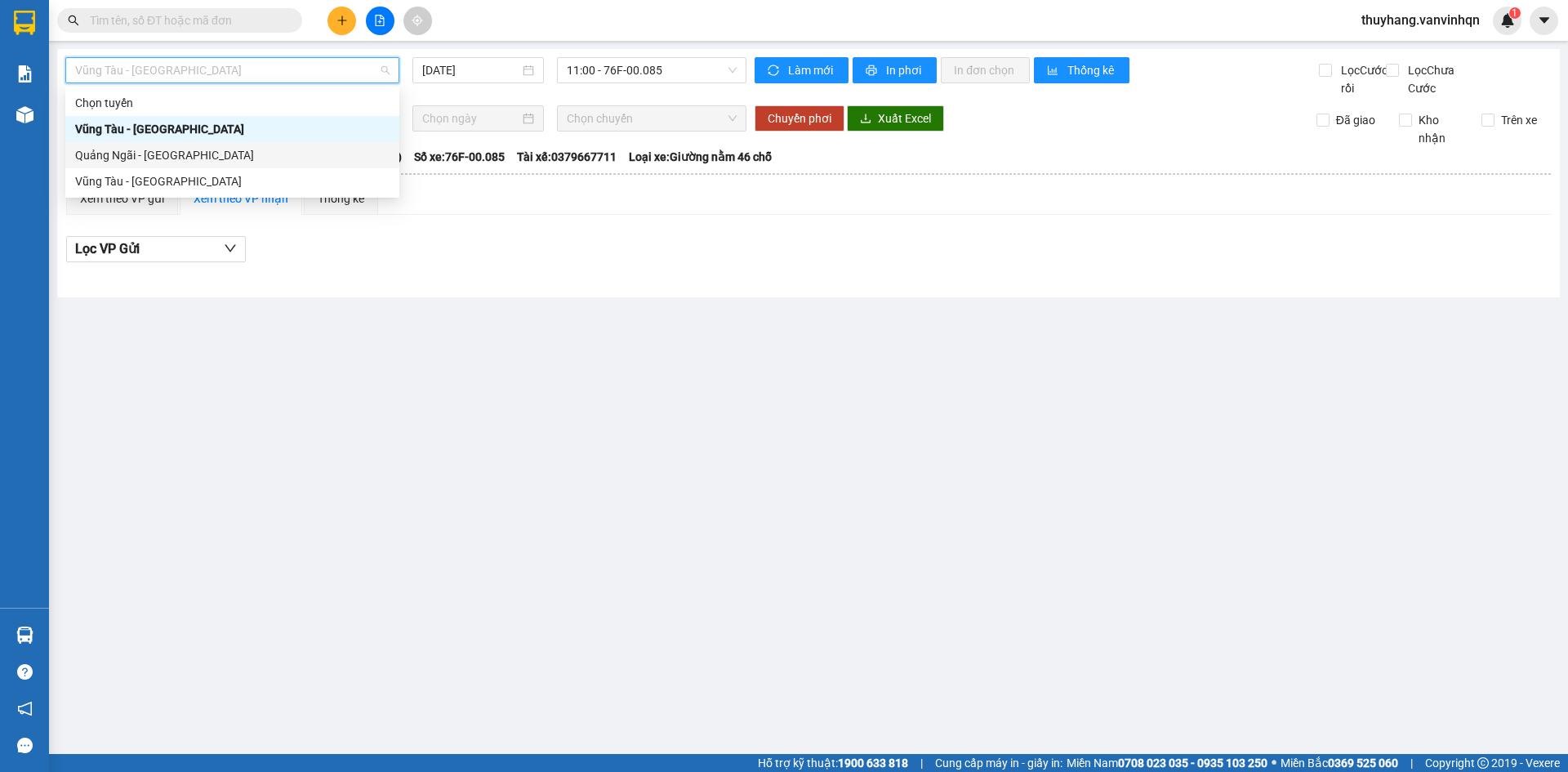
click at [265, 158] on div "Quảng Ngãi - [GEOGRAPHIC_DATA]" at bounding box center [233, 156] width 315 height 18
type input "[DATE]"
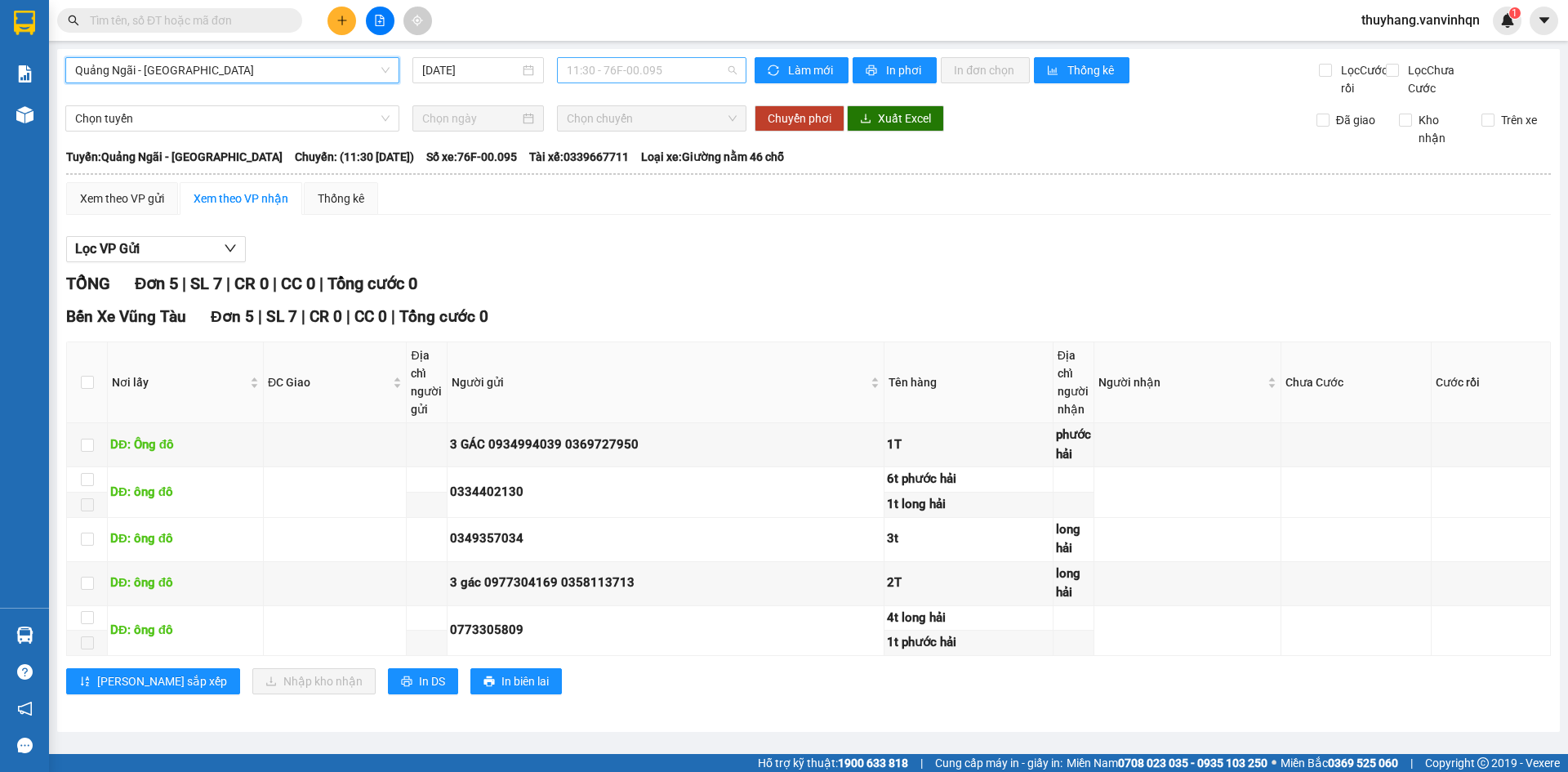
click at [623, 65] on span "11:30 - 76F-00.095" at bounding box center [652, 70] width 170 height 25
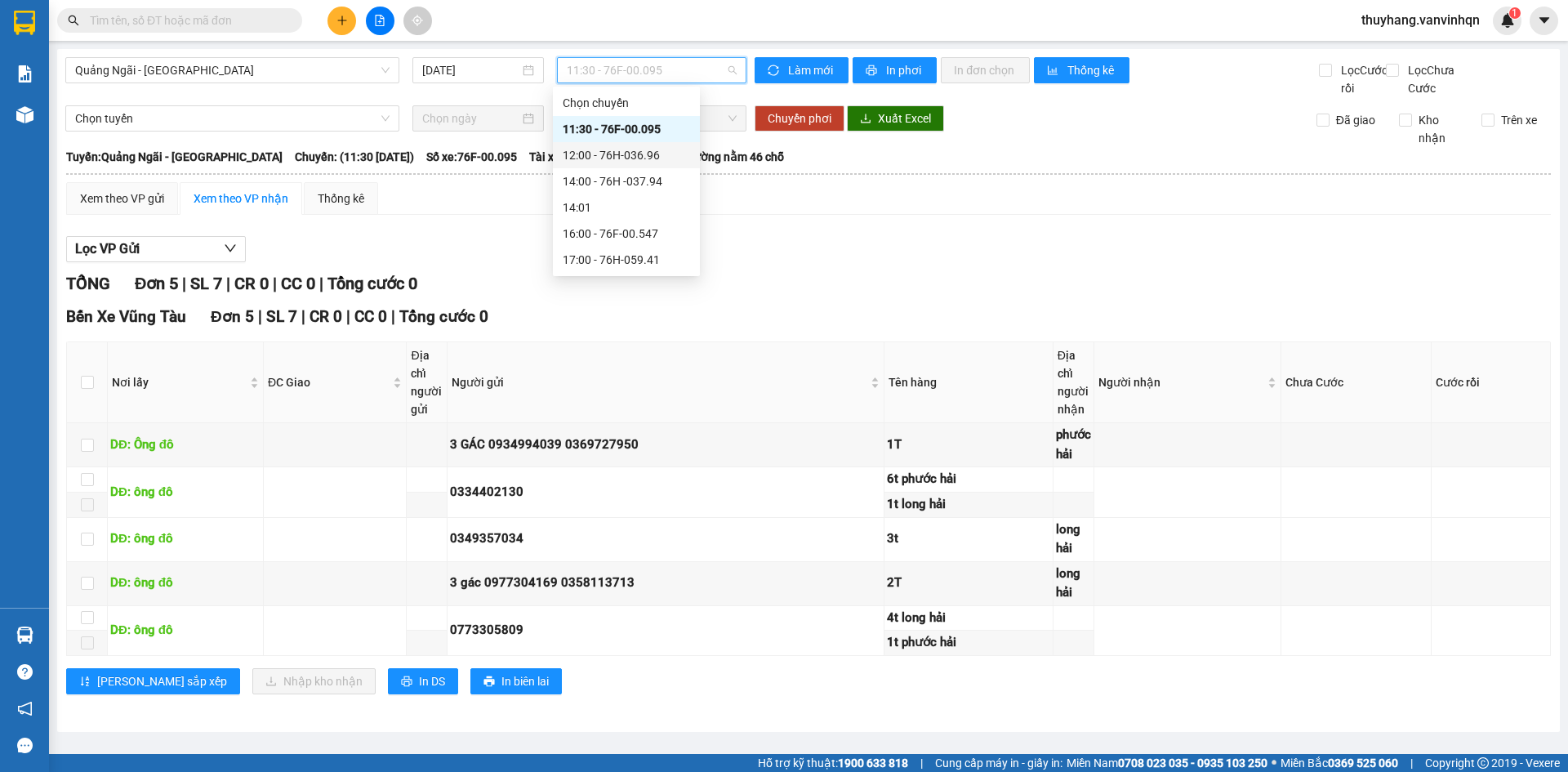
click at [616, 153] on div "12:00 - 76H-036.96" at bounding box center [627, 156] width 127 height 18
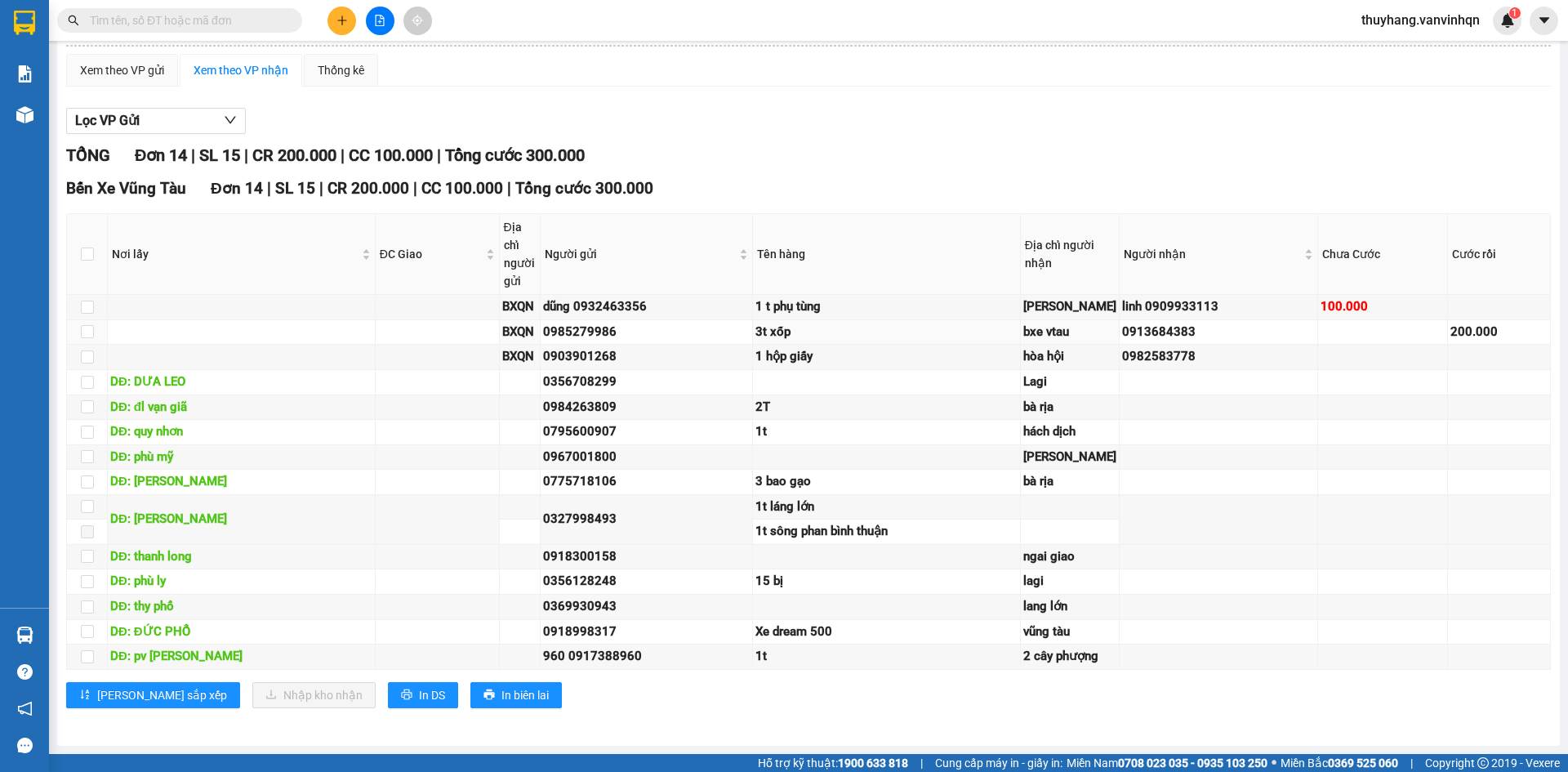
scroll to position [36, 0]
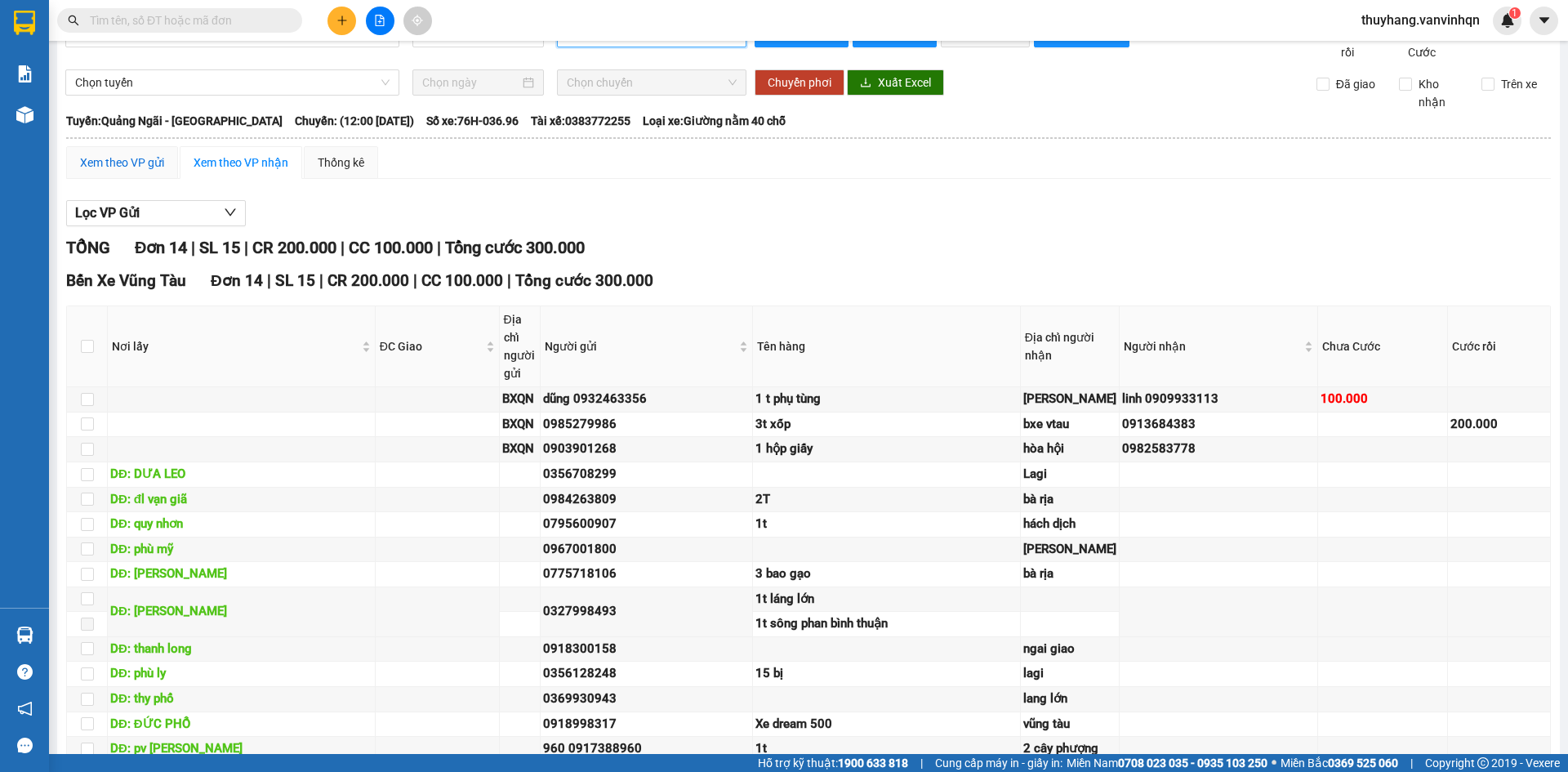
click at [128, 171] on div "Xem theo VP gửi" at bounding box center [123, 162] width 84 height 18
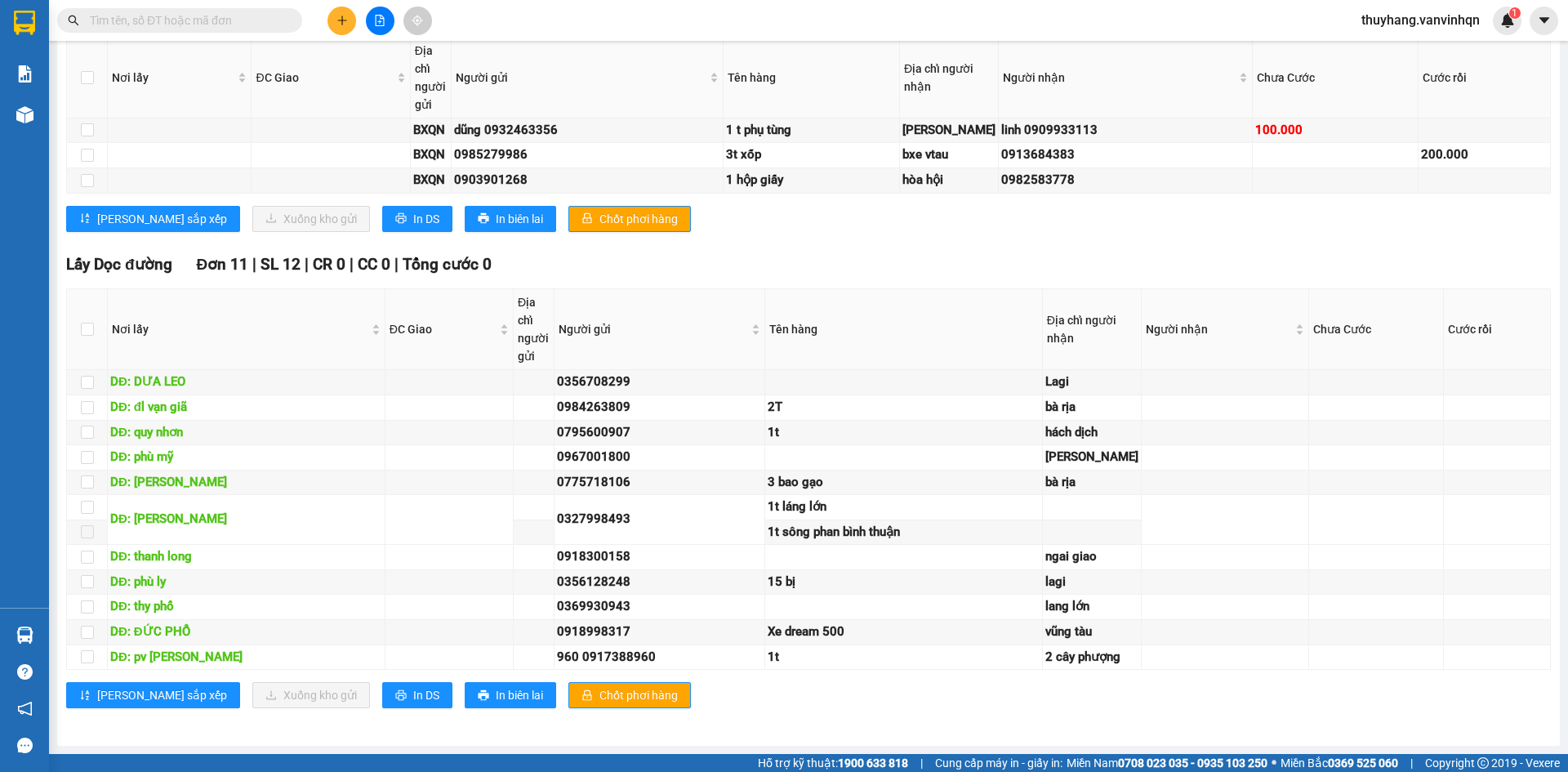
scroll to position [1058, 0]
click at [84, 650] on input "checkbox" at bounding box center [88, 657] width 13 height 13
checkbox input "true"
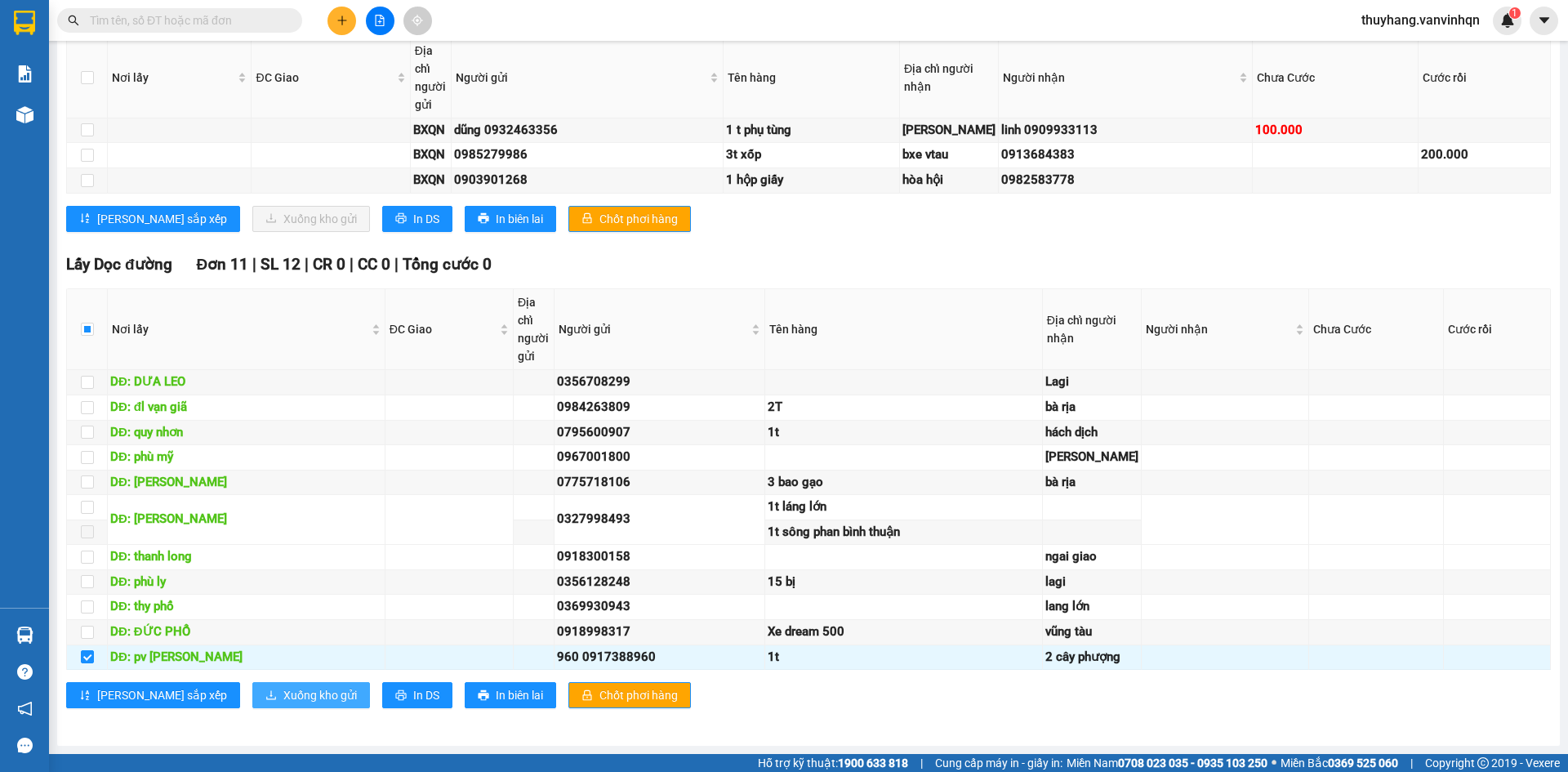
click at [283, 702] on span "Xuống kho gửi" at bounding box center [320, 696] width 74 height 18
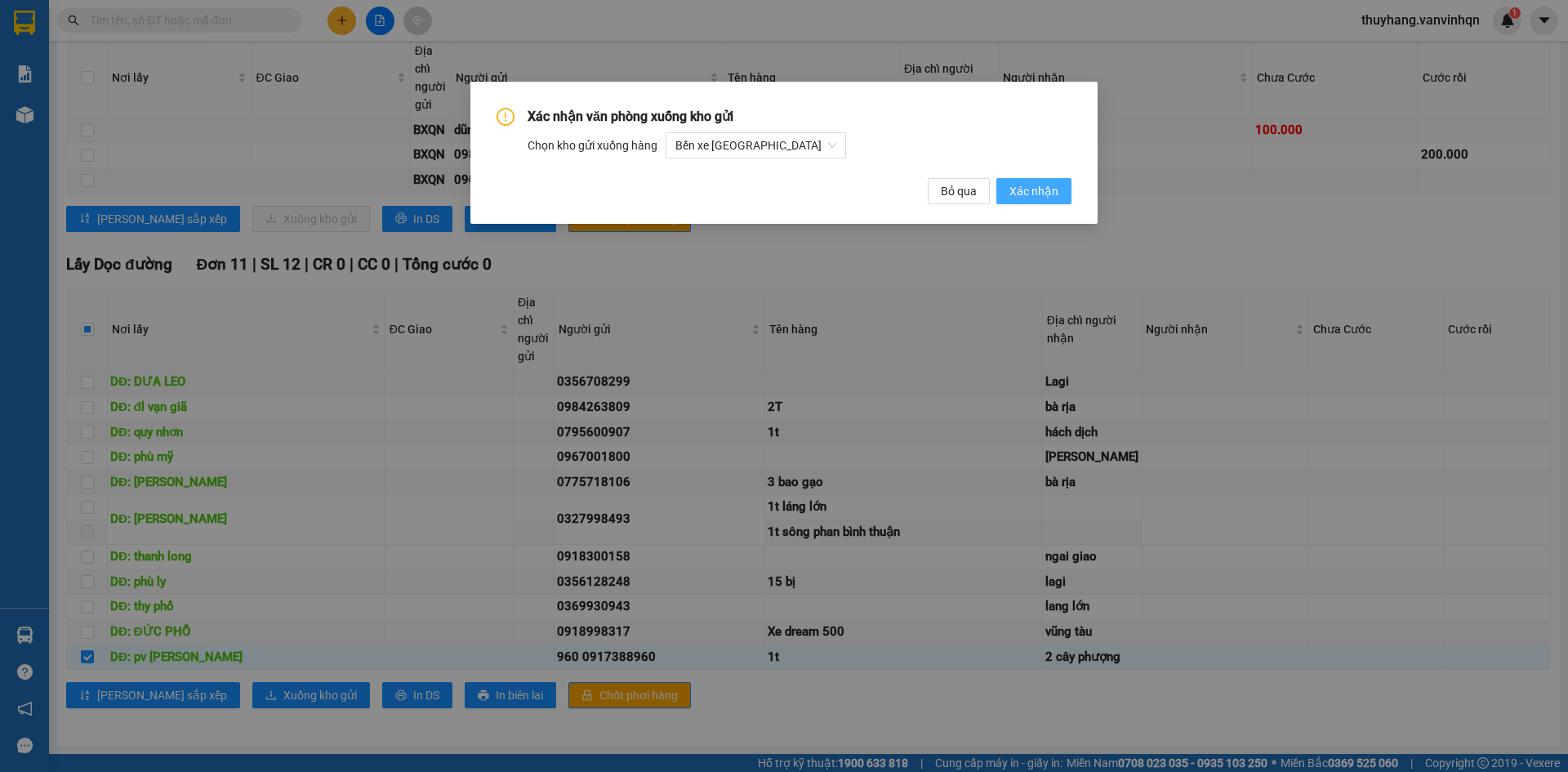
click at [1053, 199] on span "Xác nhận" at bounding box center [1034, 191] width 49 height 18
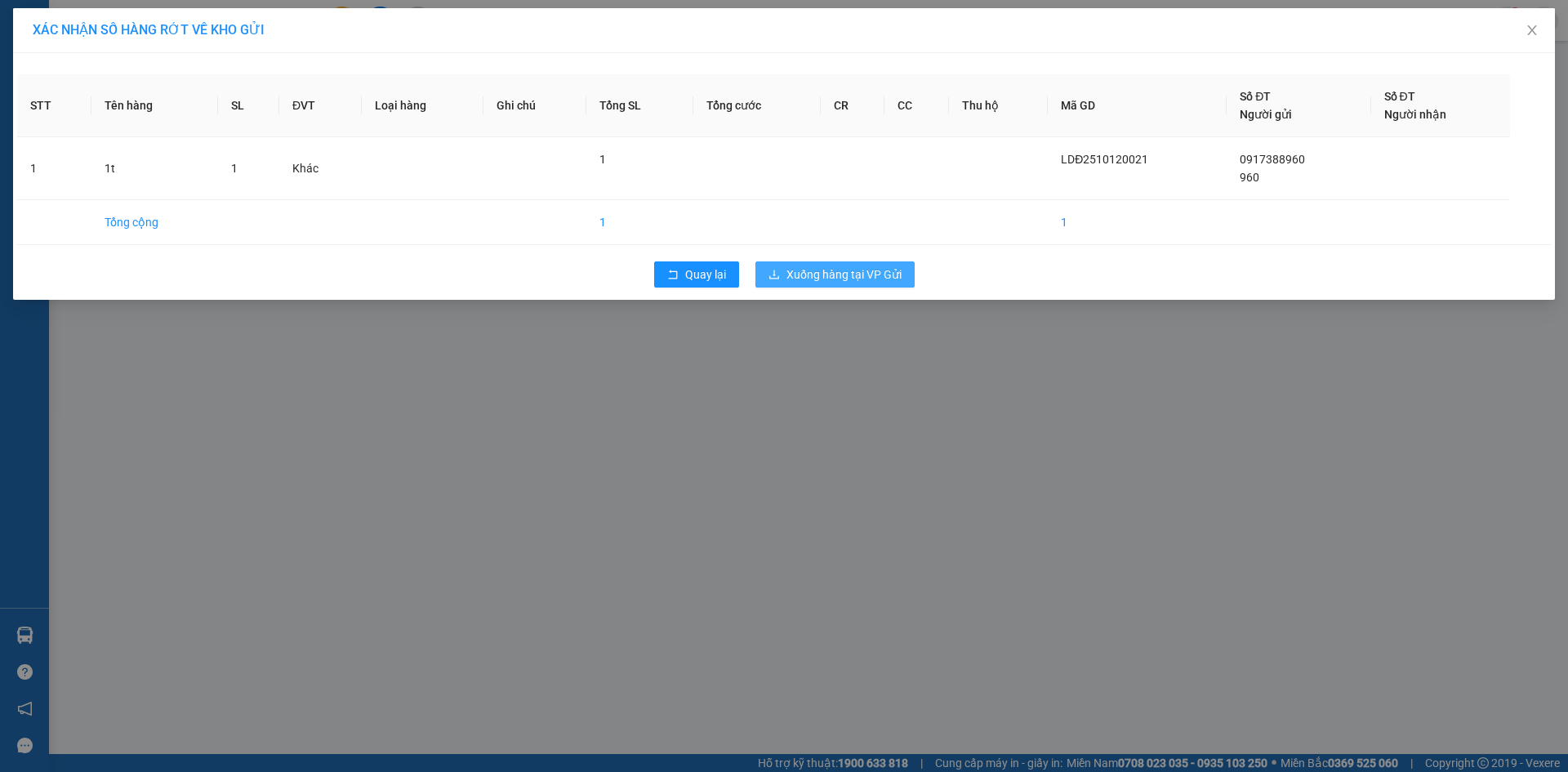
click at [882, 273] on span "Xuống hàng tại VP Gửi" at bounding box center [844, 275] width 115 height 18
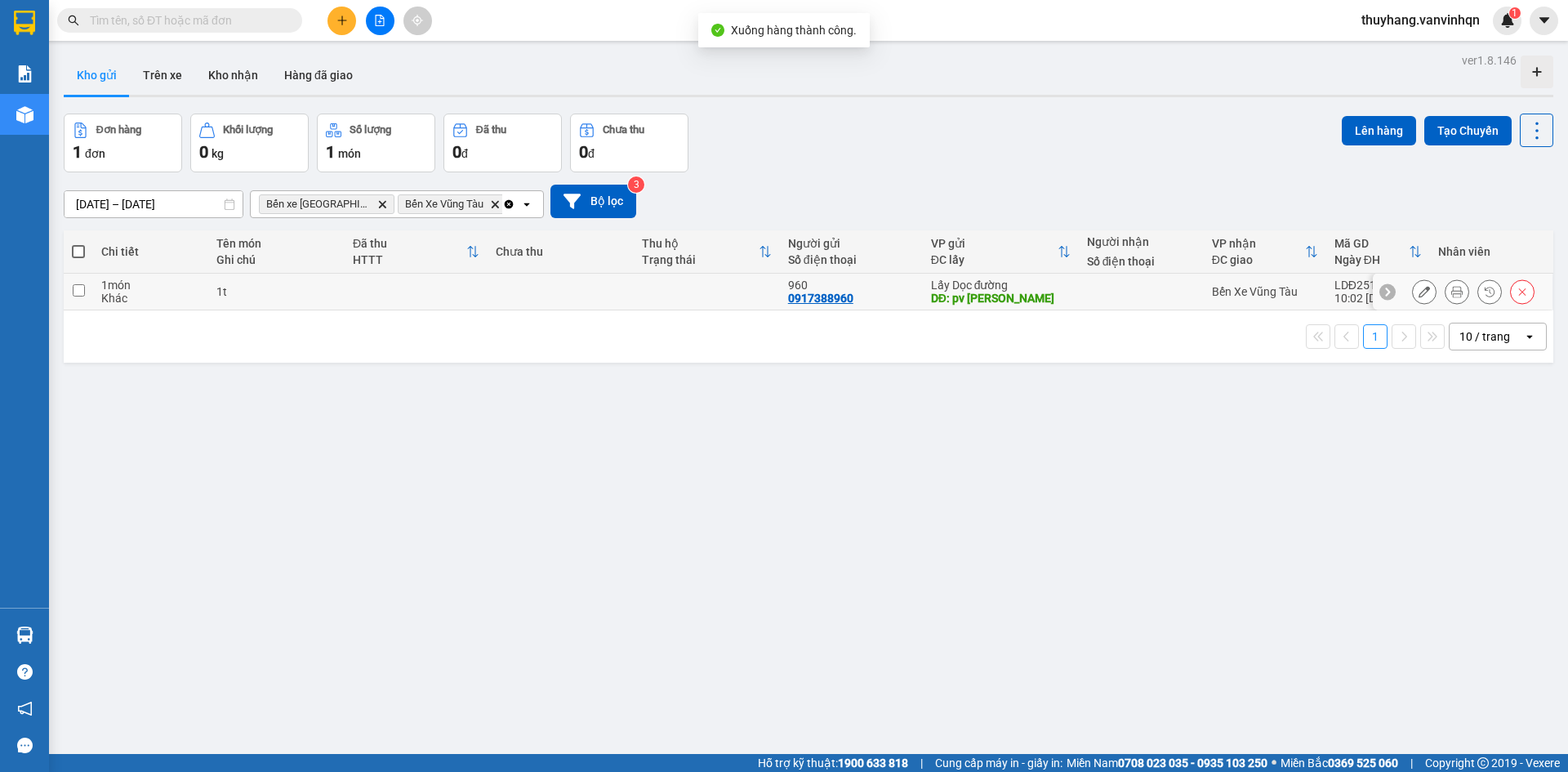
click at [1419, 287] on icon at bounding box center [1425, 292] width 12 height 12
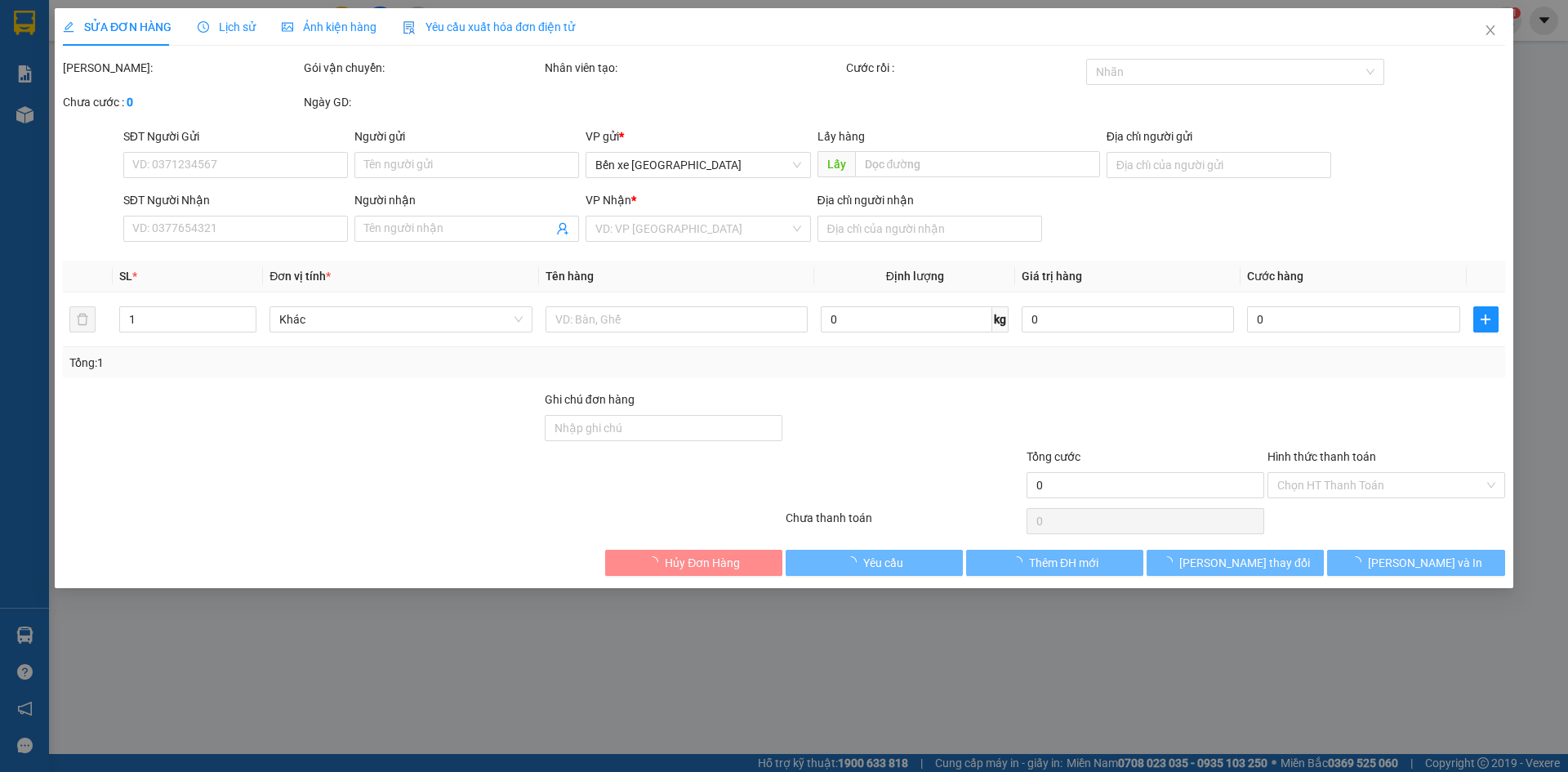
type input "0917388960"
type input "960"
type input "pv quán hồng"
type input "2 cây phượng"
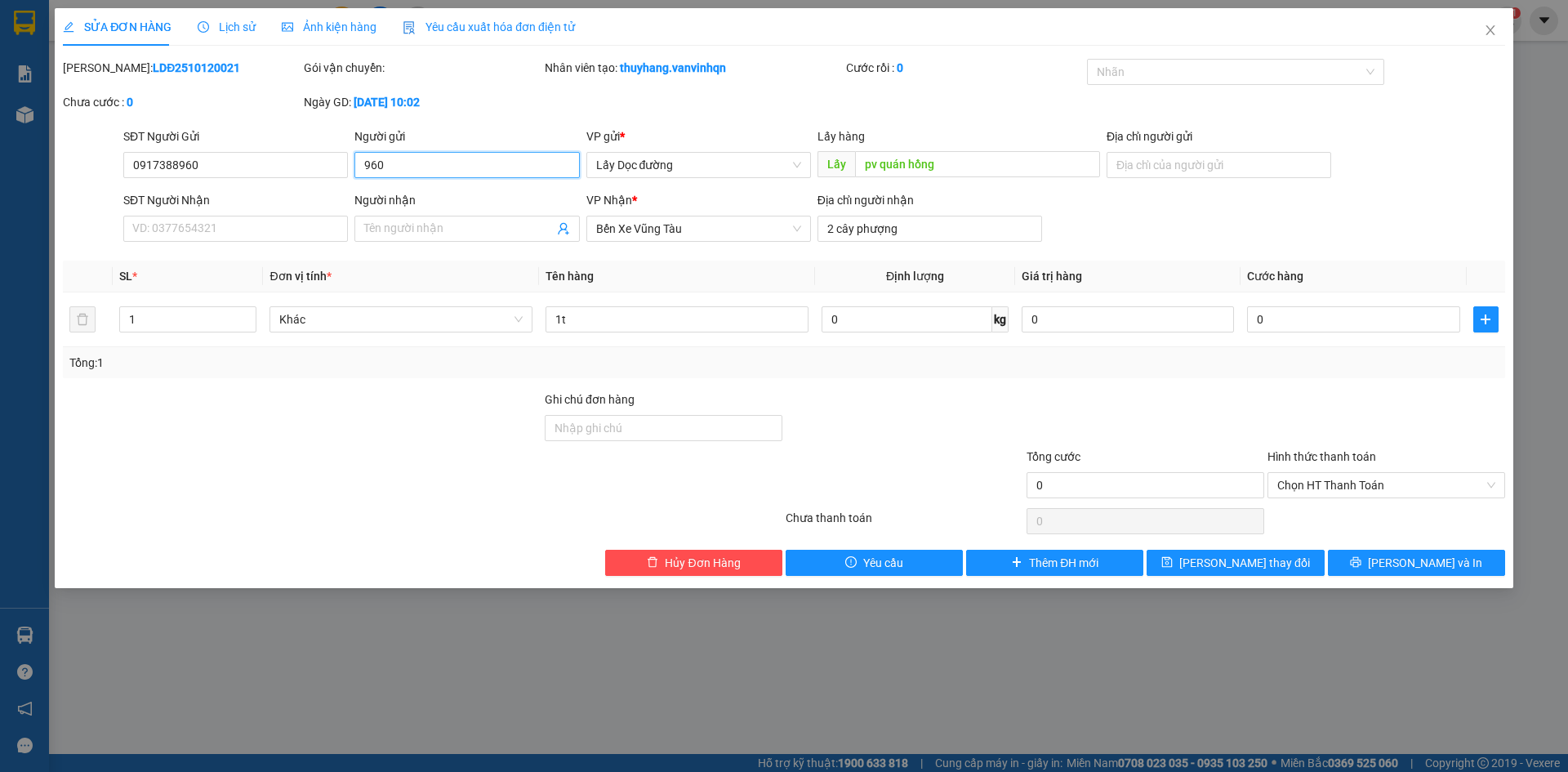
click at [365, 166] on input "960" at bounding box center [466, 166] width 224 height 27
click at [1498, 36] on span "Close" at bounding box center [1490, 31] width 46 height 46
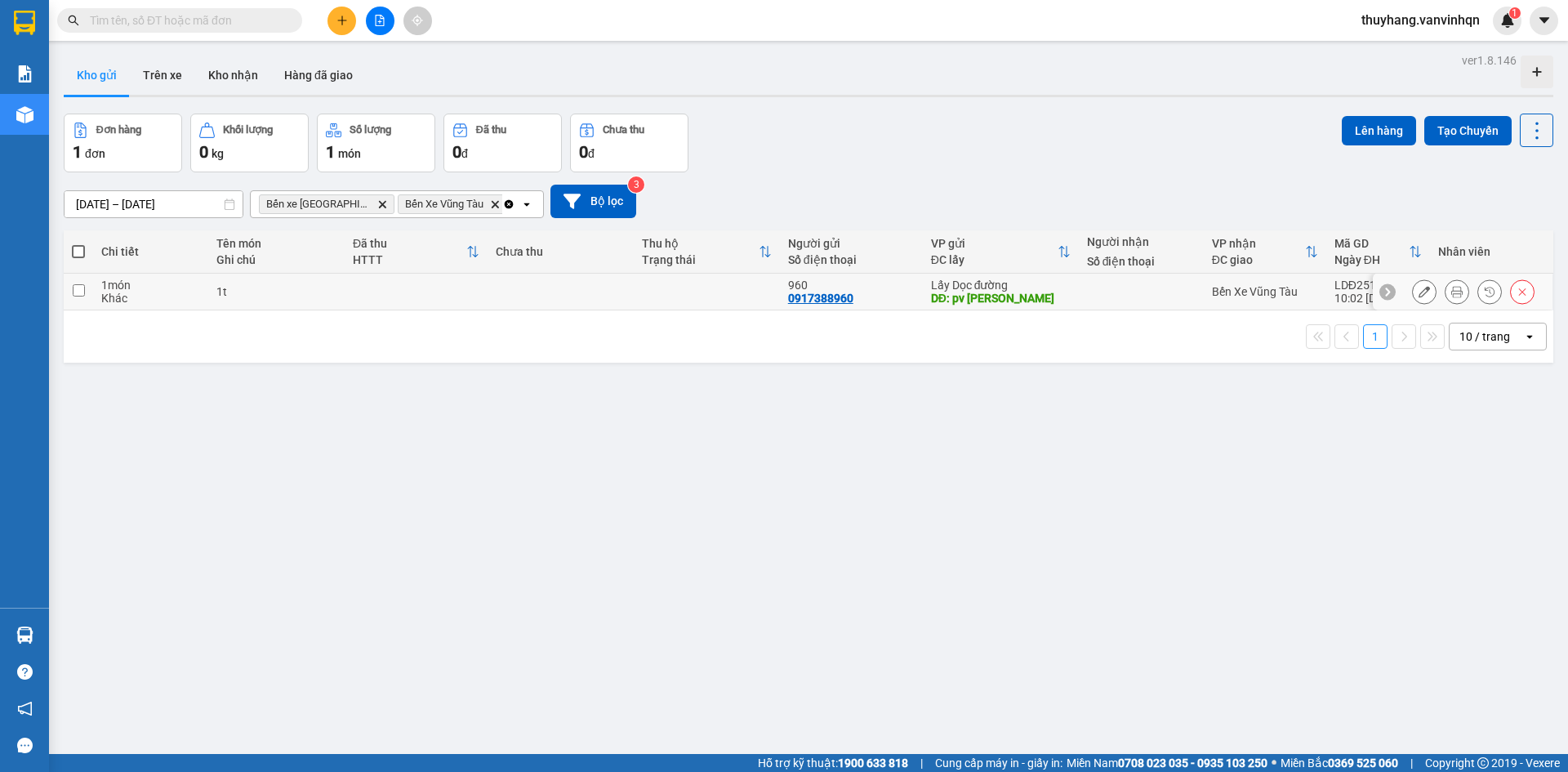
click at [815, 297] on div "0917388960" at bounding box center [820, 298] width 65 height 13
click at [1365, 129] on button "Lên hàng" at bounding box center [1379, 131] width 75 height 30
click at [217, 298] on div "1t" at bounding box center [276, 292] width 120 height 13
checkbox input "true"
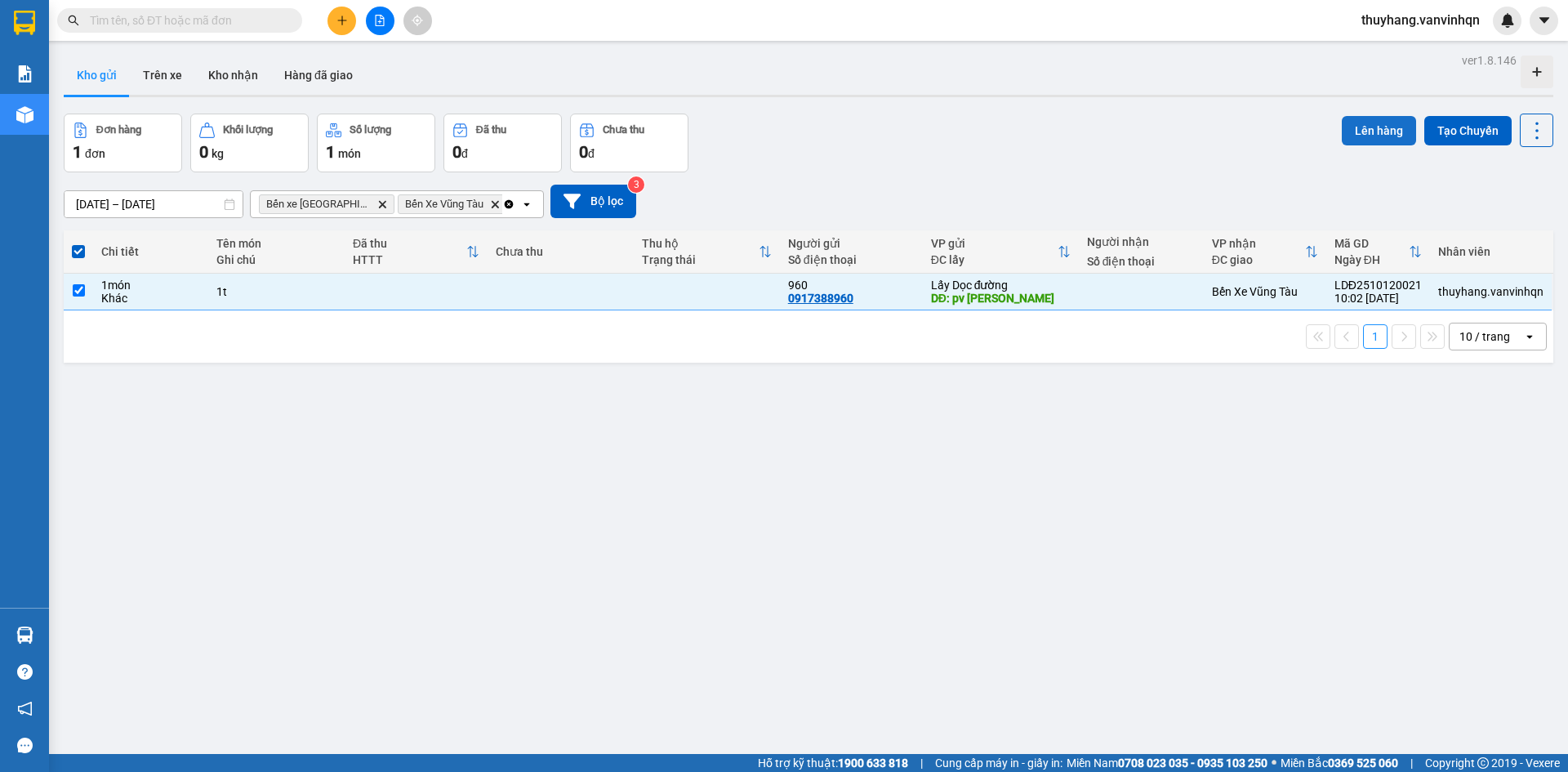
click at [1369, 120] on button "Lên hàng" at bounding box center [1379, 131] width 75 height 30
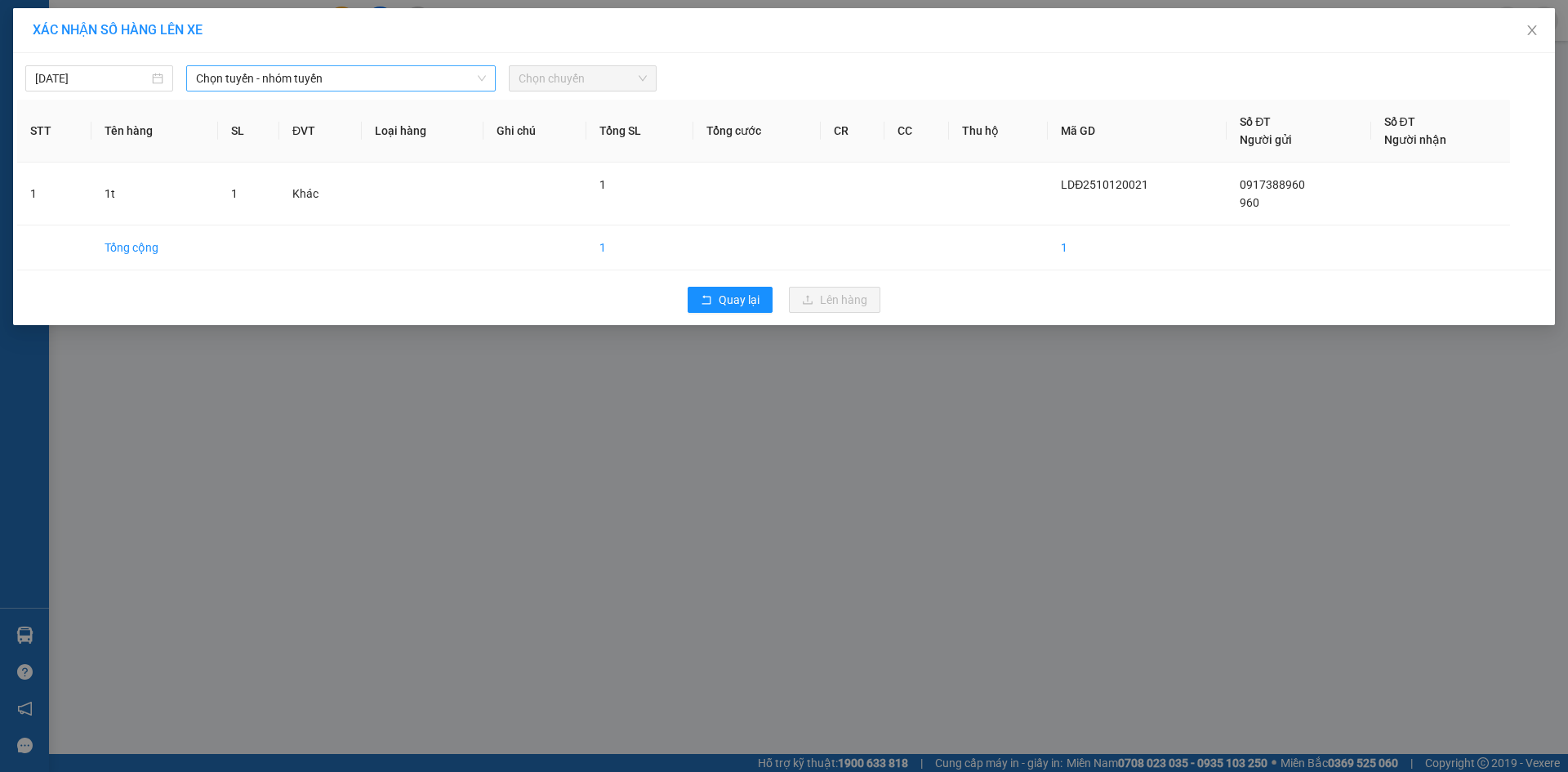
click at [273, 77] on span "Chọn tuyến - nhóm tuyến" at bounding box center [341, 79] width 290 height 25
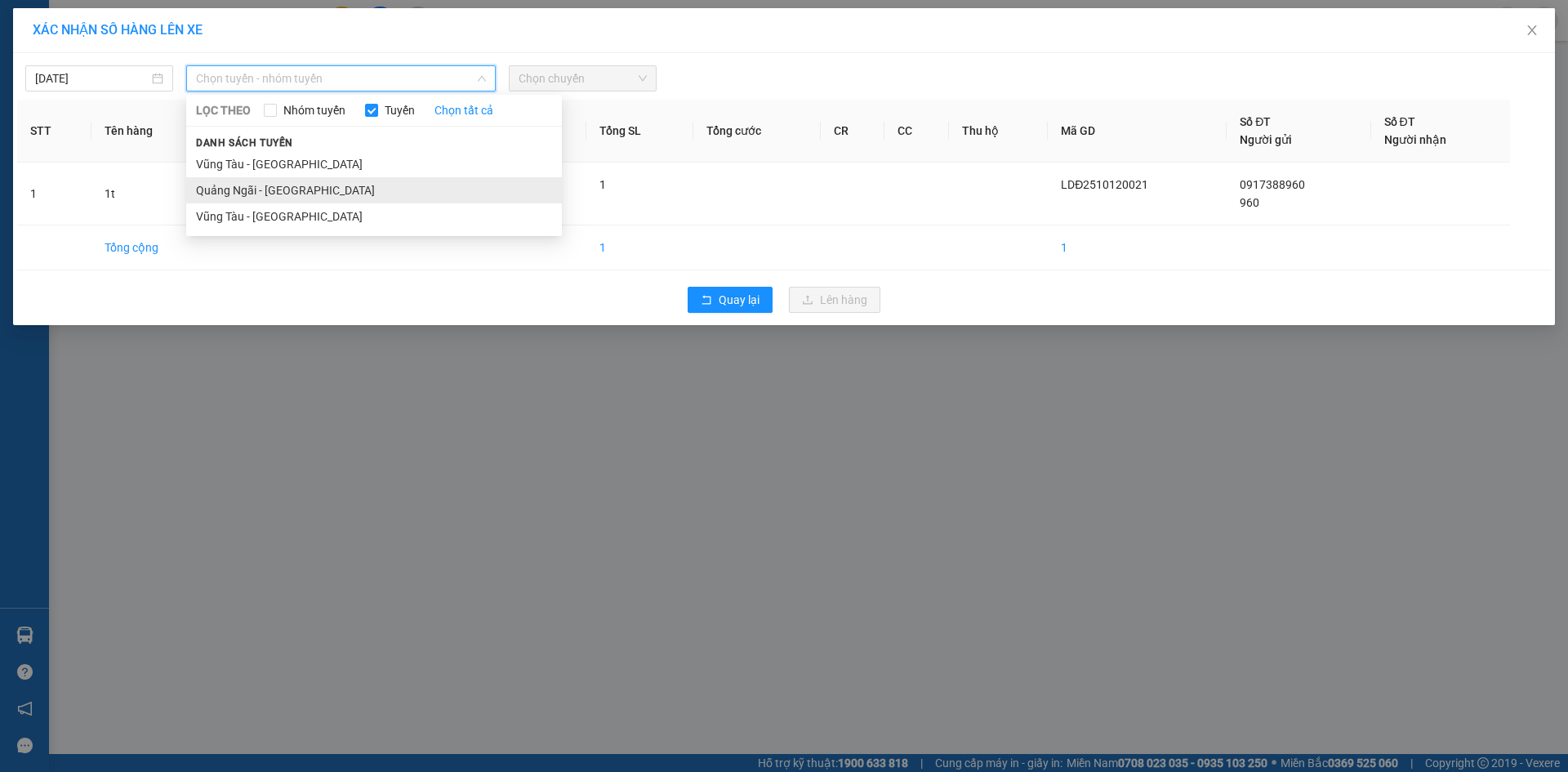
click at [289, 189] on li "Quảng Ngãi - [GEOGRAPHIC_DATA]" at bounding box center [374, 191] width 376 height 27
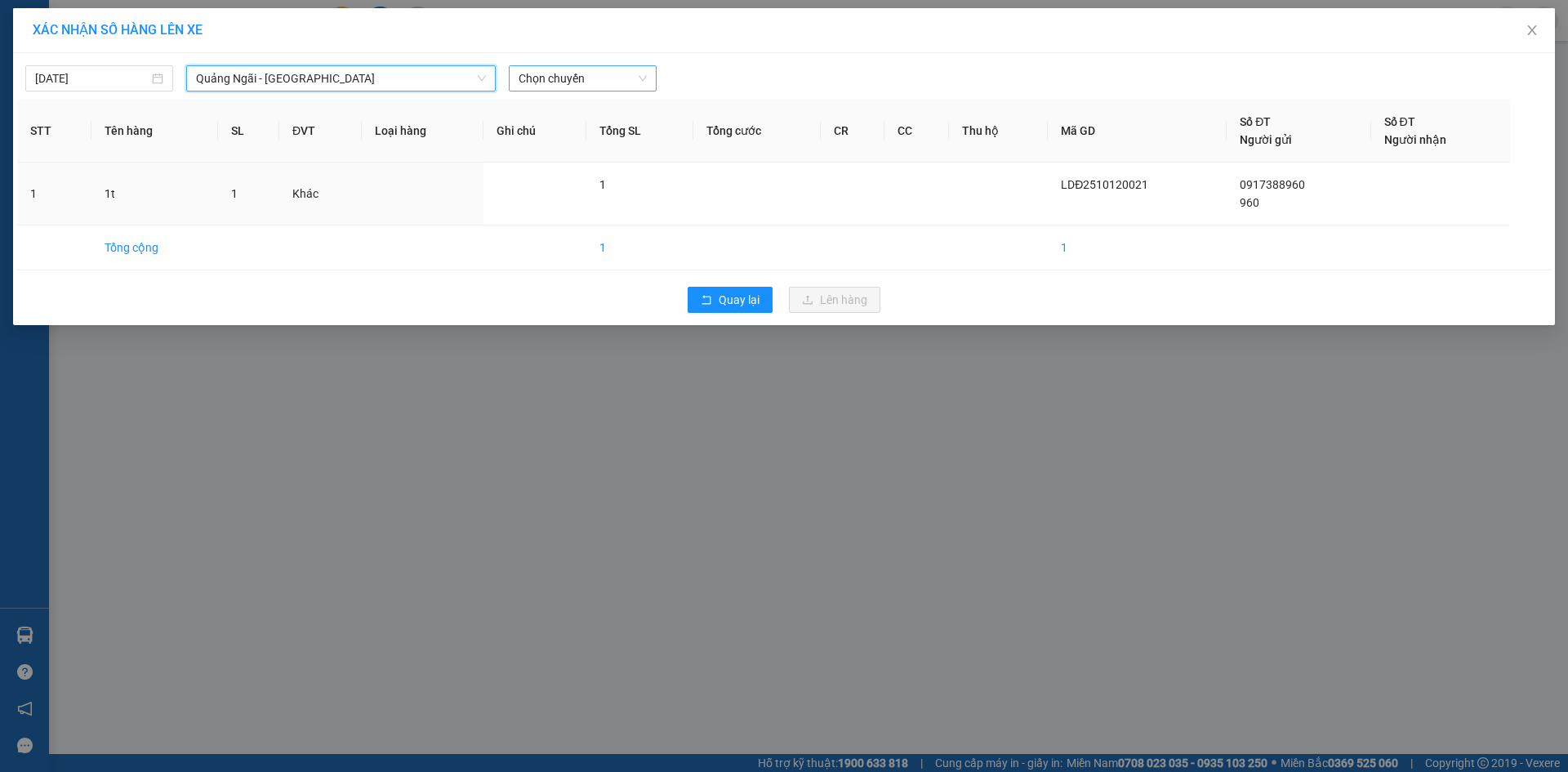
click at [600, 82] on span "Chọn chuyến" at bounding box center [583, 79] width 128 height 25
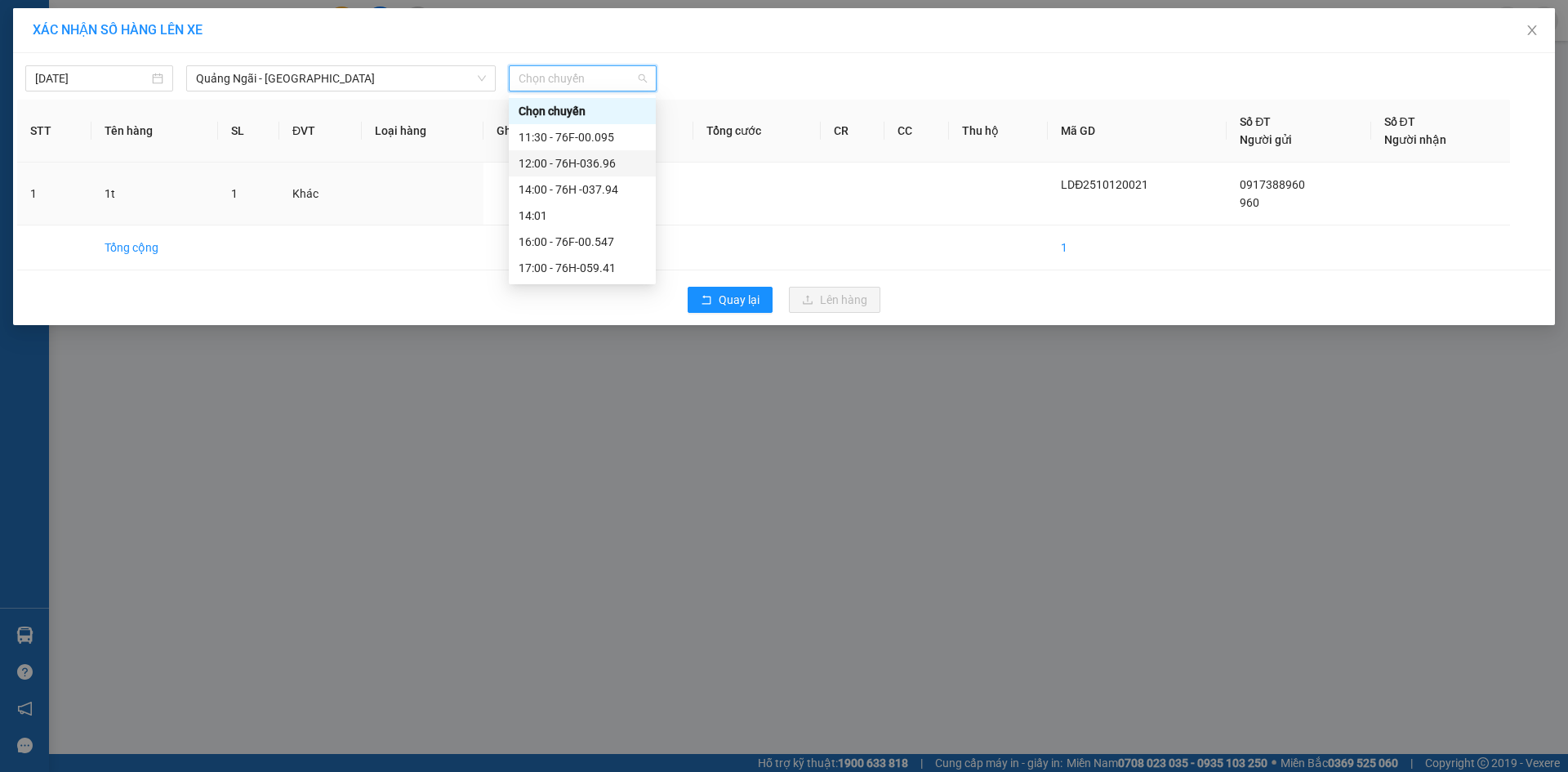
click at [624, 170] on div "12:00 - 76H-036.96" at bounding box center [583, 163] width 127 height 18
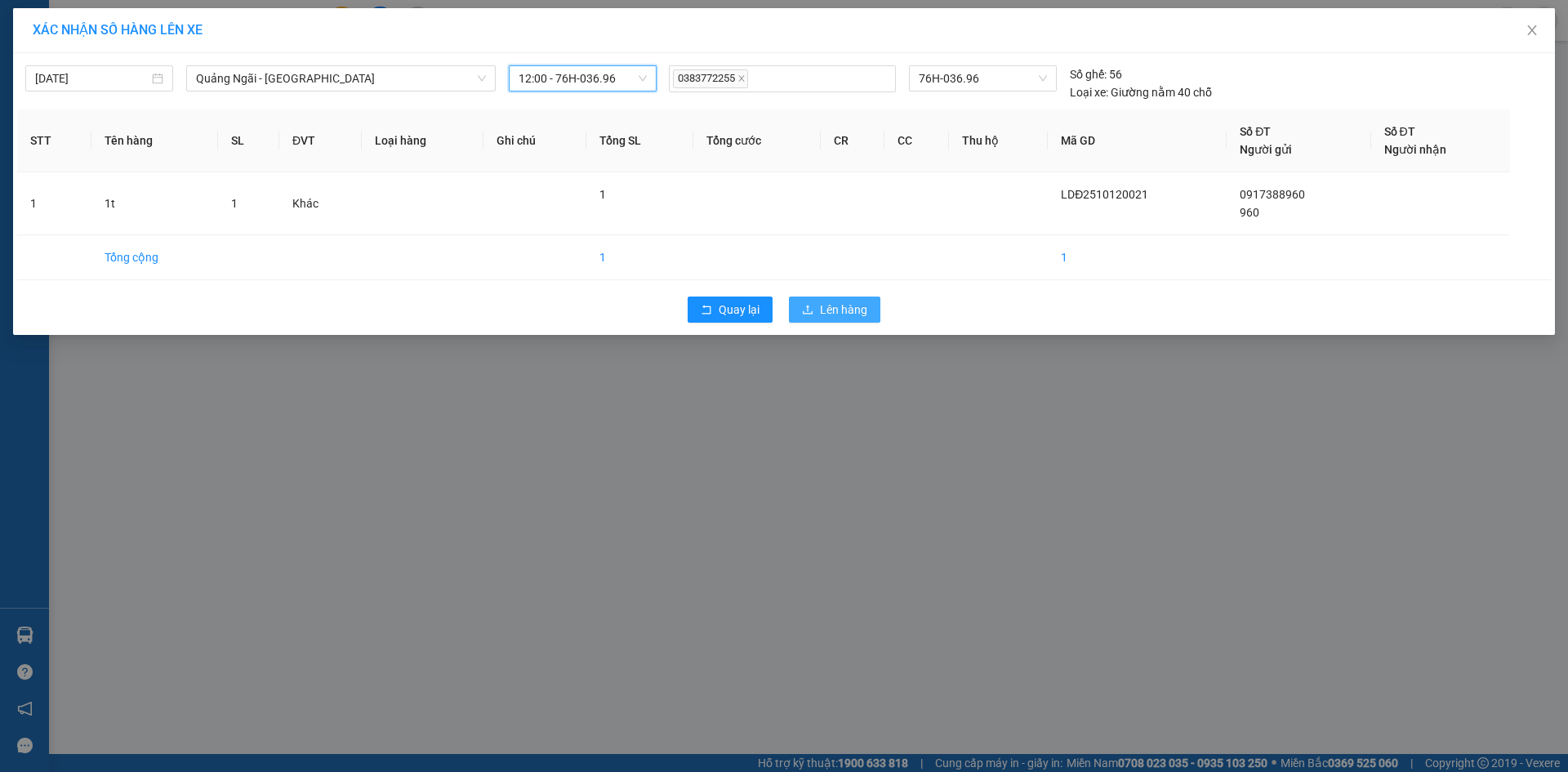
click at [857, 315] on span "Lên hàng" at bounding box center [844, 310] width 47 height 18
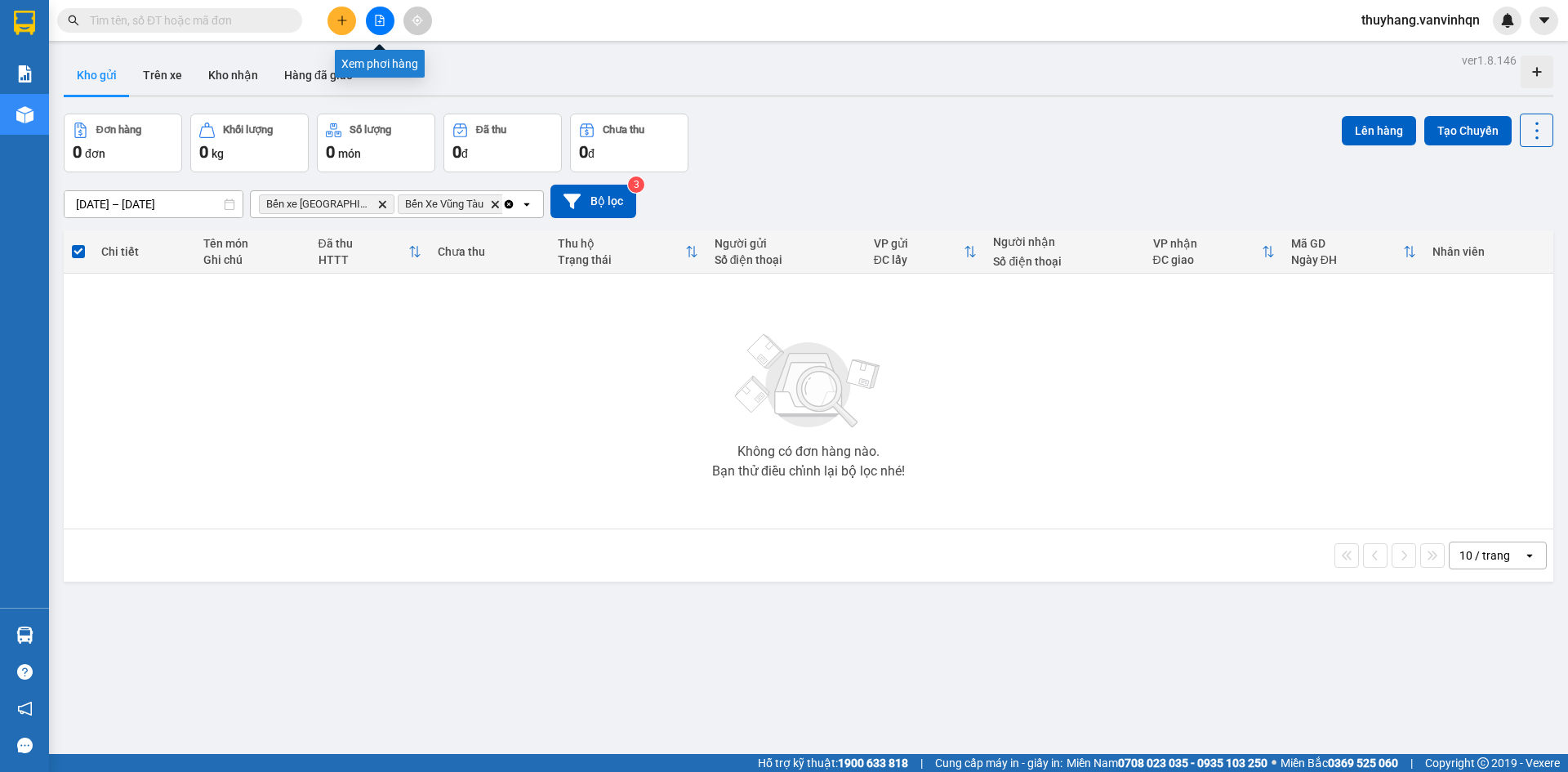
click at [378, 18] on icon "file-add" at bounding box center [380, 21] width 12 height 12
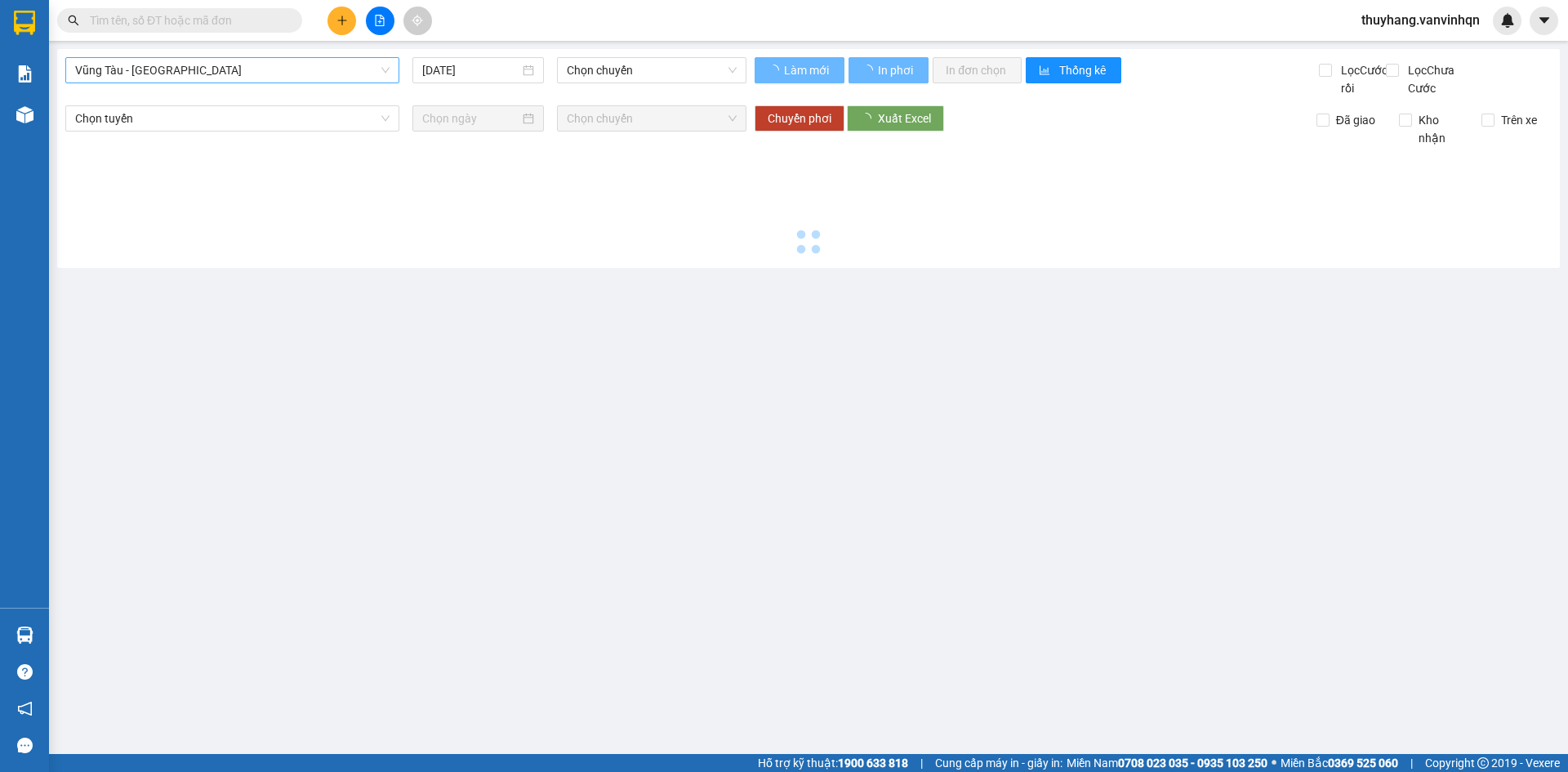
click at [251, 78] on span "Vũng Tàu - [GEOGRAPHIC_DATA]" at bounding box center [233, 70] width 315 height 25
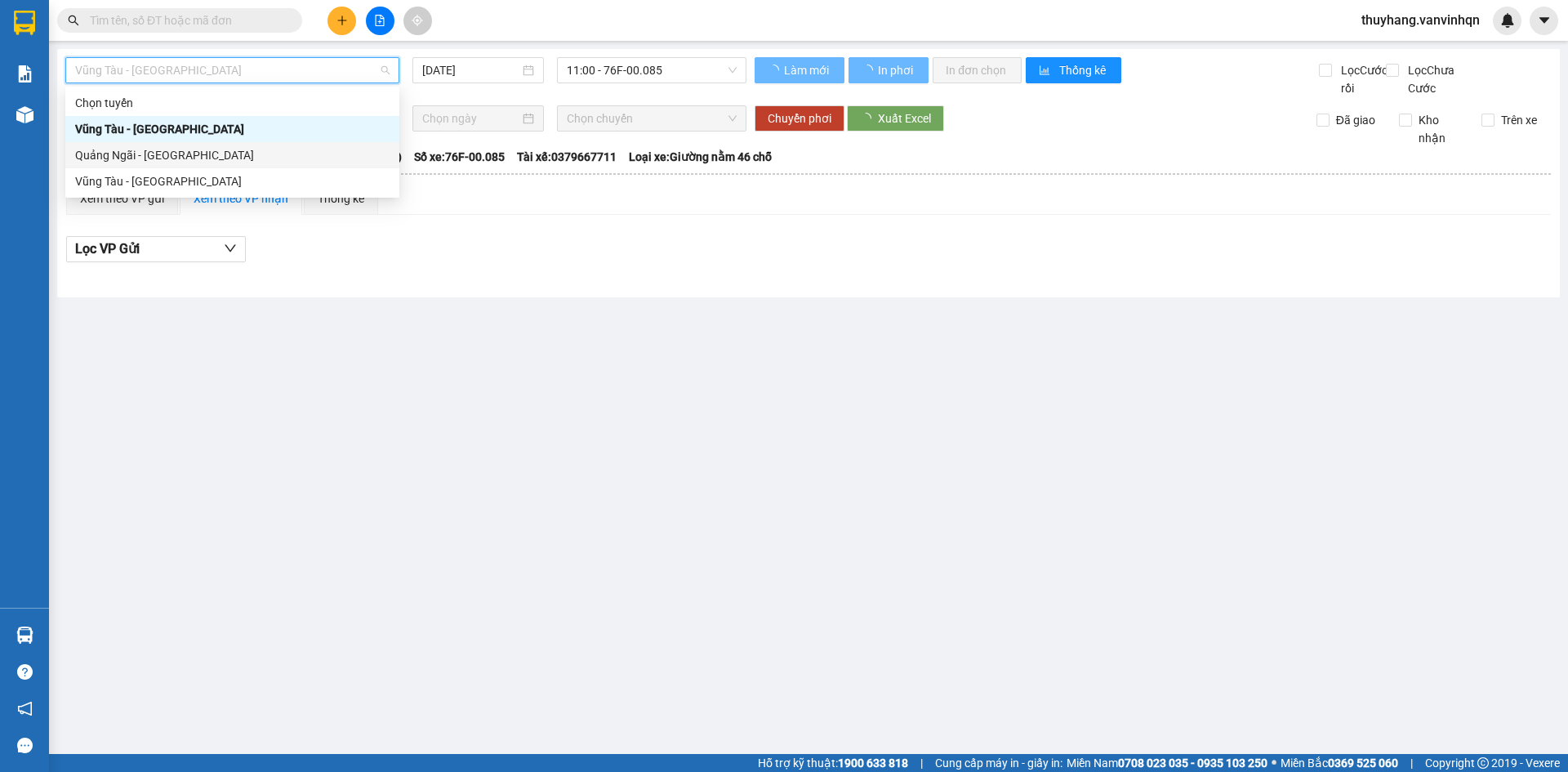
click at [233, 159] on div "Quảng Ngãi - [GEOGRAPHIC_DATA]" at bounding box center [233, 156] width 315 height 18
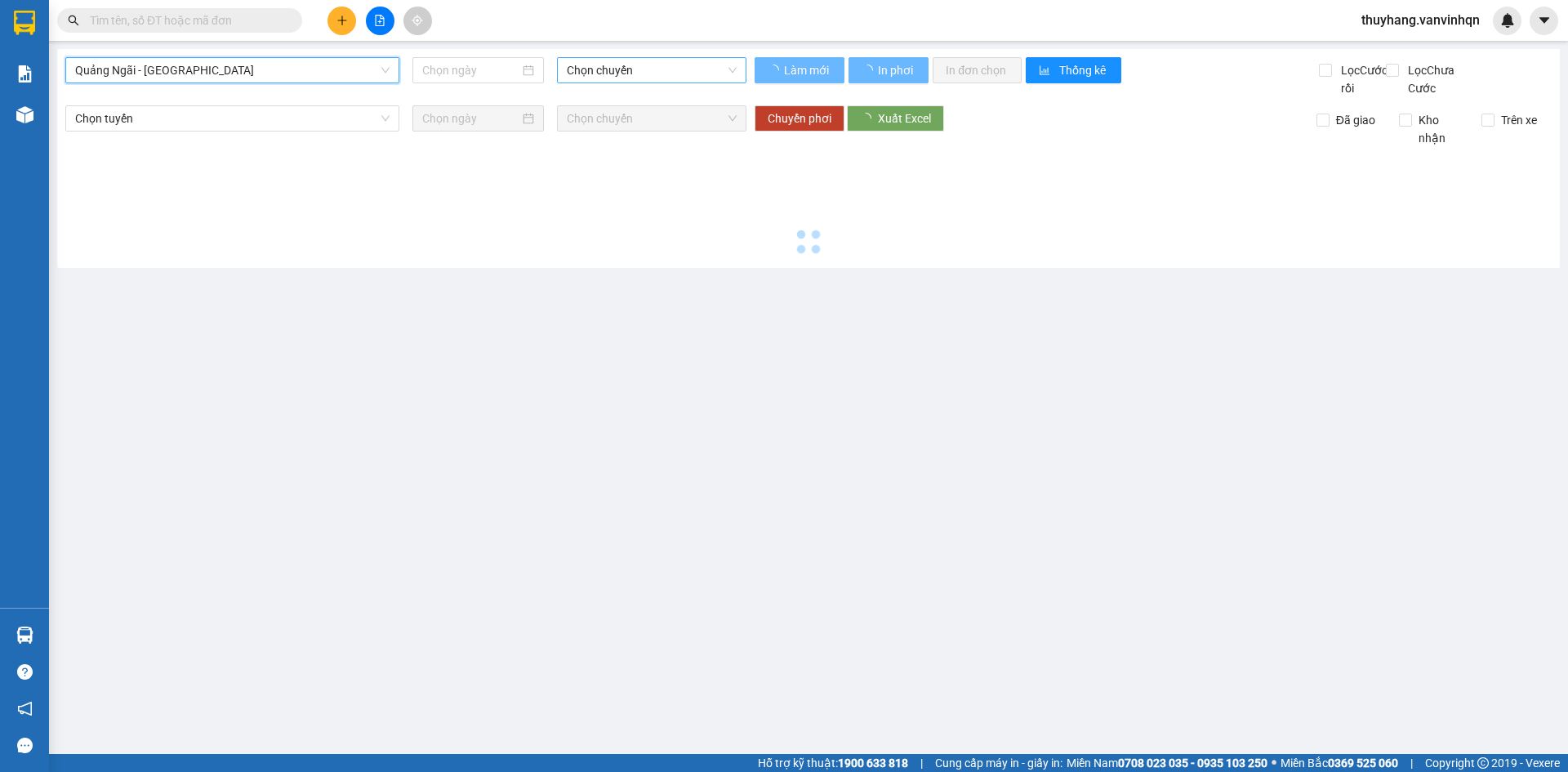
type input "[DATE]"
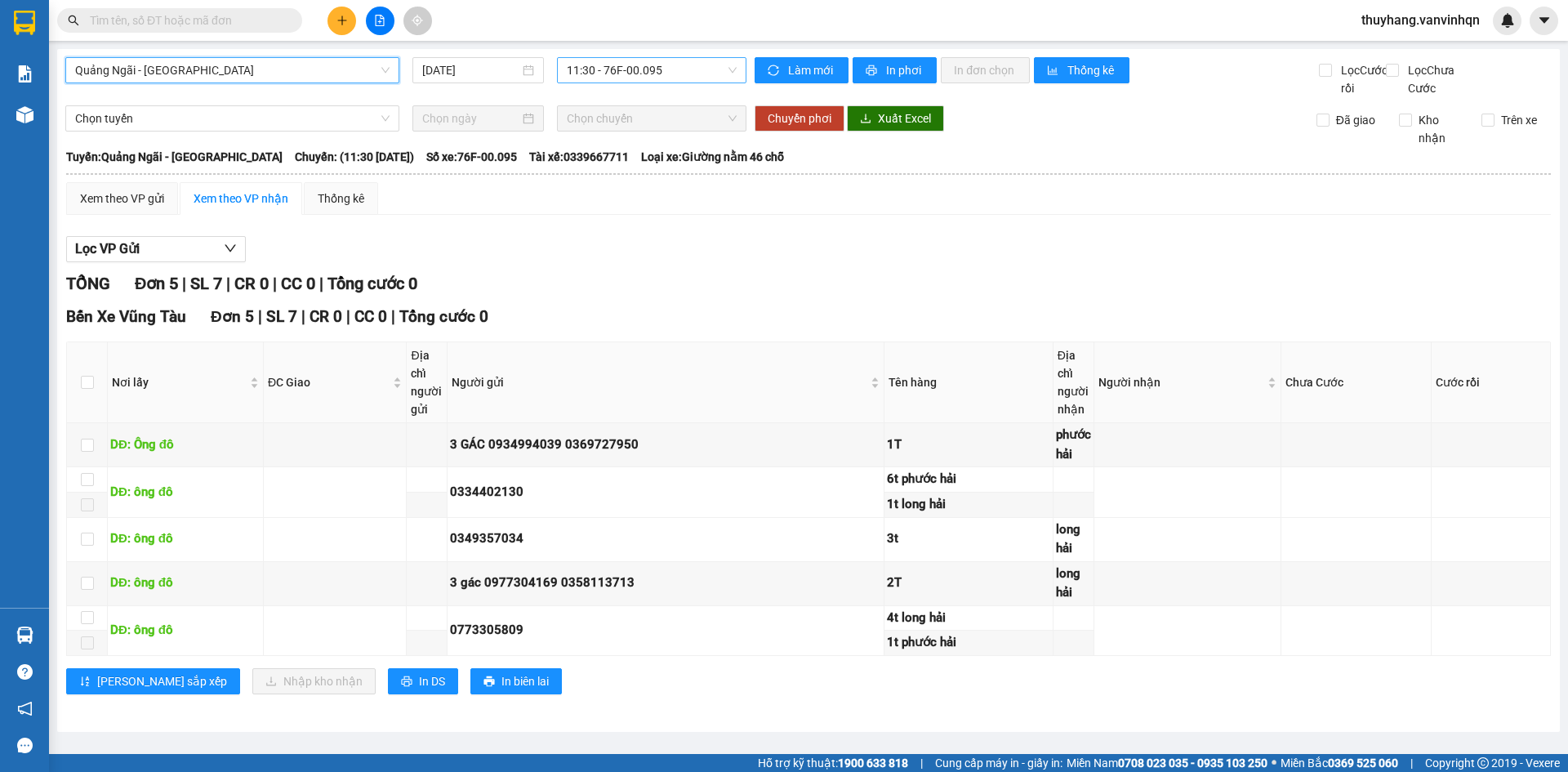
click at [666, 67] on span "11:30 - 76F-00.095" at bounding box center [652, 70] width 170 height 25
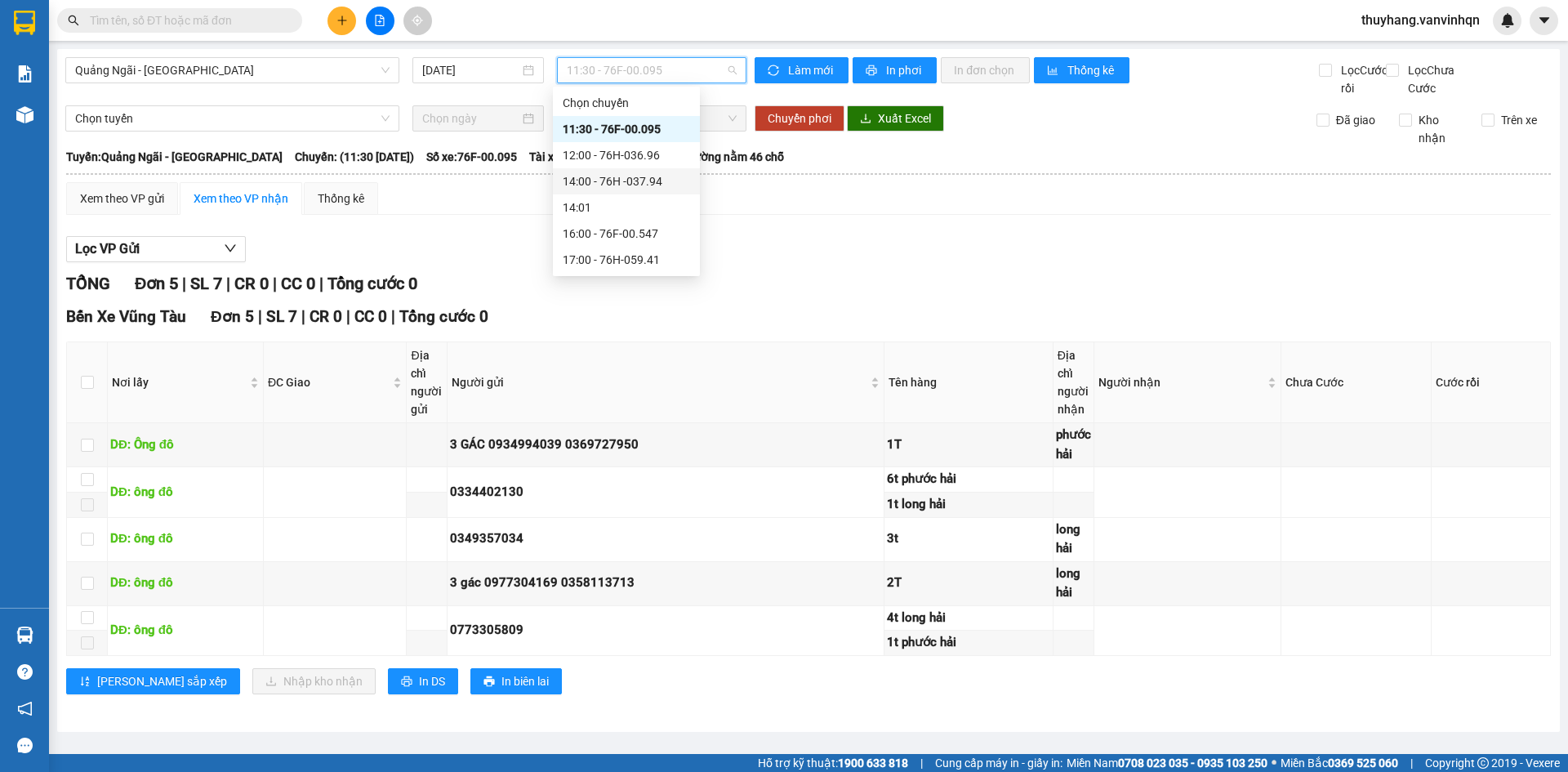
click at [663, 189] on div "14:00 - 76H -037.94" at bounding box center [627, 181] width 127 height 18
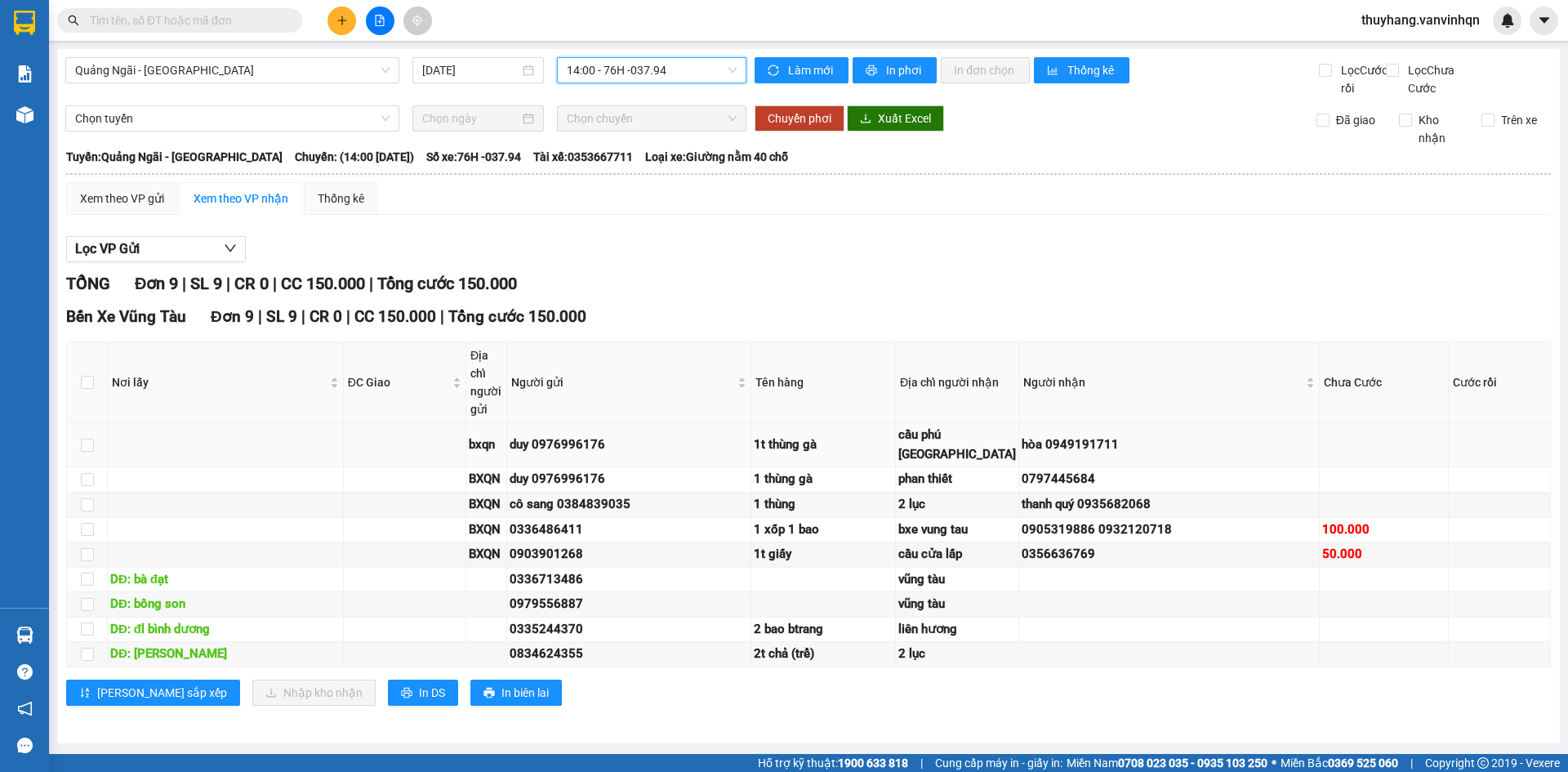
scroll to position [227, 0]
click at [345, 17] on icon "plus" at bounding box center [343, 21] width 12 height 12
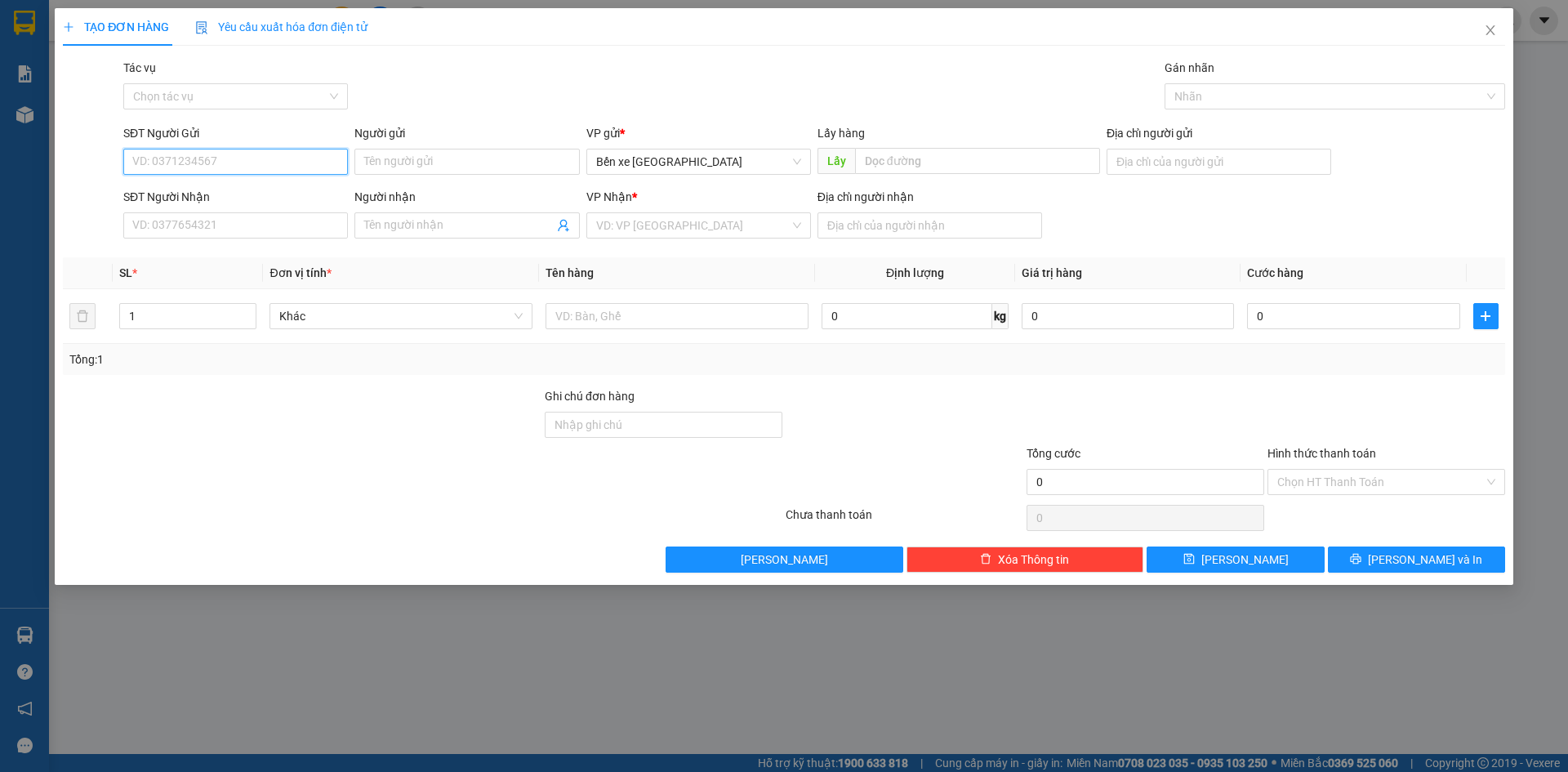
click at [274, 166] on input "SĐT Người Gửi" at bounding box center [235, 162] width 224 height 27
click at [652, 152] on span "Bến xe [GEOGRAPHIC_DATA]" at bounding box center [699, 162] width 205 height 25
type input "0983556223"
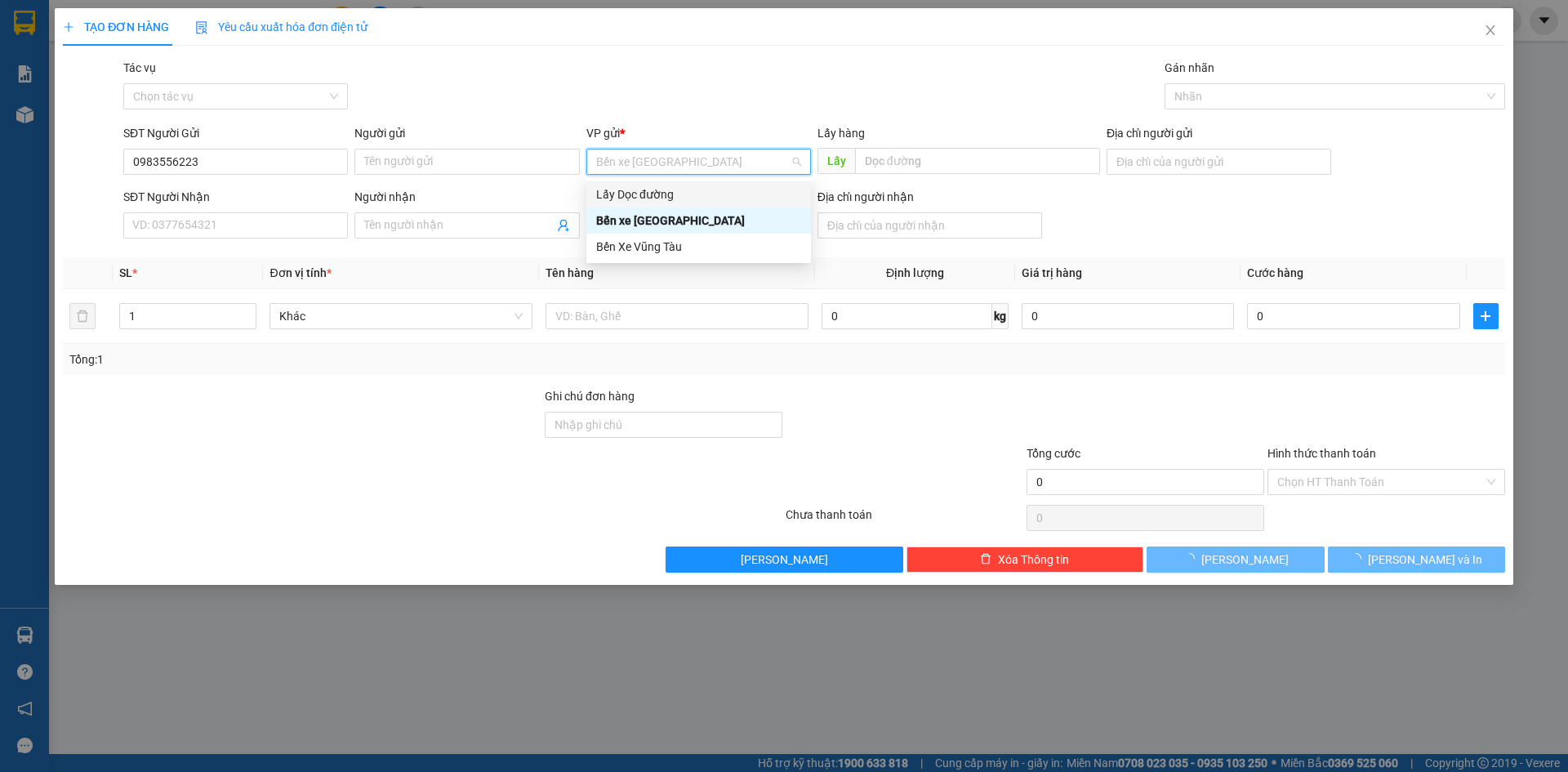
click at [669, 195] on div "Lấy Dọc đường" at bounding box center [699, 195] width 205 height 18
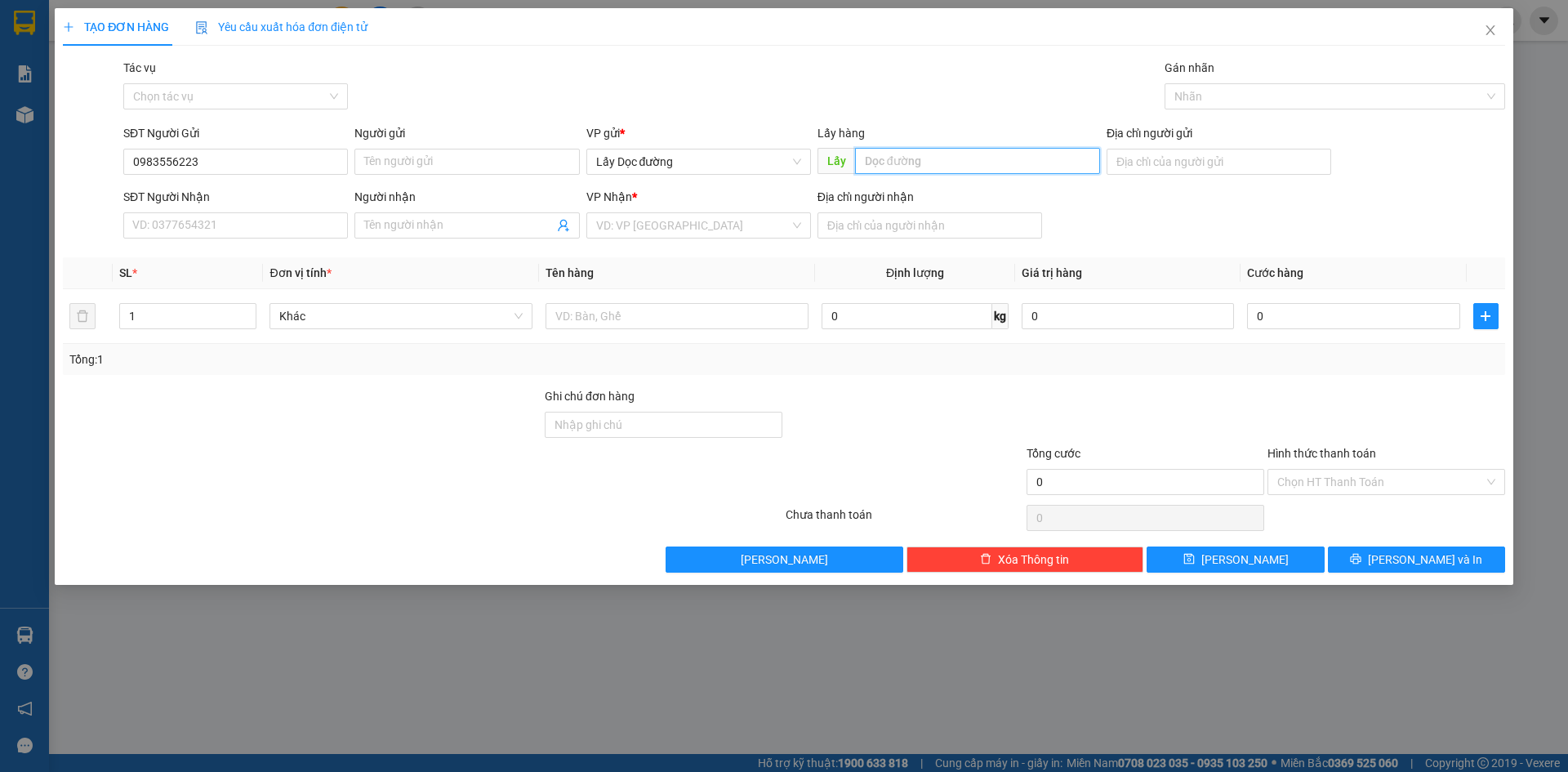
click at [887, 159] on input "text" at bounding box center [978, 162] width 245 height 27
type input "ông đô"
click at [783, 221] on input "search" at bounding box center [693, 226] width 194 height 25
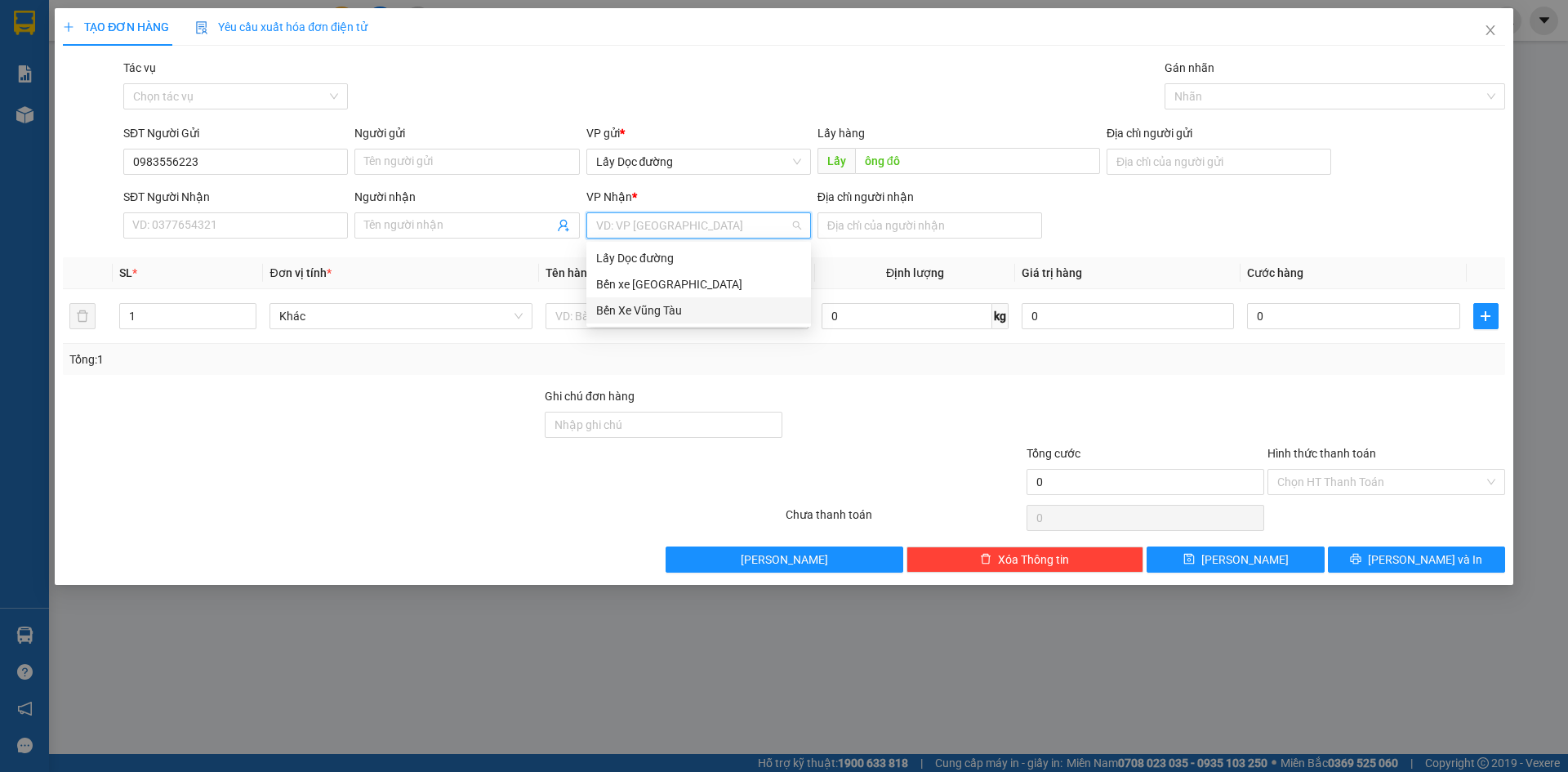
click at [750, 304] on div "Bến Xe Vũng Tàu" at bounding box center [699, 311] width 205 height 18
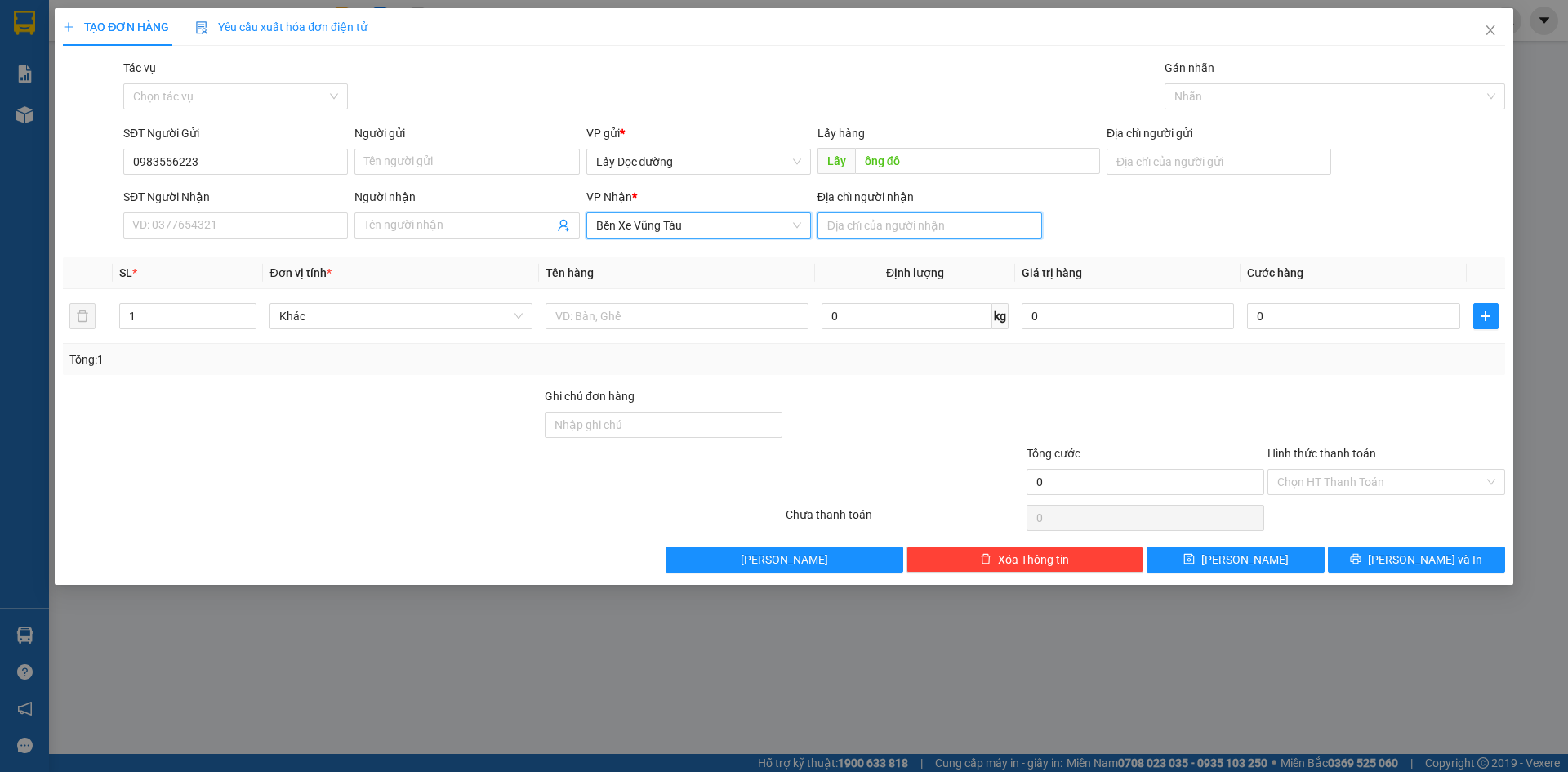
click at [890, 226] on input "Địa chỉ người nhận" at bounding box center [930, 226] width 224 height 27
type input "bà rịa"
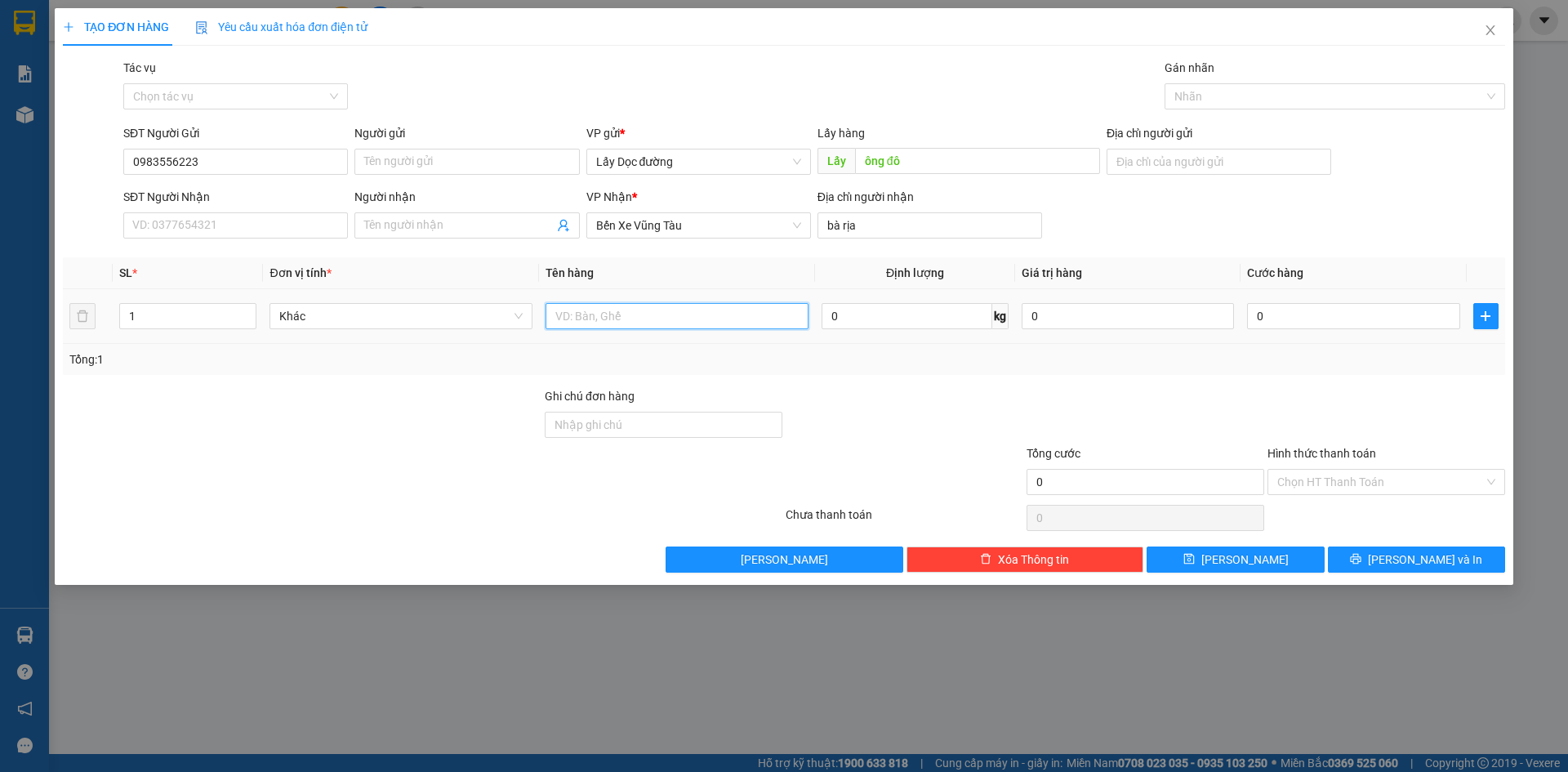
click at [781, 316] on input "text" at bounding box center [677, 316] width 263 height 27
type input "1t"
click at [1168, 564] on button "[PERSON_NAME]" at bounding box center [1235, 560] width 177 height 27
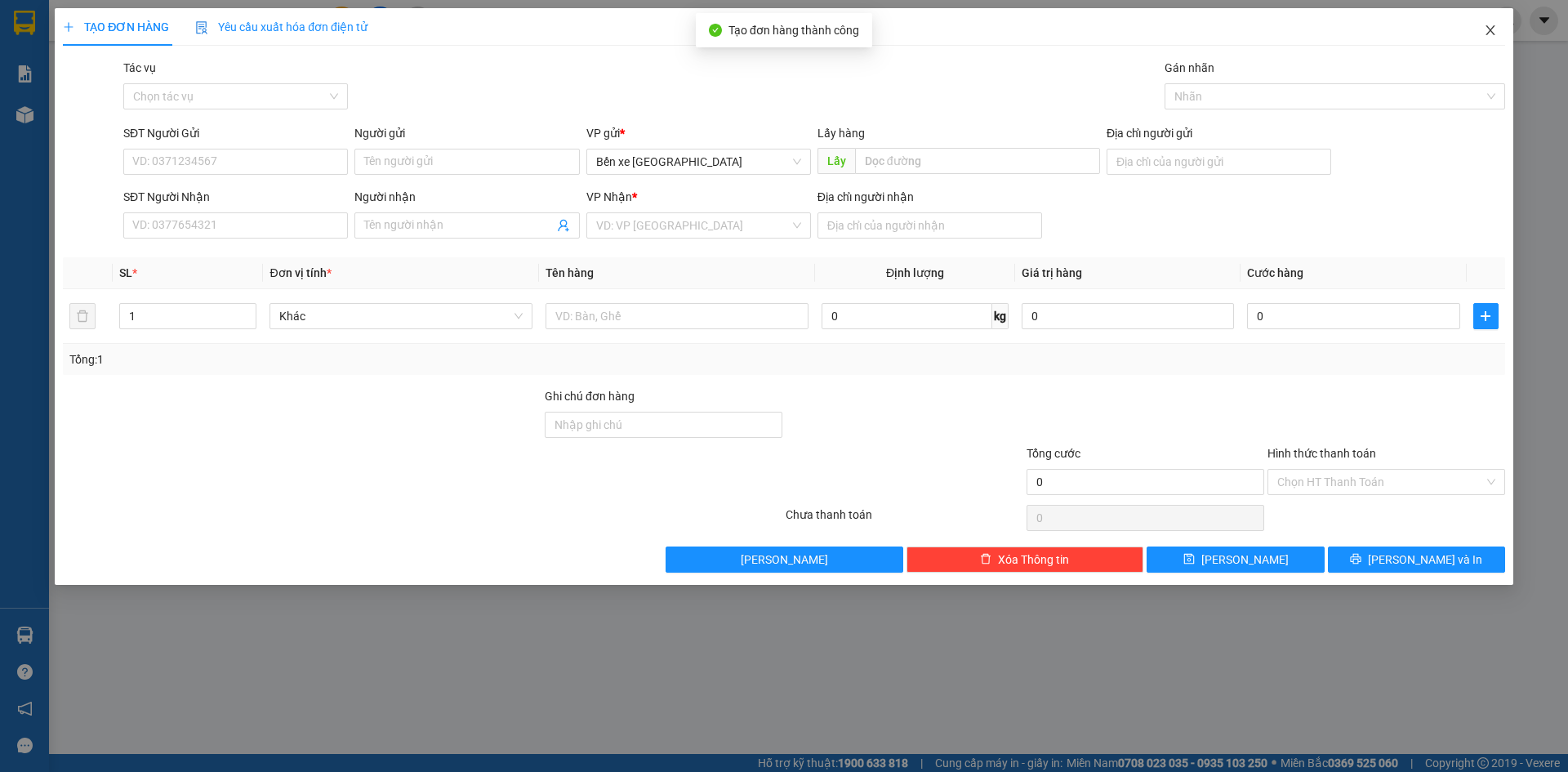
click at [1494, 25] on icon "close" at bounding box center [1491, 31] width 13 height 13
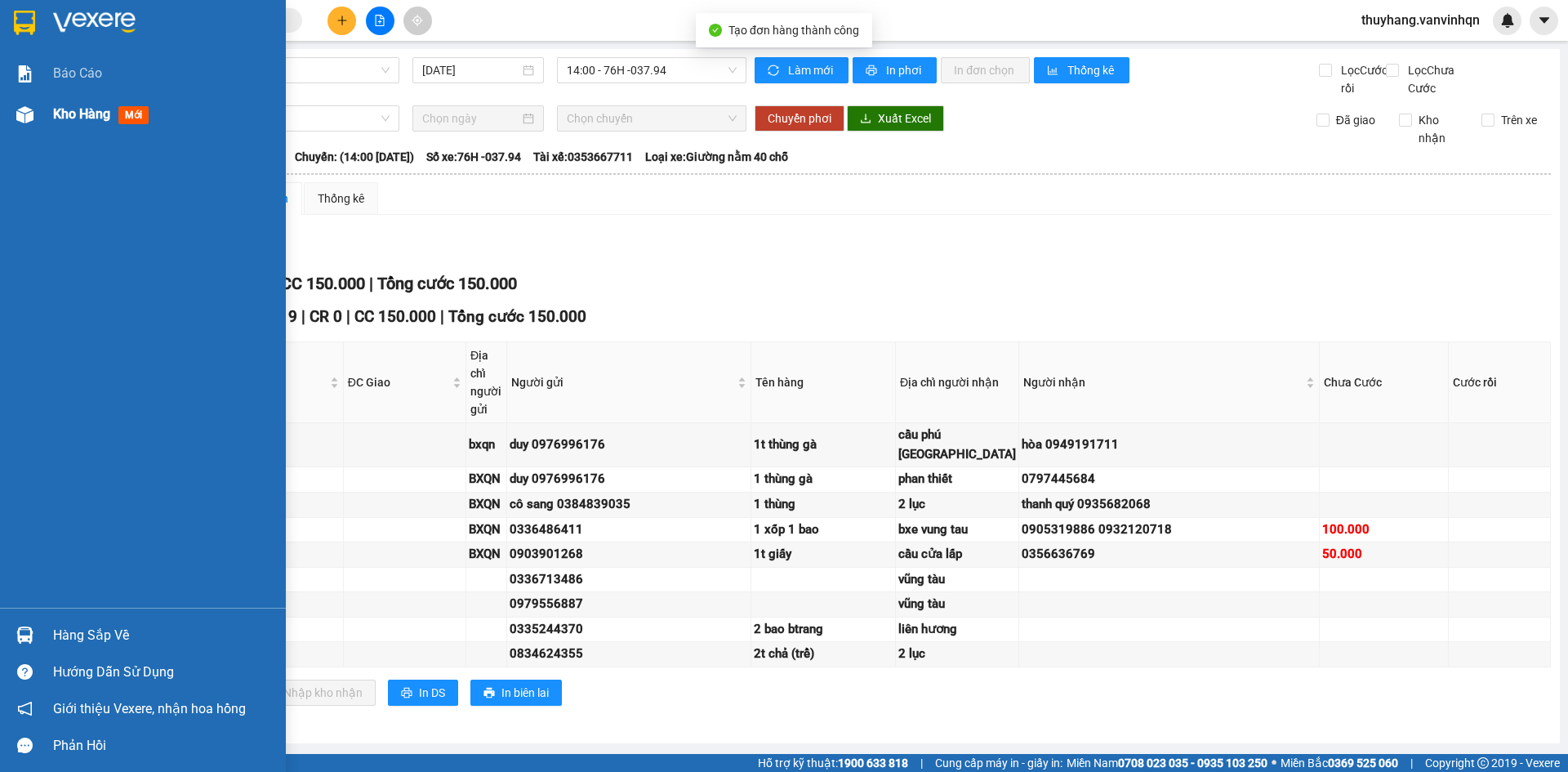
click at [23, 121] on img at bounding box center [25, 114] width 17 height 17
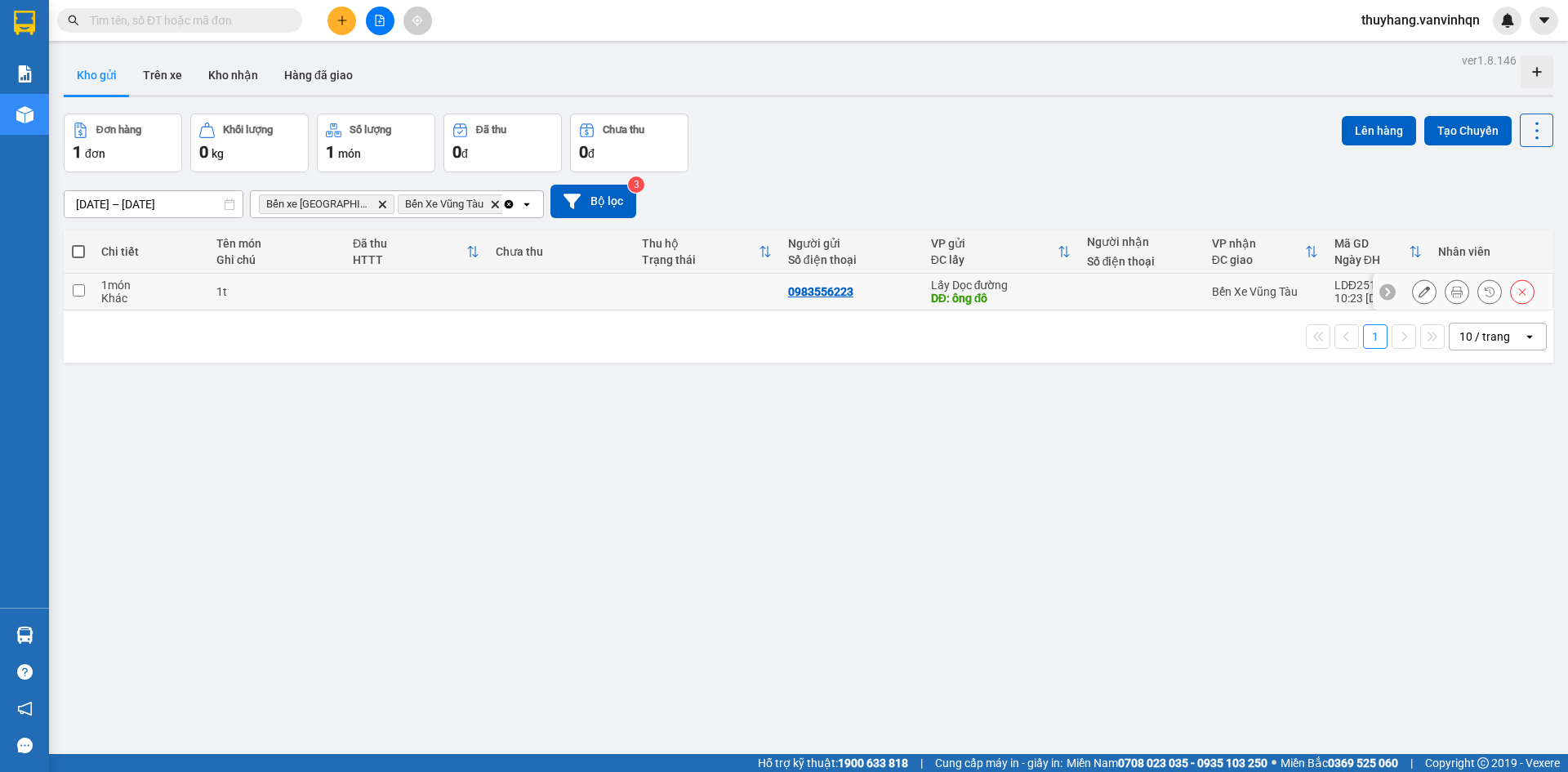
click at [564, 299] on td at bounding box center [560, 292] width 147 height 36
checkbox input "true"
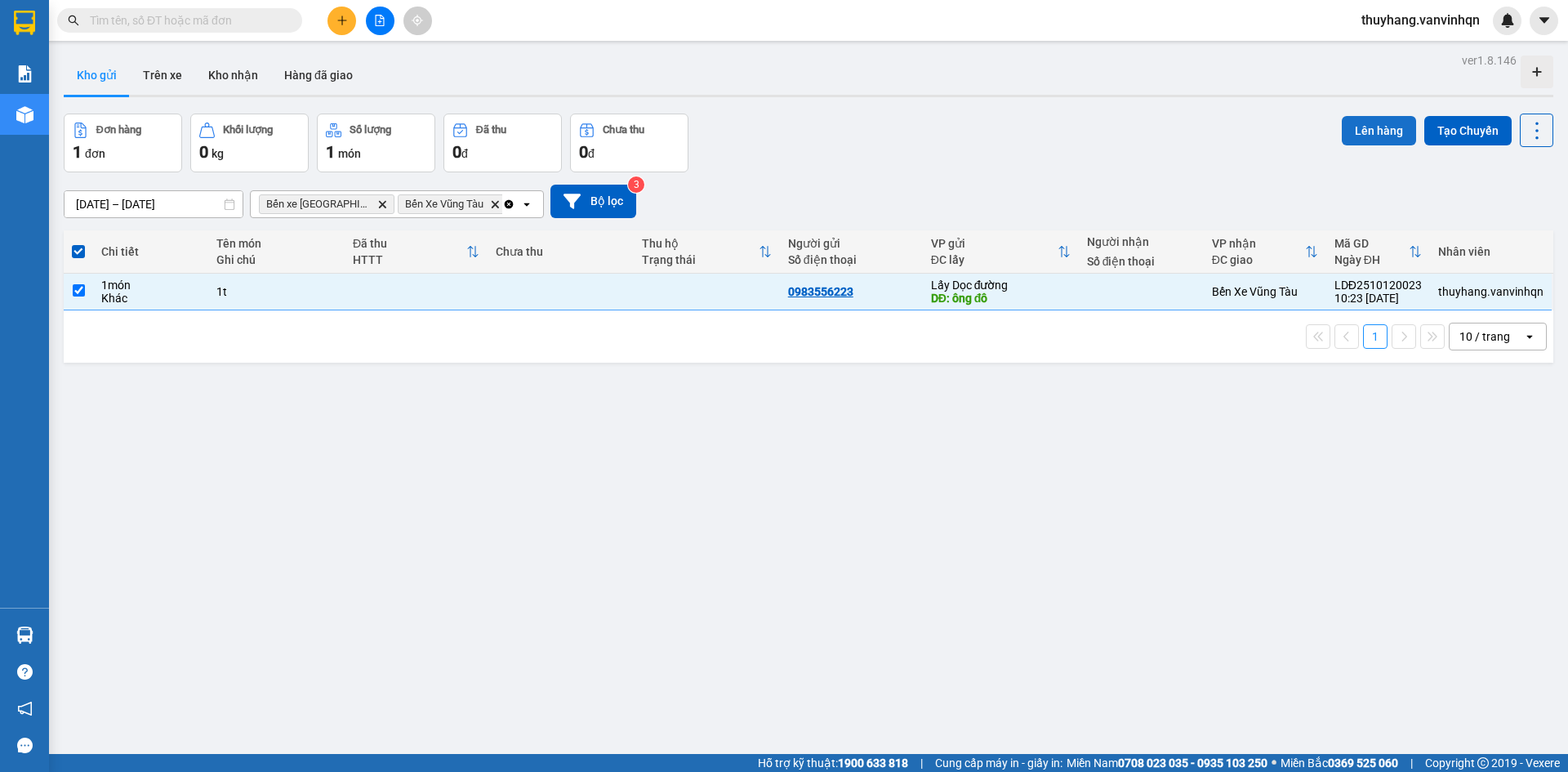
click at [1348, 130] on button "Lên hàng" at bounding box center [1379, 131] width 75 height 30
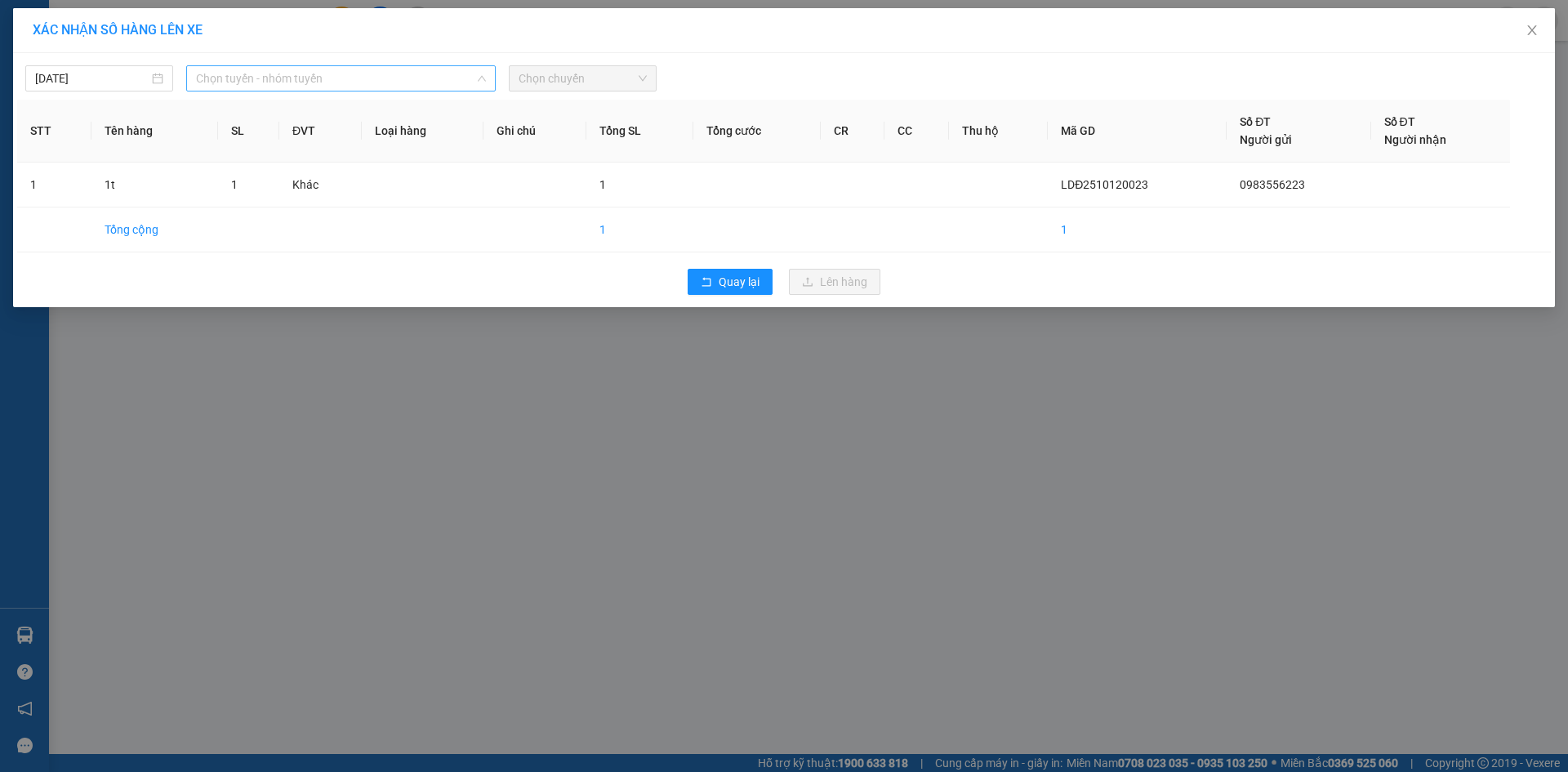
click at [420, 78] on span "Chọn tuyến - nhóm tuyến" at bounding box center [341, 79] width 290 height 25
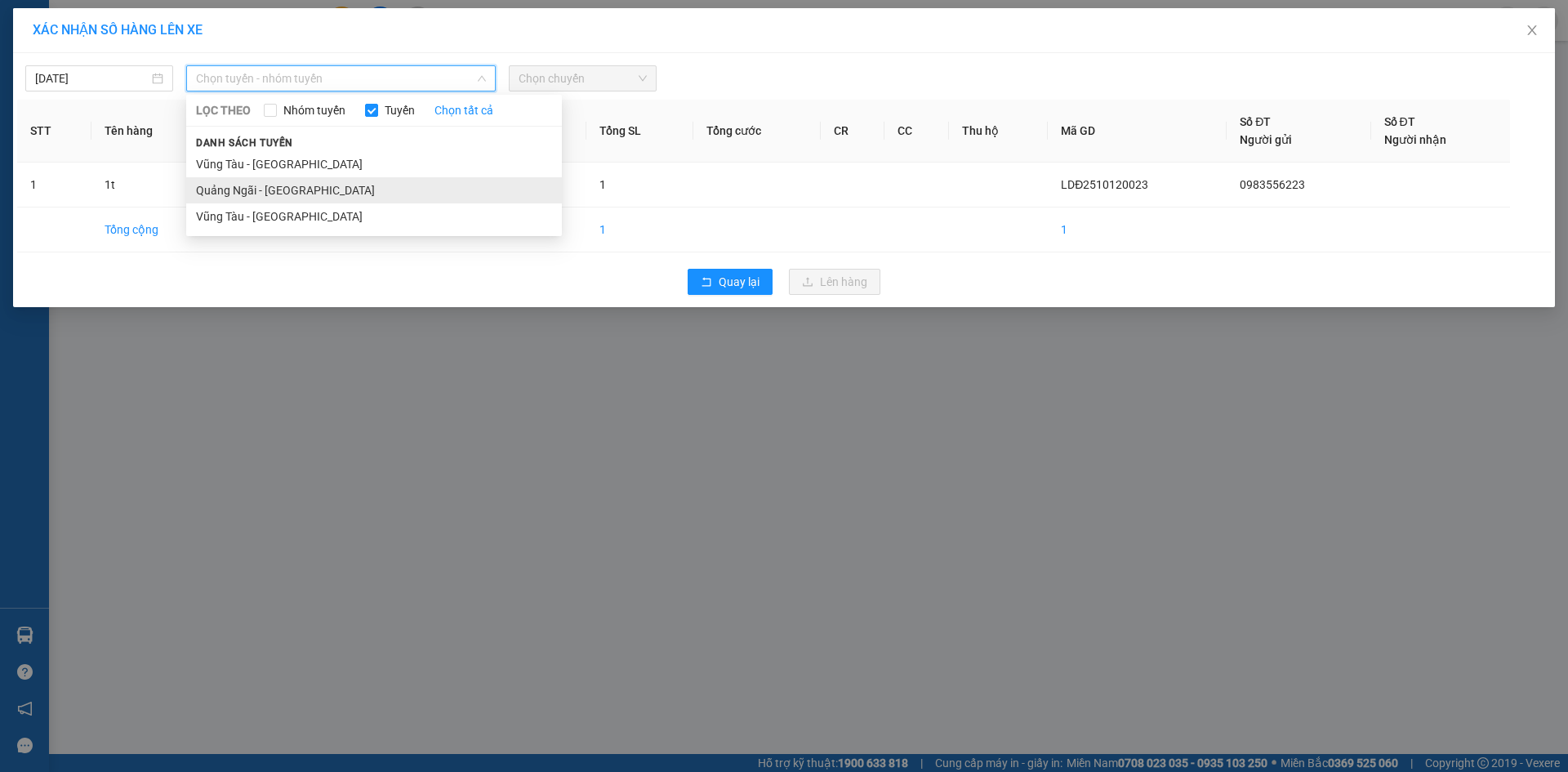
click at [385, 191] on li "Quảng Ngãi - [GEOGRAPHIC_DATA]" at bounding box center [374, 191] width 376 height 27
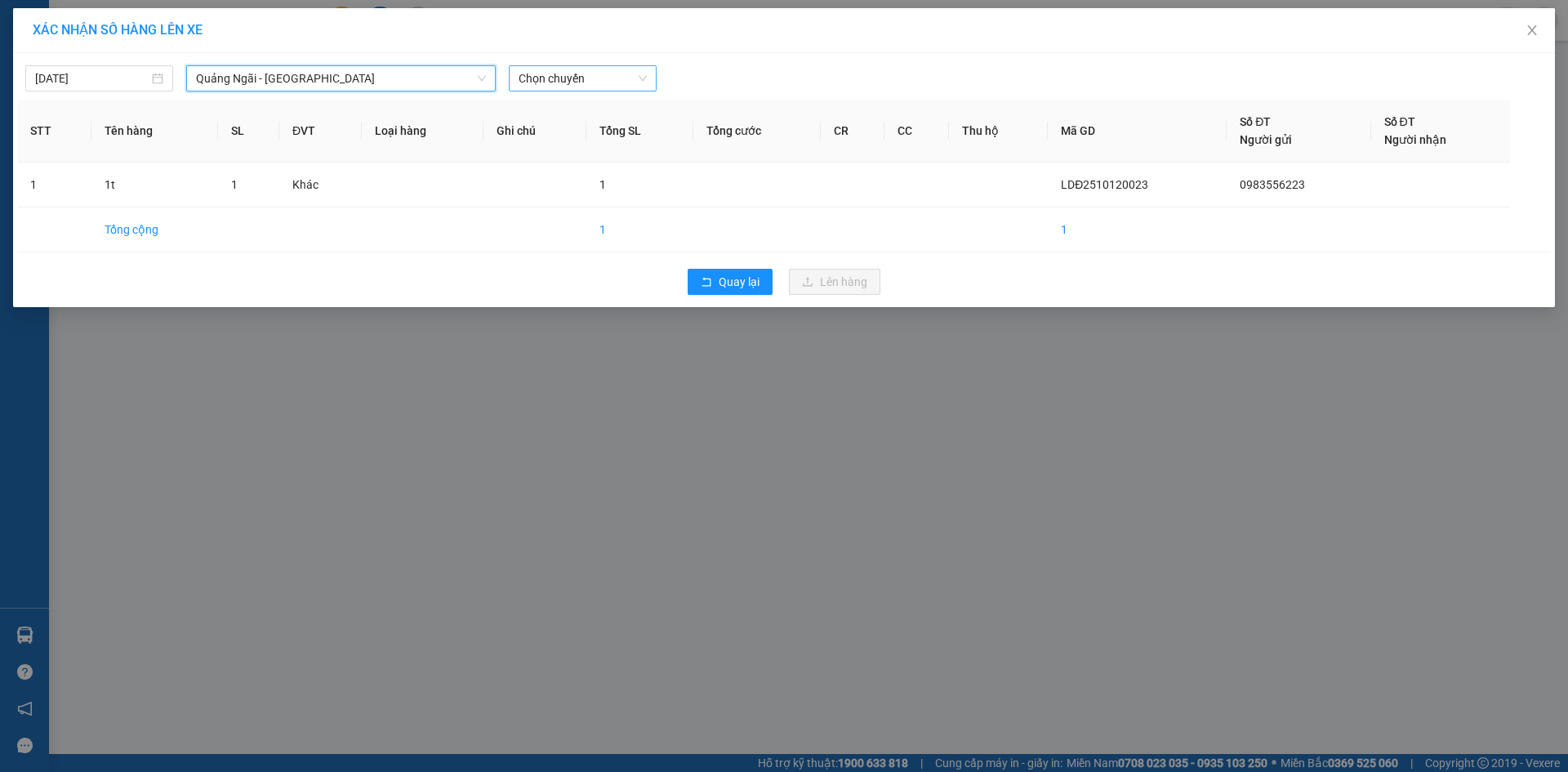
click at [578, 77] on span "Chọn chuyến" at bounding box center [583, 79] width 128 height 25
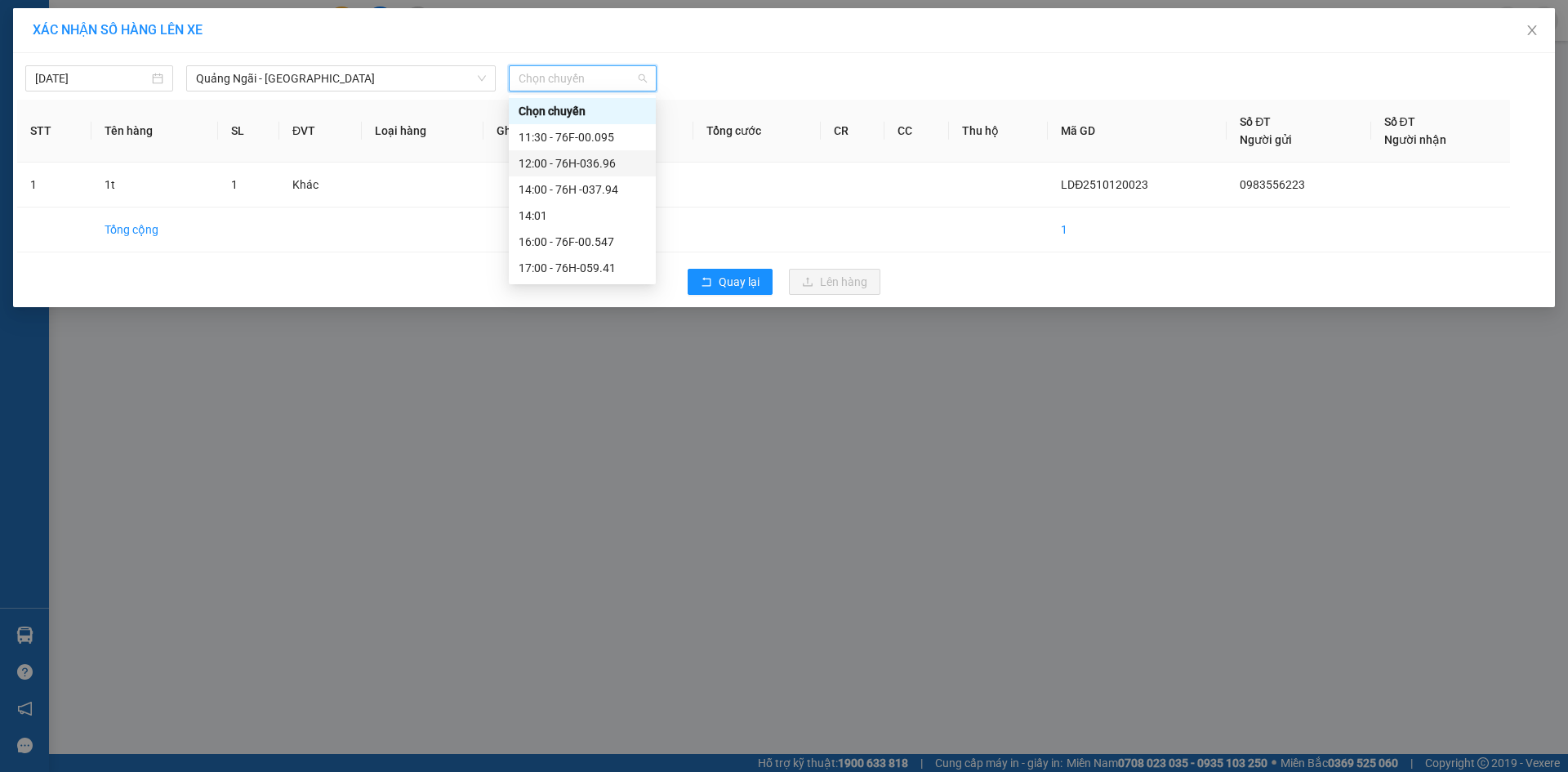
click at [614, 162] on div "12:00 - 76H-036.96" at bounding box center [583, 163] width 127 height 18
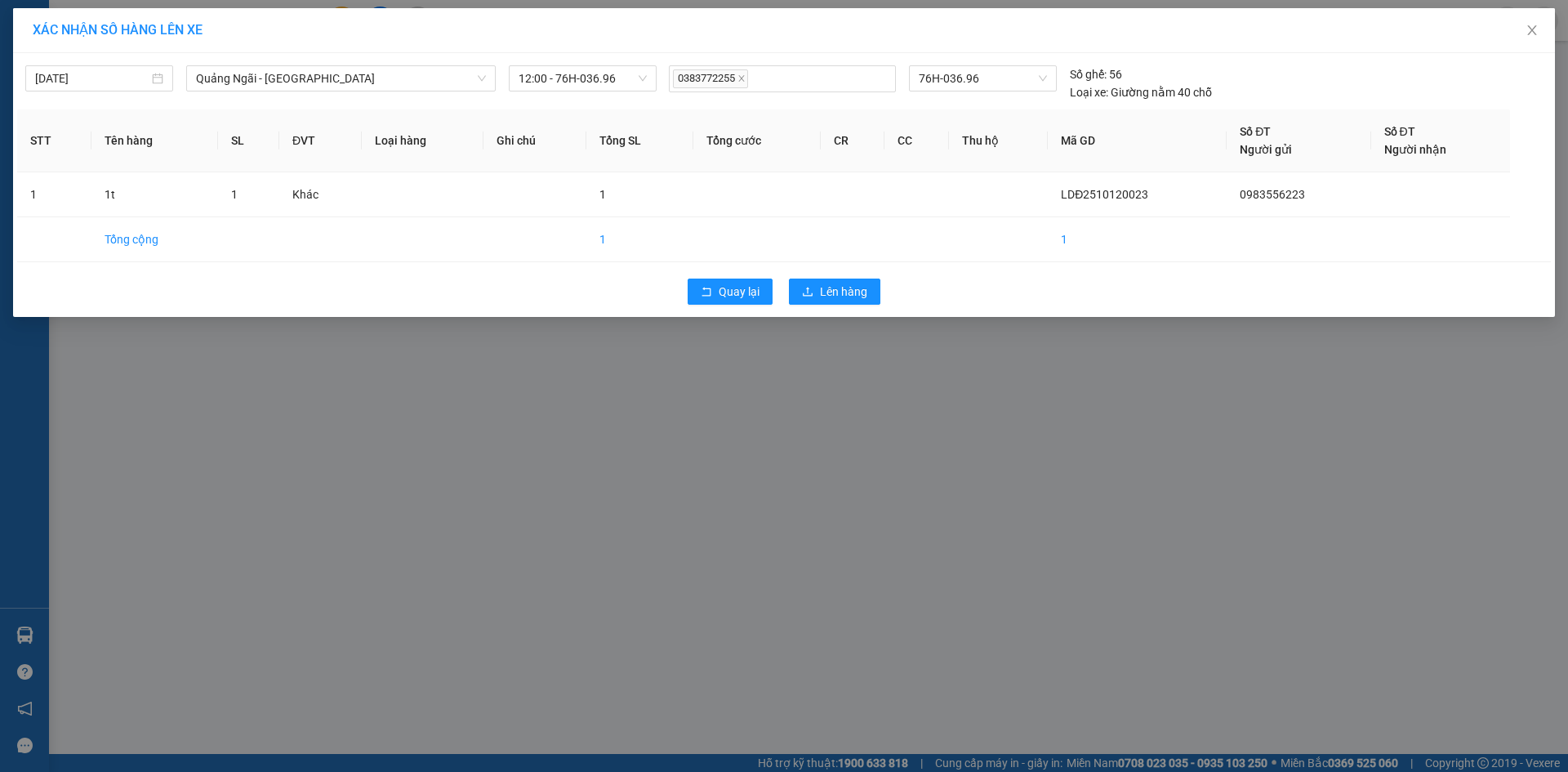
click at [833, 305] on div "Quay lại Lên hàng" at bounding box center [784, 292] width 1534 height 42
click at [854, 298] on span "Lên hàng" at bounding box center [844, 292] width 47 height 18
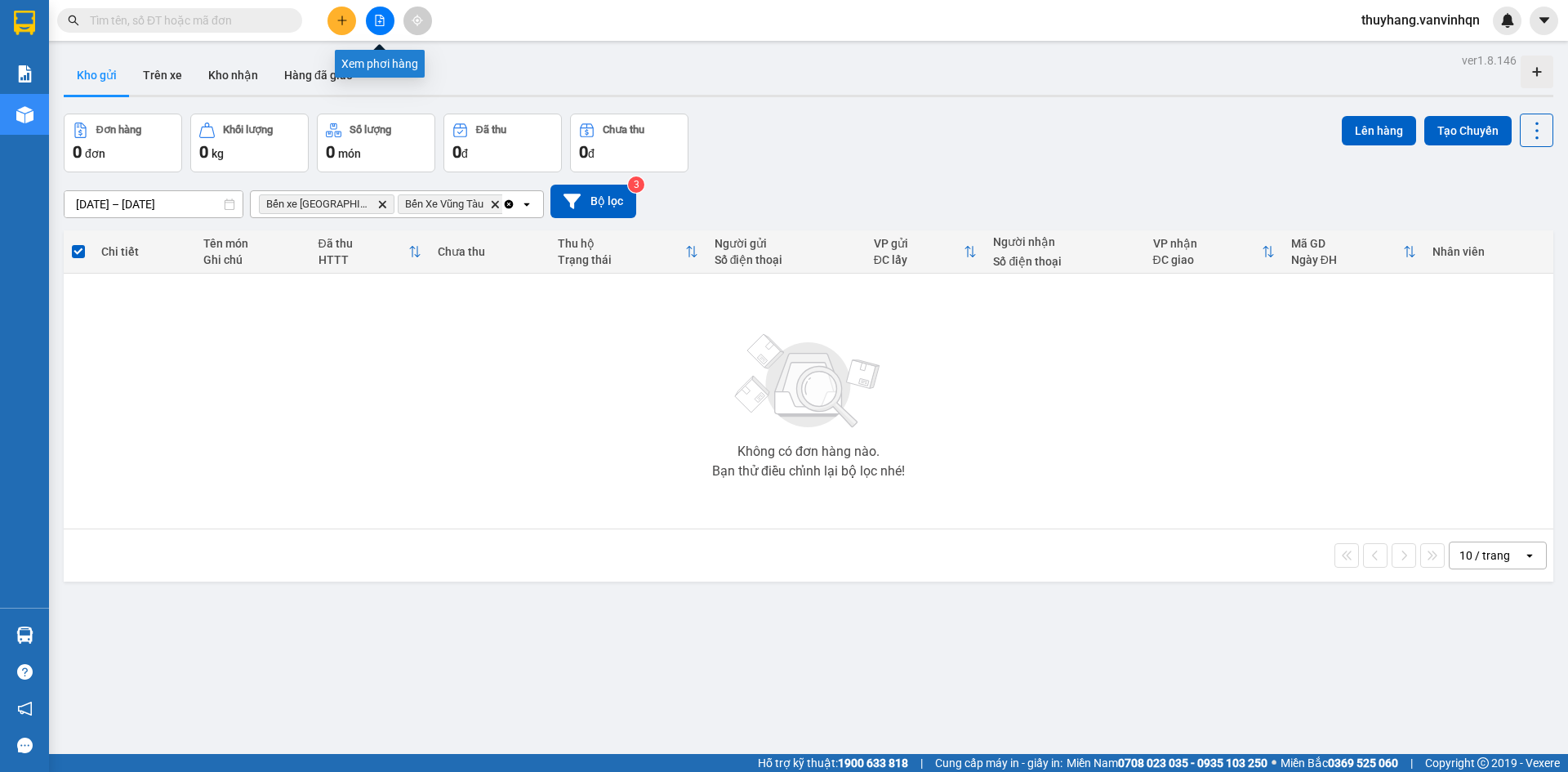
click at [378, 27] on button at bounding box center [380, 21] width 29 height 29
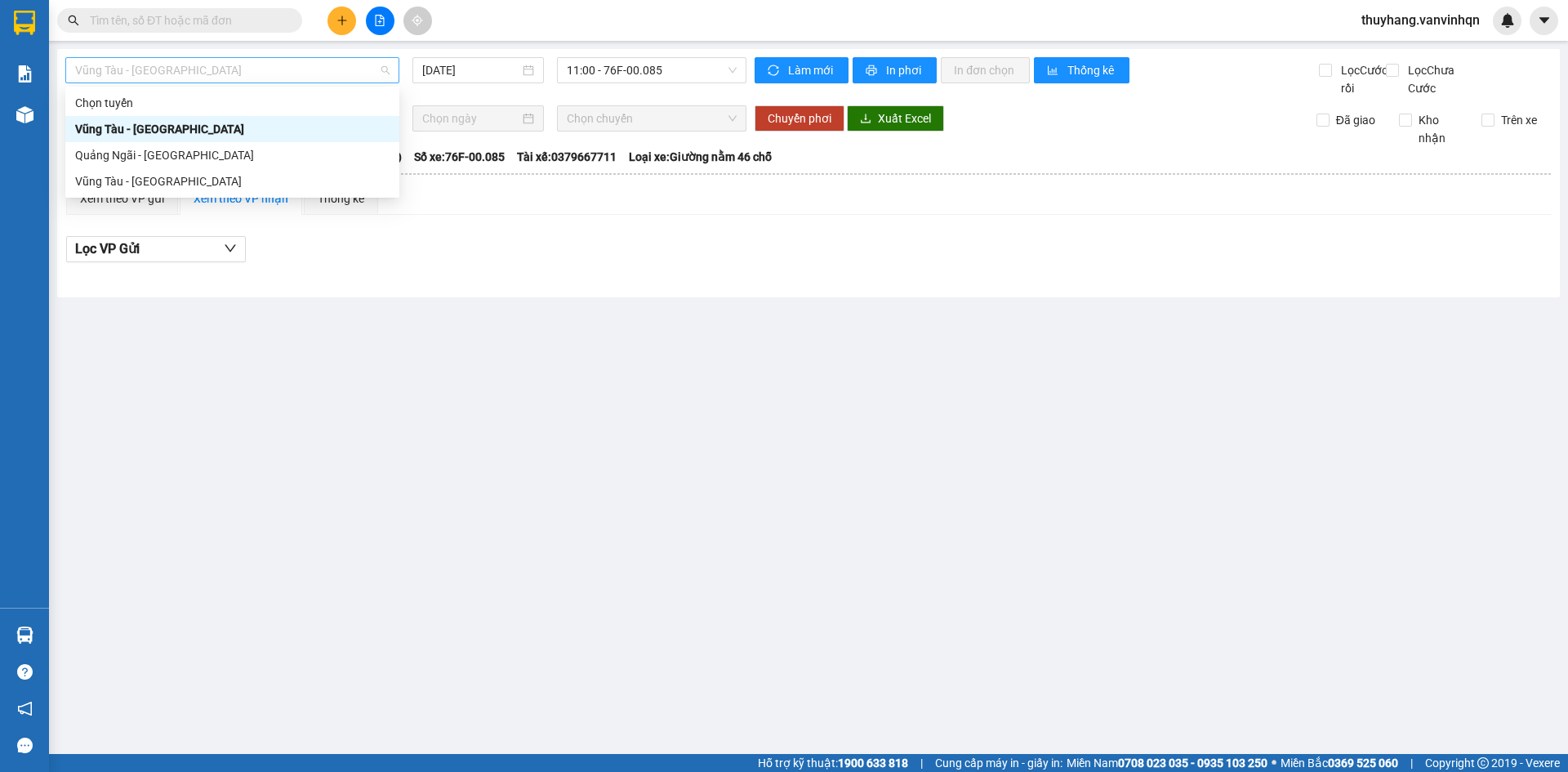
click at [305, 74] on span "Vũng Tàu - [GEOGRAPHIC_DATA]" at bounding box center [233, 70] width 315 height 25
click at [289, 155] on div "Quảng Ngãi - [GEOGRAPHIC_DATA]" at bounding box center [233, 156] width 315 height 18
type input "[DATE]"
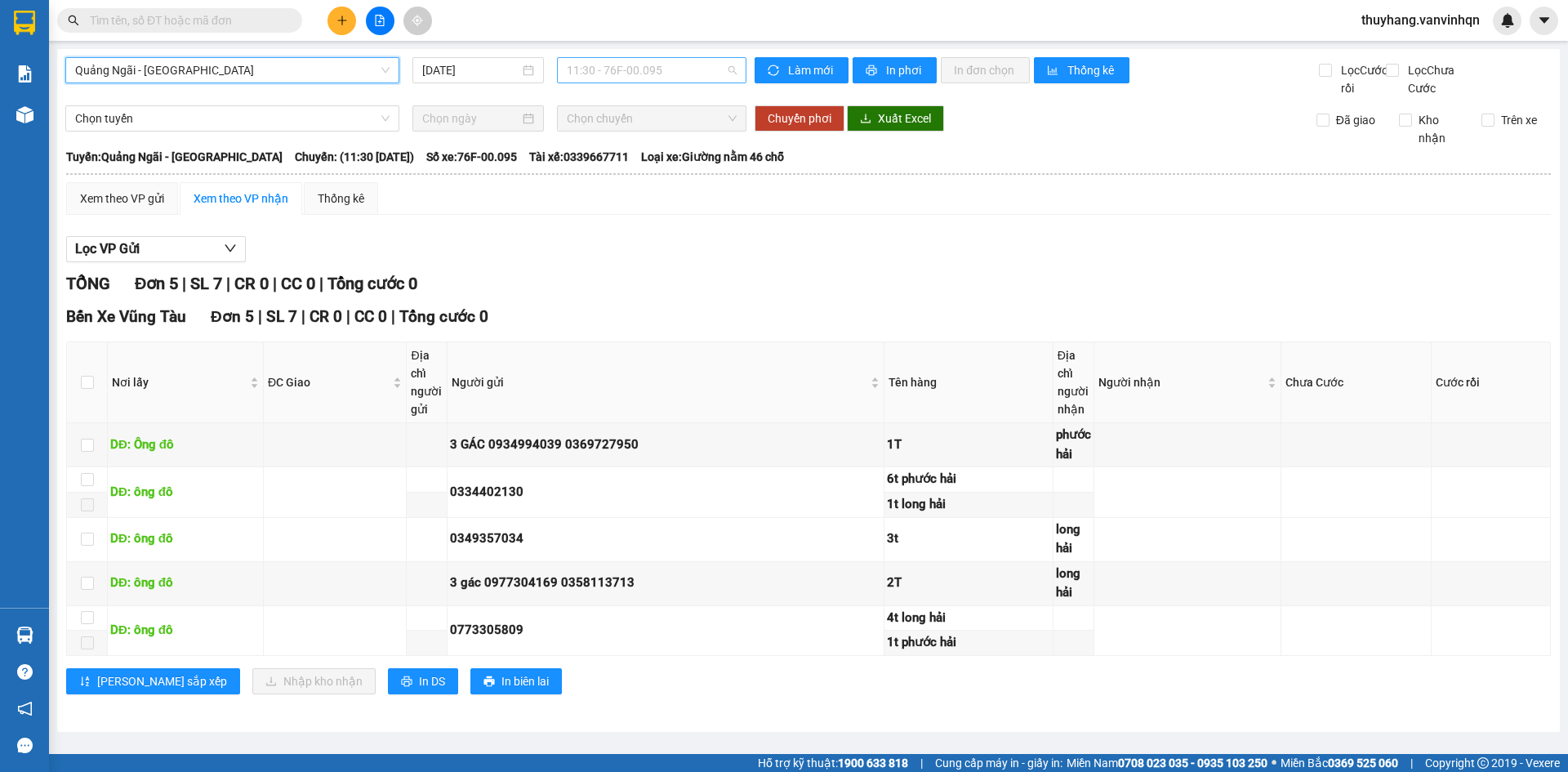
click at [569, 74] on span "11:30 - 76F-00.095" at bounding box center [652, 70] width 170 height 25
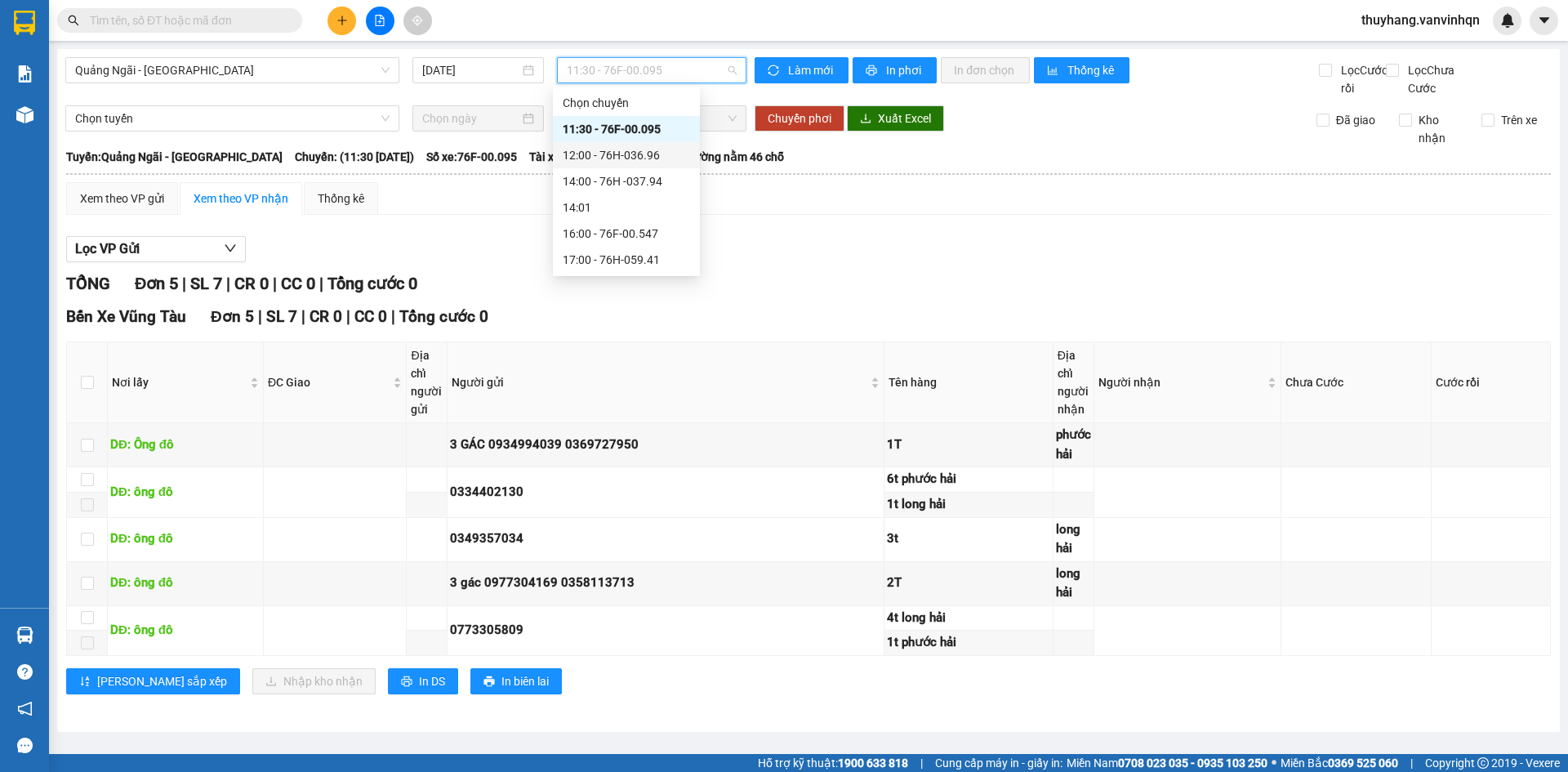
click at [591, 152] on div "12:00 - 76H-036.96" at bounding box center [627, 156] width 127 height 18
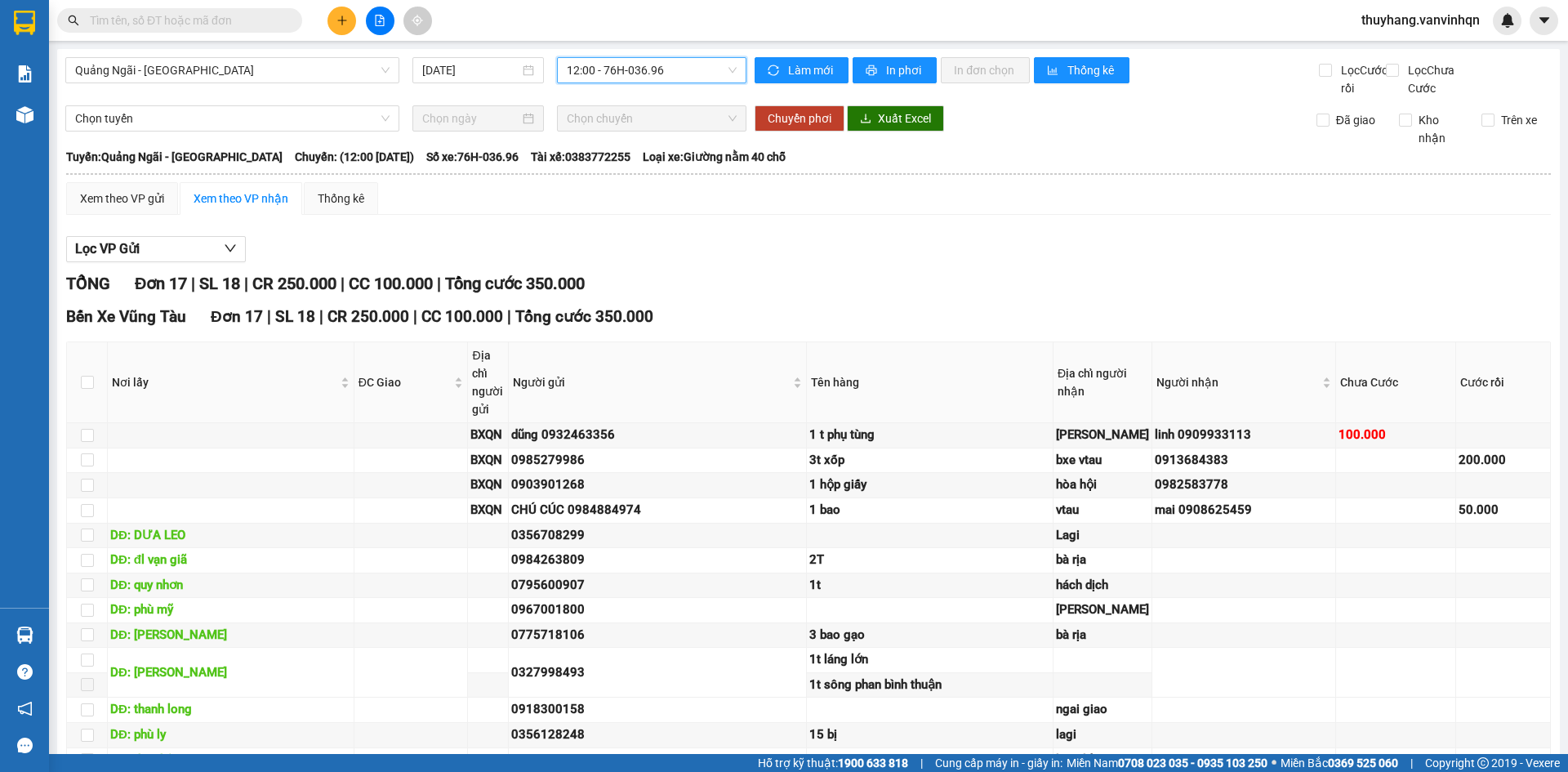
click at [608, 74] on span "12:00 - 76H-036.96" at bounding box center [652, 70] width 170 height 25
click at [642, 181] on div "14:00 - 76H -037.94" at bounding box center [627, 181] width 127 height 18
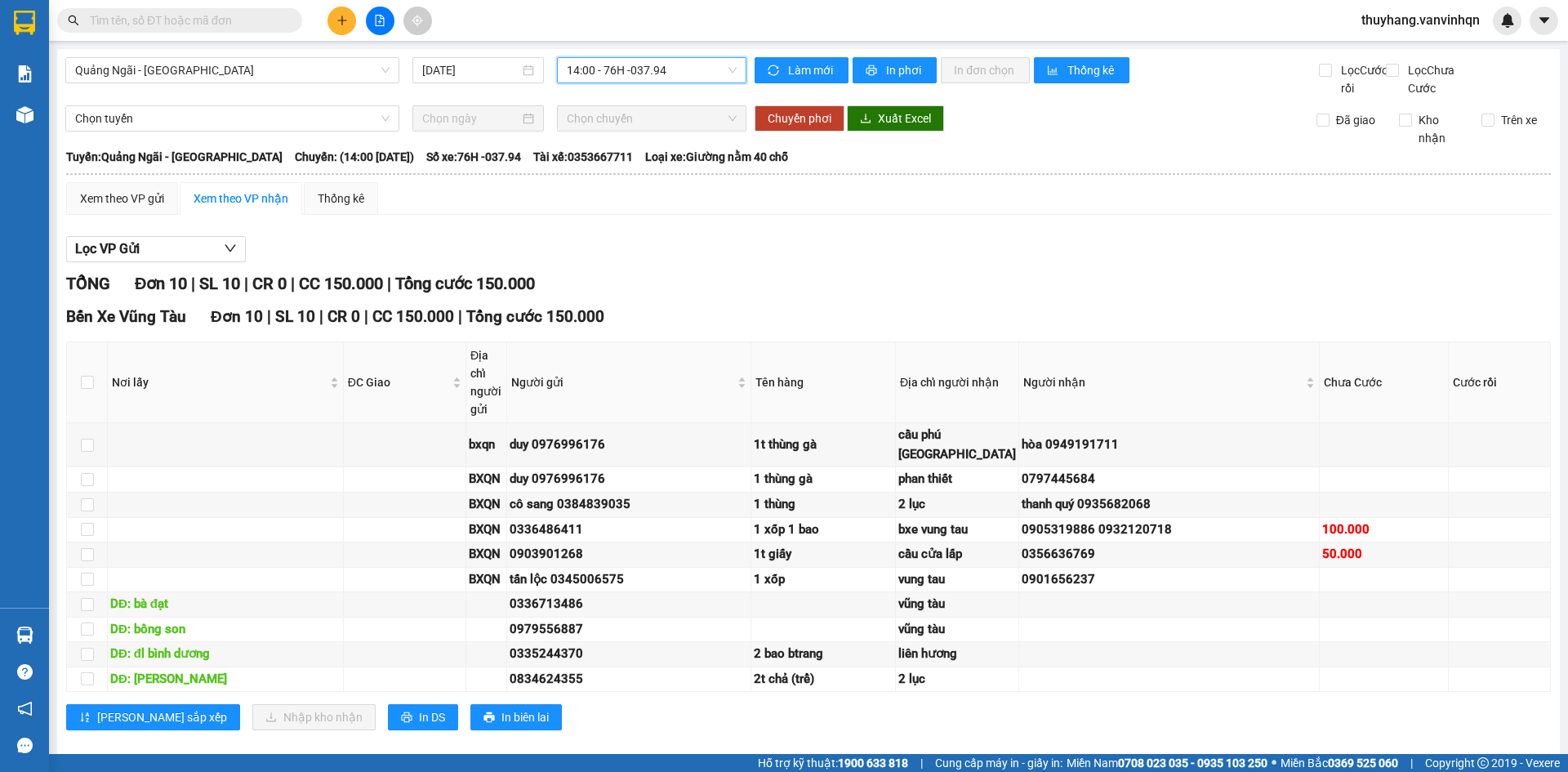
click at [343, 22] on icon "plus" at bounding box center [343, 21] width 12 height 12
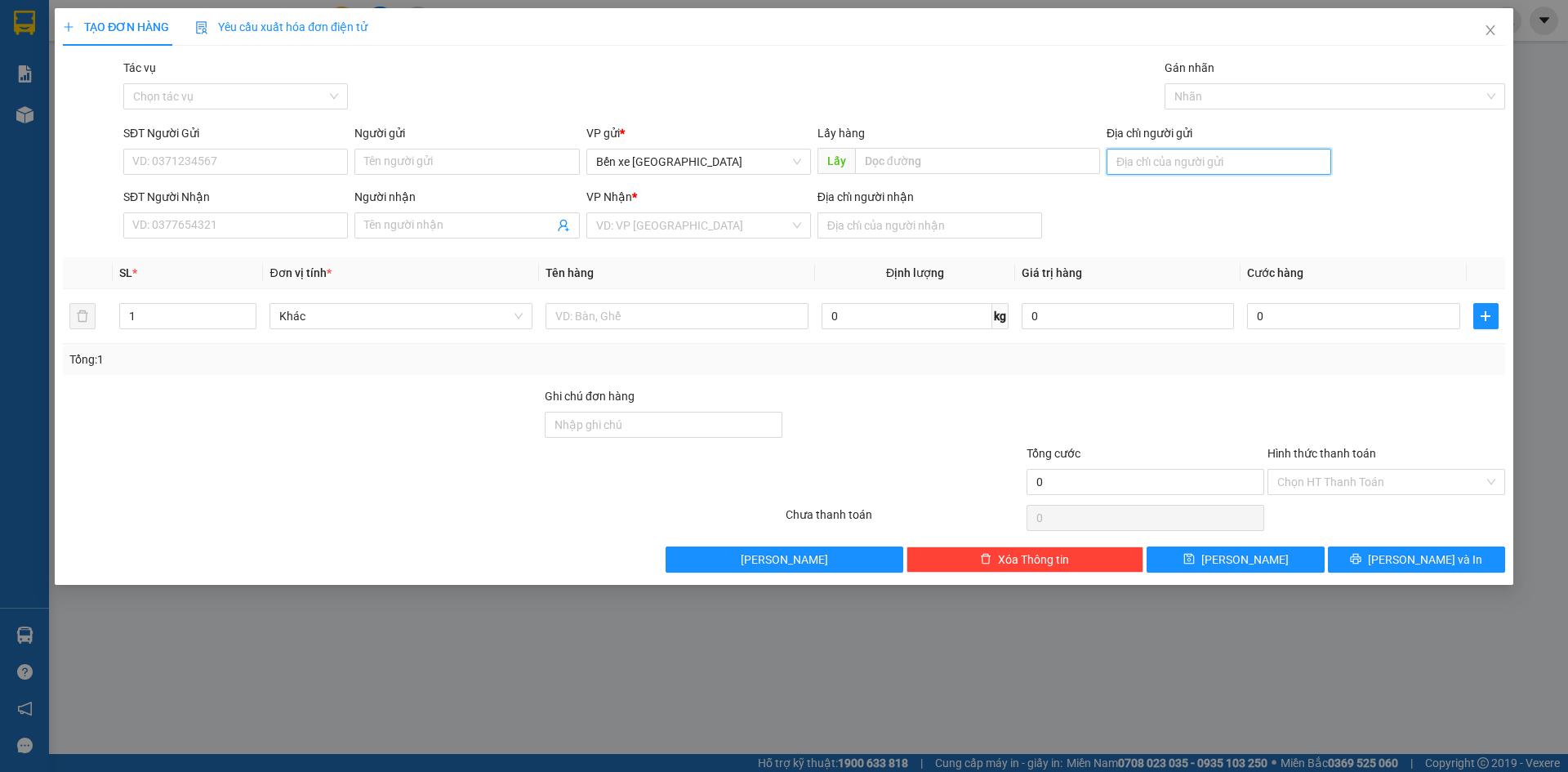
click at [1197, 162] on input "Địa chỉ người gửi" at bounding box center [1219, 162] width 224 height 27
type input "bxqn"
click at [736, 226] on input "search" at bounding box center [693, 226] width 194 height 25
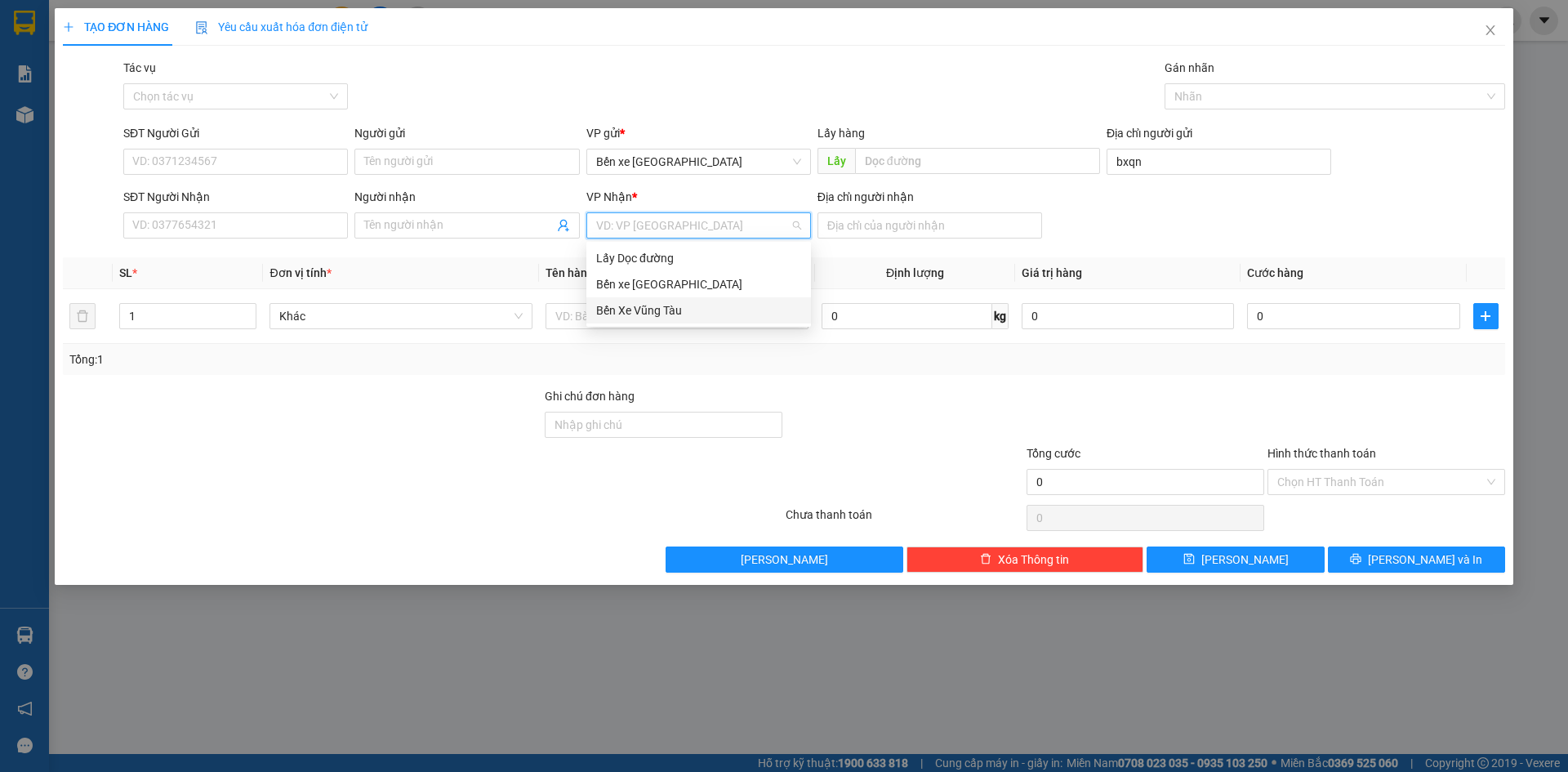
click at [715, 316] on div "Bến Xe Vũng Tàu" at bounding box center [699, 311] width 205 height 18
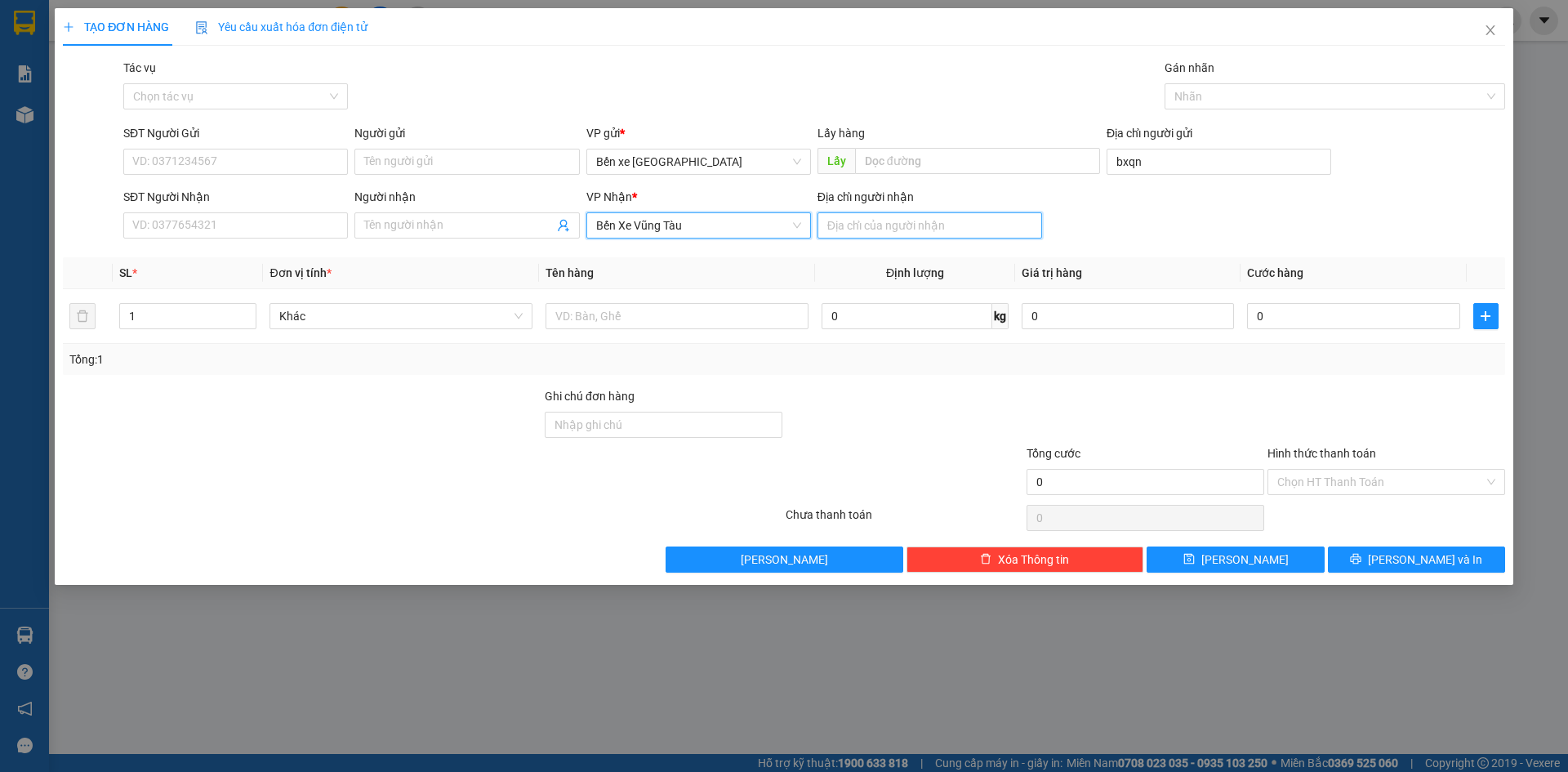
click at [930, 231] on input "Địa chỉ người nhận" at bounding box center [930, 226] width 224 height 27
click at [820, 226] on input "vũng tàu" at bounding box center [930, 226] width 224 height 27
type input "2/9vũng tàu"
click at [219, 164] on input "SĐT Người Gửi" at bounding box center [235, 162] width 224 height 27
type input "0974997527"
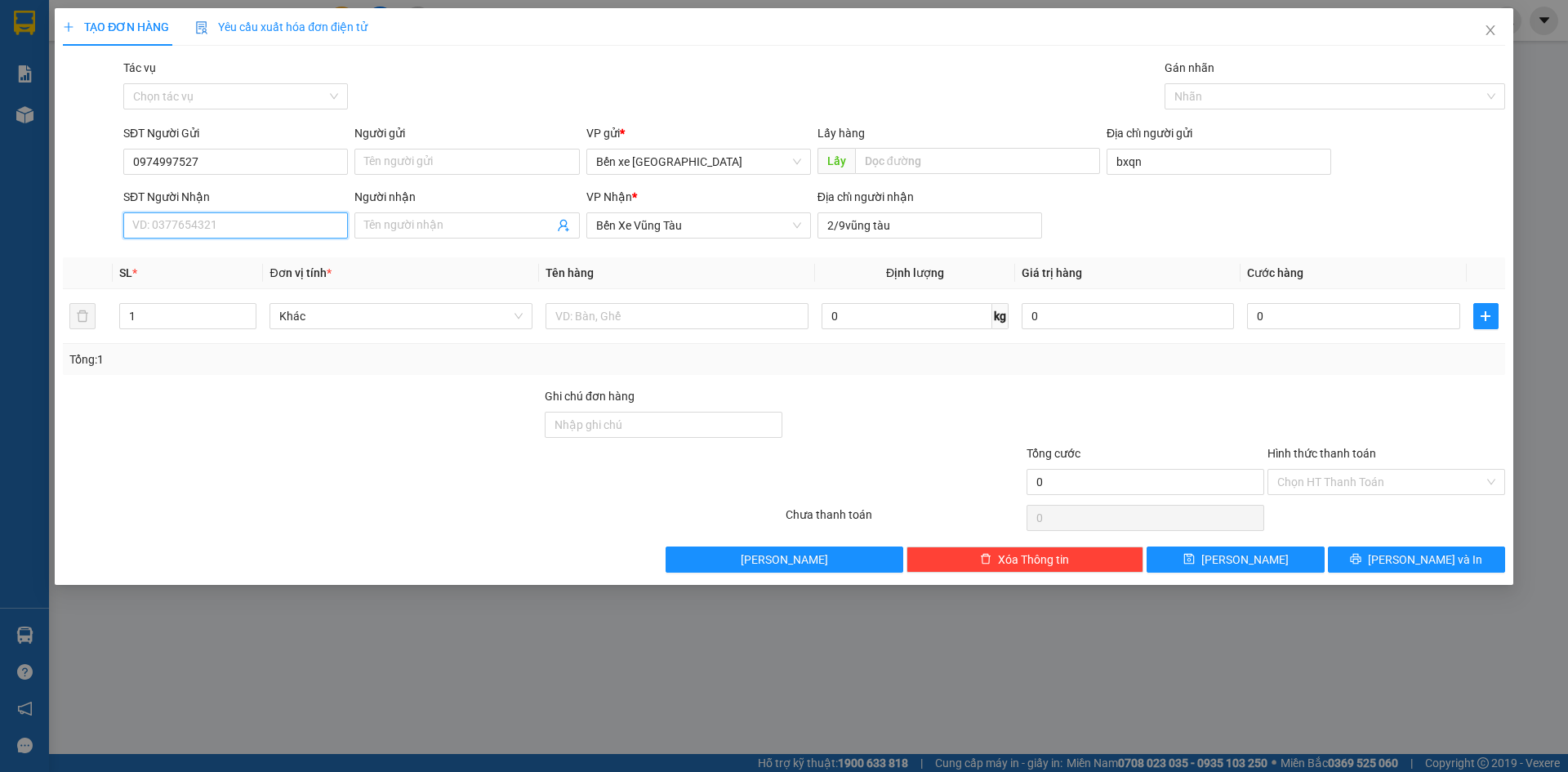
click at [275, 230] on input "SĐT Người Nhận" at bounding box center [235, 226] width 224 height 27
type input "0971748711"
click at [283, 263] on div "0971748711 - tuấn" at bounding box center [236, 258] width 205 height 18
type input "bxe"
type input "tuấn"
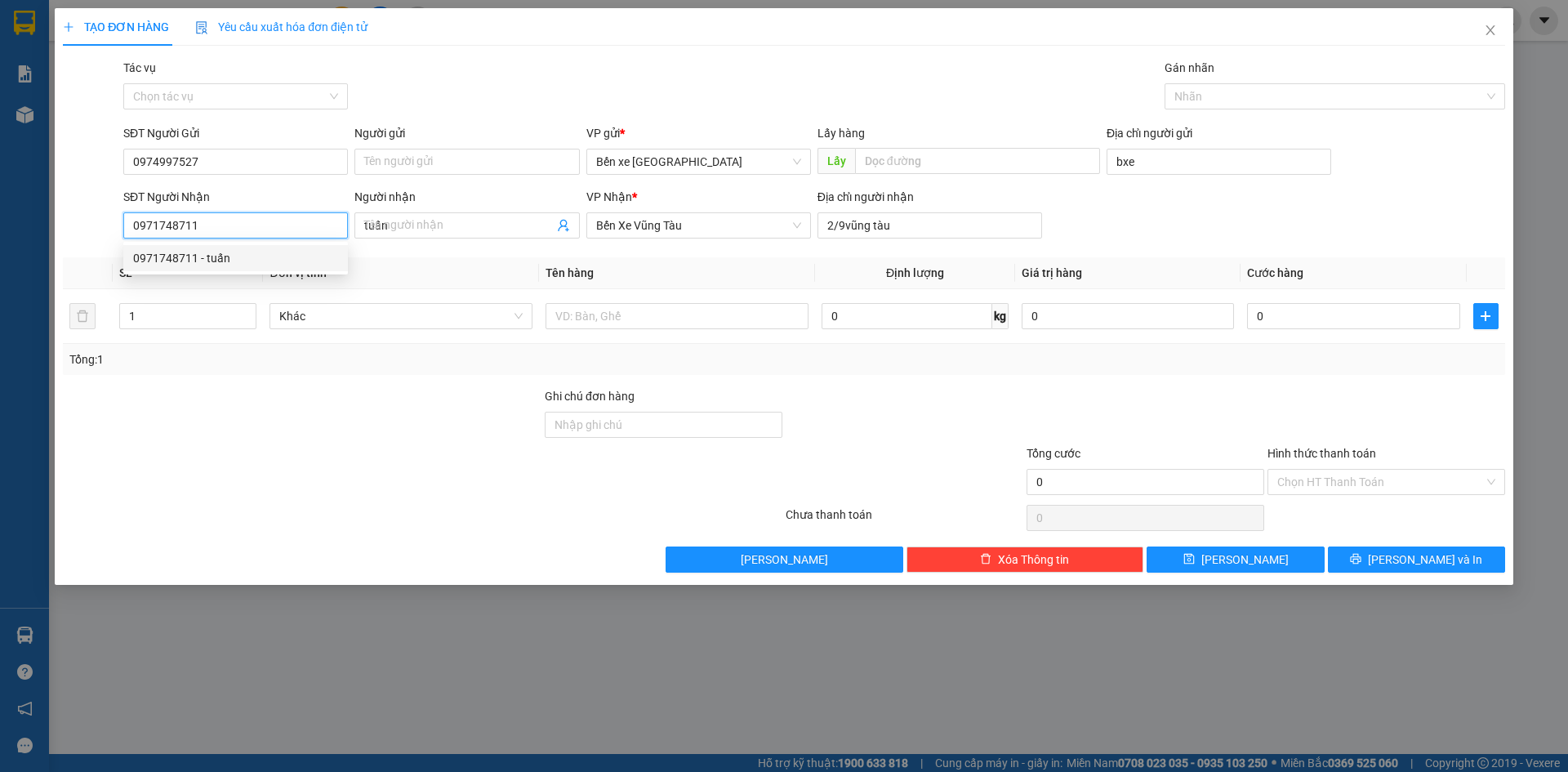
type input "vũng tàu"
type input "0971748711"
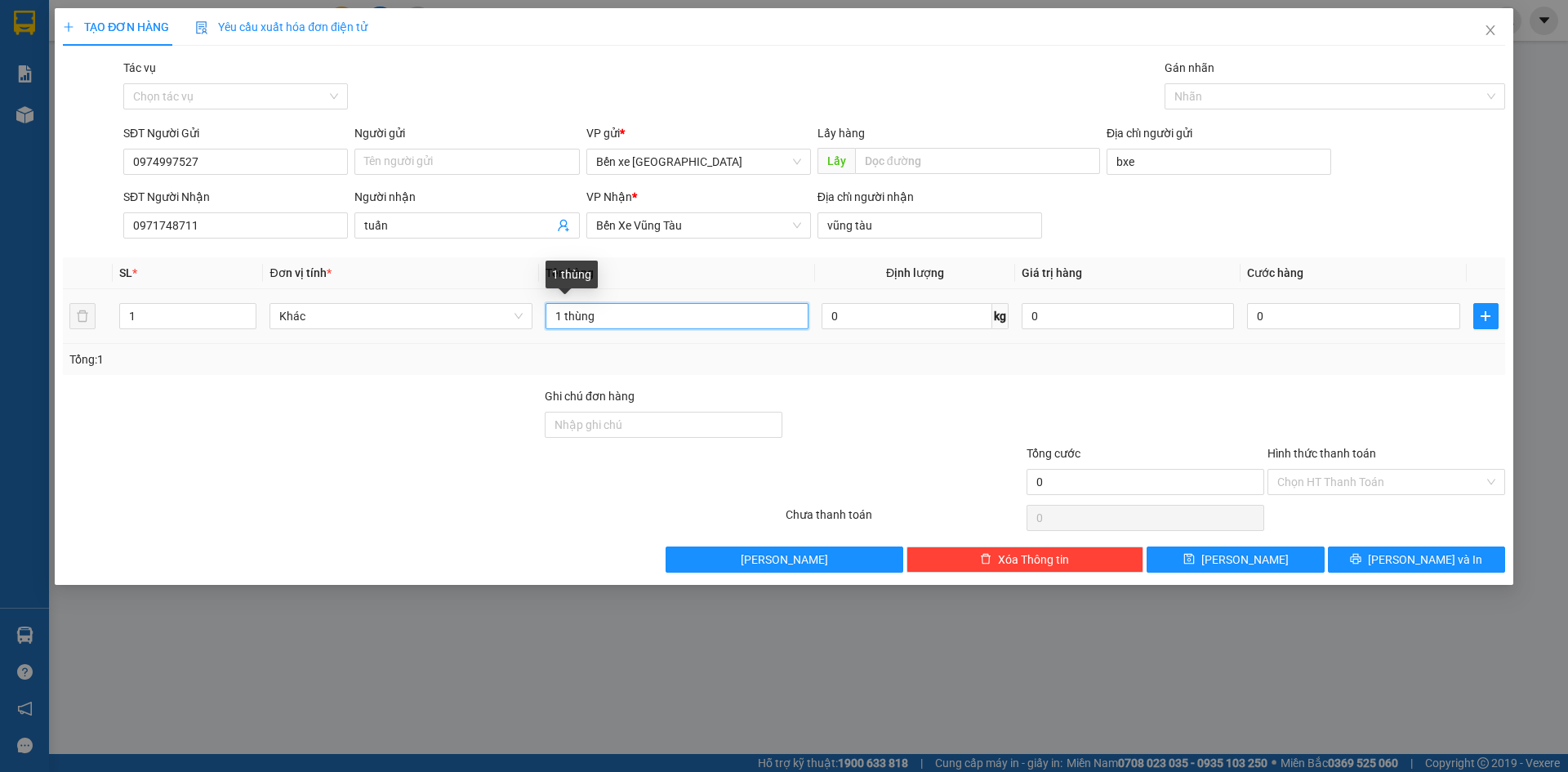
click at [624, 321] on input "1 thùng" at bounding box center [677, 316] width 263 height 27
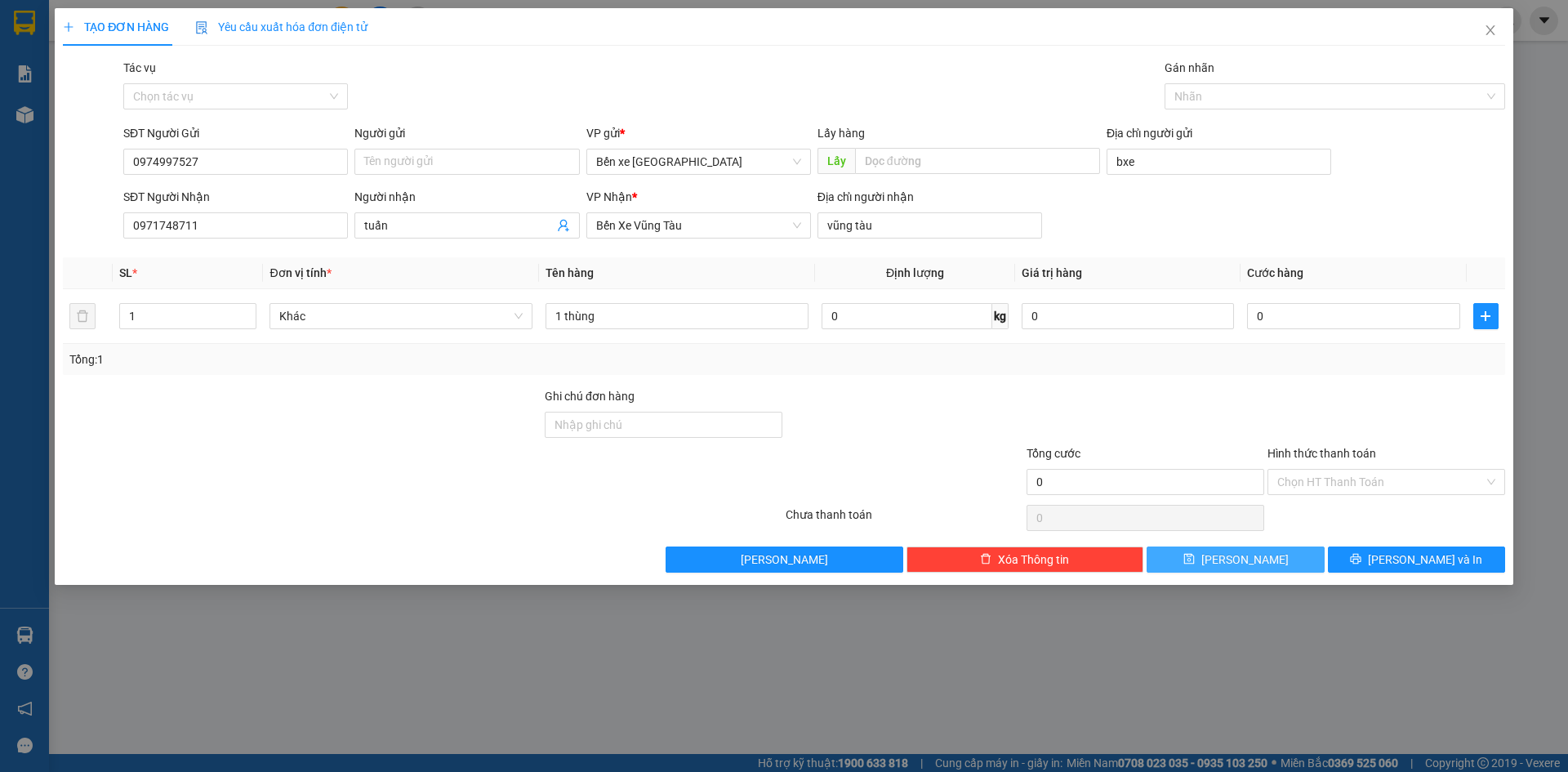
click at [1268, 562] on button "[PERSON_NAME]" at bounding box center [1235, 560] width 177 height 27
click at [1499, 37] on span "Close" at bounding box center [1490, 31] width 46 height 46
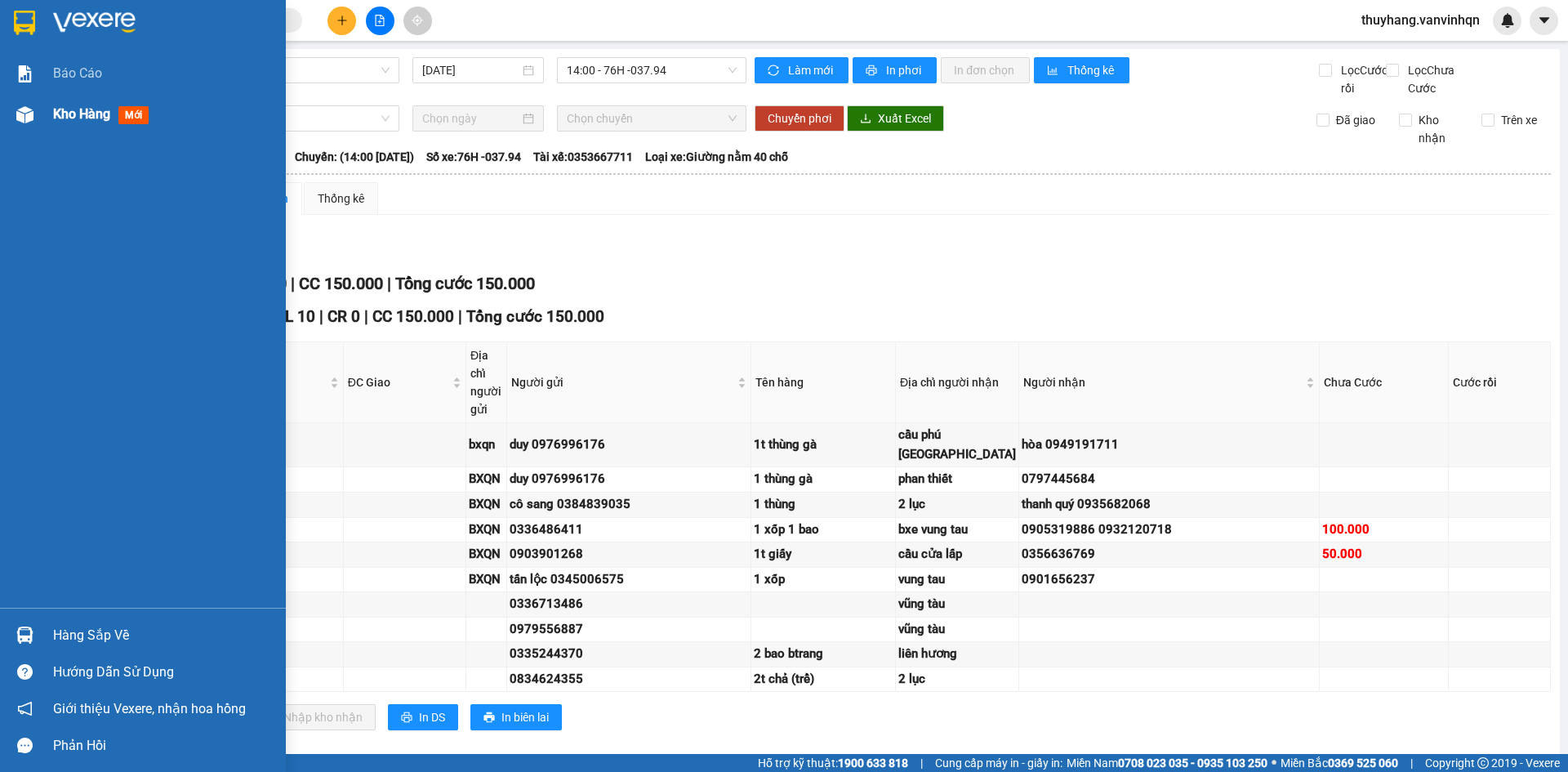
click at [2, 117] on div "Kho hàng mới" at bounding box center [142, 113] width 286 height 41
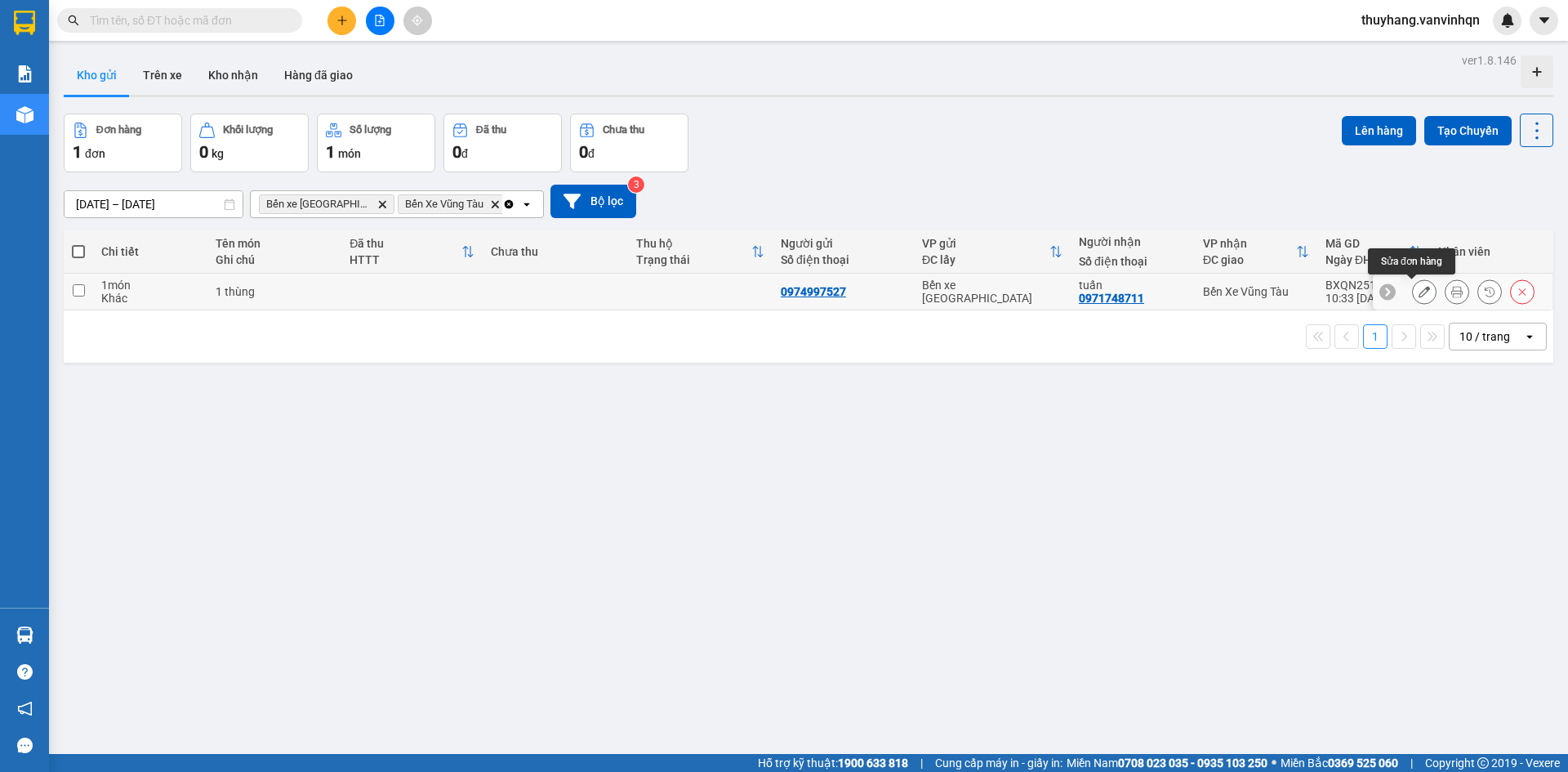
click at [1419, 296] on icon at bounding box center [1425, 292] width 12 height 12
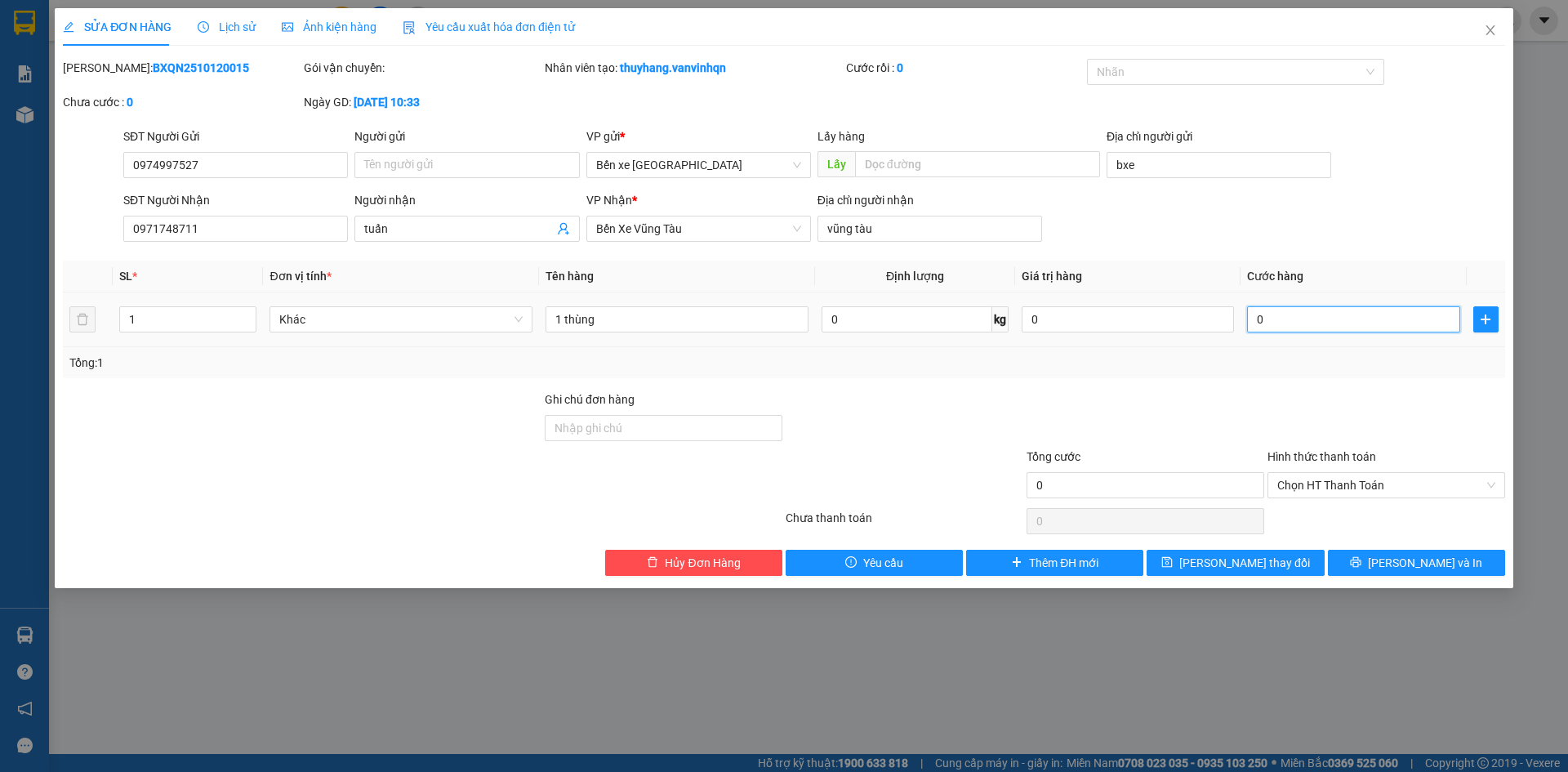
click at [1309, 321] on input "0" at bounding box center [1354, 320] width 213 height 27
type input "005"
type input "5"
type input "0.050"
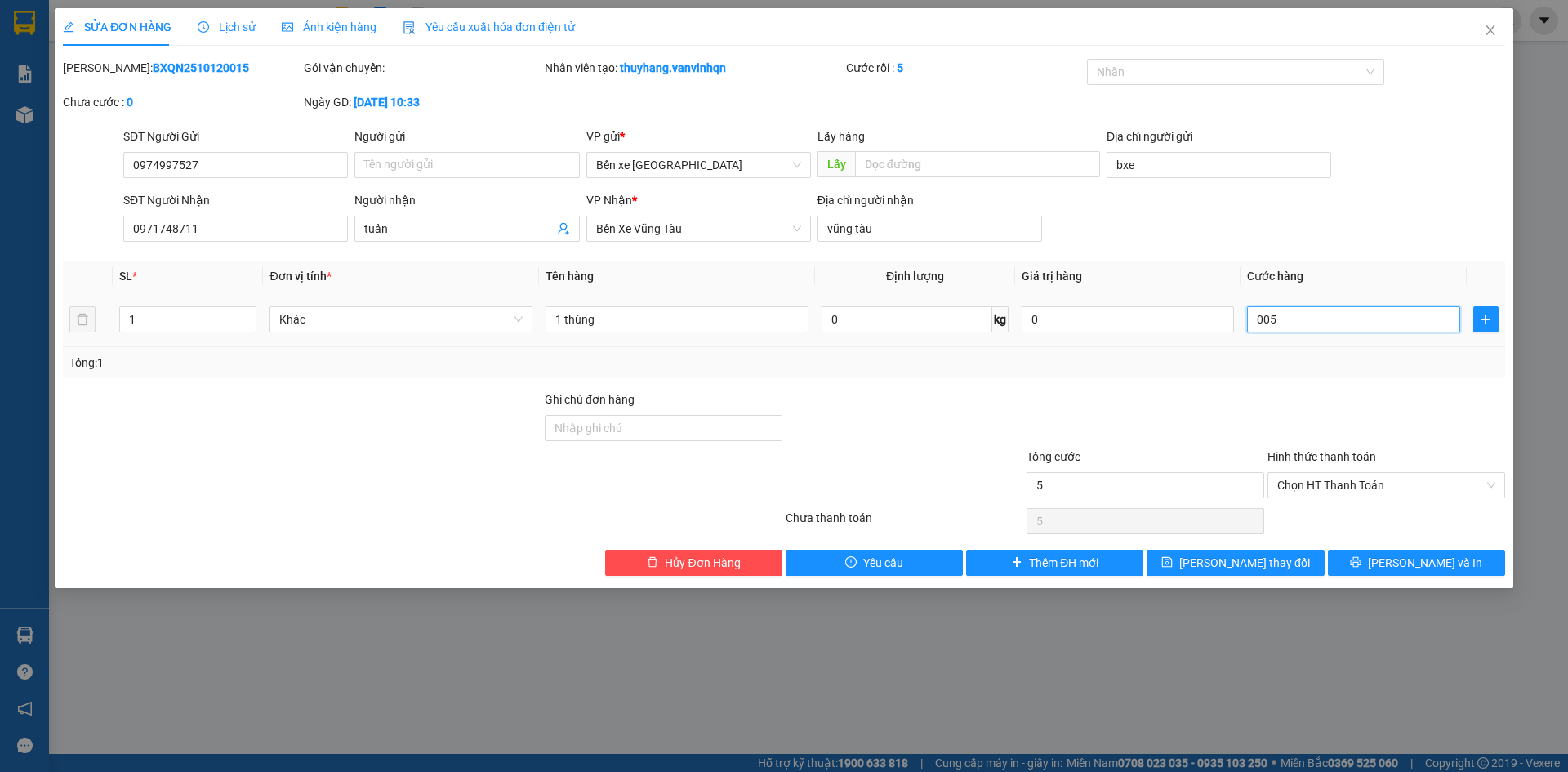
type input "50"
type input "00.500"
type input "500"
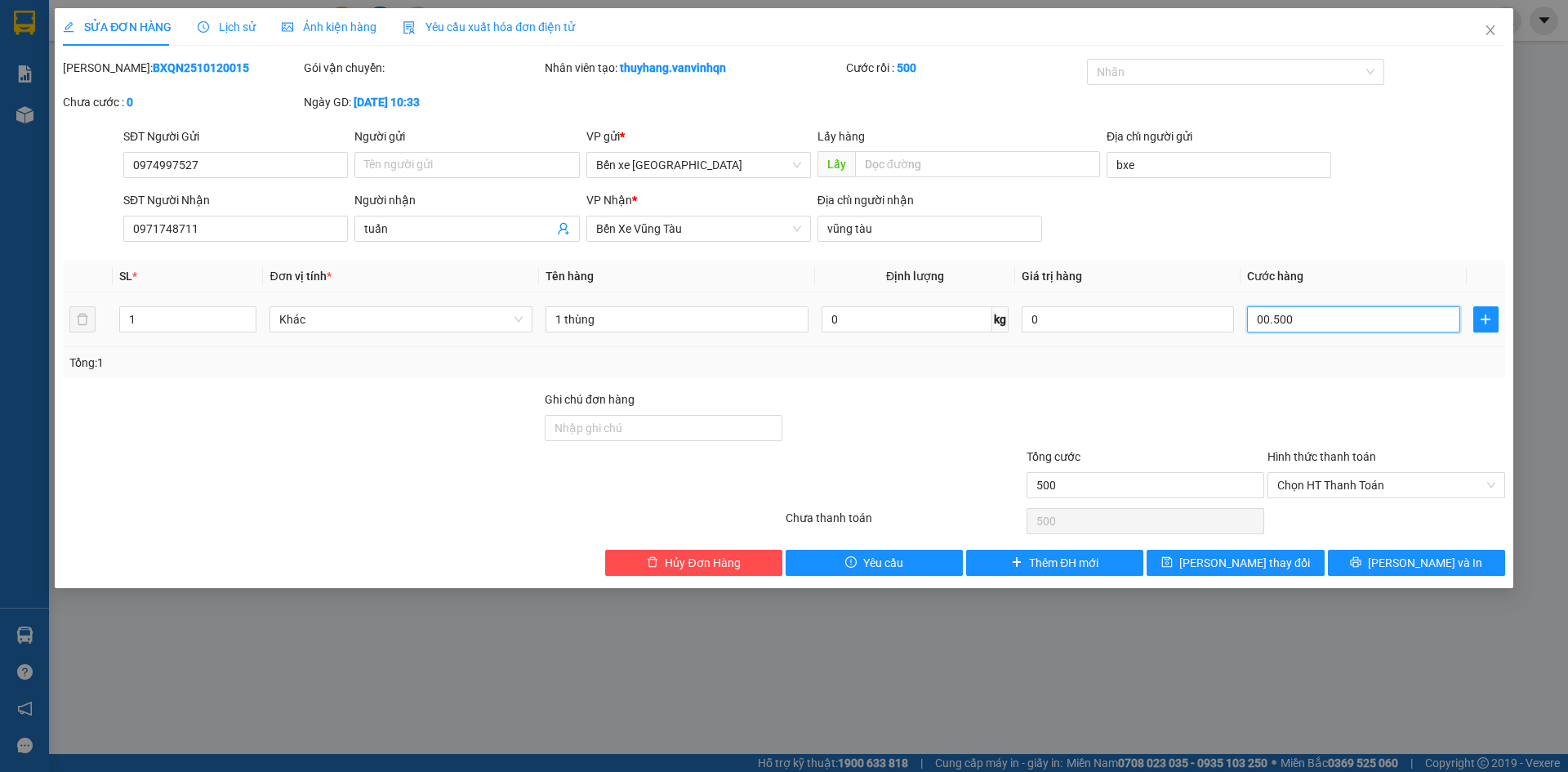
type input "00.500"
type input "500"
click at [1309, 321] on input "00.500" at bounding box center [1354, 320] width 213 height 27
type input "500.000"
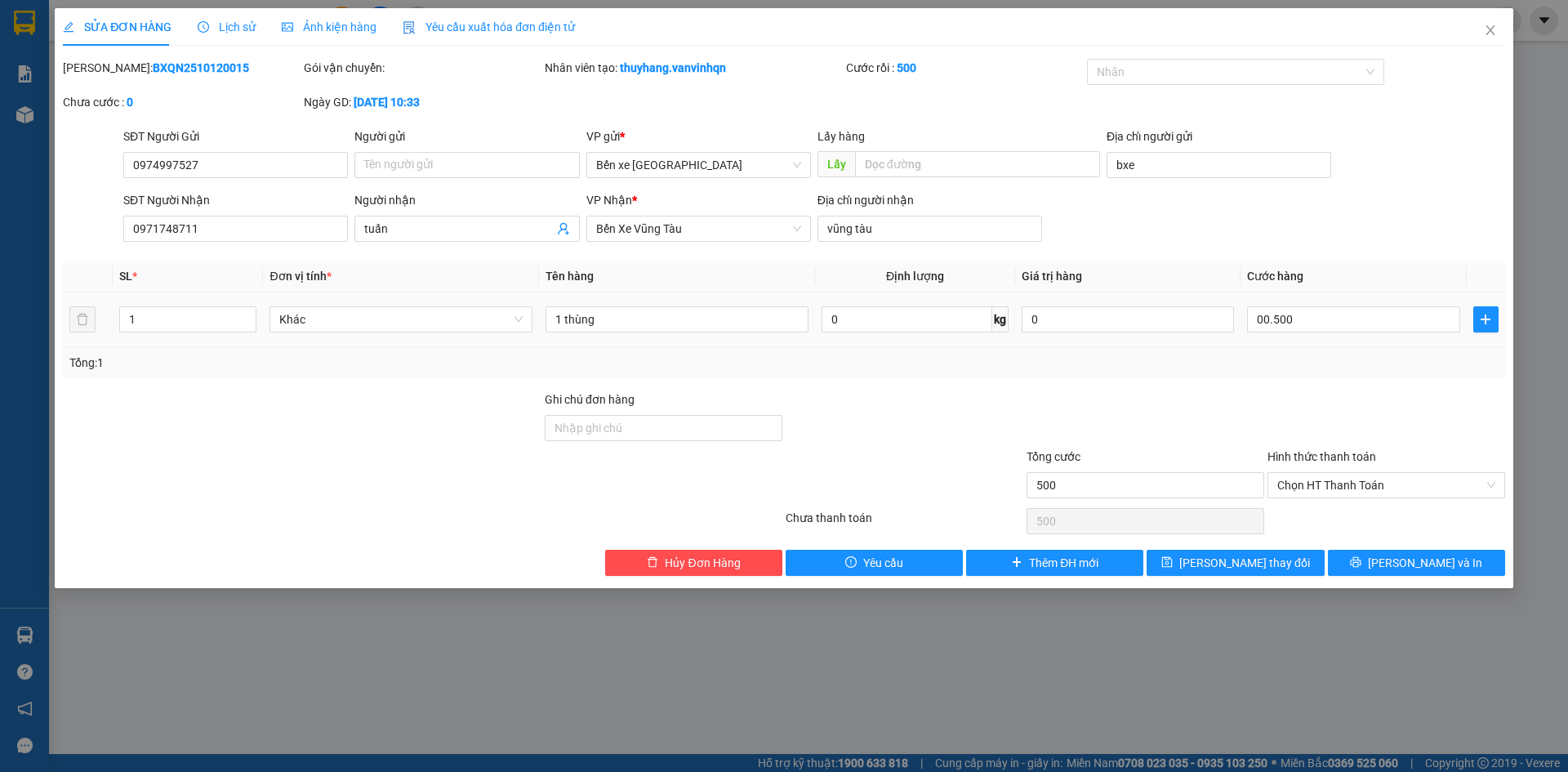
type input "500.000"
click at [1329, 384] on div "Total Paid Fee 0 Total UnPaid Fee 0 Cash Collection Total Fee Mã ĐH: BXQN251012…" at bounding box center [784, 317] width 1443 height 518
click at [1317, 315] on input "500.000" at bounding box center [1354, 320] width 213 height 27
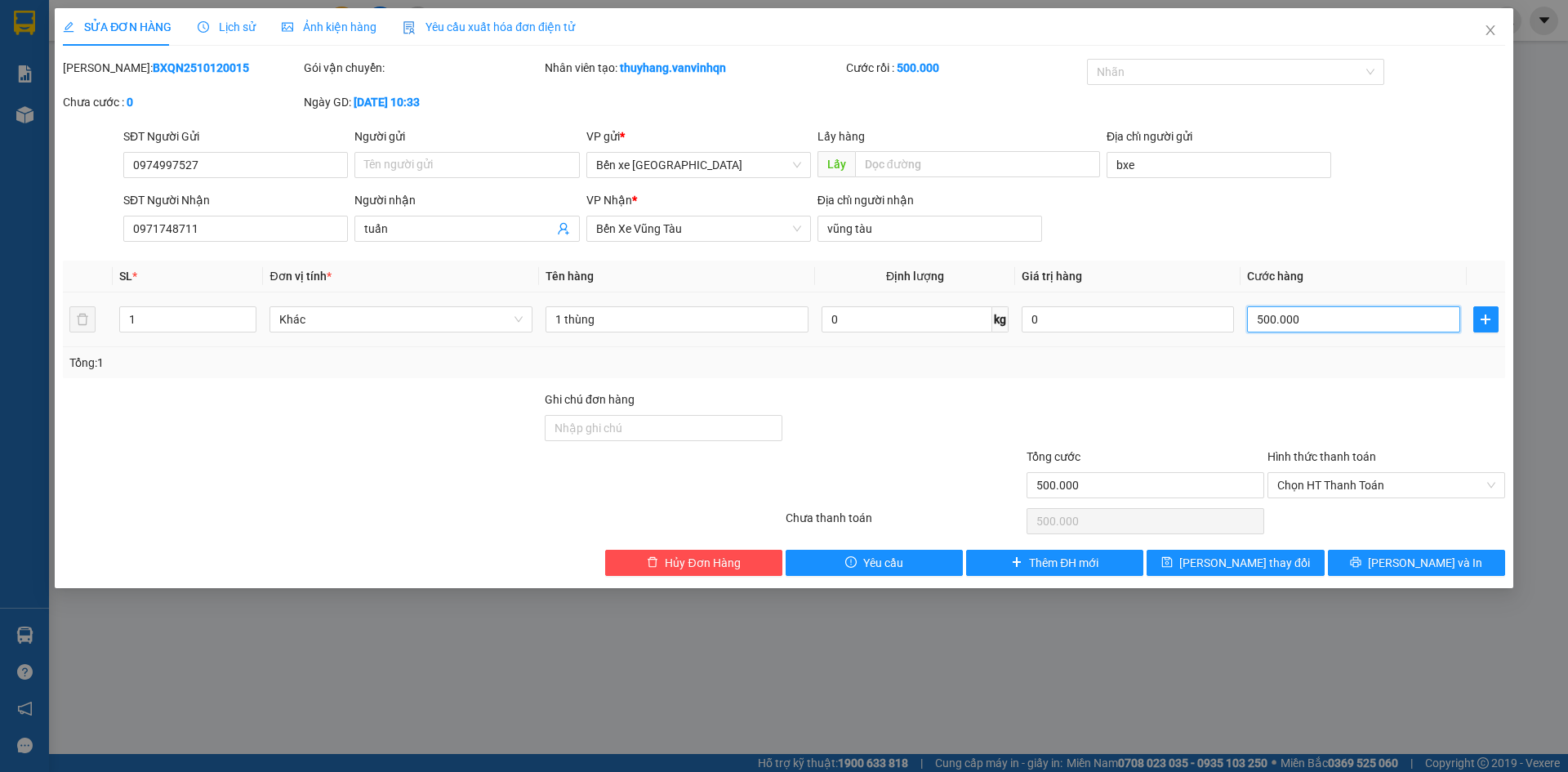
click at [1311, 316] on input "500.000" at bounding box center [1354, 320] width 213 height 27
type input "50.000"
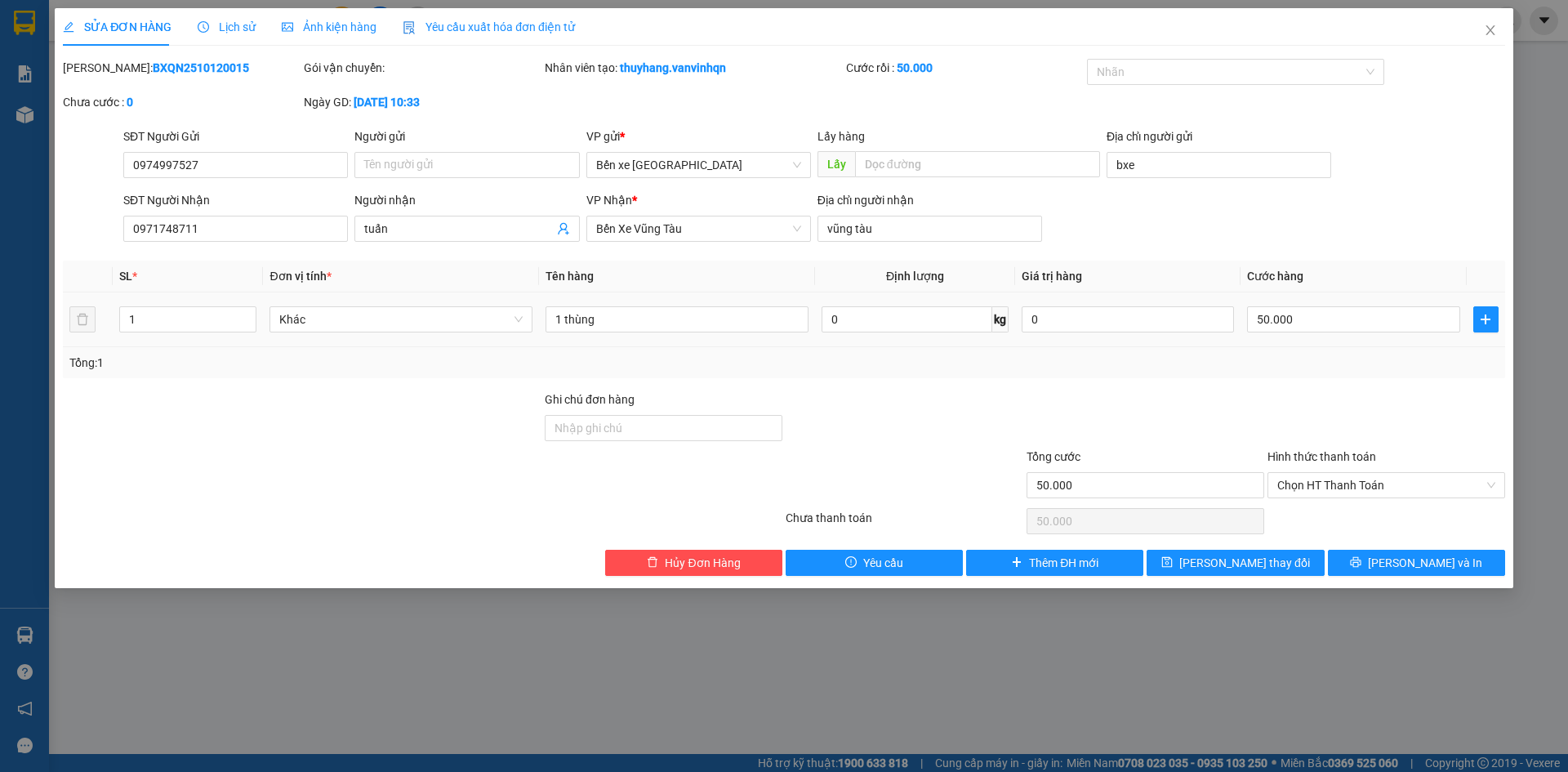
click at [1311, 340] on td "50.000" at bounding box center [1354, 320] width 225 height 55
click at [1280, 562] on button "[PERSON_NAME] thay đổi" at bounding box center [1235, 563] width 177 height 27
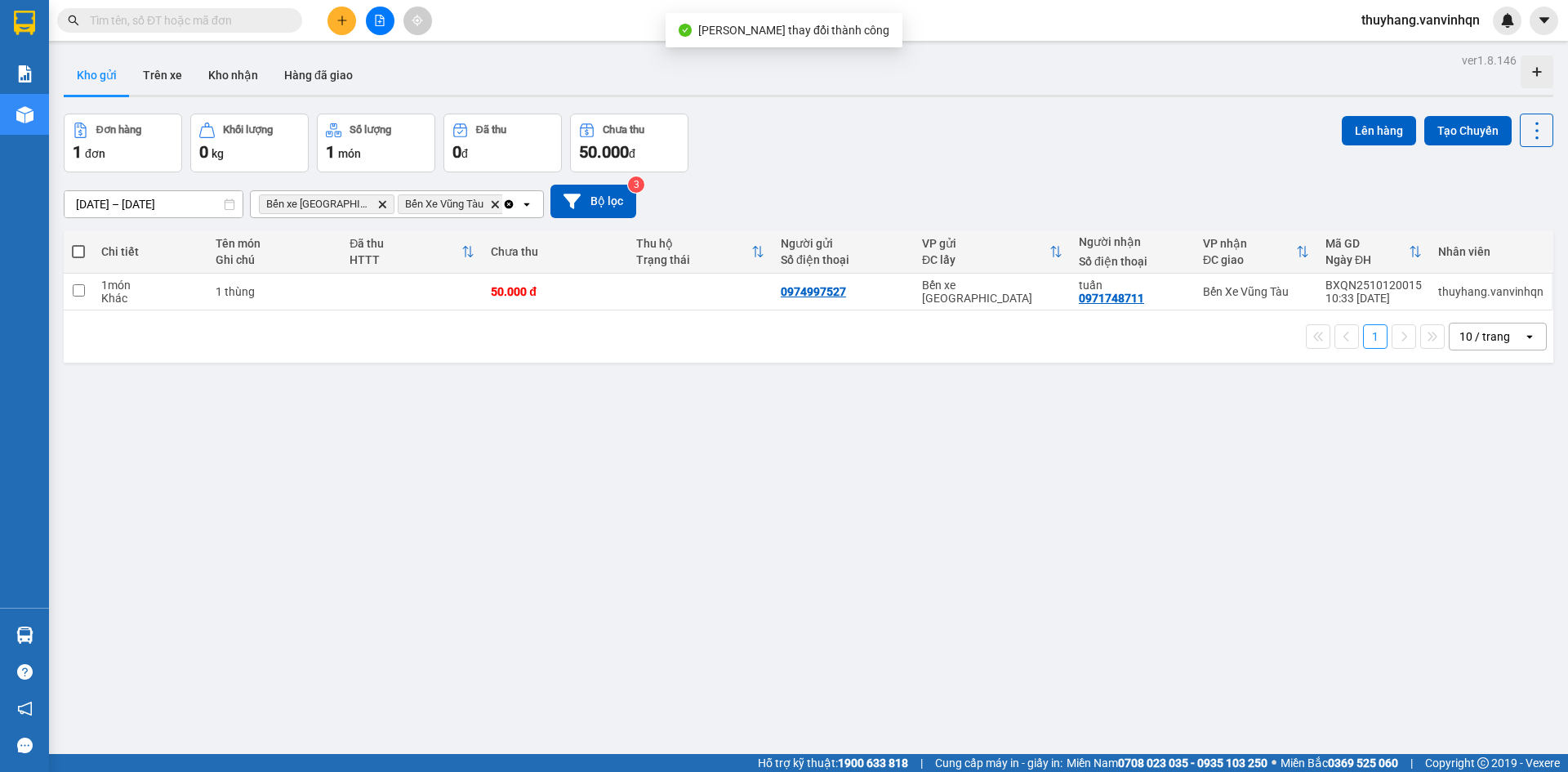
click at [599, 290] on div "50.000 đ" at bounding box center [555, 292] width 128 height 13
checkbox input "true"
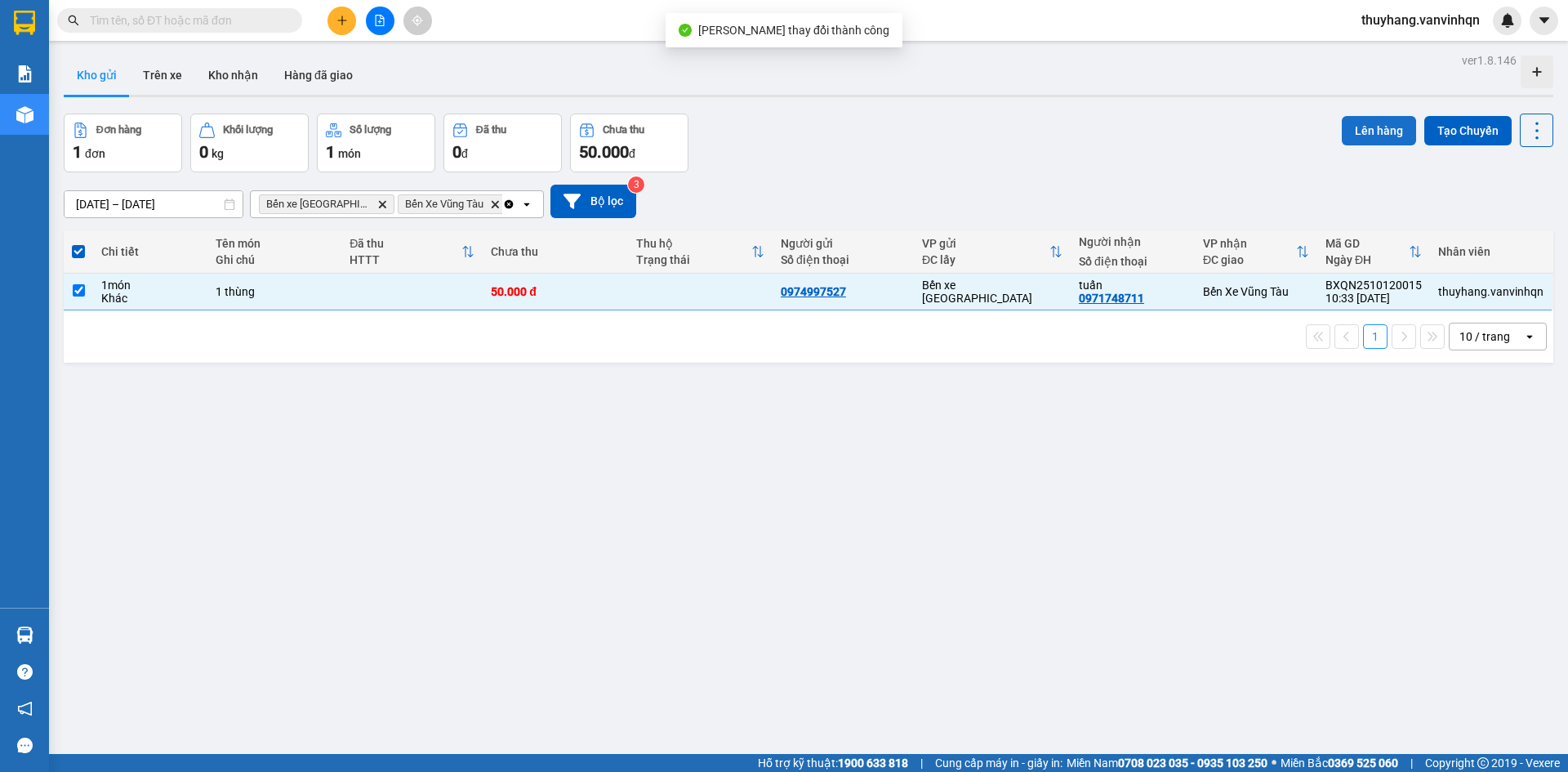
click at [1398, 120] on button "Lên hàng" at bounding box center [1379, 131] width 75 height 30
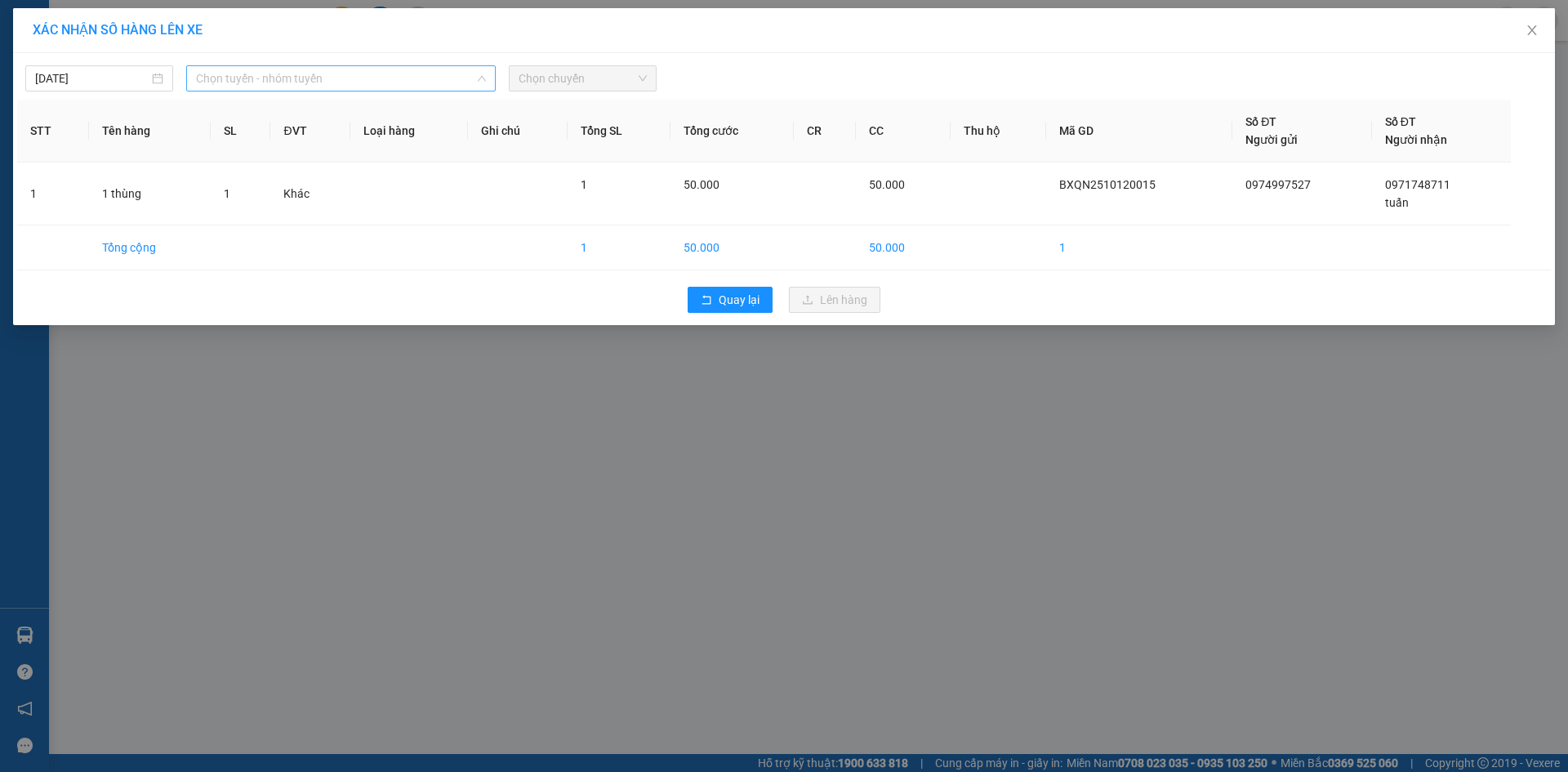
click at [310, 75] on span "Chọn tuyến - nhóm tuyến" at bounding box center [341, 79] width 290 height 25
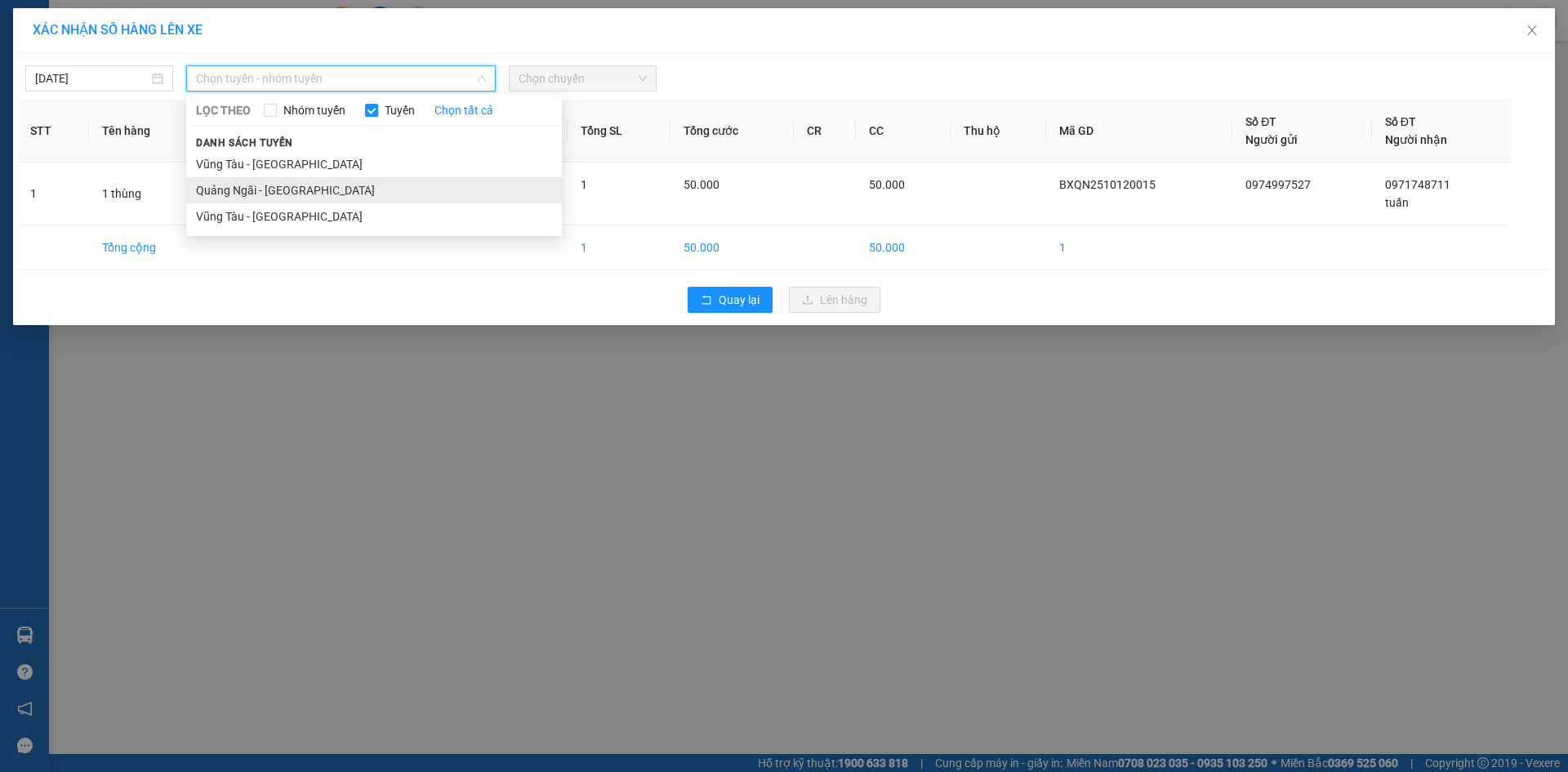
click at [301, 182] on li "Quảng Ngãi - [GEOGRAPHIC_DATA]" at bounding box center [374, 191] width 376 height 27
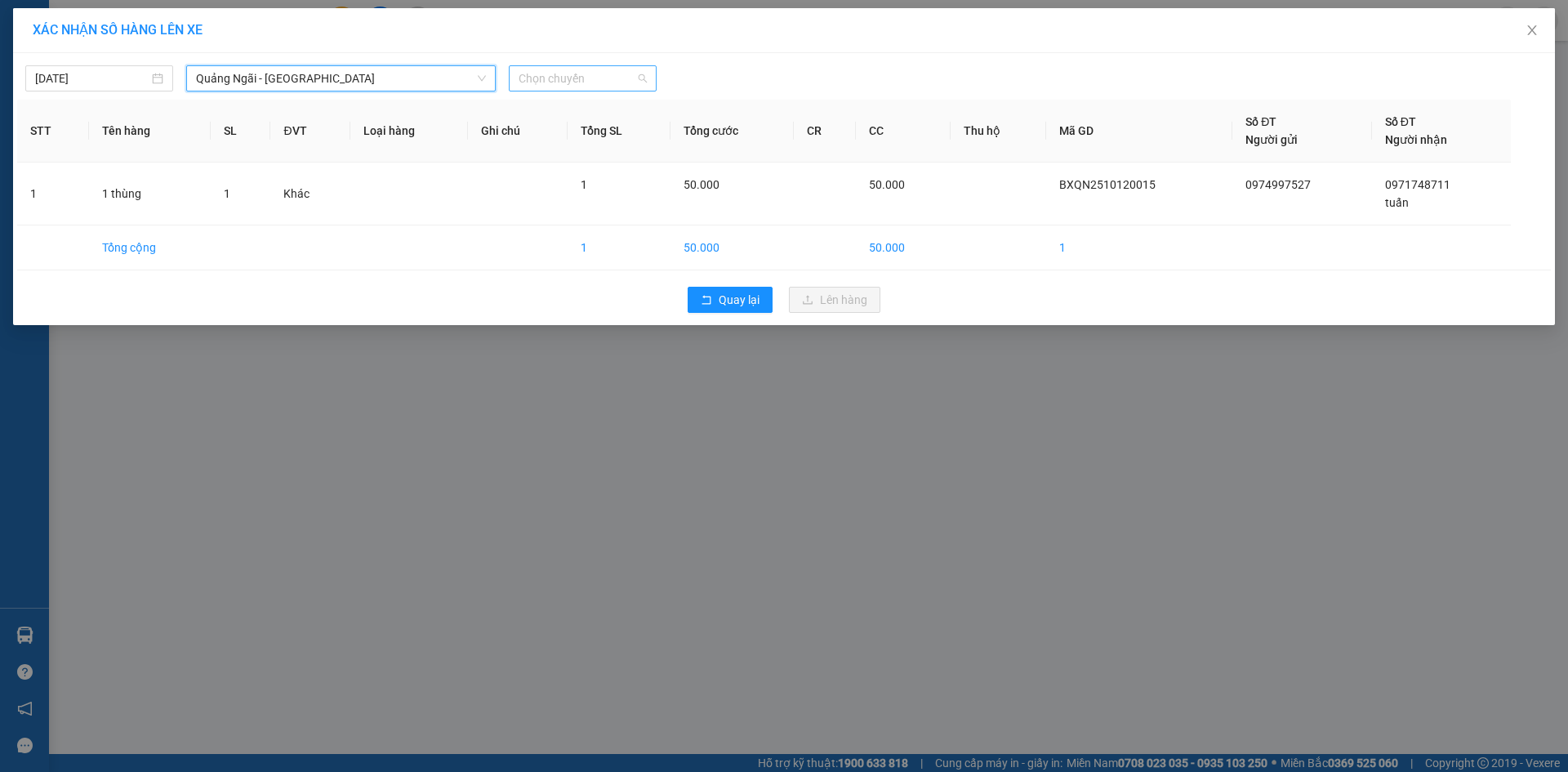
click at [559, 83] on span "Chọn chuyến" at bounding box center [583, 79] width 128 height 25
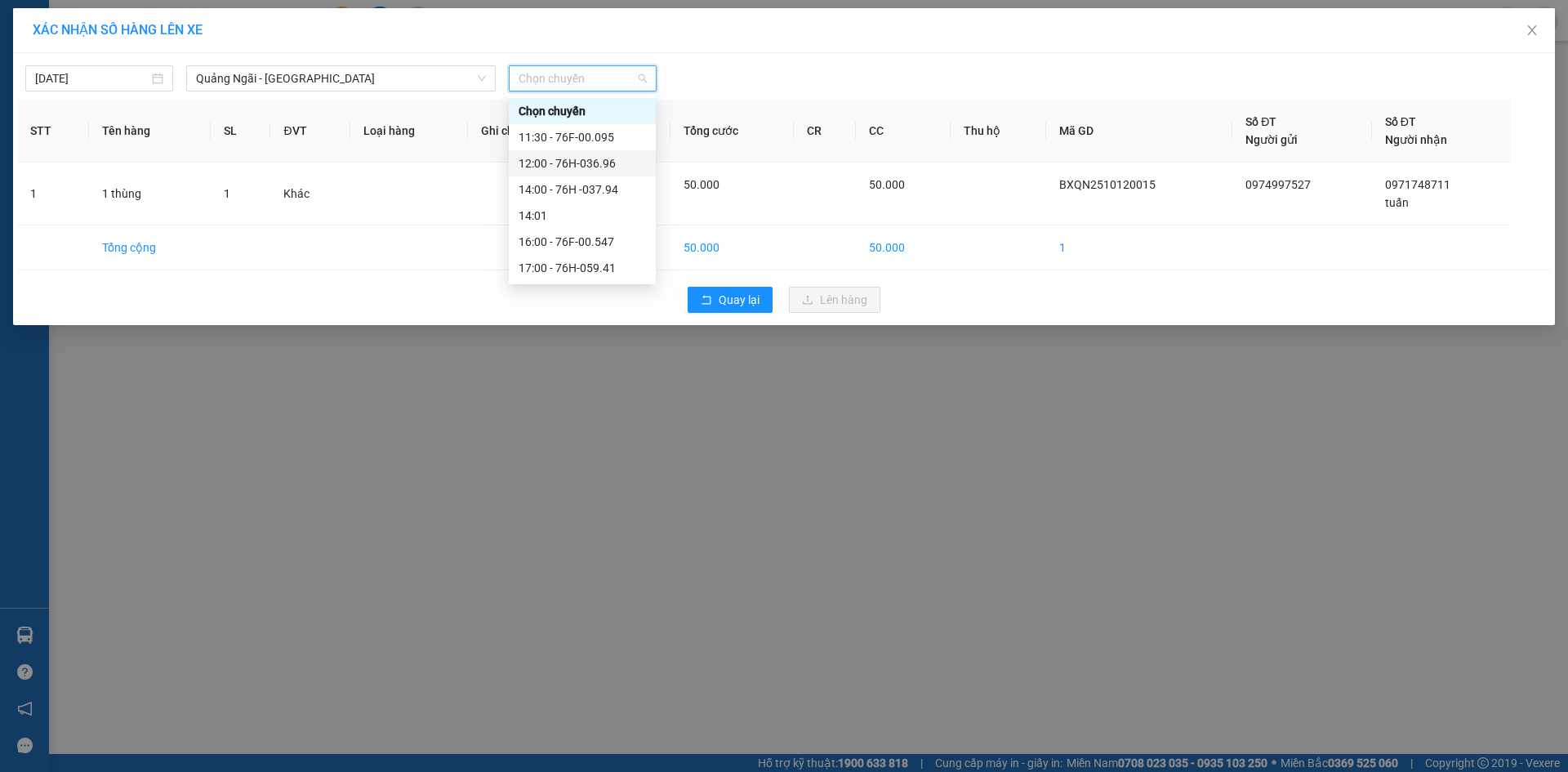
click at [636, 161] on div "12:00 - 76H-036.96" at bounding box center [583, 163] width 127 height 18
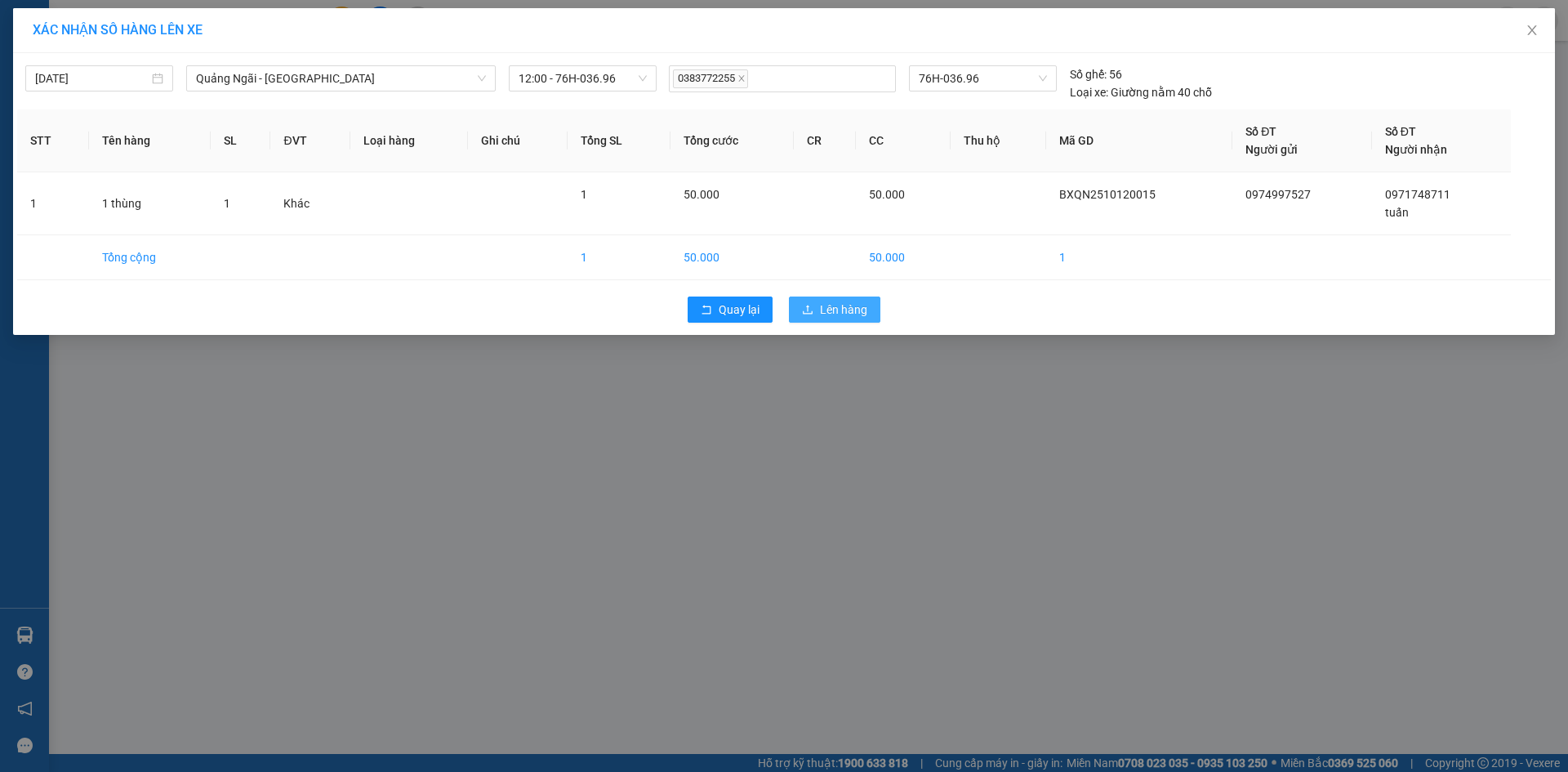
click at [832, 297] on button "Lên hàng" at bounding box center [835, 310] width 92 height 27
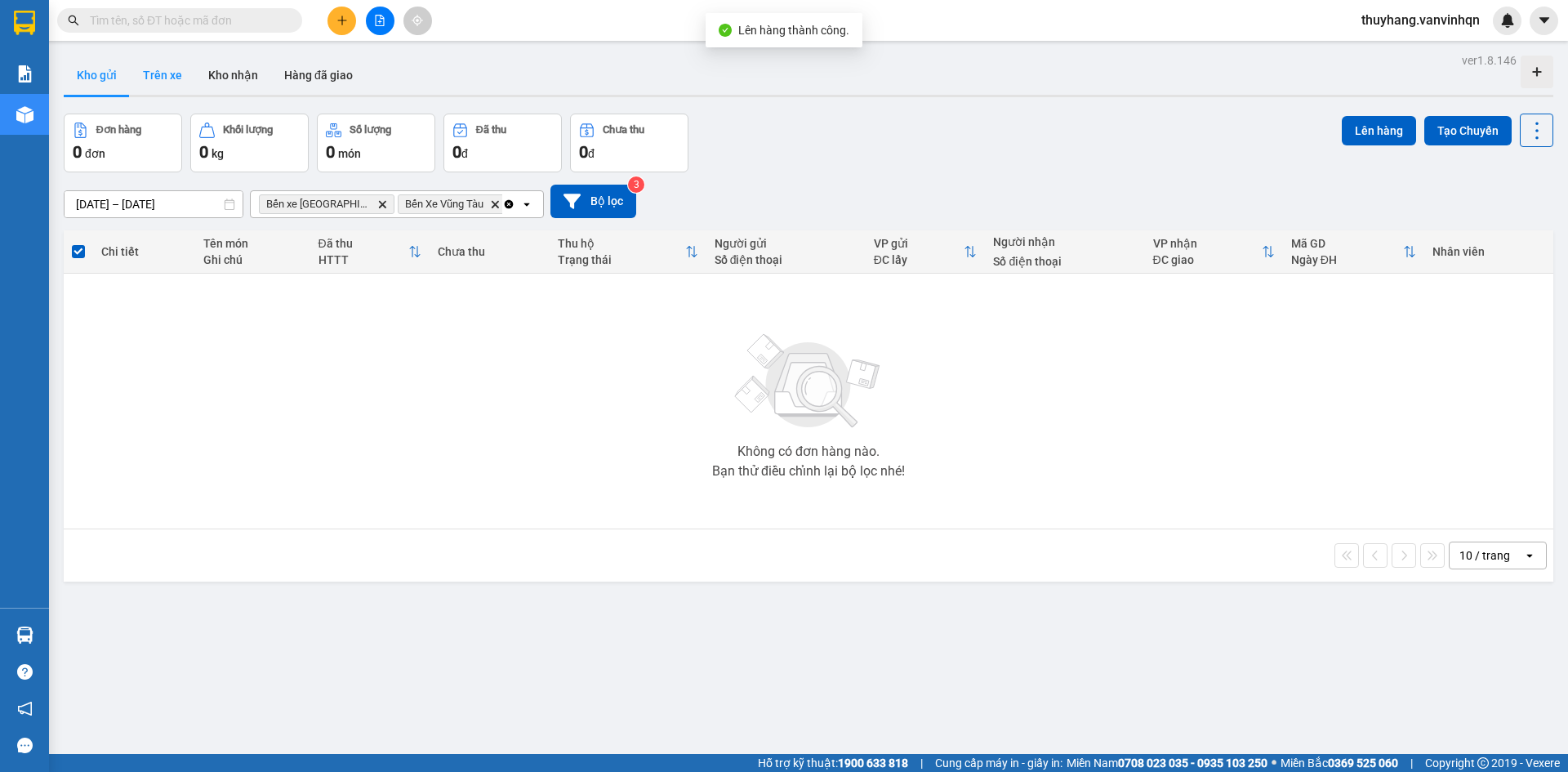
click at [173, 76] on button "Trên xe" at bounding box center [162, 75] width 65 height 39
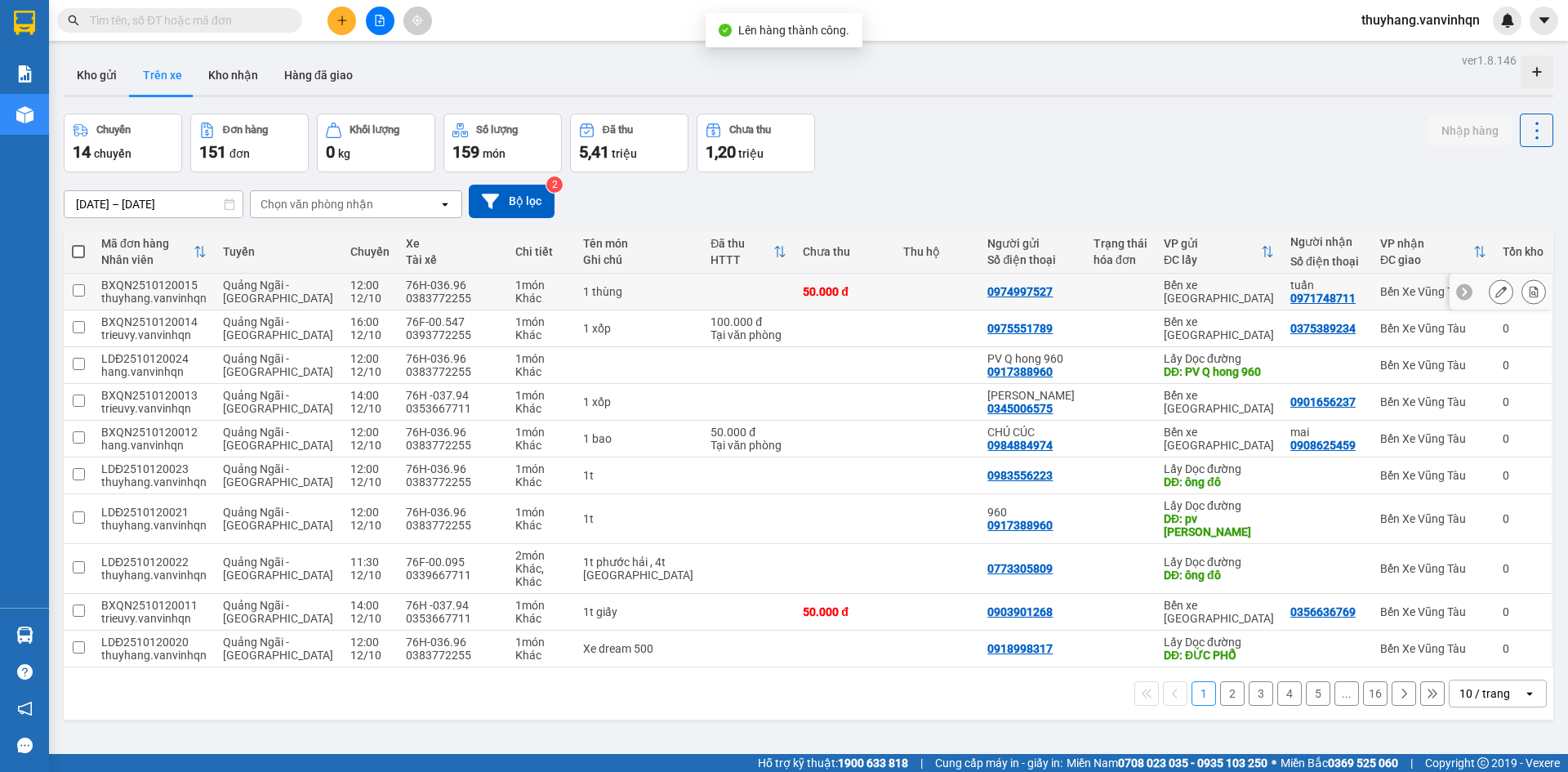
click at [1496, 292] on icon at bounding box center [1502, 292] width 12 height 12
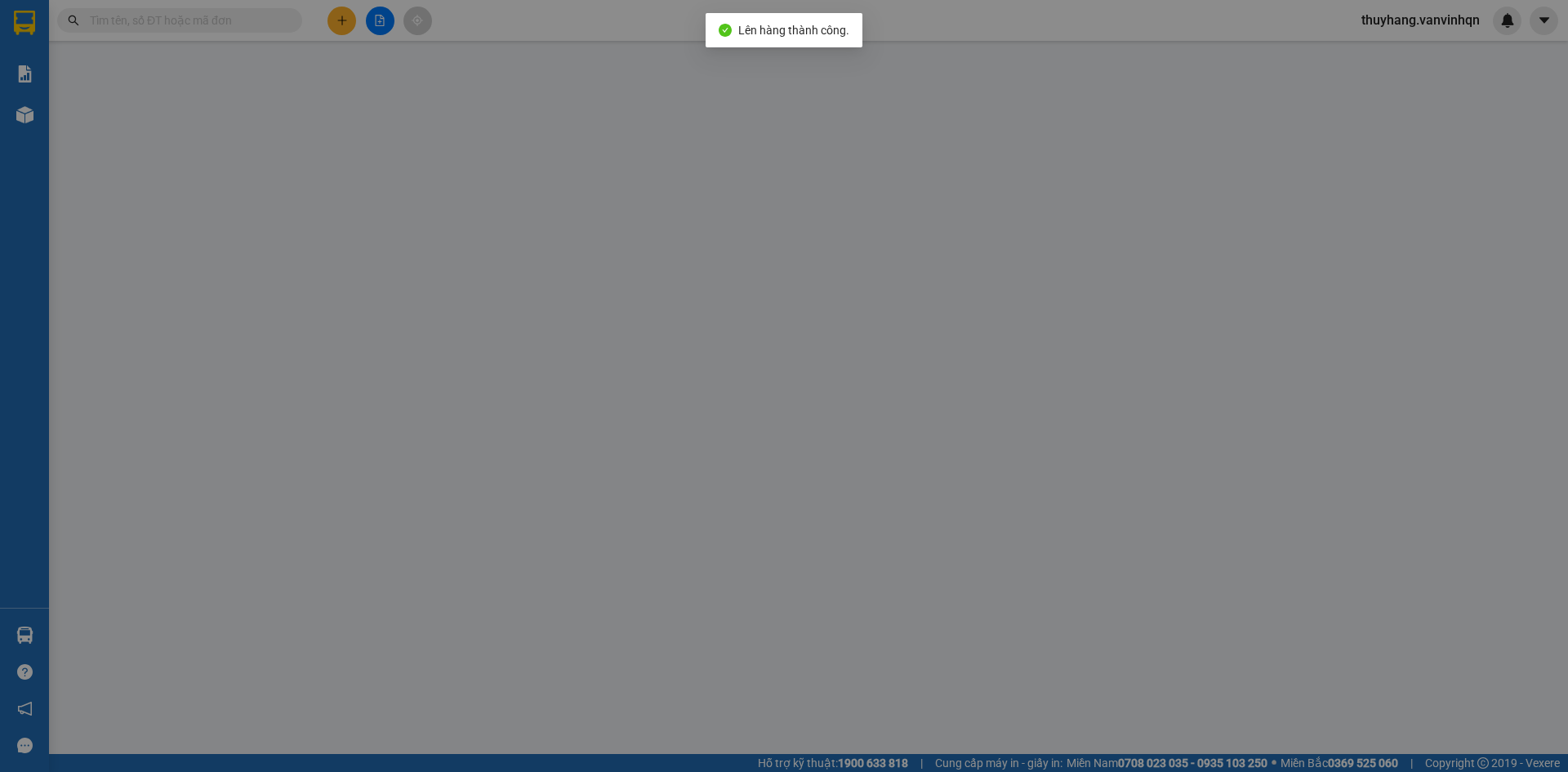
type input "0974997527"
type input "bxe"
type input "0971748711"
type input "tuấn"
type input "vũng tàu"
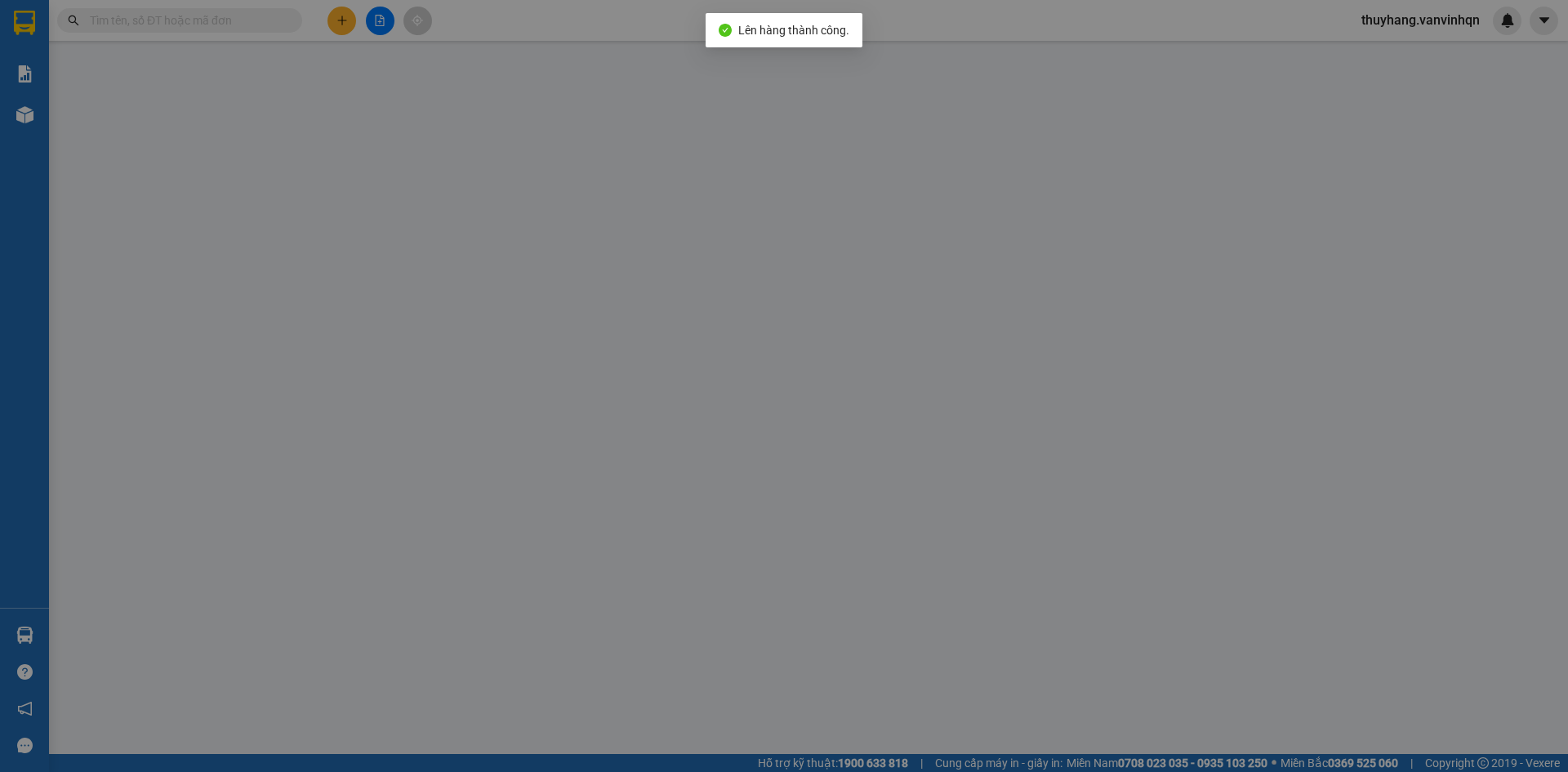
type input "50.000"
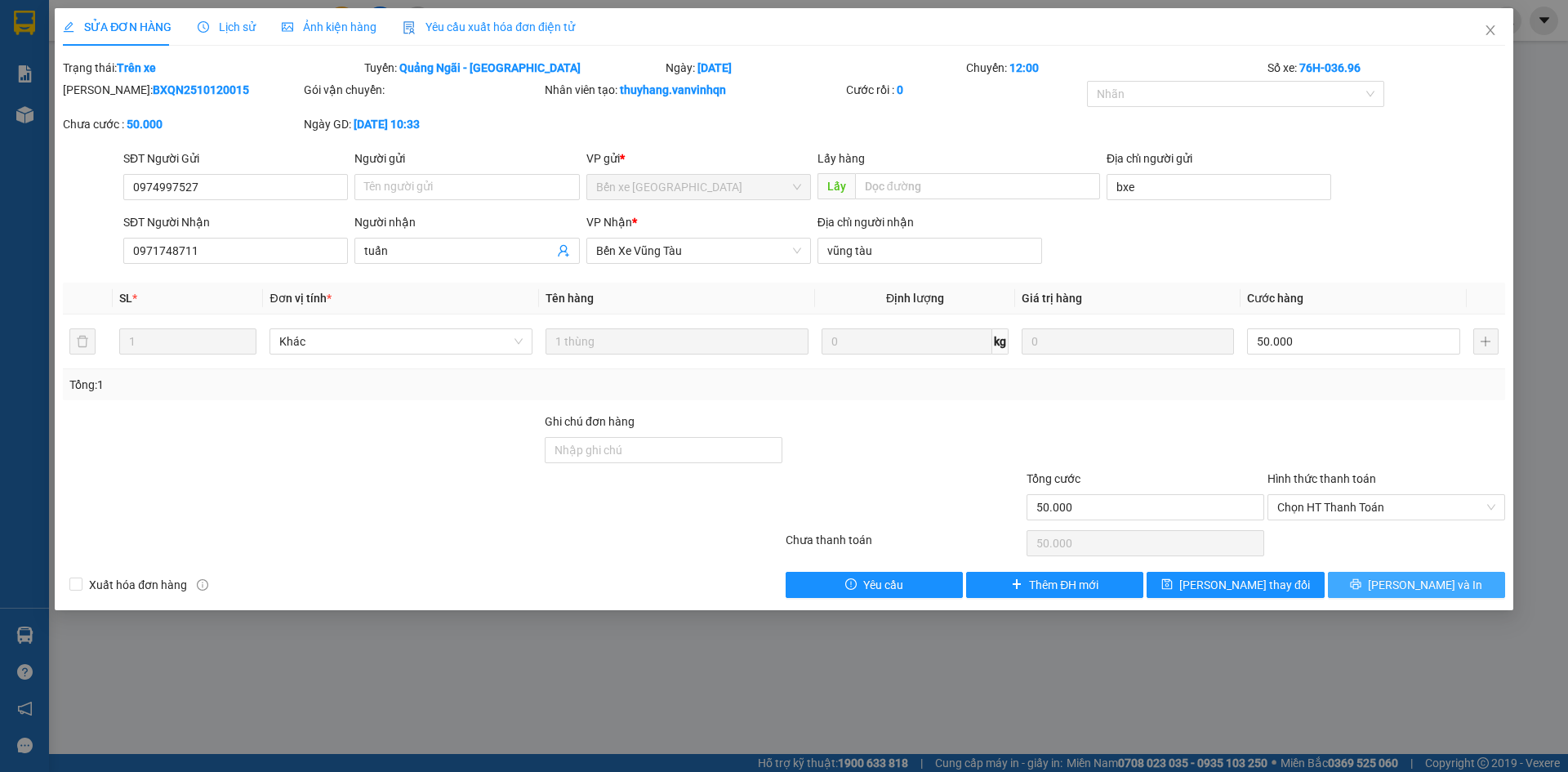
click at [1362, 584] on icon "printer" at bounding box center [1356, 585] width 12 height 12
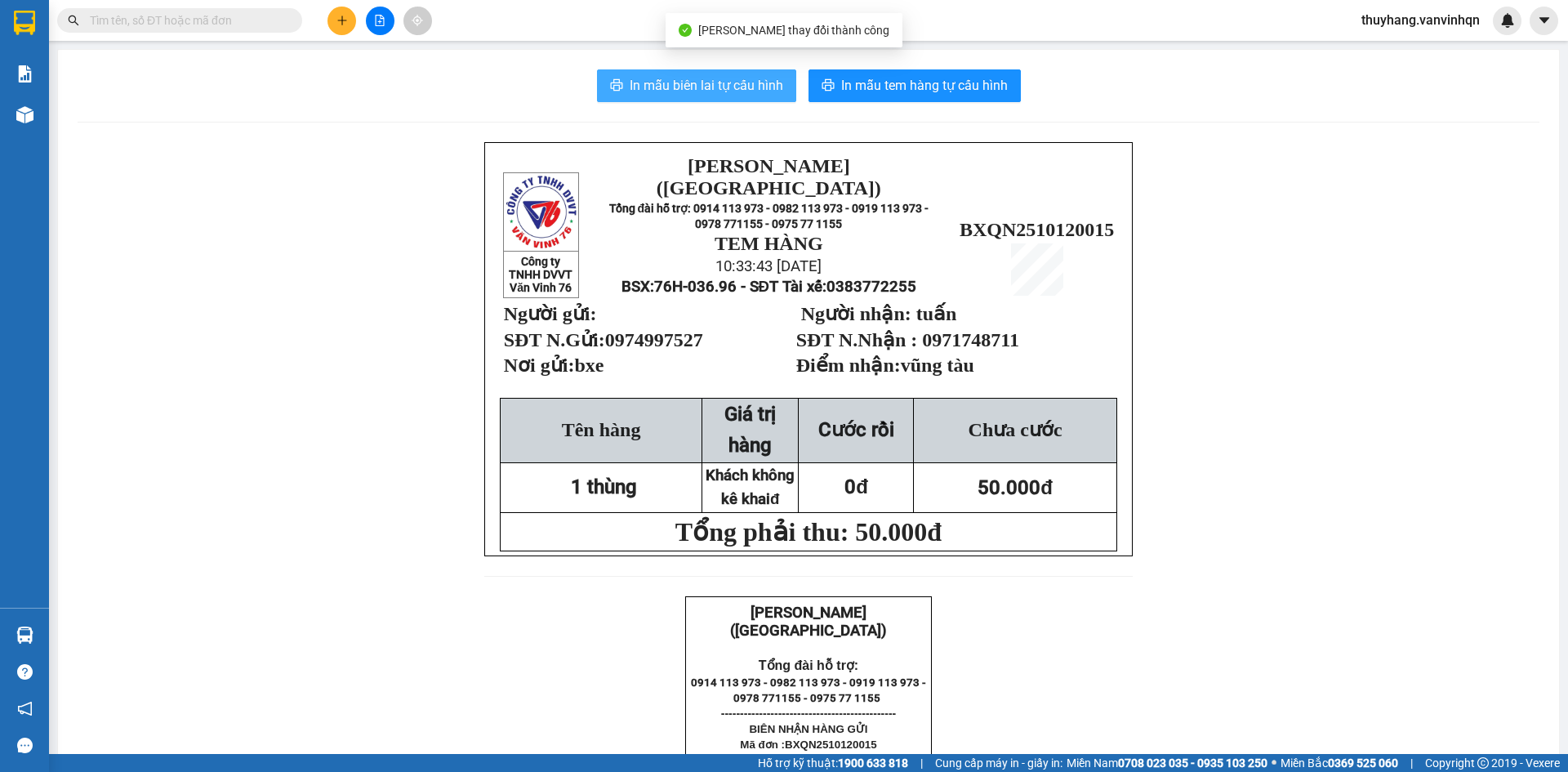
click at [754, 79] on span "In mẫu biên lai tự cấu hình" at bounding box center [706, 85] width 153 height 21
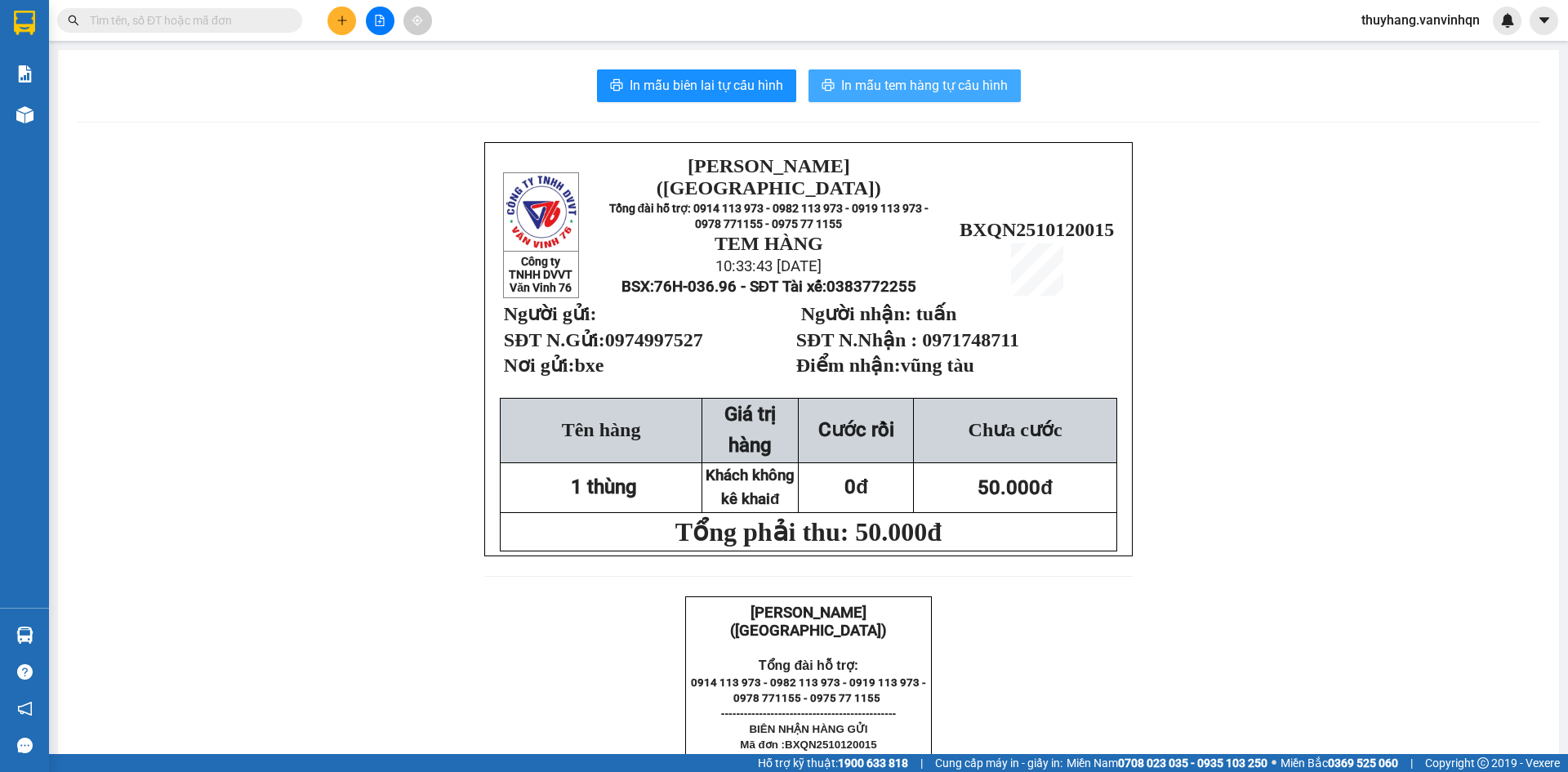
click at [851, 80] on span "In mẫu tem hàng tự cấu hình" at bounding box center [924, 85] width 166 height 21
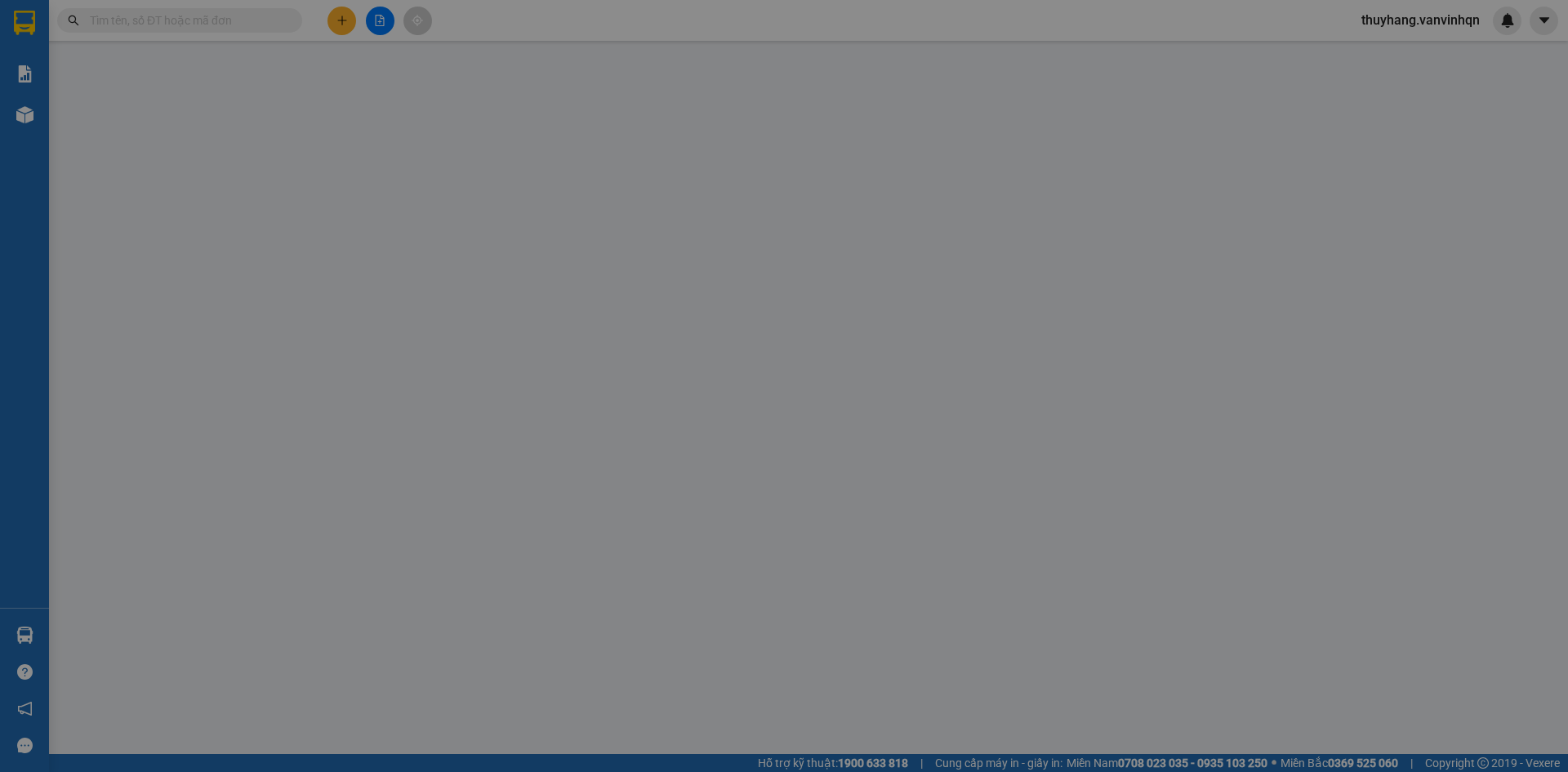
type input "0974997527"
type input "bxe"
type input "0971748711"
type input "tuấn"
type input "vũng tàu"
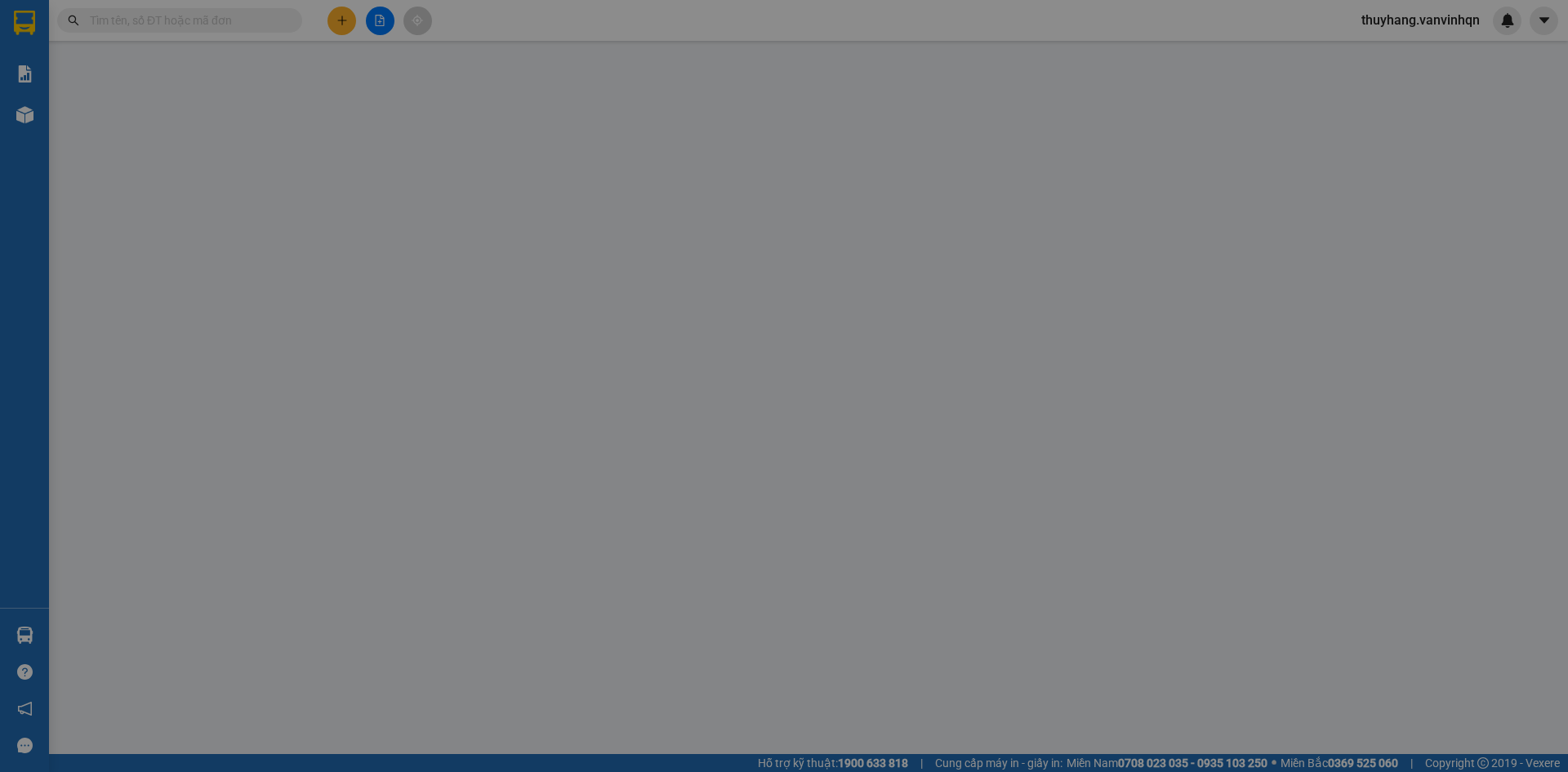
type input "50.000"
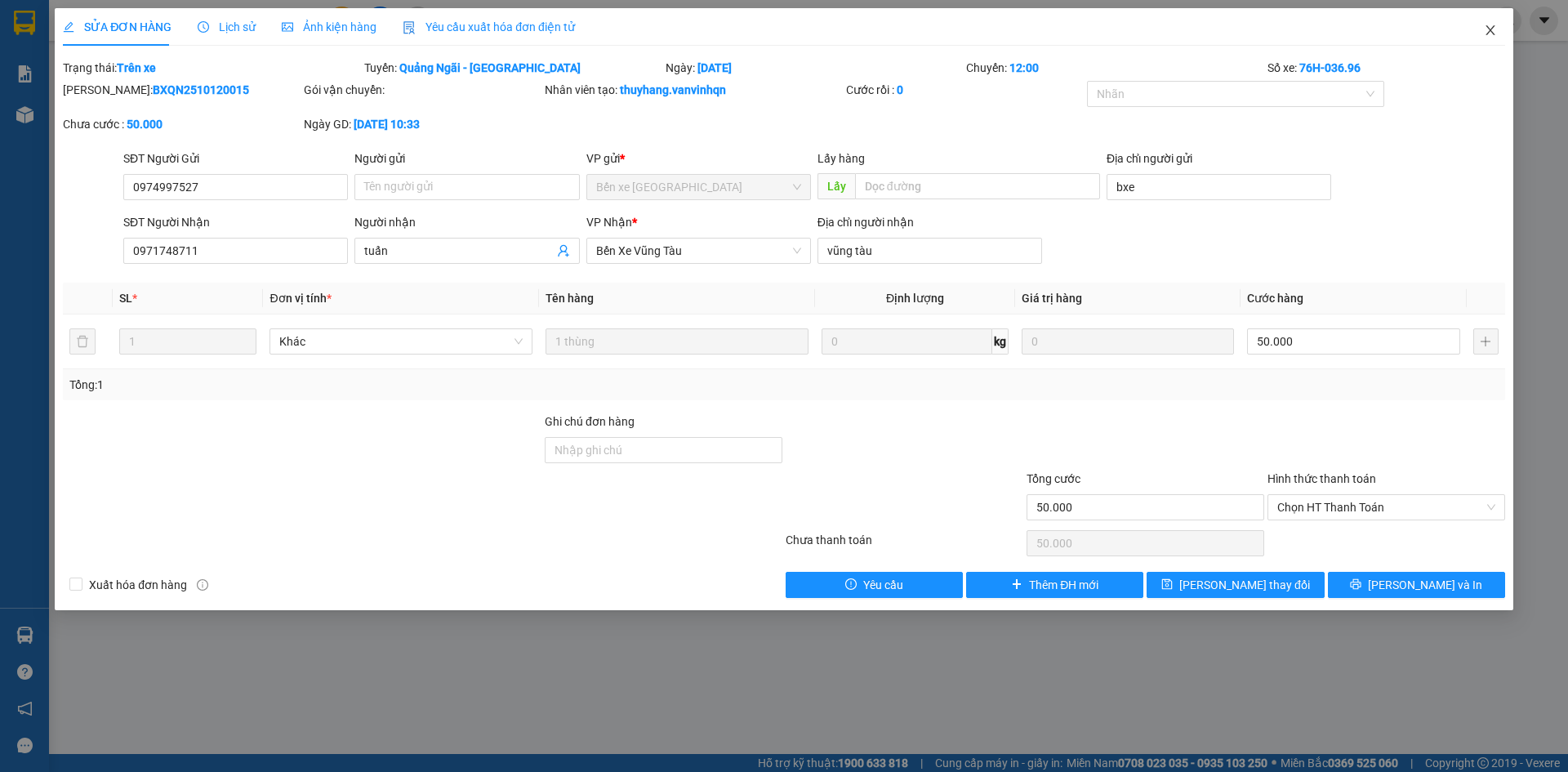
click at [1489, 31] on icon "close" at bounding box center [1491, 31] width 13 height 13
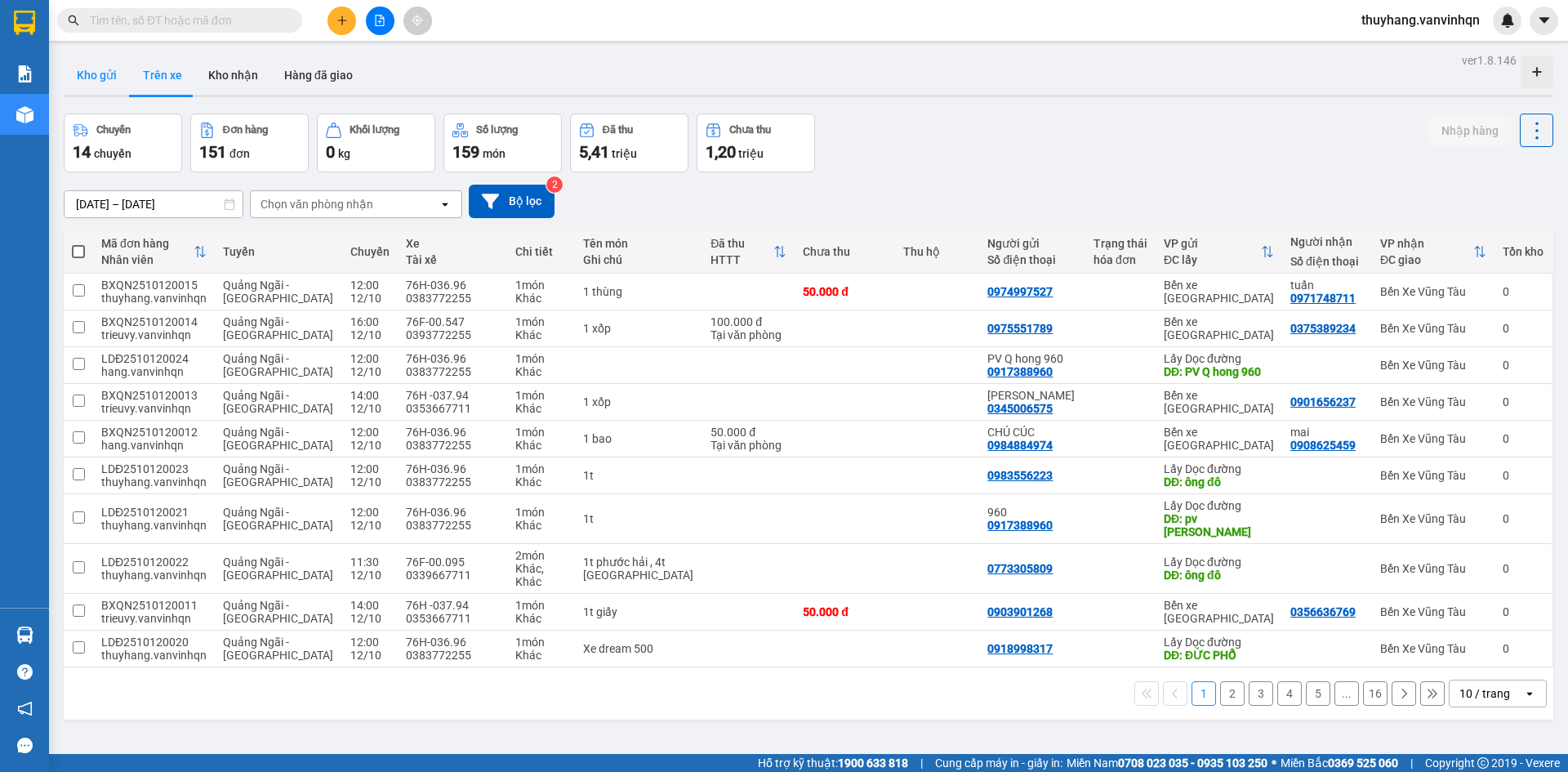
click at [77, 84] on button "Kho gửi" at bounding box center [97, 75] width 66 height 39
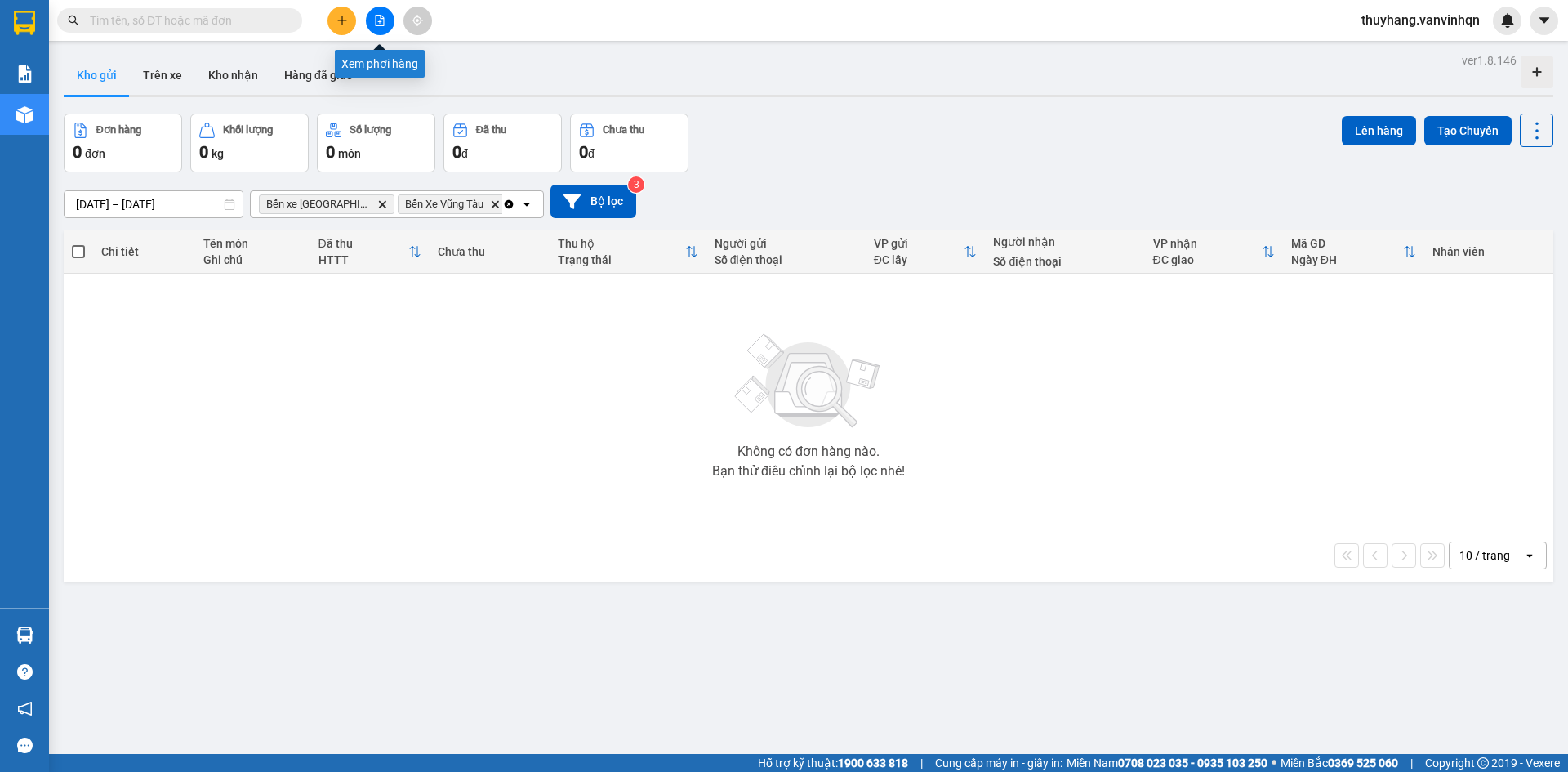
click at [387, 20] on button at bounding box center [380, 21] width 29 height 29
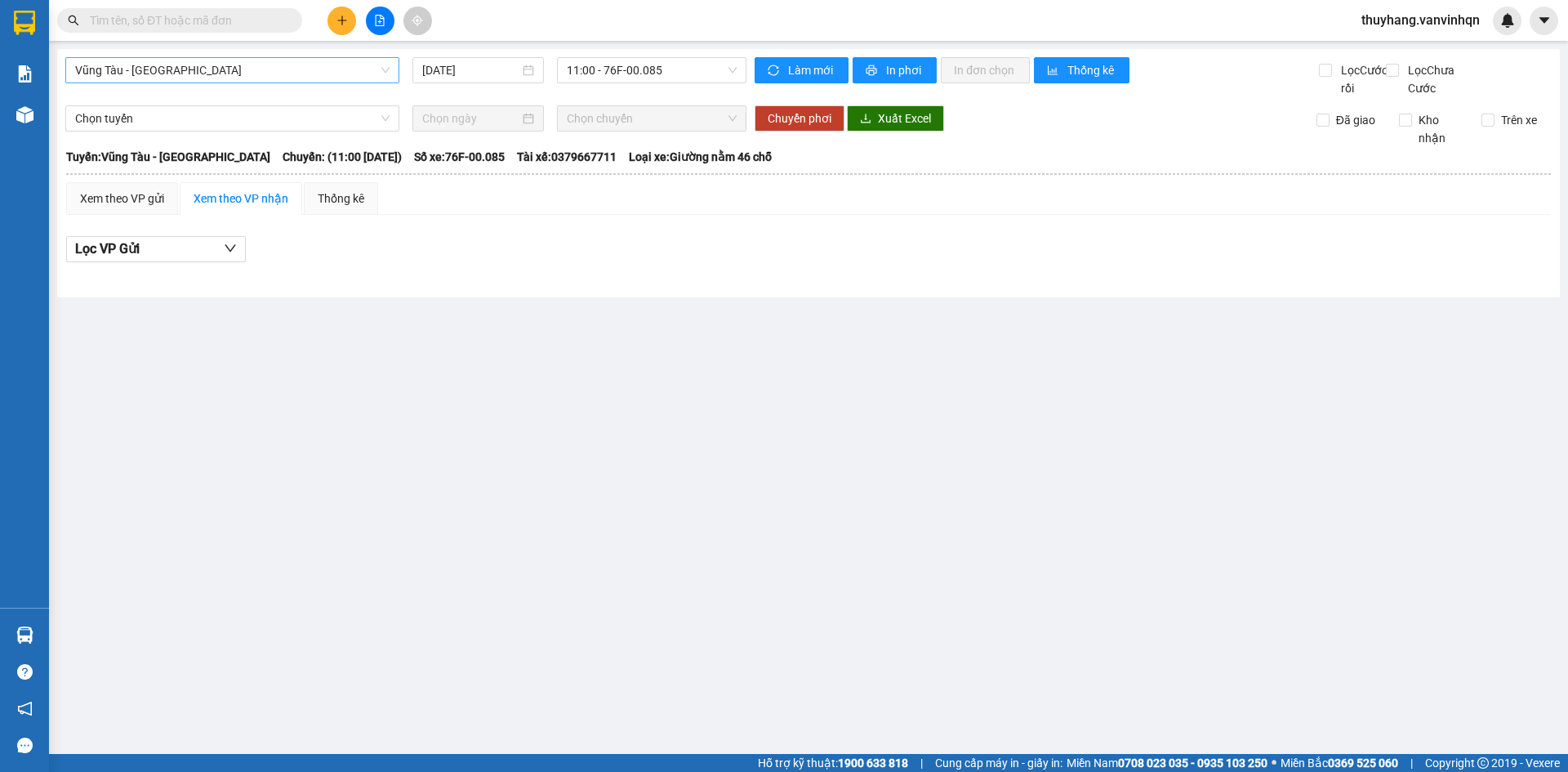
click at [323, 68] on span "Vũng Tàu - [GEOGRAPHIC_DATA]" at bounding box center [233, 70] width 315 height 25
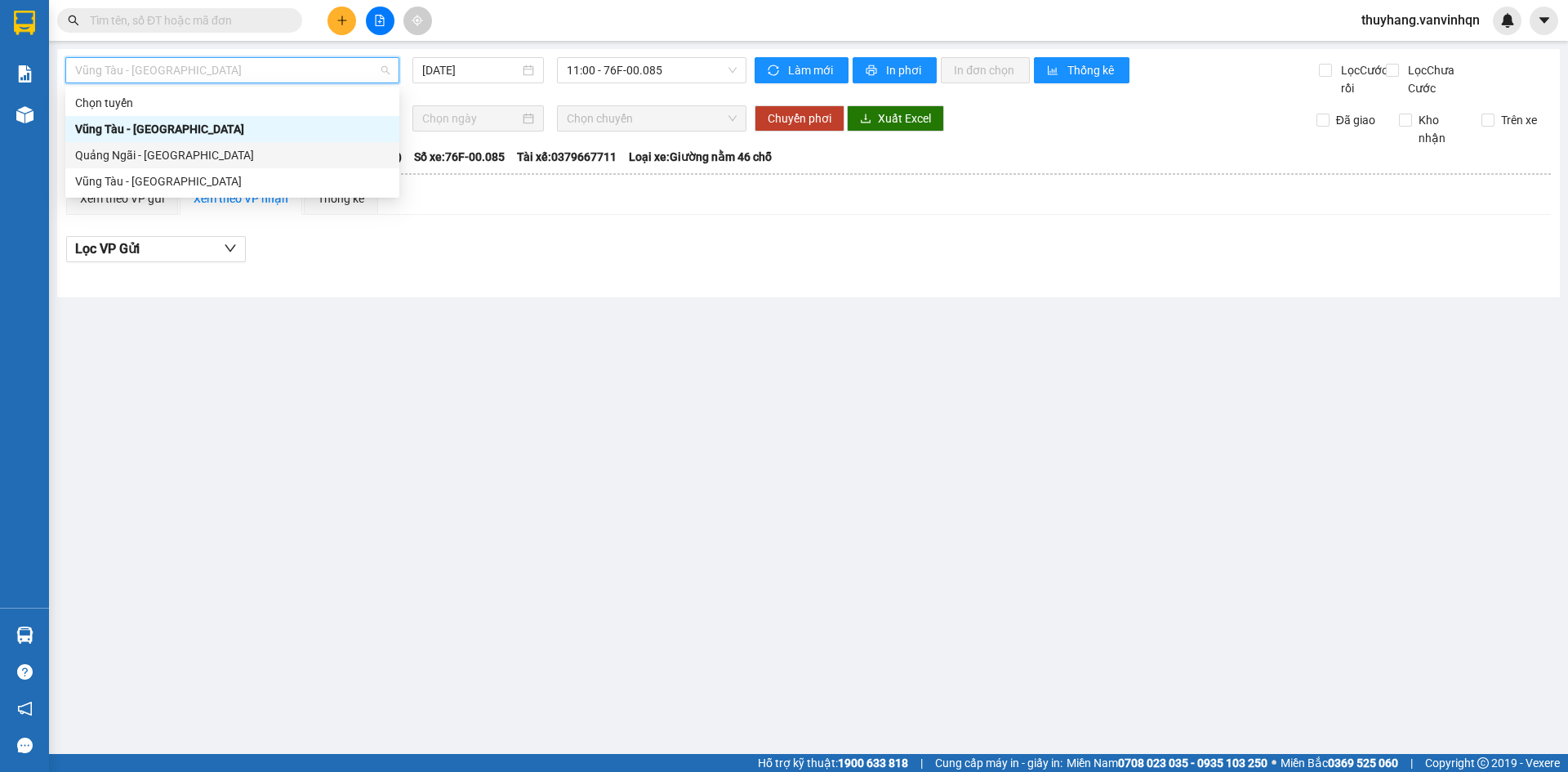
click at [217, 154] on div "Quảng Ngãi - [GEOGRAPHIC_DATA]" at bounding box center [233, 156] width 315 height 18
type input "[DATE]"
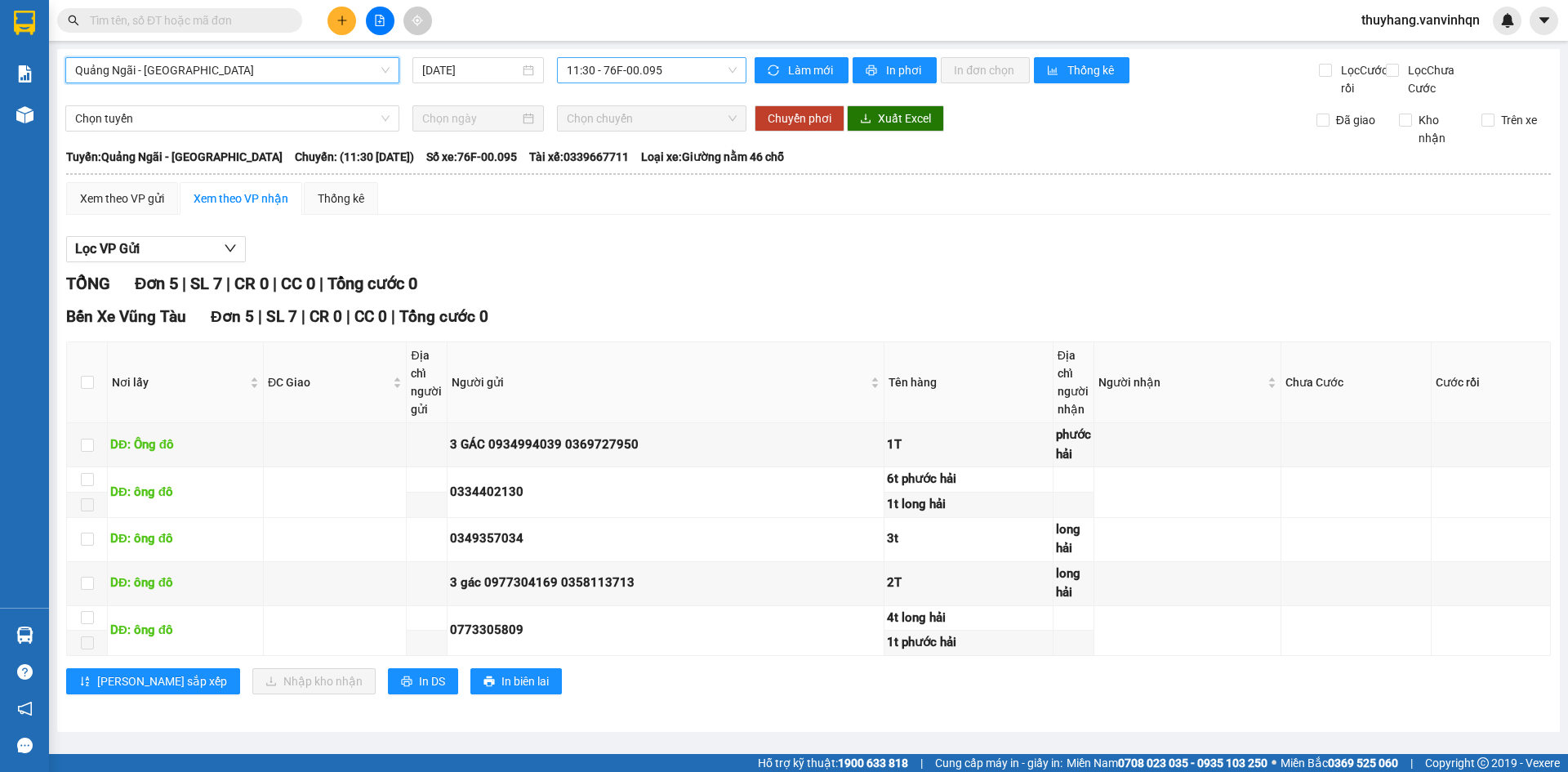
click at [615, 74] on span "11:30 - 76F-00.095" at bounding box center [652, 70] width 170 height 25
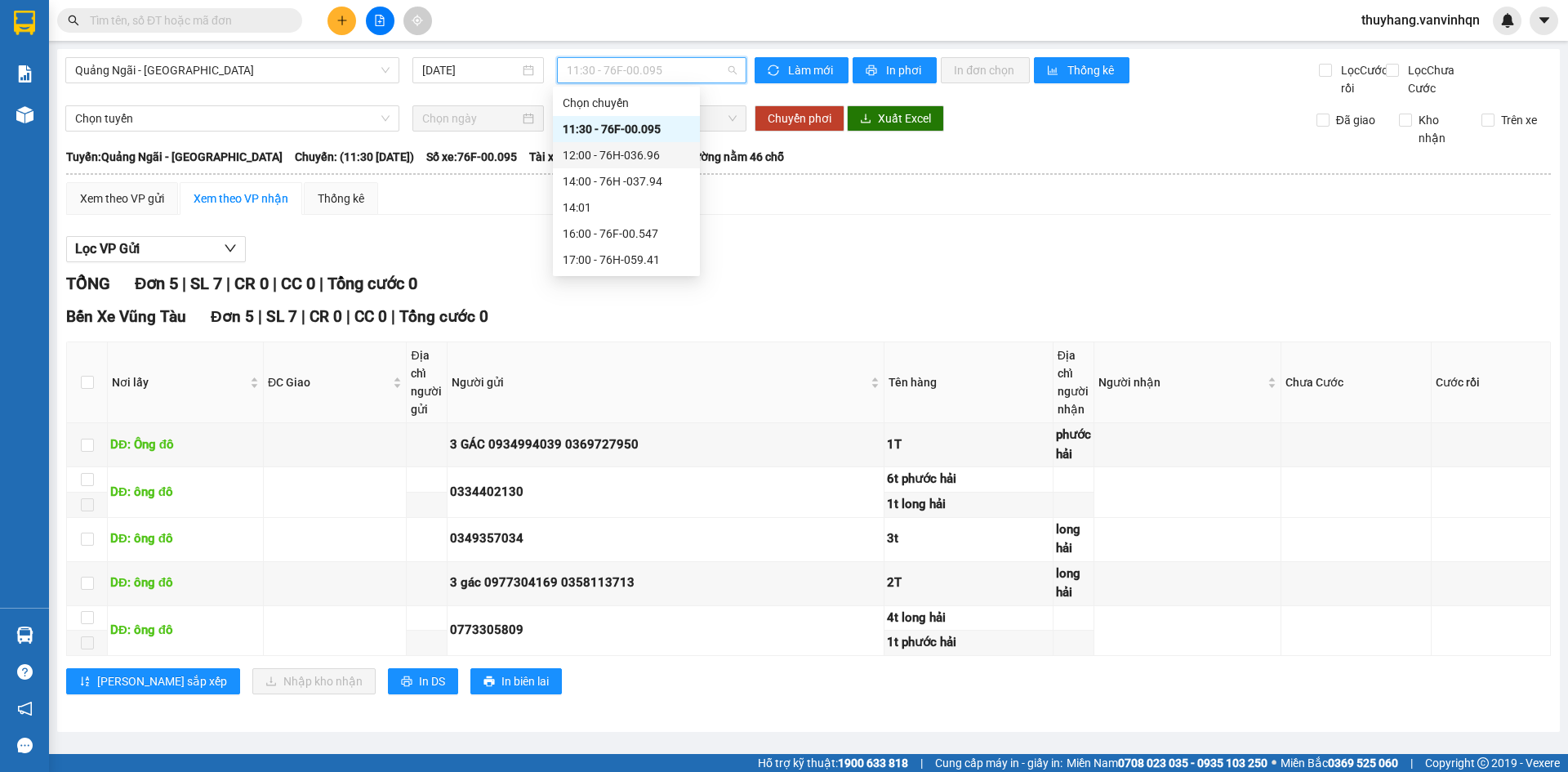
drag, startPoint x: 647, startPoint y: 155, endPoint x: 671, endPoint y: 158, distance: 24.2
click at [648, 155] on div "12:00 - 76H-036.96" at bounding box center [627, 156] width 127 height 18
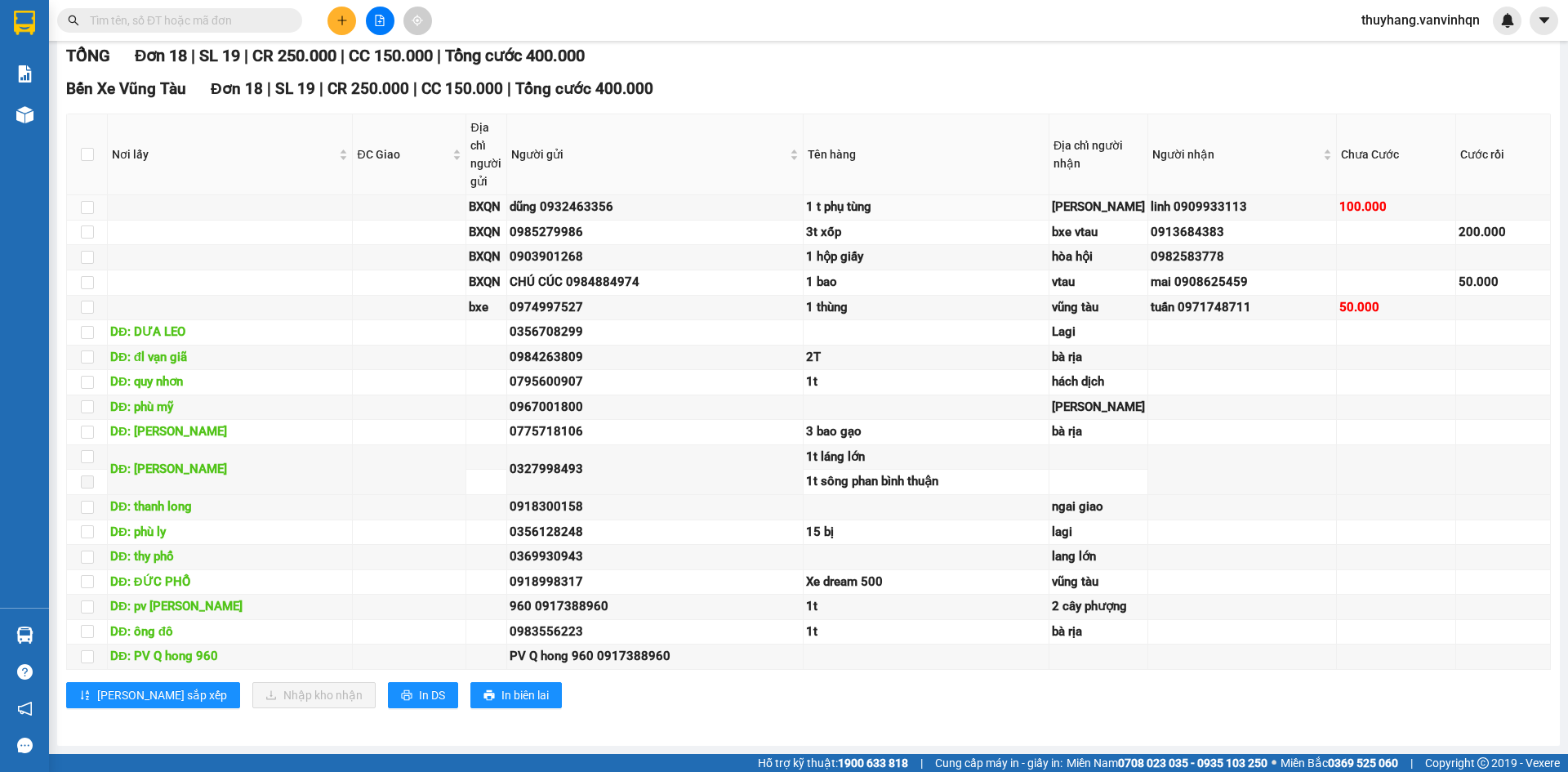
scroll to position [154, 0]
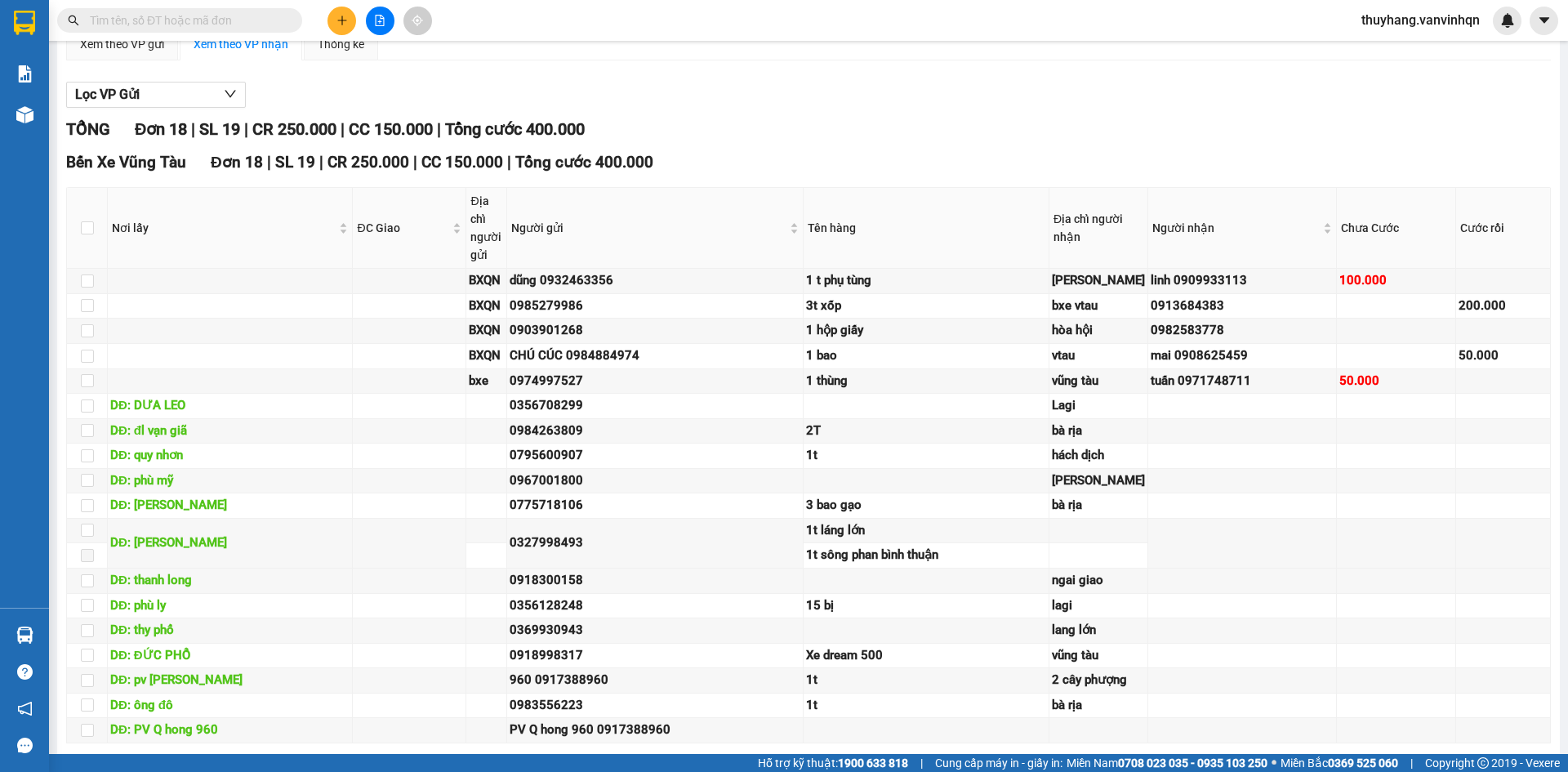
click at [342, 18] on icon "plus" at bounding box center [341, 20] width 1 height 9
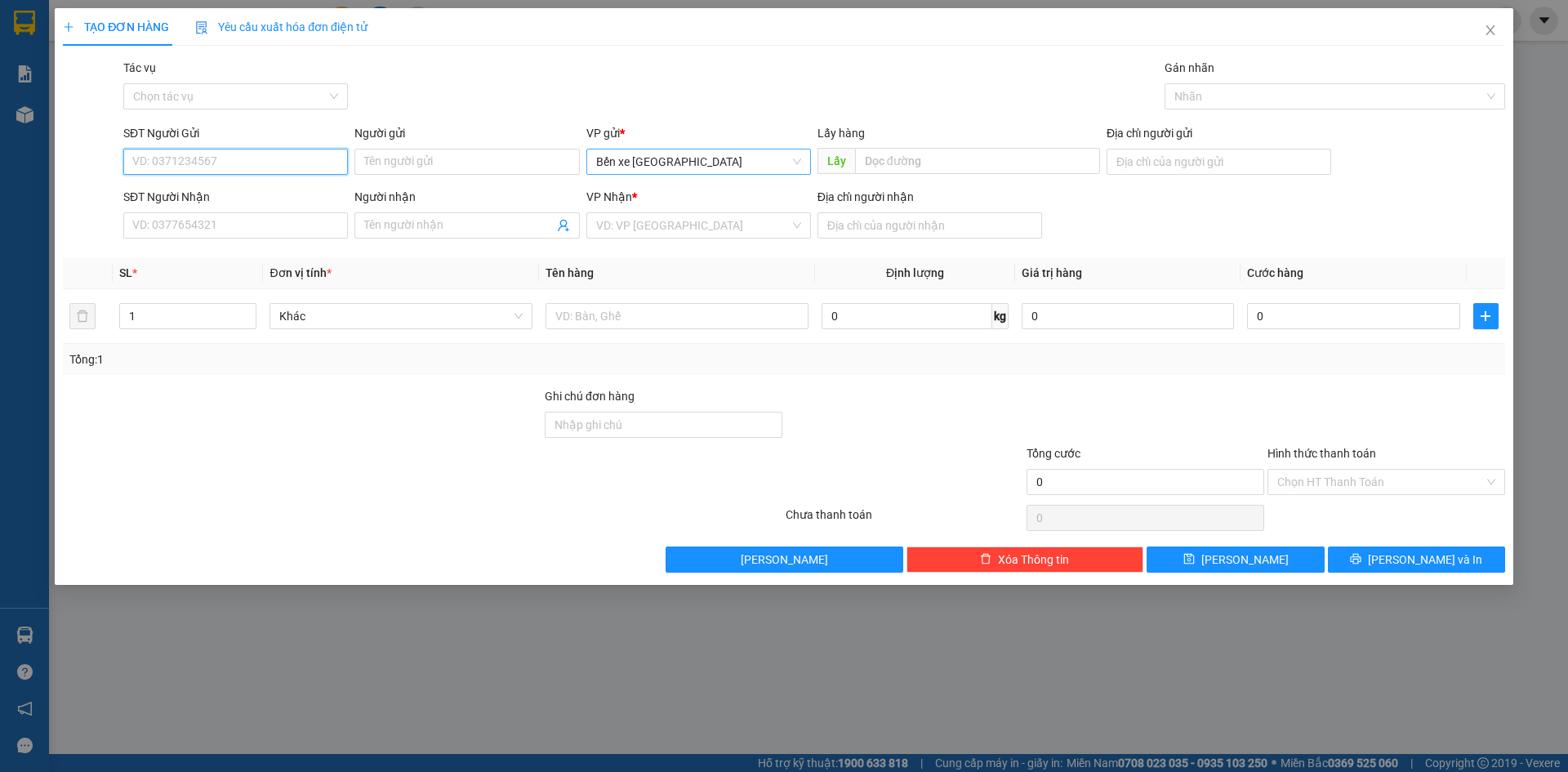
click at [759, 154] on span "Bến xe [GEOGRAPHIC_DATA]" at bounding box center [699, 162] width 205 height 25
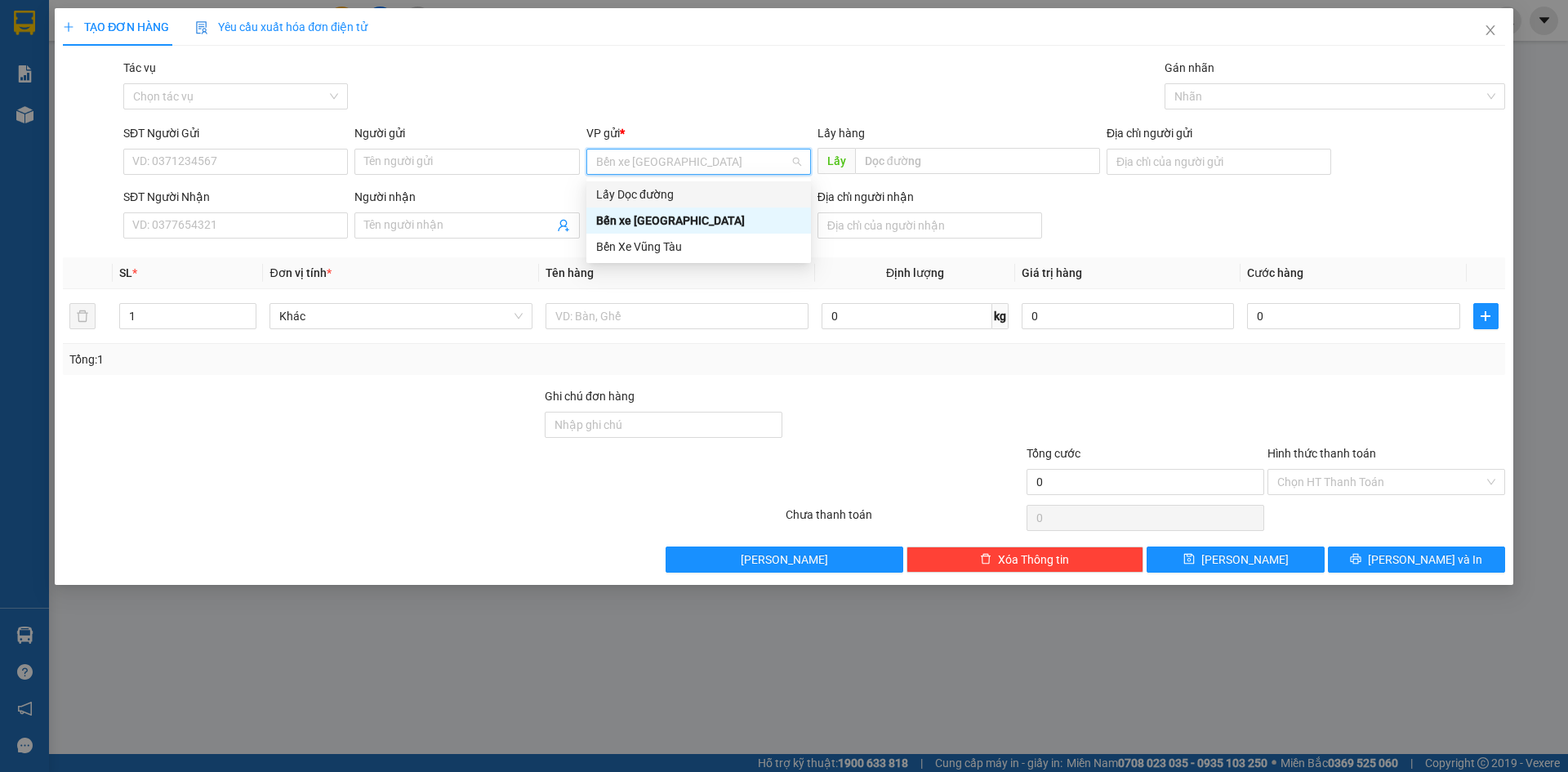
click at [685, 191] on div "Lấy Dọc đường" at bounding box center [699, 195] width 205 height 18
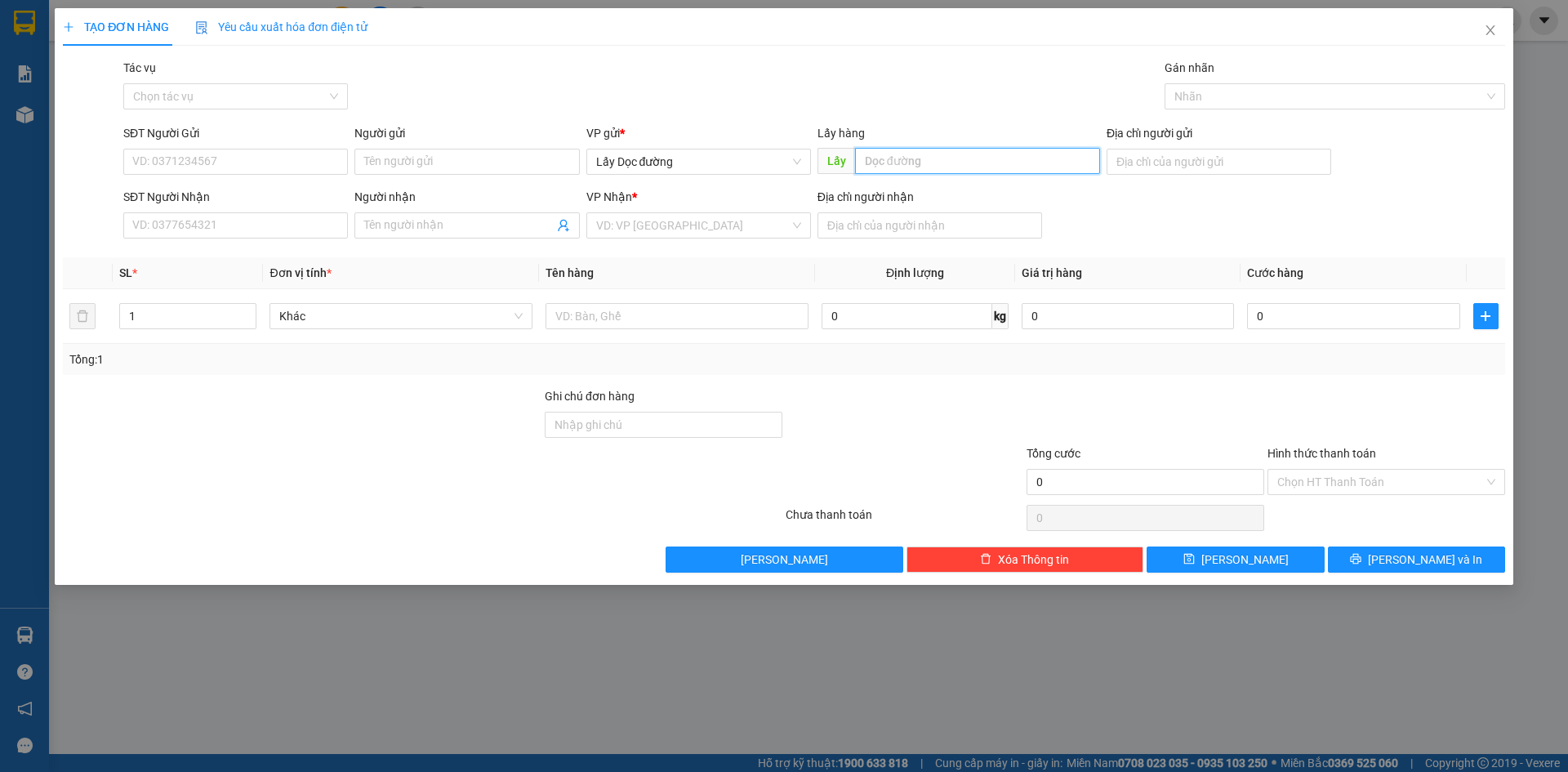
click at [906, 169] on input "text" at bounding box center [978, 162] width 245 height 27
type input "bình định"
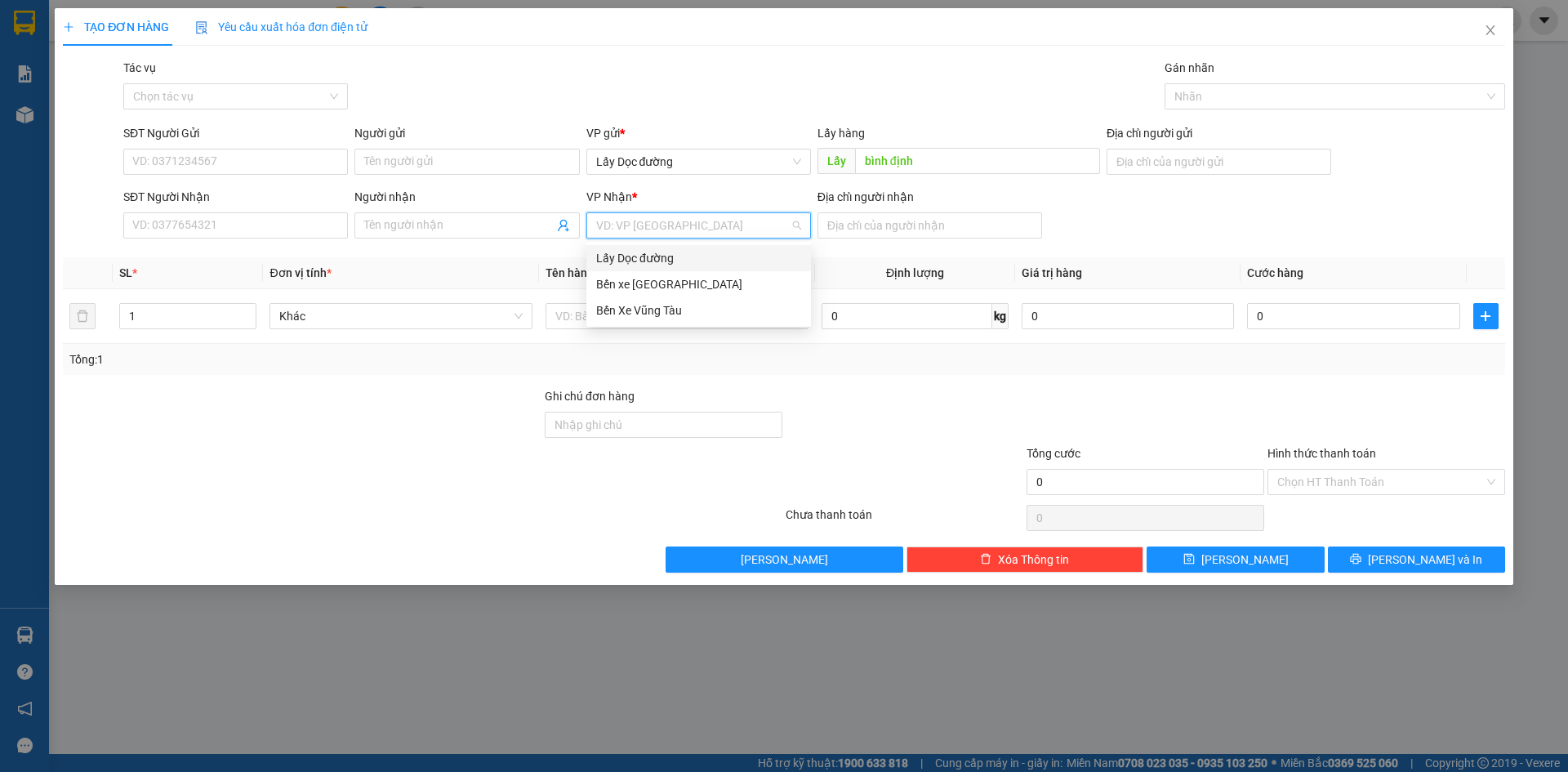
click at [689, 226] on input "search" at bounding box center [693, 226] width 194 height 25
click at [684, 315] on div "Bến Xe Vũng Tàu" at bounding box center [699, 311] width 205 height 18
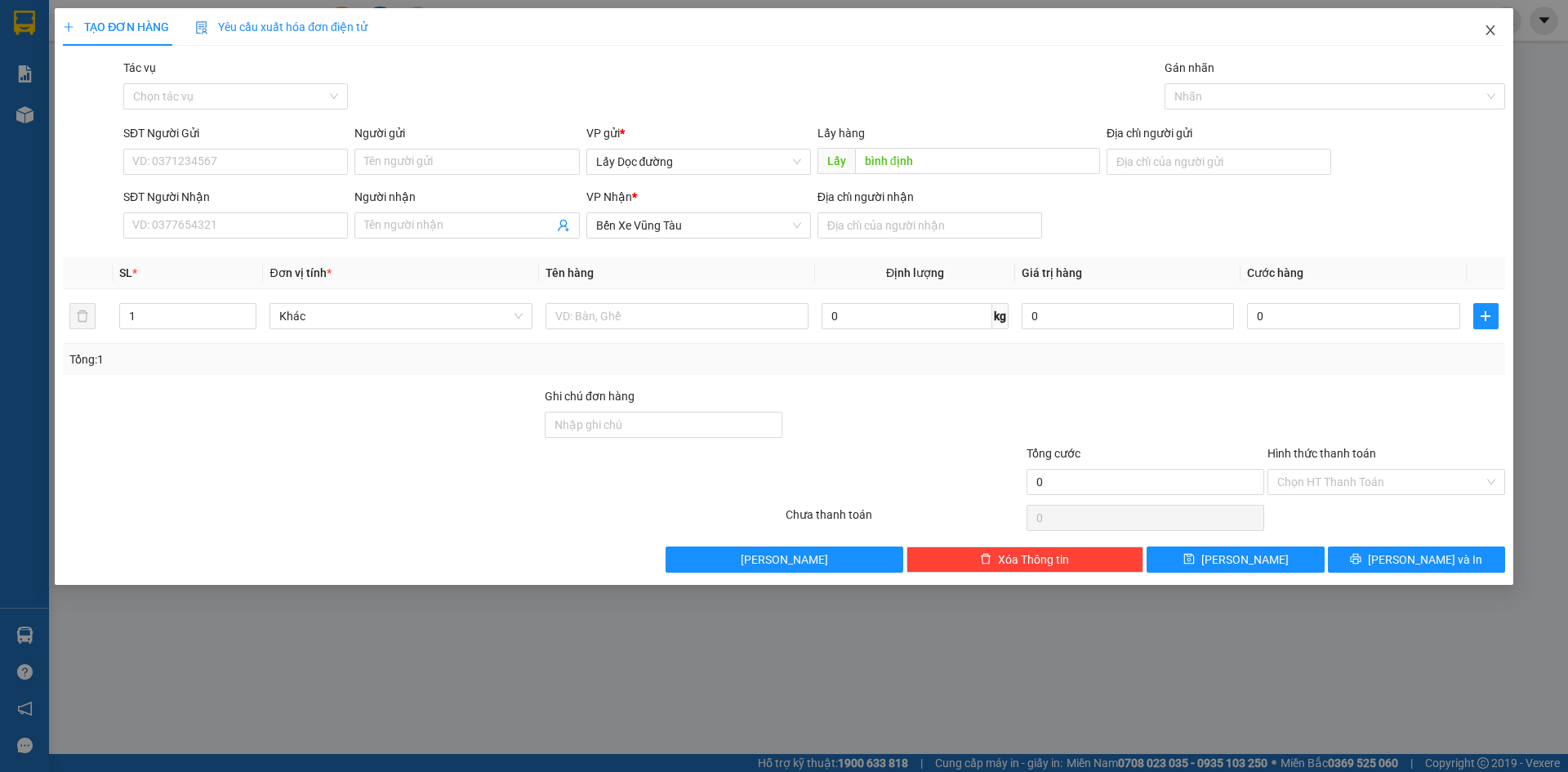
click at [1494, 27] on icon "close" at bounding box center [1490, 31] width 9 height 10
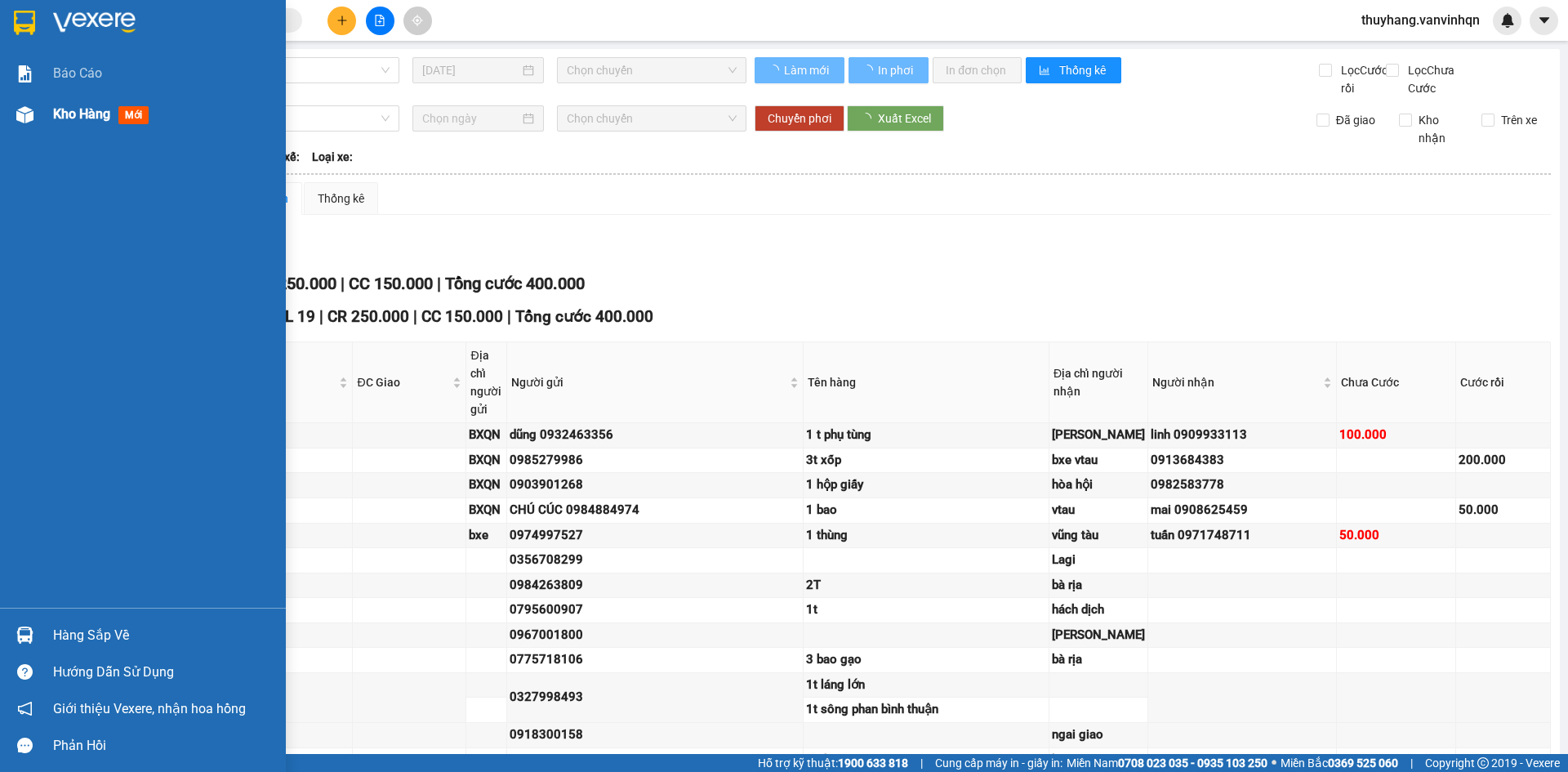
click at [28, 113] on img at bounding box center [25, 114] width 17 height 17
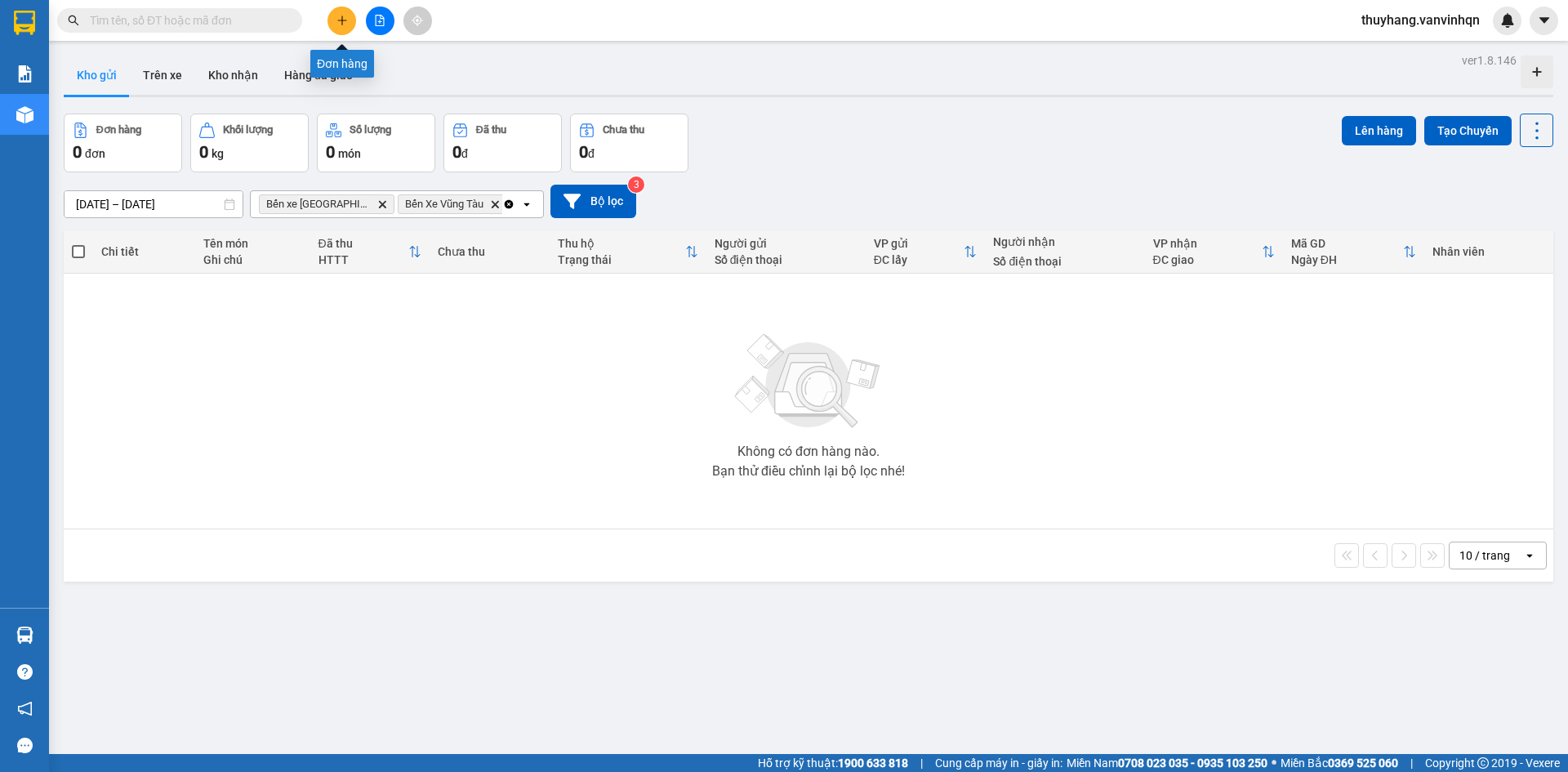
click at [343, 25] on icon "plus" at bounding box center [343, 21] width 12 height 12
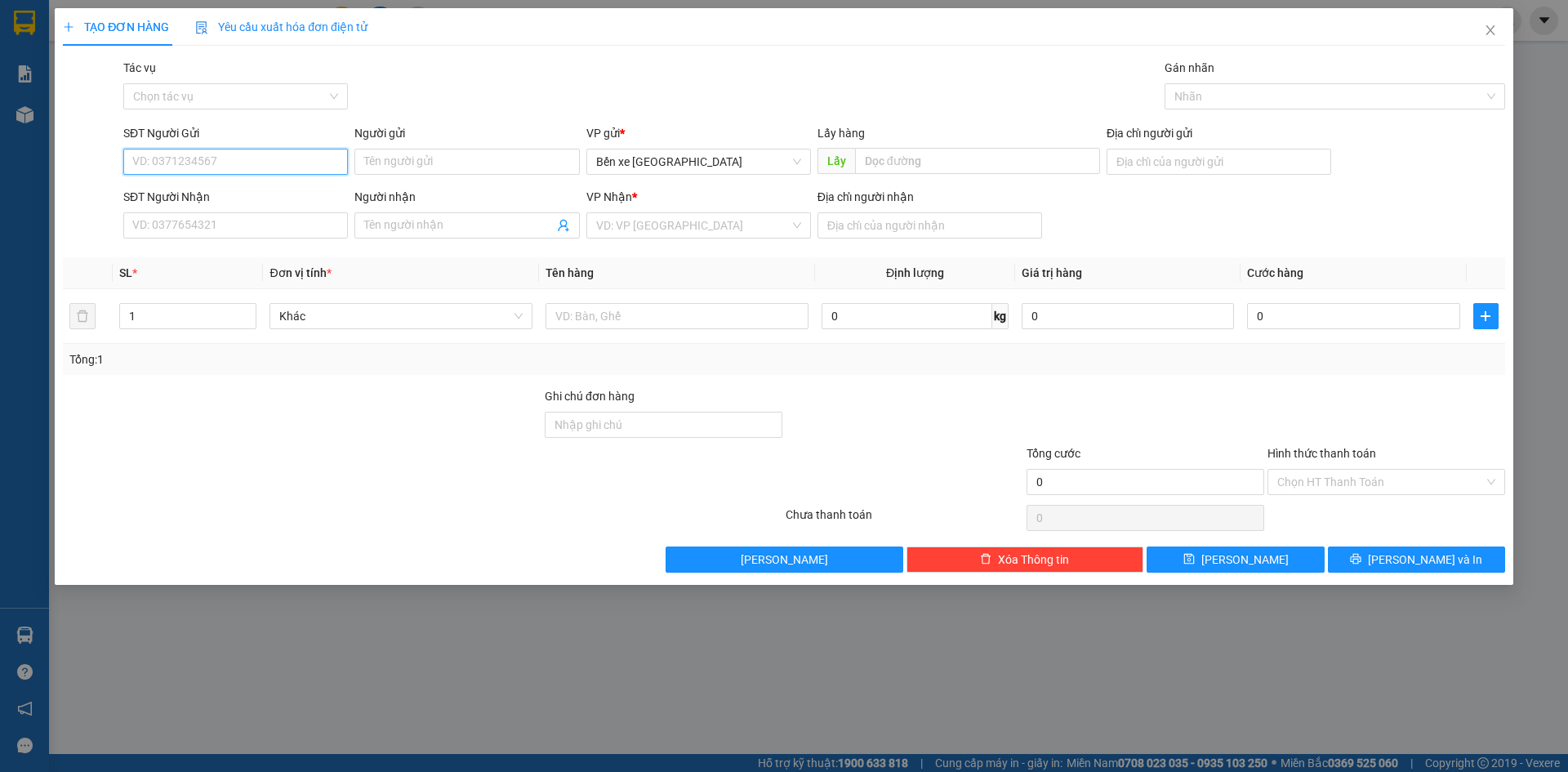
click at [267, 157] on input "SĐT Người Gửi" at bounding box center [235, 162] width 224 height 27
click at [662, 166] on span "Bến xe [GEOGRAPHIC_DATA]" at bounding box center [699, 162] width 205 height 25
type input "0386462869"
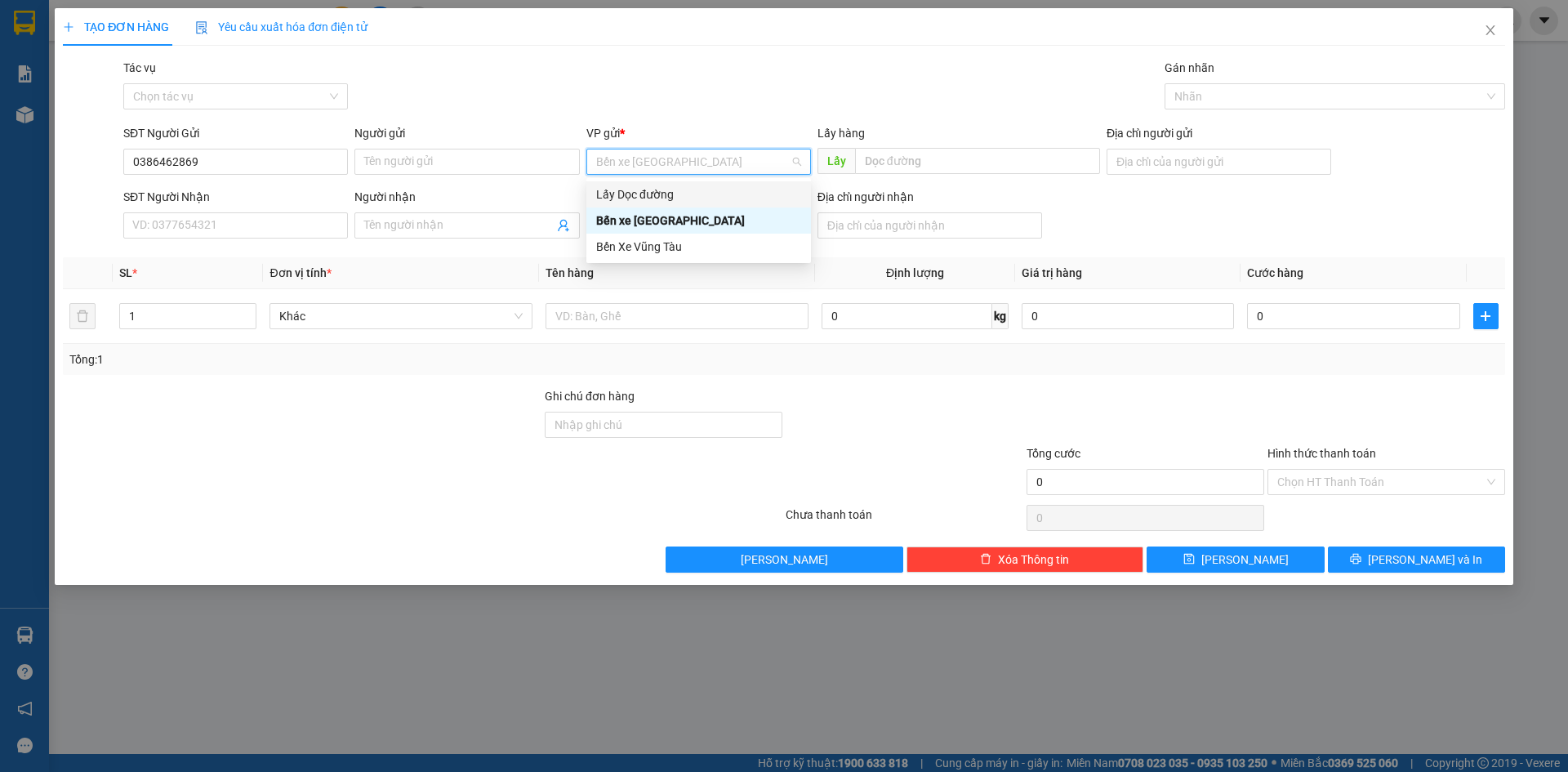
click at [665, 191] on div "Lấy Dọc đường" at bounding box center [699, 195] width 205 height 18
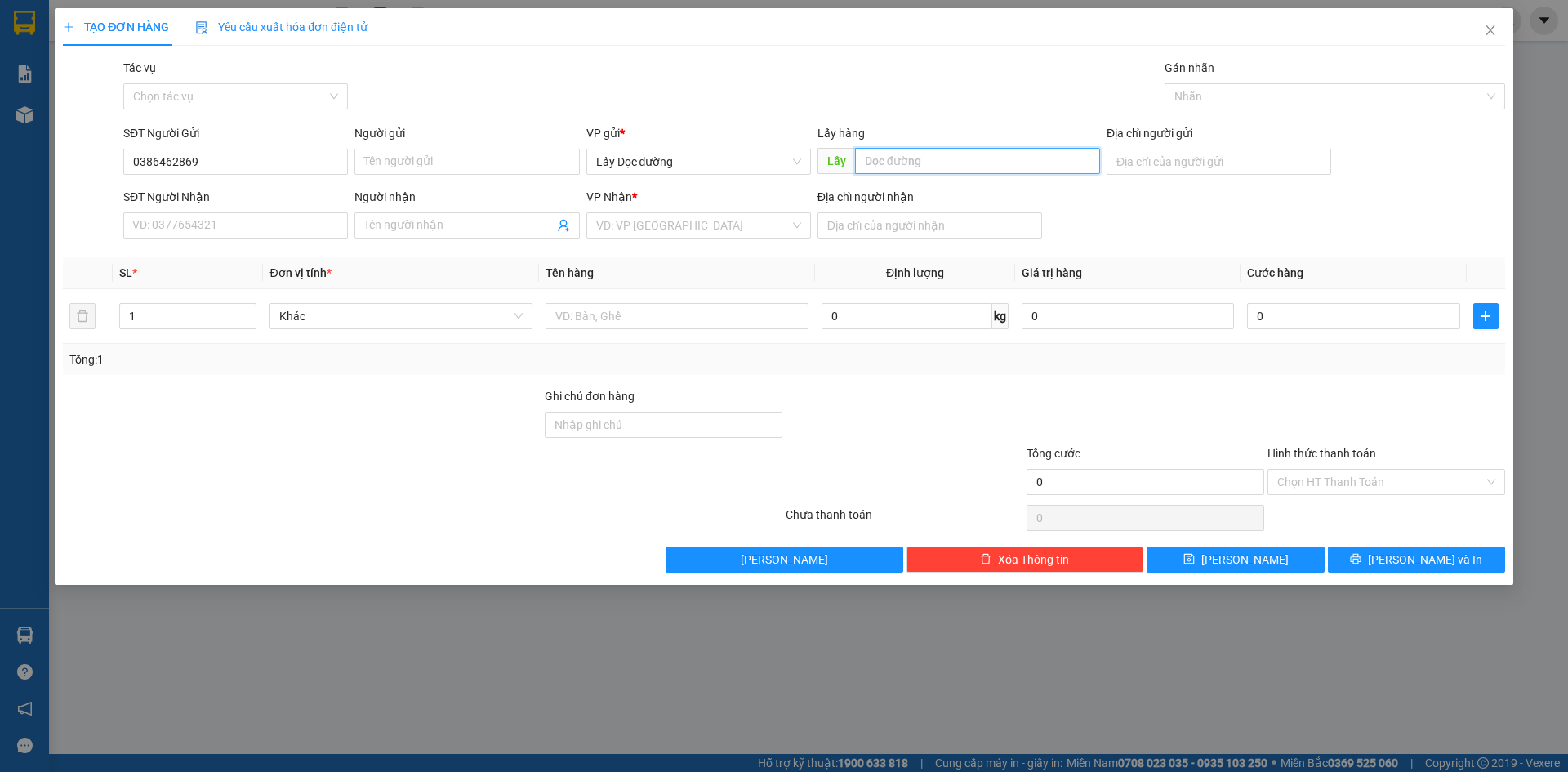
click at [958, 162] on input "text" at bounding box center [978, 162] width 245 height 27
type input "nhà đá"
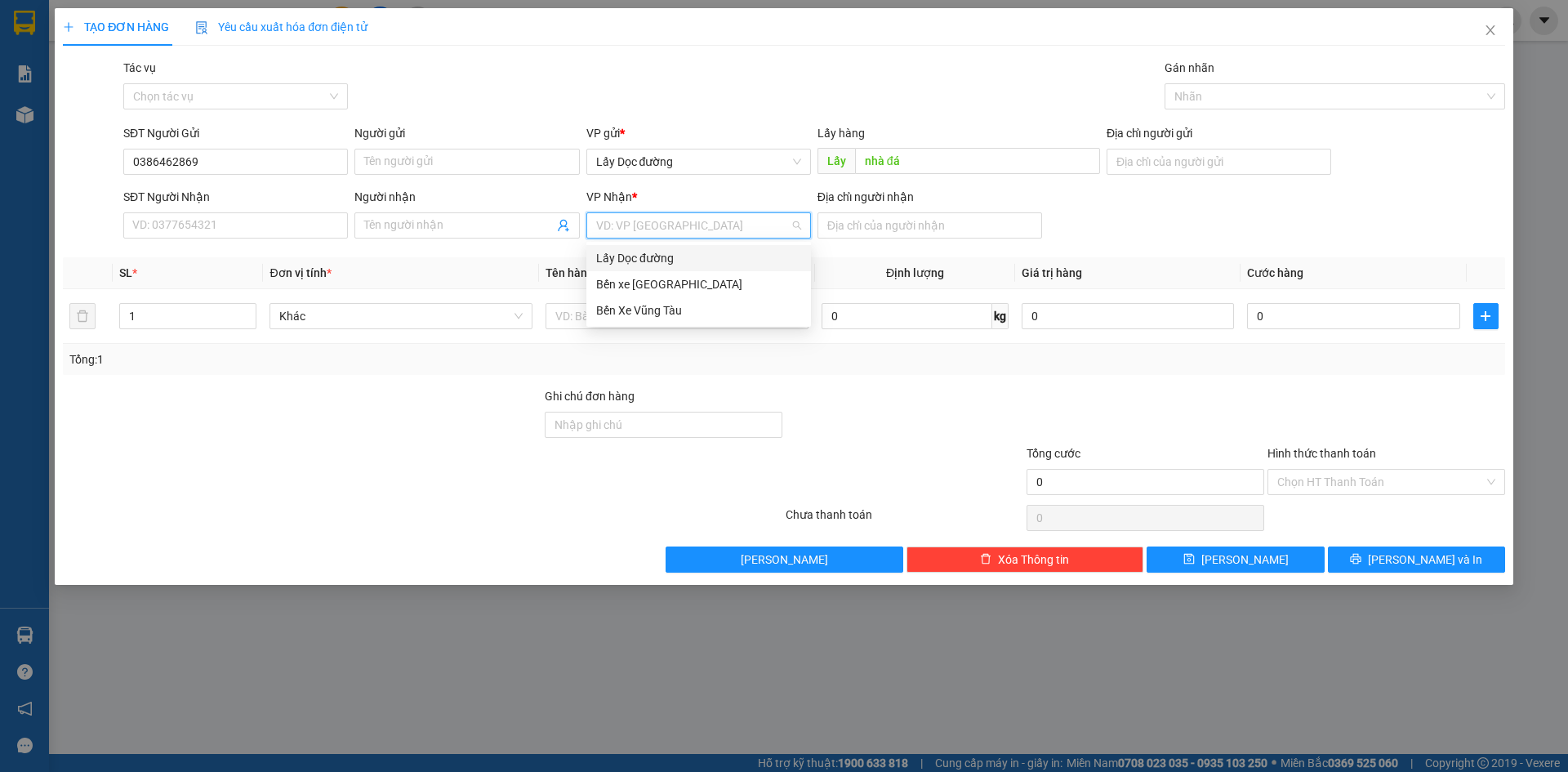
click at [776, 220] on input "search" at bounding box center [693, 226] width 194 height 25
click at [681, 310] on div "Bến Xe Vũng Tàu" at bounding box center [699, 311] width 205 height 18
click at [850, 237] on input "Địa chỉ người nhận" at bounding box center [930, 226] width 224 height 27
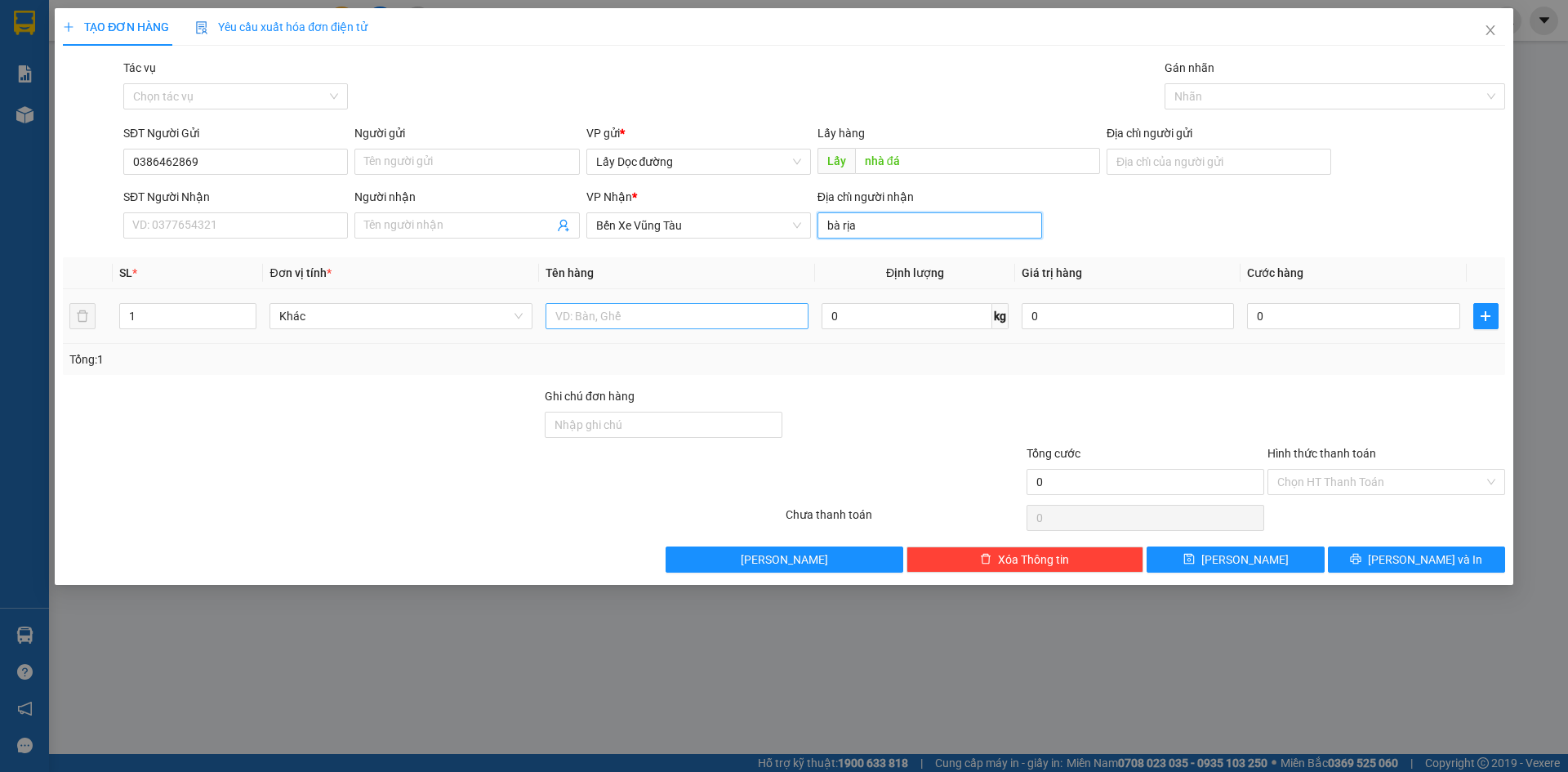
type input "bà rịa"
click at [778, 303] on input "text" at bounding box center [677, 316] width 263 height 27
type input "1t 1 bao"
click at [1245, 554] on span "[PERSON_NAME]" at bounding box center [1245, 560] width 88 height 18
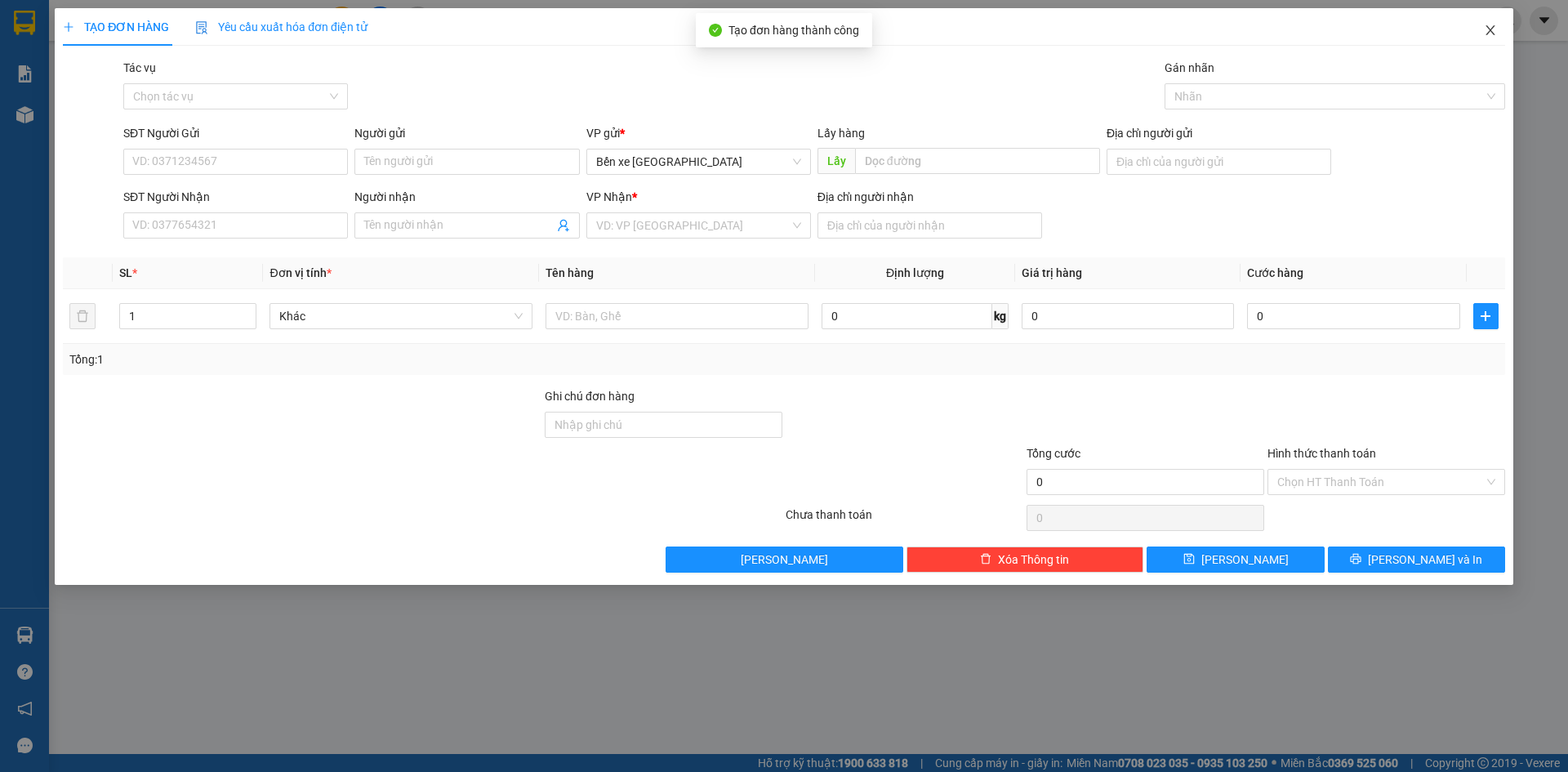
click at [1491, 33] on icon "close" at bounding box center [1491, 31] width 13 height 13
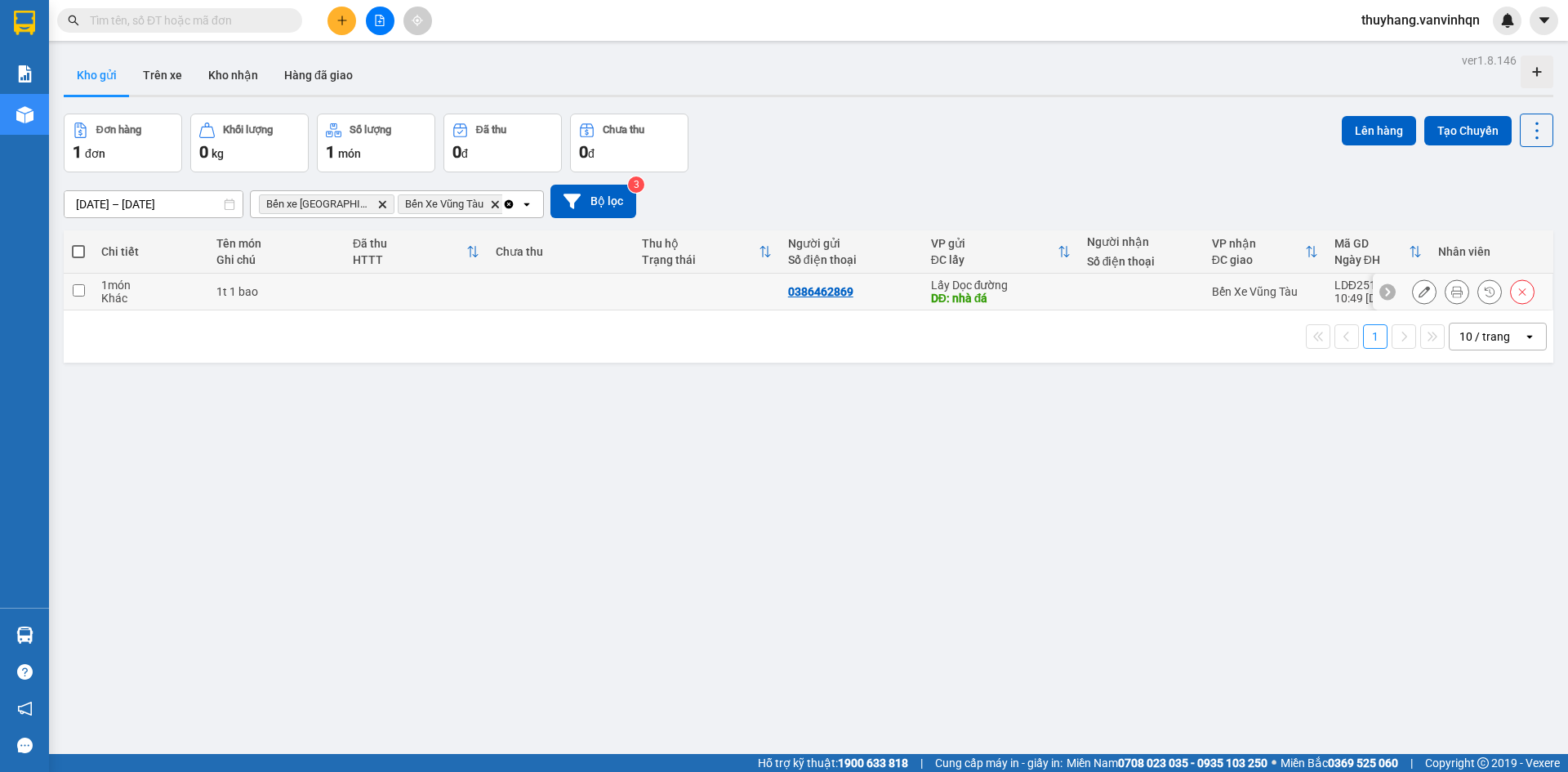
click at [317, 297] on div "1t 1 bao" at bounding box center [276, 292] width 120 height 13
checkbox input "true"
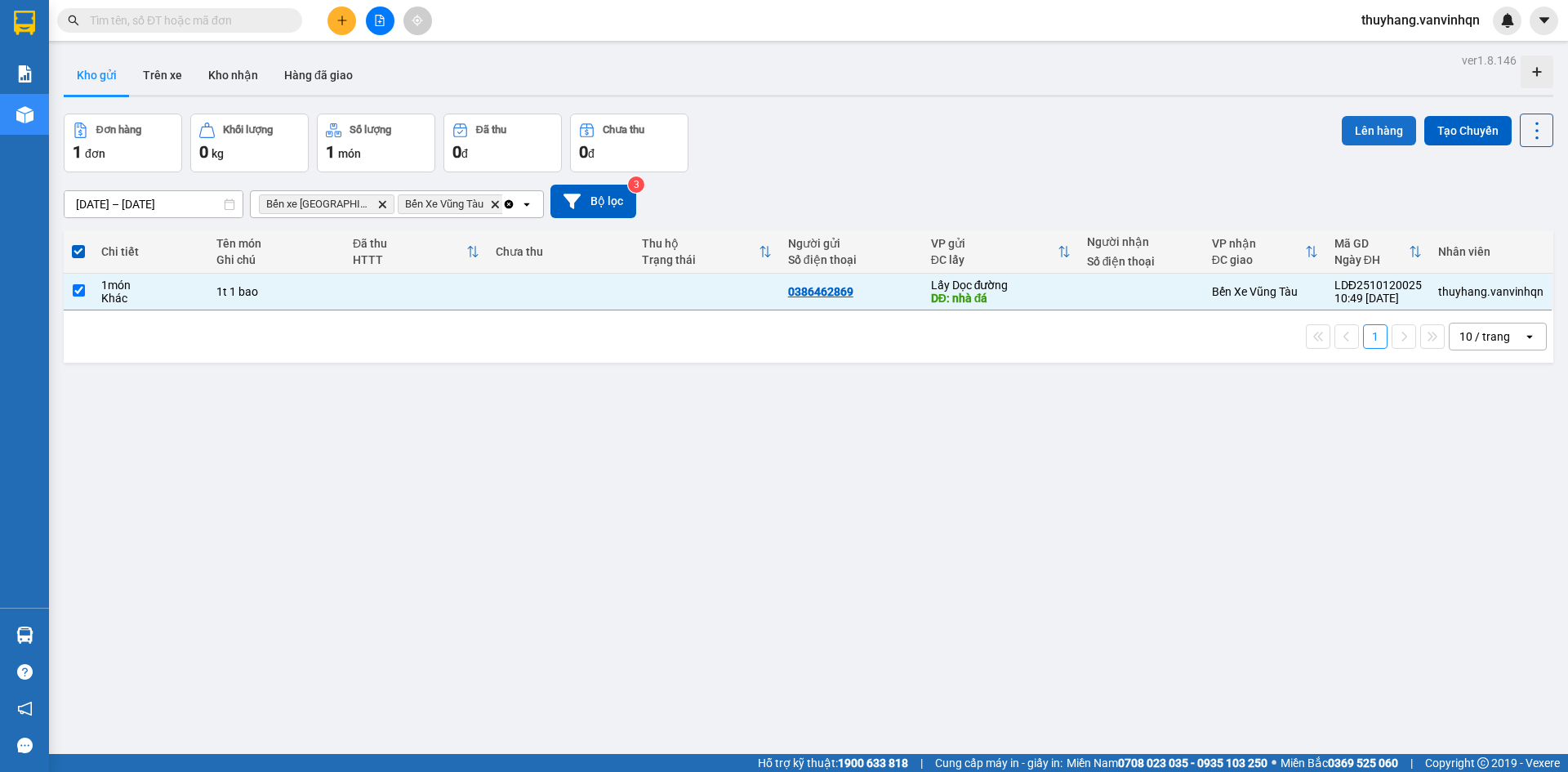
click at [1368, 132] on button "Lên hàng" at bounding box center [1379, 131] width 75 height 30
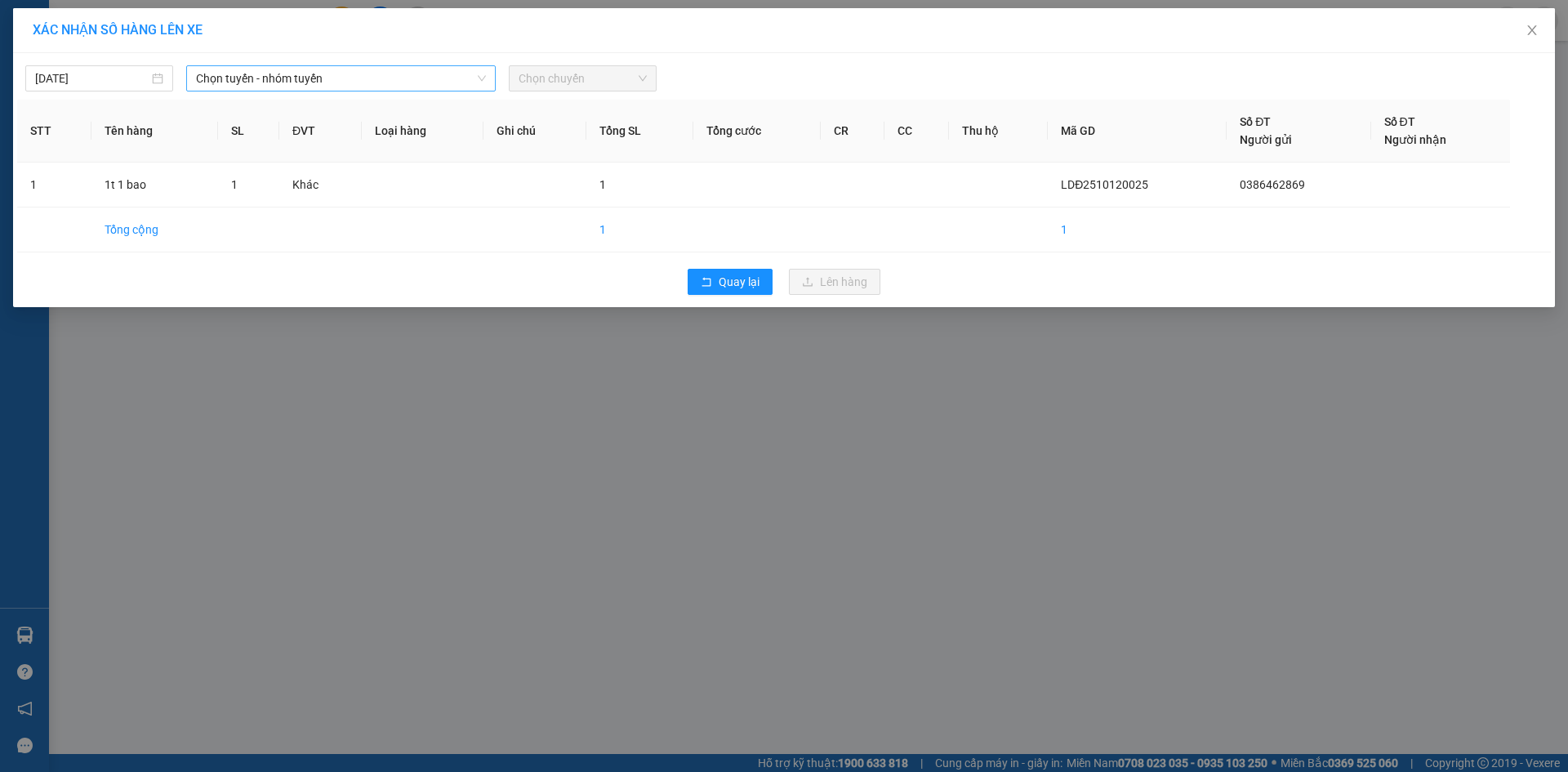
click at [341, 76] on span "Chọn tuyến - nhóm tuyến" at bounding box center [341, 79] width 290 height 25
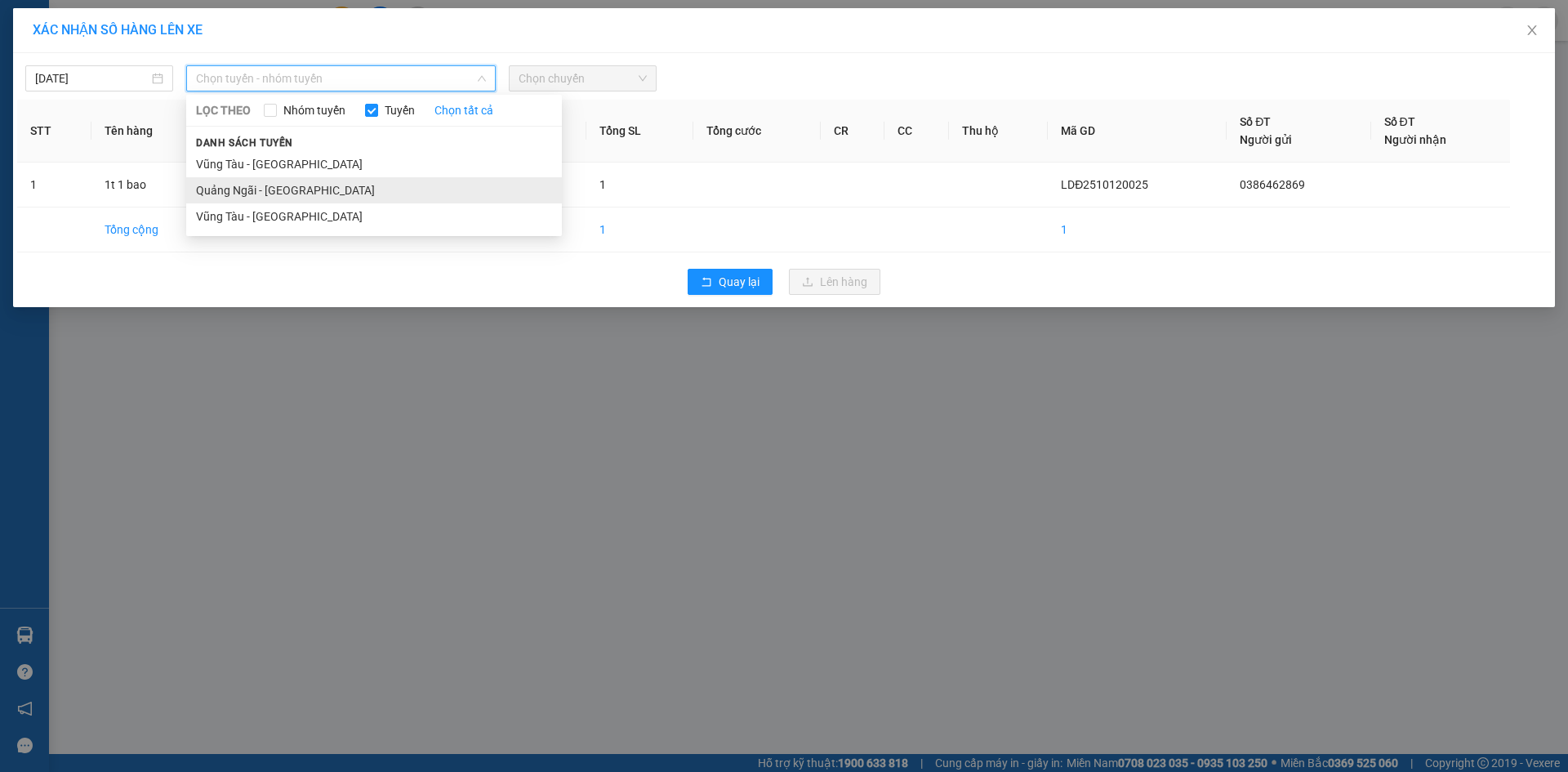
click at [319, 186] on li "Quảng Ngãi - [GEOGRAPHIC_DATA]" at bounding box center [374, 191] width 376 height 27
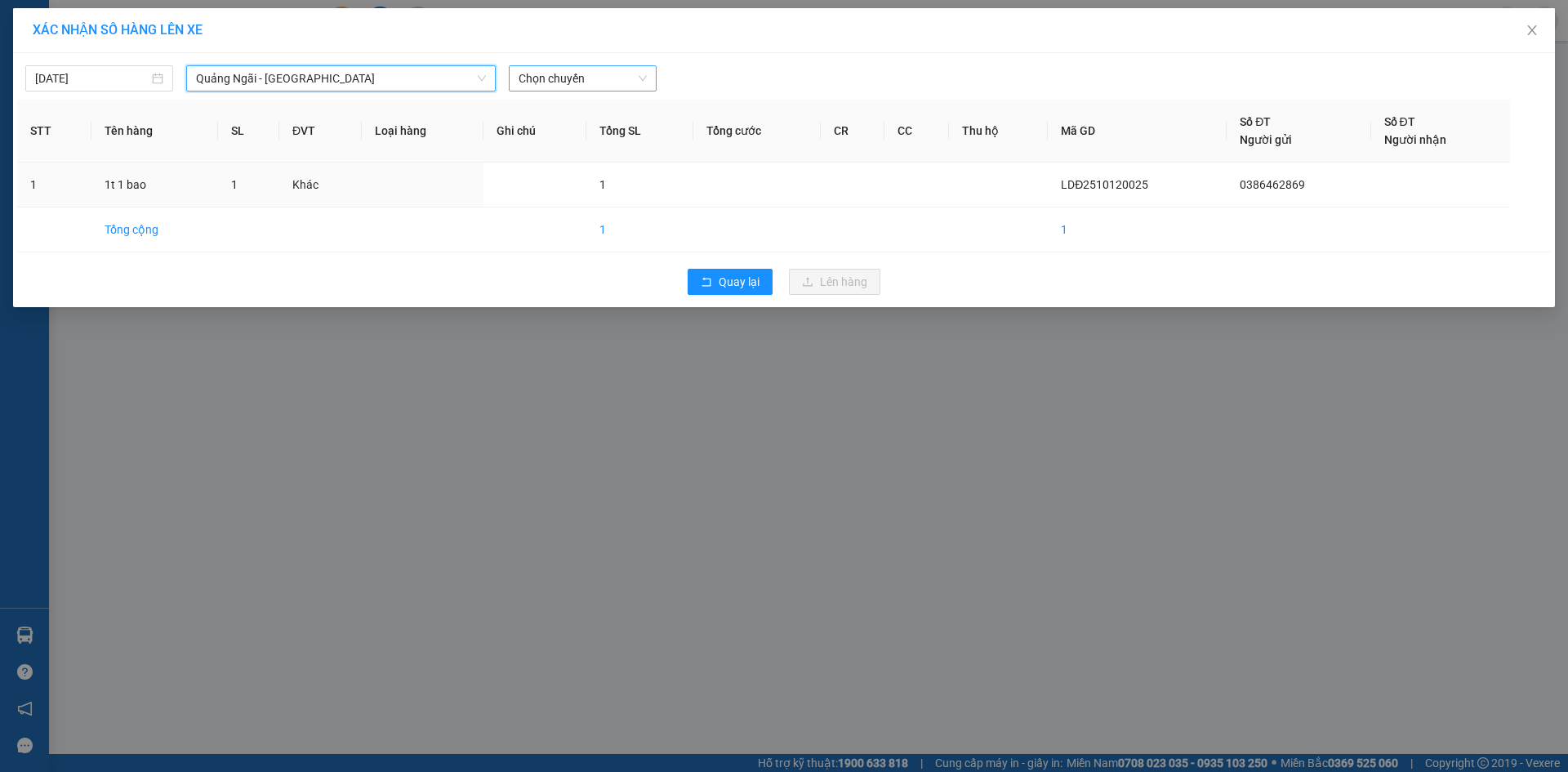
click at [608, 81] on span "Chọn chuyến" at bounding box center [583, 79] width 128 height 25
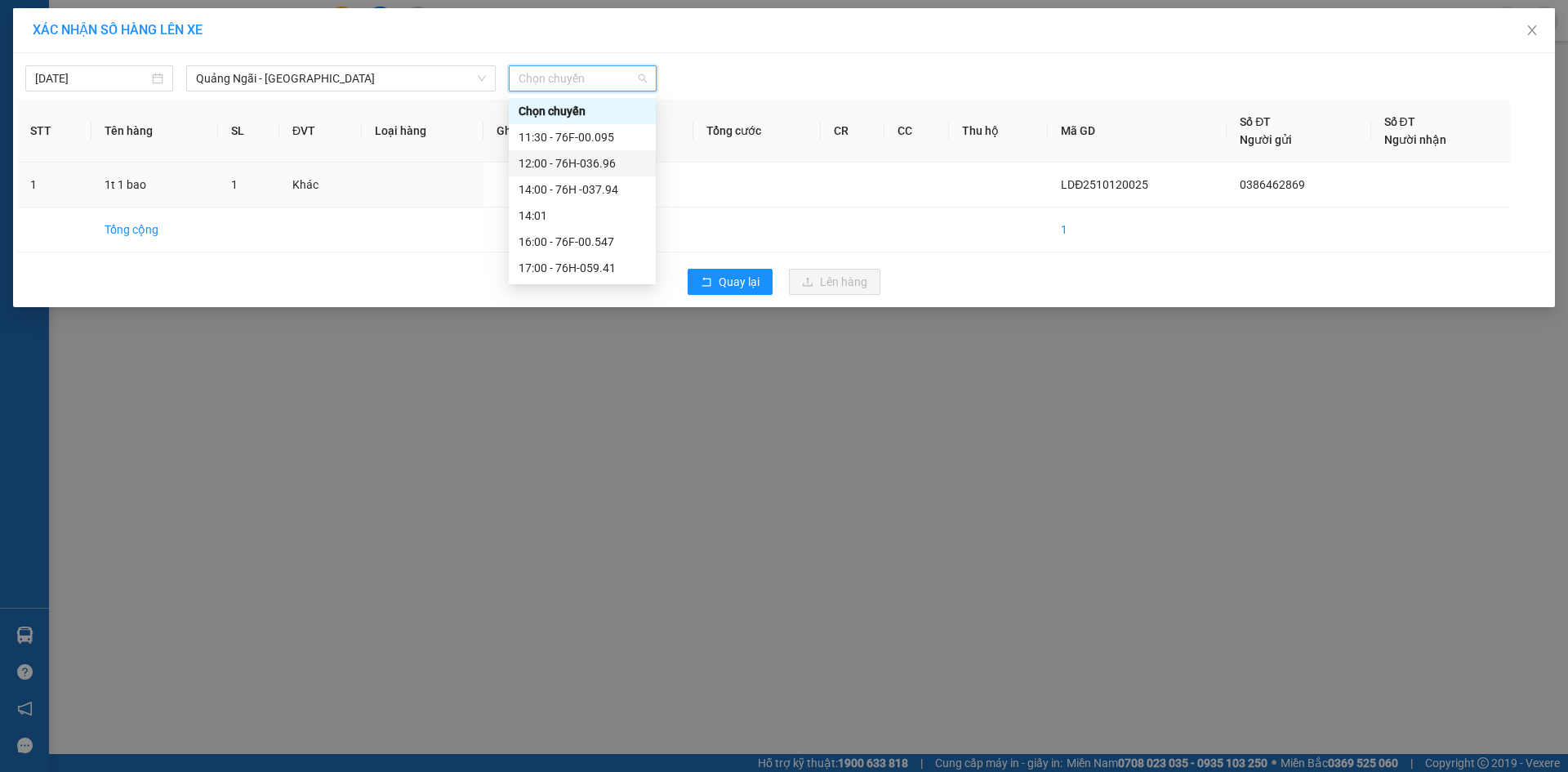
click at [602, 162] on div "12:00 - 76H-036.96" at bounding box center [583, 163] width 127 height 18
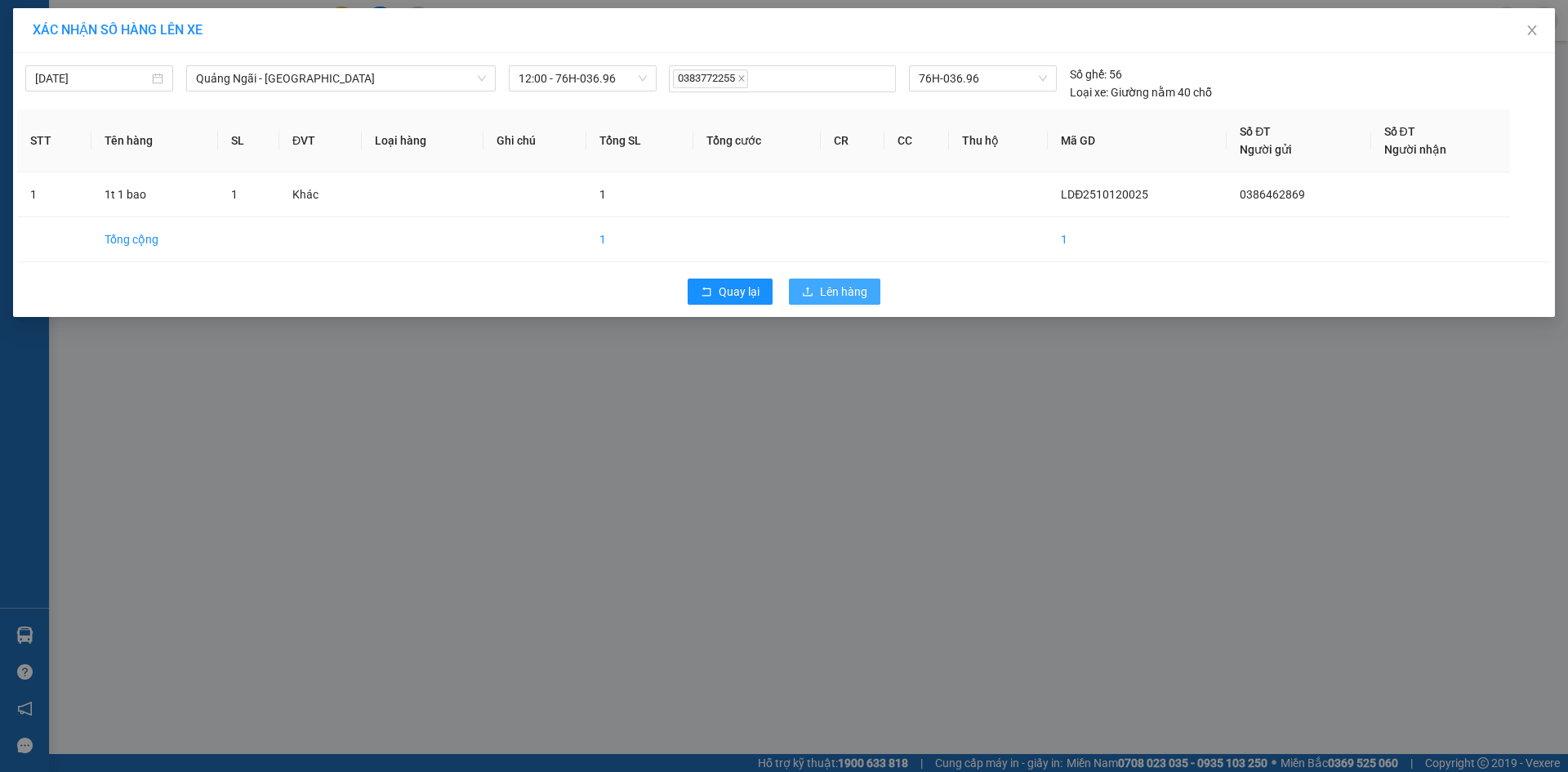
click at [864, 289] on span "Lên hàng" at bounding box center [844, 292] width 47 height 18
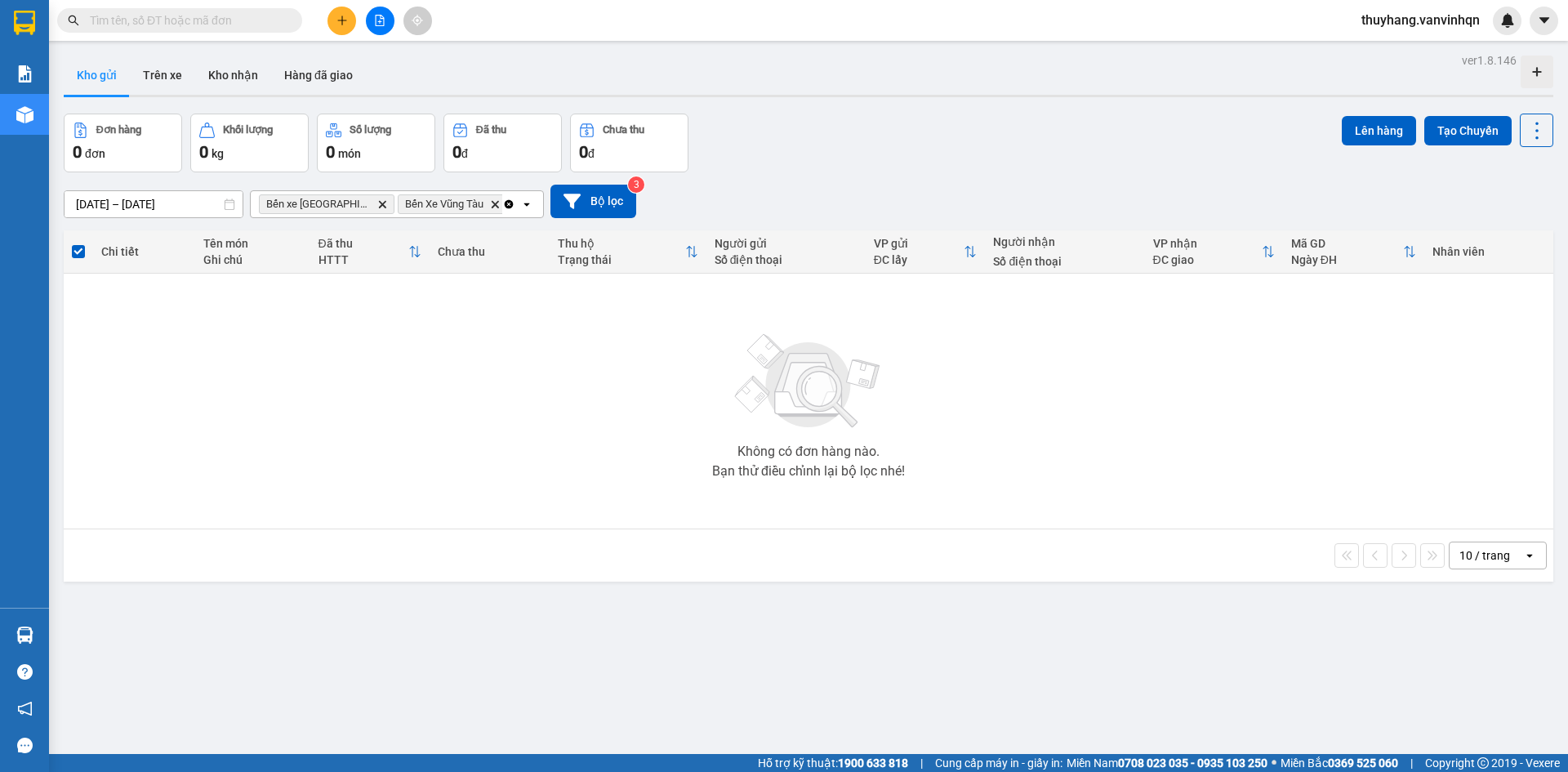
click at [1106, 599] on div "ver 1.8.146 Kho gửi Trên xe Kho nhận Hàng đã giao Đơn hàng 0 đơn Khối lượng 0 k…" at bounding box center [809, 435] width 1503 height 772
click at [1105, 599] on div "ver 1.8.146 Kho gửi Trên xe Kho nhận Hàng đã giao Đơn hàng 0 đơn Khối lượng 0 k…" at bounding box center [809, 435] width 1503 height 772
click at [387, 22] on button at bounding box center [380, 21] width 29 height 29
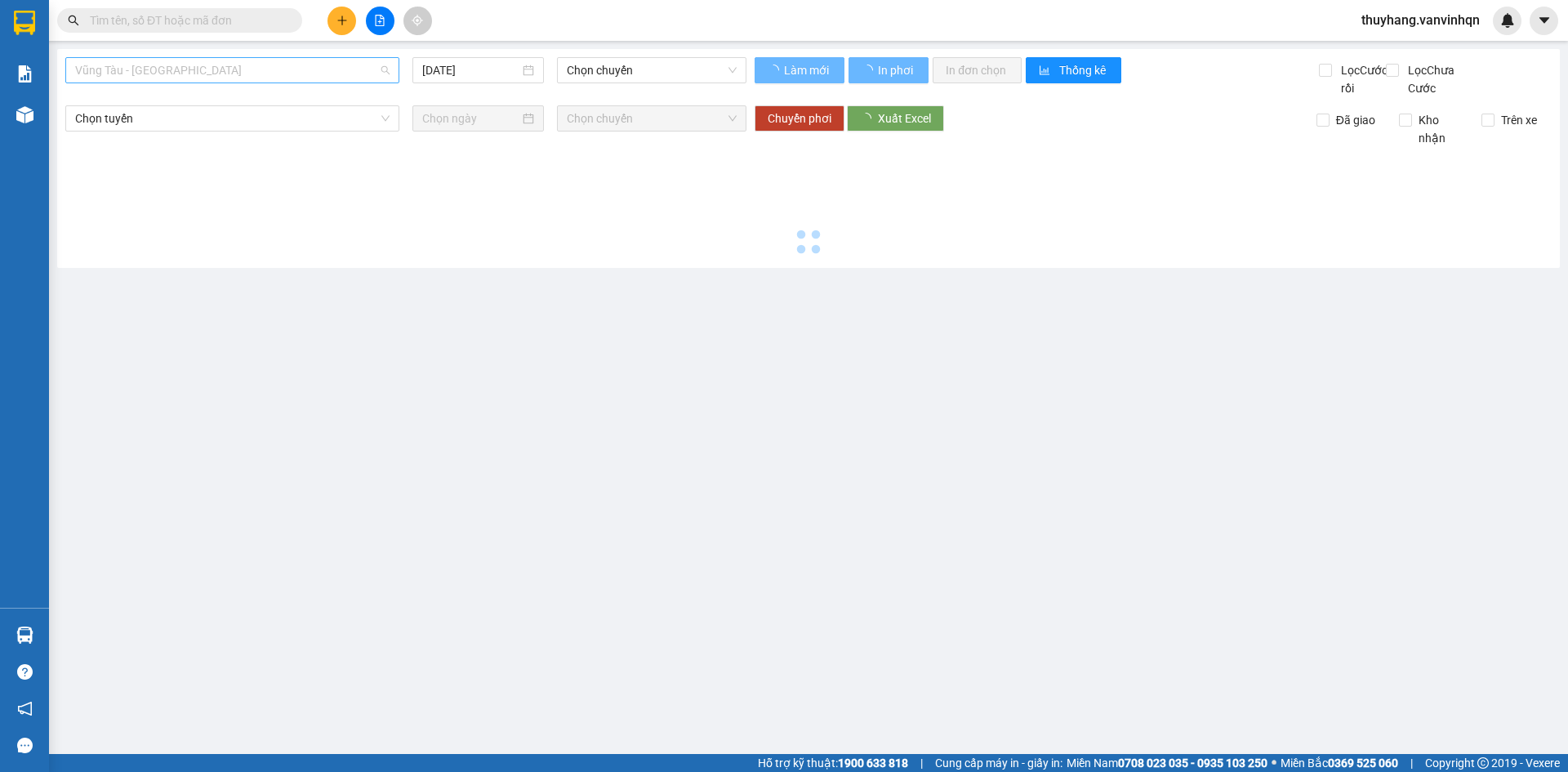
click at [272, 80] on span "Vũng Tàu - Quảng Ngãi" at bounding box center [233, 70] width 315 height 25
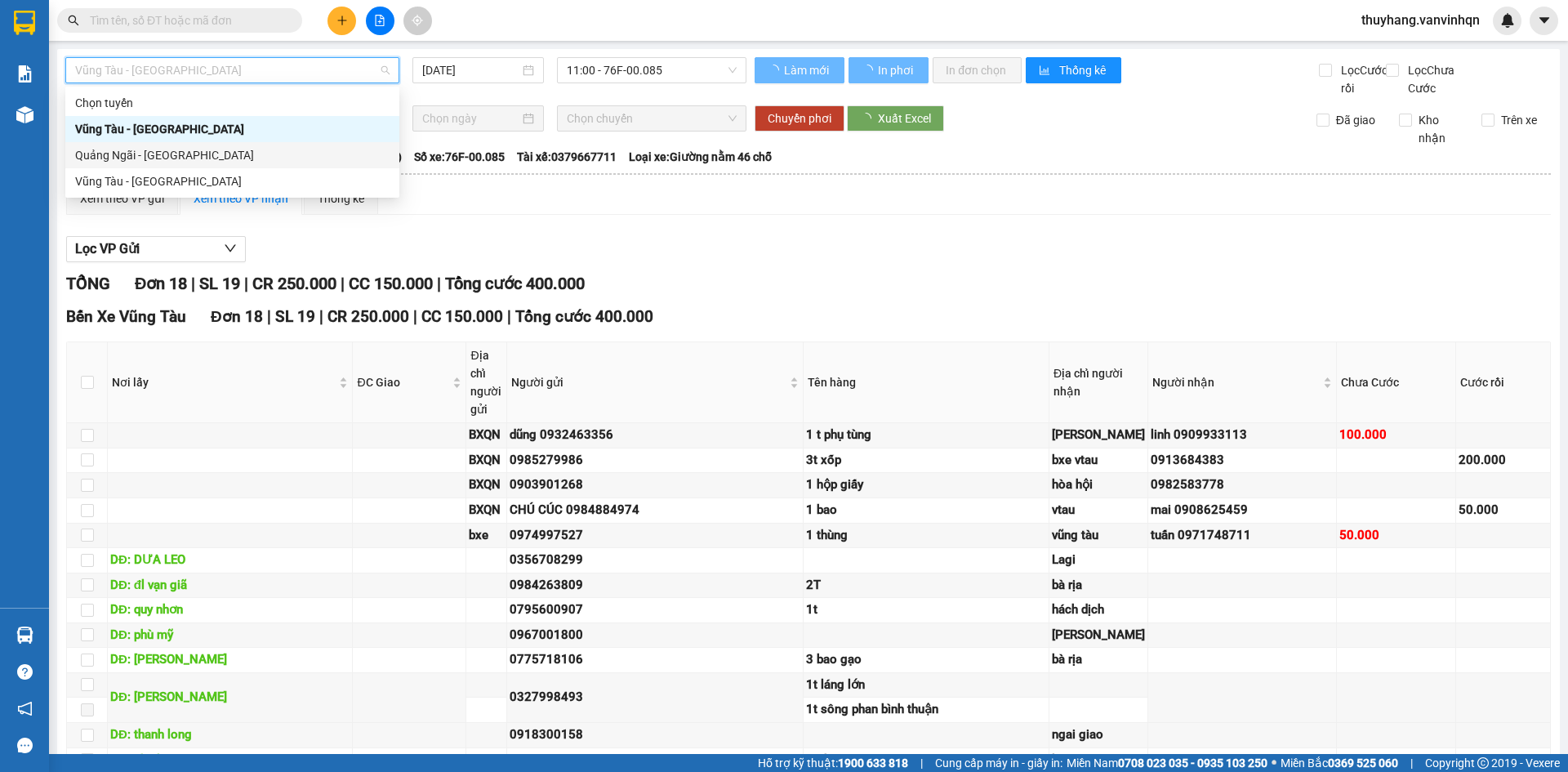
click at [238, 162] on div "Quảng Ngãi - [GEOGRAPHIC_DATA]" at bounding box center [233, 156] width 315 height 18
type input "[DATE]"
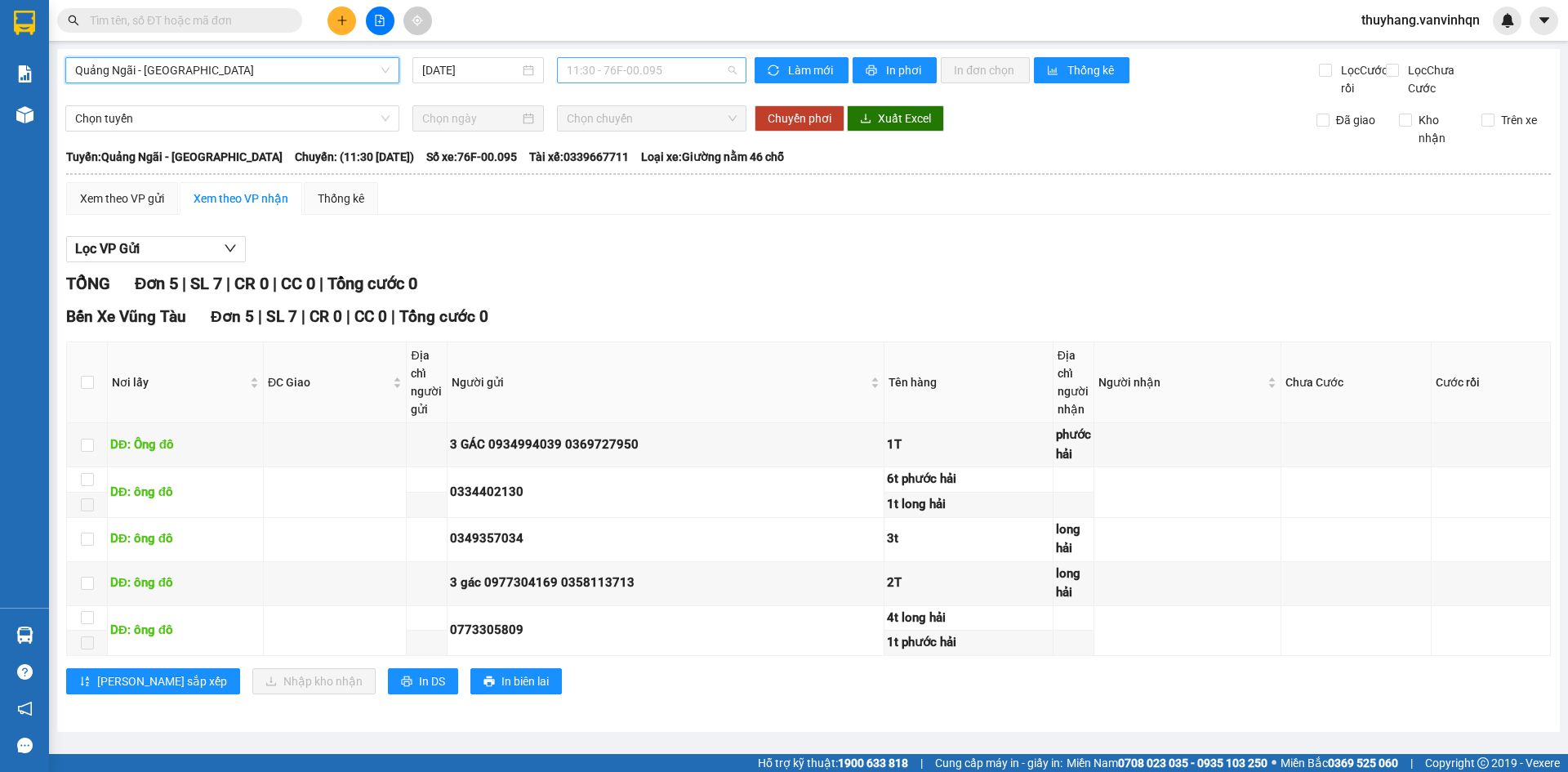
click at [685, 75] on span "11:30 - 76F-00.095" at bounding box center [652, 70] width 170 height 25
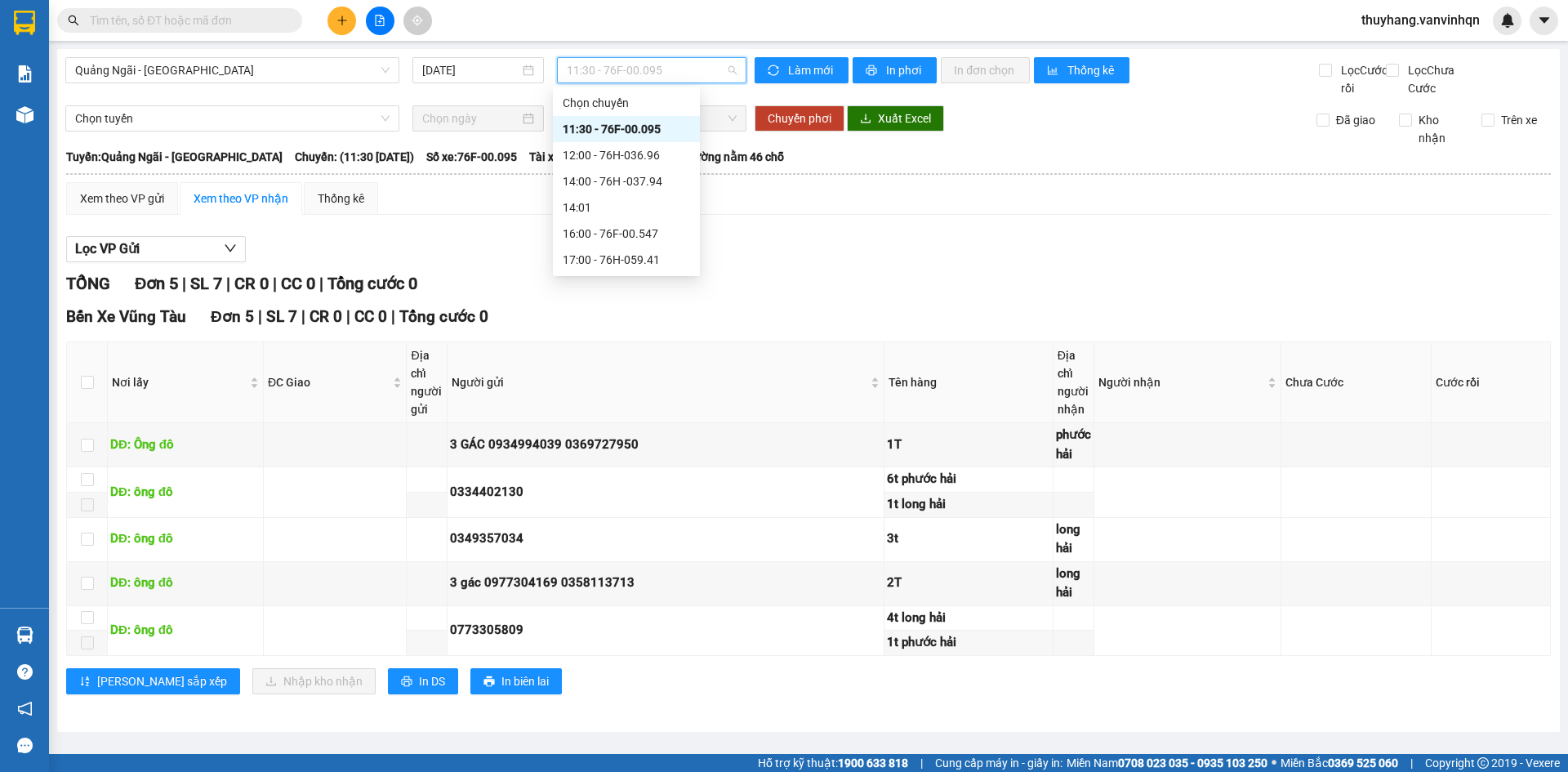
drag, startPoint x: 645, startPoint y: 130, endPoint x: 512, endPoint y: 193, distance: 147.2
click at [645, 130] on div "11:30 - 76F-00.095" at bounding box center [627, 129] width 127 height 18
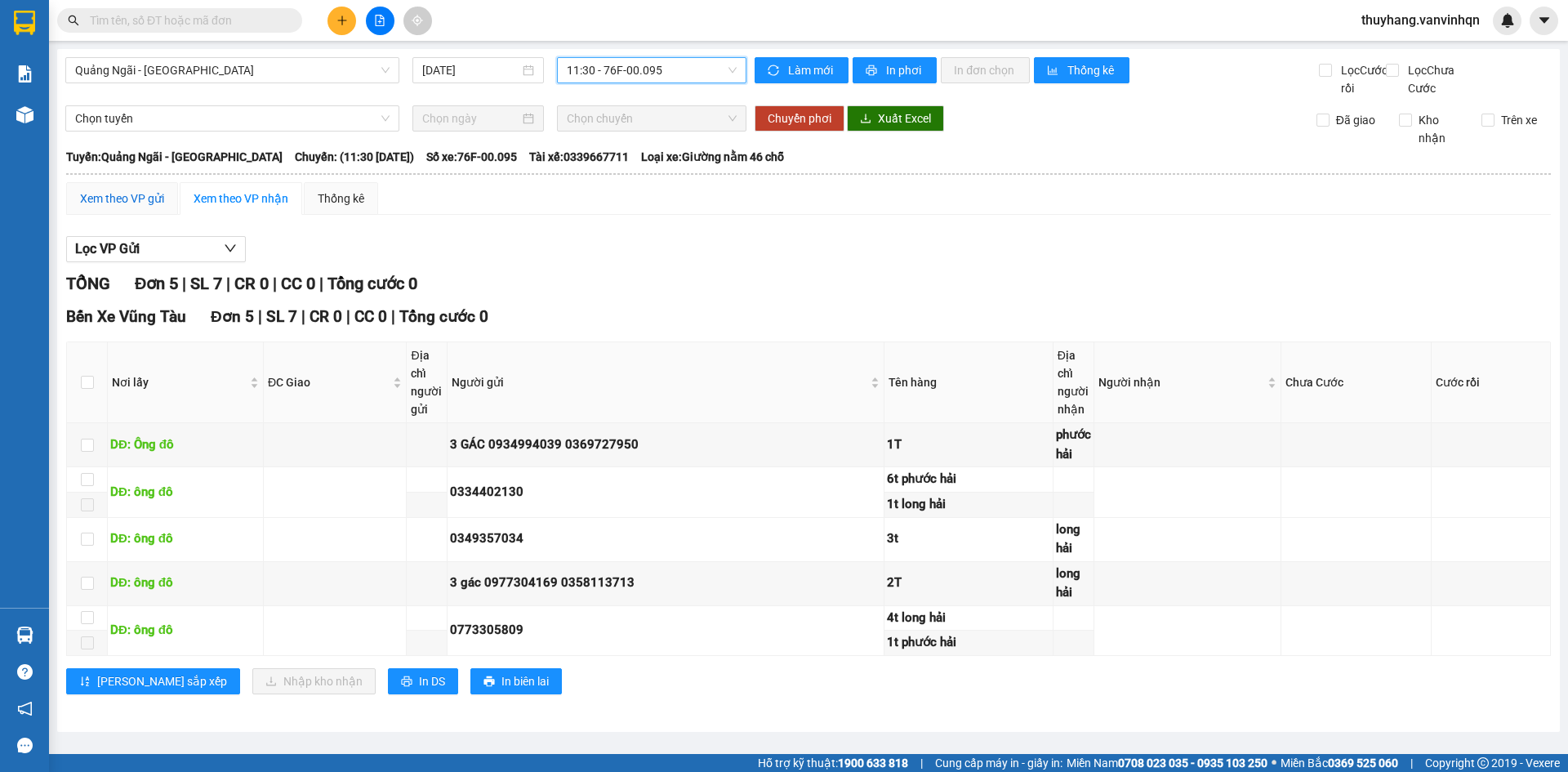
click at [136, 208] on div "Xem theo VP gửi" at bounding box center [123, 199] width 84 height 18
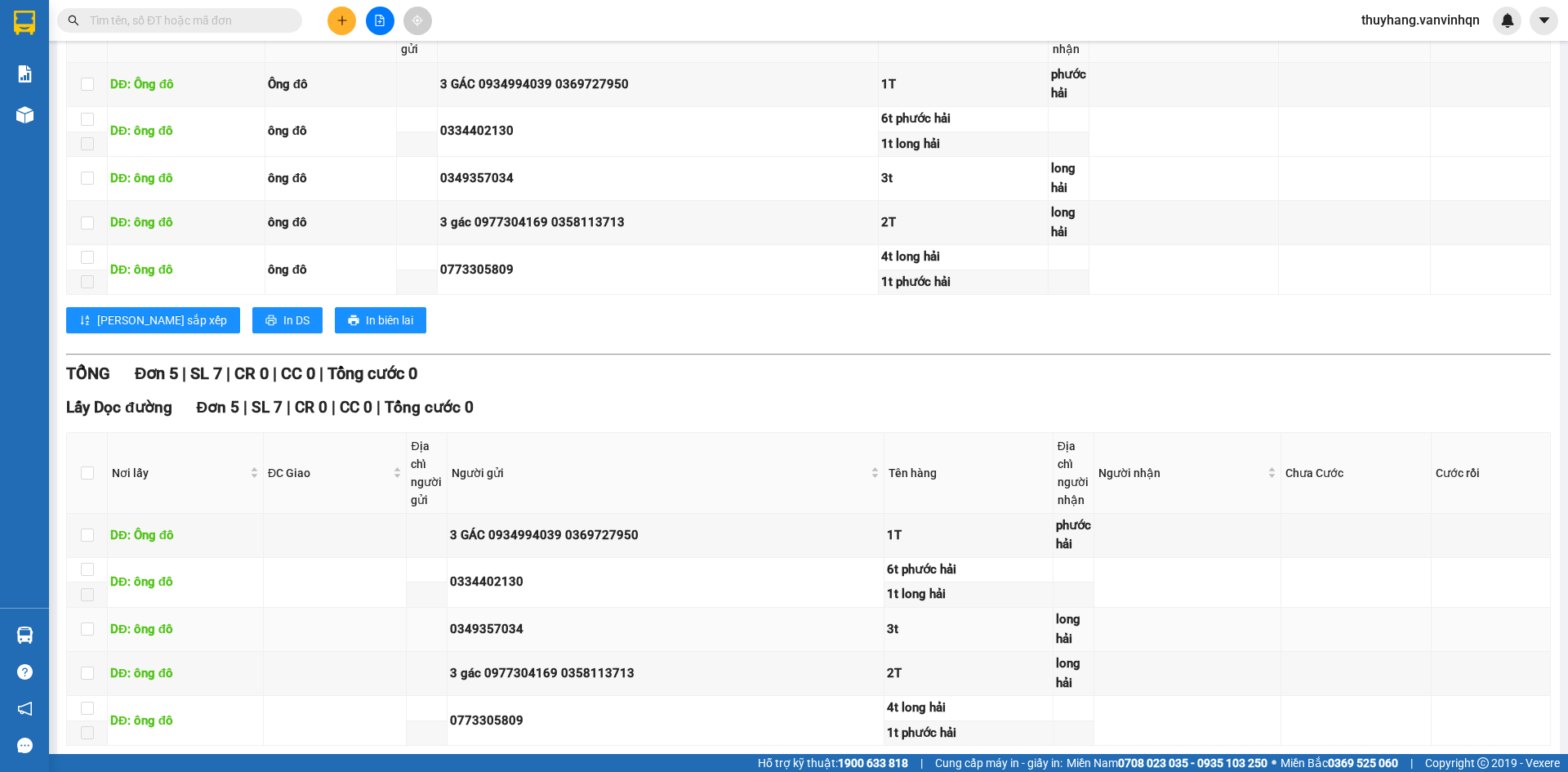
scroll to position [421, 0]
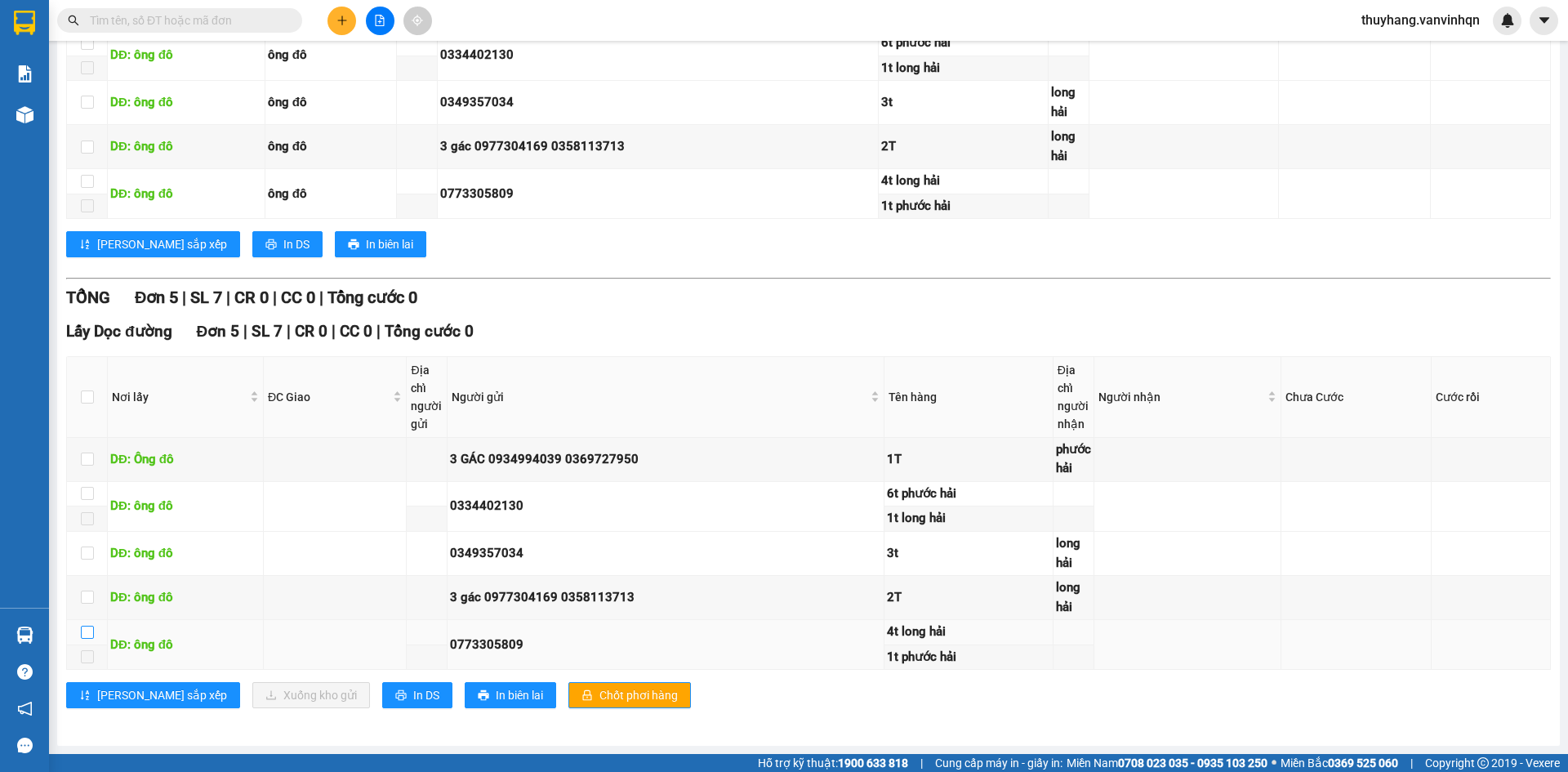
click at [87, 633] on input "checkbox" at bounding box center [88, 633] width 13 height 13
checkbox input "true"
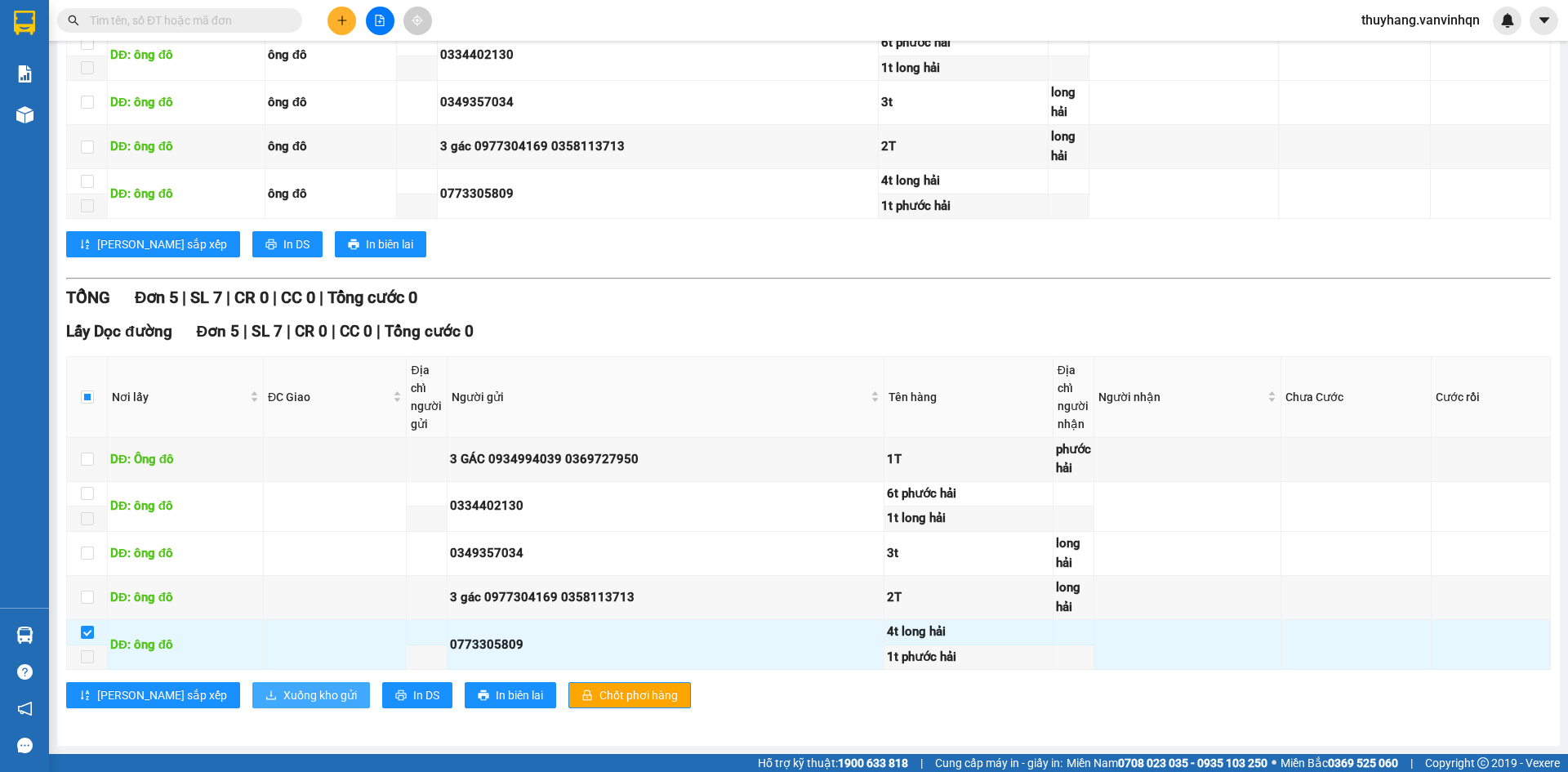
click at [283, 692] on span "Xuống kho gửi" at bounding box center [320, 696] width 74 height 18
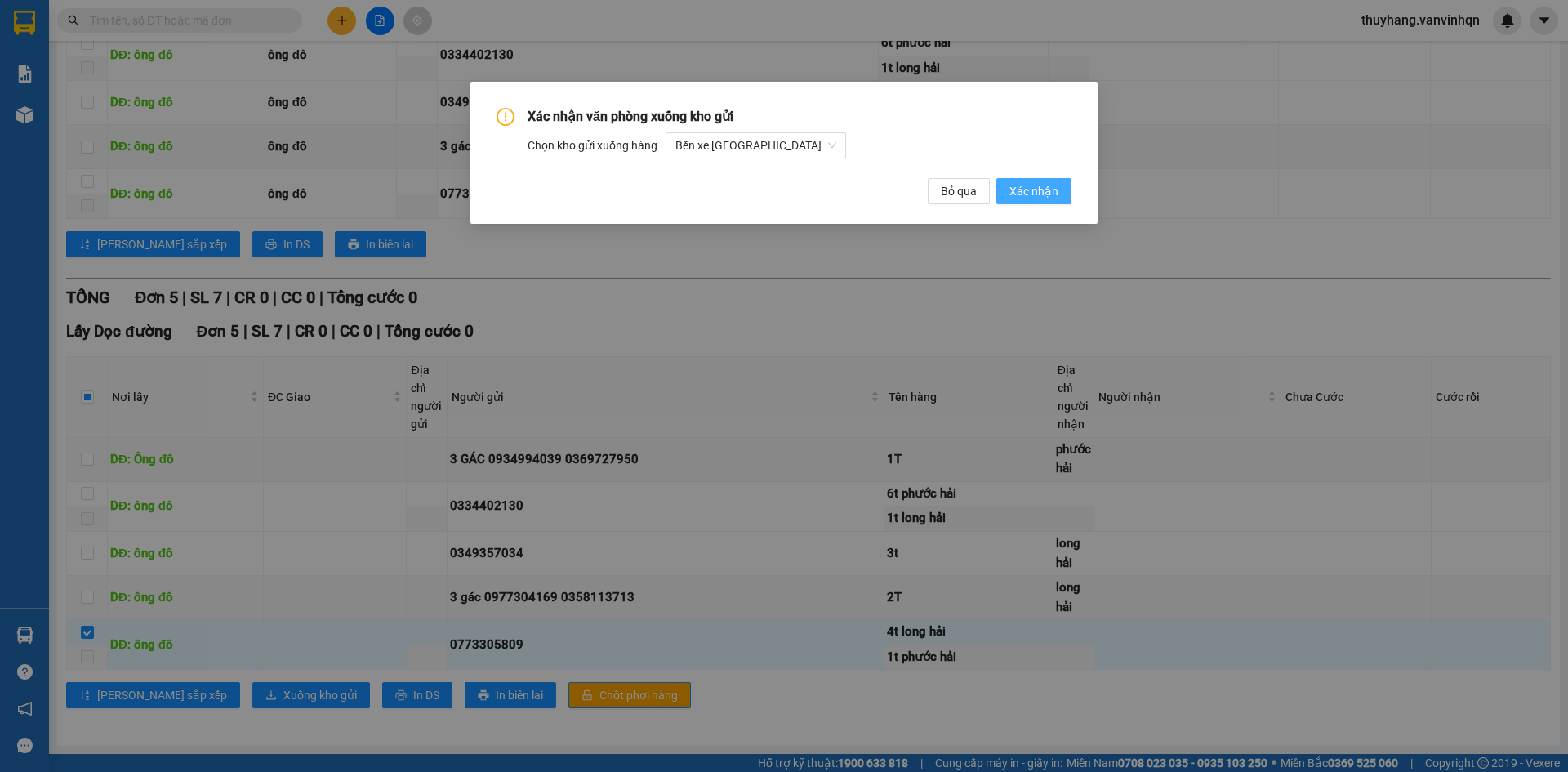
click at [1040, 183] on span "Xác nhận" at bounding box center [1034, 191] width 49 height 18
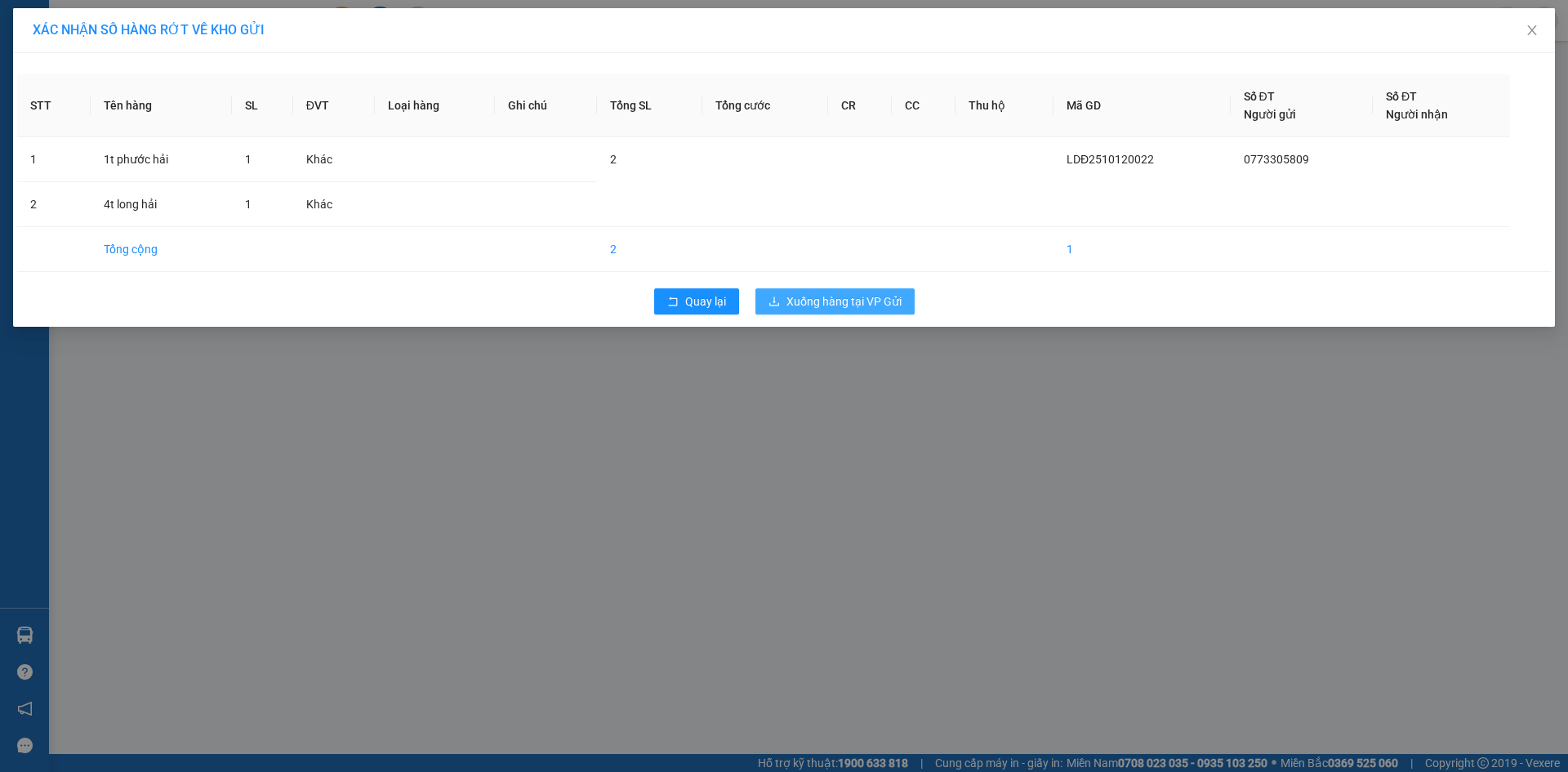
click at [882, 301] on span "Xuống hàng tại VP Gửi" at bounding box center [844, 302] width 115 height 18
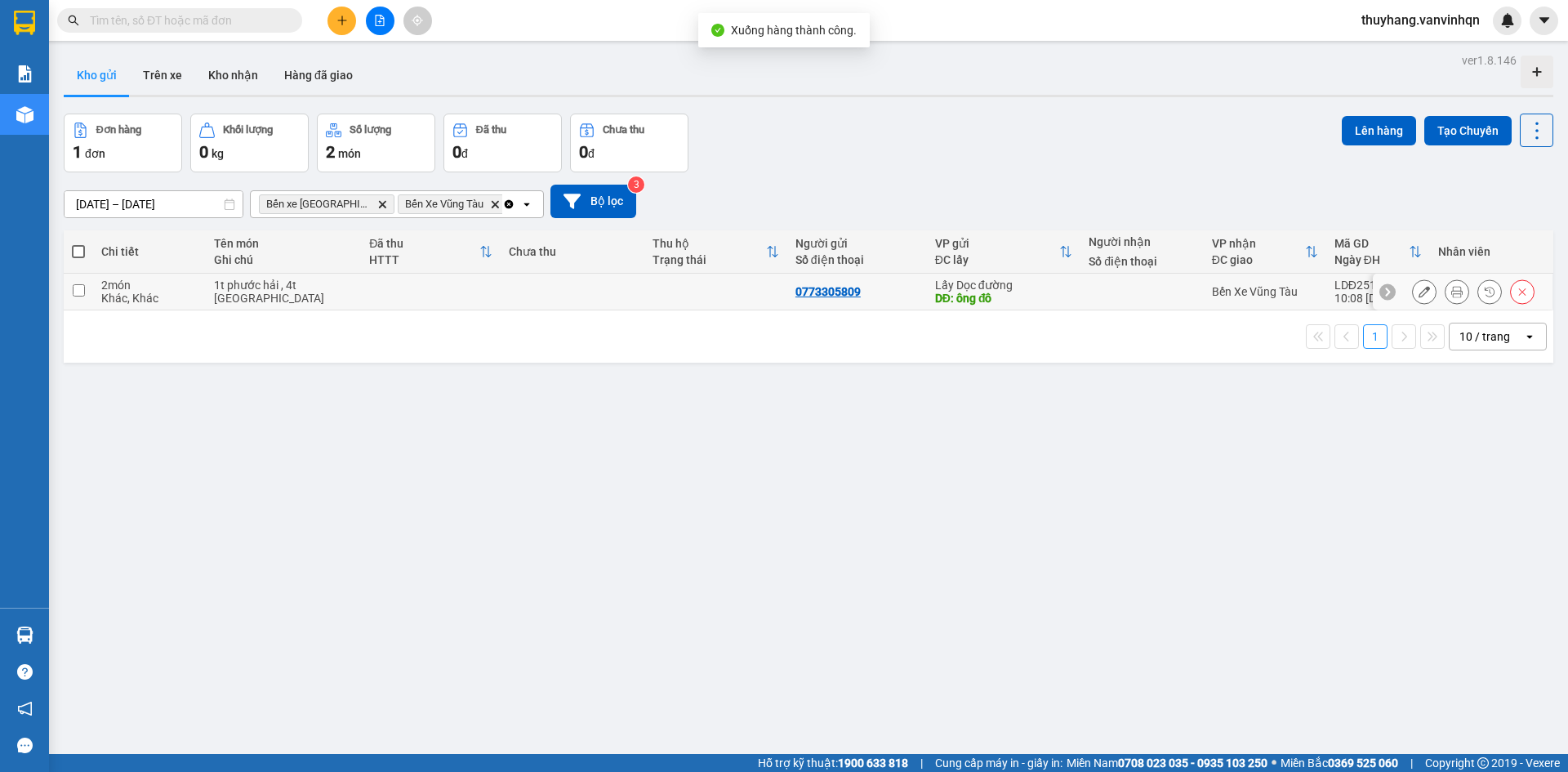
click at [1419, 292] on icon at bounding box center [1425, 292] width 12 height 12
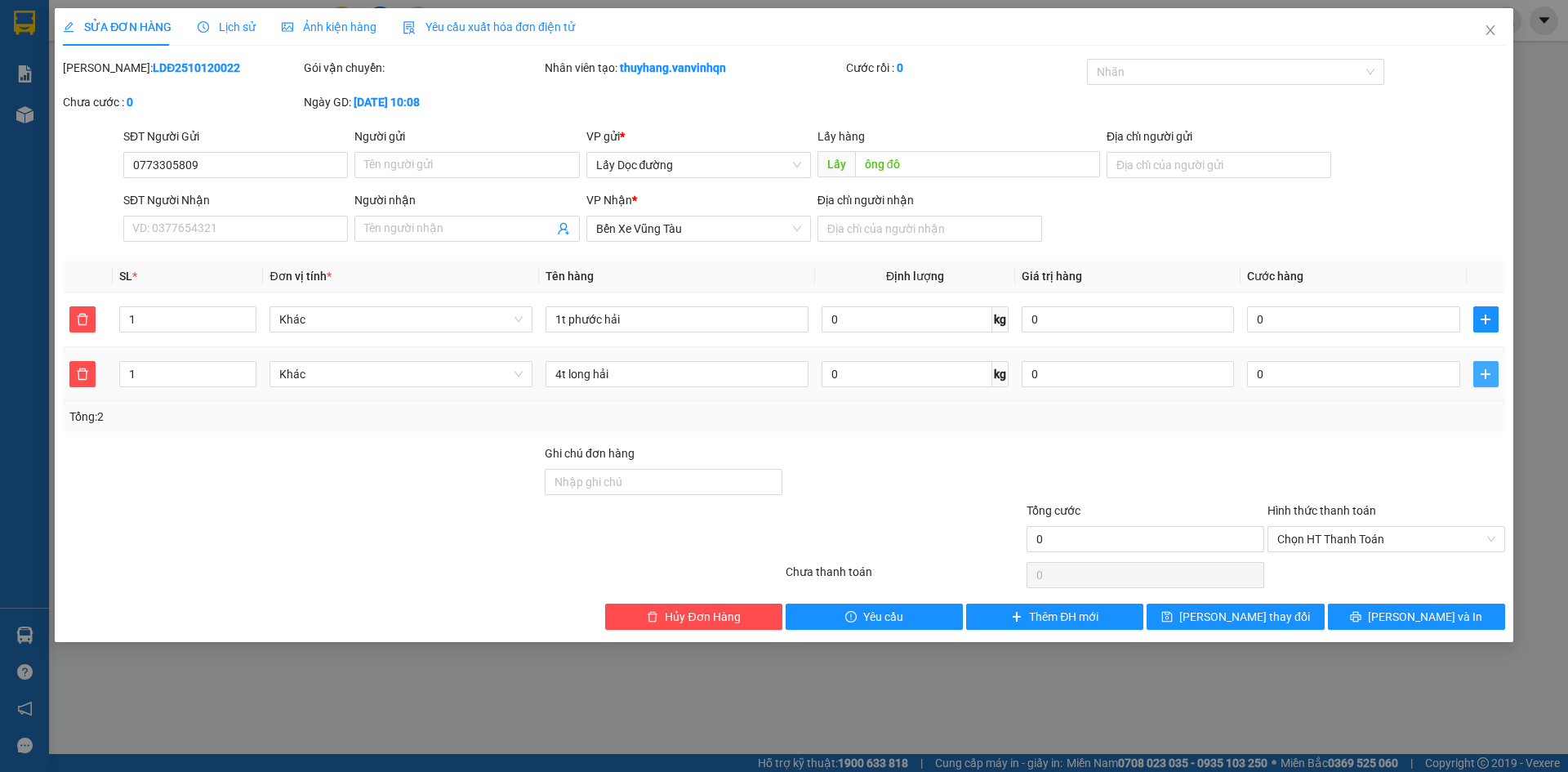
click at [1484, 376] on icon "plus" at bounding box center [1486, 374] width 13 height 13
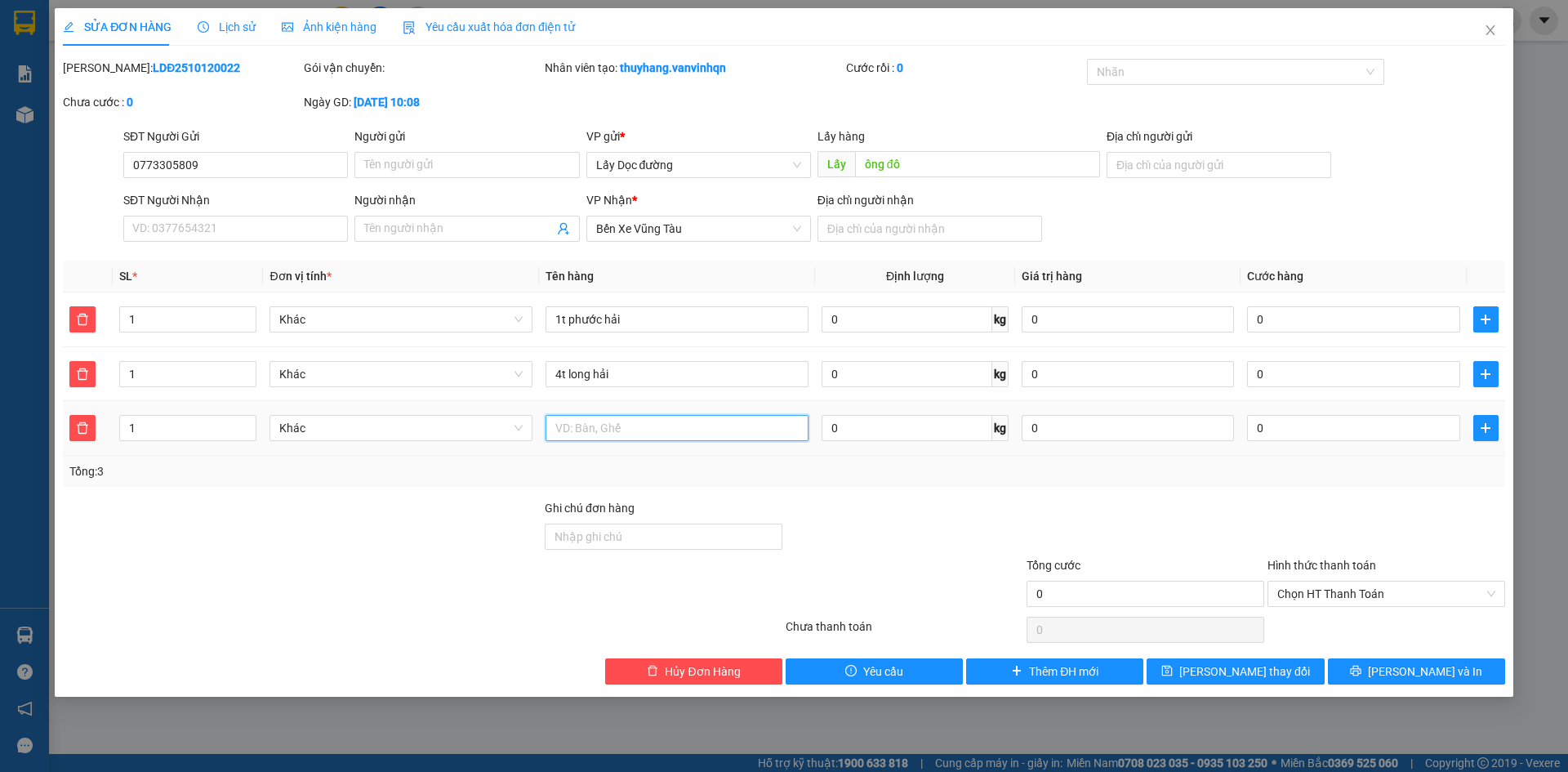
click at [751, 430] on input "text" at bounding box center [677, 428] width 263 height 27
type input "3t bình châu"
click at [1173, 673] on icon "save" at bounding box center [1167, 671] width 12 height 12
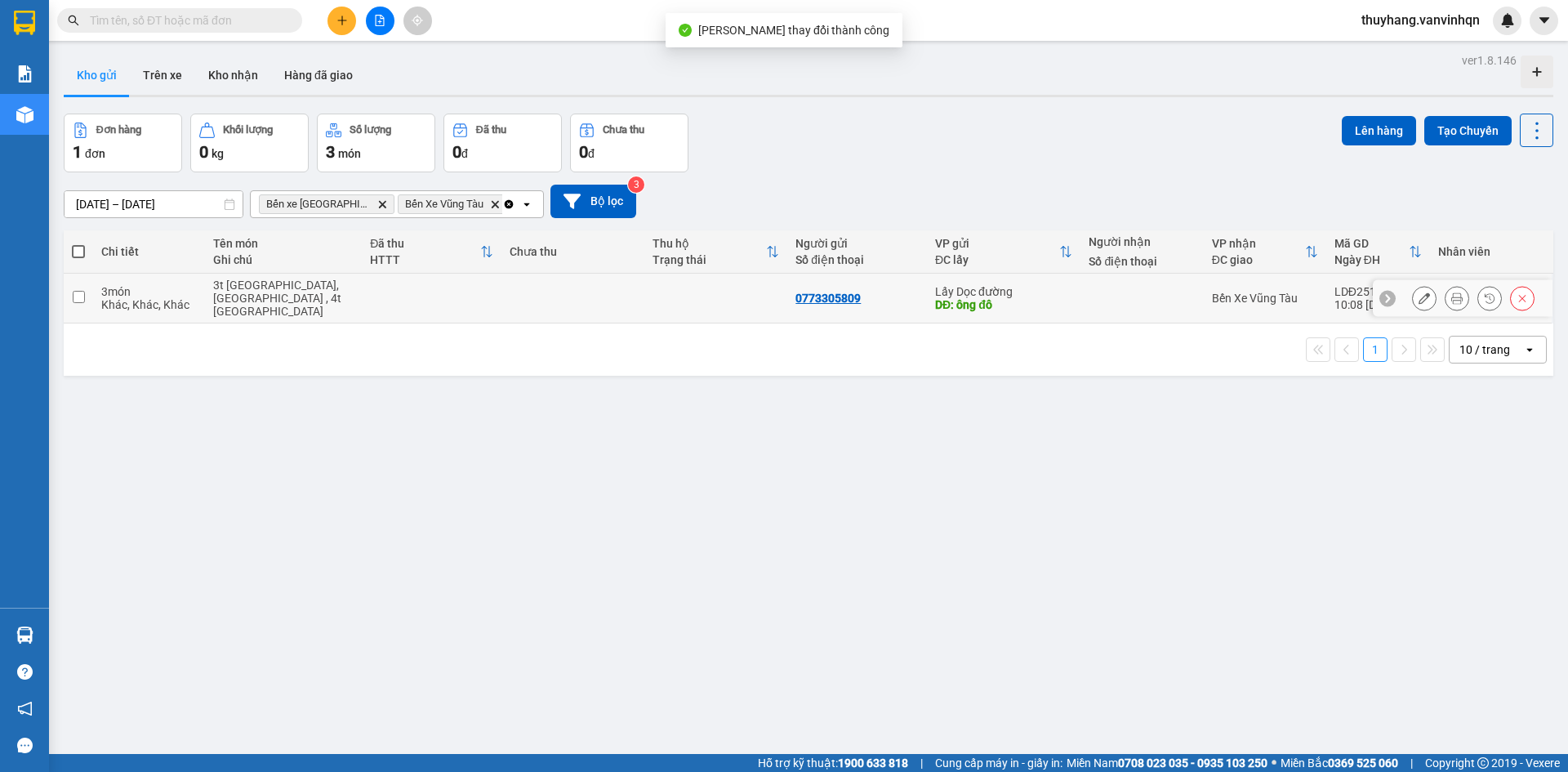
click at [432, 302] on td at bounding box center [431, 299] width 140 height 50
checkbox input "true"
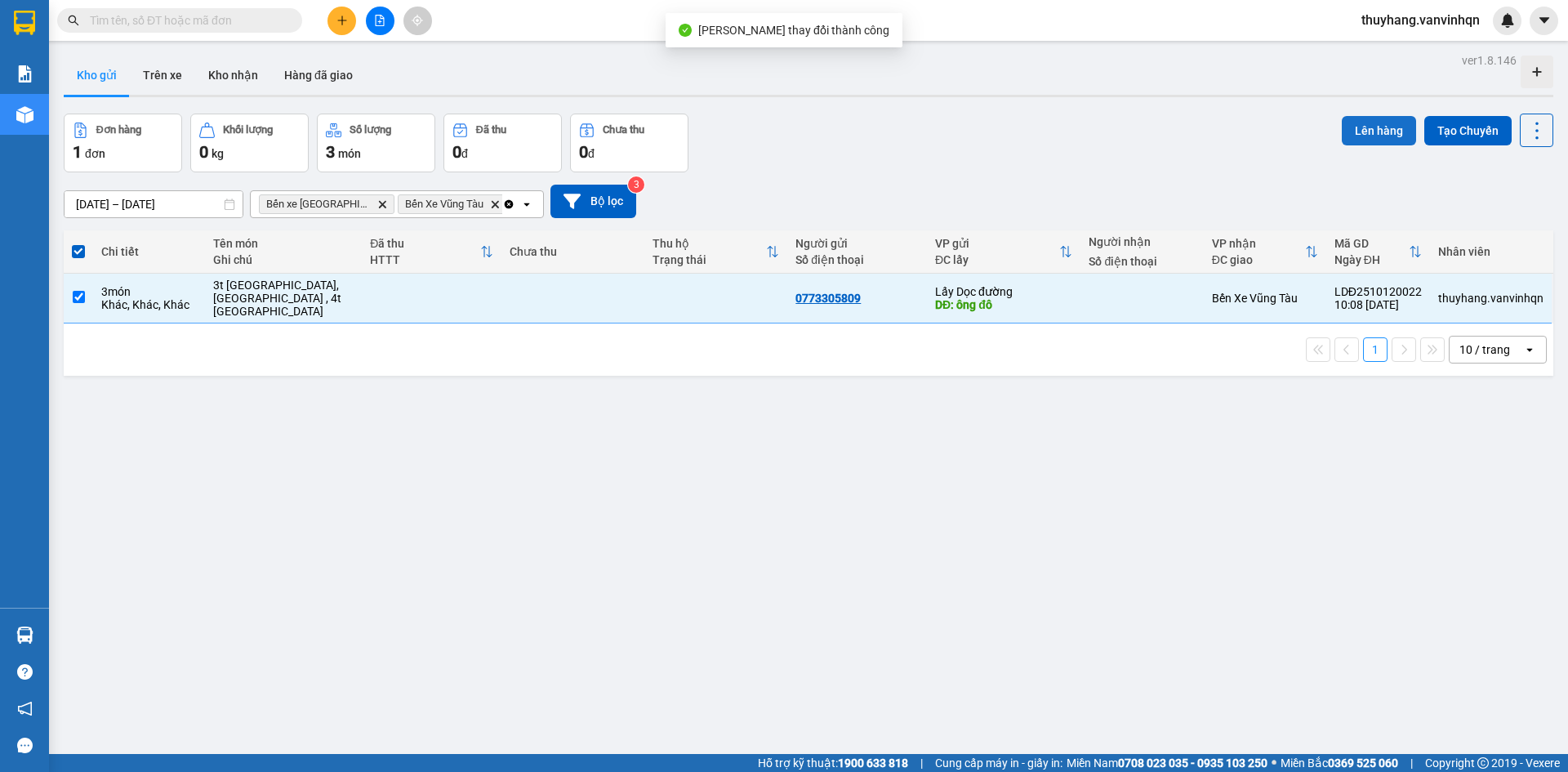
click at [1369, 133] on button "Lên hàng" at bounding box center [1379, 131] width 75 height 30
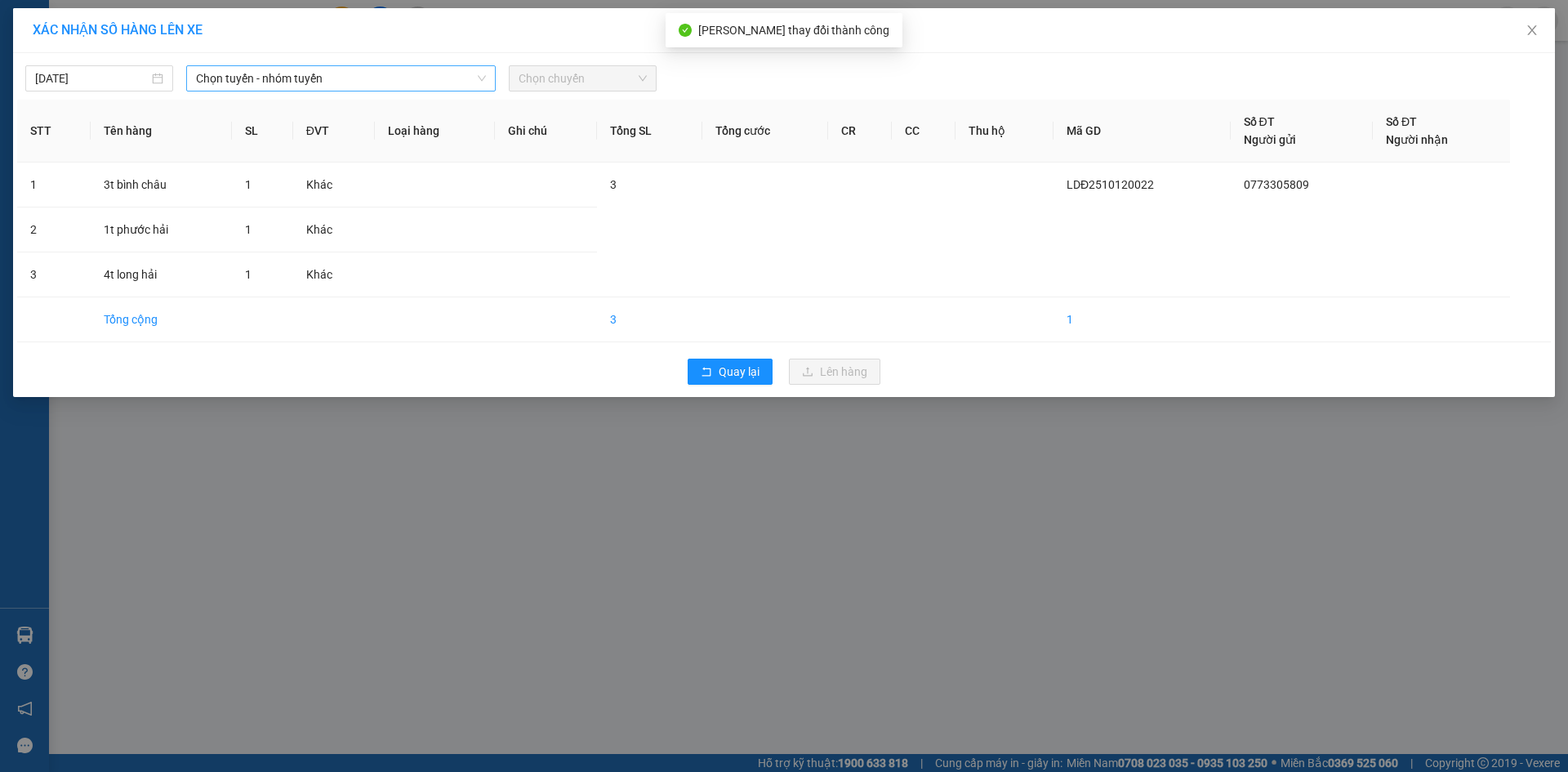
click at [386, 80] on span "Chọn tuyến - nhóm tuyến" at bounding box center [341, 79] width 290 height 25
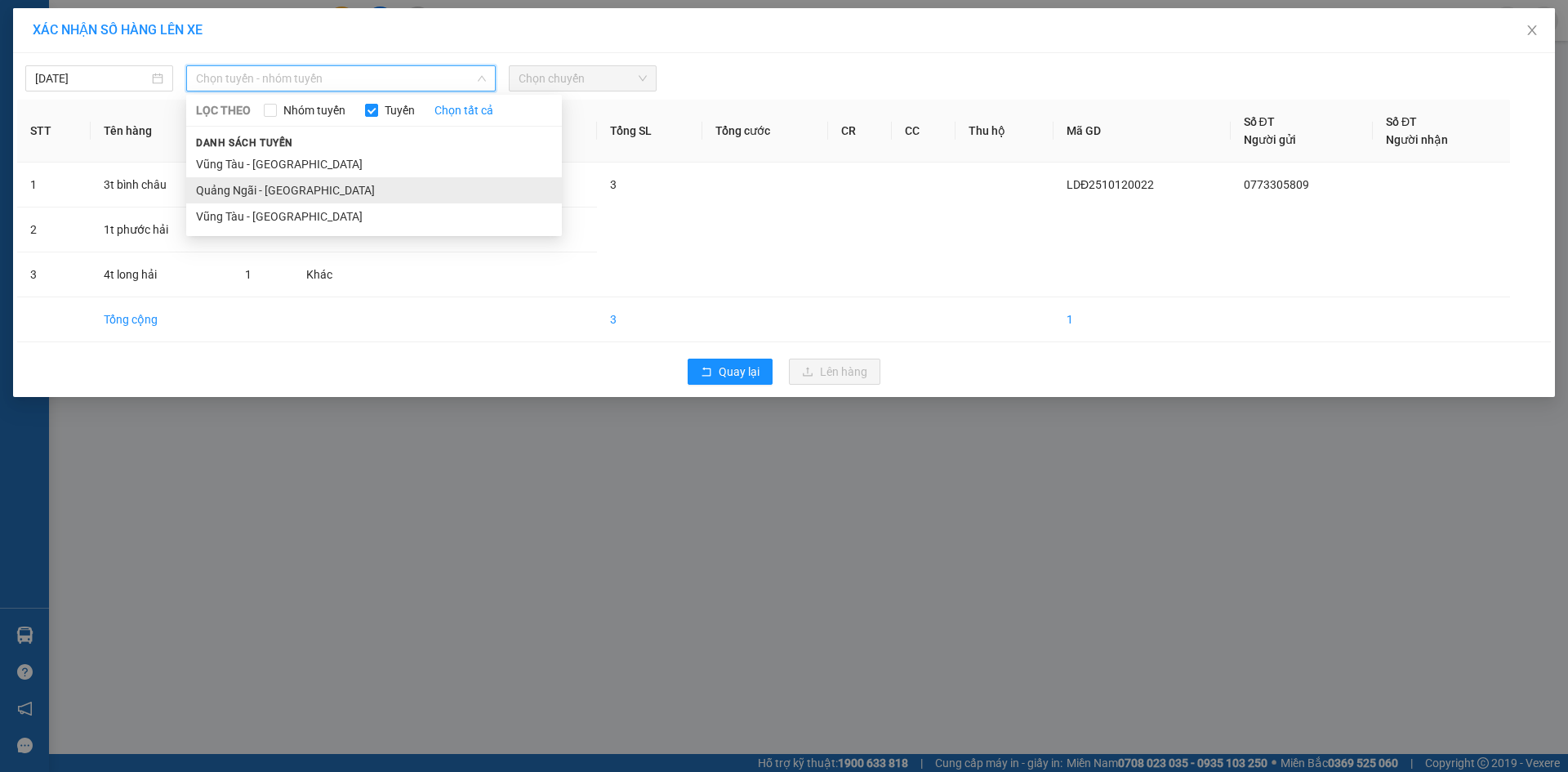
click at [298, 195] on li "Quảng Ngãi - [GEOGRAPHIC_DATA]" at bounding box center [374, 191] width 376 height 27
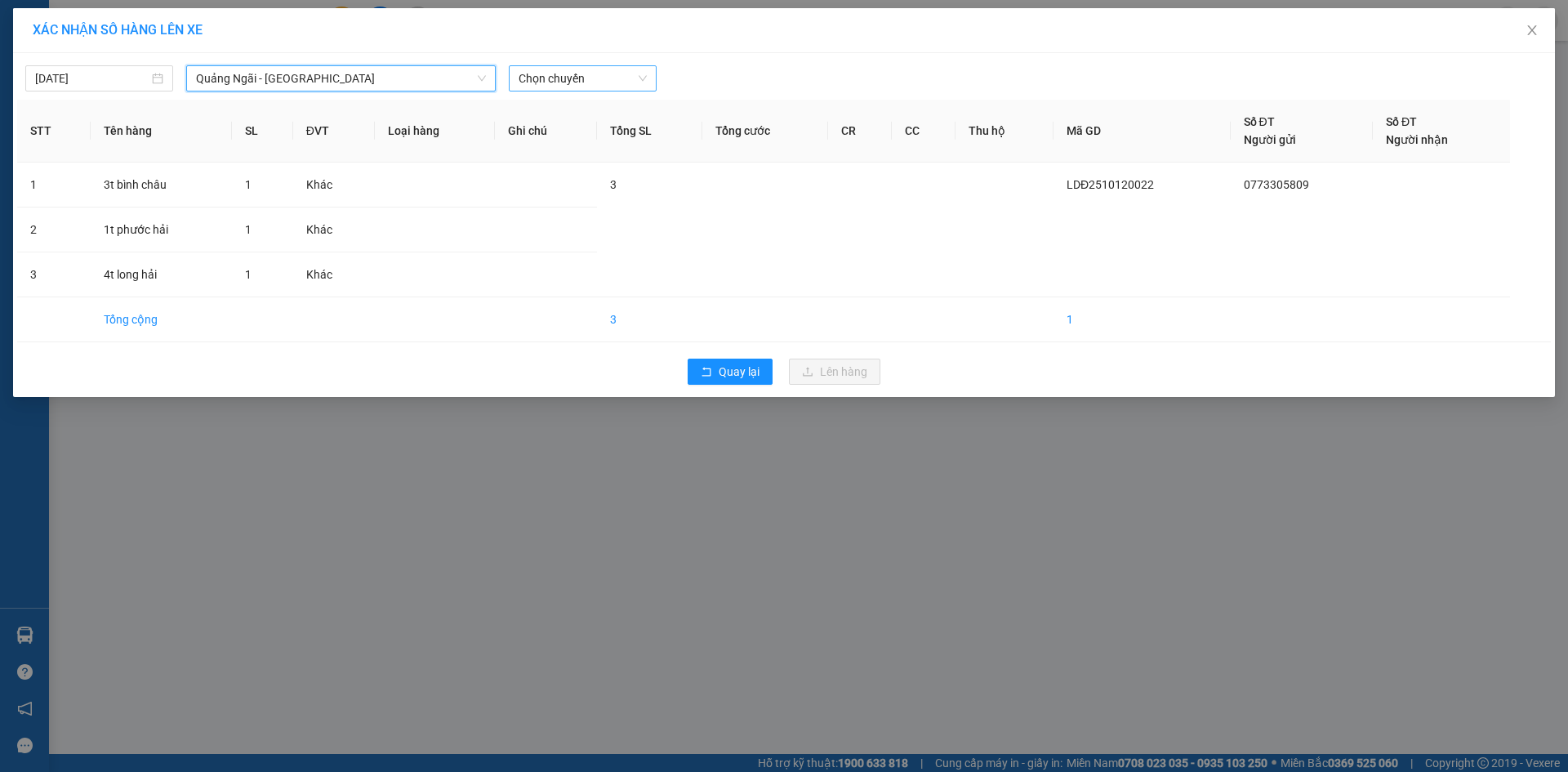
click at [592, 84] on span "Chọn chuyến" at bounding box center [583, 79] width 128 height 25
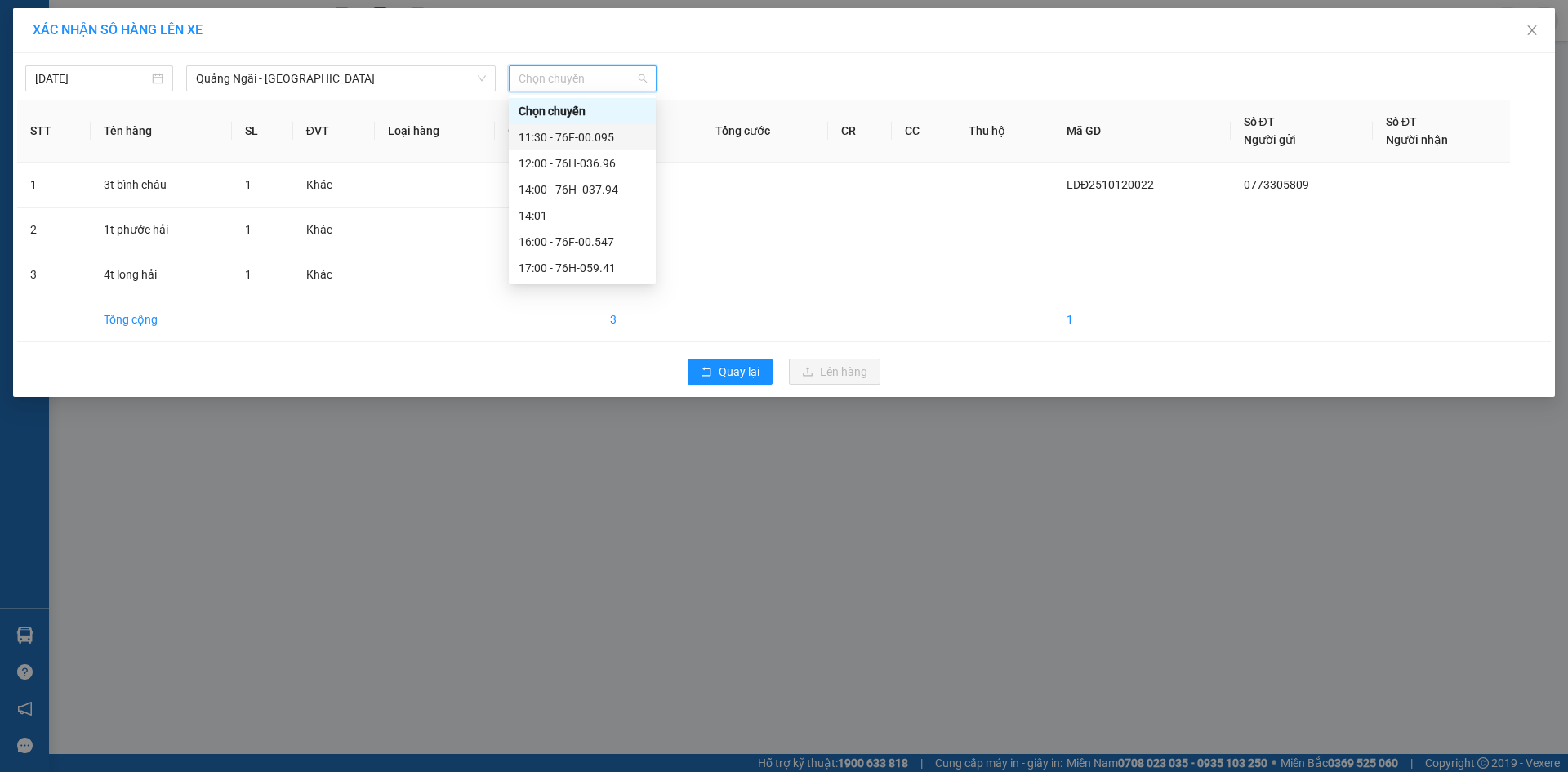
click at [607, 143] on div "11:30 - 76F-00.095" at bounding box center [583, 138] width 127 height 18
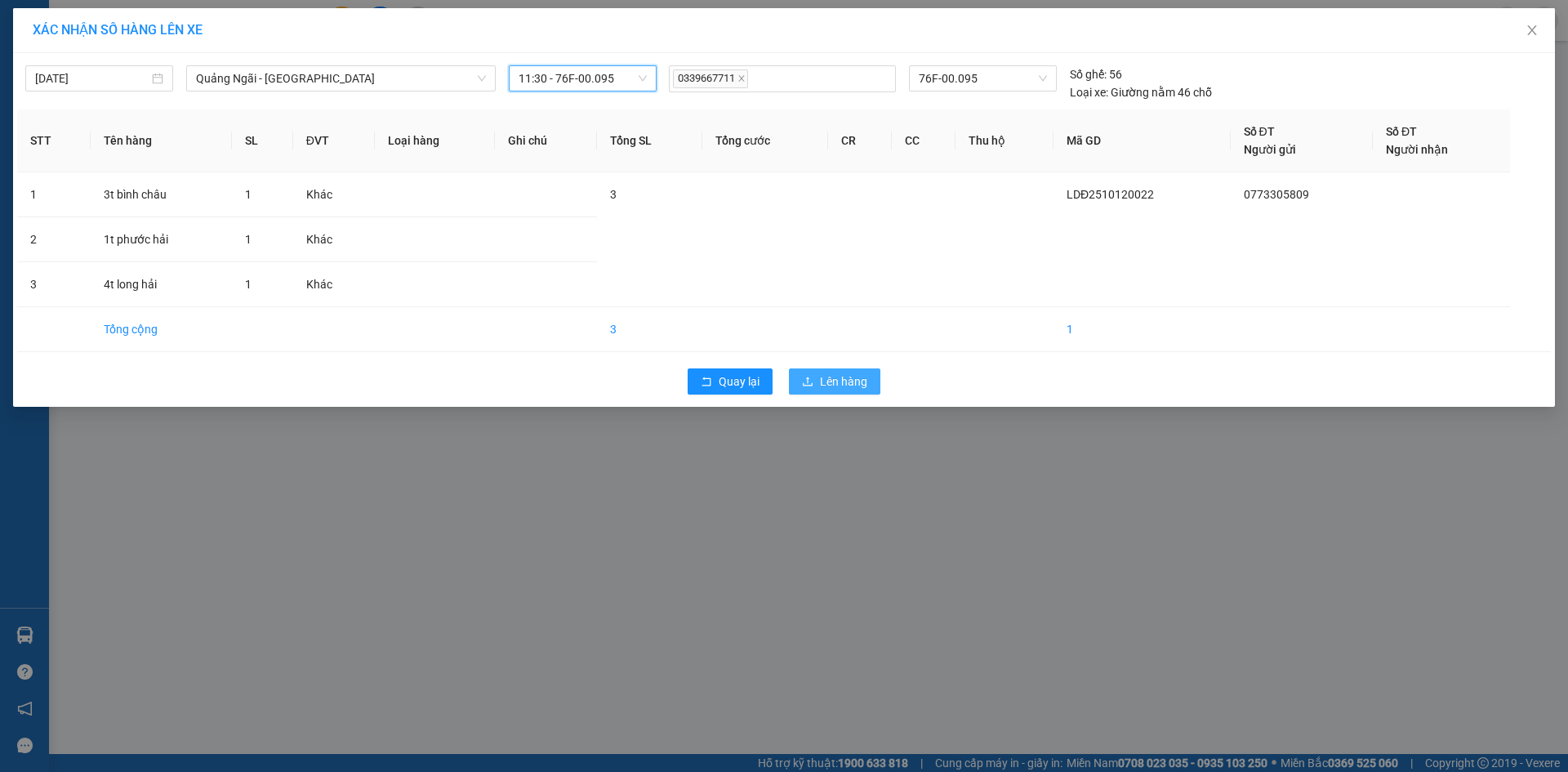
click at [845, 383] on span "Lên hàng" at bounding box center [844, 382] width 47 height 18
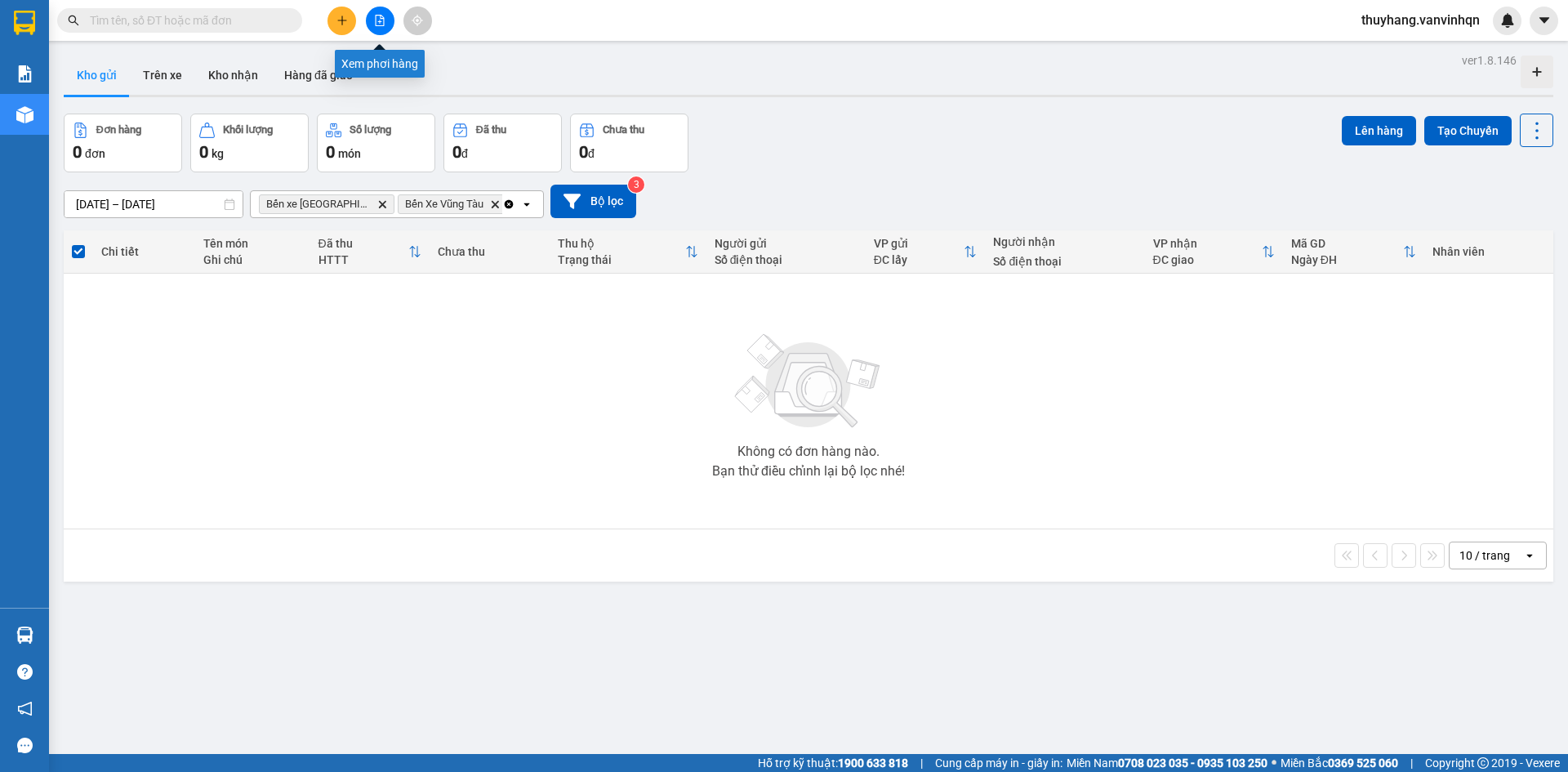
click at [383, 18] on icon "file-add" at bounding box center [380, 21] width 12 height 12
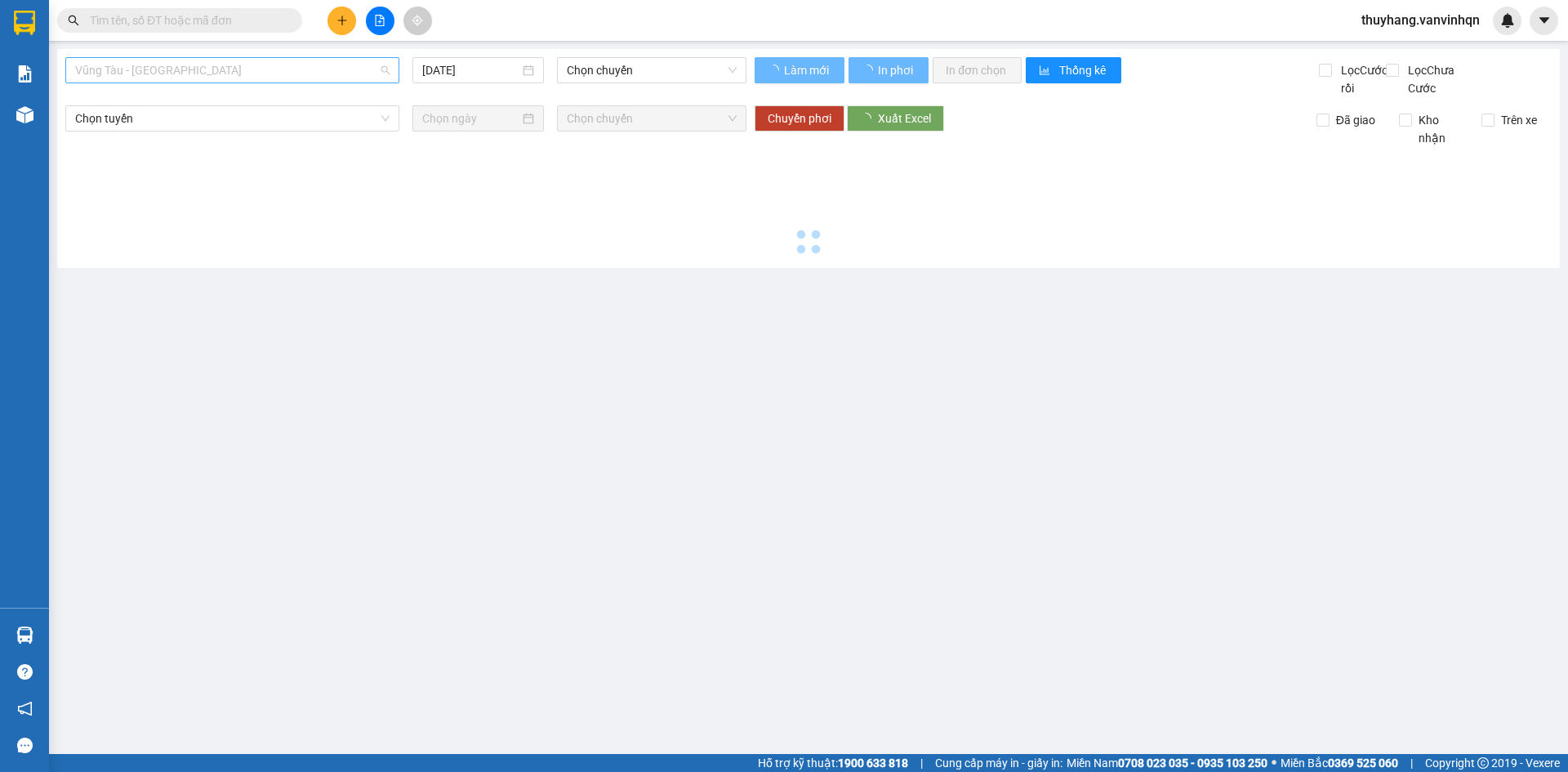
click at [248, 60] on span "Vũng Tàu - [GEOGRAPHIC_DATA]" at bounding box center [233, 70] width 315 height 25
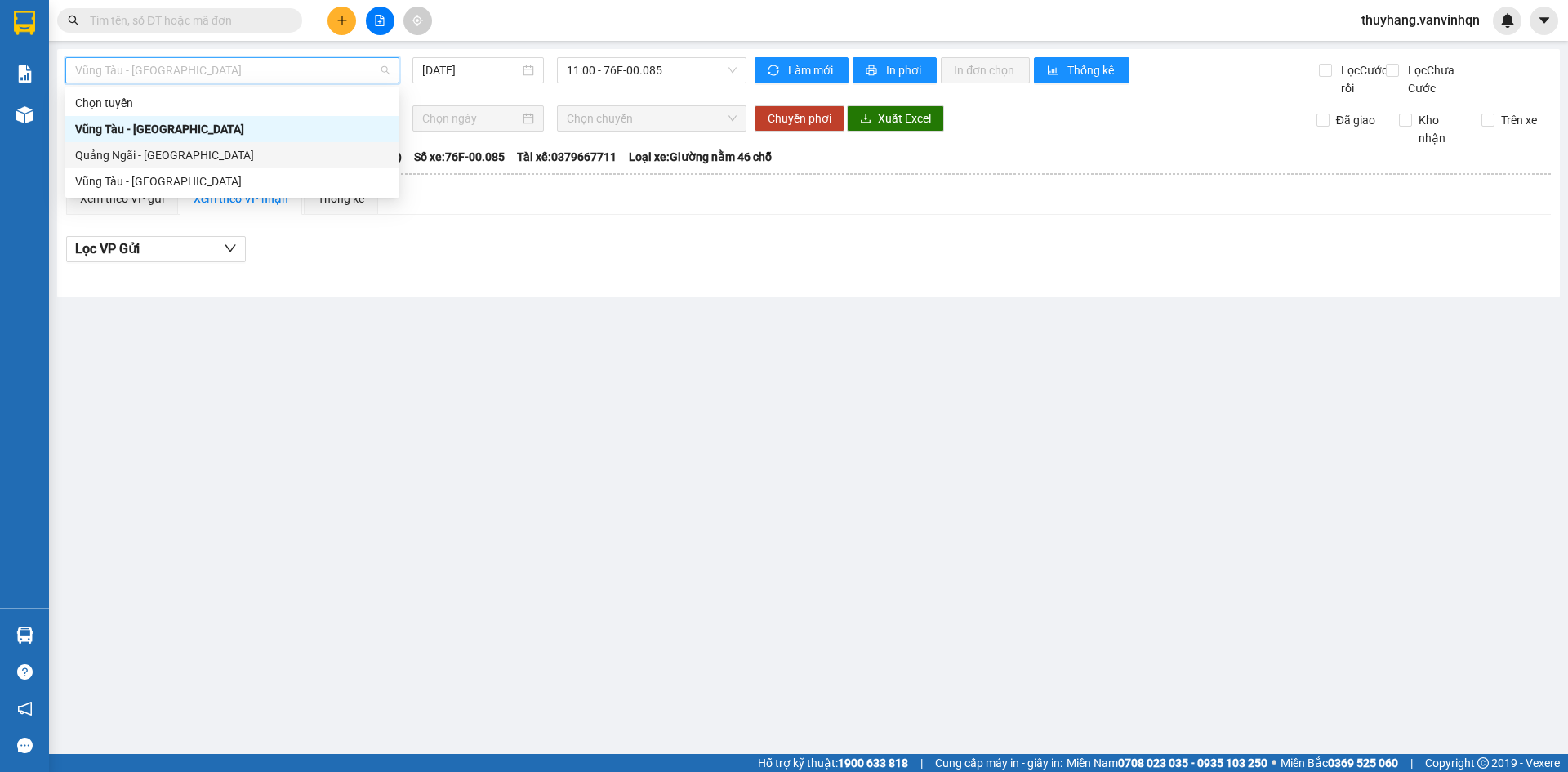
click at [215, 157] on div "Quảng Ngãi - [GEOGRAPHIC_DATA]" at bounding box center [233, 156] width 315 height 18
type input "[DATE]"
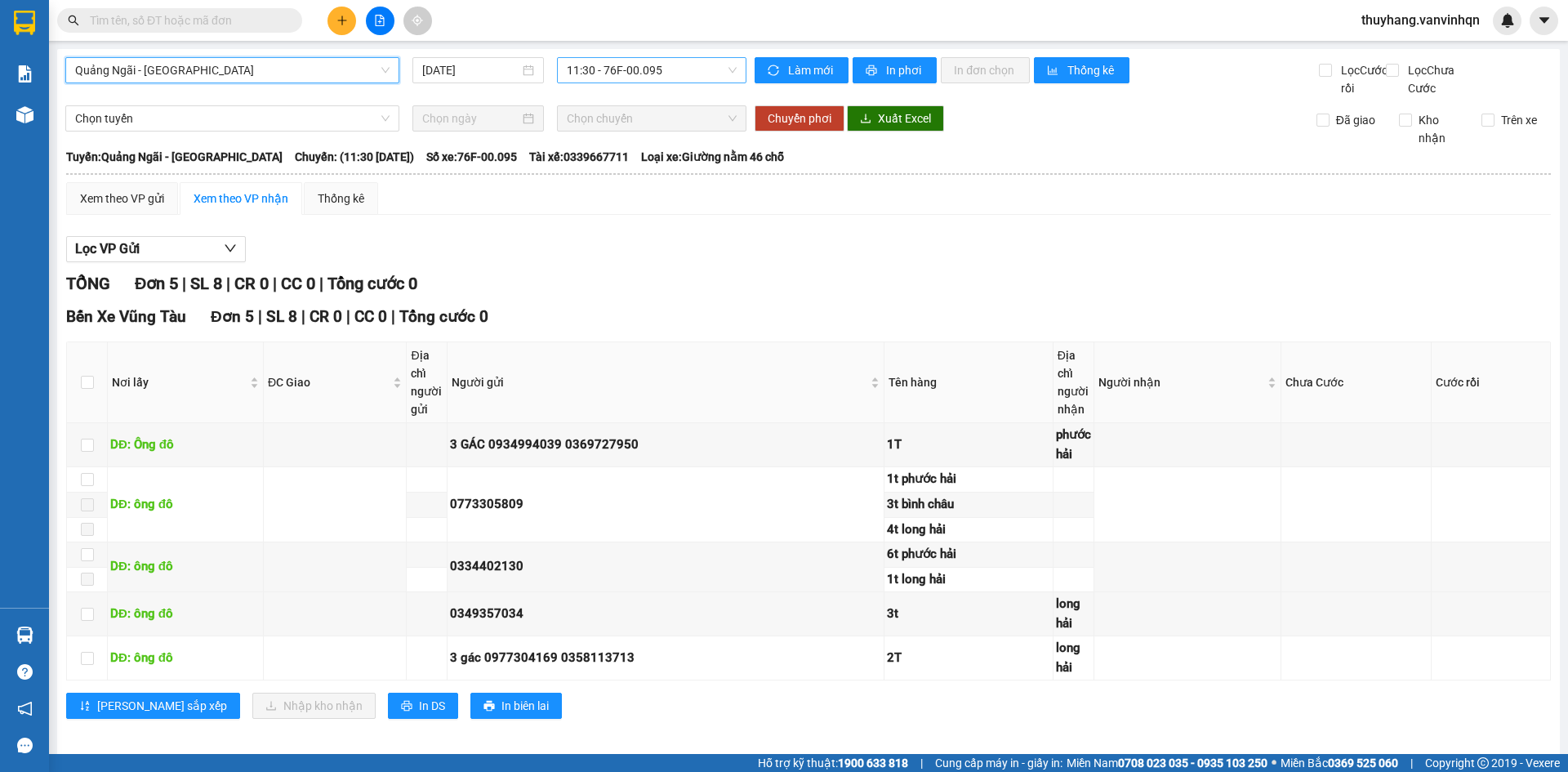
click at [635, 80] on span "11:30 - 76F-00.095" at bounding box center [652, 70] width 170 height 25
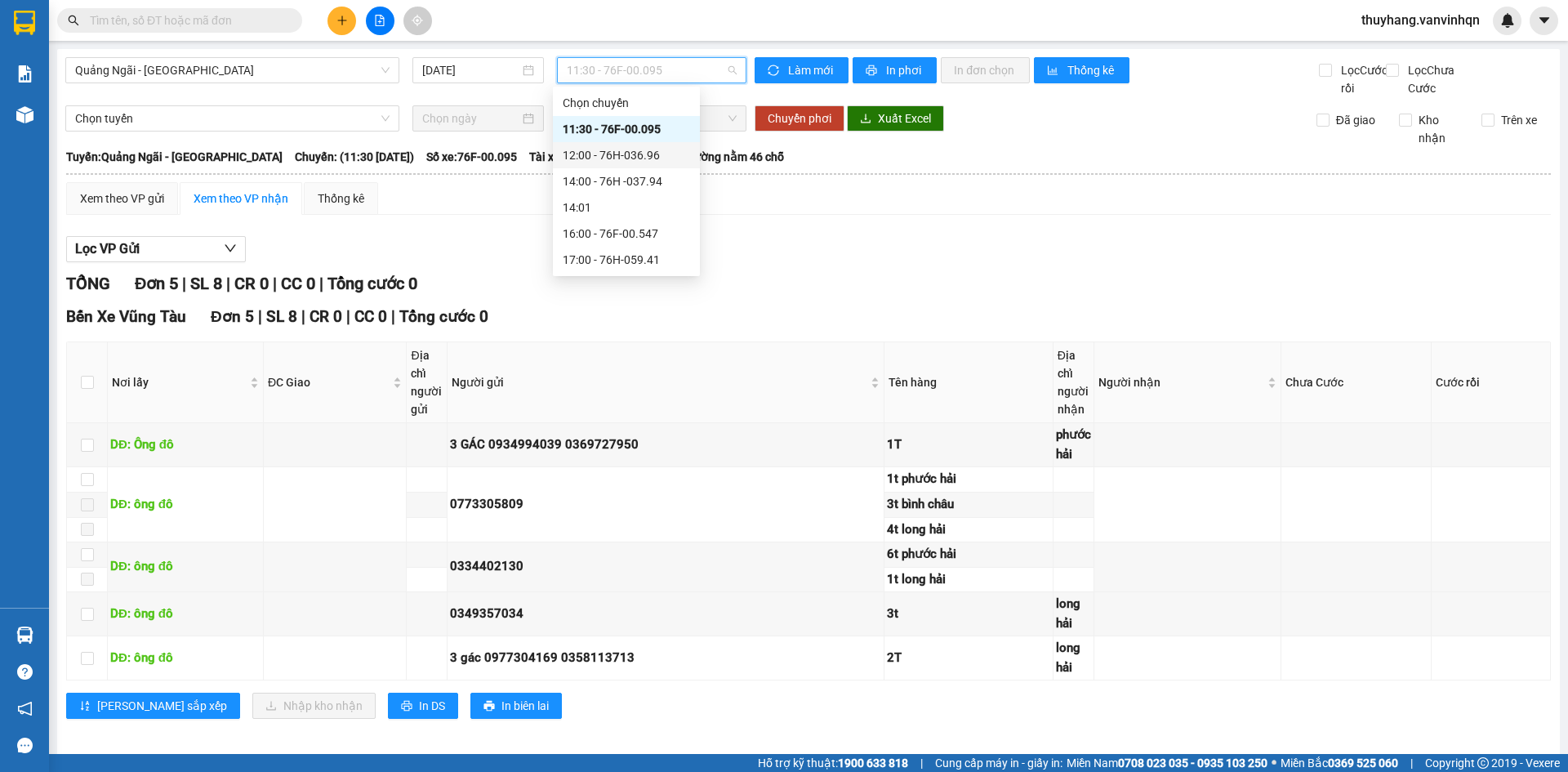
click at [661, 152] on div "12:00 - 76H-036.96" at bounding box center [627, 156] width 127 height 18
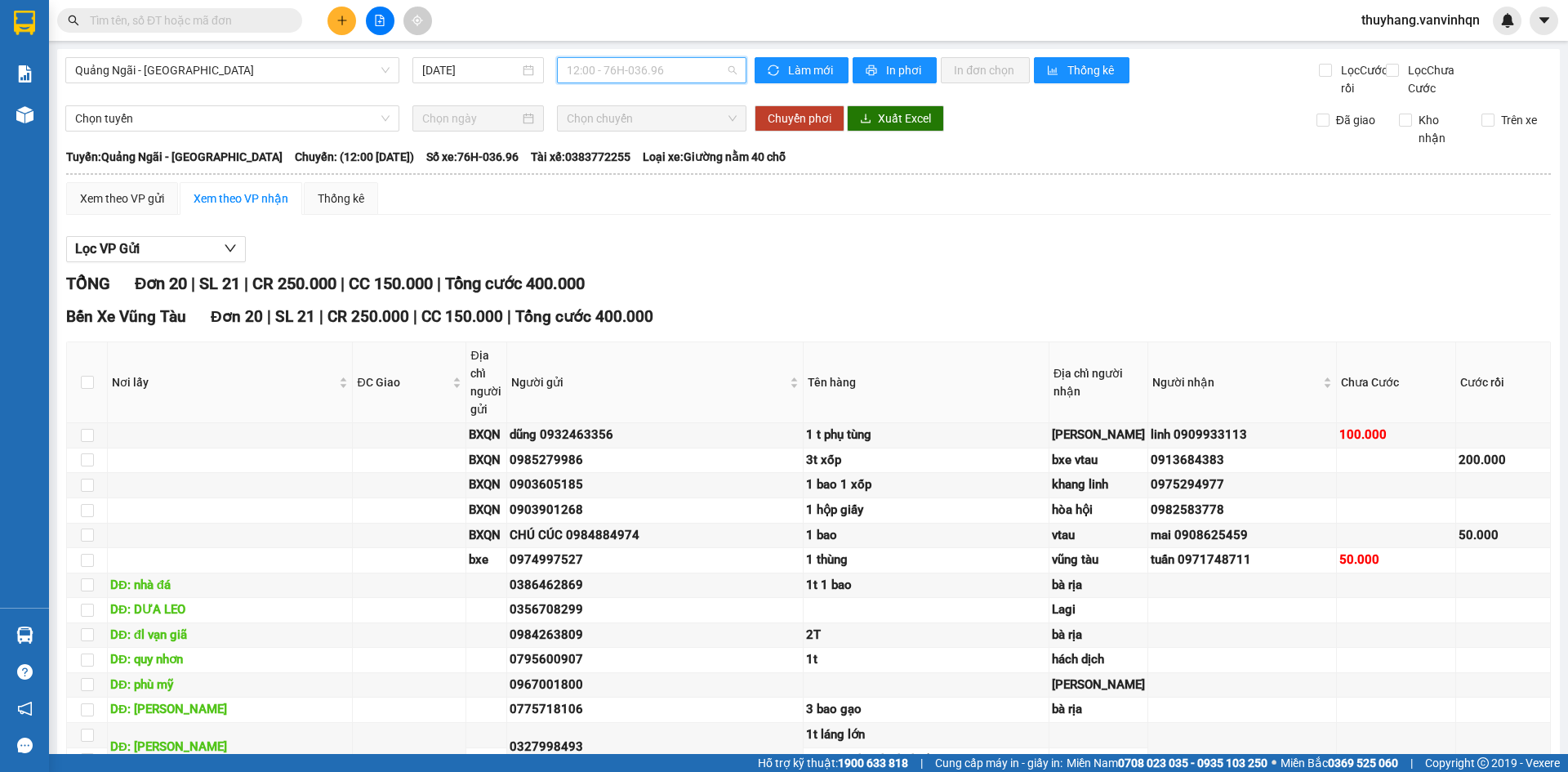
click at [654, 80] on span "12:00 - 76H-036.96" at bounding box center [652, 70] width 170 height 25
click at [645, 131] on div "11:30 - 76F-00.095" at bounding box center [627, 129] width 127 height 18
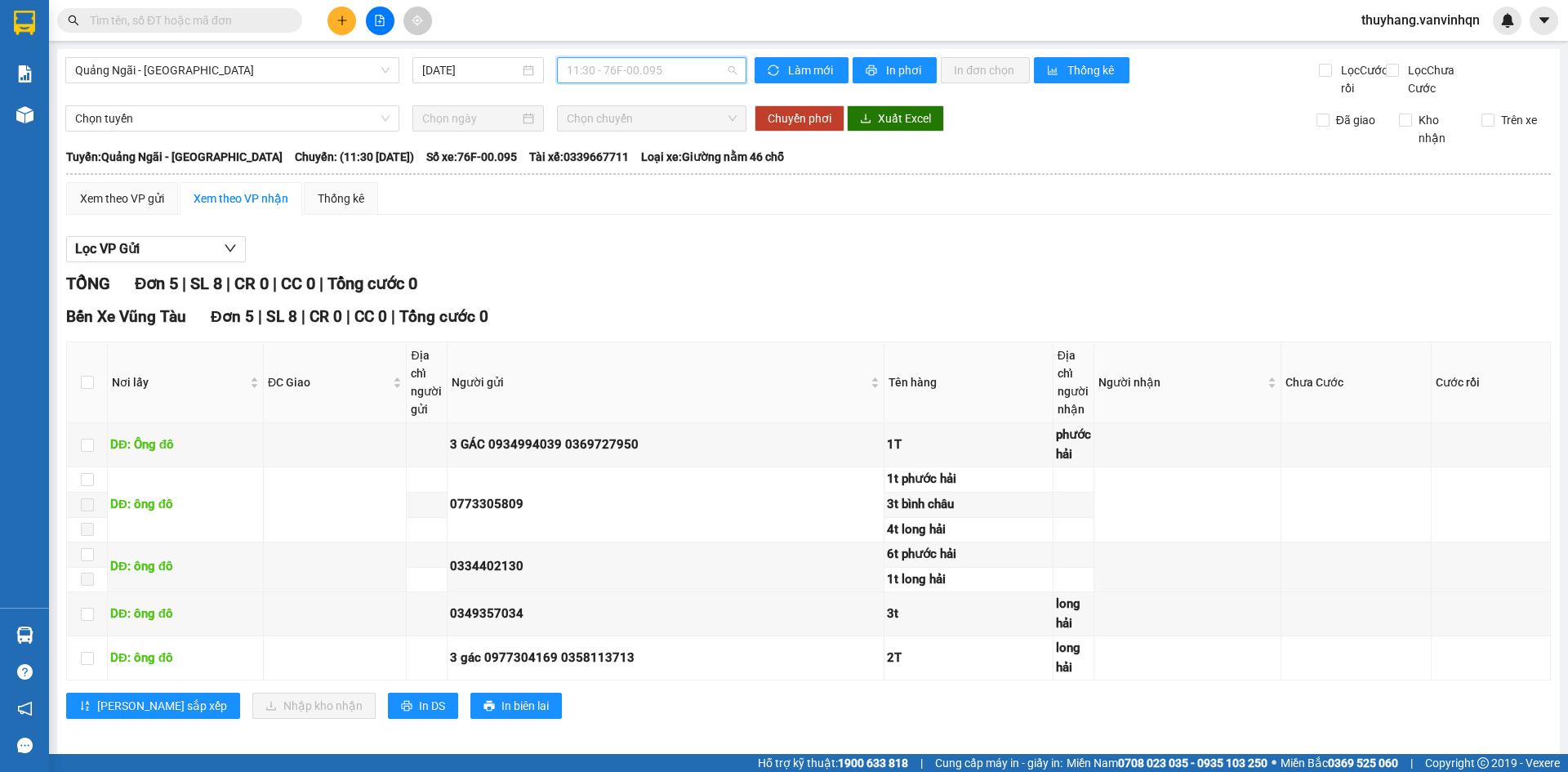
click at [602, 58] on div "11:30 - 76F-00.095" at bounding box center [652, 70] width 190 height 27
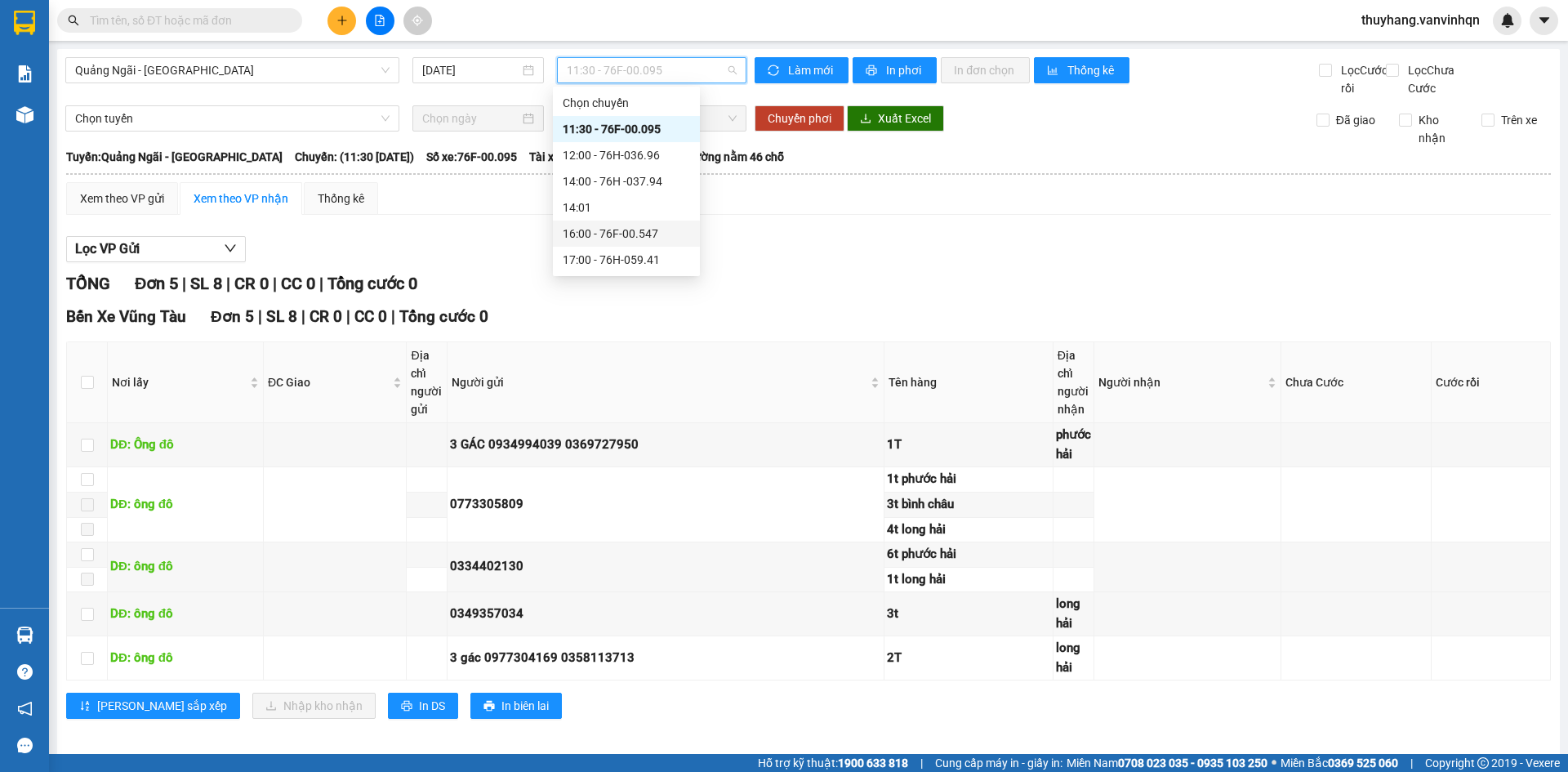
click at [656, 238] on div "16:00 - 76F-00.547" at bounding box center [627, 234] width 127 height 18
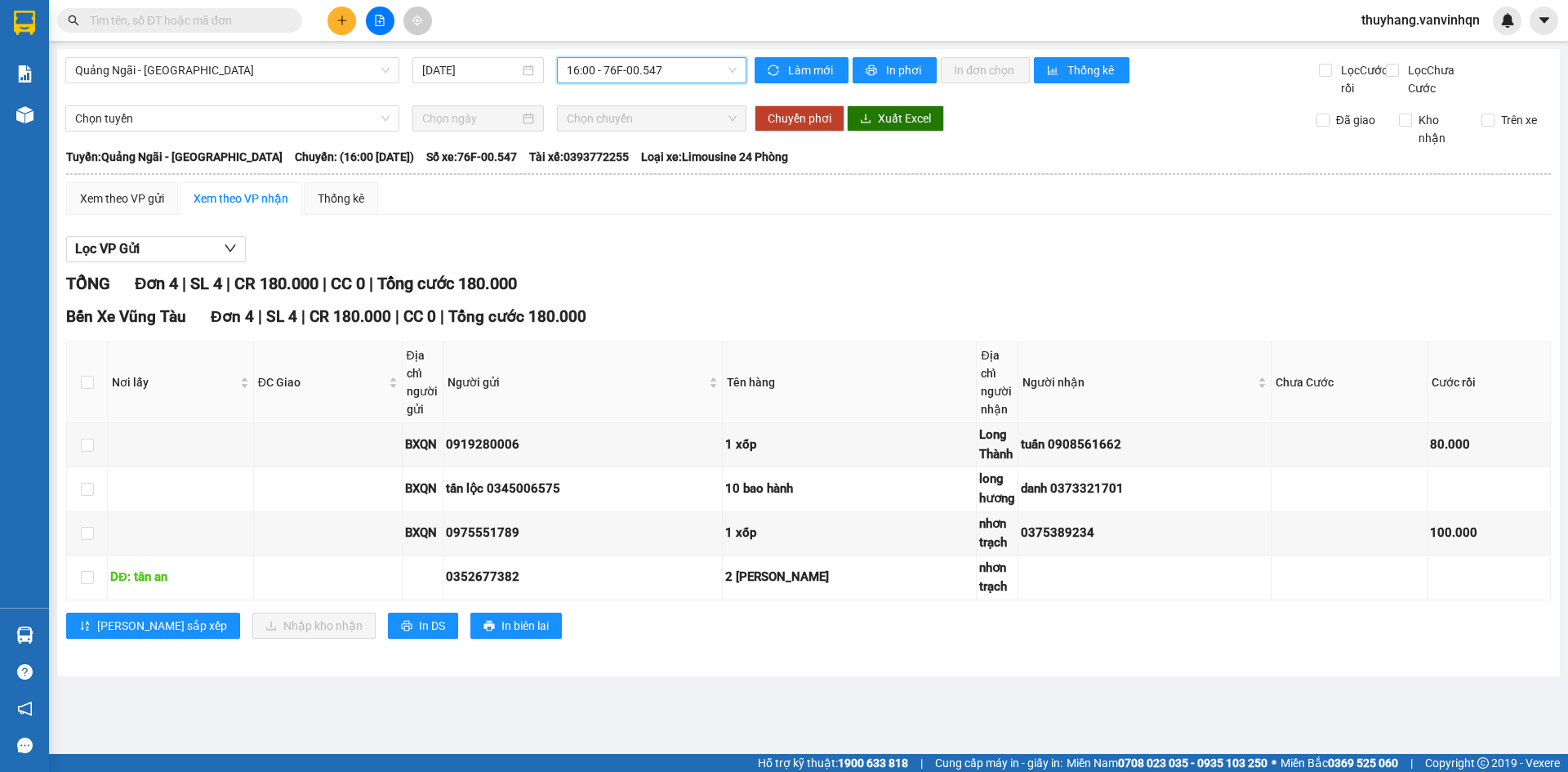
drag, startPoint x: 683, startPoint y: 76, endPoint x: 674, endPoint y: 94, distance: 20.1
click at [682, 76] on span "16:00 - 76F-00.547" at bounding box center [652, 70] width 170 height 25
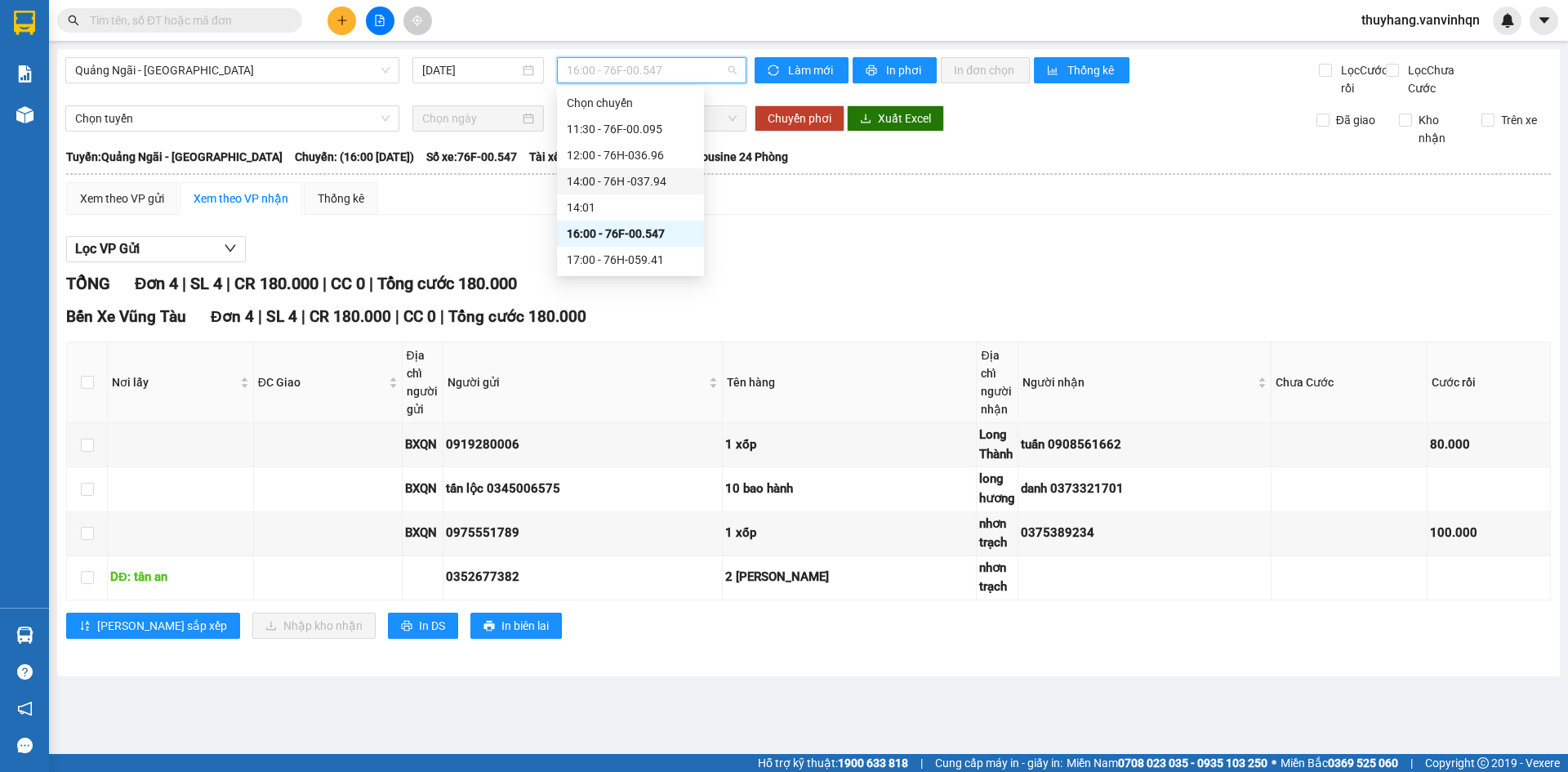
click at [644, 180] on div "14:00 - 76H -037.94" at bounding box center [631, 181] width 127 height 18
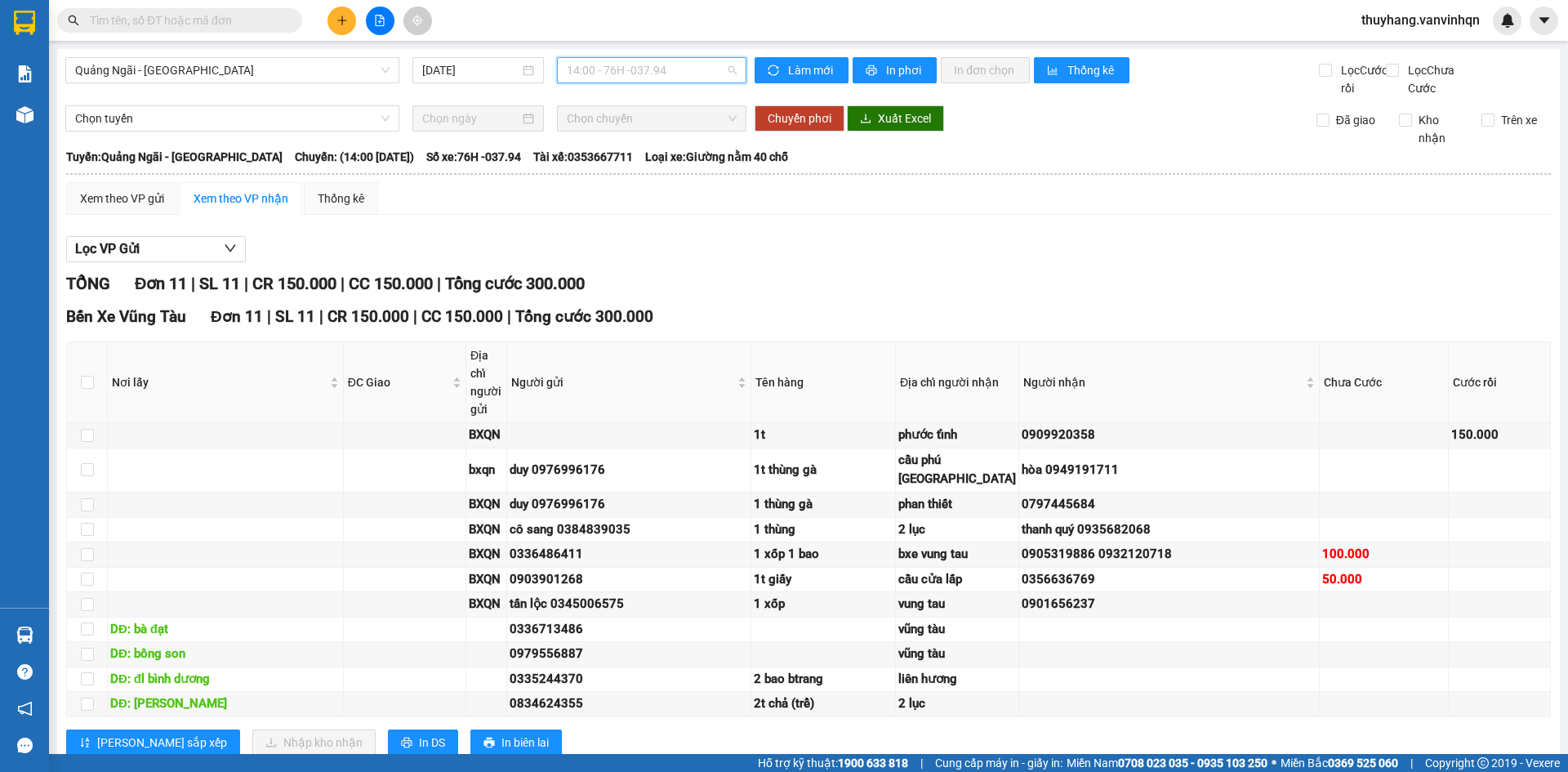
click at [672, 67] on span "14:00 - 76H -037.94" at bounding box center [652, 70] width 170 height 25
click at [654, 162] on div "12:00 - 76H-036.96" at bounding box center [627, 156] width 127 height 18
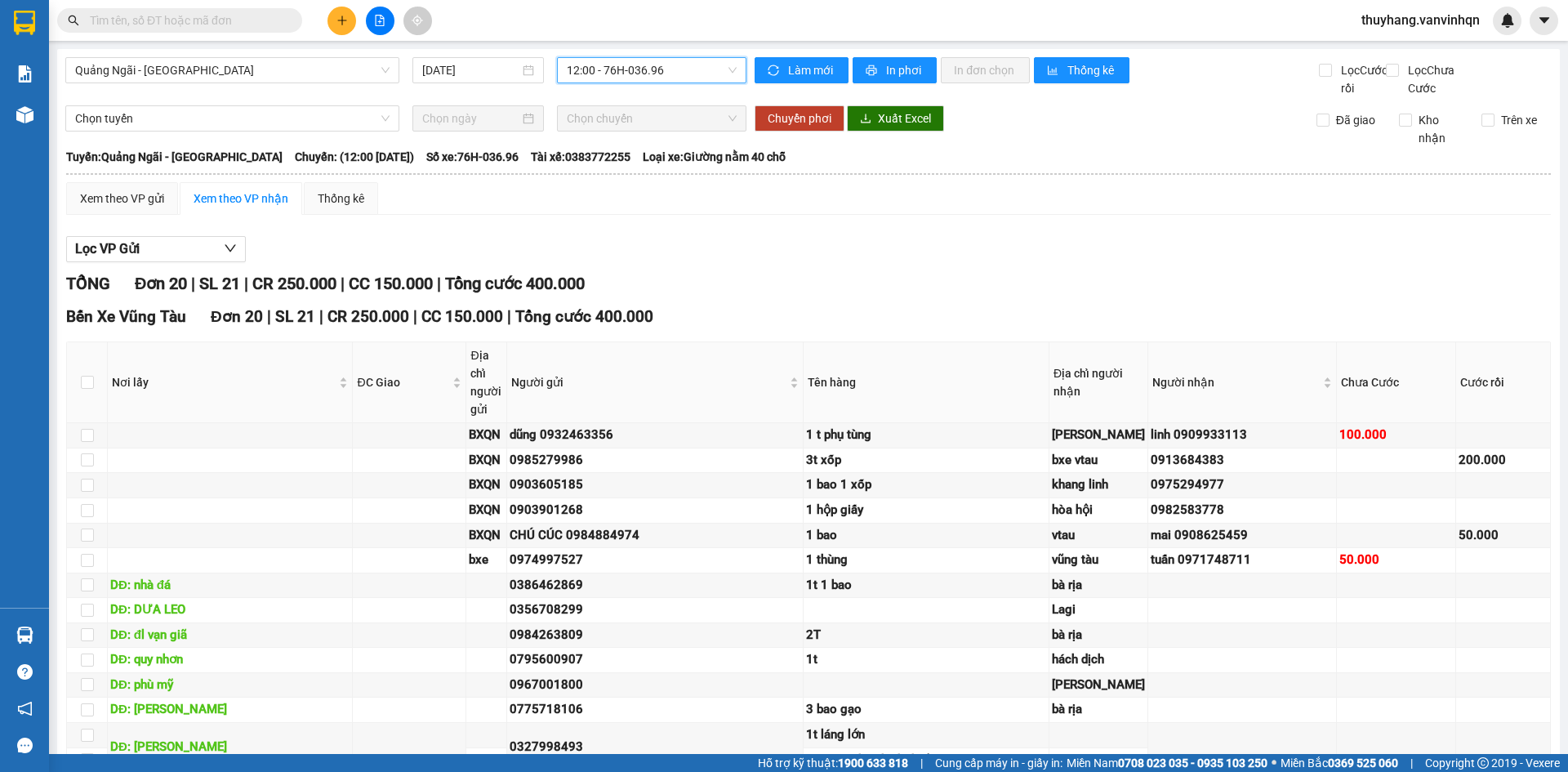
click at [243, 14] on input "text" at bounding box center [186, 21] width 193 height 18
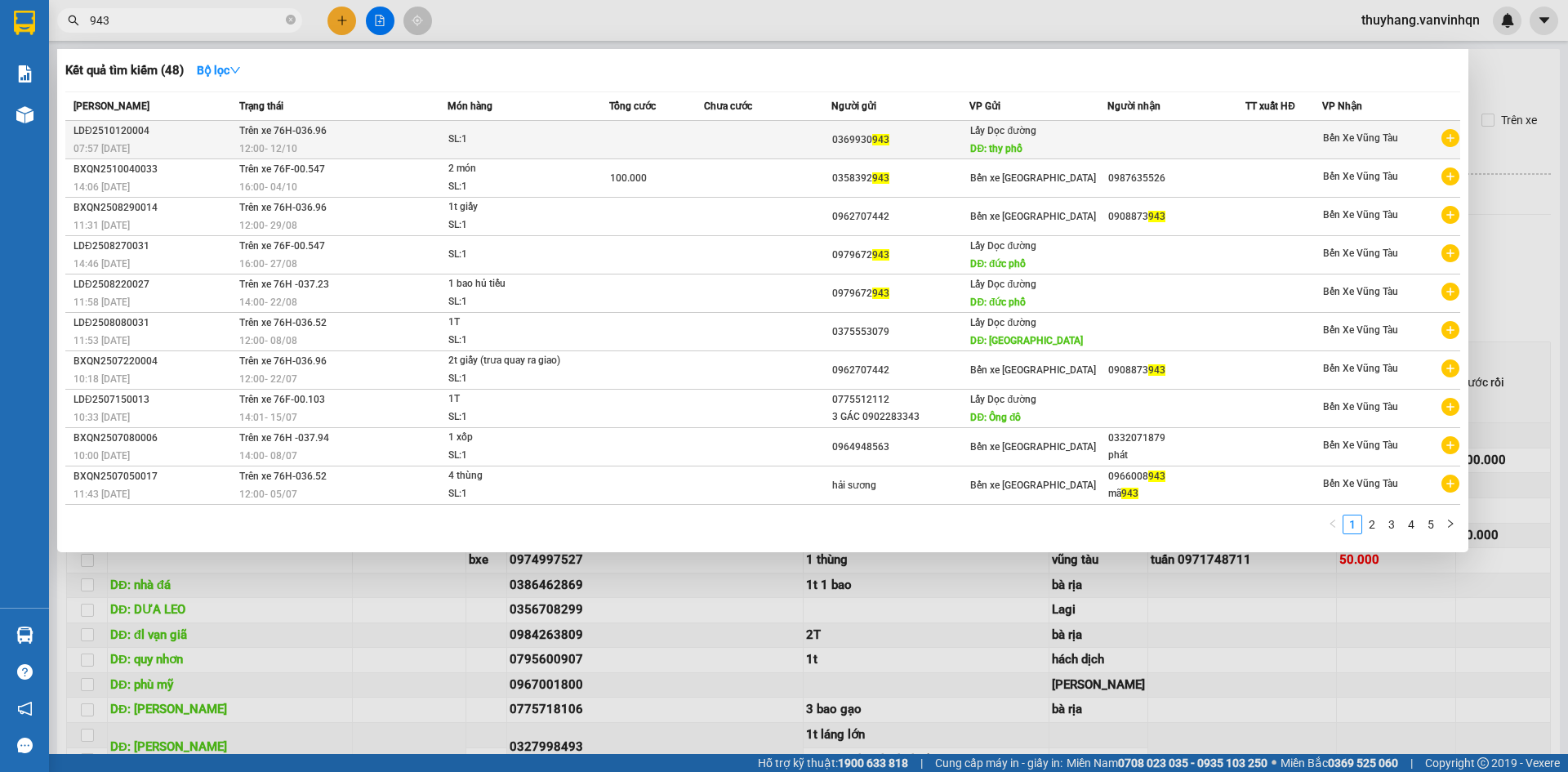
type input "943"
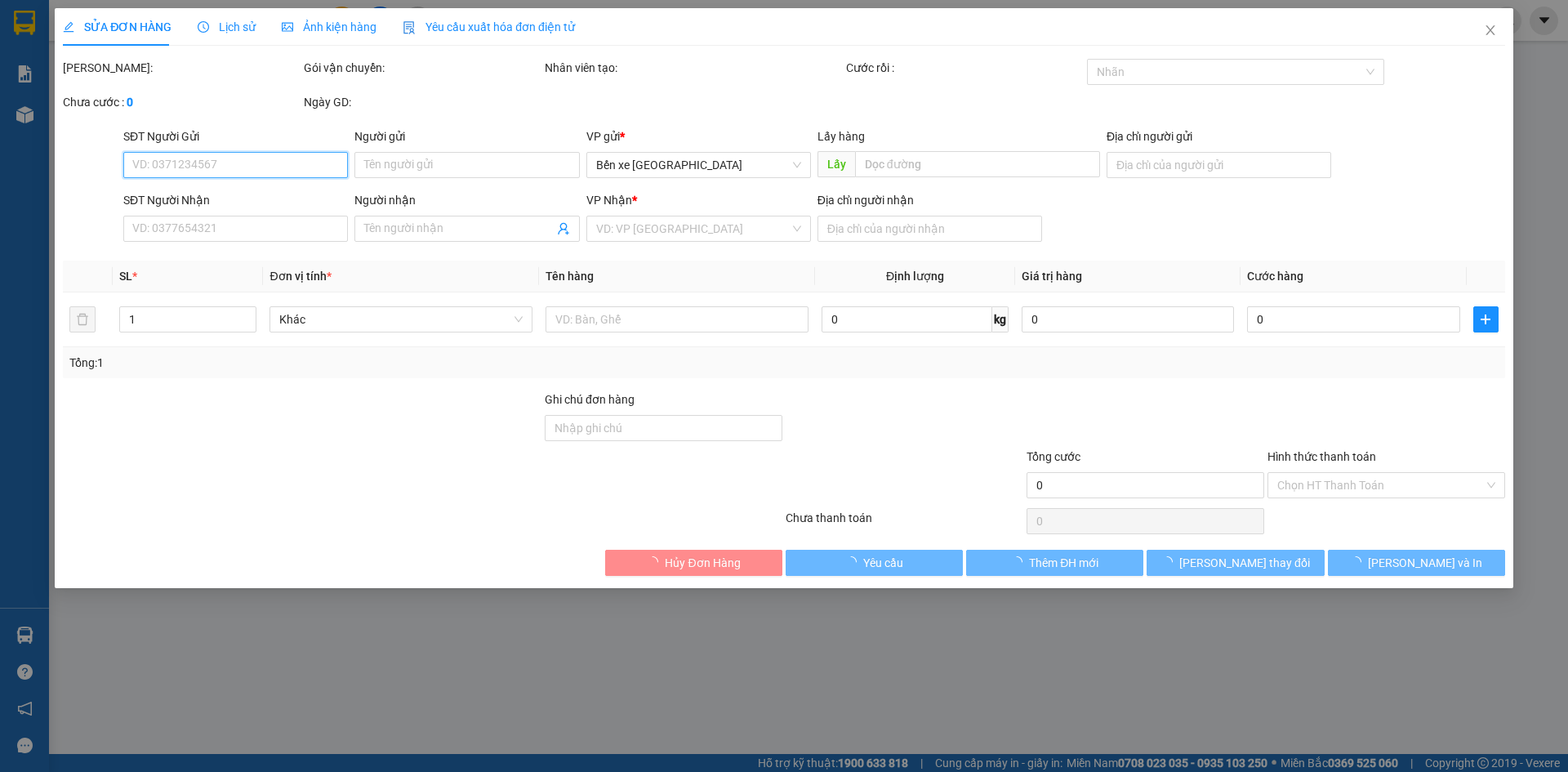
type input "0369930943"
type input "thy phổ"
type input "lang lớn"
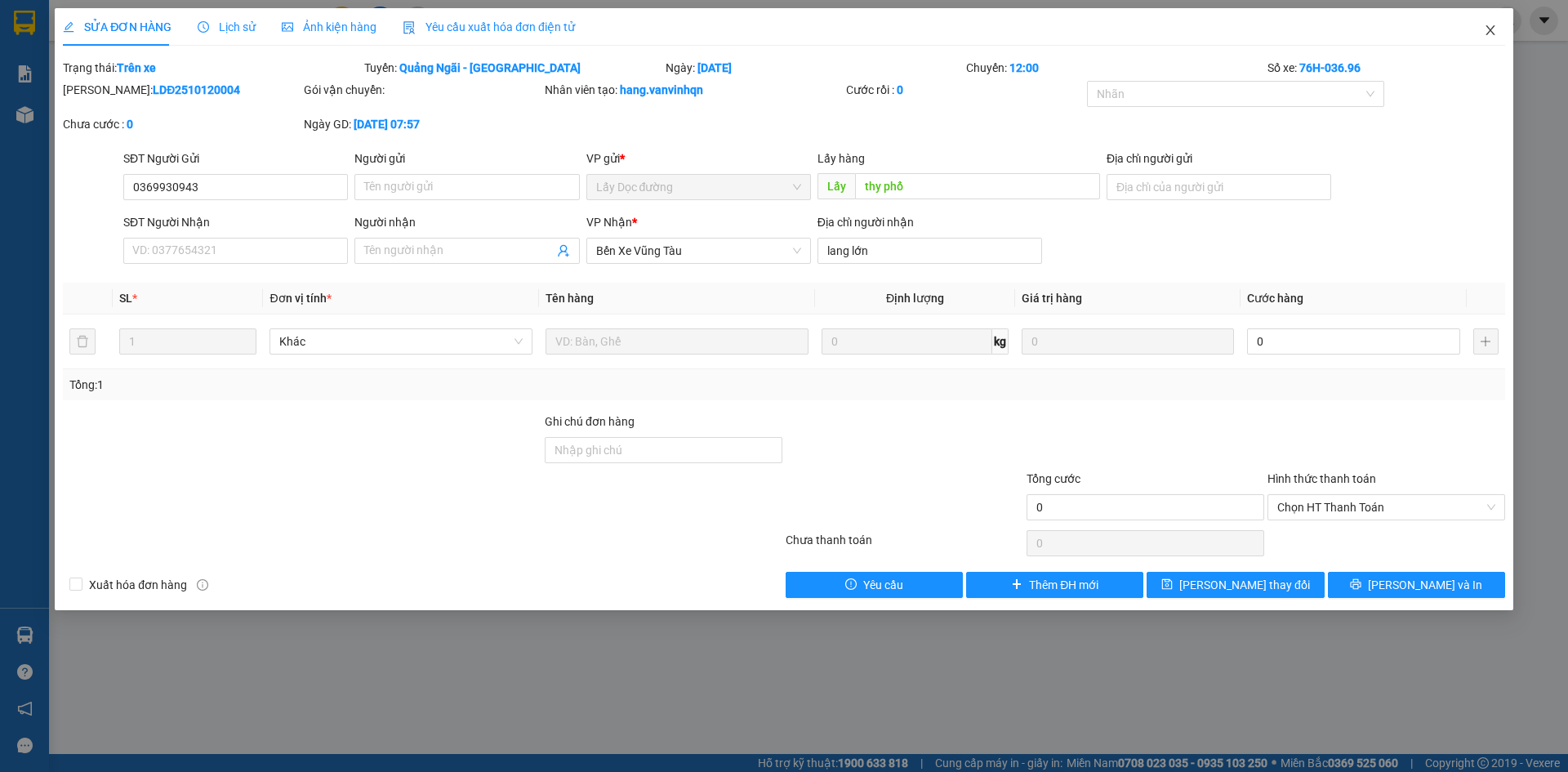
click at [1489, 25] on span "Close" at bounding box center [1490, 31] width 46 height 46
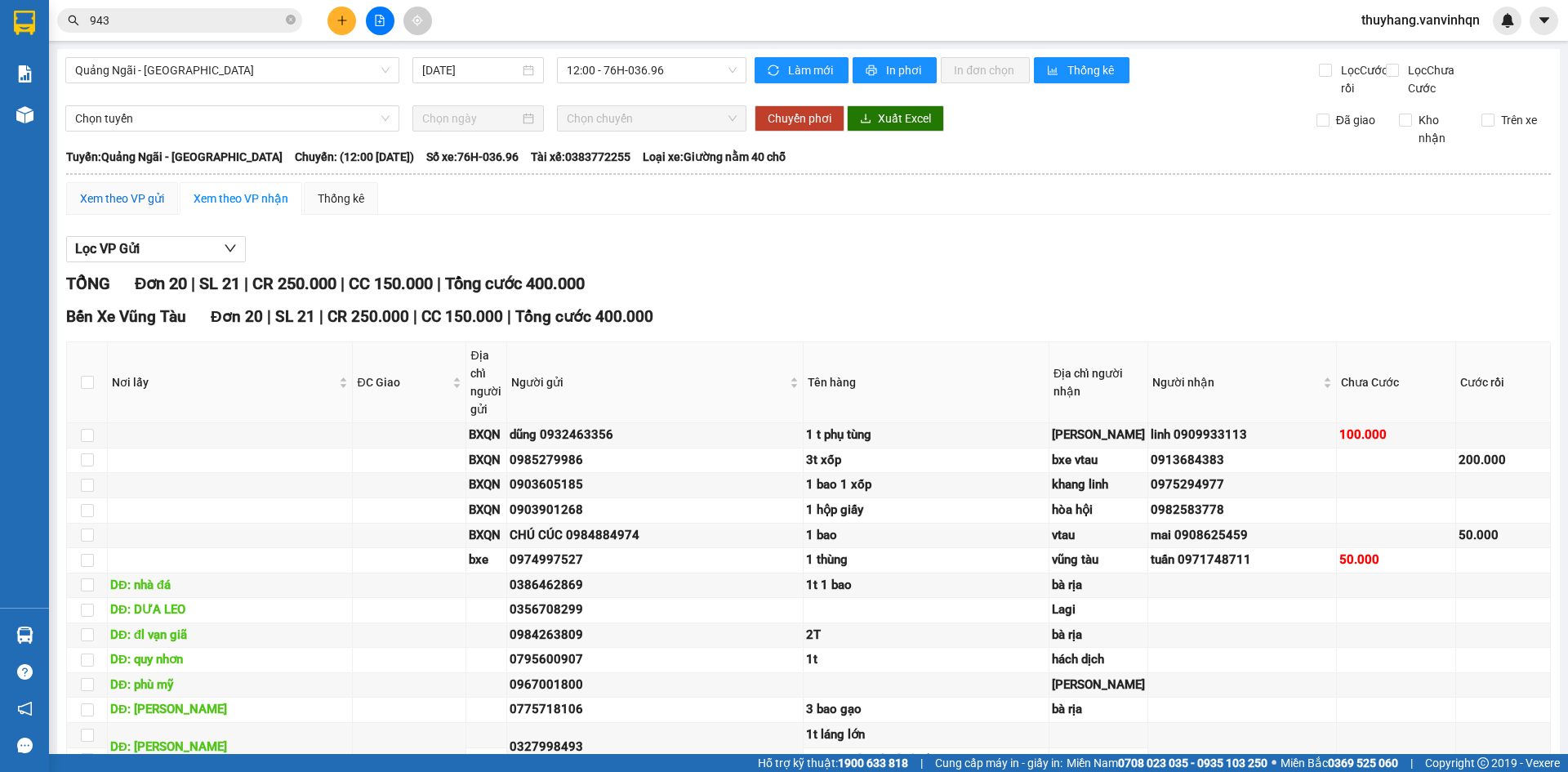
click at [132, 208] on div "Xem theo VP gửi" at bounding box center [123, 199] width 84 height 18
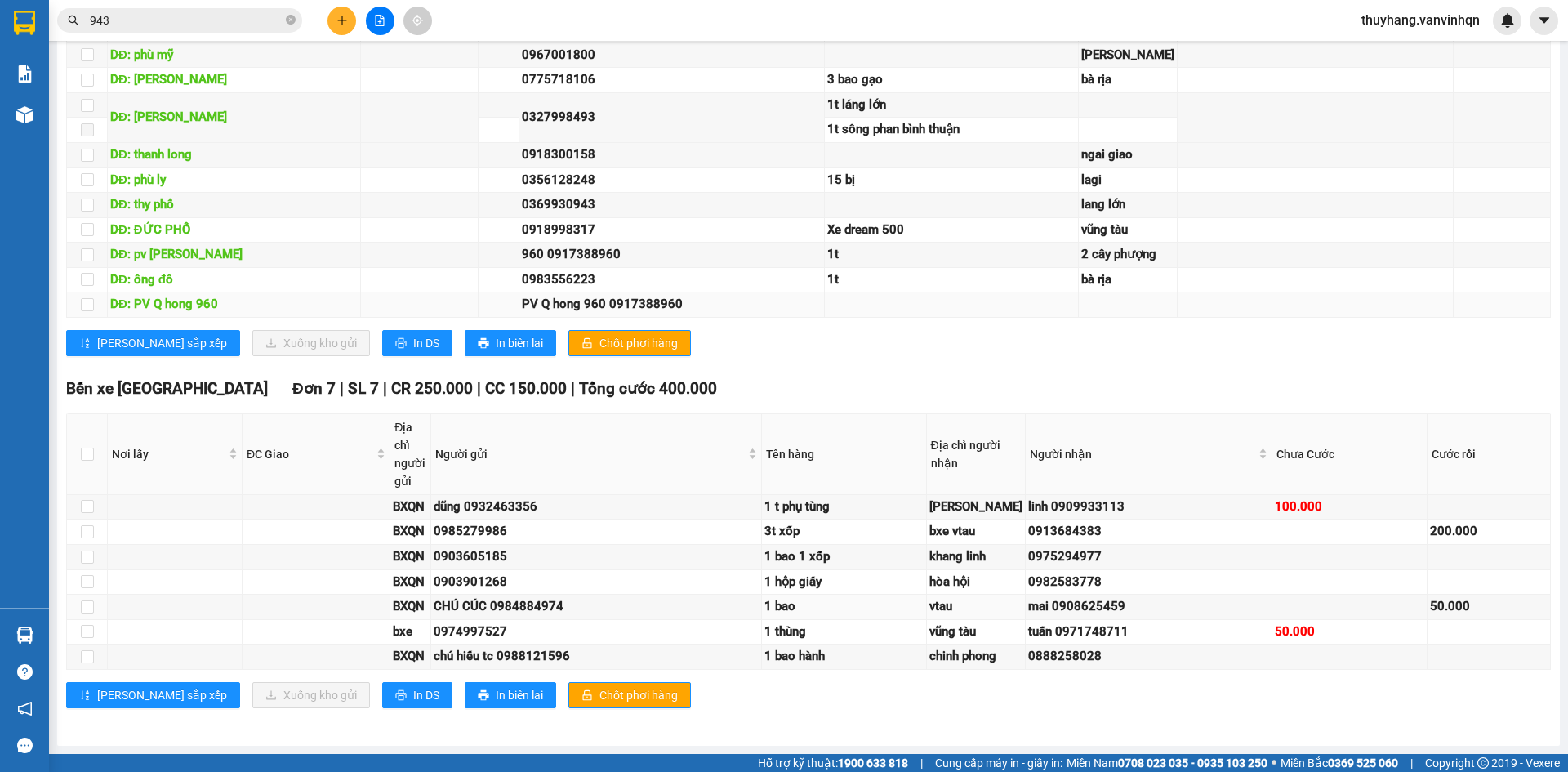
scroll to position [957, 0]
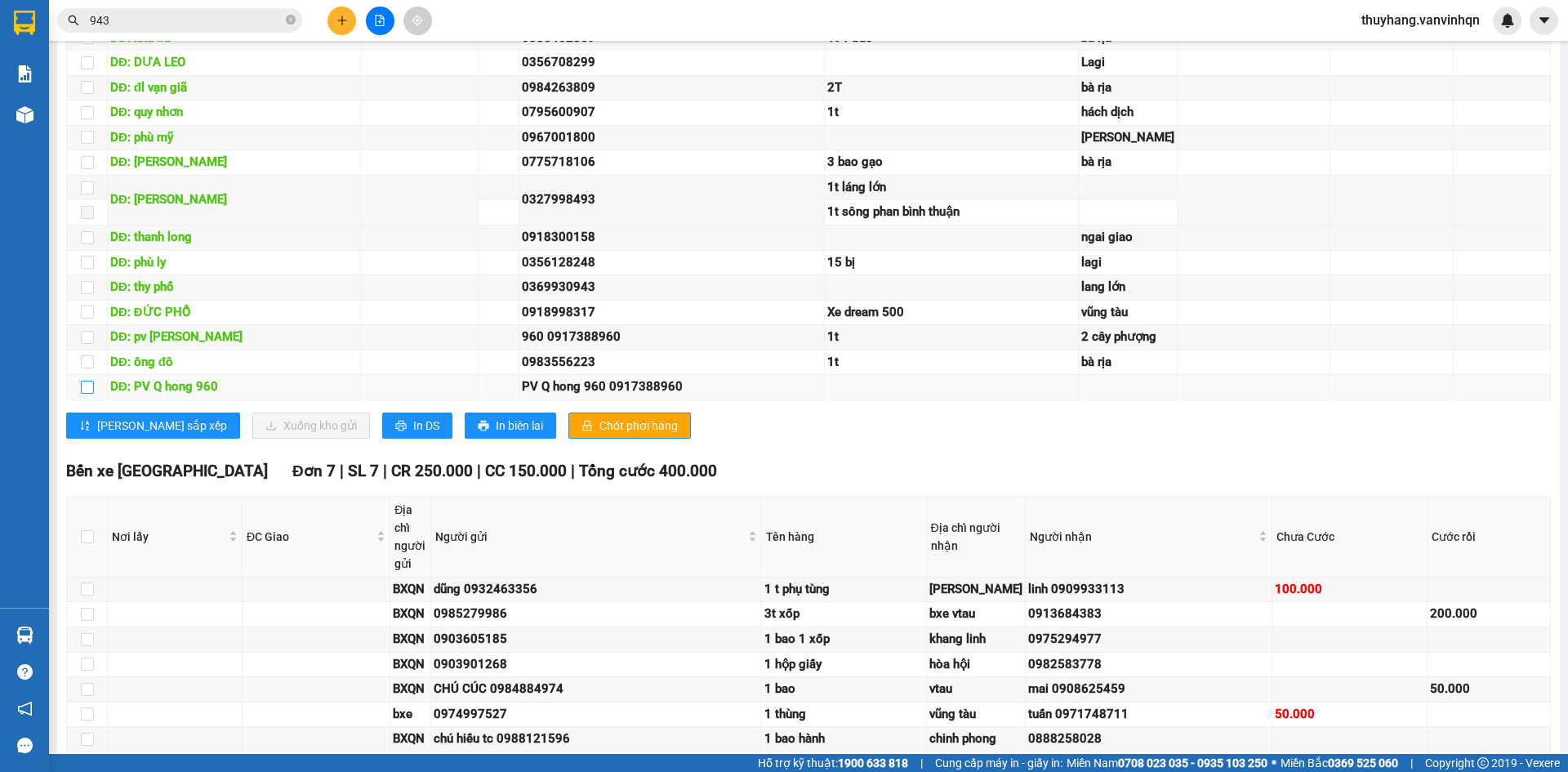
click at [83, 394] on input "checkbox" at bounding box center [88, 388] width 13 height 13
checkbox input "true"
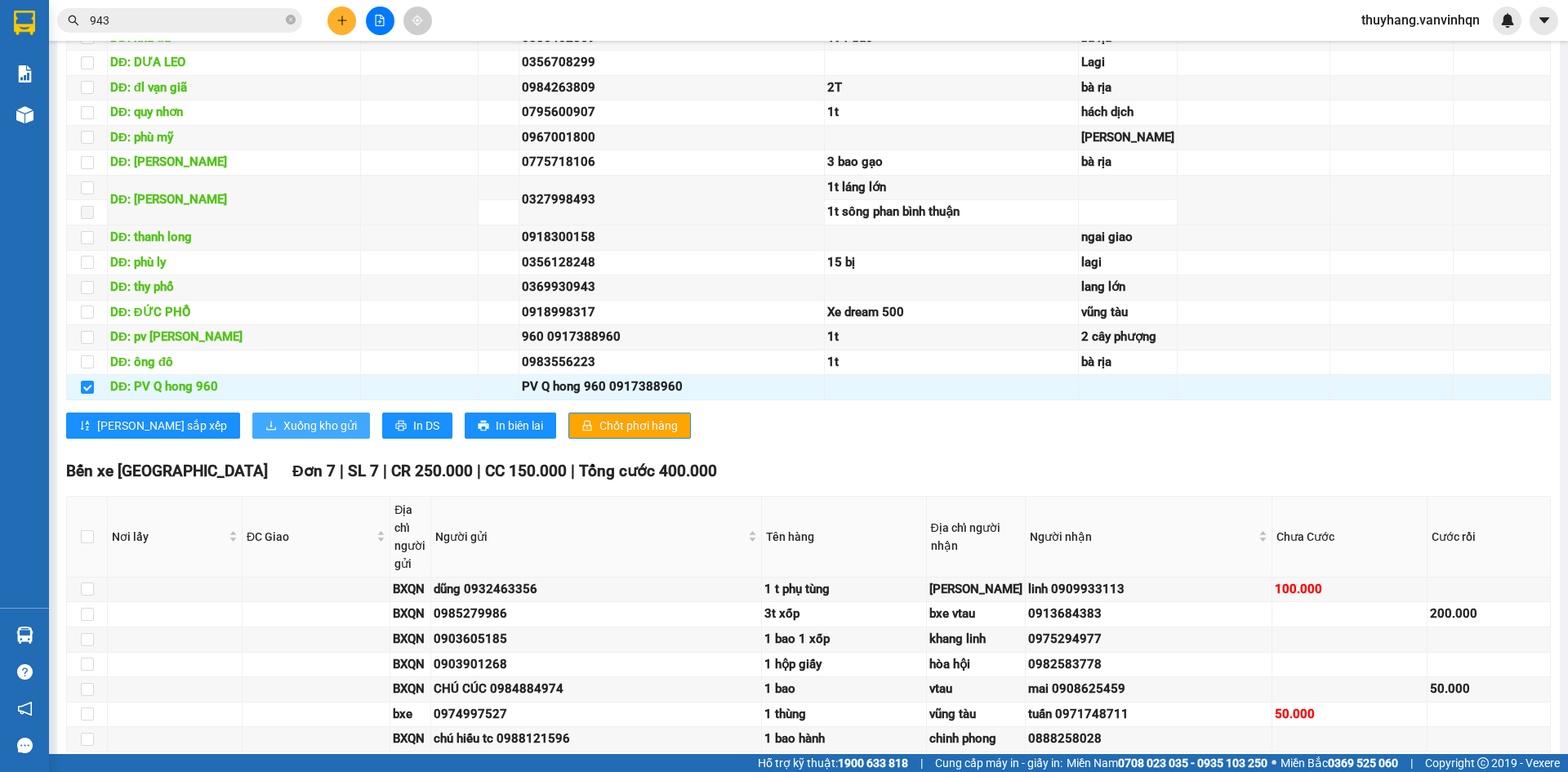
click at [283, 435] on span "Xuống kho gửi" at bounding box center [320, 426] width 74 height 18
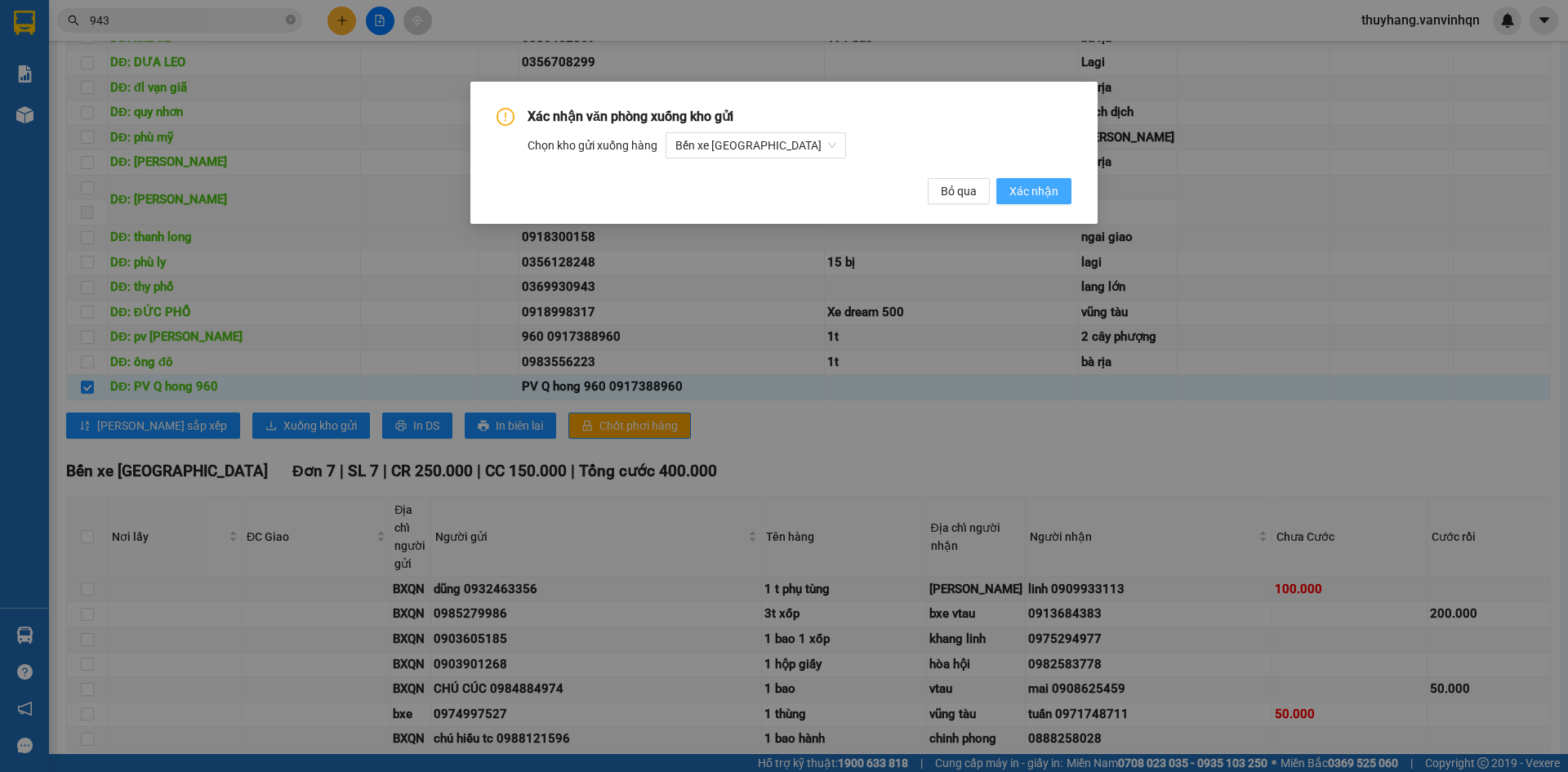
click at [1047, 185] on span "Xác nhận" at bounding box center [1034, 191] width 49 height 18
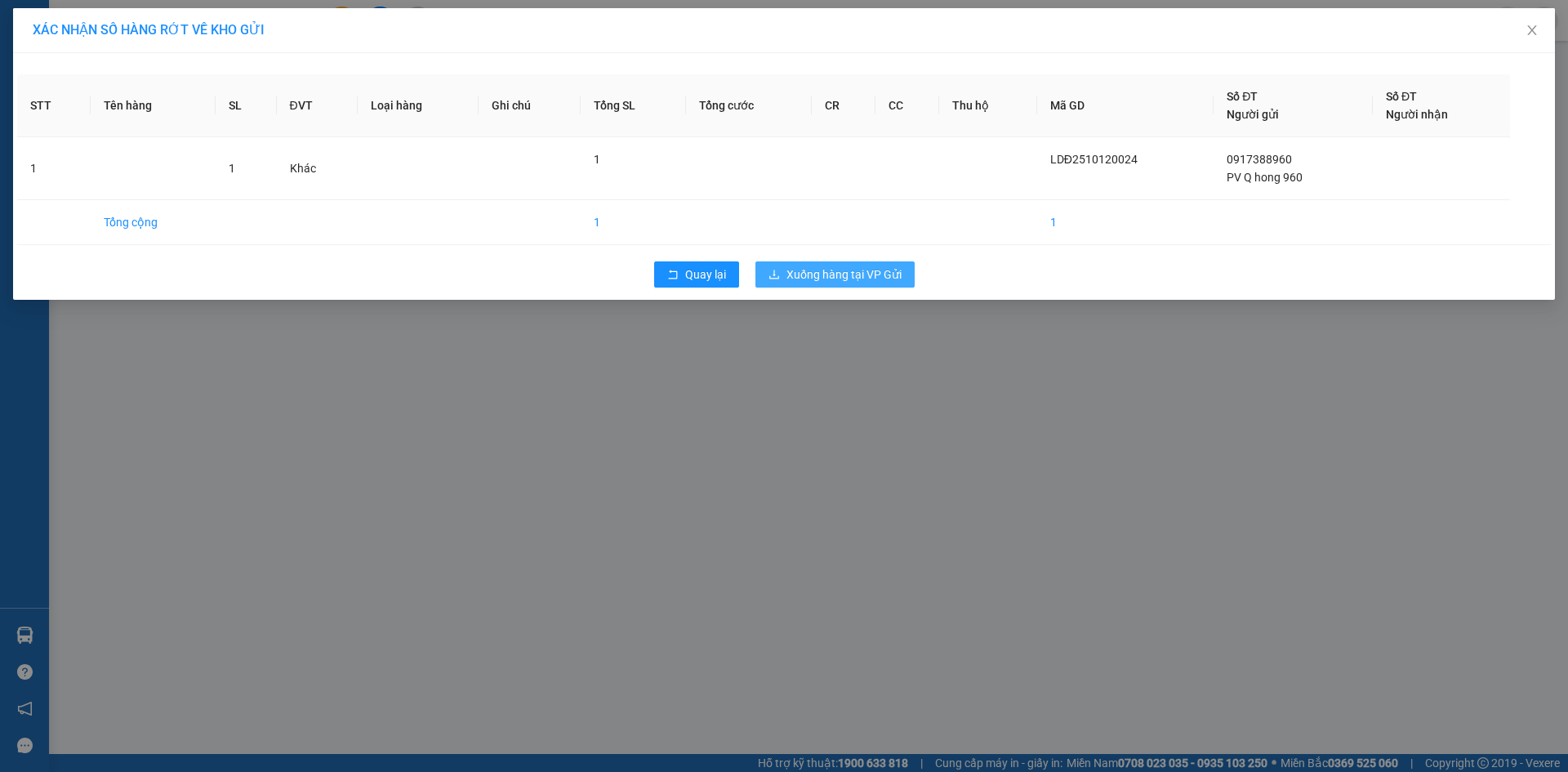
click at [863, 272] on span "Xuống hàng tại VP Gửi" at bounding box center [844, 275] width 115 height 18
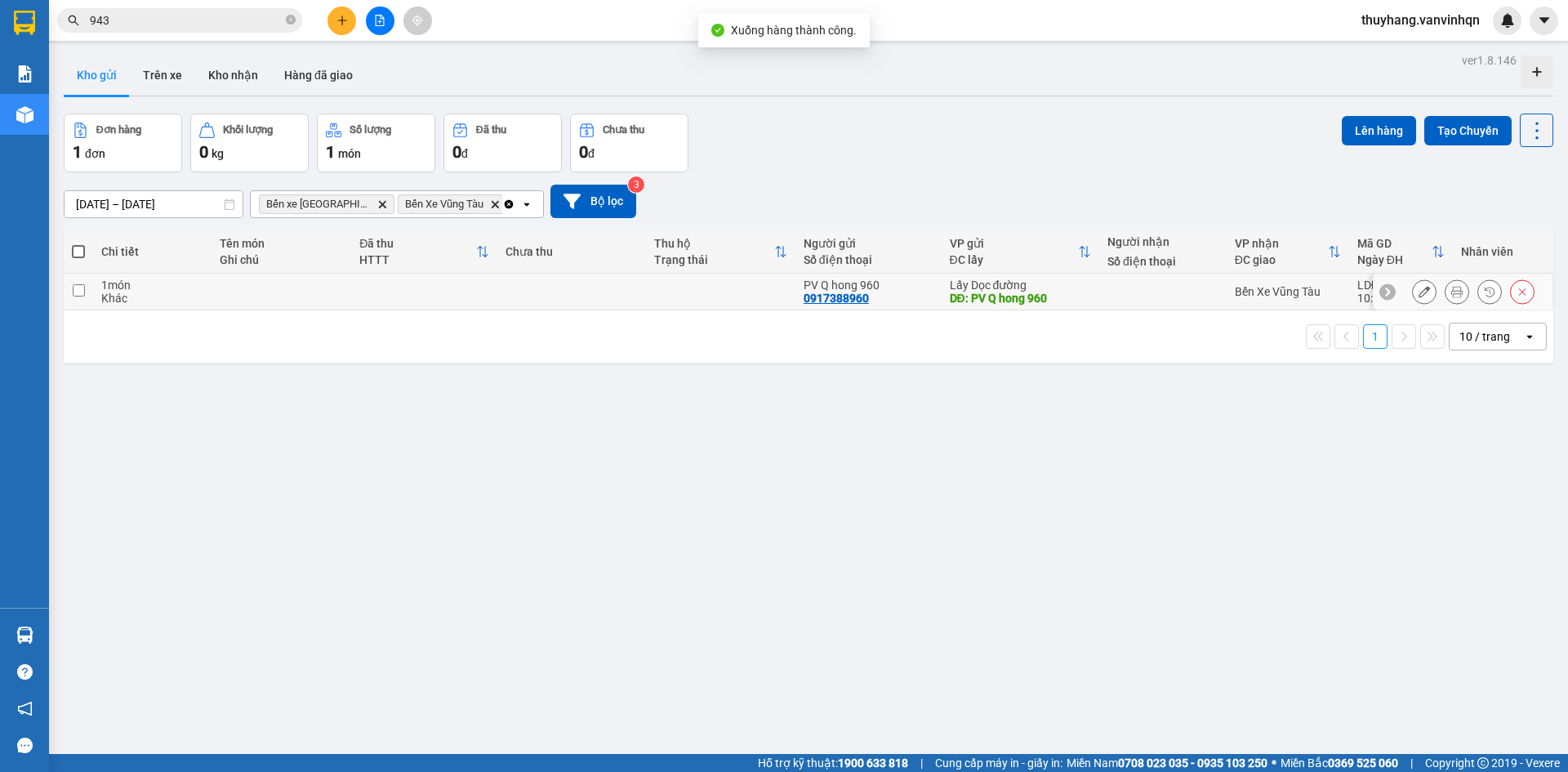
drag, startPoint x: 1510, startPoint y: 294, endPoint x: 1527, endPoint y: 296, distance: 17.1
click at [1517, 296] on icon at bounding box center [1522, 292] width 12 height 12
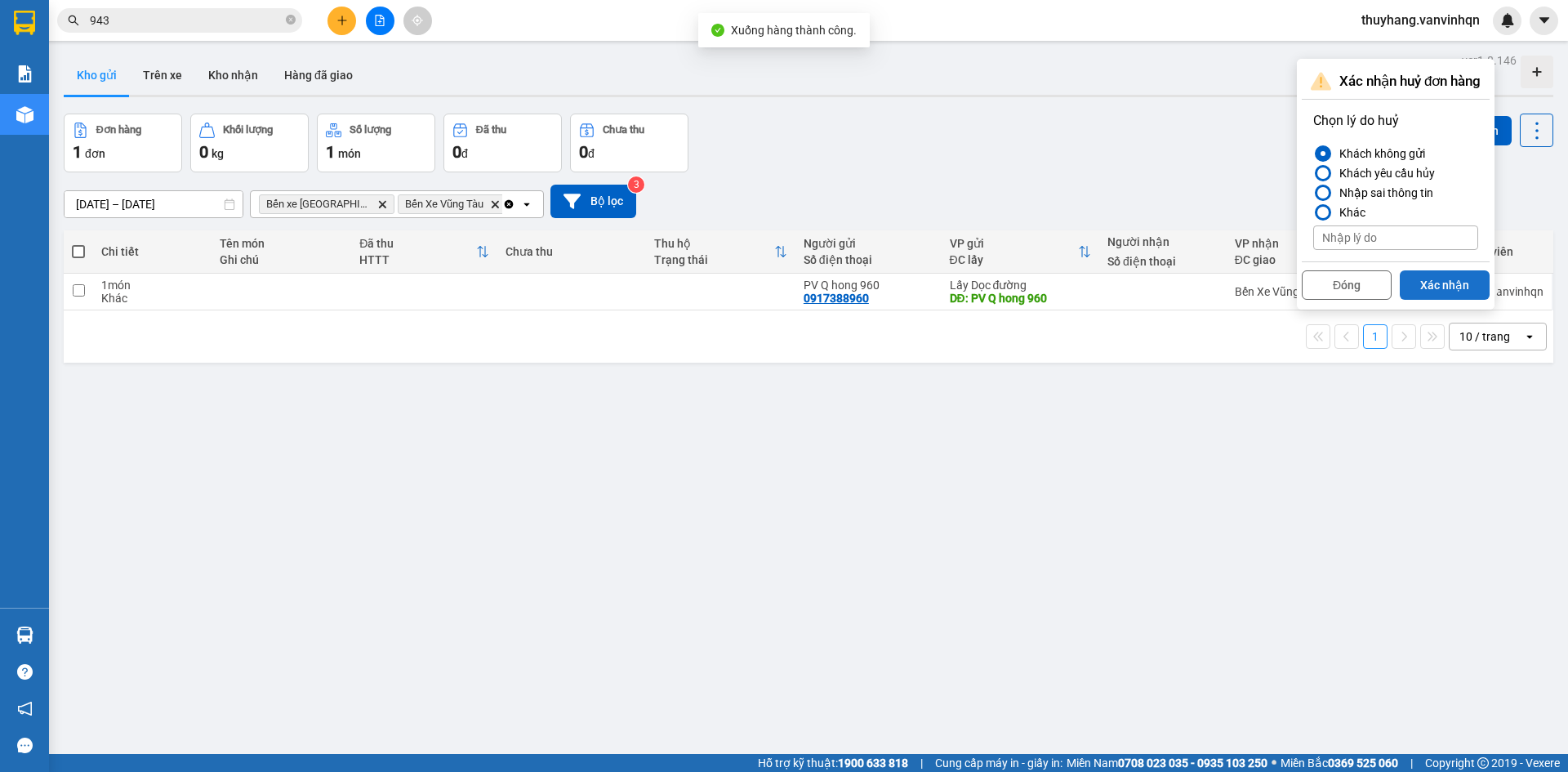
click at [1448, 281] on button "Xác nhận" at bounding box center [1445, 286] width 90 height 30
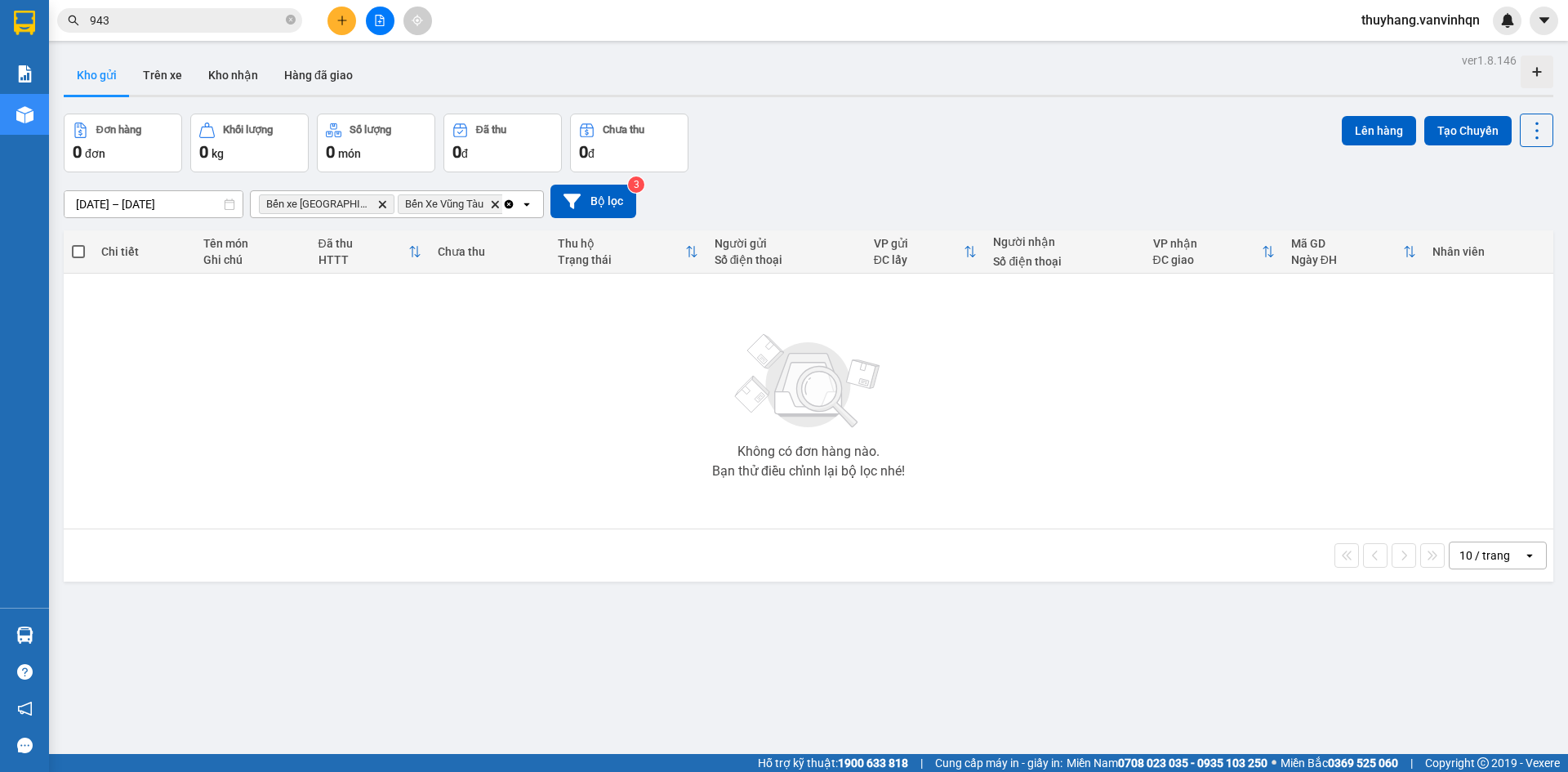
click at [386, 25] on button at bounding box center [380, 21] width 29 height 29
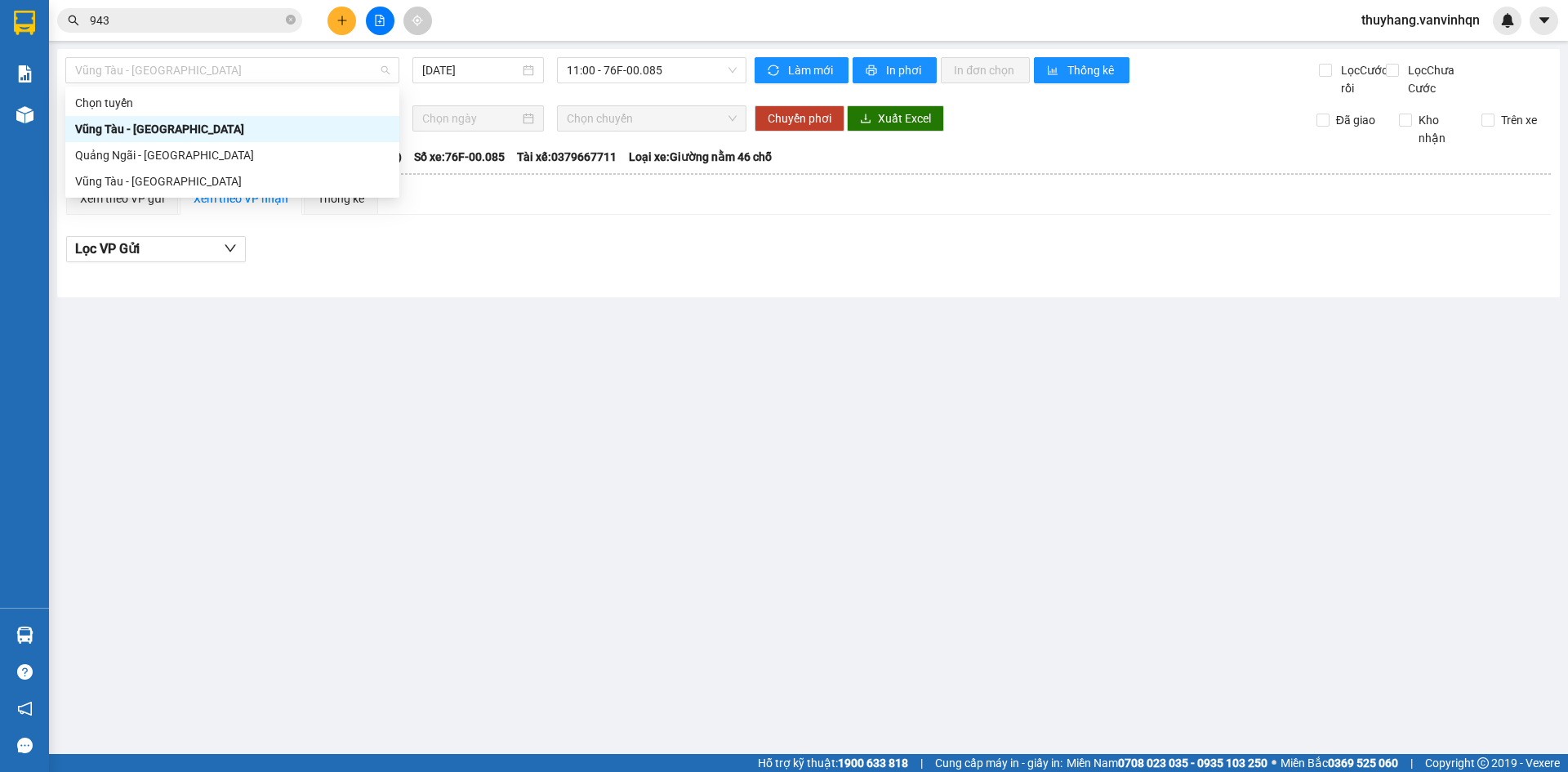
drag, startPoint x: 245, startPoint y: 82, endPoint x: 240, endPoint y: 102, distance: 20.6
click at [244, 82] on span "Vũng Tàu - [GEOGRAPHIC_DATA]" at bounding box center [233, 70] width 315 height 25
click at [227, 160] on div "Quảng Ngãi - [GEOGRAPHIC_DATA]" at bounding box center [233, 156] width 315 height 18
type input "[DATE]"
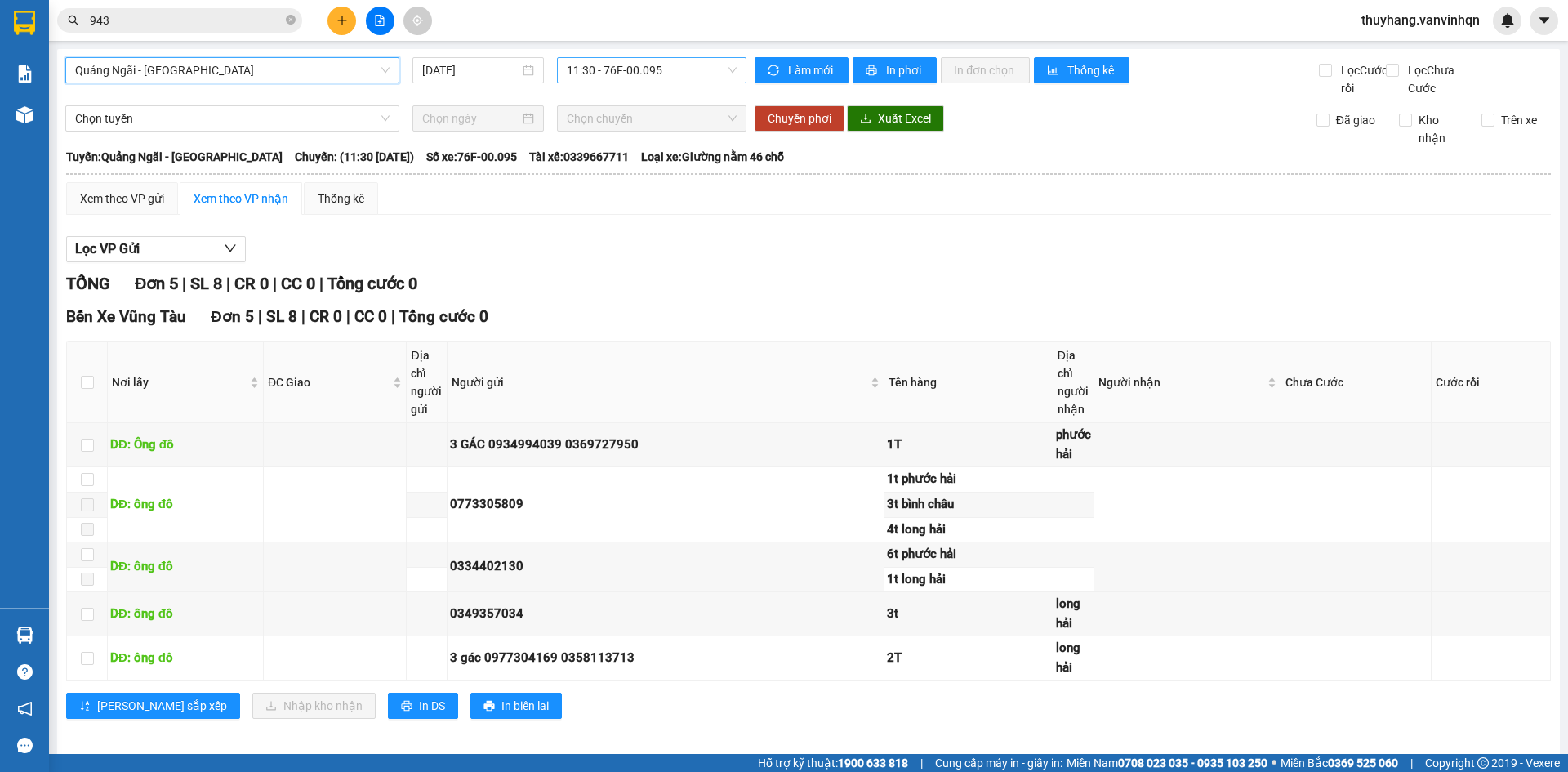
click at [675, 65] on span "11:30 - 76F-00.095" at bounding box center [652, 70] width 170 height 25
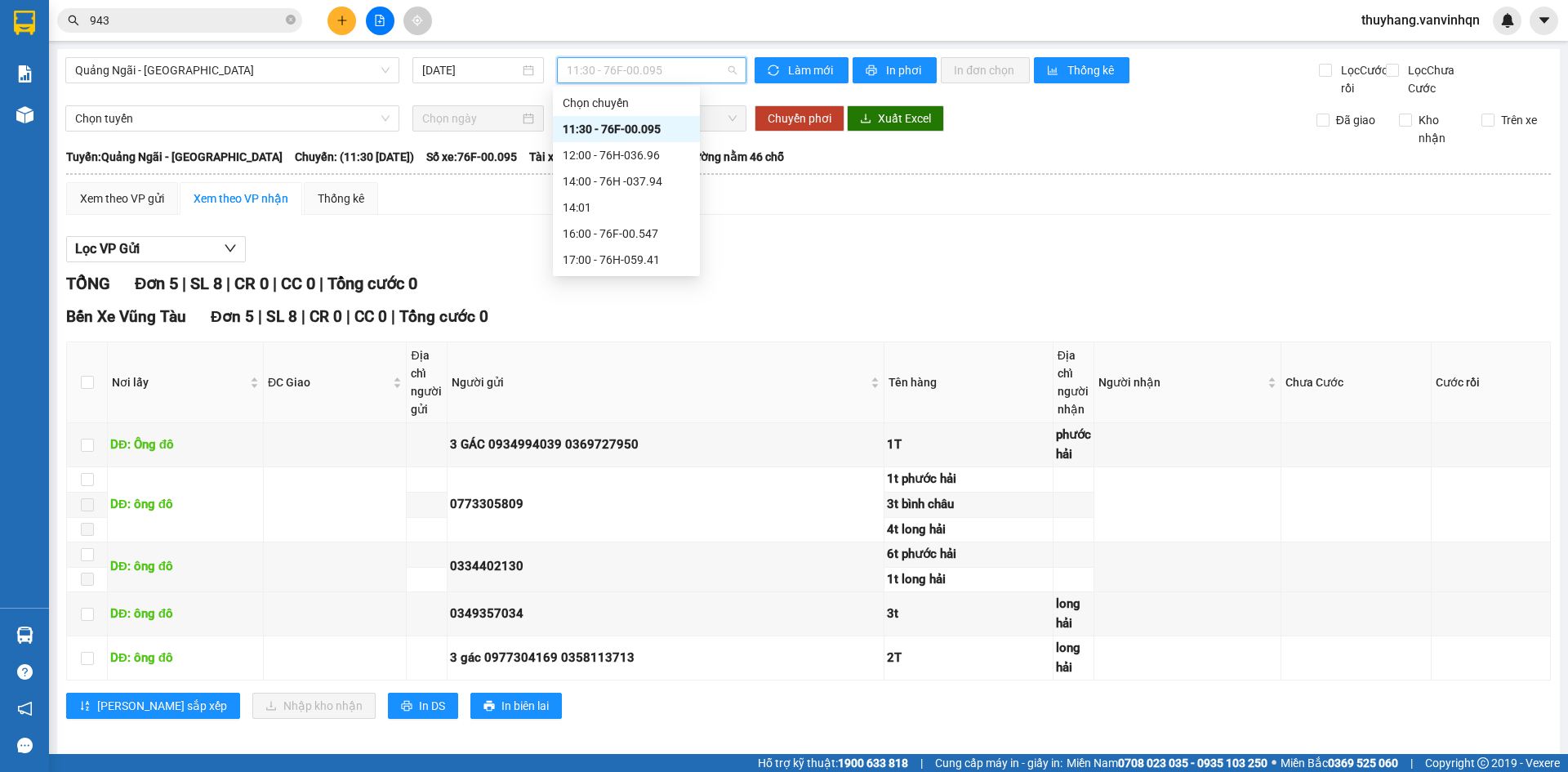
click at [661, 151] on div "12:00 - 76H-036.96" at bounding box center [627, 156] width 127 height 18
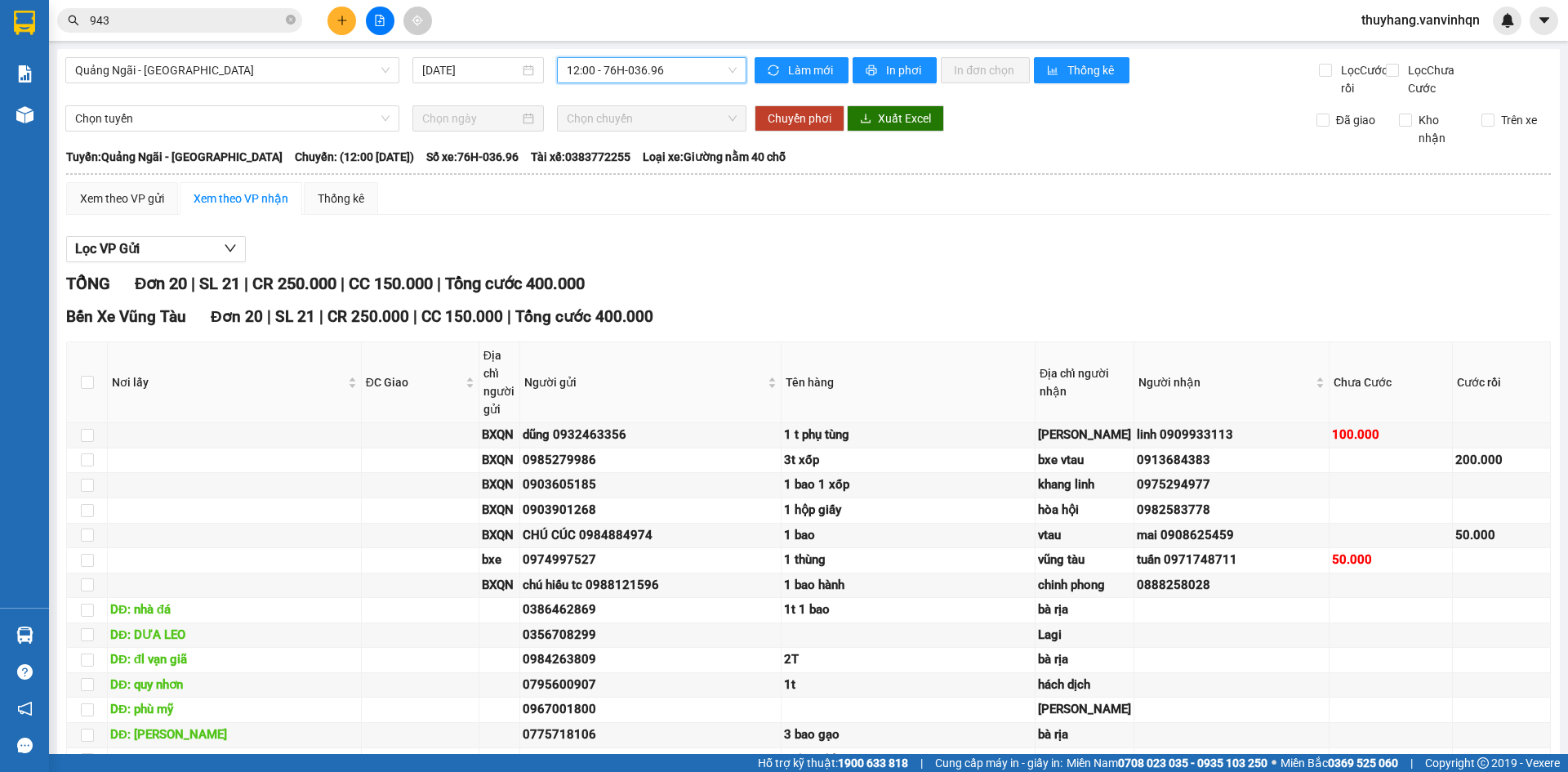
click at [632, 74] on span "12:00 - 76H-036.96" at bounding box center [652, 70] width 170 height 25
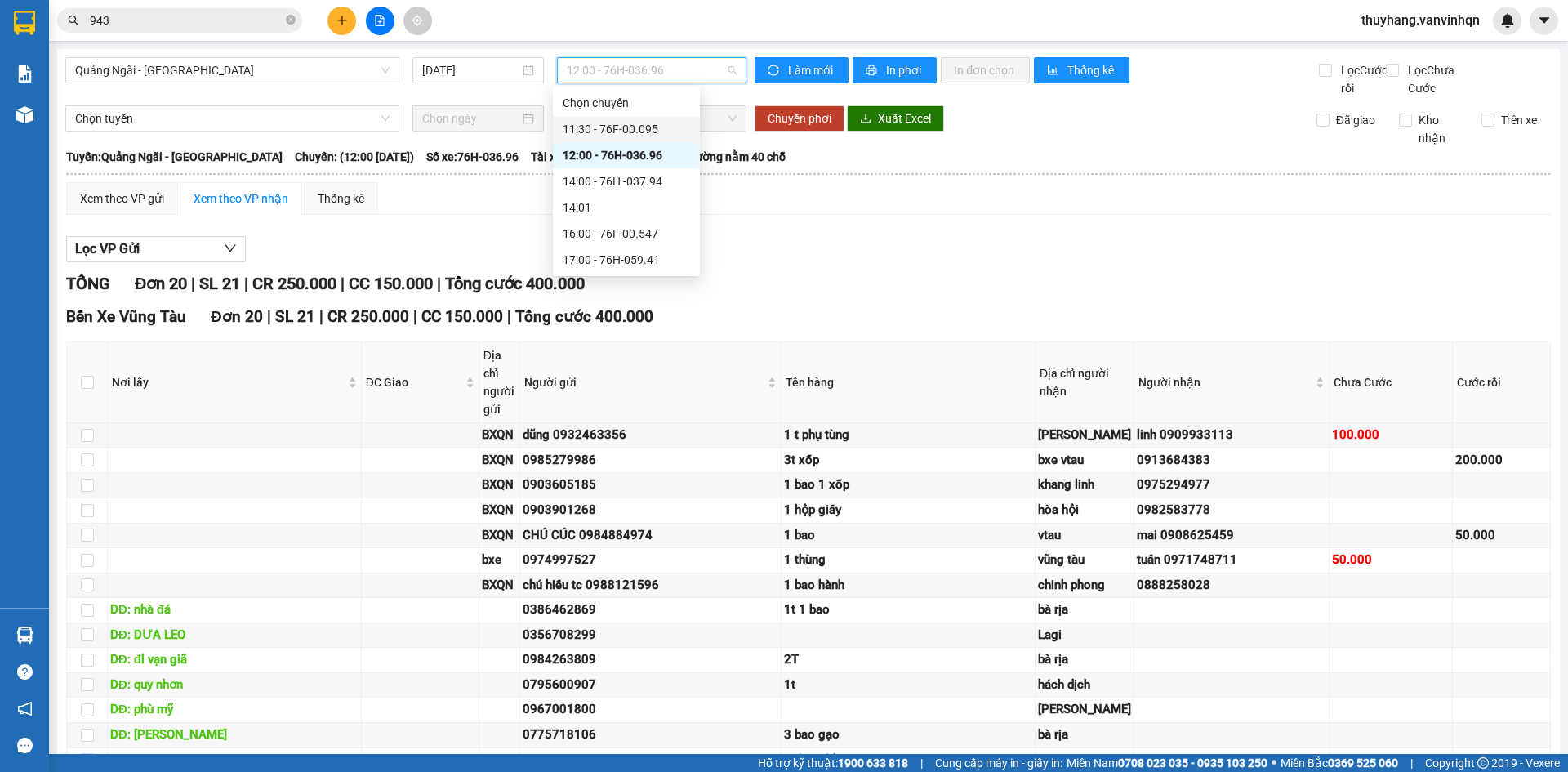
click at [658, 128] on div "11:30 - 76F-00.095" at bounding box center [627, 129] width 127 height 18
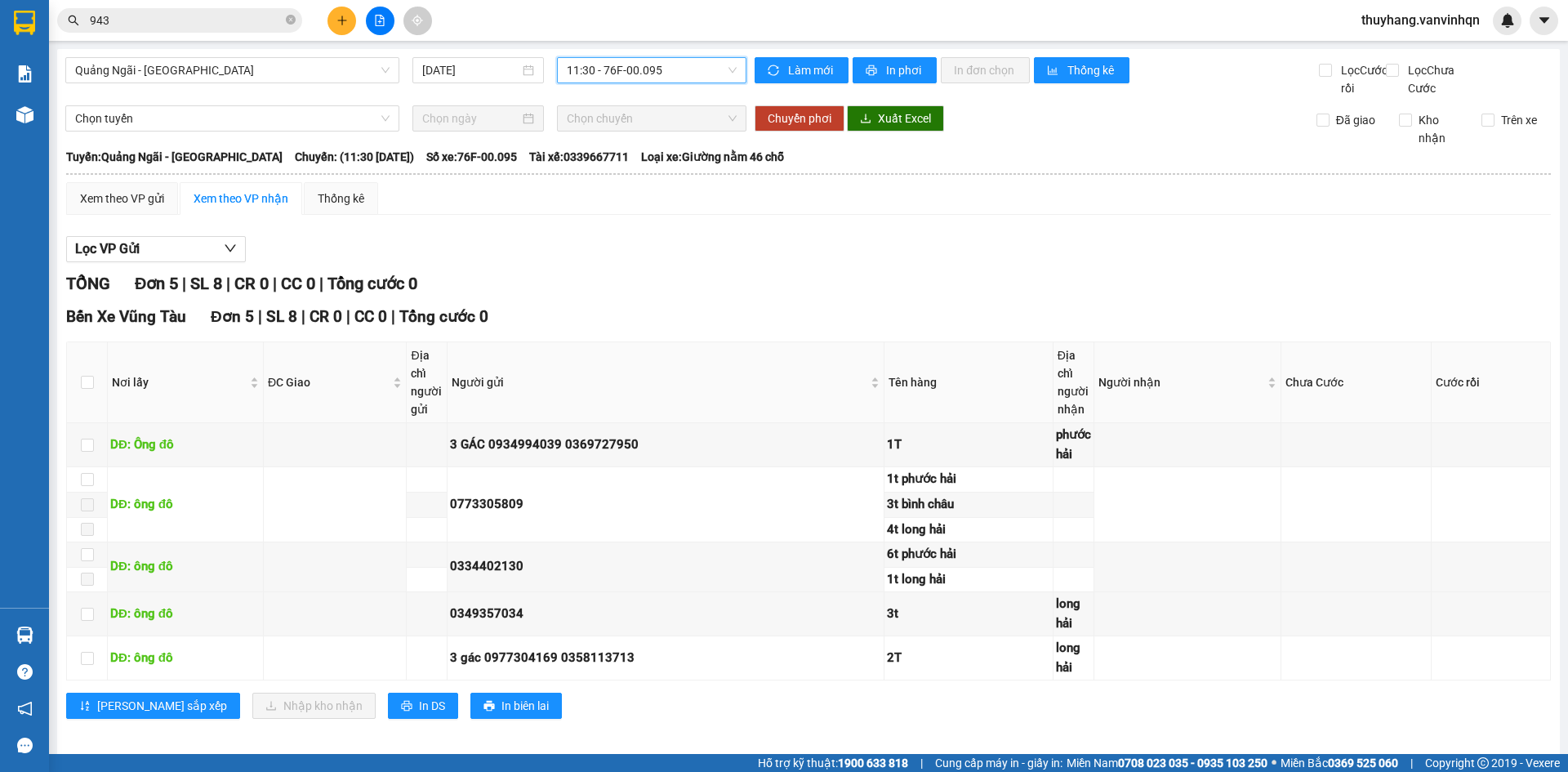
click at [666, 234] on div "Xem theo VP gửi Xem theo VP nhận Thống kê Lọc VP Gửi TỔNG Đơn 5 | SL 8 | CR 0 …" at bounding box center [809, 461] width 1485 height 557
click at [678, 284] on div "Lọc VP Gửi TỔNG Đơn 5 | SL 8 | CR 0 | CC 0 | Tổng cước 0 Bến Xe Vũng Tàu Đơn 5…" at bounding box center [809, 484] width 1485 height 512
click at [671, 263] on div "Lọc VP Gửi" at bounding box center [809, 249] width 1485 height 27
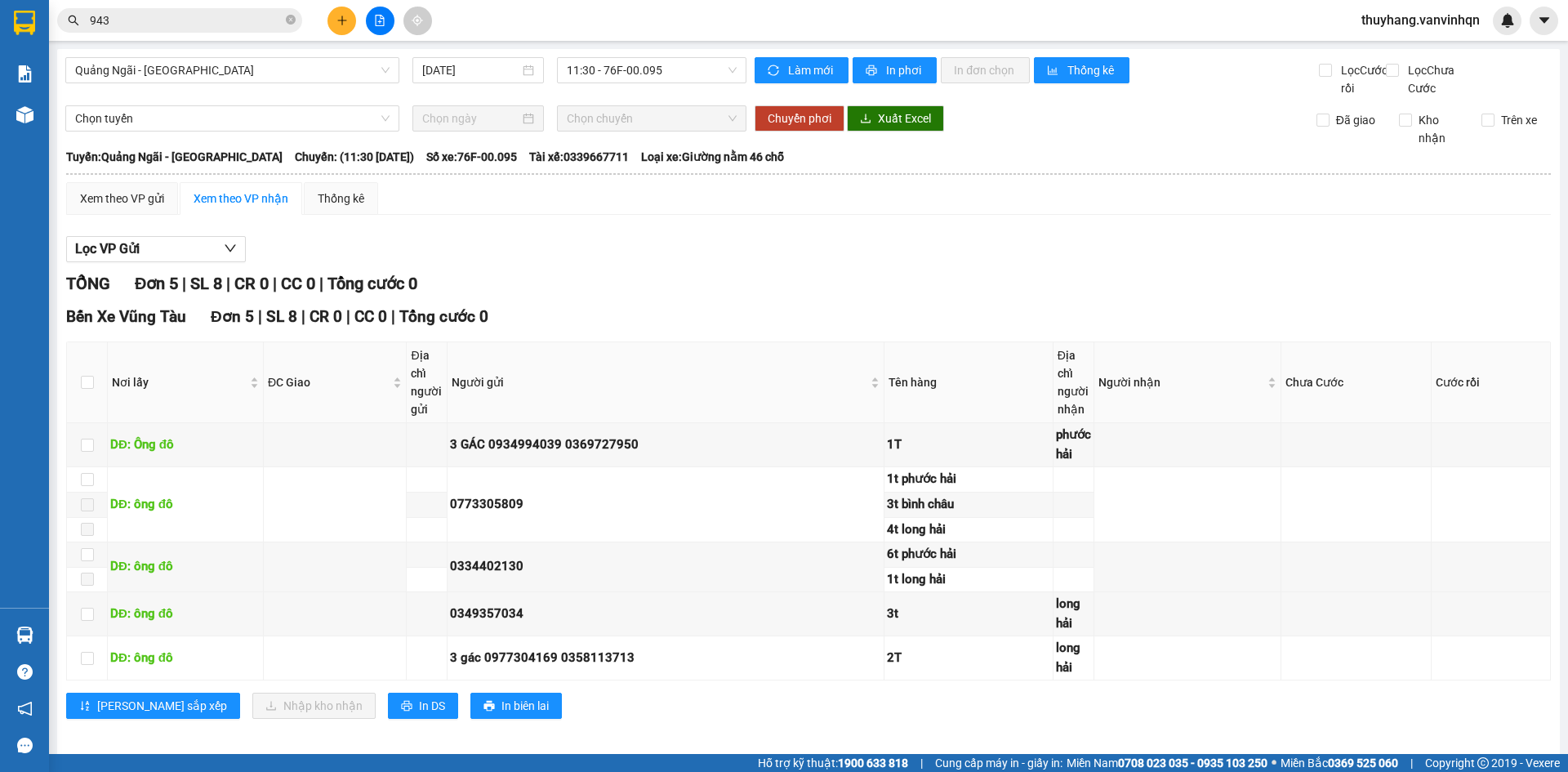
click at [671, 263] on div "Lọc VP Gửi" at bounding box center [809, 249] width 1485 height 27
click at [652, 60] on span "11:30 - 76F-00.095" at bounding box center [652, 70] width 170 height 25
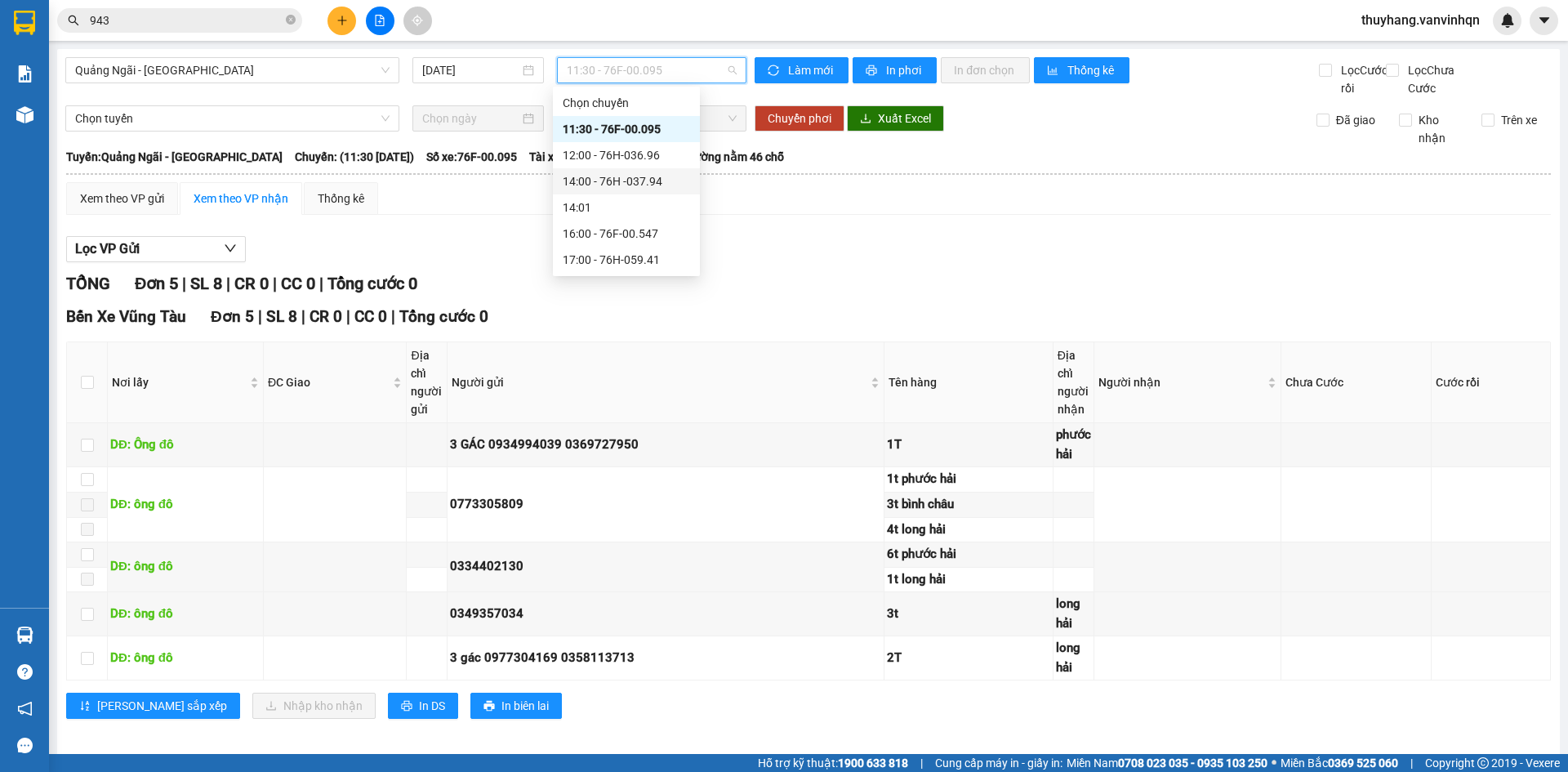
click at [665, 183] on div "14:00 - 76H -037.94" at bounding box center [627, 181] width 127 height 18
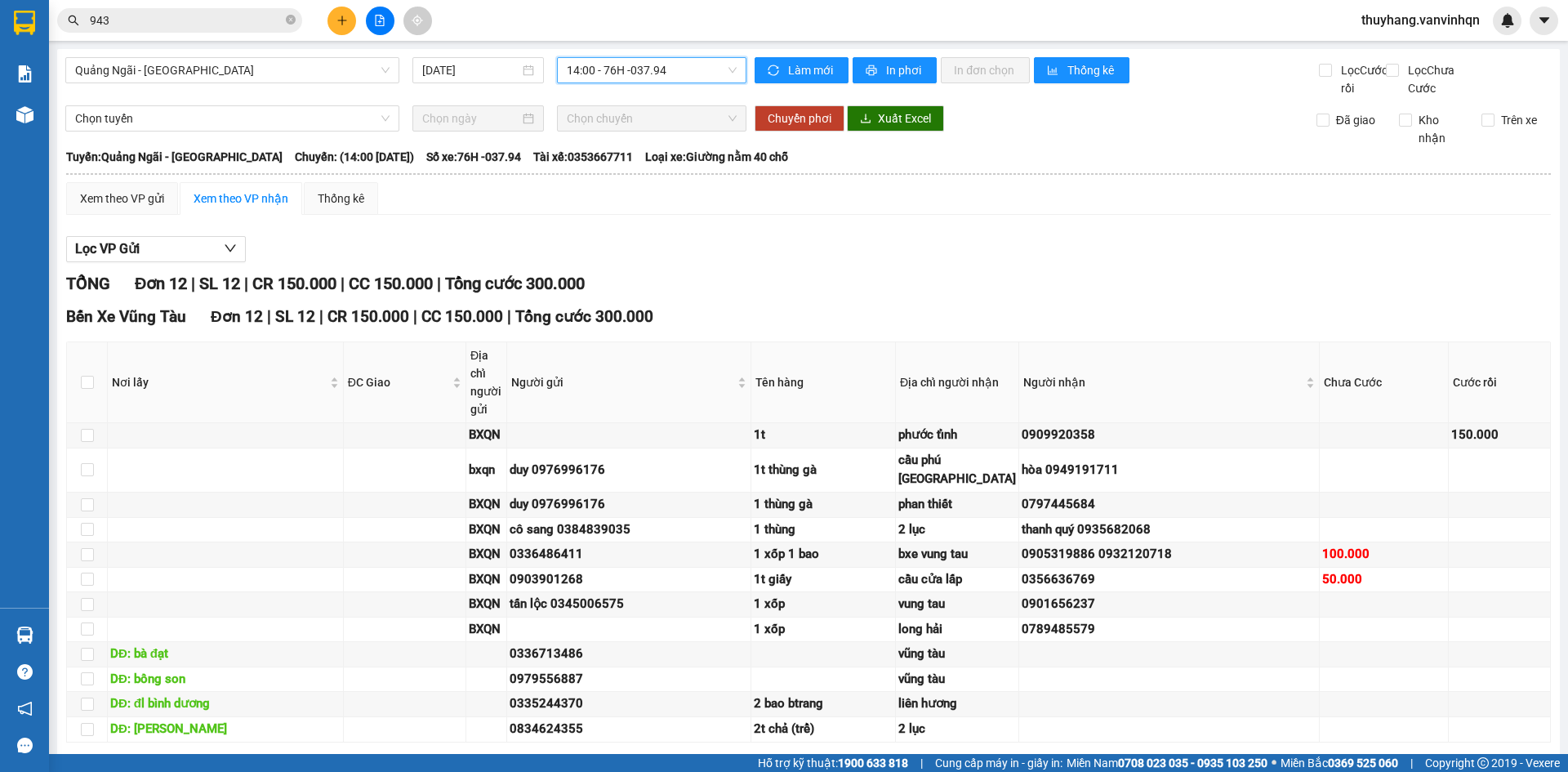
click at [637, 67] on span "14:00 - 76H -037.94" at bounding box center [652, 70] width 170 height 25
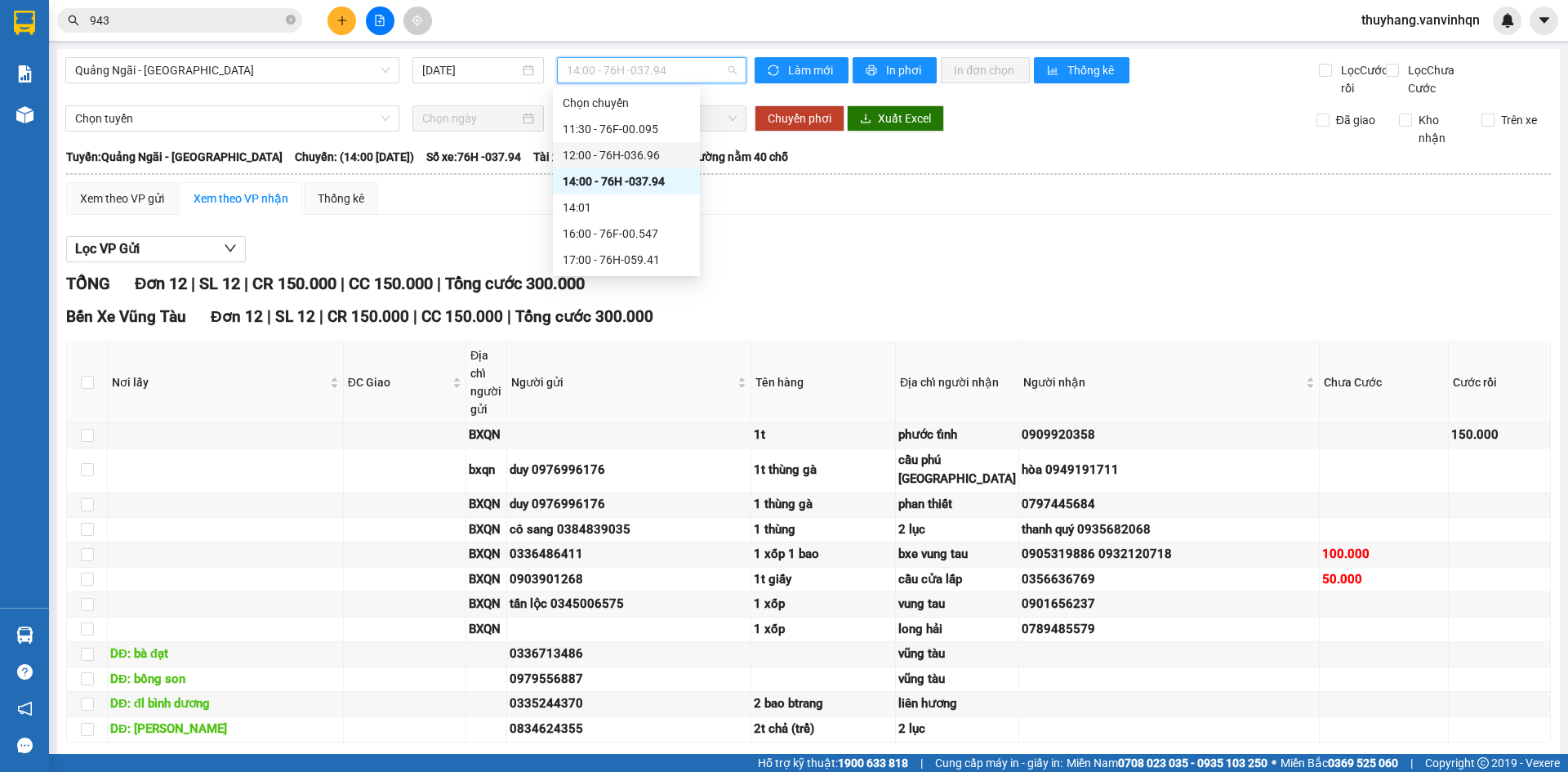
click at [656, 159] on div "12:00 - 76H-036.96" at bounding box center [627, 156] width 127 height 18
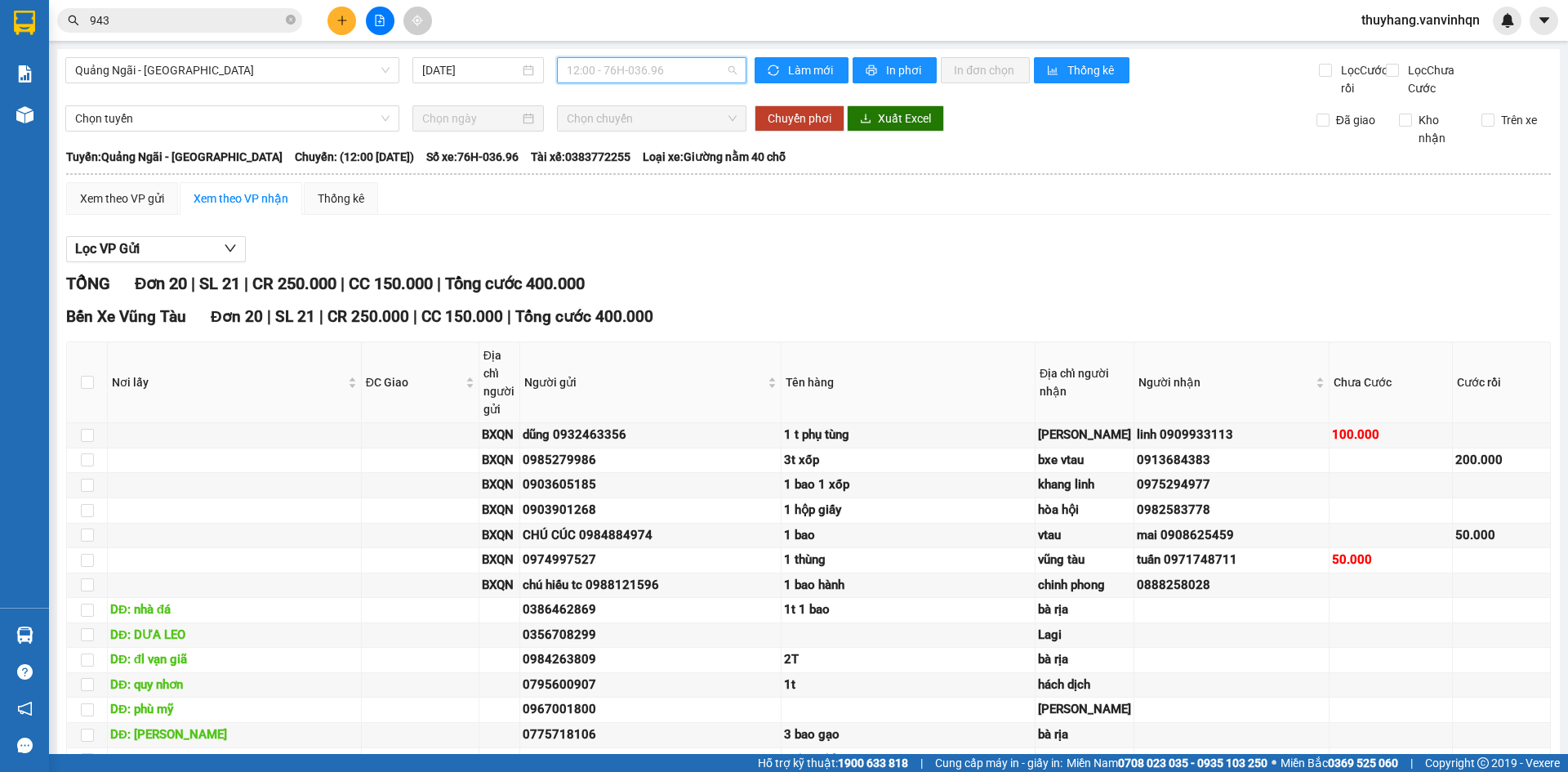
click at [670, 71] on span "12:00 - 76H-036.96" at bounding box center [652, 70] width 170 height 25
click at [660, 113] on div "Chọn chuyến" at bounding box center [627, 104] width 147 height 27
click at [660, 75] on span "12:00 - 76H-036.96" at bounding box center [652, 70] width 170 height 25
click at [650, 133] on div "11:30 - 76F-00.095" at bounding box center [627, 129] width 127 height 18
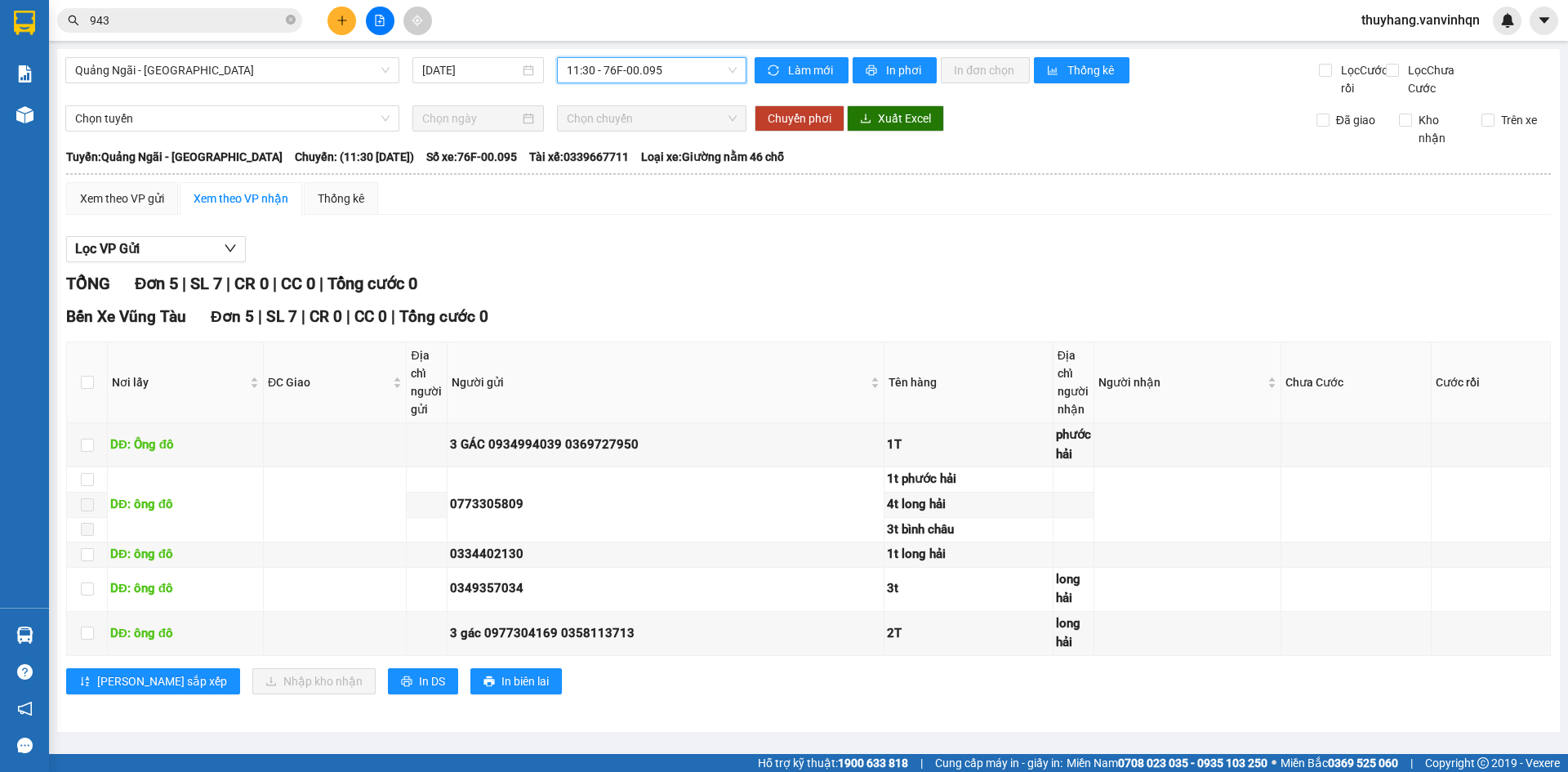
scroll to position [4, 0]
click at [755, 314] on div "TỔNG Đơn 5 | SL 7 | CR 0 | CC 0 | Tổng cước 0 Bến Xe Vũng Tàu Đơn 5 | SL 7 | CR…" at bounding box center [809, 494] width 1485 height 444
click at [589, 75] on span "11:30 - 76F-00.095" at bounding box center [652, 70] width 170 height 25
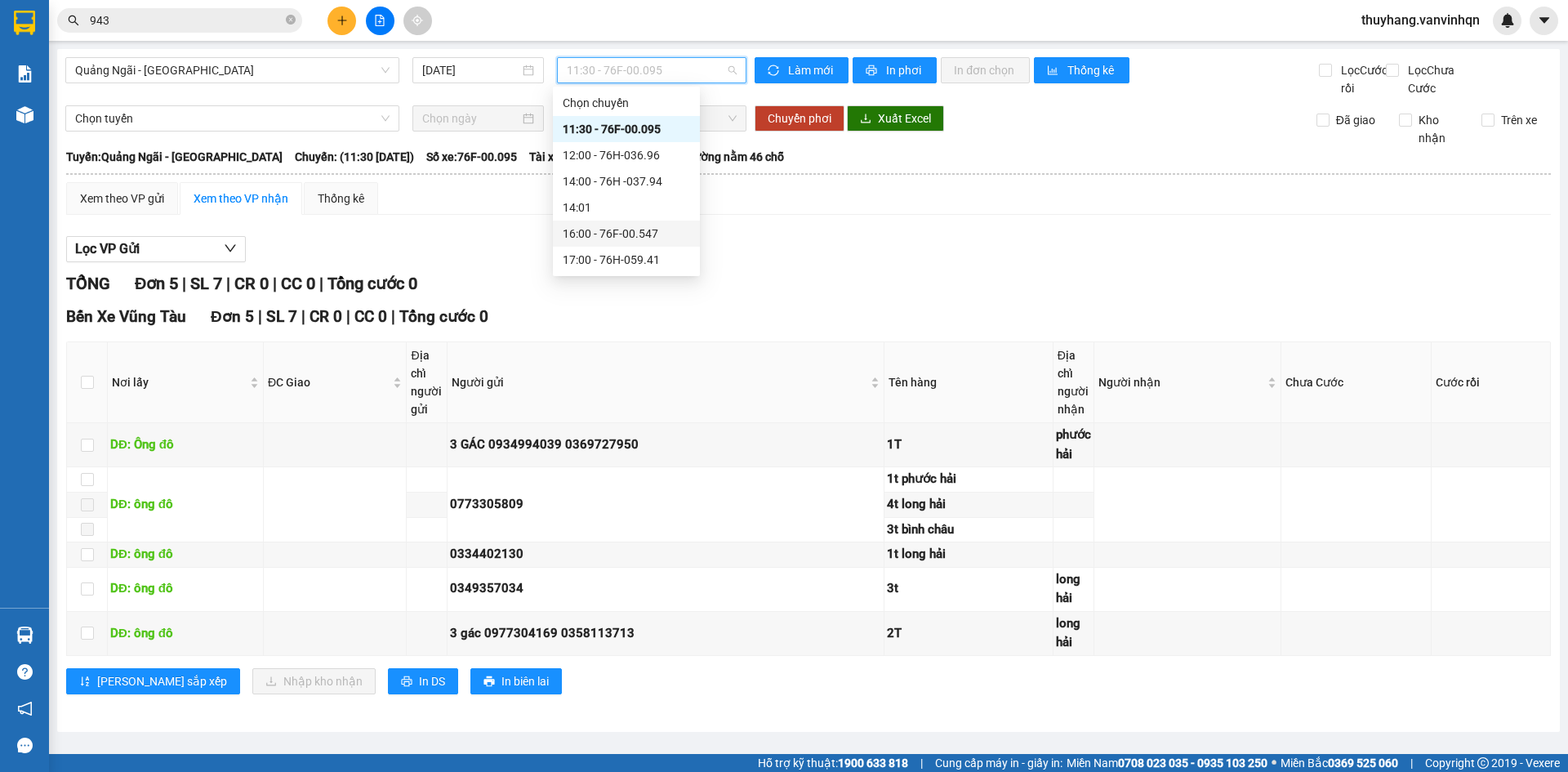
click at [649, 232] on div "16:00 - 76F-00.547" at bounding box center [627, 234] width 127 height 18
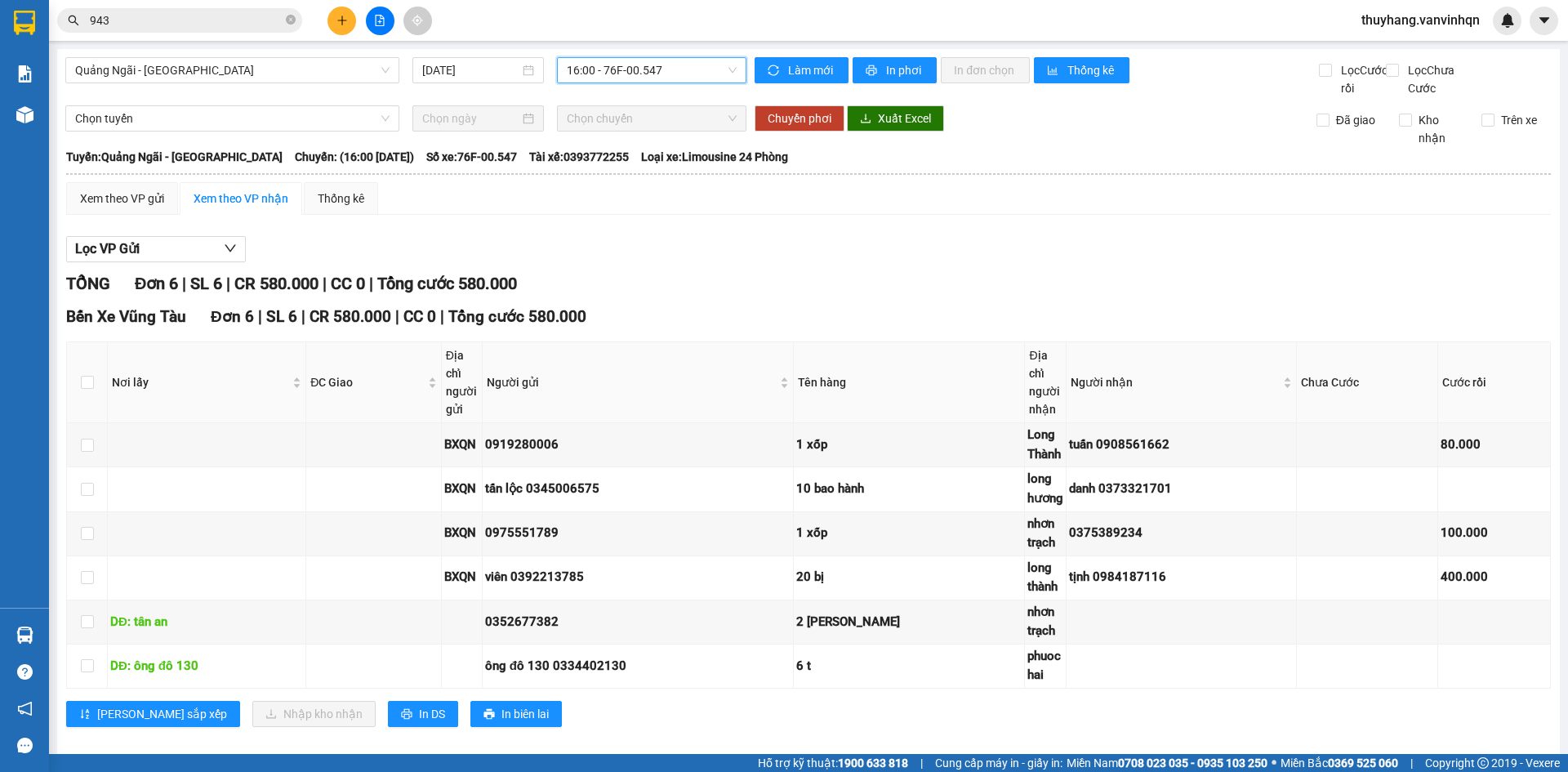
click at [657, 70] on span "16:00 - 76F-00.547" at bounding box center [652, 70] width 170 height 25
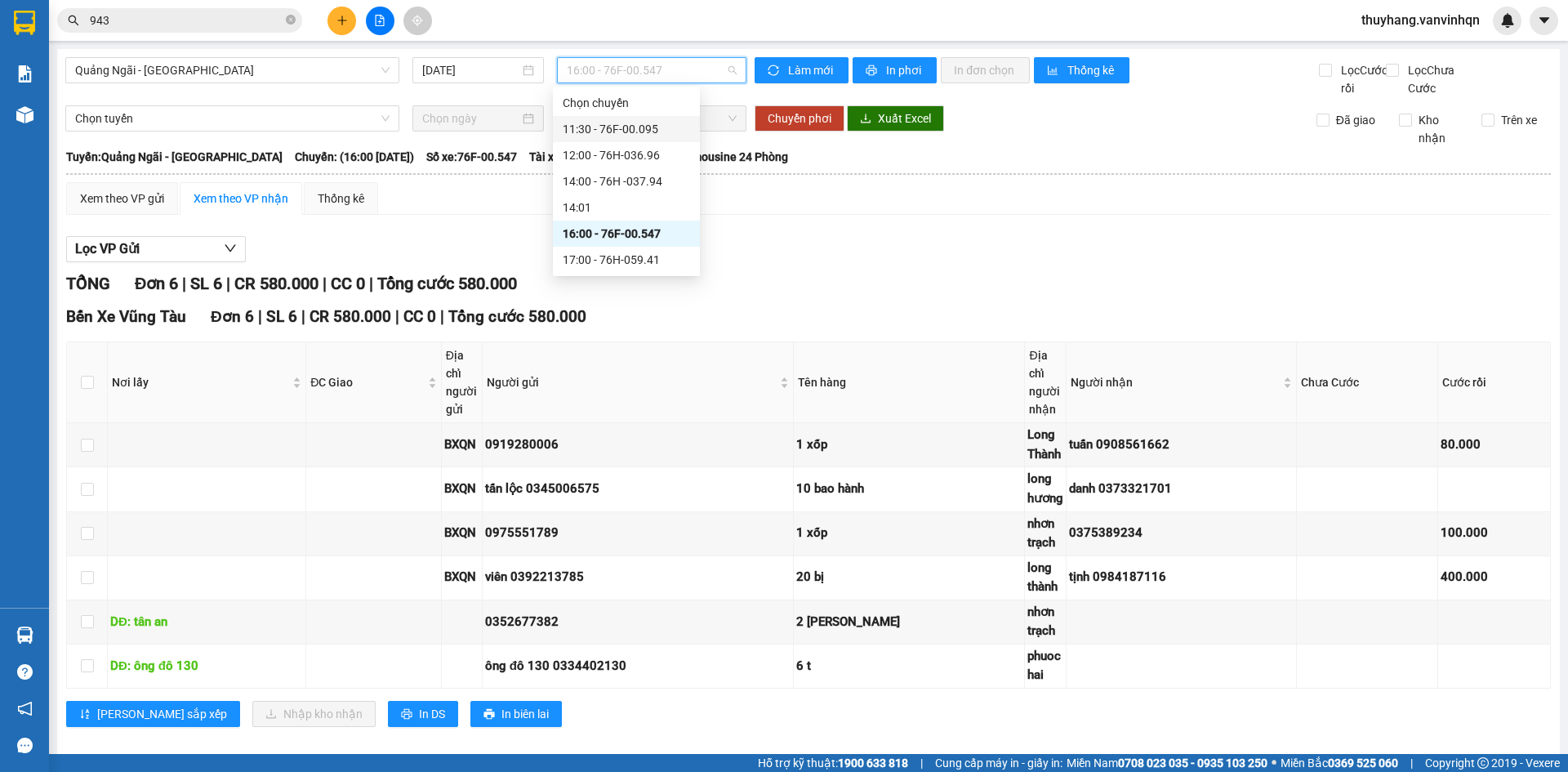
click at [666, 125] on div "11:30 - 76F-00.095" at bounding box center [627, 129] width 127 height 18
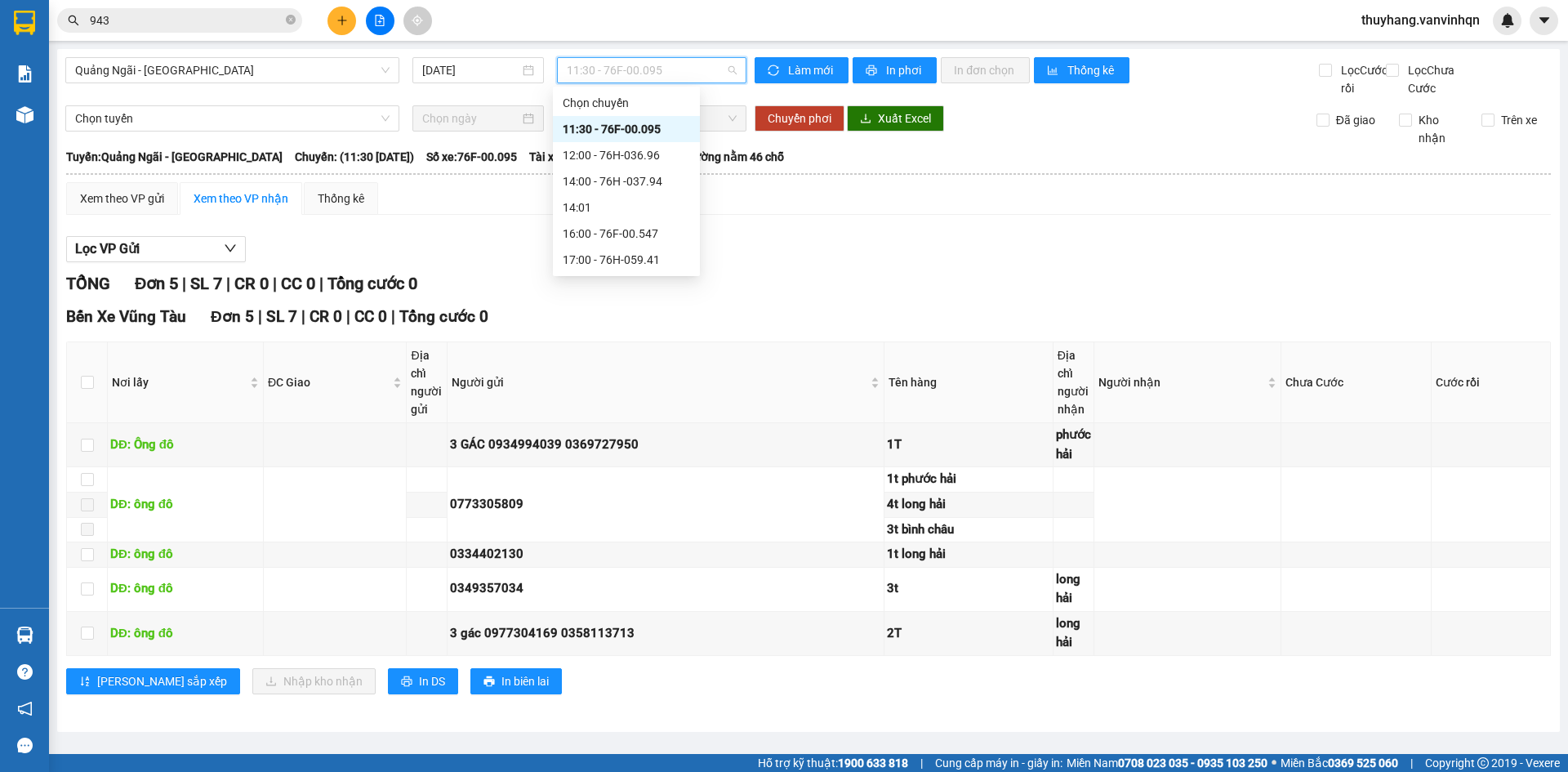
click at [604, 68] on span "11:30 - 76F-00.095" at bounding box center [652, 70] width 170 height 25
click at [647, 232] on div "16:00 - 76F-00.547" at bounding box center [627, 234] width 127 height 18
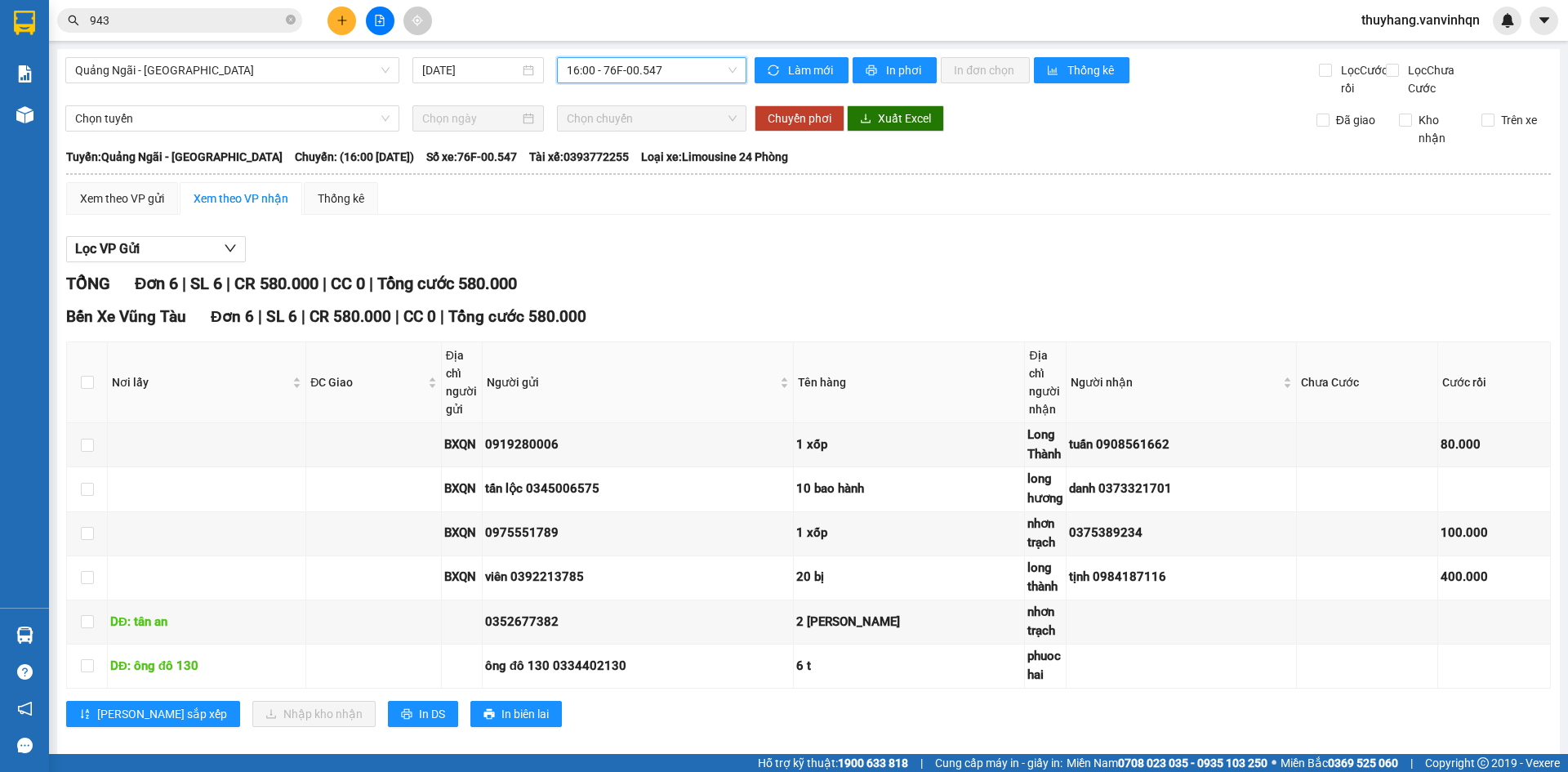
click at [350, 20] on button at bounding box center [342, 21] width 29 height 29
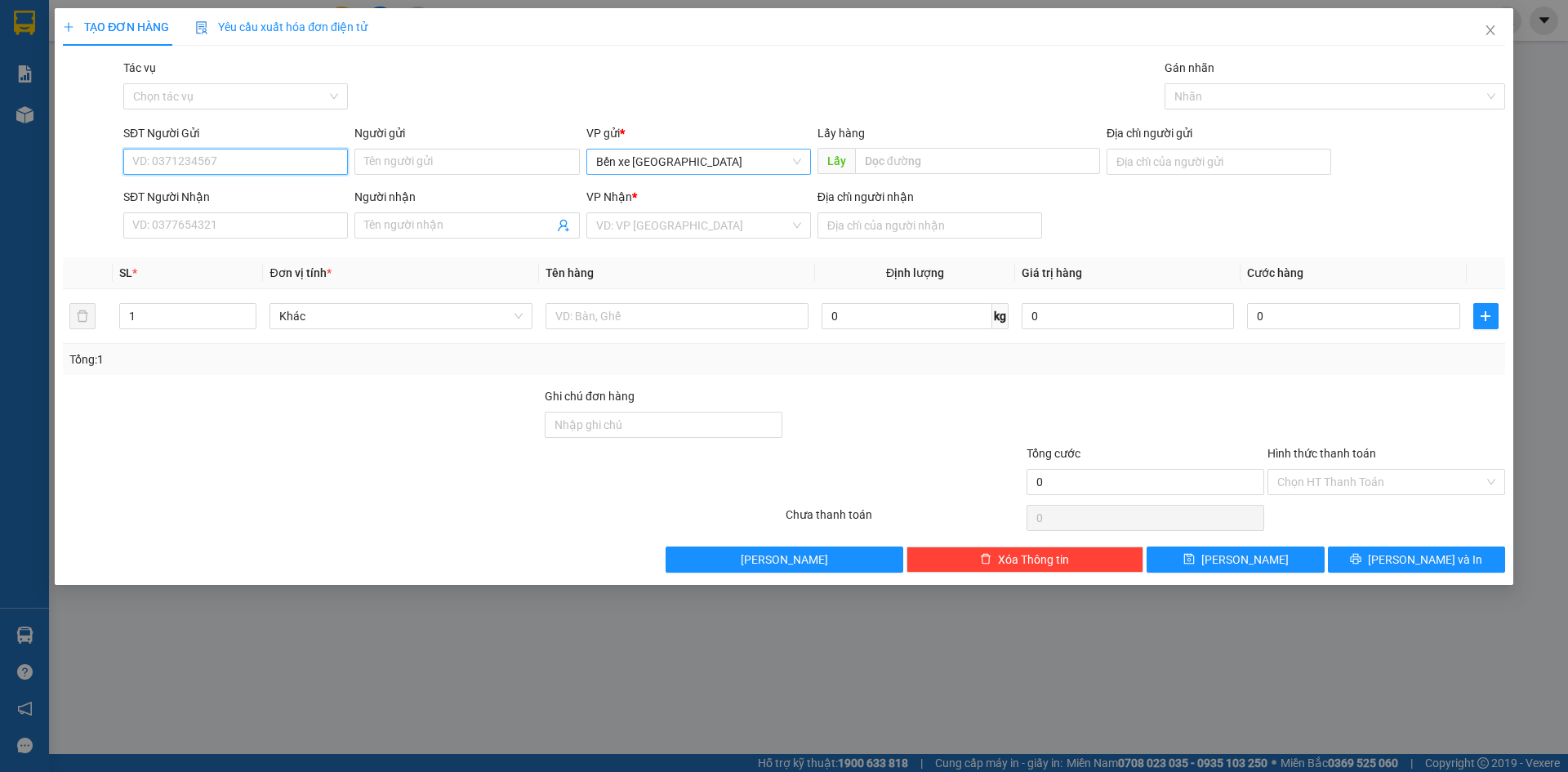
click at [644, 164] on span "Bến xe [GEOGRAPHIC_DATA]" at bounding box center [699, 162] width 205 height 25
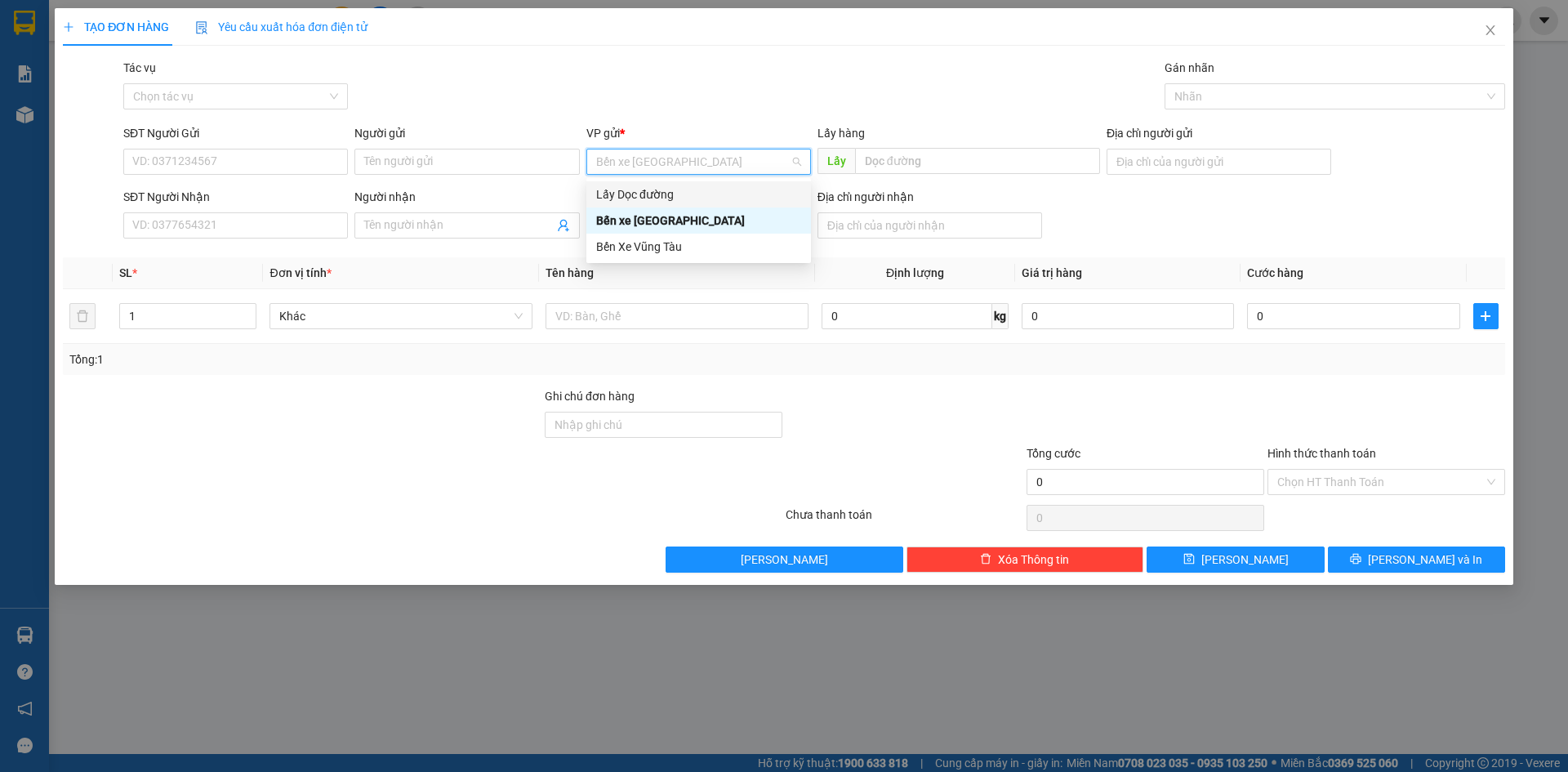
click at [681, 199] on div "Lấy Dọc đường" at bounding box center [699, 195] width 205 height 18
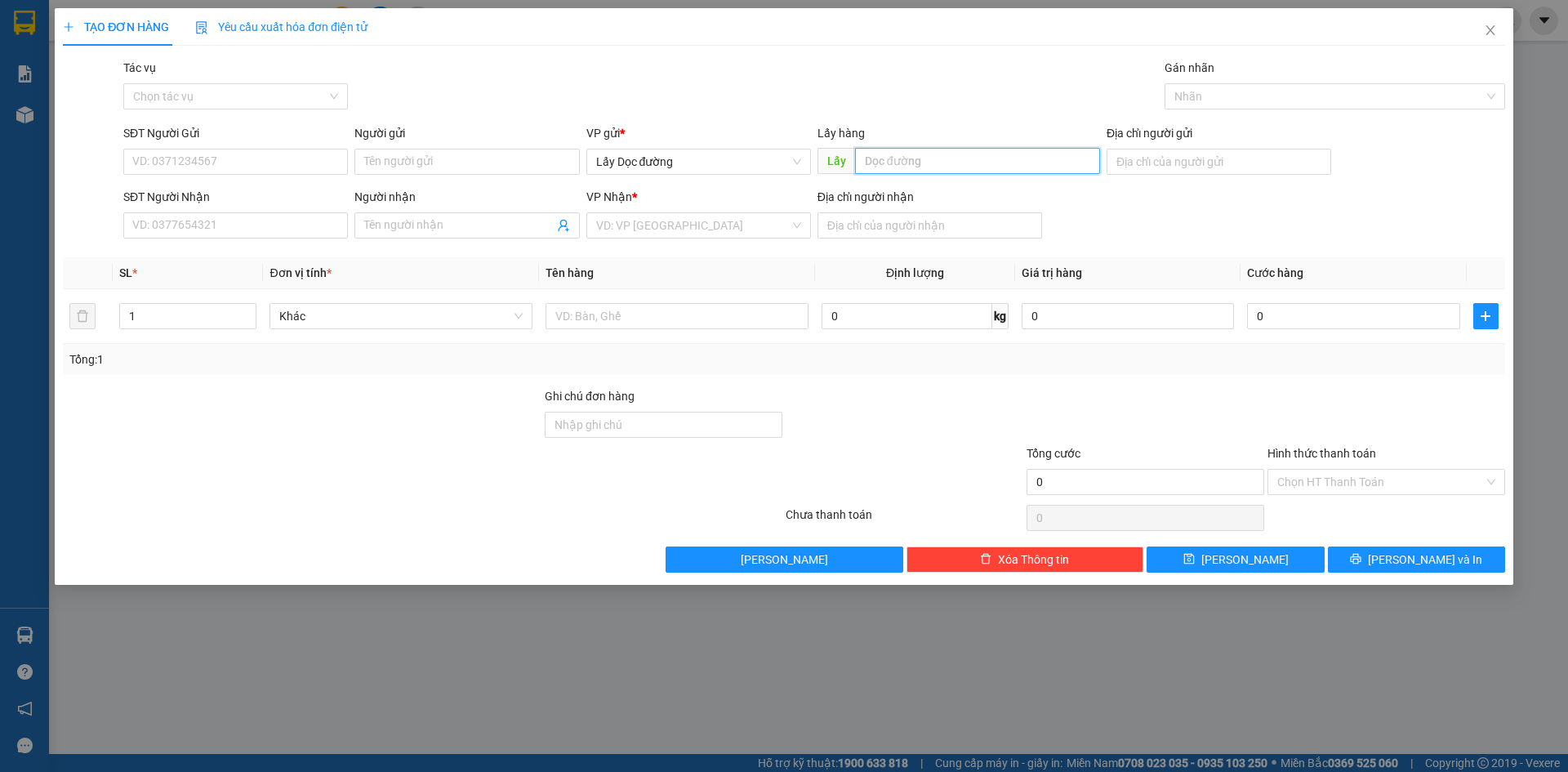
click at [969, 157] on input "text" at bounding box center [978, 162] width 245 height 27
type input "k"
type input "xuân hải"
click at [698, 225] on input "search" at bounding box center [693, 226] width 194 height 25
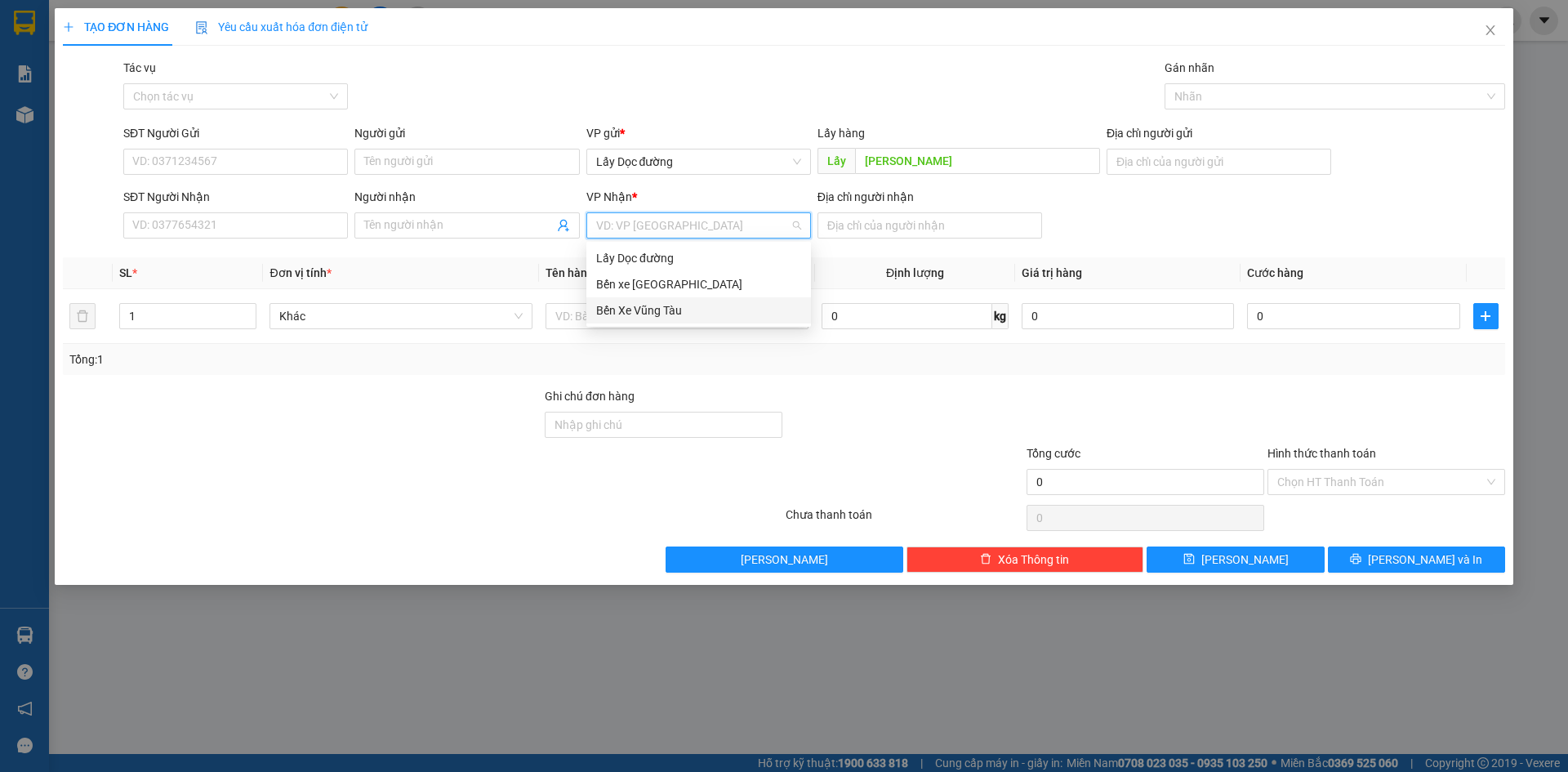
click at [680, 317] on div "Bến Xe Vũng Tàu" at bounding box center [699, 311] width 205 height 18
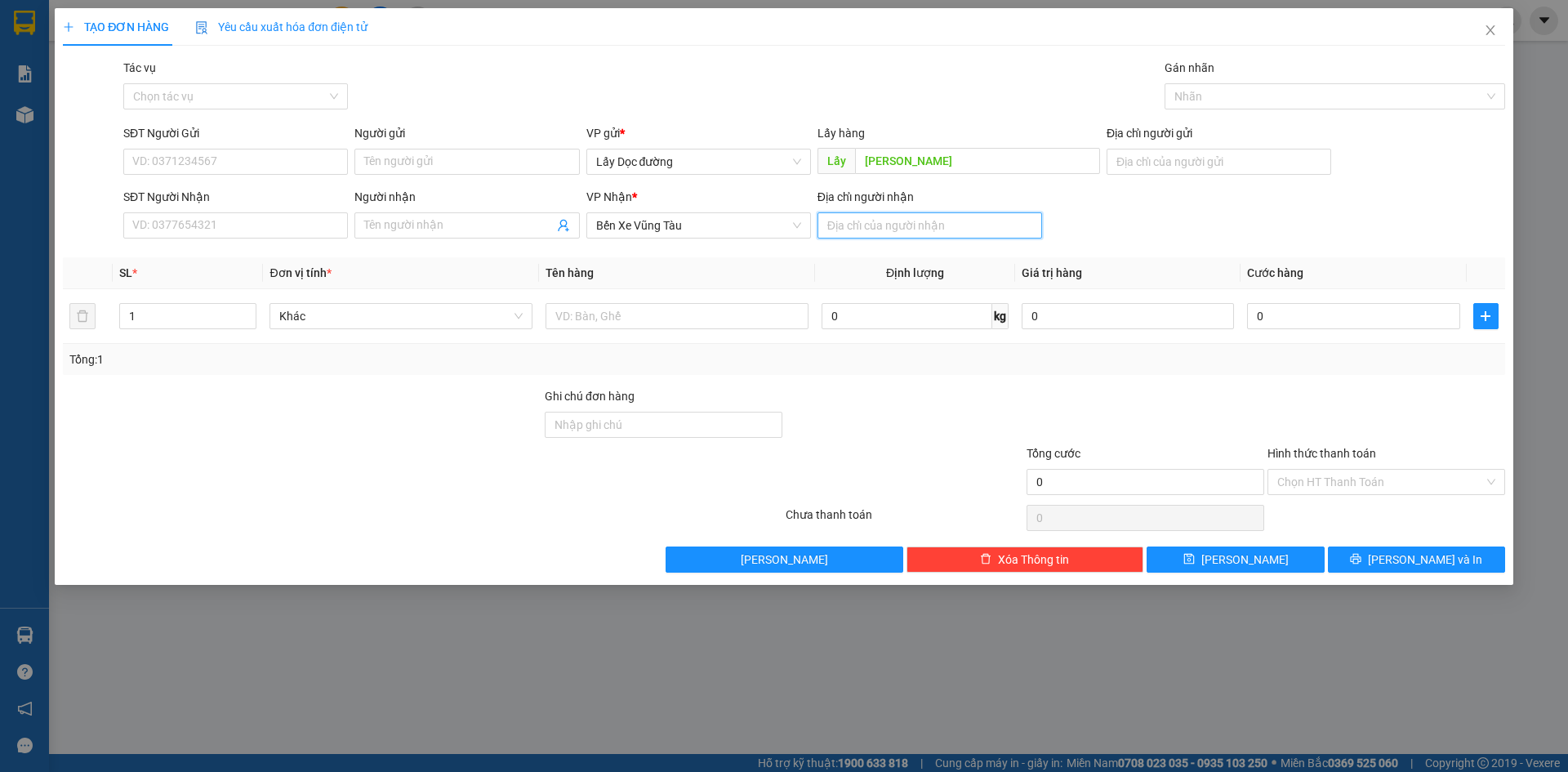
click at [876, 227] on input "Địa chỉ người nhận" at bounding box center [930, 226] width 224 height 27
type input "vtau"
click at [289, 161] on input "SĐT Người Gửi" at bounding box center [235, 162] width 224 height 27
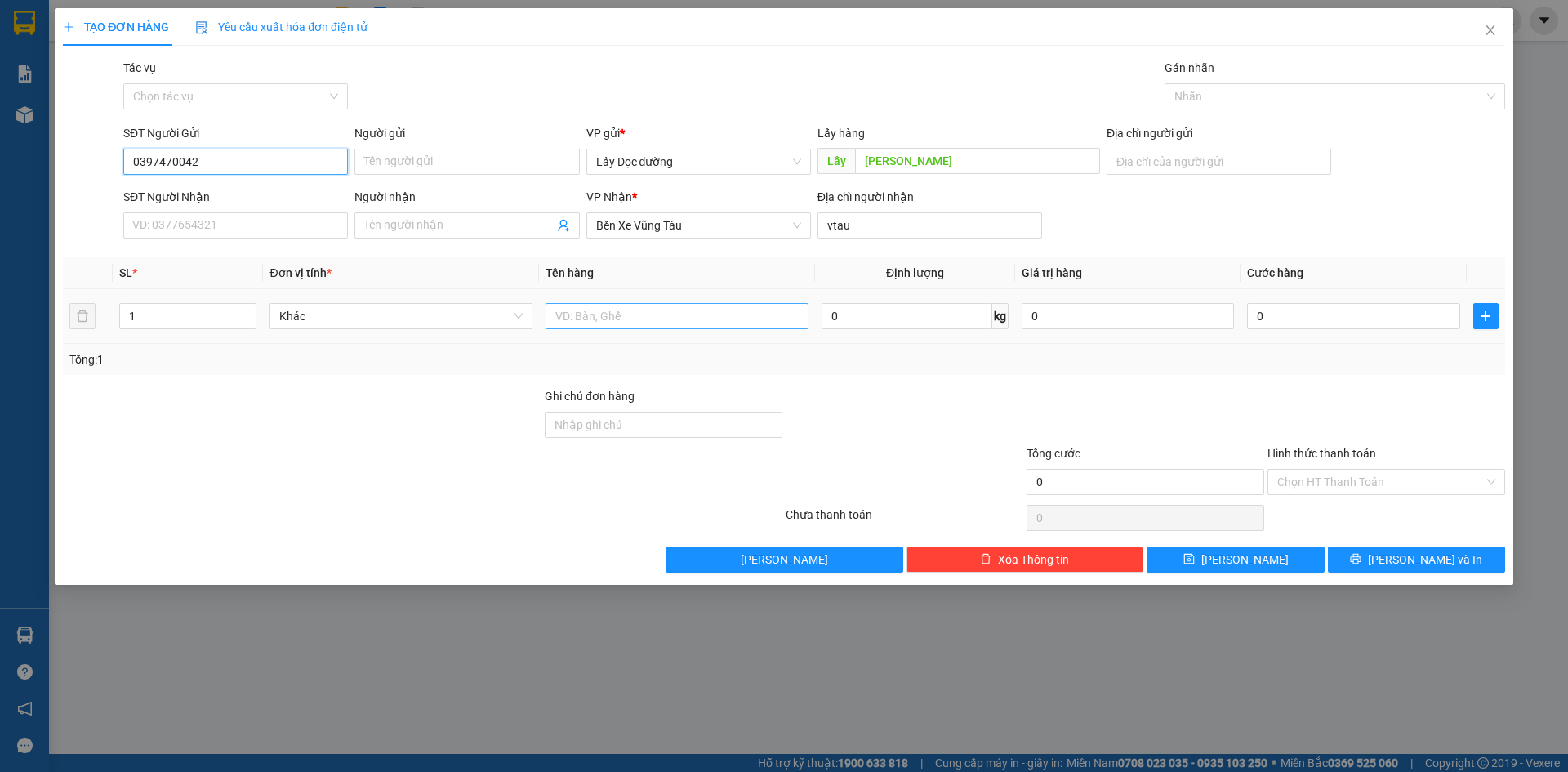
type input "0397470042"
click at [745, 321] on input "text" at bounding box center [677, 316] width 263 height 27
type input "1t"
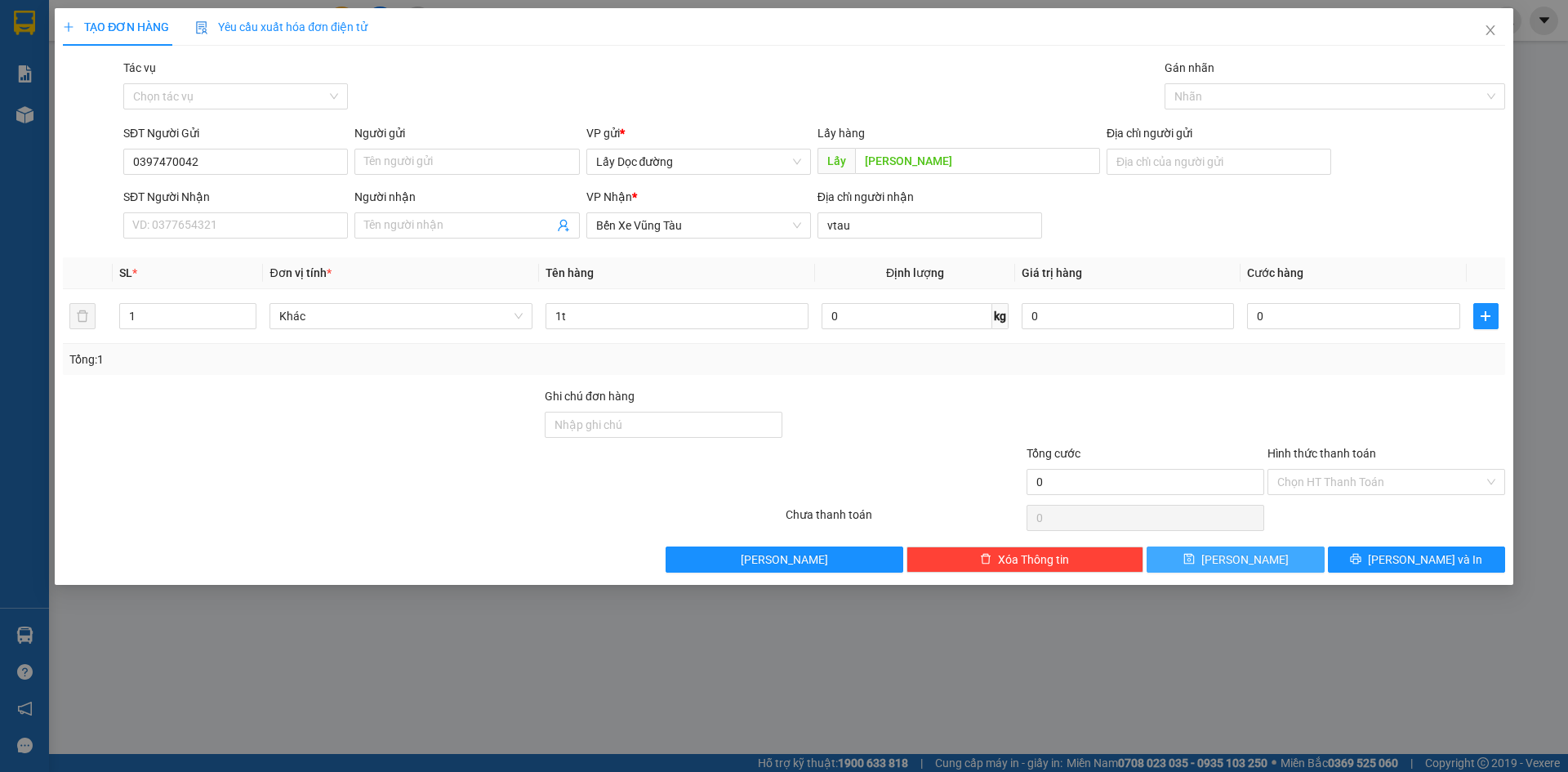
click at [1249, 556] on span "[PERSON_NAME]" at bounding box center [1245, 560] width 88 height 18
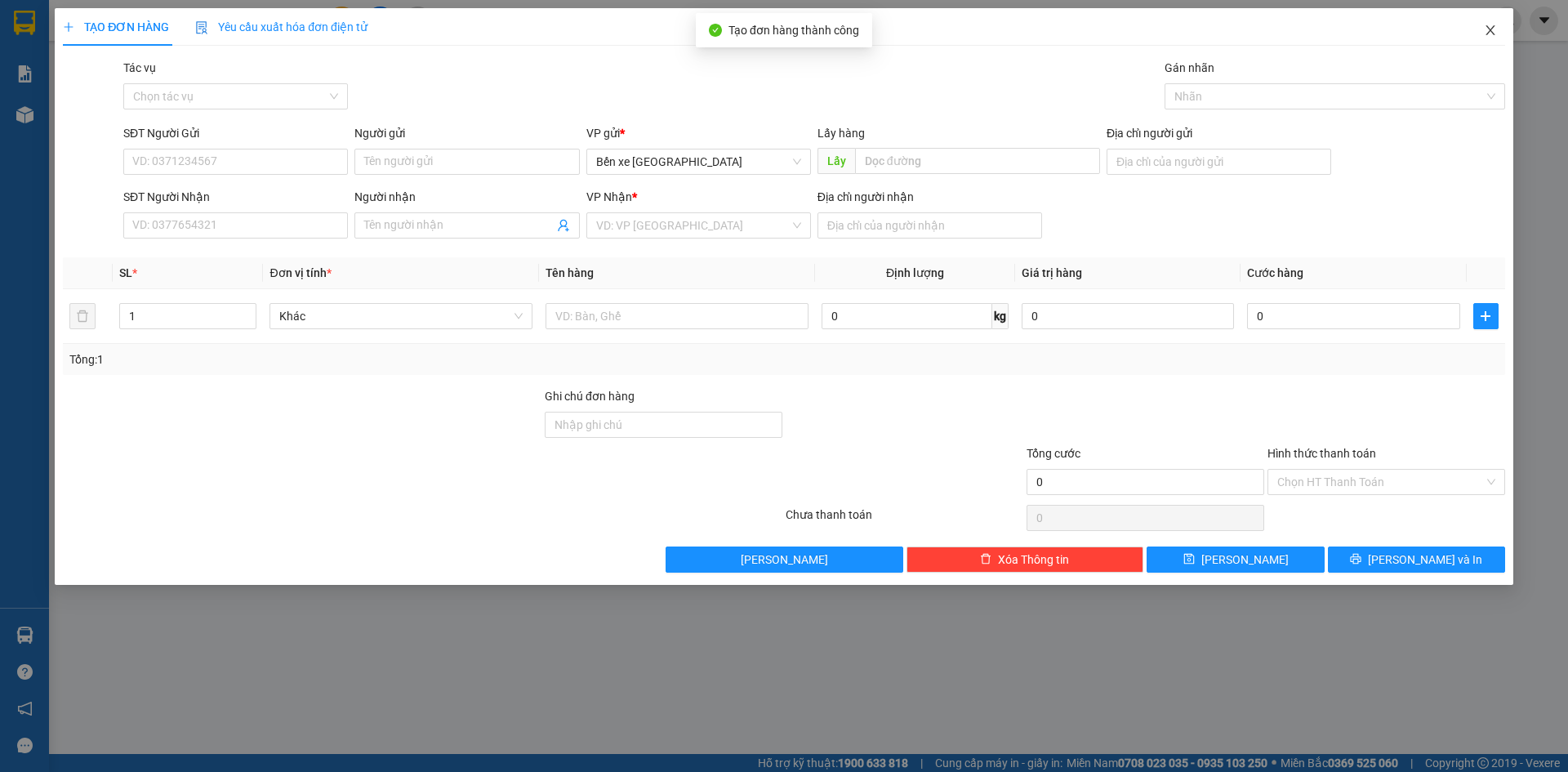
click at [1490, 33] on icon "close" at bounding box center [1491, 31] width 13 height 13
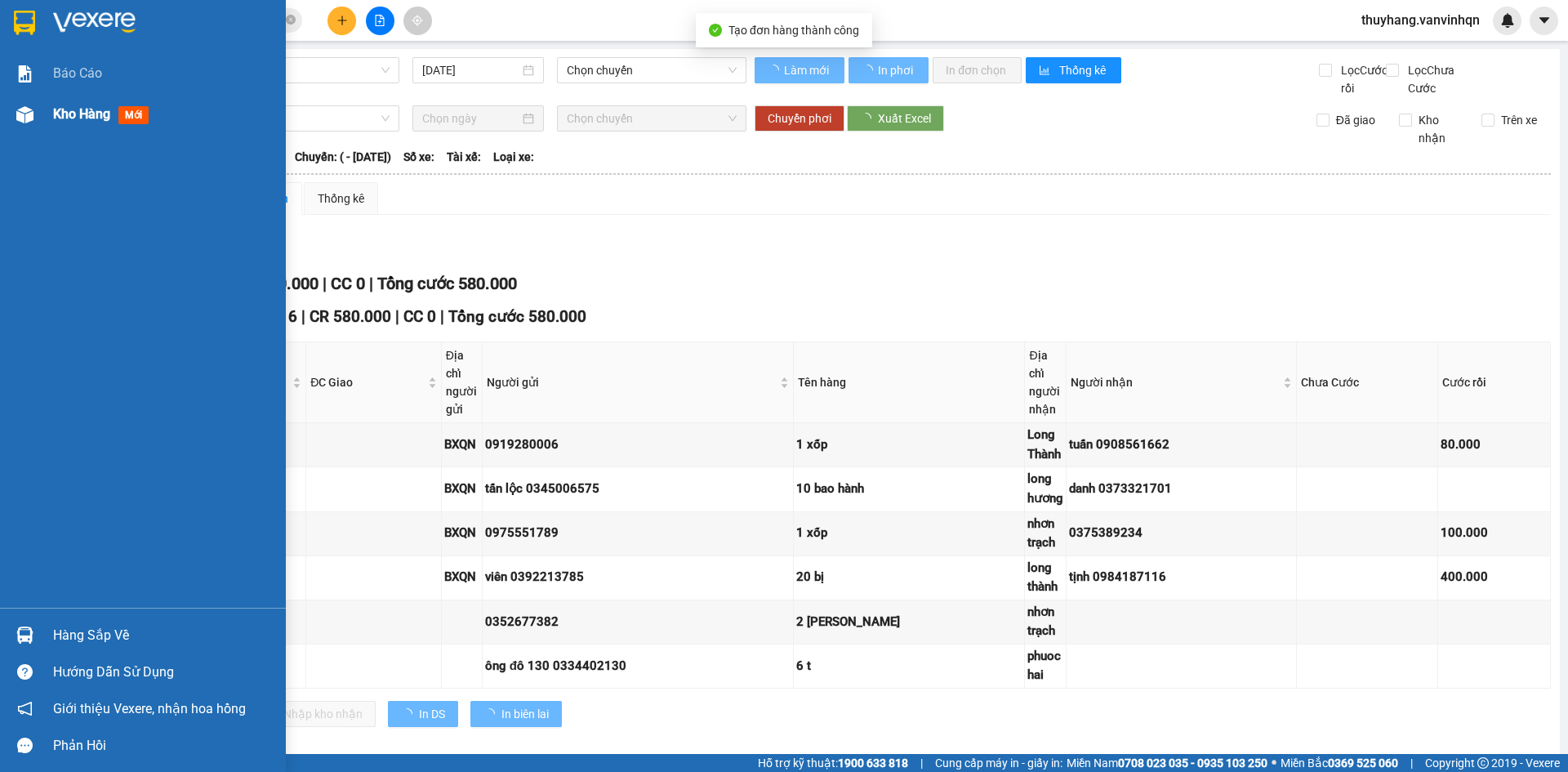
click at [6, 111] on div "Kho hàng mới" at bounding box center [142, 113] width 286 height 41
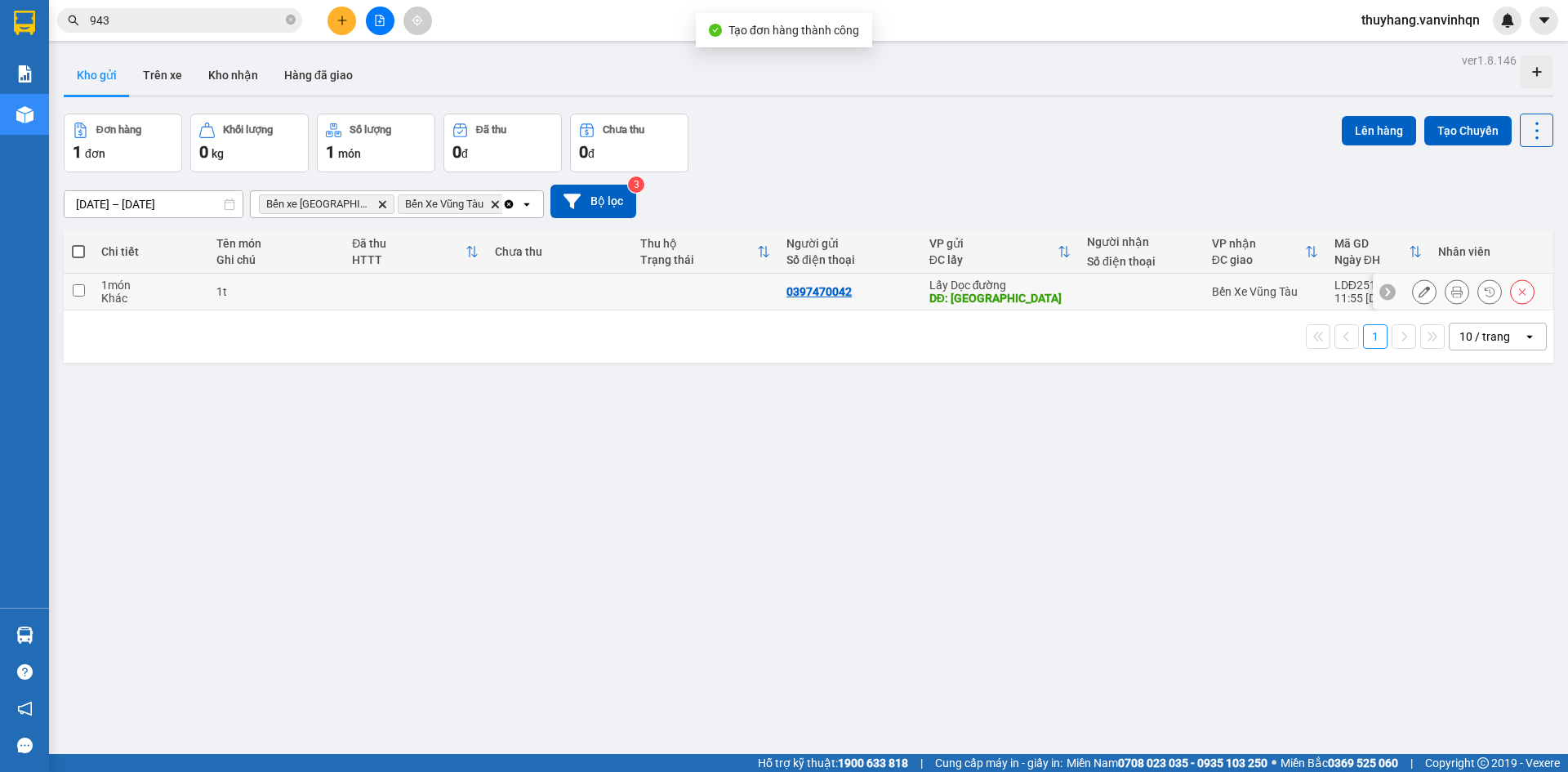
click at [759, 286] on td at bounding box center [705, 292] width 147 height 36
checkbox input "true"
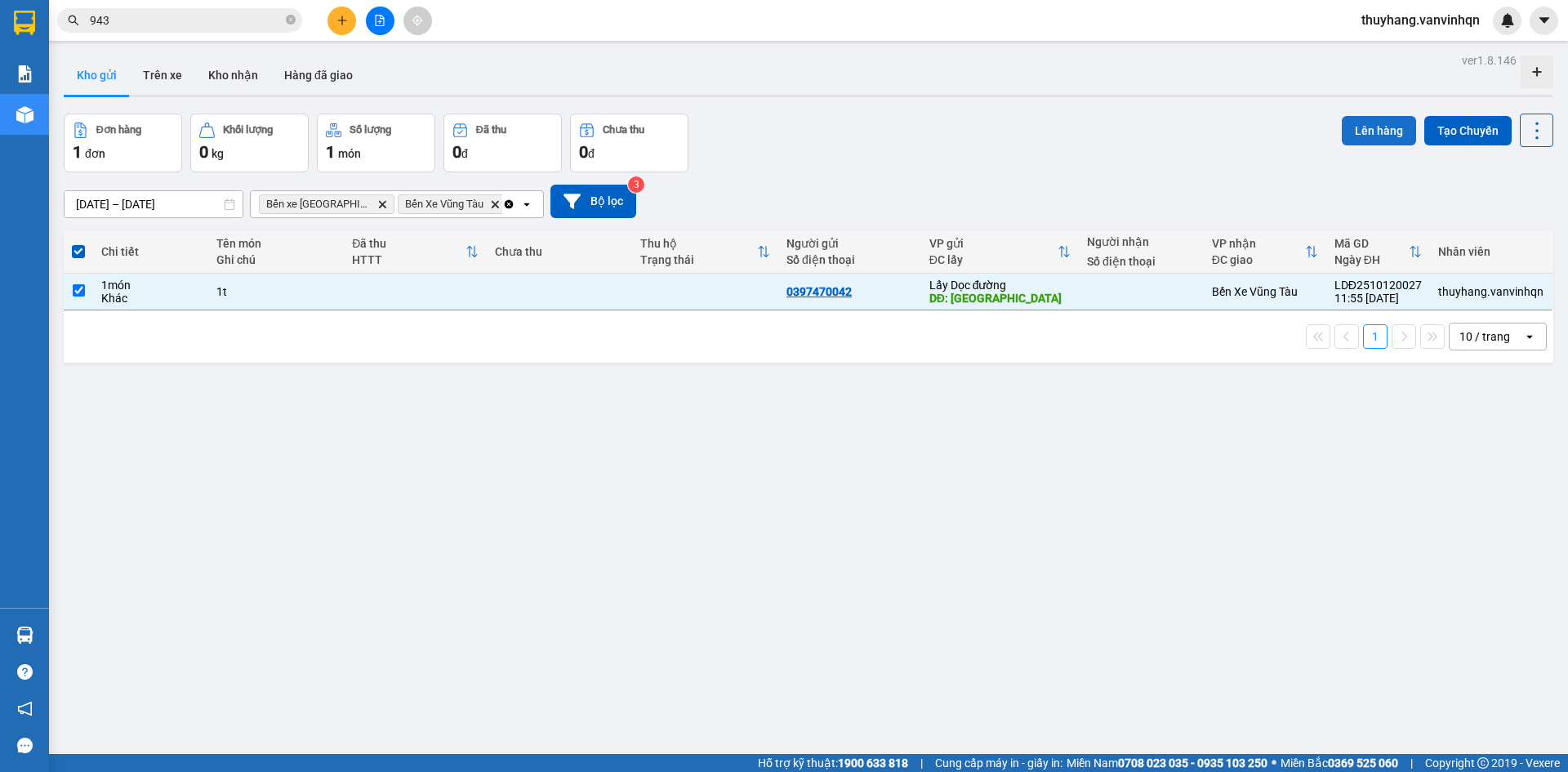
click at [1360, 132] on button "Lên hàng" at bounding box center [1379, 131] width 75 height 30
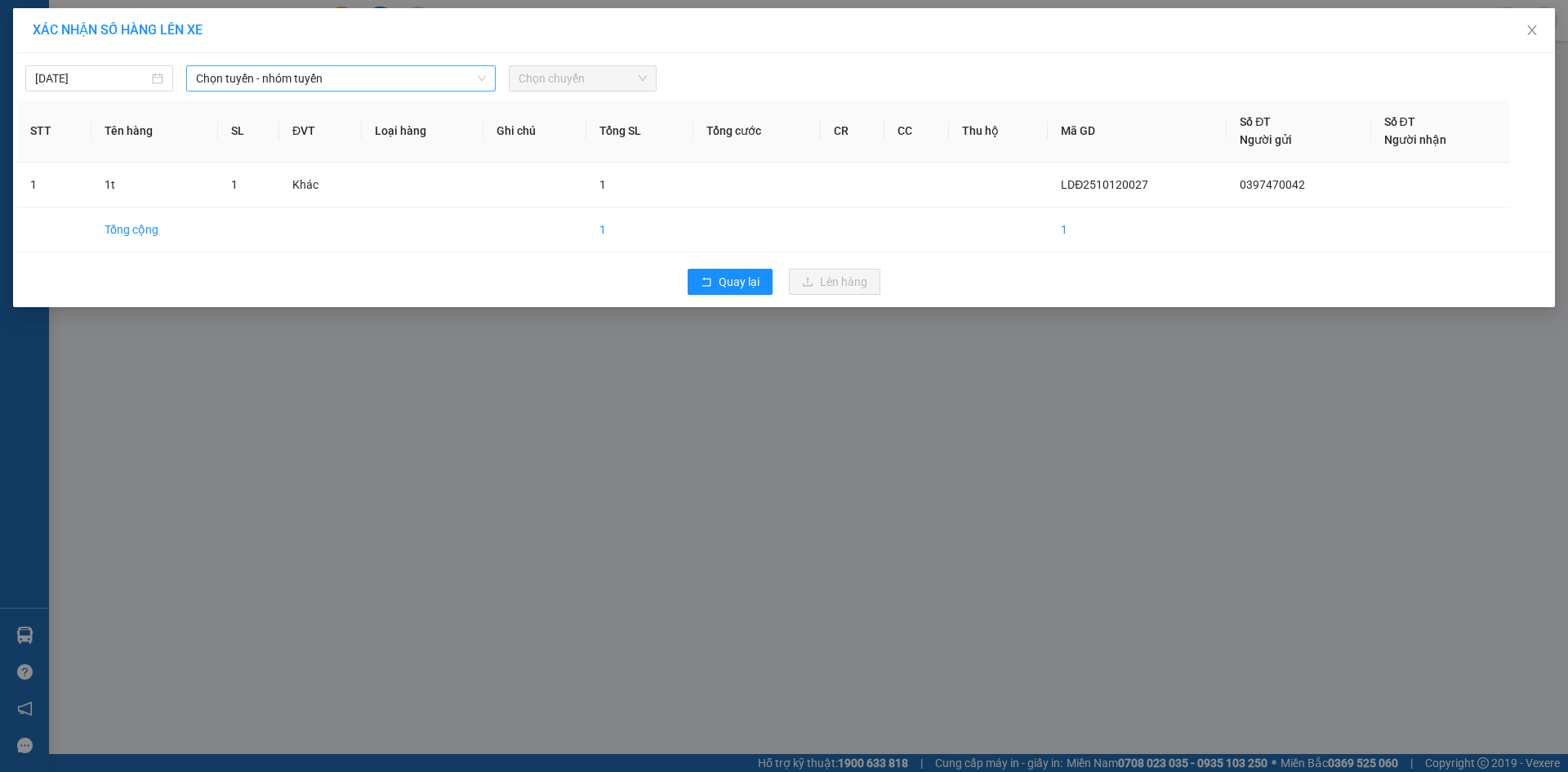
click at [420, 70] on span "Chọn tuyến - nhóm tuyến" at bounding box center [341, 79] width 290 height 25
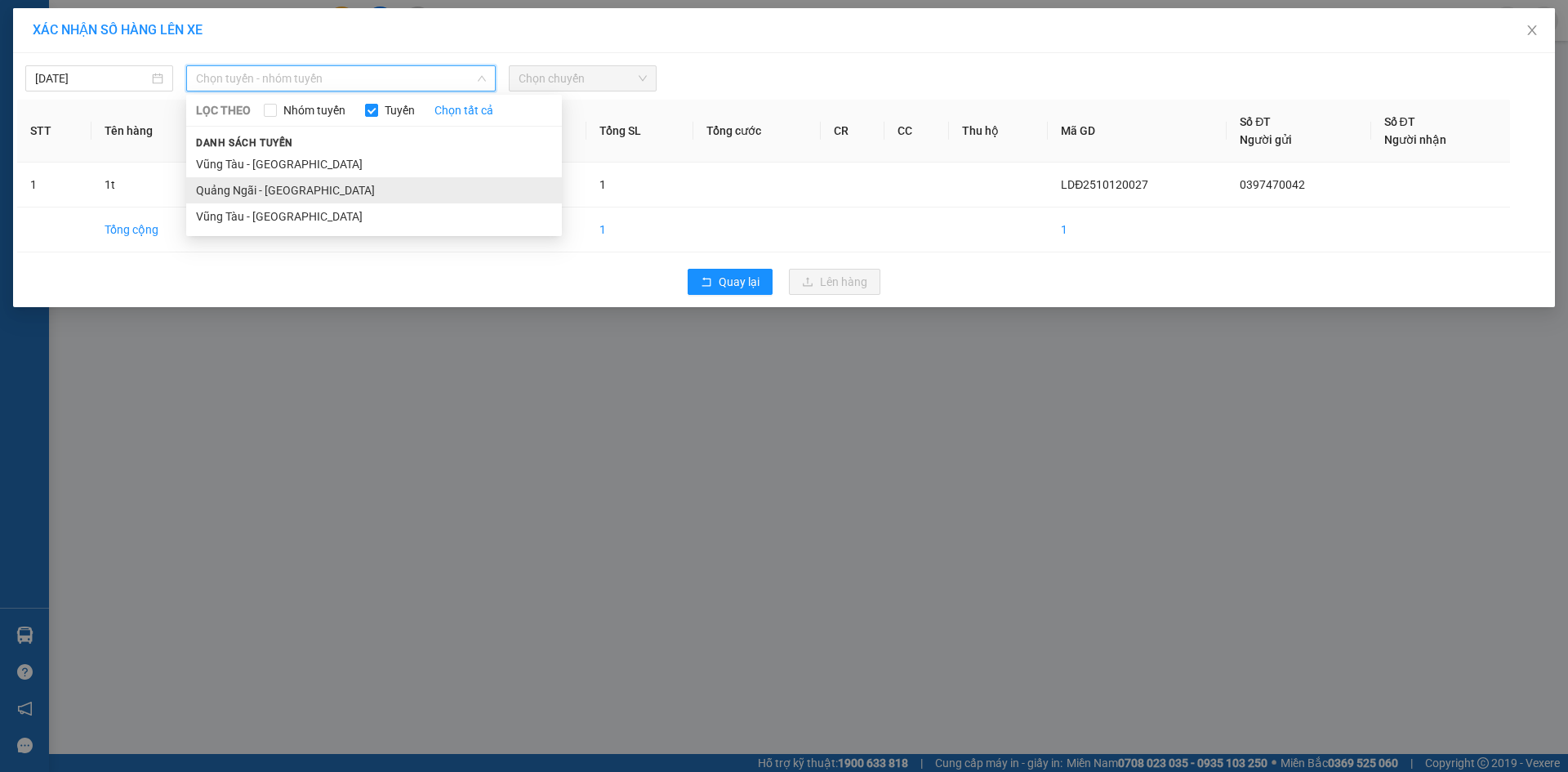
click at [352, 191] on li "Quảng Ngãi - [GEOGRAPHIC_DATA]" at bounding box center [374, 191] width 376 height 27
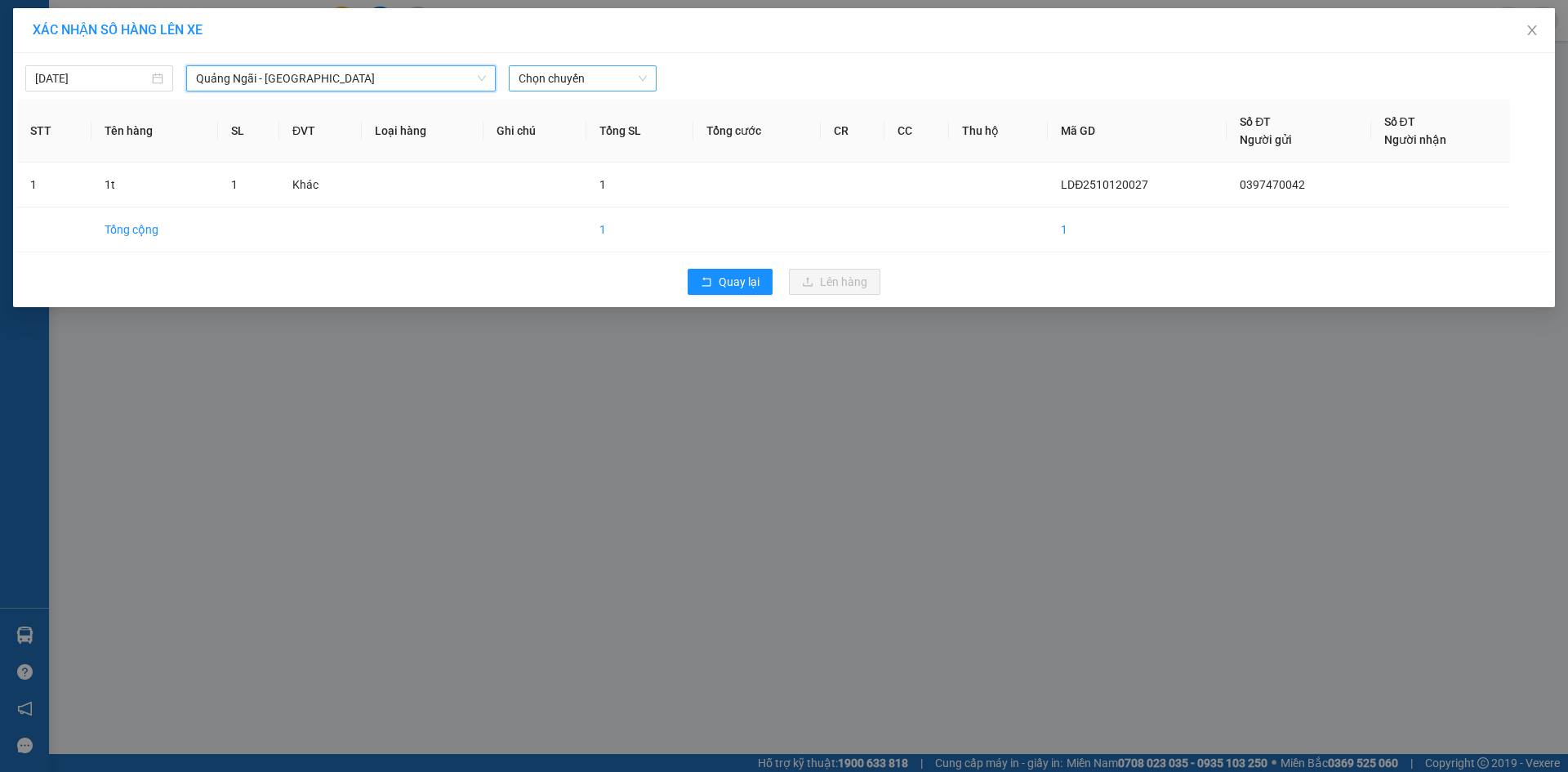
click at [572, 75] on span "Chọn chuyến" at bounding box center [583, 79] width 128 height 25
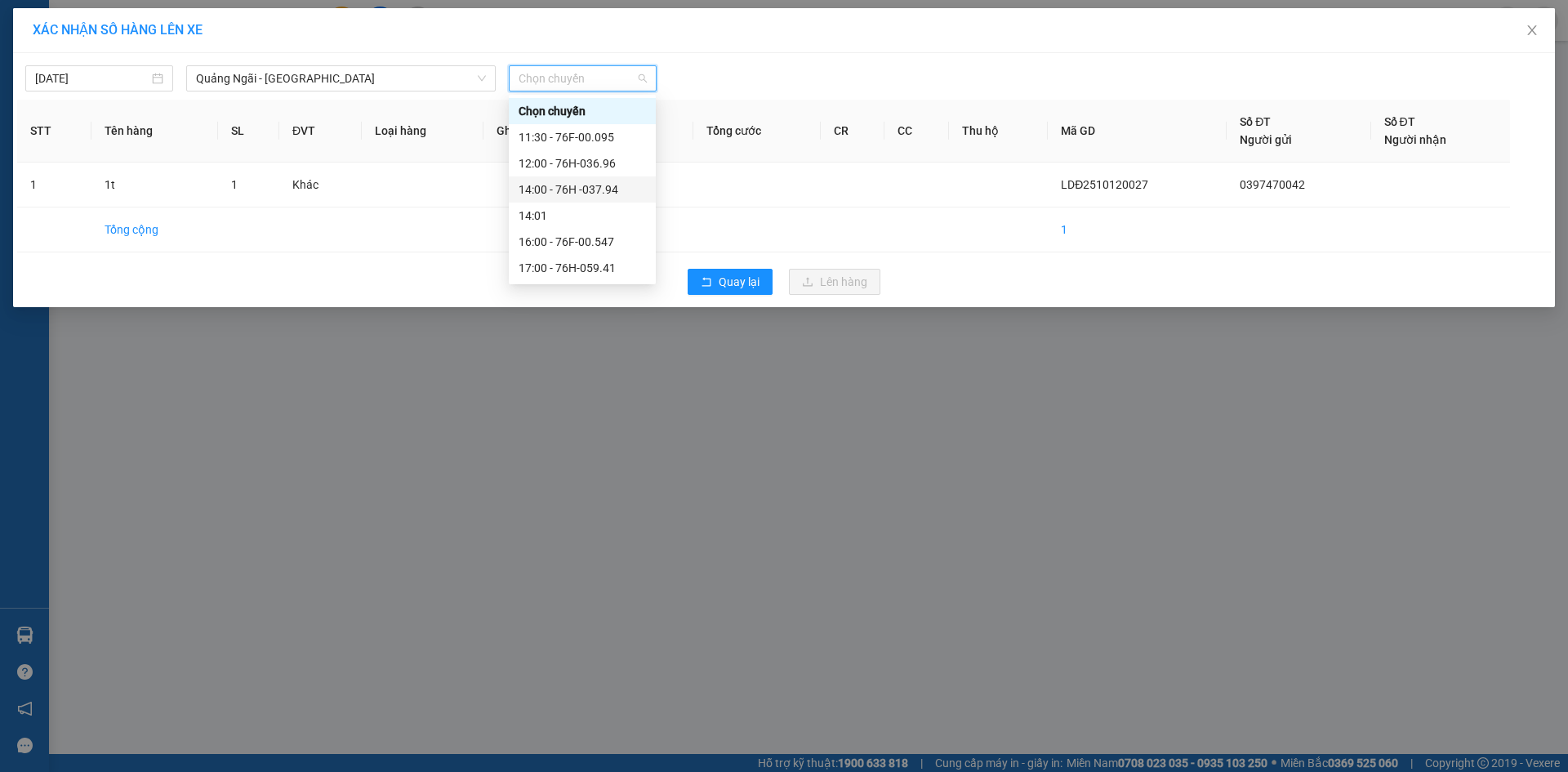
click at [628, 195] on div "14:00 - 76H -037.94" at bounding box center [583, 190] width 127 height 18
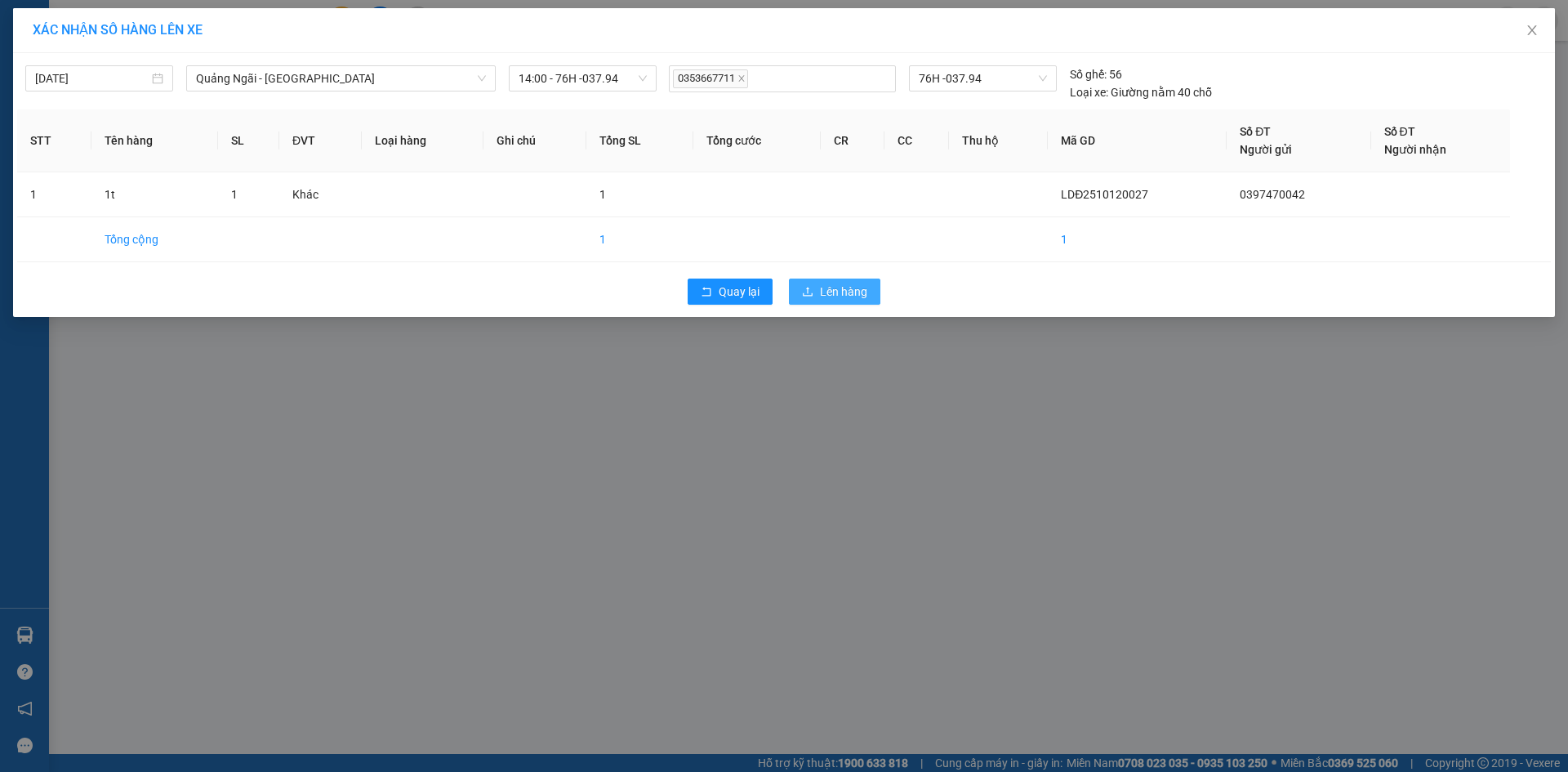
click at [834, 282] on button "Lên hàng" at bounding box center [835, 292] width 92 height 27
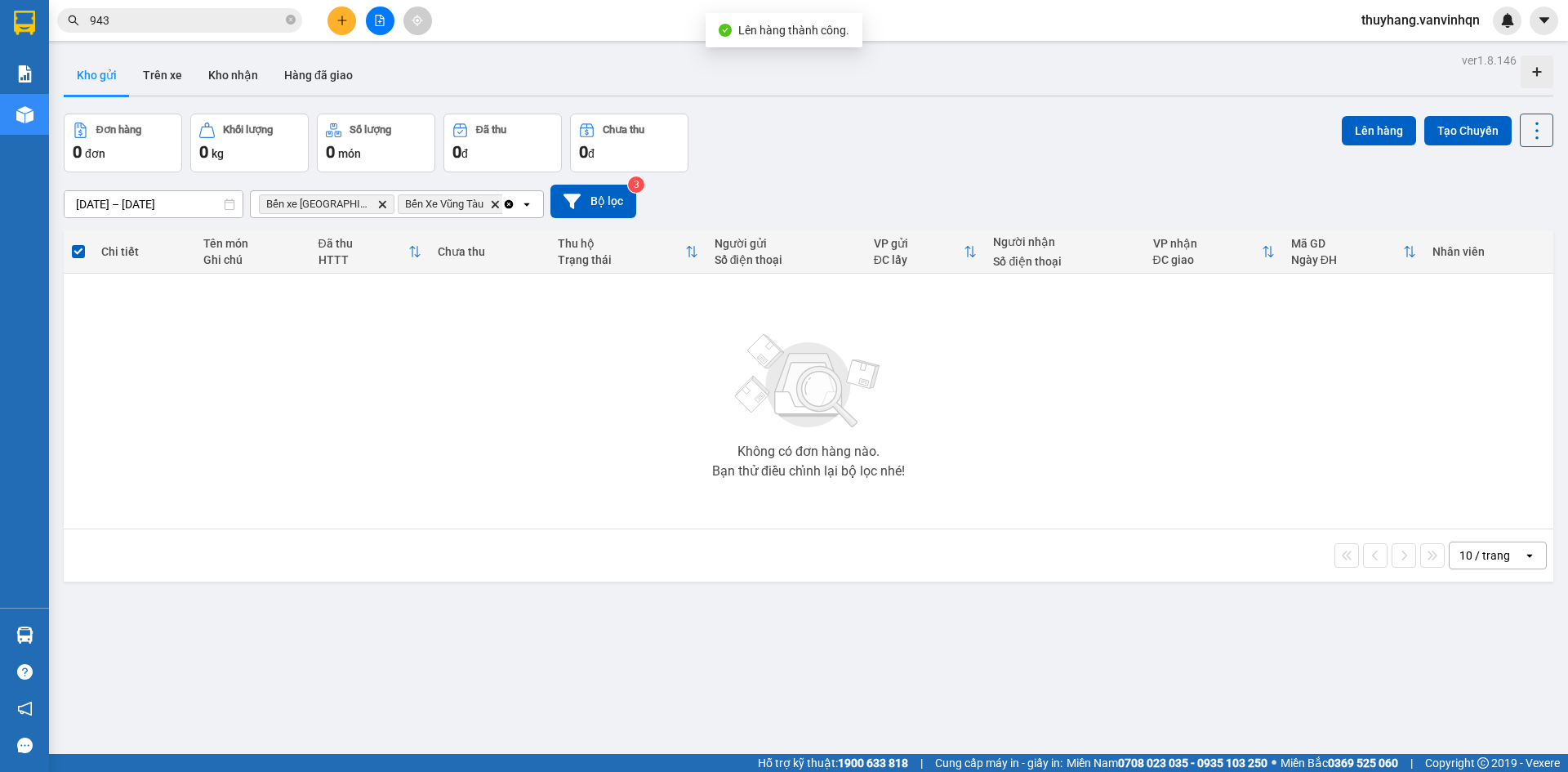
click at [377, 26] on icon "file-add" at bounding box center [380, 21] width 9 height 12
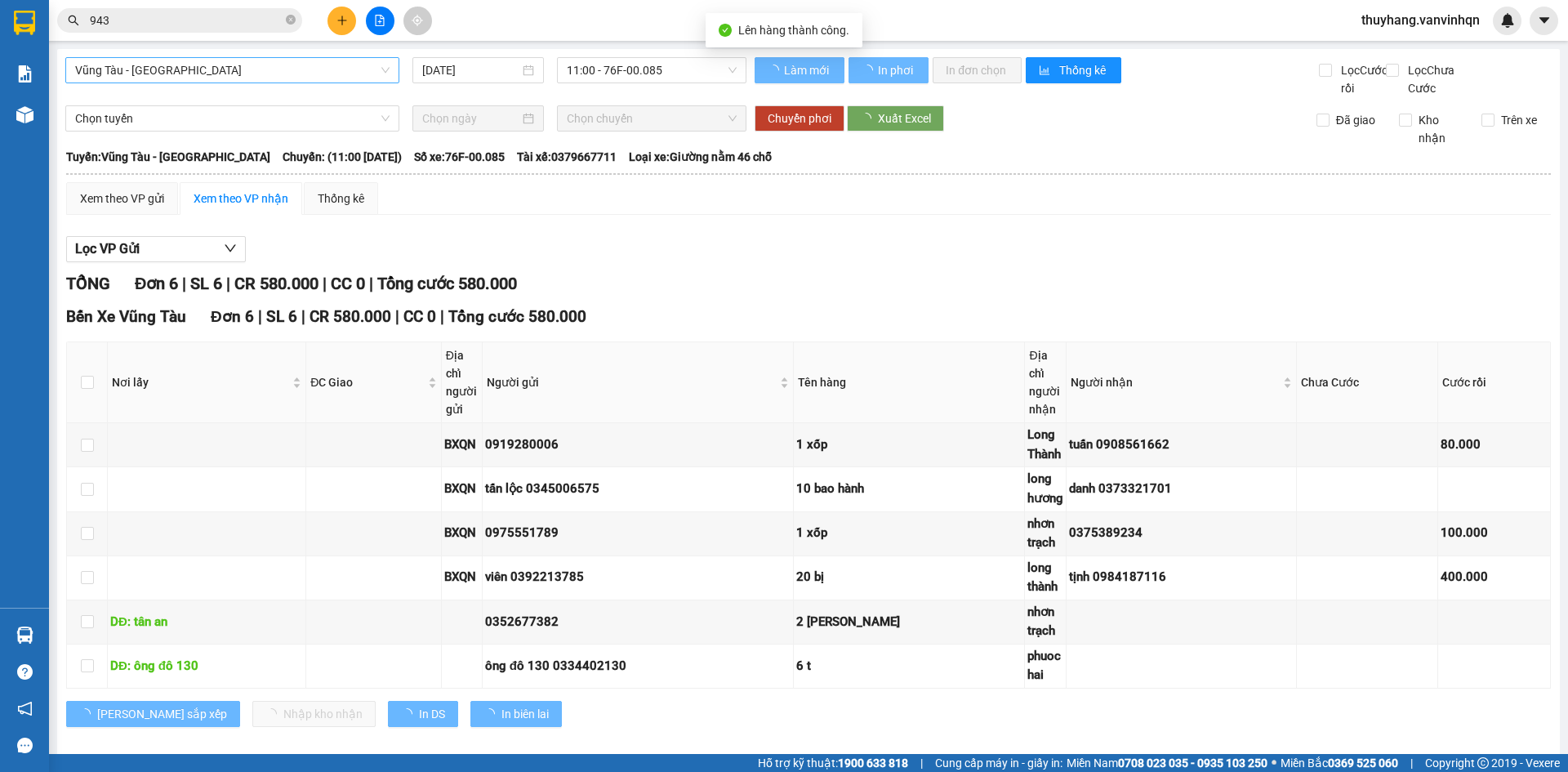
click at [177, 73] on span "Vũng Tàu - [GEOGRAPHIC_DATA]" at bounding box center [233, 70] width 315 height 25
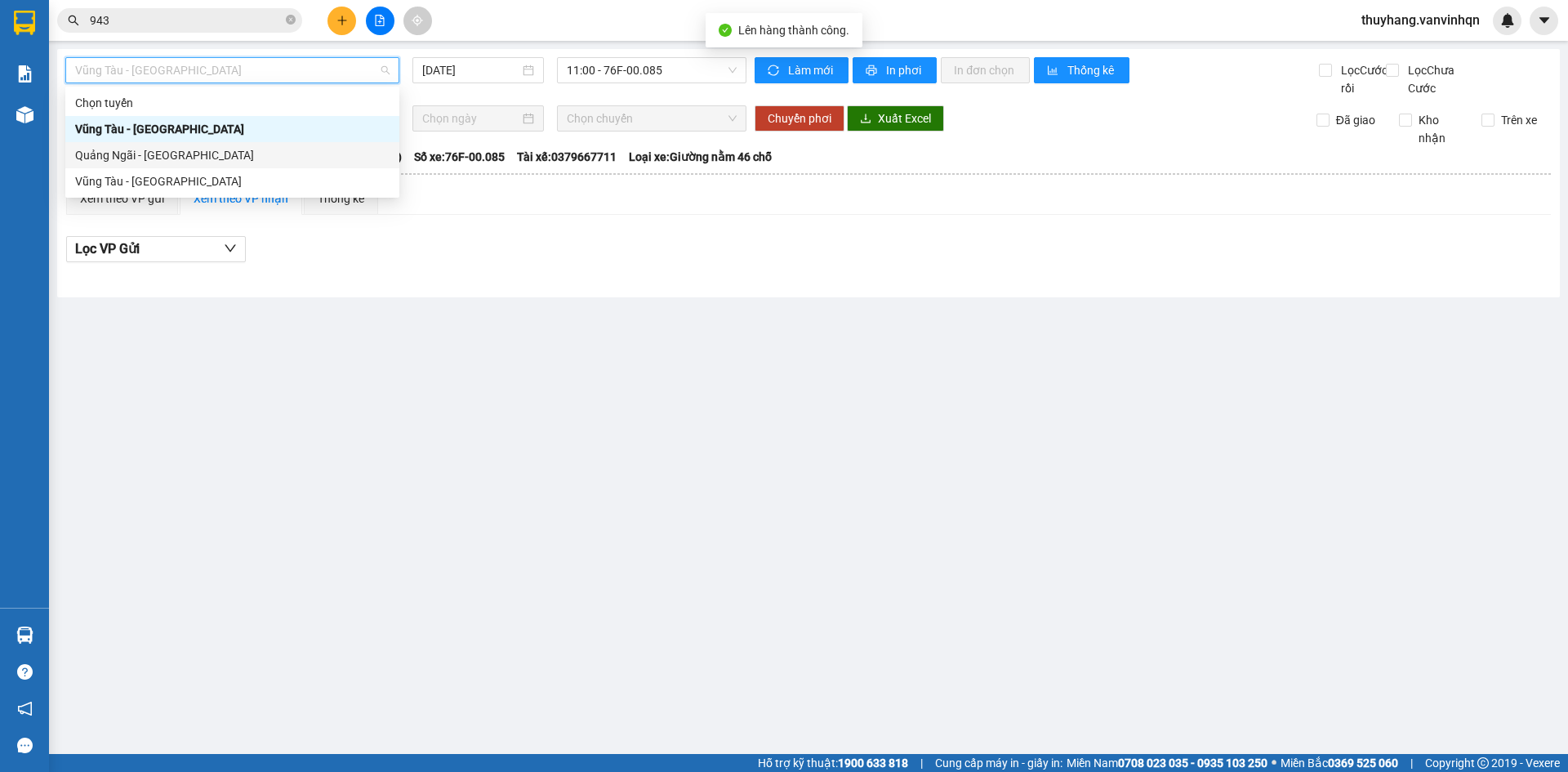
click at [197, 153] on div "Quảng Ngãi - [GEOGRAPHIC_DATA]" at bounding box center [233, 156] width 315 height 18
type input "[DATE]"
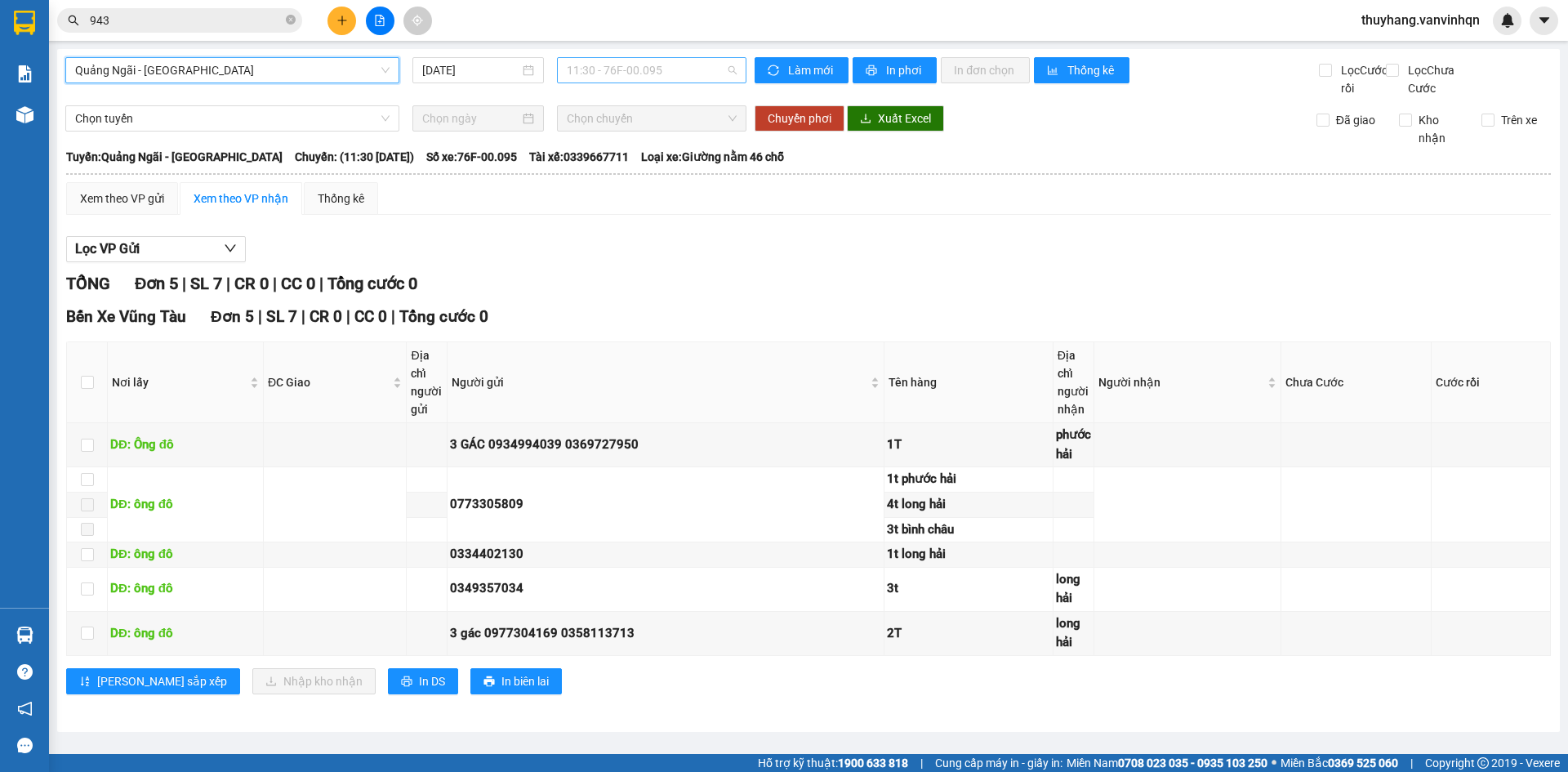
click at [650, 66] on span "11:30 - 76F-00.095" at bounding box center [652, 70] width 170 height 25
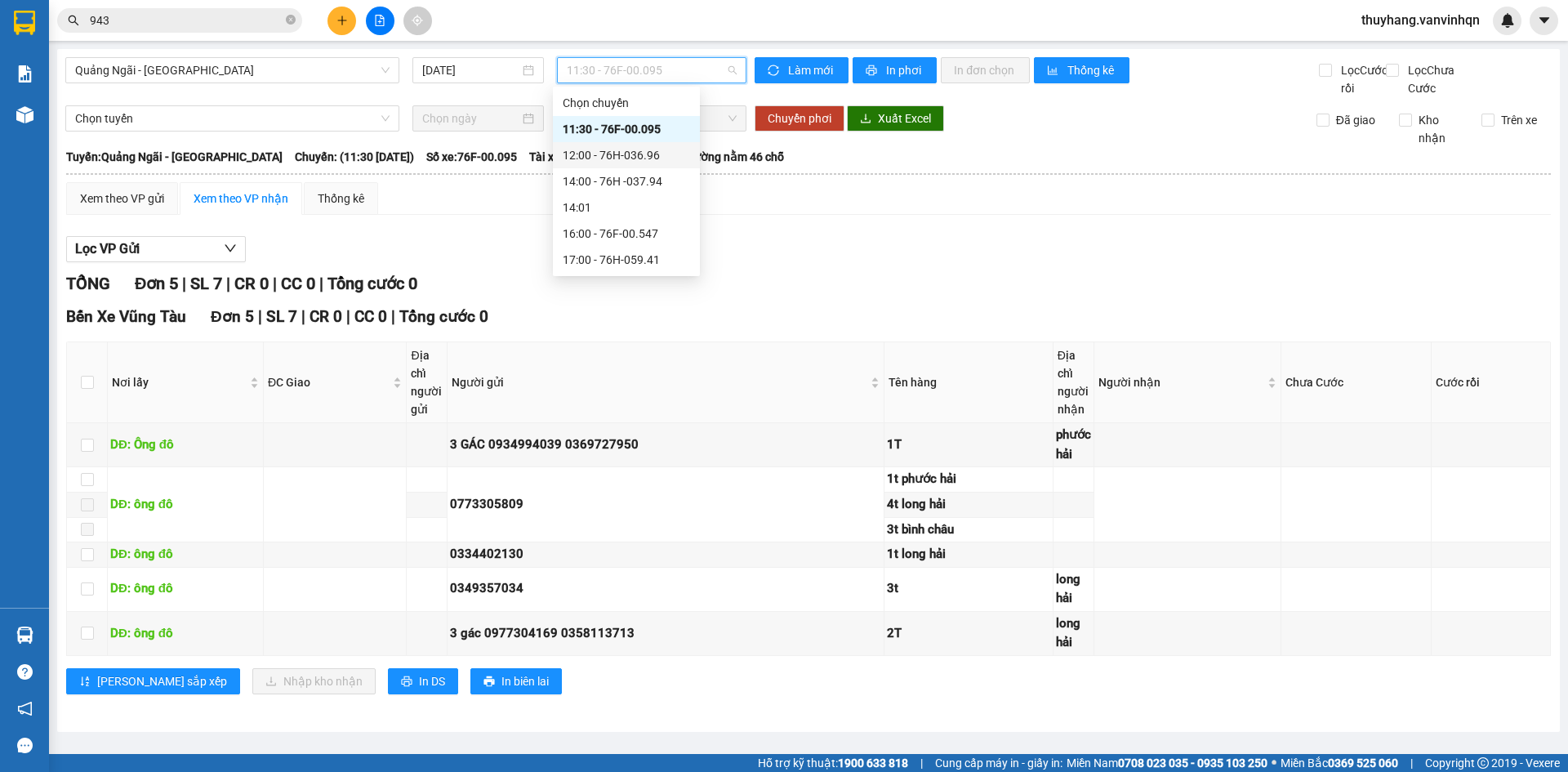
click at [658, 160] on div "12:00 - 76H-036.96" at bounding box center [627, 156] width 127 height 18
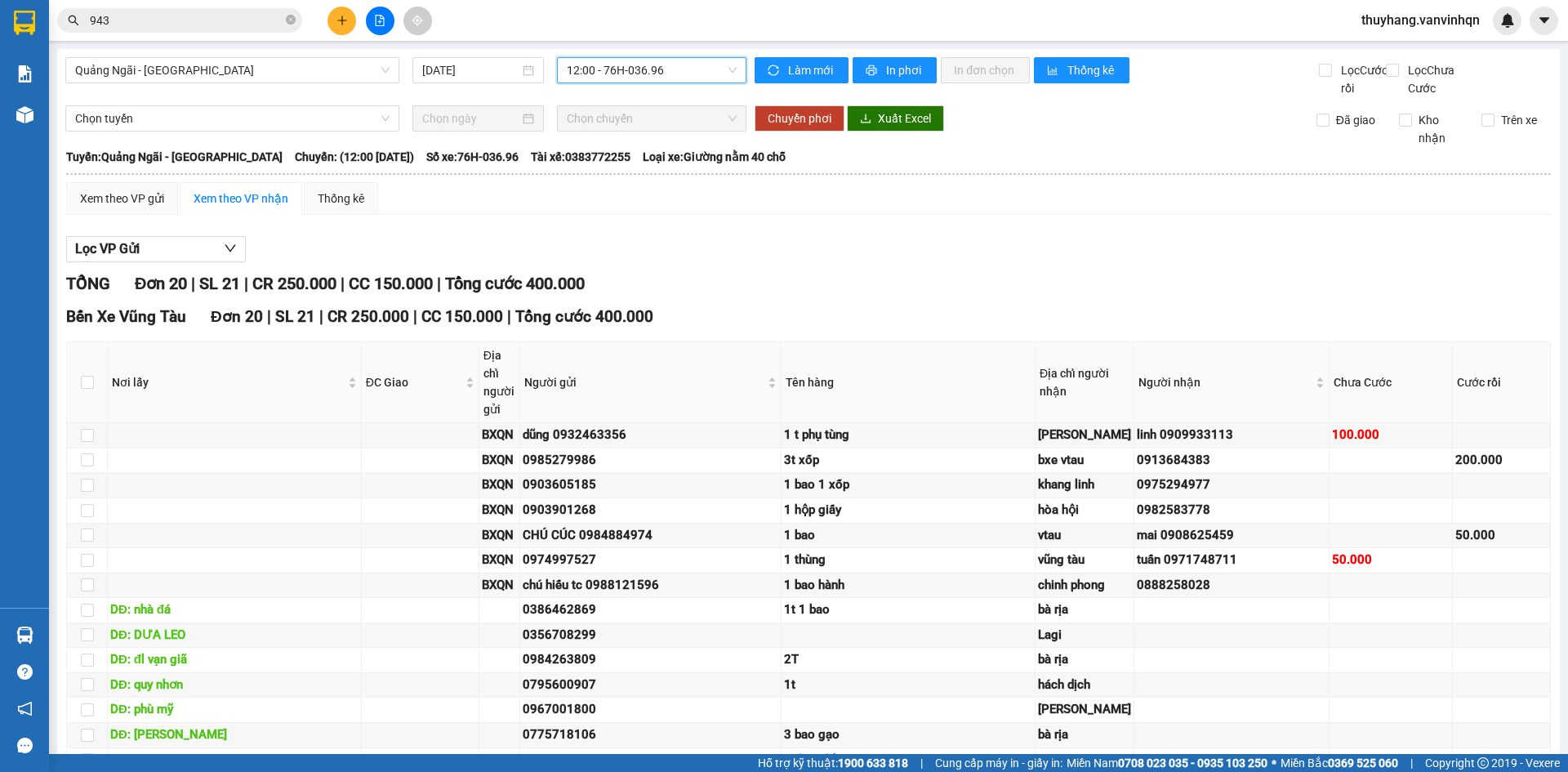
click at [646, 68] on span "12:00 - 76H-036.96" at bounding box center [652, 70] width 170 height 25
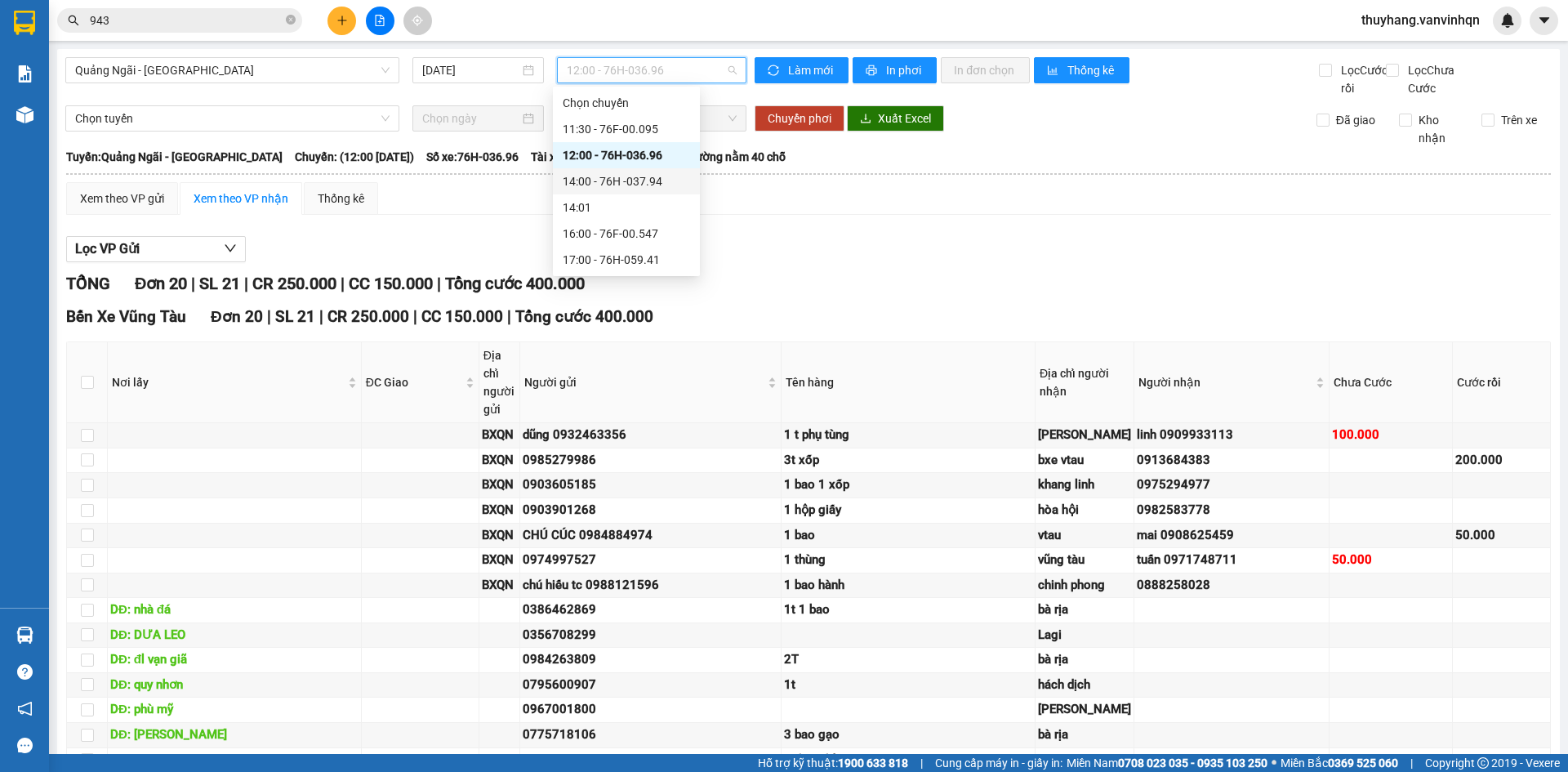
click at [650, 185] on div "14:00 - 76H -037.94" at bounding box center [627, 181] width 127 height 18
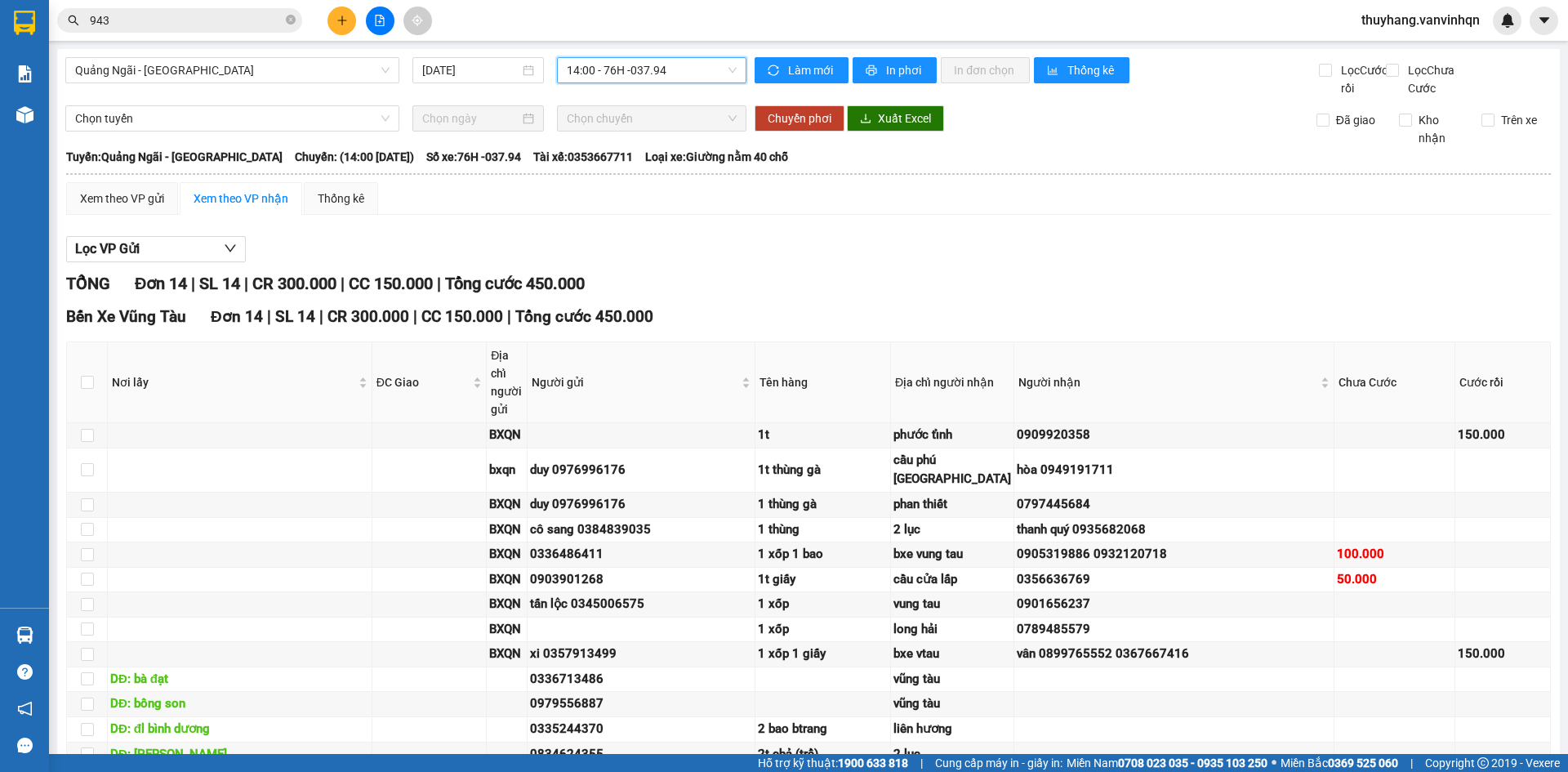
click at [666, 74] on span "14:00 - 76H -037.94" at bounding box center [652, 70] width 170 height 25
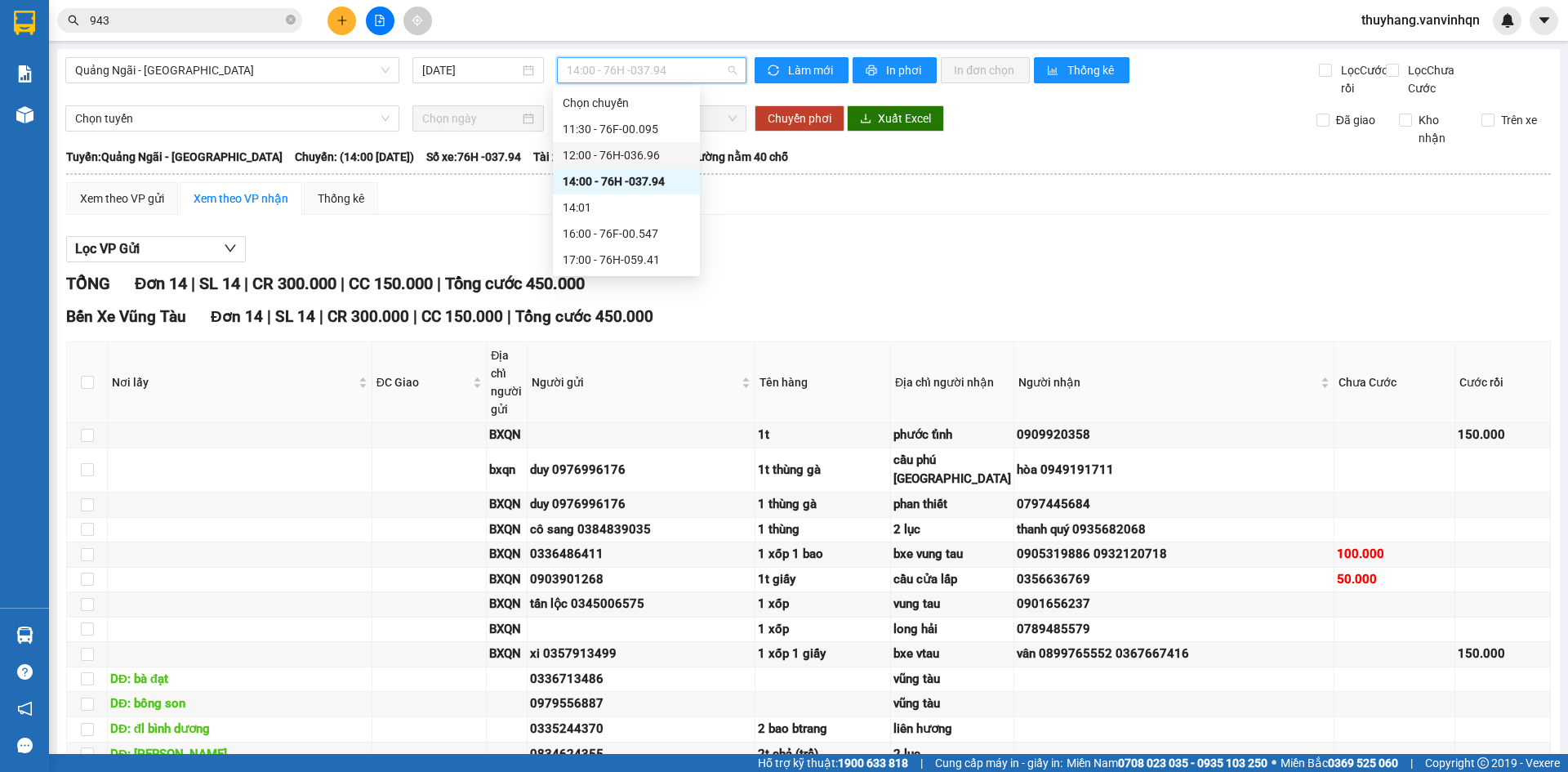
click at [666, 164] on div "12:00 - 76H-036.96" at bounding box center [627, 156] width 147 height 27
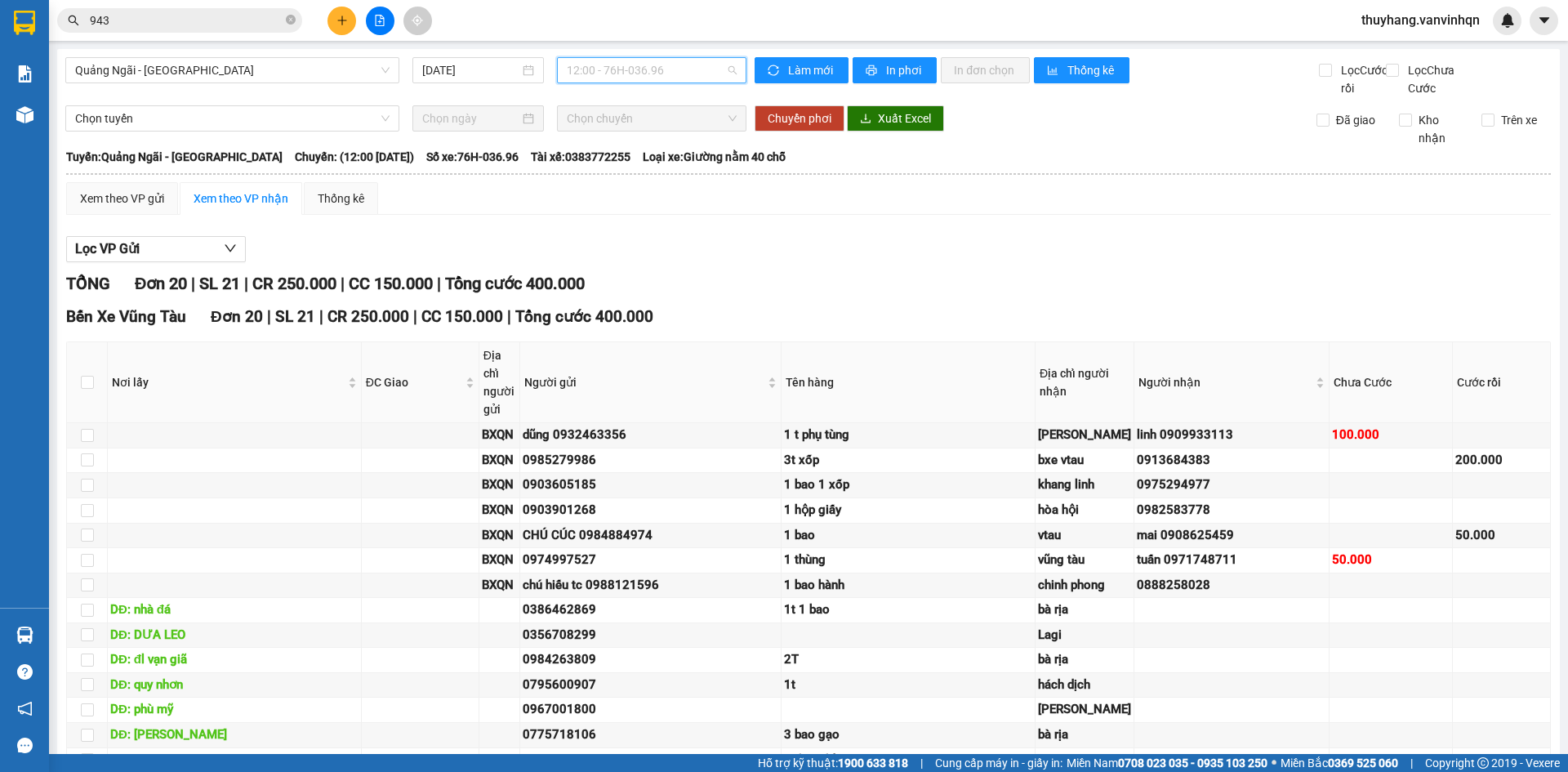
click at [661, 73] on span "12:00 - 76H-036.96" at bounding box center [652, 70] width 170 height 25
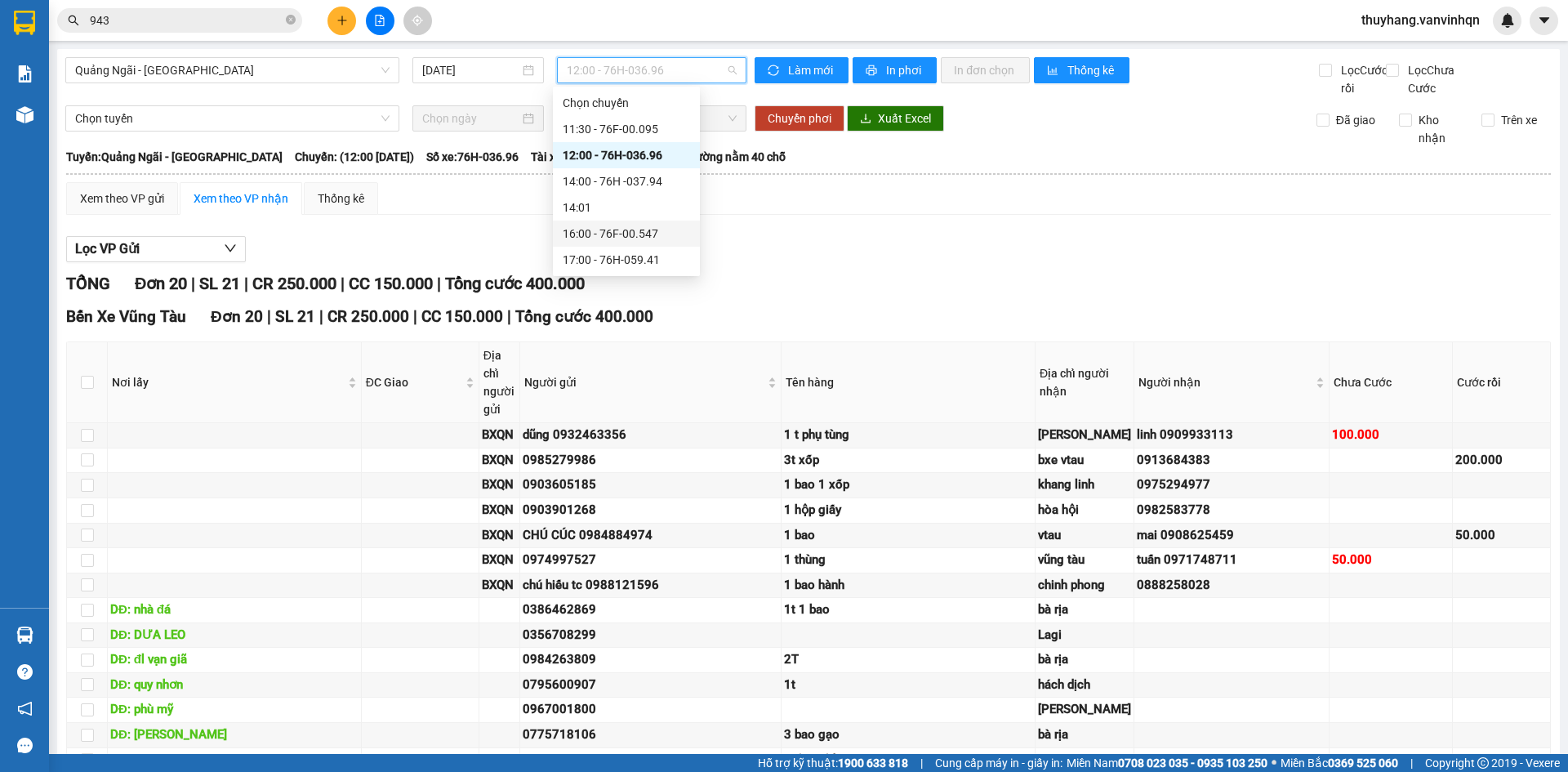
click at [672, 229] on div "16:00 - 76F-00.547" at bounding box center [627, 234] width 127 height 18
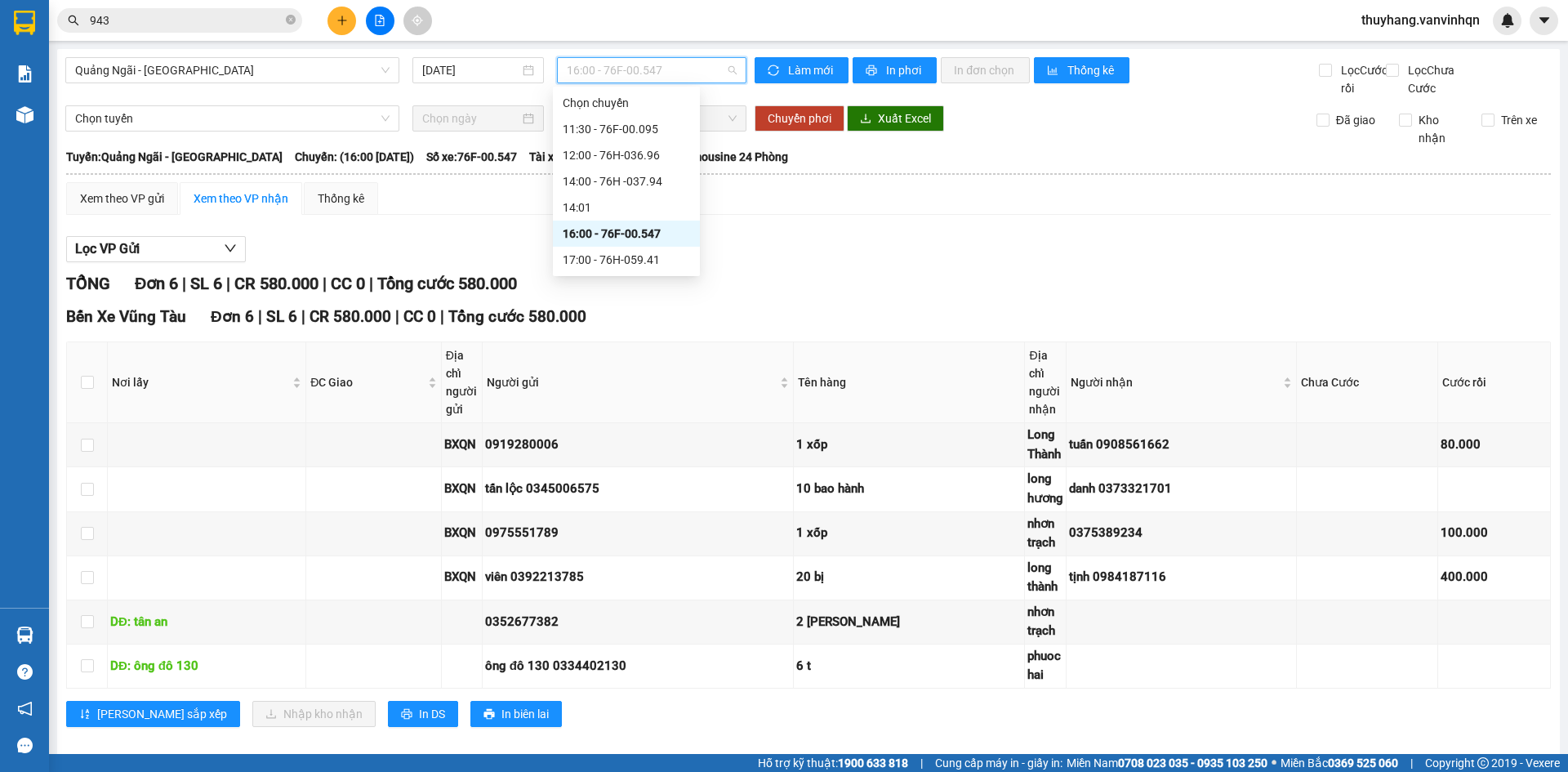
click at [642, 73] on span "16:00 - 76F-00.547" at bounding box center [652, 70] width 170 height 25
click at [650, 154] on div "12:00 - 76H-036.96" at bounding box center [627, 156] width 127 height 18
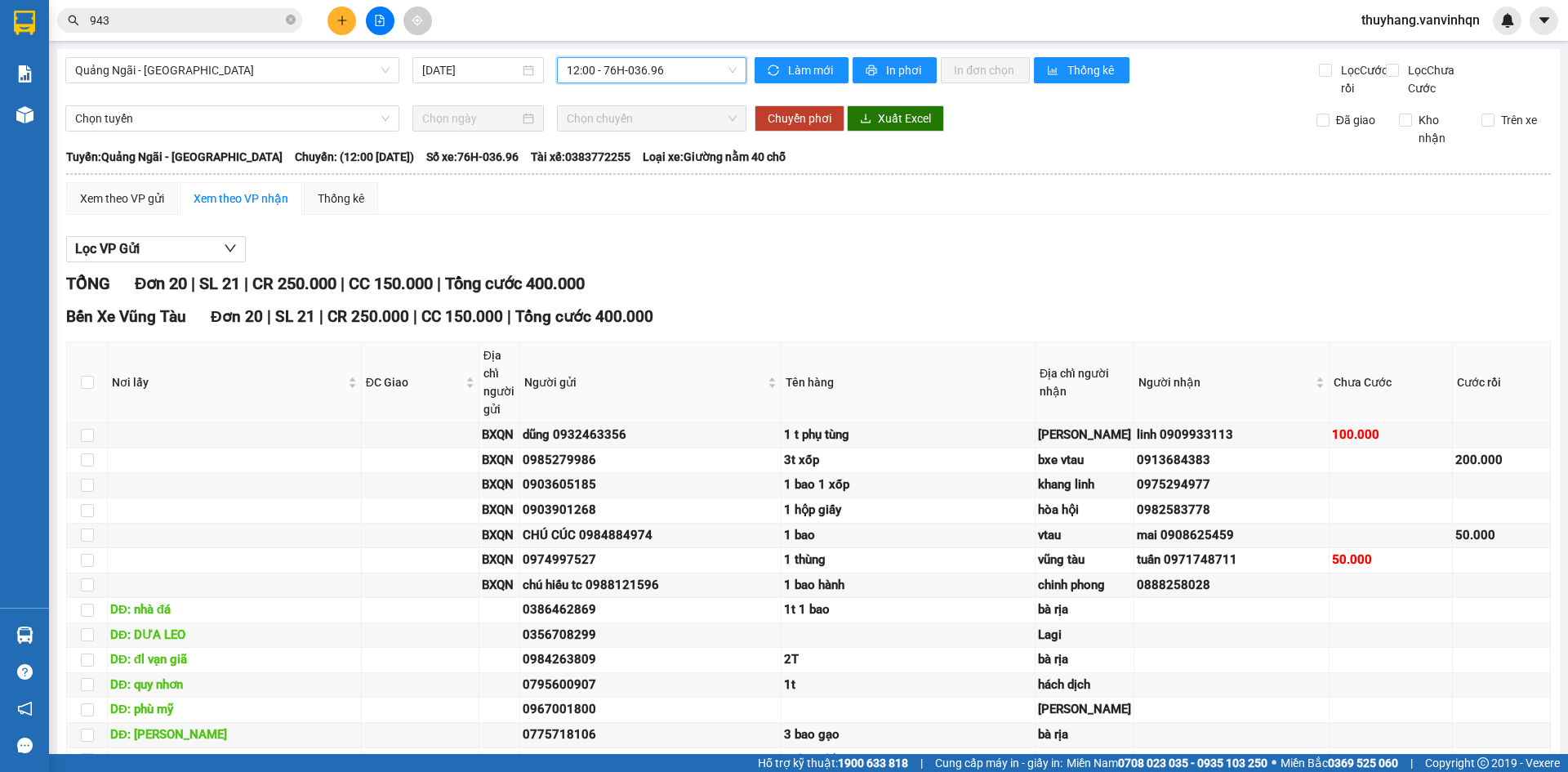
click at [629, 69] on span "12:00 - 76H-036.96" at bounding box center [652, 70] width 170 height 25
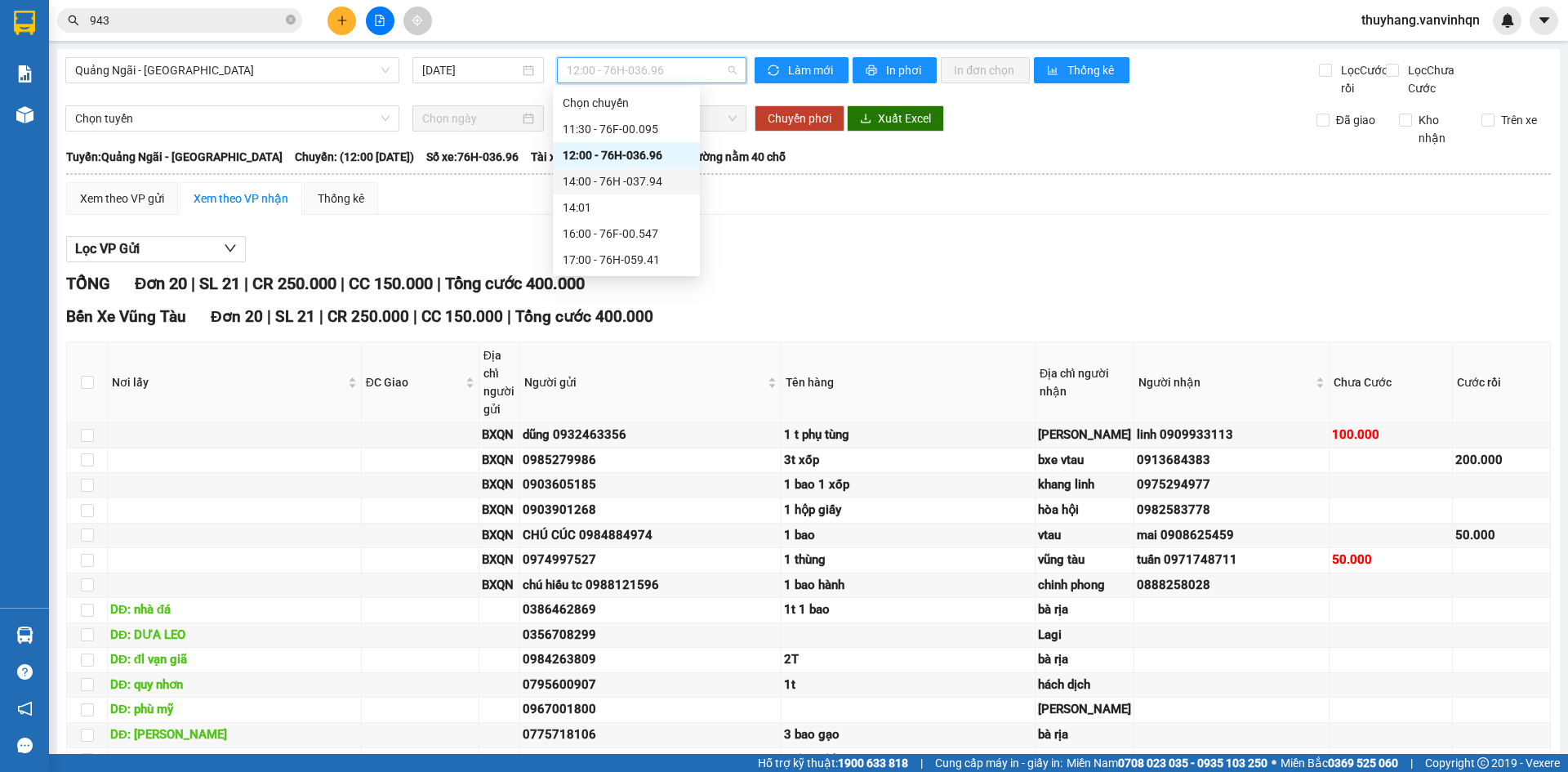
click at [661, 184] on div "14:00 - 76H -037.94" at bounding box center [627, 181] width 127 height 18
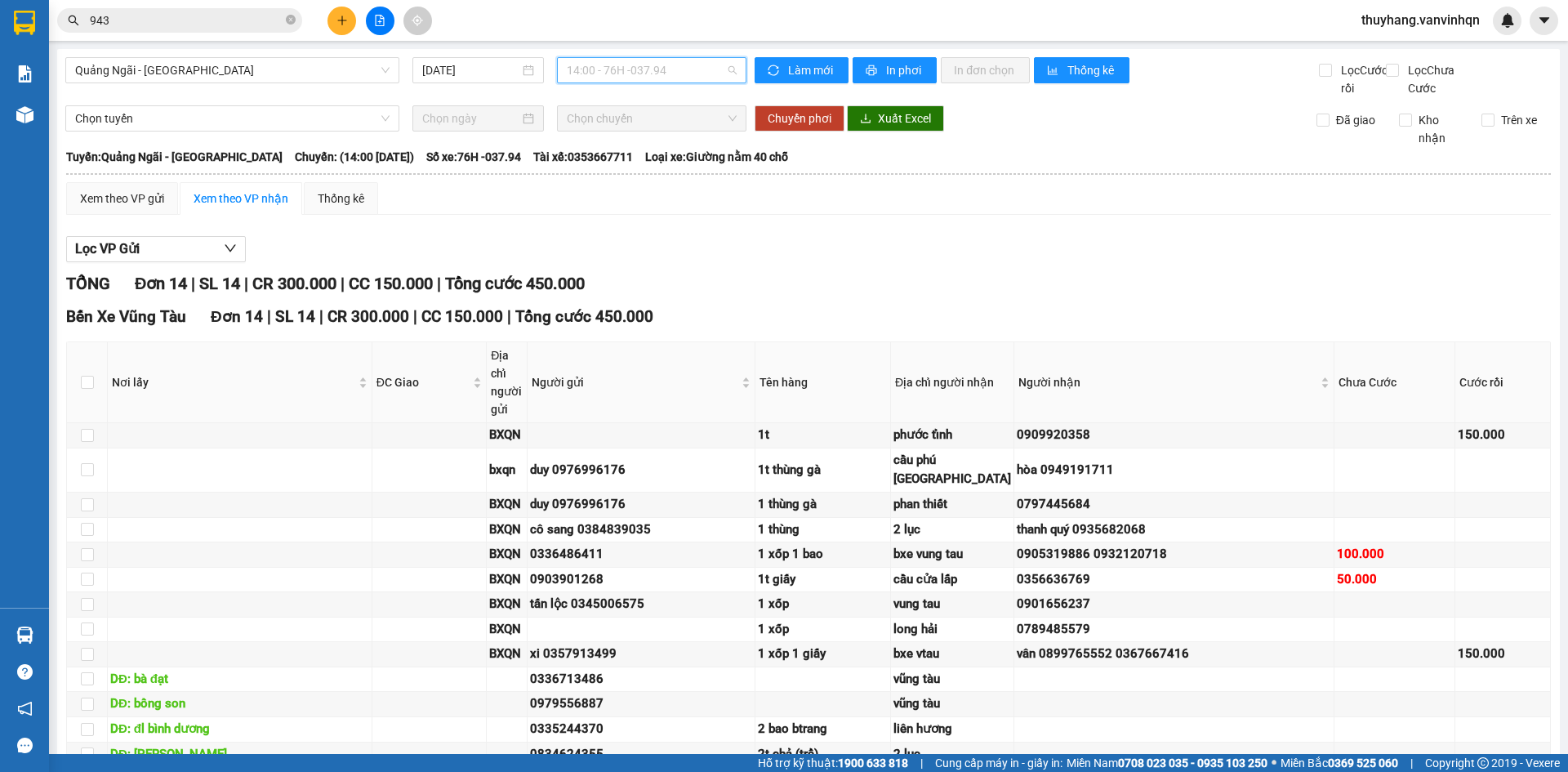
click at [686, 77] on span "14:00 - 76H -037.94" at bounding box center [652, 70] width 170 height 25
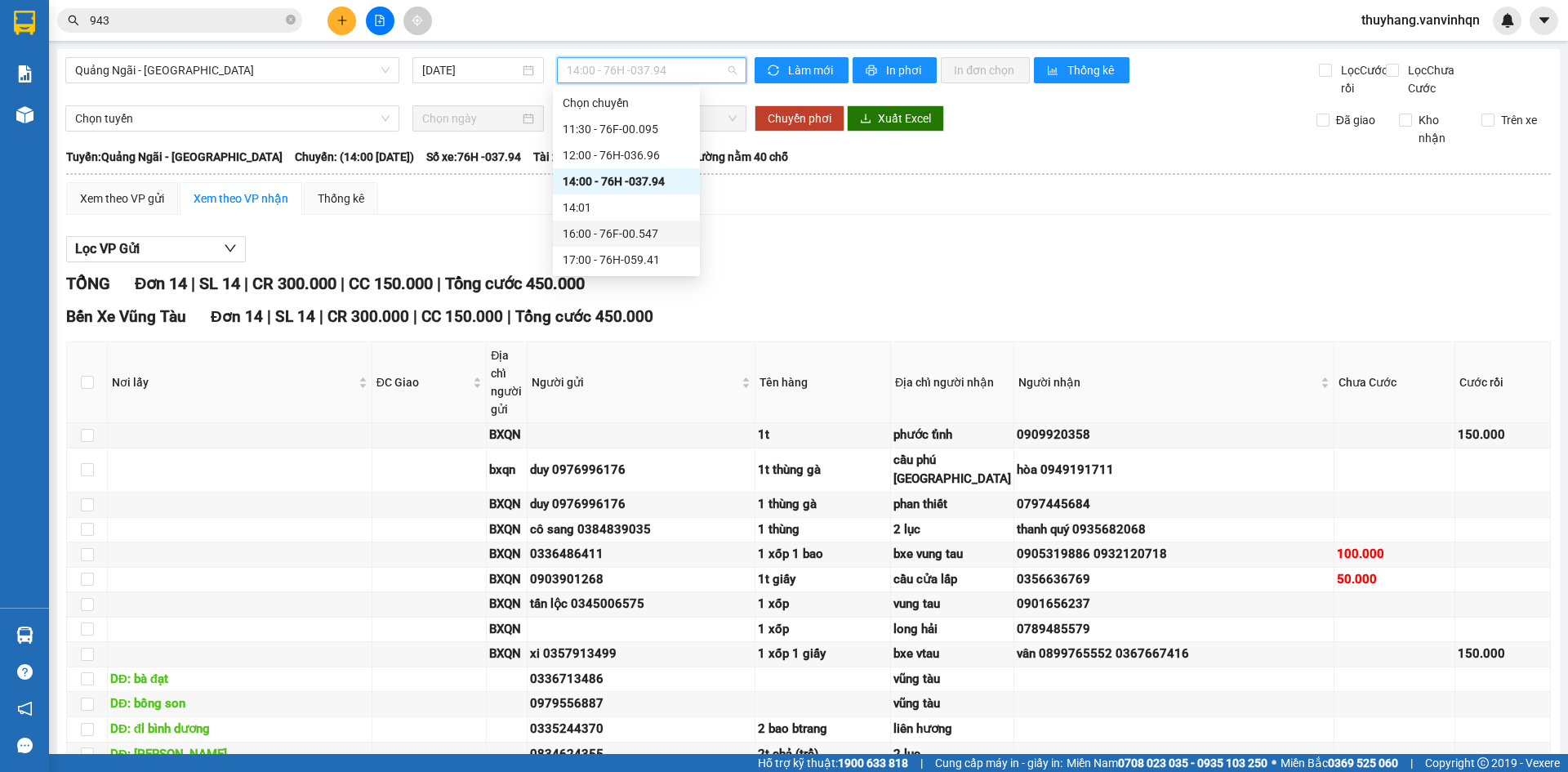
click at [692, 228] on div "16:00 - 76F-00.547" at bounding box center [627, 234] width 147 height 27
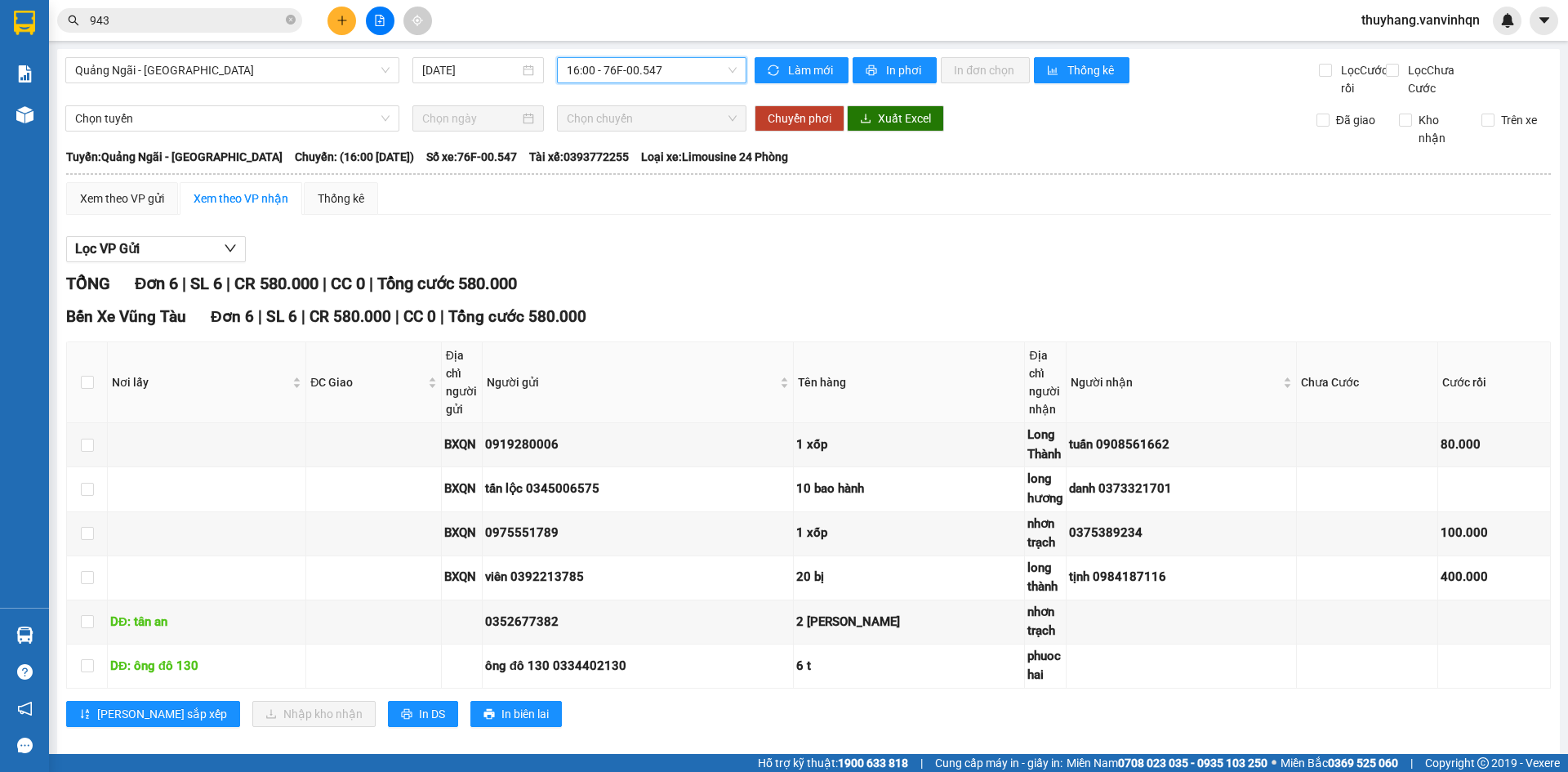
click at [650, 73] on span "16:00 - 76F-00.547" at bounding box center [652, 70] width 170 height 25
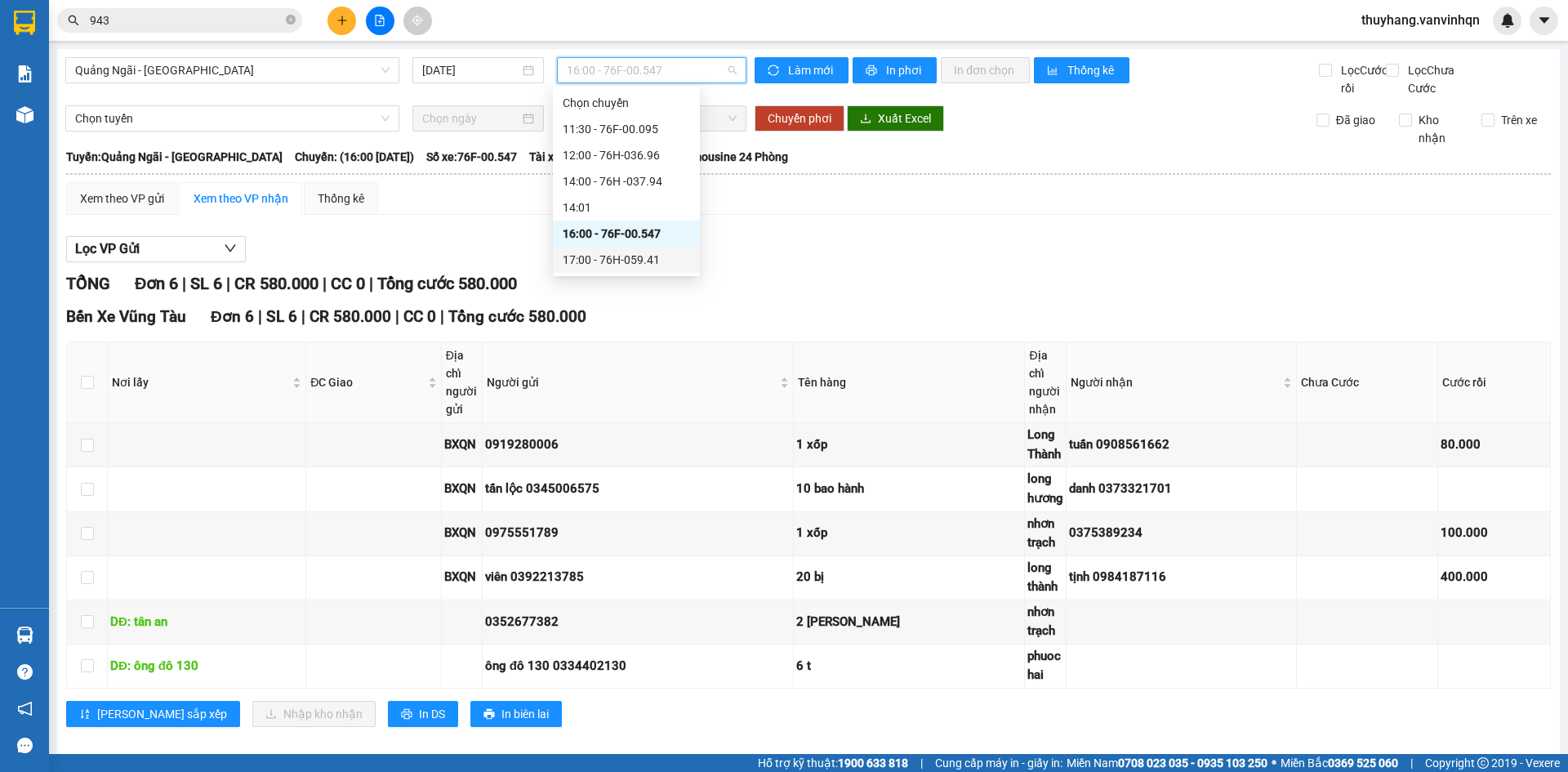
click at [668, 253] on div "17:00 - 76H-059.41" at bounding box center [627, 260] width 127 height 18
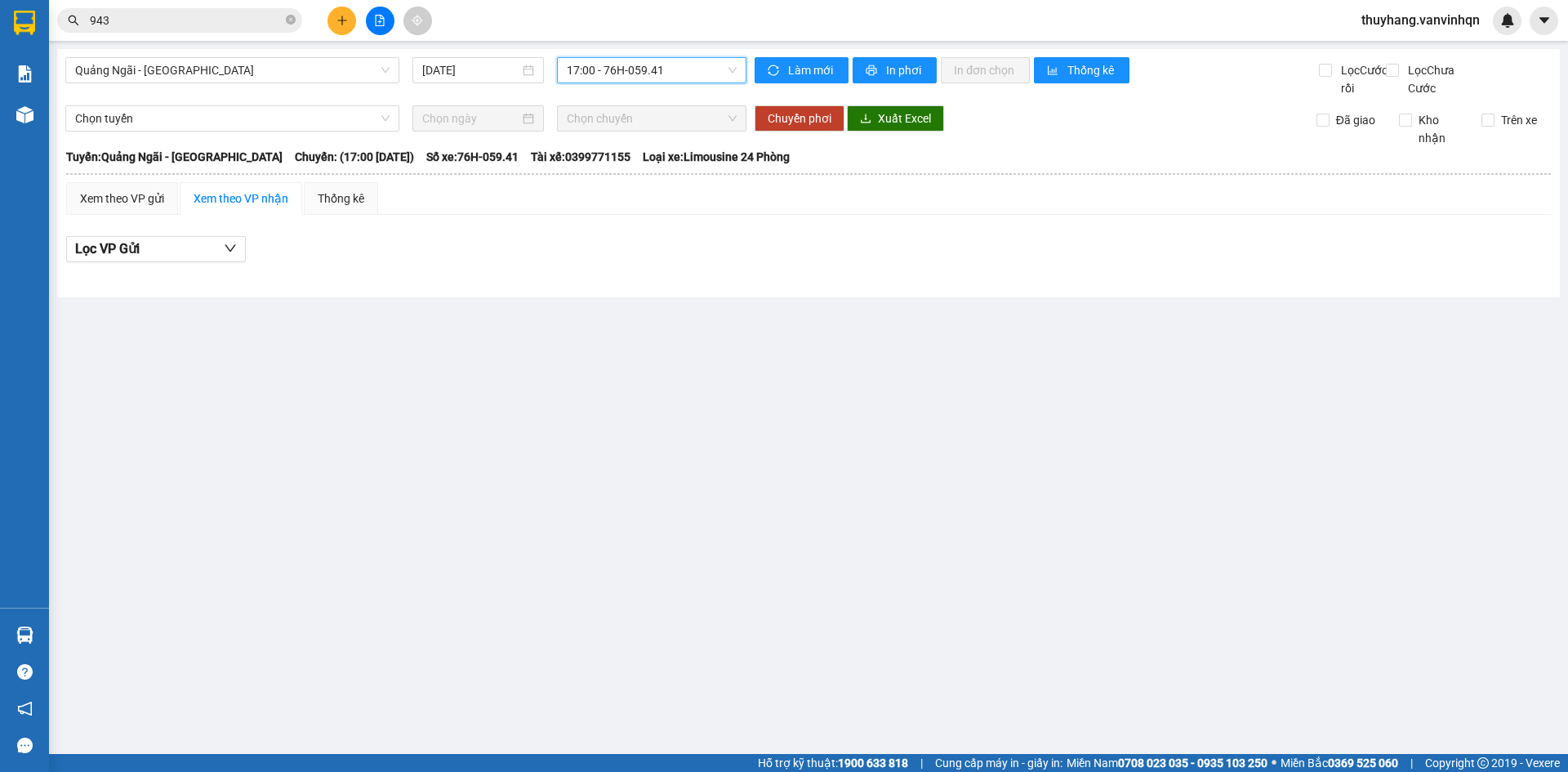
click at [252, 18] on input "943" at bounding box center [186, 21] width 193 height 18
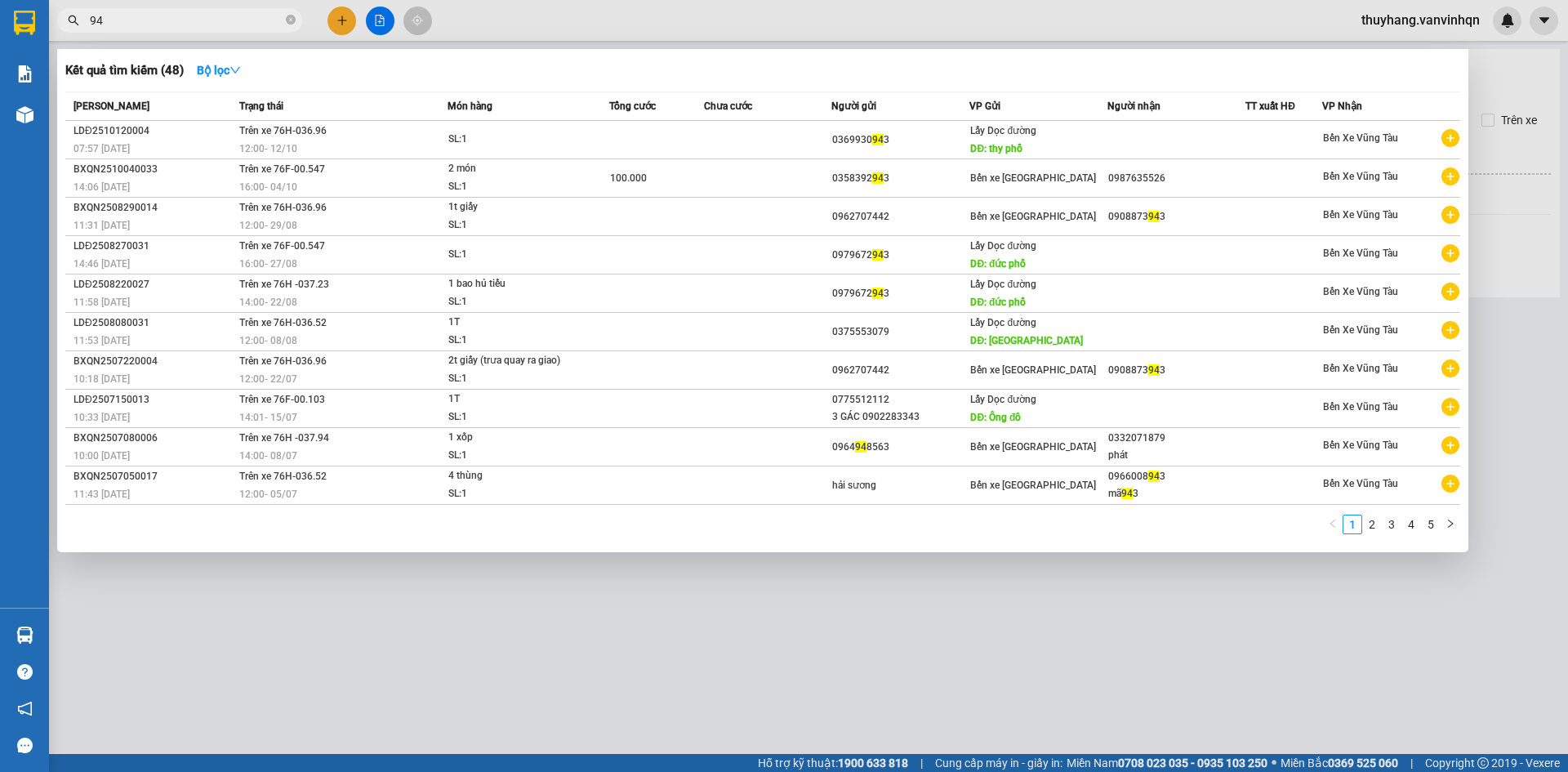
type input "9"
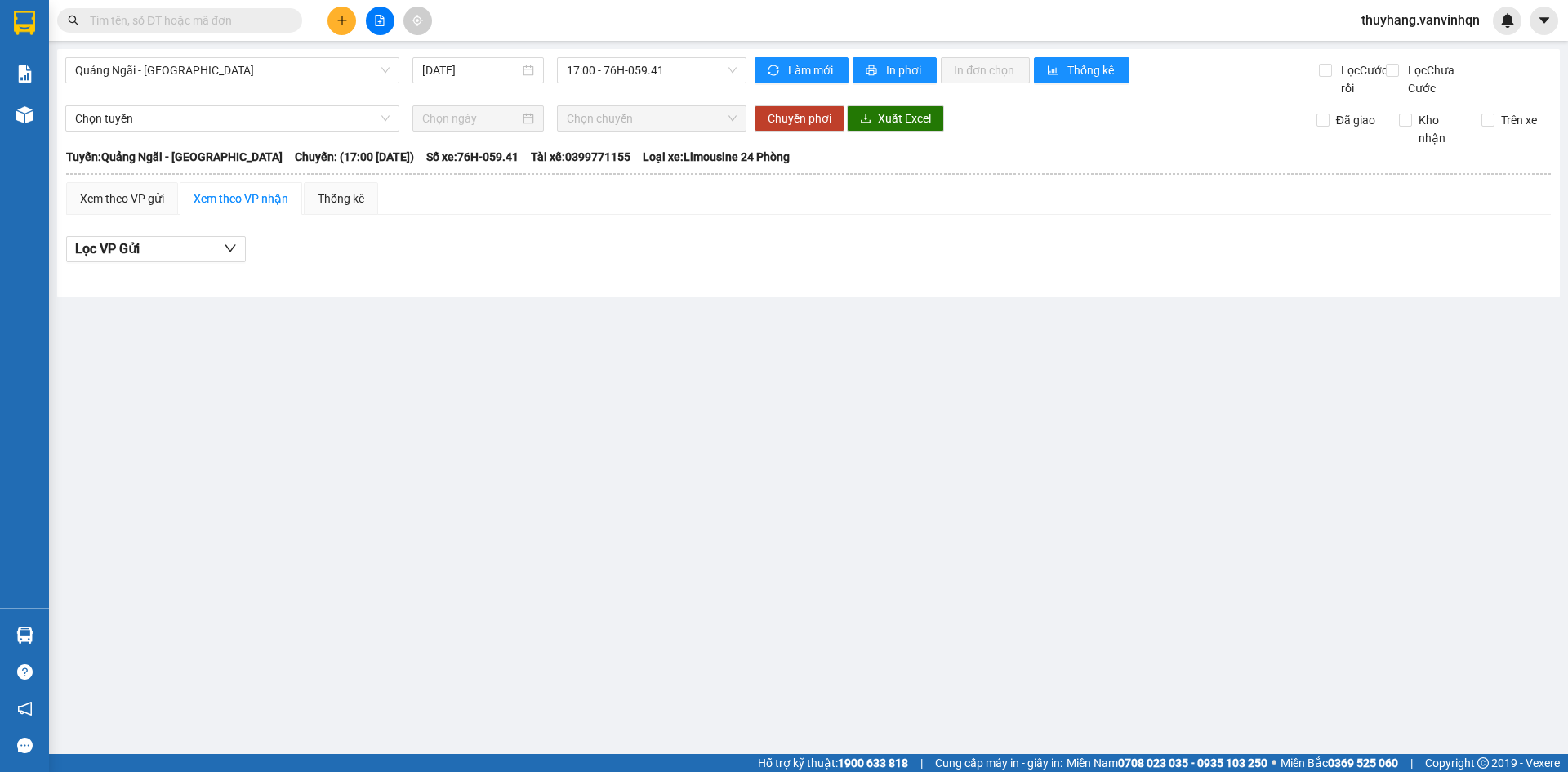
click at [694, 263] on div at bounding box center [809, 263] width 1485 height 1
click at [716, 263] on div "Lọc VP Gửi" at bounding box center [809, 249] width 1485 height 27
click at [655, 69] on span "17:00 - 76H-059.41" at bounding box center [652, 70] width 170 height 25
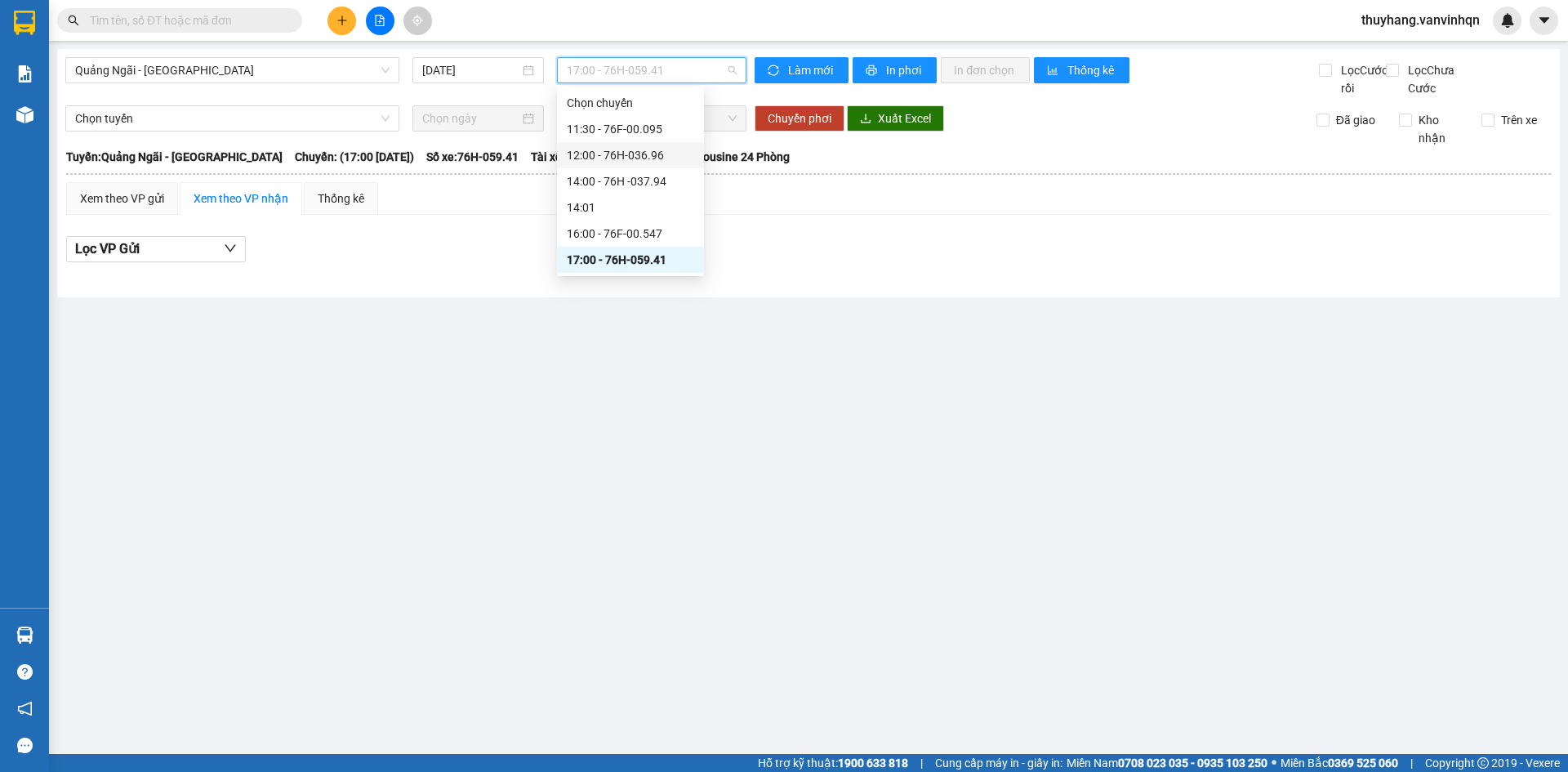
click at [659, 156] on div "12:00 - 76H-036.96" at bounding box center [631, 156] width 127 height 18
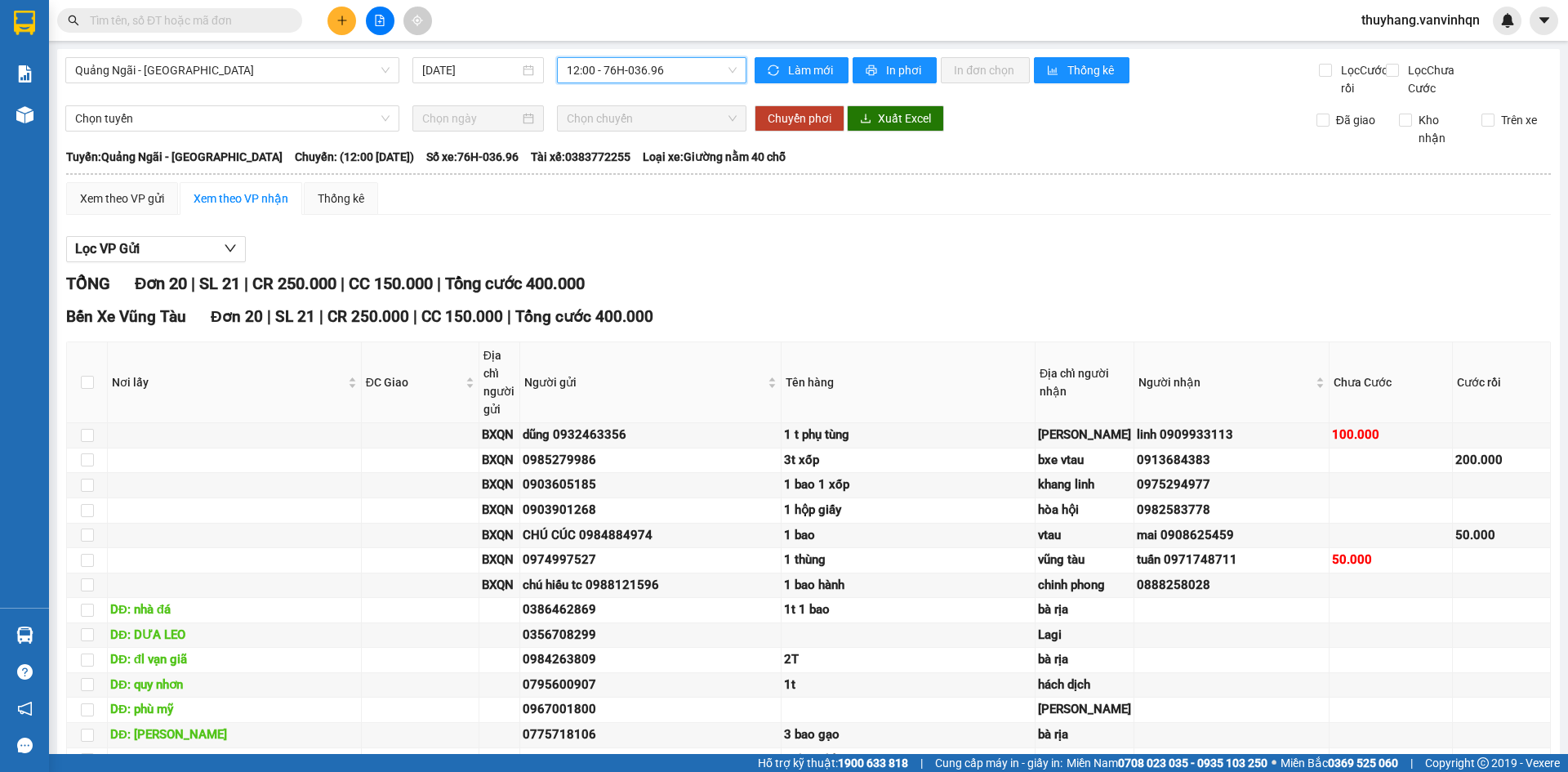
click at [228, 31] on span at bounding box center [180, 21] width 245 height 25
click at [228, 23] on input "text" at bounding box center [186, 21] width 193 height 18
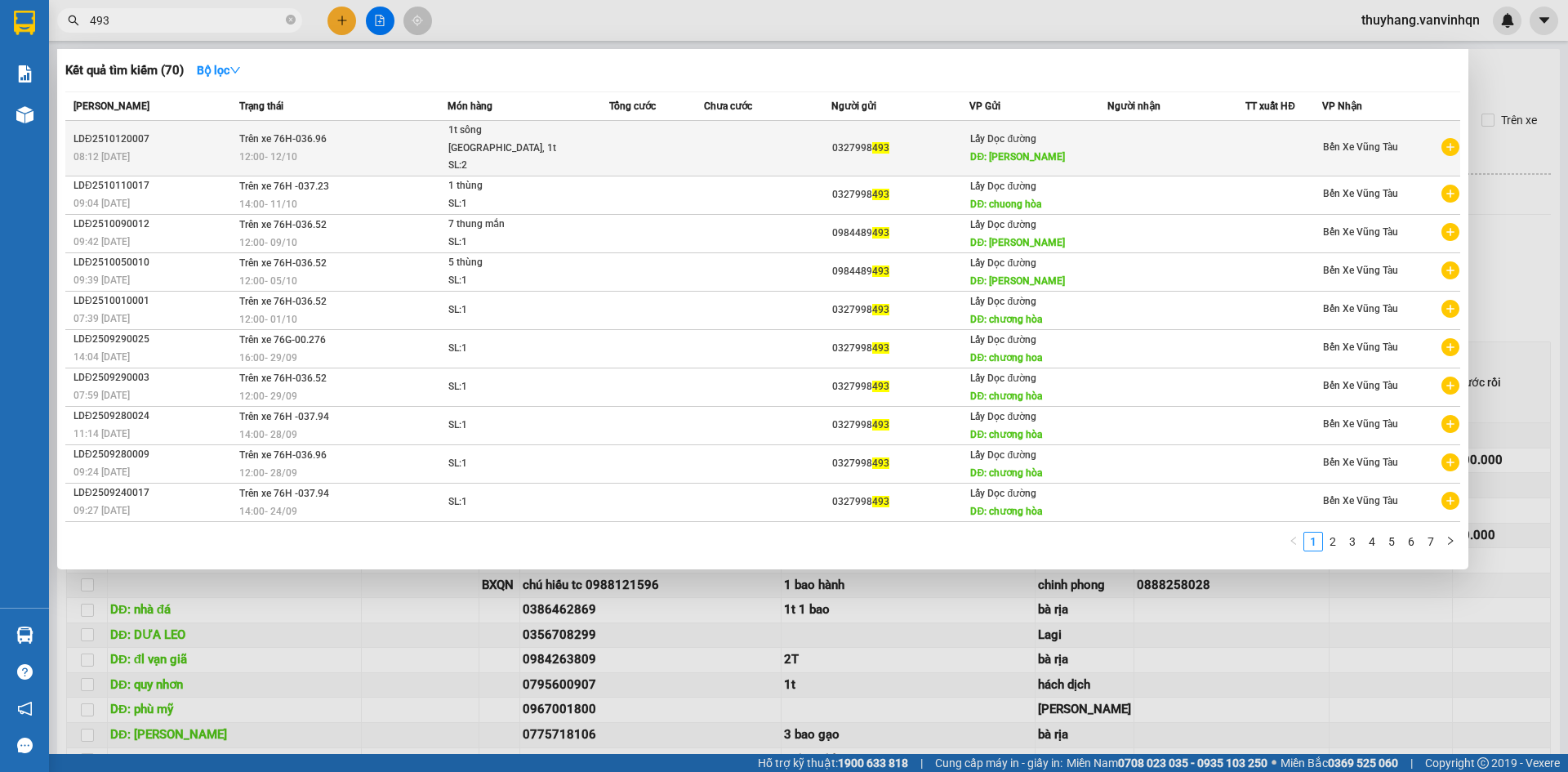
type input "493"
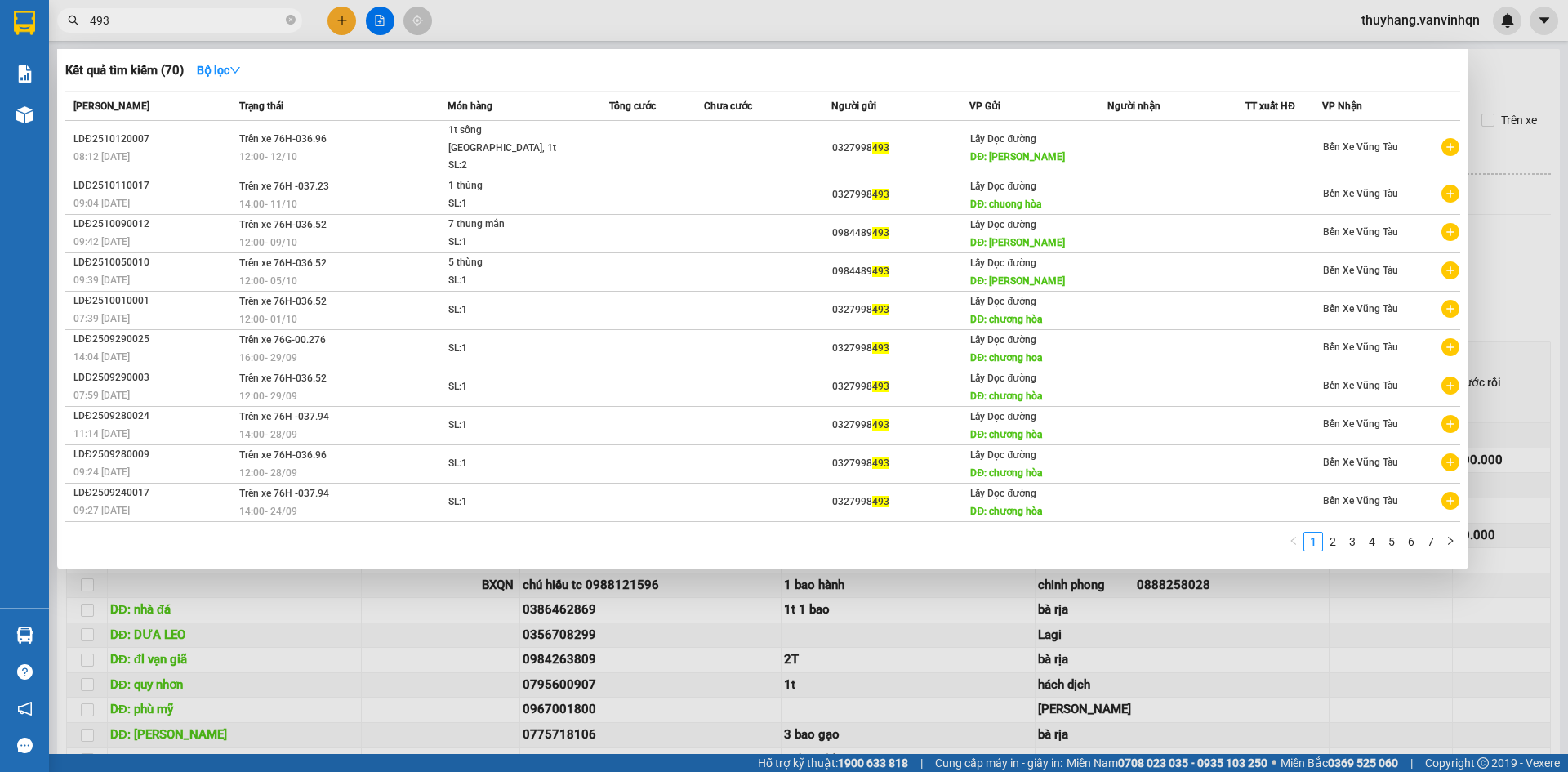
click at [613, 162] on td at bounding box center [657, 148] width 95 height 55
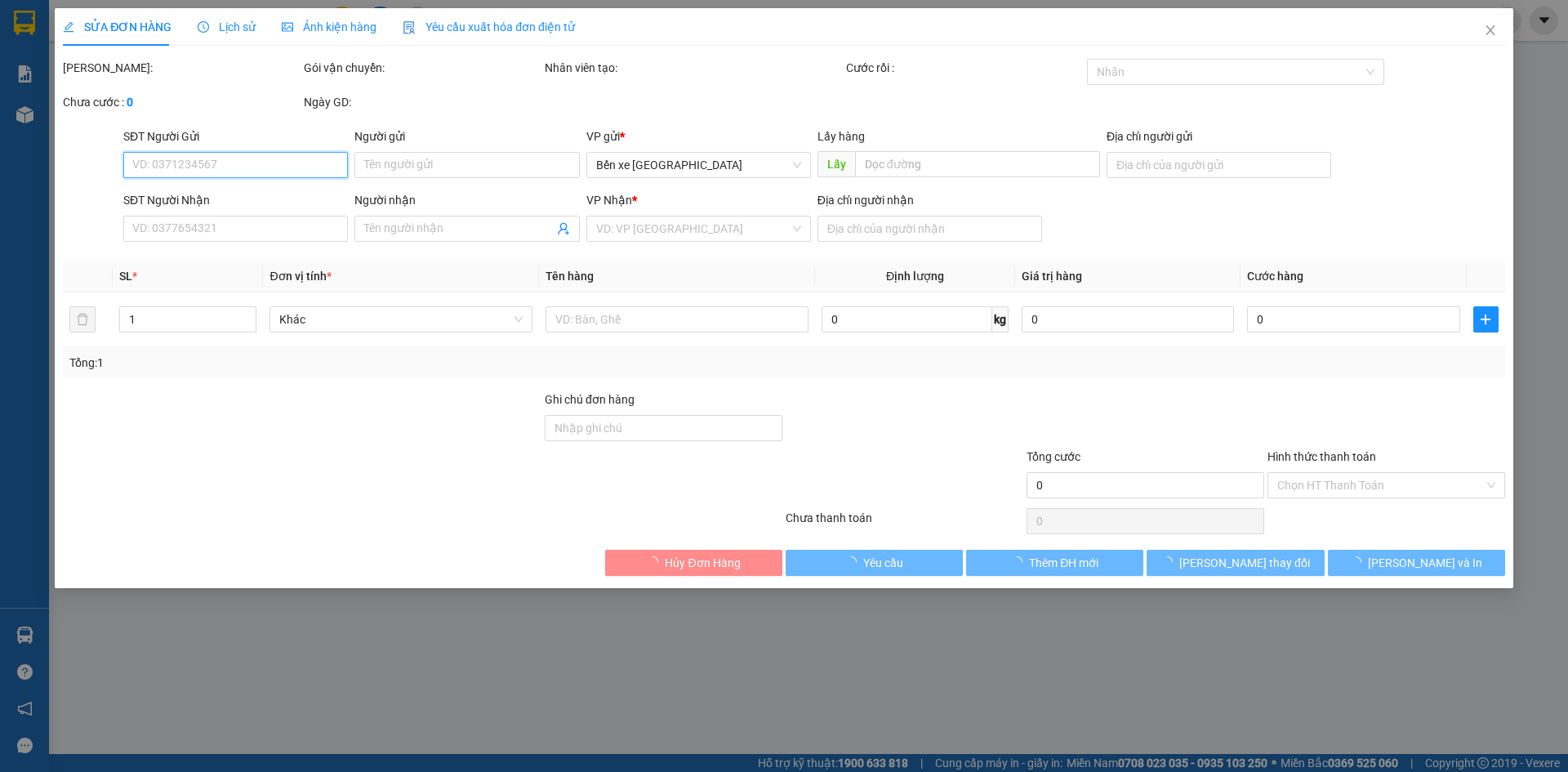
type input "0327998493"
type input "tam quan"
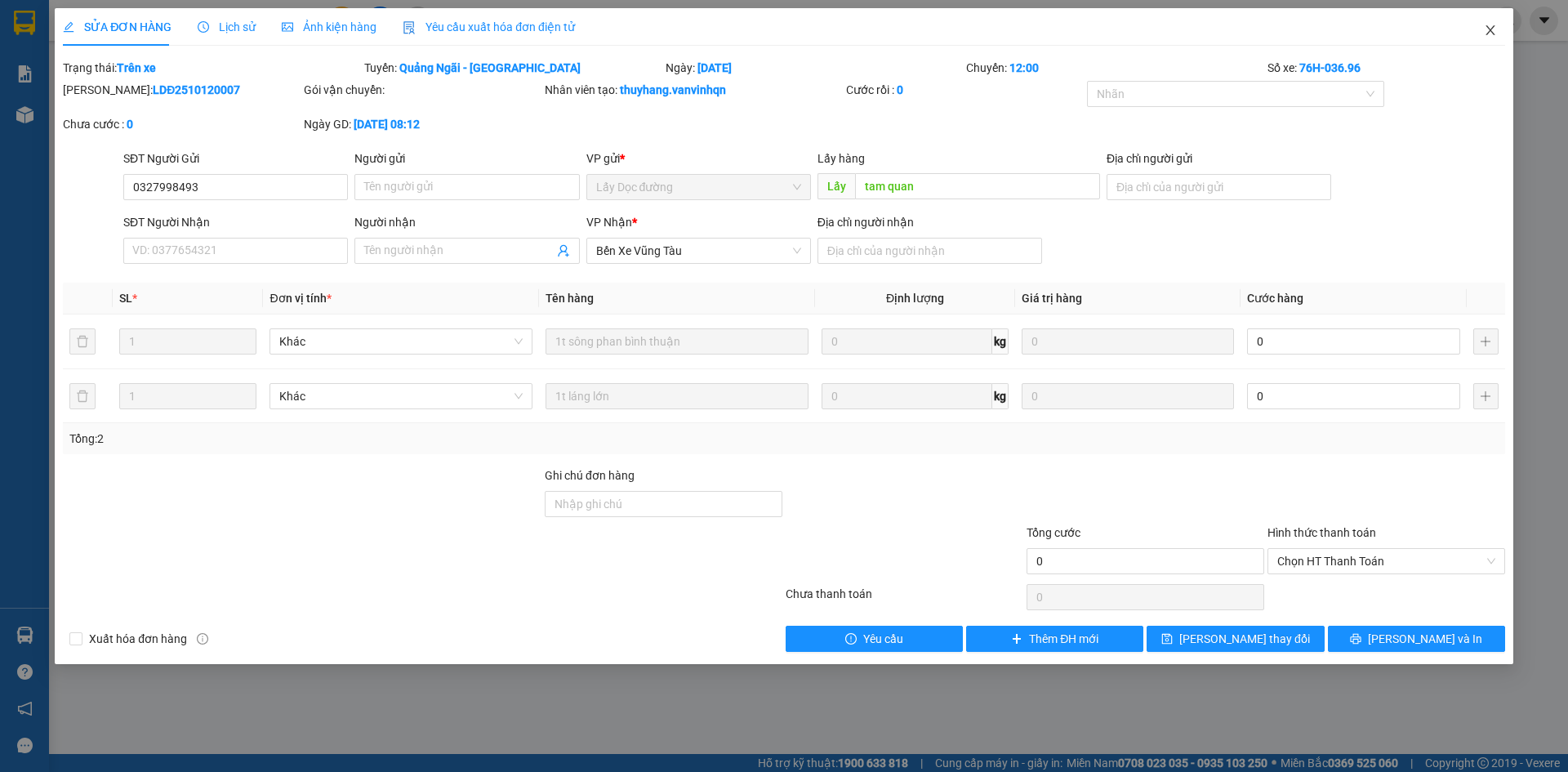
click at [1491, 31] on icon "close" at bounding box center [1490, 31] width 9 height 10
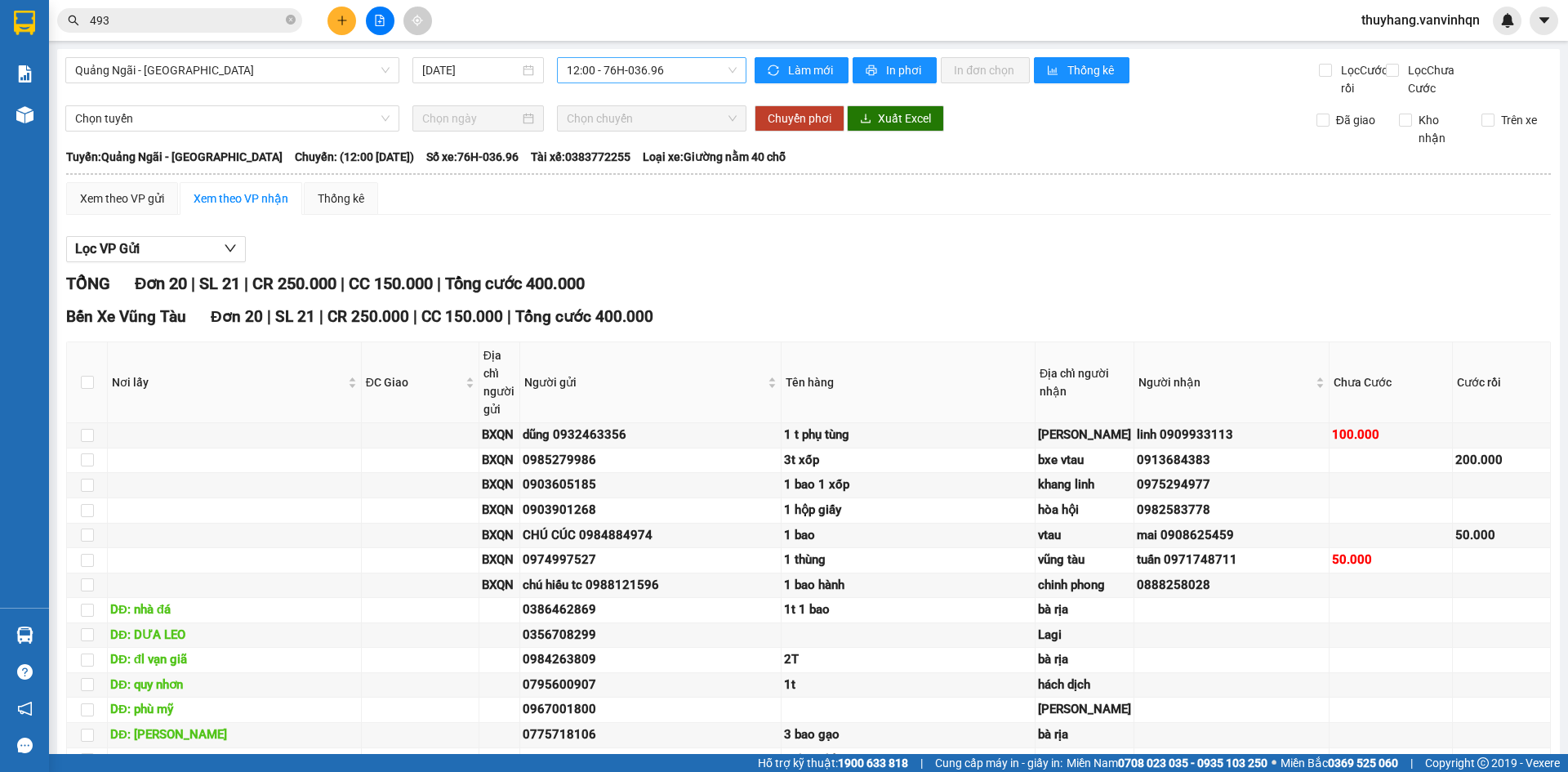
click at [631, 75] on span "12:00 - 76H-036.96" at bounding box center [652, 70] width 170 height 25
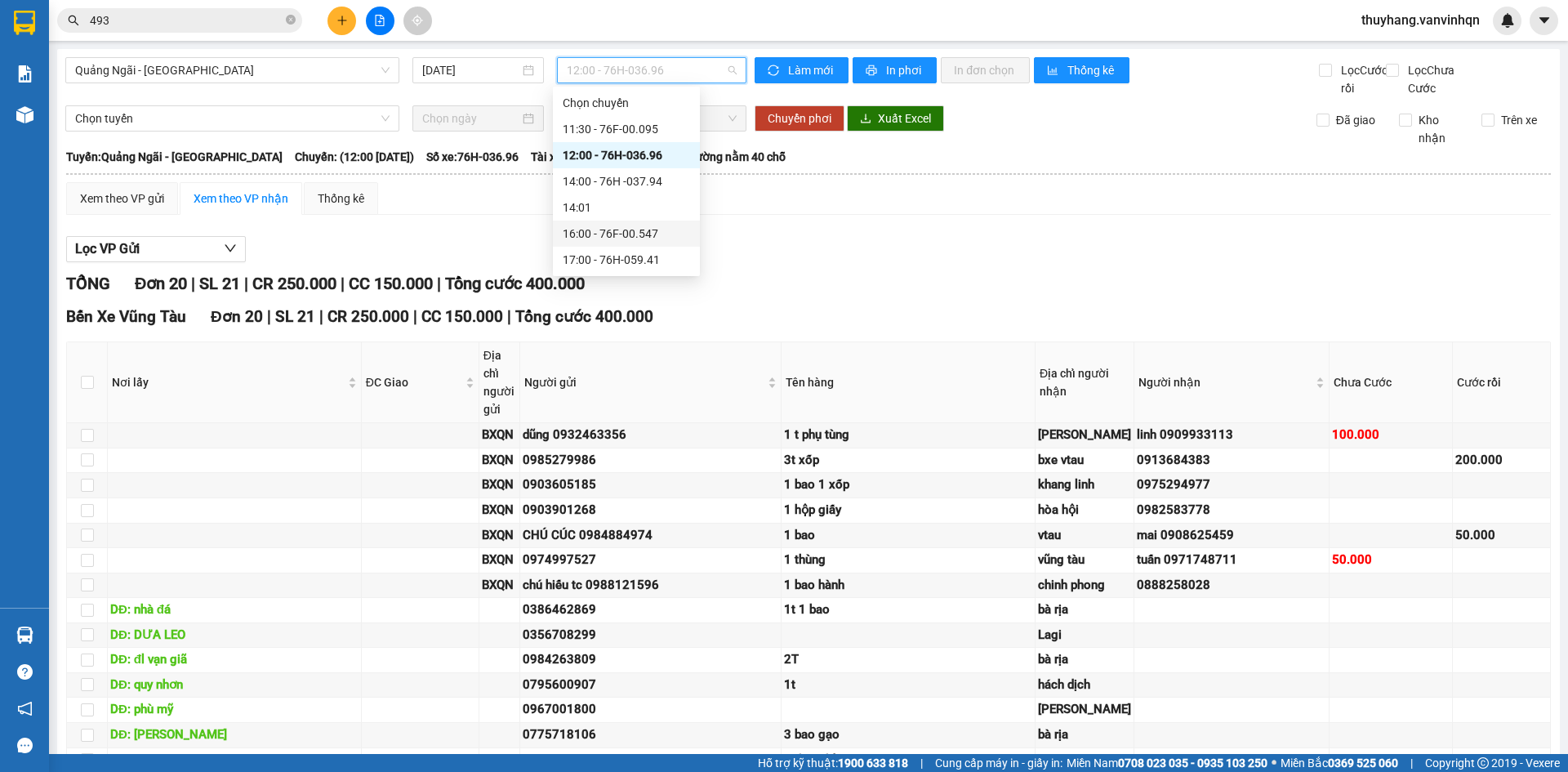
click at [672, 240] on div "16:00 - 76F-00.547" at bounding box center [627, 234] width 127 height 18
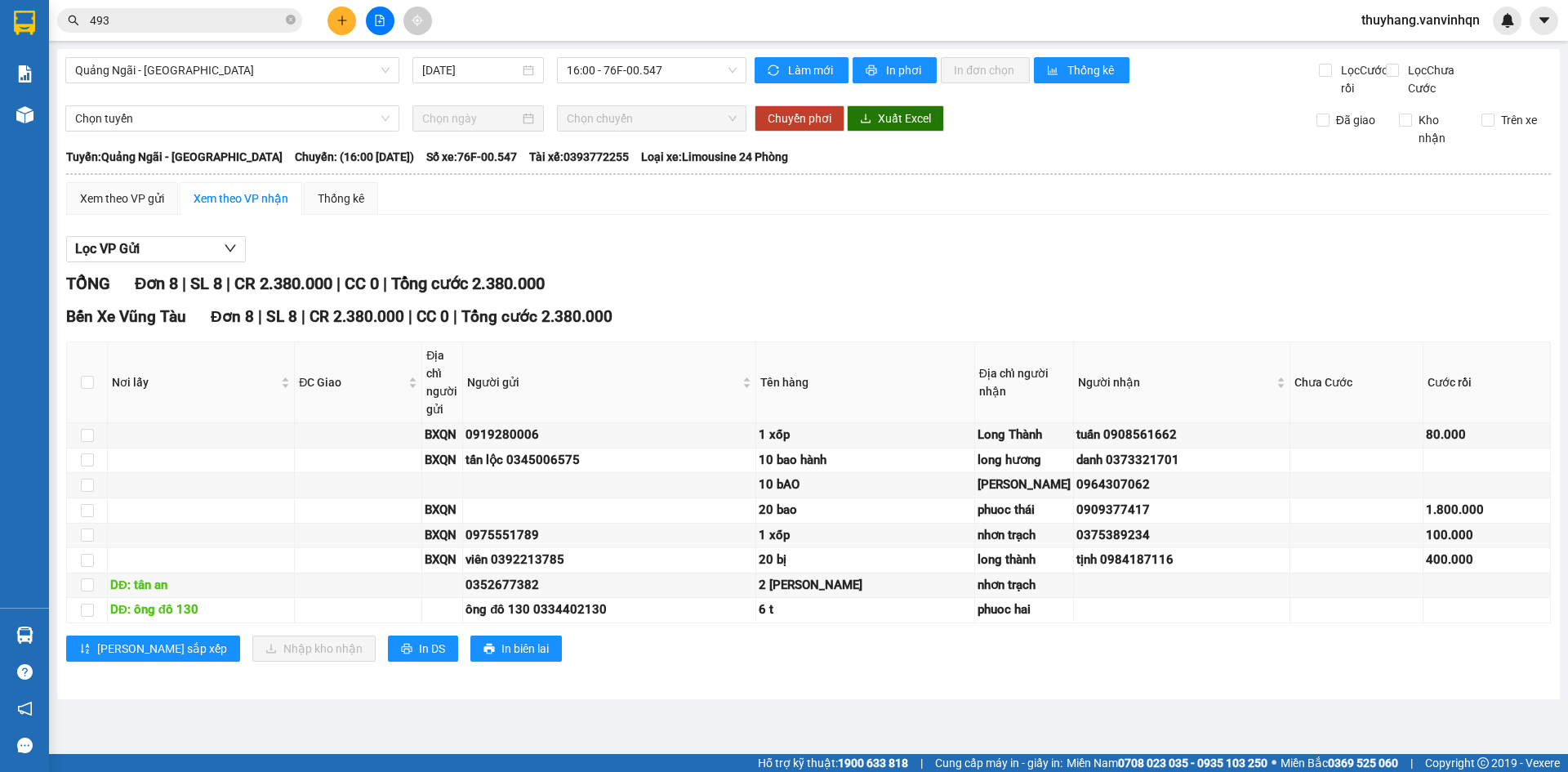
click at [672, 56] on div "Quảng Ngãi - Vũng Tàu 12/10/2025 16:00 - 76F-00.547 Làm mới In phơi In đơn chọn…" at bounding box center [809, 374] width 1503 height 650
click at [660, 70] on span "16:00 - 76F-00.547" at bounding box center [652, 70] width 170 height 25
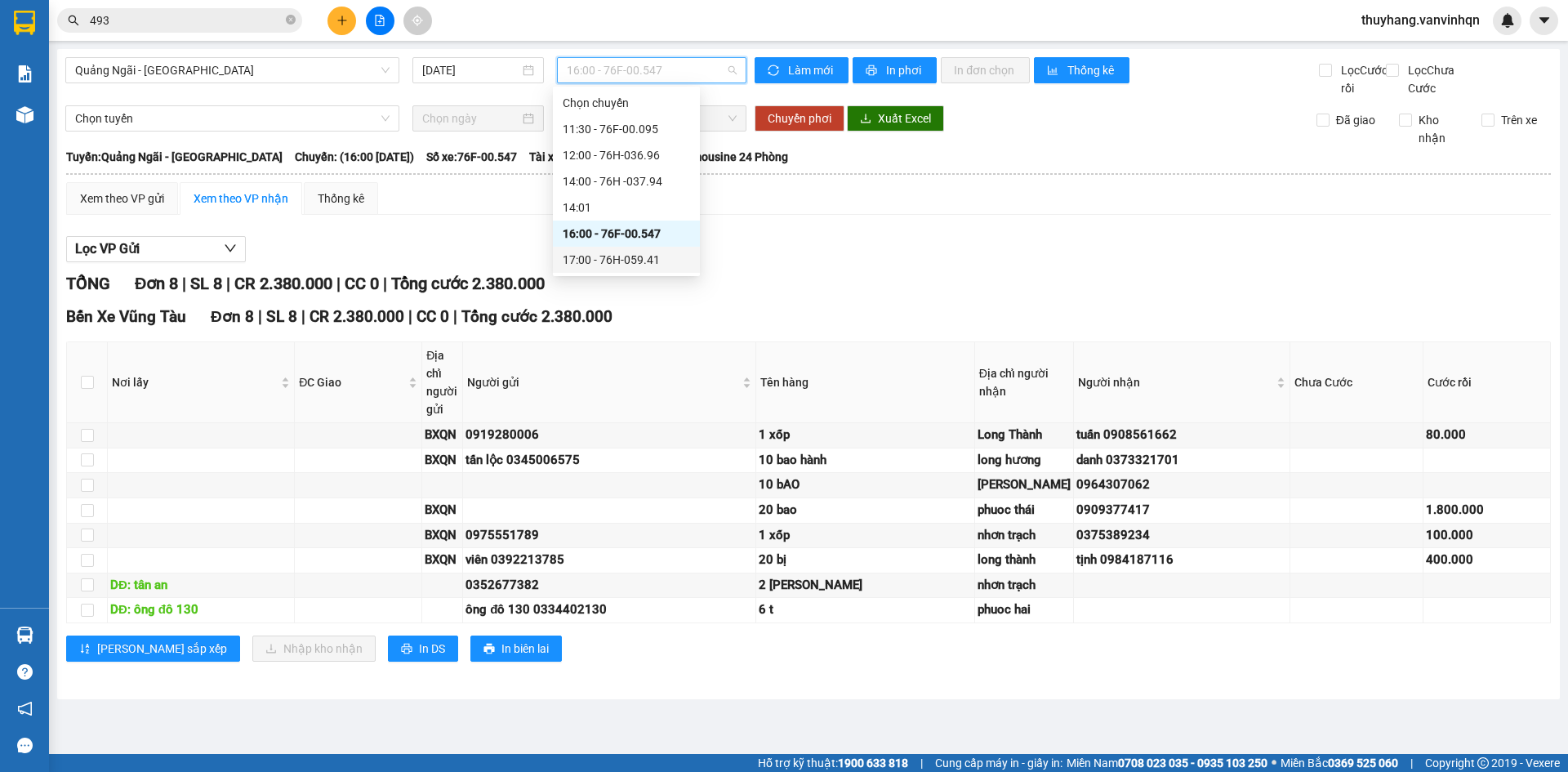
click at [647, 267] on div "17:00 - 76H-059.41" at bounding box center [627, 260] width 127 height 18
